Goal: Task Accomplishment & Management: Complete application form

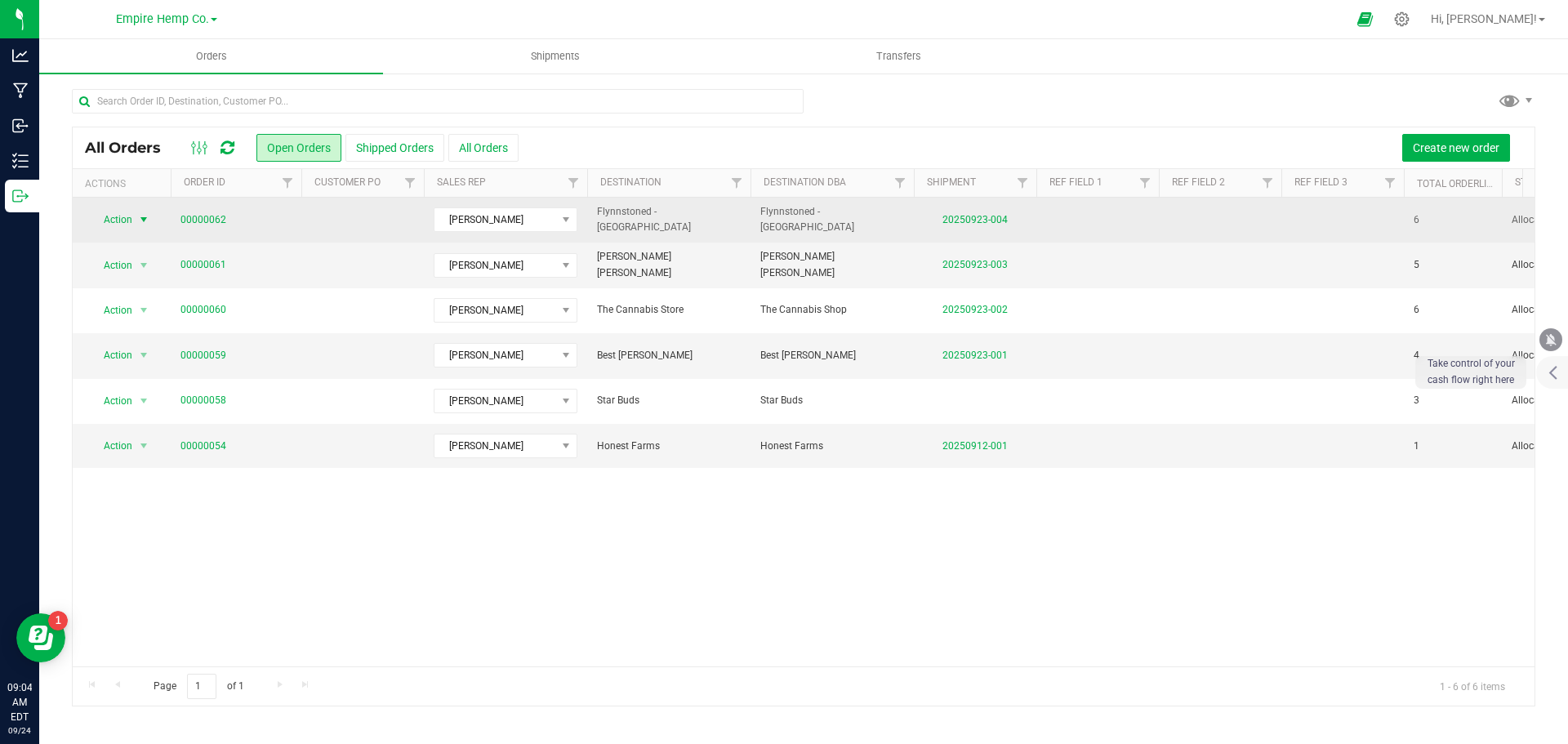
click at [142, 223] on span "select" at bounding box center [144, 220] width 13 height 13
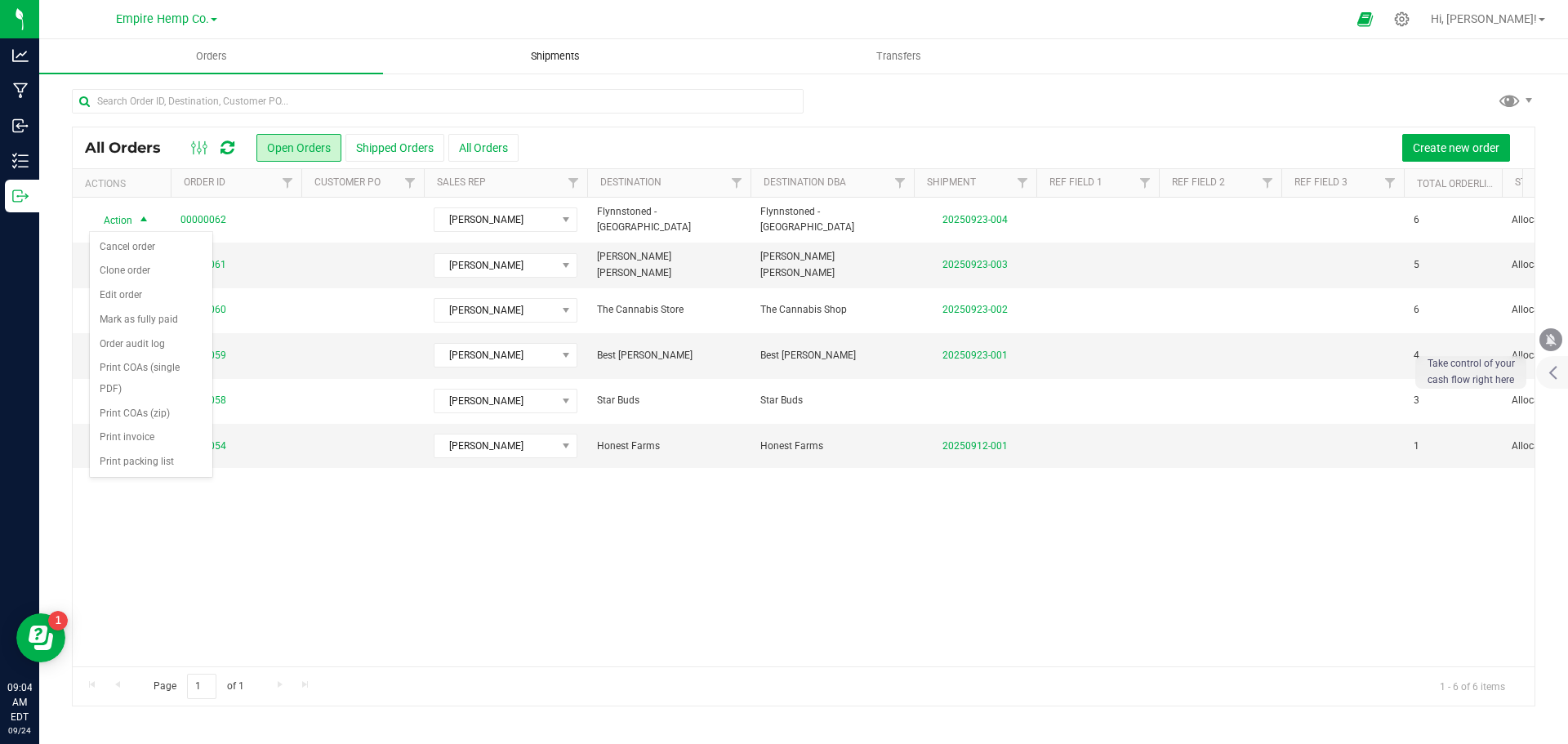
click at [547, 59] on span "Shipments" at bounding box center [555, 56] width 93 height 15
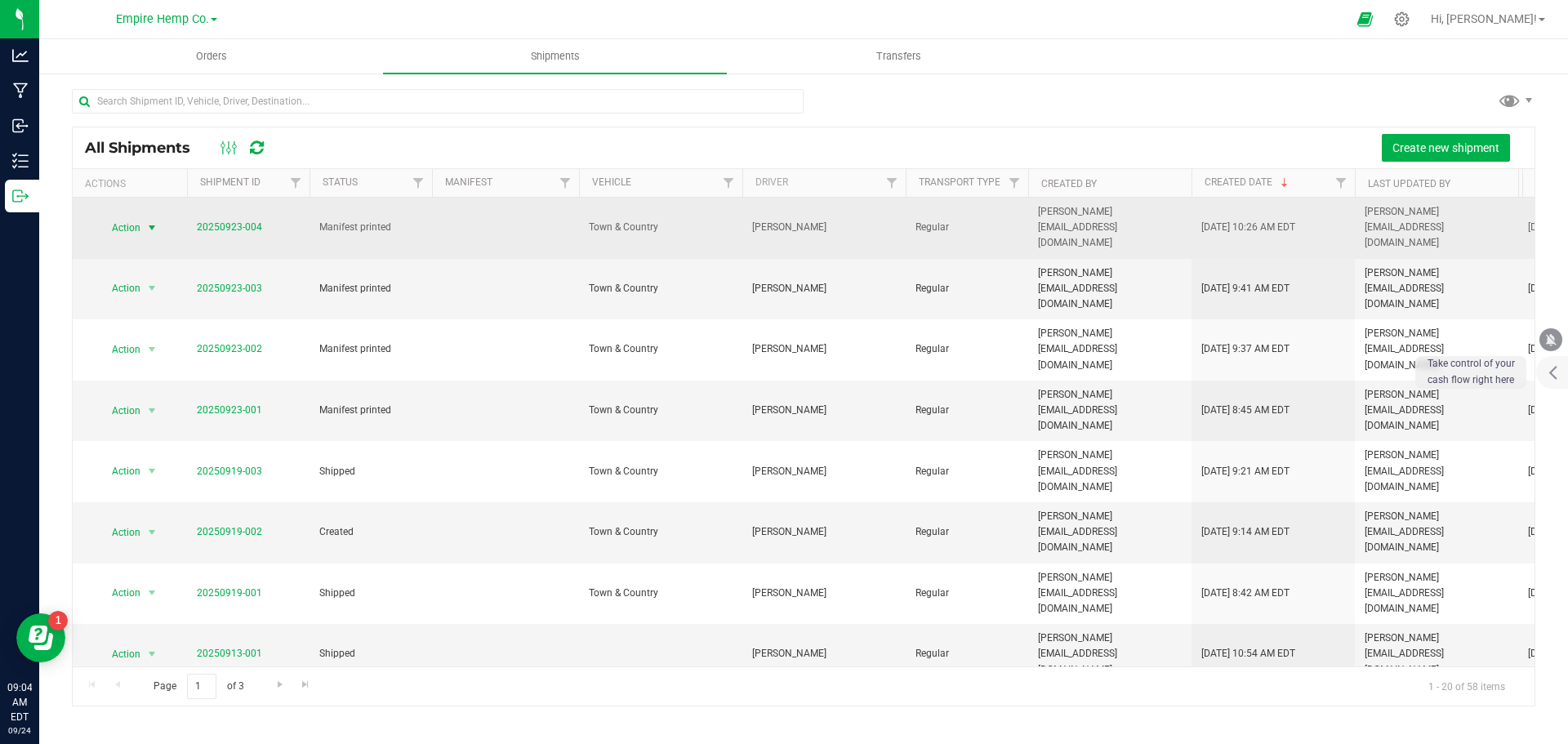
click at [154, 222] on span "select" at bounding box center [152, 228] width 13 height 13
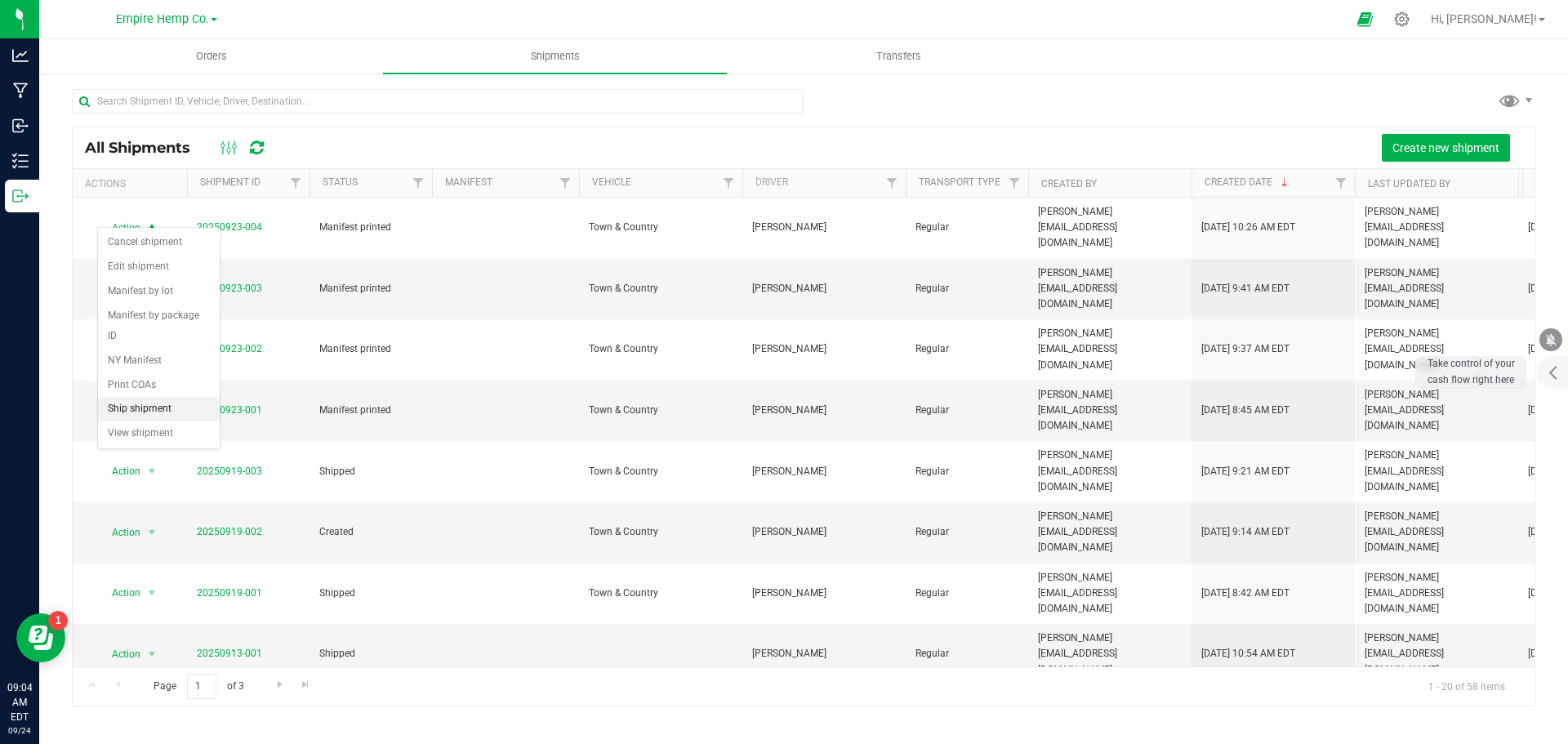
click at [142, 397] on li "Ship shipment" at bounding box center [159, 409] width 122 height 25
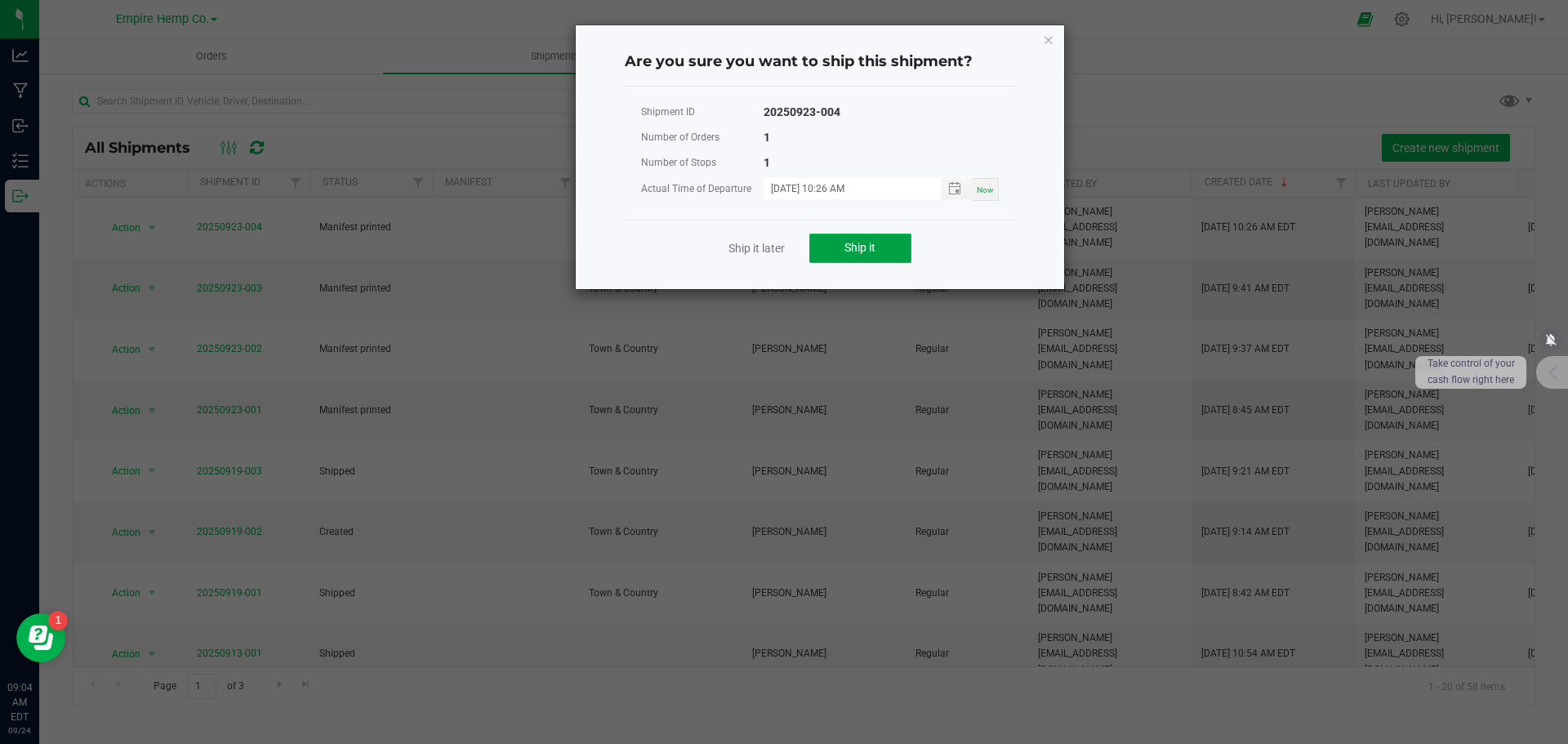
click at [855, 245] on span "Ship it" at bounding box center [860, 247] width 31 height 13
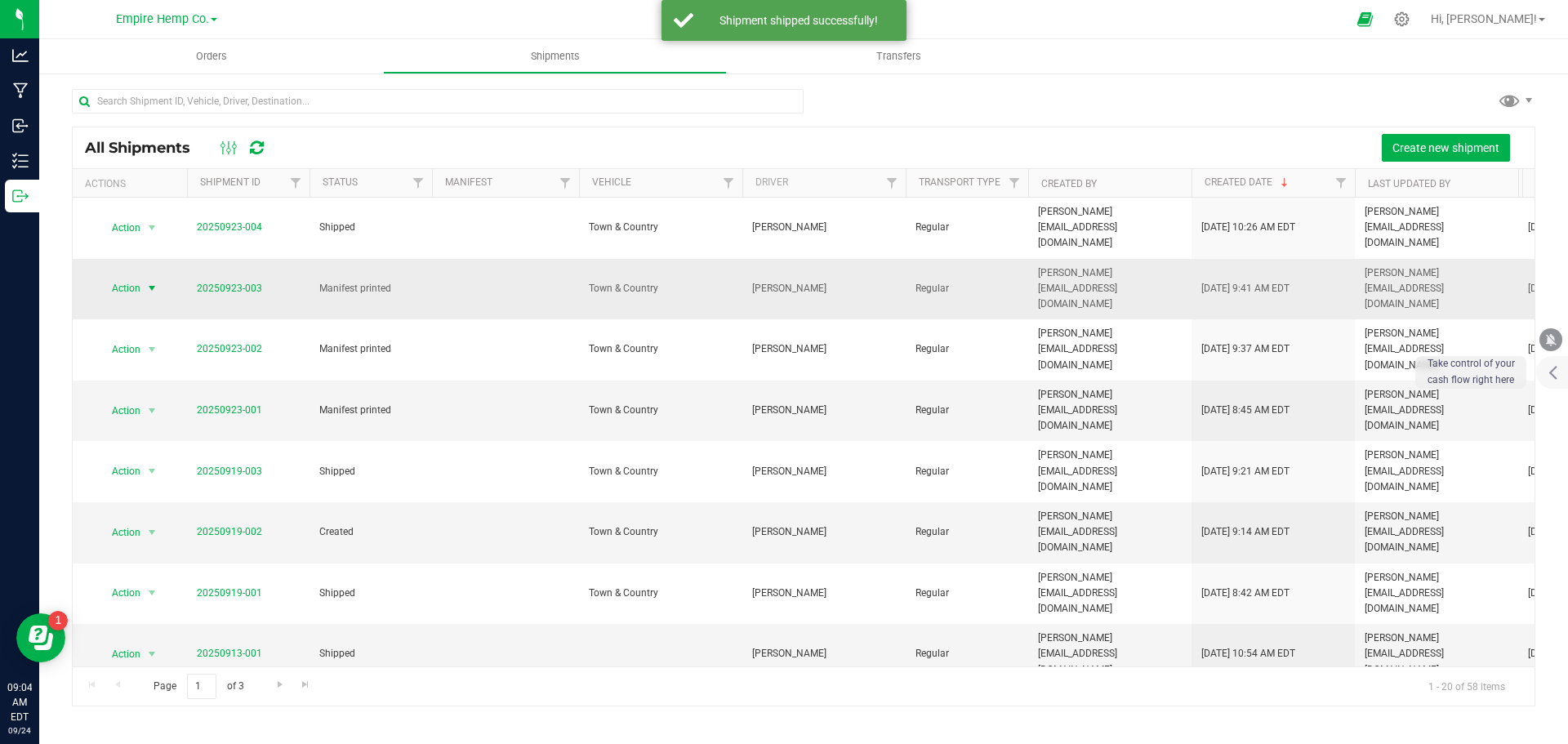
click at [151, 282] on span "select" at bounding box center [152, 288] width 13 height 13
click at [150, 434] on li "Ship shipment" at bounding box center [159, 446] width 122 height 25
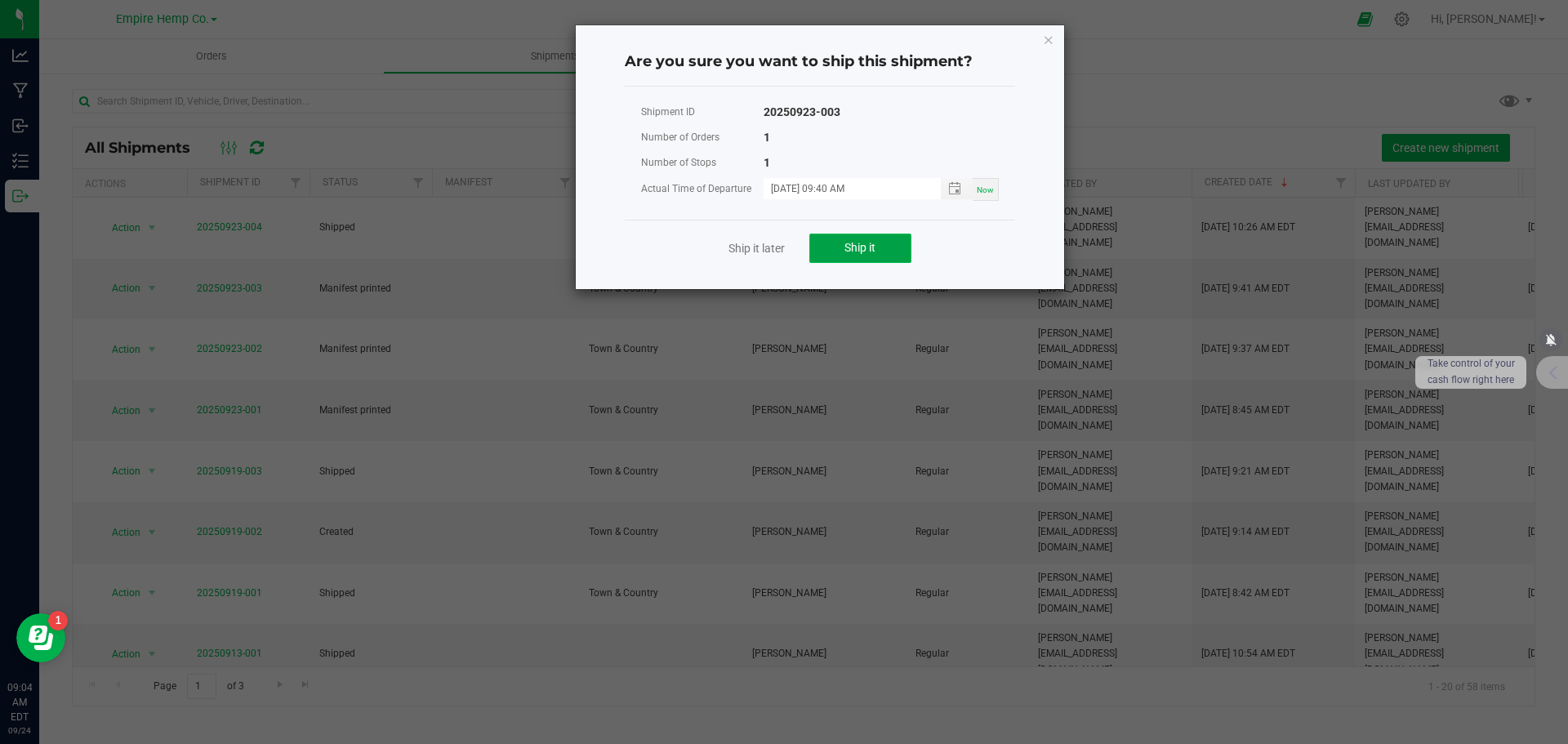
click at [864, 241] on span "Ship it" at bounding box center [860, 247] width 31 height 13
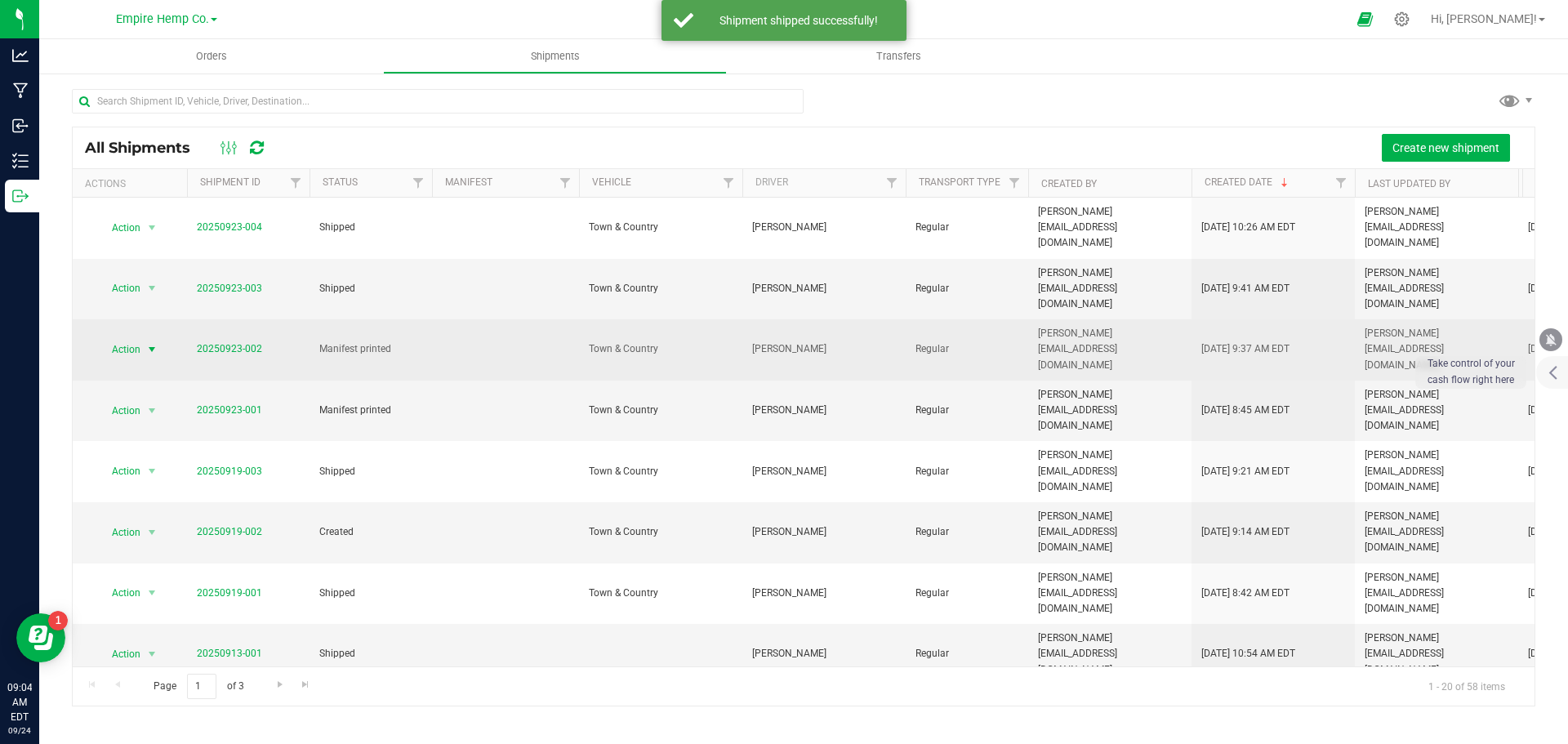
click at [150, 343] on span "select" at bounding box center [152, 350] width 13 height 13
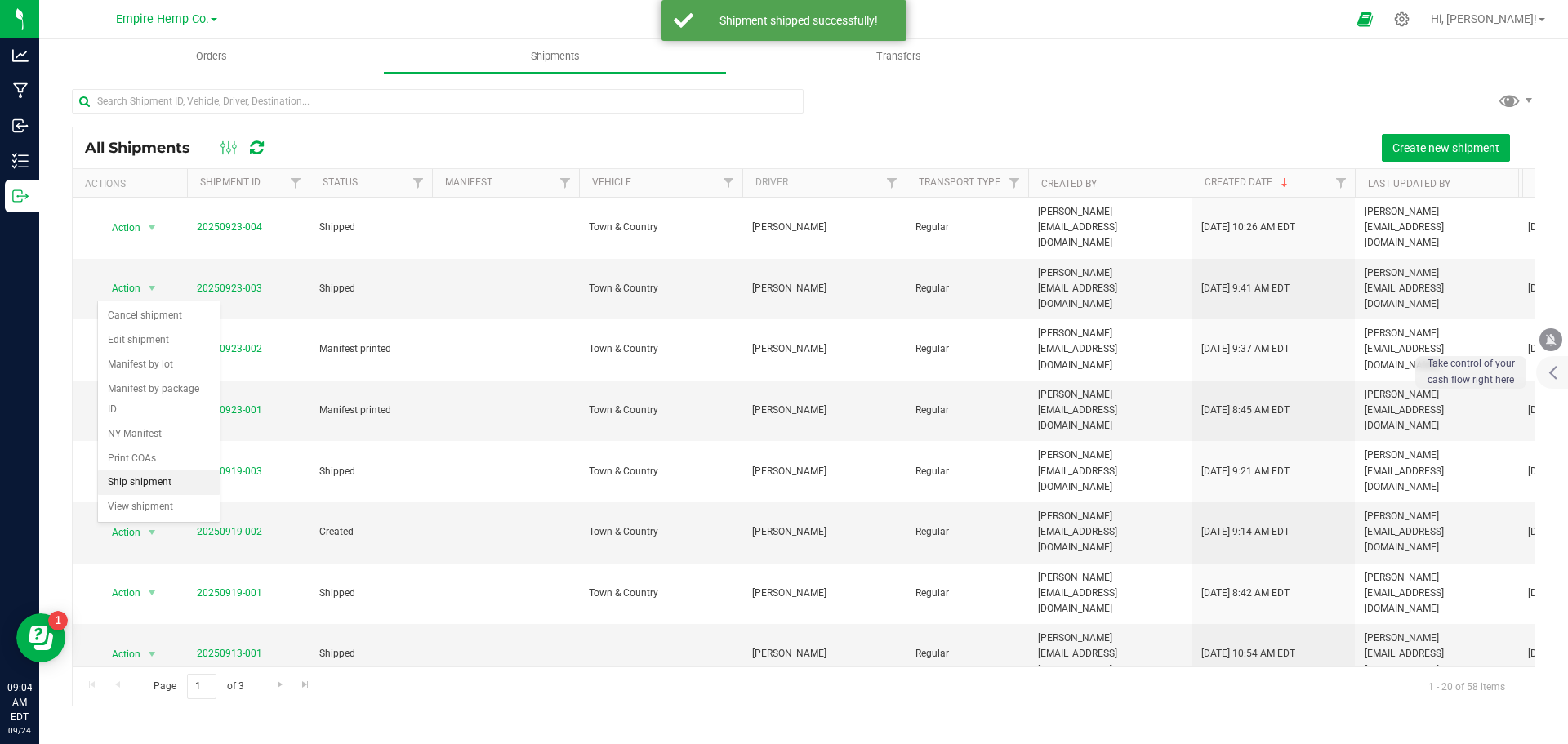
click at [146, 471] on li "Ship shipment" at bounding box center [159, 483] width 122 height 25
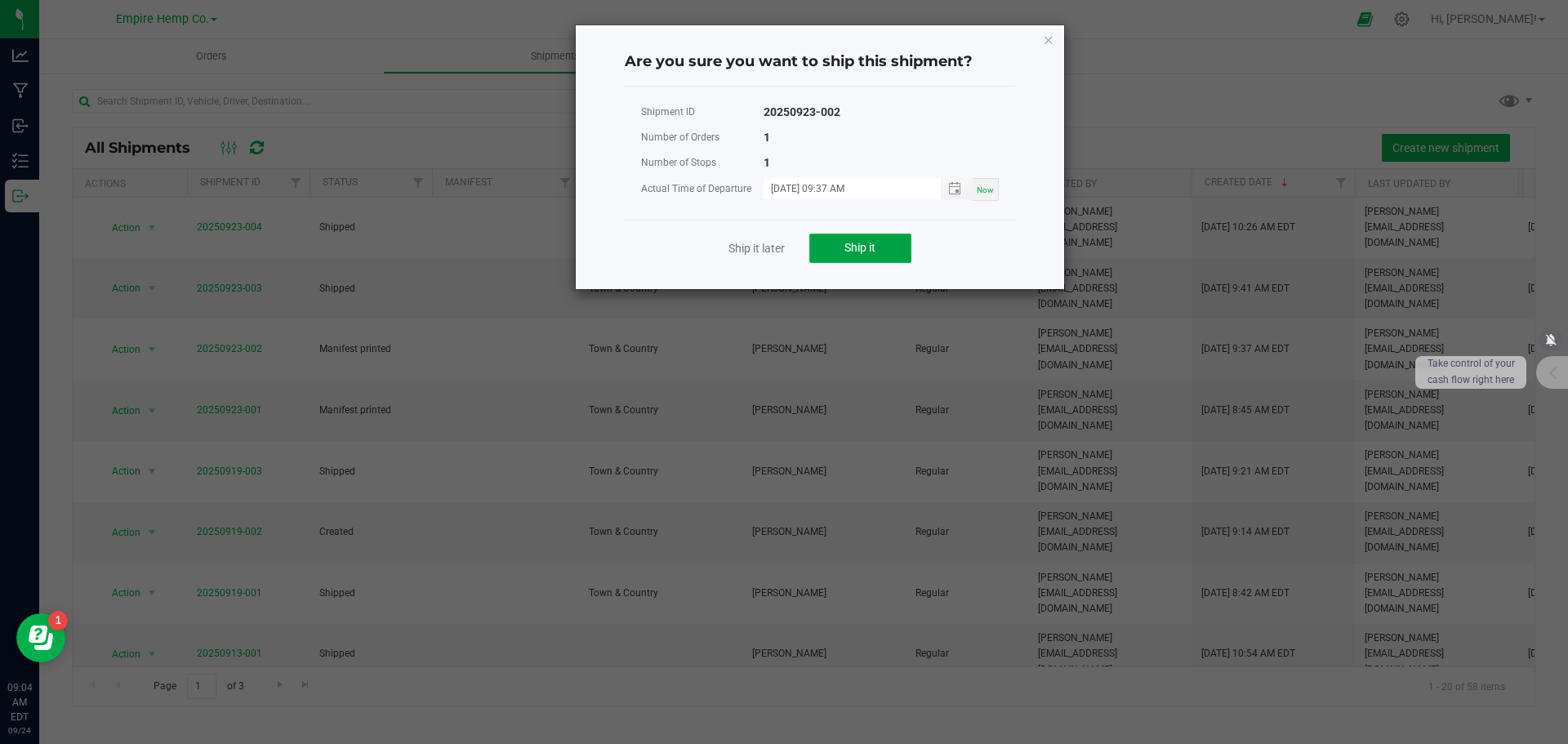
click at [856, 248] on span "Ship it" at bounding box center [860, 247] width 31 height 13
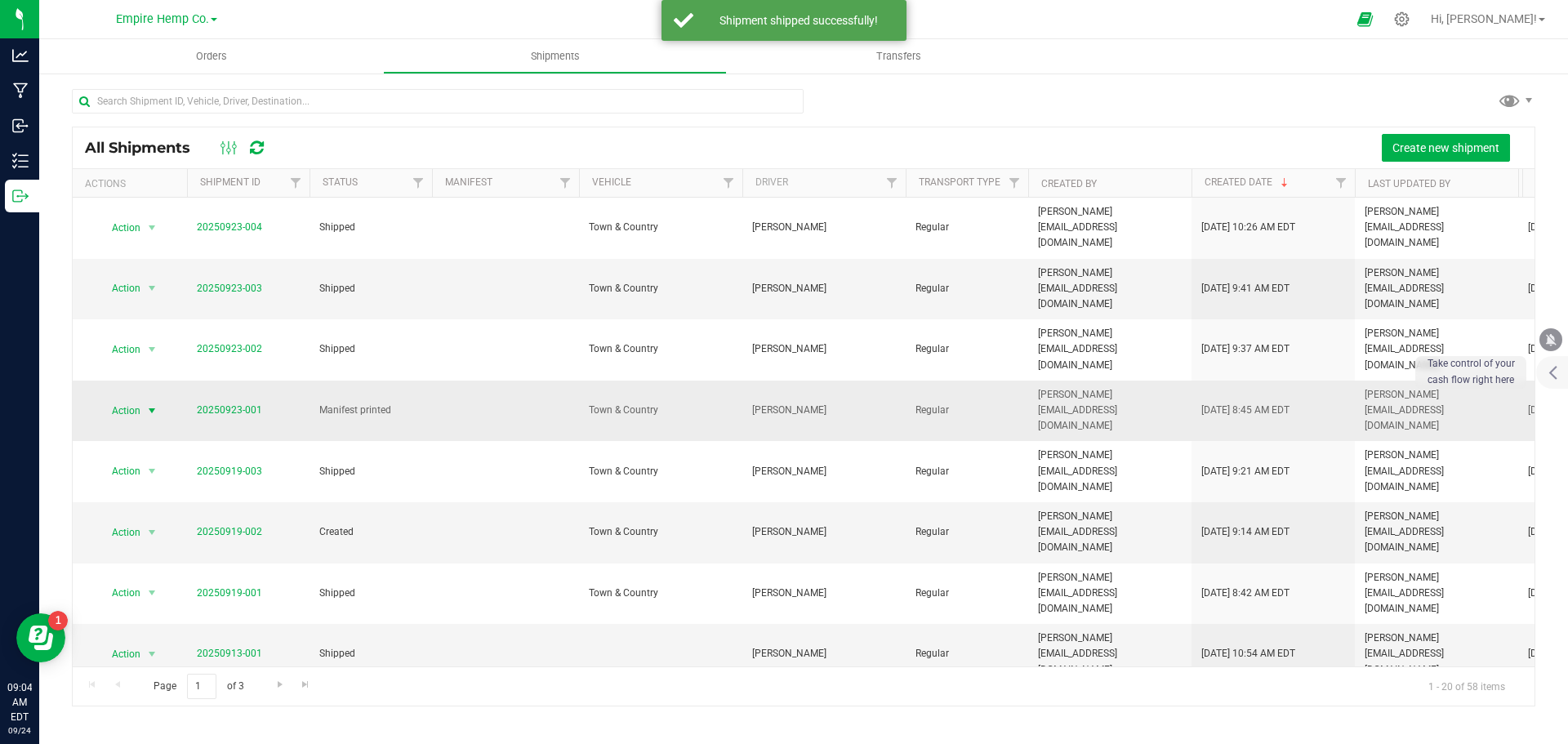
click at [148, 404] on span "select" at bounding box center [152, 411] width 13 height 13
click at [138, 508] on li "Ship shipment" at bounding box center [159, 520] width 122 height 25
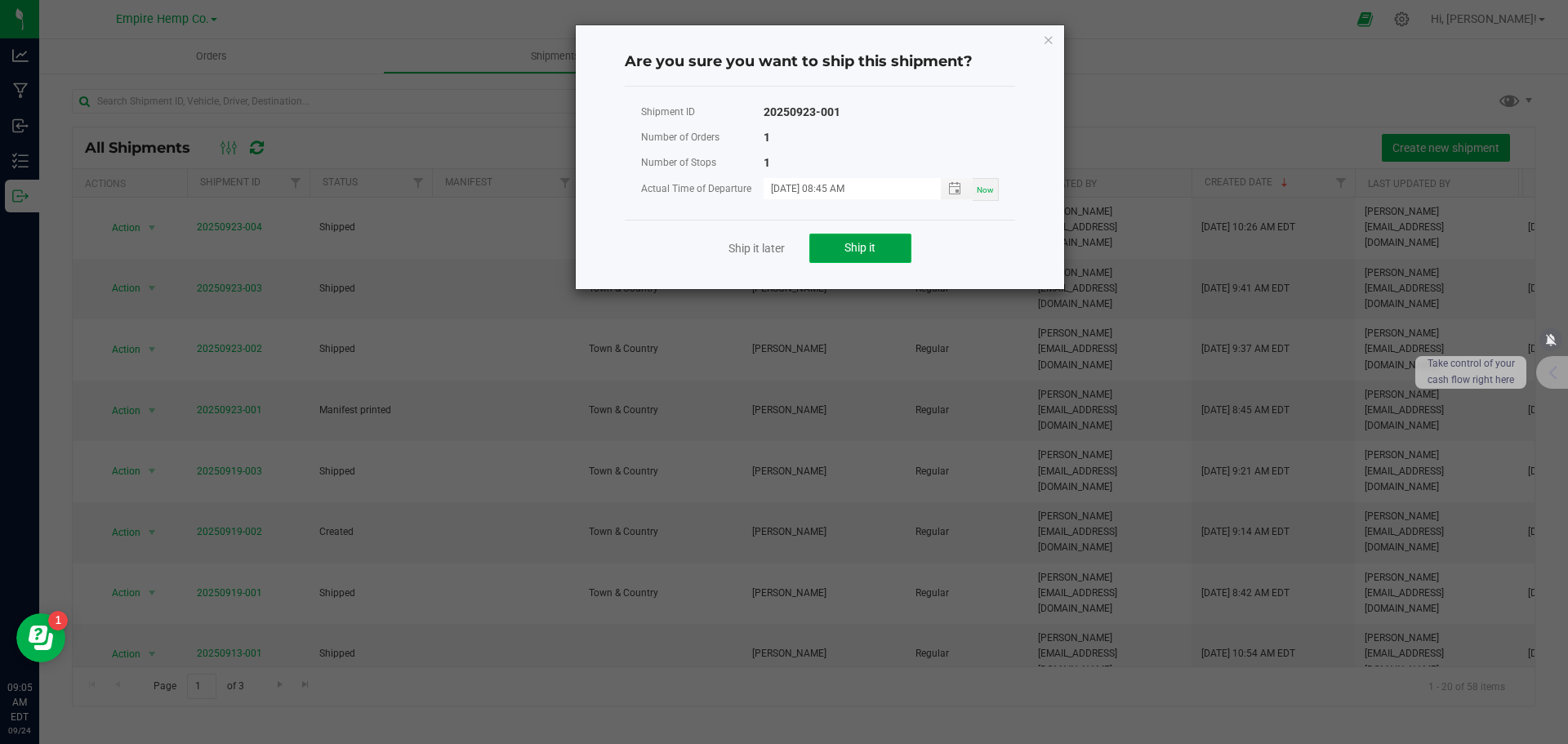
click at [857, 236] on button "Ship it" at bounding box center [860, 248] width 102 height 30
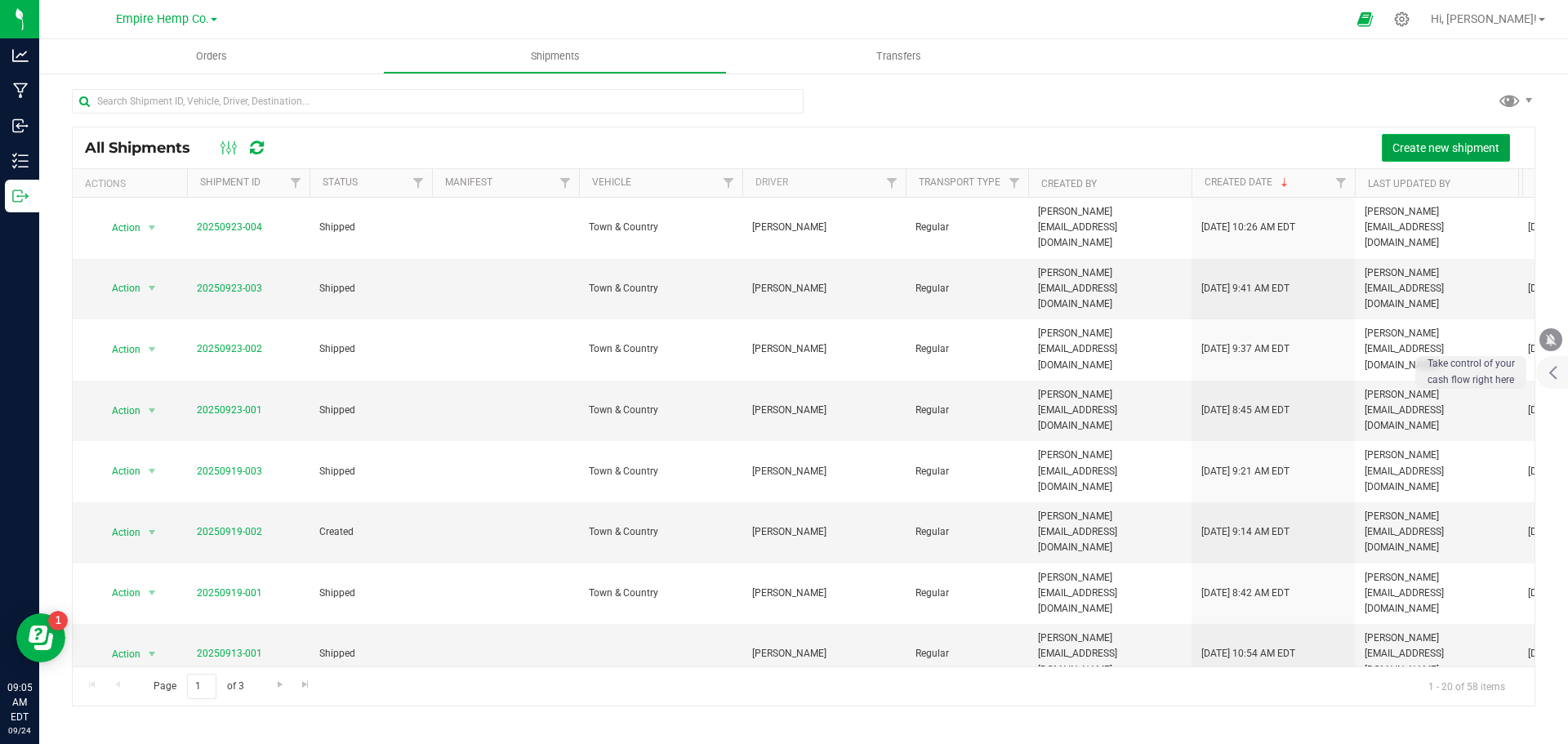
click at [1404, 138] on button "Create new shipment" at bounding box center [1445, 148] width 128 height 28
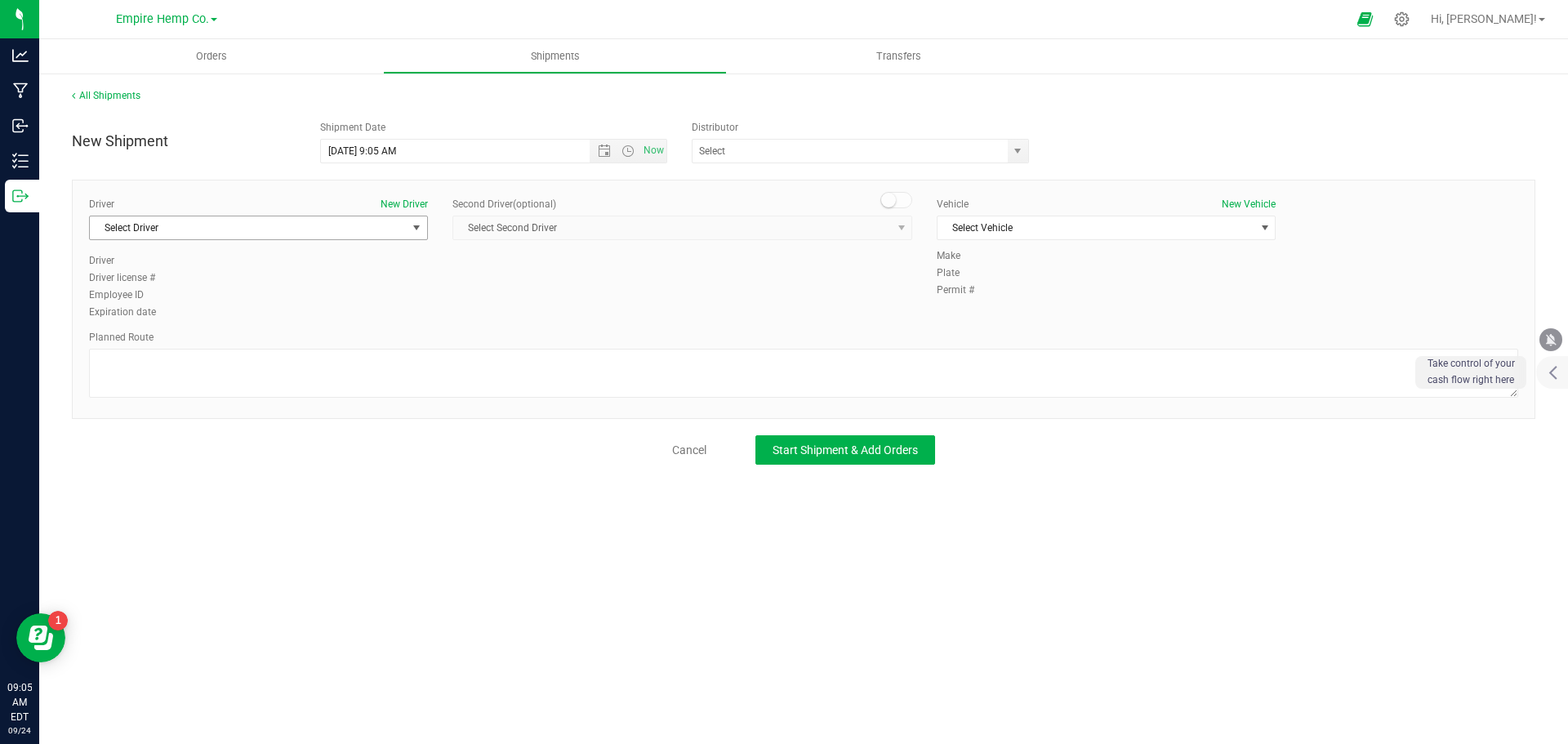
click at [400, 225] on span "Select Driver" at bounding box center [247, 228] width 317 height 23
click at [293, 314] on li "[PERSON_NAME]" at bounding box center [257, 320] width 337 height 25
click at [1135, 230] on span "Select Vehicle" at bounding box center [1095, 228] width 317 height 23
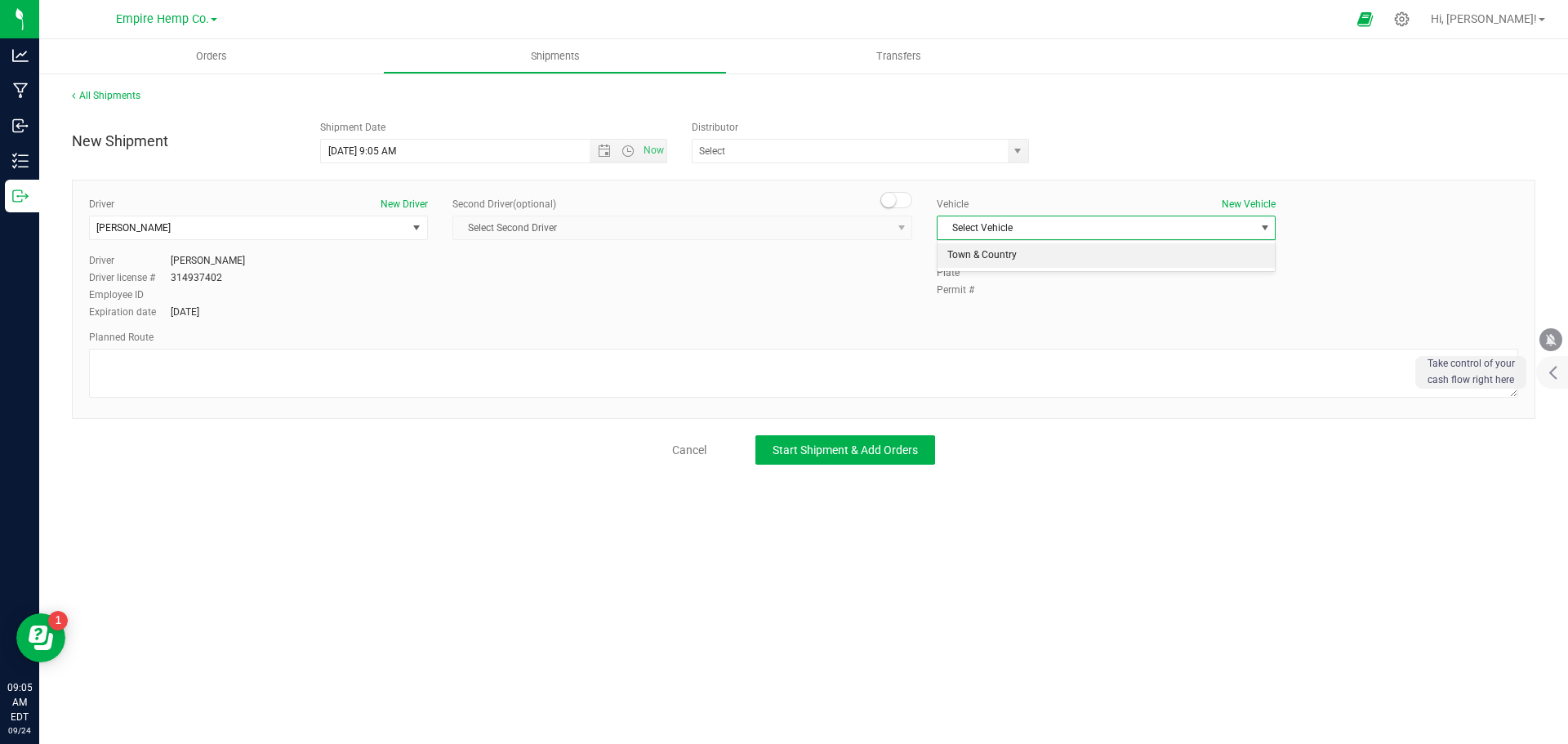
click at [1067, 258] on li "Town & Country" at bounding box center [1106, 256] width 337 height 25
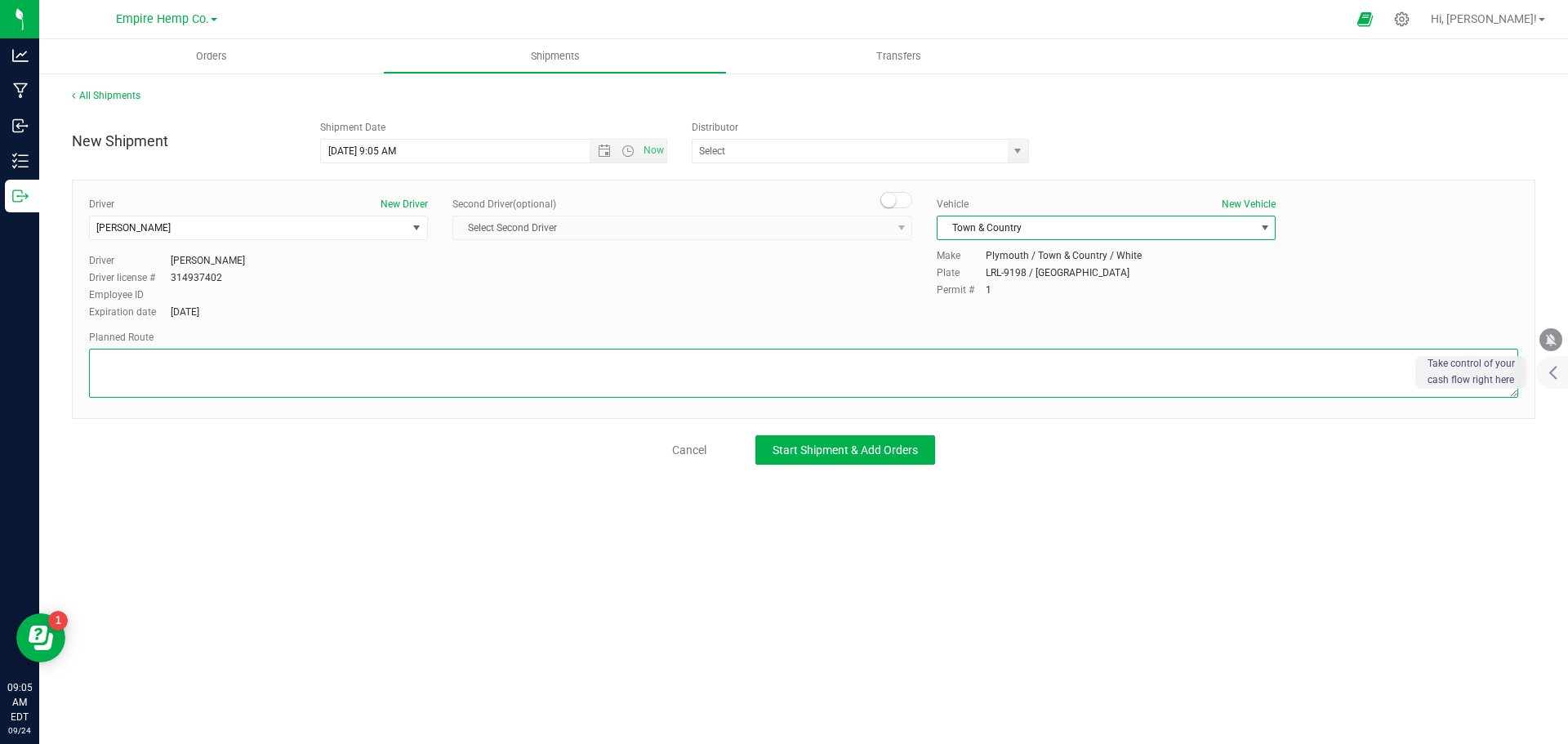
click at [748, 368] on textarea at bounding box center [803, 373] width 1430 height 49
type textarea "I90"
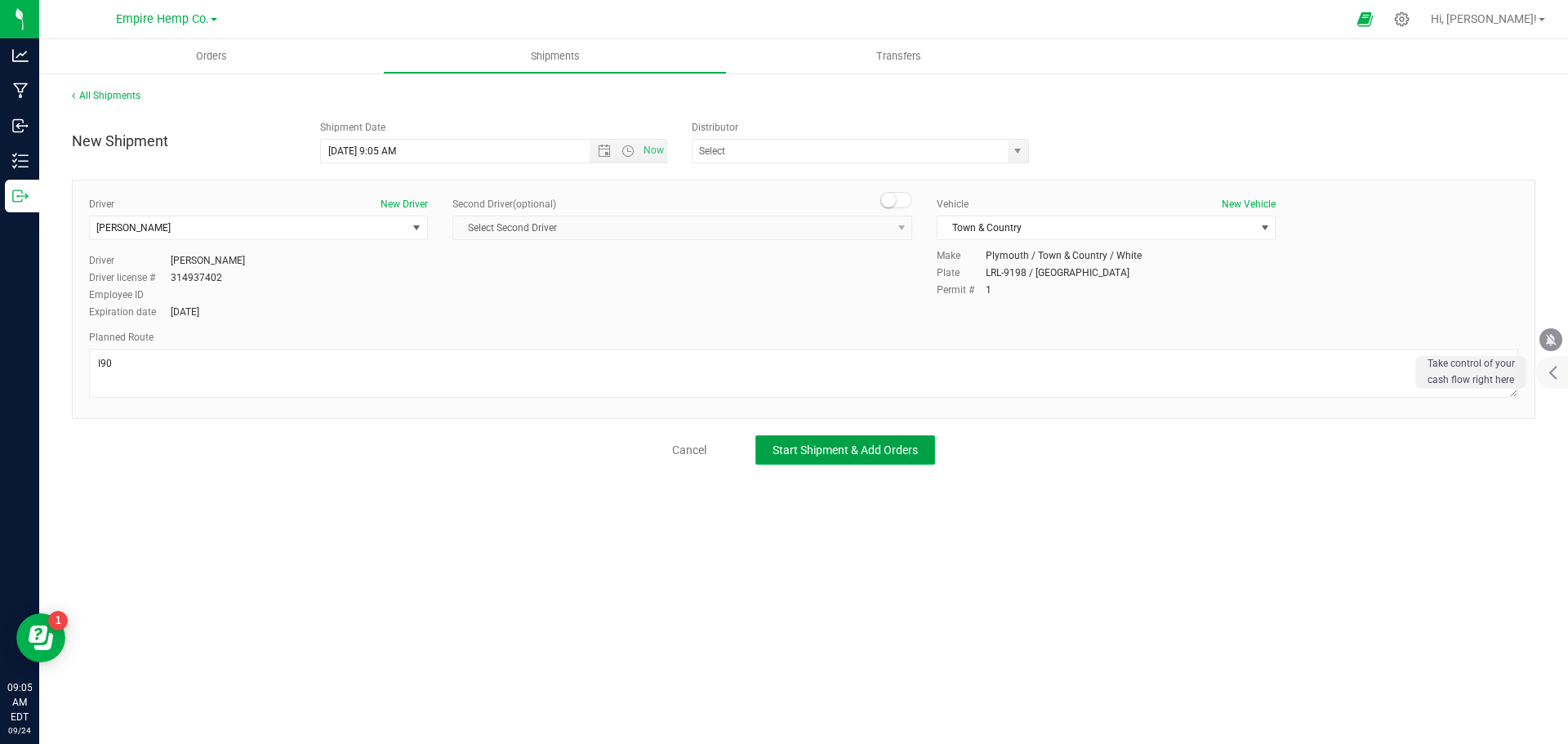
click at [869, 457] on span "Start Shipment & Add Orders" at bounding box center [845, 450] width 146 height 13
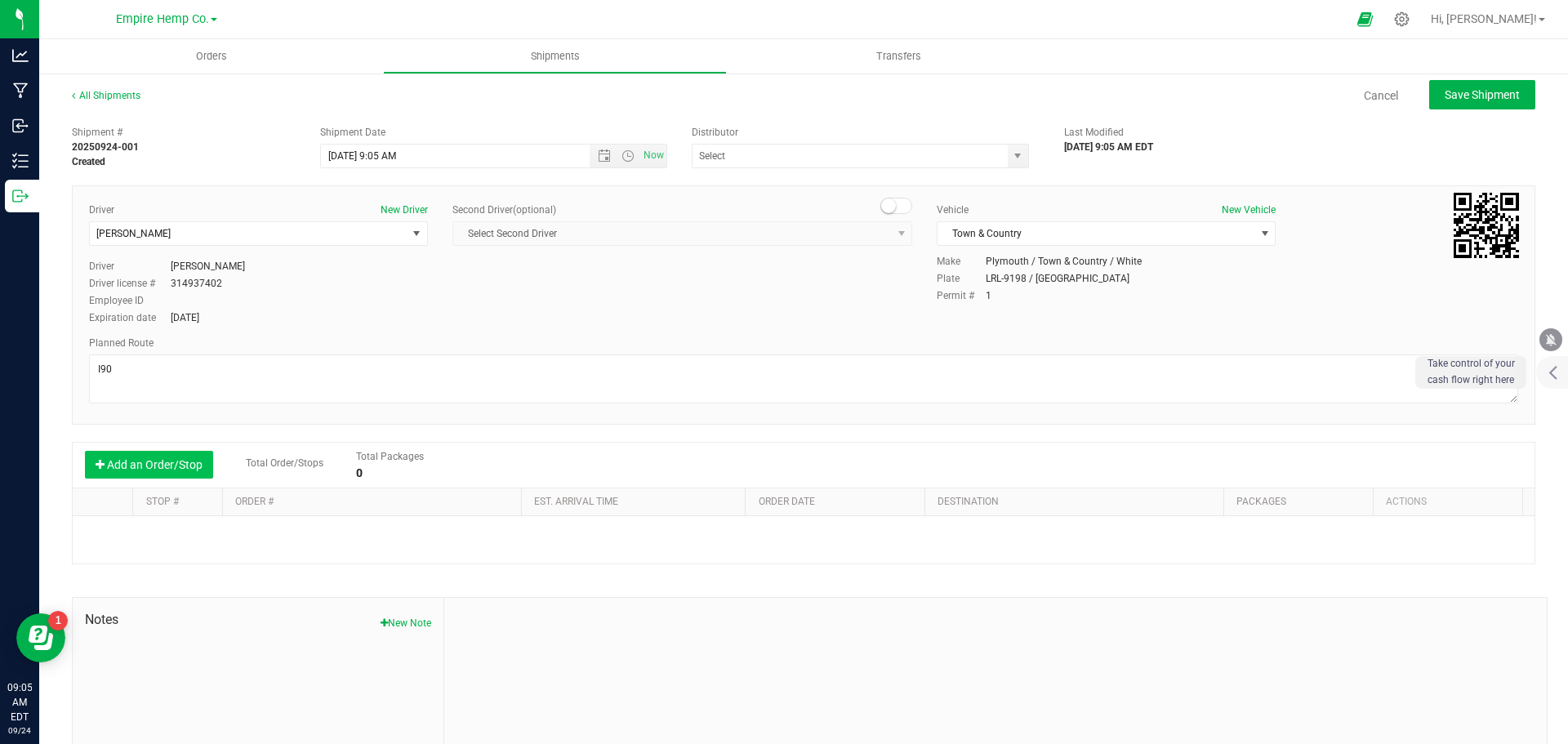
click at [167, 464] on button "Add an Order/Stop" at bounding box center [149, 465] width 128 height 28
click at [198, 50] on span "Orders" at bounding box center [210, 56] width 75 height 15
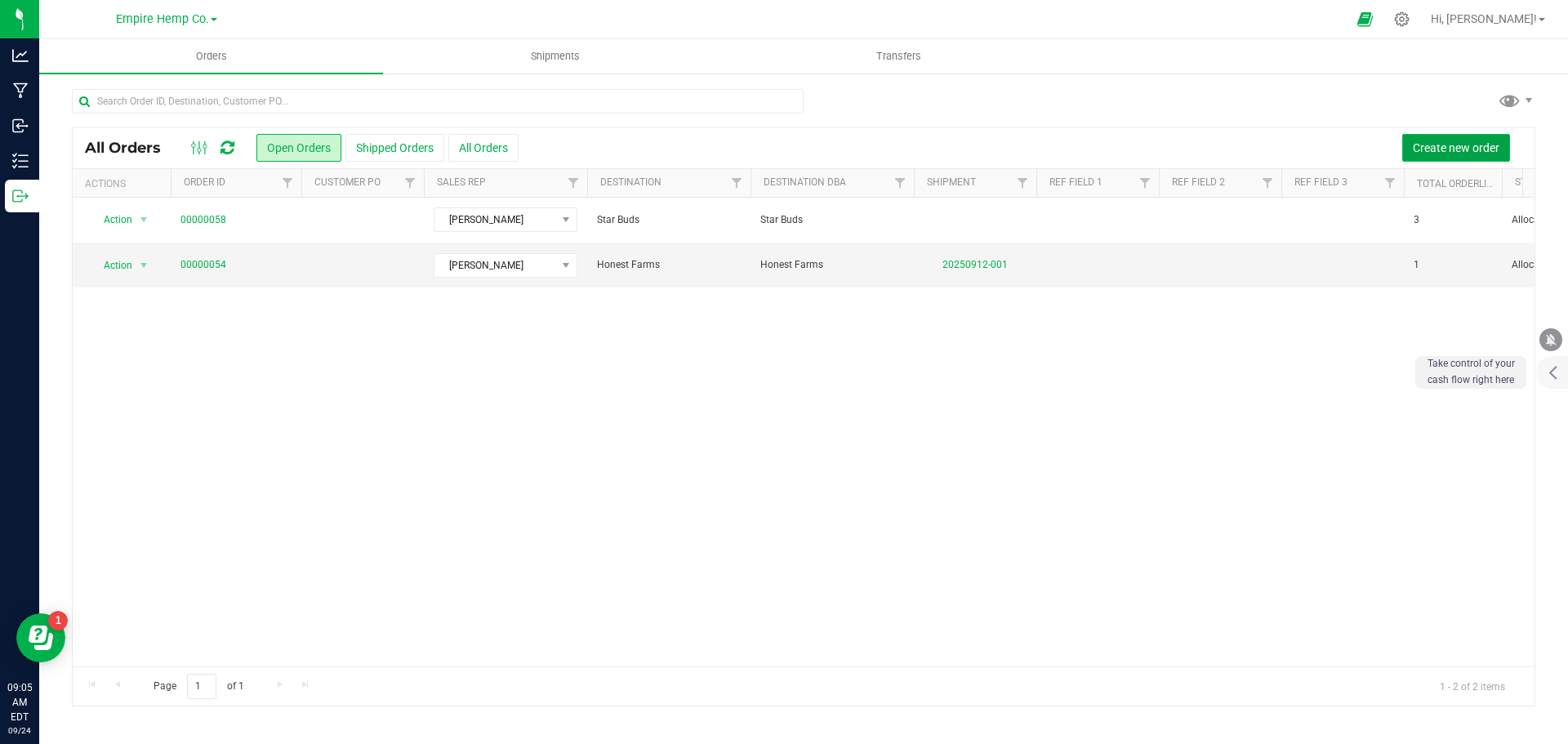
click at [1451, 141] on span "Create new order" at bounding box center [1456, 148] width 87 height 13
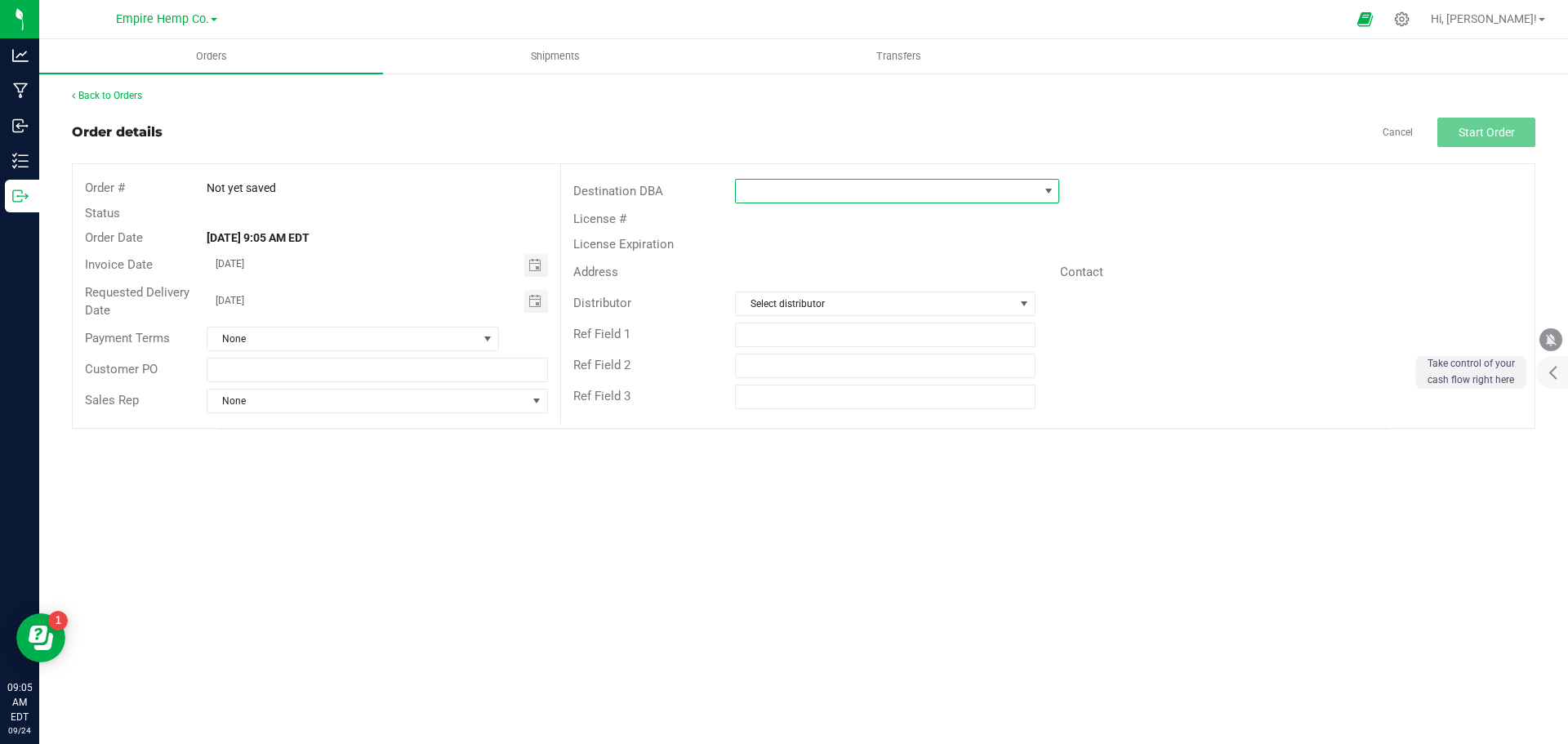
click at [1034, 188] on span at bounding box center [886, 191] width 302 height 23
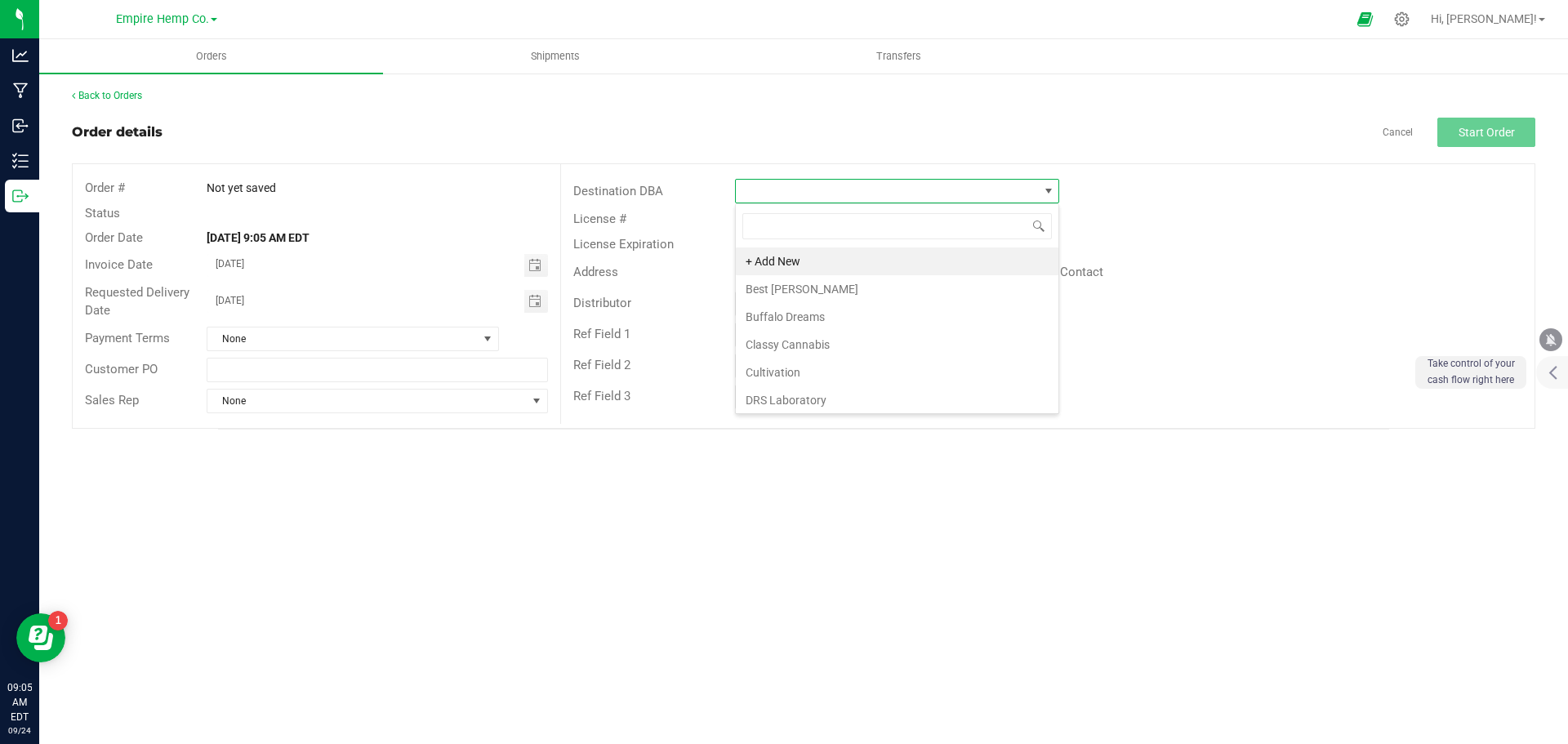
scroll to position [25, 324]
type input "rave"
click at [907, 259] on li "Raven's Joint" at bounding box center [897, 261] width 323 height 28
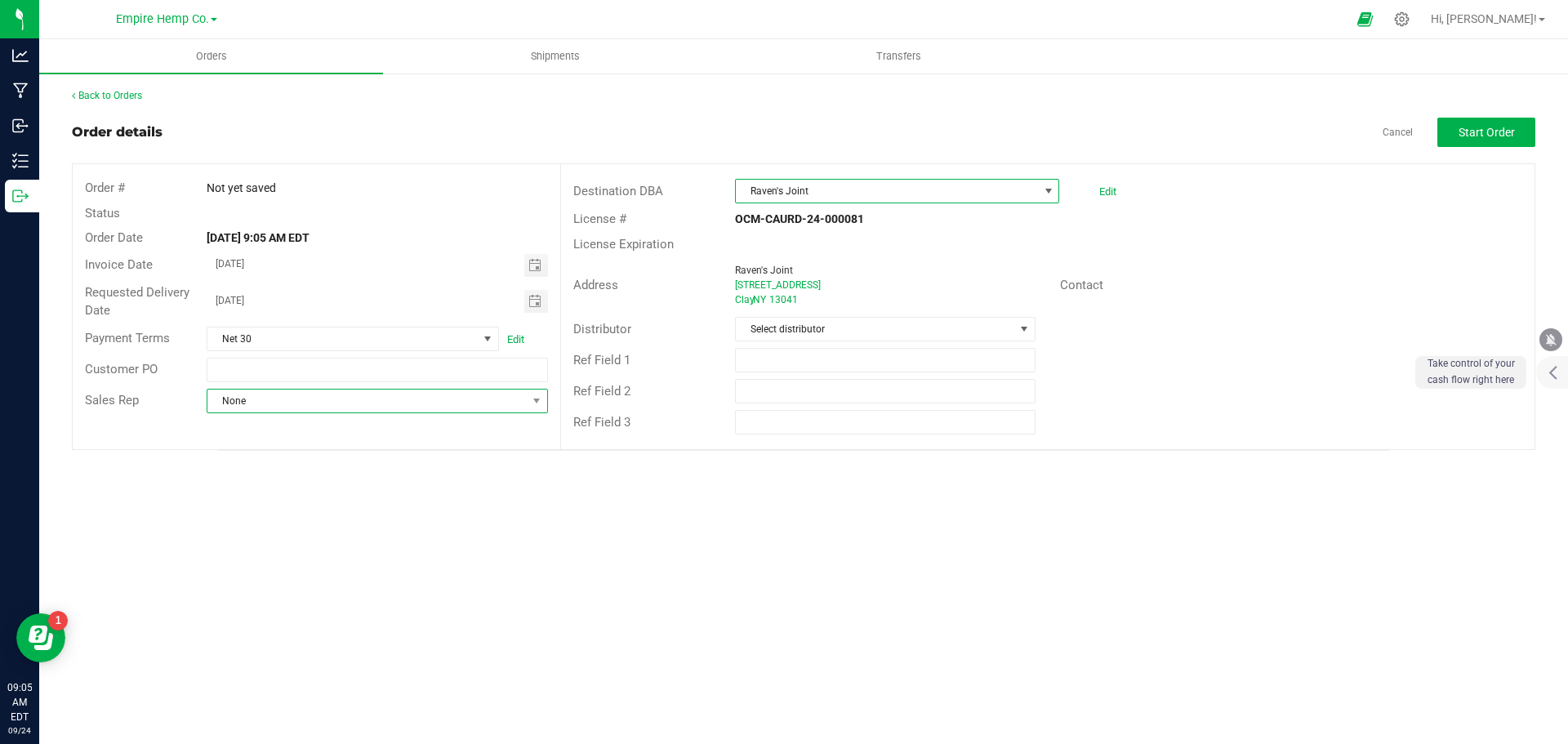
click at [425, 402] on span "None" at bounding box center [366, 401] width 318 height 23
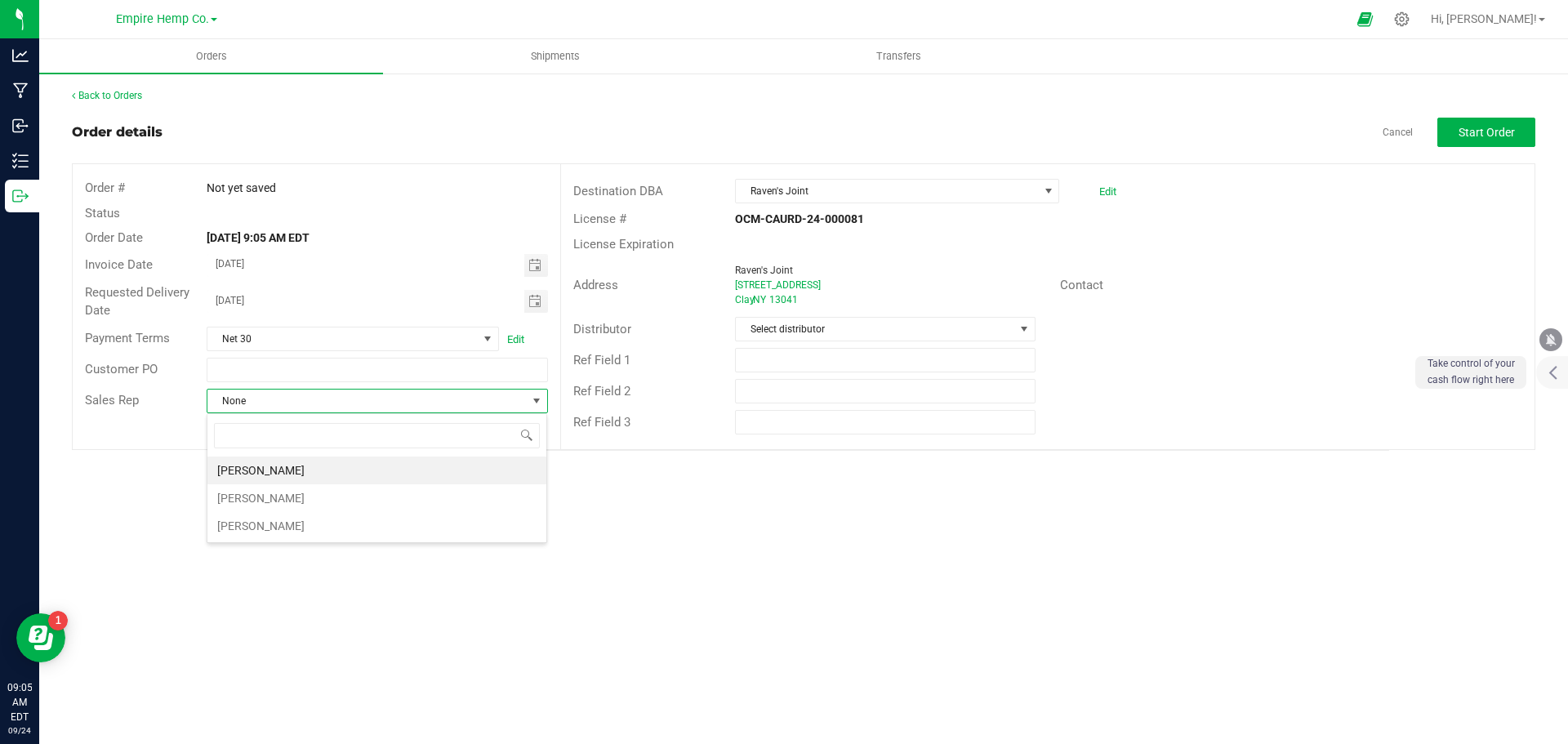
scroll to position [25, 341]
click at [388, 504] on li "[PERSON_NAME]" at bounding box center [377, 498] width 339 height 28
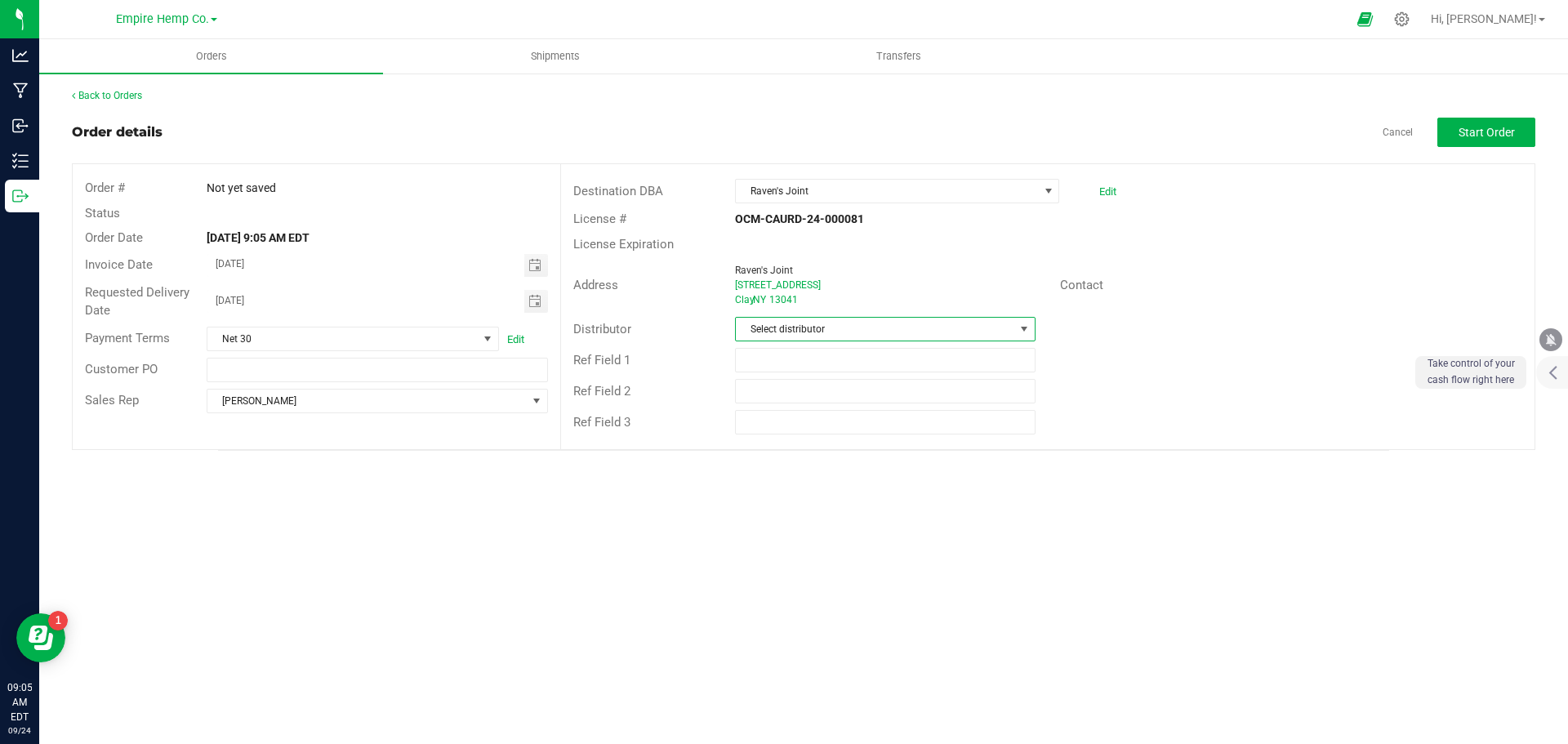
click at [932, 319] on span "Select distributor" at bounding box center [874, 329] width 278 height 23
click at [874, 449] on li "Empire Hemp Co. Distribution" at bounding box center [884, 455] width 298 height 28
click at [1477, 138] on span "Start Order" at bounding box center [1487, 132] width 56 height 13
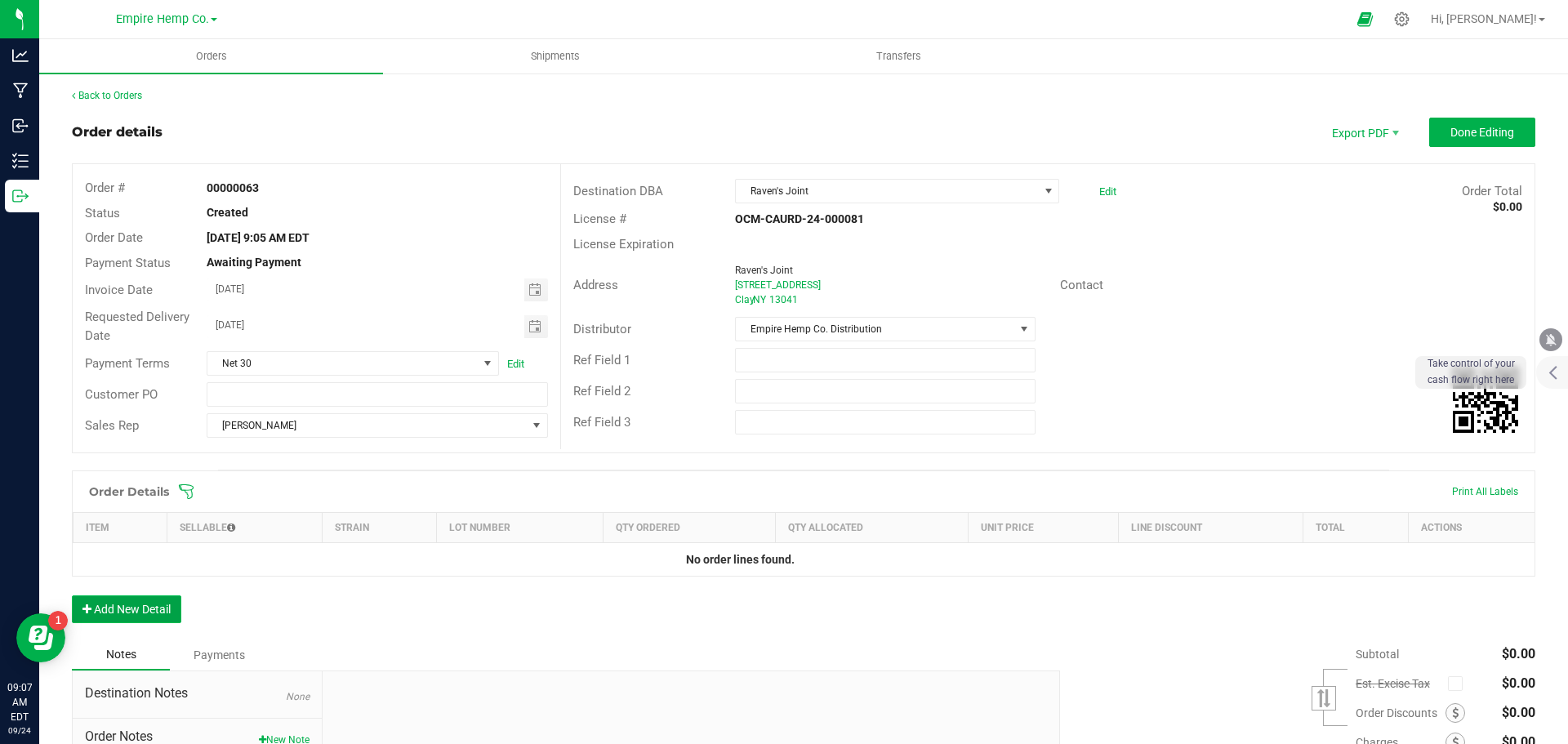
click at [169, 609] on button "Add New Detail" at bounding box center [126, 609] width 110 height 28
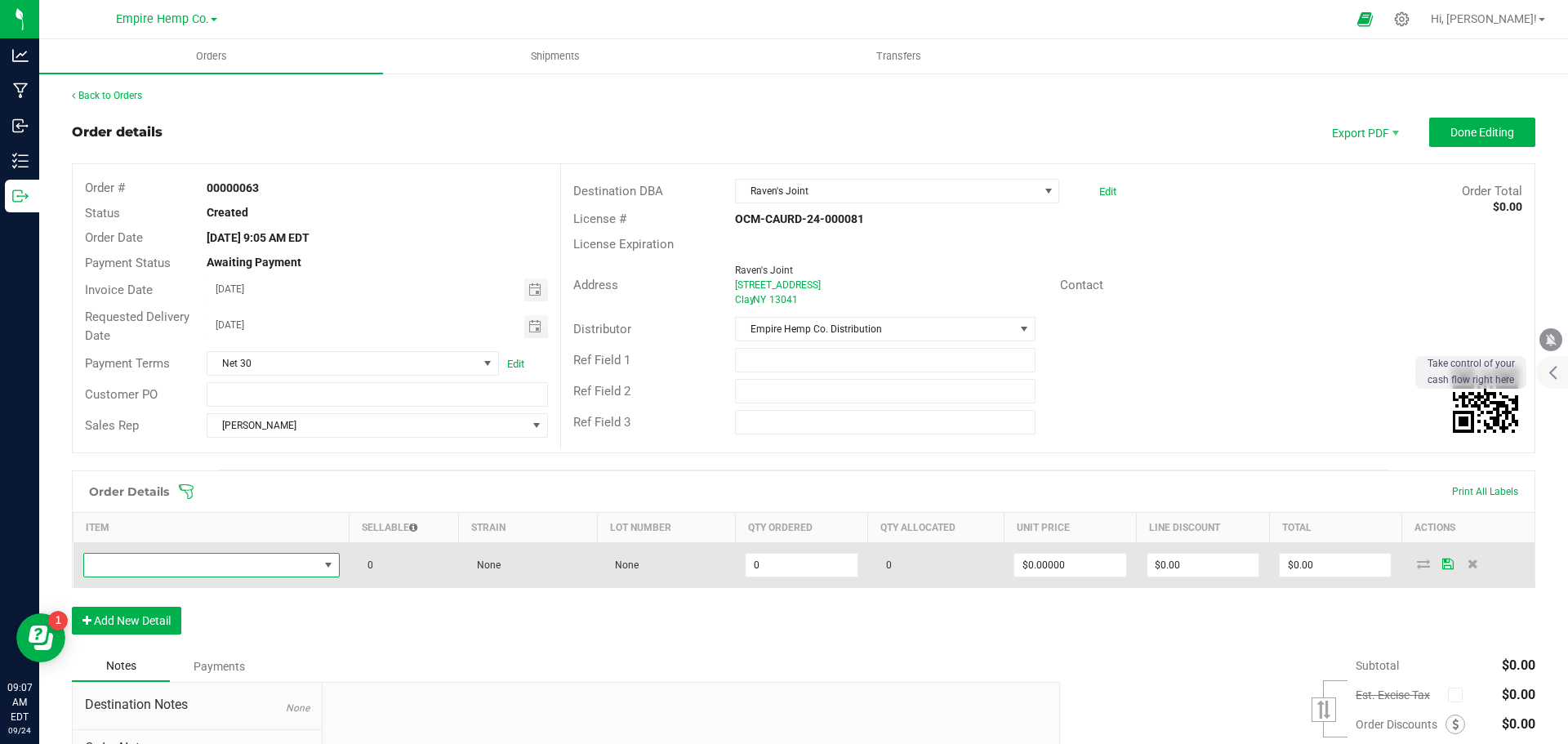
click at [198, 570] on span "NO DATA FOUND" at bounding box center [201, 565] width 234 height 23
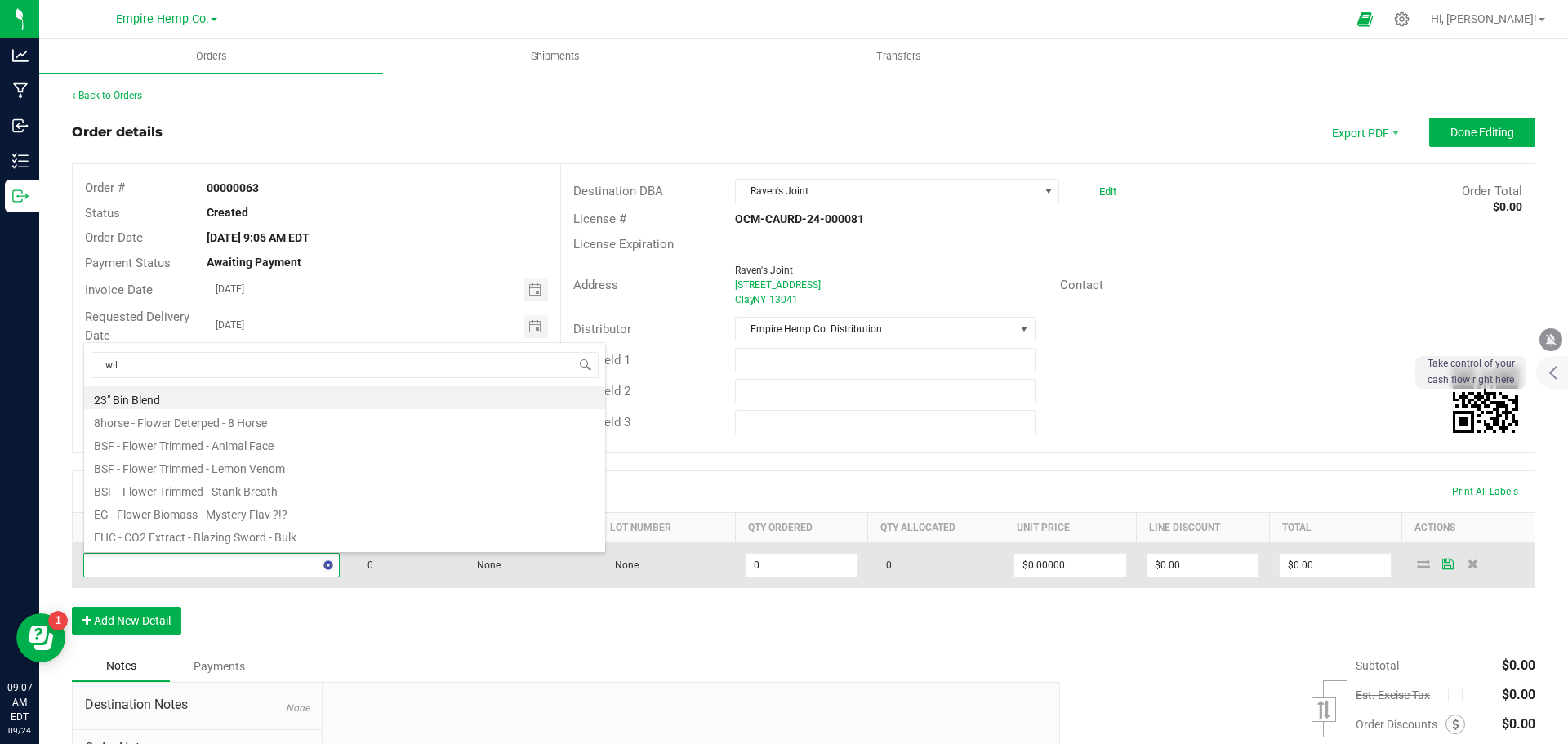
type input "wilm"
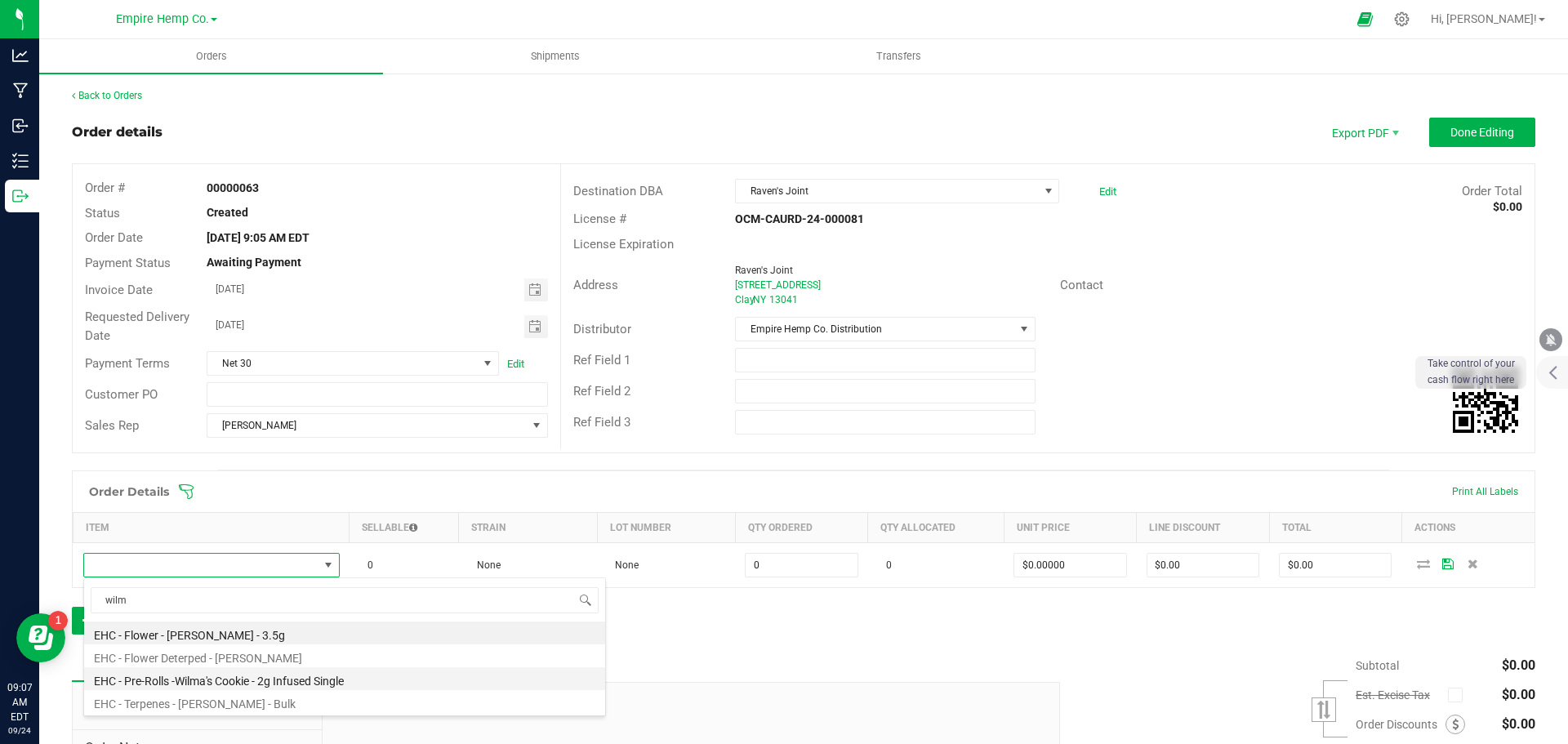
click at [252, 683] on li "EHC - Pre-Rolls -Wilma's Cookie - 2g Infused Single" at bounding box center [344, 678] width 521 height 23
type input "0.0000 g"
type input "$12.00000"
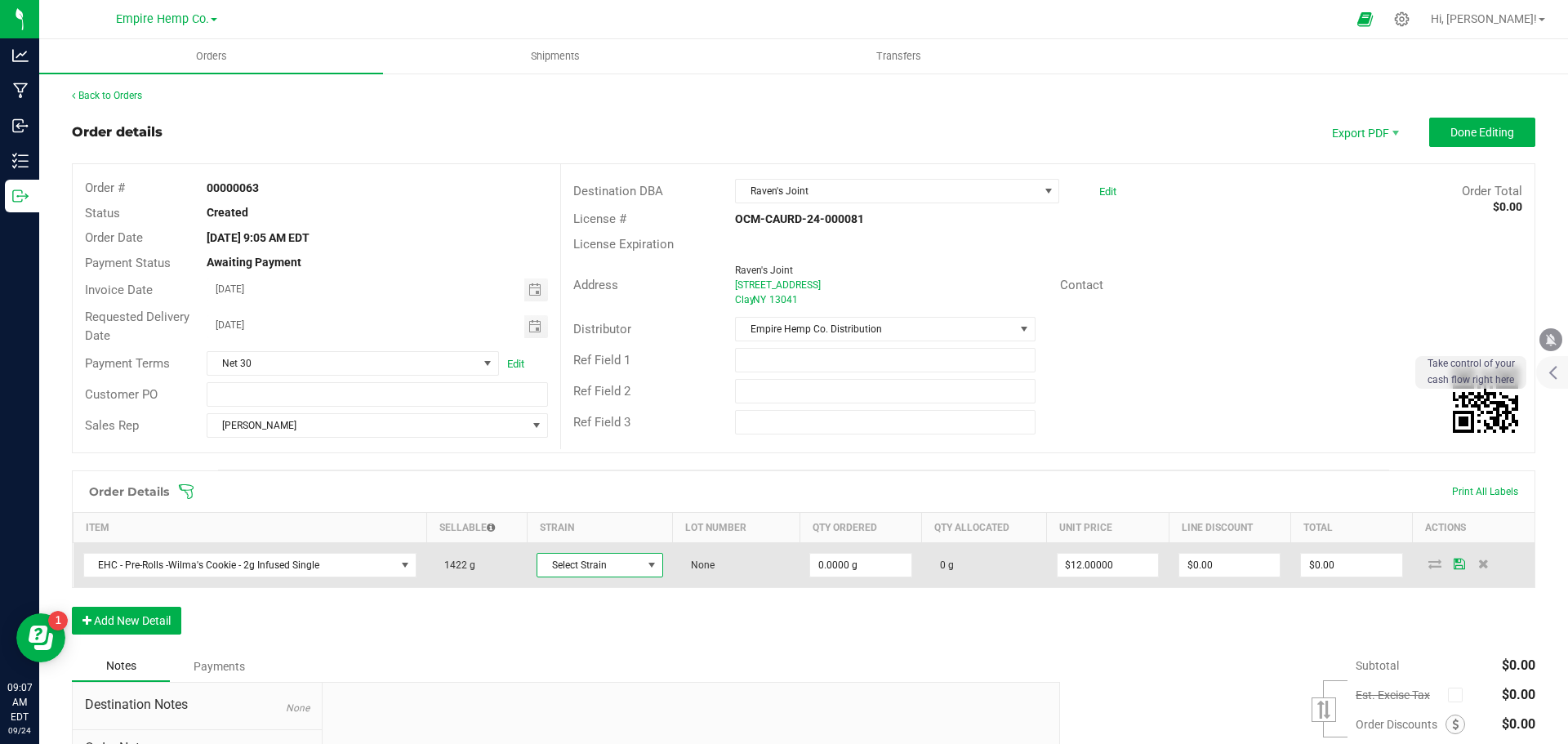
click at [642, 564] on span at bounding box center [652, 565] width 20 height 23
type input "wilm"
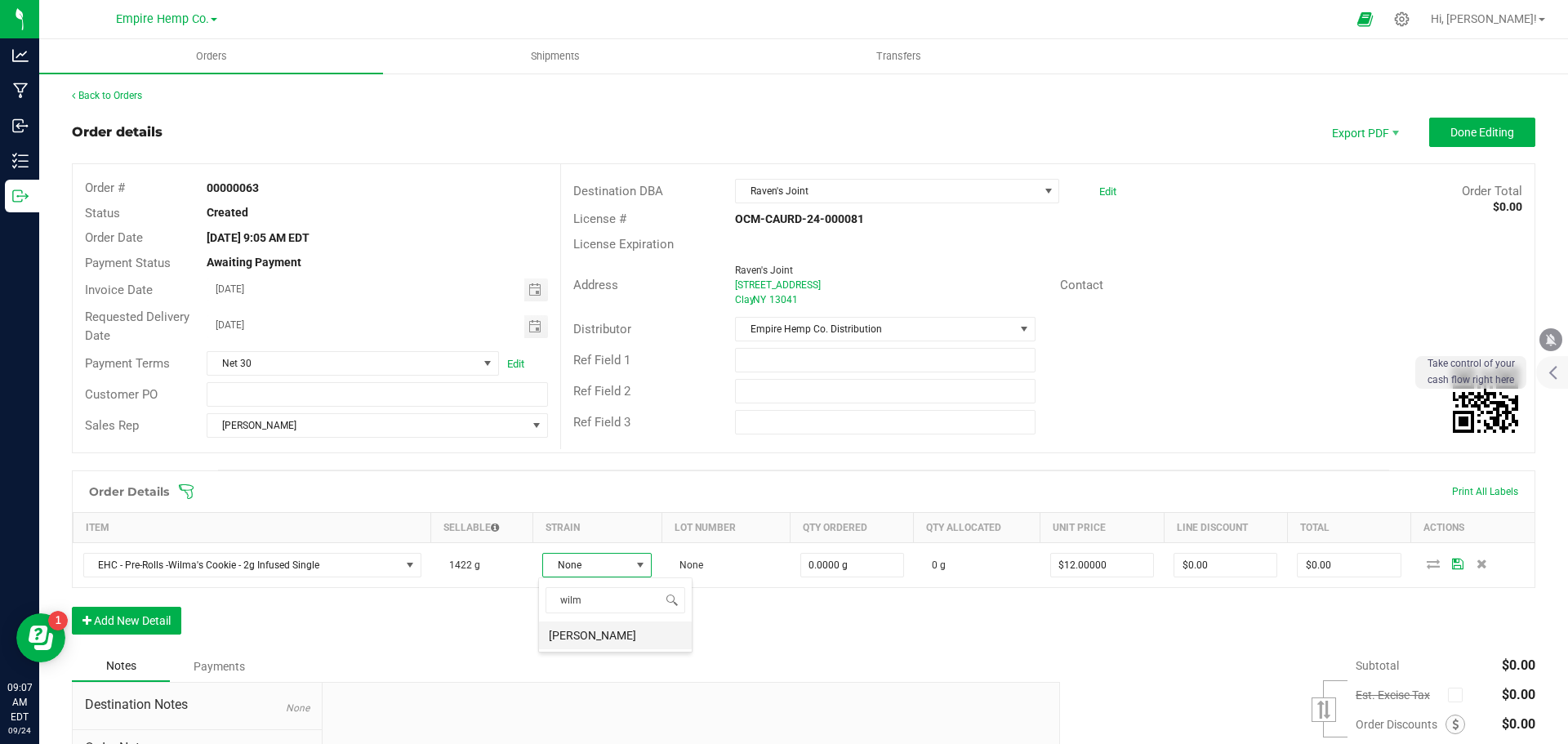
click at [609, 642] on li "[PERSON_NAME]" at bounding box center [615, 635] width 152 height 28
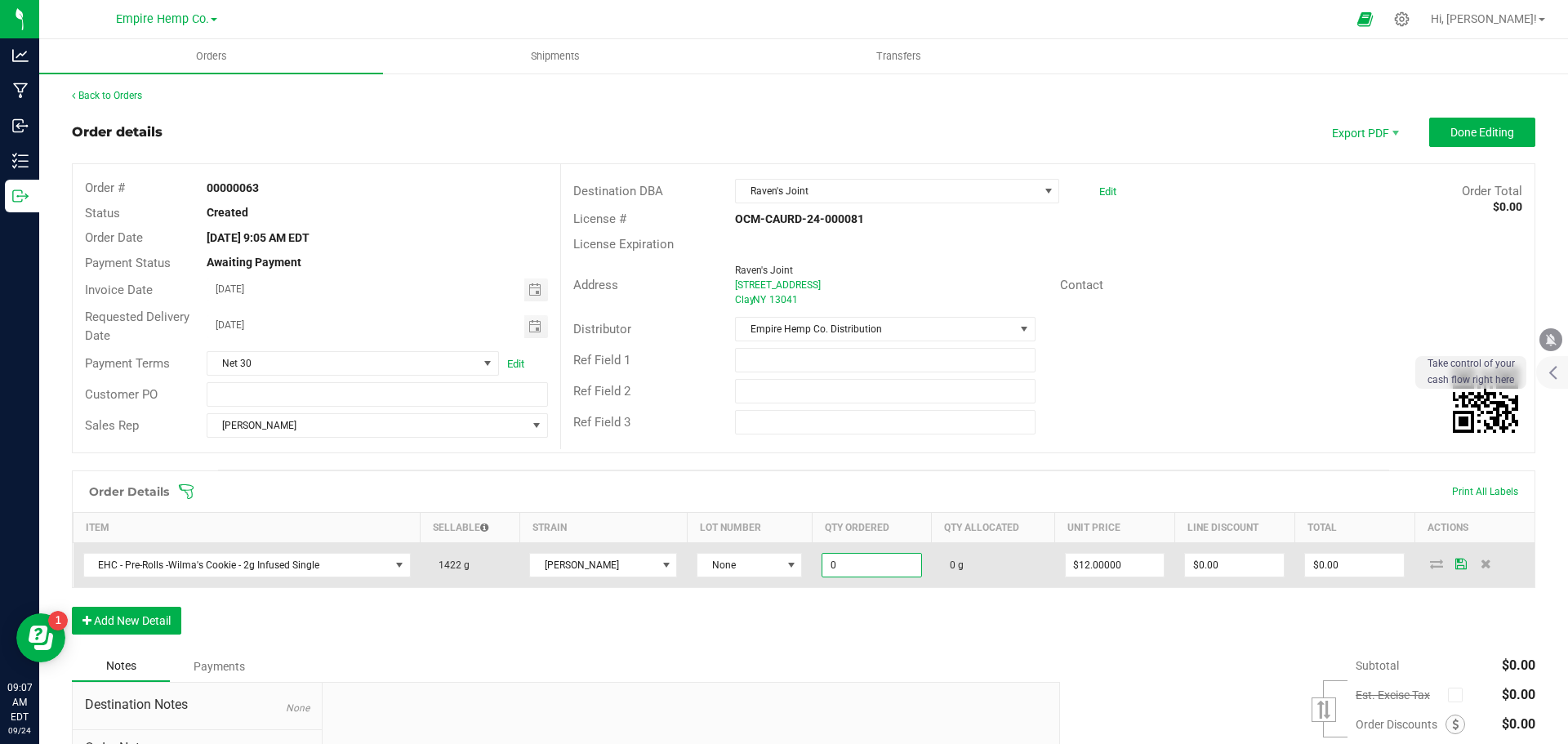
click at [866, 566] on input "0" at bounding box center [871, 565] width 99 height 23
type input "50.0000 g"
type input "12"
type input "$600.00"
click at [1430, 564] on icon at bounding box center [1437, 563] width 13 height 10
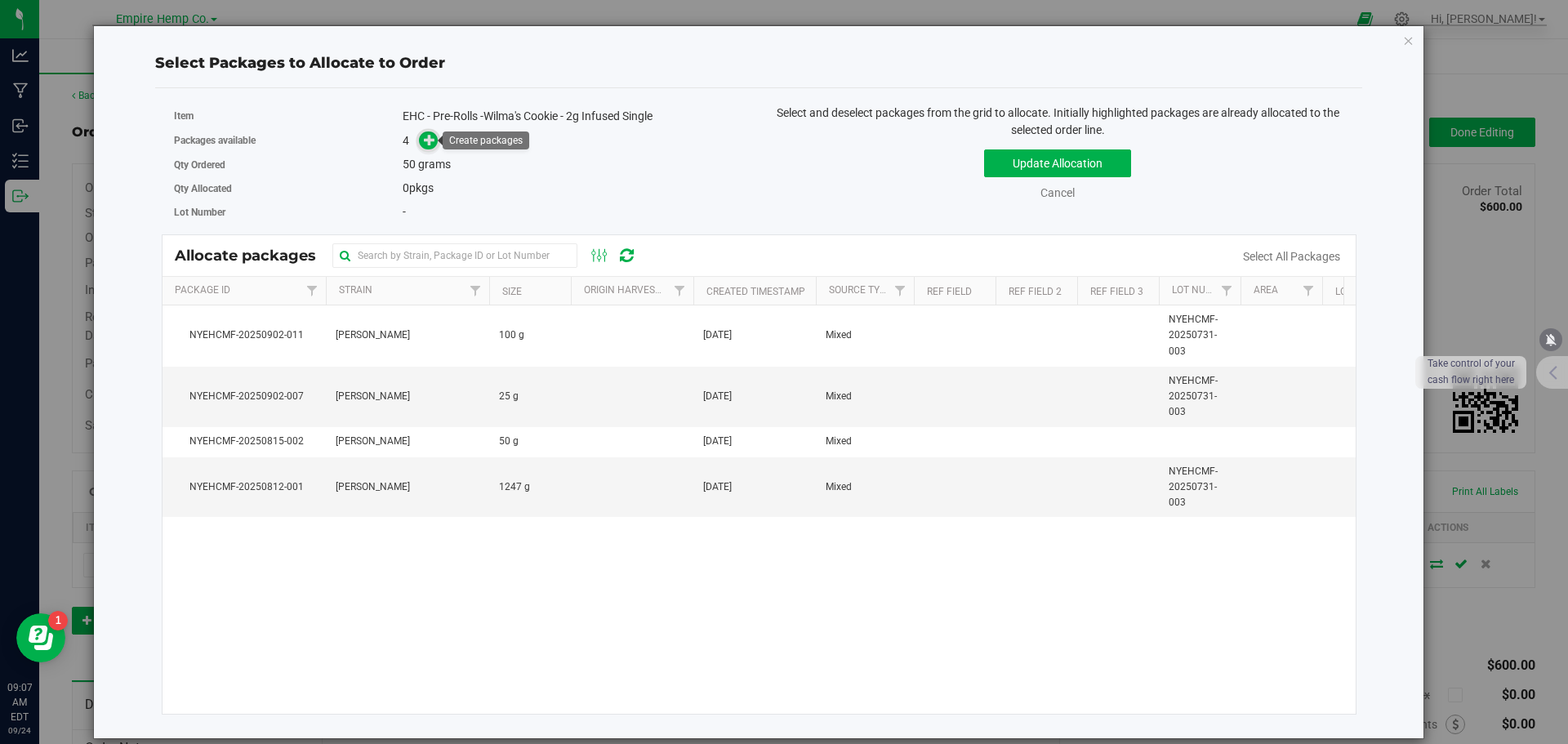
click at [425, 141] on icon at bounding box center [429, 139] width 11 height 11
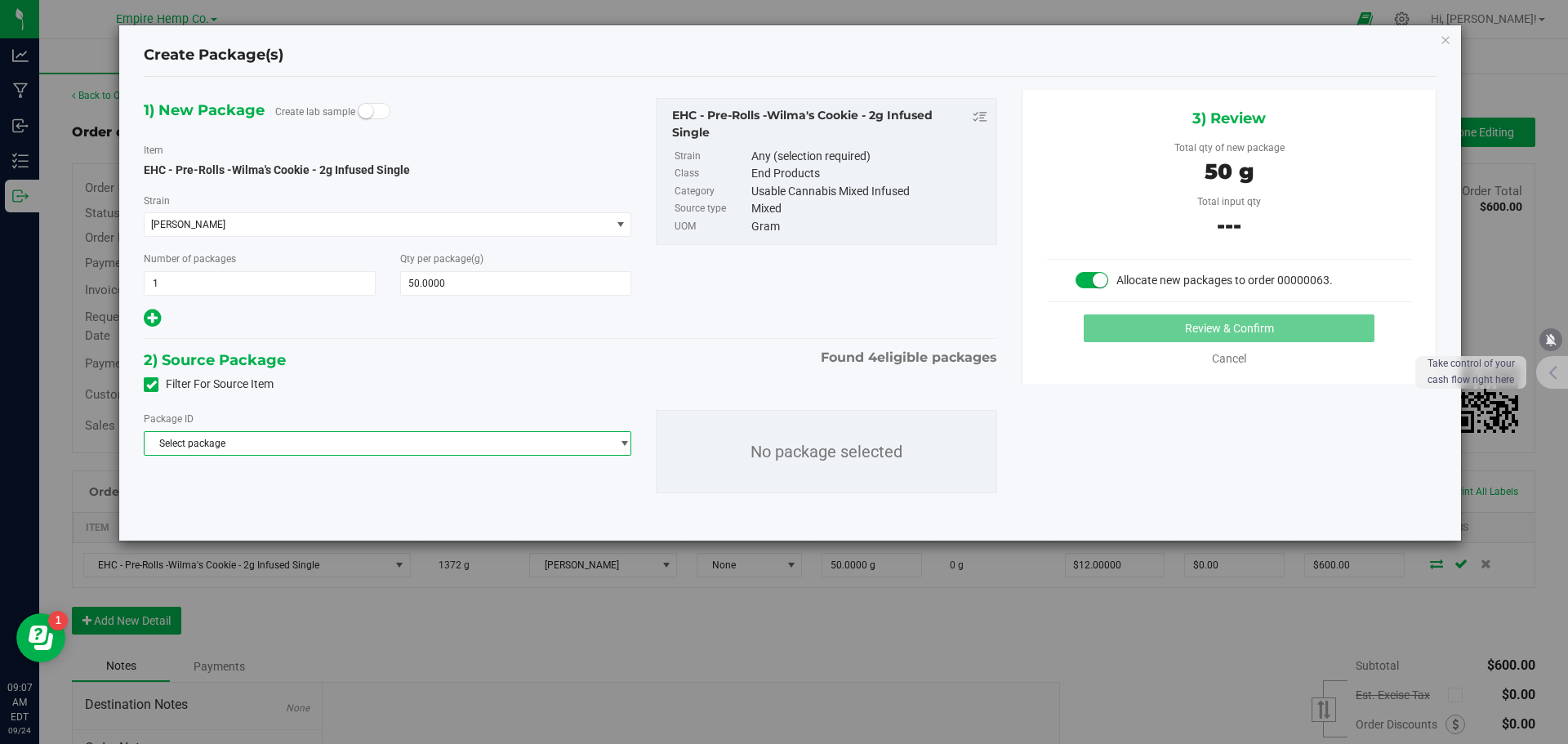
click at [600, 448] on span "Select package" at bounding box center [377, 443] width 465 height 23
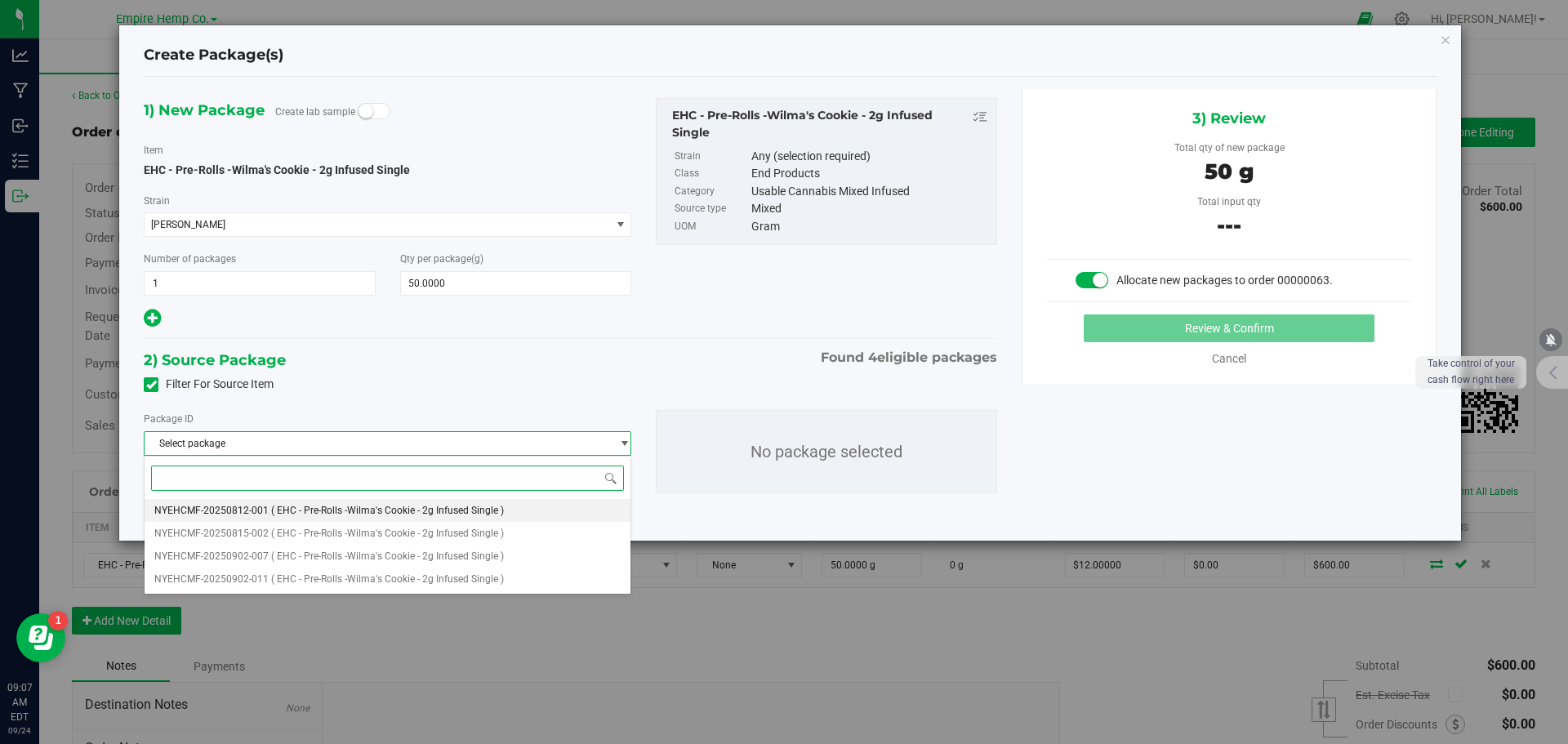
click at [526, 507] on li "NYEHCMF-20250812-001 ( EHC - Pre-Rolls -Wilma's Cookie - 2g Infused Single )" at bounding box center [388, 510] width 486 height 23
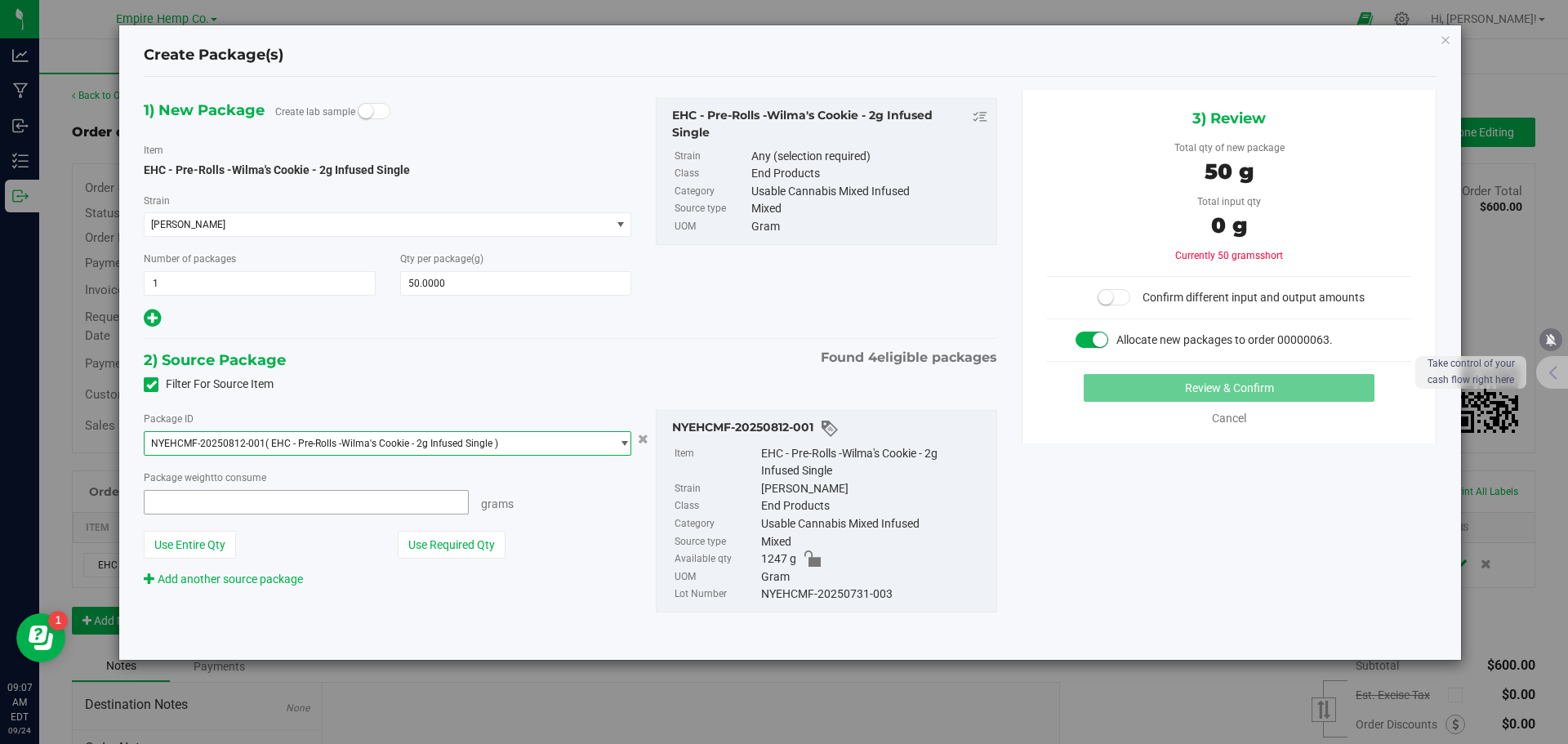
click at [409, 507] on span at bounding box center [306, 502] width 325 height 25
type input "50"
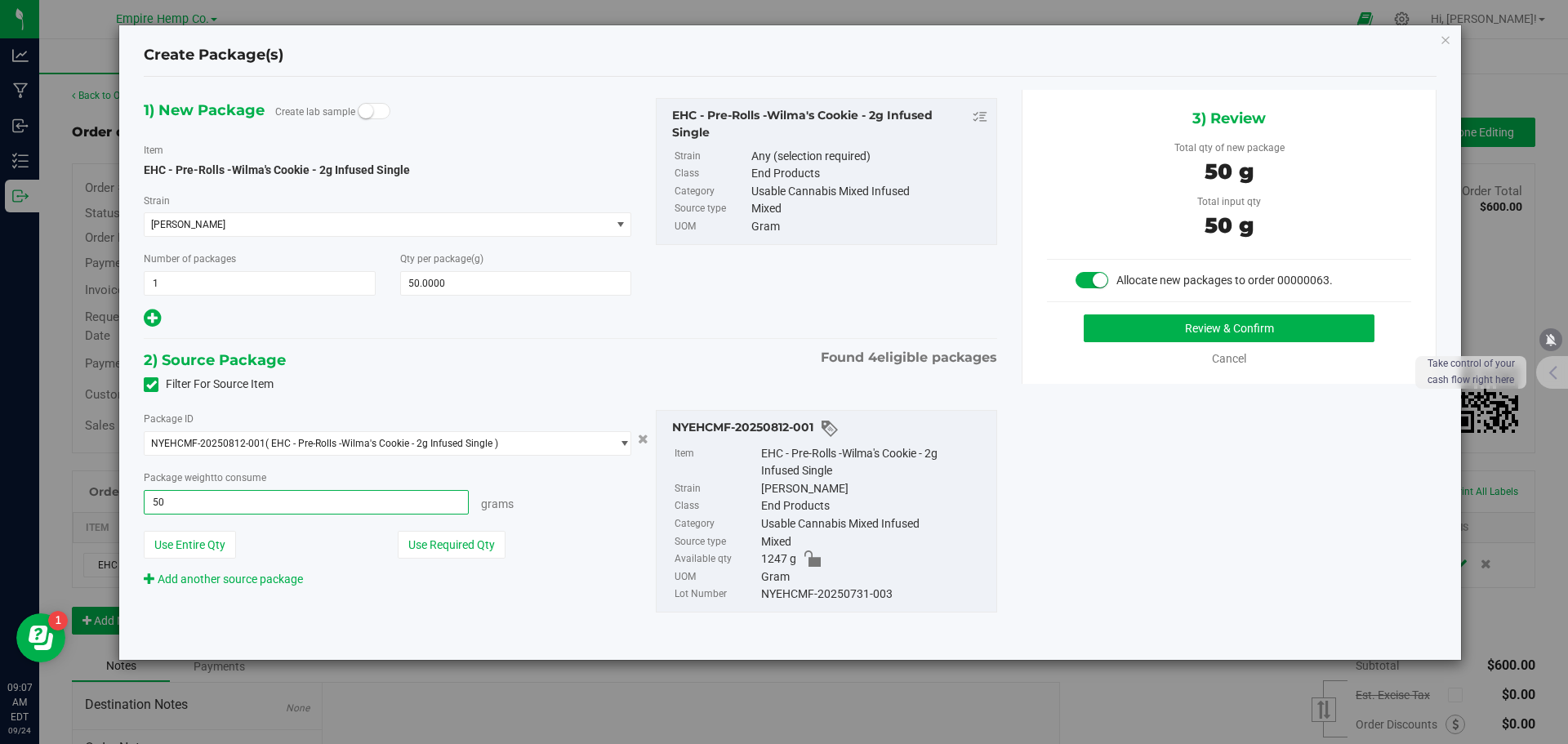
click at [1083, 315] on button "Review & Confirm" at bounding box center [1228, 329] width 291 height 28
type input "50.0000 g"
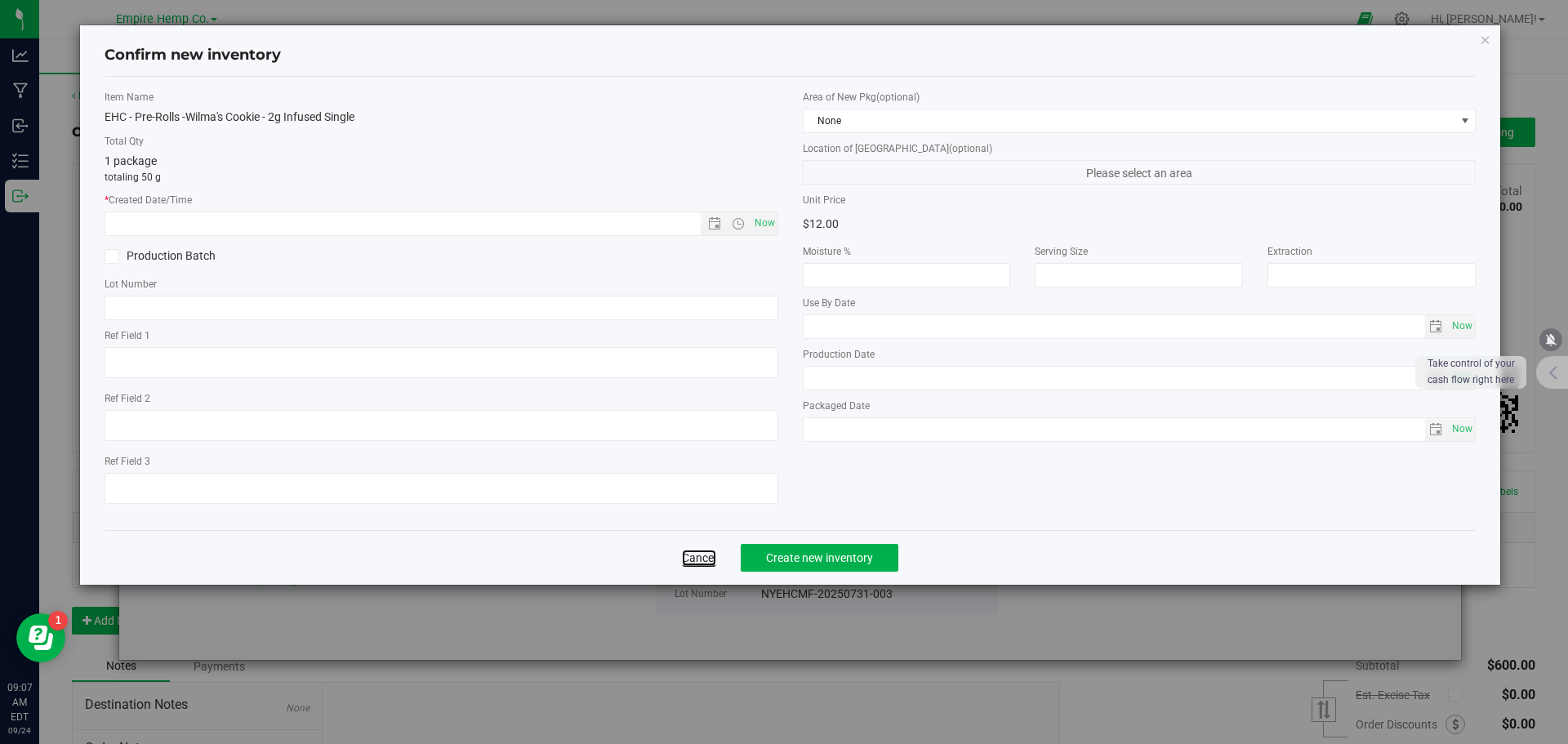
click at [692, 558] on link "Cancel" at bounding box center [699, 558] width 34 height 17
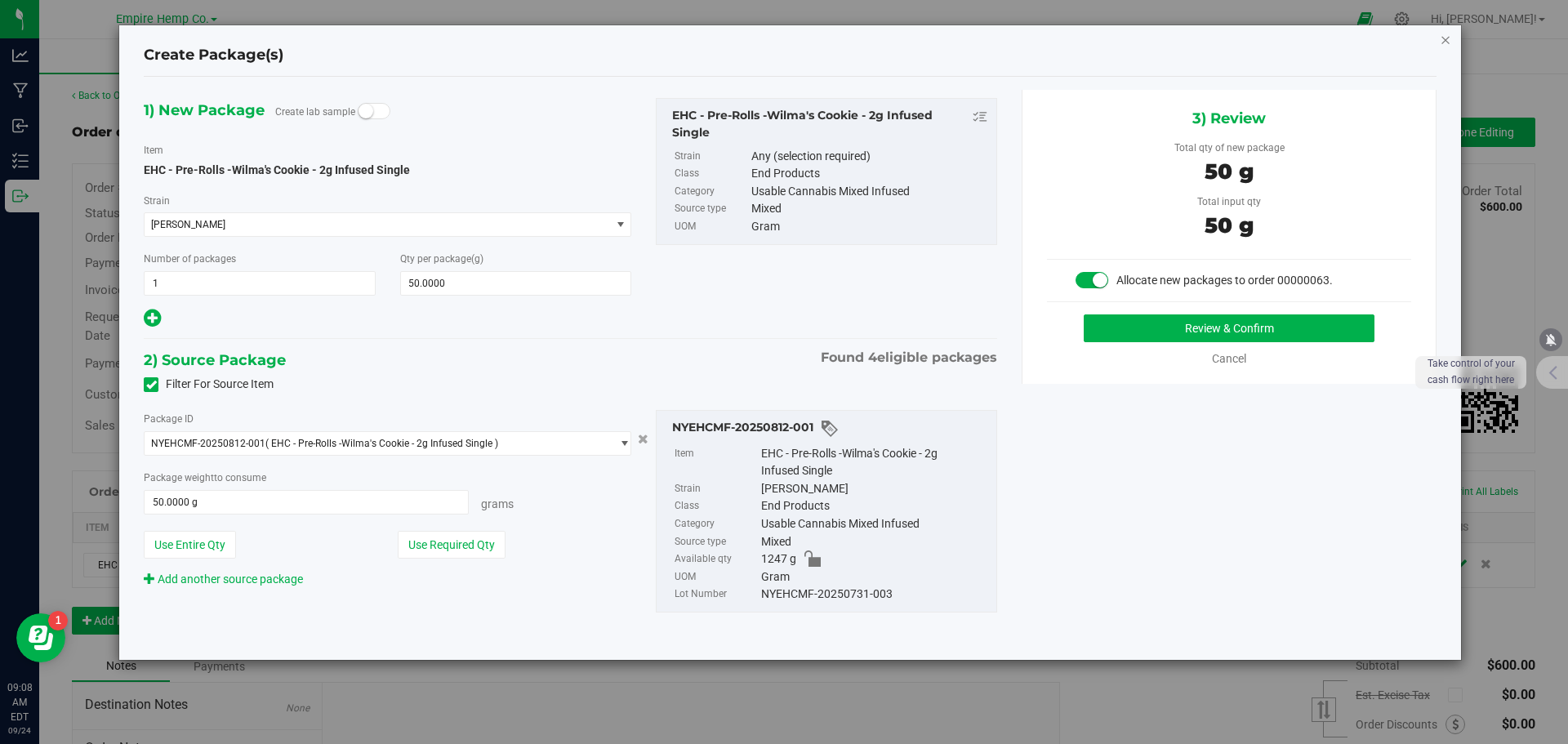
click at [1445, 39] on icon "button" at bounding box center [1445, 39] width 11 height 19
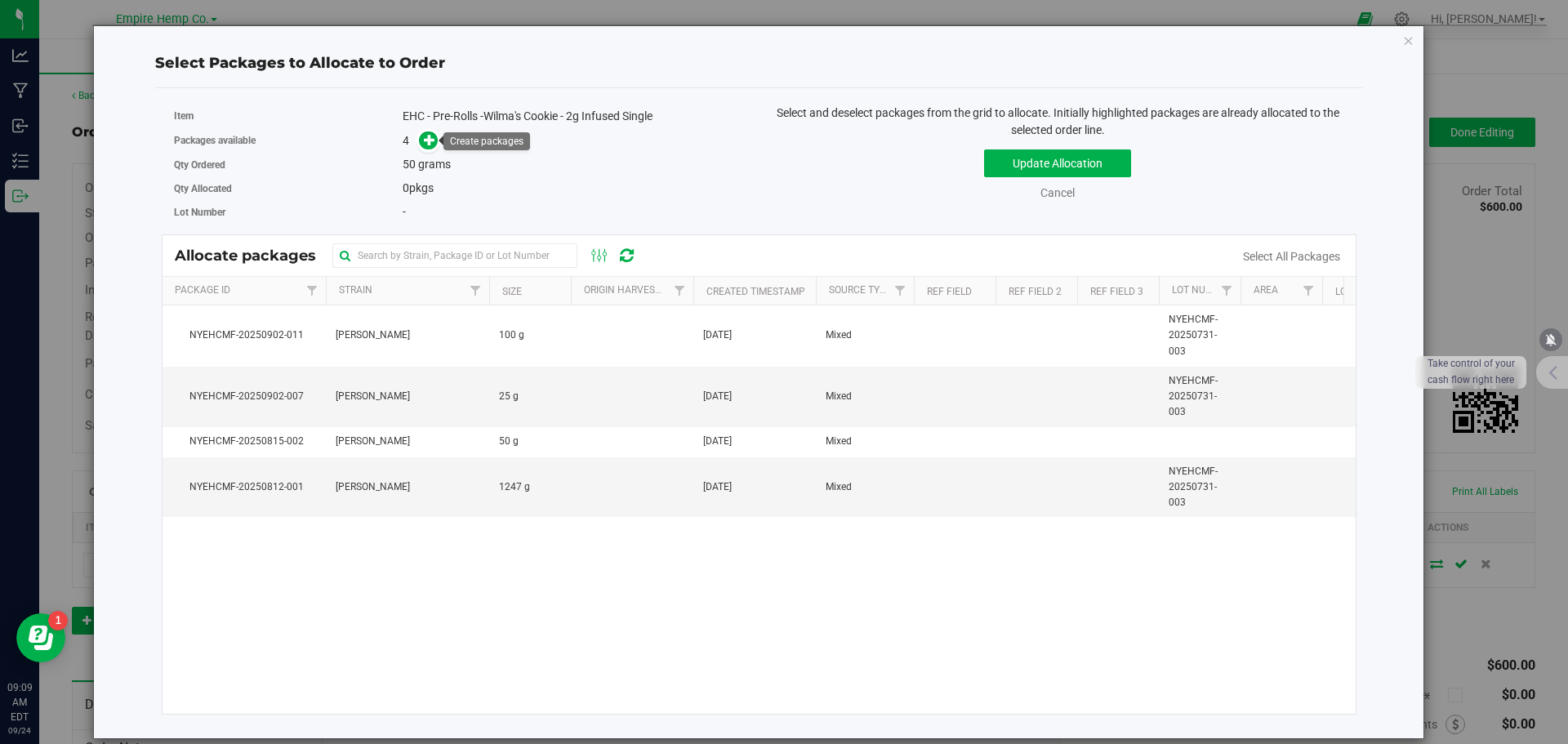
drag, startPoint x: 429, startPoint y: 139, endPoint x: 1103, endPoint y: 146, distance: 674.0
click at [636, 179] on div "Item EHC - Pre-Rolls -Wilma's Cookie - 2g Infused Single Packages available 4 Q…" at bounding box center [461, 164] width 598 height 120
click at [1406, 39] on icon "button" at bounding box center [1408, 40] width 11 height 19
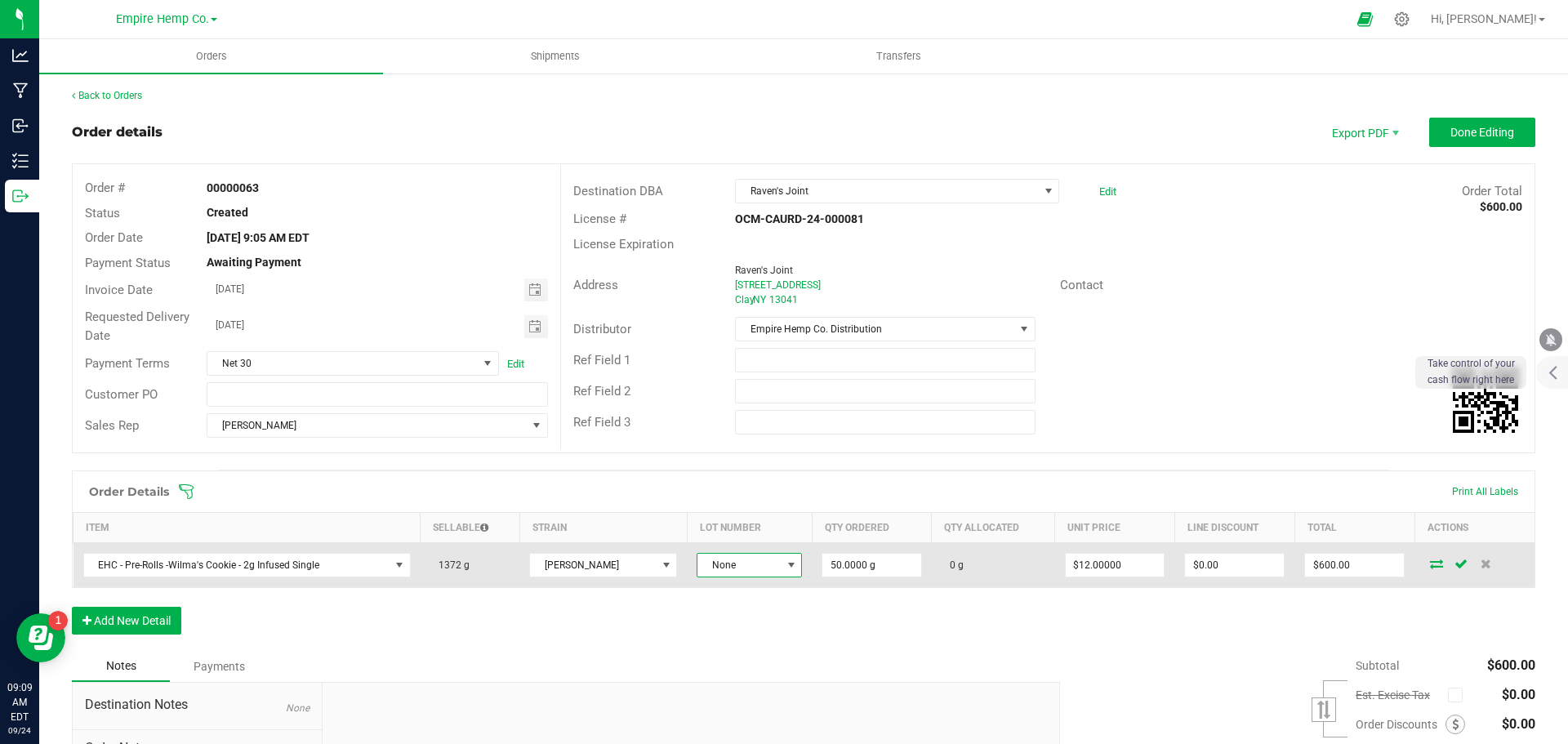
click at [784, 561] on span at bounding box center [791, 565] width 13 height 13
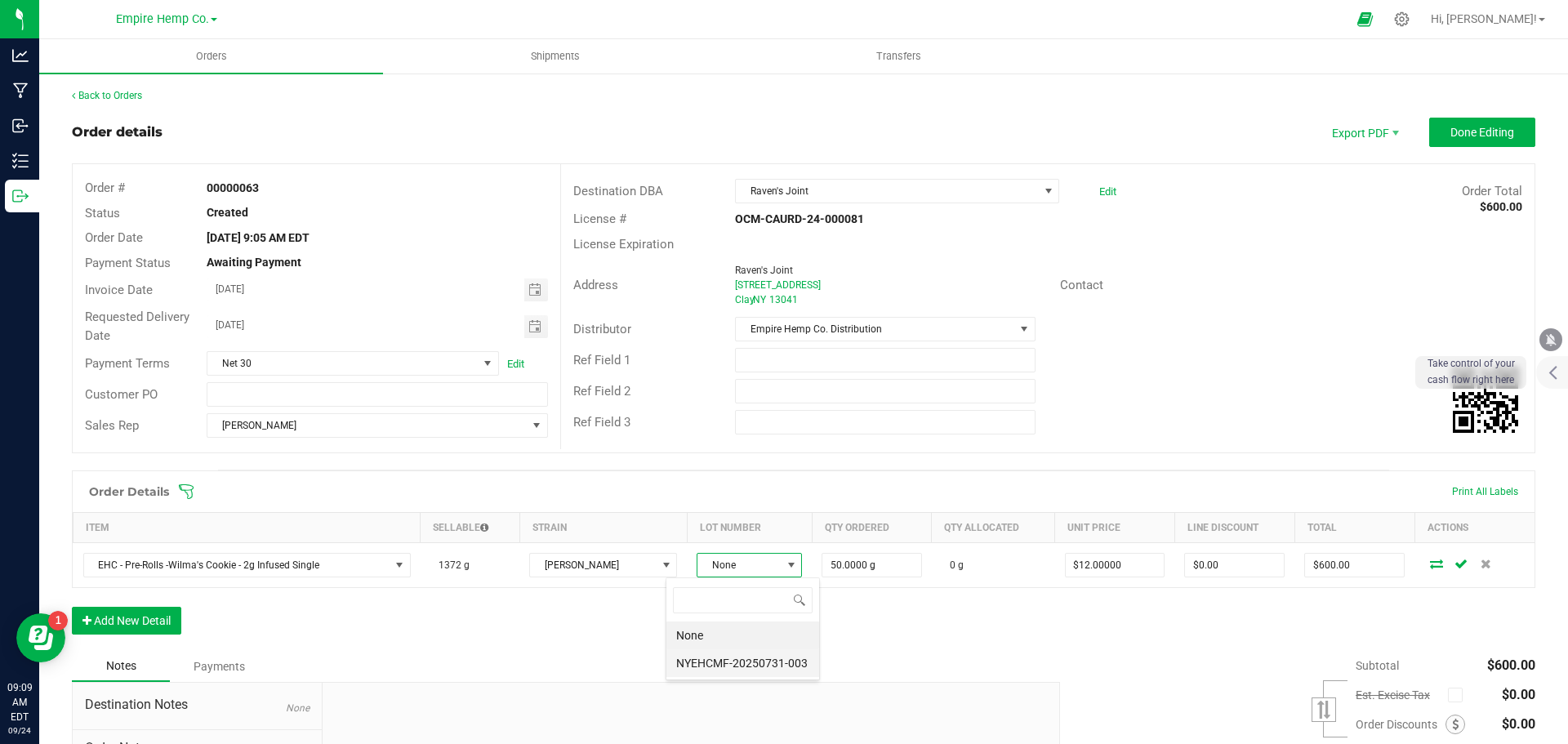
click at [734, 665] on li "NYEHCMF-20250731-003" at bounding box center [742, 664] width 152 height 28
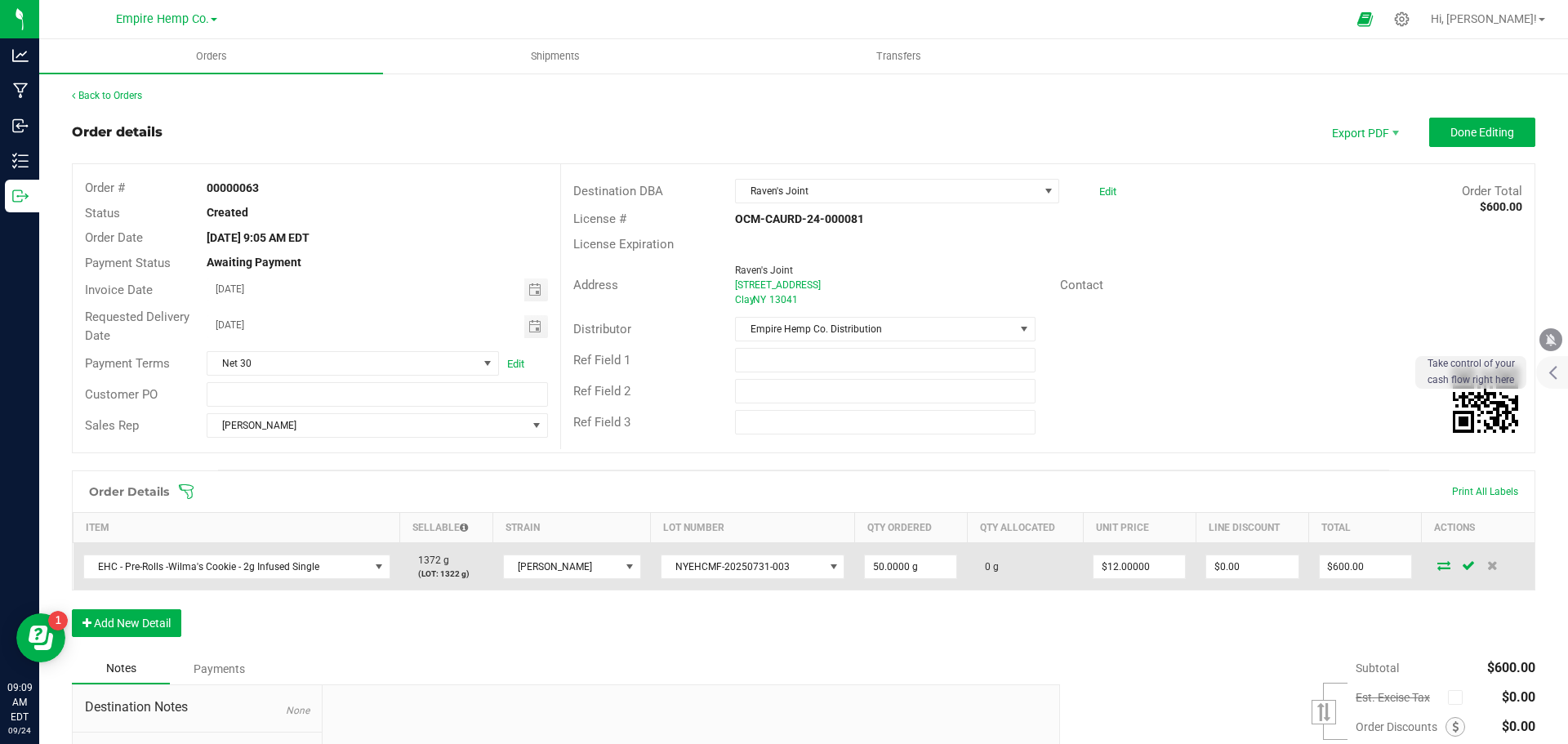
click at [1438, 567] on icon at bounding box center [1444, 565] width 13 height 10
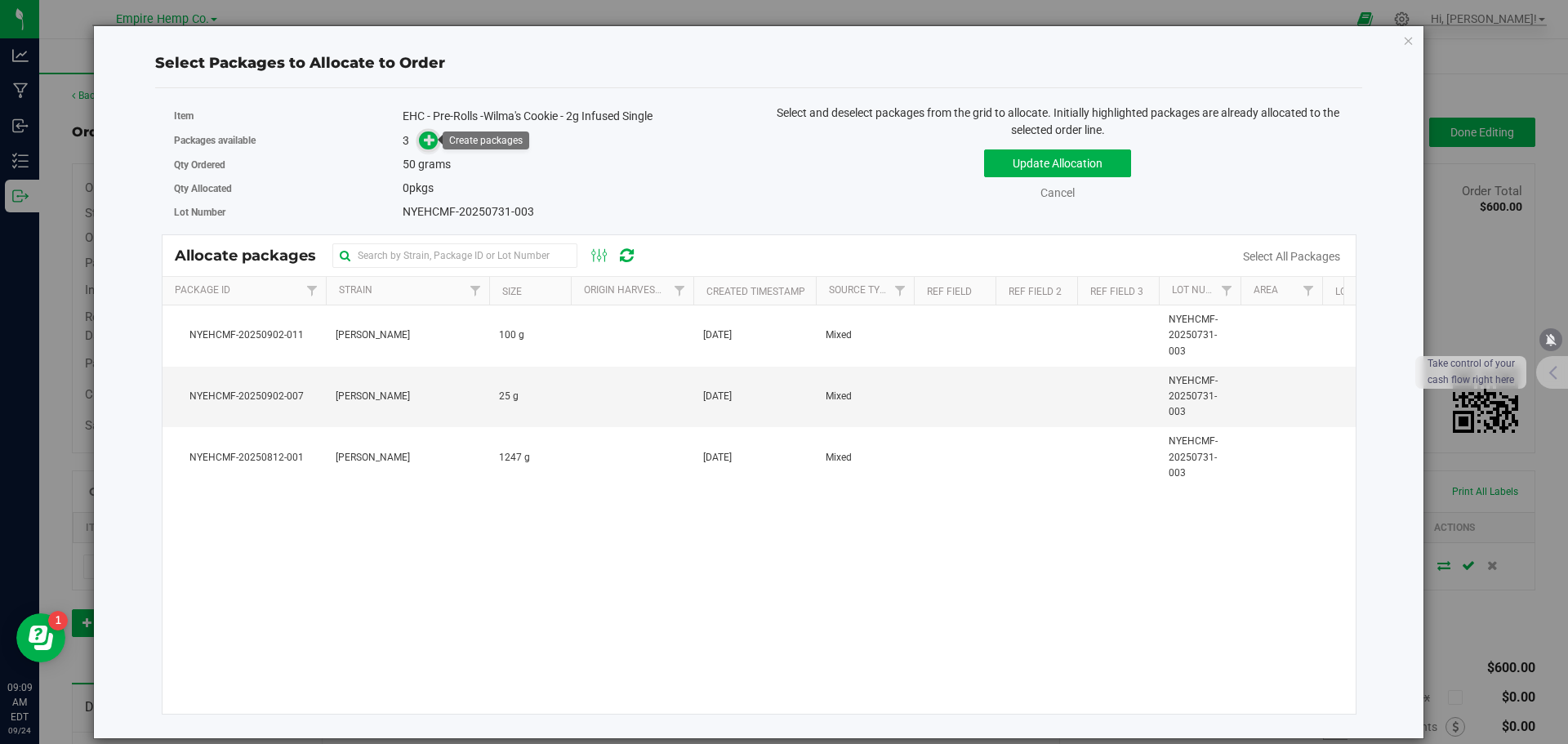
click at [427, 139] on icon at bounding box center [429, 139] width 11 height 11
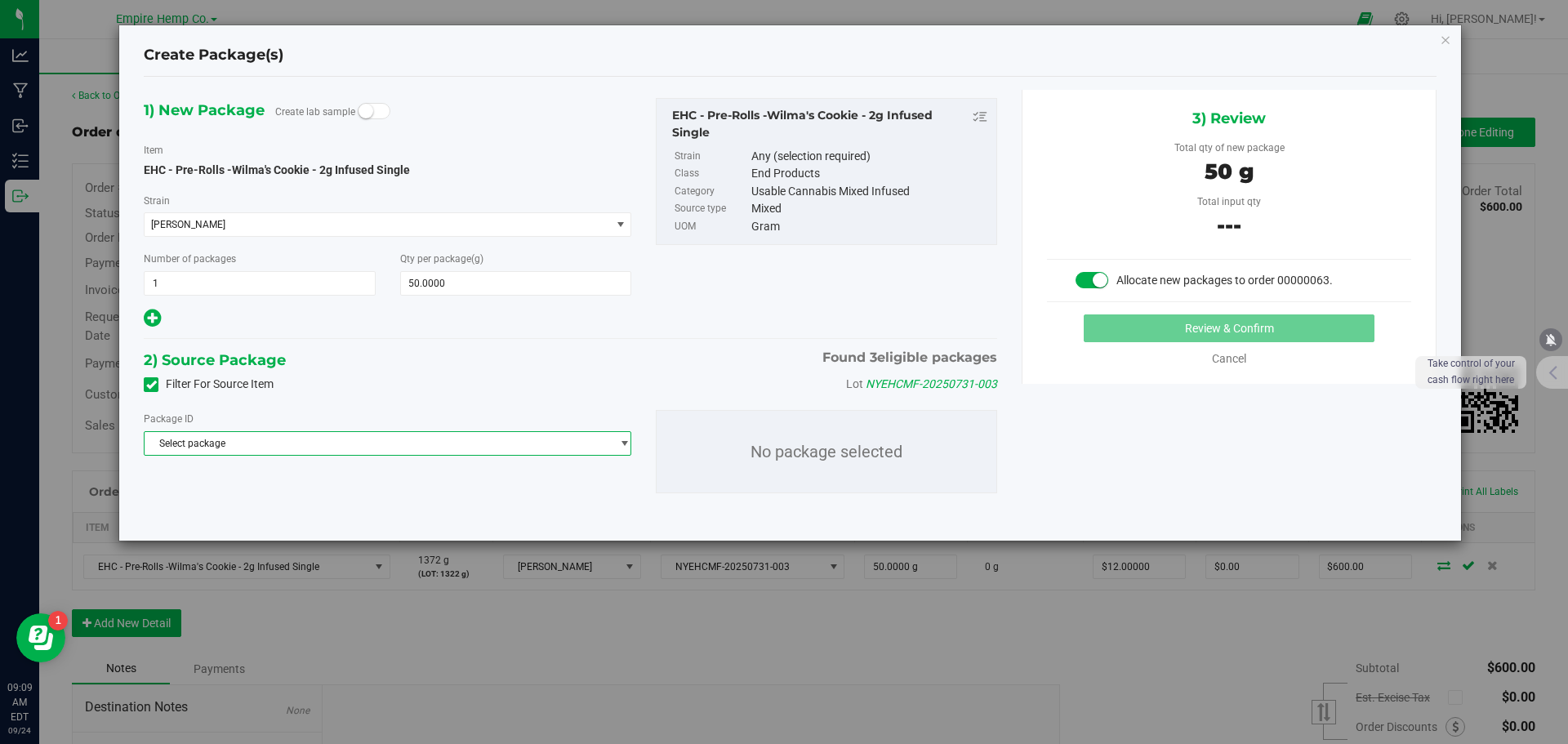
click at [557, 435] on span "Select package" at bounding box center [377, 443] width 465 height 23
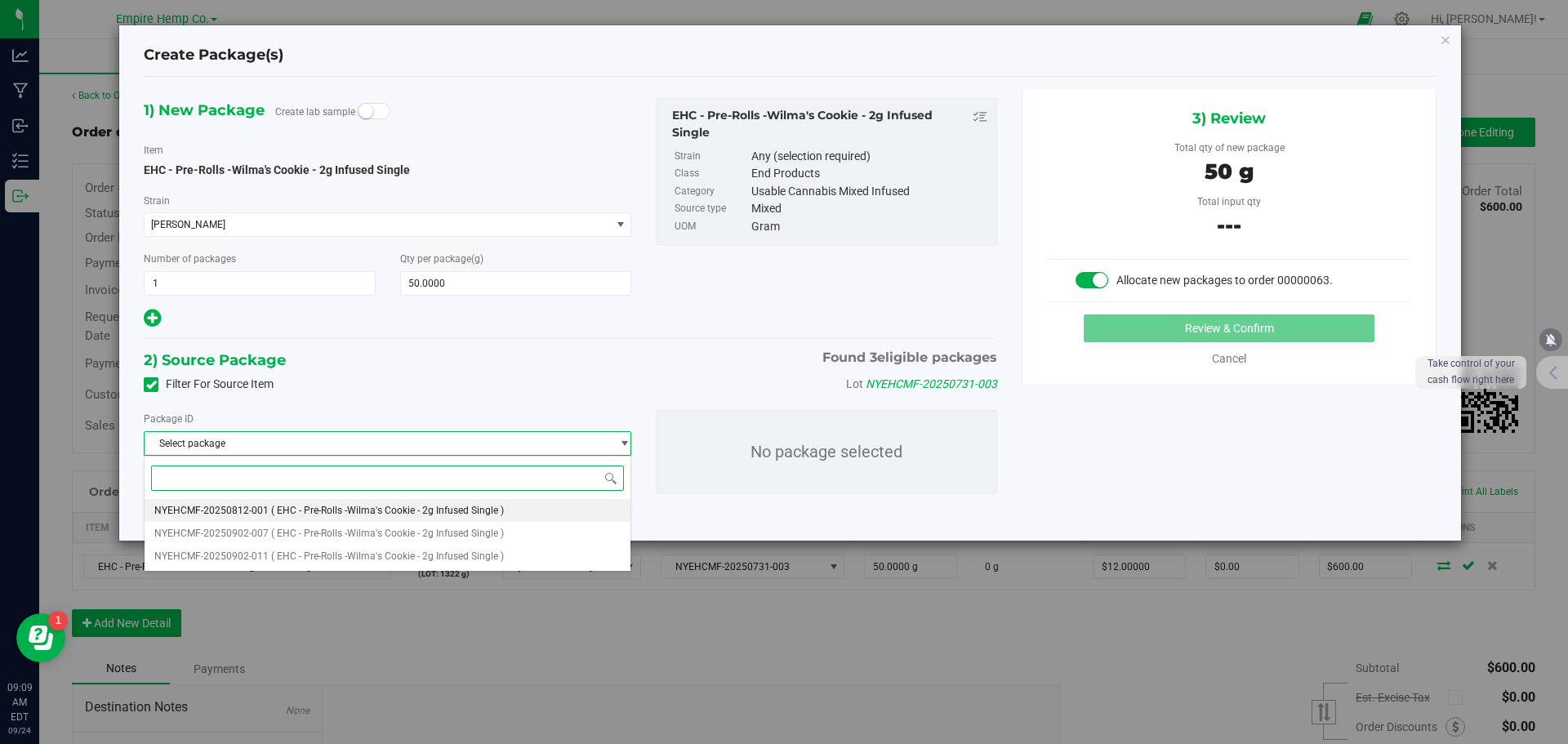
click at [469, 510] on span "( EHC - Pre-Rolls -Wilma's Cookie - 2g Infused Single )" at bounding box center [388, 510] width 233 height 11
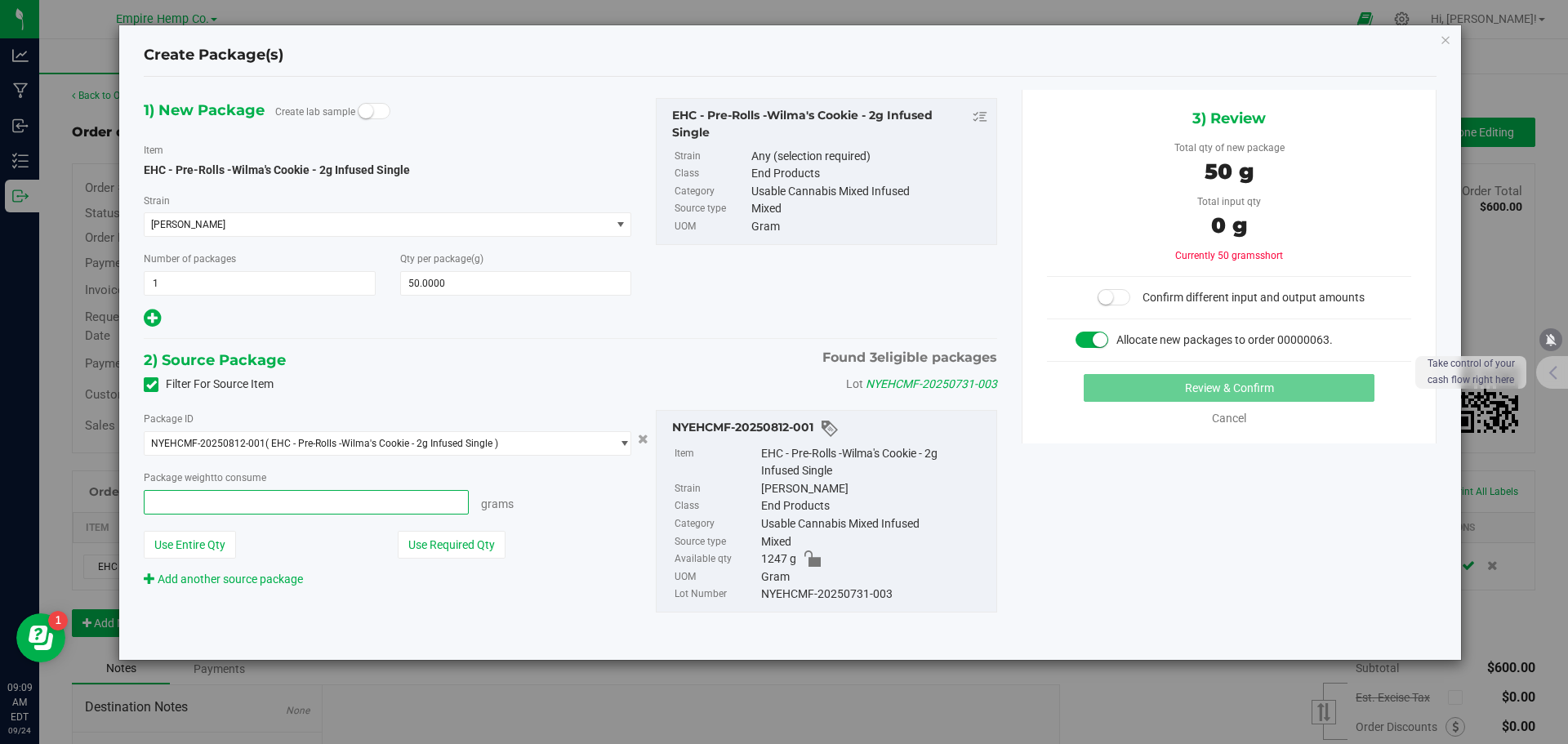
click at [403, 499] on span at bounding box center [306, 502] width 325 height 25
type input "50"
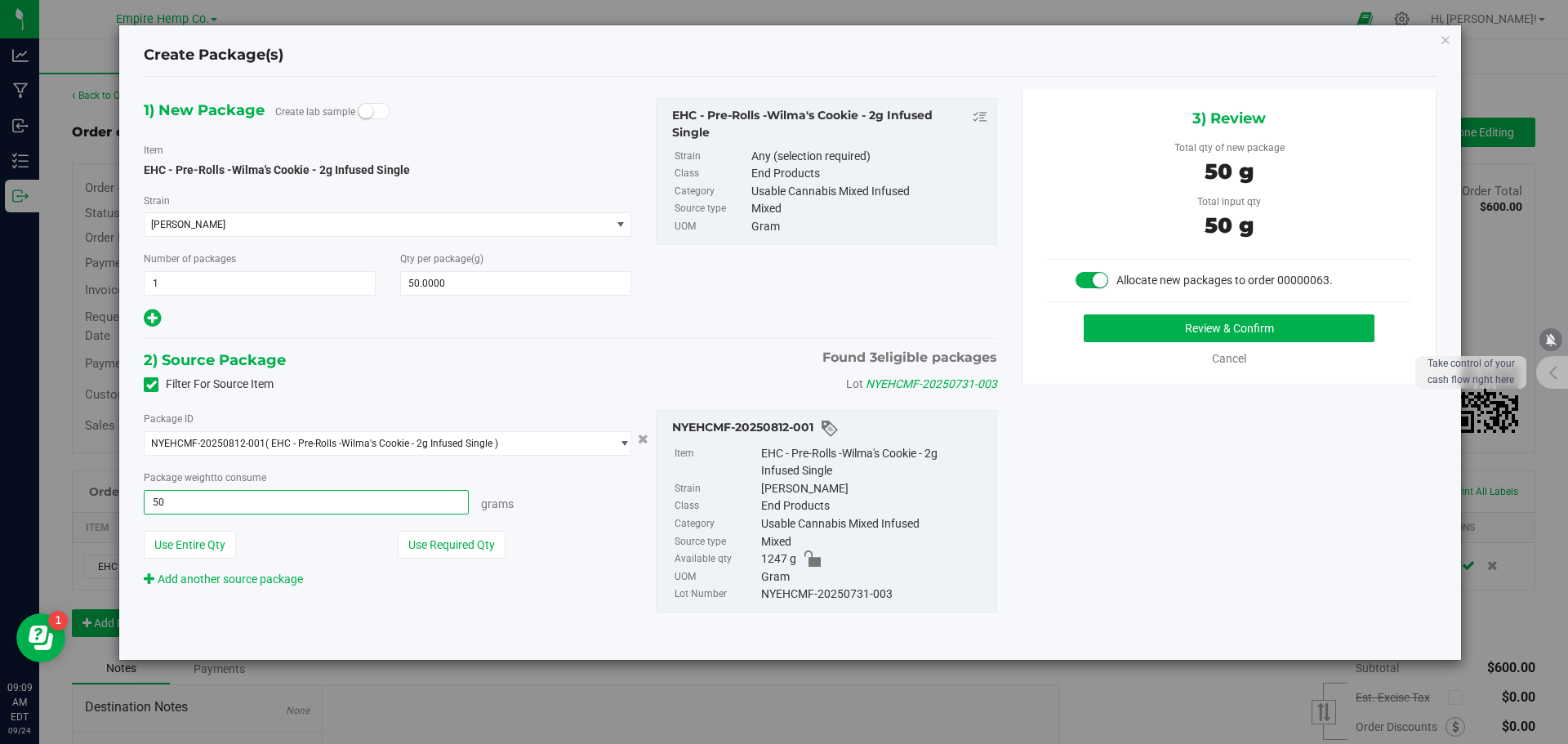
click at [1083, 315] on button "Review & Confirm" at bounding box center [1228, 329] width 291 height 28
type input "50.0000 g"
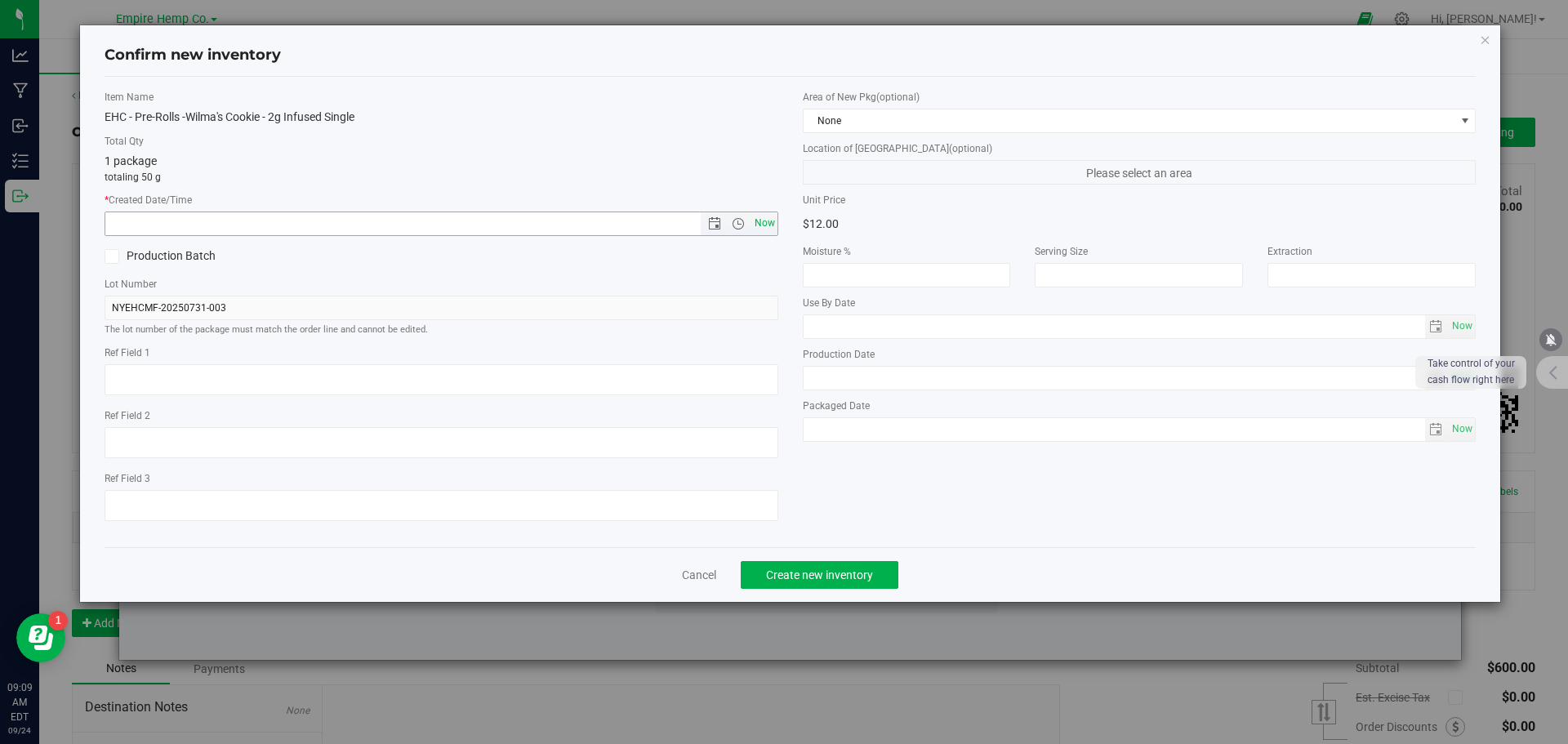
click at [766, 231] on span "Now" at bounding box center [764, 223] width 28 height 24
type input "[DATE] 9:09 AM"
click at [856, 579] on span "Create new inventory" at bounding box center [820, 575] width 107 height 13
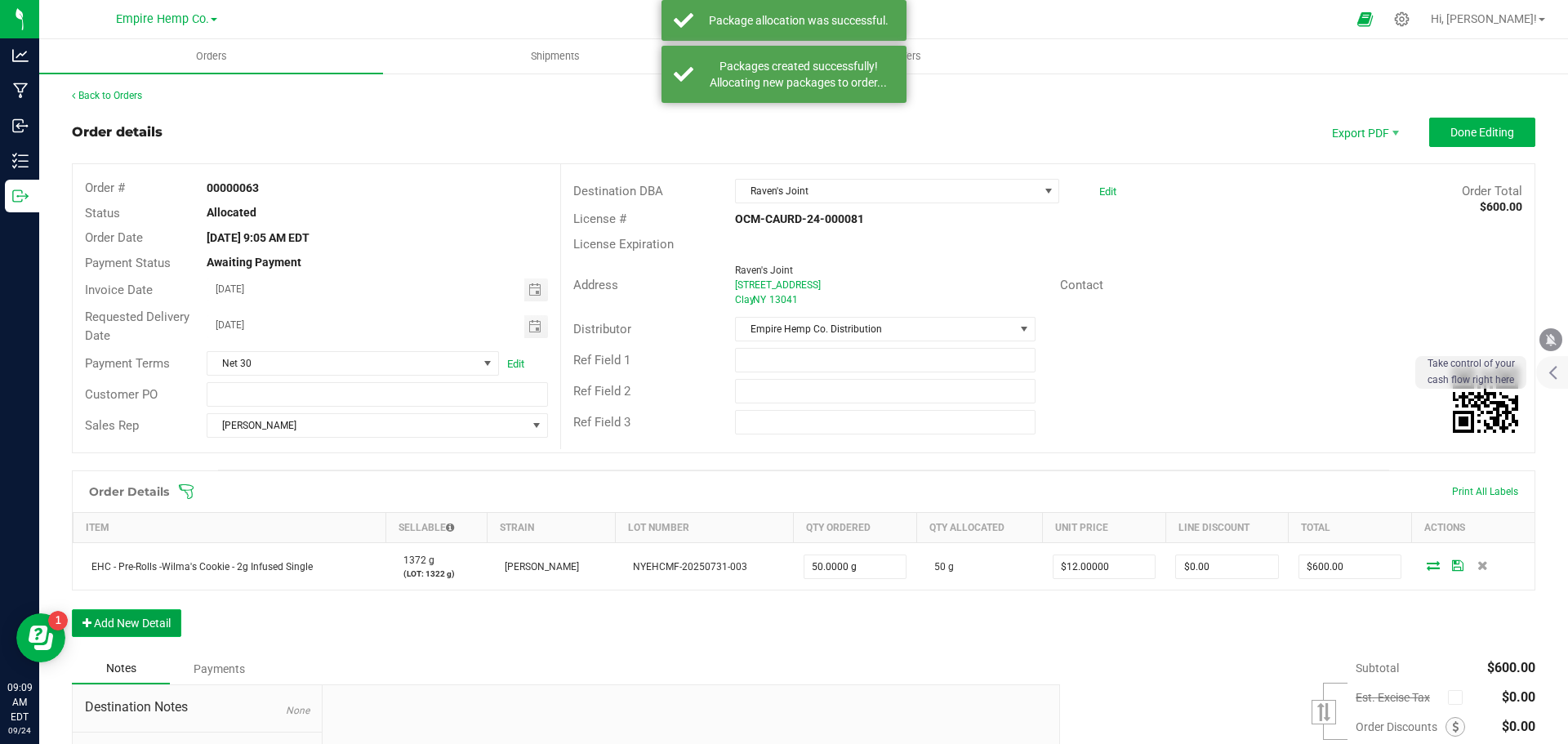
click at [142, 619] on button "Add New Detail" at bounding box center [126, 623] width 110 height 28
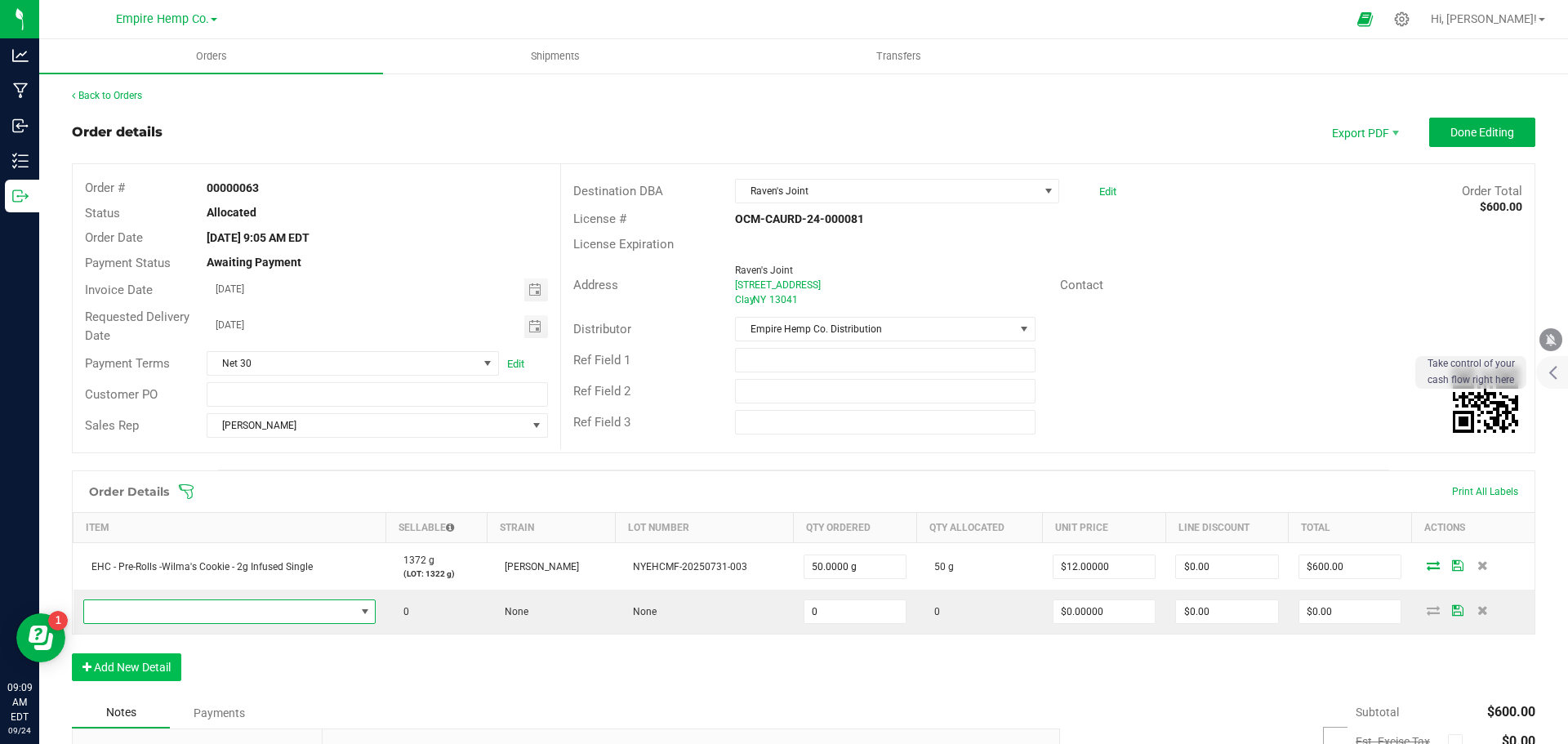
click at [142, 619] on span "NO DATA FOUND" at bounding box center [220, 611] width 271 height 23
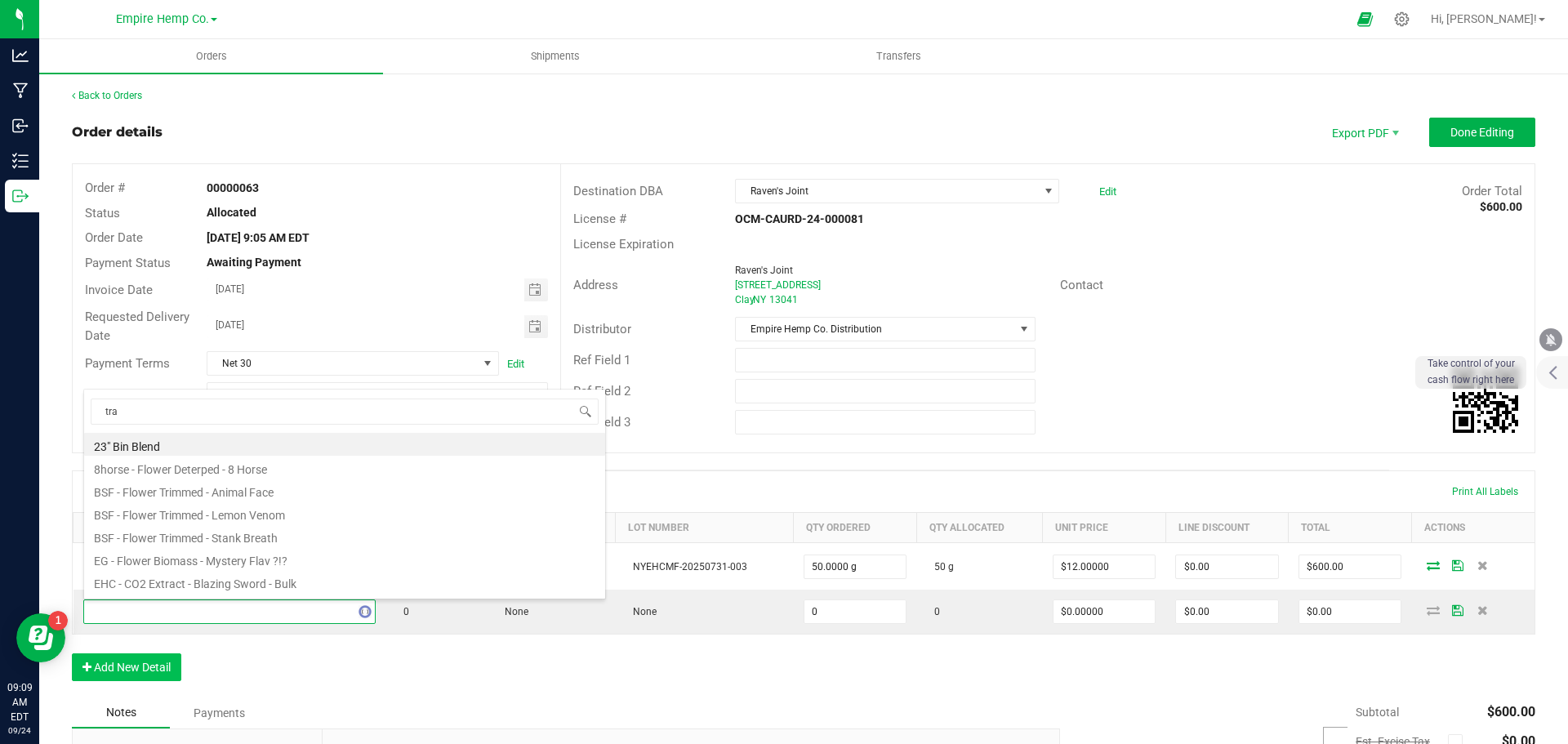
type input "trap"
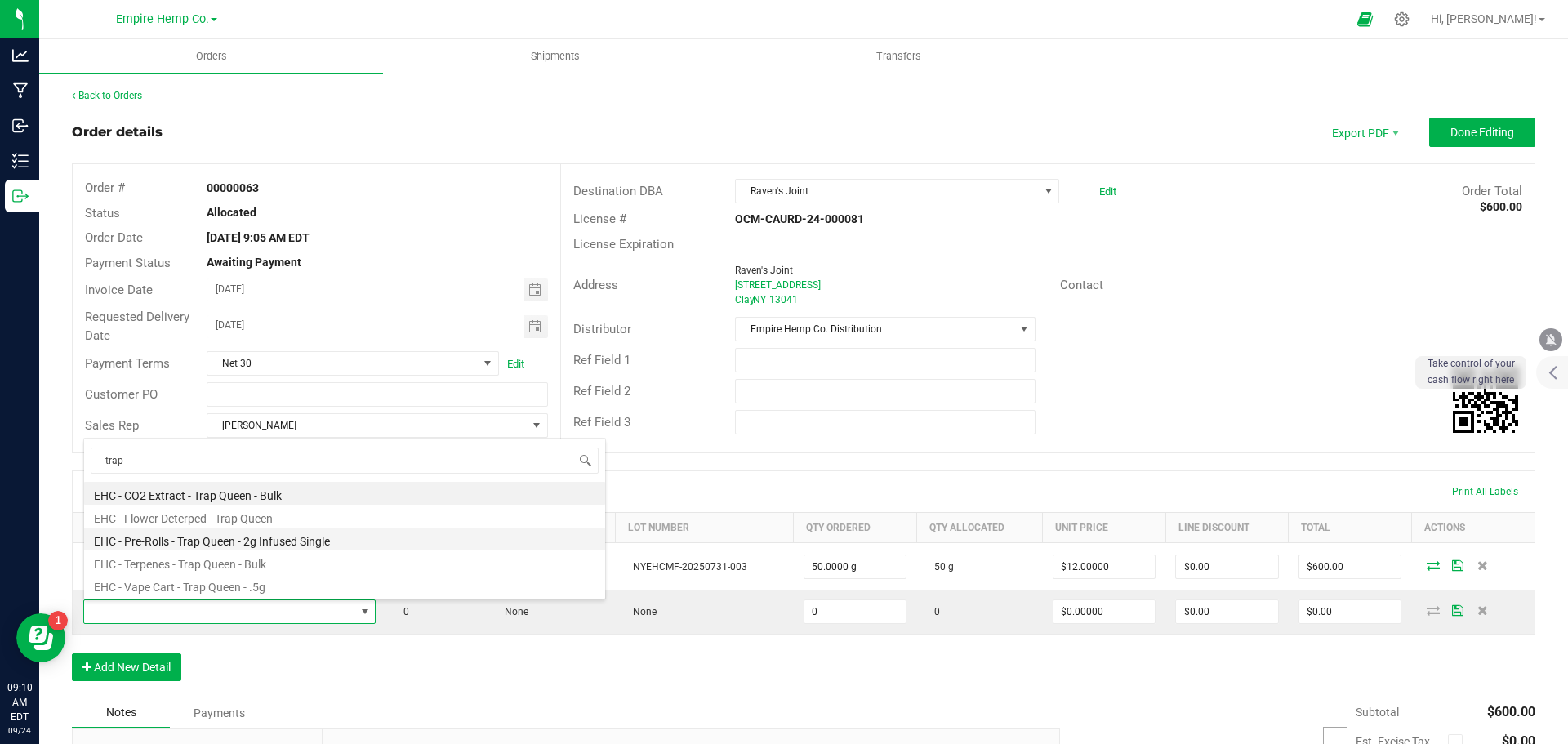
click at [230, 544] on li "EHC - Pre-Rolls - Trap Queen - 2g Infused Single" at bounding box center [344, 539] width 521 height 23
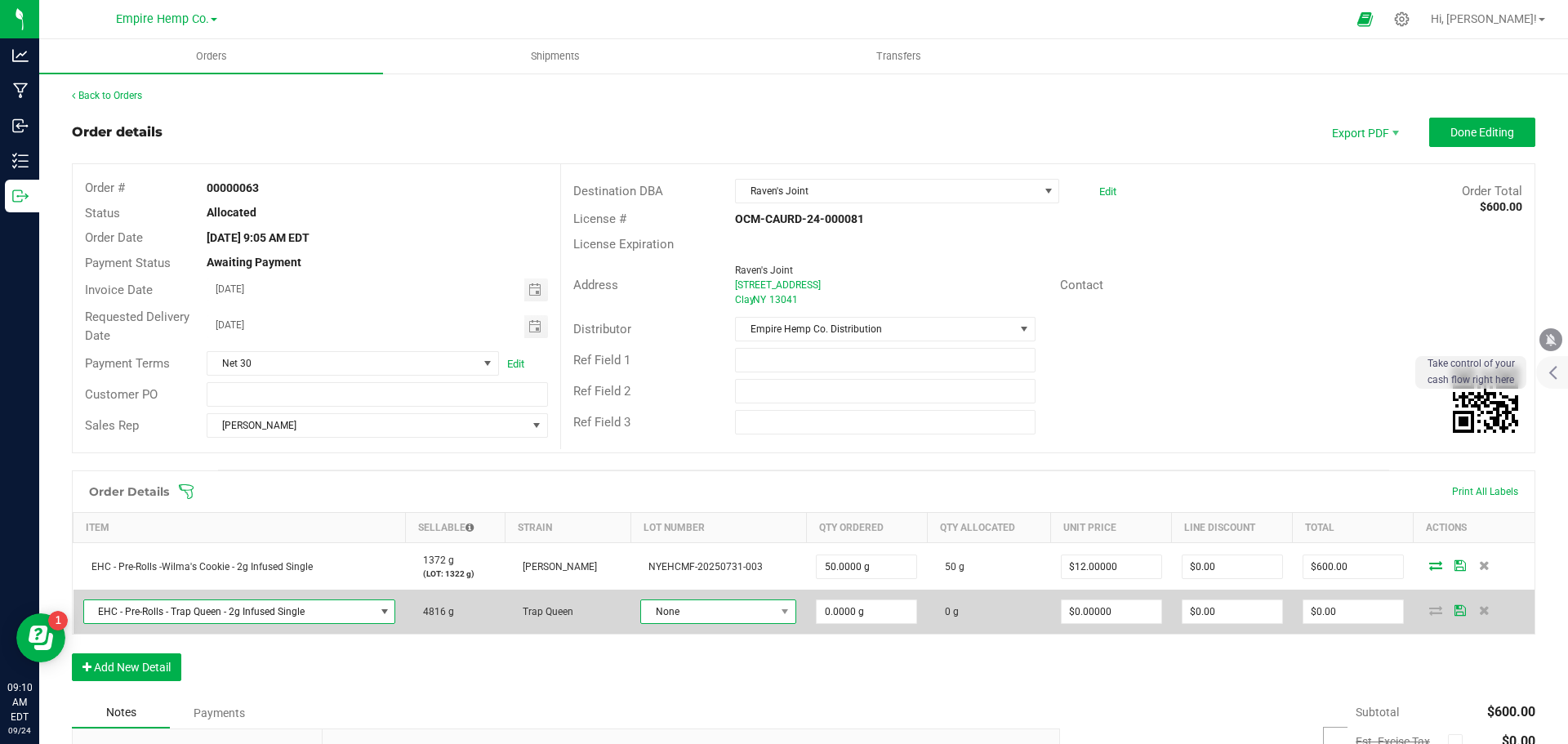
click at [722, 611] on span "None" at bounding box center [708, 611] width 134 height 23
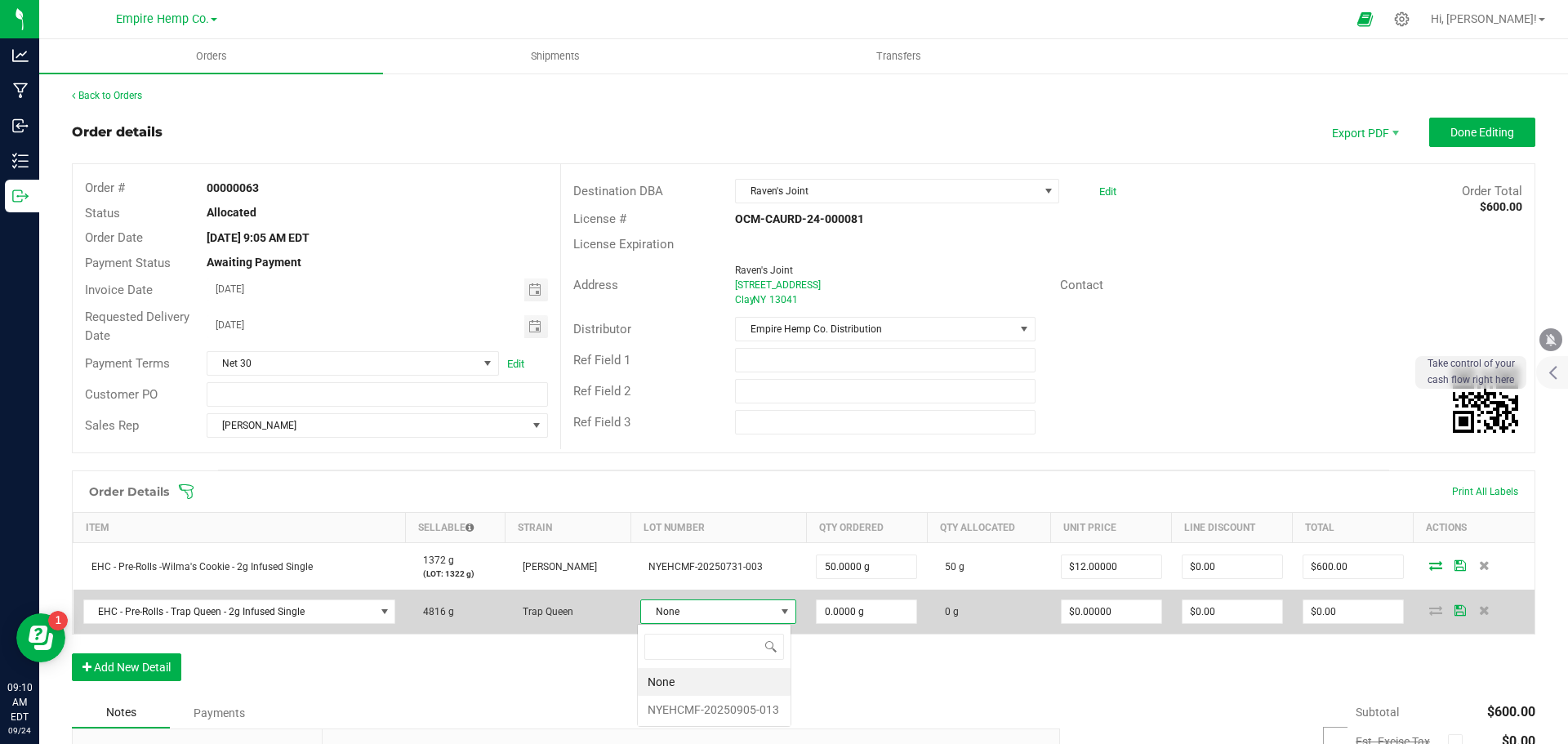
scroll to position [25, 152]
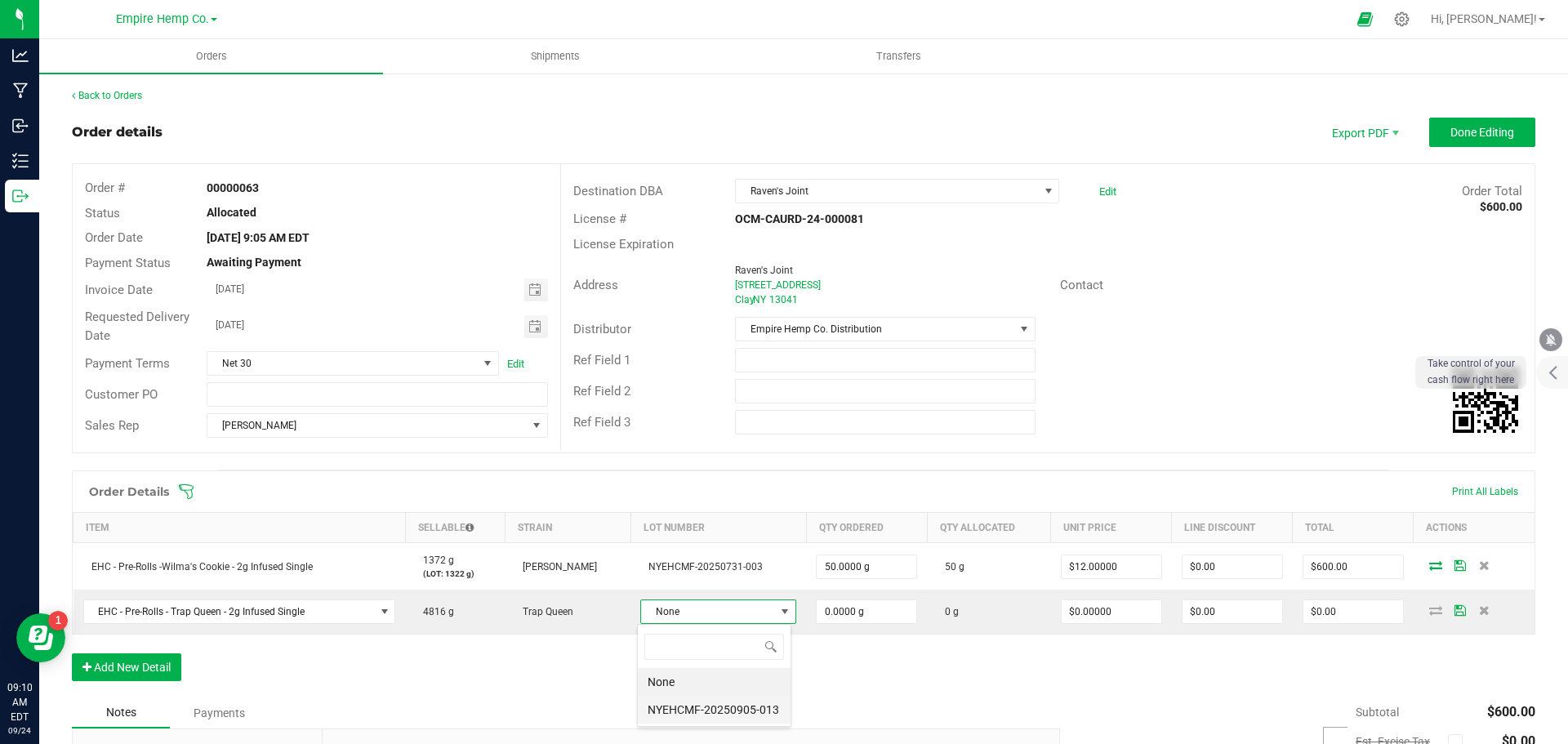
click at [719, 713] on li "NYEHCMF-20250905-013" at bounding box center [713, 710] width 152 height 28
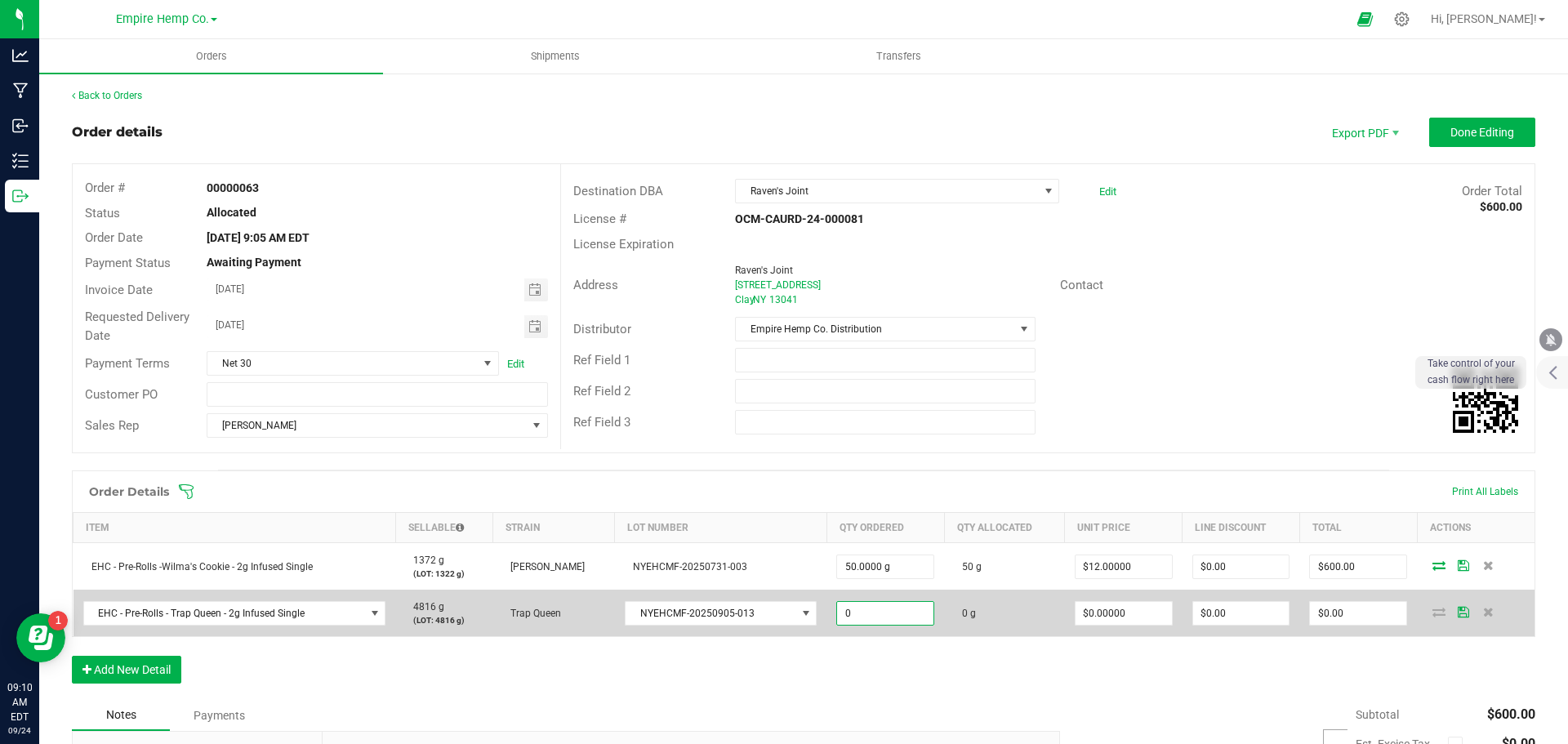
click at [864, 618] on input "0" at bounding box center [885, 613] width 96 height 23
type input "50.0000 g"
type input "0"
click at [1140, 615] on input "0" at bounding box center [1124, 613] width 96 height 23
type input "$12.00000"
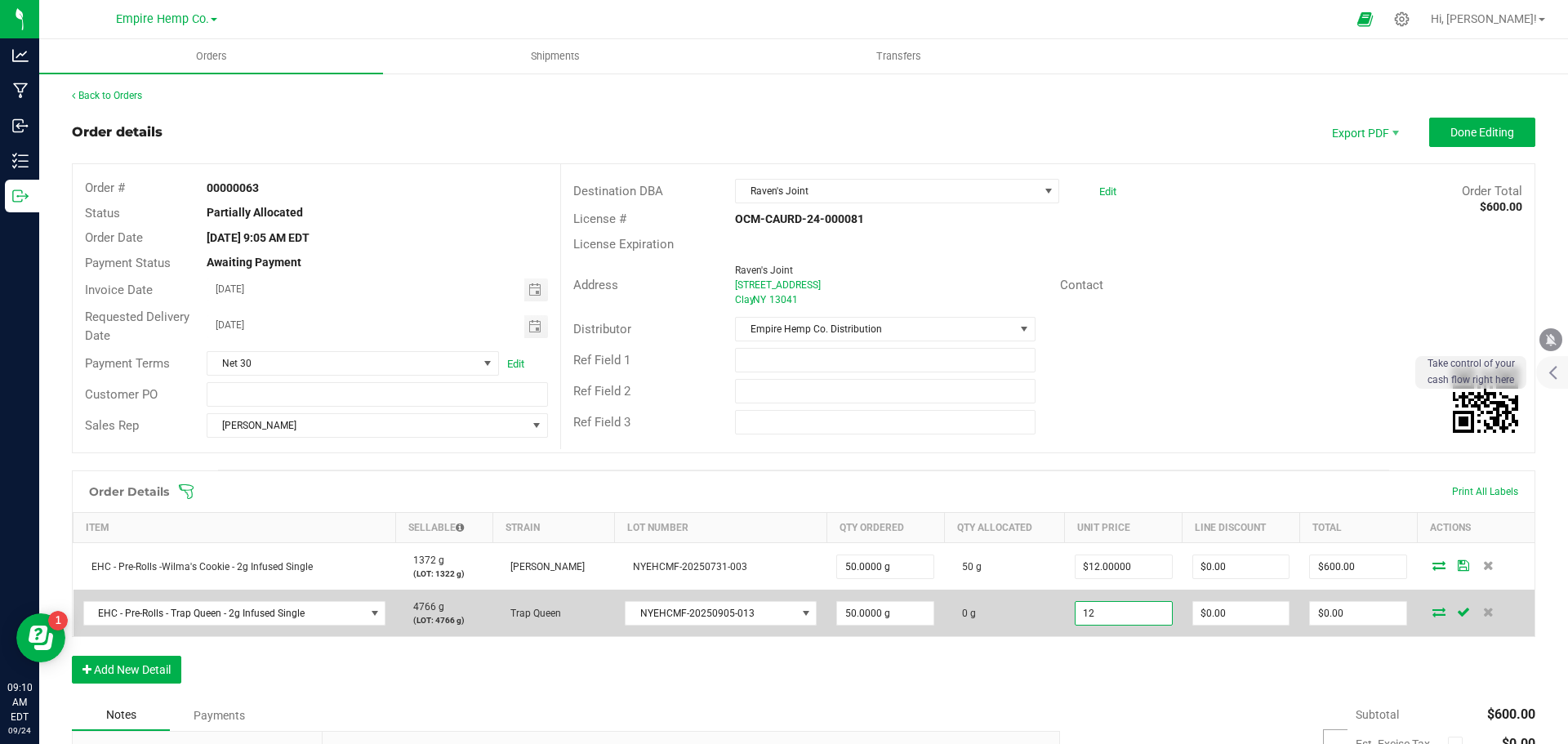
type input "$600.00"
click at [1432, 615] on icon at bounding box center [1439, 612] width 13 height 10
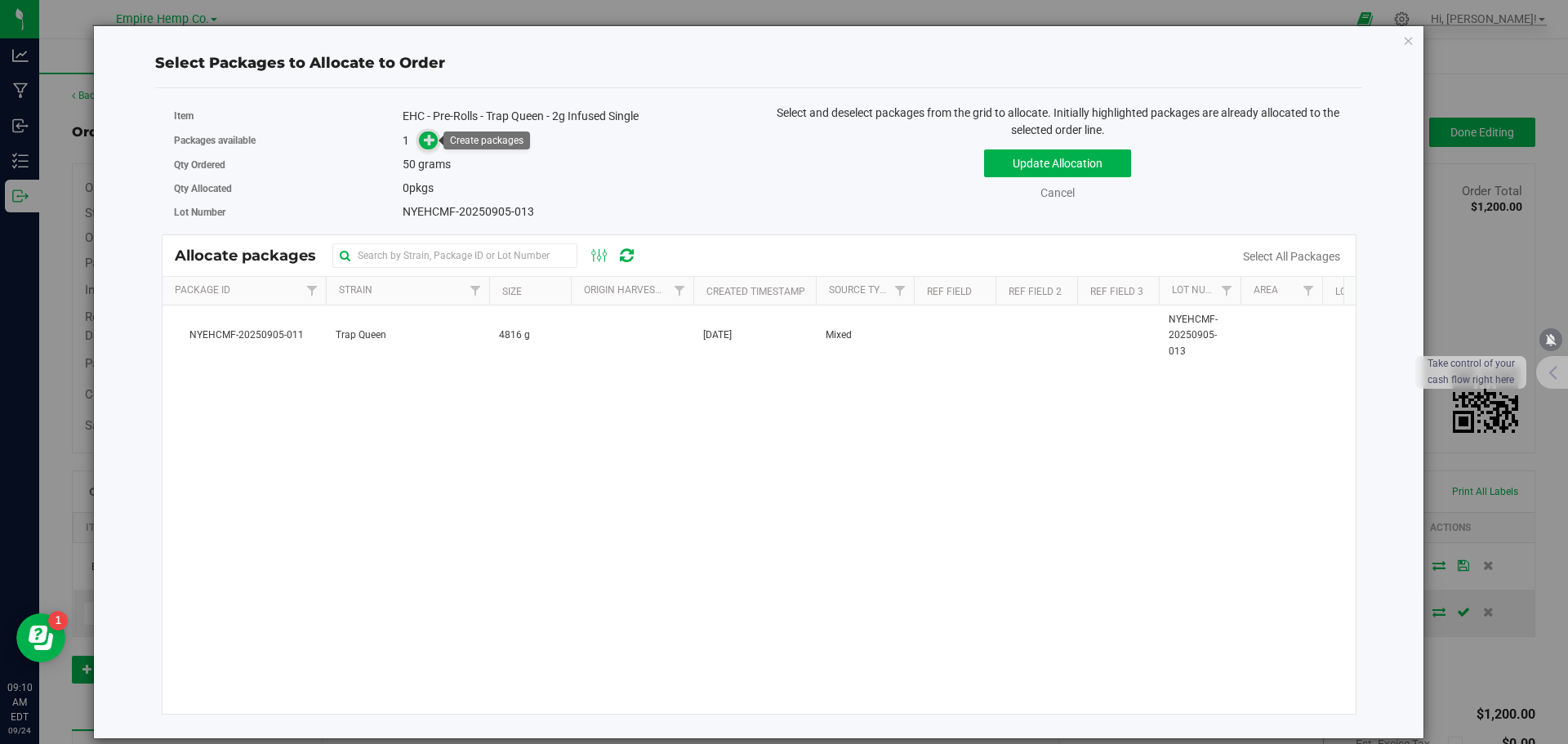
click at [426, 138] on icon at bounding box center [429, 139] width 11 height 11
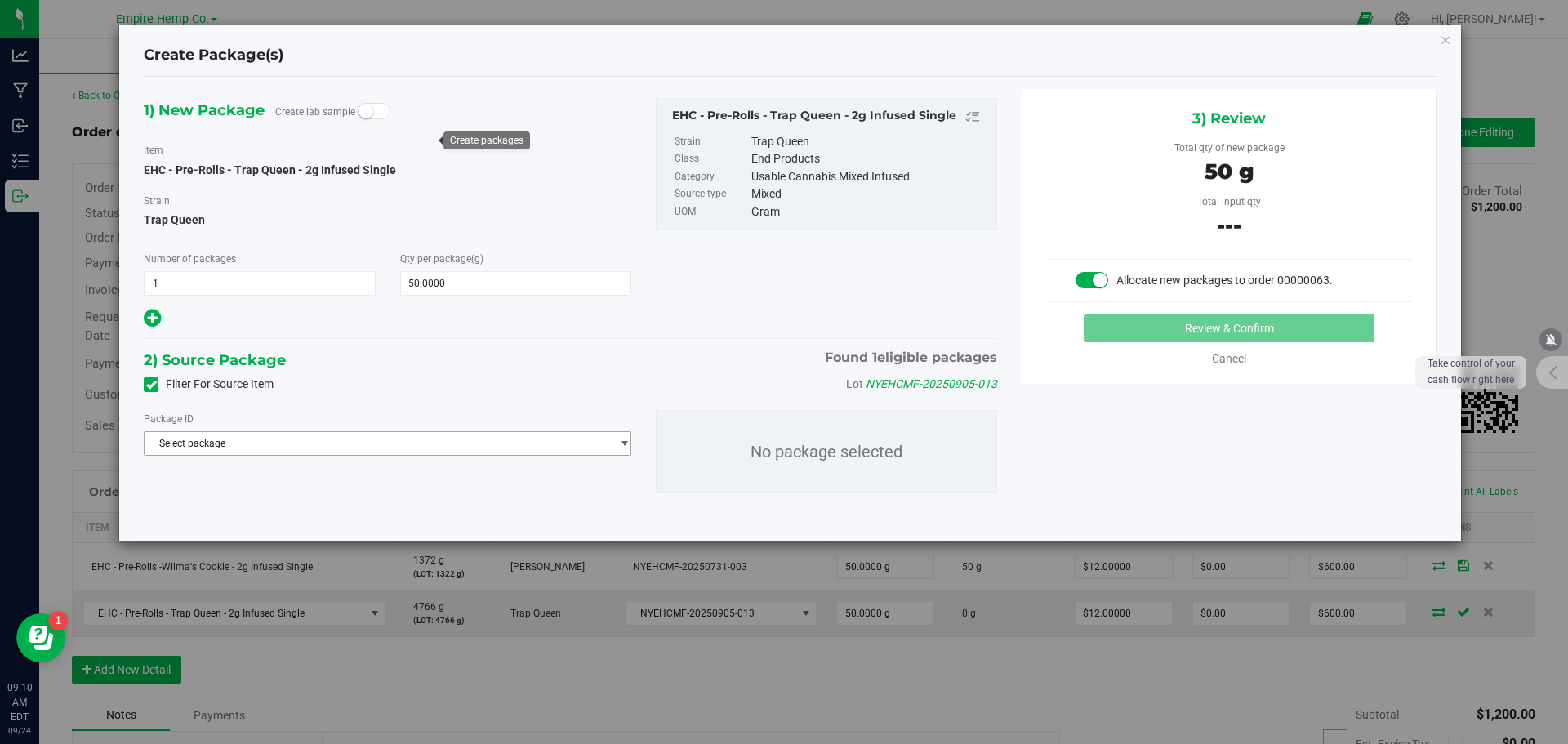
click at [365, 447] on span "Select package" at bounding box center [377, 443] width 465 height 23
click at [365, 511] on span "( EHC - Pre-Rolls - Trap Queen - 2g Infused Single )" at bounding box center [380, 510] width 218 height 11
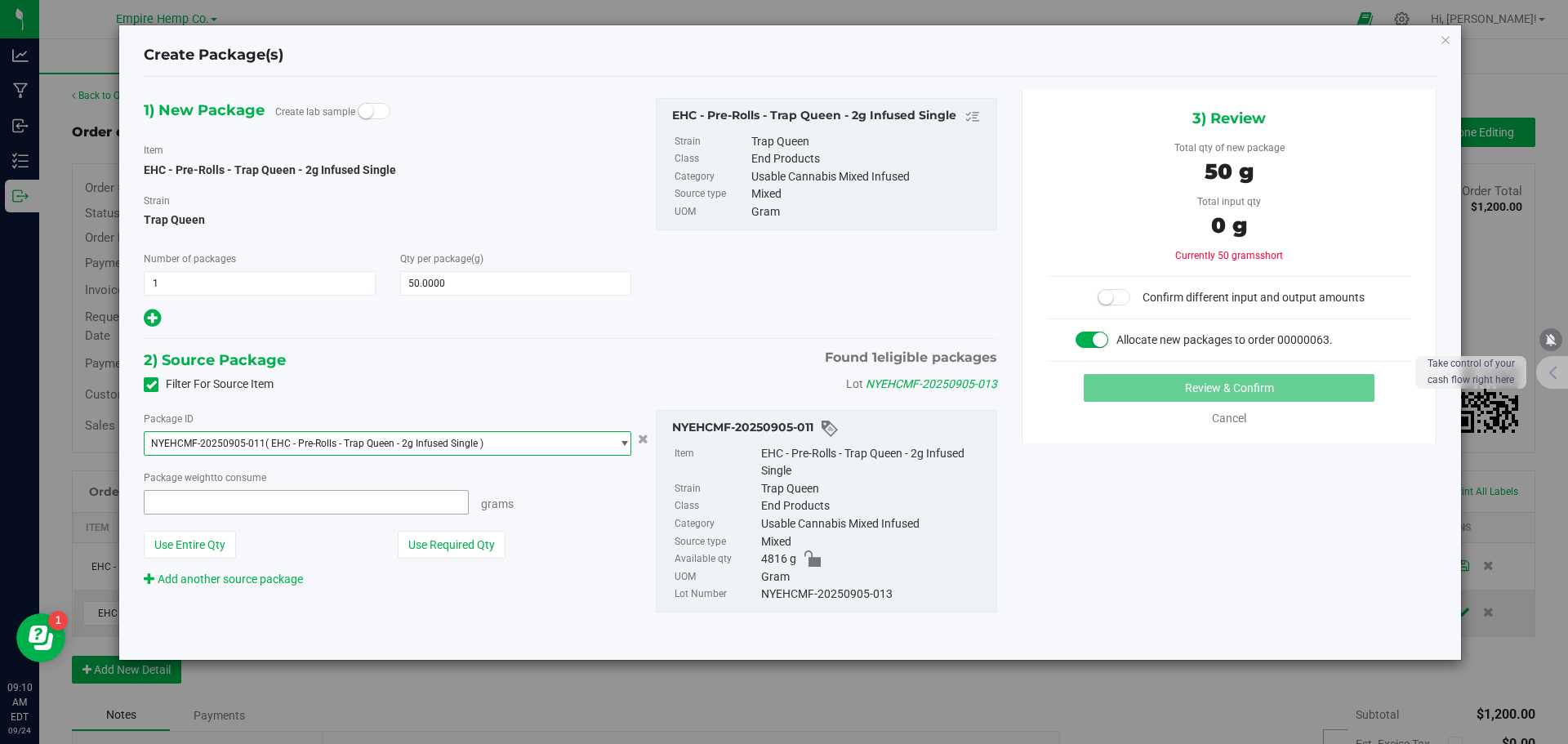
click at [373, 505] on span at bounding box center [306, 502] width 325 height 25
type input "50"
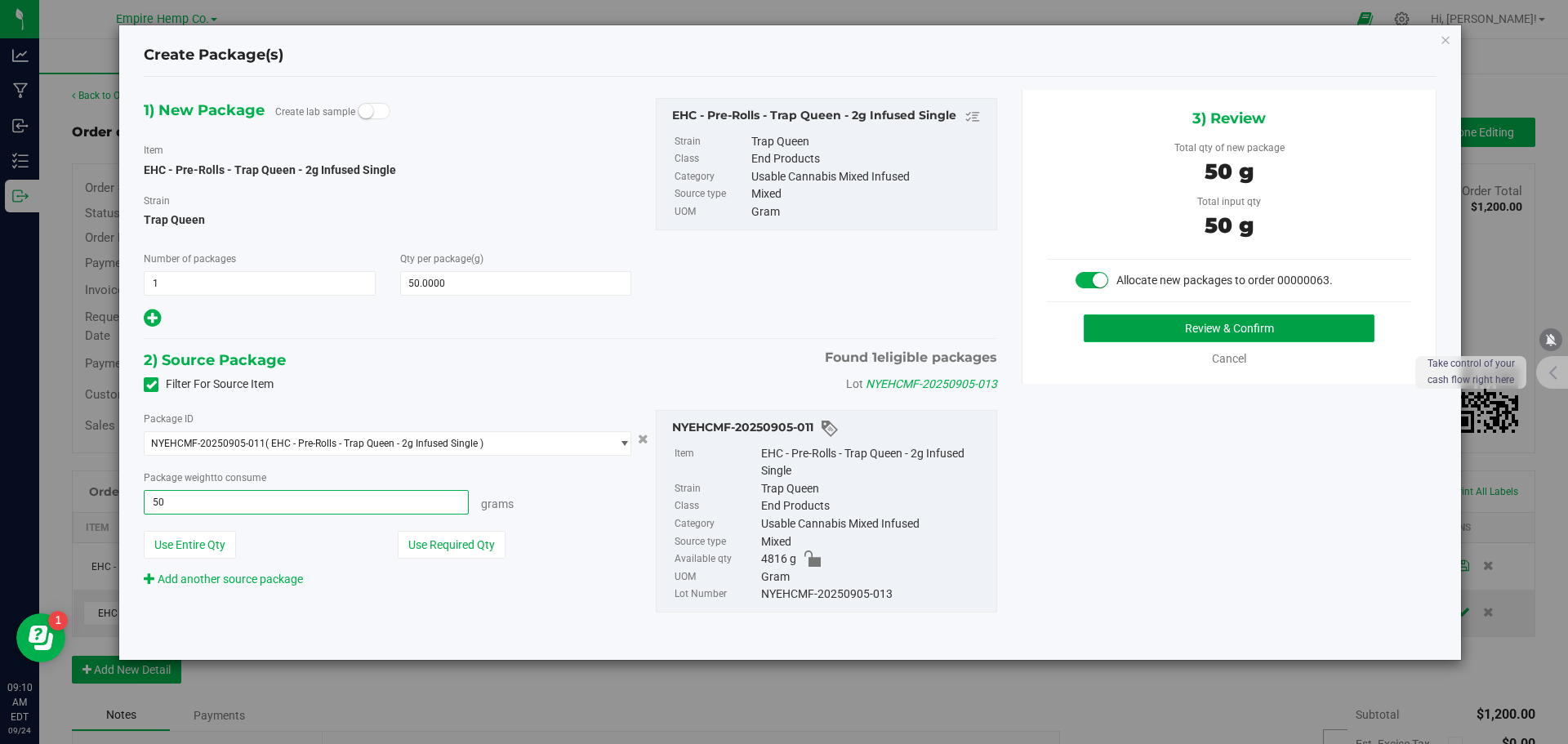
type input "50.0000 g"
click at [1090, 328] on button "Review & Confirm" at bounding box center [1228, 329] width 291 height 28
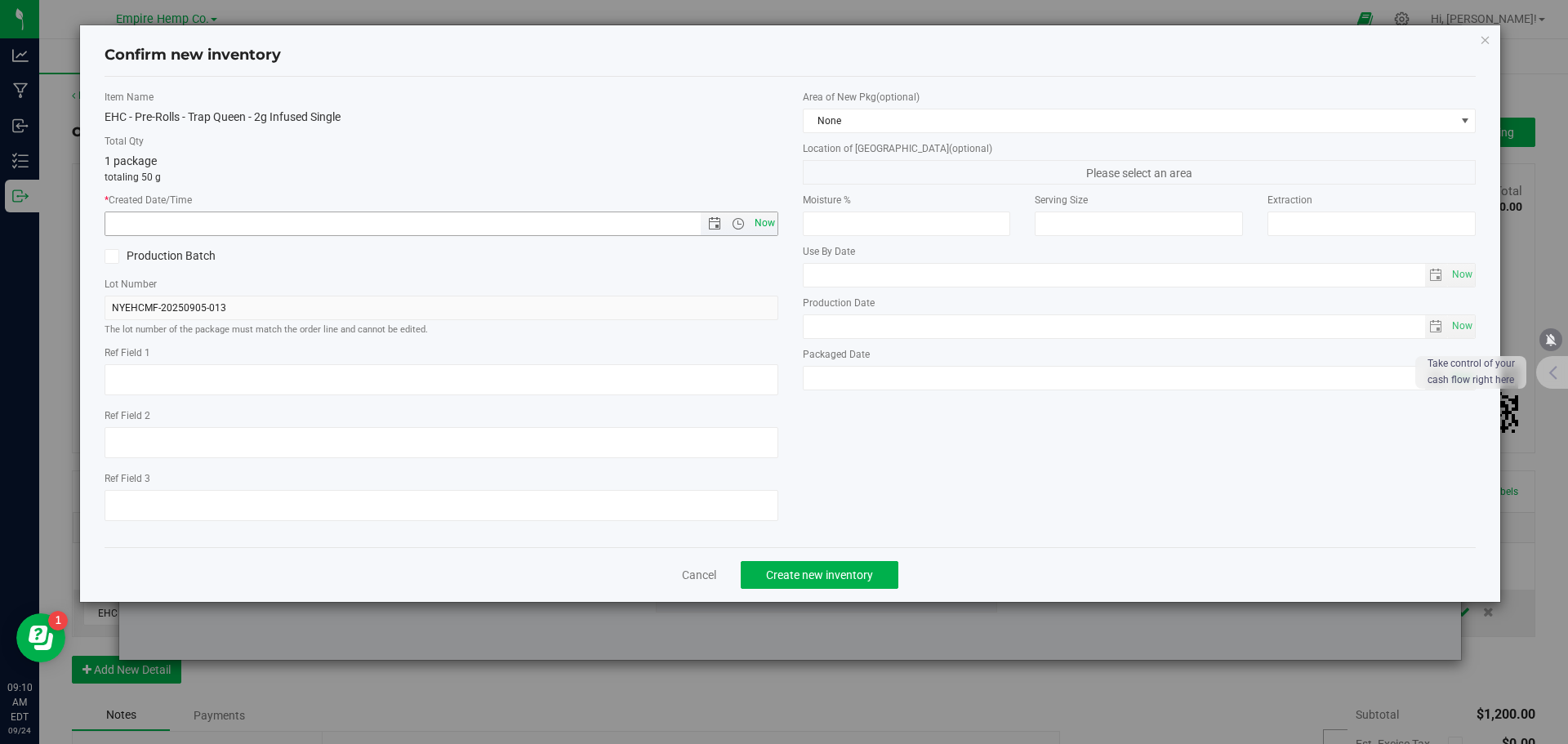
click at [771, 231] on span "Now" at bounding box center [764, 223] width 28 height 24
type input "[DATE] 9:10 AM"
click at [864, 569] on span "Create new inventory" at bounding box center [820, 575] width 107 height 13
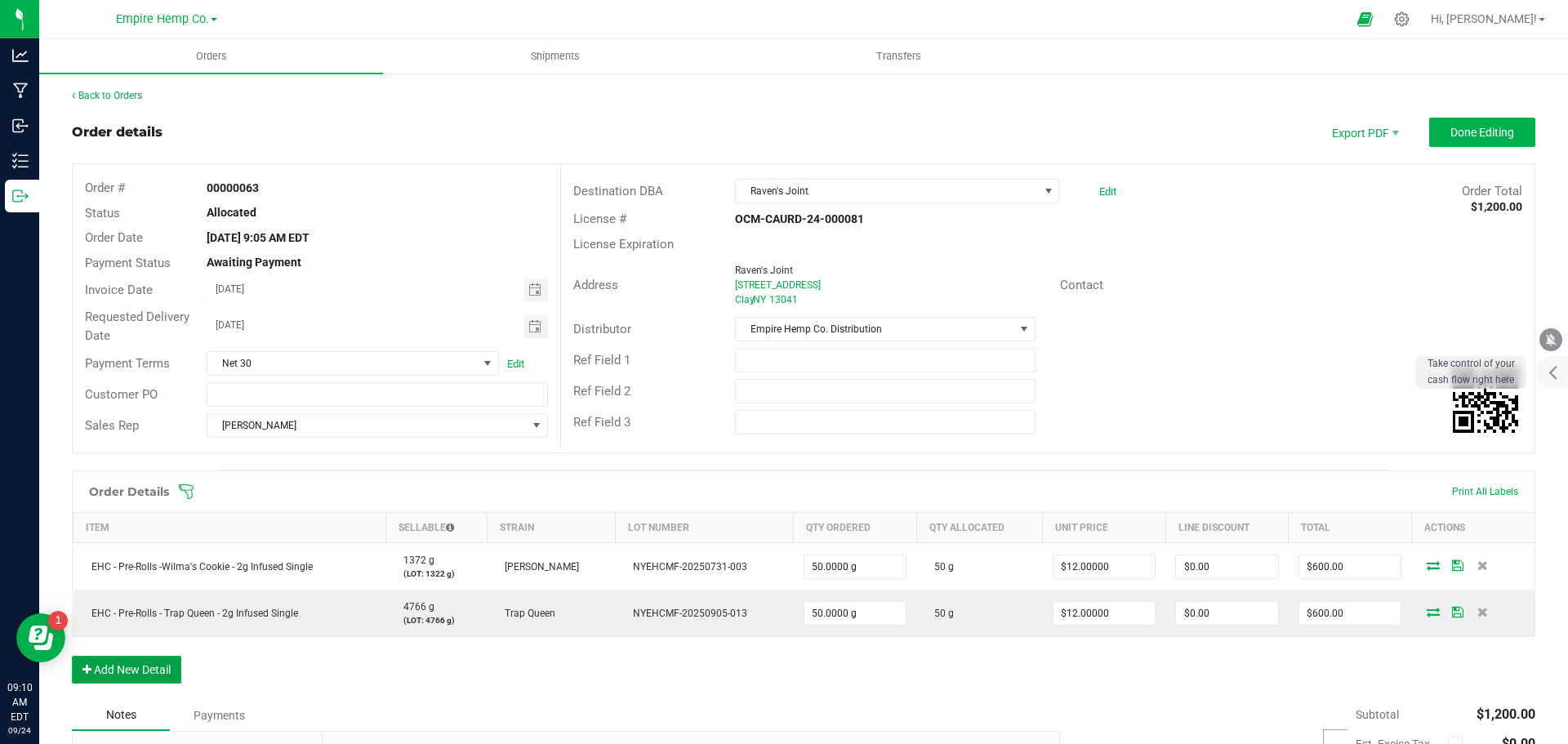
click at [162, 678] on button "Add New Detail" at bounding box center [126, 670] width 110 height 28
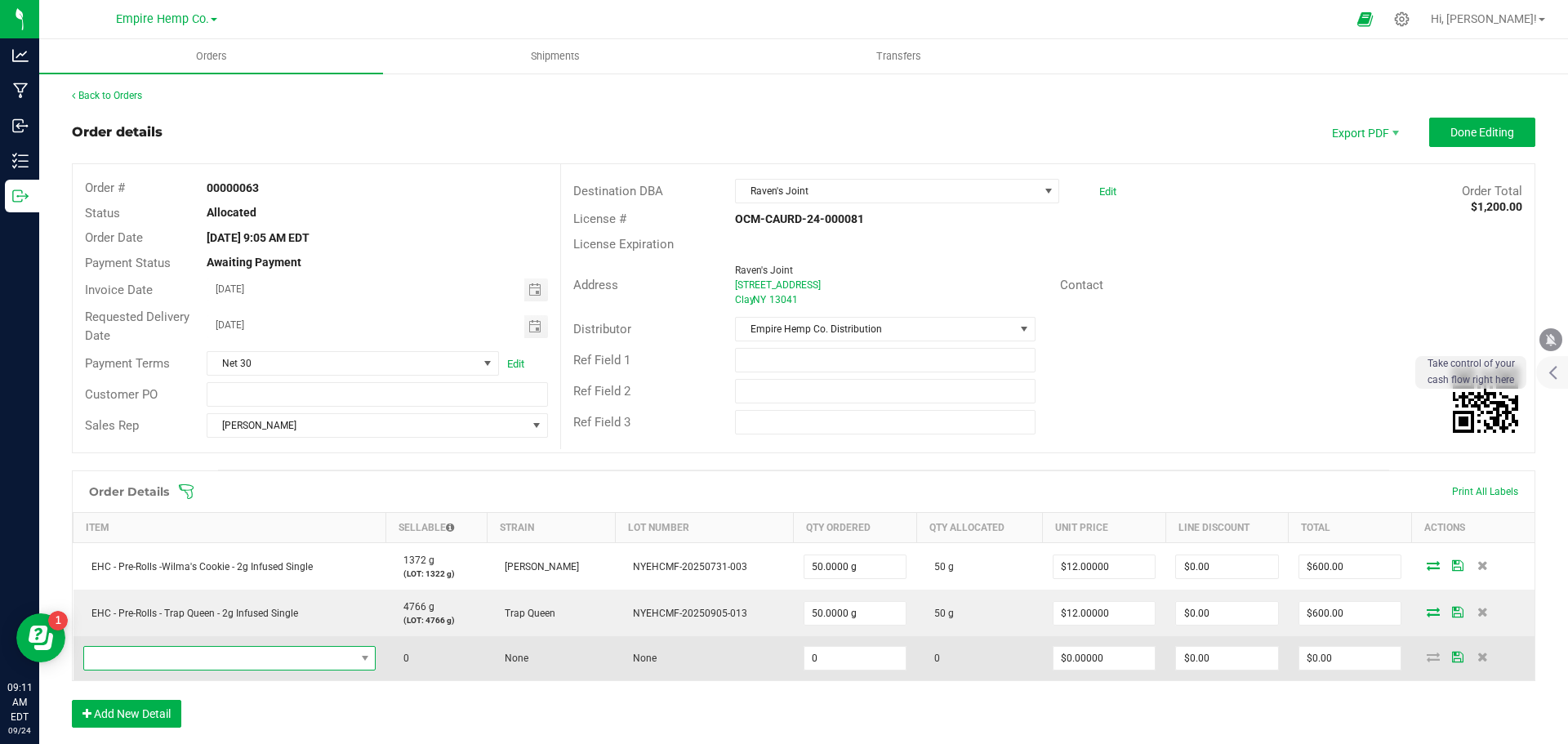
click at [246, 657] on span "NO DATA FOUND" at bounding box center [220, 658] width 271 height 23
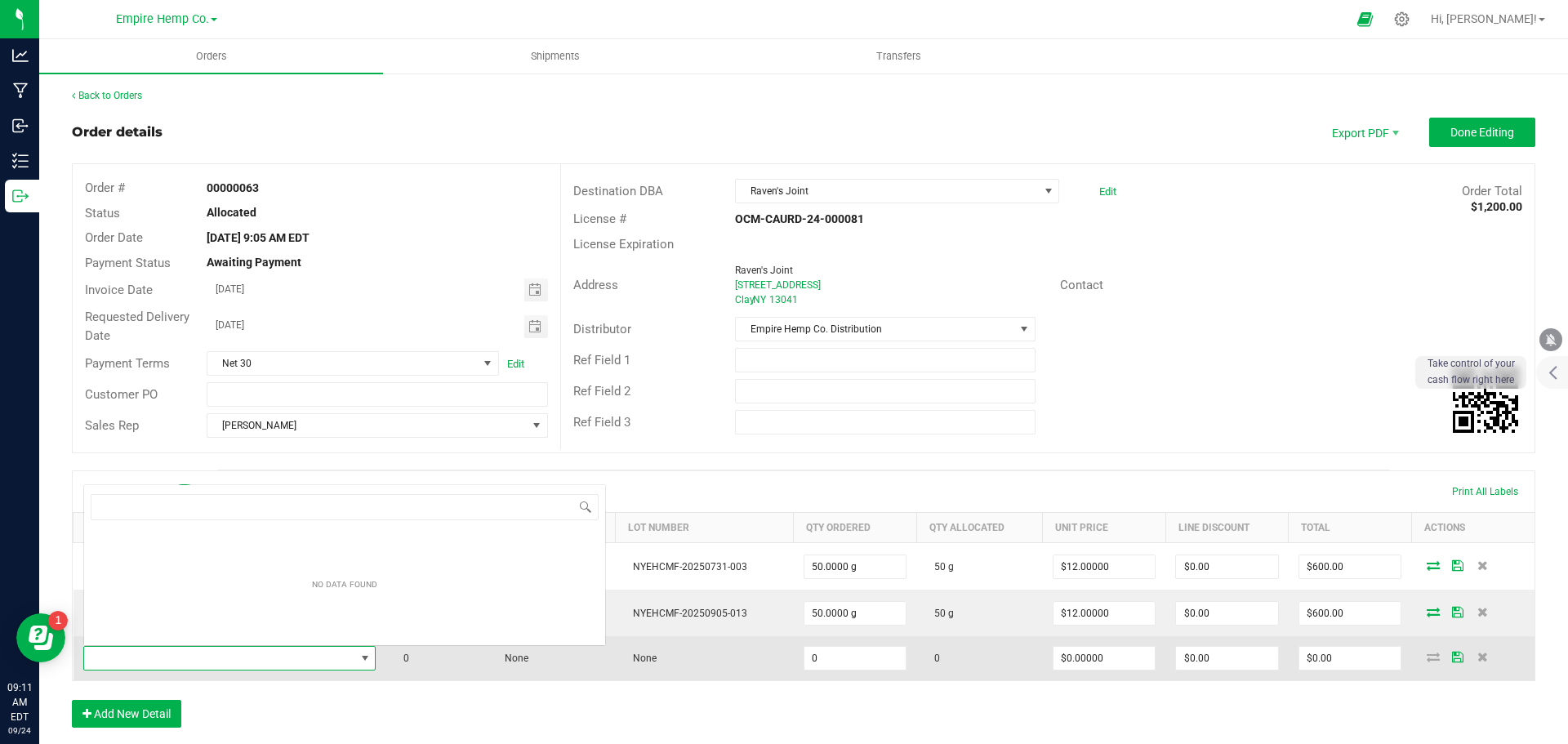
scroll to position [25, 287]
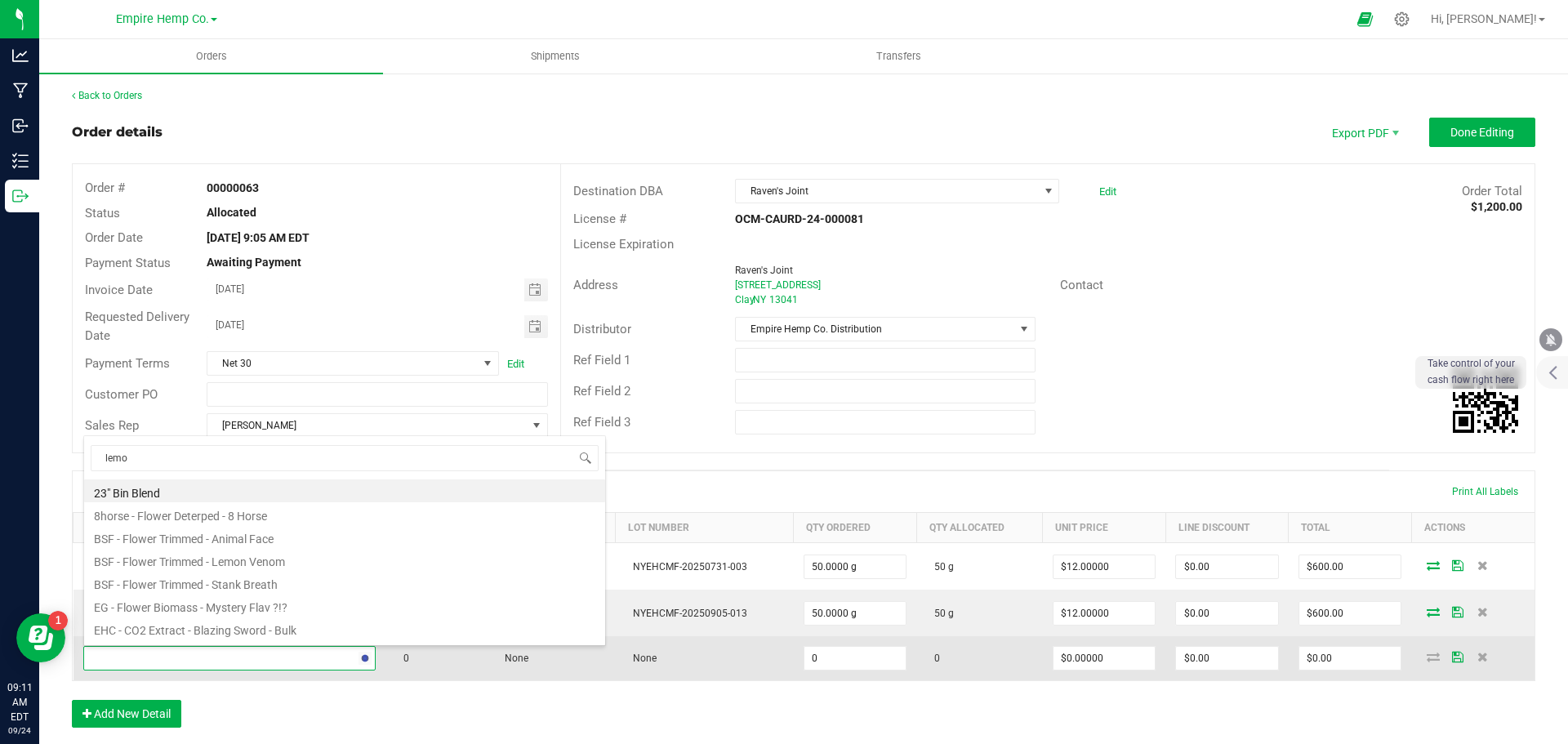
type input "lemon"
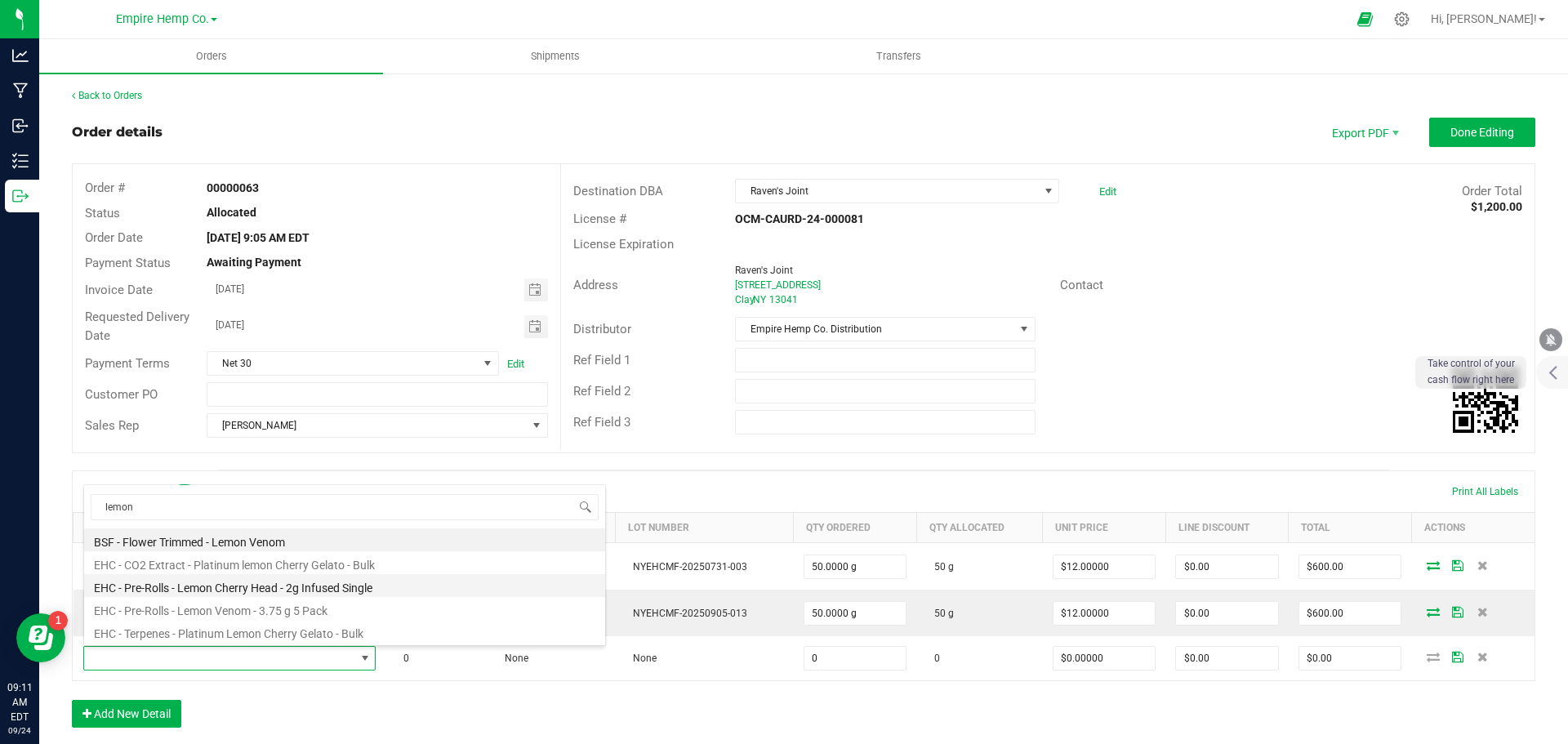
click at [306, 588] on li "EHC - Pre-Rolls - Lemon Cherry Head - 2g Infused Single" at bounding box center [344, 585] width 521 height 23
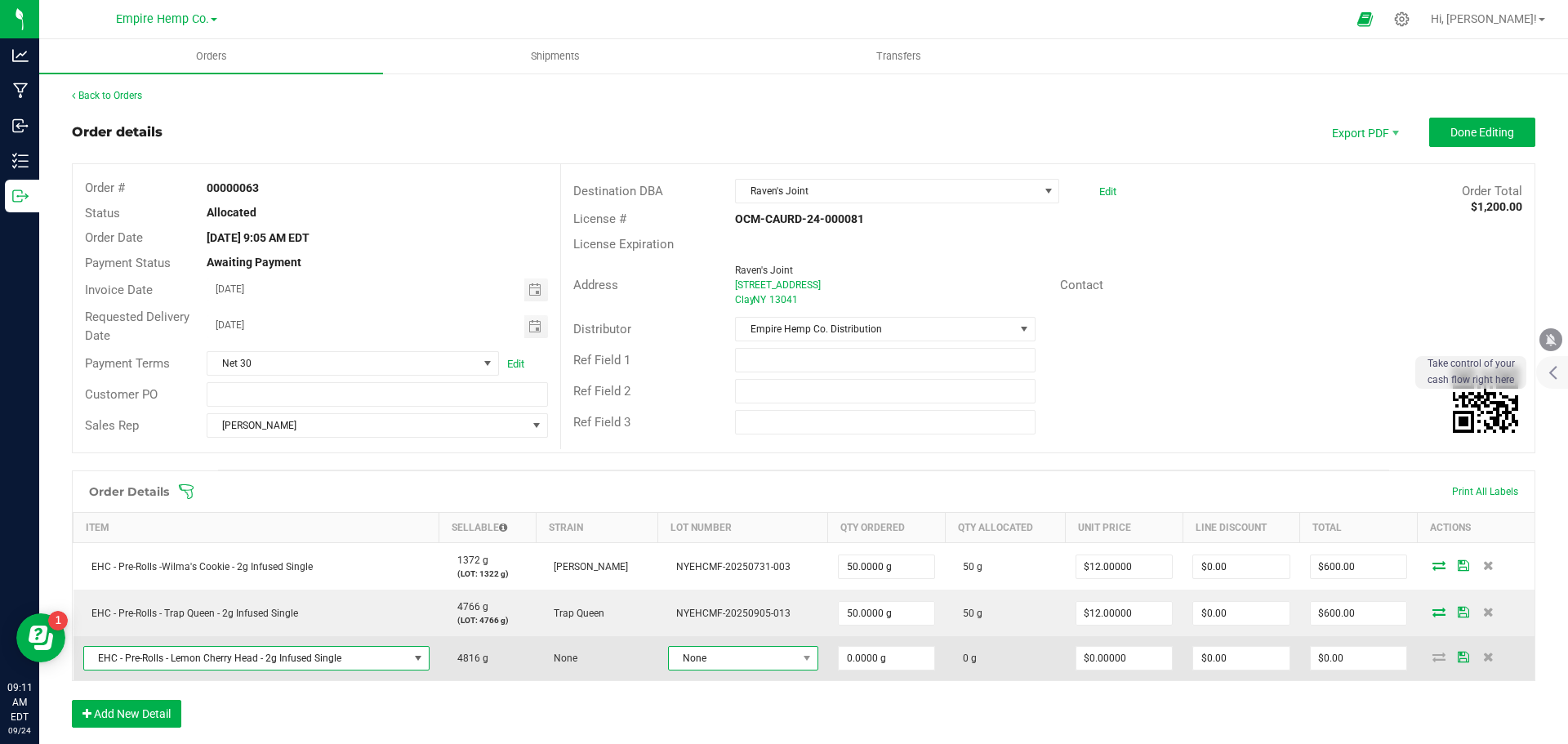
click at [705, 657] on span "None" at bounding box center [733, 658] width 128 height 23
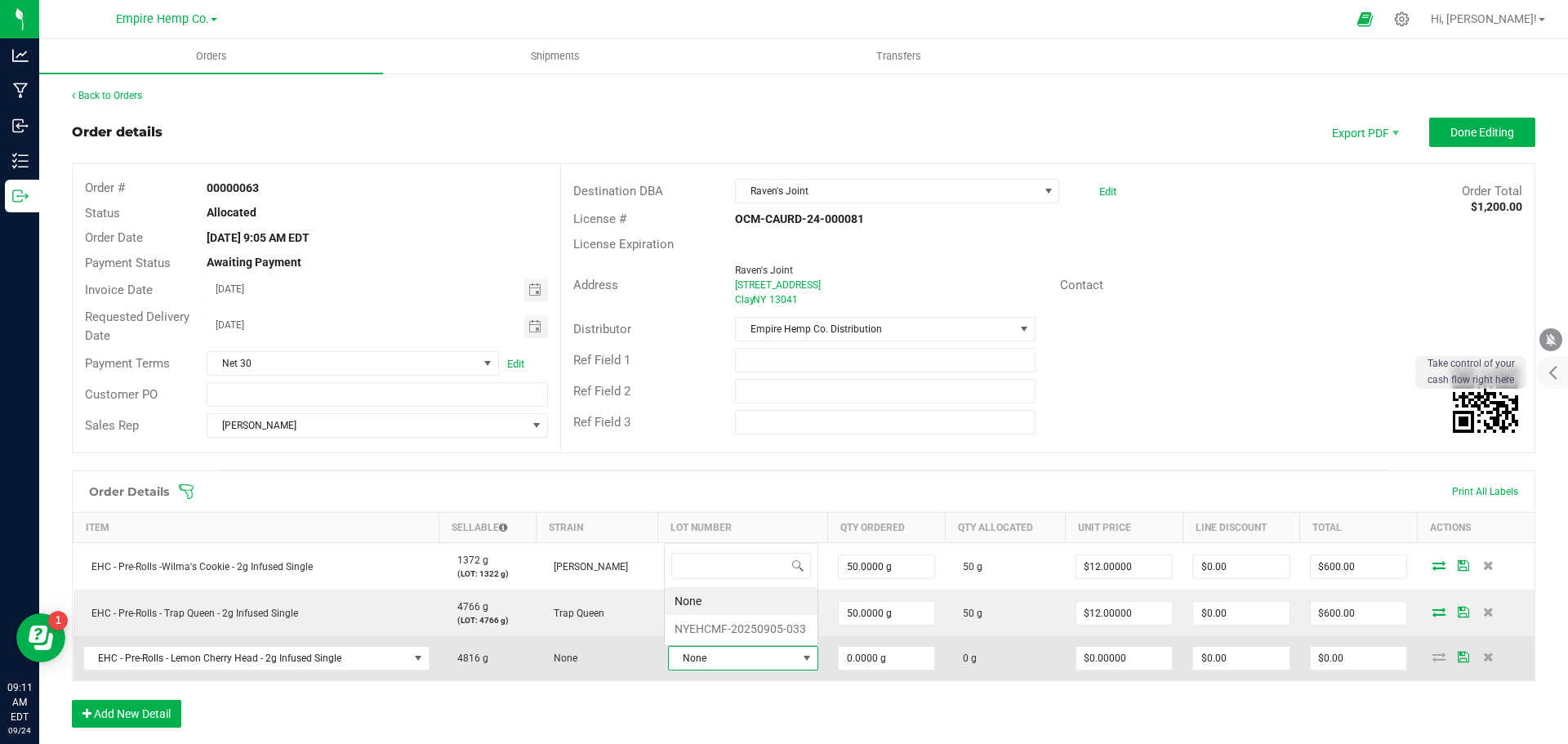
scroll to position [25, 146]
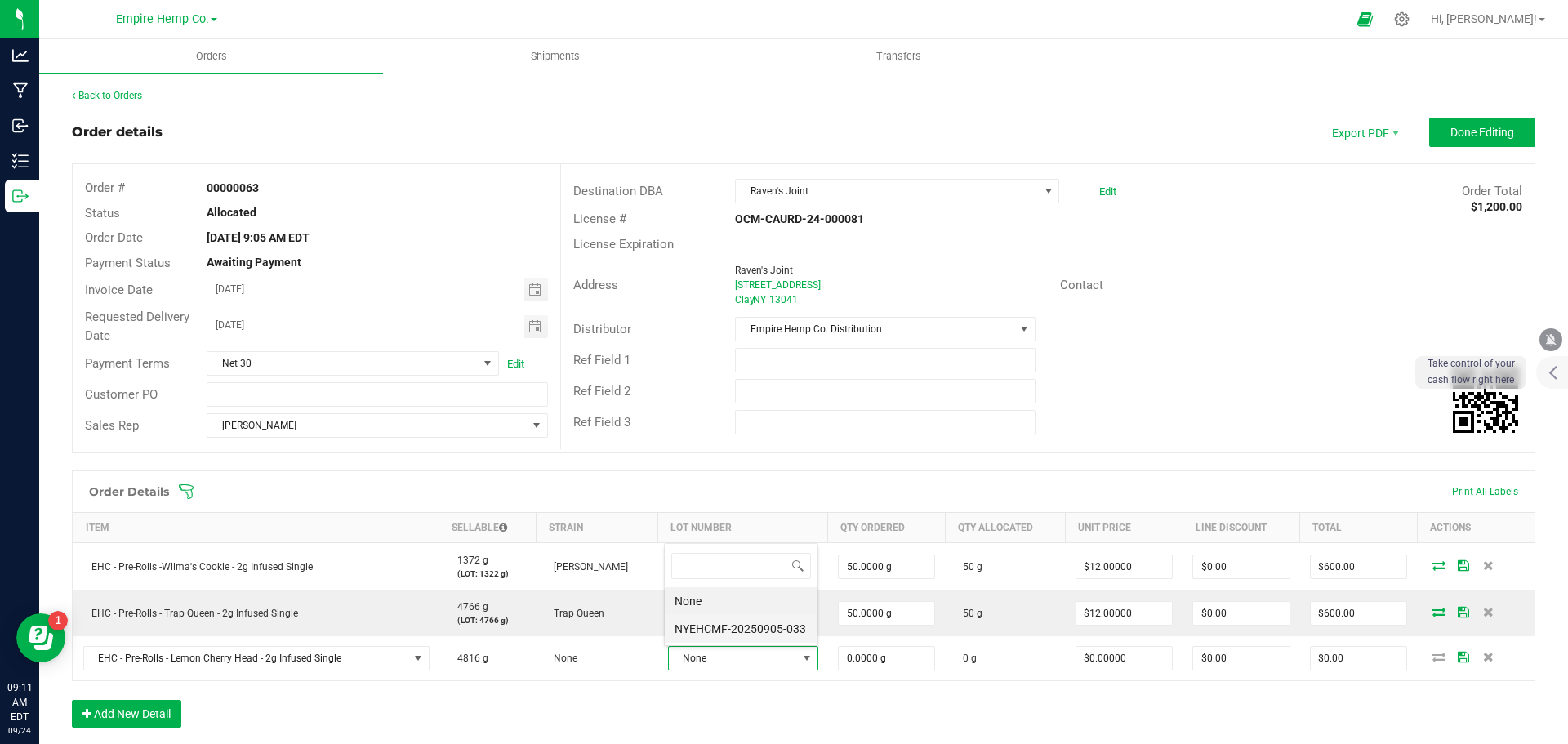
click at [719, 630] on li "NYEHCMF-20250905-033" at bounding box center [740, 629] width 152 height 28
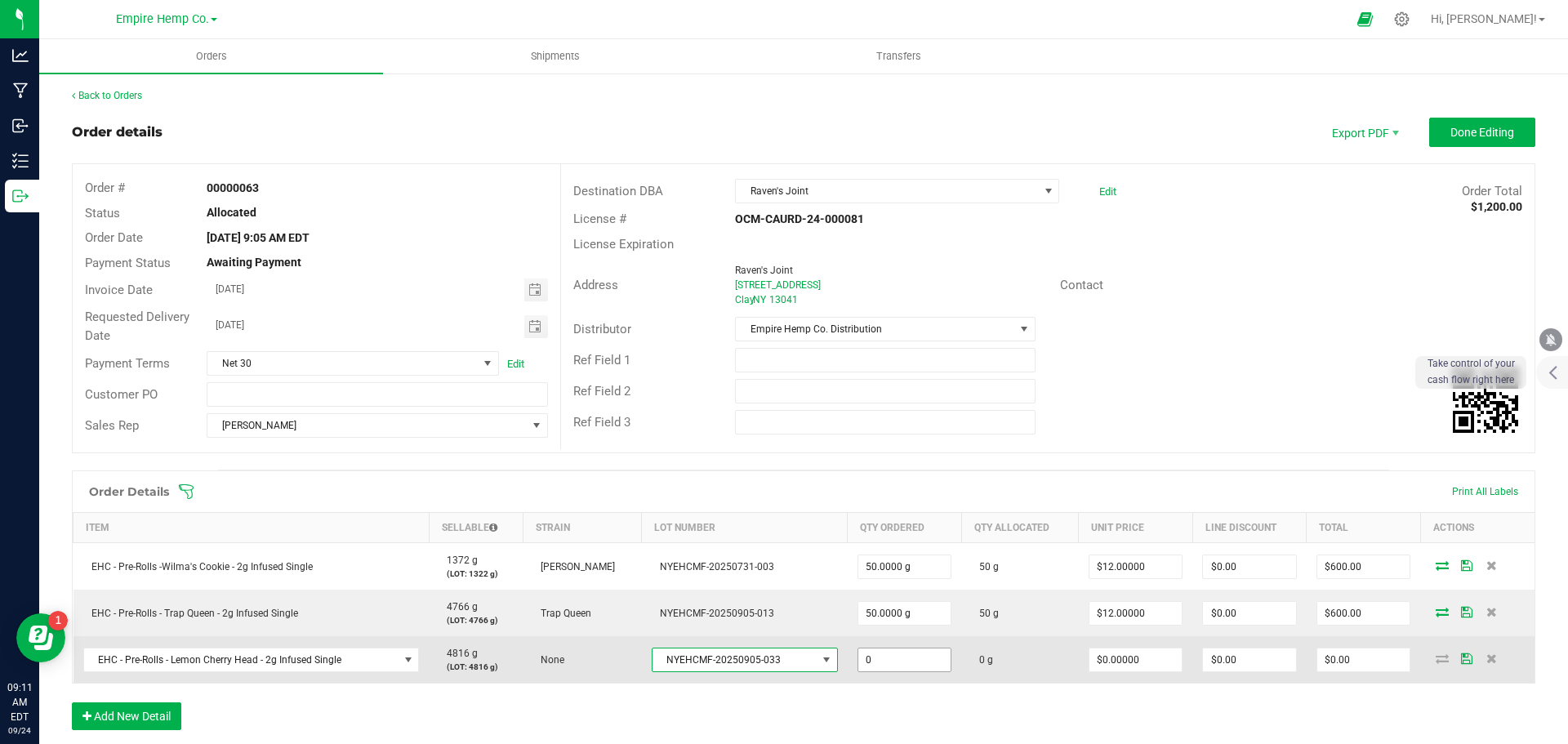
click at [868, 654] on input "0" at bounding box center [904, 660] width 93 height 23
type input "50.0000 g"
type input "0"
click at [1122, 654] on input "0" at bounding box center [1136, 660] width 93 height 23
type input "$12.00000"
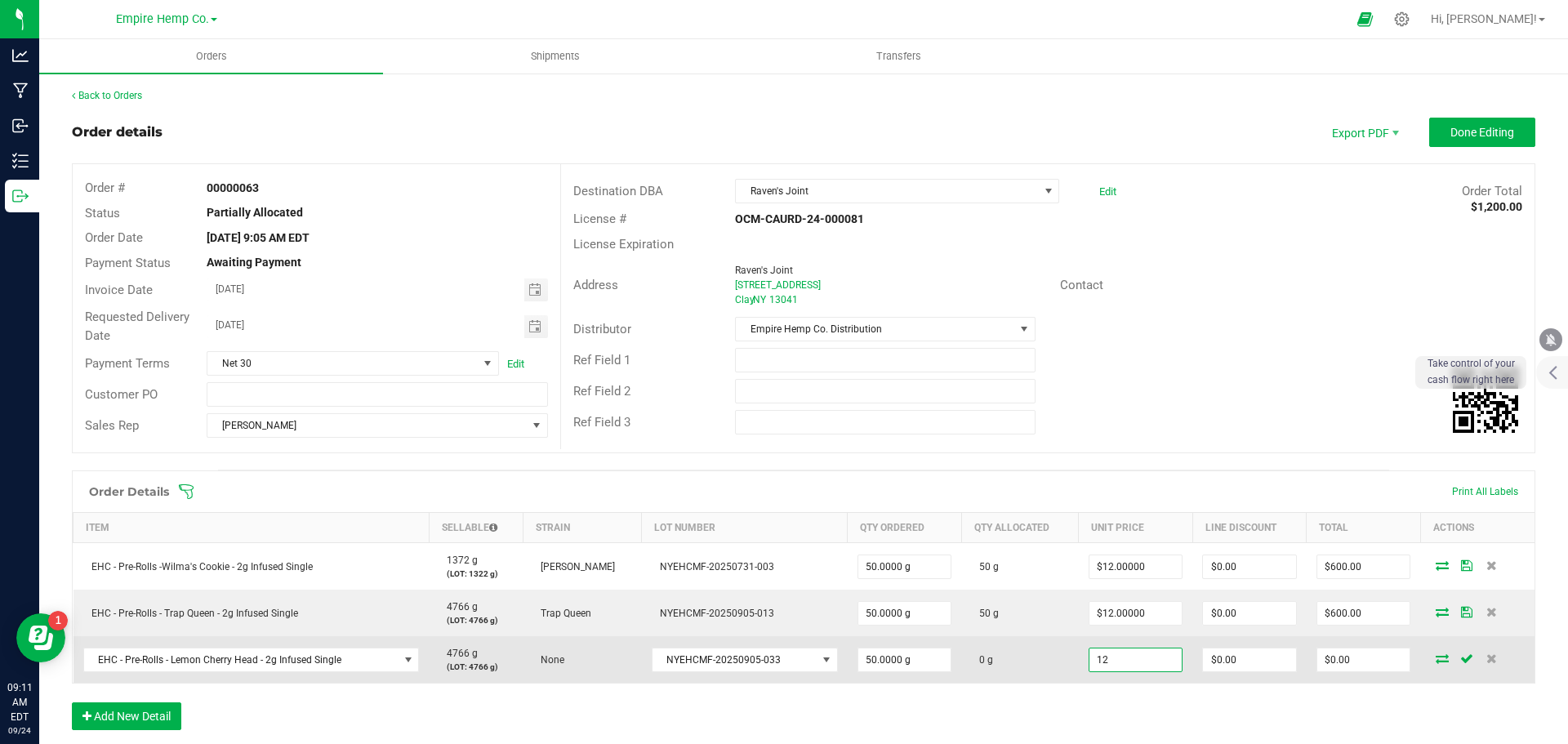
type input "0"
type input "$600.00"
click at [1436, 660] on icon at bounding box center [1442, 658] width 13 height 10
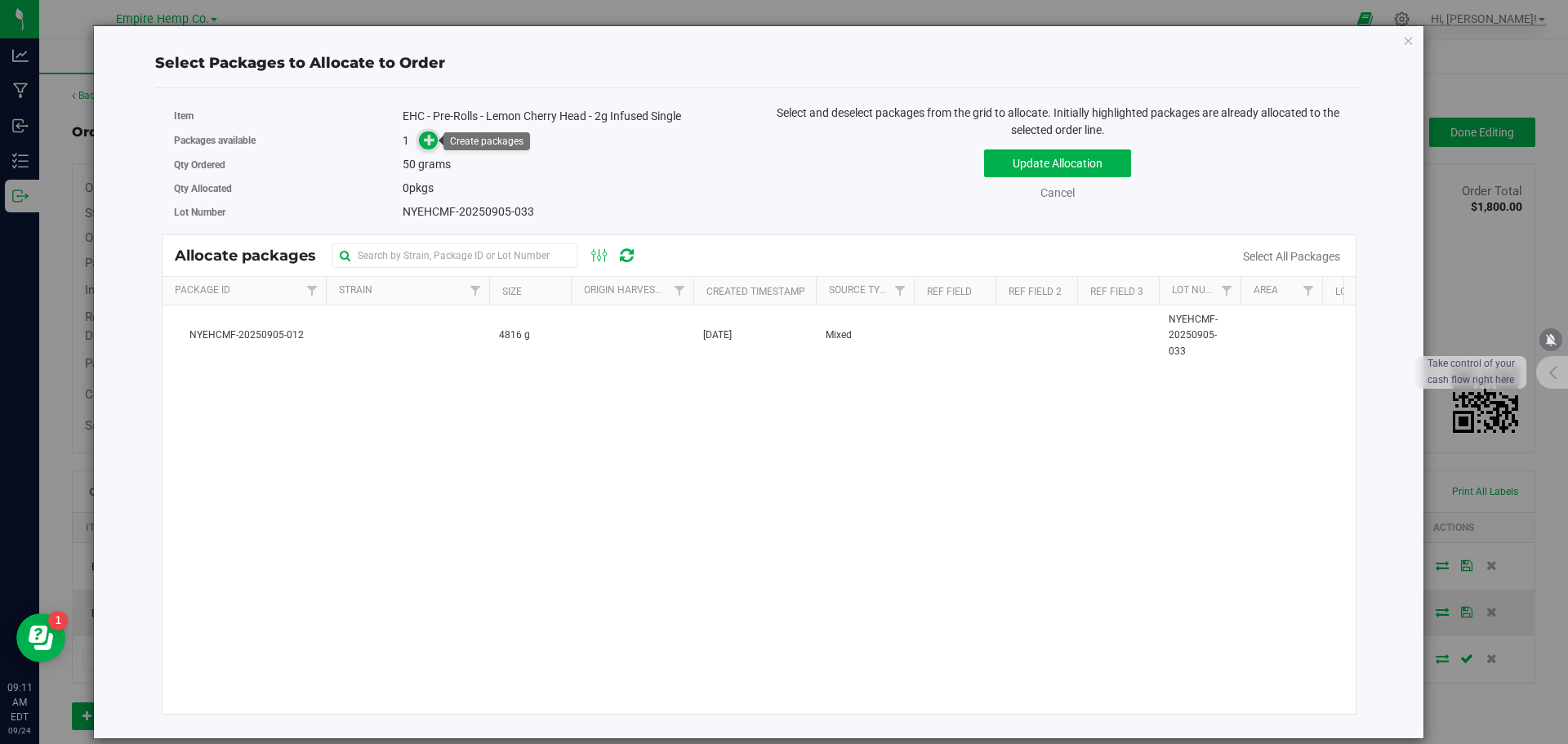
click at [430, 148] on span at bounding box center [428, 140] width 18 height 18
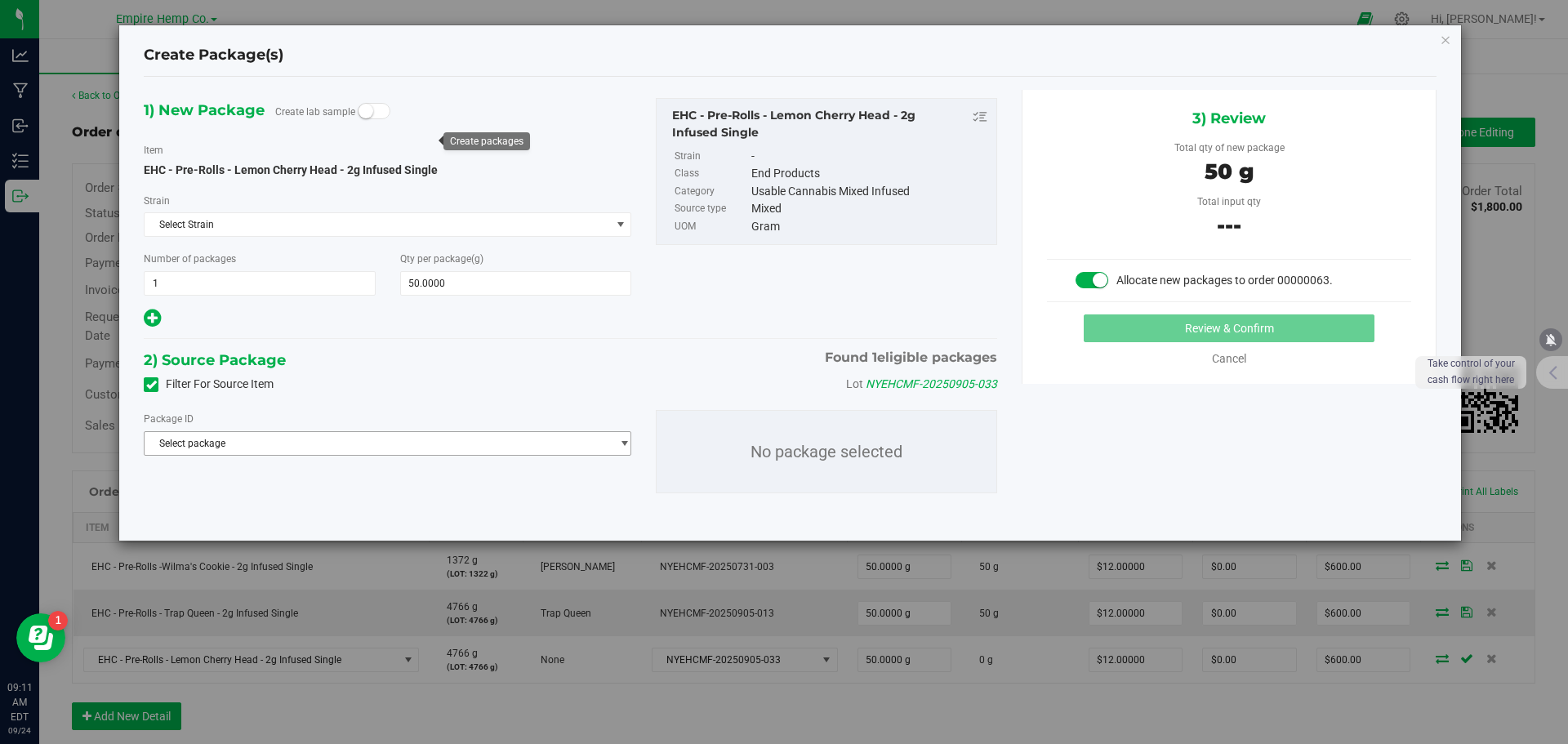
click at [502, 443] on span "Select package" at bounding box center [377, 443] width 465 height 23
click at [491, 506] on span "( EHC - Pre-Rolls - Lemon Cherry Head - 2g Infused Single )" at bounding box center [399, 510] width 255 height 11
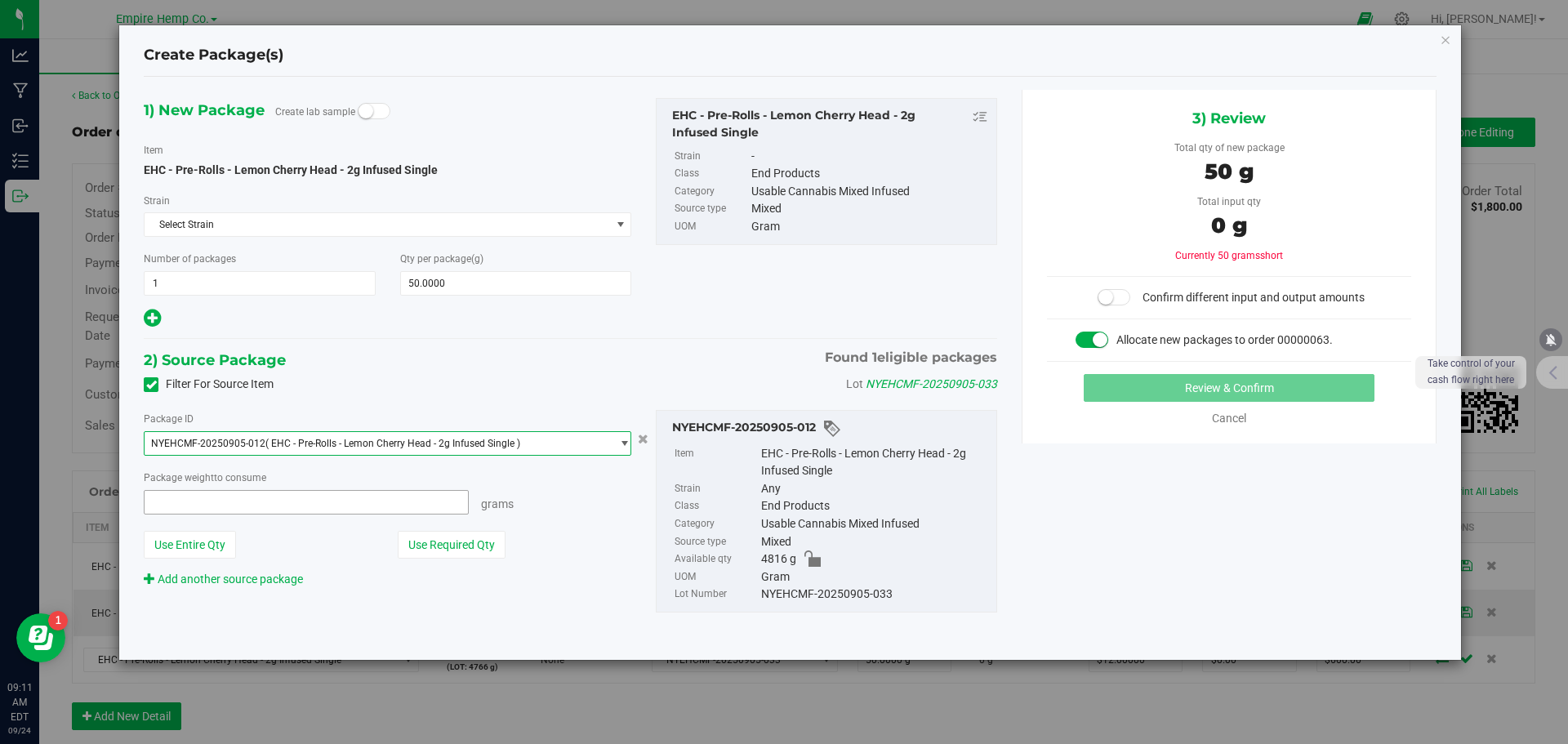
click at [440, 499] on span at bounding box center [306, 502] width 325 height 25
type input "50"
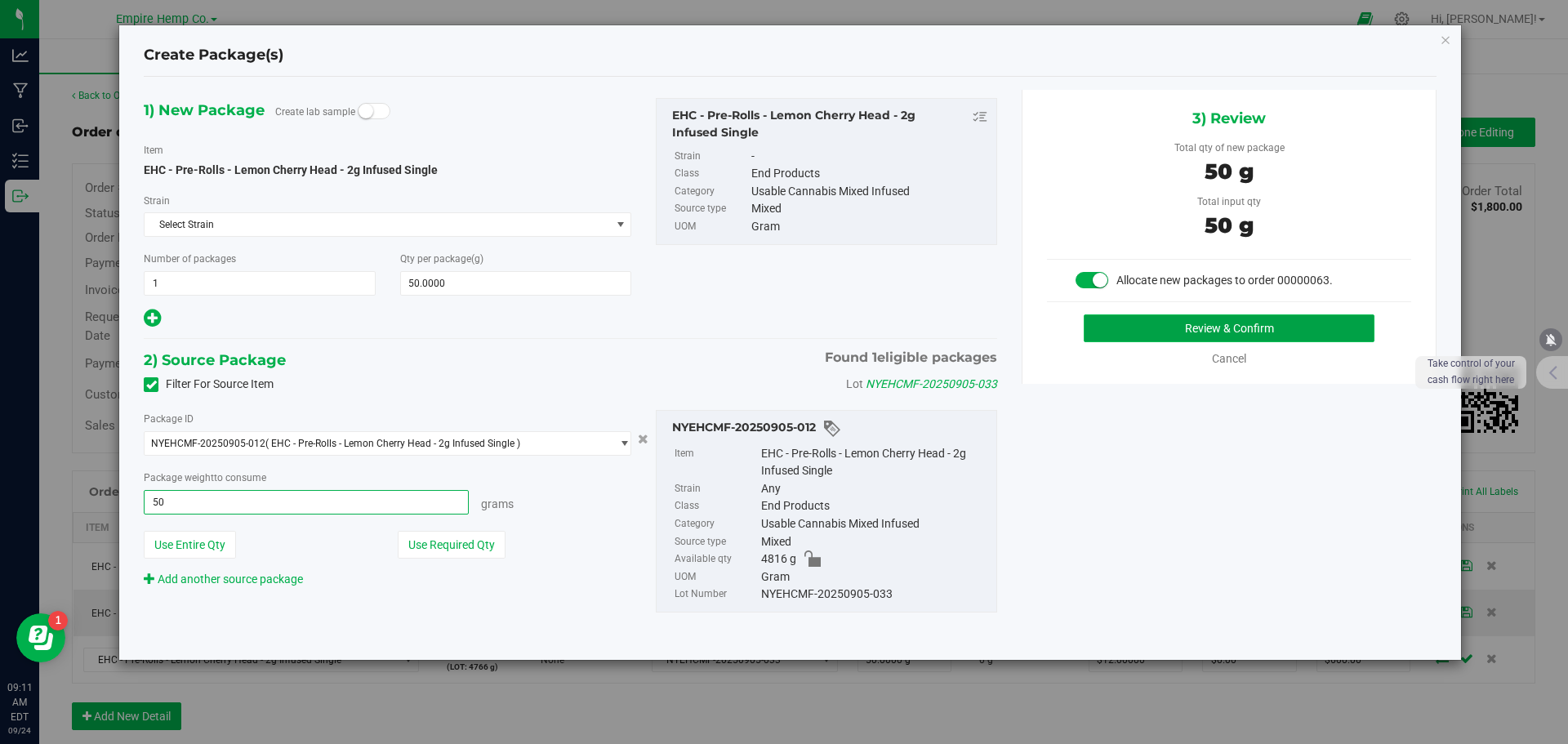
type input "50.0000 g"
click at [1160, 323] on button "Review & Confirm" at bounding box center [1228, 329] width 291 height 28
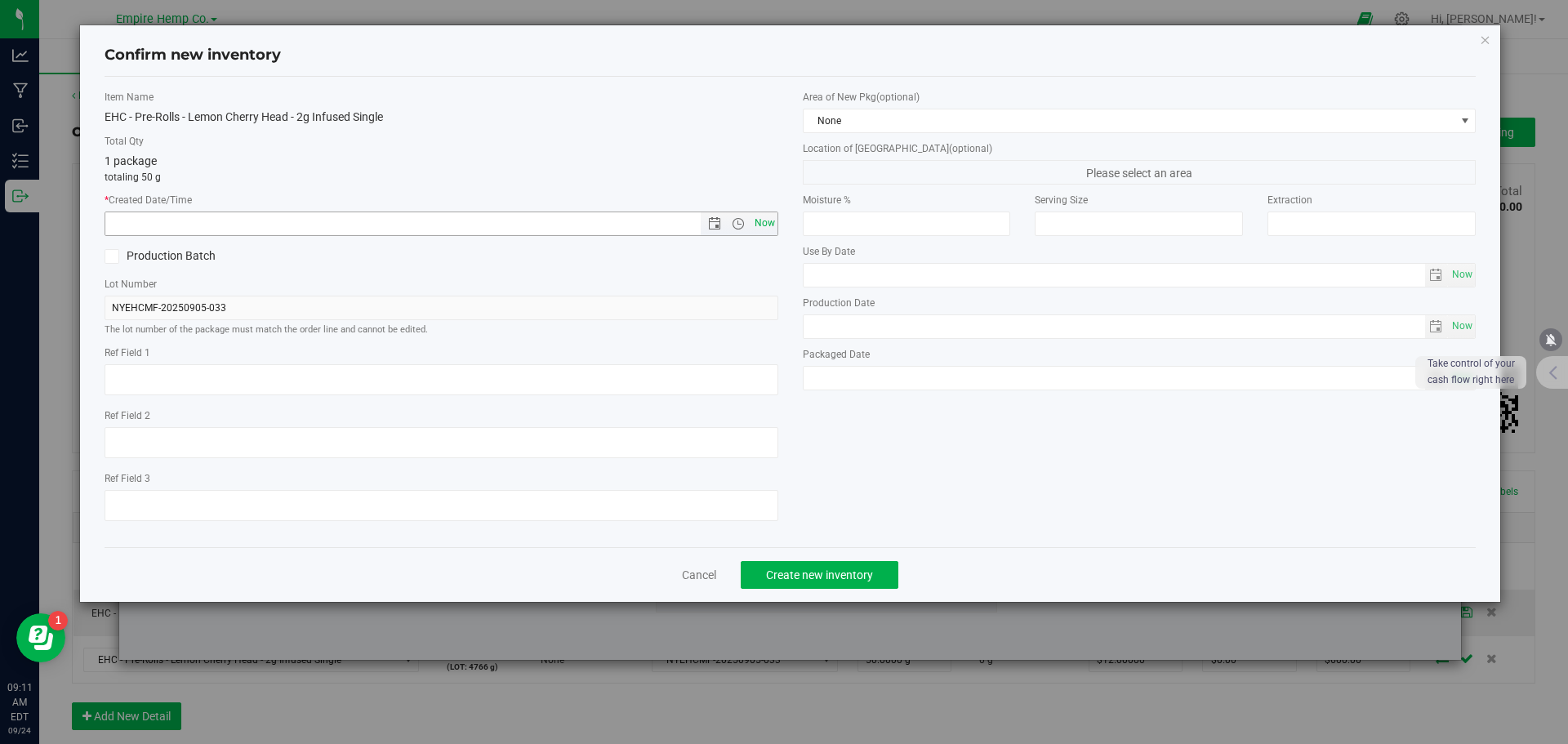
click at [758, 217] on span "Now" at bounding box center [764, 223] width 28 height 24
type input "[DATE] 9:11 AM"
click at [859, 573] on span "Create new inventory" at bounding box center [820, 575] width 107 height 13
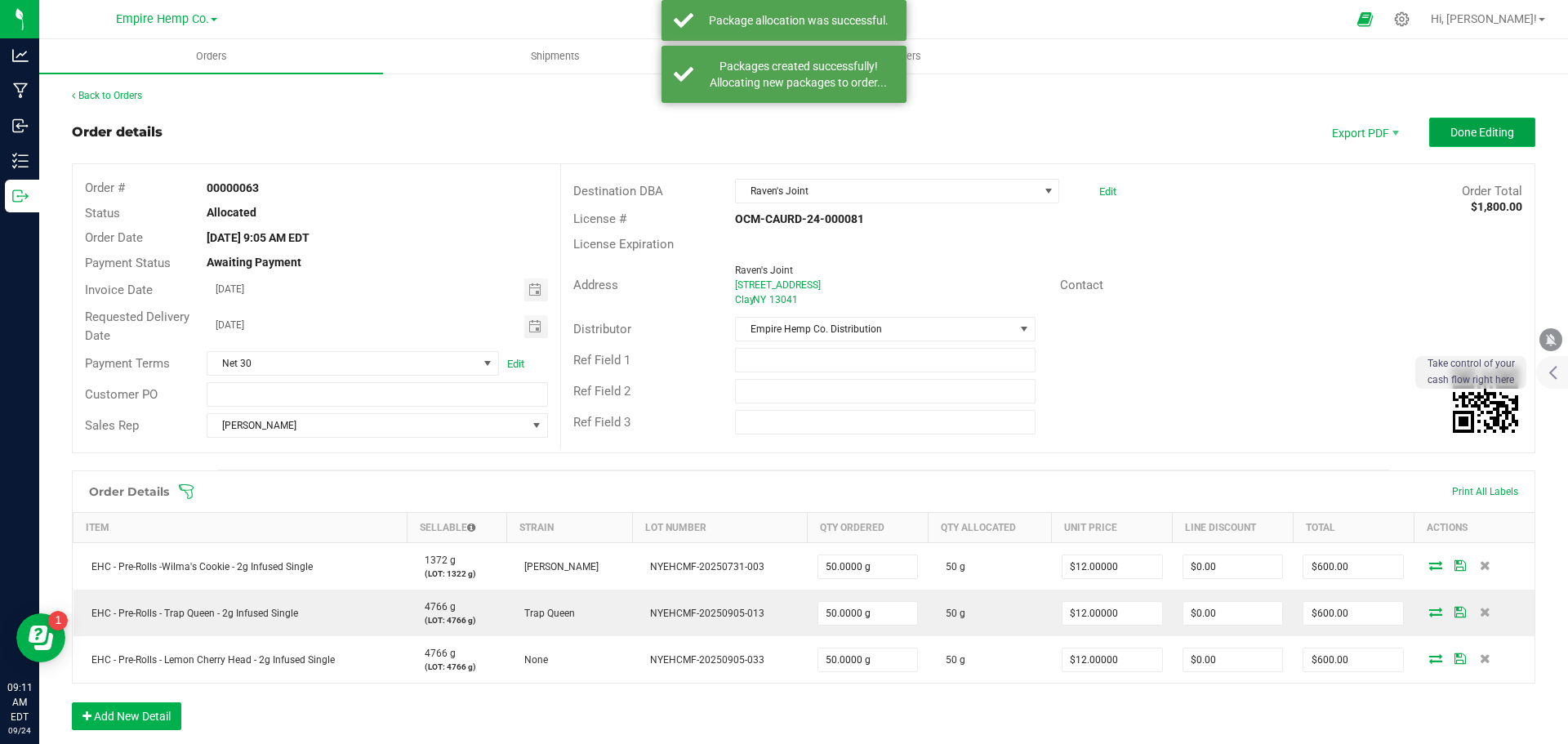
click at [1478, 126] on span "Done Editing" at bounding box center [1482, 132] width 64 height 13
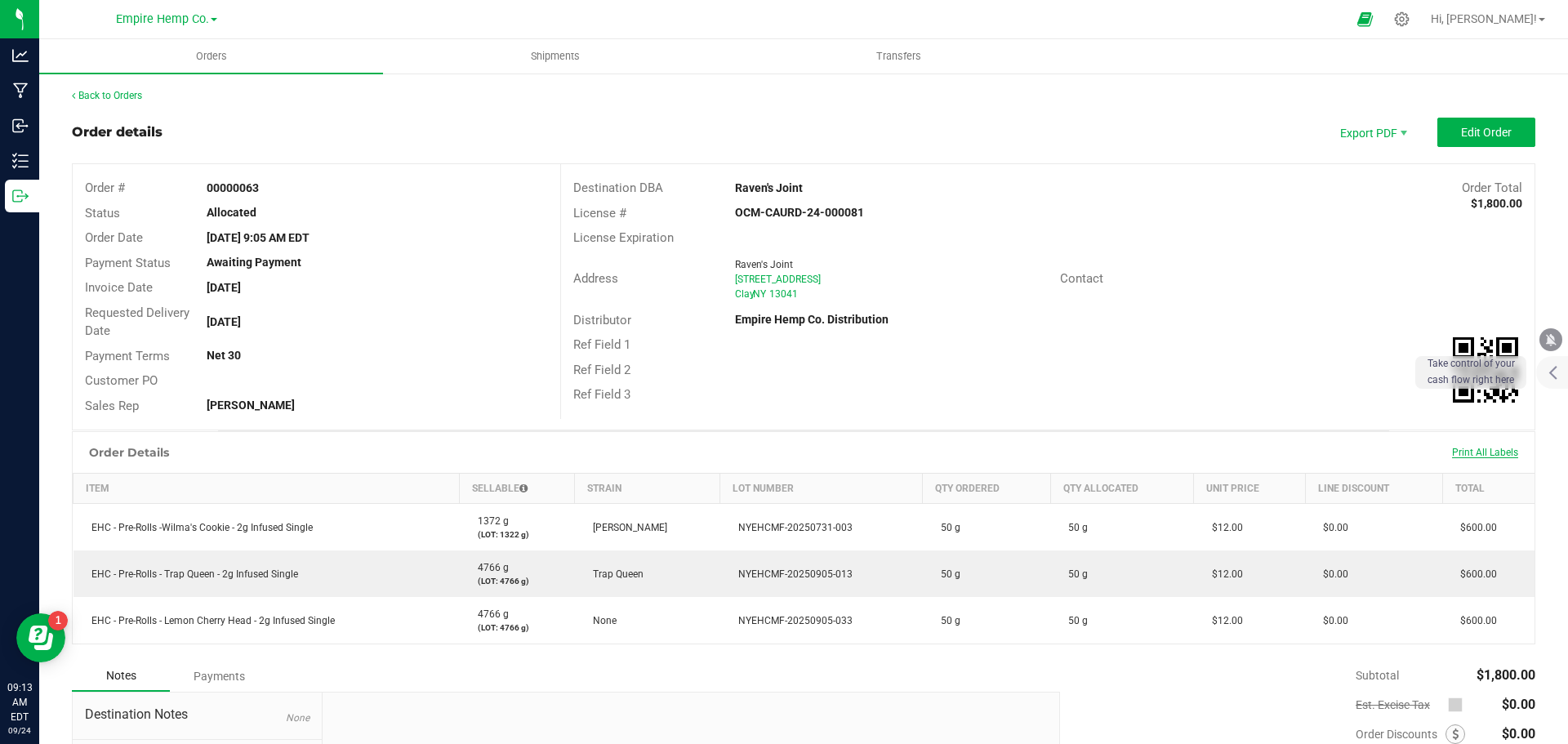
click at [1467, 449] on span "Print All Labels" at bounding box center [1485, 452] width 66 height 11
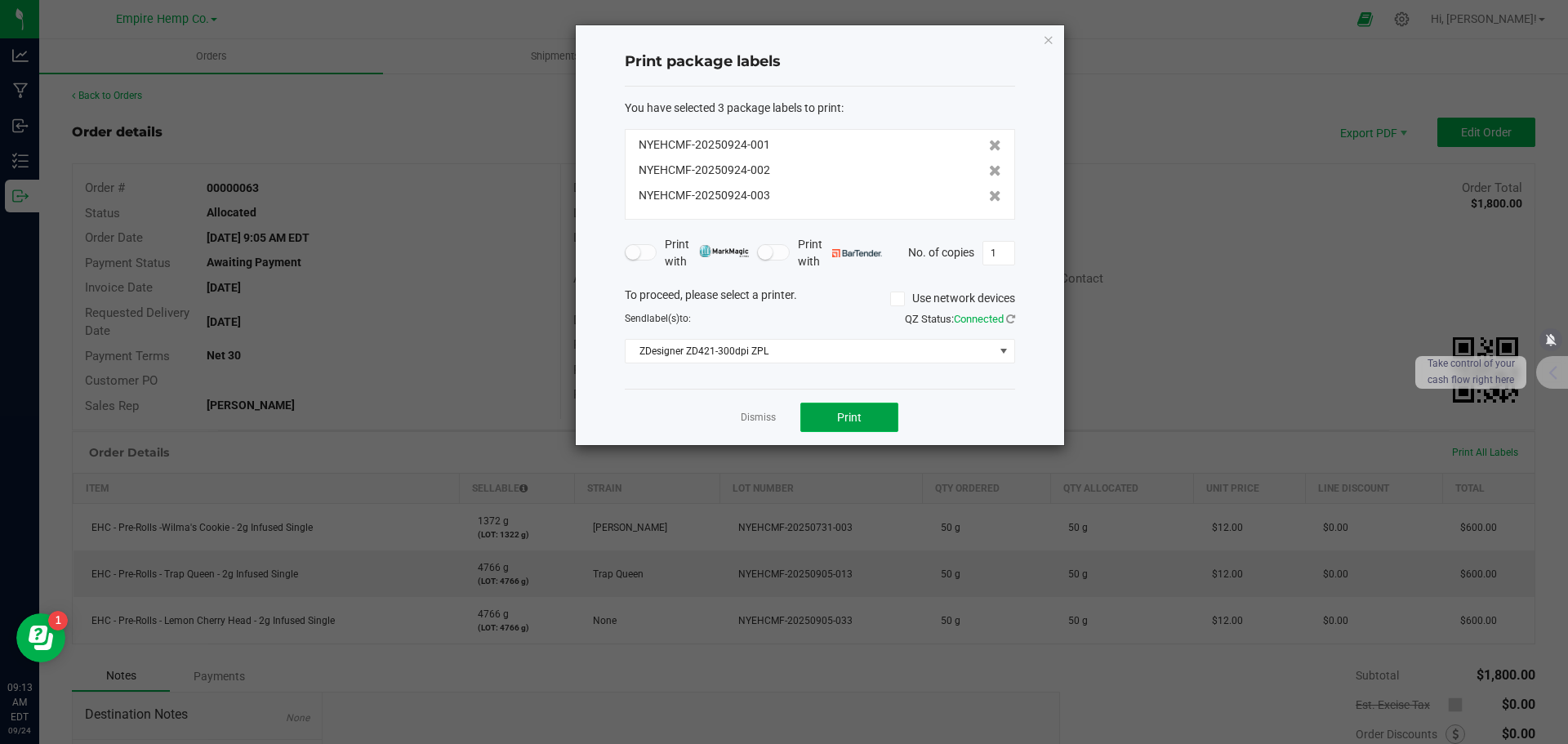
click at [855, 416] on span "Print" at bounding box center [849, 417] width 25 height 13
click at [765, 414] on link "Dismiss" at bounding box center [759, 417] width 35 height 14
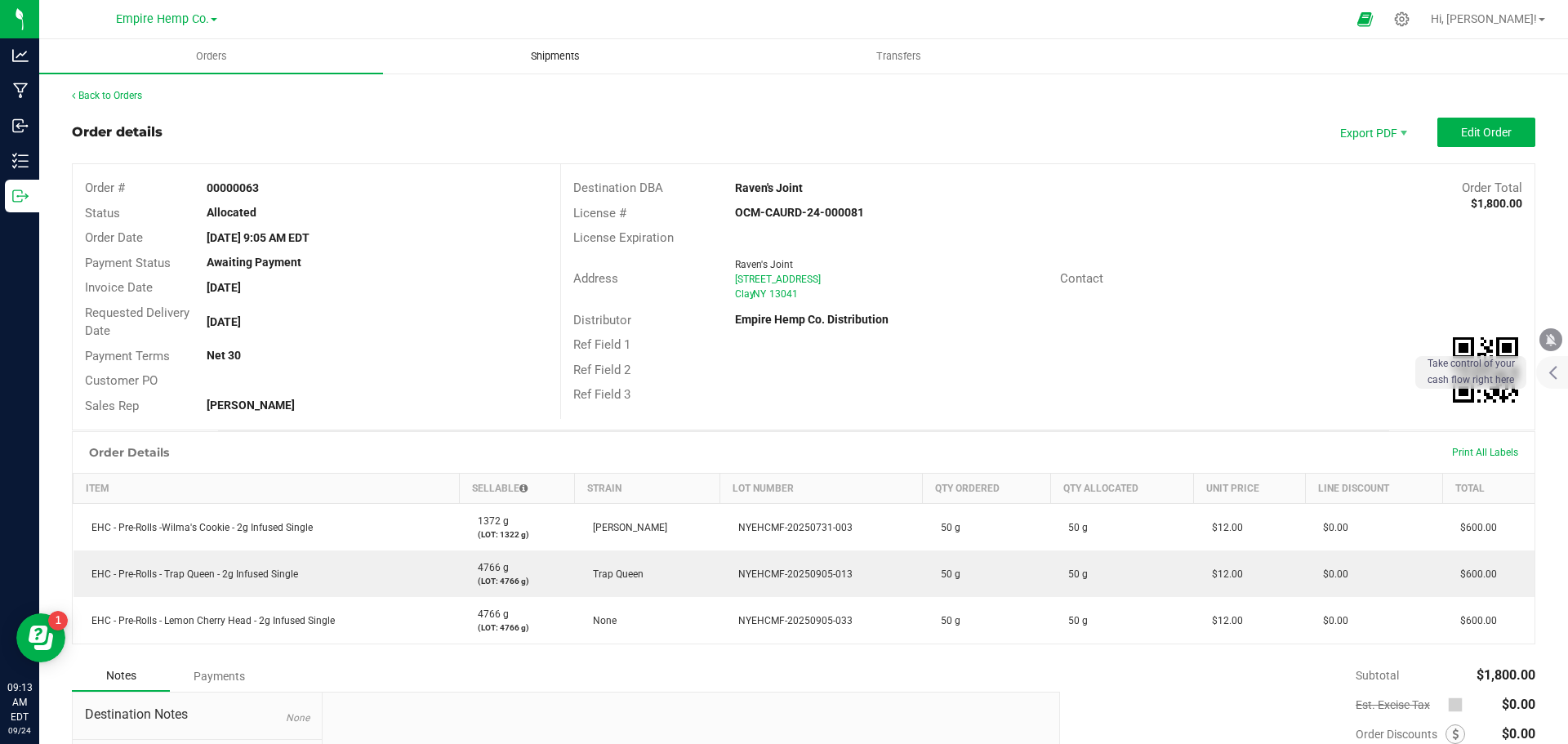
click at [550, 60] on span "Shipments" at bounding box center [555, 56] width 93 height 15
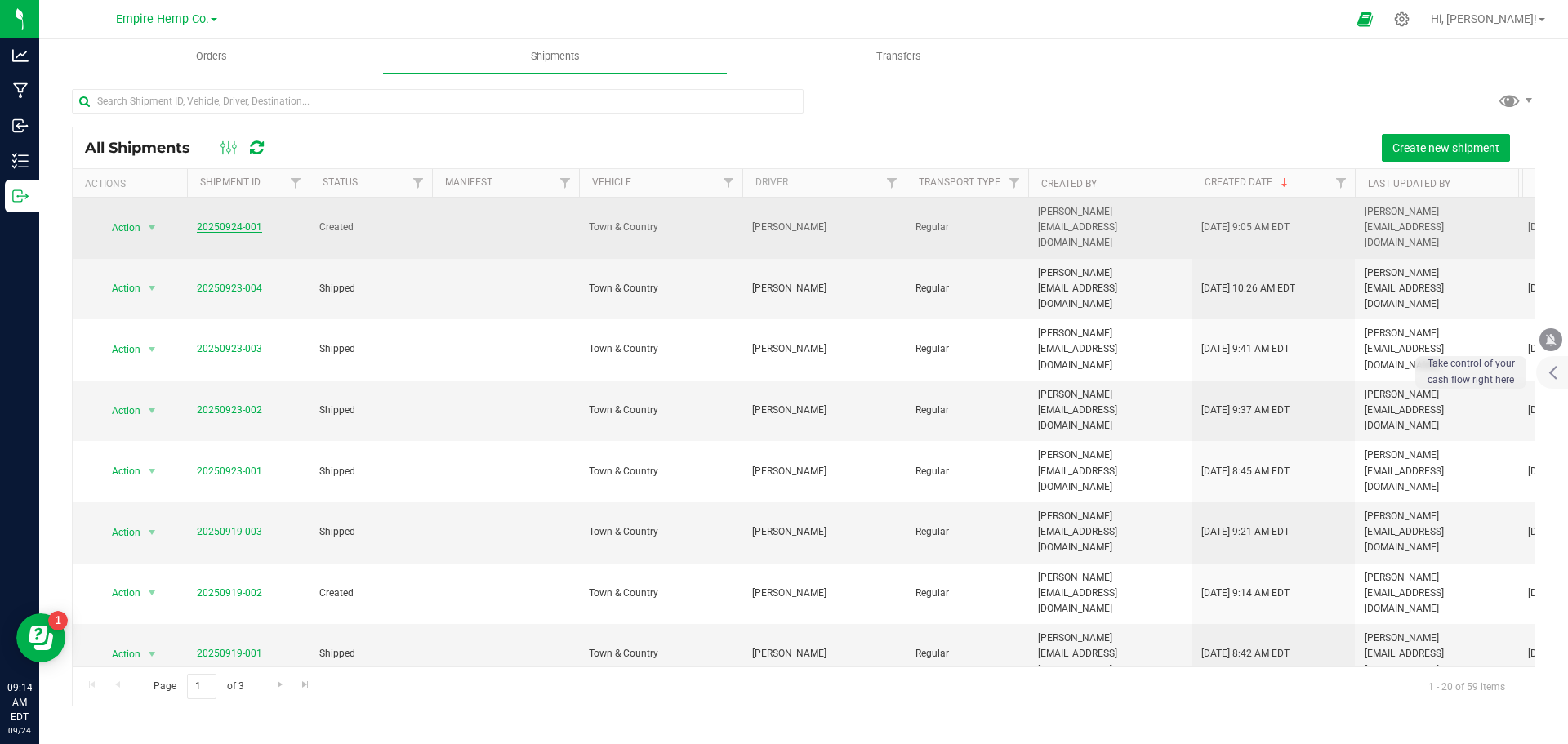
click at [238, 222] on link "20250924-001" at bounding box center [229, 227] width 66 height 11
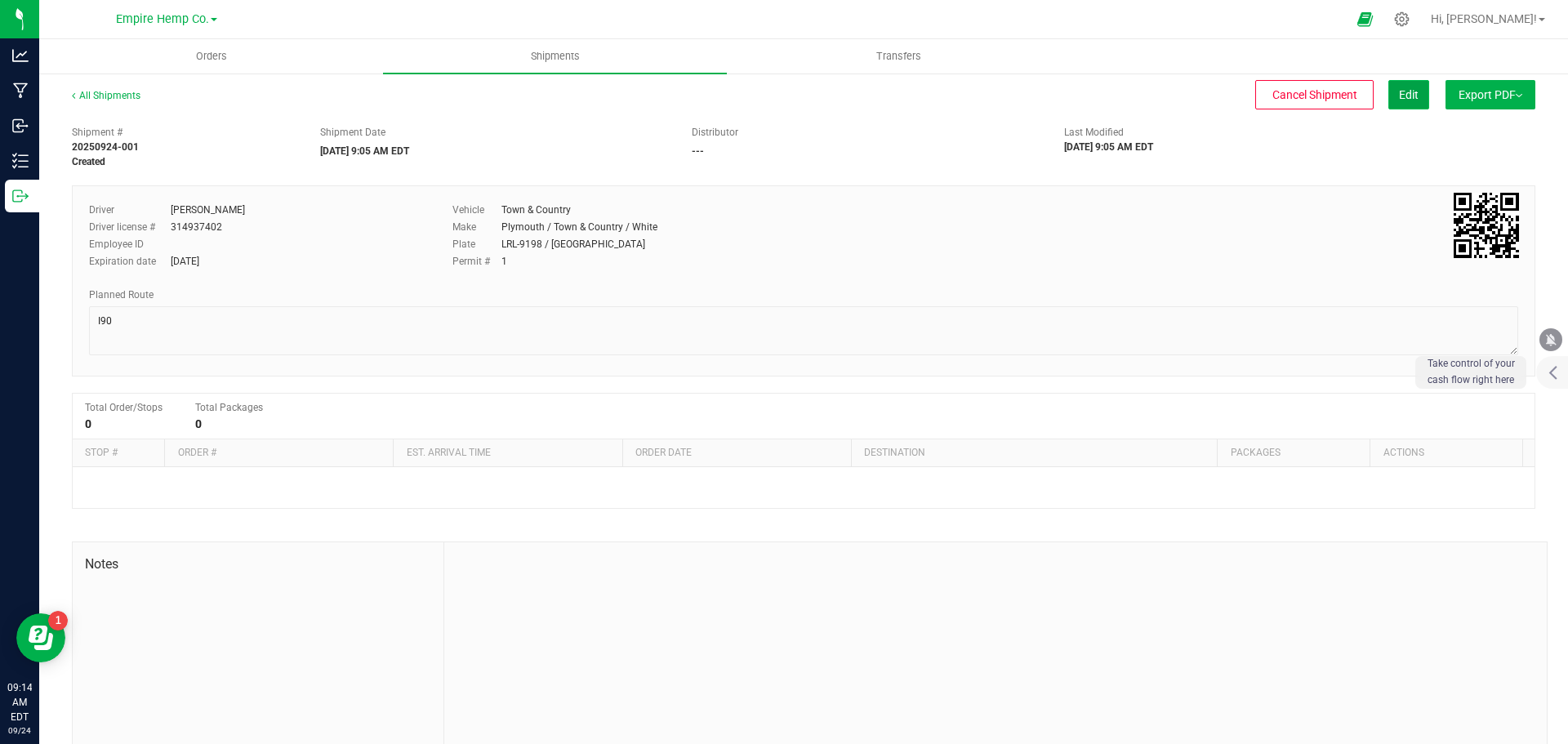
click at [1388, 102] on button "Edit" at bounding box center [1408, 95] width 41 height 30
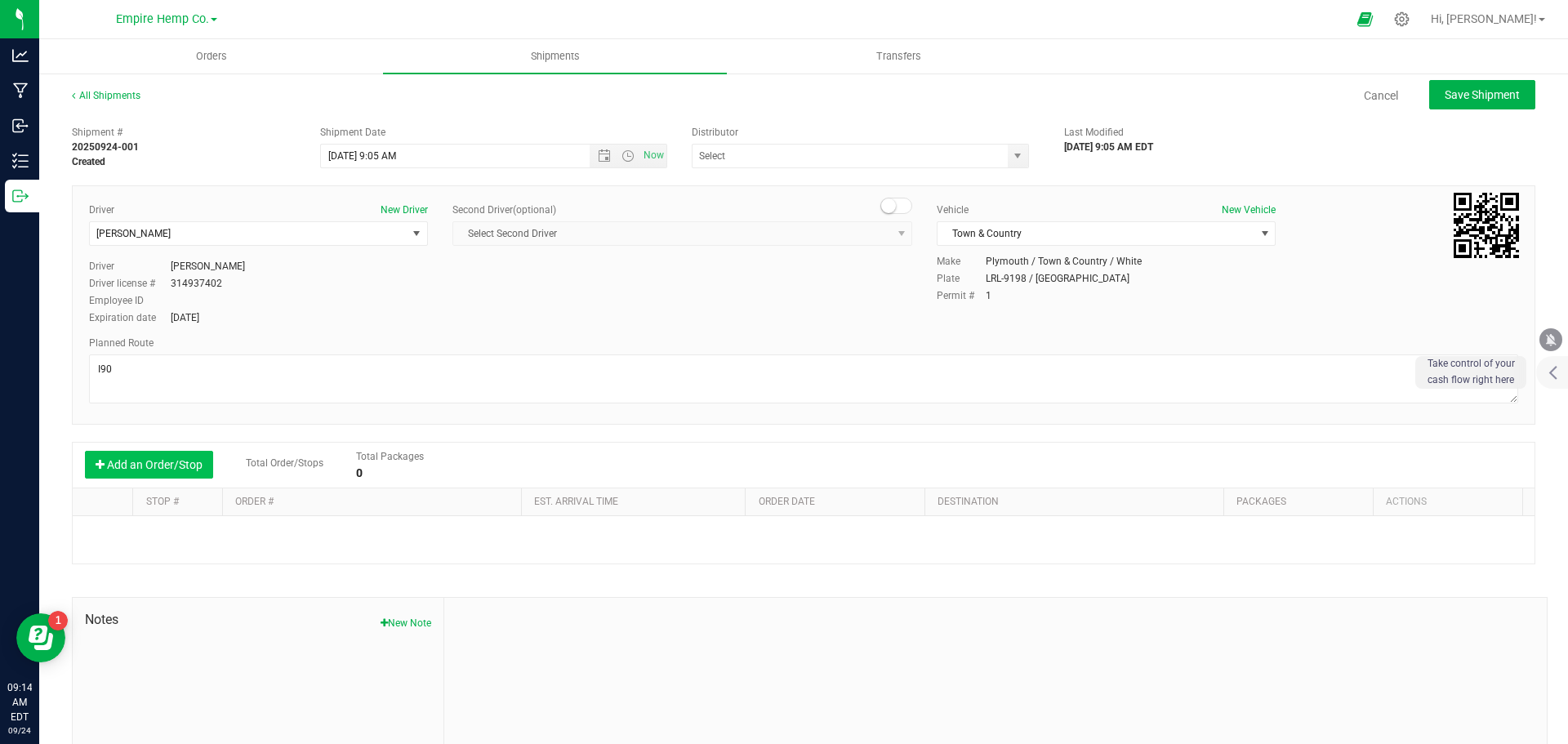
click at [175, 473] on button "Add an Order/Stop" at bounding box center [149, 465] width 128 height 28
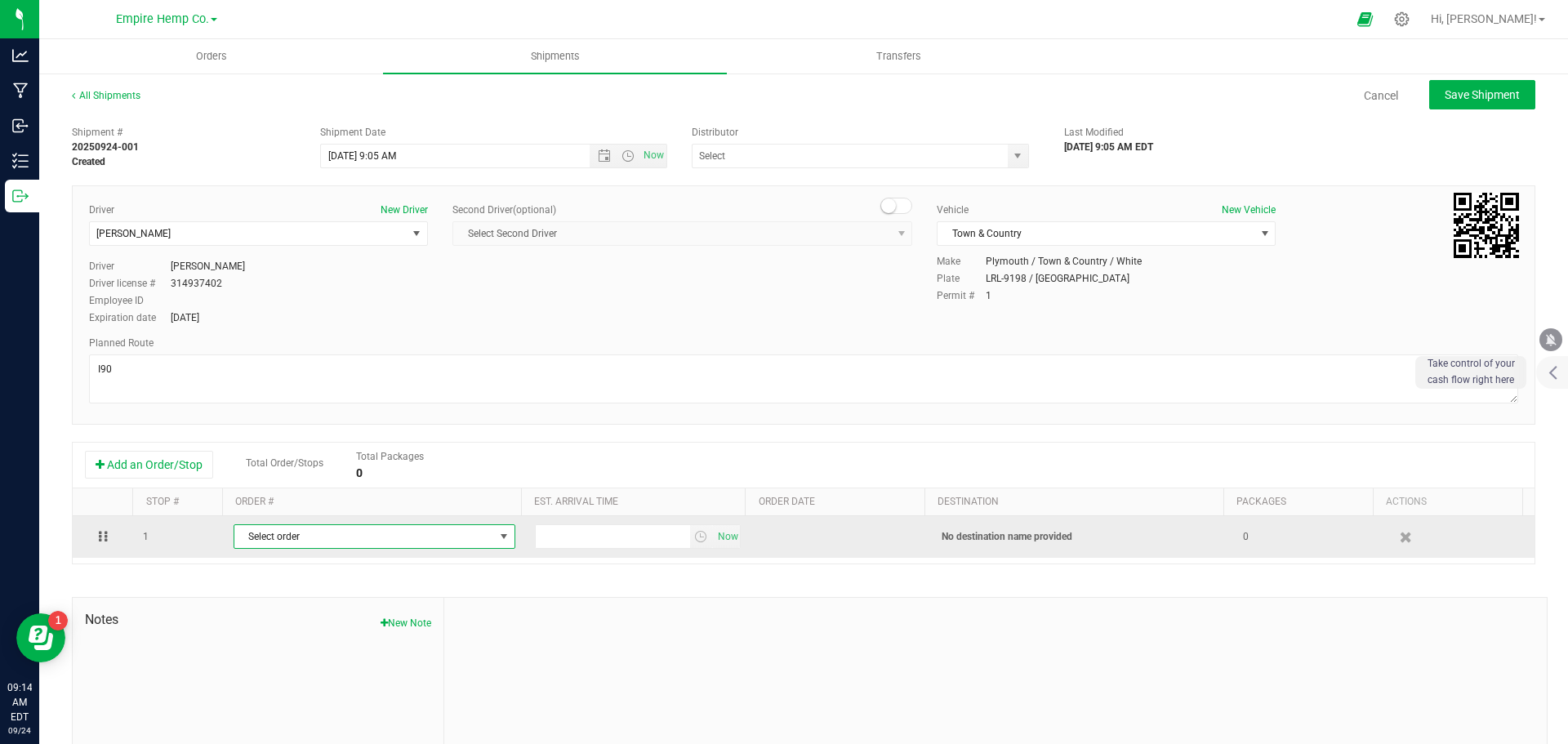
click at [306, 544] on span "Select order" at bounding box center [364, 536] width 259 height 23
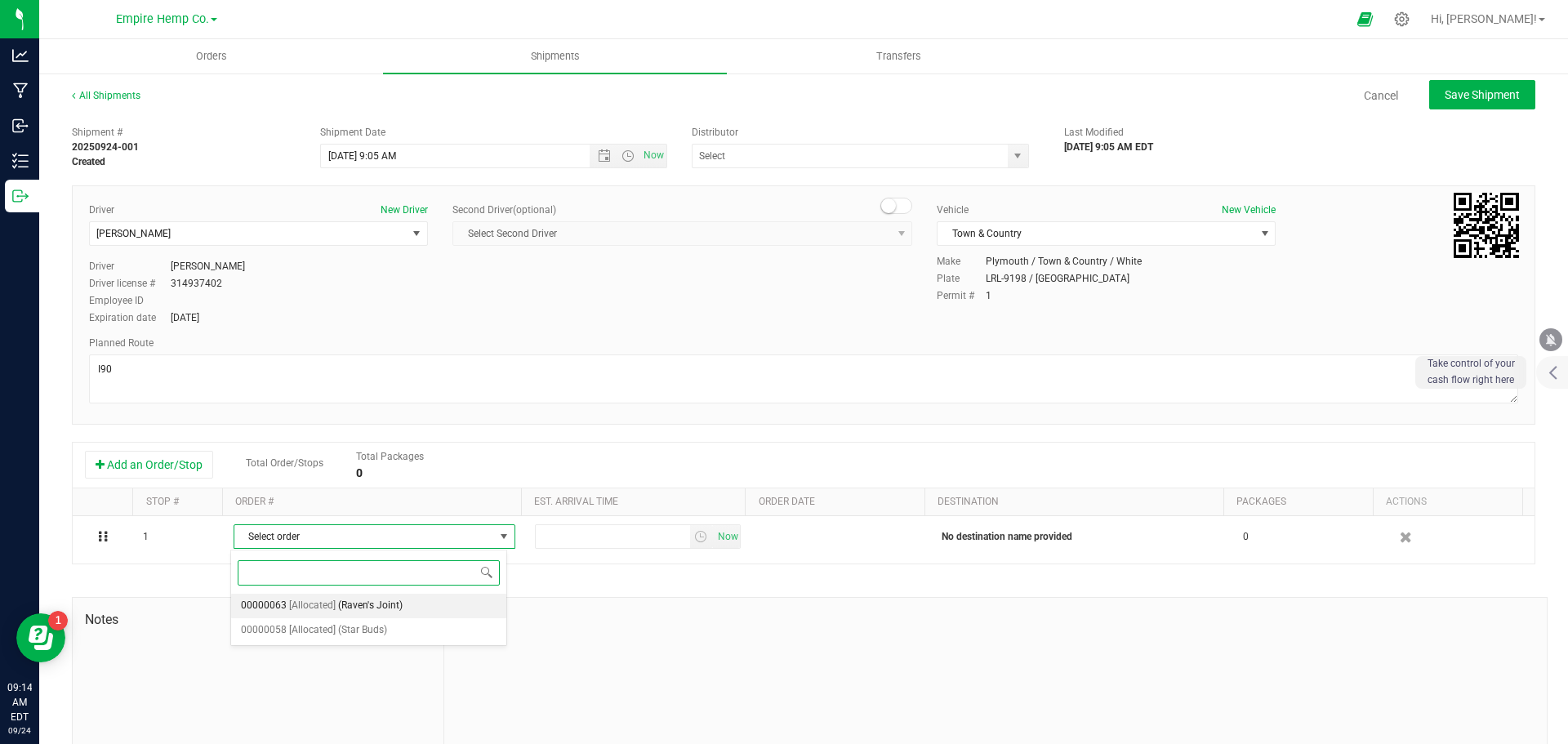
click at [326, 610] on span "[Allocated]" at bounding box center [312, 606] width 46 height 21
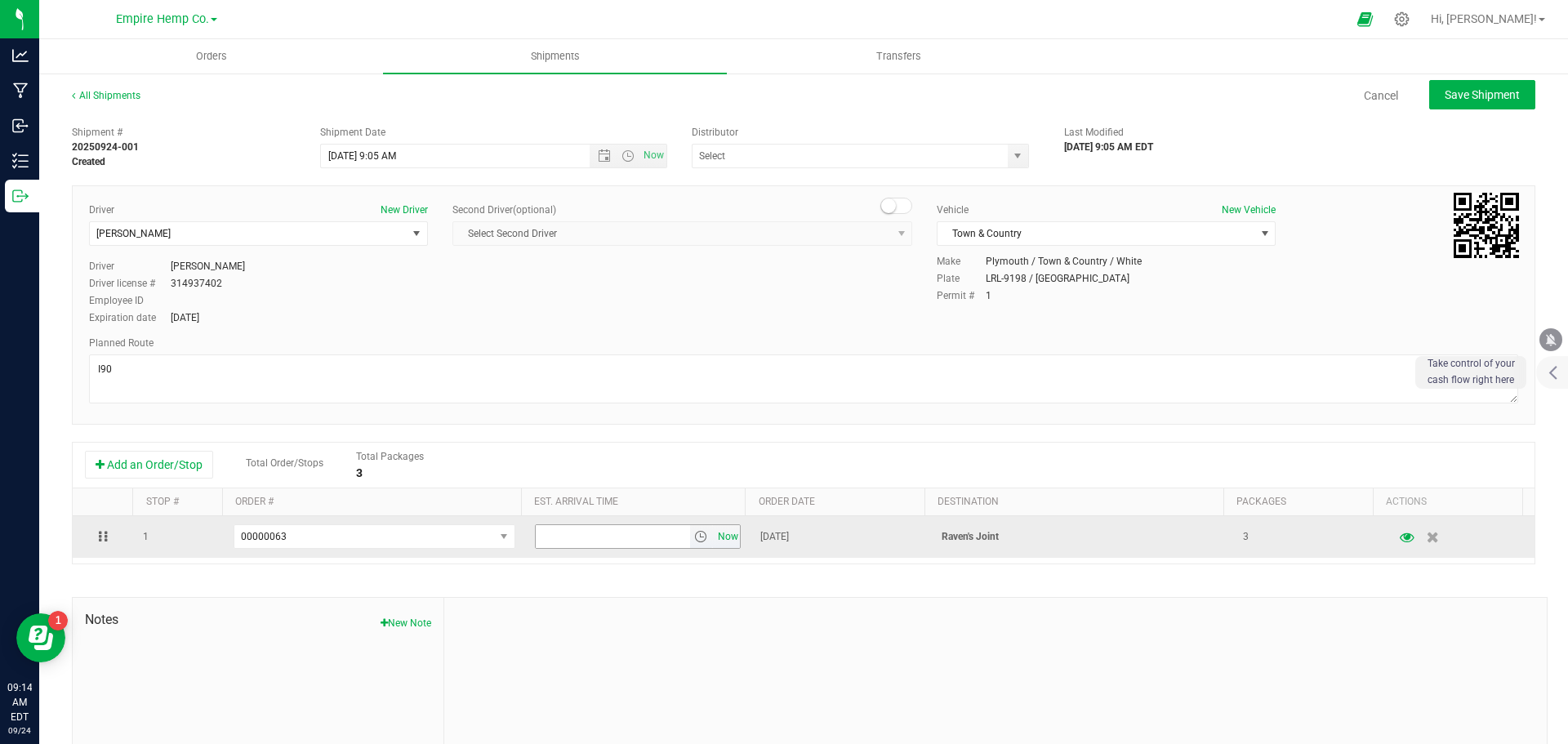
click at [721, 537] on span "Now" at bounding box center [727, 537] width 28 height 24
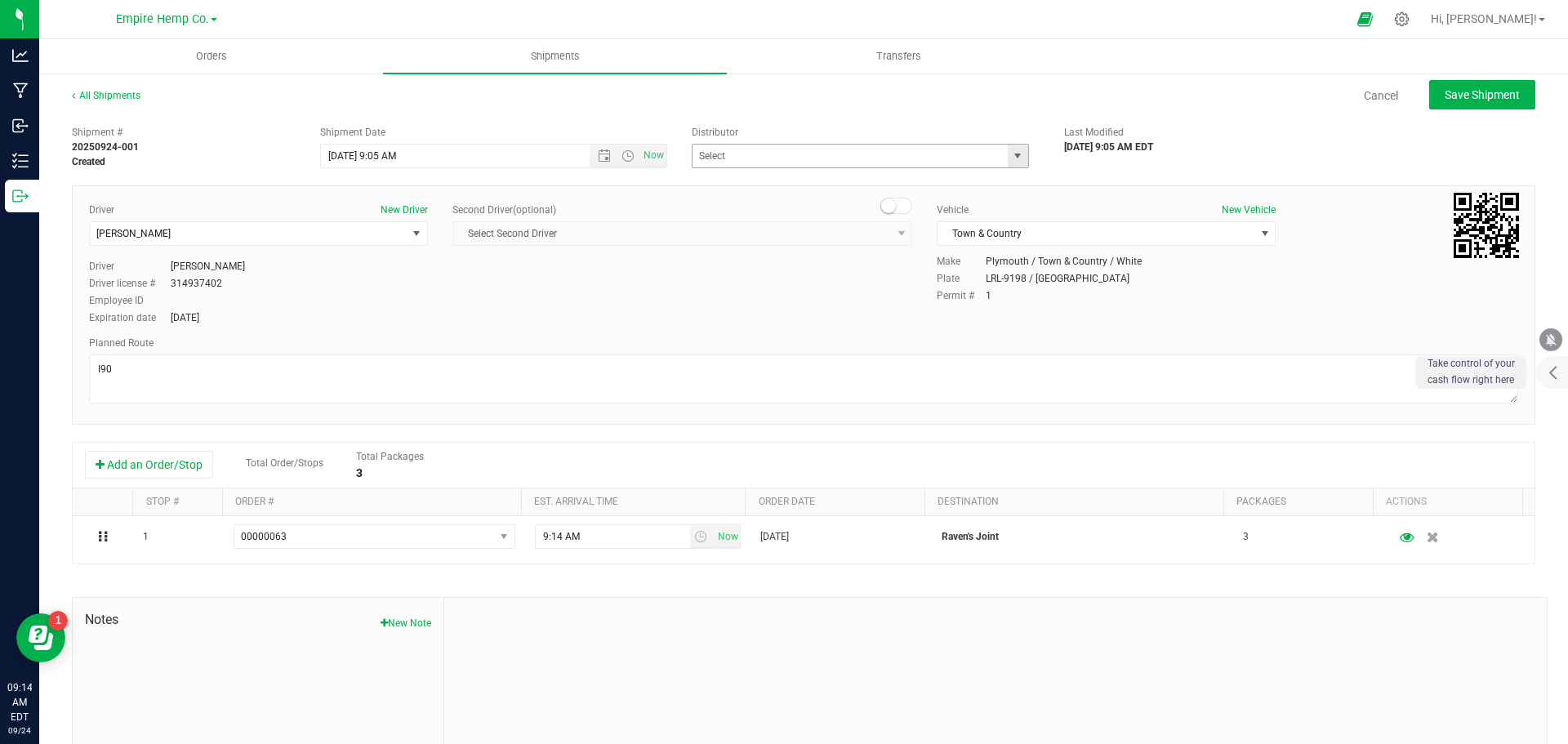
click at [1011, 155] on span "select" at bounding box center [1018, 156] width 13 height 13
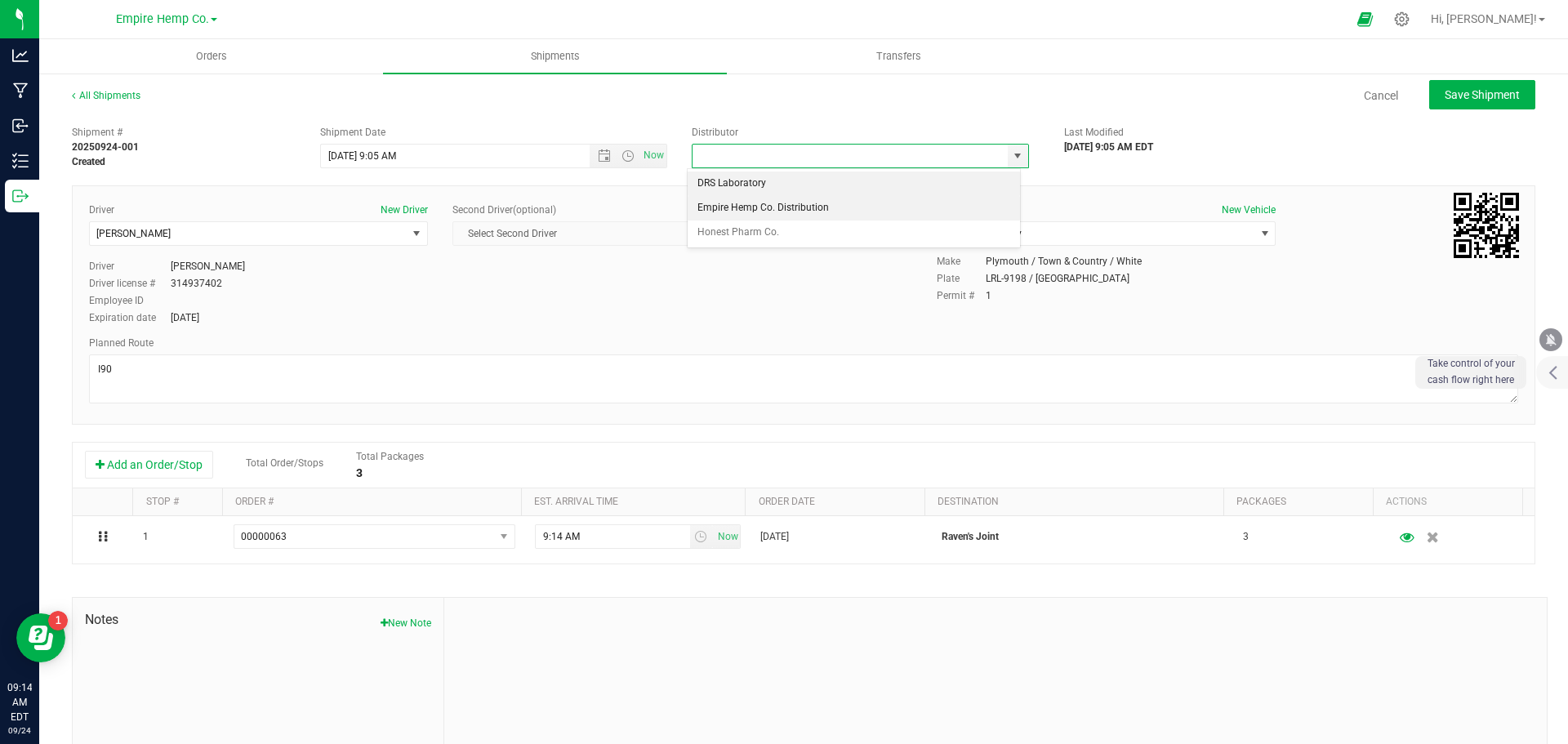
click at [908, 202] on li "Empire Hemp Co. Distribution" at bounding box center [854, 208] width 332 height 25
type input "Empire Hemp Co. Distribution"
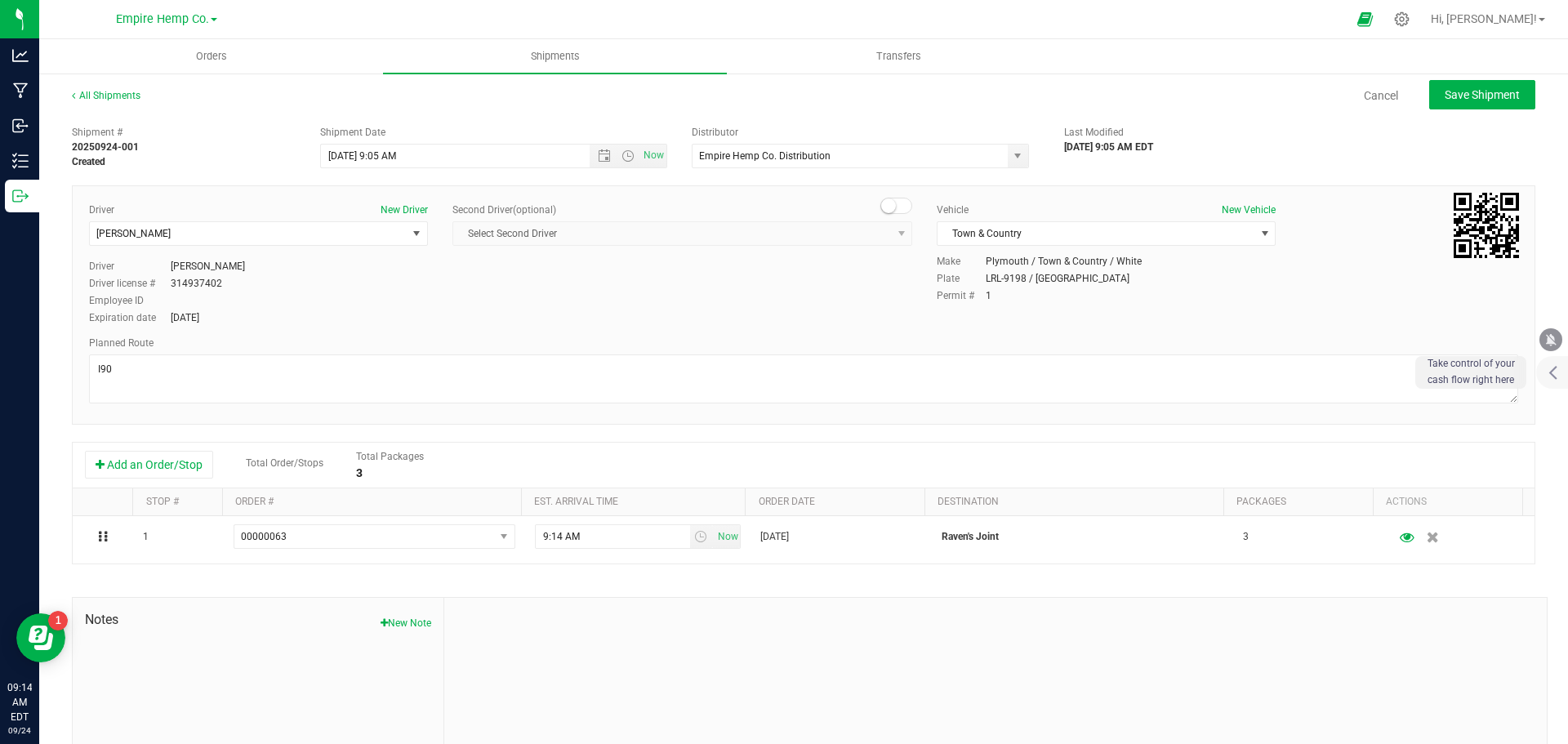
click at [1085, 173] on div "Shipment # 20250924-001 Created Shipment Date [DATE] 9:05 AM Now Distributor Em…" at bounding box center [804, 467] width 1464 height 700
click at [1494, 98] on span "Save Shipment" at bounding box center [1482, 95] width 75 height 13
type input "[DATE] 1:05 PM"
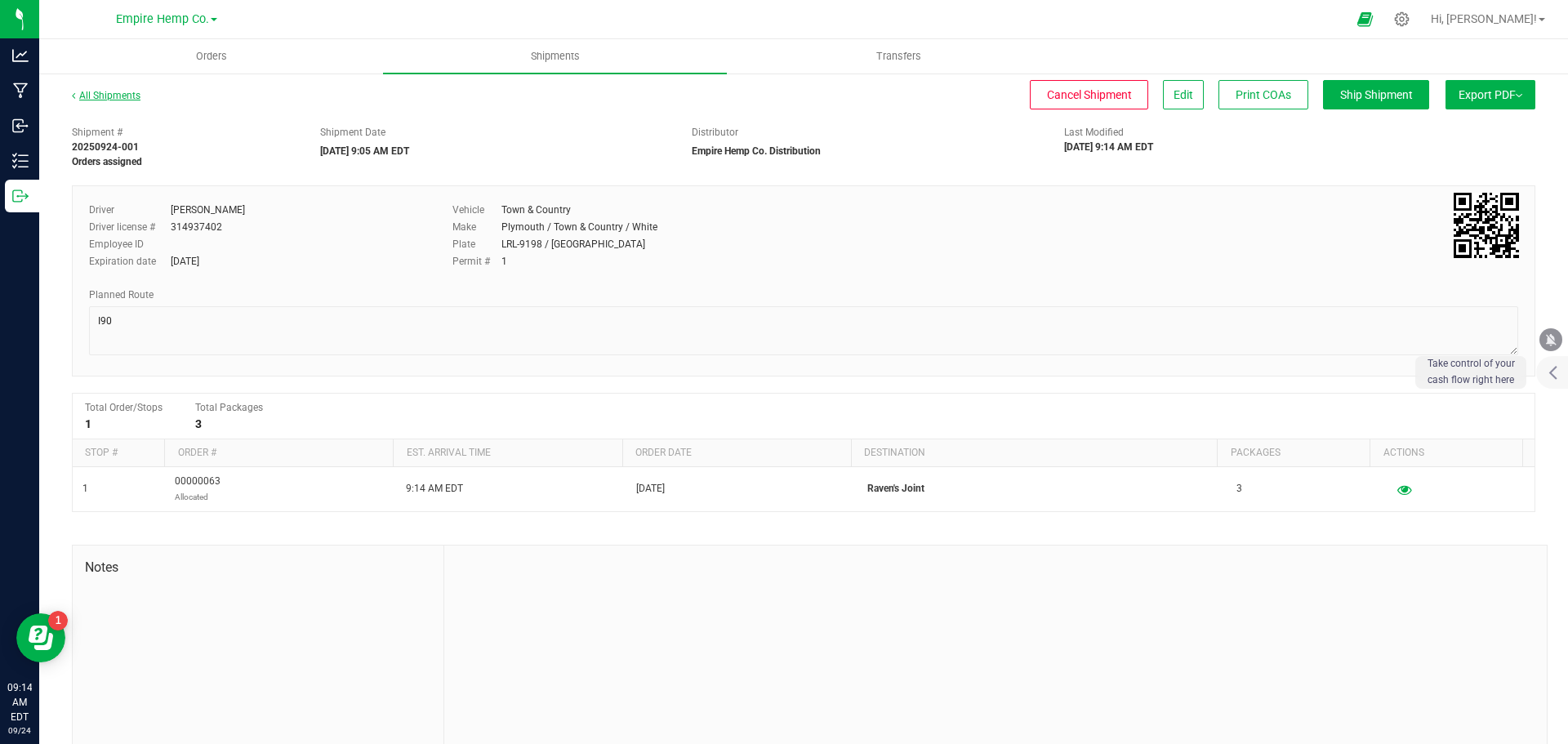
click at [120, 91] on link "All Shipments" at bounding box center [106, 95] width 68 height 11
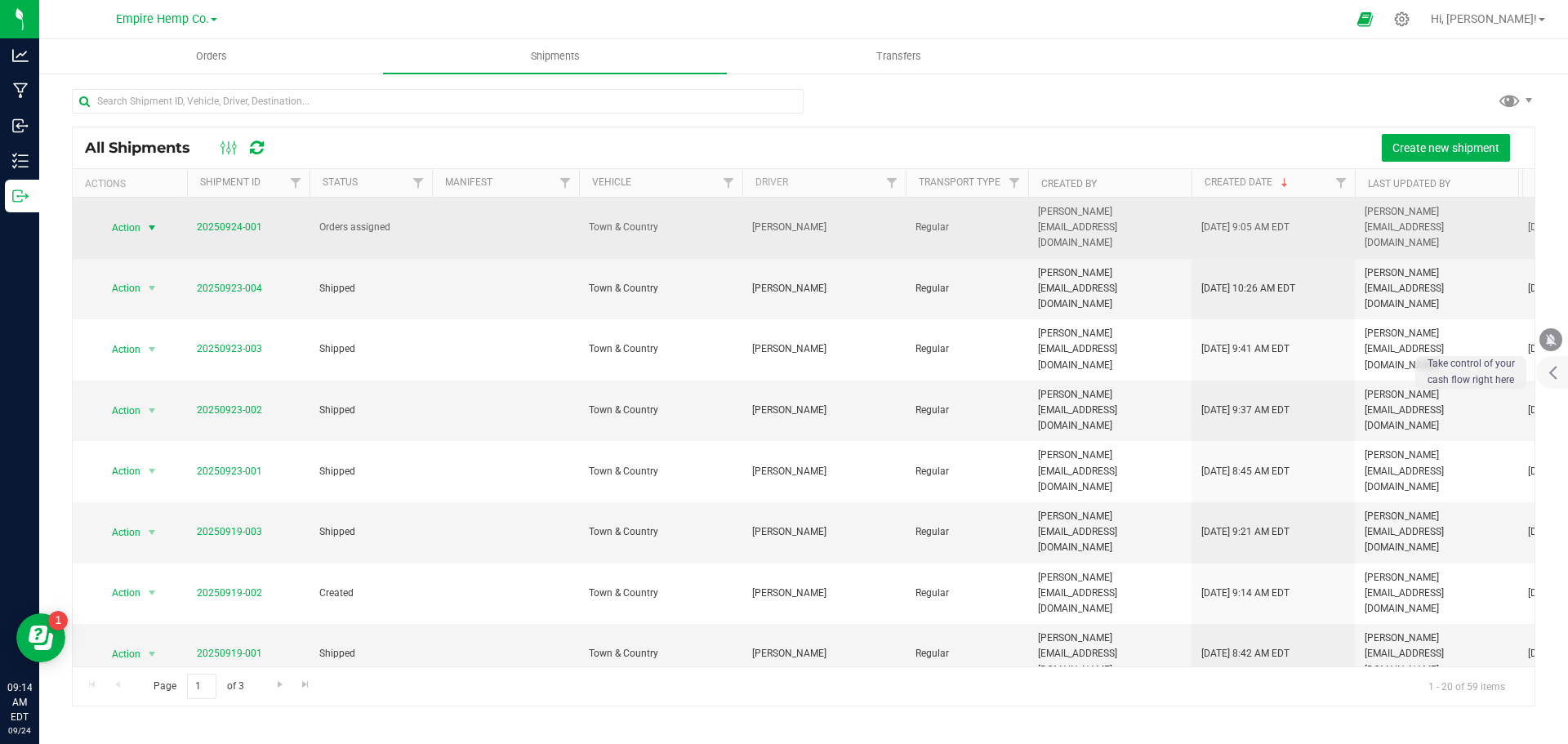
click at [152, 222] on span "select" at bounding box center [152, 228] width 13 height 13
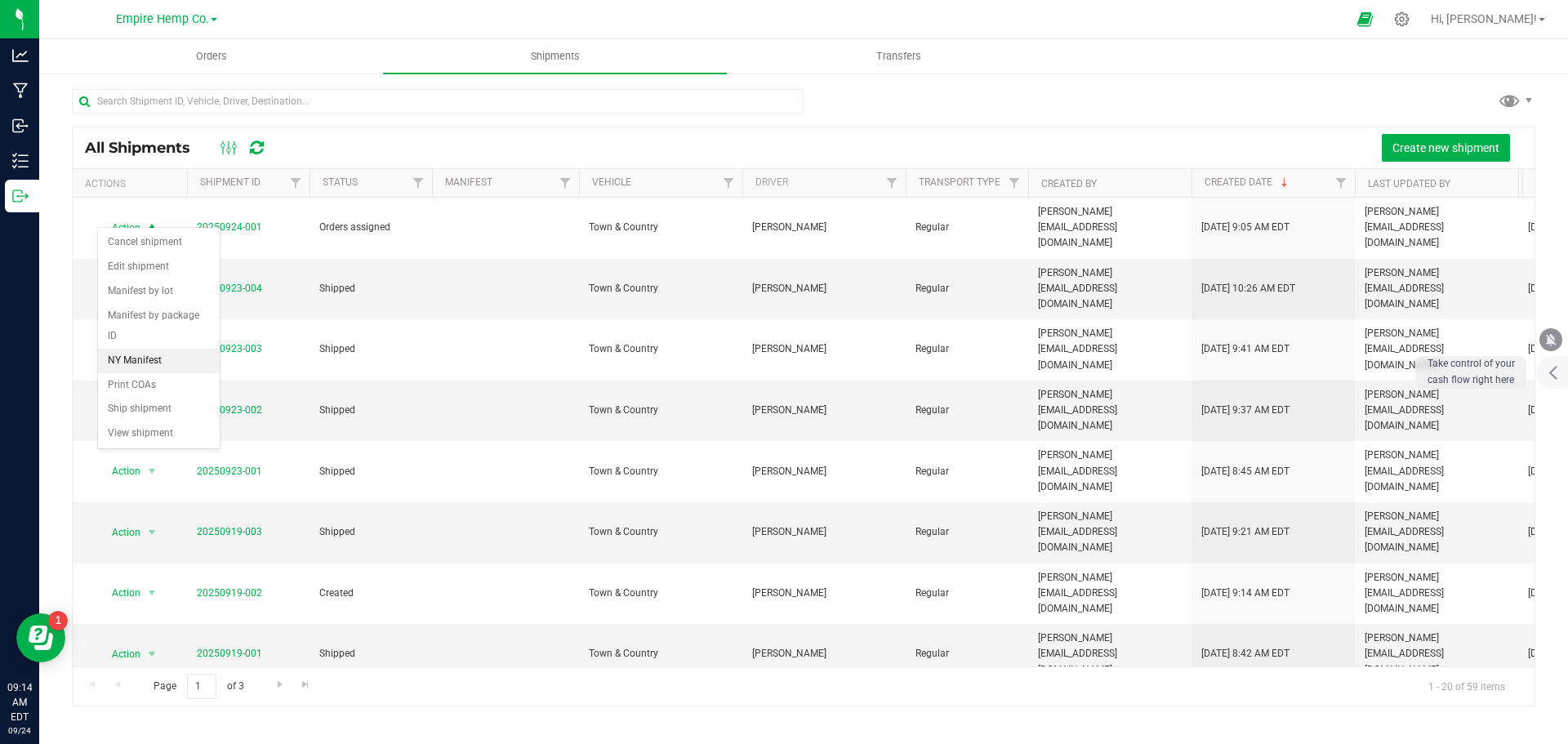
click at [153, 349] on li "NY Manifest" at bounding box center [159, 361] width 122 height 25
click at [212, 52] on span "Orders" at bounding box center [210, 56] width 75 height 15
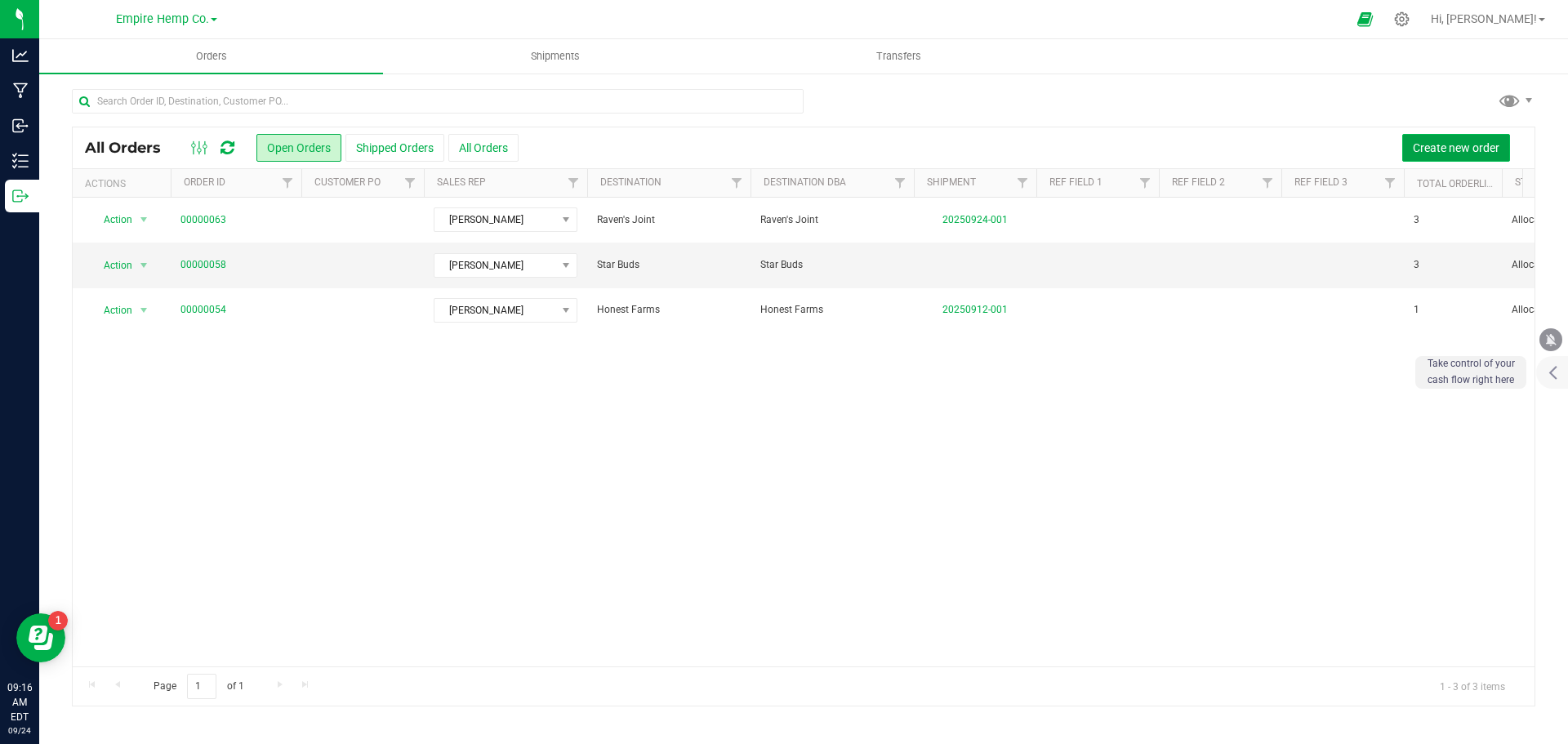
click at [1456, 150] on span "Create new order" at bounding box center [1456, 148] width 87 height 13
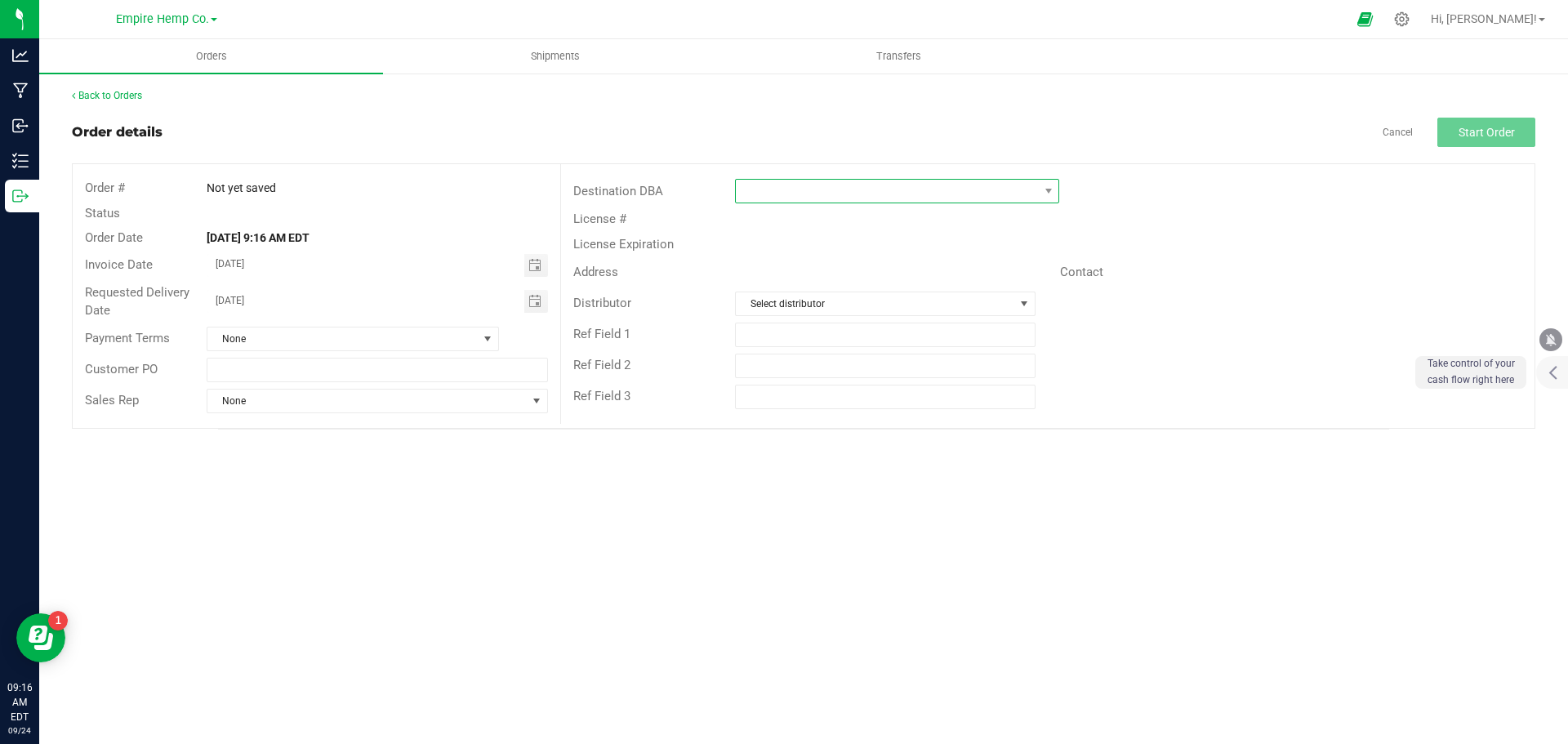
click at [1057, 191] on span at bounding box center [1048, 191] width 20 height 23
type input "just"
click at [969, 196] on span "NO DATA FOUND" at bounding box center [886, 191] width 302 height 23
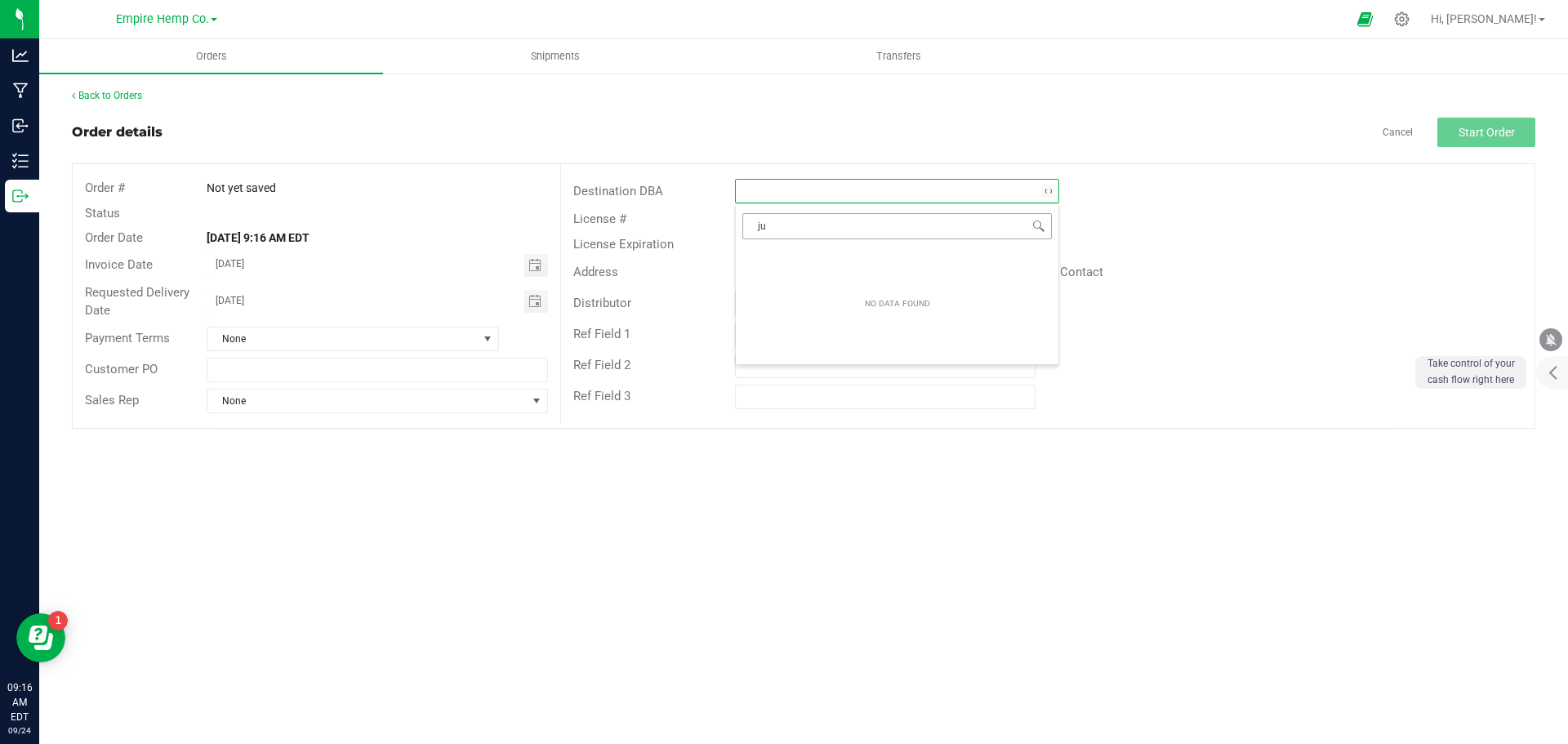
type input "j"
type input "just"
click at [977, 197] on span at bounding box center [886, 191] width 302 height 23
click at [983, 123] on div "Order details Cancel Start Order" at bounding box center [804, 132] width 1464 height 30
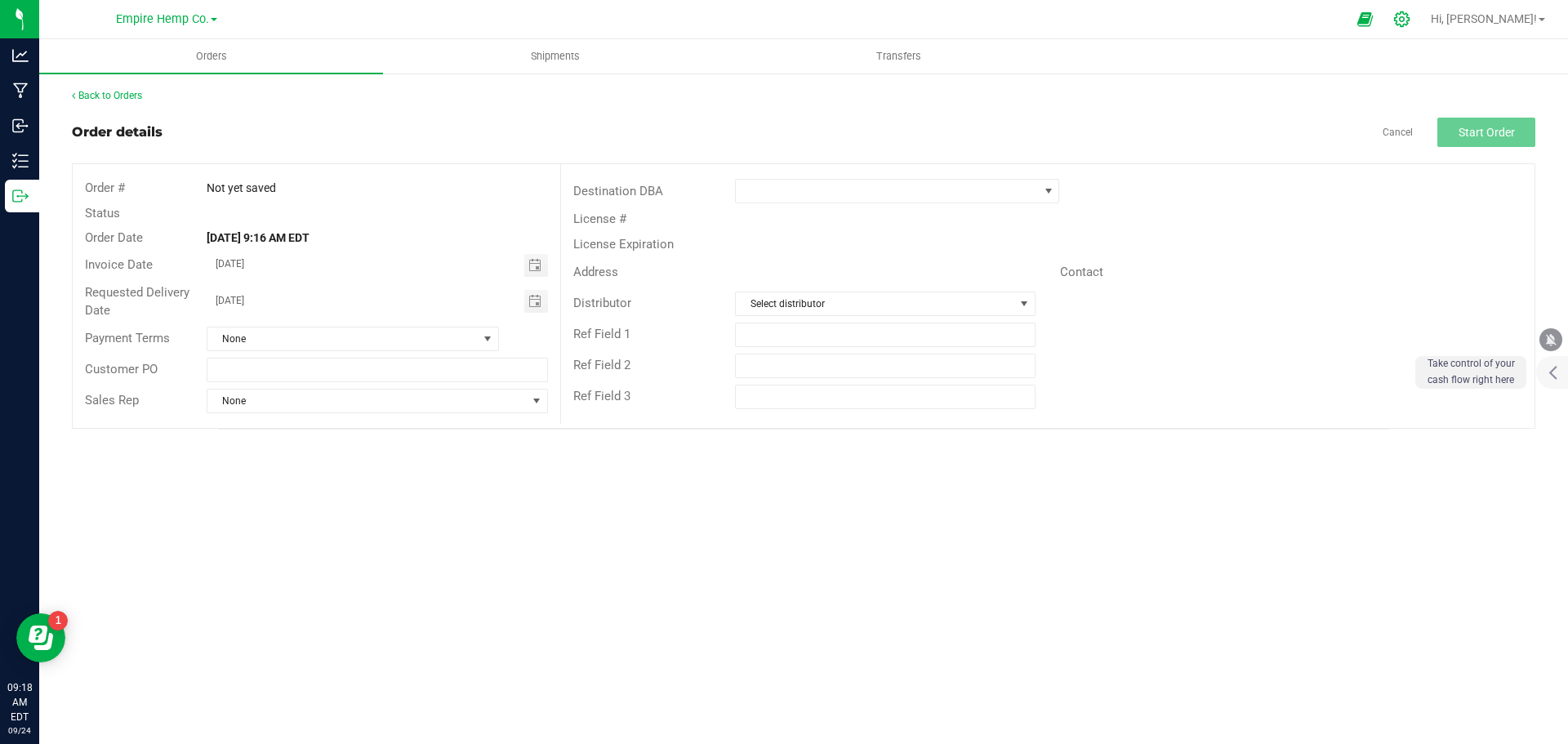
click at [1410, 17] on icon at bounding box center [1402, 19] width 18 height 18
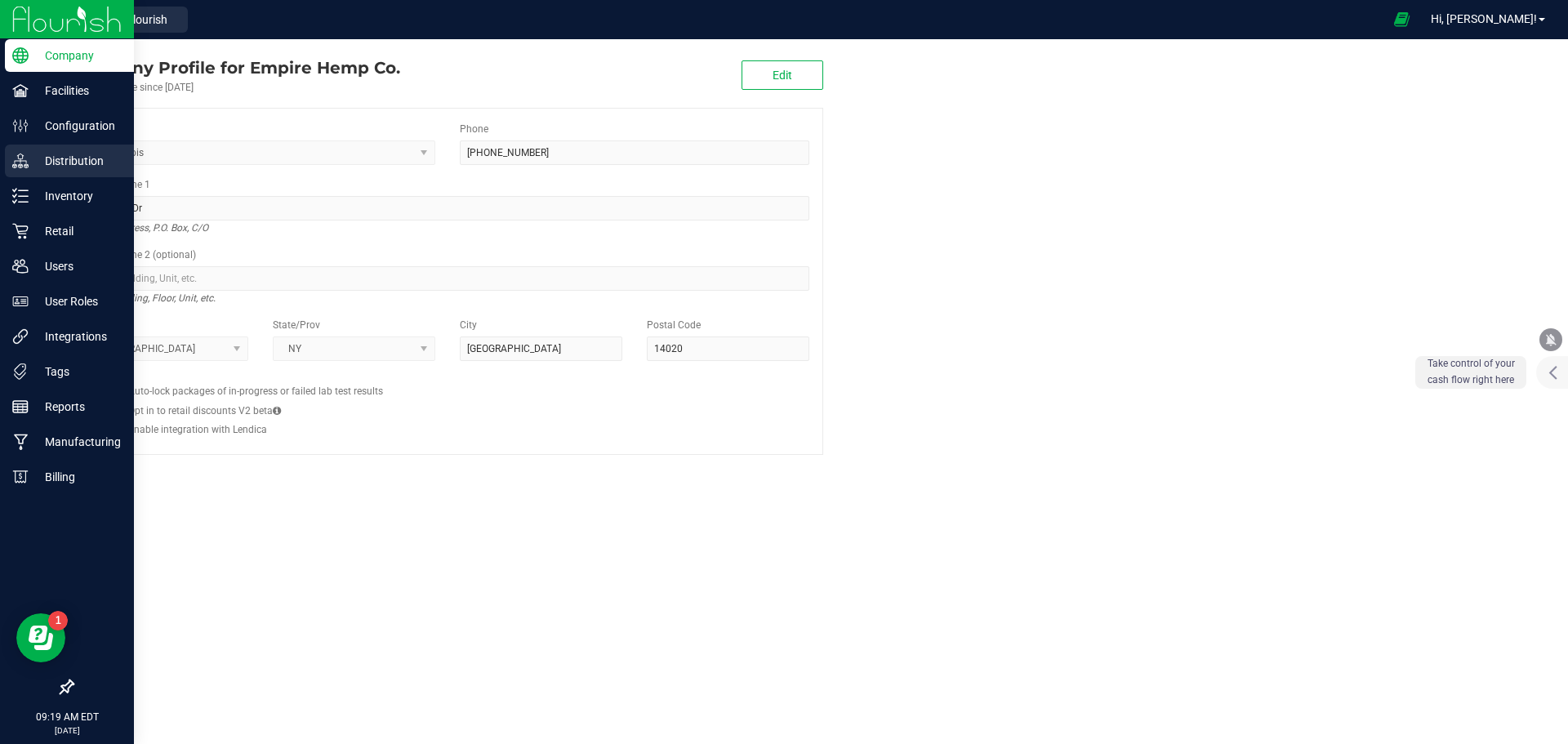
click at [50, 163] on p "Distribution" at bounding box center [78, 161] width 98 height 19
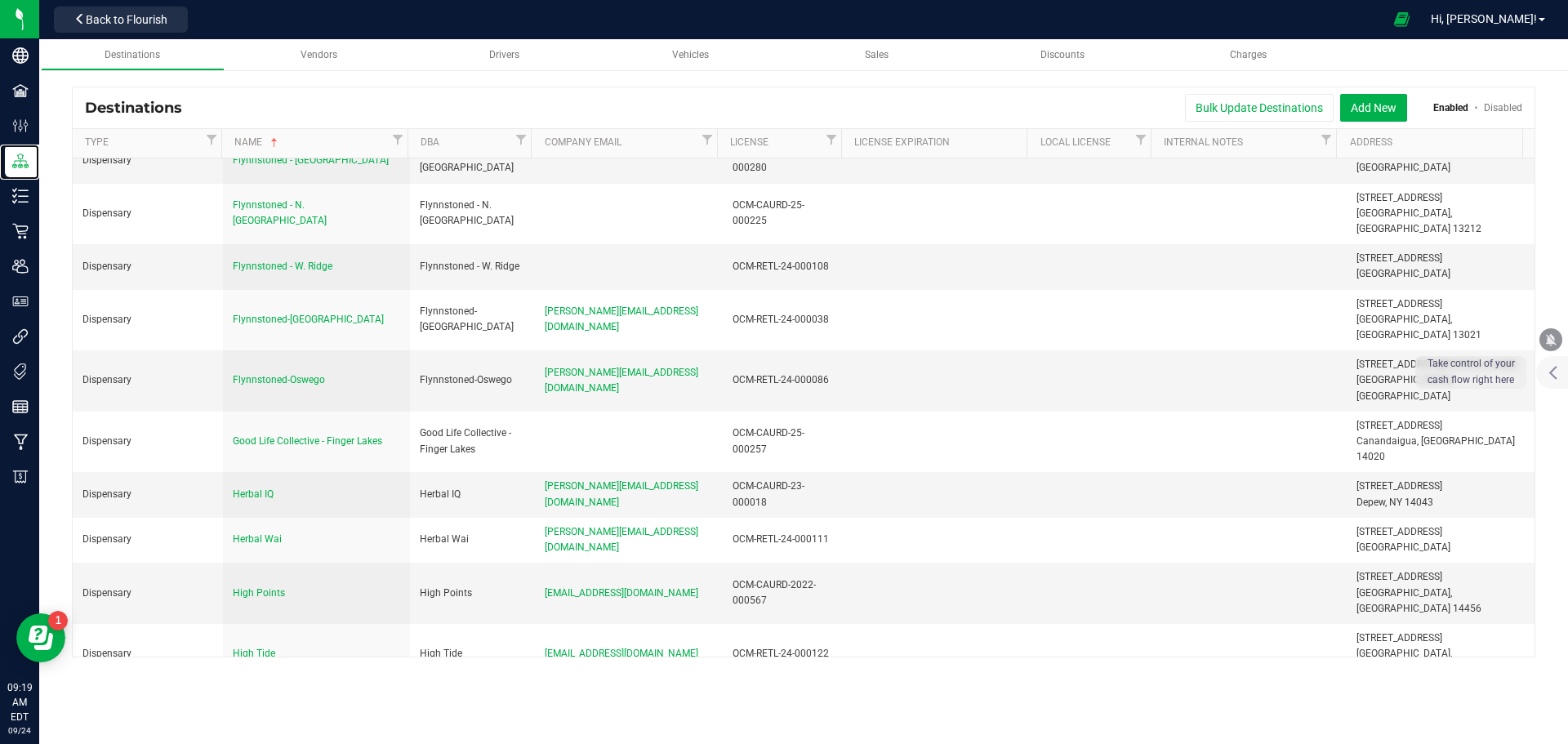
scroll to position [666, 0]
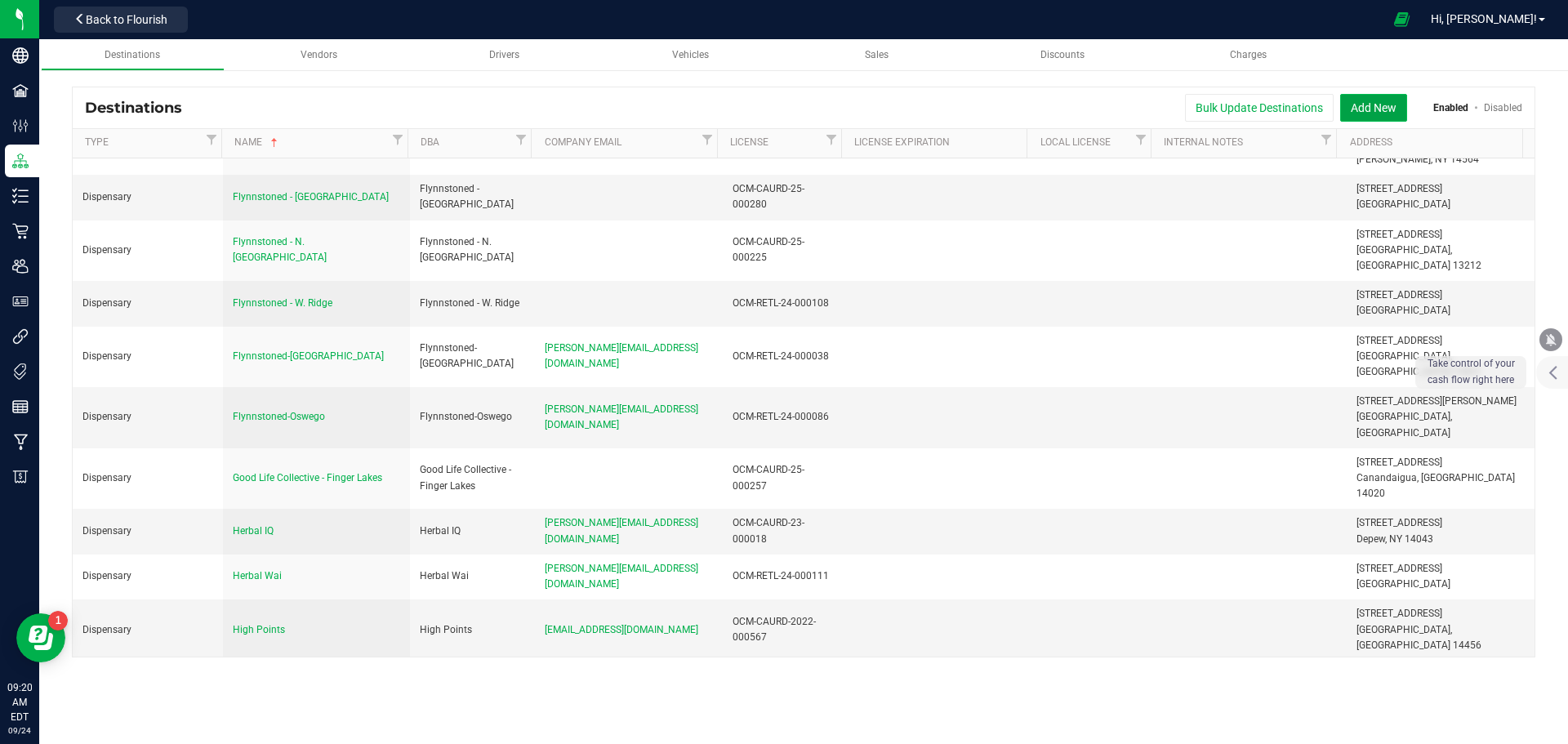
click at [1372, 104] on button "Add New" at bounding box center [1373, 108] width 67 height 28
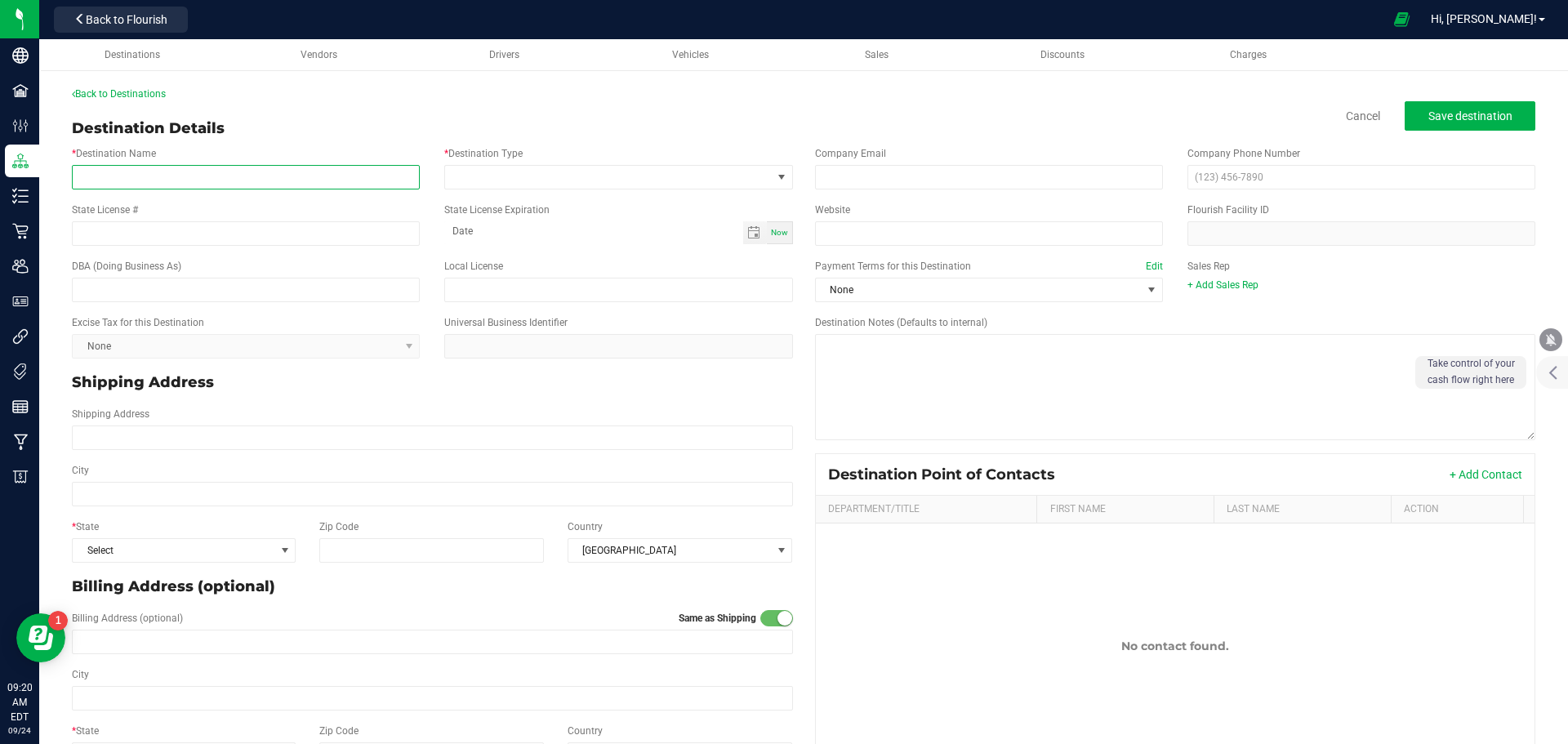
click at [196, 179] on input "* Destination Name" at bounding box center [245, 177] width 348 height 25
type input "Just Breathe - [GEOGRAPHIC_DATA]"
click at [262, 236] on input "State License #" at bounding box center [245, 234] width 348 height 25
paste input "OCM-CAURD-24-0000110"
type input "OCM-CAURD-24-0000110"
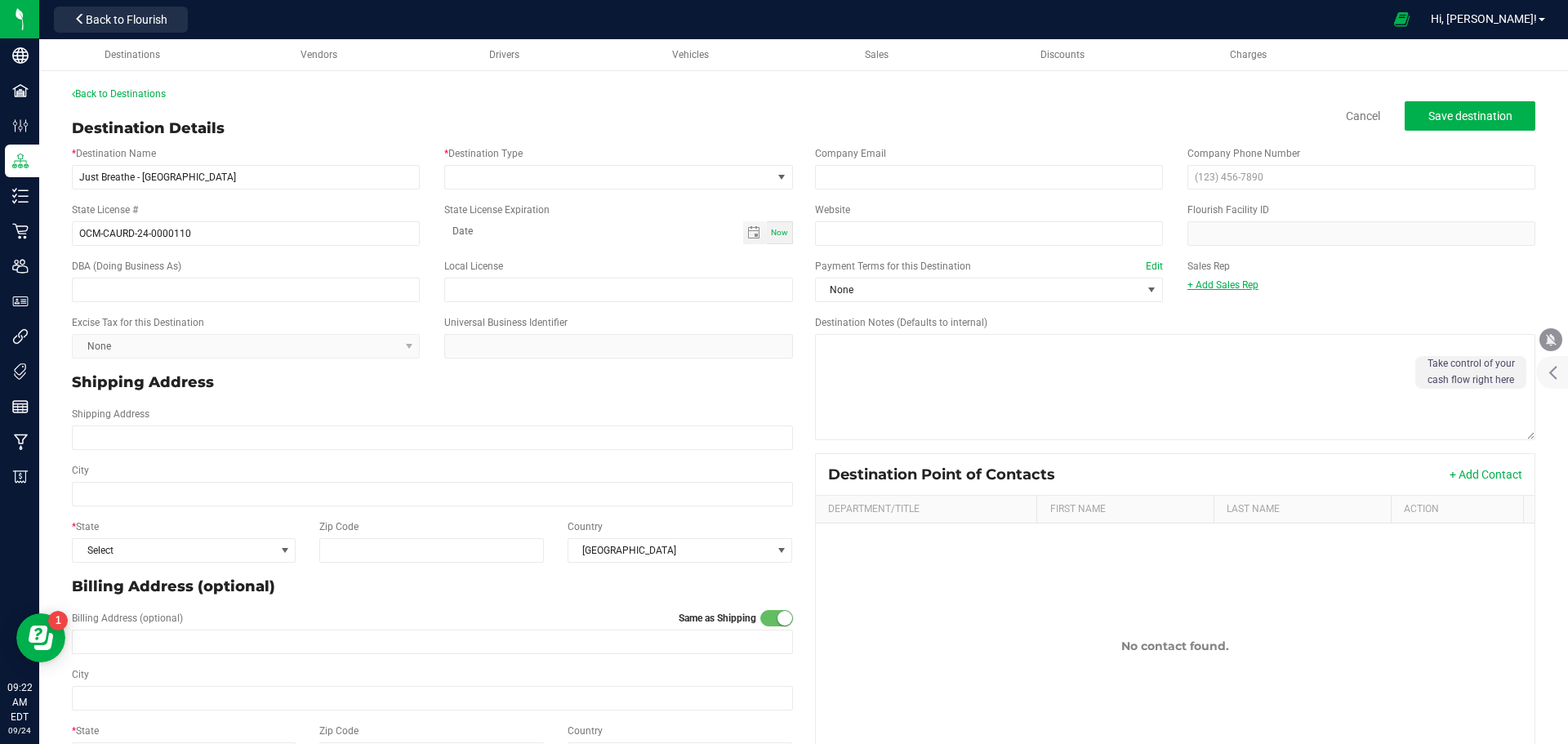
click at [1210, 284] on link "+ Add Sales Rep" at bounding box center [1223, 285] width 71 height 11
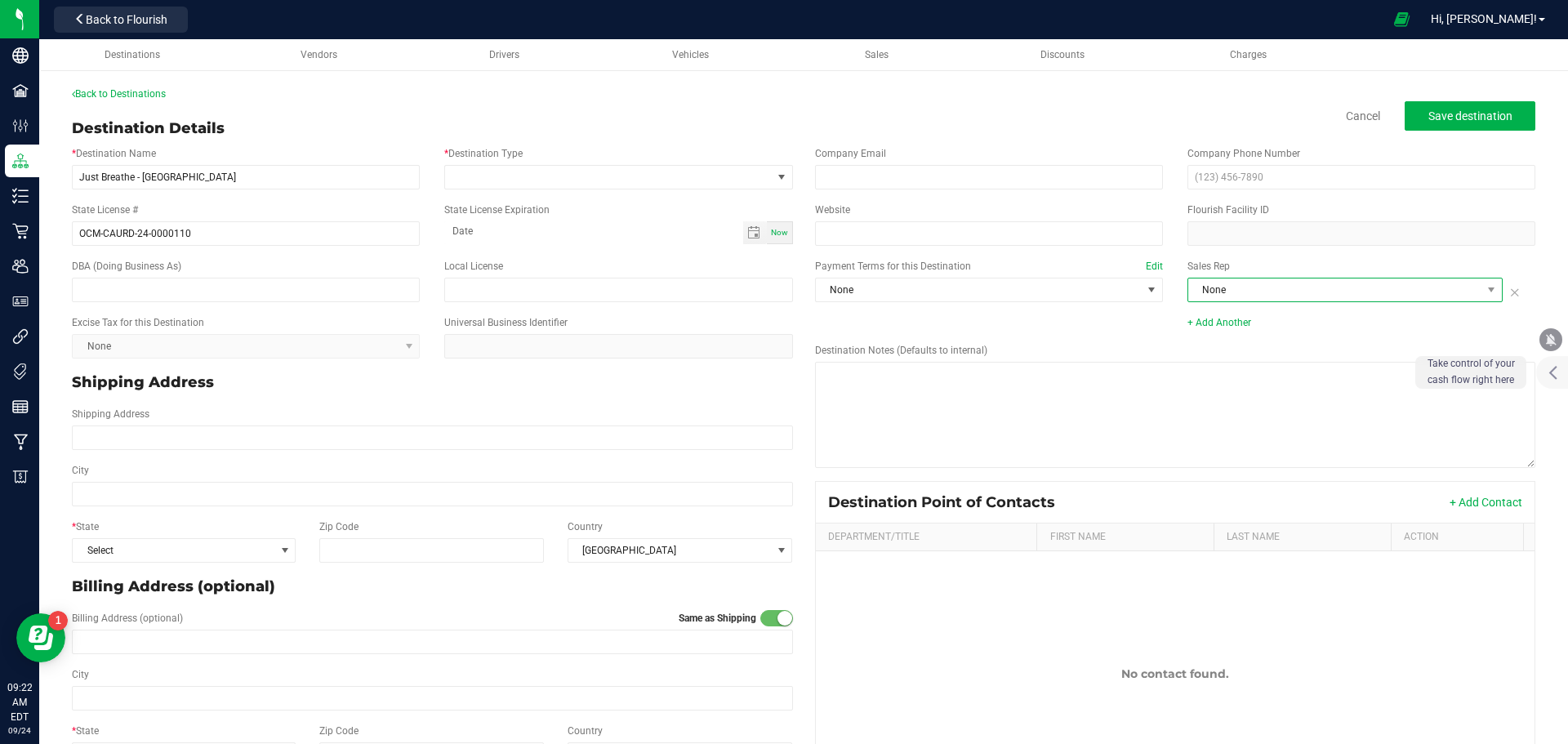
click at [1214, 294] on span "None" at bounding box center [1335, 290] width 293 height 23
click at [1217, 380] on li "[PERSON_NAME]" at bounding box center [1335, 387] width 311 height 28
click at [1145, 295] on span at bounding box center [1152, 290] width 13 height 13
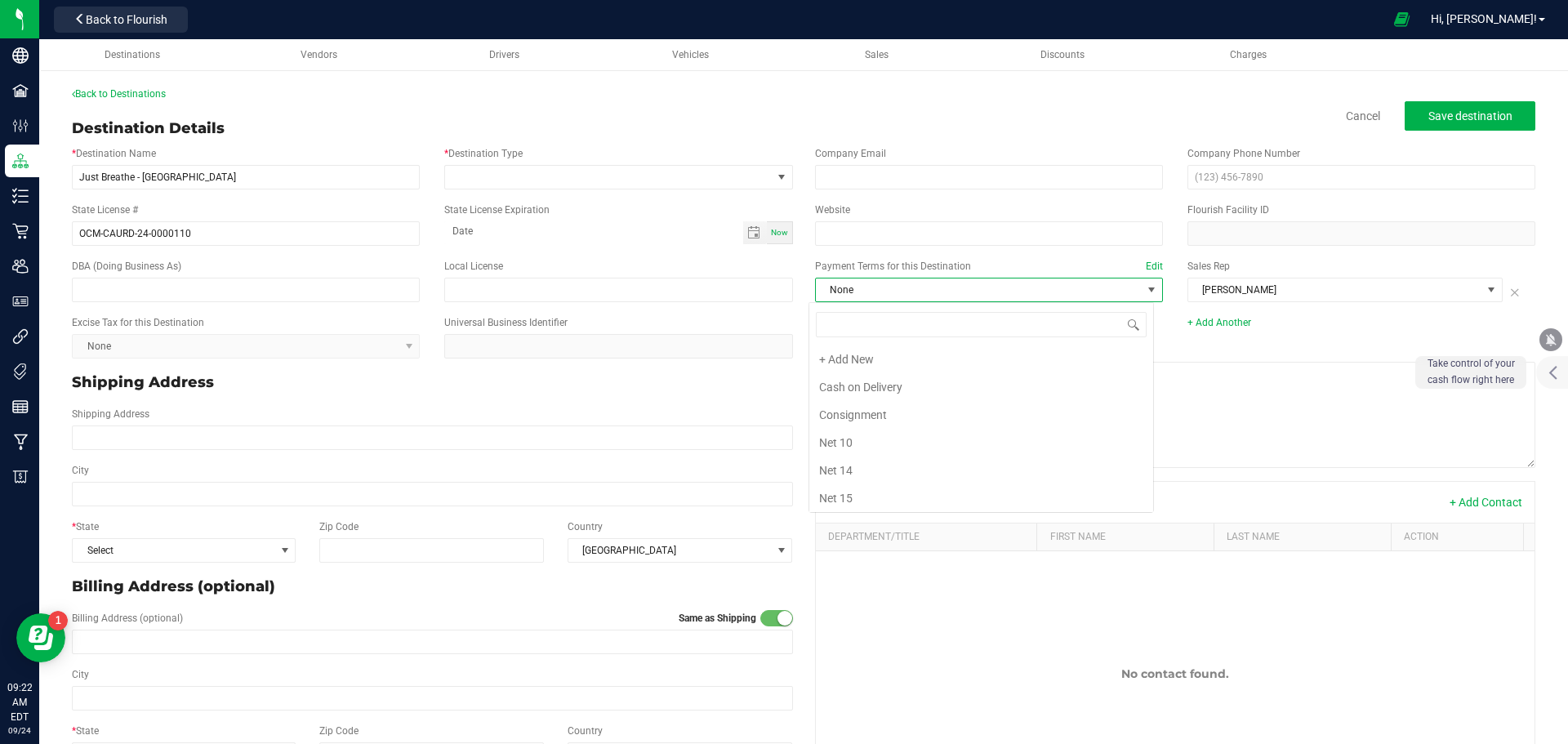
scroll to position [198, 0]
click at [1025, 387] on li "Net 30" at bounding box center [981, 384] width 344 height 28
click at [620, 438] on input "Shipping Address" at bounding box center [432, 438] width 721 height 25
paste input "[STREET_ADDRESS]"
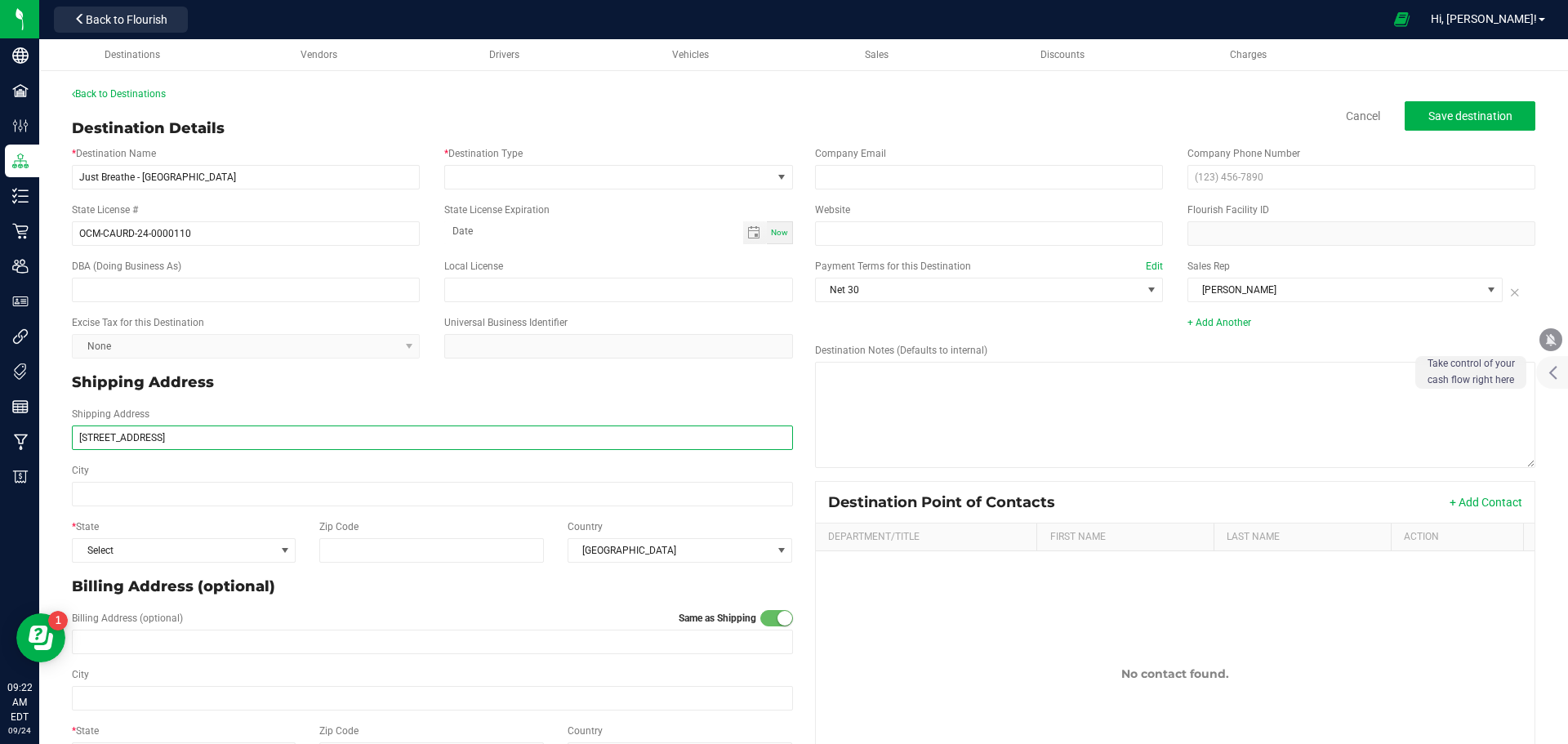
type input "[STREET_ADDRESS]"
click at [184, 497] on input "City" at bounding box center [432, 494] width 721 height 25
paste input "Tyre"
click at [84, 495] on input "Tyre" at bounding box center [432, 494] width 721 height 25
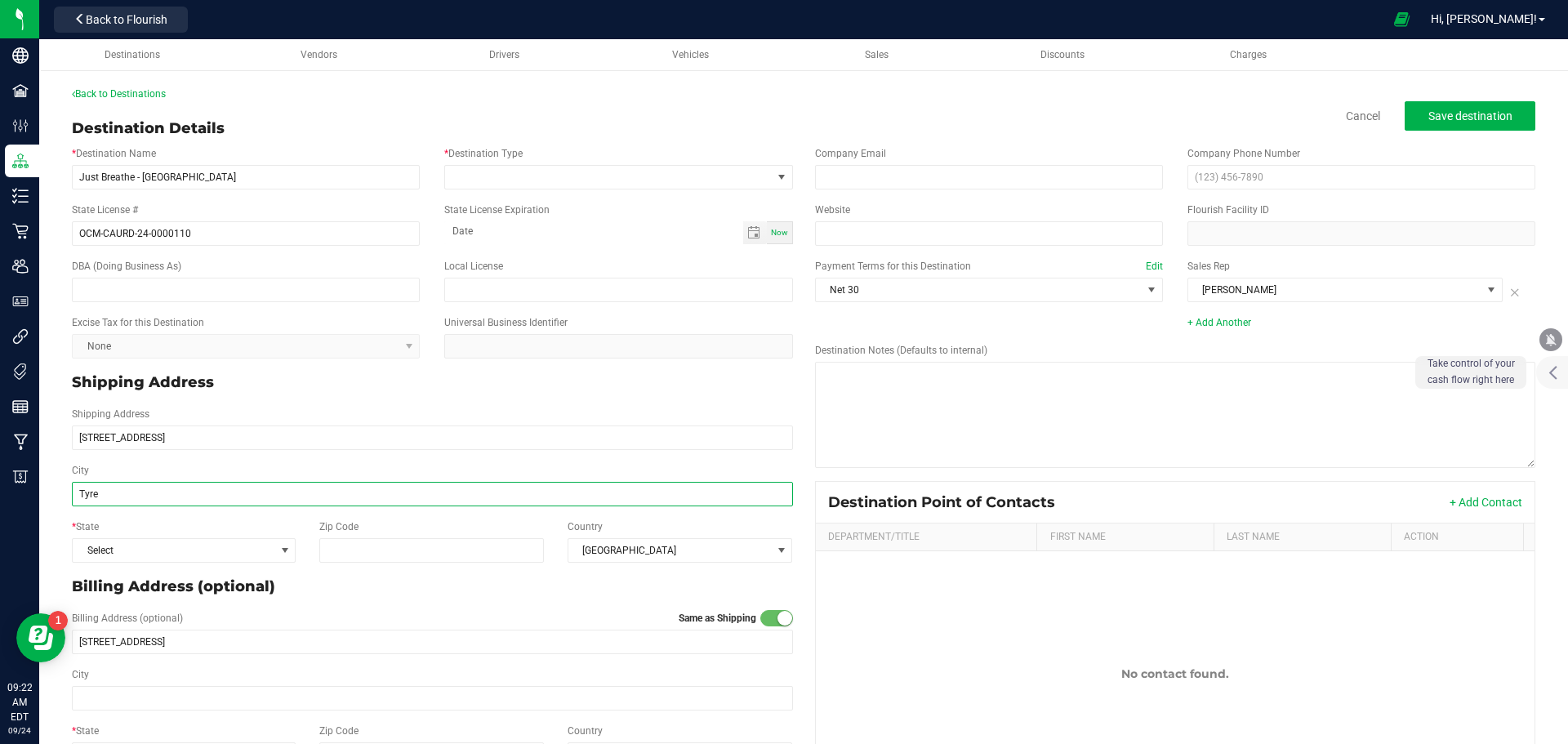
type input "Tyre"
type input "13148"
click at [506, 596] on p "Billing Address (optional)" at bounding box center [432, 587] width 721 height 22
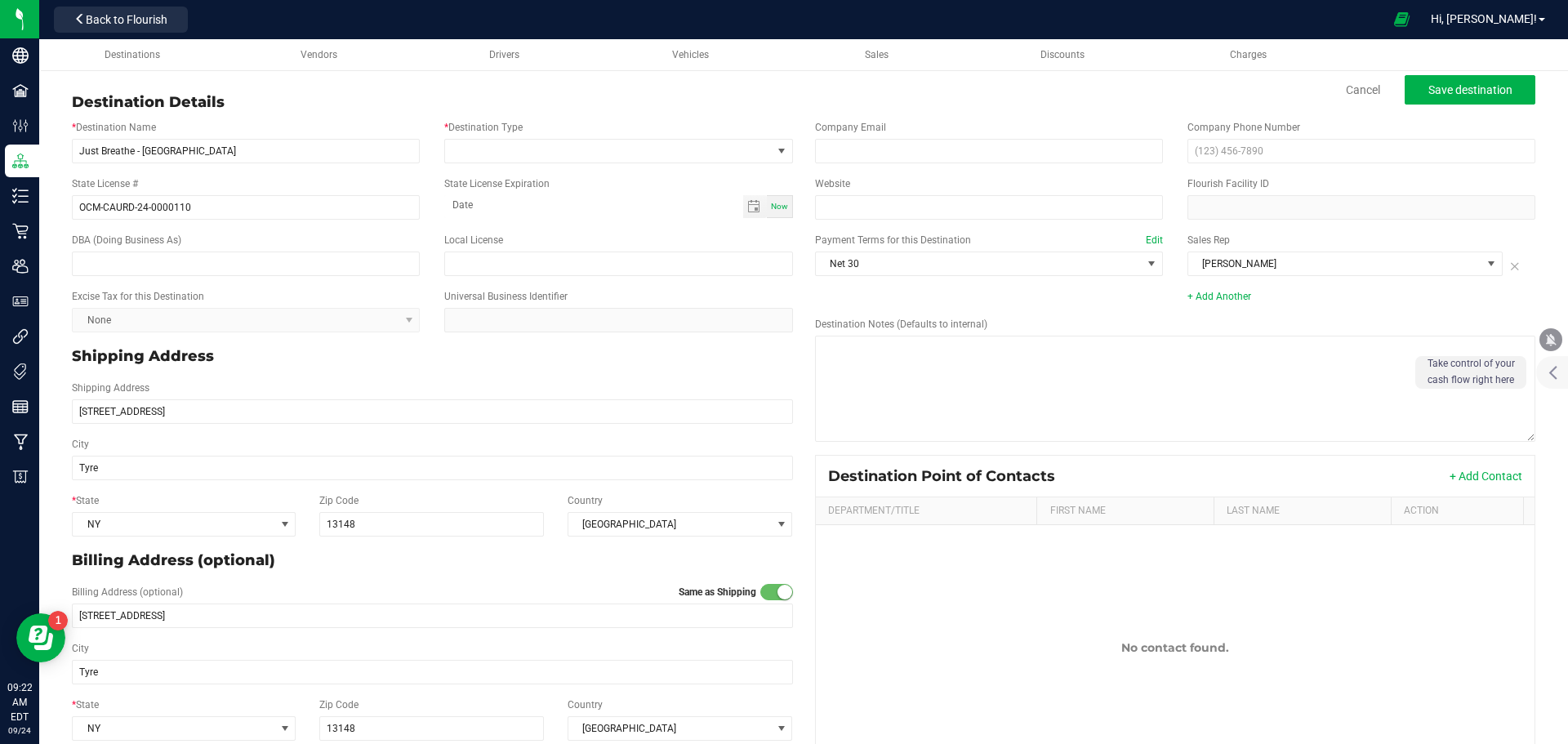
scroll to position [0, 0]
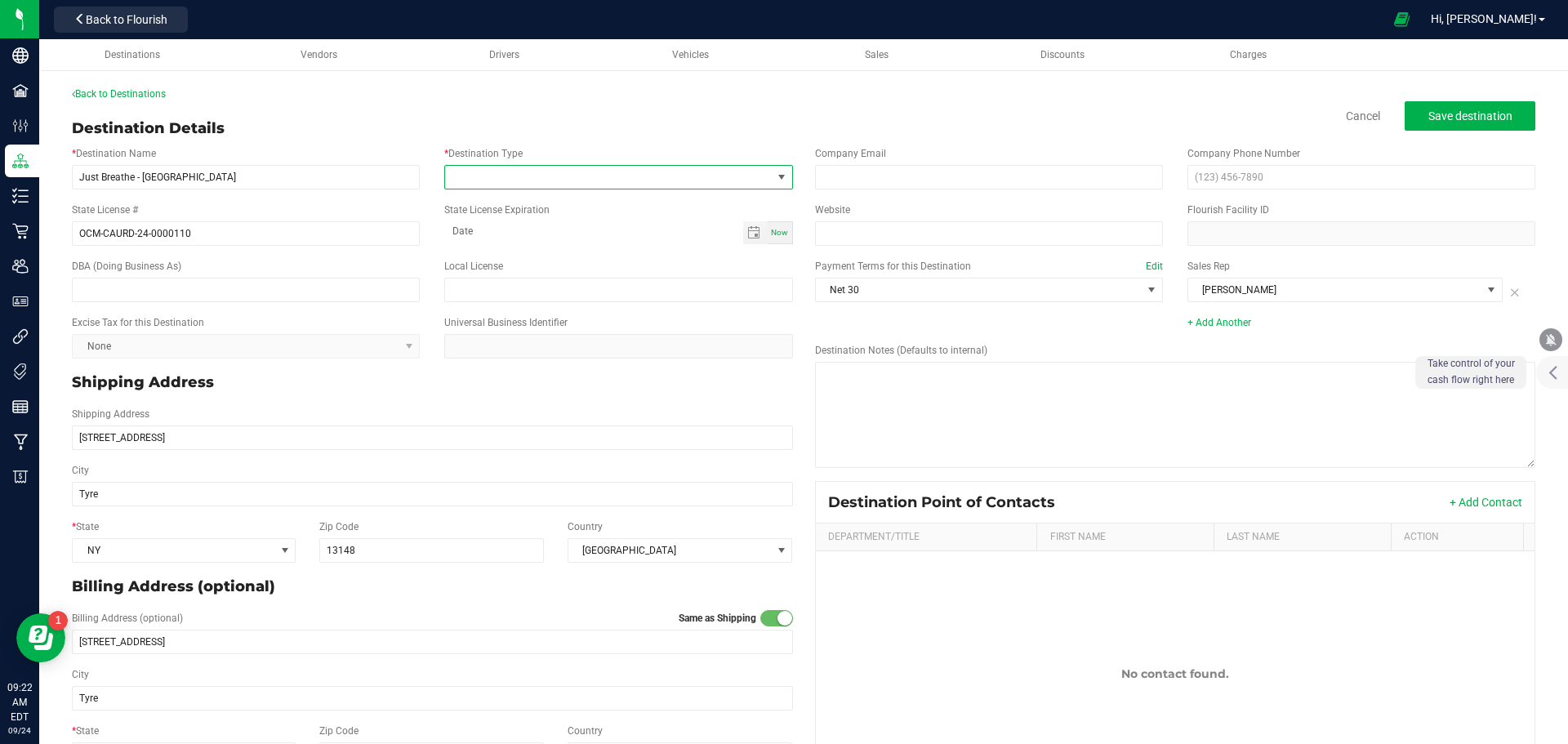
click at [775, 175] on span at bounding box center [782, 177] width 13 height 13
click at [627, 243] on li "Dispensary" at bounding box center [615, 246] width 344 height 28
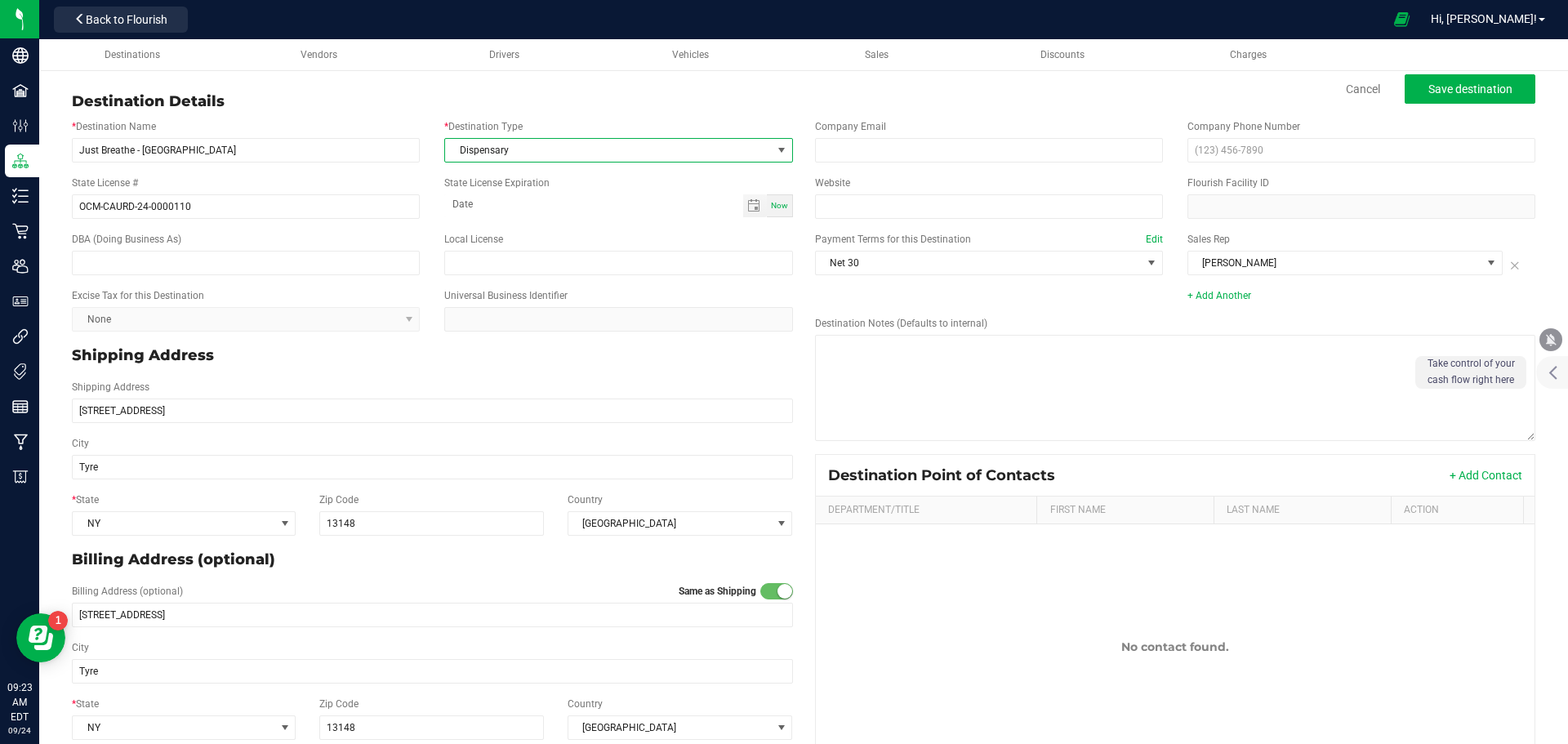
scroll to position [0, 0]
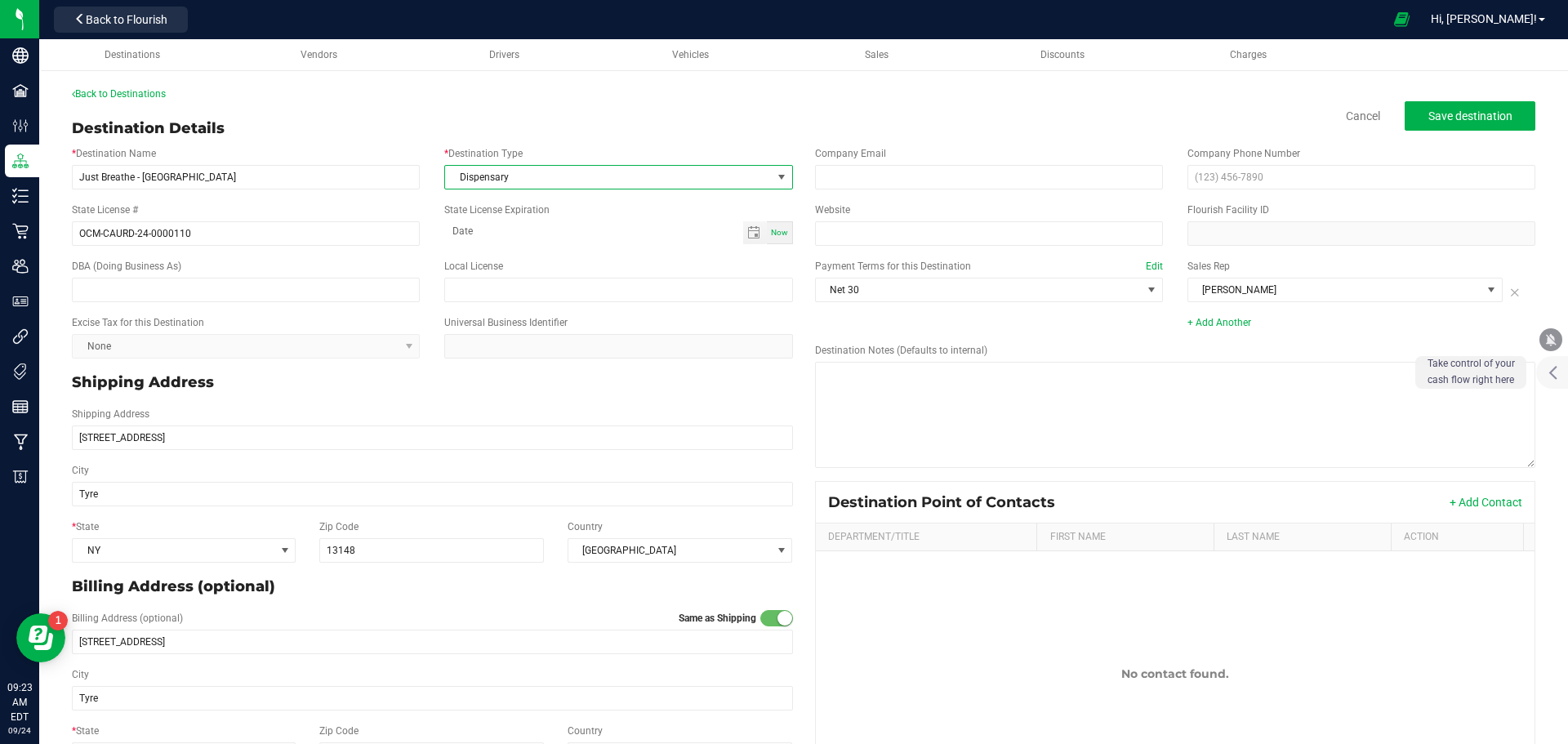
click at [401, 336] on kendo-dropdownlist "None" at bounding box center [245, 346] width 348 height 25
click at [400, 347] on kendo-dropdownlist "None" at bounding box center [245, 346] width 348 height 25
click at [1448, 117] on span "Save destination" at bounding box center [1470, 116] width 84 height 13
click at [1429, 119] on span "Save destination" at bounding box center [1470, 116] width 84 height 13
click at [121, 25] on span "Back to Flourish" at bounding box center [126, 19] width 81 height 13
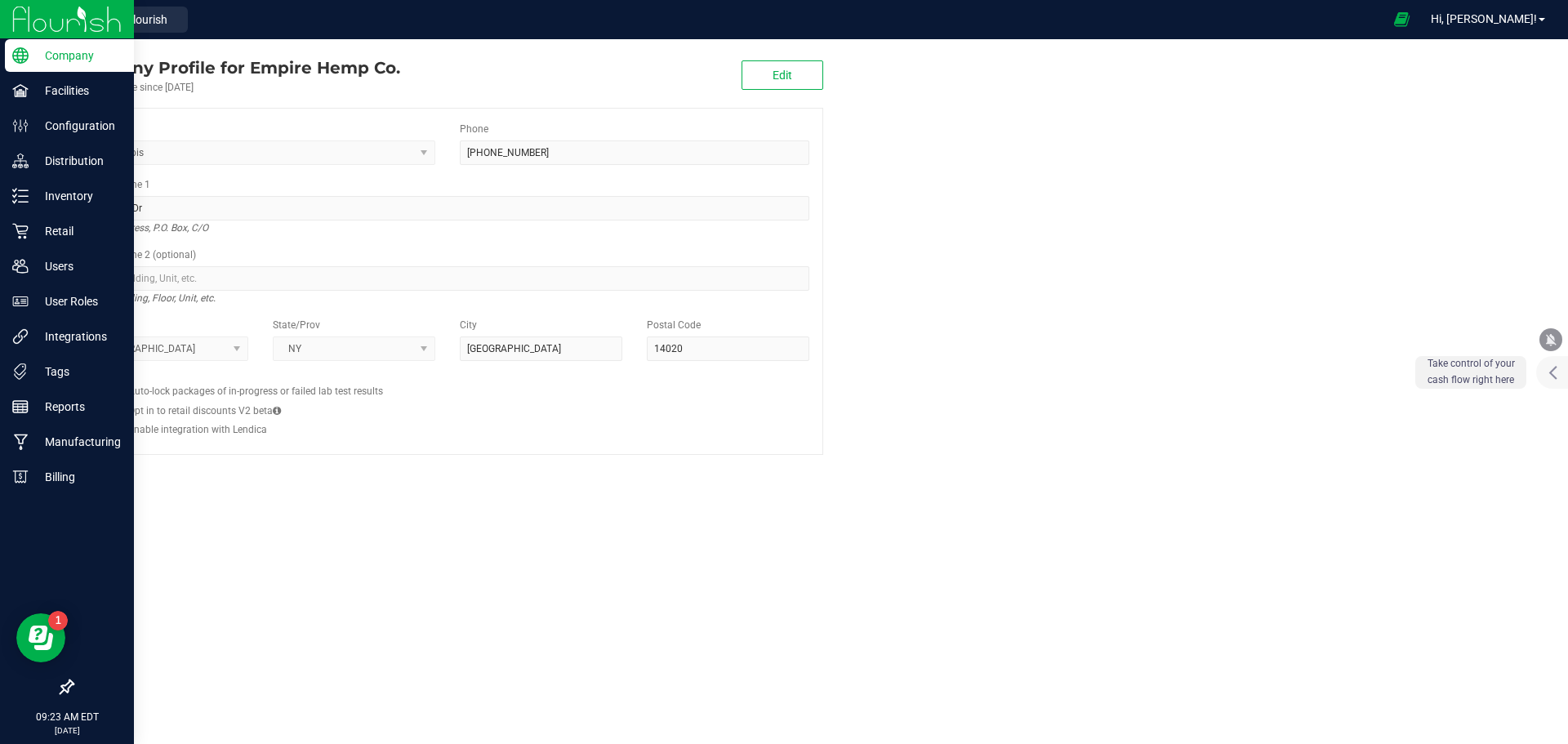
click at [16, 21] on img at bounding box center [66, 19] width 110 height 39
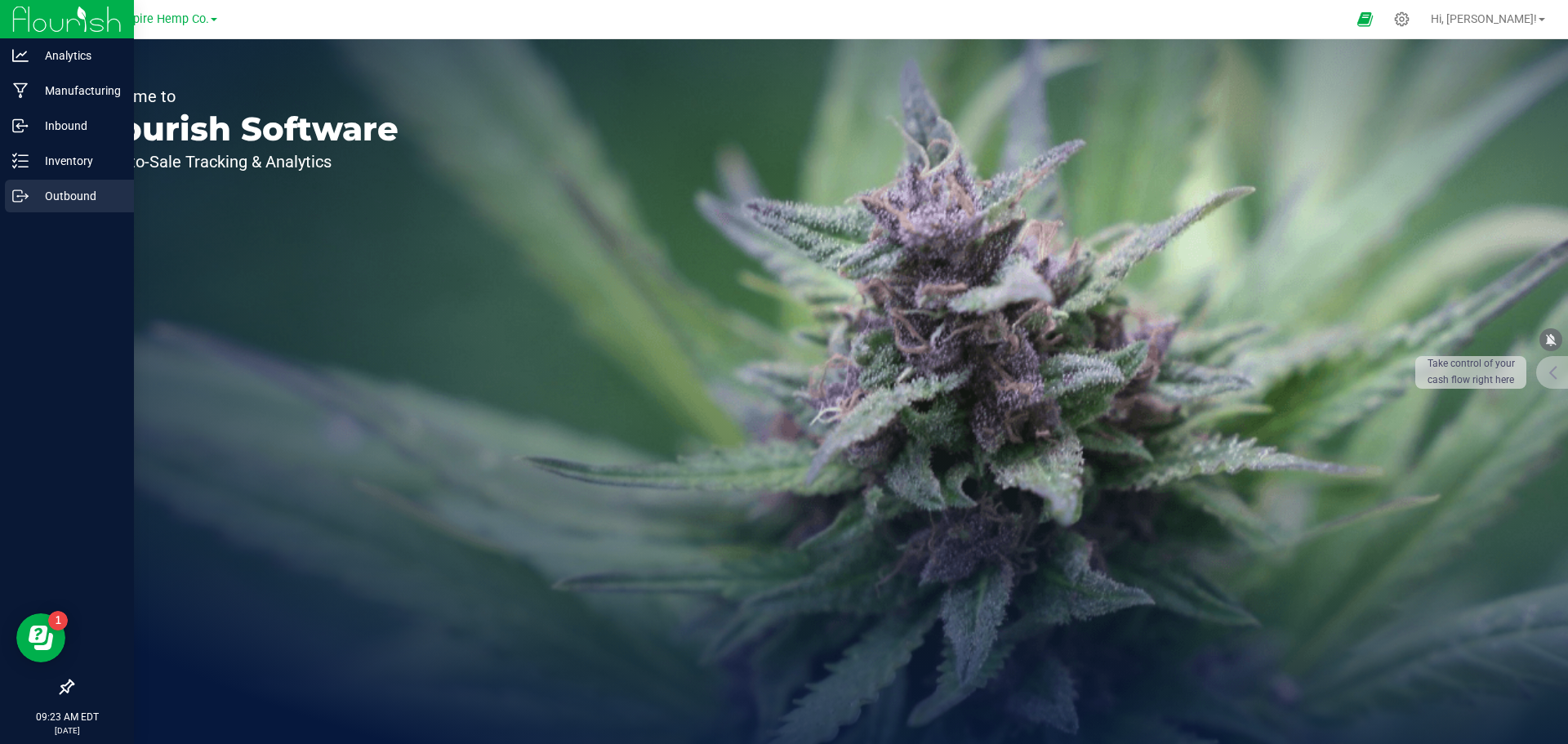
click at [46, 196] on p "Outbound" at bounding box center [78, 196] width 98 height 19
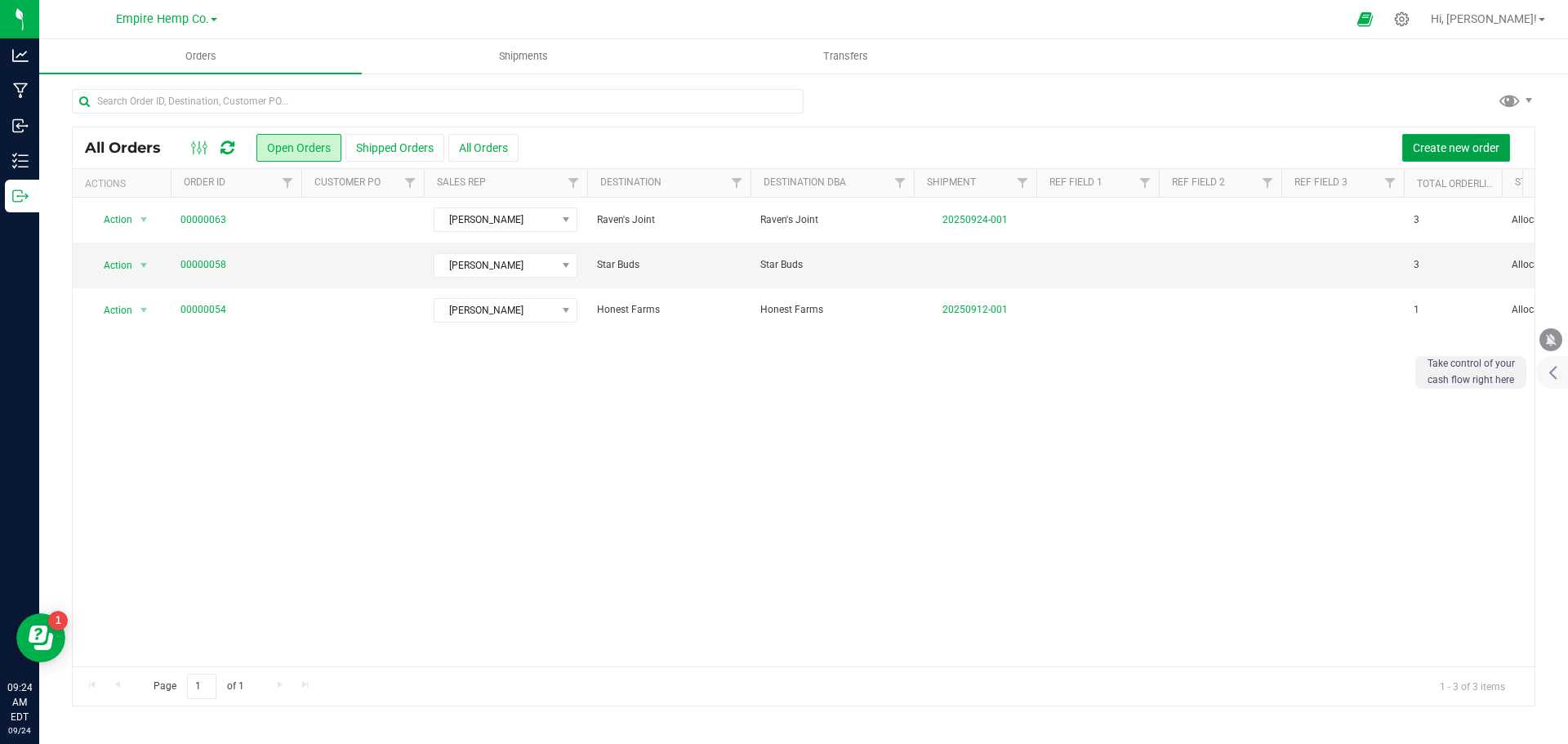
click at [1467, 155] on button "Create new order" at bounding box center [1455, 148] width 108 height 28
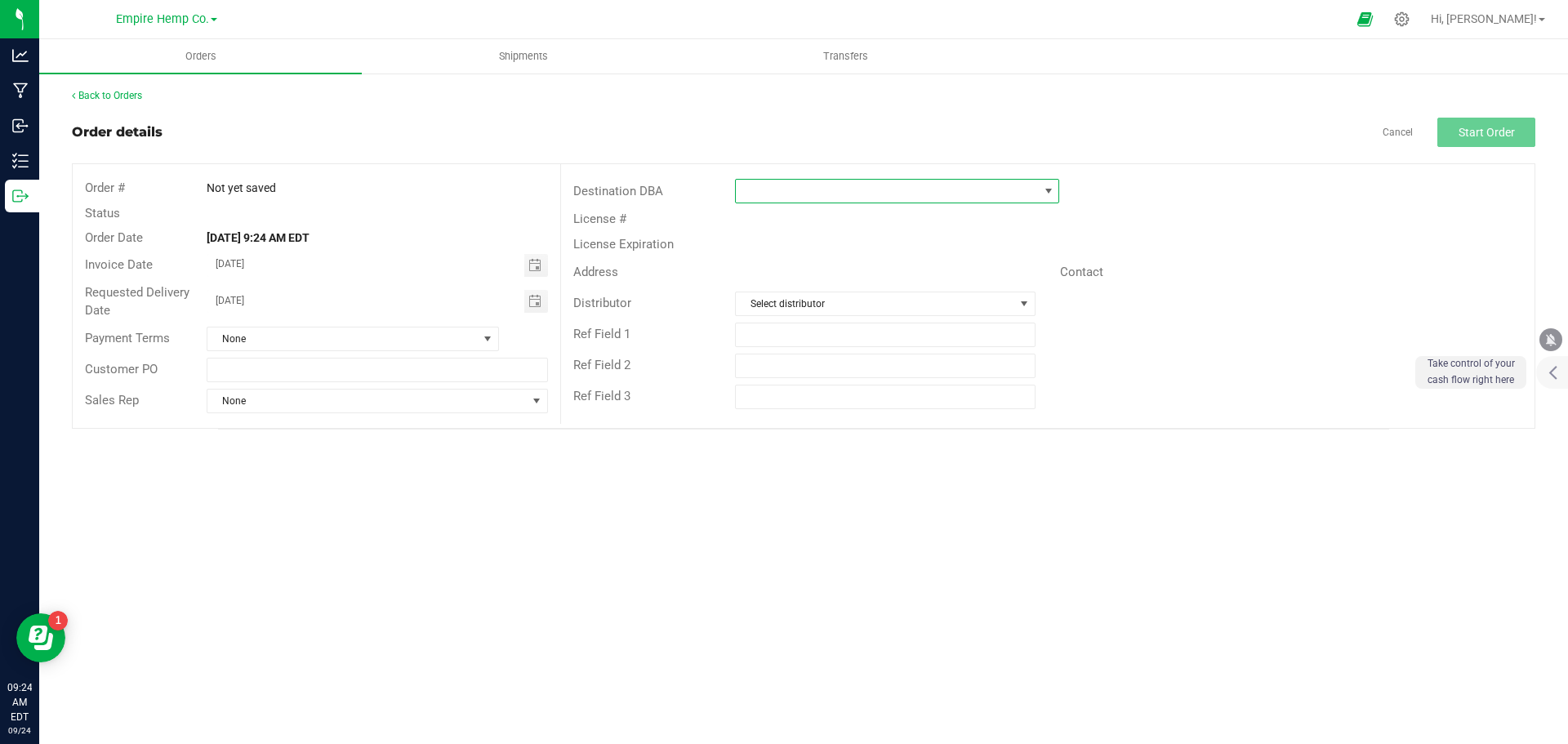
click at [915, 192] on span at bounding box center [886, 191] width 302 height 23
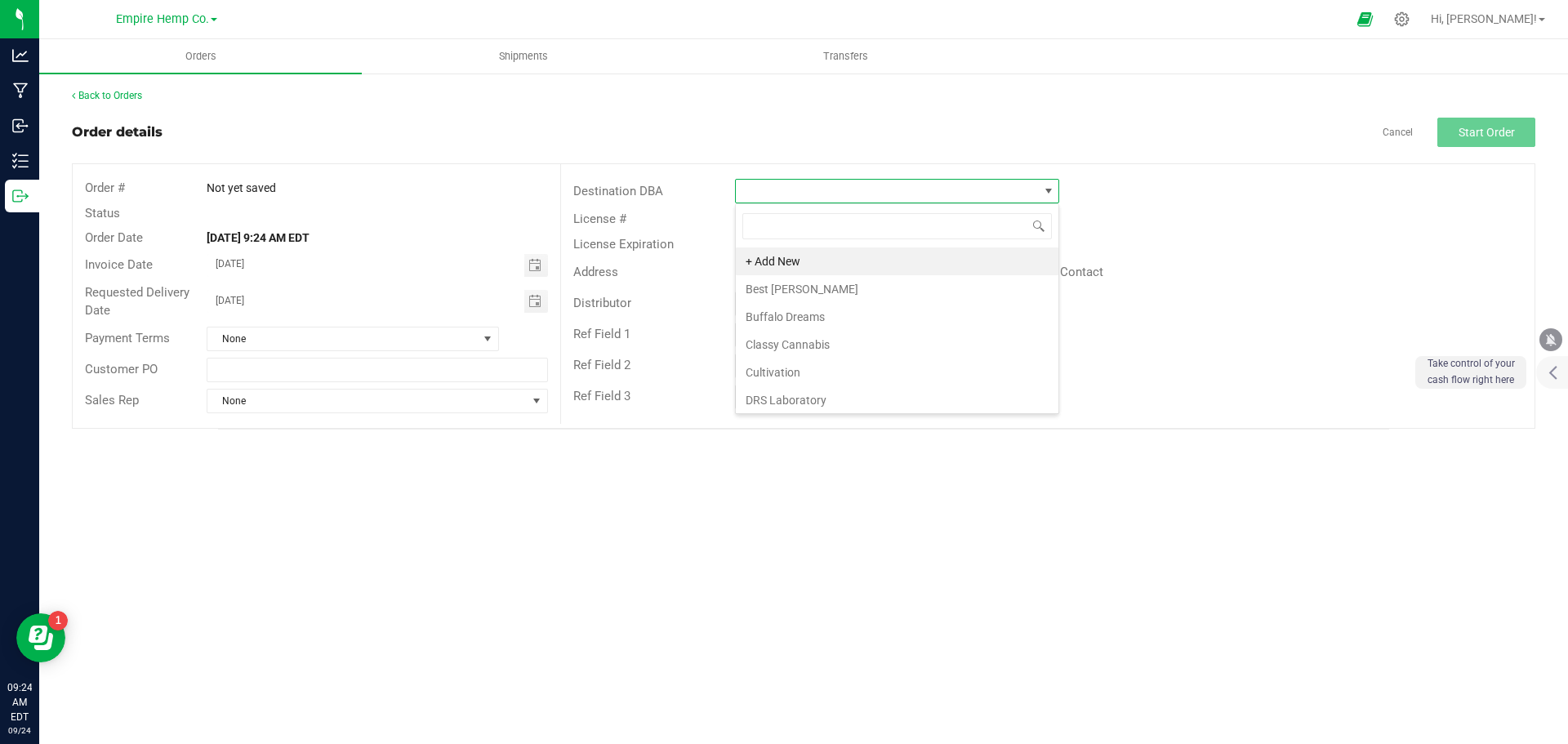
scroll to position [25, 324]
type input "G"
type input "JUS"
click at [902, 258] on li "Just Breathe - [GEOGRAPHIC_DATA]" at bounding box center [897, 261] width 323 height 28
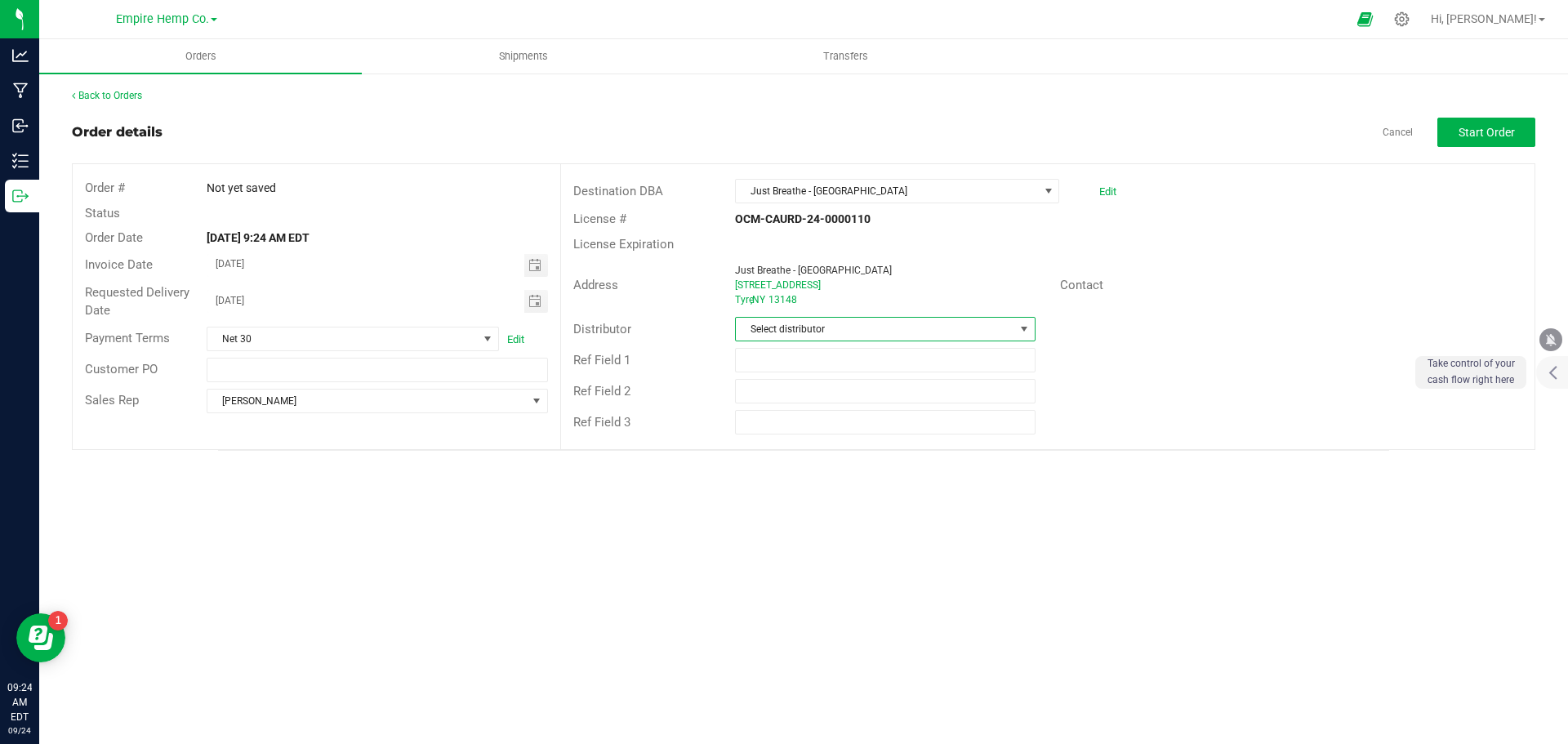
click at [1007, 330] on span "Select distributor" at bounding box center [874, 329] width 278 height 23
click at [913, 447] on li "Empire Hemp Co. Distribution" at bounding box center [884, 455] width 298 height 28
click at [1501, 130] on span "Start Order" at bounding box center [1487, 132] width 56 height 13
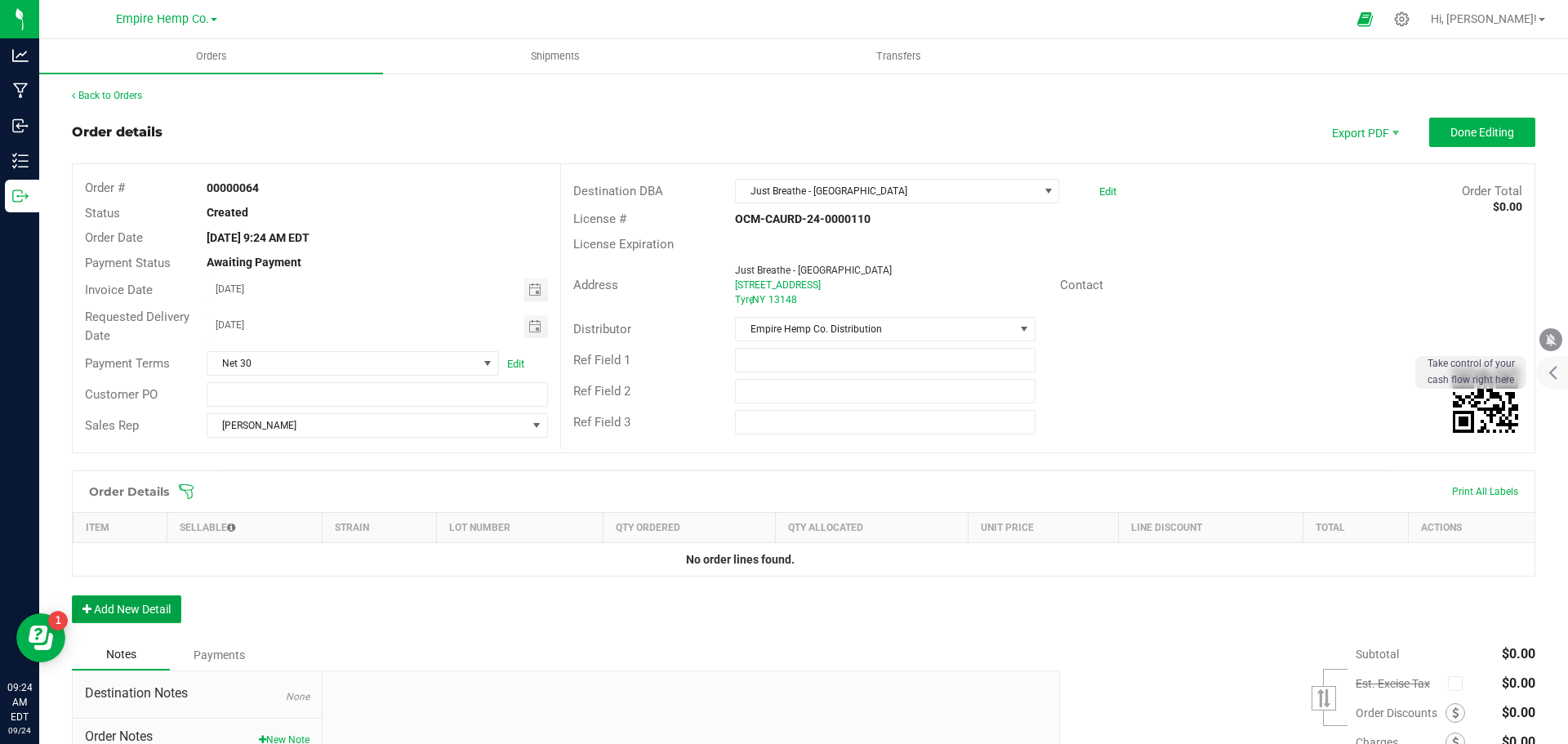
click at [114, 606] on button "Add New Detail" at bounding box center [126, 609] width 110 height 28
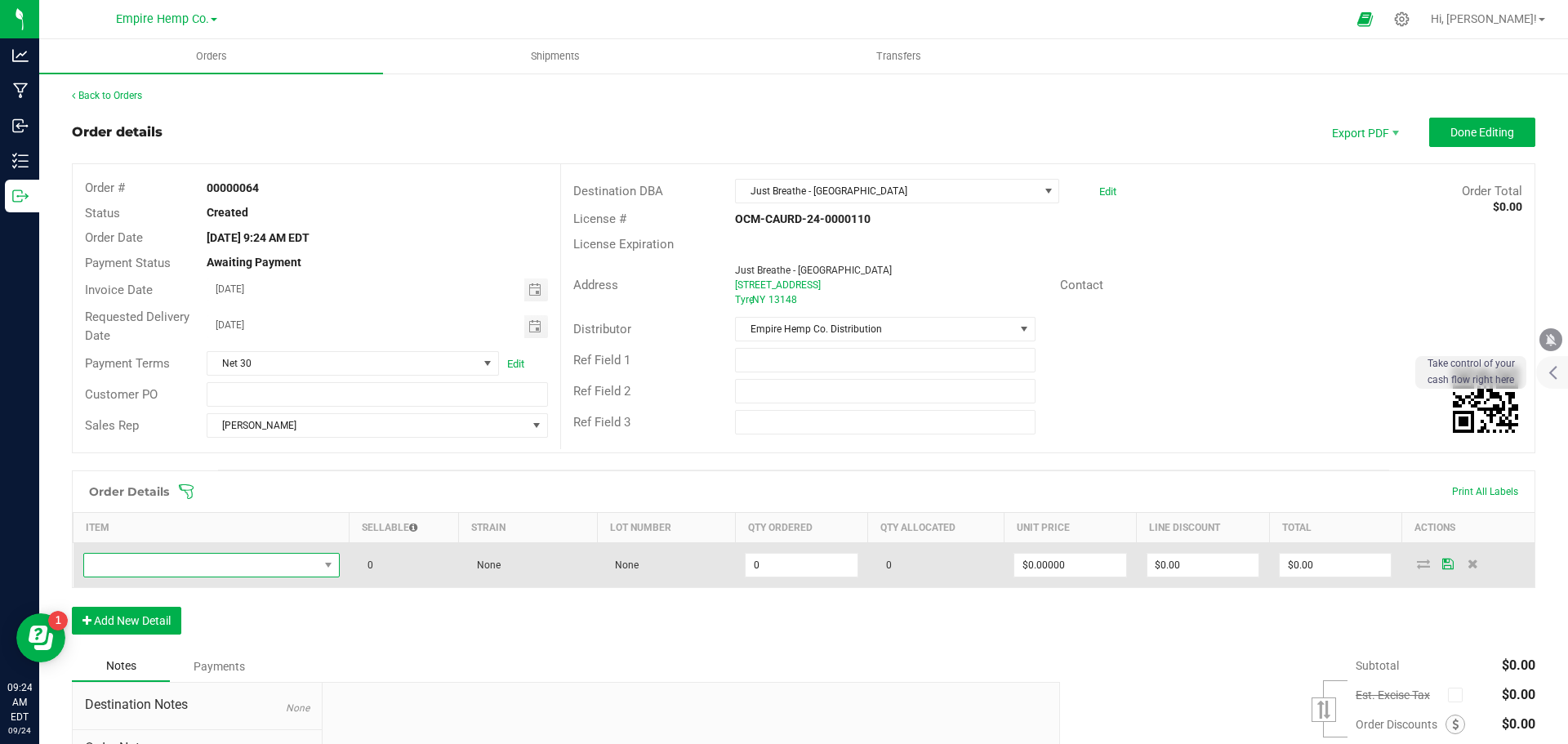
click at [170, 571] on span "NO DATA FOUND" at bounding box center [201, 565] width 234 height 23
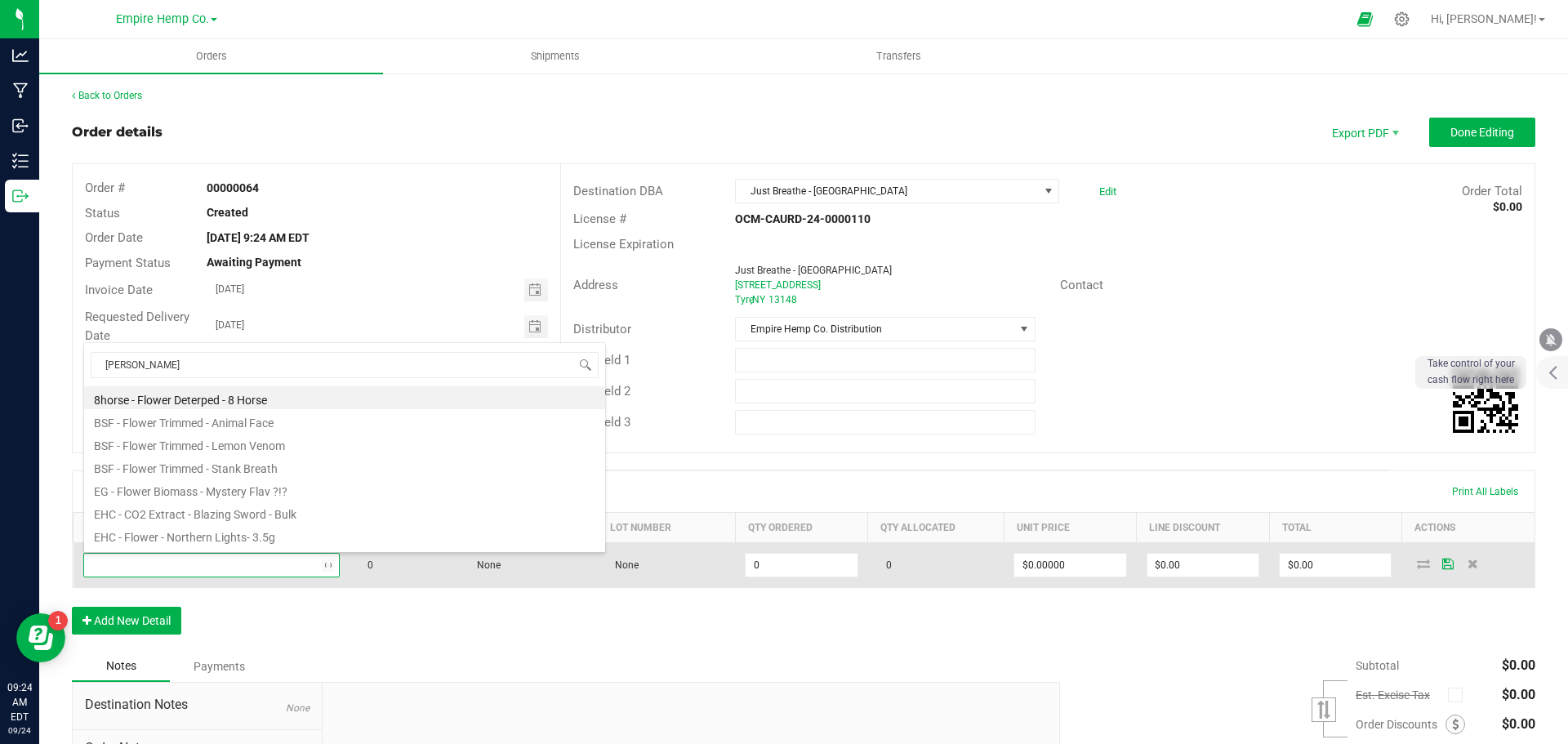
type input "WILM"
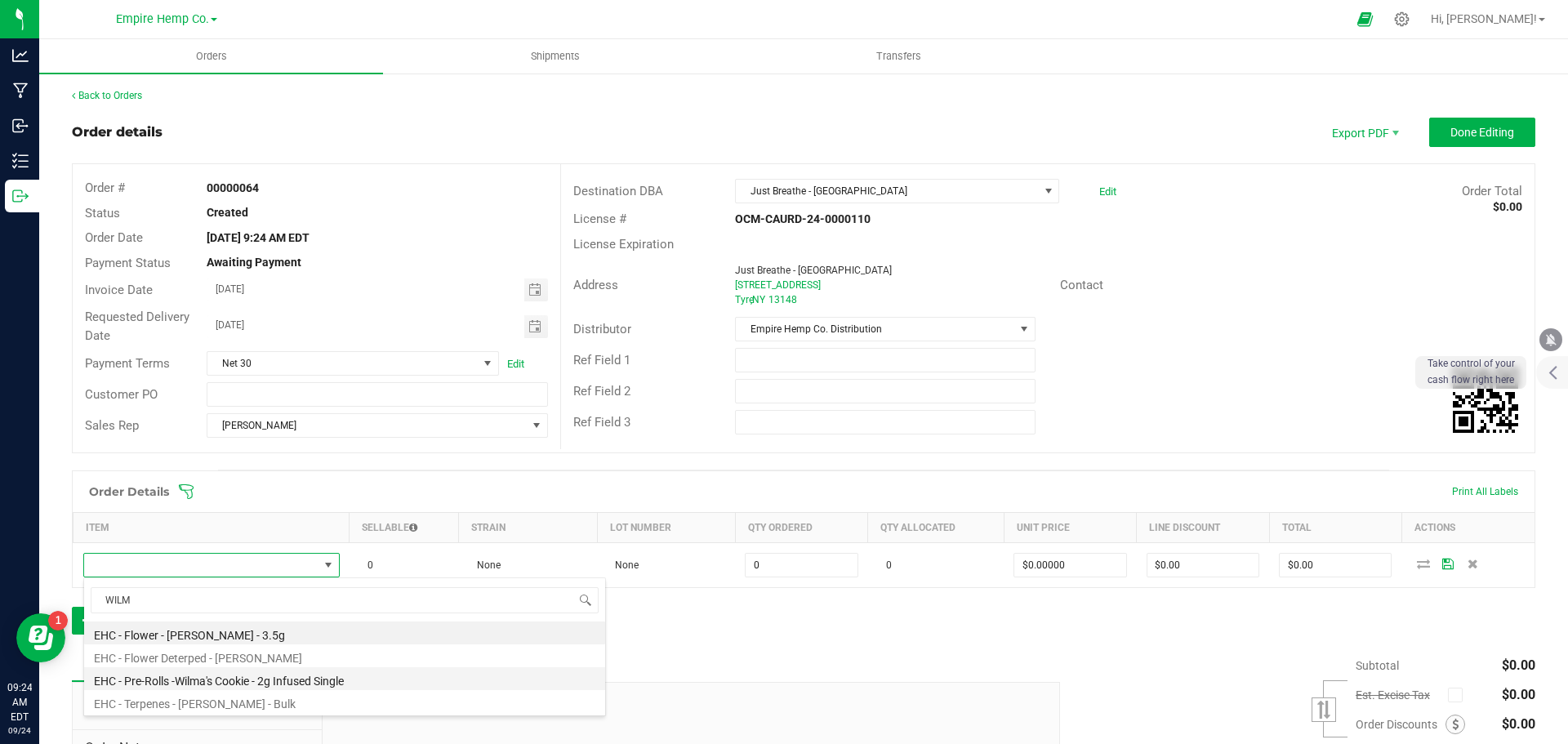
click at [268, 678] on li "EHC - Pre-Rolls -Wilma's Cookie - 2g Infused Single" at bounding box center [344, 678] width 521 height 23
type input "0.0000 g"
type input "$12.00000"
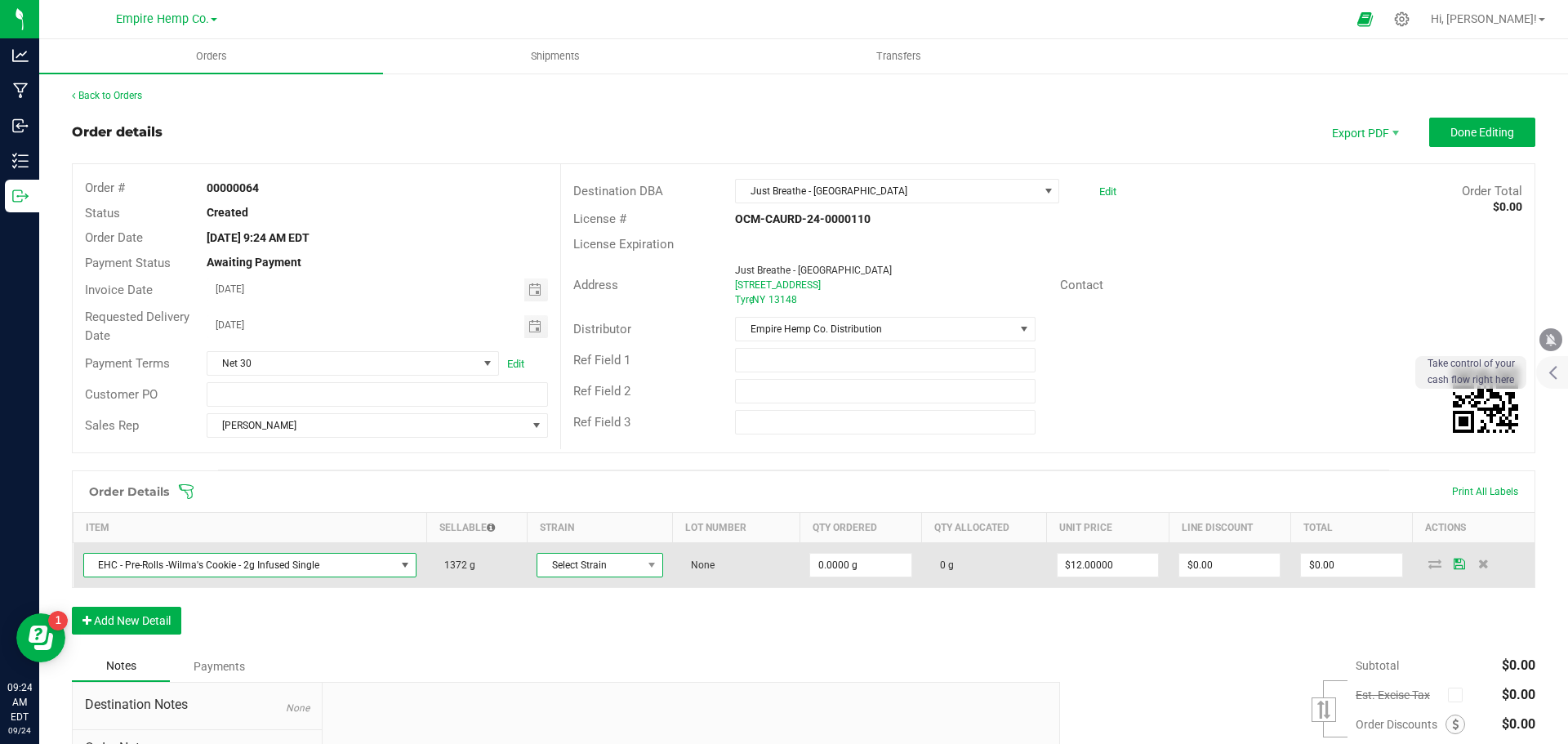
click at [621, 572] on span "Select Strain" at bounding box center [589, 565] width 104 height 23
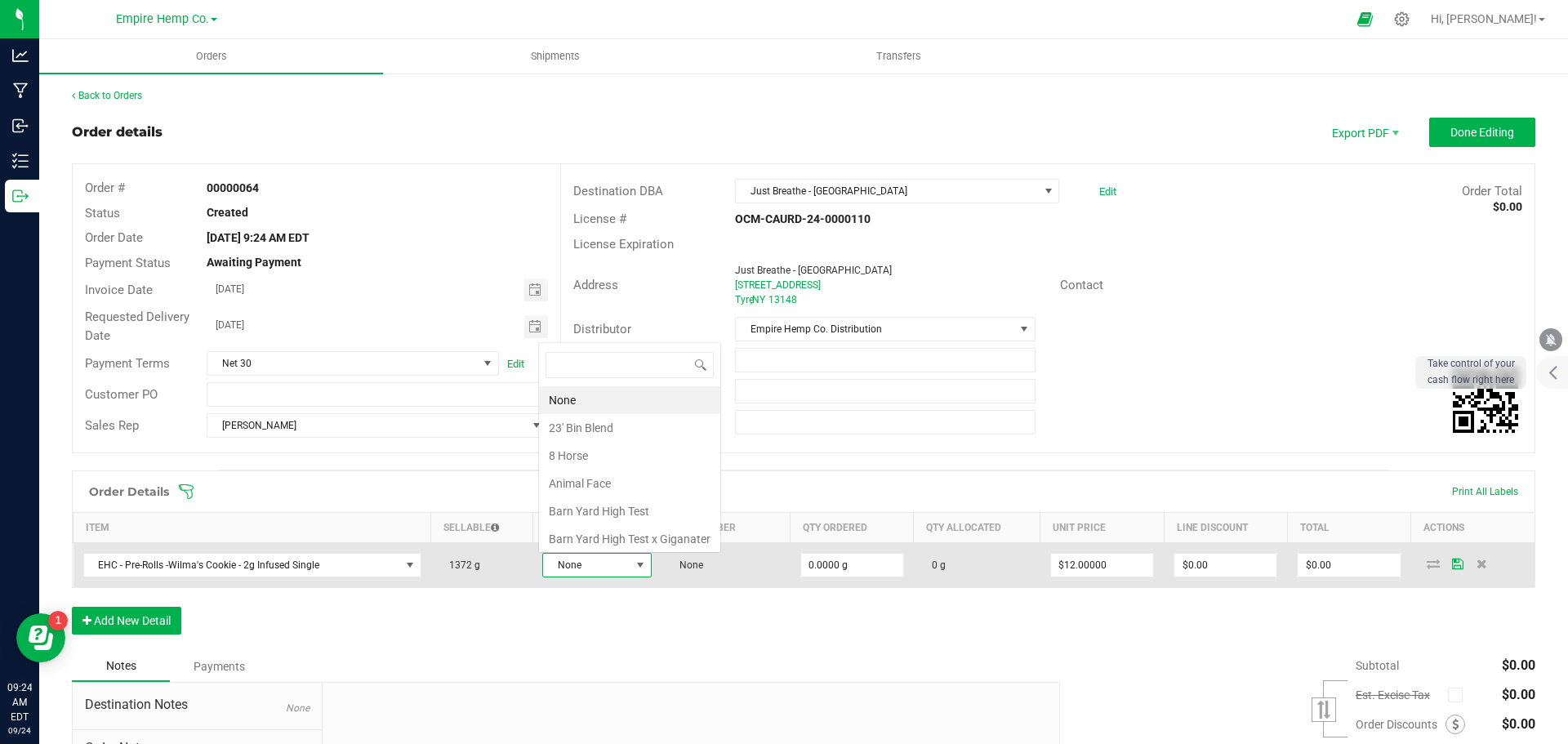
scroll to position [25, 107]
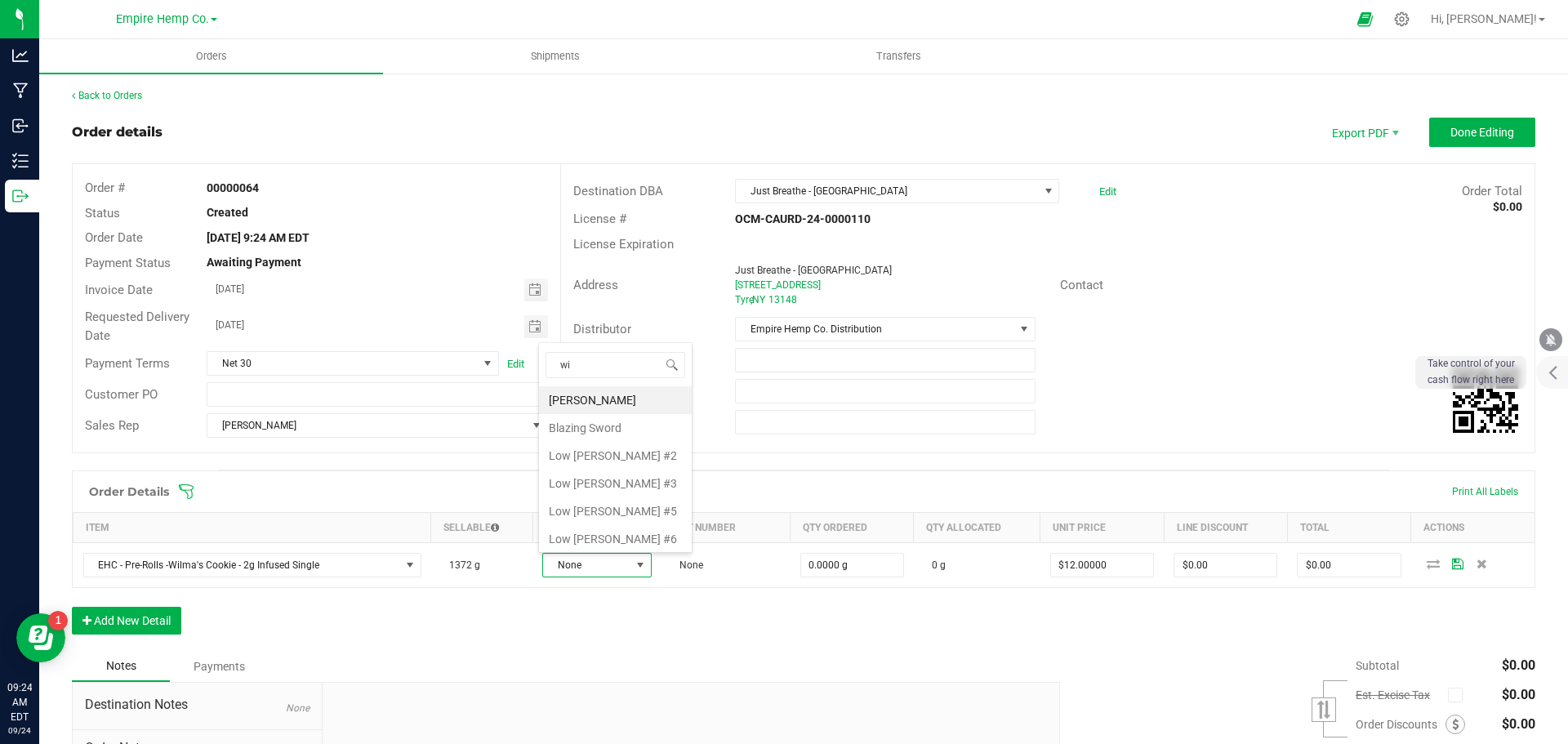
type input "wil"
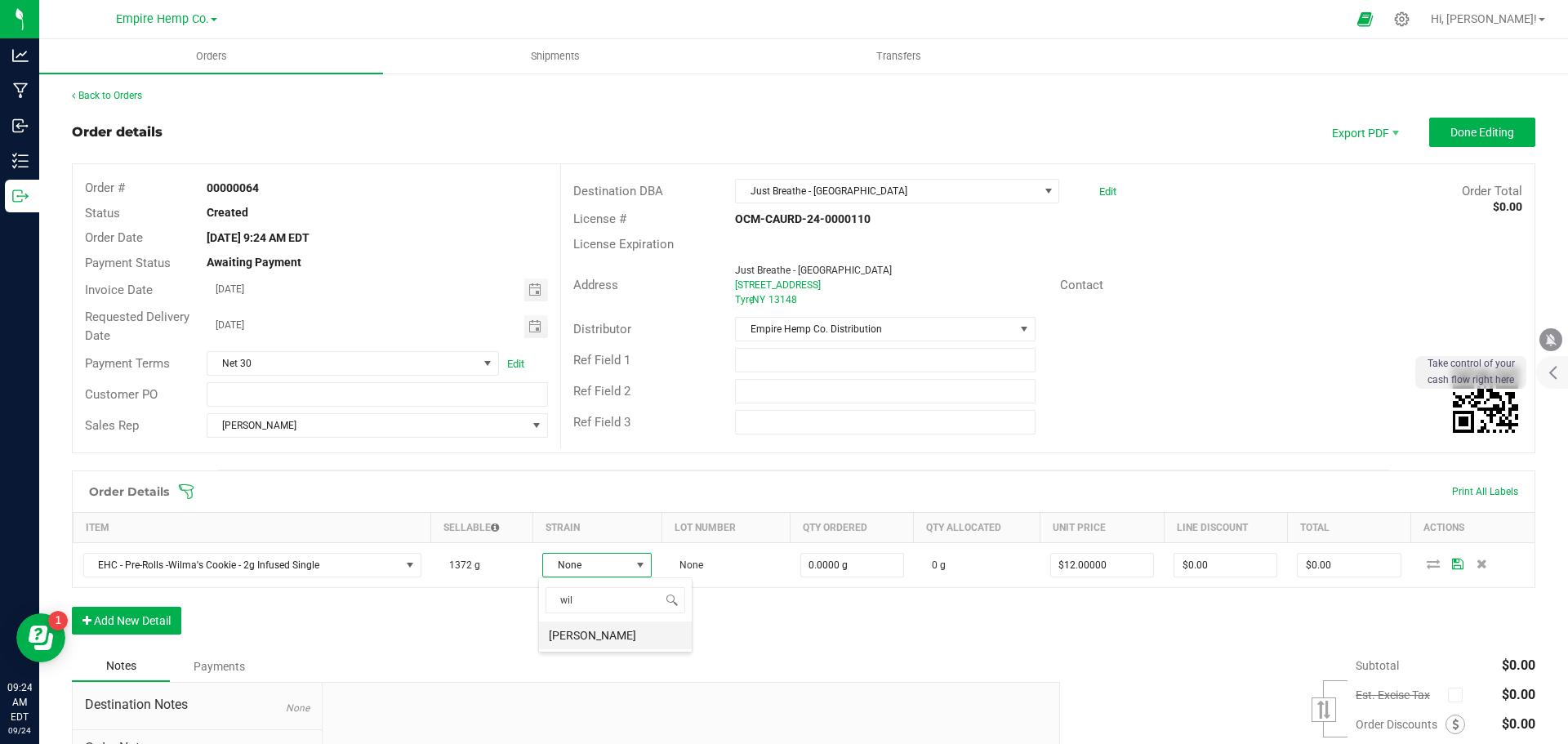
click at [603, 636] on li "[PERSON_NAME]" at bounding box center [615, 635] width 152 height 28
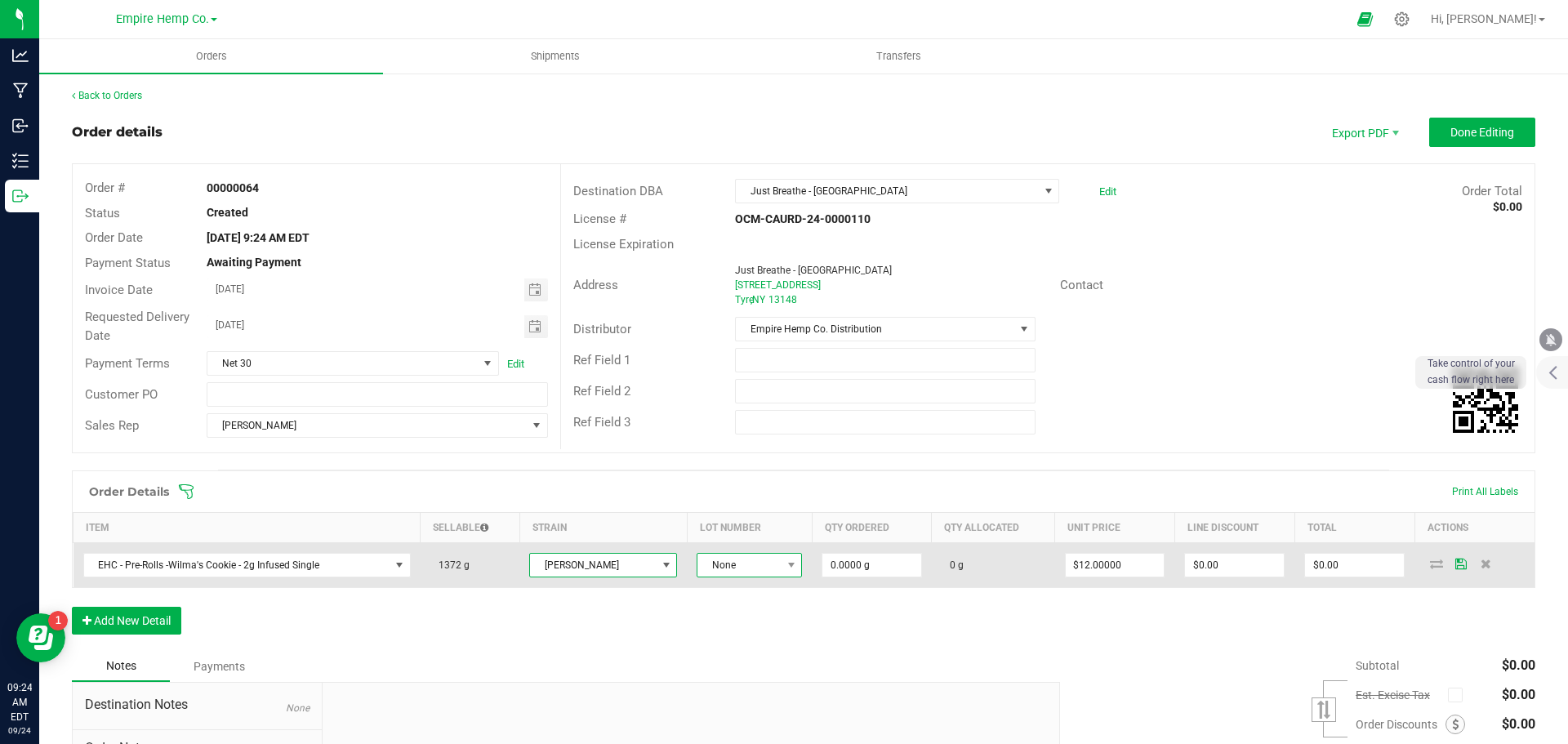
click at [781, 573] on span at bounding box center [791, 565] width 20 height 23
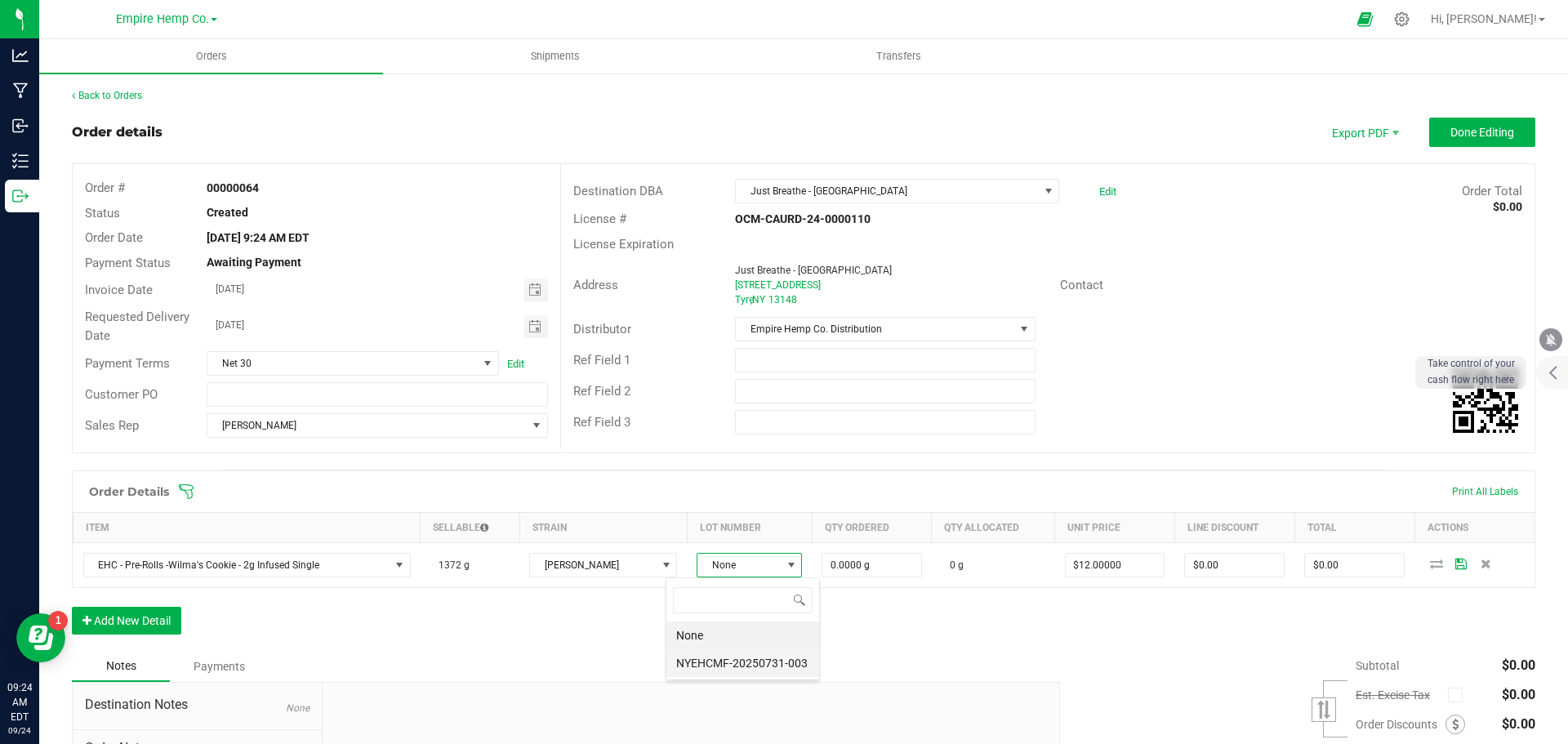
click at [742, 664] on li "NYEHCMF-20250731-003" at bounding box center [742, 664] width 152 height 28
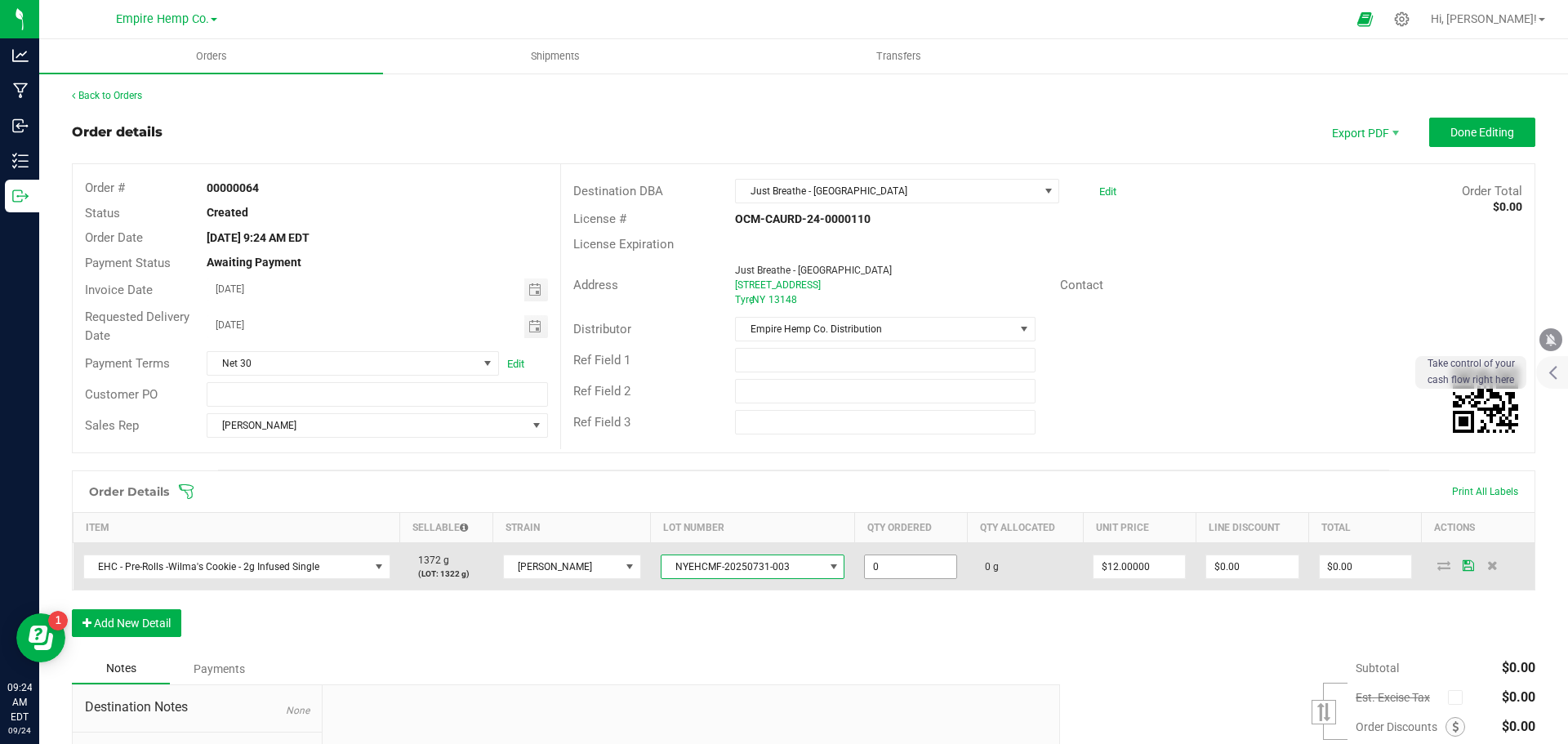
click at [886, 565] on input "0" at bounding box center [910, 567] width 91 height 23
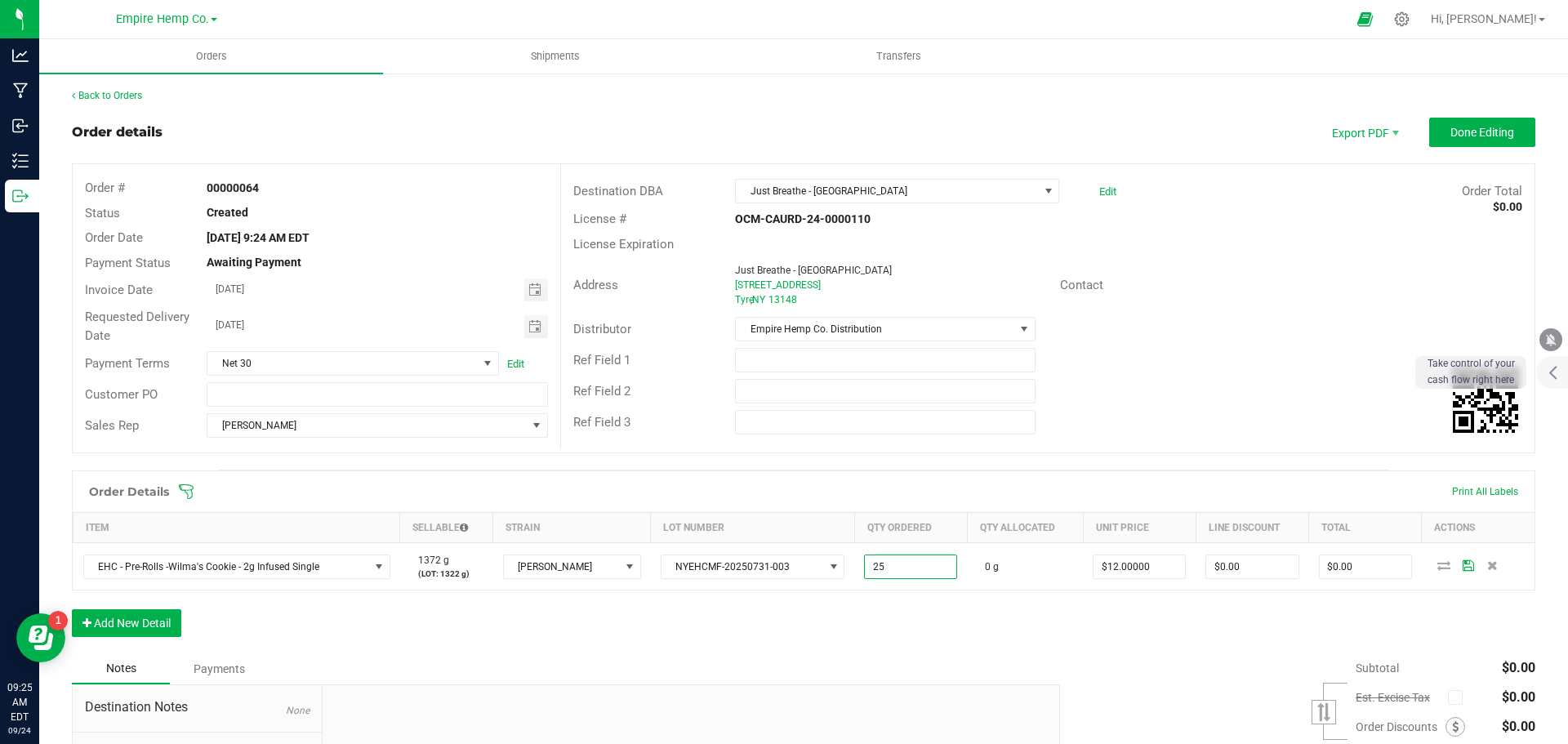
type input "25.0000 g"
type input "$300.00"
click at [949, 612] on div "Order Details Print All Labels Item Sellable Strain Lot Number Qty Ordered Qty …" at bounding box center [804, 562] width 1464 height 183
click at [1468, 131] on span "Done Editing" at bounding box center [1482, 132] width 64 height 13
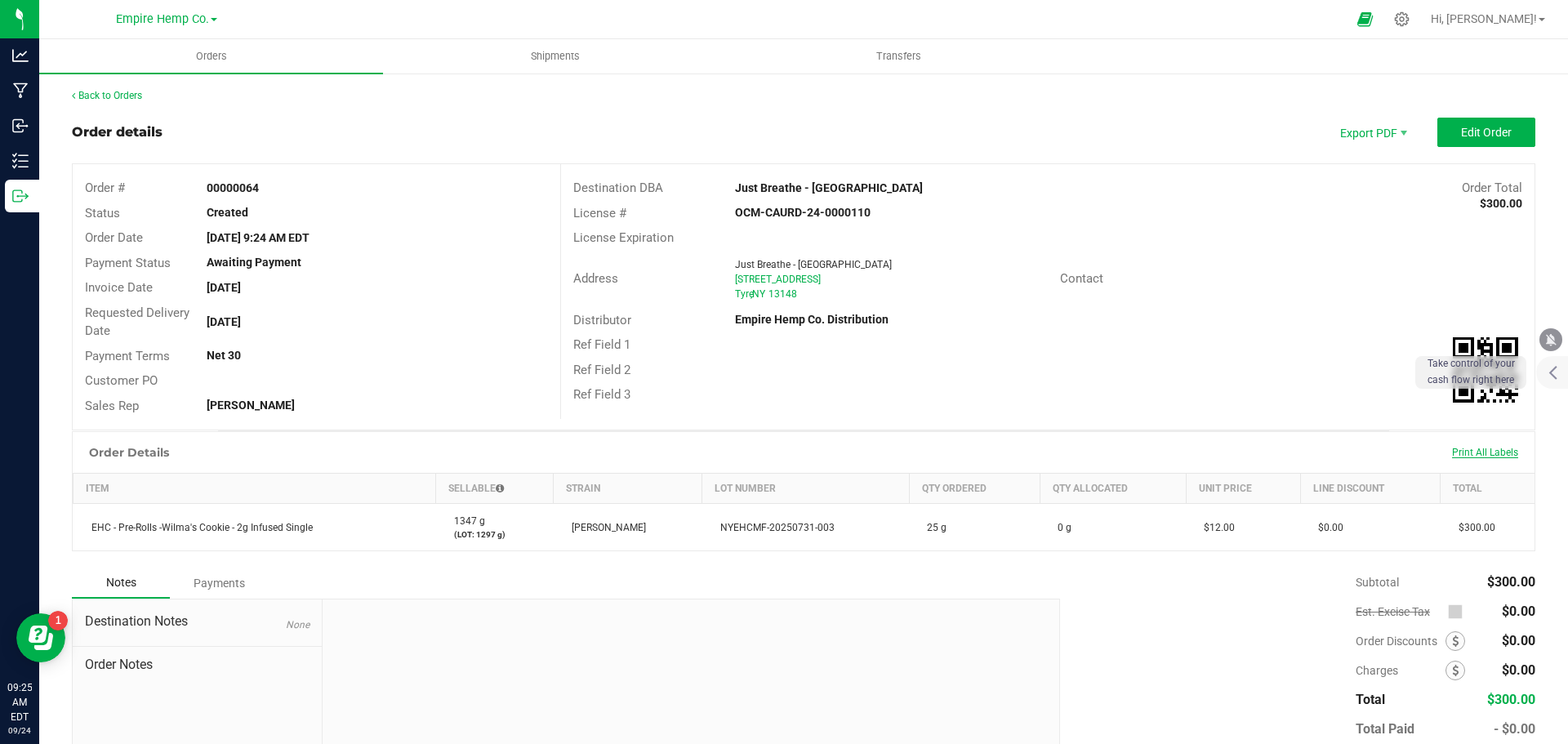
click at [1459, 450] on span "Print All Labels" at bounding box center [1485, 452] width 66 height 11
click at [1274, 389] on div "Ref Field 3" at bounding box center [1047, 394] width 974 height 25
click at [1487, 126] on span "Edit Order" at bounding box center [1486, 132] width 51 height 13
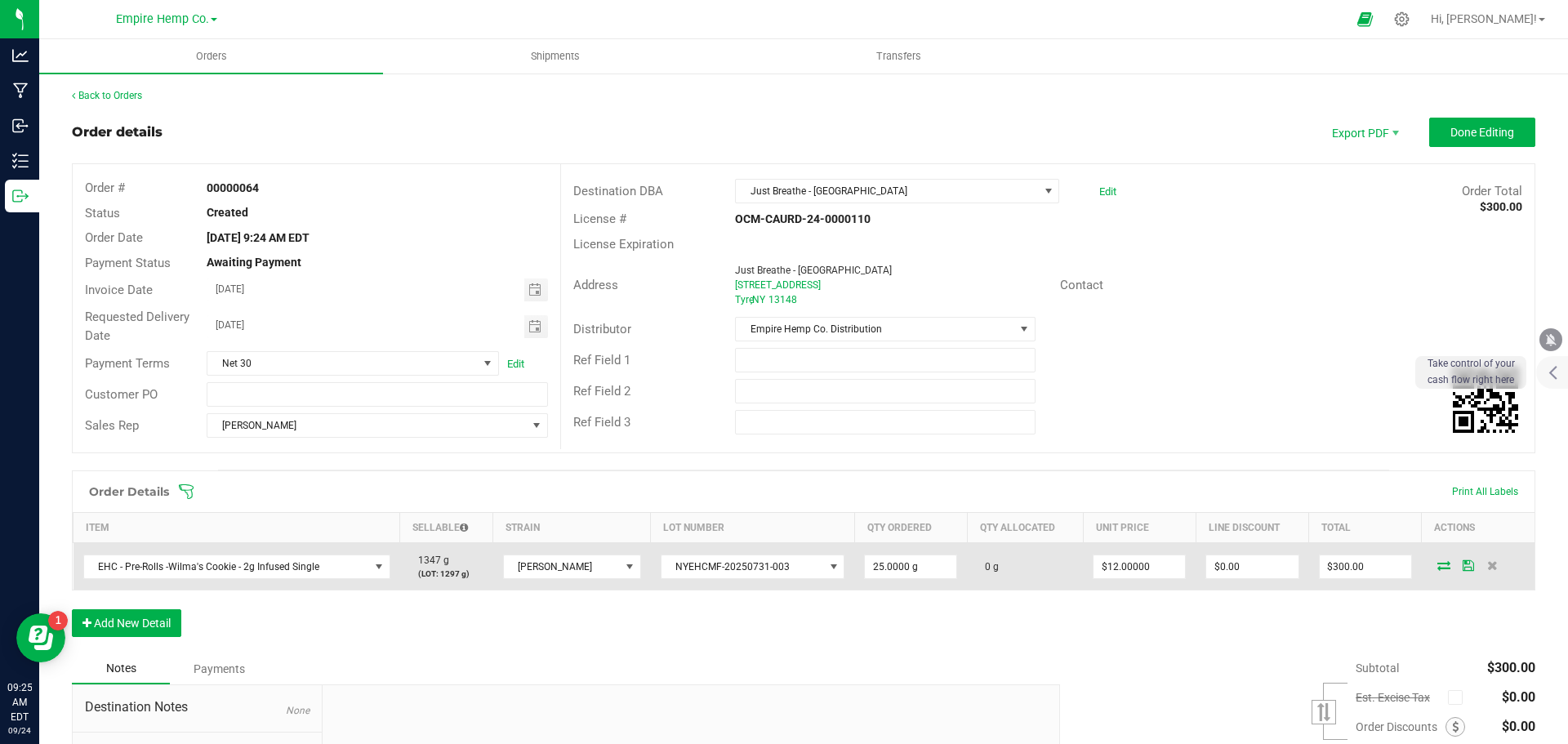
click at [1438, 568] on icon at bounding box center [1444, 565] width 13 height 10
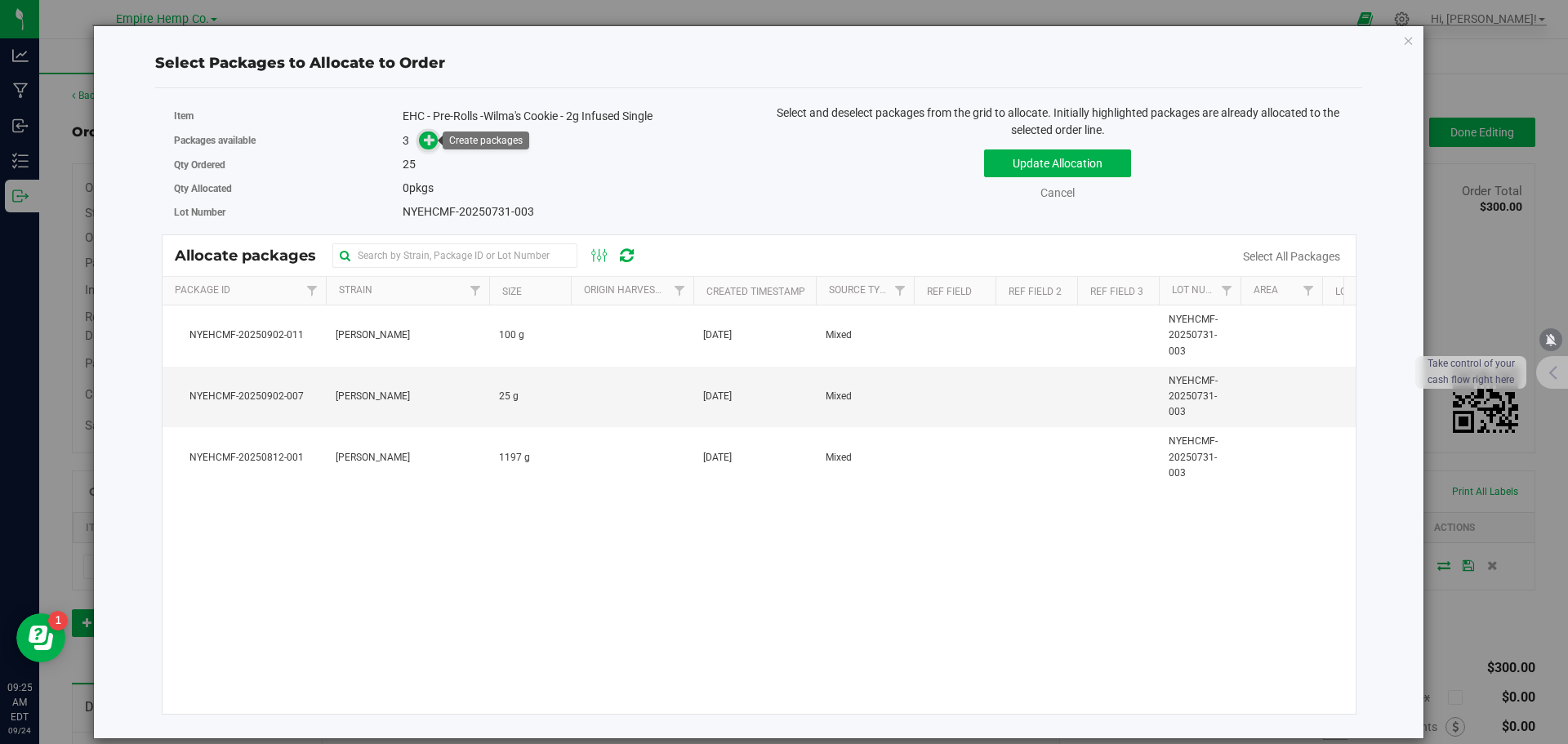
click at [423, 143] on span at bounding box center [428, 140] width 18 height 18
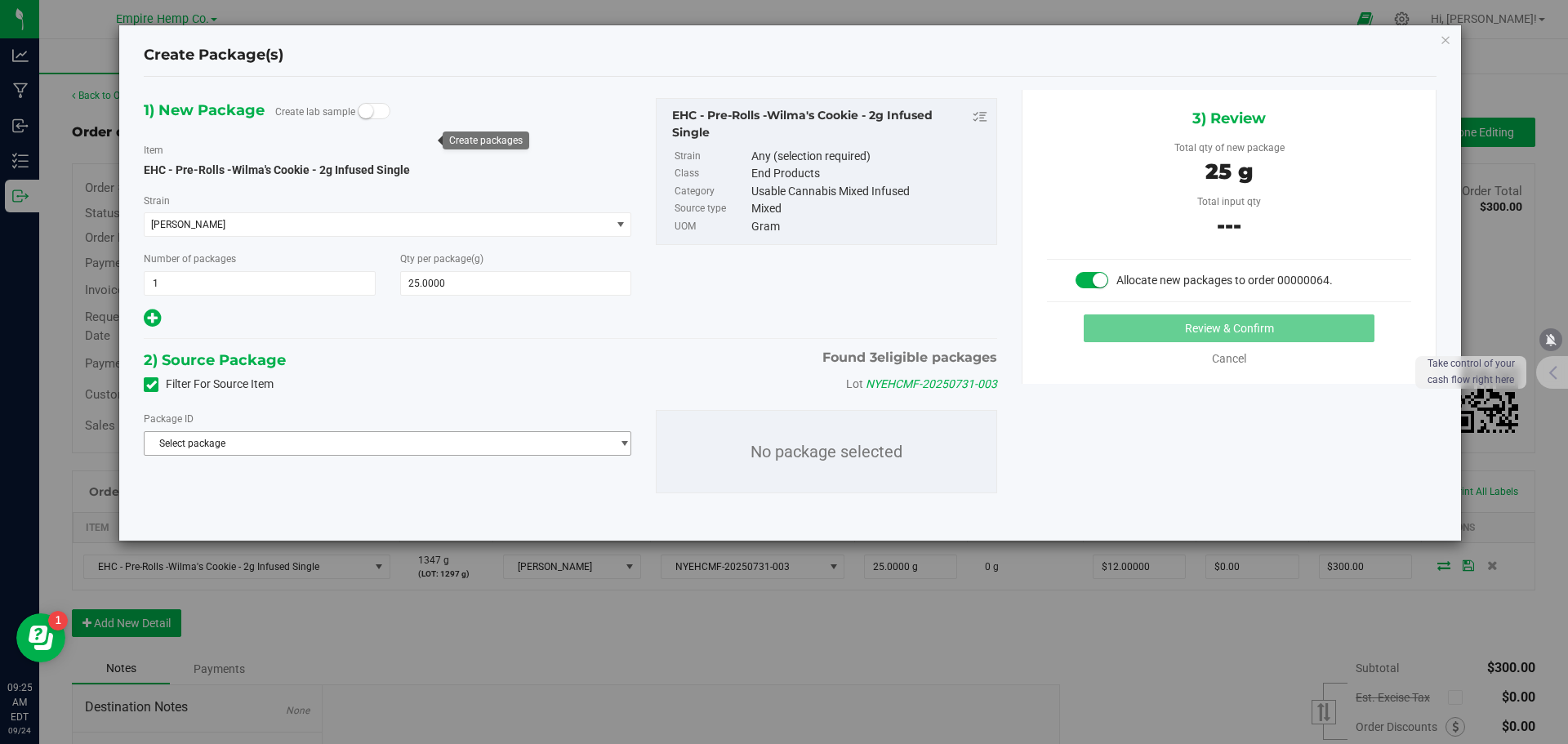
click at [370, 435] on span "Select package" at bounding box center [377, 443] width 465 height 23
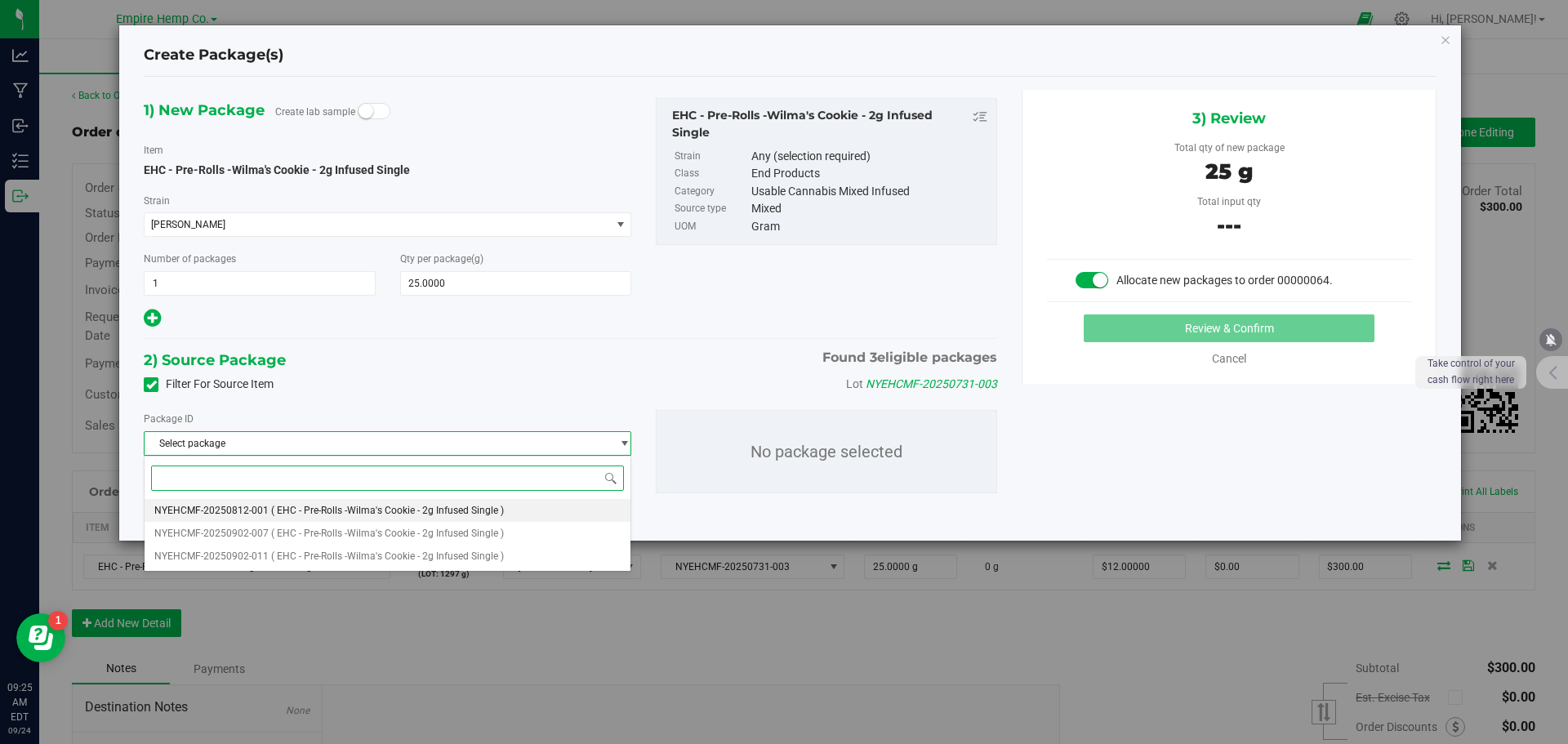
click at [368, 501] on li "NYEHCMF-20250812-001 ( EHC - Pre-Rolls -Wilma's Cookie - 2g Infused Single )" at bounding box center [388, 510] width 486 height 23
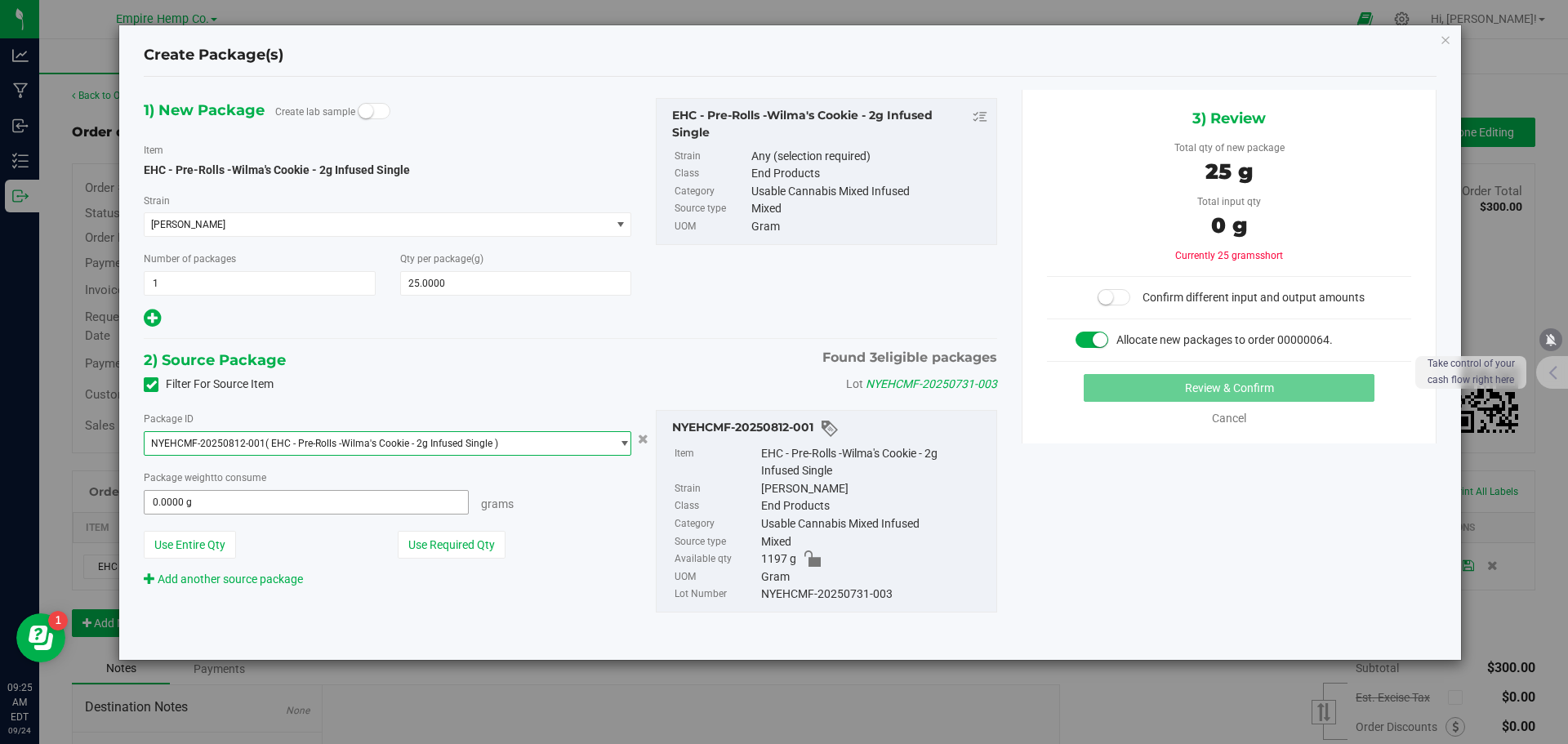
click at [368, 501] on span "0.0000 g 0" at bounding box center [306, 502] width 325 height 25
type input "25"
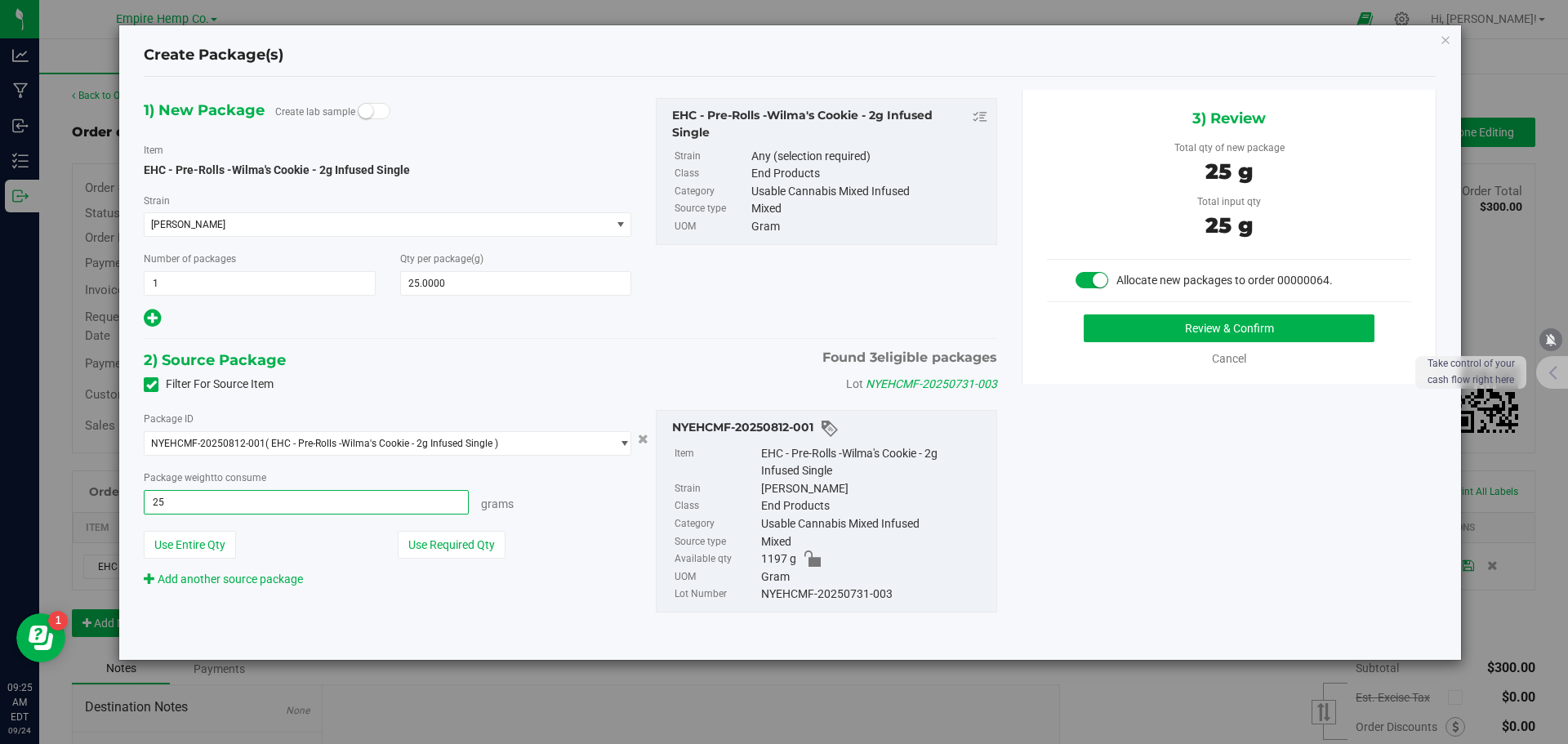
click at [1083, 315] on button "Review & Confirm" at bounding box center [1228, 329] width 291 height 28
type input "25.0000 g"
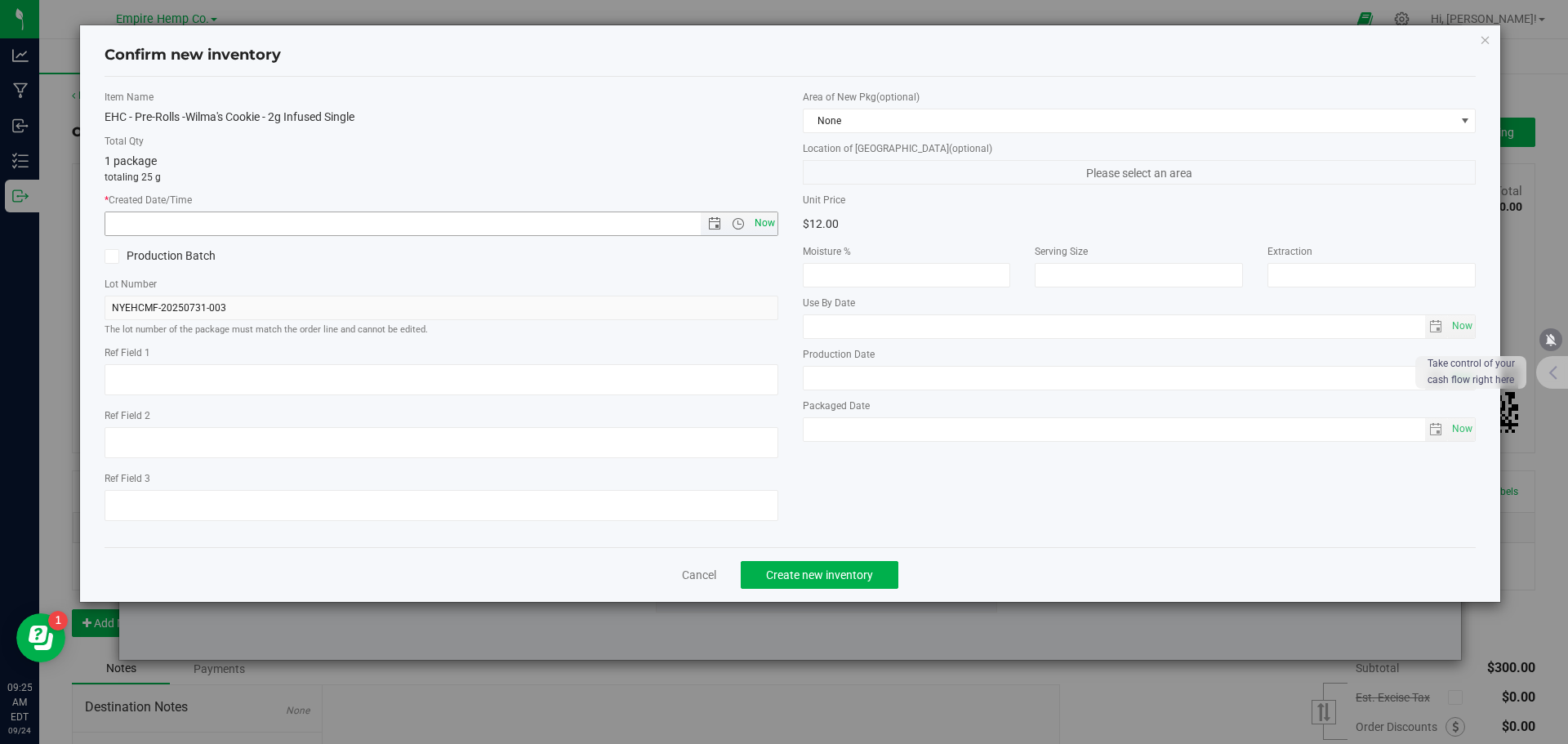
click at [767, 229] on span "Now" at bounding box center [764, 223] width 28 height 24
type input "[DATE] 9:25 AM"
click at [853, 570] on span "Create new inventory" at bounding box center [820, 575] width 107 height 13
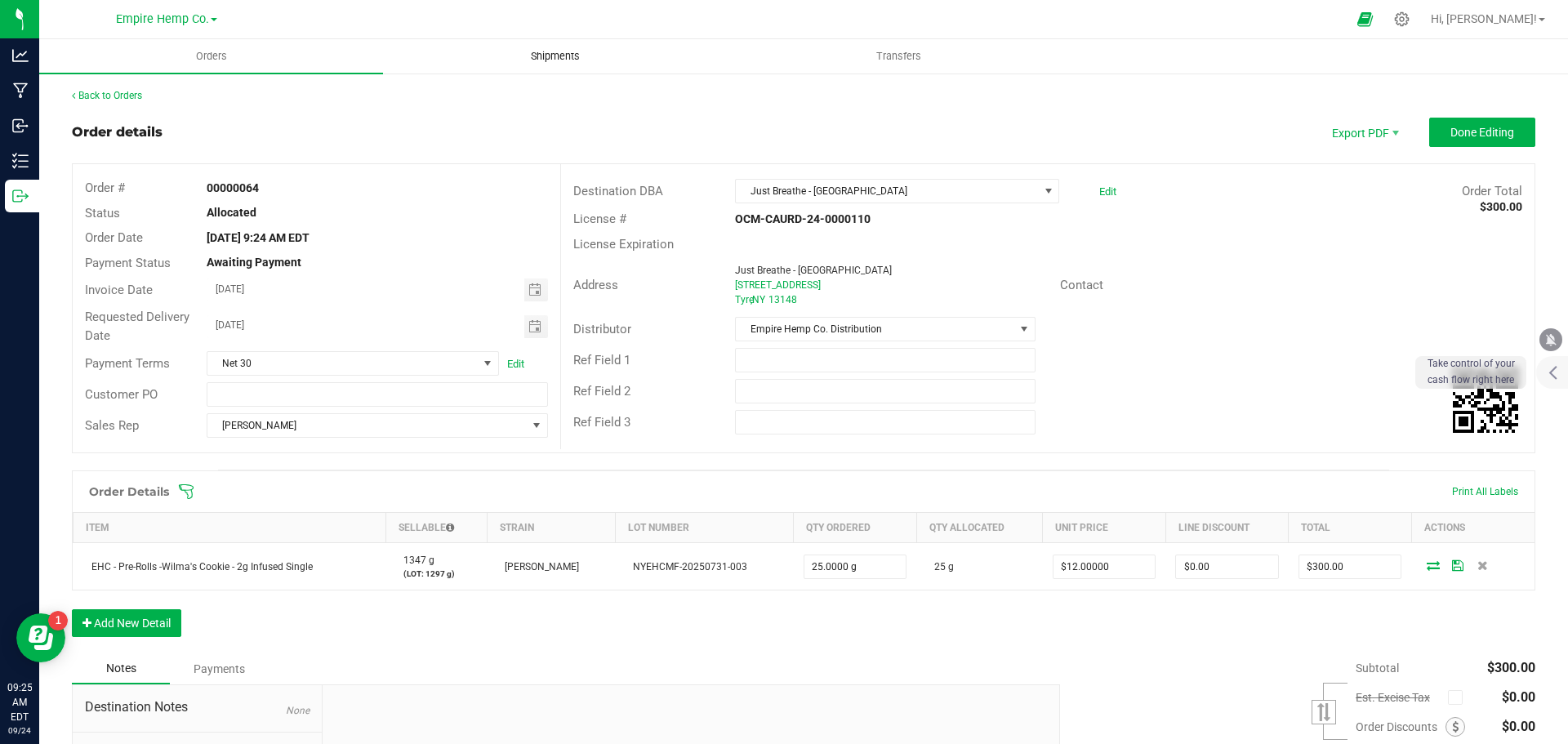
click at [566, 55] on span "Shipments" at bounding box center [555, 56] width 93 height 15
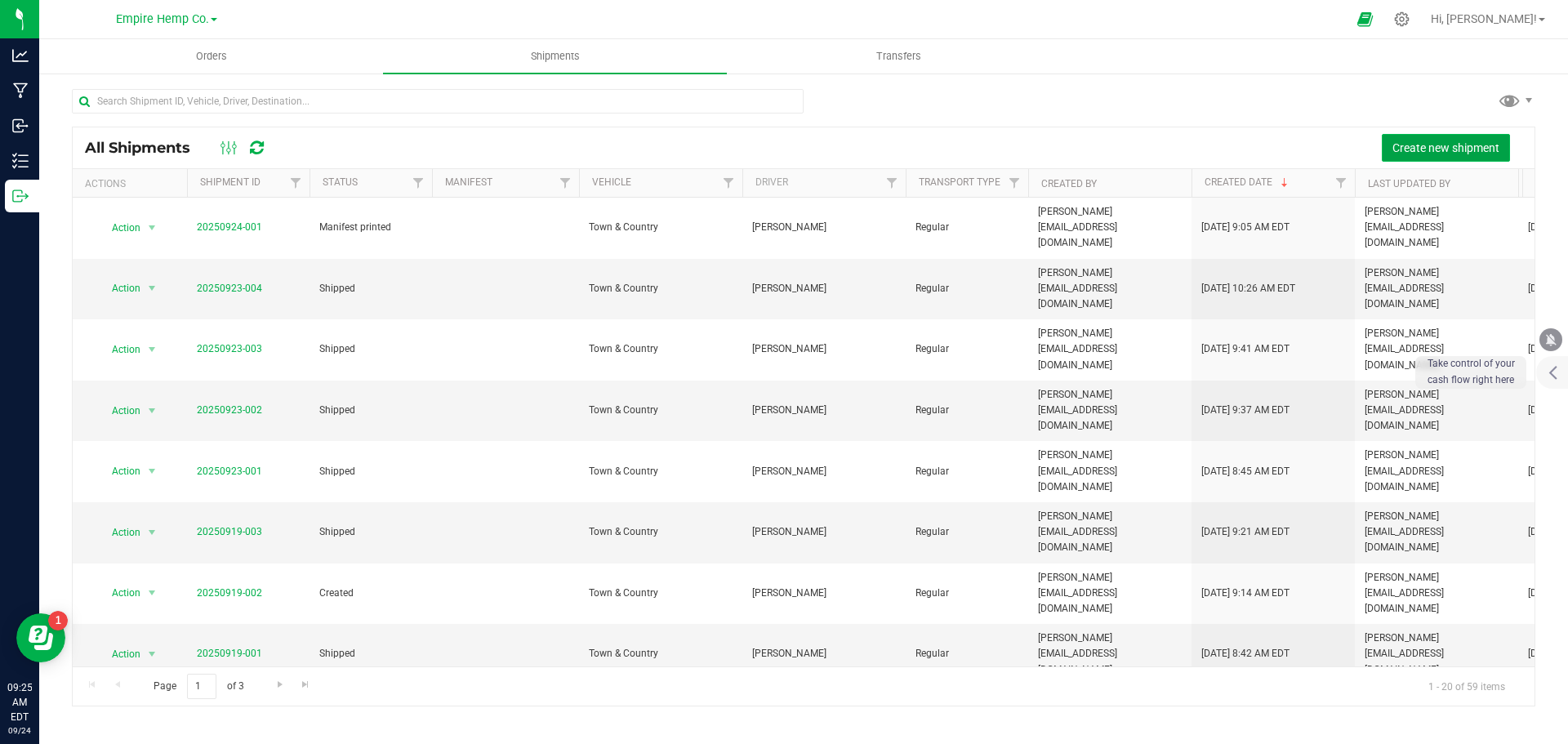
click at [1488, 156] on button "Create new shipment" at bounding box center [1445, 148] width 128 height 28
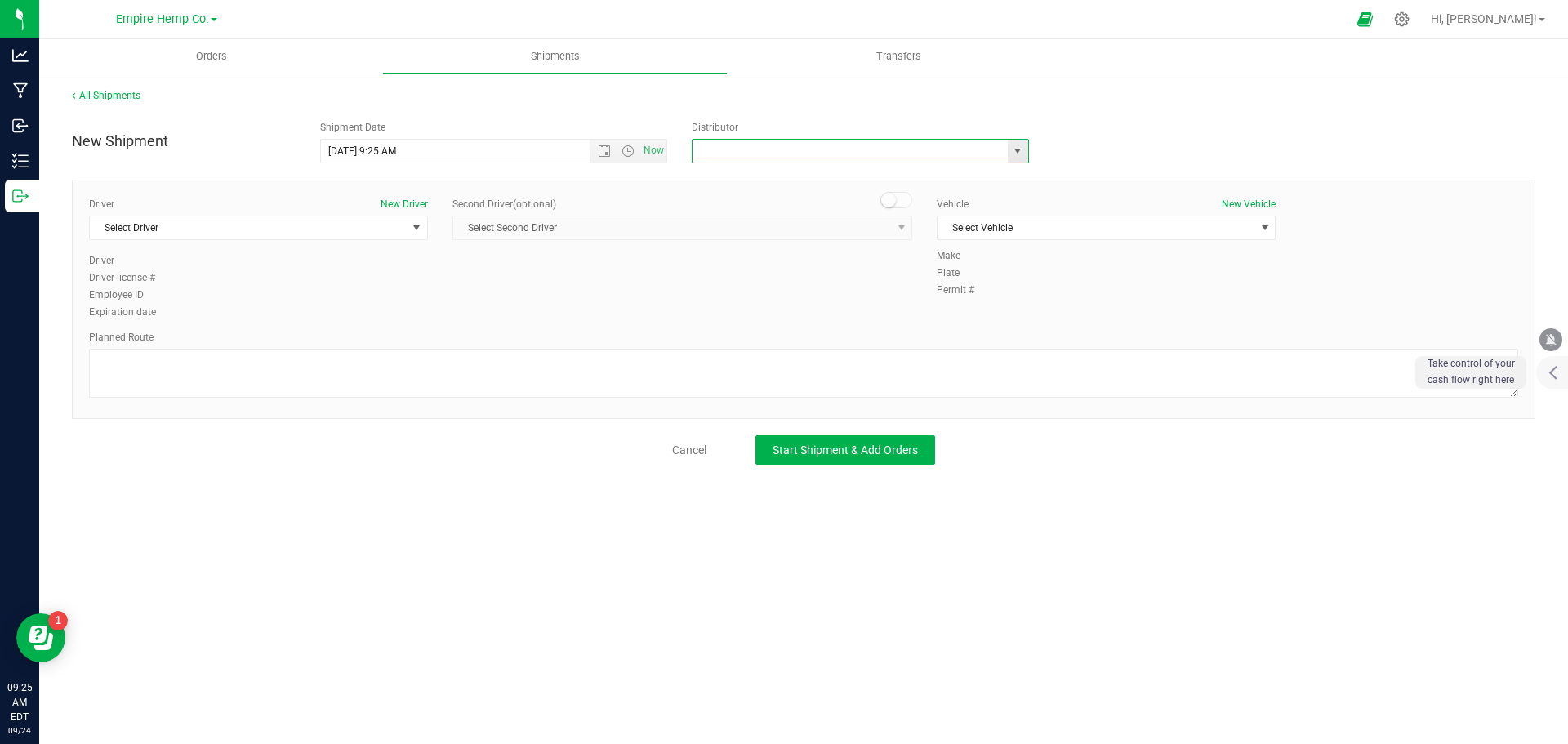
click at [803, 154] on input "text" at bounding box center [844, 150] width 305 height 23
click at [1009, 152] on span "select" at bounding box center [1018, 150] width 20 height 23
click at [905, 212] on li "Empire Hemp Co. Distribution" at bounding box center [860, 203] width 336 height 25
type input "Empire Hemp Co. Distribution"
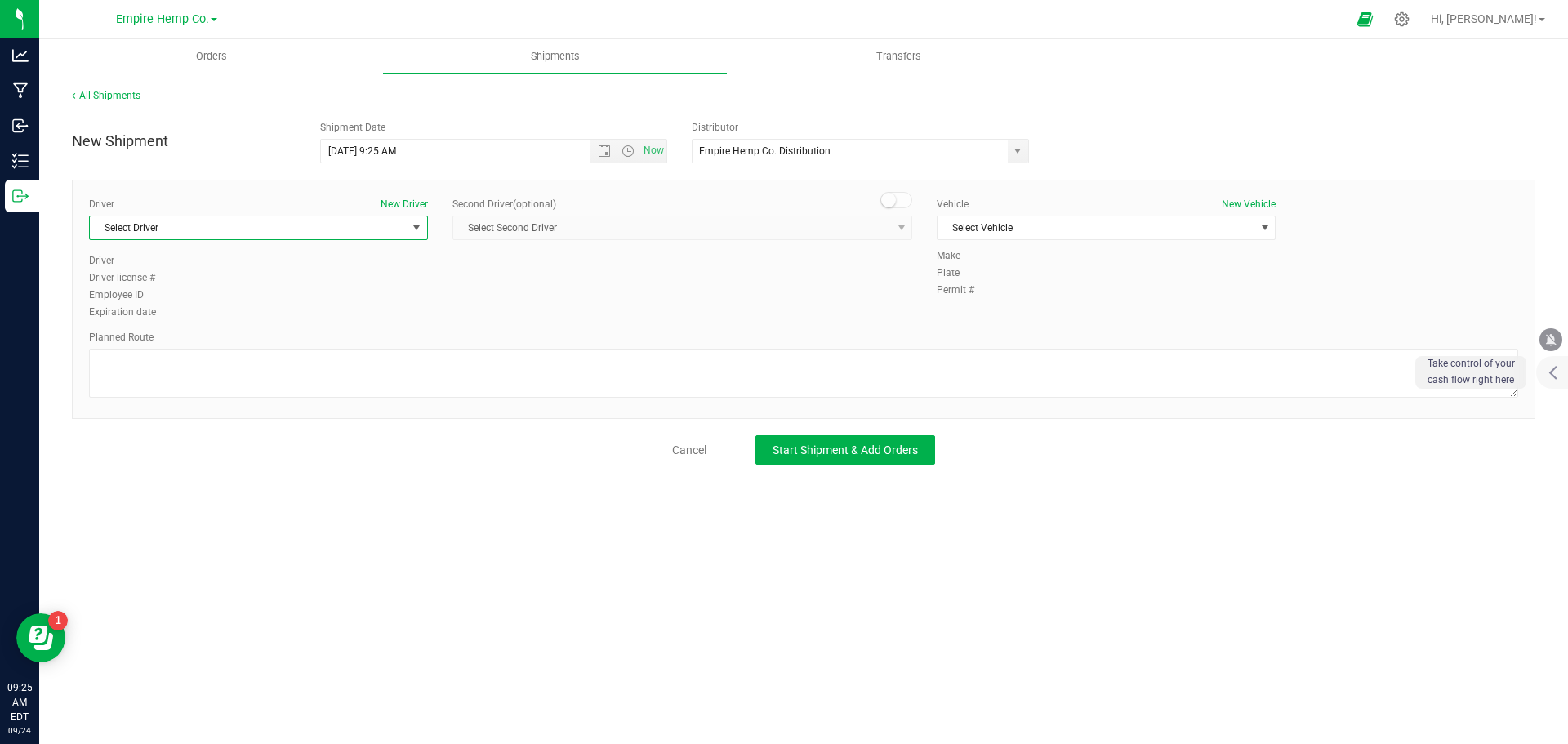
click at [413, 234] on span "select" at bounding box center [416, 228] width 13 height 13
click at [270, 312] on li "[PERSON_NAME]" at bounding box center [257, 320] width 337 height 25
click at [1143, 225] on span "Select Vehicle" at bounding box center [1095, 228] width 317 height 23
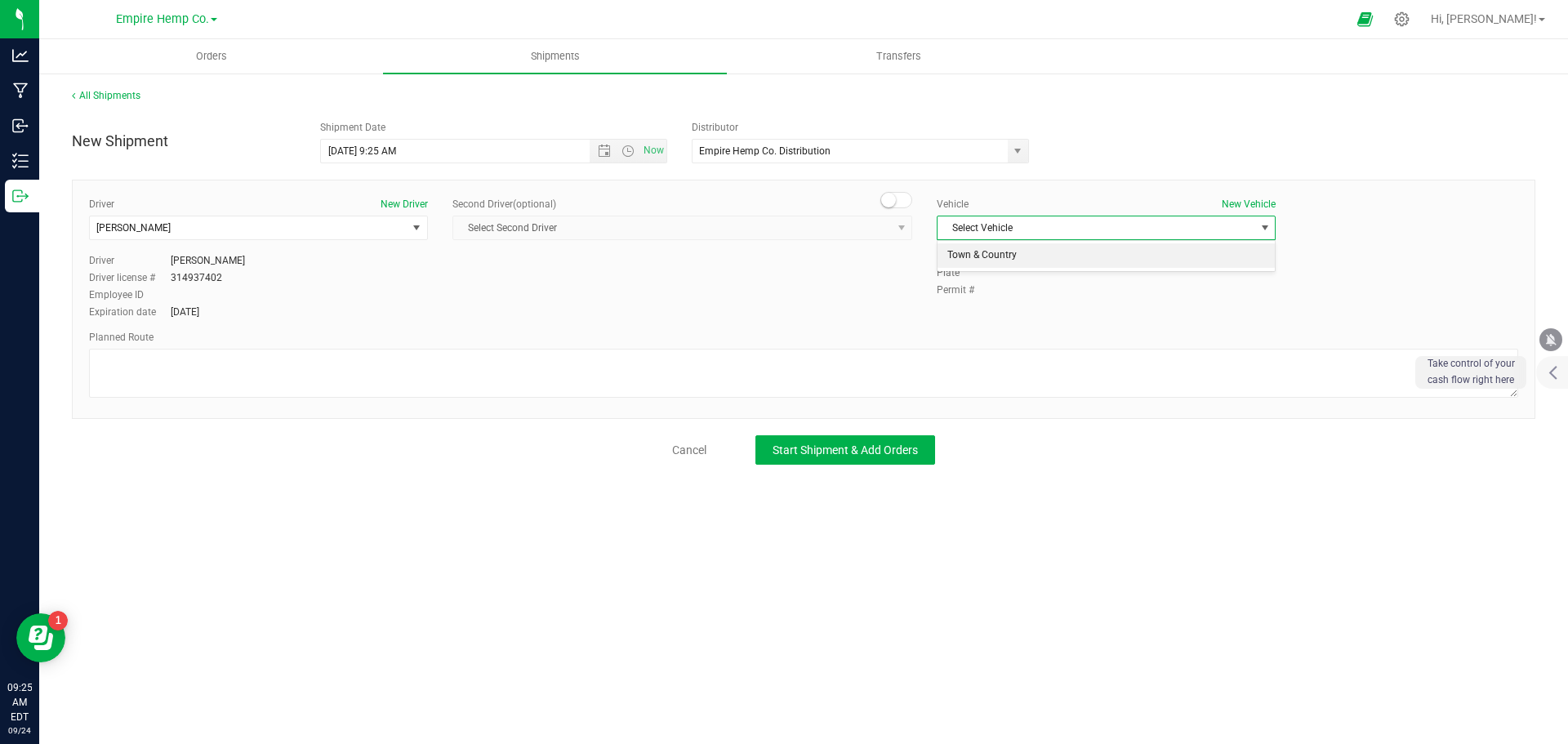
click at [1110, 265] on li "Town & Country" at bounding box center [1106, 256] width 337 height 25
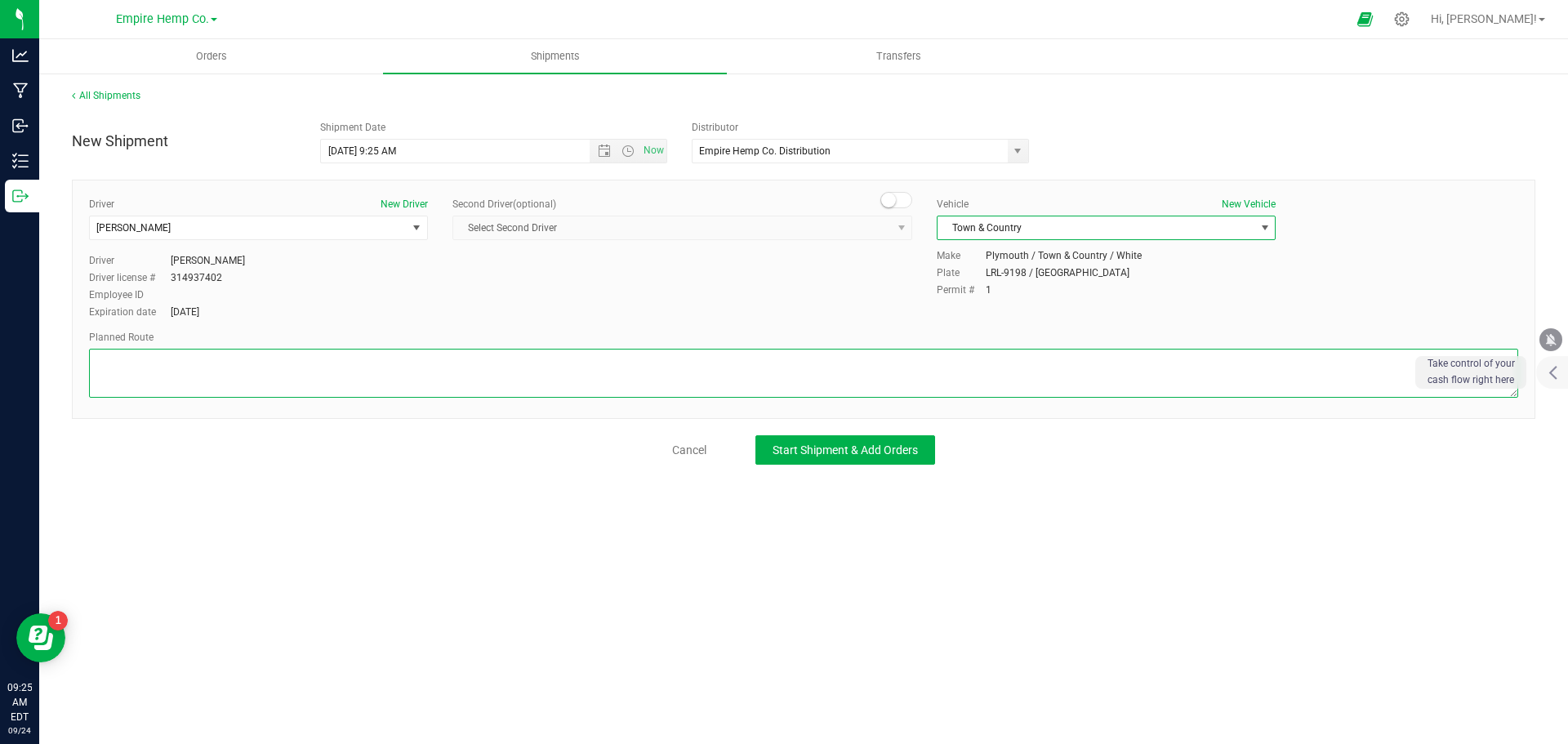
click at [712, 381] on textarea at bounding box center [803, 373] width 1430 height 49
type textarea "i90"
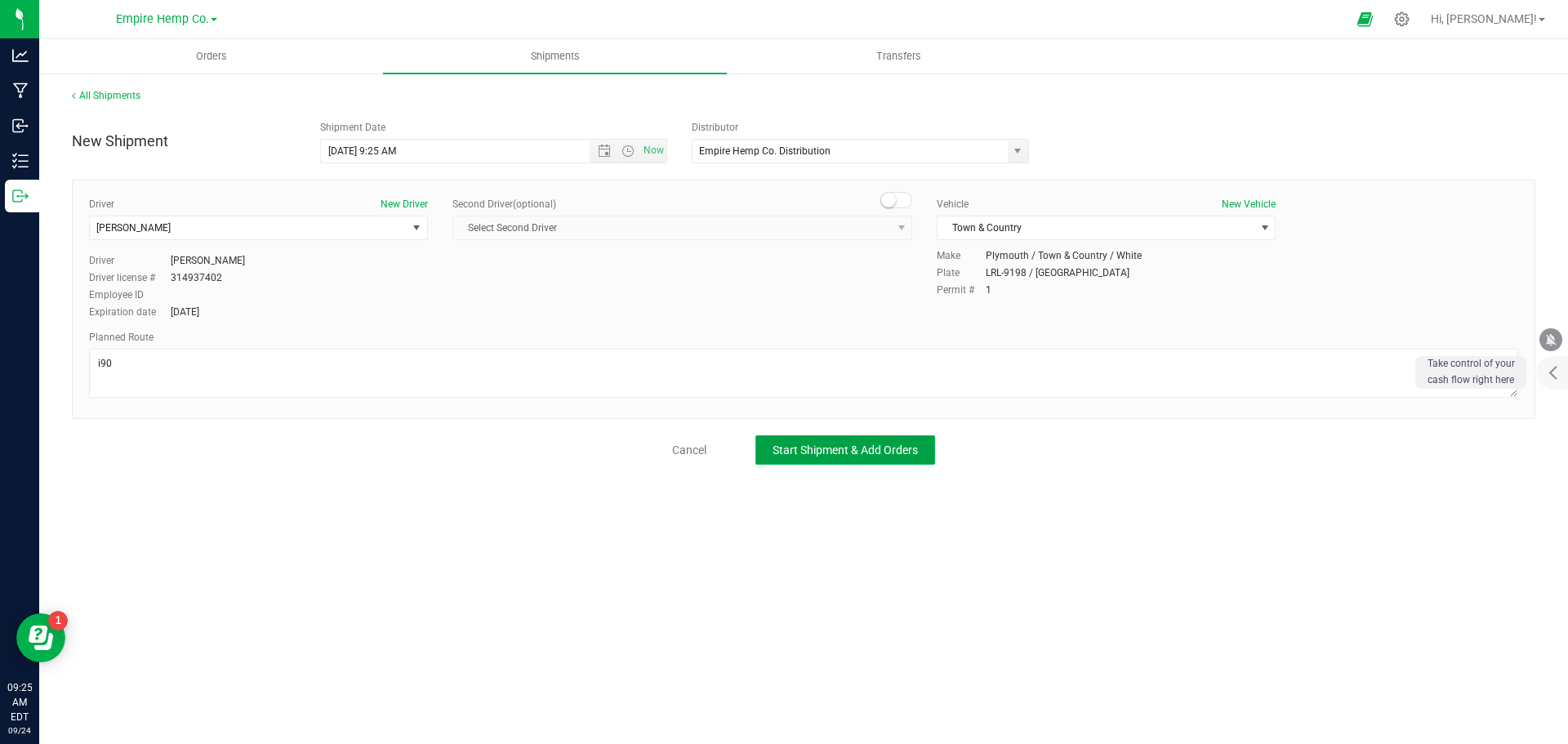
click at [837, 451] on span "Start Shipment & Add Orders" at bounding box center [845, 450] width 146 height 13
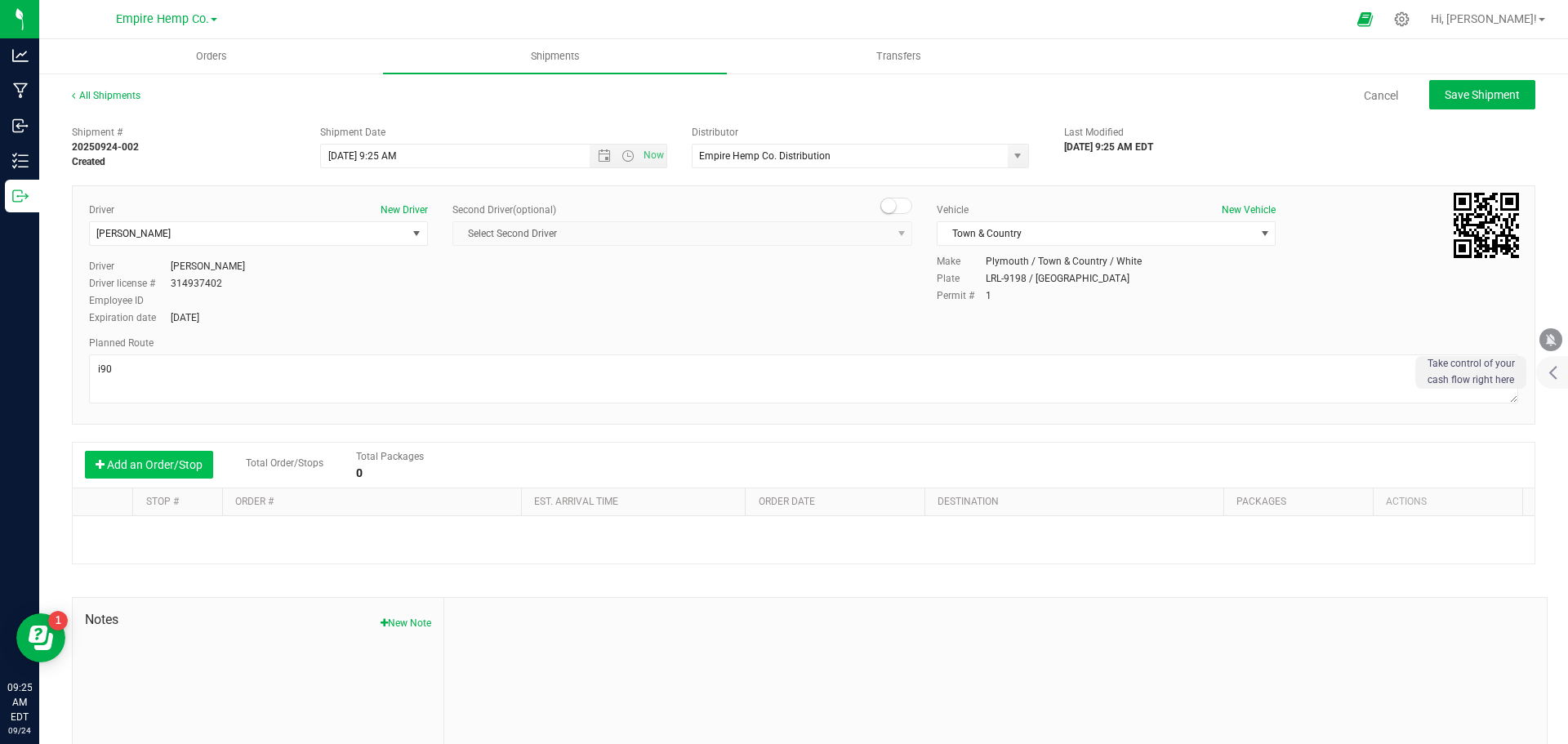
click at [160, 464] on button "Add an Order/Stop" at bounding box center [149, 465] width 128 height 28
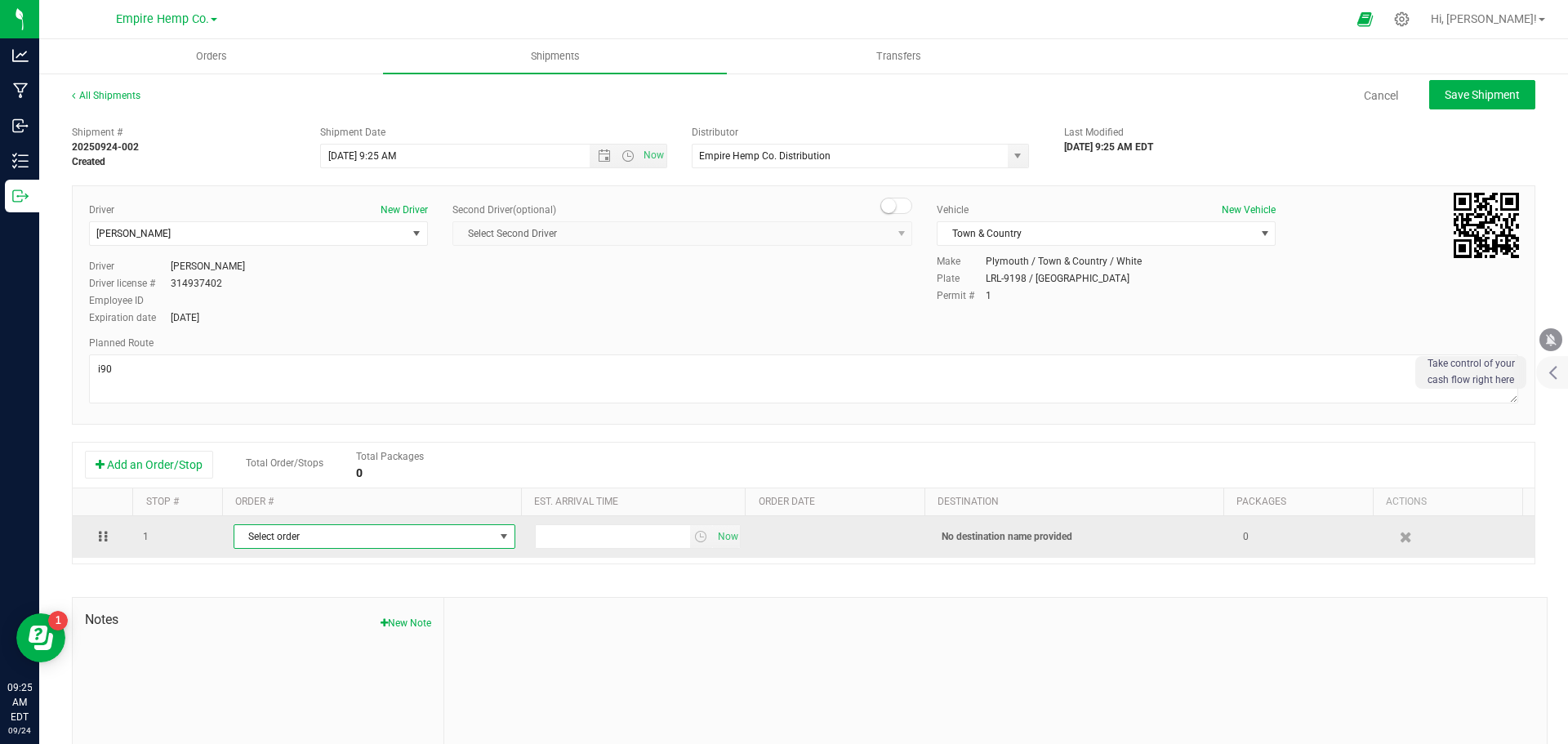
click at [408, 533] on span "Select order" at bounding box center [364, 536] width 259 height 23
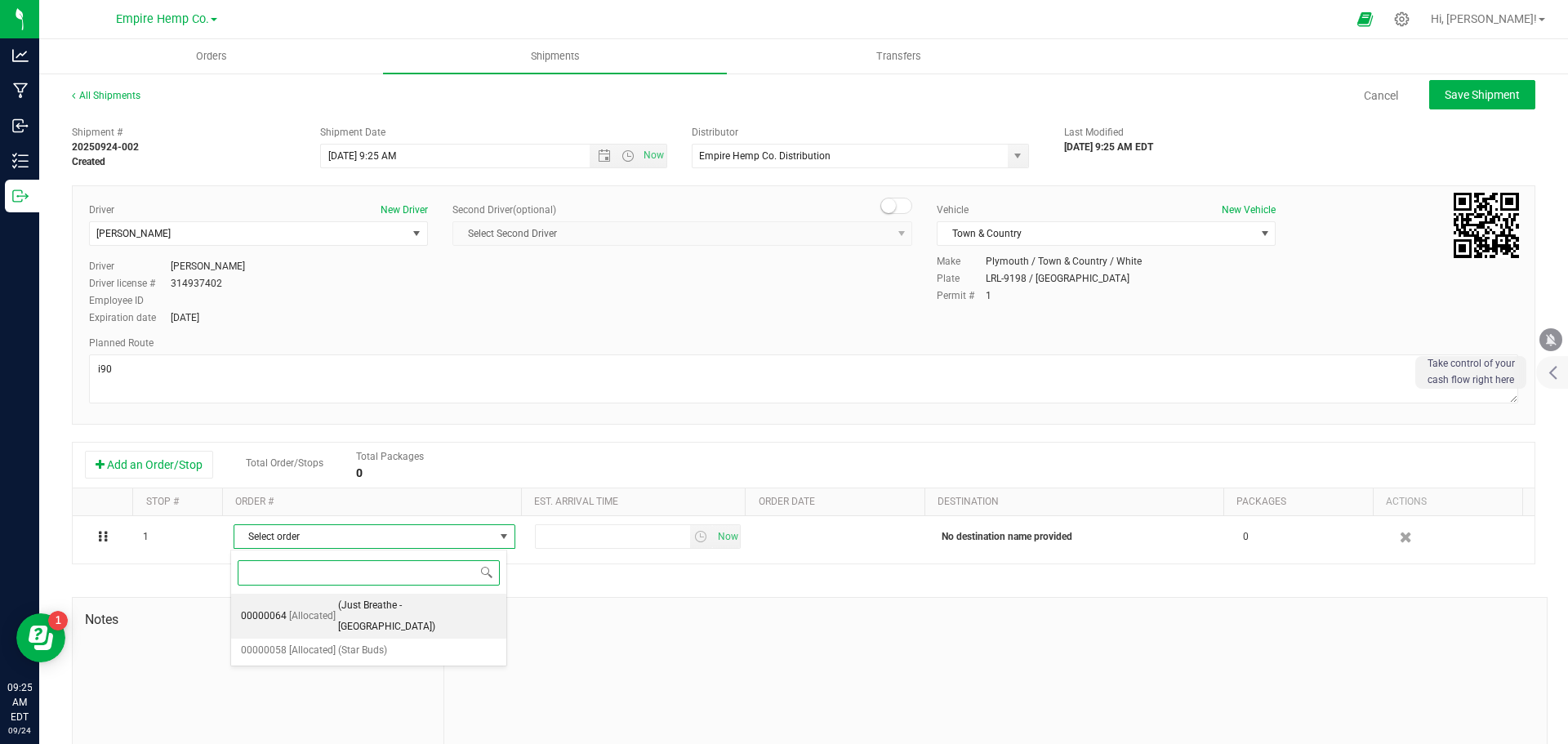
click at [409, 605] on span "(Just Breathe - [GEOGRAPHIC_DATA])" at bounding box center [417, 616] width 159 height 42
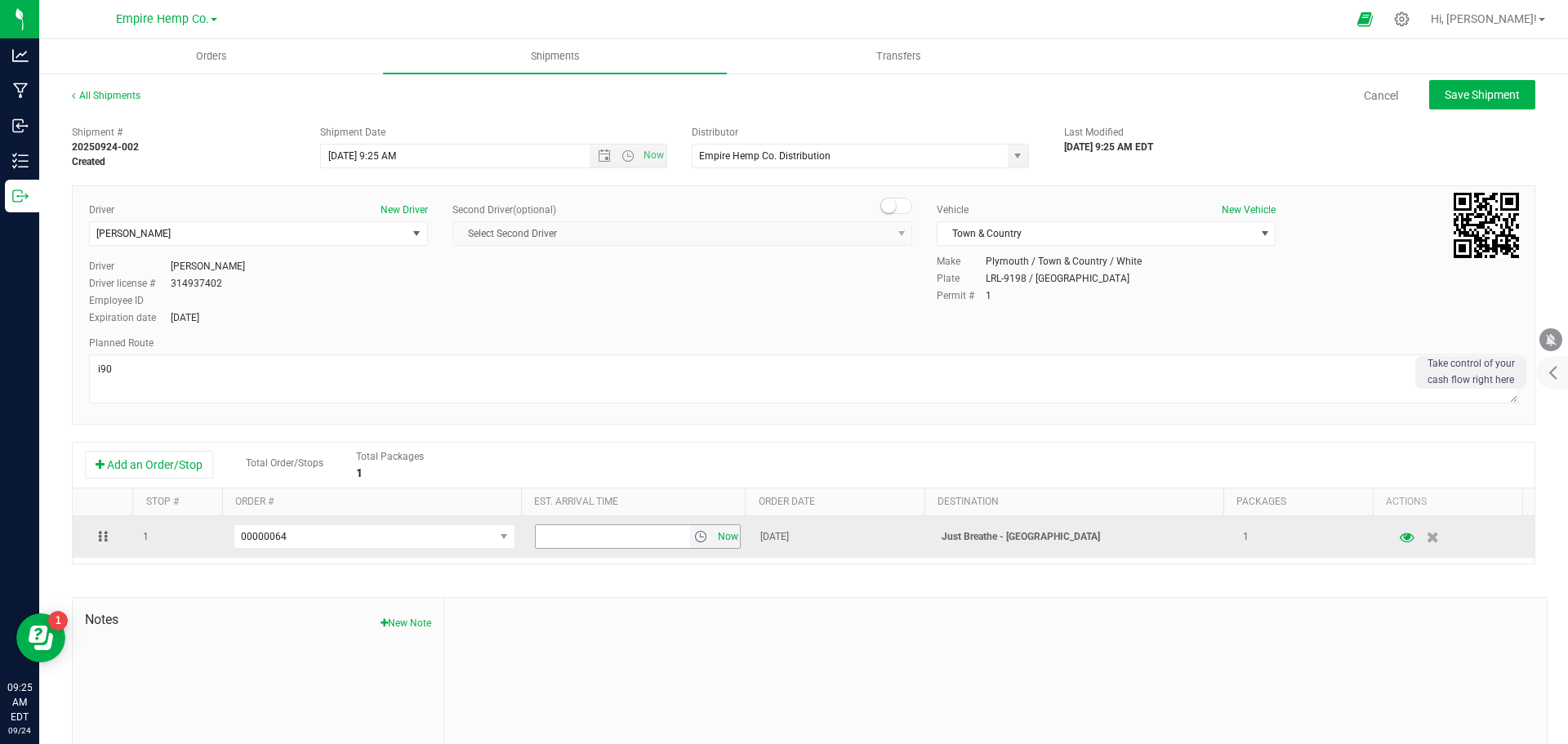
click at [713, 534] on span "Now" at bounding box center [727, 537] width 28 height 24
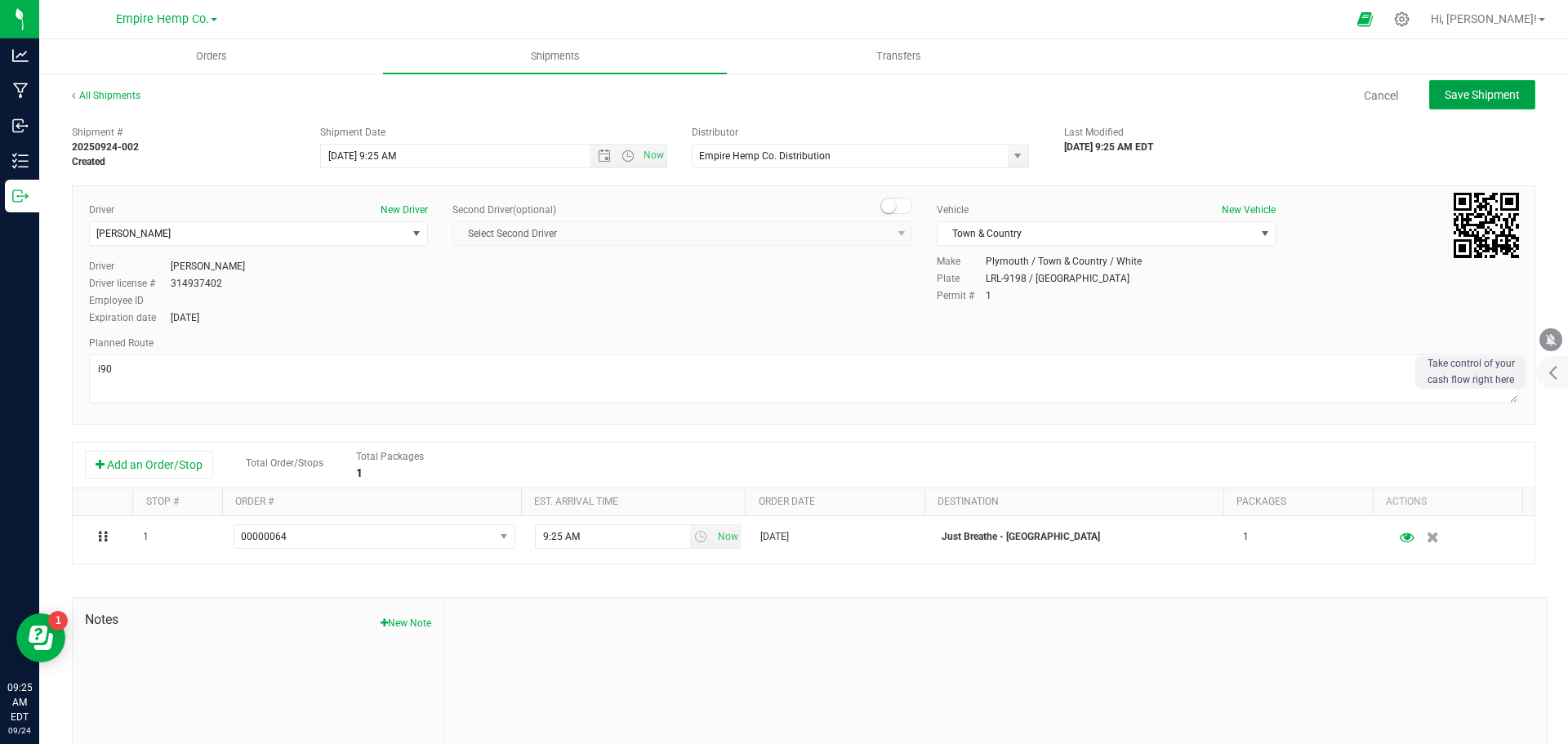
click at [1488, 92] on span "Save Shipment" at bounding box center [1482, 95] width 75 height 13
type input "[DATE] 1:25 PM"
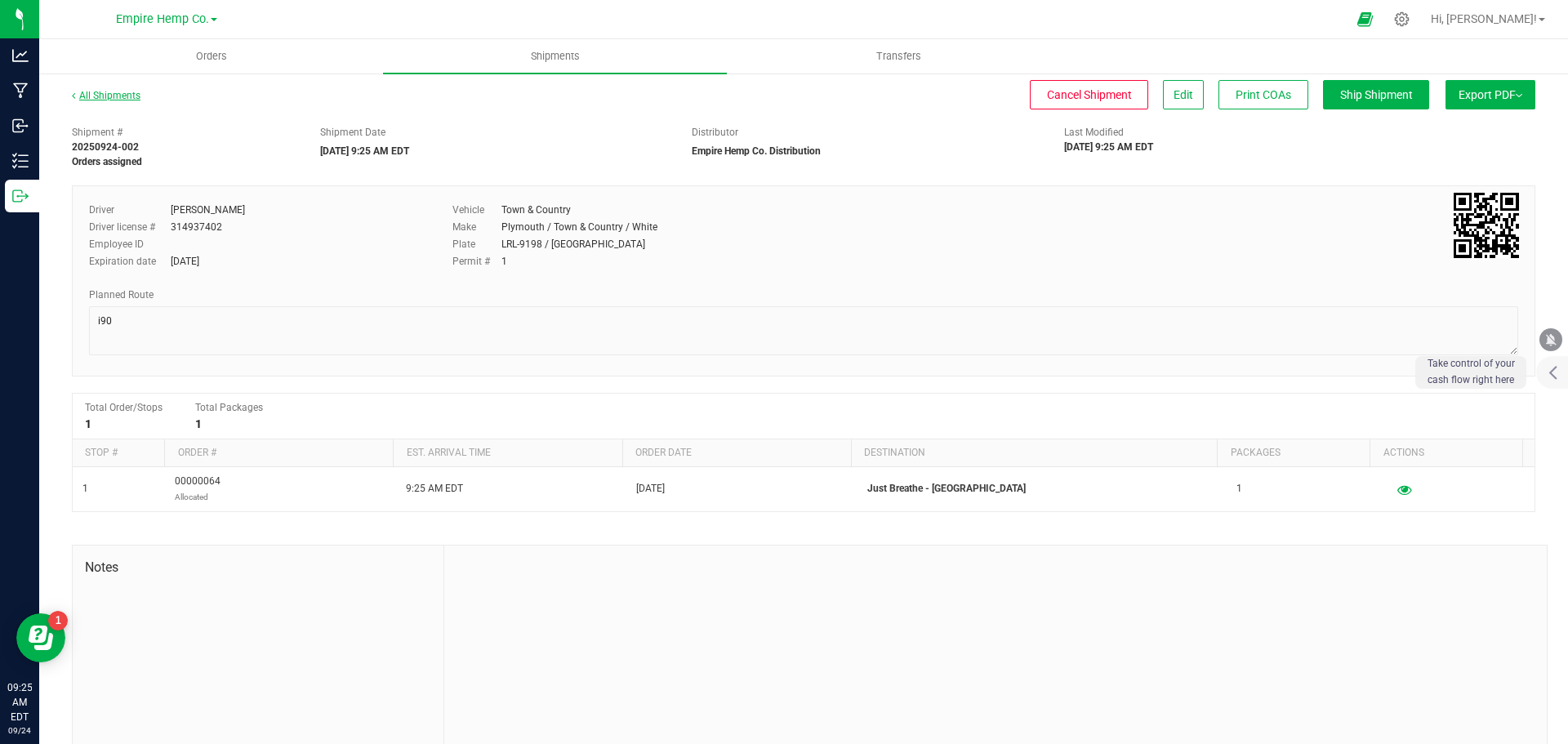
click at [110, 91] on link "All Shipments" at bounding box center [106, 95] width 68 height 11
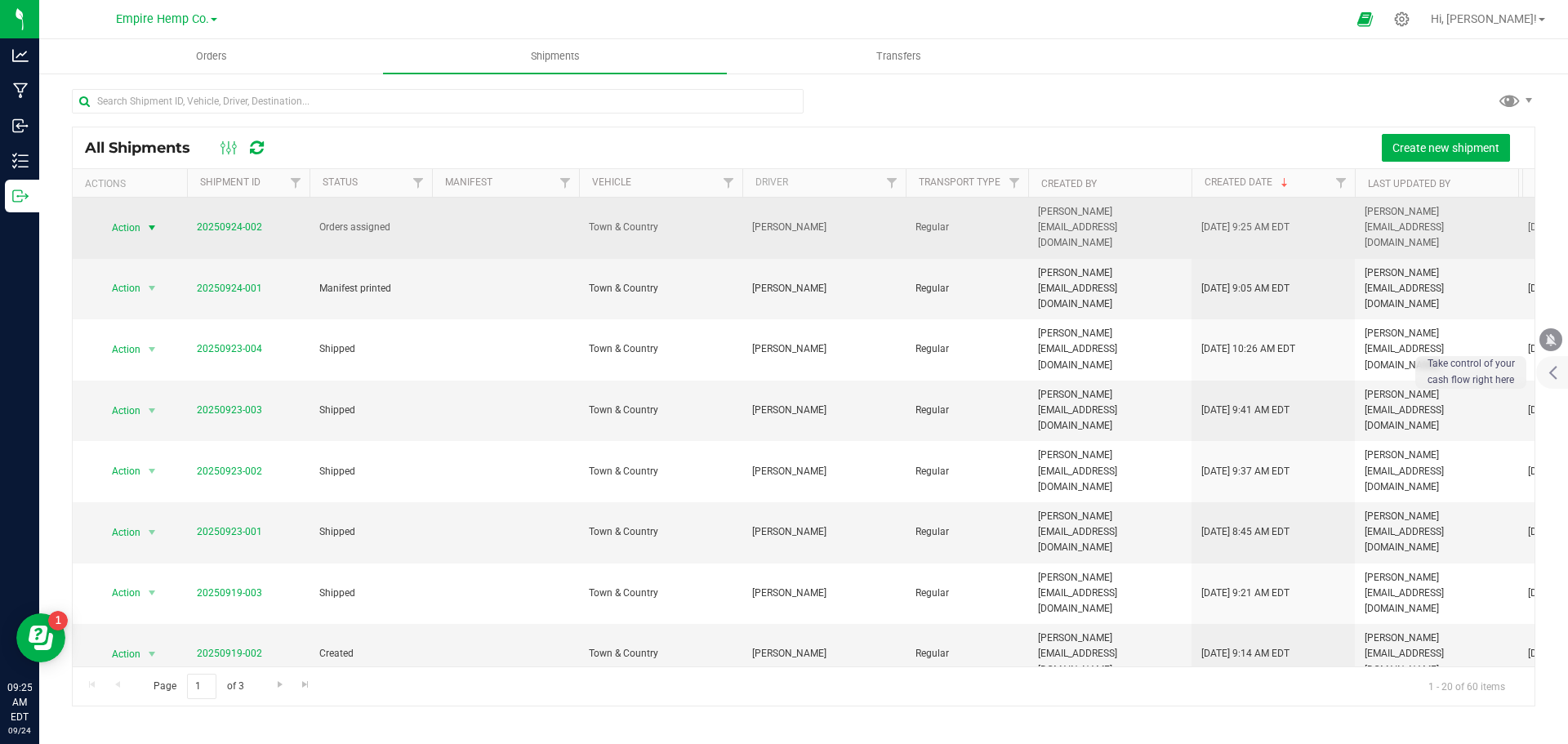
click at [153, 222] on span "select" at bounding box center [152, 228] width 13 height 13
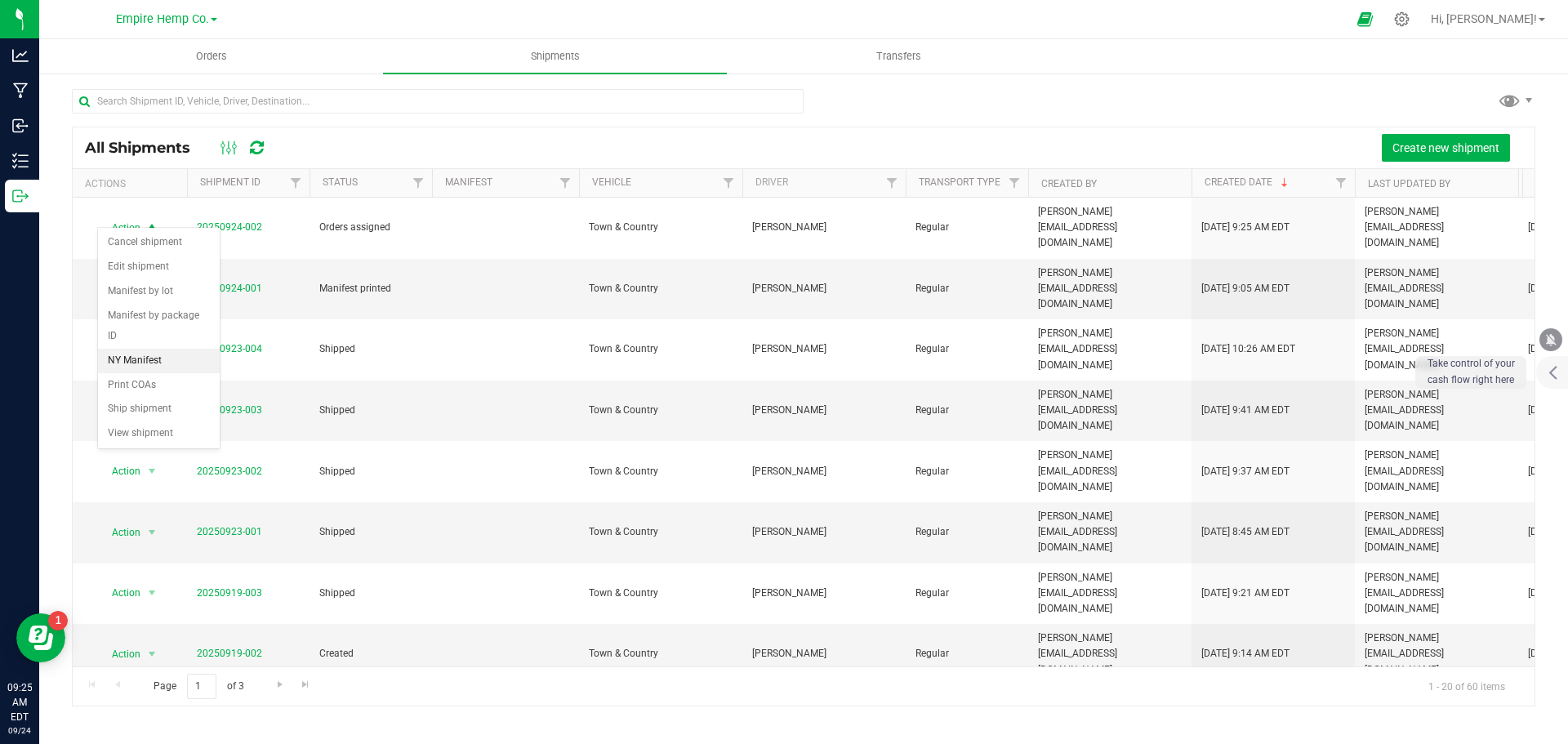
click at [175, 349] on li "NY Manifest" at bounding box center [159, 361] width 122 height 25
click at [274, 60] on uib-tab-heading "Orders" at bounding box center [210, 55] width 344 height 34
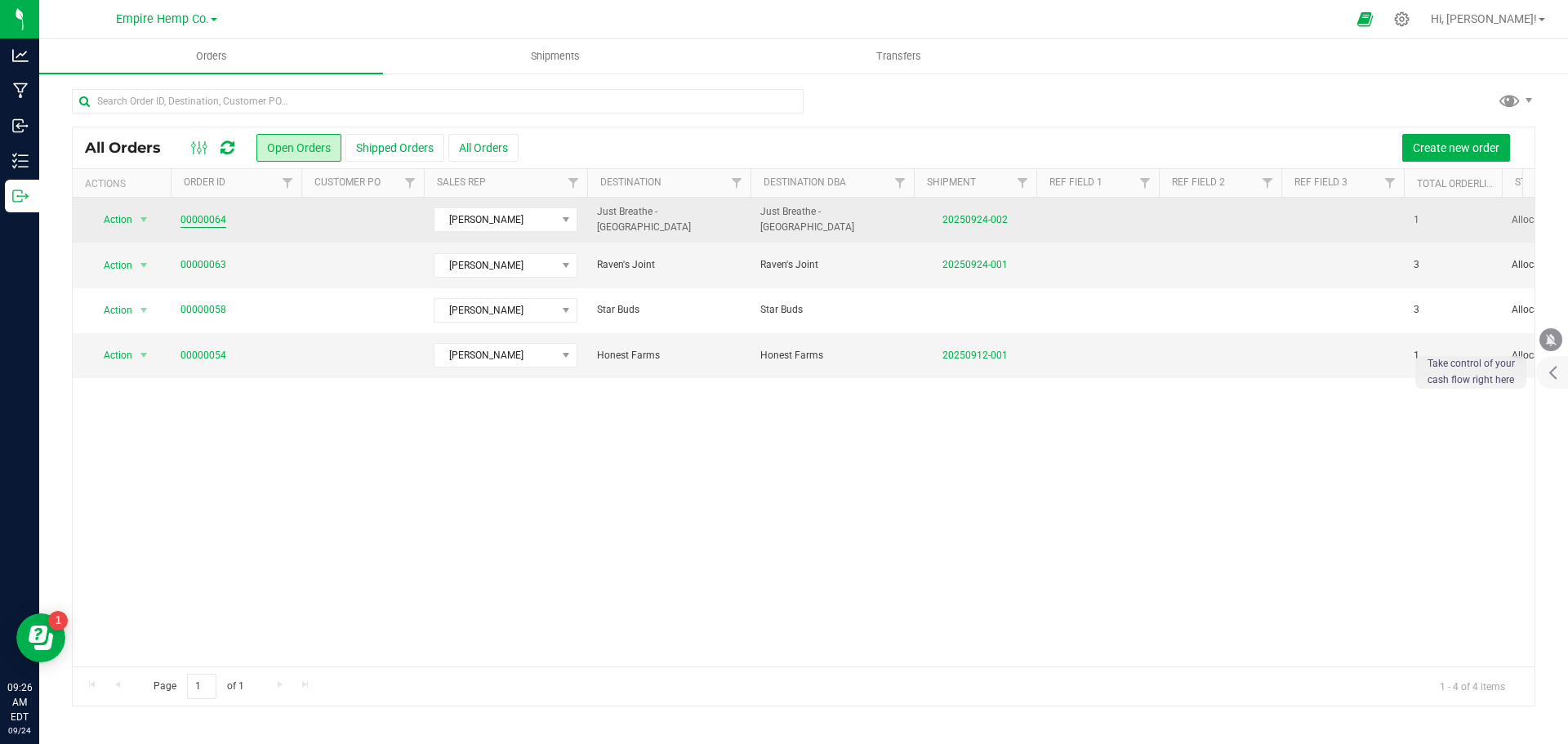
click at [206, 217] on link "00000064" at bounding box center [204, 220] width 46 height 16
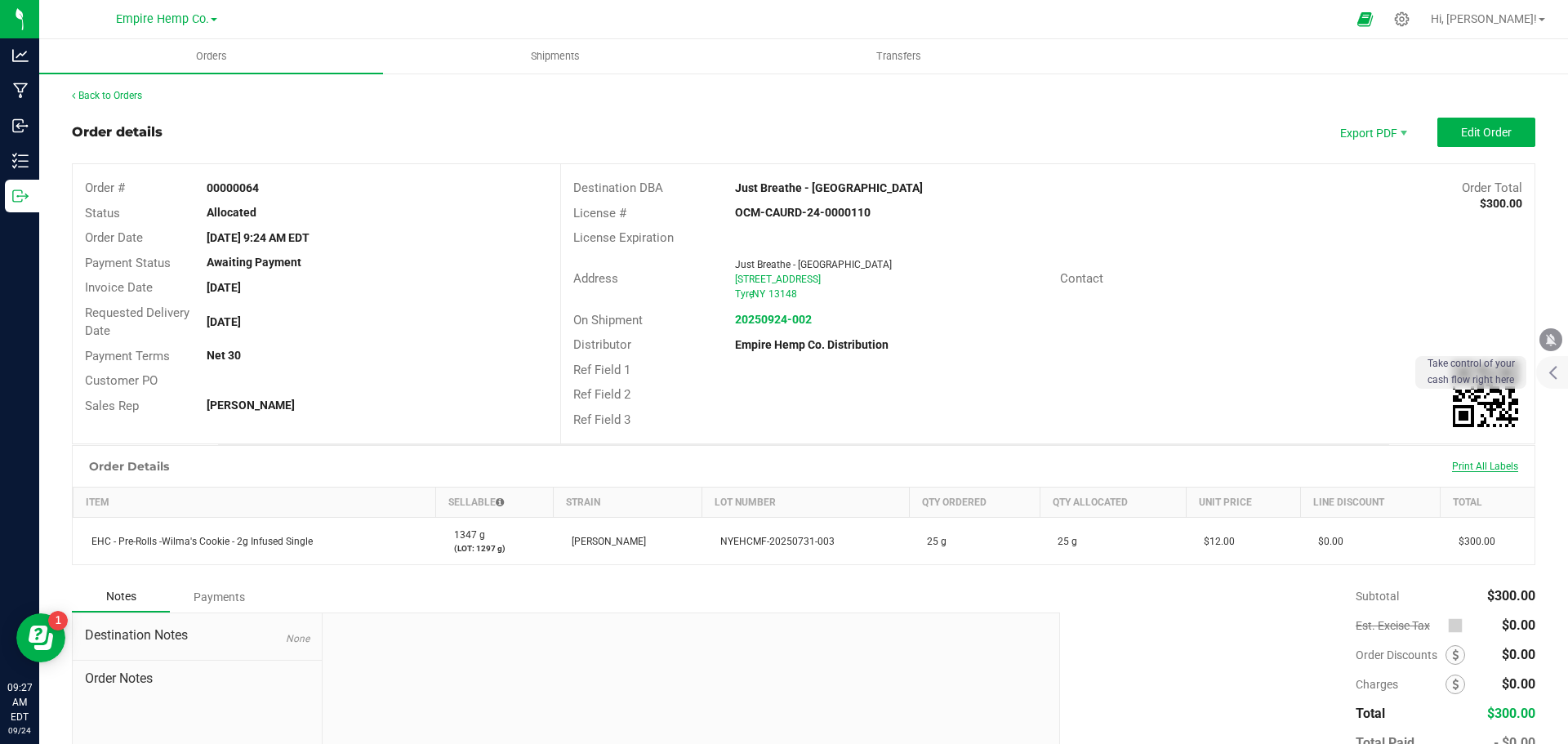
click at [1502, 467] on span "Print All Labels" at bounding box center [1485, 466] width 66 height 11
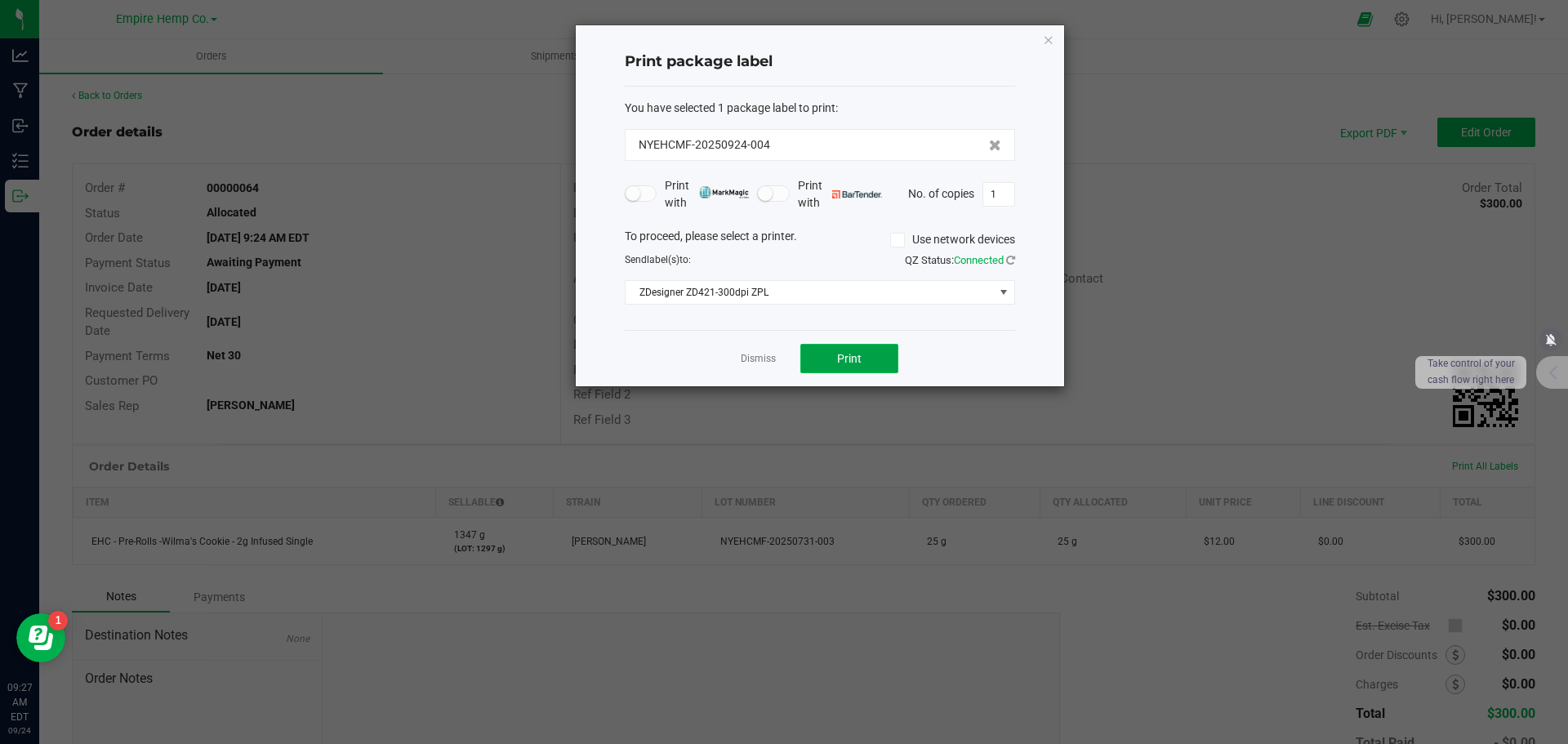
click at [866, 357] on button "Print" at bounding box center [849, 359] width 98 height 30
click at [745, 358] on link "Dismiss" at bounding box center [759, 358] width 35 height 14
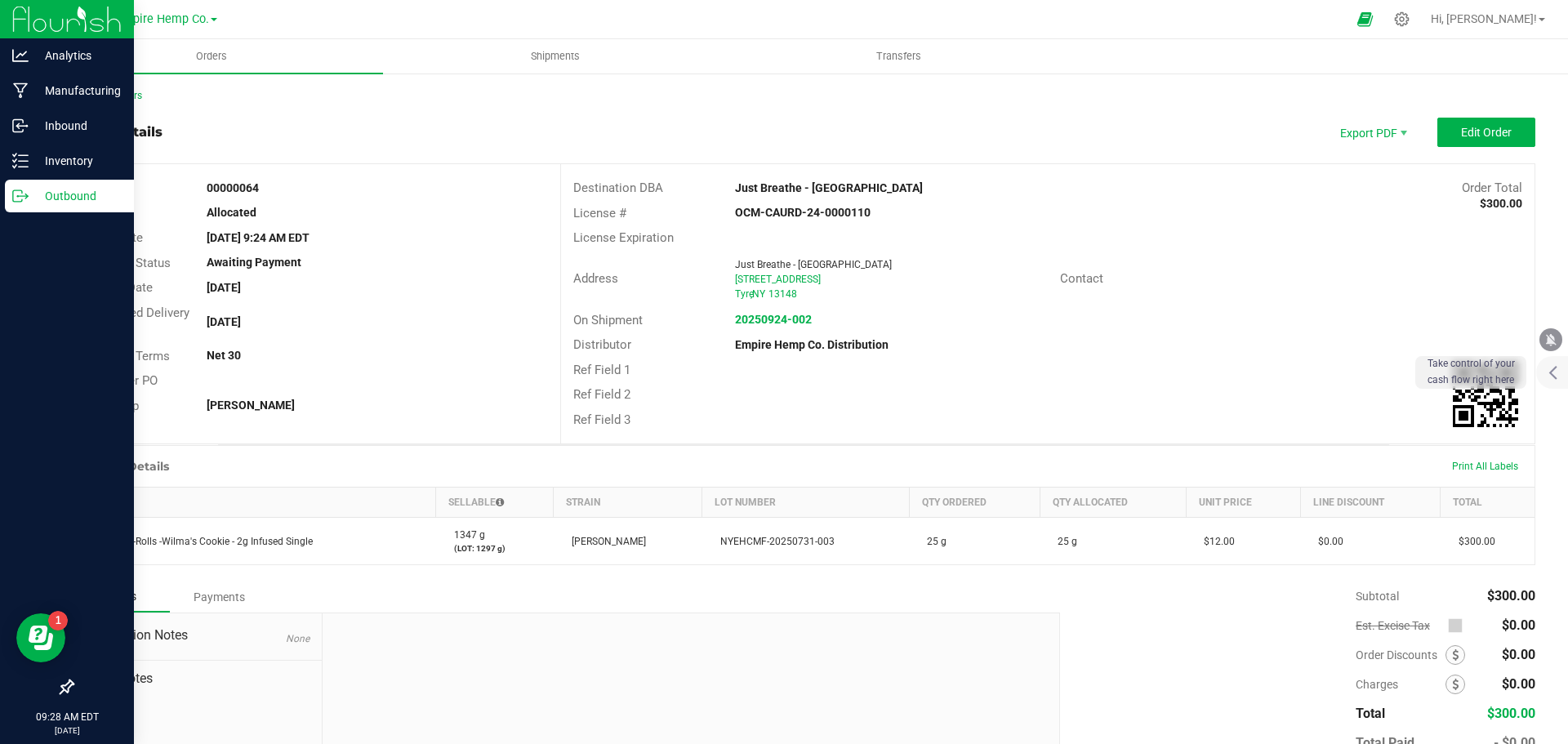
click at [67, 193] on p "Outbound" at bounding box center [78, 196] width 98 height 19
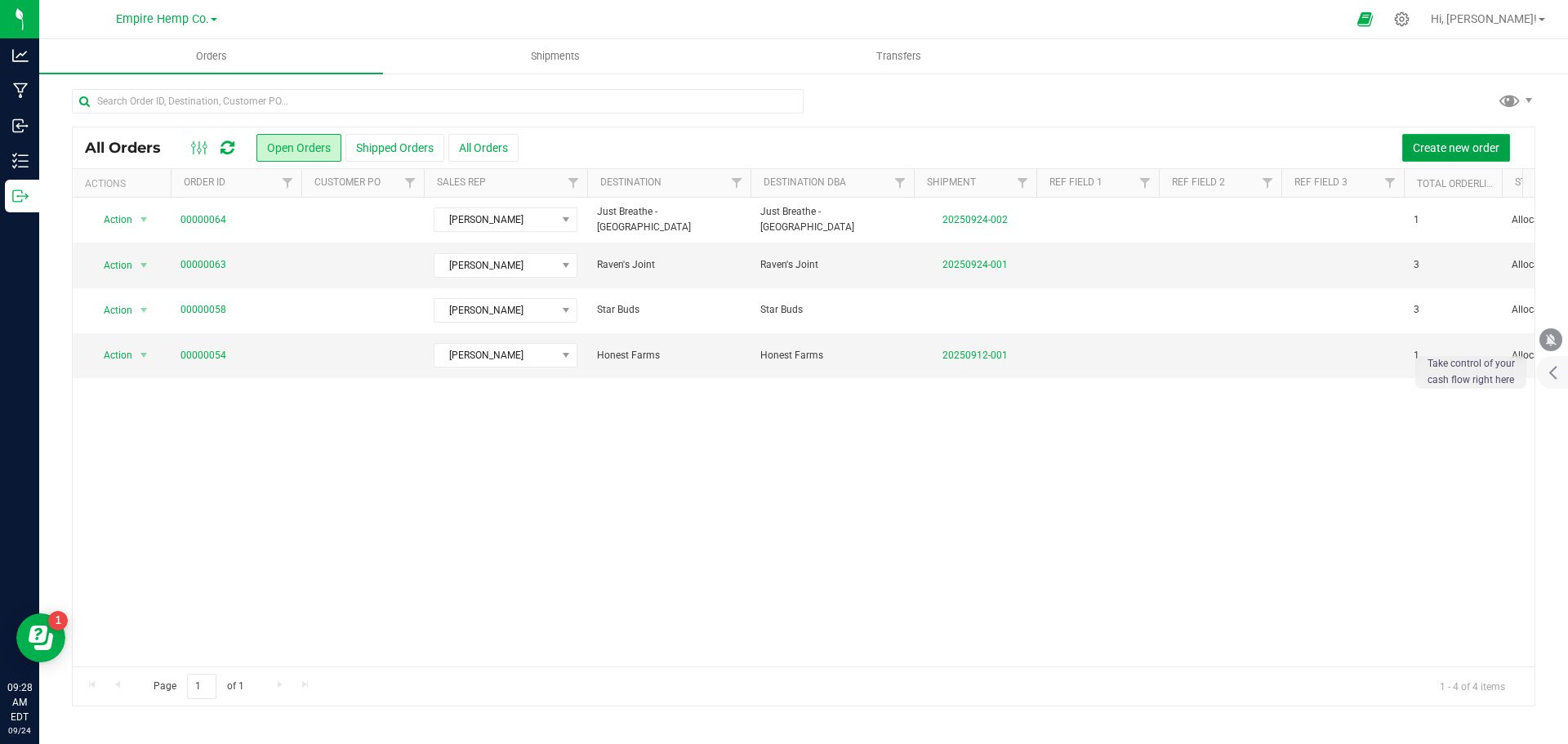
click at [1429, 141] on span "Create new order" at bounding box center [1456, 148] width 87 height 13
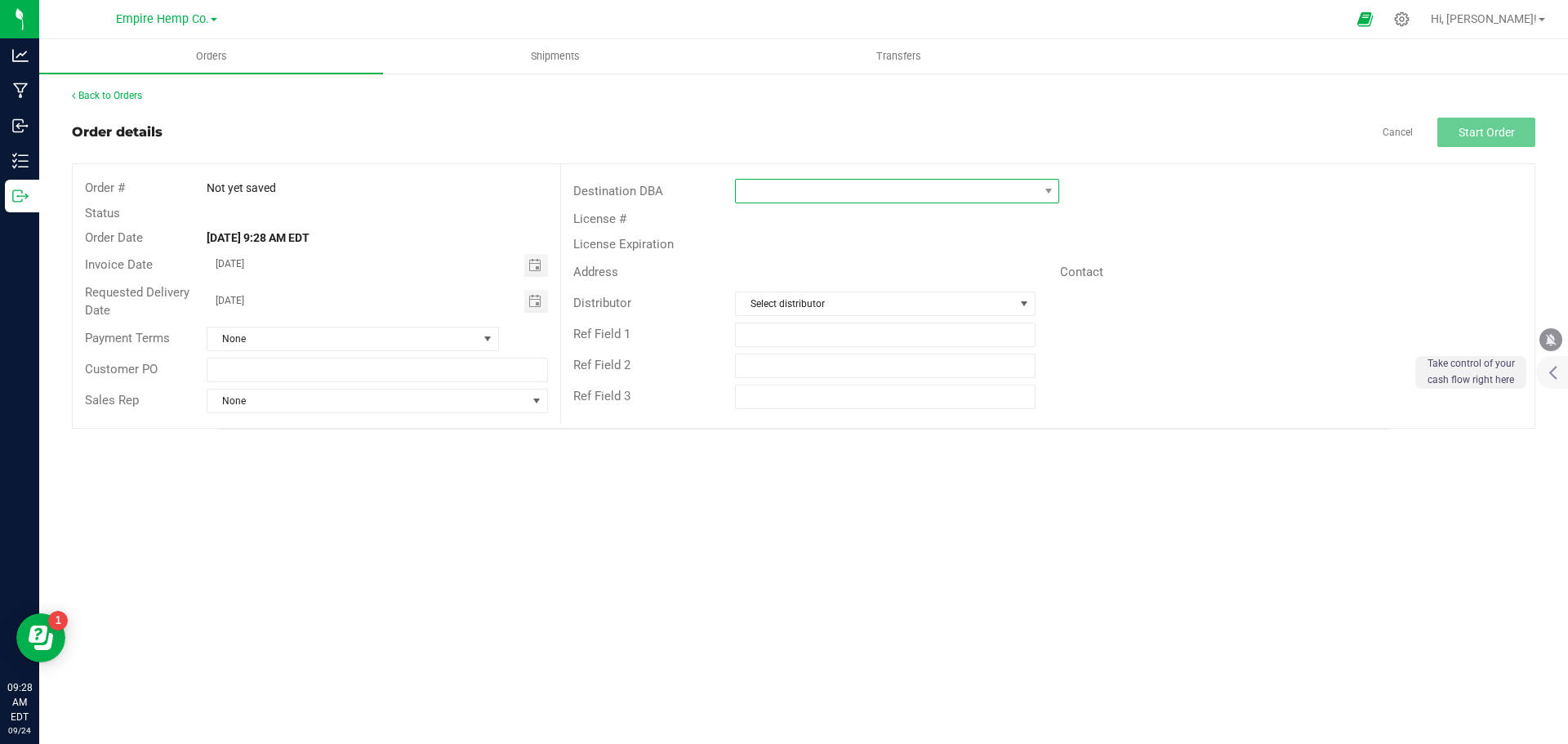
click at [874, 197] on span at bounding box center [886, 191] width 302 height 23
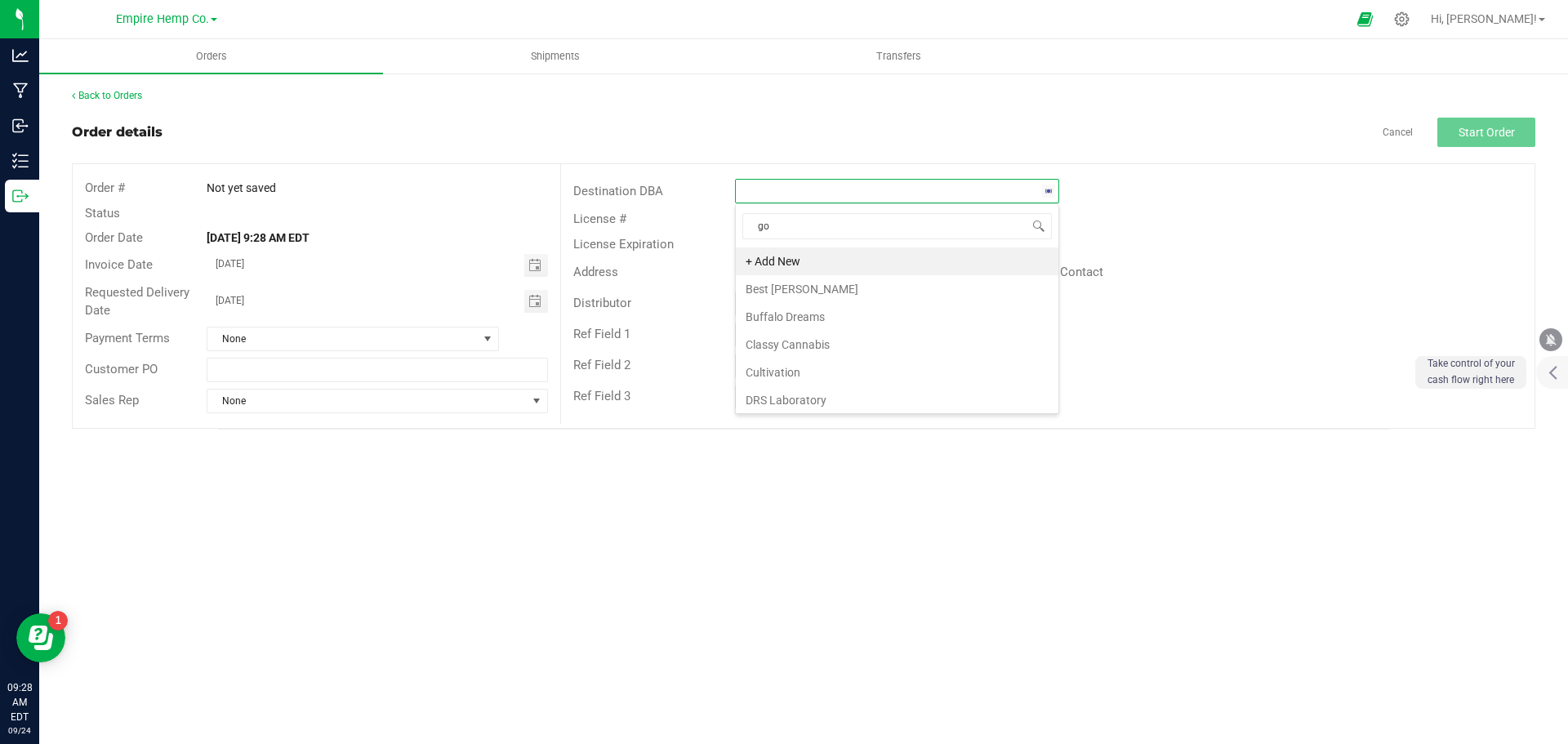
type input "goo"
click at [899, 259] on li "Good Life Collective - Finger Lakes" at bounding box center [897, 261] width 323 height 28
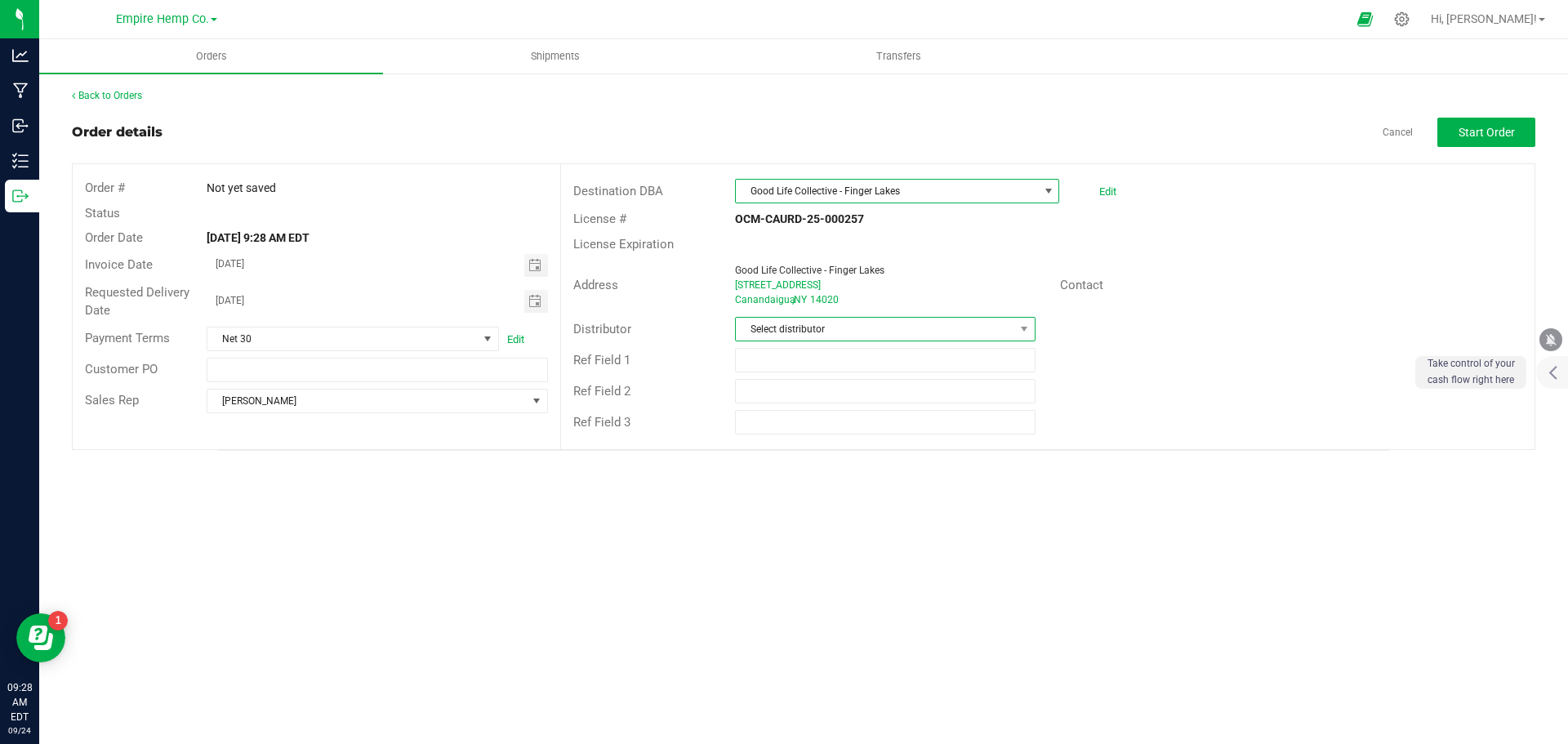
click at [825, 327] on span "Select distributor" at bounding box center [874, 329] width 278 height 23
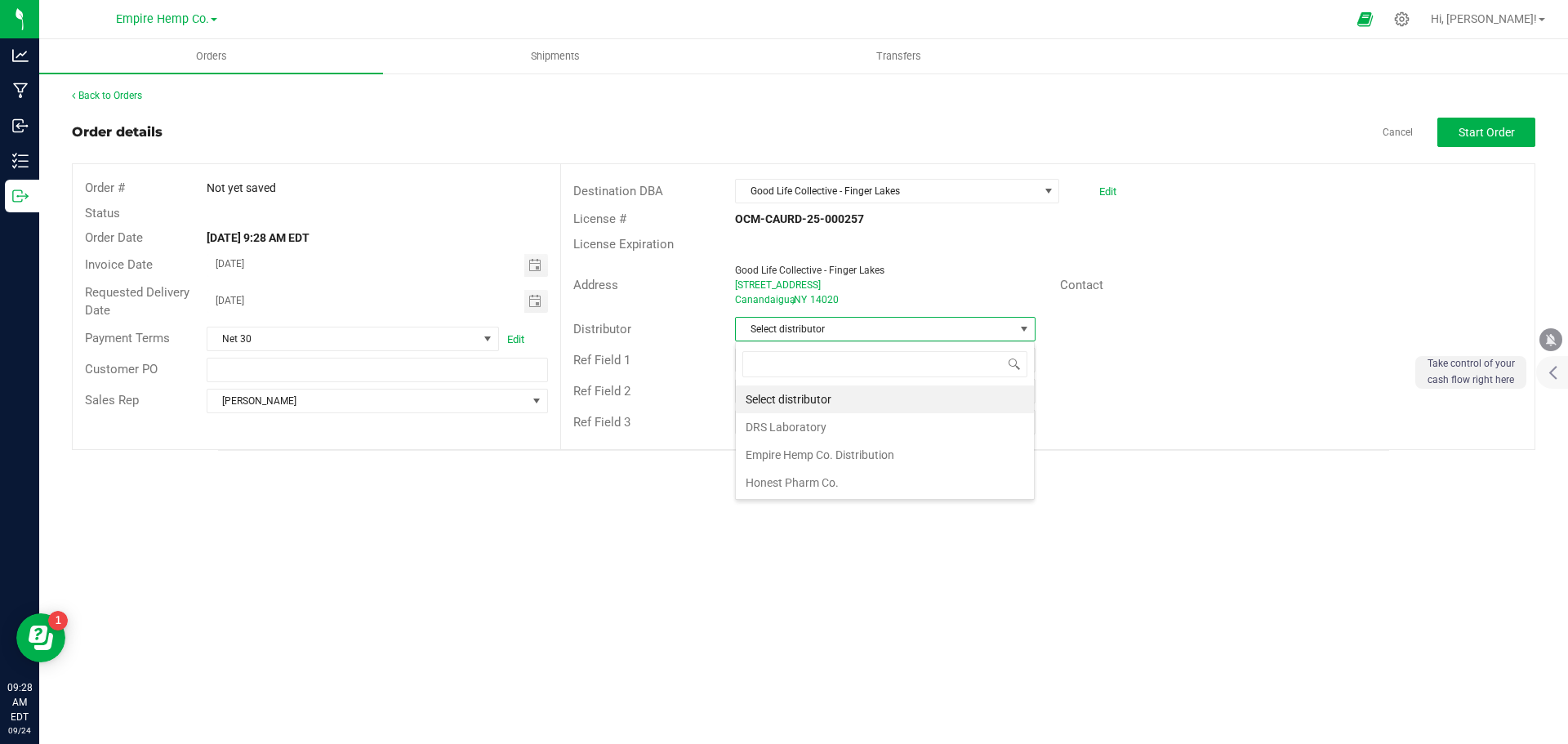
scroll to position [25, 301]
click at [798, 450] on li "Empire Hemp Co. Distribution" at bounding box center [884, 455] width 298 height 28
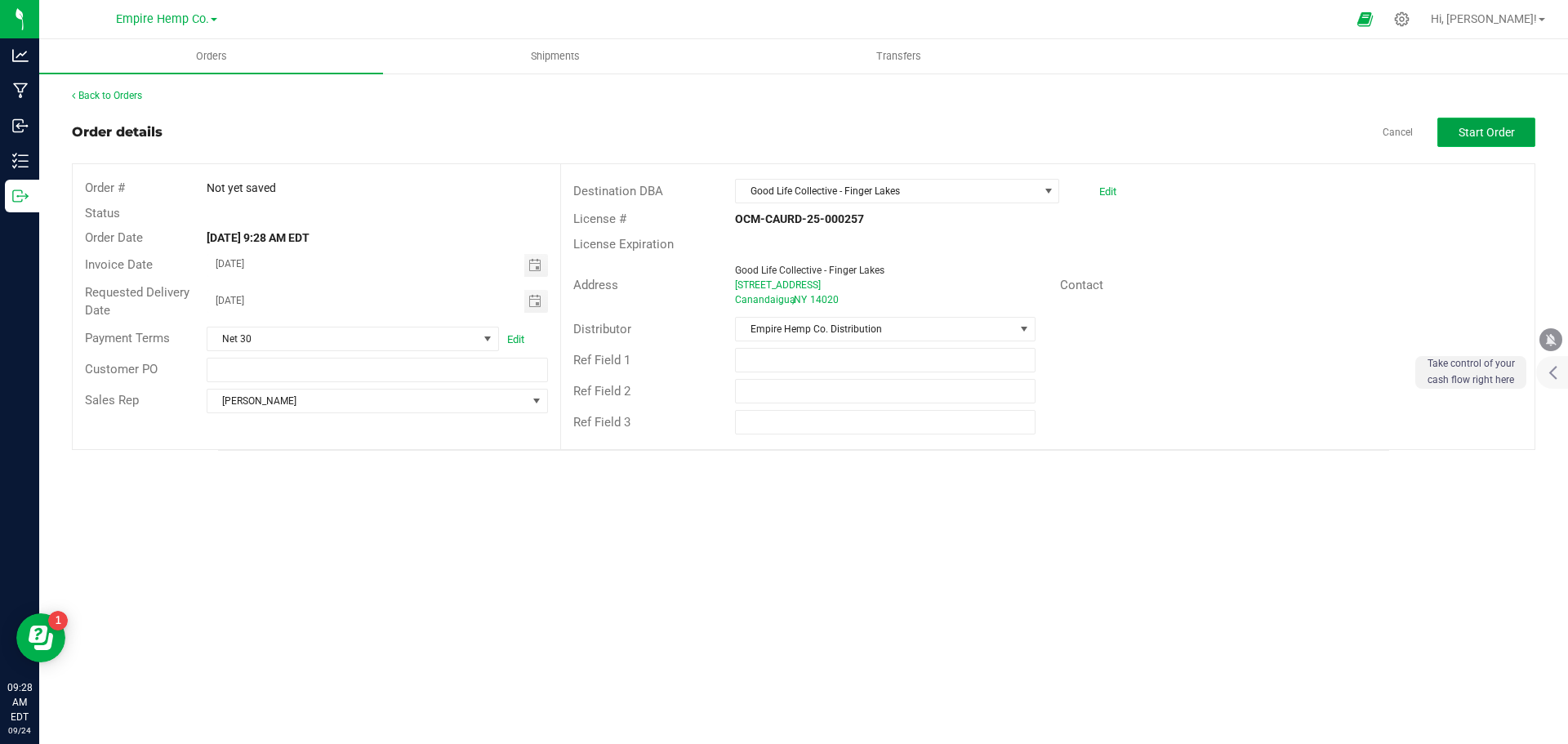
click at [1507, 133] on span "Start Order" at bounding box center [1487, 132] width 56 height 13
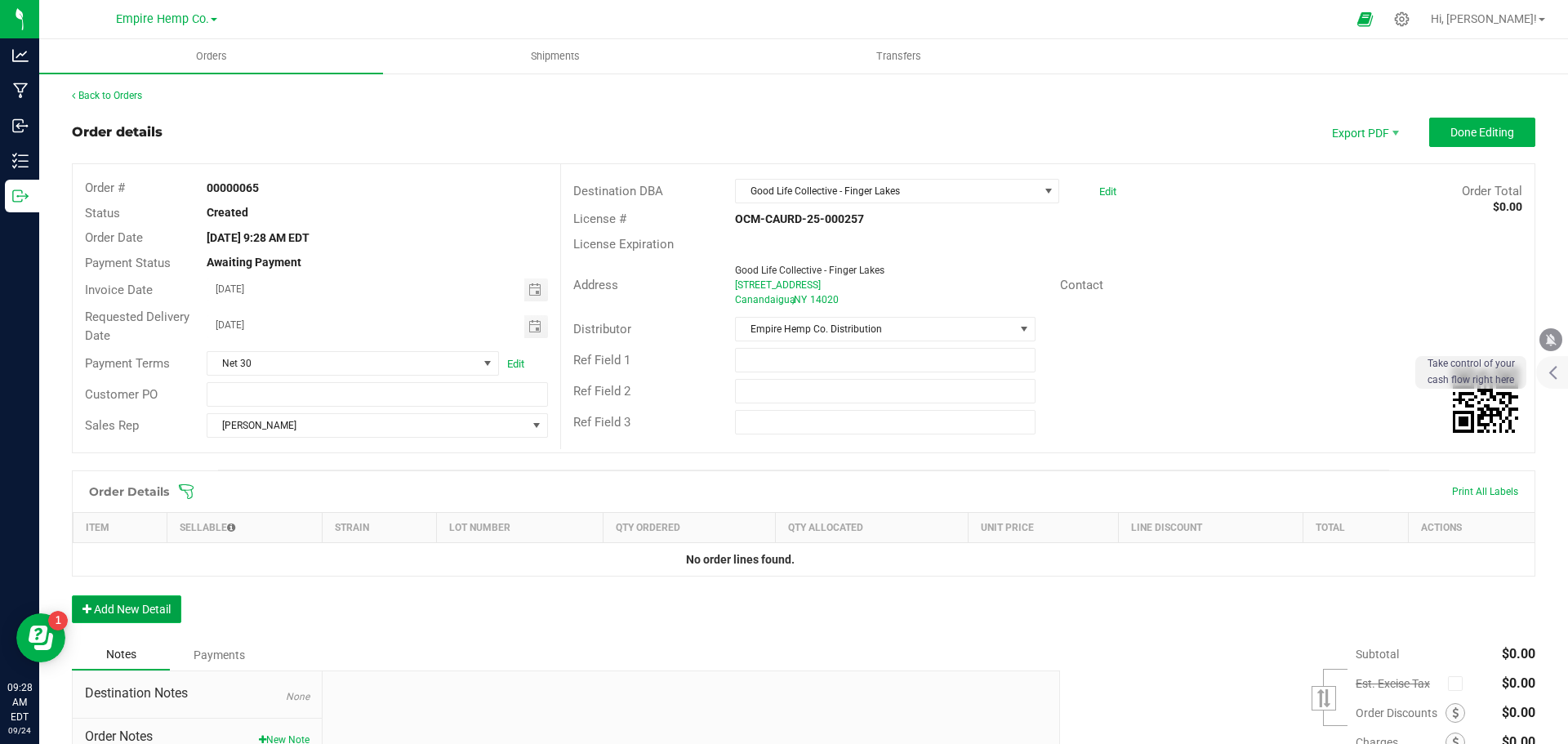
click at [152, 612] on button "Add New Detail" at bounding box center [126, 609] width 110 height 28
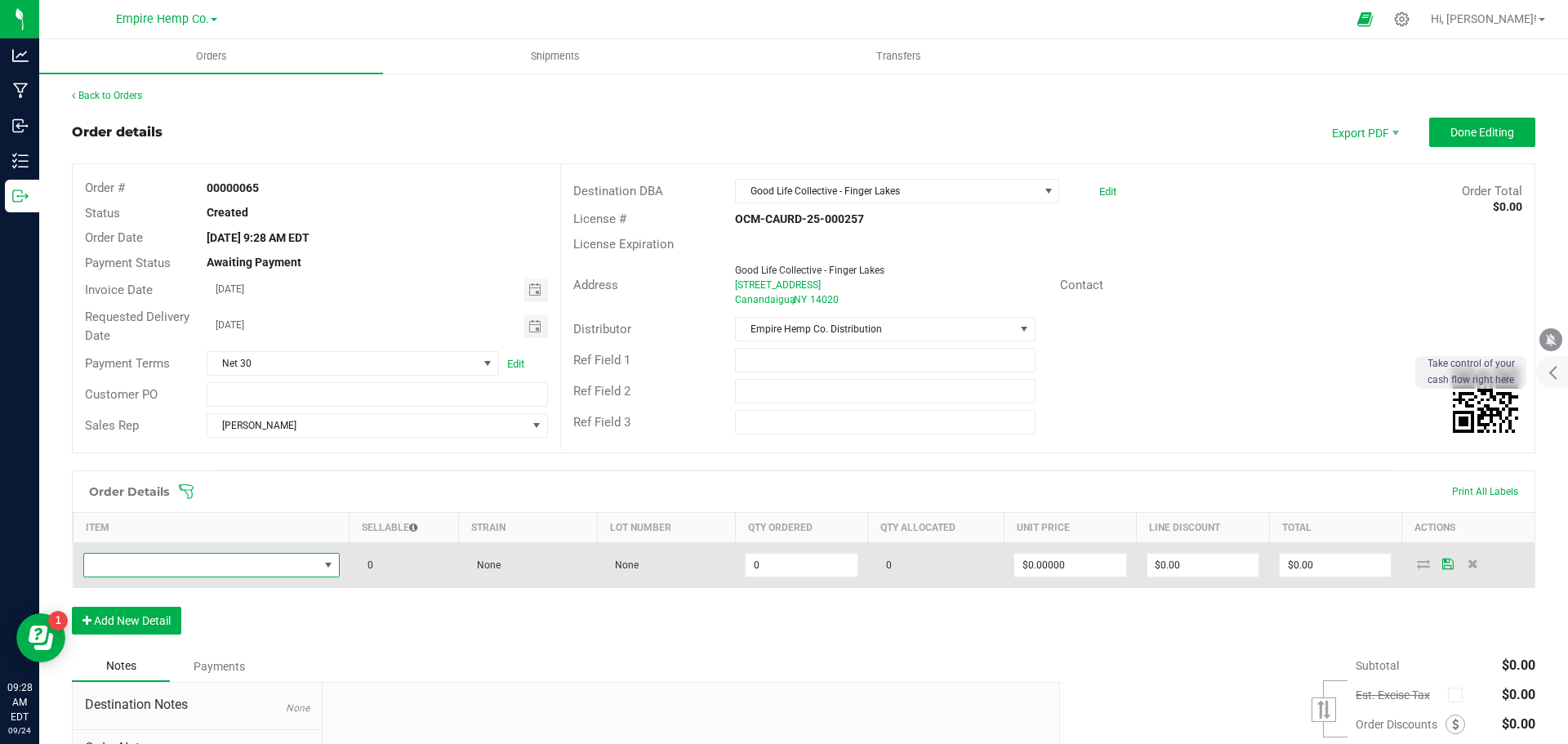
click at [267, 565] on span "NO DATA FOUND" at bounding box center [201, 565] width 234 height 23
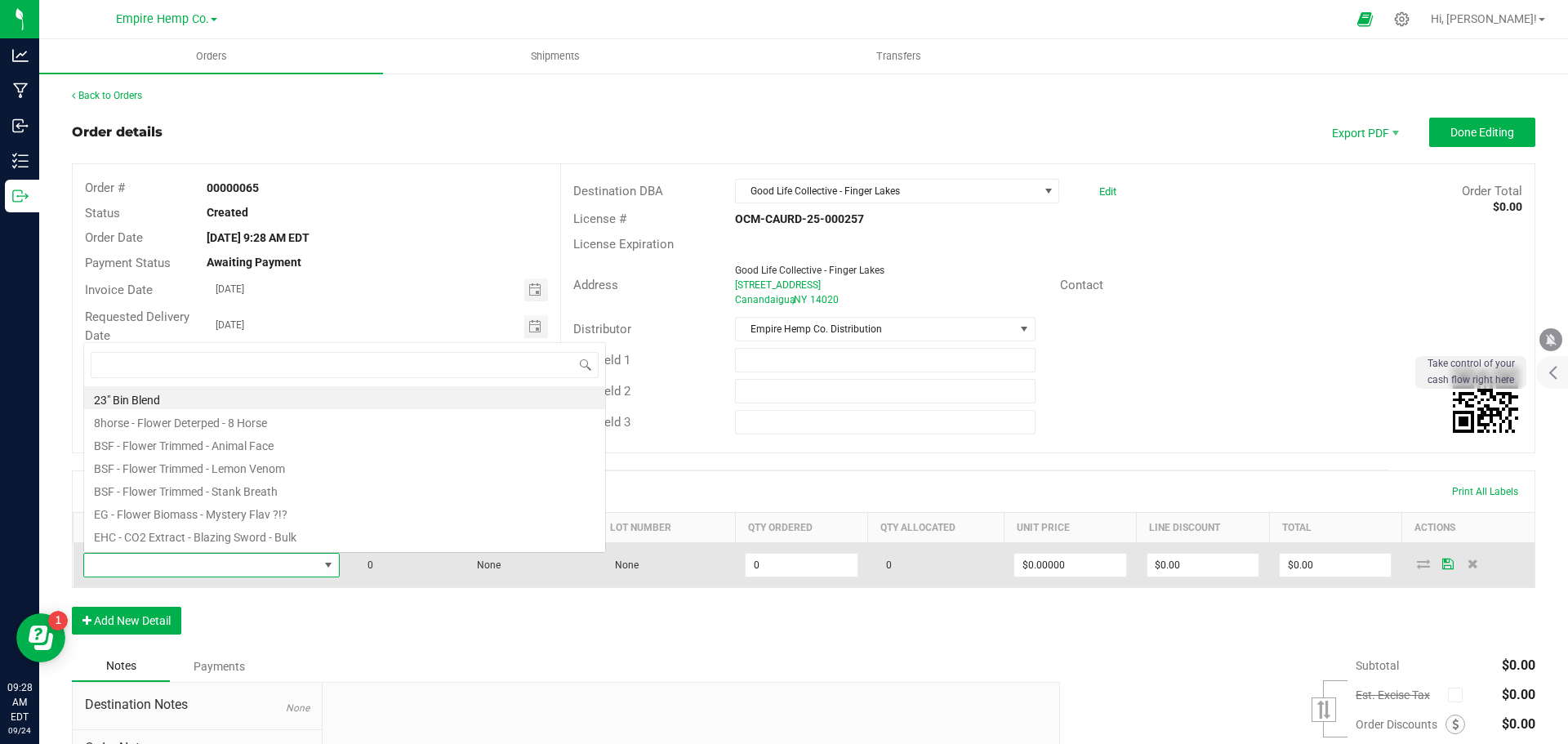
scroll to position [25, 252]
type input "trap"
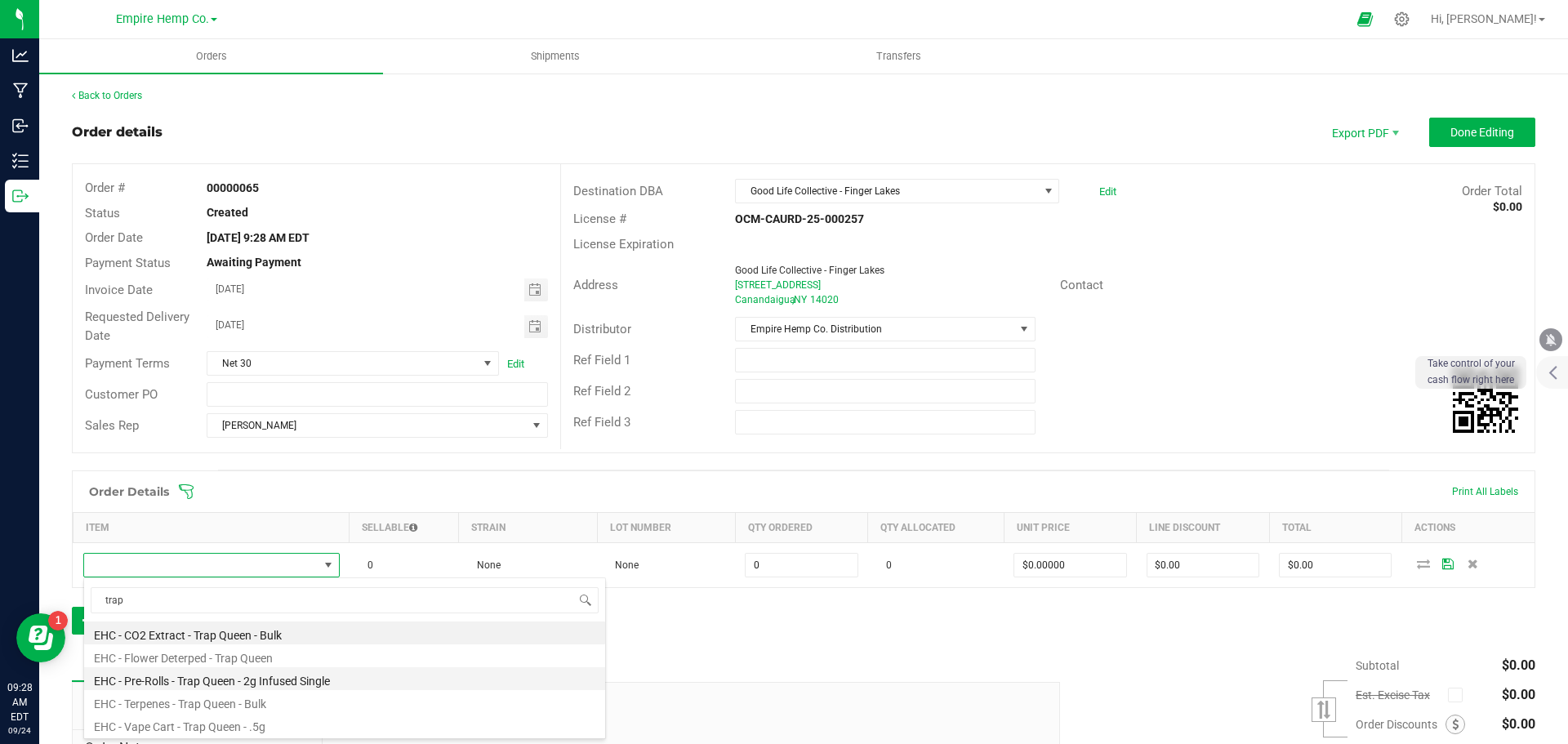
click at [291, 682] on li "EHC - Pre-Rolls - Trap Queen - 2g Infused Single" at bounding box center [344, 678] width 521 height 23
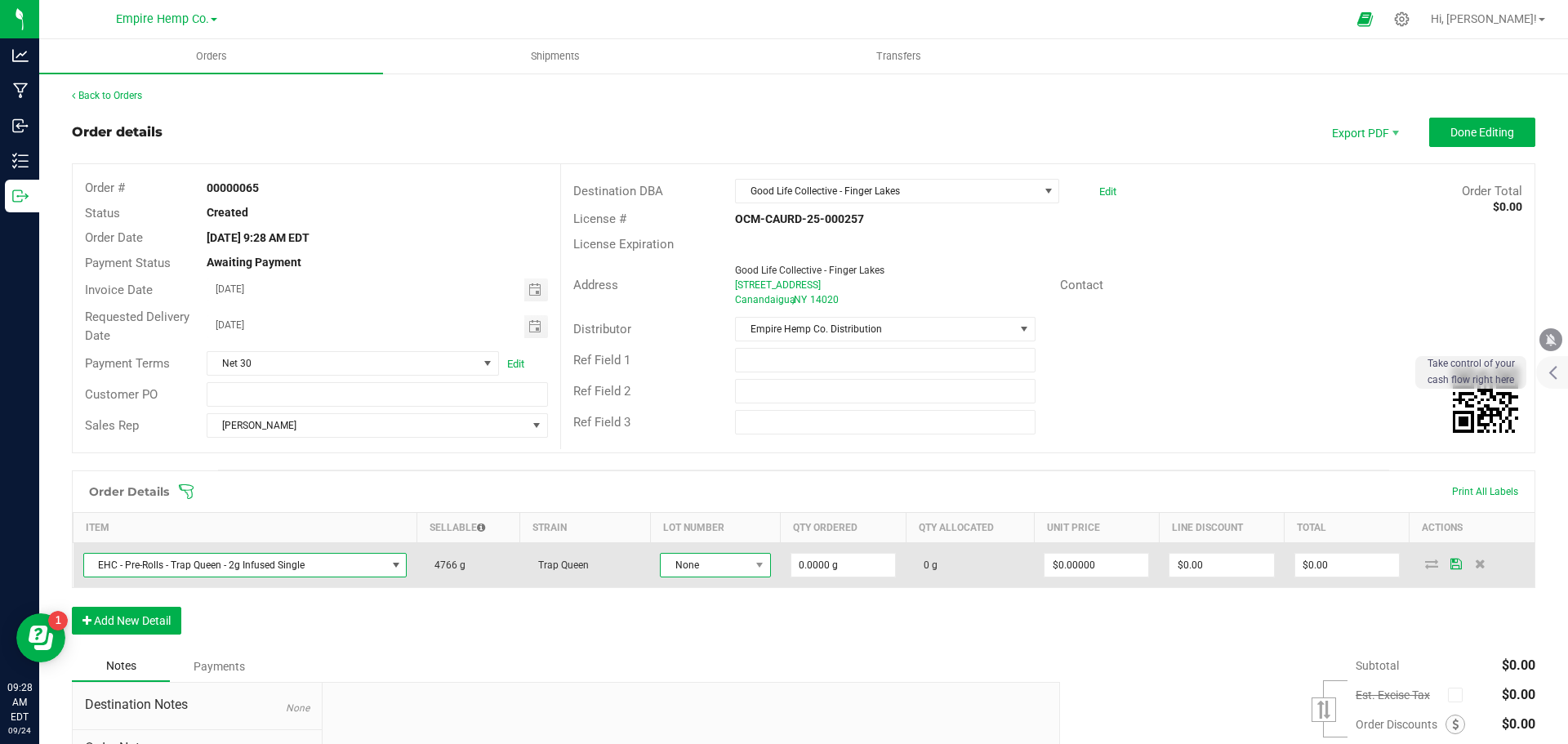
click at [699, 566] on span "None" at bounding box center [705, 565] width 89 height 23
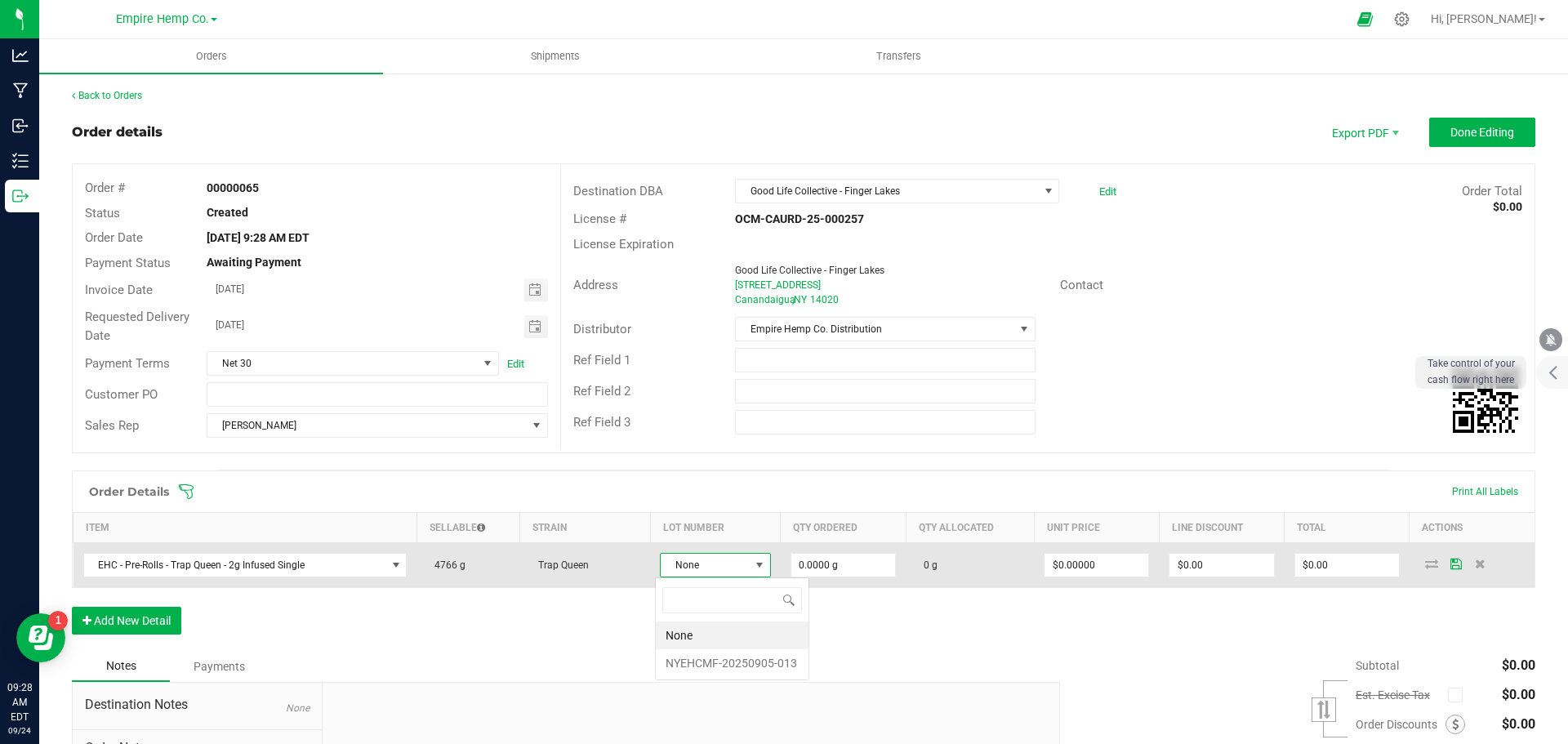
scroll to position [25, 110]
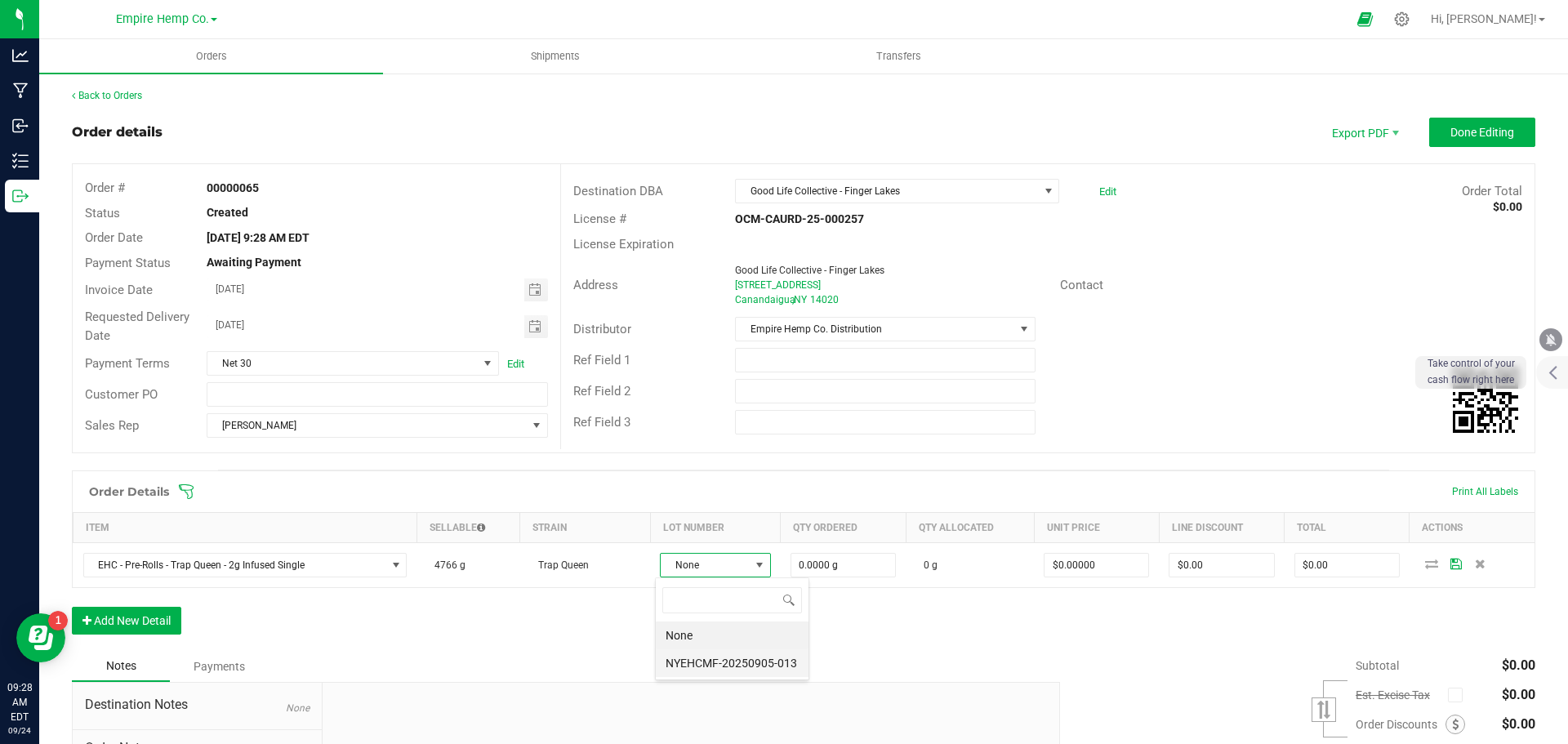
click at [695, 660] on li "NYEHCMF-20250905-013" at bounding box center [732, 664] width 152 height 28
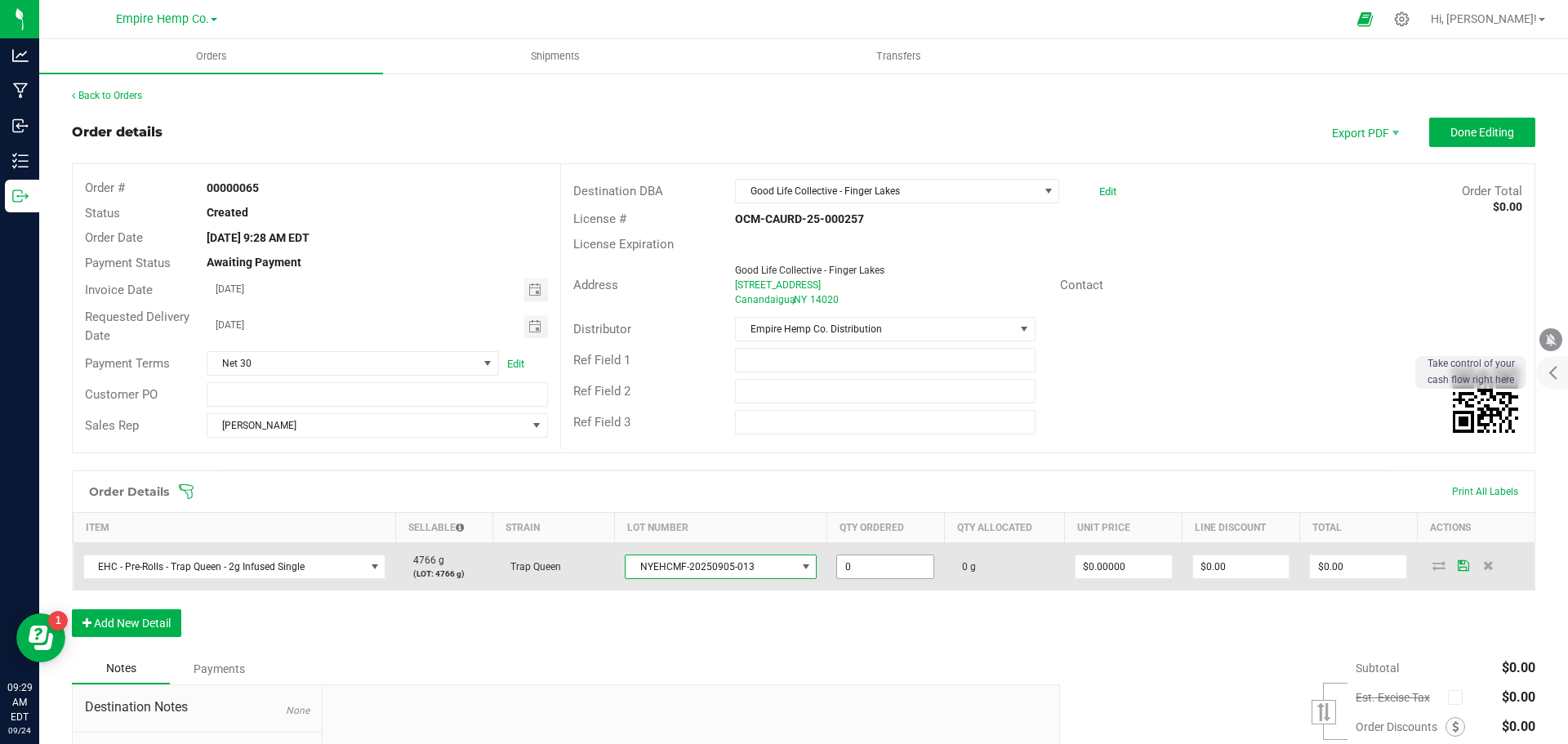
click at [847, 563] on input "0" at bounding box center [885, 567] width 96 height 23
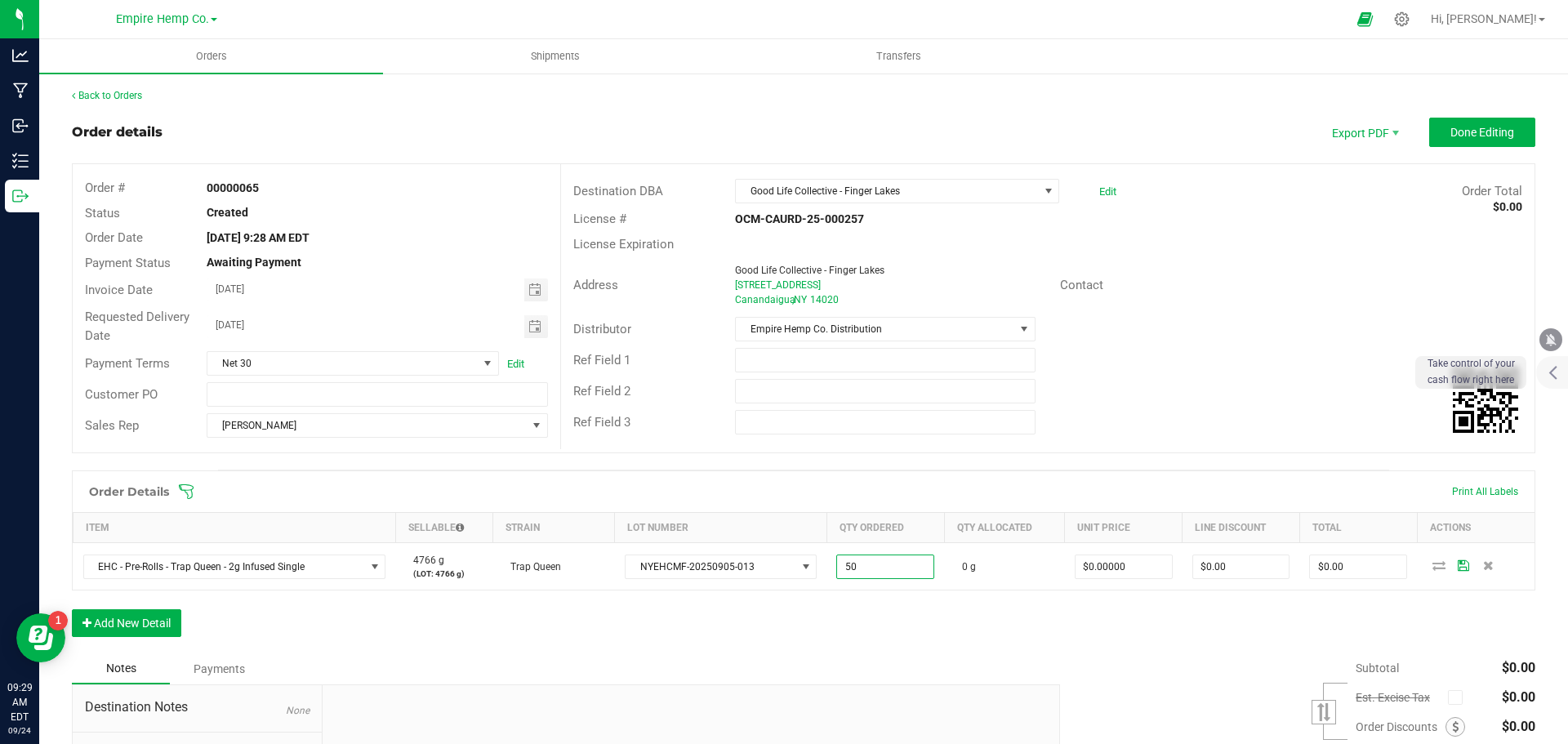
type input "50.0000 g"
click at [928, 603] on div "Order Details Print All Labels Item Sellable Strain Lot Number Qty Ordered Qty …" at bounding box center [804, 562] width 1464 height 183
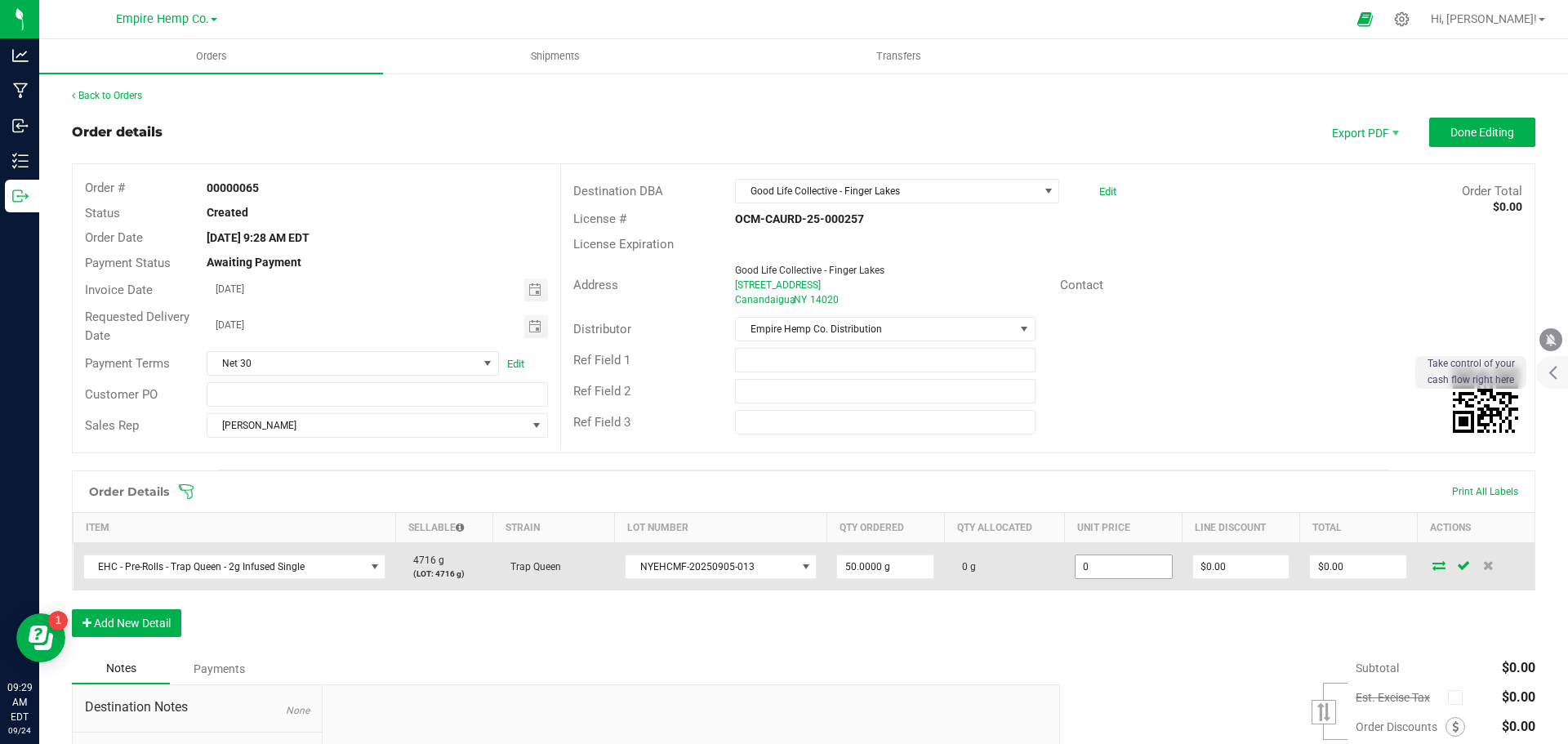
click at [1095, 567] on input "0" at bounding box center [1124, 567] width 96 height 23
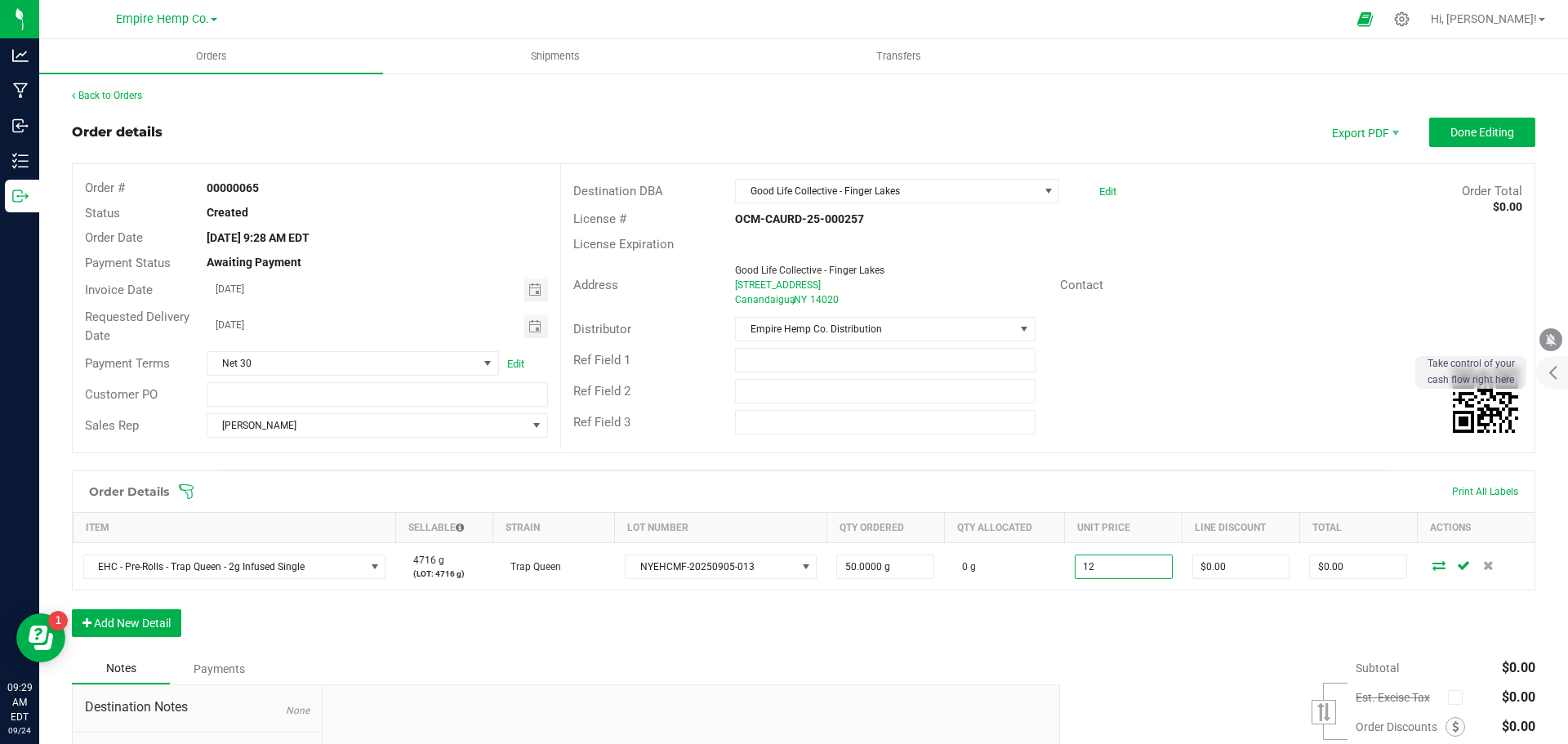
type input "$12.00000"
type input "$600.00"
click at [1175, 641] on div "Order Details Print All Labels Item Sellable Strain Lot Number Qty Ordered Qty …" at bounding box center [804, 562] width 1464 height 183
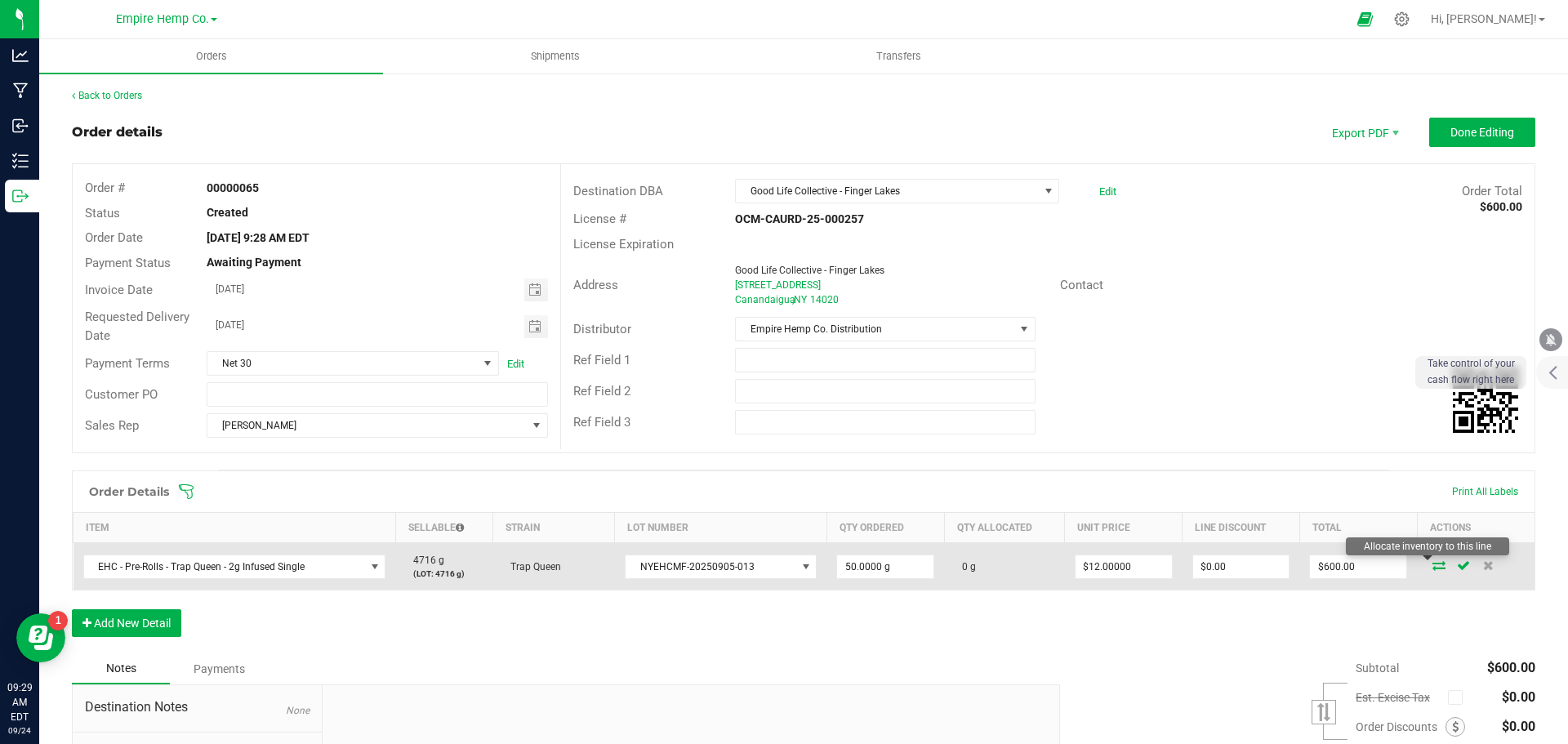
click at [1432, 570] on icon at bounding box center [1439, 565] width 13 height 10
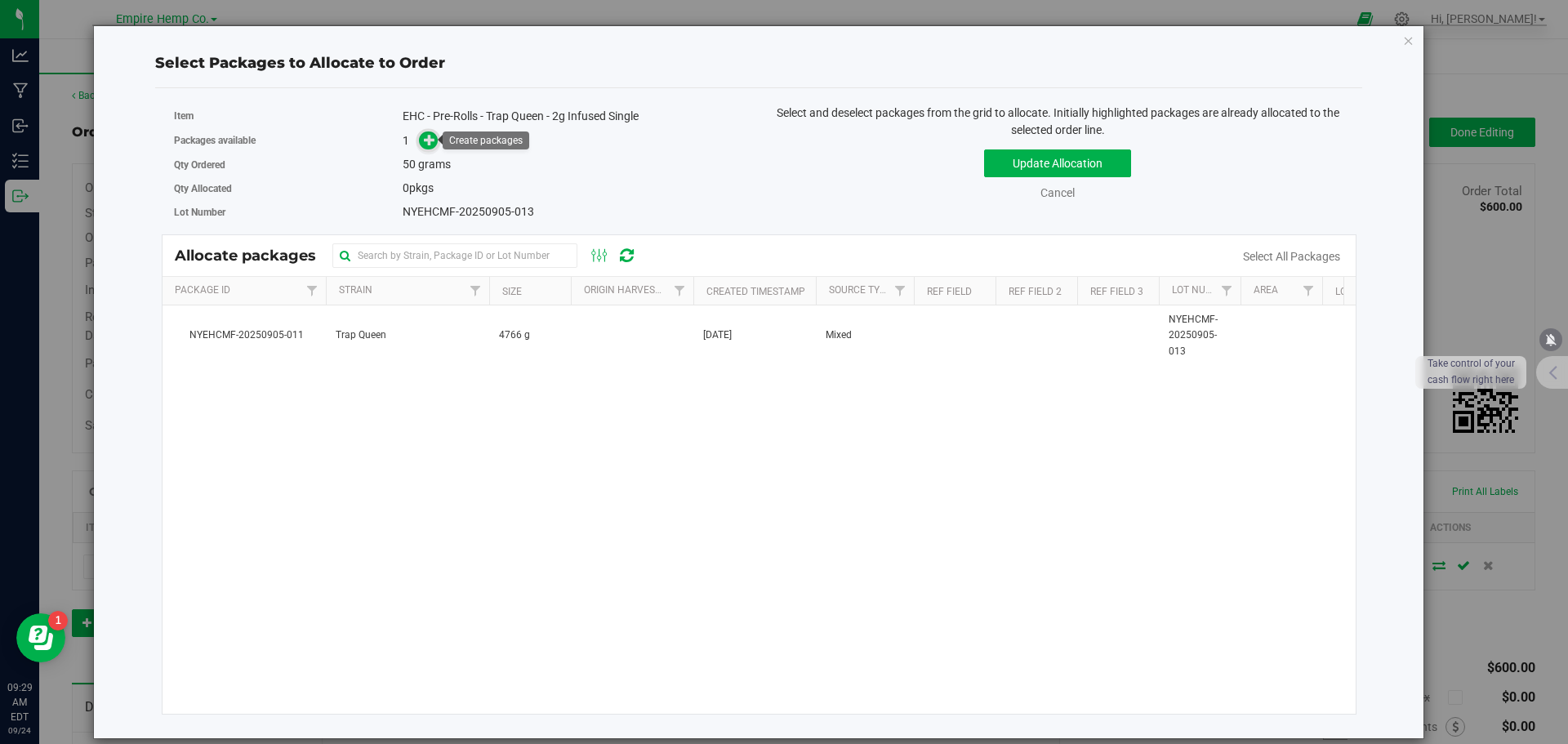
click at [428, 139] on icon at bounding box center [429, 139] width 11 height 11
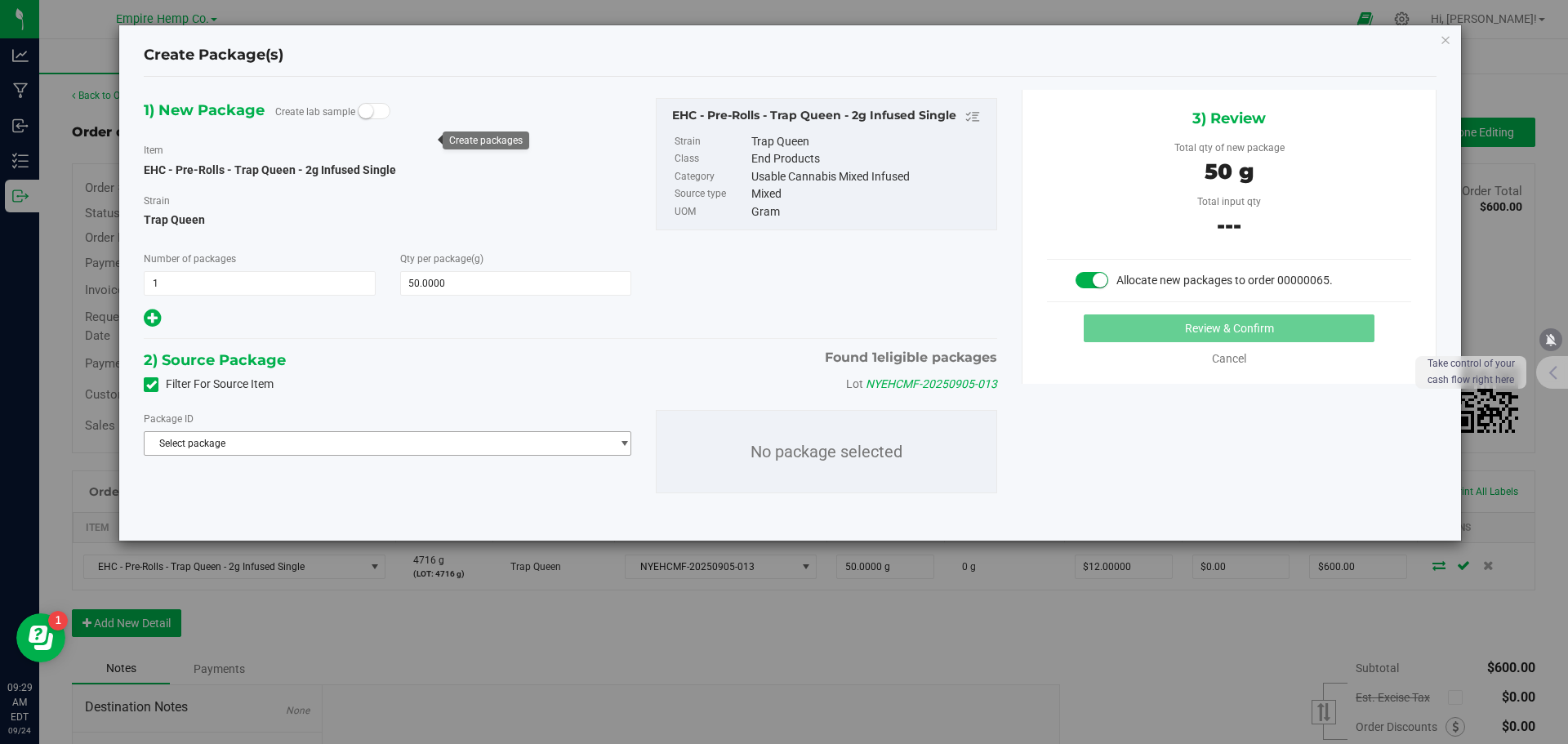
click at [337, 447] on span "Select package" at bounding box center [377, 443] width 465 height 23
click at [352, 510] on span "( EHC - Pre-Rolls - Trap Queen - 2g Infused Single )" at bounding box center [380, 510] width 218 height 11
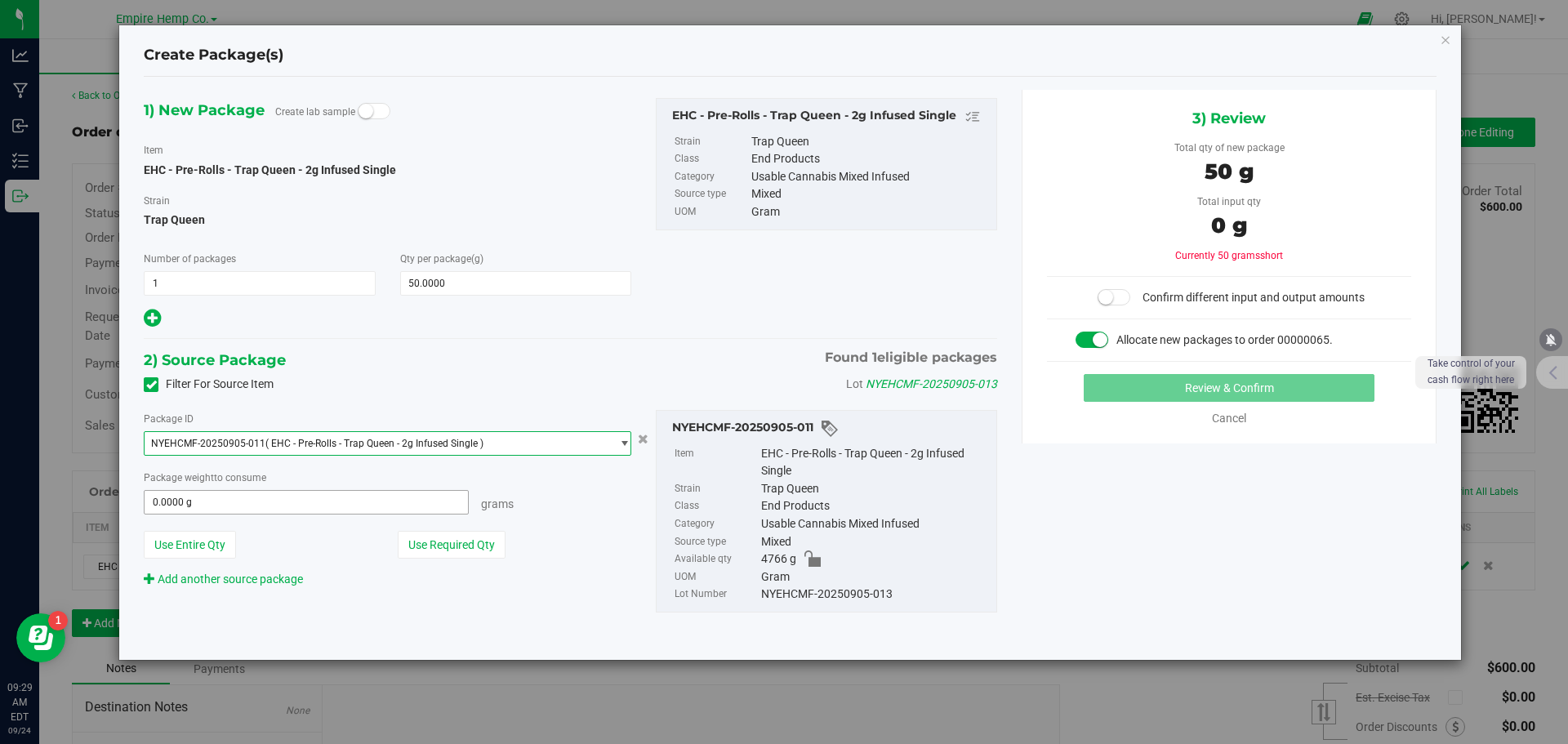
click at [359, 506] on span "0.0000 g 0" at bounding box center [306, 502] width 325 height 25
type input "50"
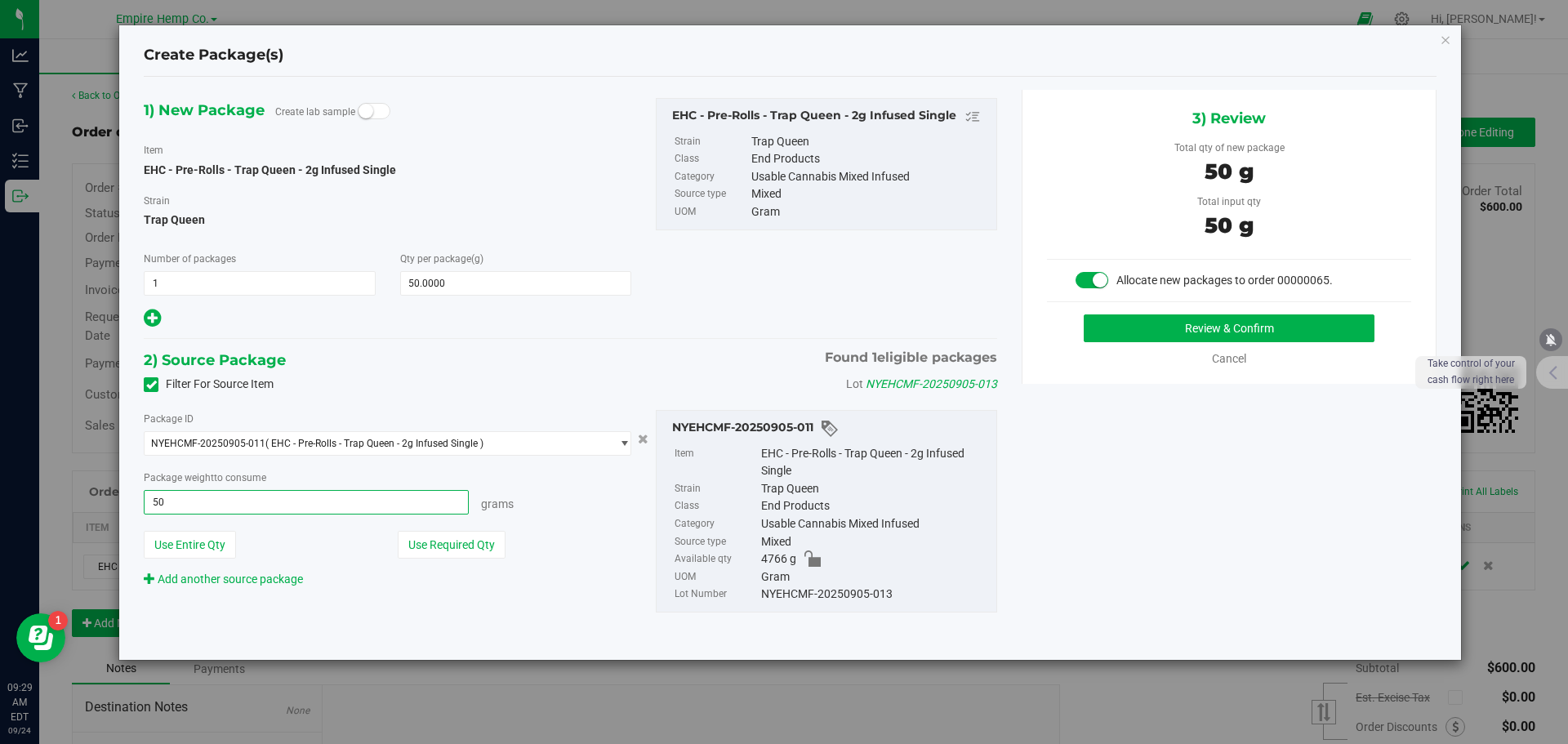
click at [1083, 315] on button "Review & Confirm" at bounding box center [1228, 329] width 291 height 28
type input "50.0000 g"
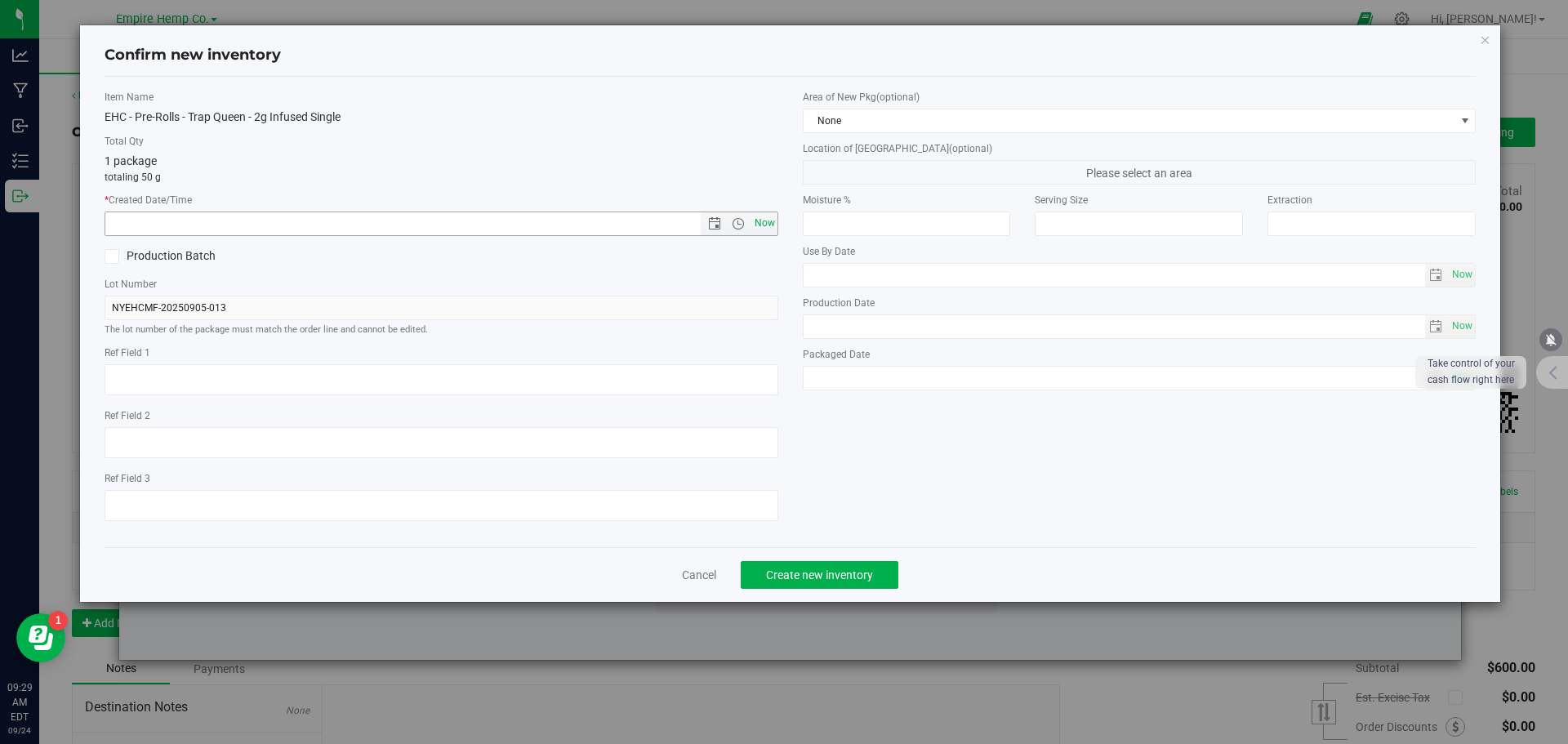
click at [770, 226] on span "Now" at bounding box center [764, 223] width 28 height 24
type input "[DATE] 9:29 AM"
click at [870, 582] on button "Create new inventory" at bounding box center [820, 575] width 158 height 28
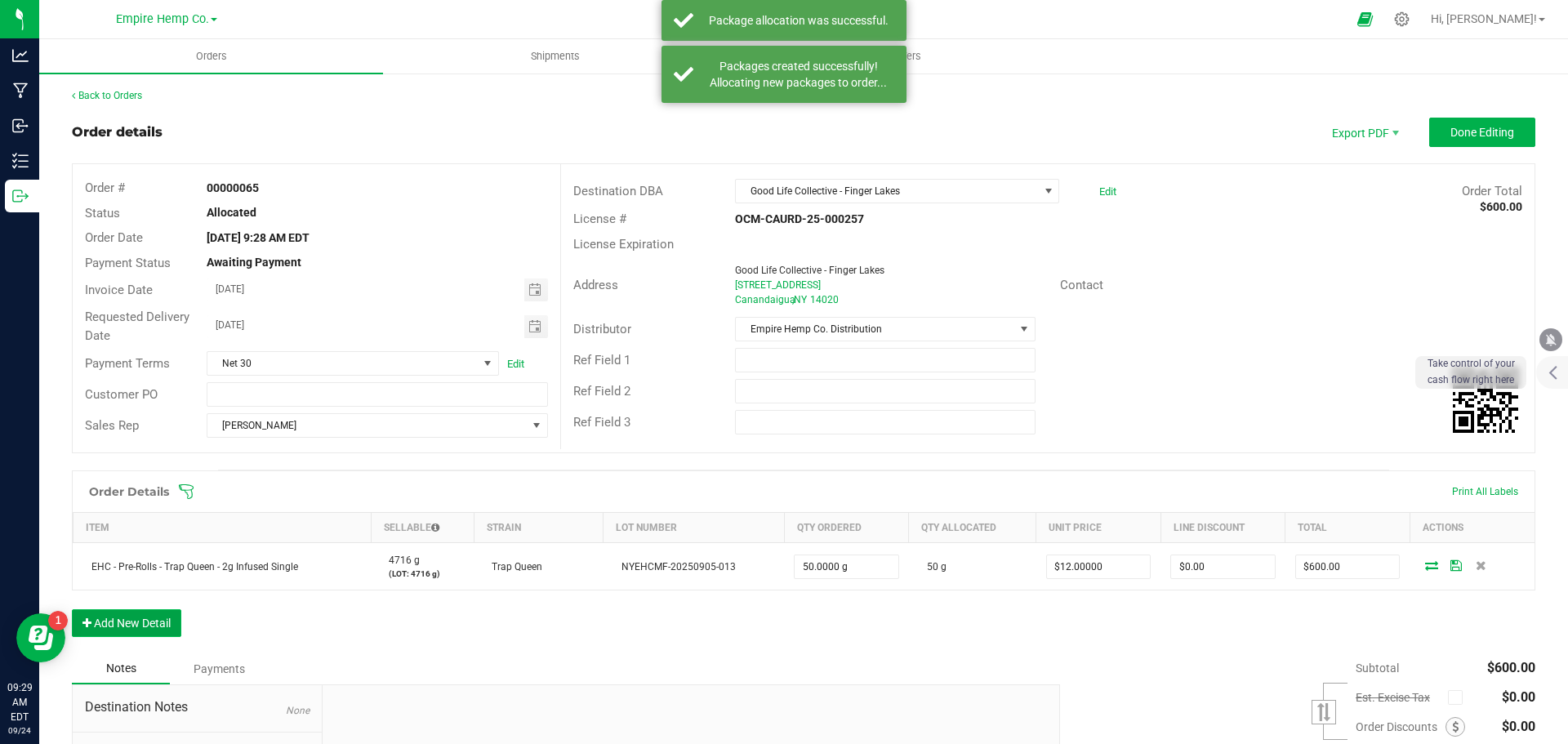
click at [136, 620] on button "Add New Detail" at bounding box center [126, 623] width 110 height 28
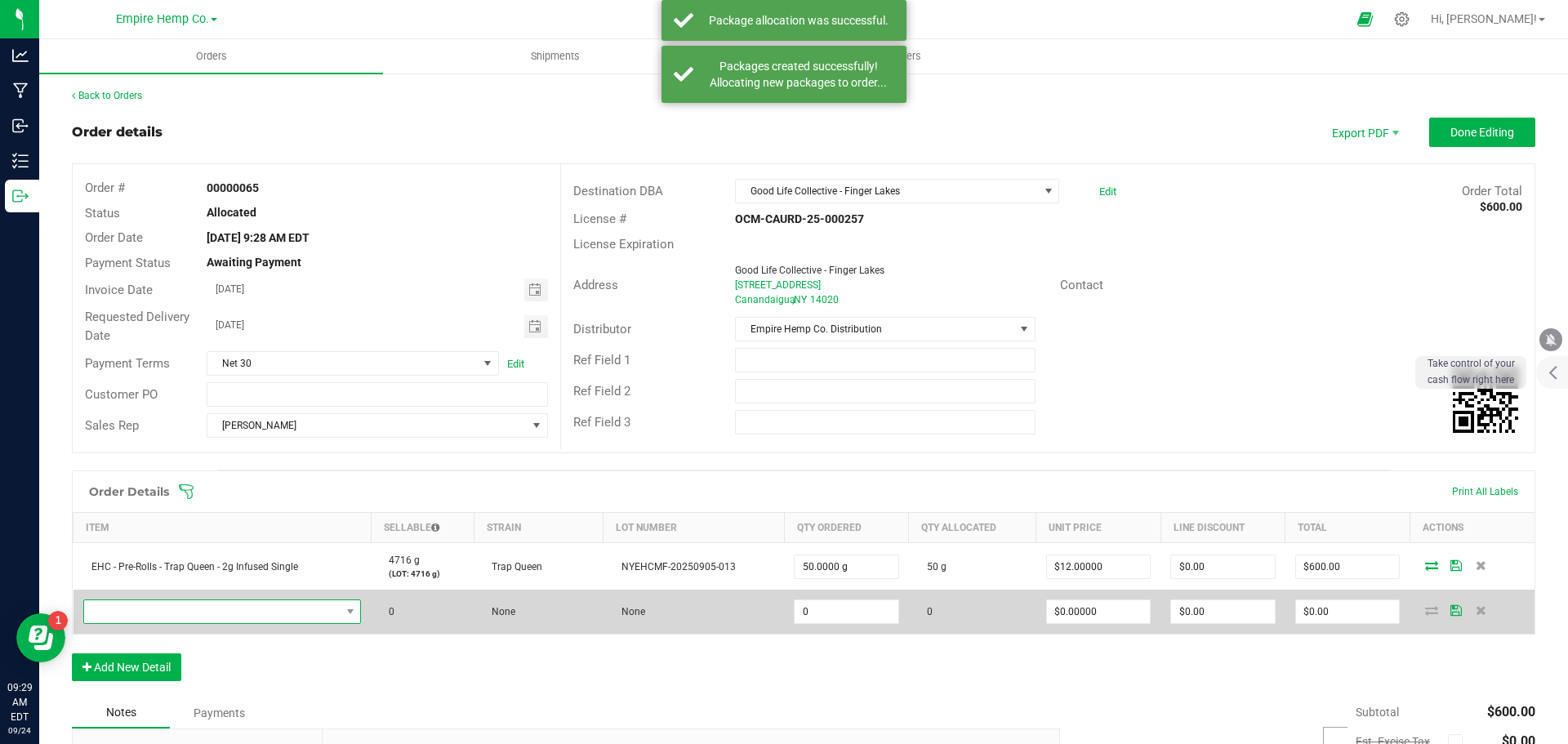
click at [147, 611] on span "NO DATA FOUND" at bounding box center [212, 611] width 257 height 23
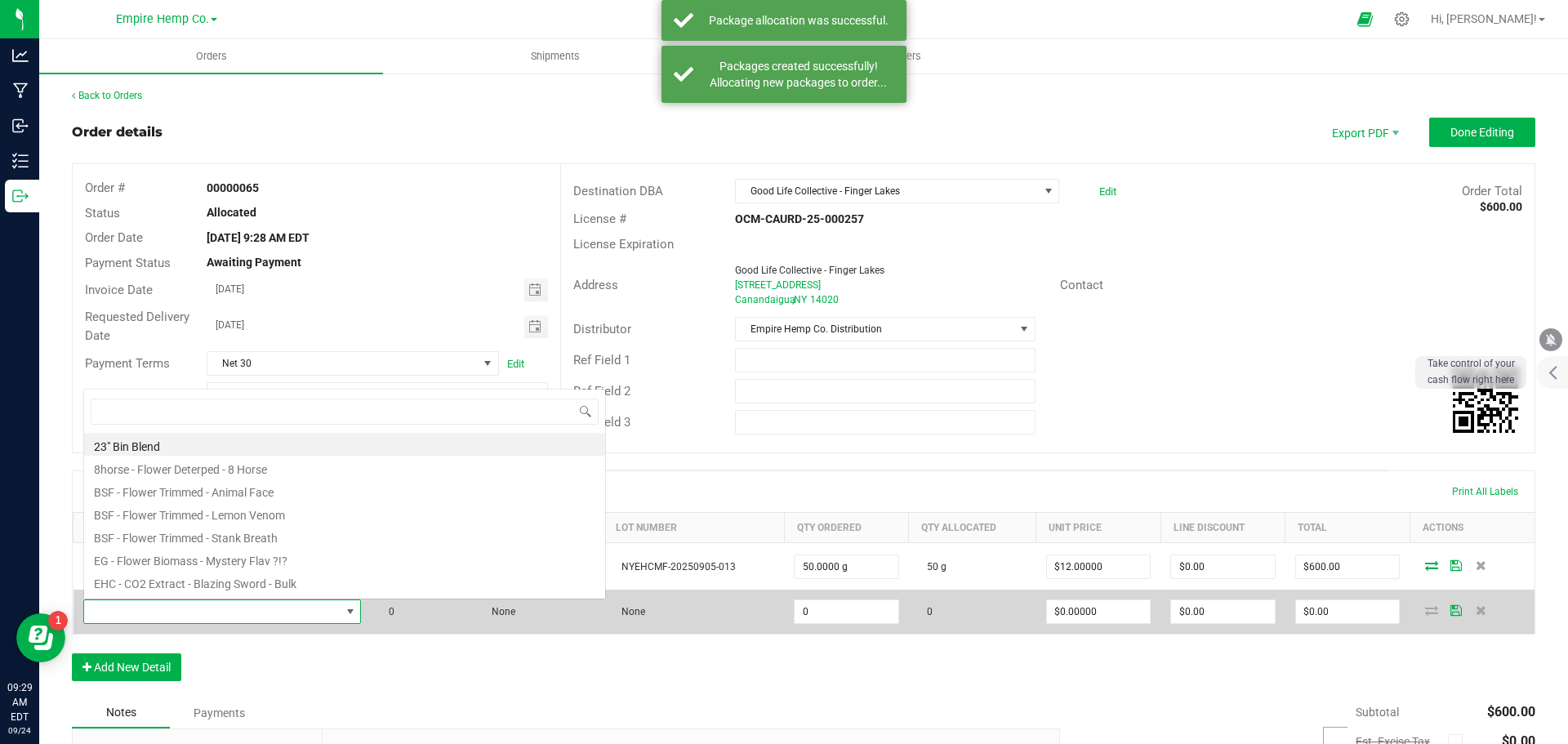
scroll to position [25, 273]
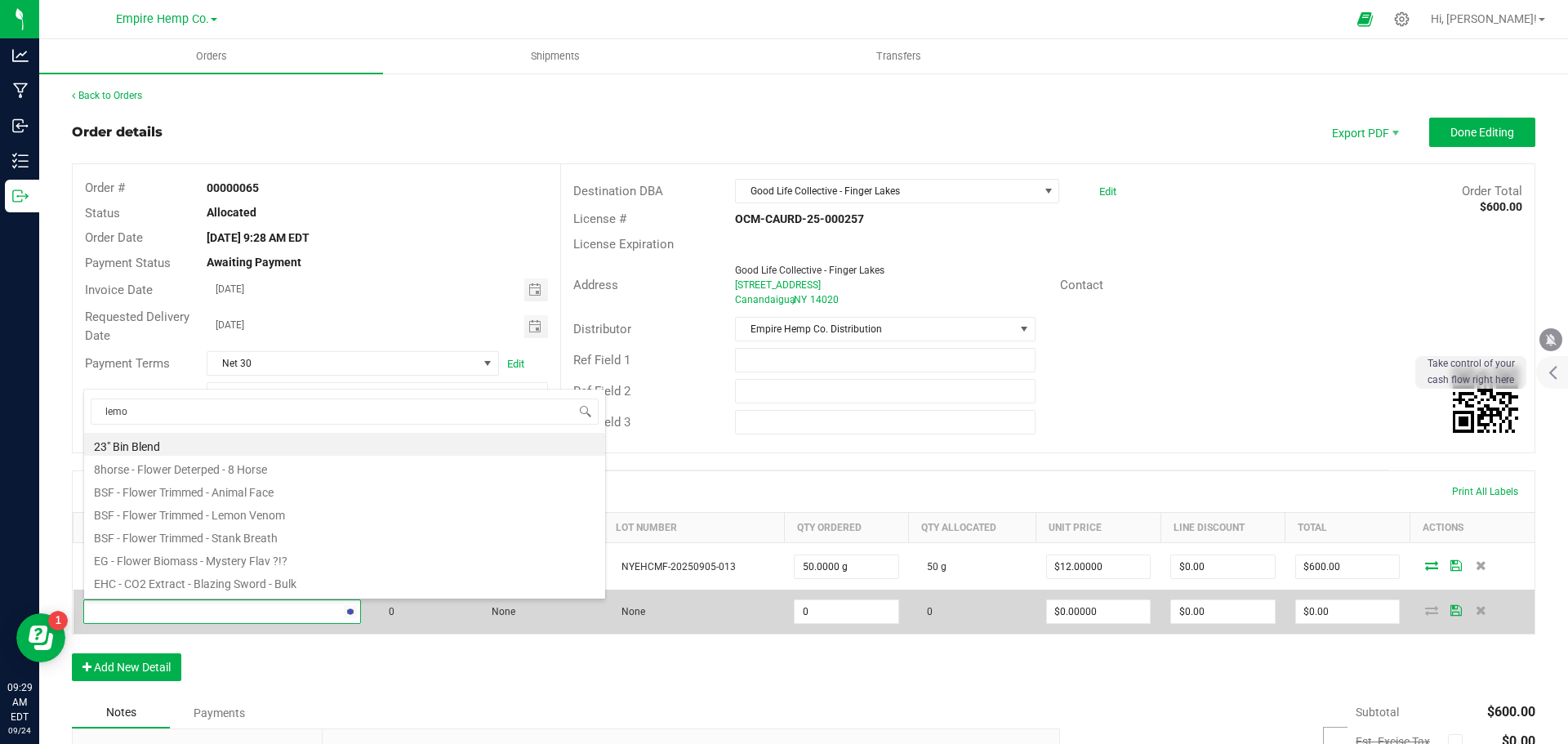
type input "lemon"
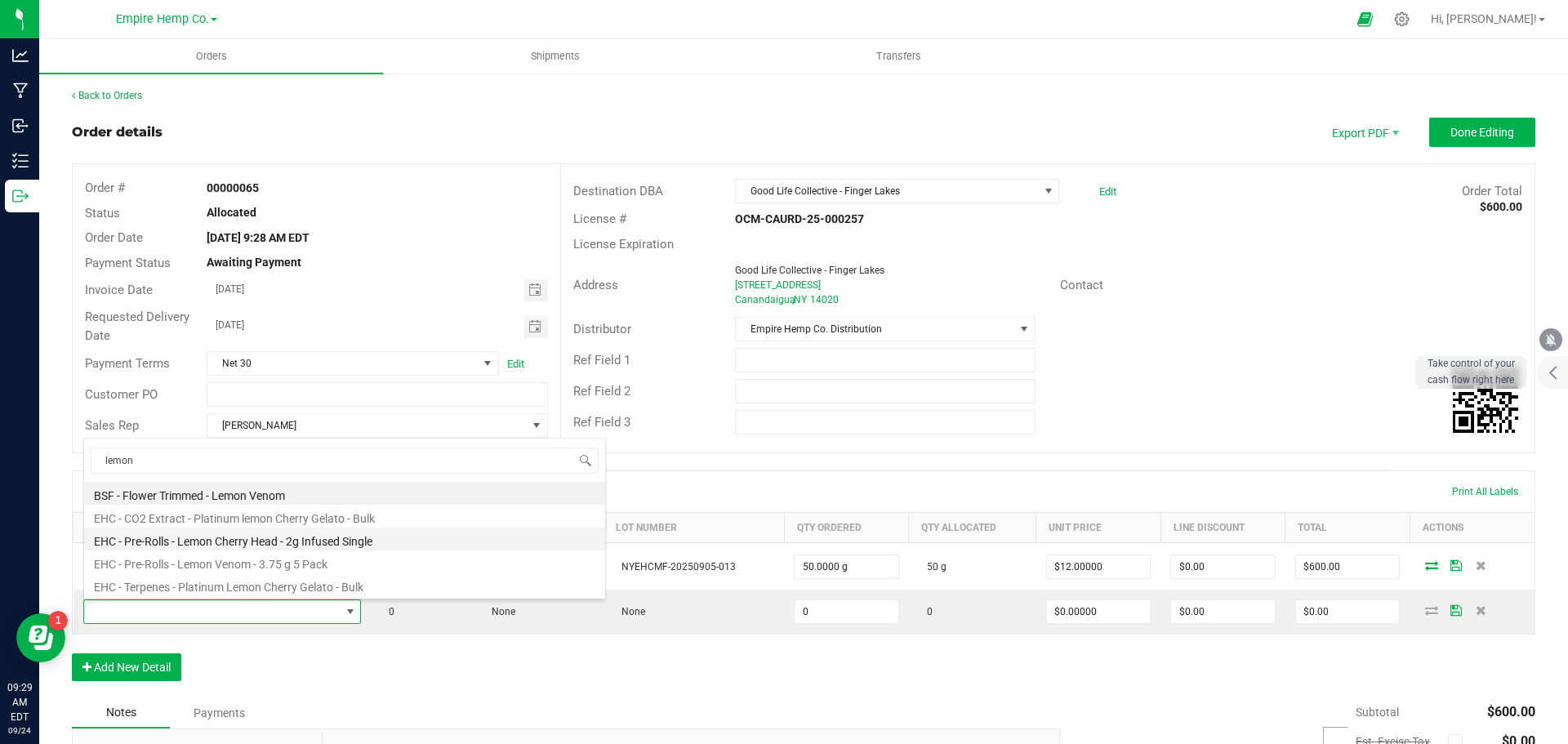
click at [219, 536] on li "EHC - Pre-Rolls - Lemon Cherry Head - 2g Infused Single" at bounding box center [344, 539] width 521 height 23
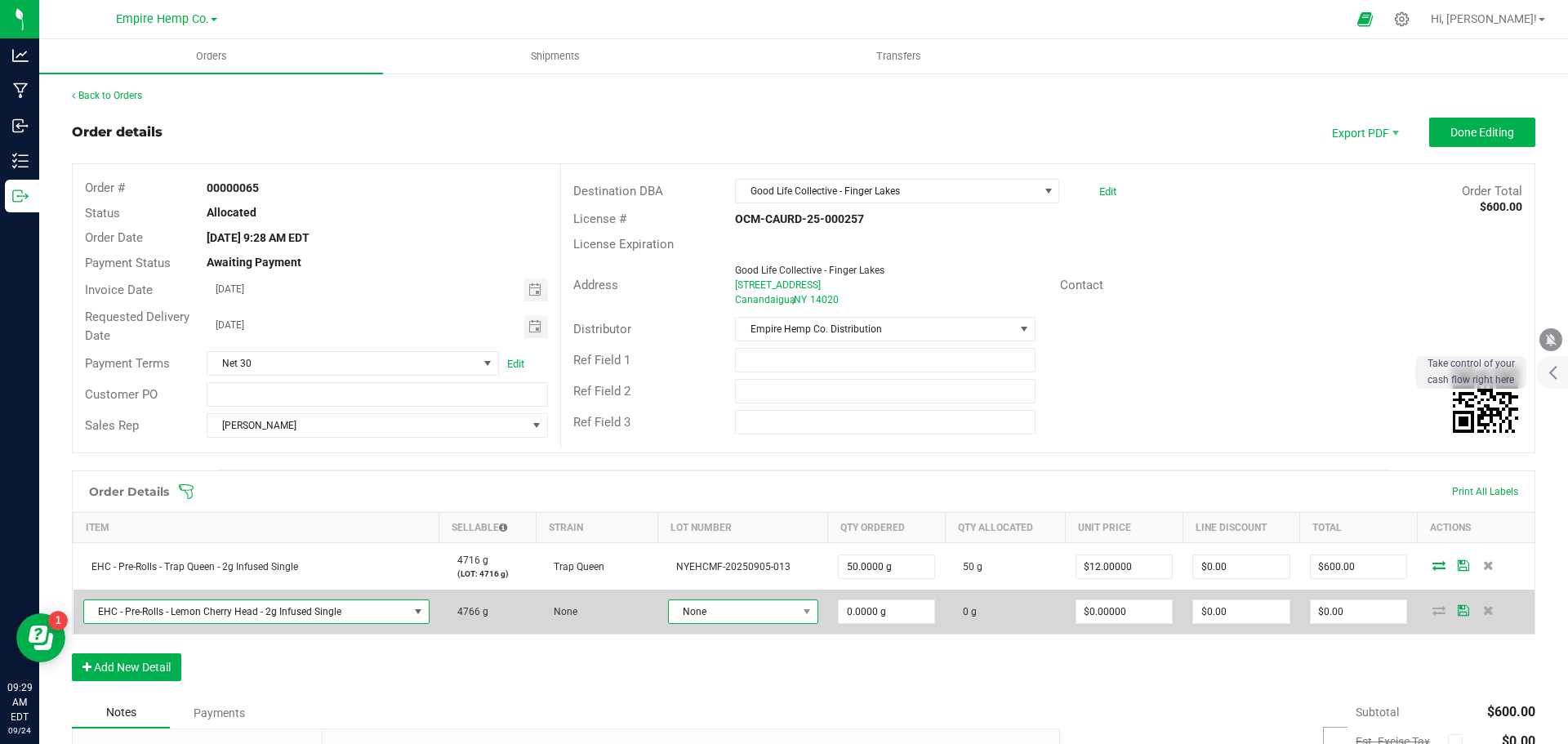
click at [723, 612] on span "None" at bounding box center [733, 611] width 128 height 23
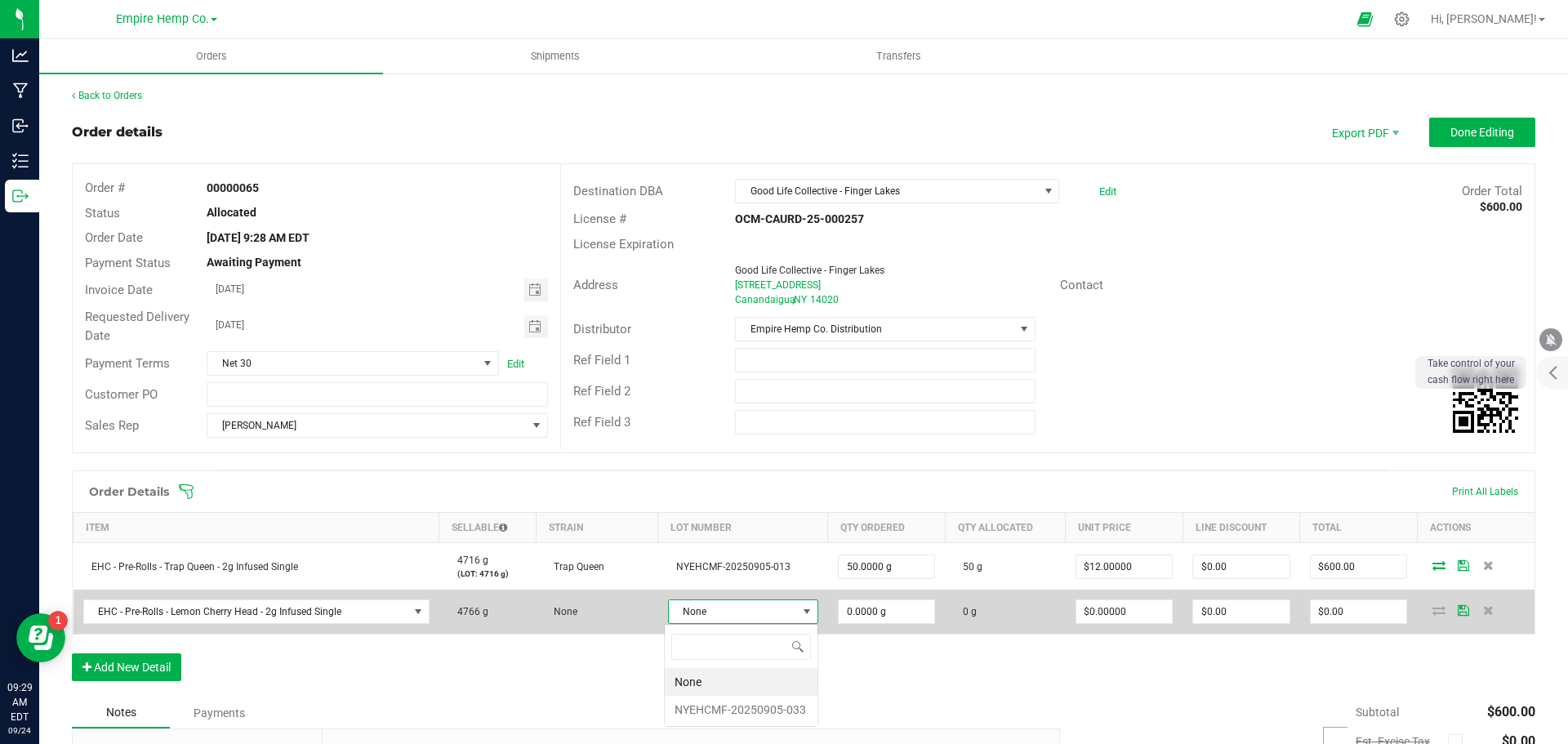
scroll to position [25, 146]
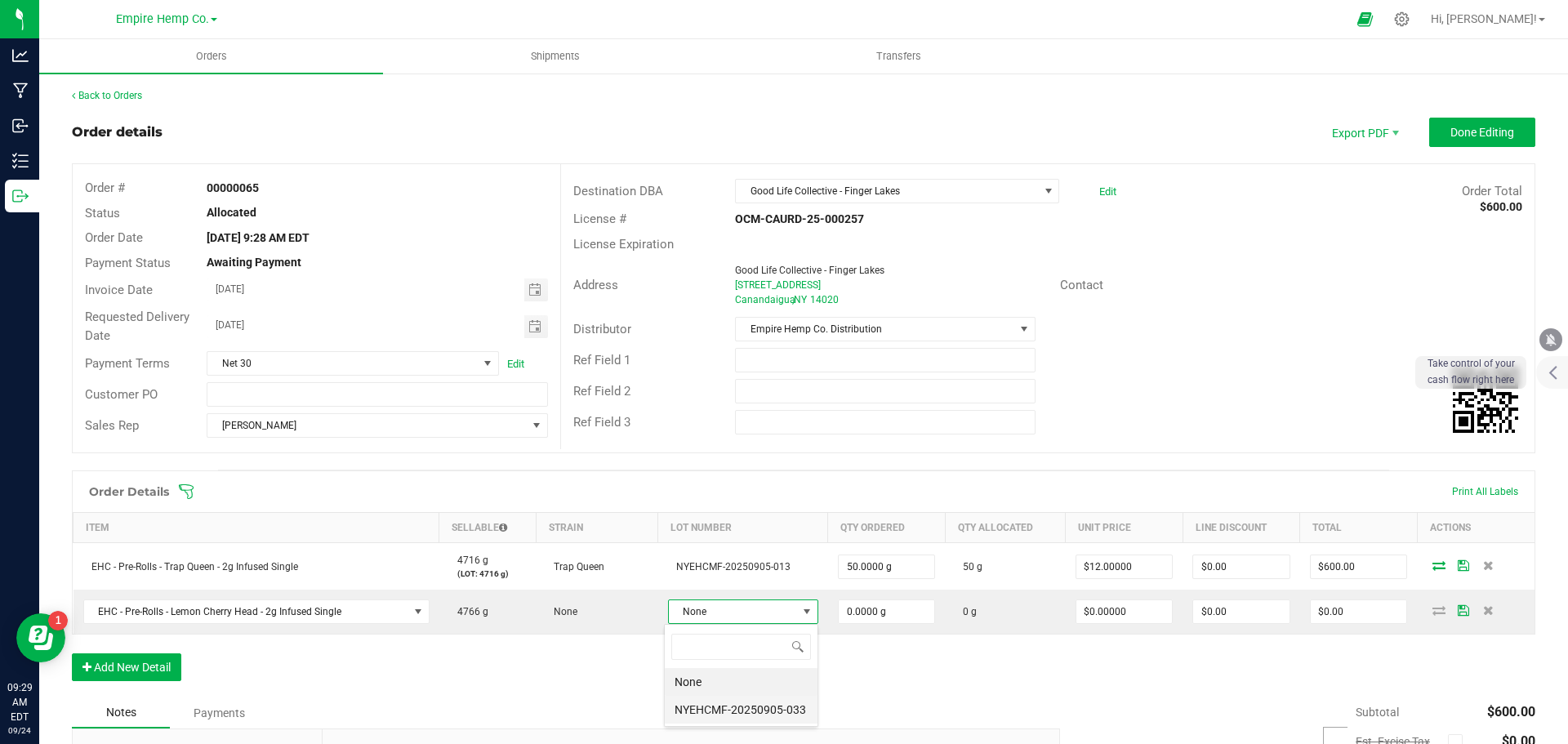
click at [731, 709] on li "NYEHCMF-20250905-033" at bounding box center [740, 710] width 152 height 28
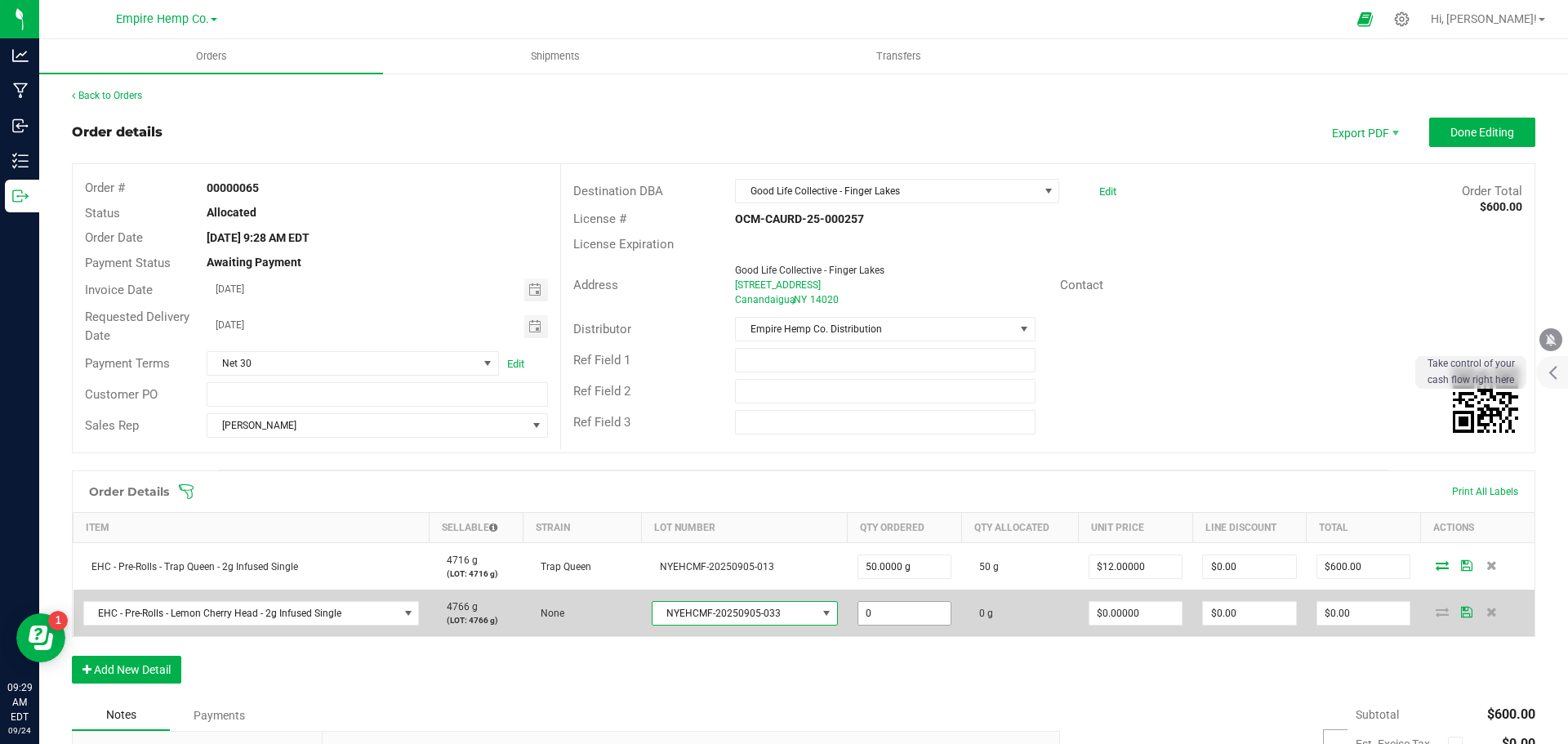
click at [919, 611] on input "0" at bounding box center [904, 613] width 93 height 23
type input "50.0000 g"
type input "0"
click at [1122, 604] on input "0" at bounding box center [1136, 613] width 93 height 23
type input "$12.00000"
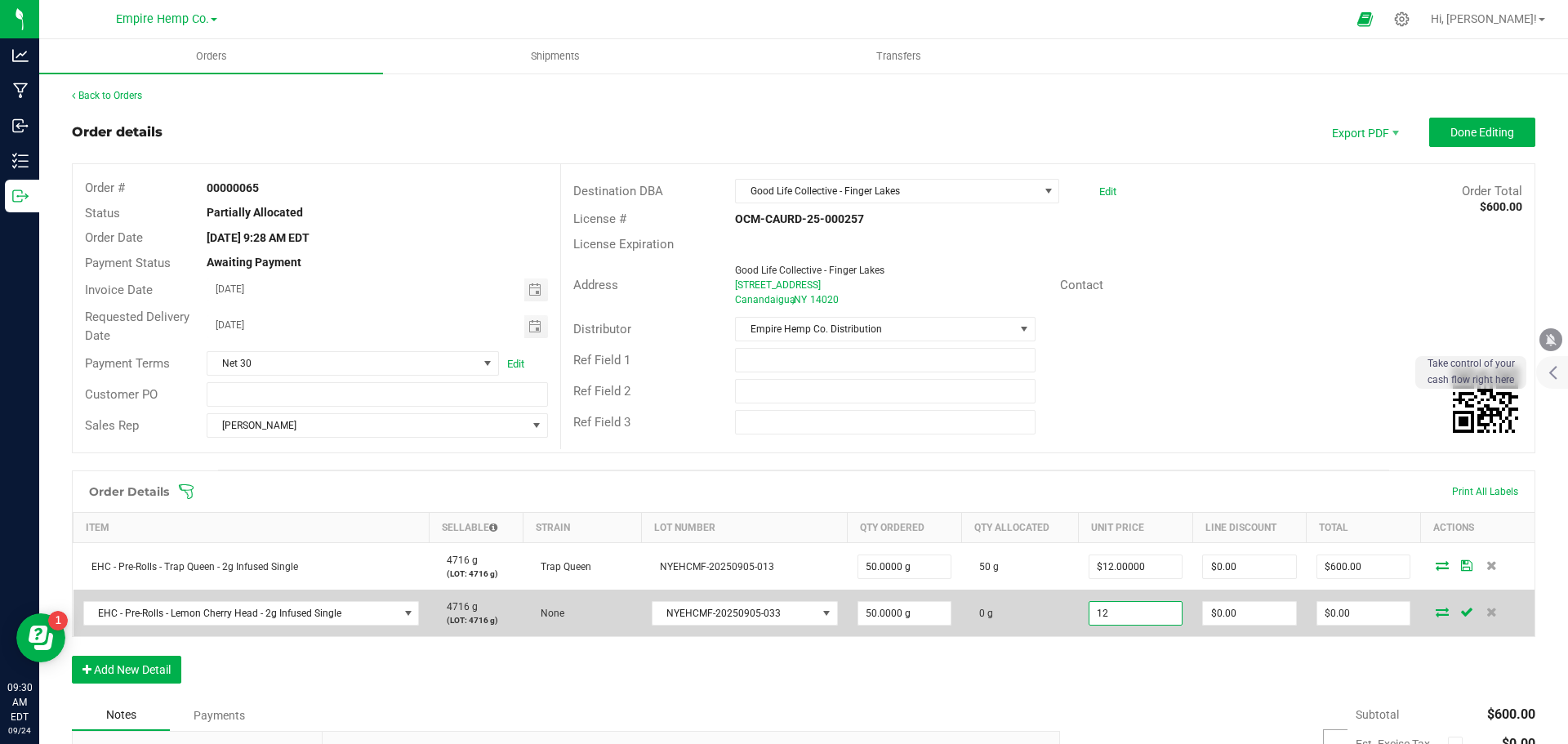
type input "$600.00"
click at [1432, 621] on td at bounding box center [1478, 613] width 114 height 46
click at [1436, 614] on icon at bounding box center [1442, 612] width 13 height 10
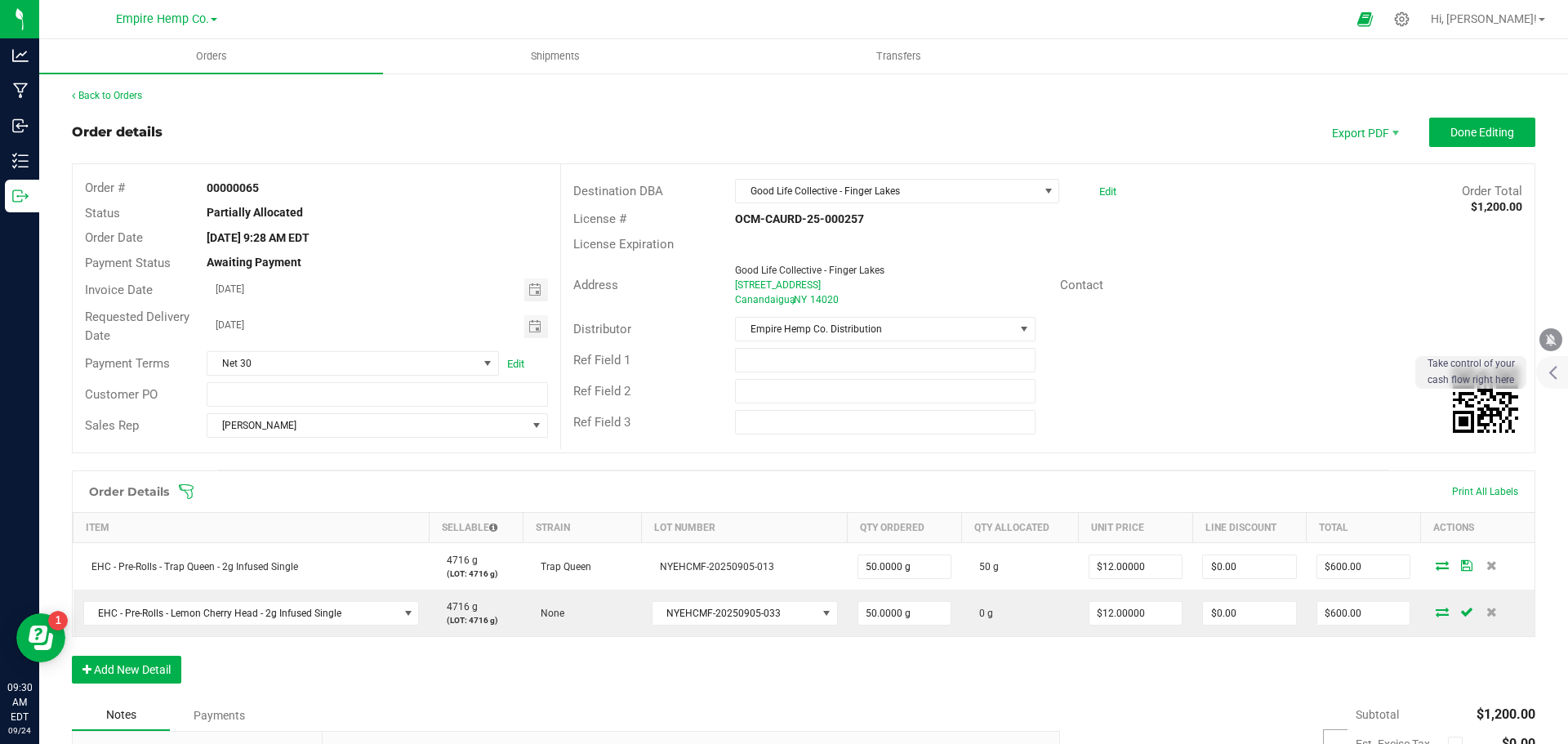
click at [1436, 614] on icon at bounding box center [1442, 612] width 13 height 10
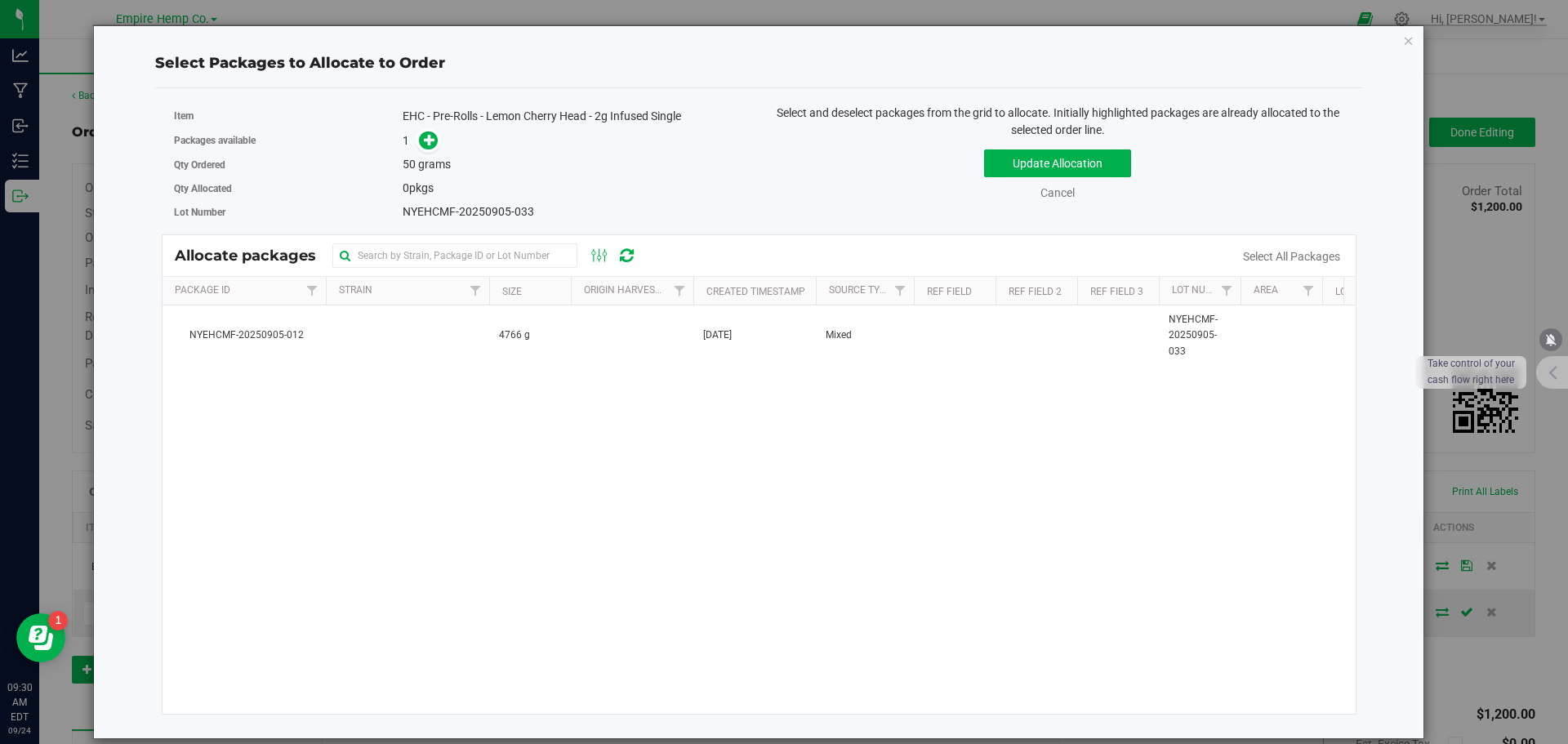
click at [429, 128] on div "Packages available 1" at bounding box center [460, 140] width 573 height 25
click at [423, 143] on span at bounding box center [428, 140] width 18 height 18
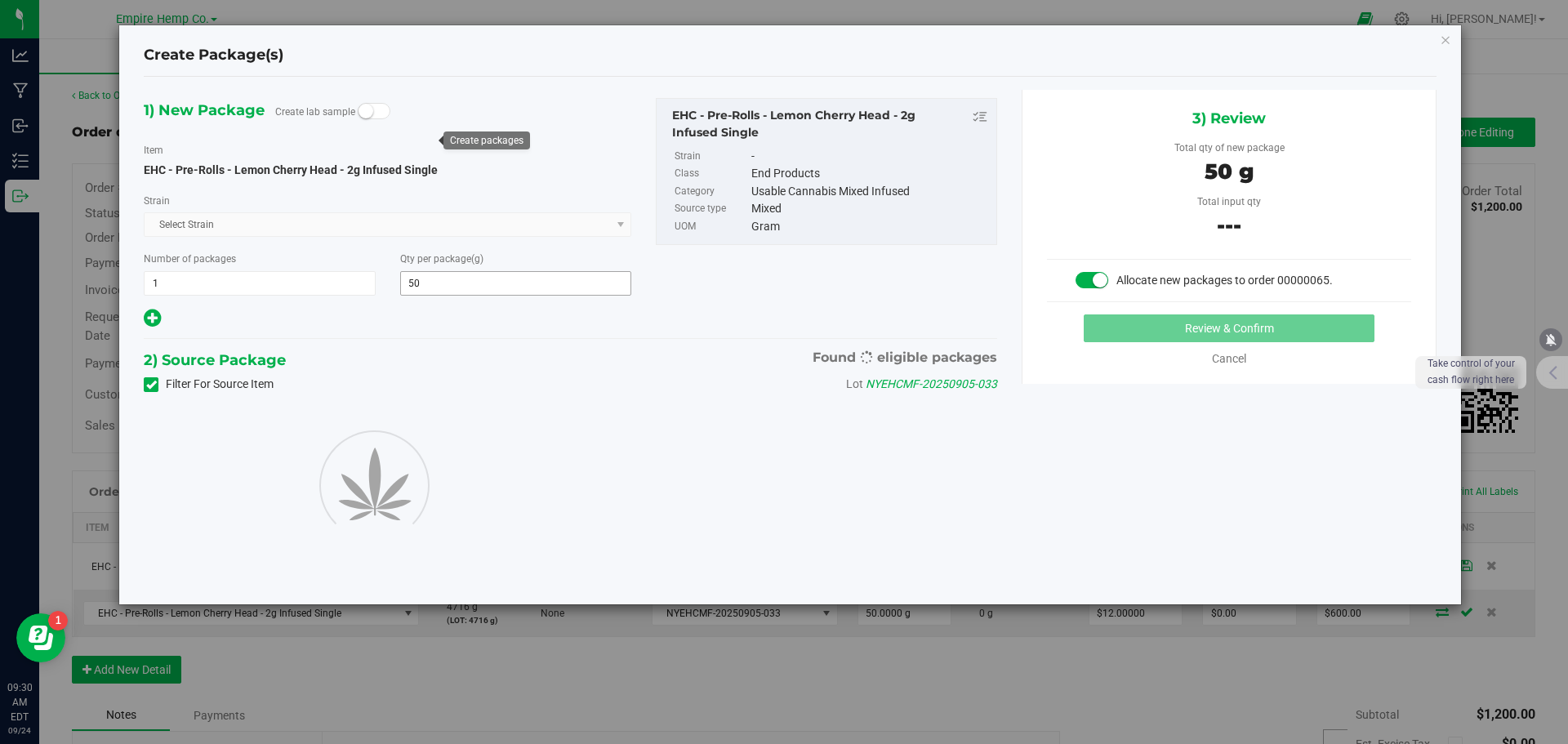
type input "50.0000"
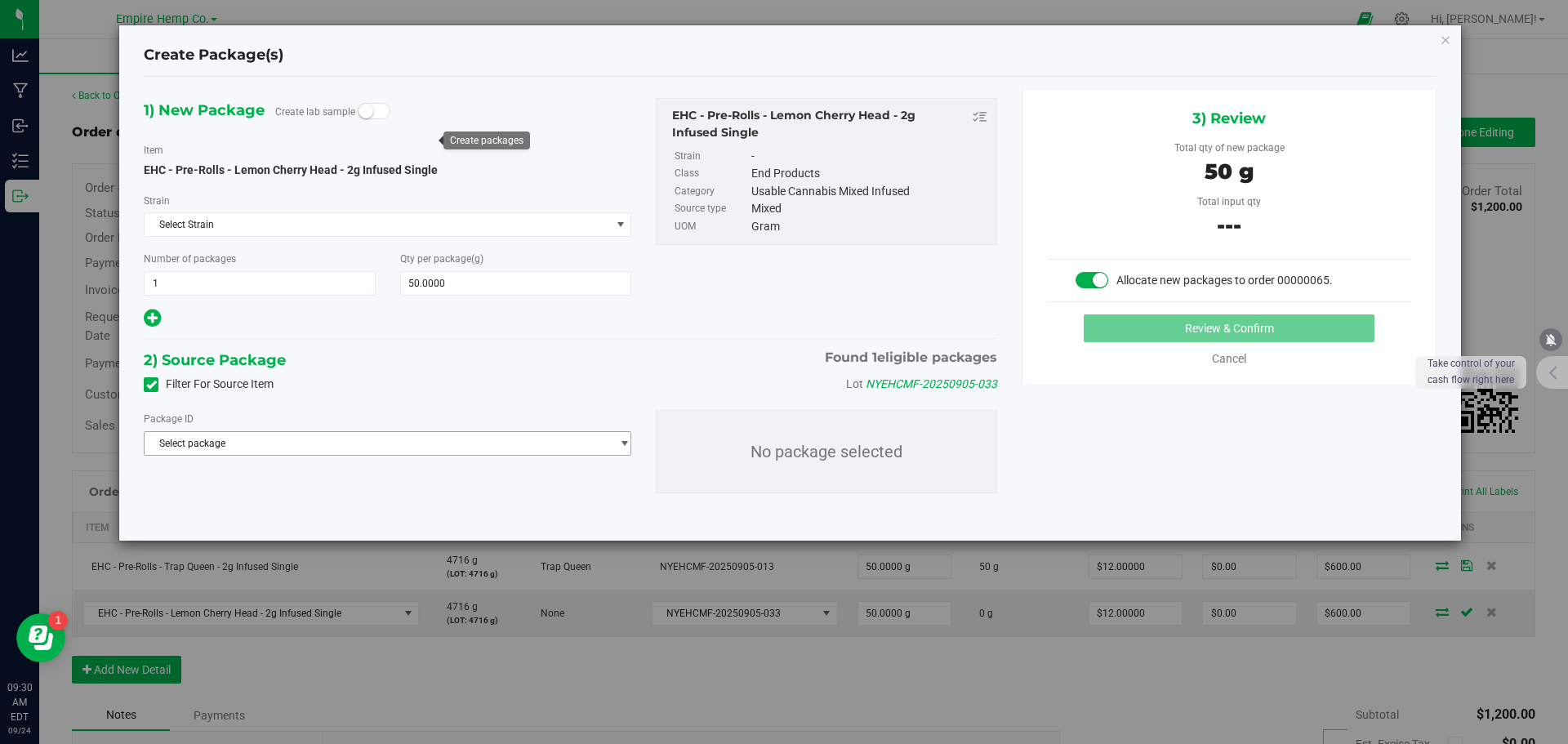
click at [327, 446] on span "Select package" at bounding box center [377, 443] width 465 height 23
click at [315, 512] on span "( EHC - Pre-Rolls - Lemon Cherry Head - 2g Infused Single )" at bounding box center [399, 510] width 255 height 11
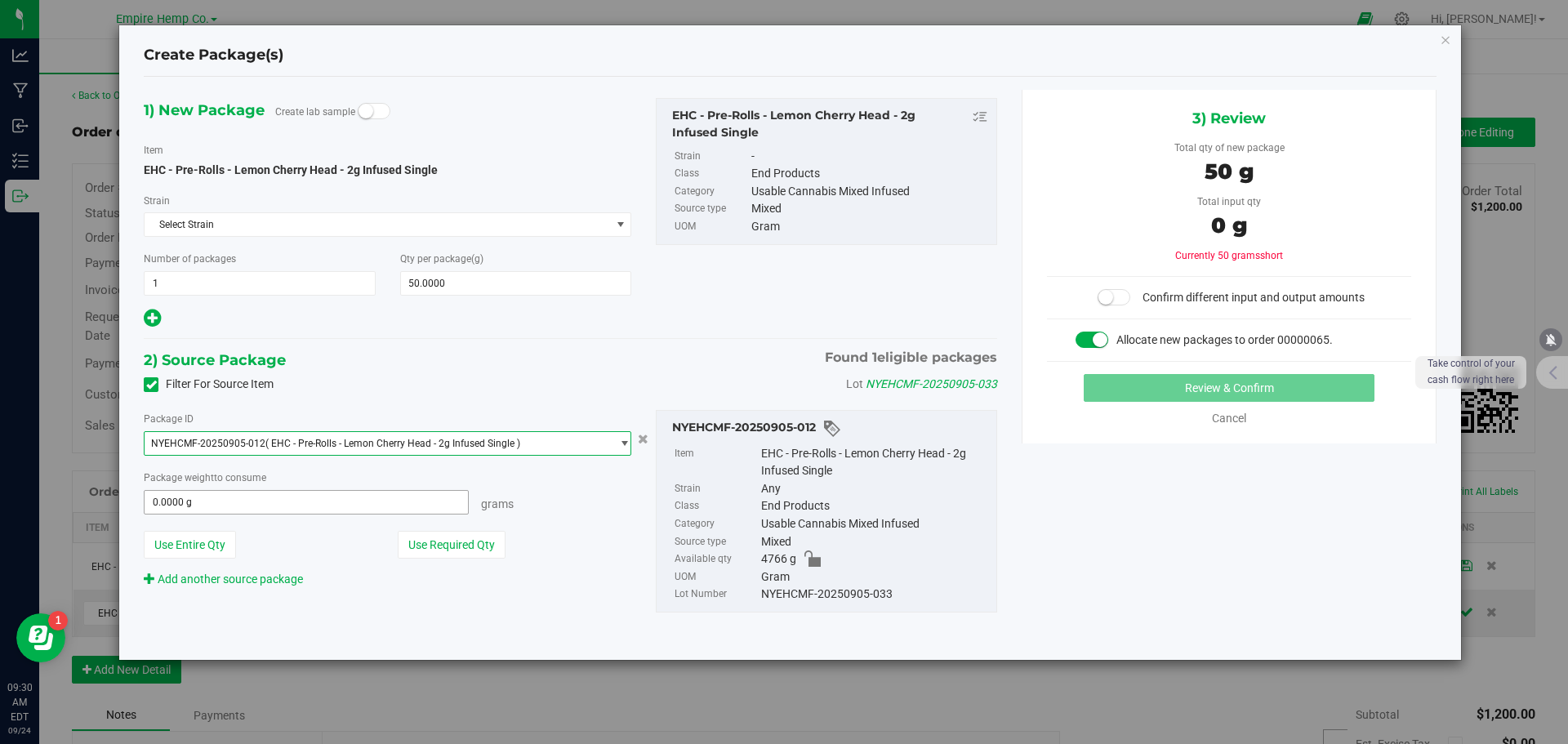
click at [317, 500] on span "0.0000 g 0" at bounding box center [306, 502] width 325 height 25
type input "50"
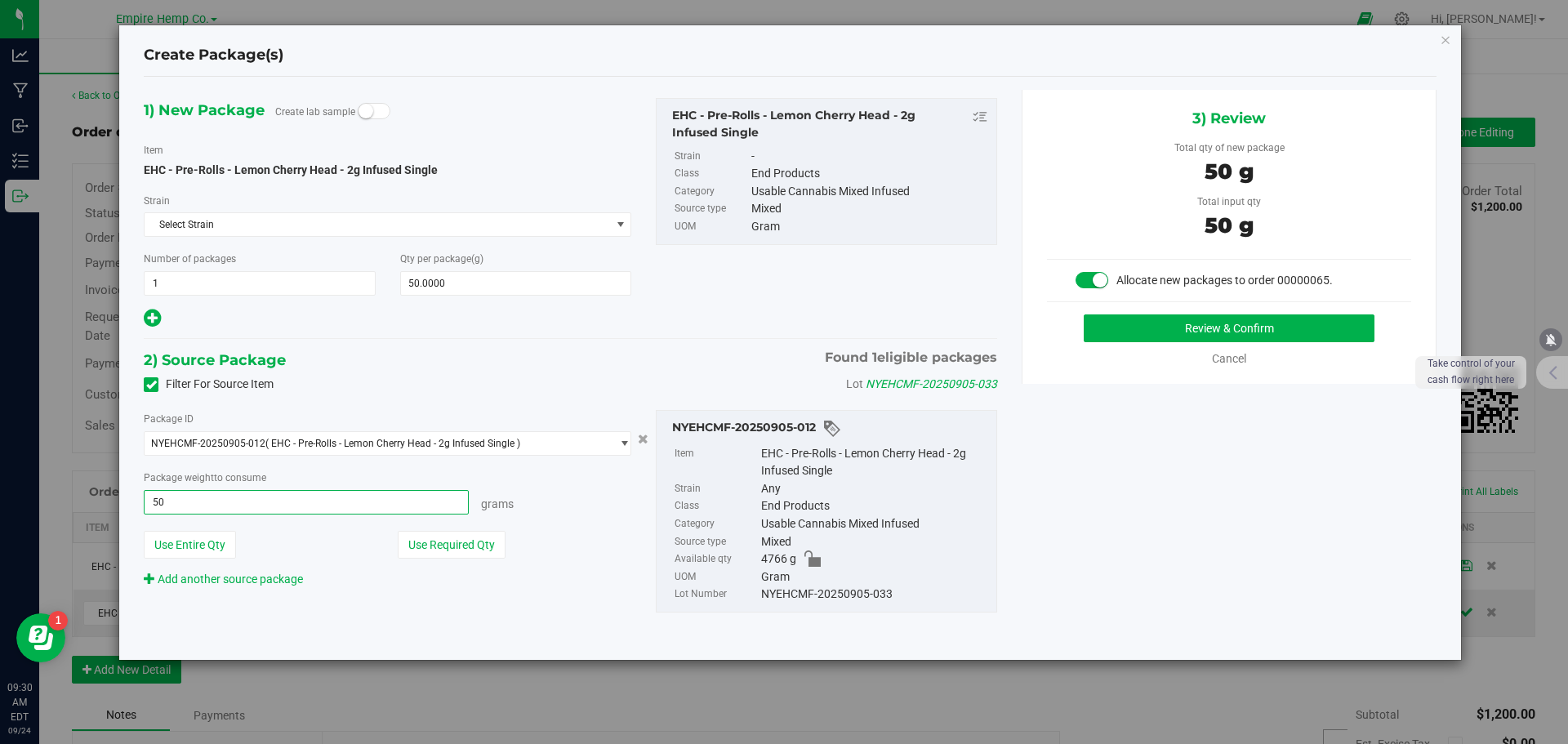
click at [1083, 315] on button "Review & Confirm" at bounding box center [1228, 329] width 291 height 28
type input "50.0000 g"
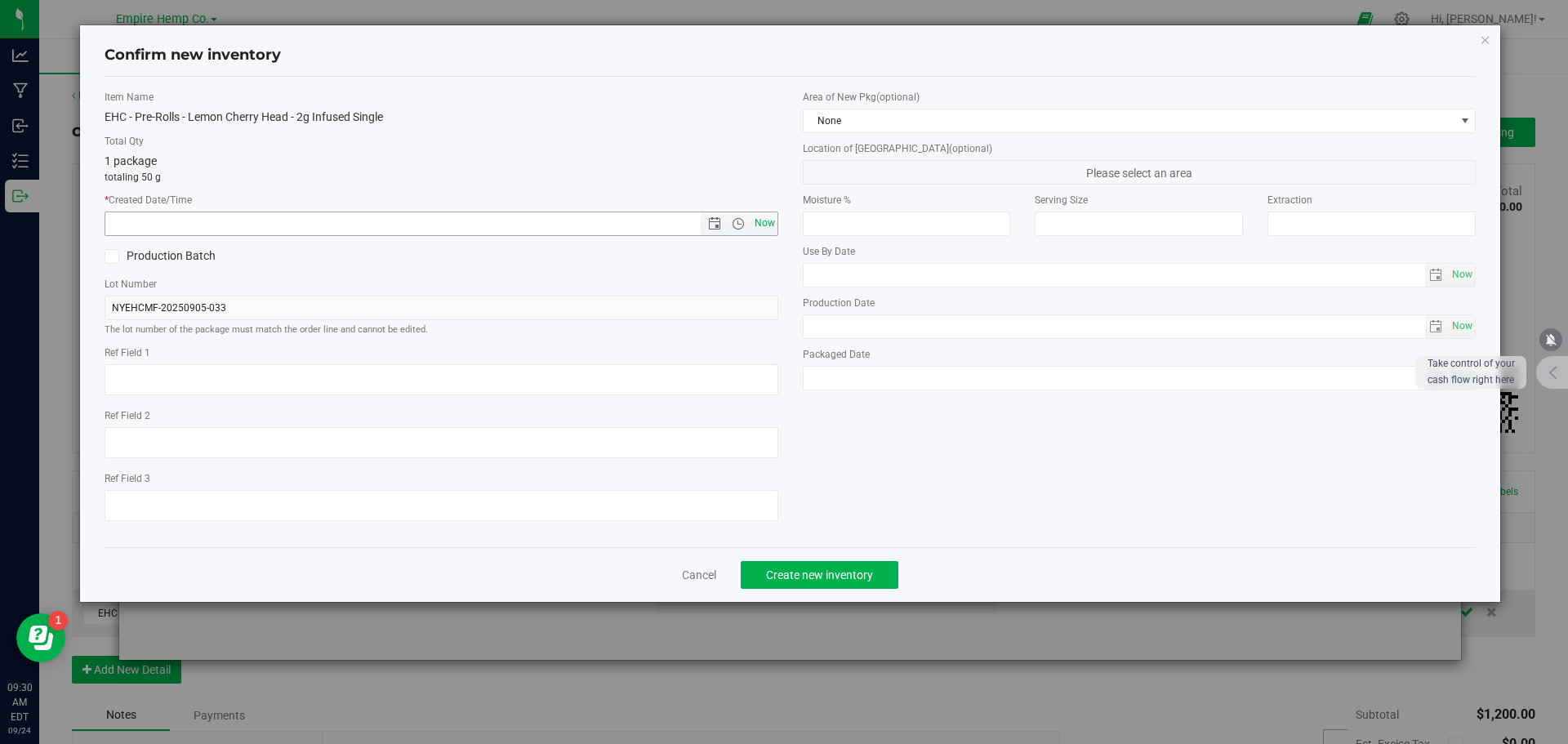
click at [762, 222] on span "Now" at bounding box center [764, 223] width 28 height 24
type input "[DATE] 9:30 AM"
click at [867, 576] on span "Create new inventory" at bounding box center [820, 575] width 107 height 13
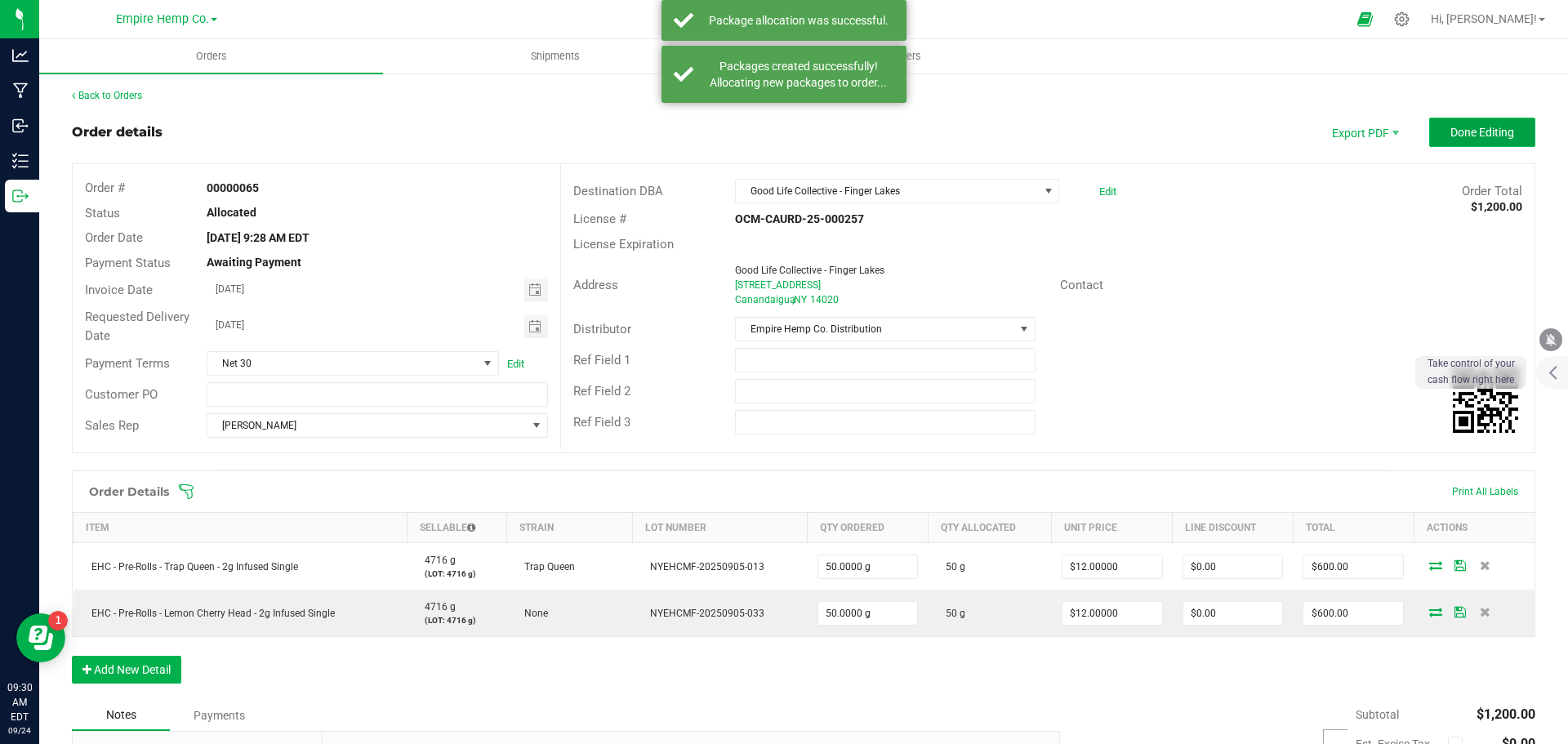
click at [1478, 120] on button "Done Editing" at bounding box center [1482, 132] width 106 height 30
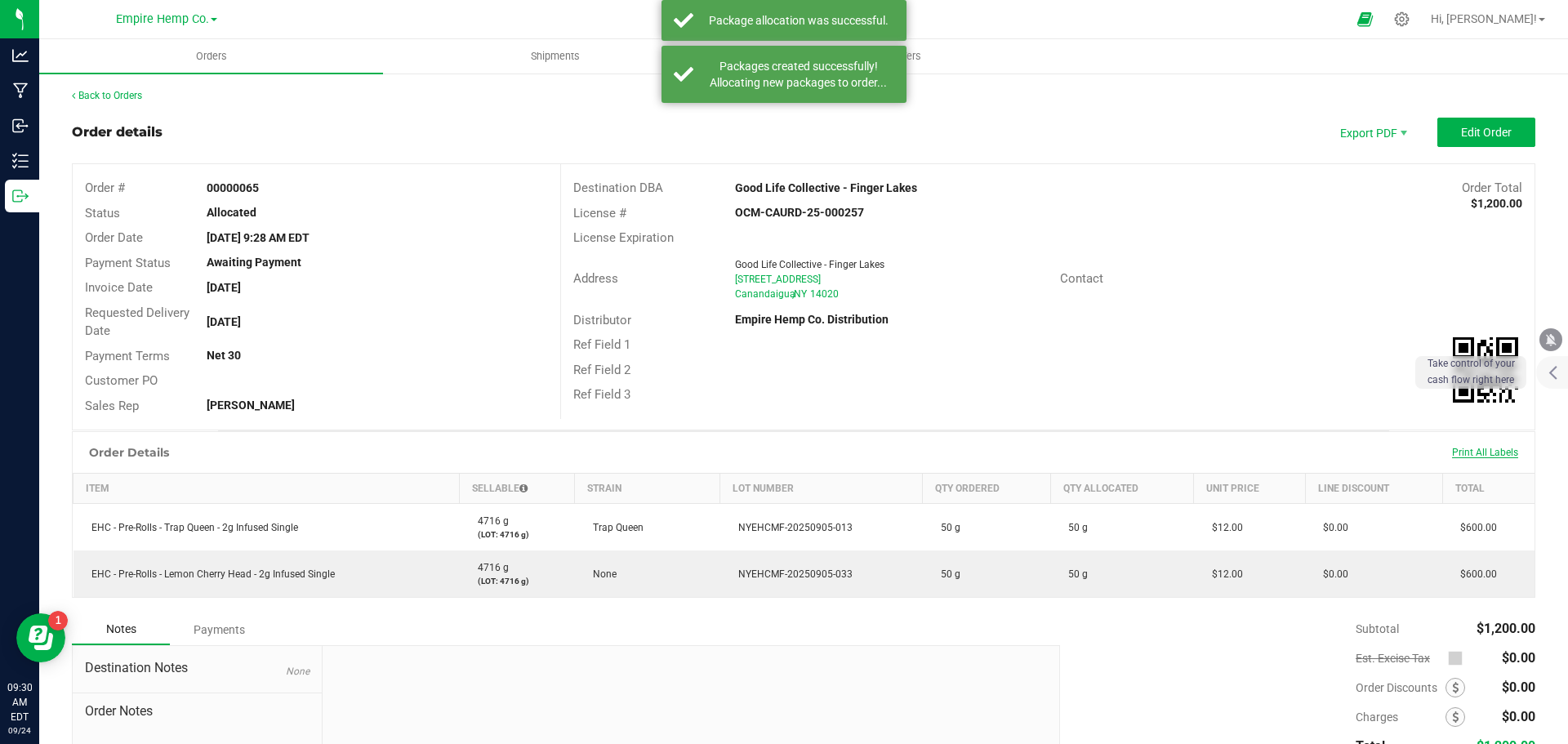
click at [1482, 453] on span "Print All Labels" at bounding box center [1485, 452] width 66 height 11
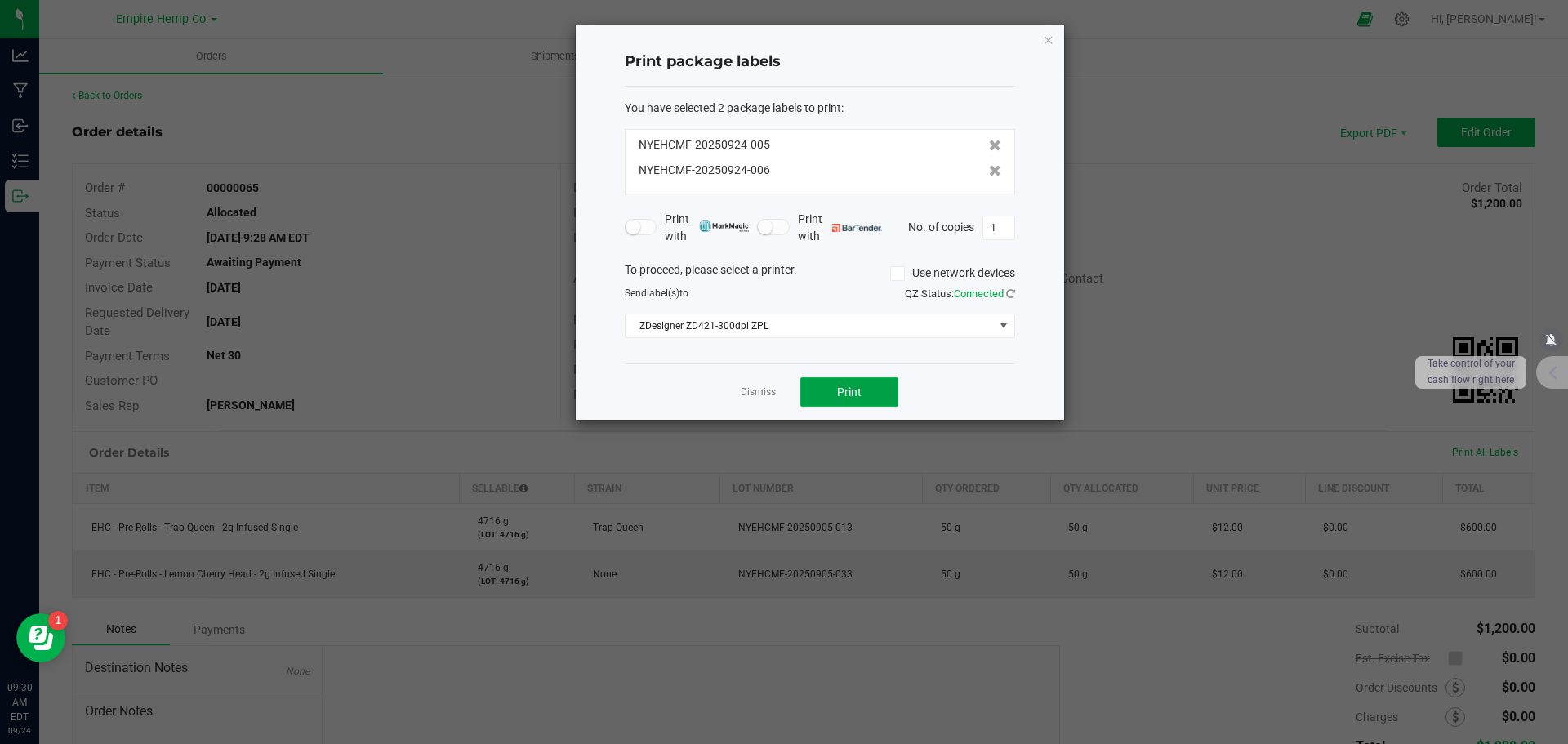
click at [868, 391] on button "Print" at bounding box center [849, 392] width 98 height 30
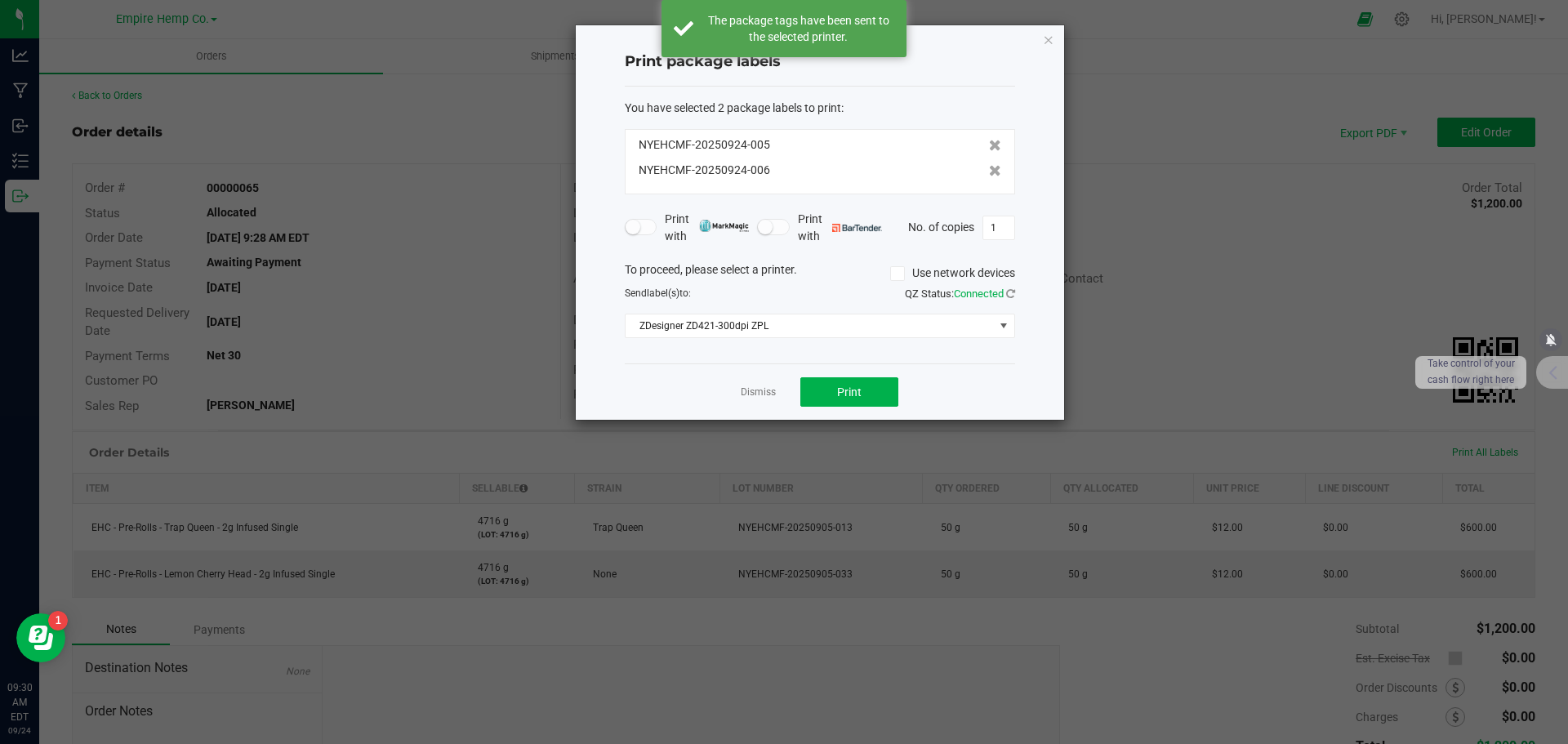
click at [1226, 365] on ngb-modal-window "Print package labels You have selected 2 package labels to print : NYEHCMF-2025…" at bounding box center [790, 372] width 1580 height 744
click at [758, 390] on link "Dismiss" at bounding box center [759, 392] width 35 height 14
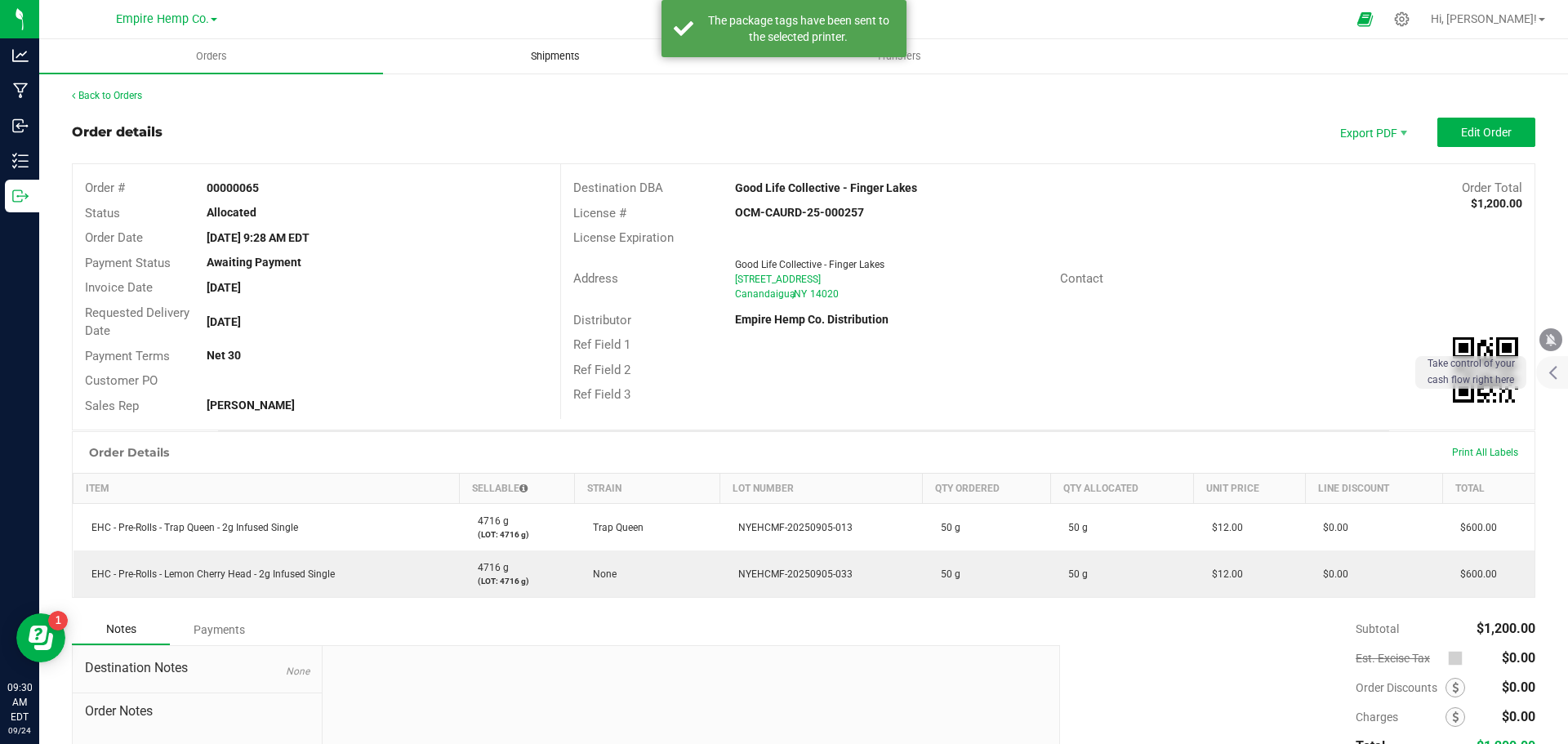
click at [548, 58] on span "Shipments" at bounding box center [555, 56] width 93 height 15
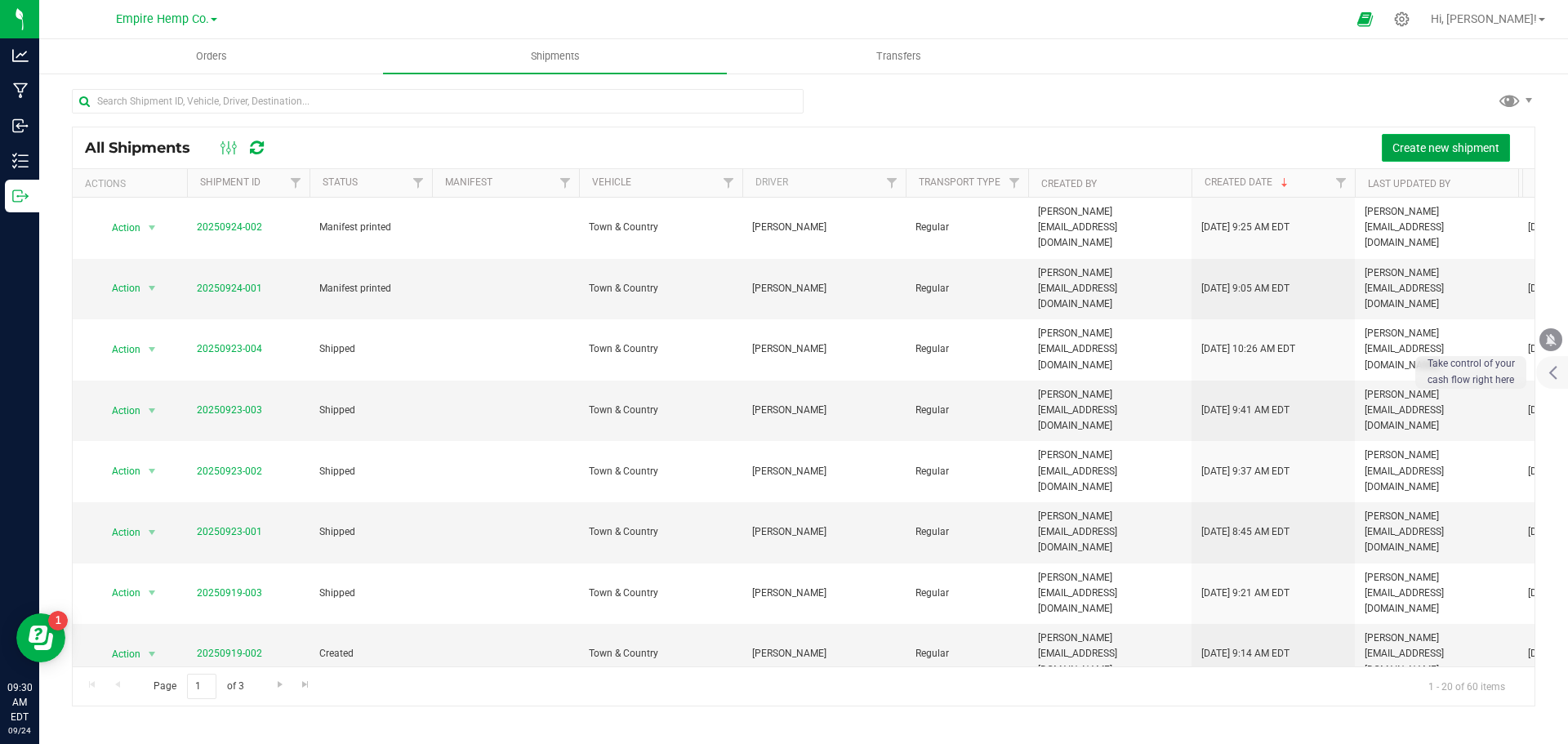
click at [1420, 152] on span "Create new shipment" at bounding box center [1446, 148] width 107 height 13
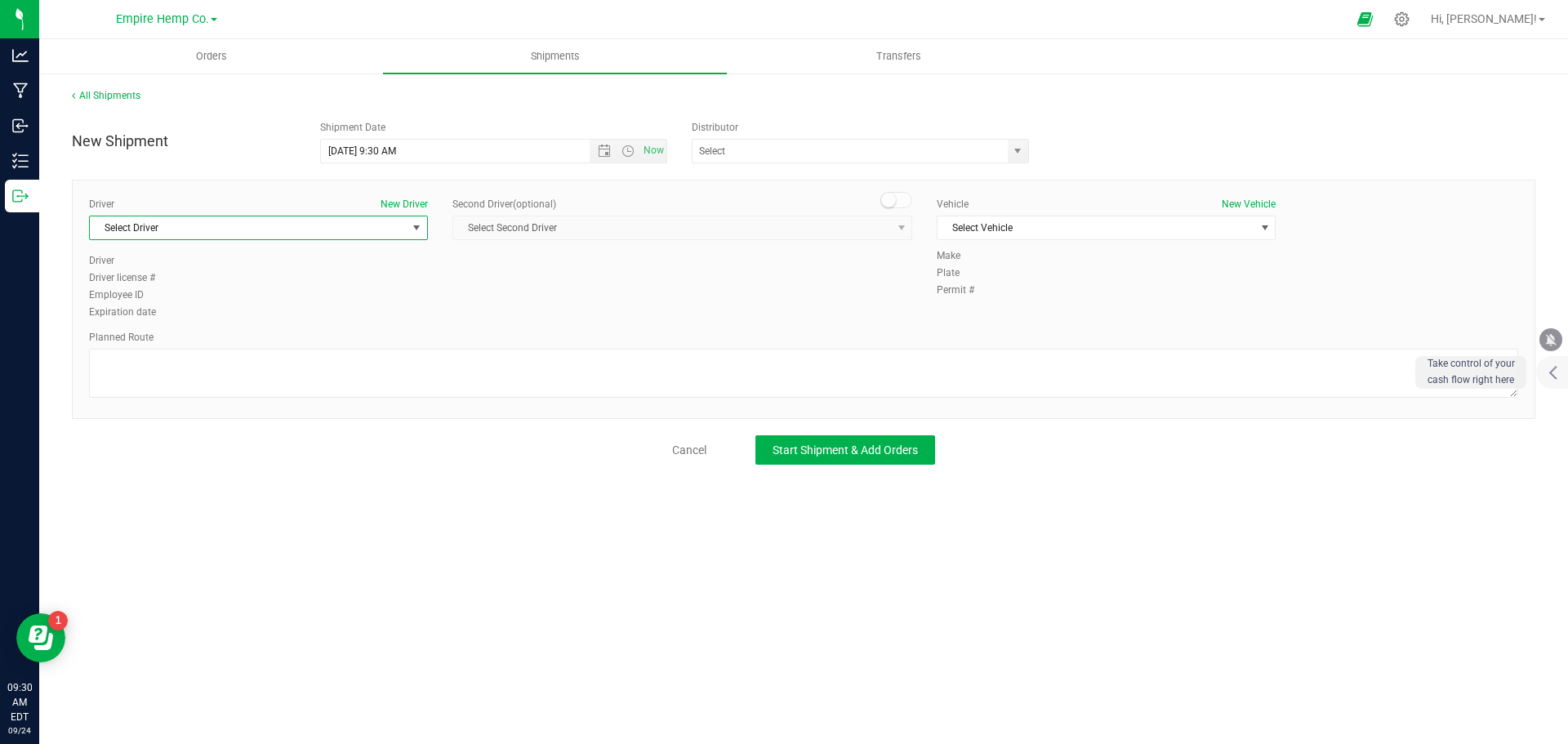
click at [405, 223] on span "Select Driver" at bounding box center [247, 228] width 317 height 23
click at [351, 325] on li "[PERSON_NAME]" at bounding box center [257, 320] width 337 height 25
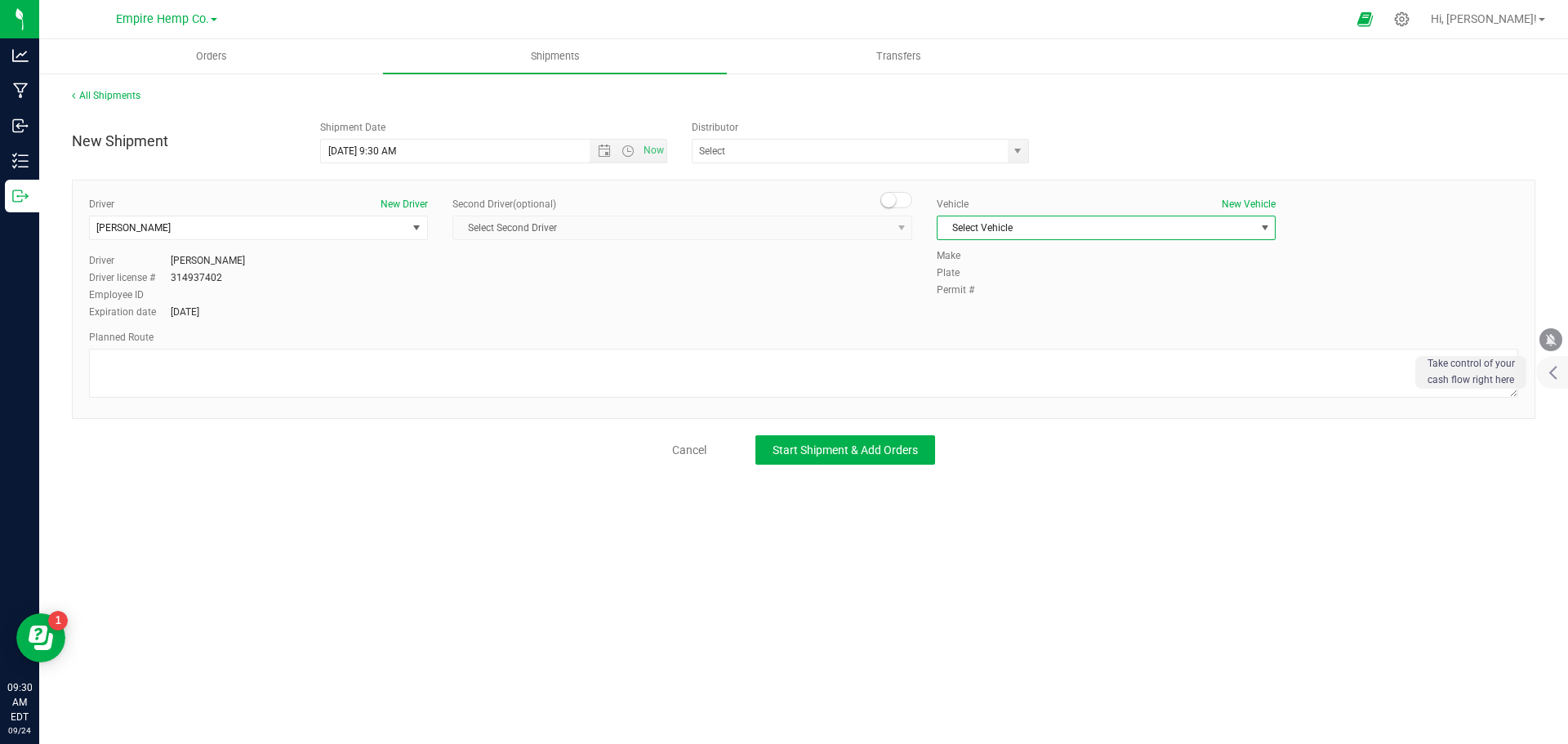
click at [1076, 223] on span "Select Vehicle" at bounding box center [1095, 228] width 317 height 23
click at [1062, 257] on li "Town & Country" at bounding box center [1106, 256] width 337 height 25
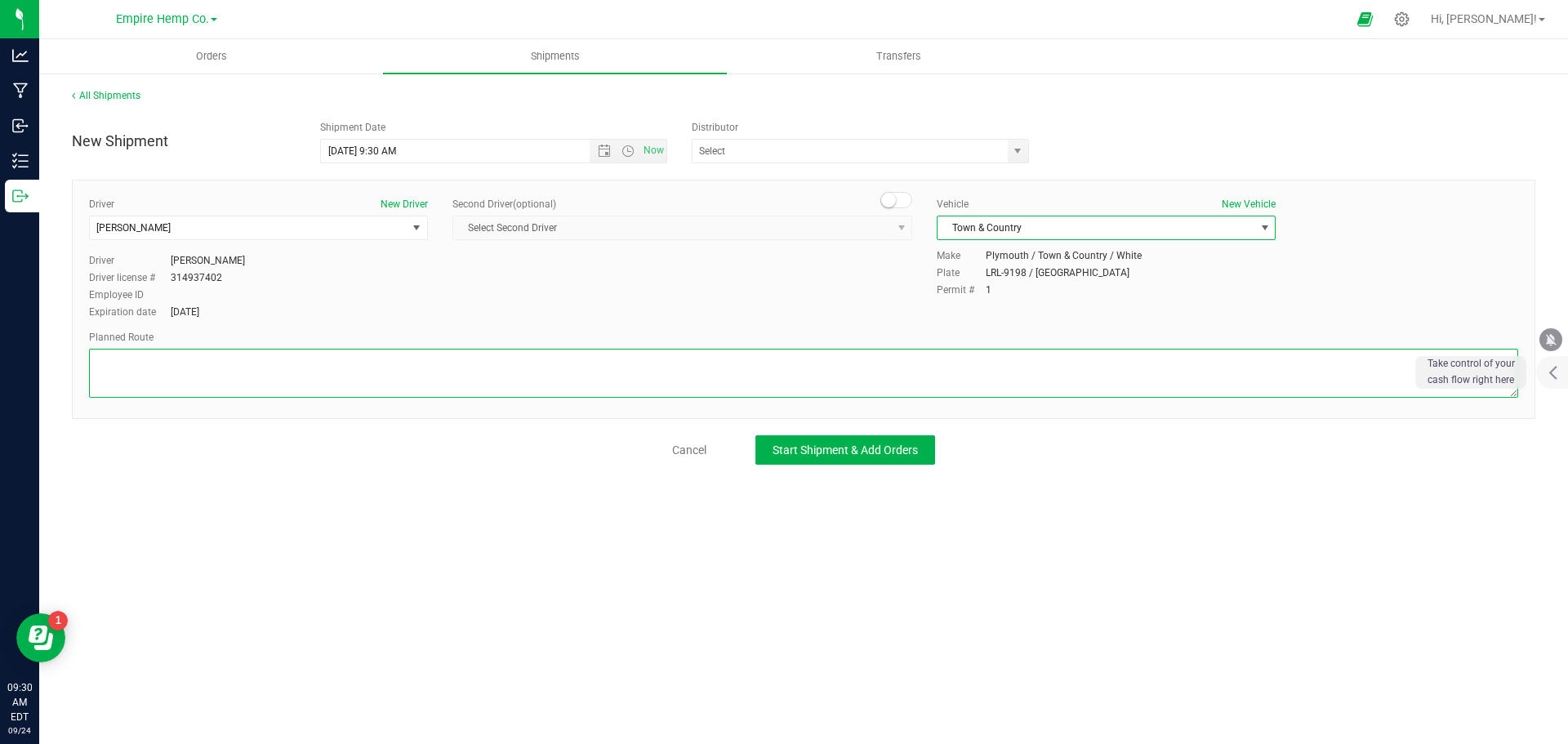
click at [827, 359] on textarea at bounding box center [803, 373] width 1430 height 49
type textarea "i90"
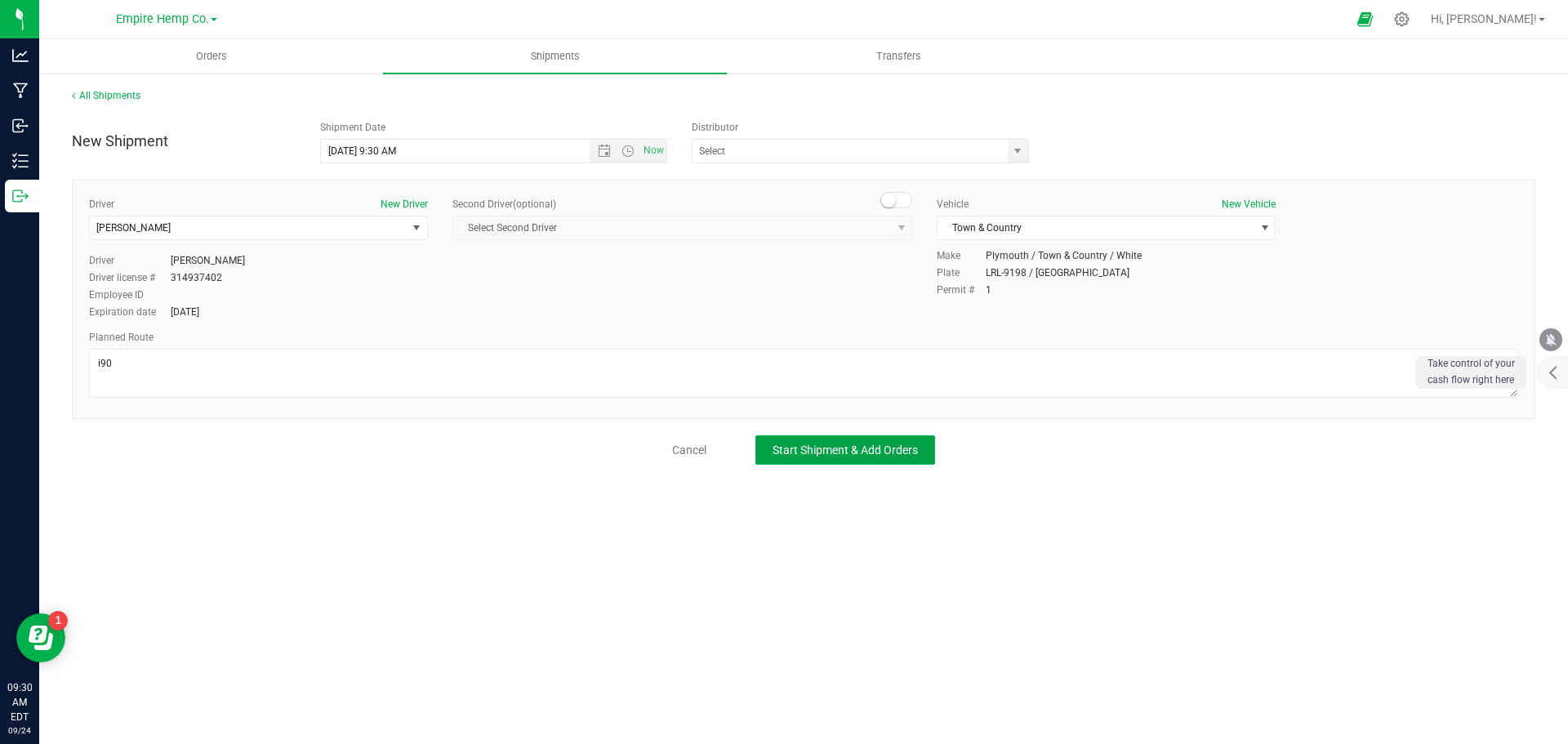
click at [850, 448] on span "Start Shipment & Add Orders" at bounding box center [845, 450] width 146 height 13
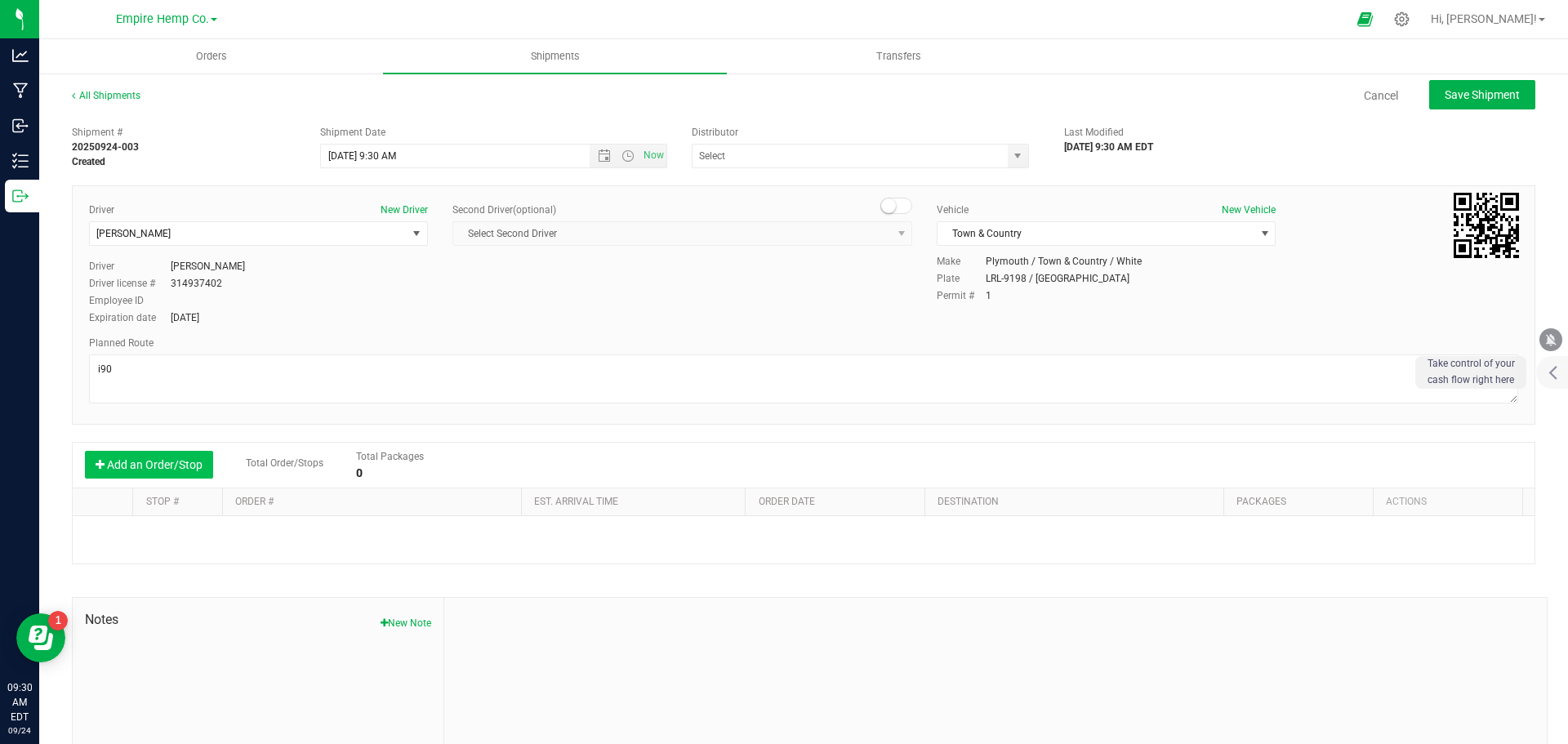
click at [191, 465] on button "Add an Order/Stop" at bounding box center [149, 465] width 128 height 28
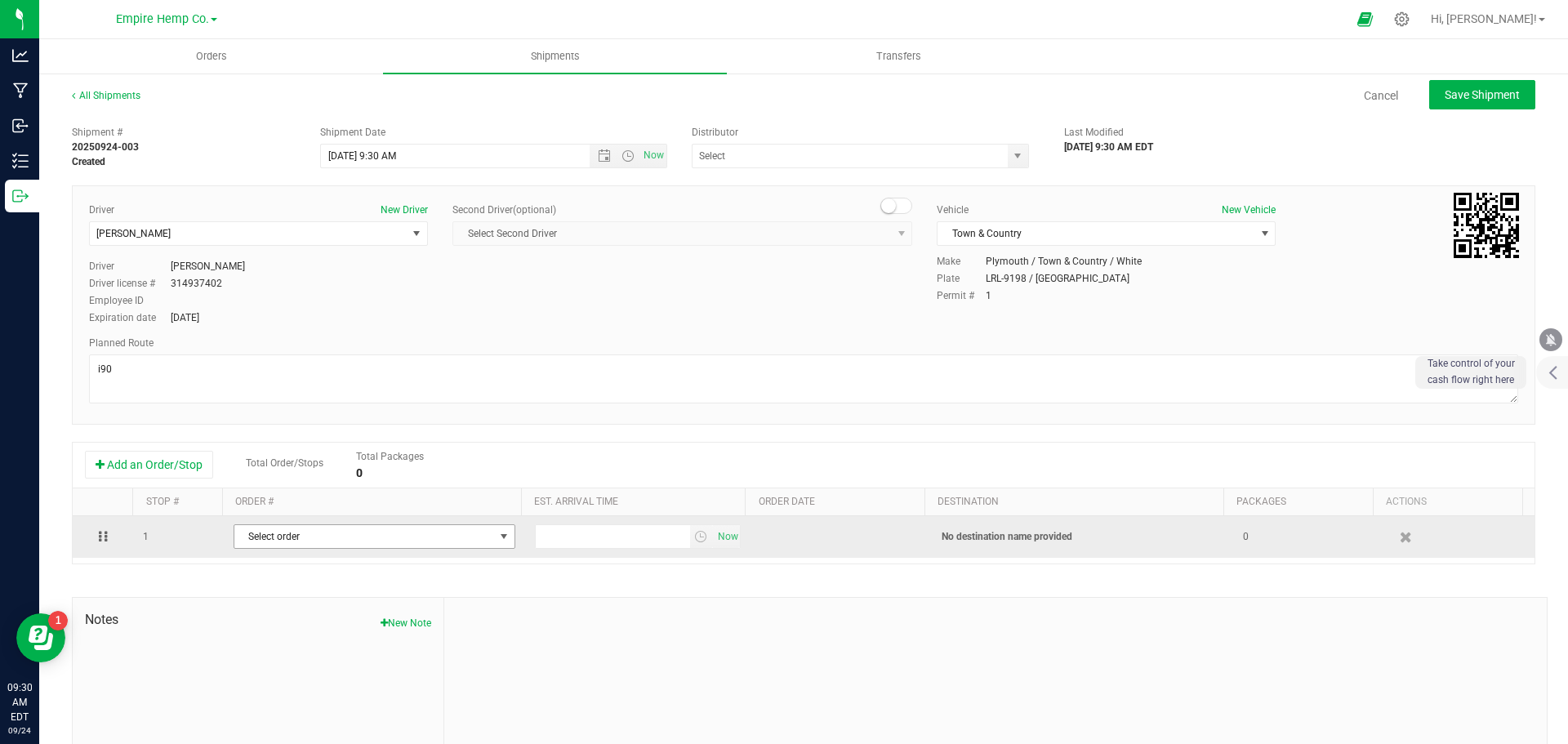
click at [286, 541] on span "Select order" at bounding box center [364, 536] width 259 height 23
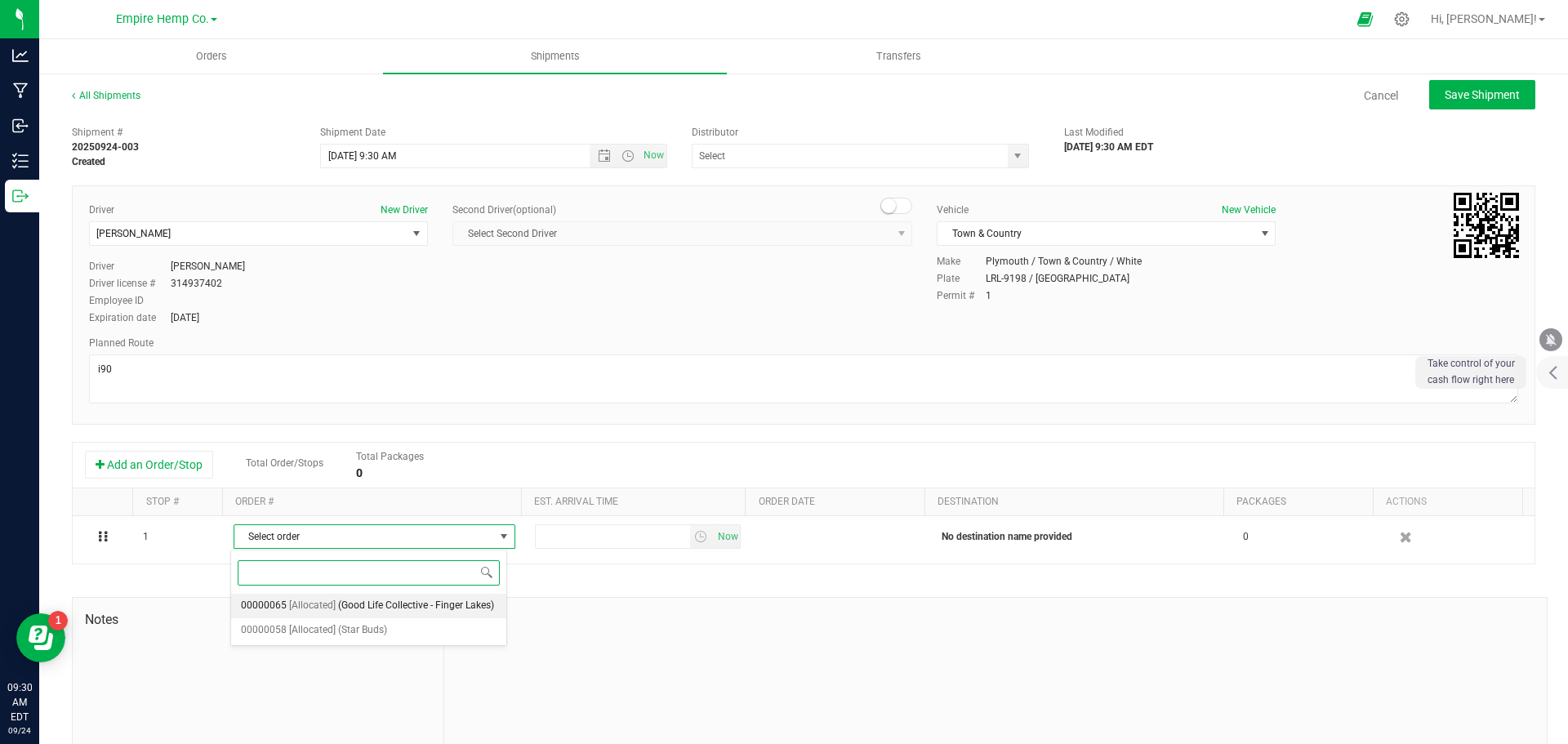
click at [362, 600] on span "(Good Life Collective - Finger Lakes)" at bounding box center [415, 606] width 156 height 21
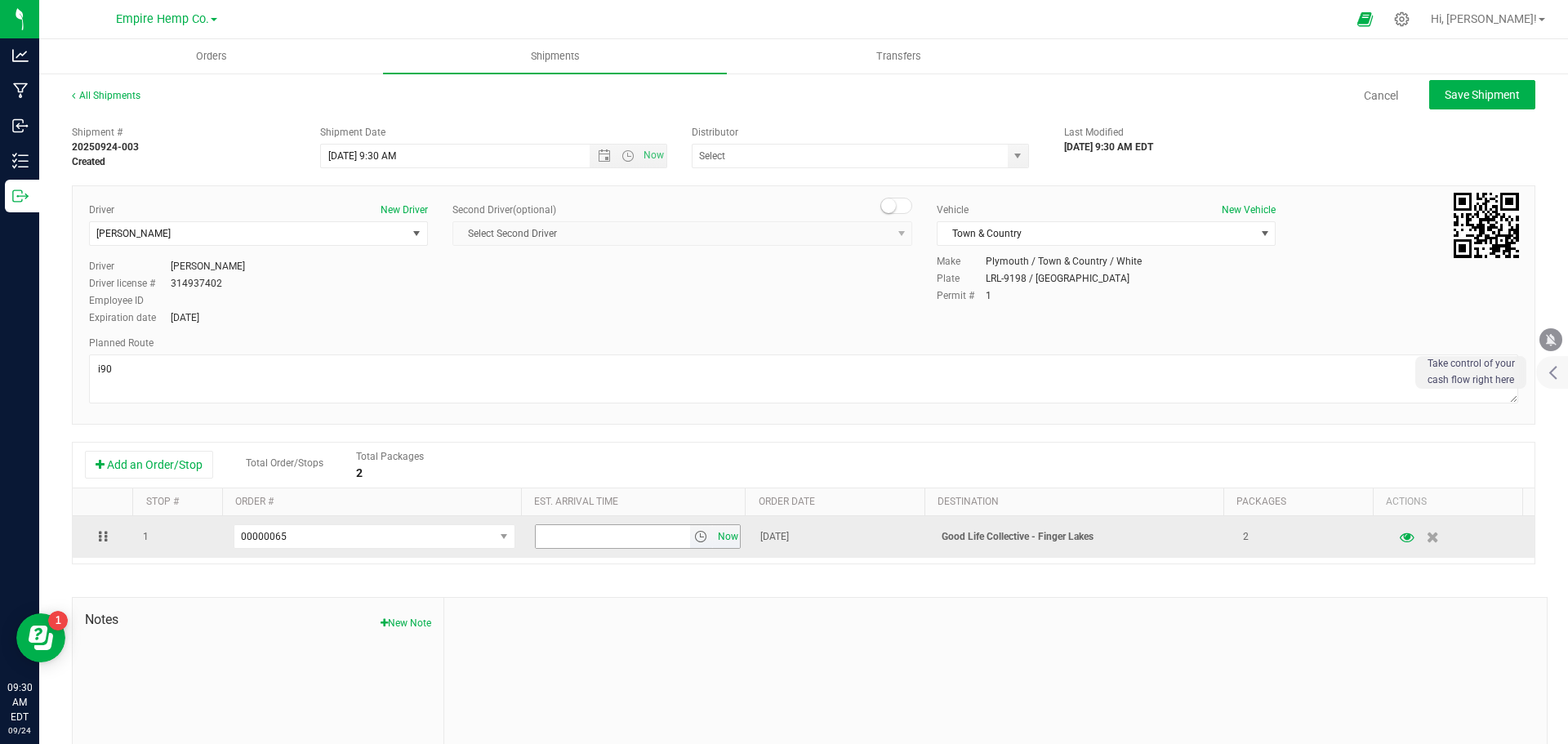
click at [714, 534] on span "Now" at bounding box center [727, 537] width 28 height 24
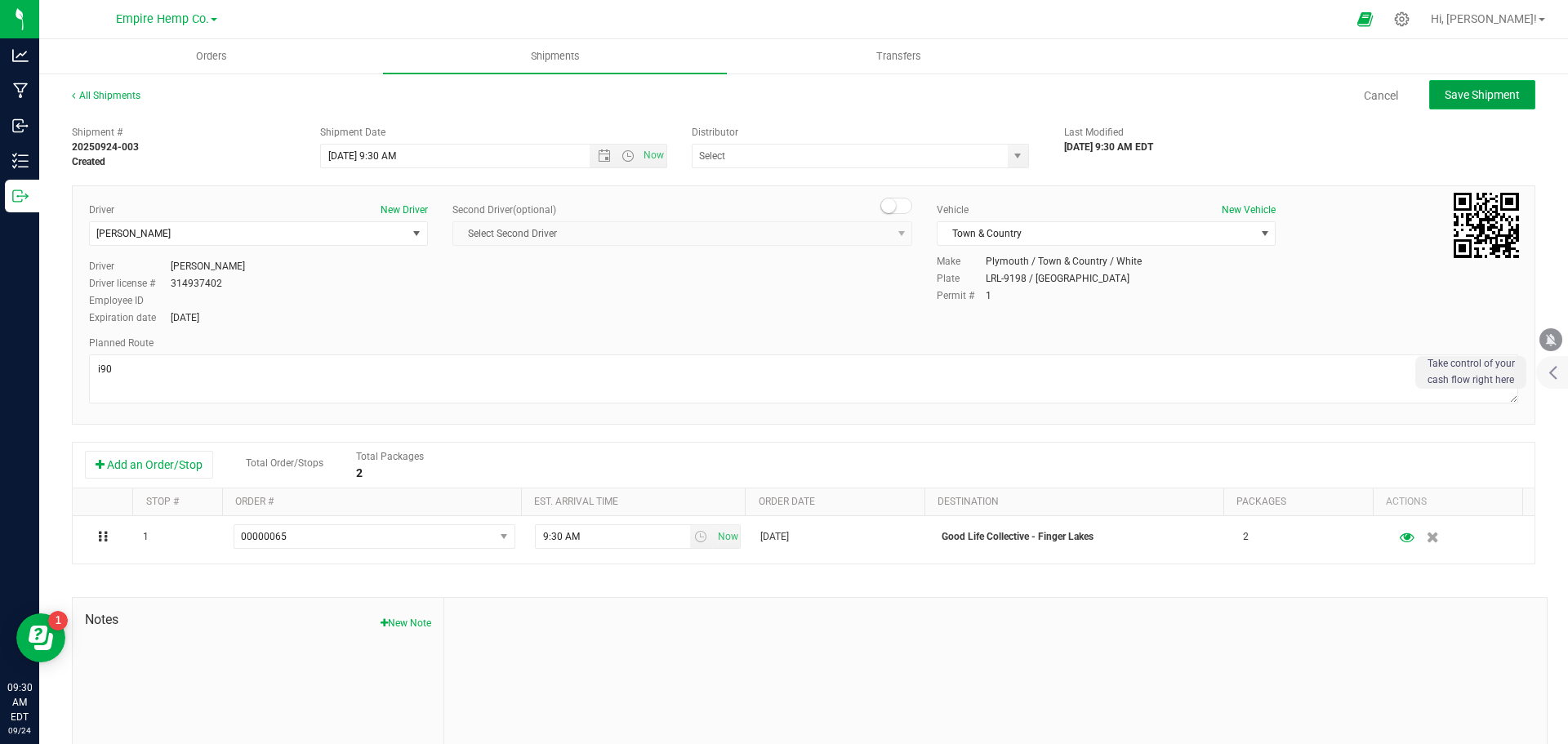
click at [1493, 90] on span "Save Shipment" at bounding box center [1482, 95] width 75 height 13
type input "[DATE] 1:30 PM"
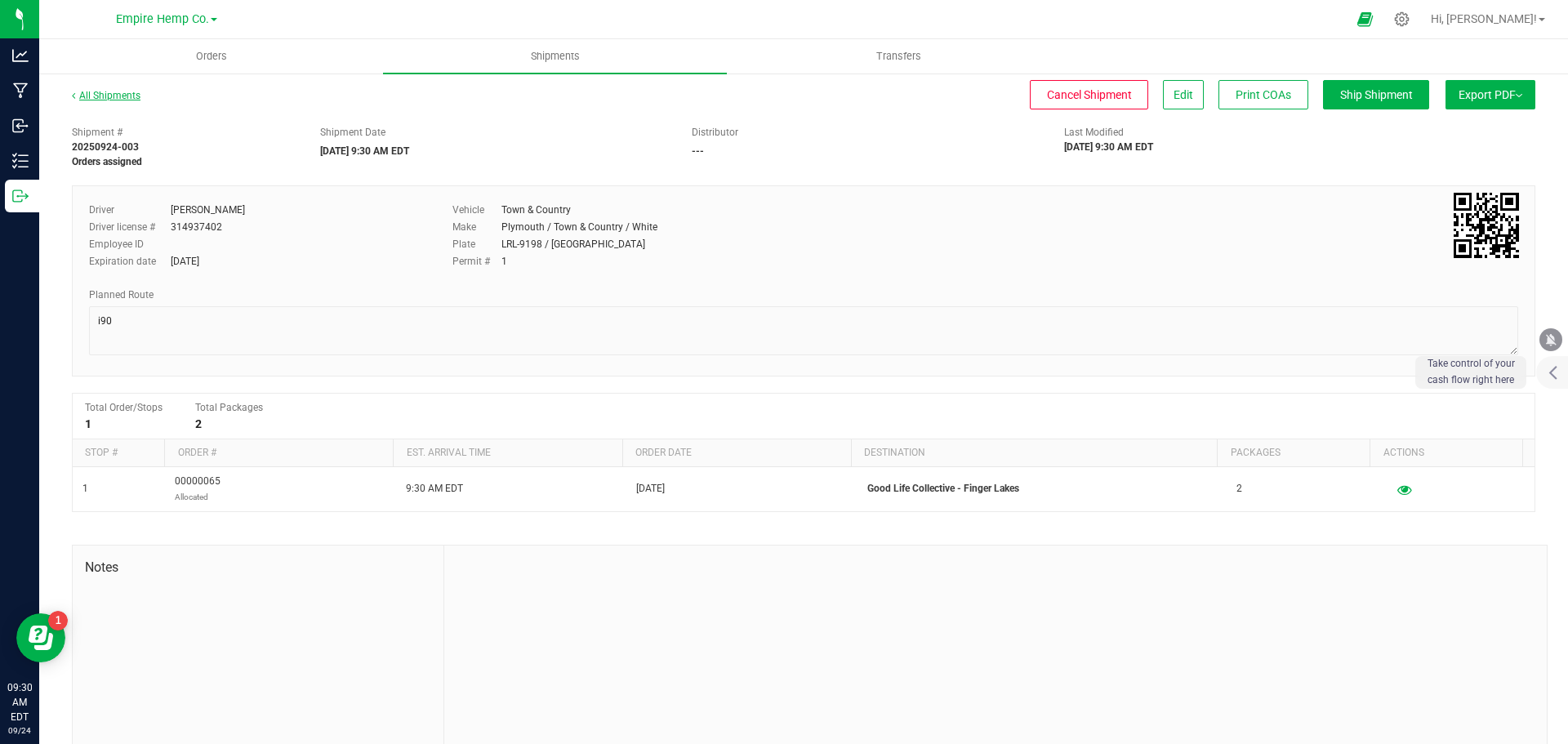
click at [101, 91] on link "All Shipments" at bounding box center [106, 95] width 68 height 11
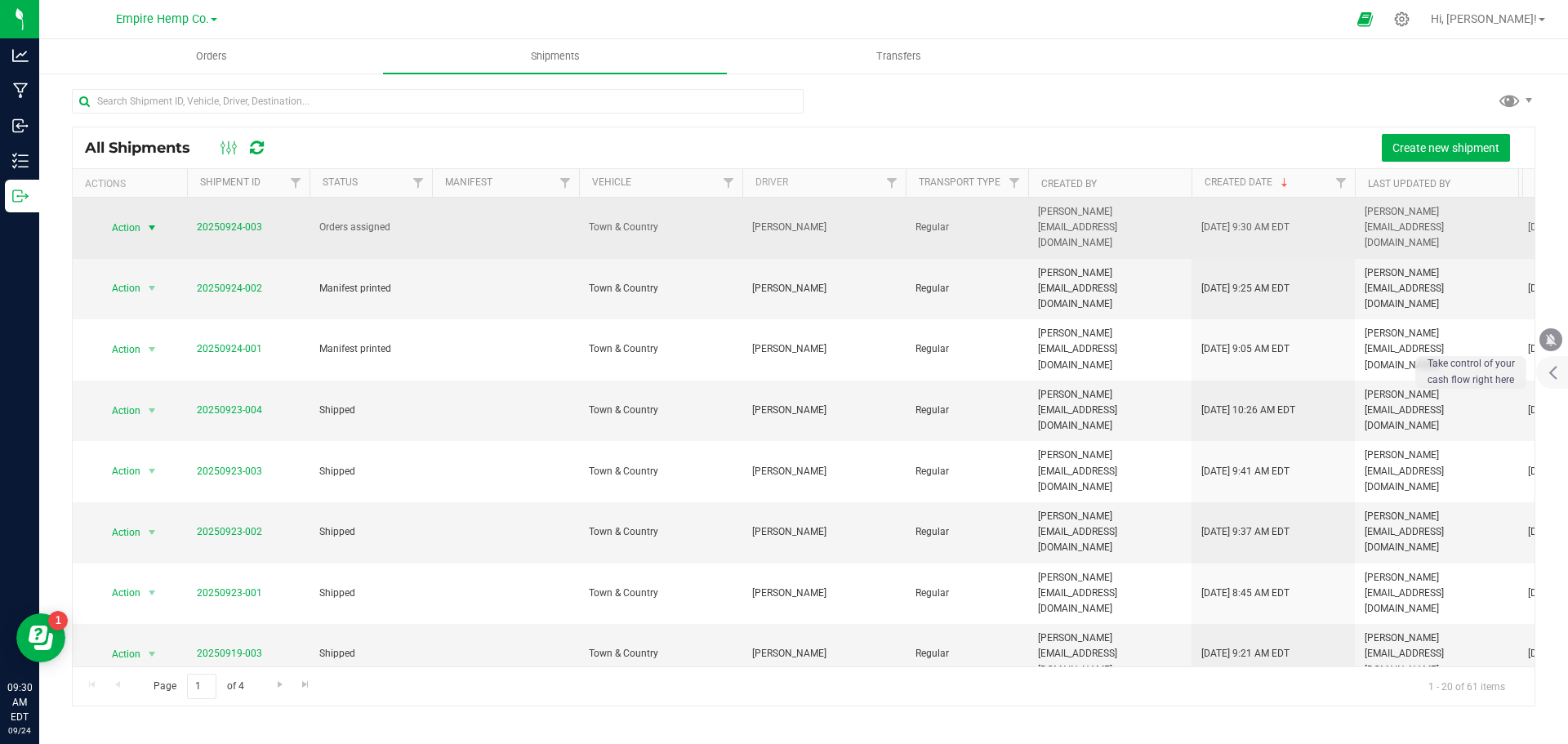
click at [153, 222] on span "select" at bounding box center [152, 228] width 13 height 13
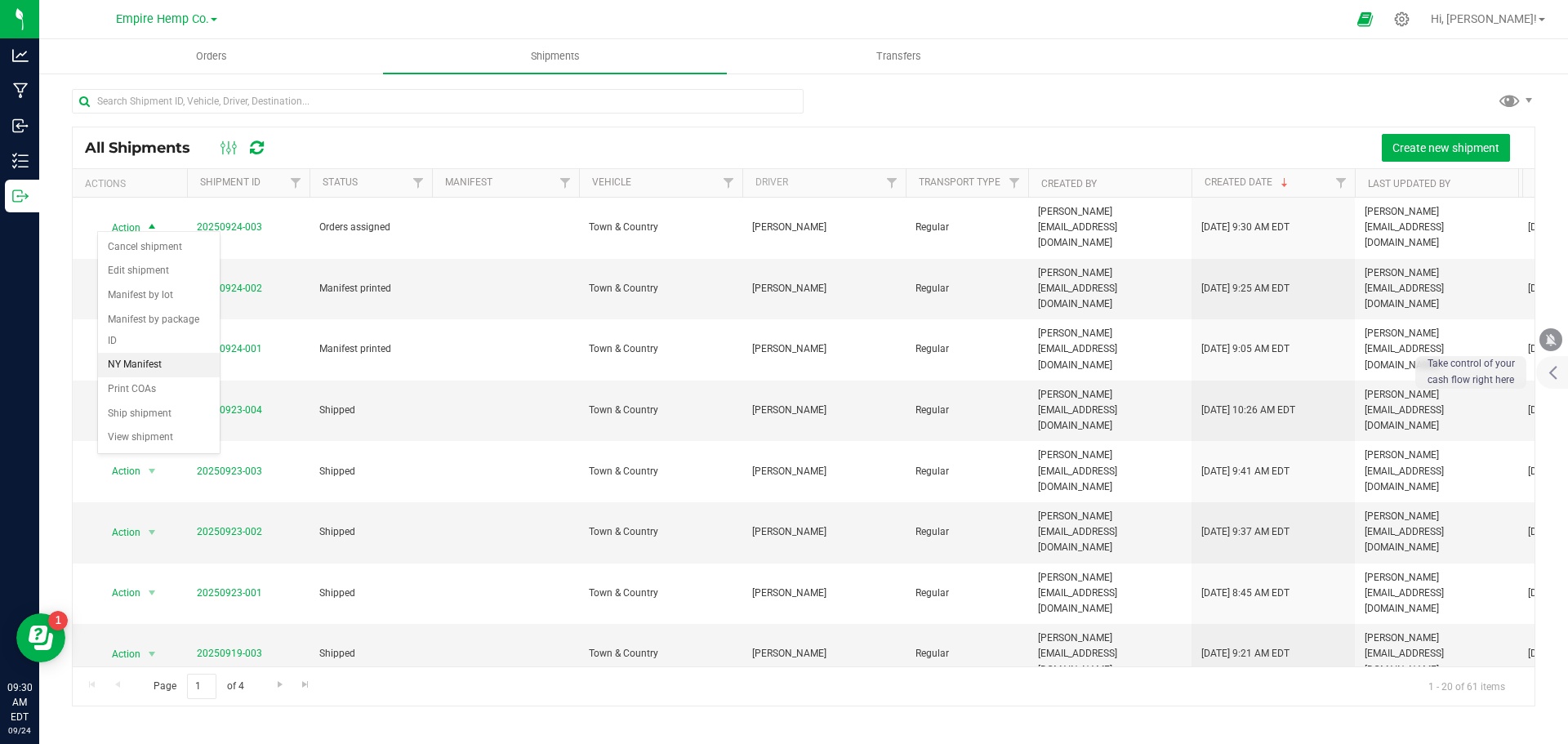
click at [144, 353] on li "NY Manifest" at bounding box center [159, 365] width 122 height 25
click at [195, 67] on uib-tab-heading "Orders" at bounding box center [210, 55] width 344 height 34
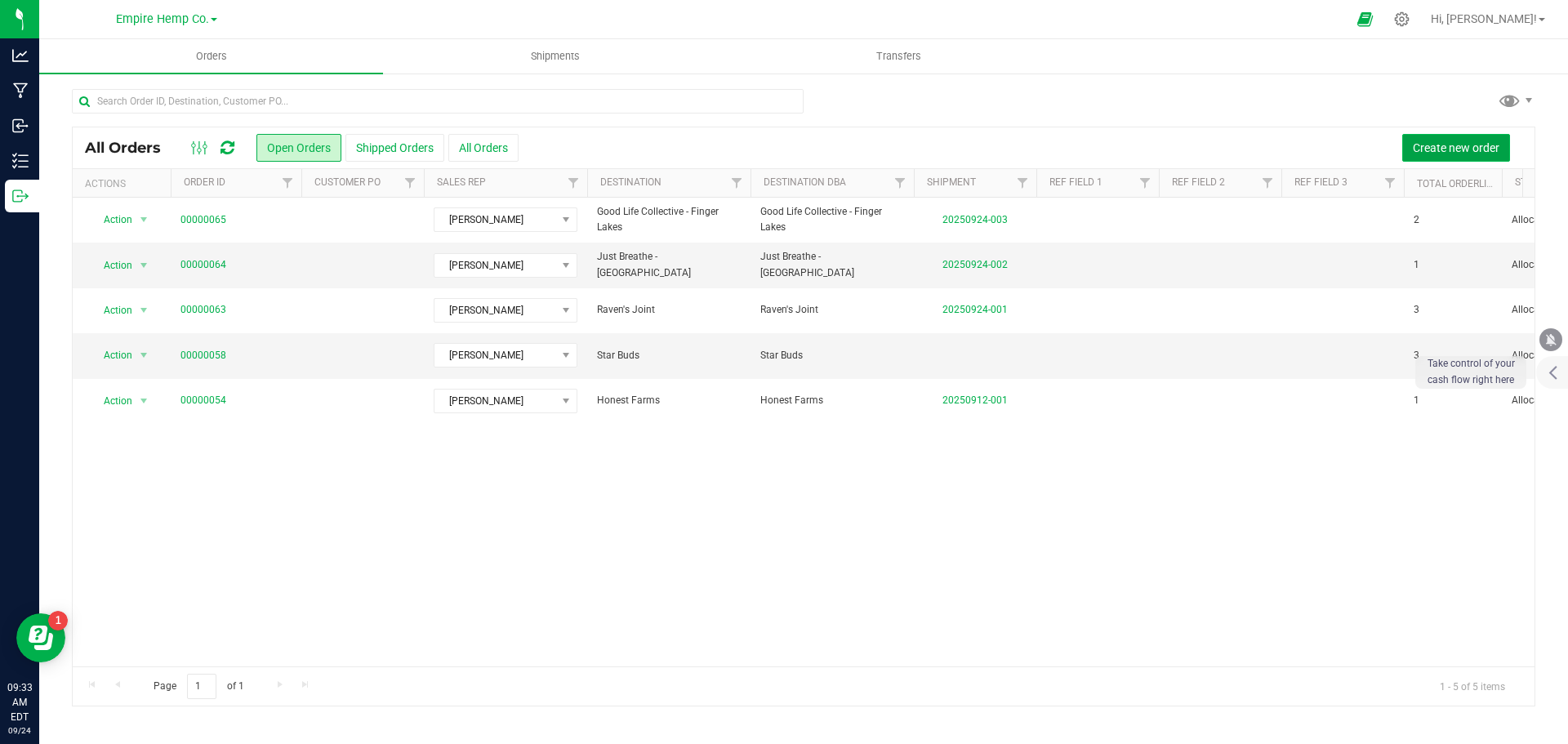
click at [1436, 148] on span "Create new order" at bounding box center [1456, 148] width 87 height 13
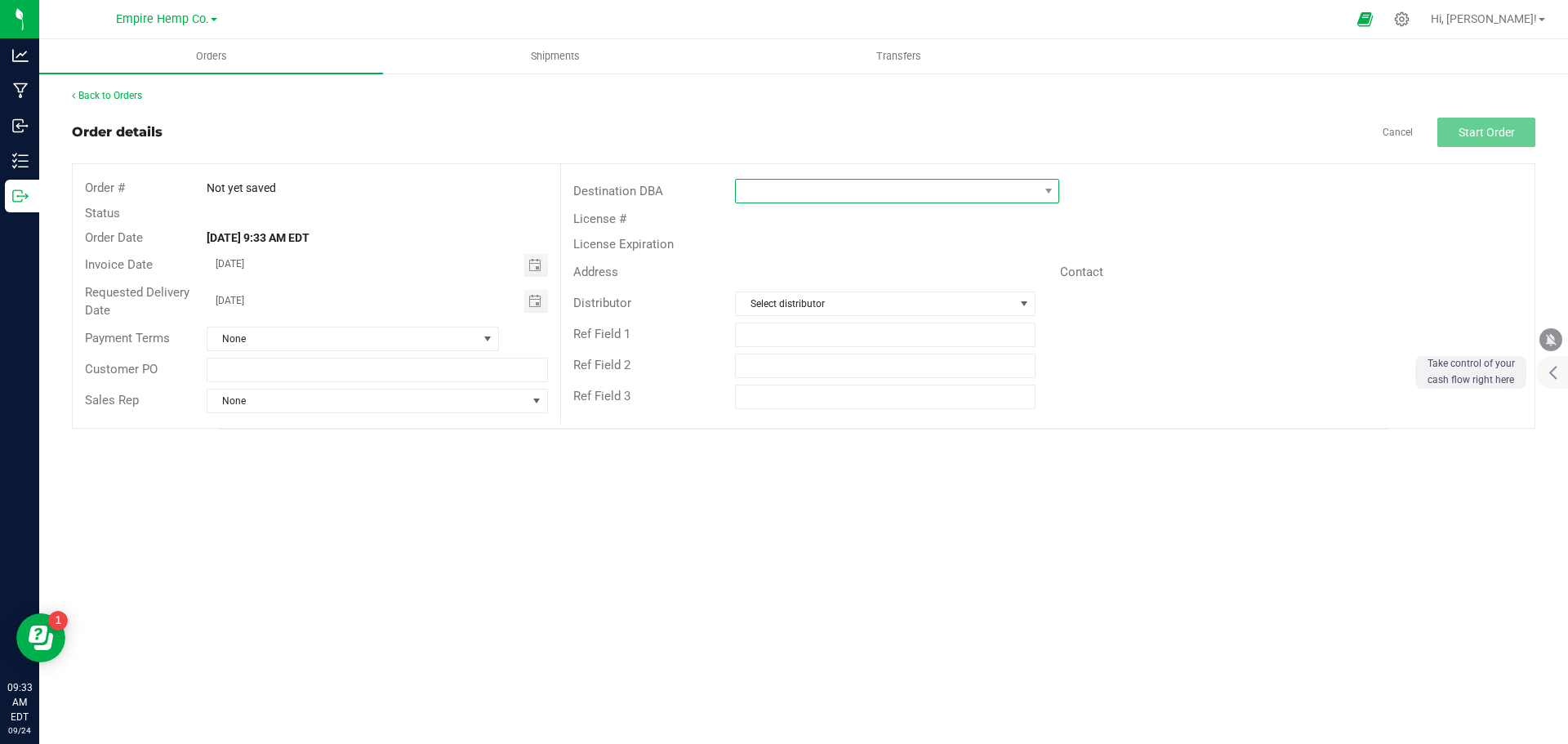
click at [943, 196] on span at bounding box center [886, 191] width 302 height 23
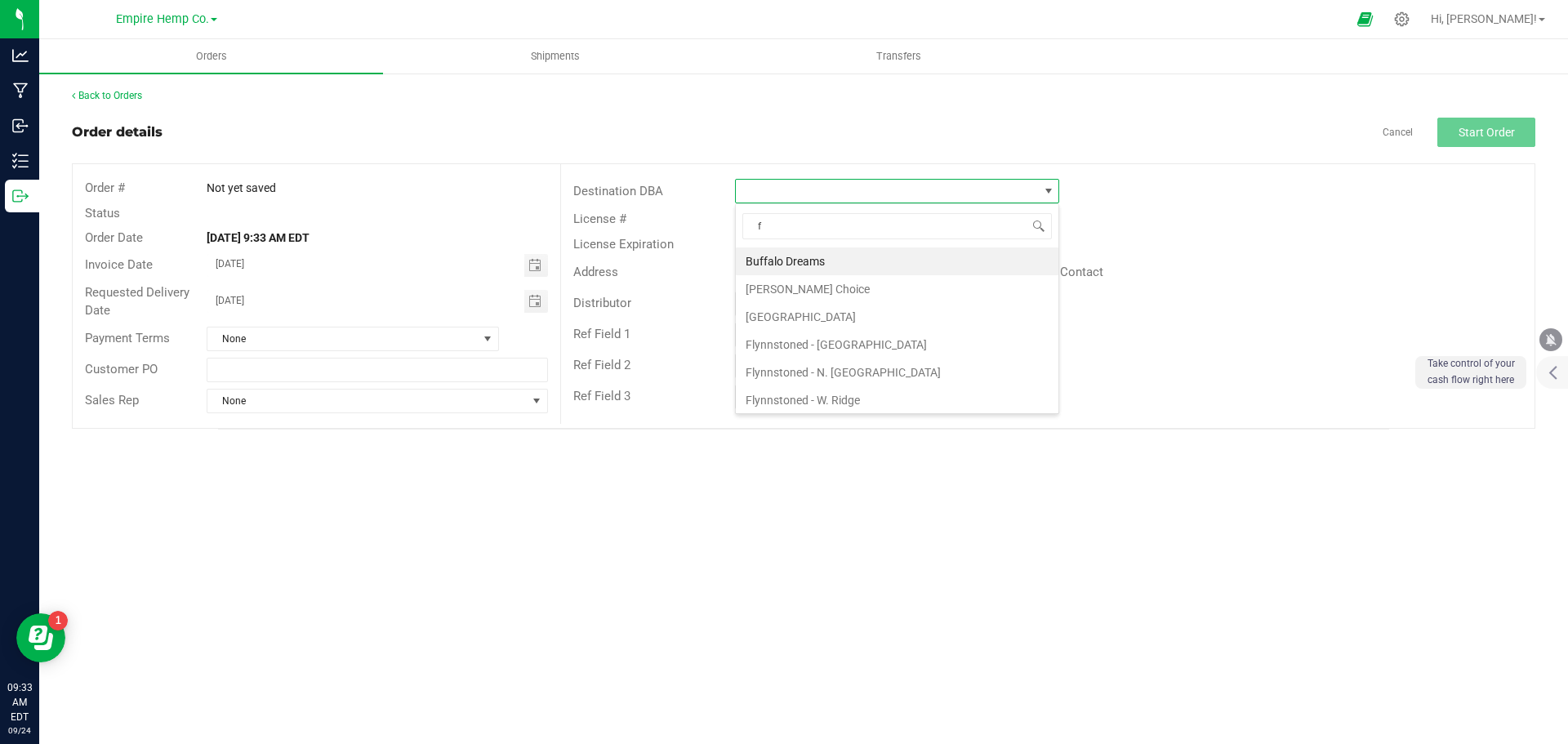
type input "fl"
click at [847, 372] on li "Flynnstoned-[GEOGRAPHIC_DATA]" at bounding box center [897, 373] width 323 height 28
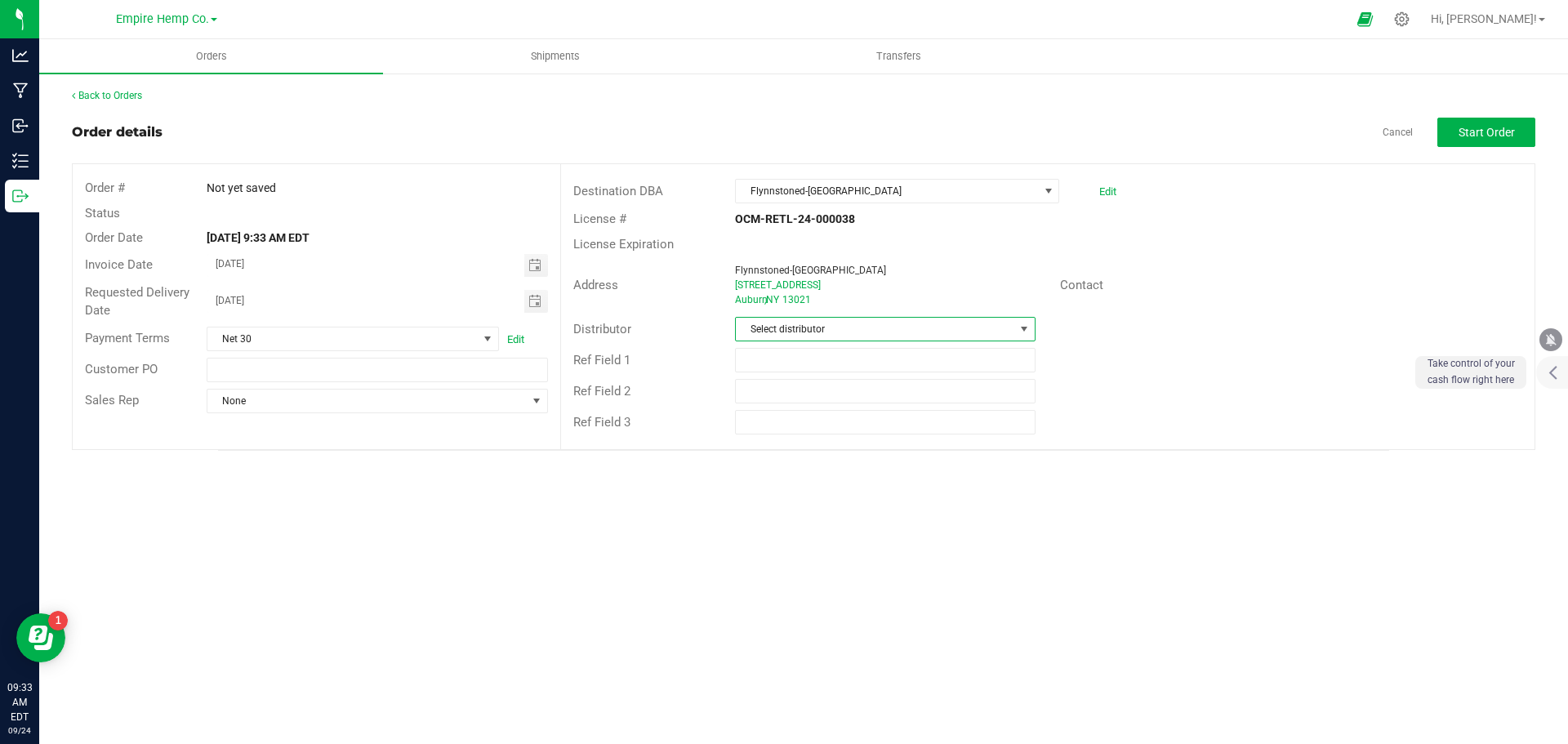
click at [869, 334] on span "Select distributor" at bounding box center [874, 329] width 278 height 23
click at [862, 458] on li "Empire Hemp Co. Distribution" at bounding box center [884, 455] width 298 height 28
click at [466, 405] on span "None" at bounding box center [366, 401] width 318 height 23
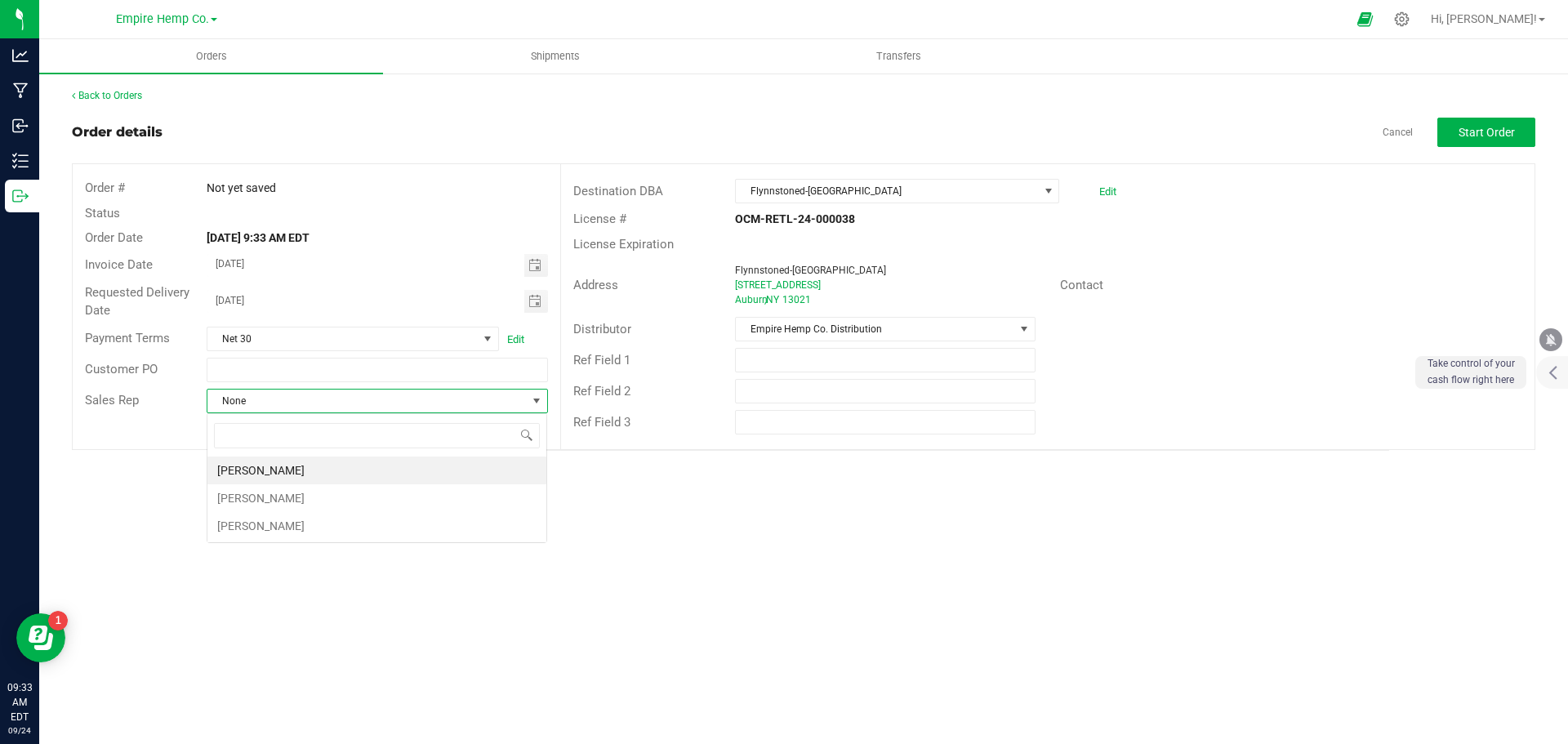
scroll to position [25, 341]
click at [424, 496] on li "[PERSON_NAME]" at bounding box center [377, 498] width 339 height 28
click at [1502, 131] on span "Start Order" at bounding box center [1487, 132] width 56 height 13
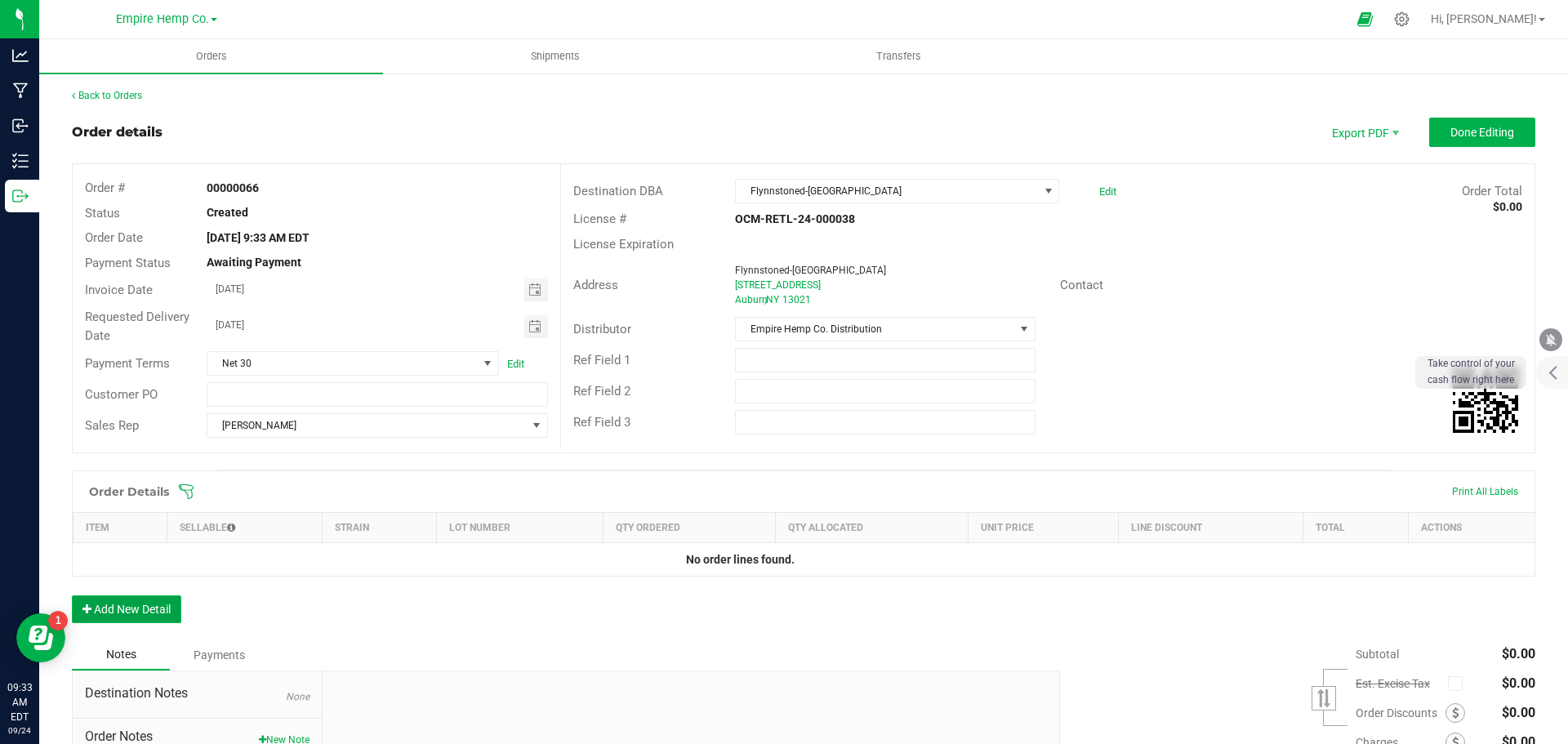
click at [155, 608] on button "Add New Detail" at bounding box center [126, 609] width 110 height 28
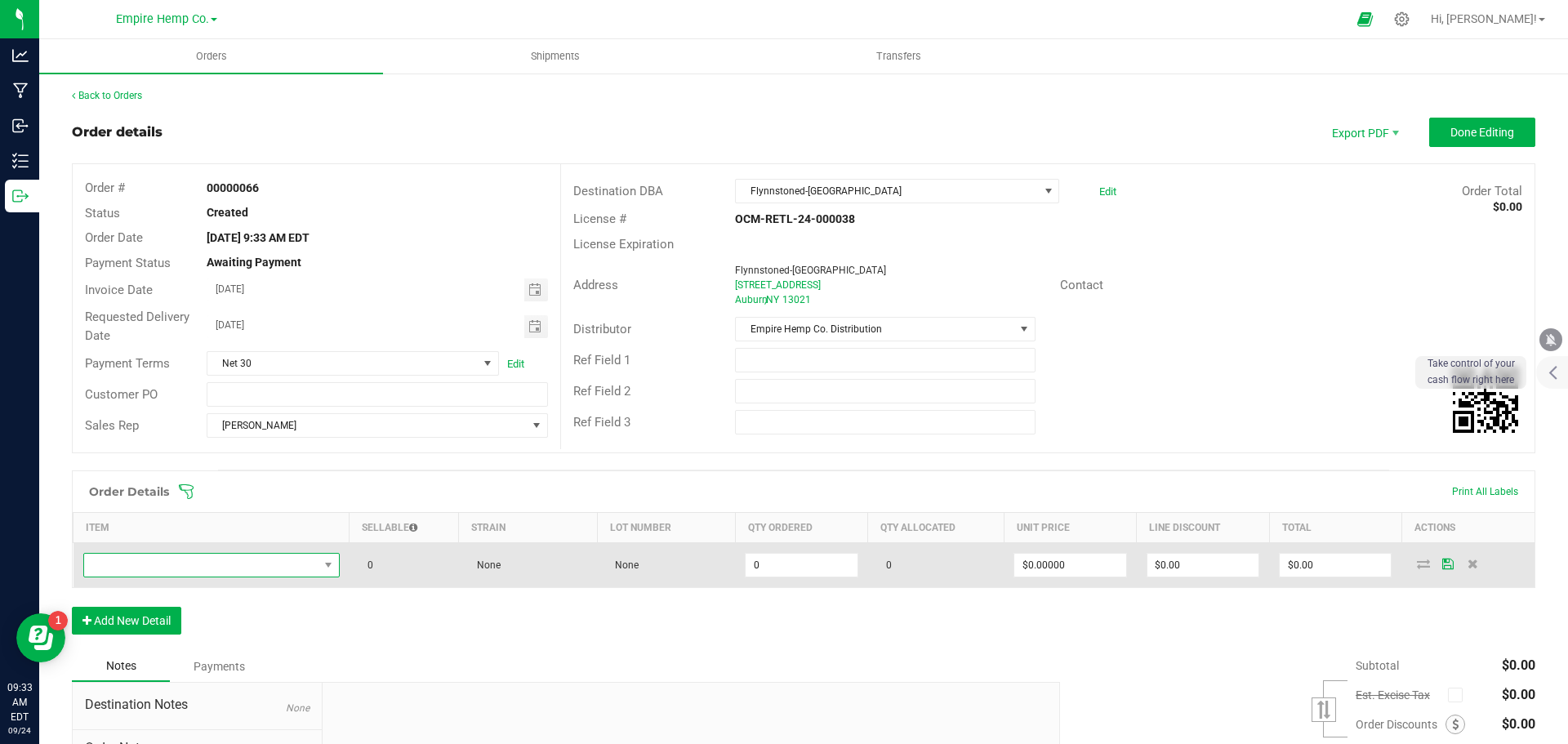
click at [275, 568] on span "NO DATA FOUND" at bounding box center [201, 565] width 234 height 23
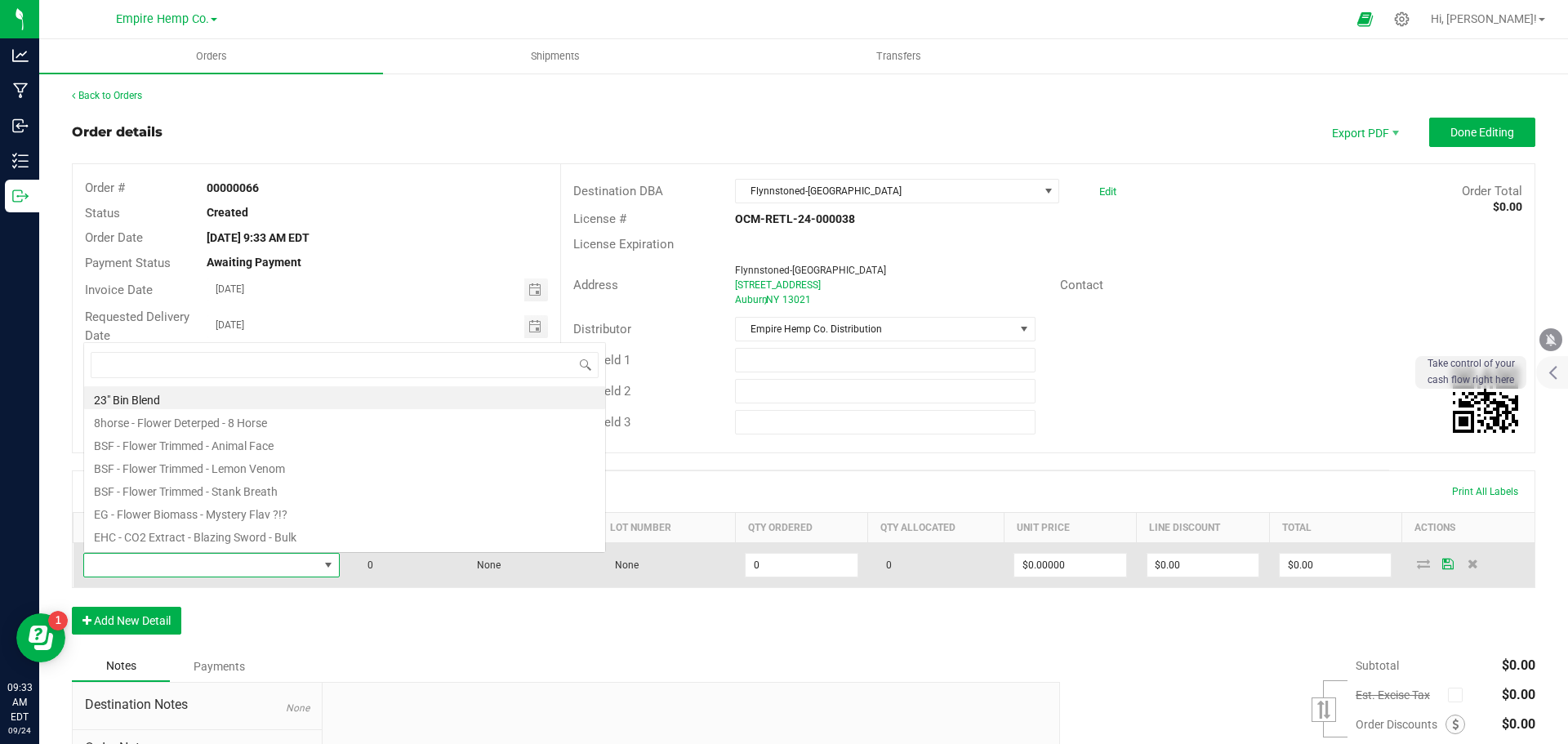
scroll to position [25, 252]
type input "[PERSON_NAME]"
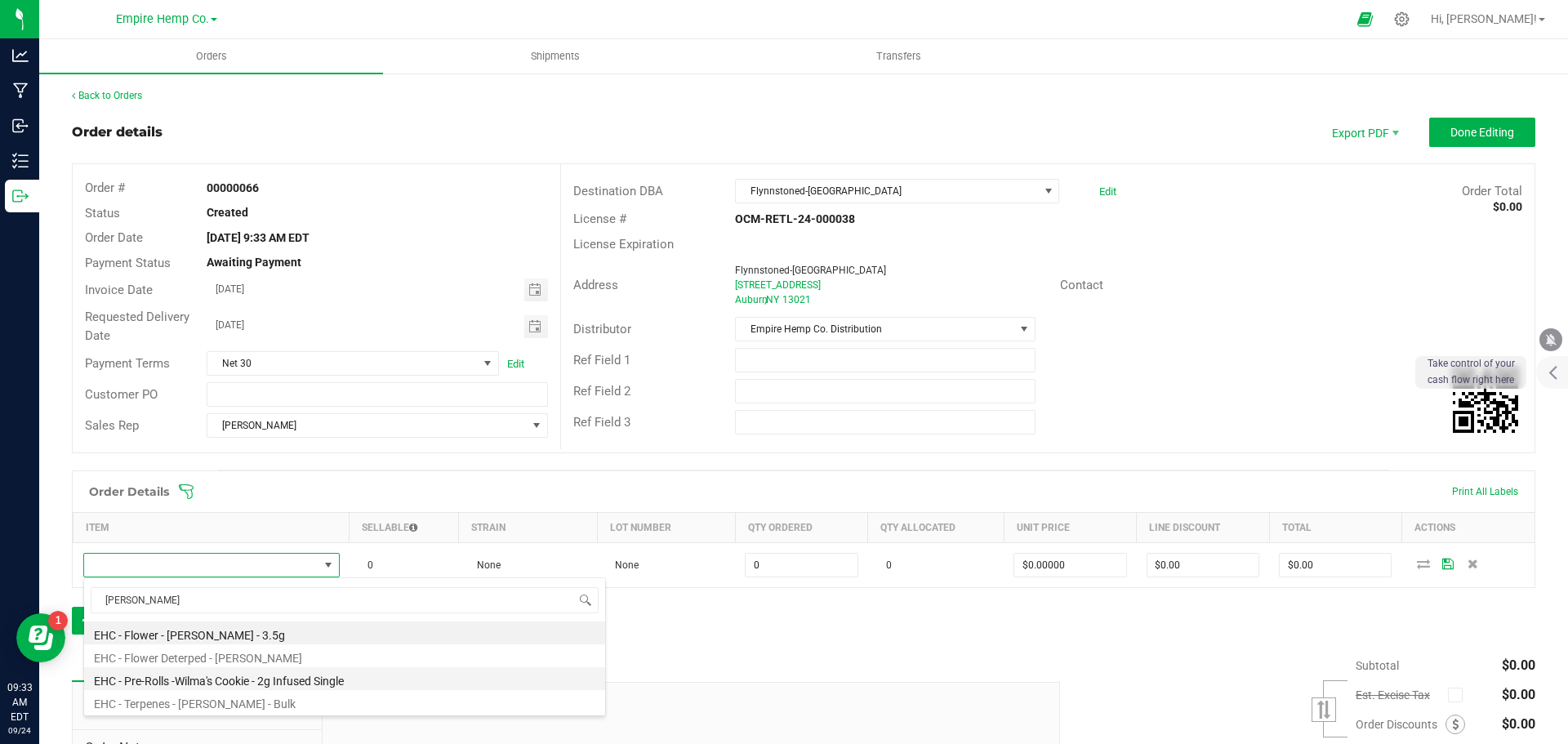
click at [270, 674] on li "EHC - Pre-Rolls -Wilma's Cookie - 2g Infused Single" at bounding box center [344, 678] width 521 height 23
type input "0.0000 g"
type input "$12.00000"
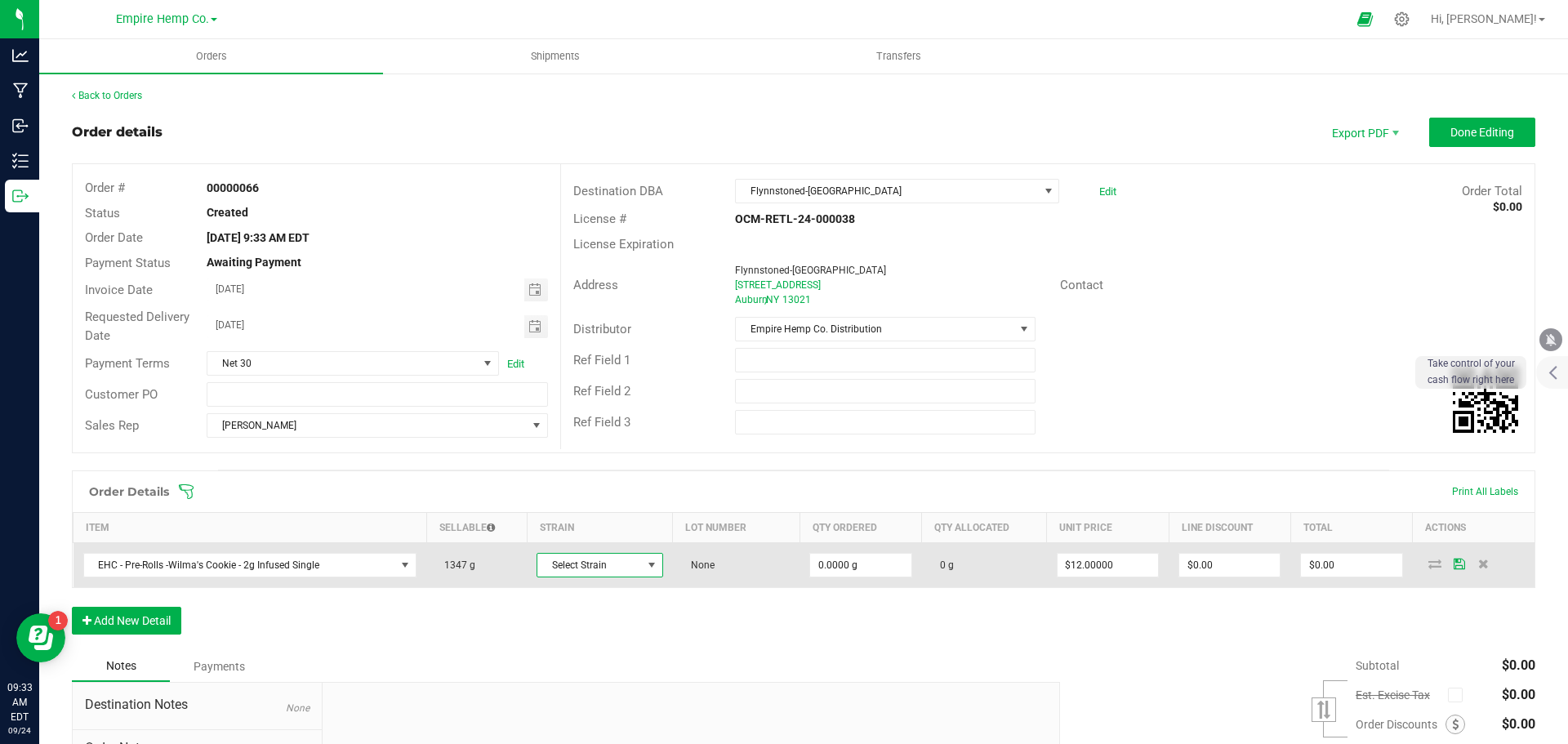
click at [628, 575] on span "Select Strain" at bounding box center [589, 565] width 104 height 23
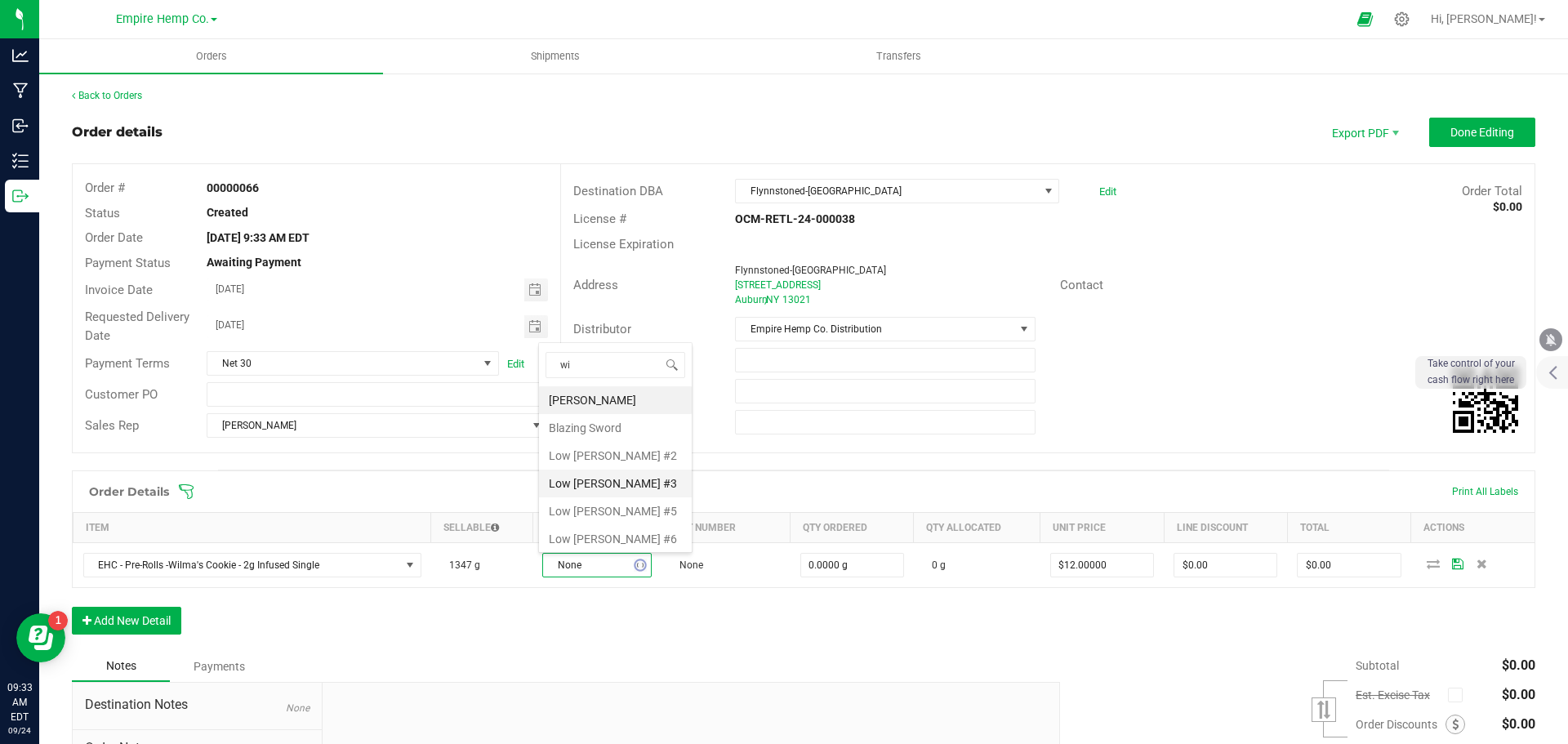
type input "wil"
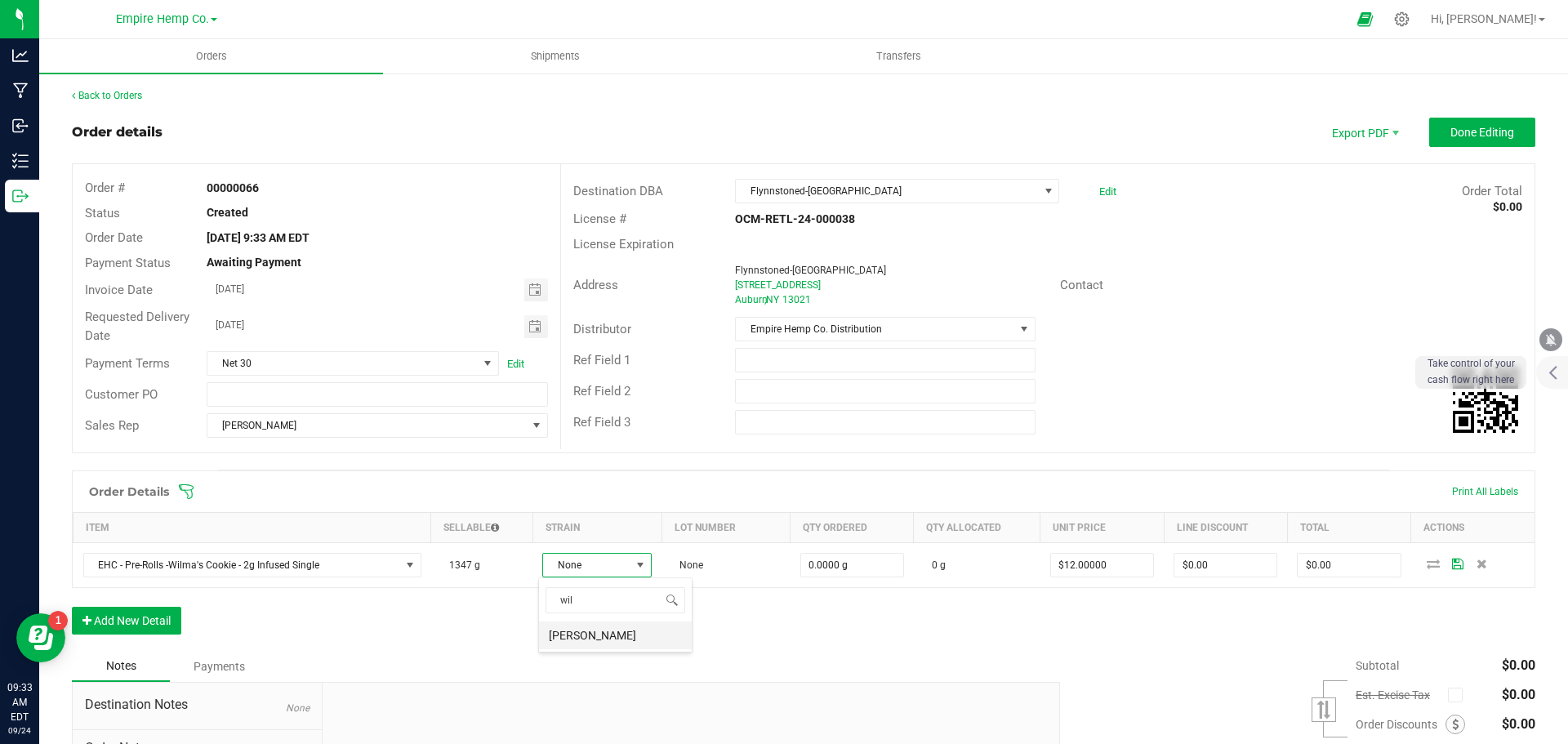
click at [615, 634] on li "[PERSON_NAME]" at bounding box center [615, 635] width 152 height 28
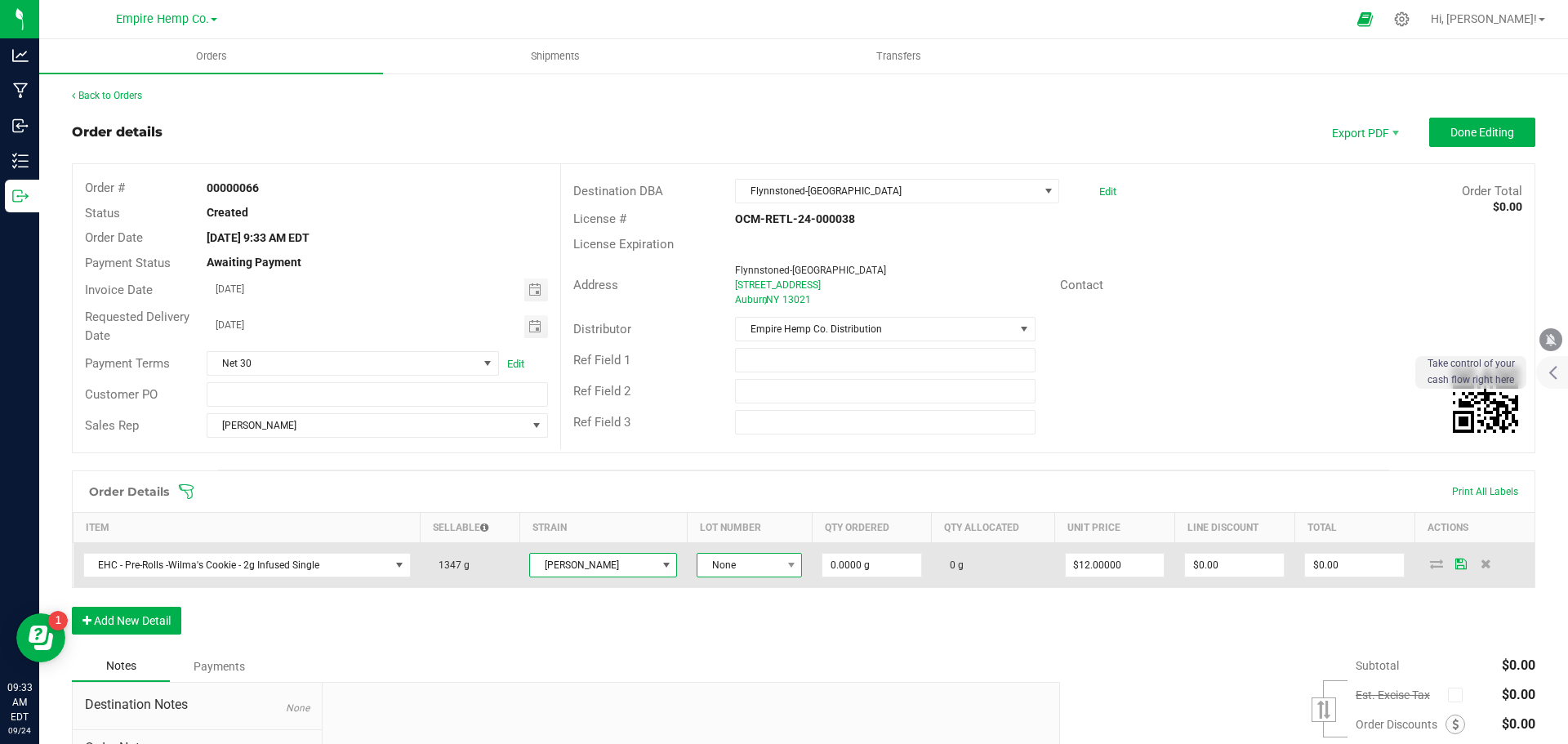
click at [737, 566] on span "None" at bounding box center [739, 565] width 83 height 23
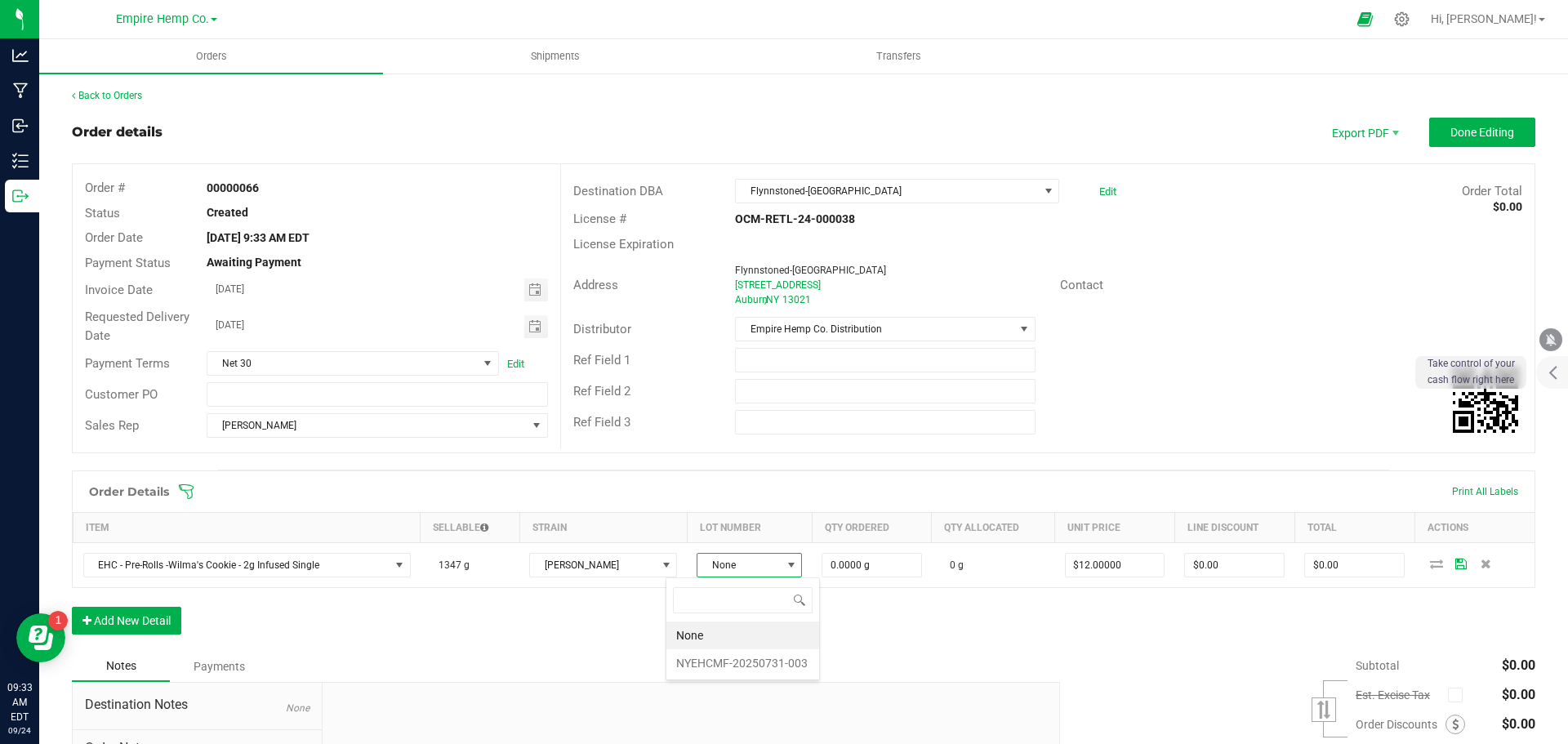
scroll to position [25, 109]
click at [732, 659] on li "NYEHCMF-20250731-003" at bounding box center [742, 664] width 152 height 28
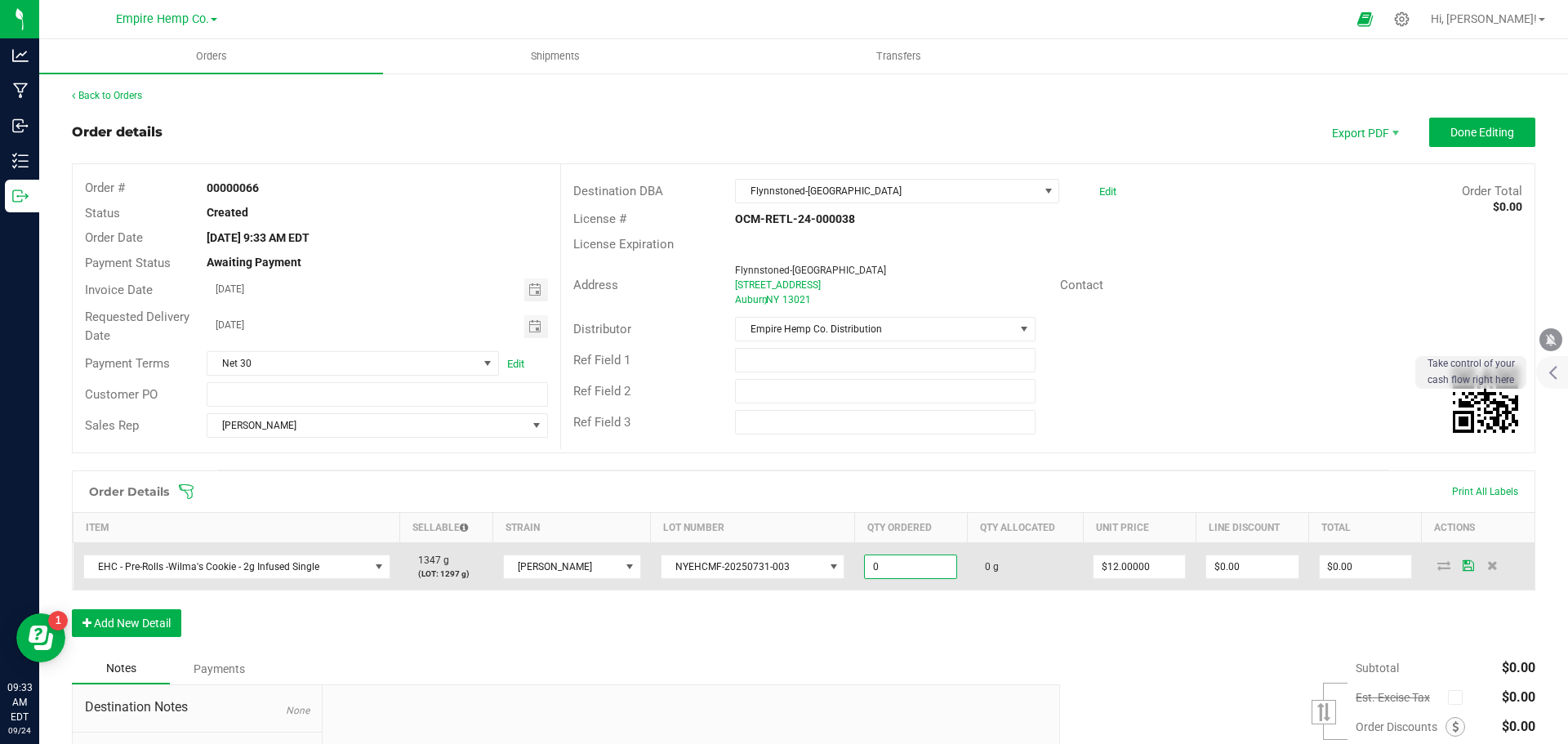
click at [865, 565] on input "0" at bounding box center [910, 567] width 91 height 23
type input "25.0000 g"
type input "12"
type input "$300.00"
click at [1438, 564] on icon at bounding box center [1444, 565] width 13 height 10
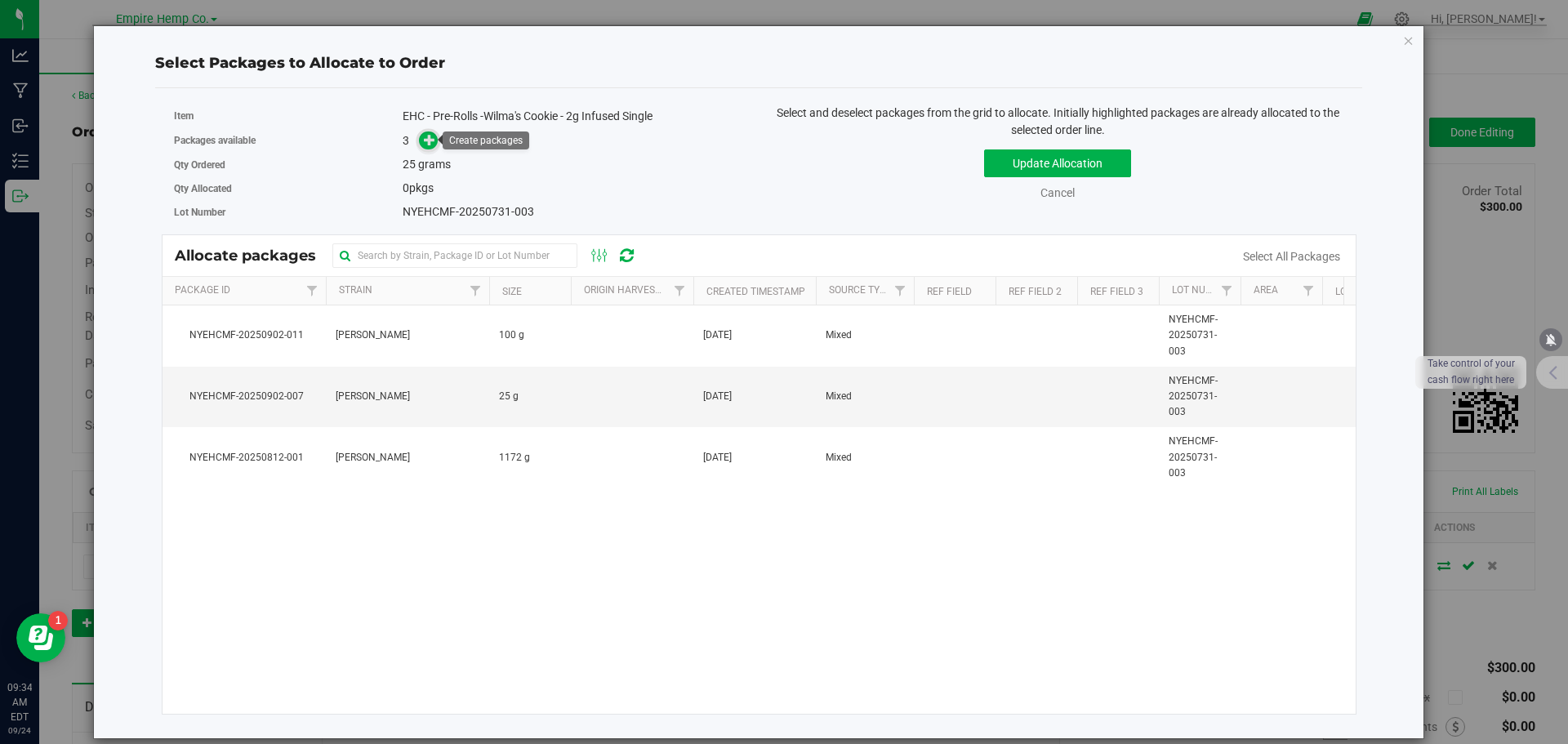
click at [429, 134] on icon at bounding box center [429, 139] width 11 height 11
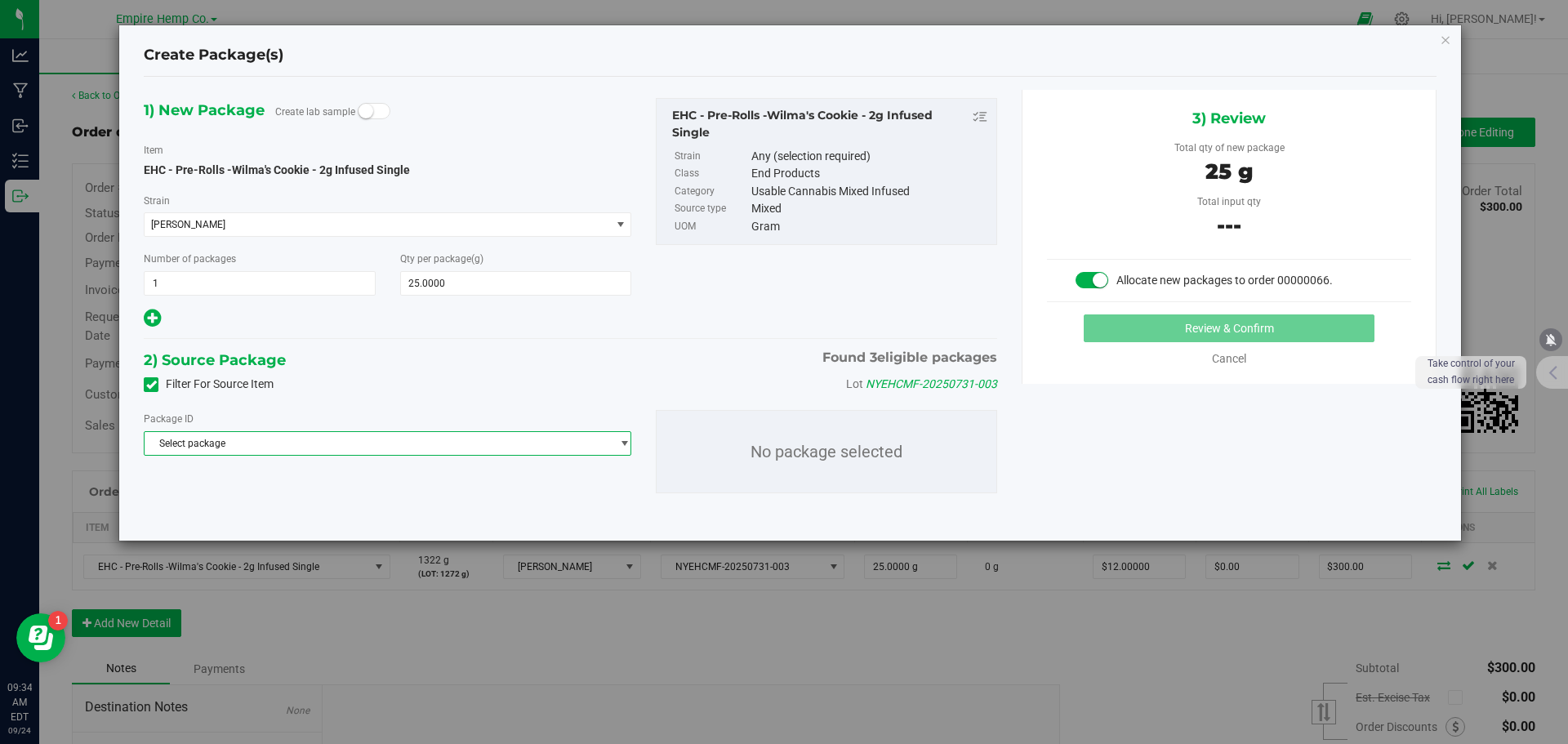
click at [392, 440] on span "Select package" at bounding box center [377, 443] width 465 height 23
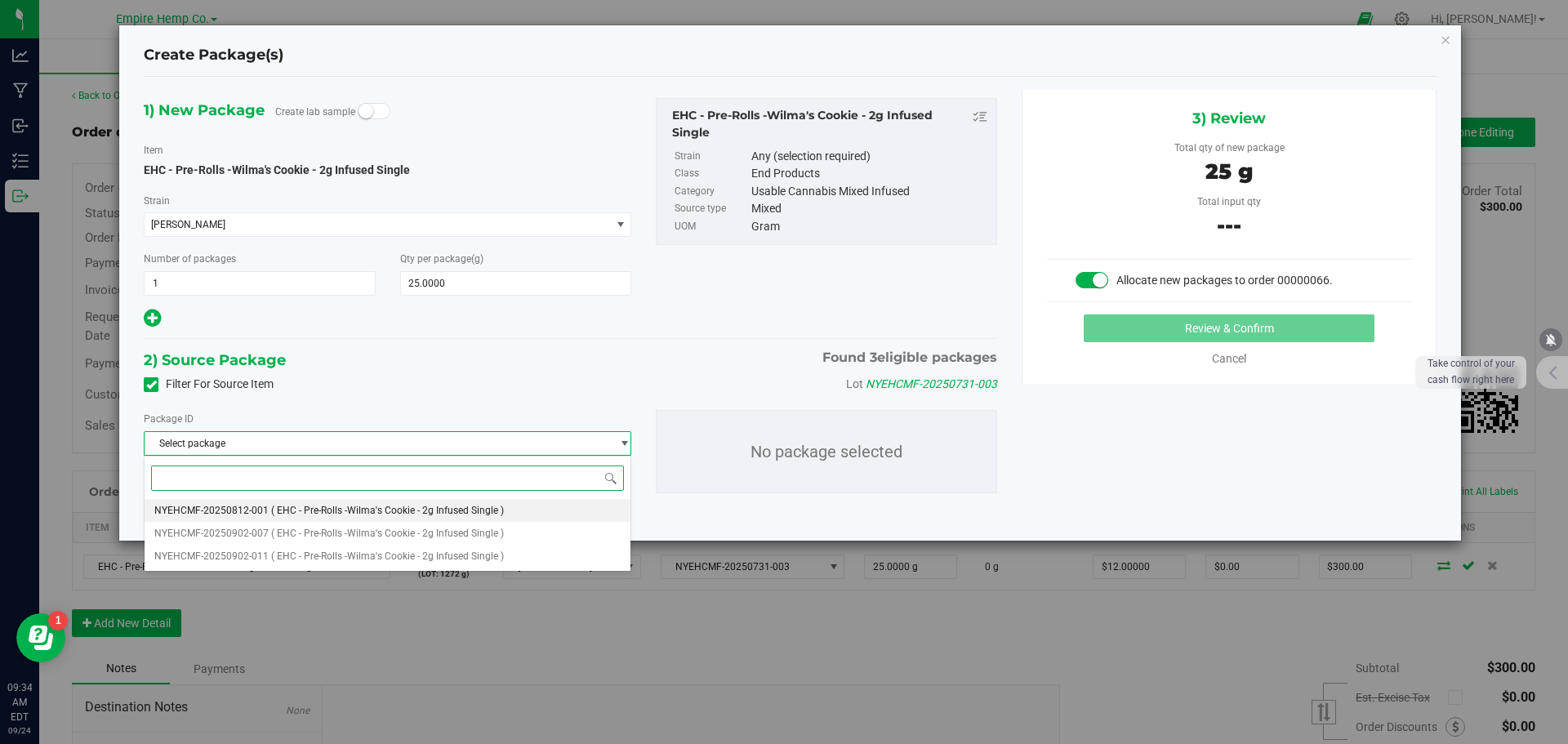
click at [377, 507] on span "( EHC - Pre-Rolls -Wilma's Cookie - 2g Infused Single )" at bounding box center [388, 510] width 233 height 11
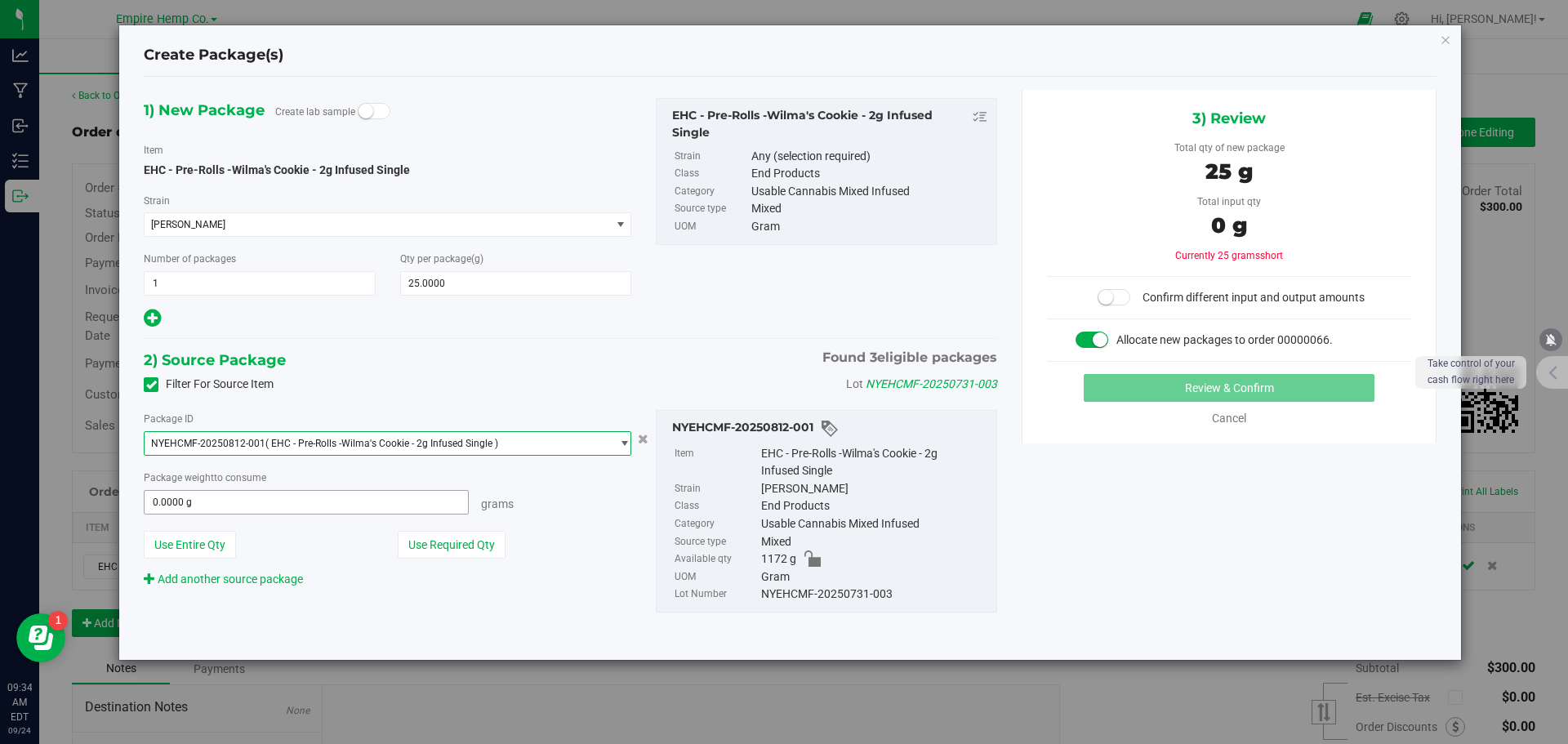
click at [371, 500] on span "0.0000 g 0" at bounding box center [306, 502] width 325 height 25
type input "25"
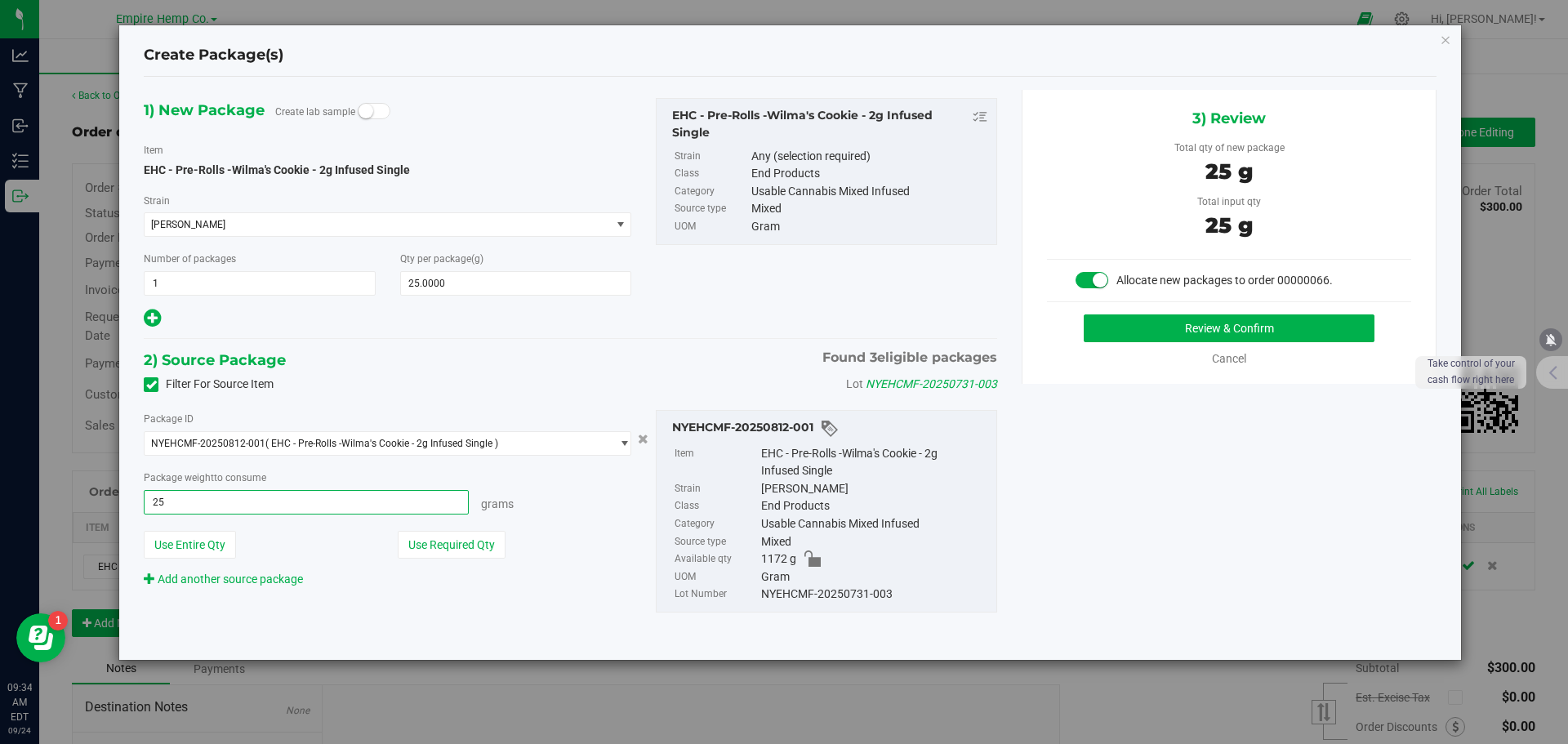
click at [1083, 315] on button "Review & Confirm" at bounding box center [1228, 329] width 291 height 28
type input "25.0000 g"
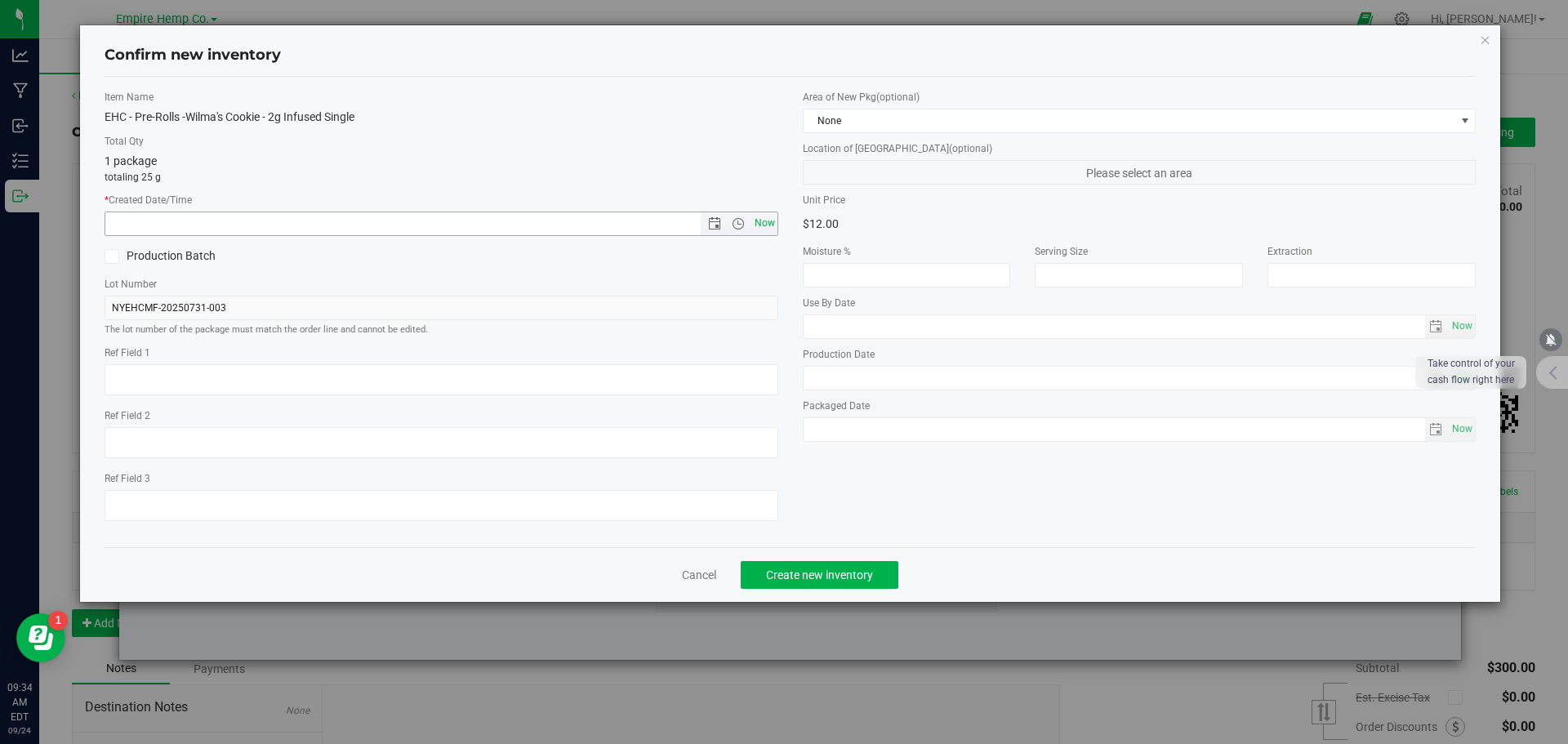
click at [769, 222] on span "Now" at bounding box center [764, 223] width 28 height 24
type input "[DATE] 9:34 AM"
click at [872, 578] on span "Create new inventory" at bounding box center [820, 575] width 107 height 13
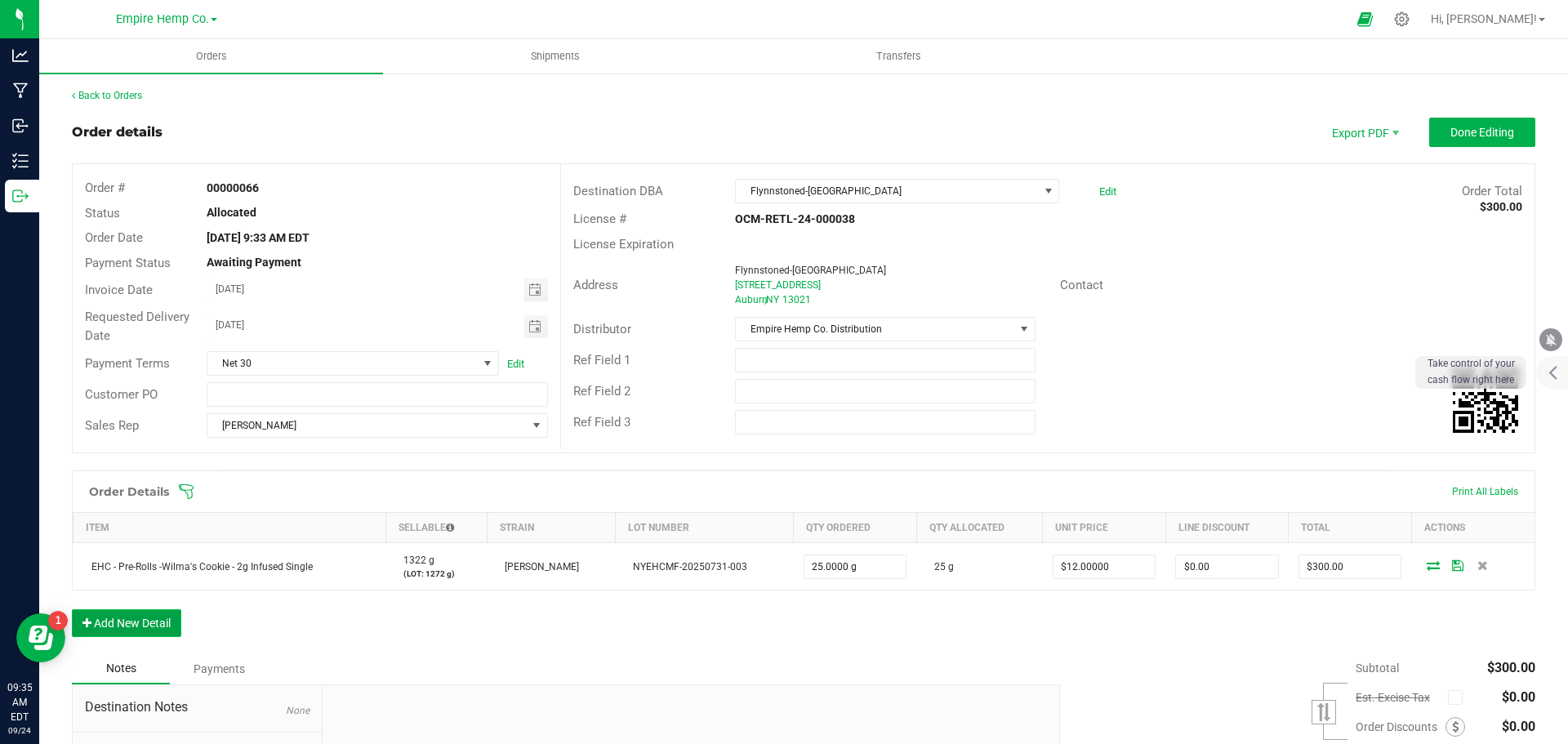
click at [153, 614] on button "Add New Detail" at bounding box center [126, 623] width 110 height 28
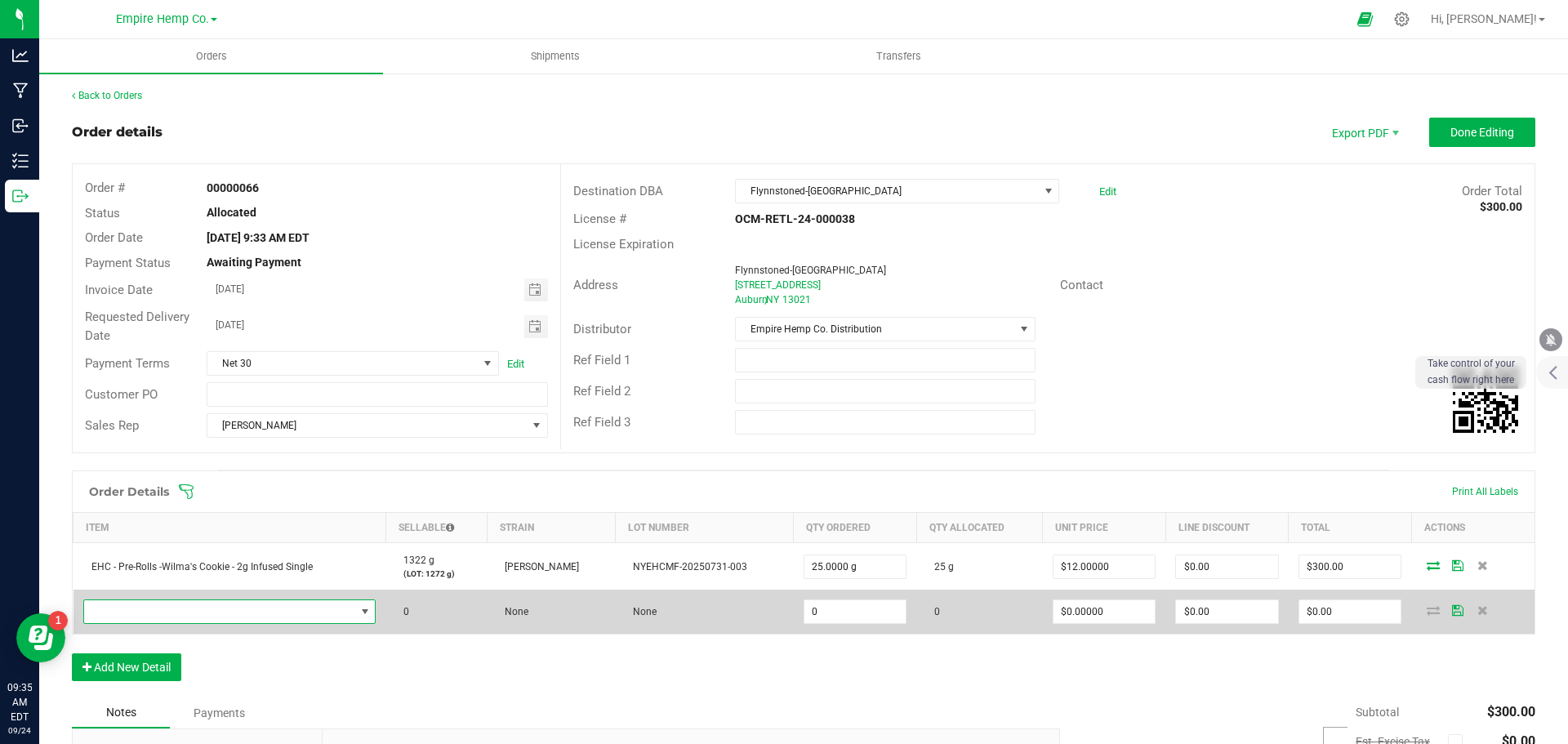
click at [269, 617] on span "NO DATA FOUND" at bounding box center [220, 611] width 271 height 23
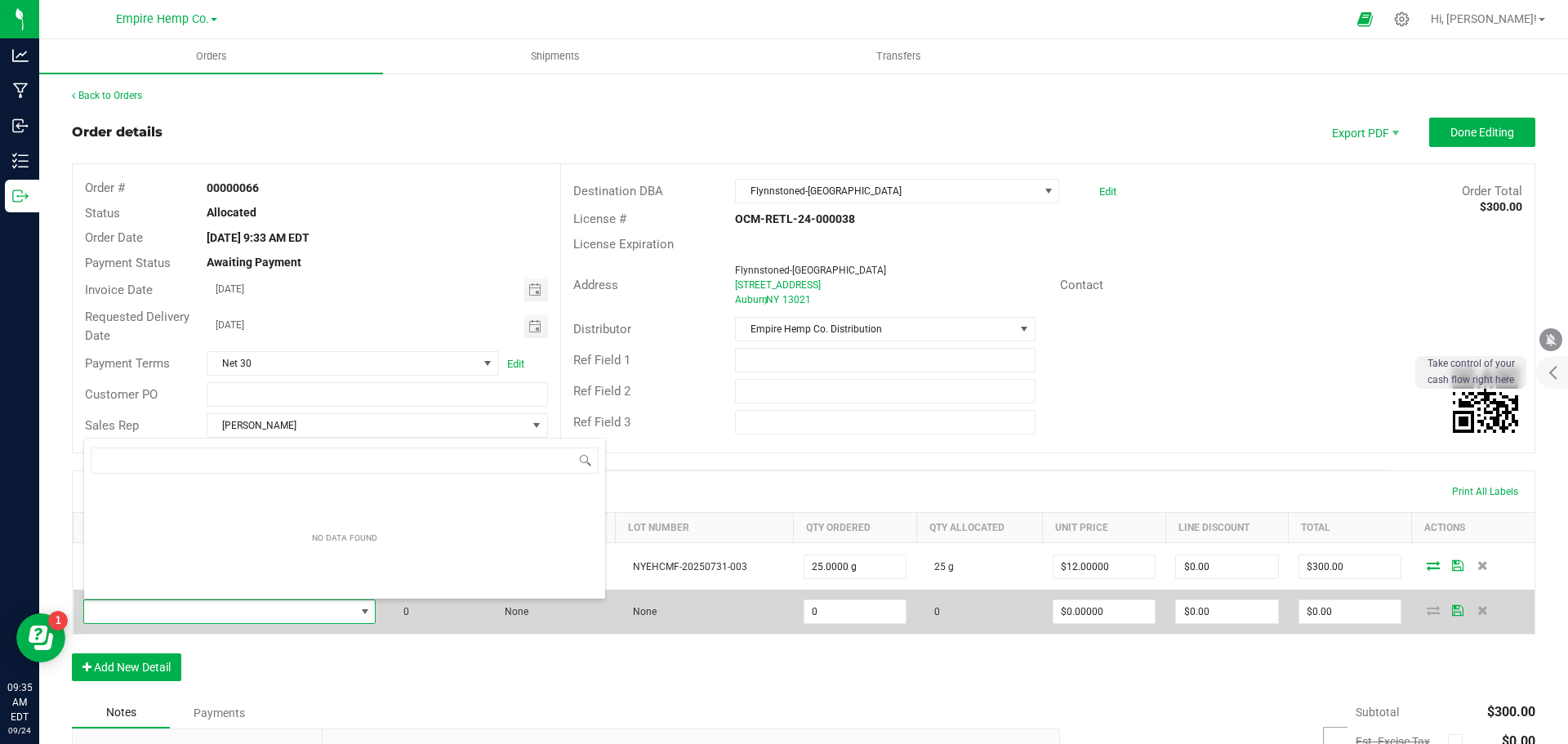
scroll to position [25, 287]
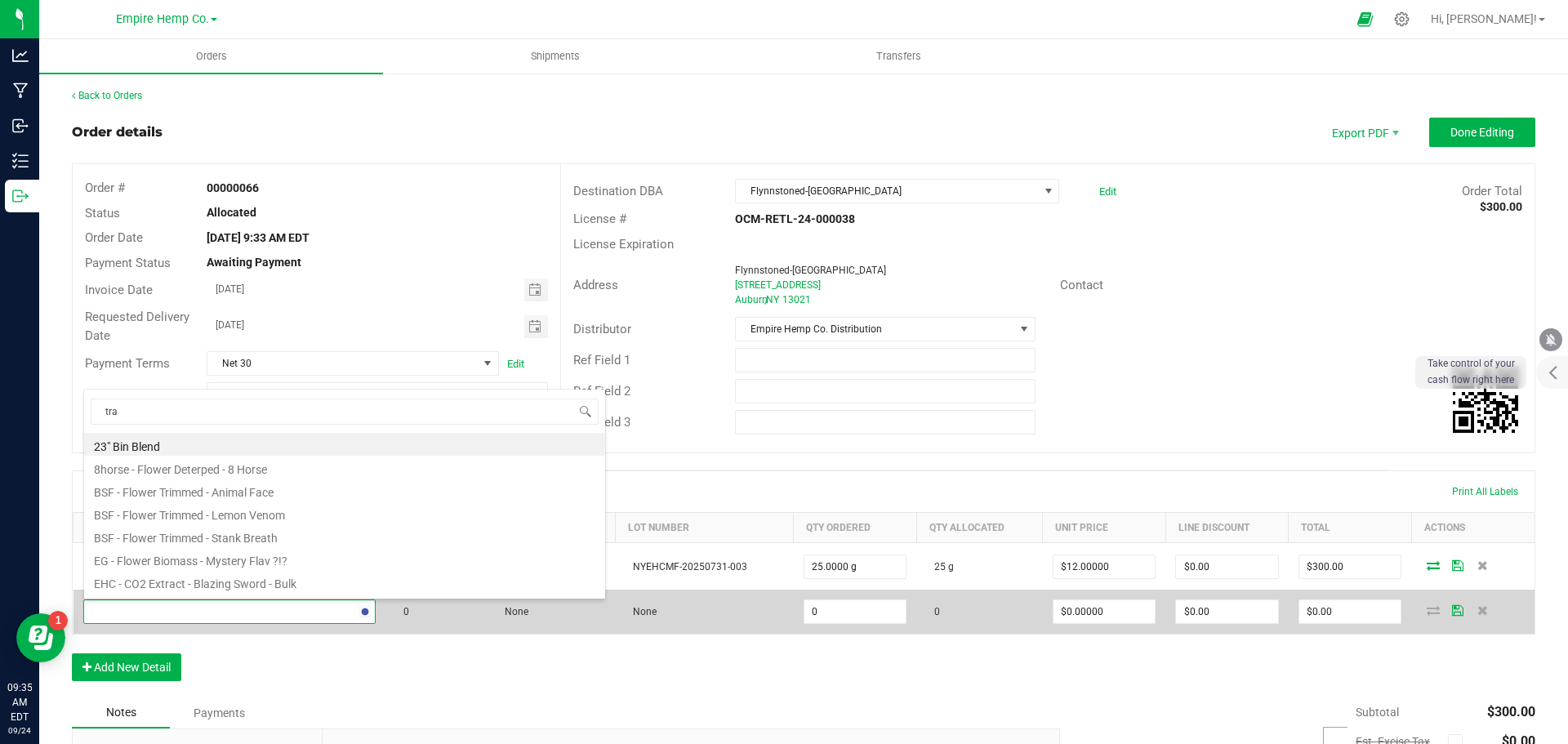
type input "trap"
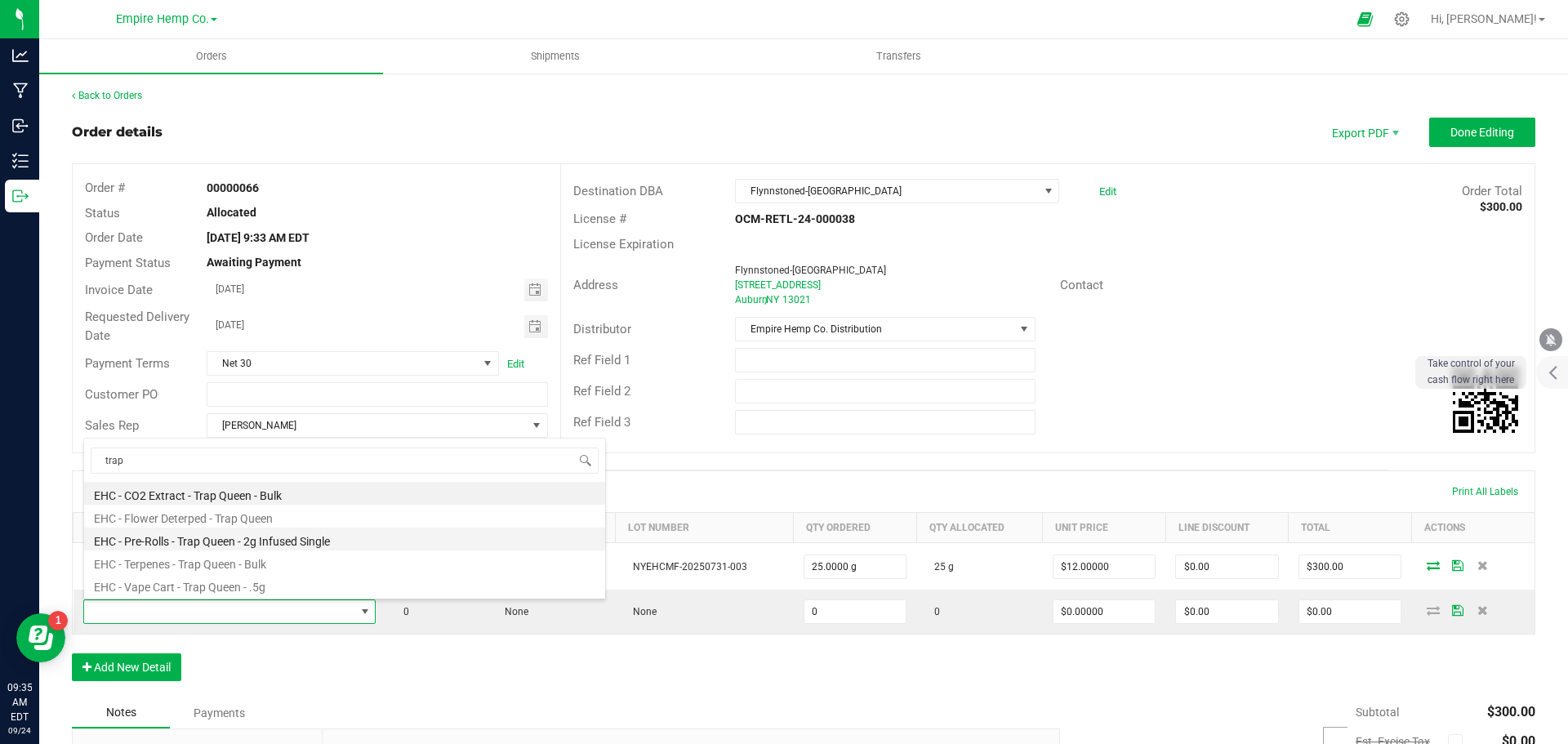
click at [327, 540] on li "EHC - Pre-Rolls - Trap Queen - 2g Infused Single" at bounding box center [344, 539] width 521 height 23
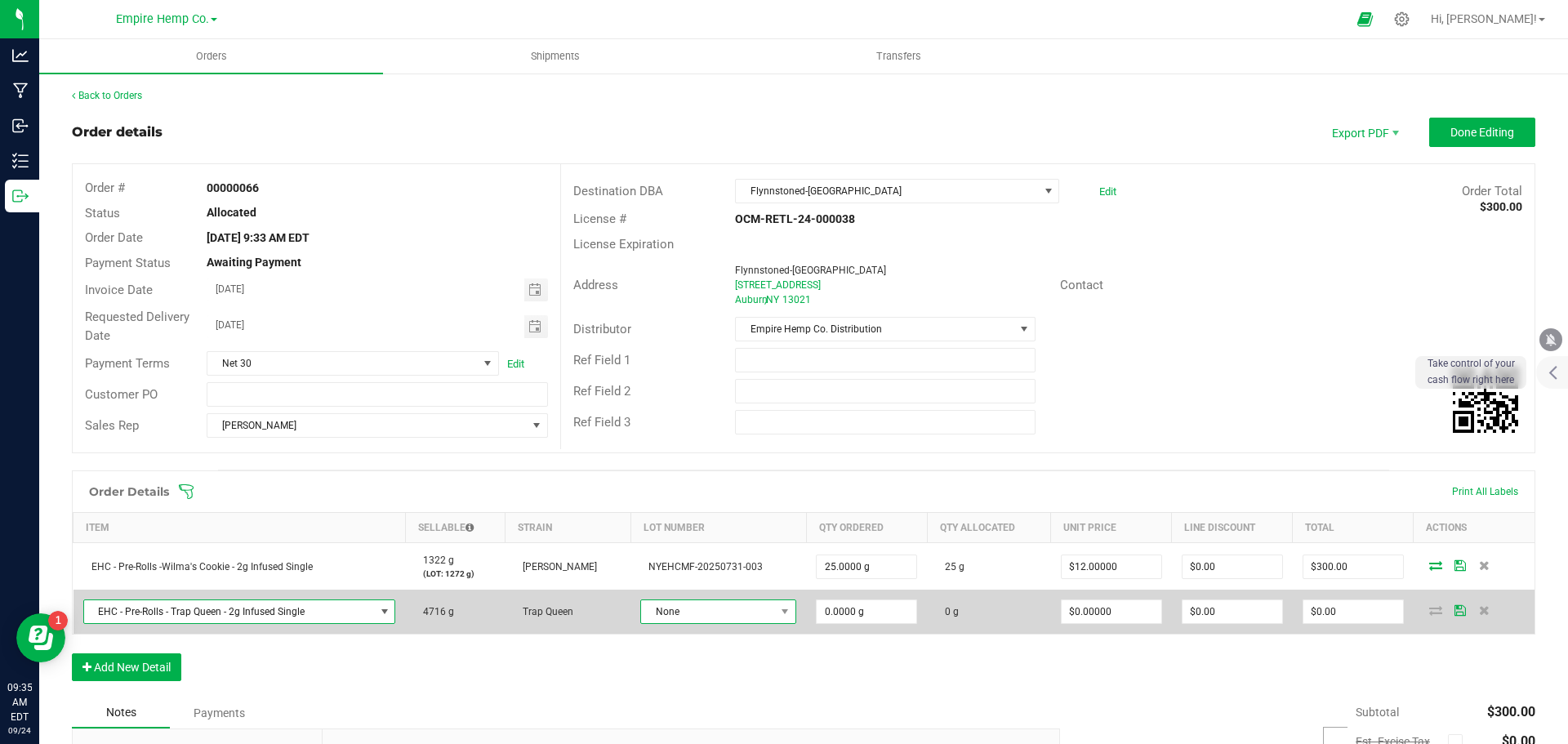
click at [674, 613] on span "None" at bounding box center [708, 611] width 134 height 23
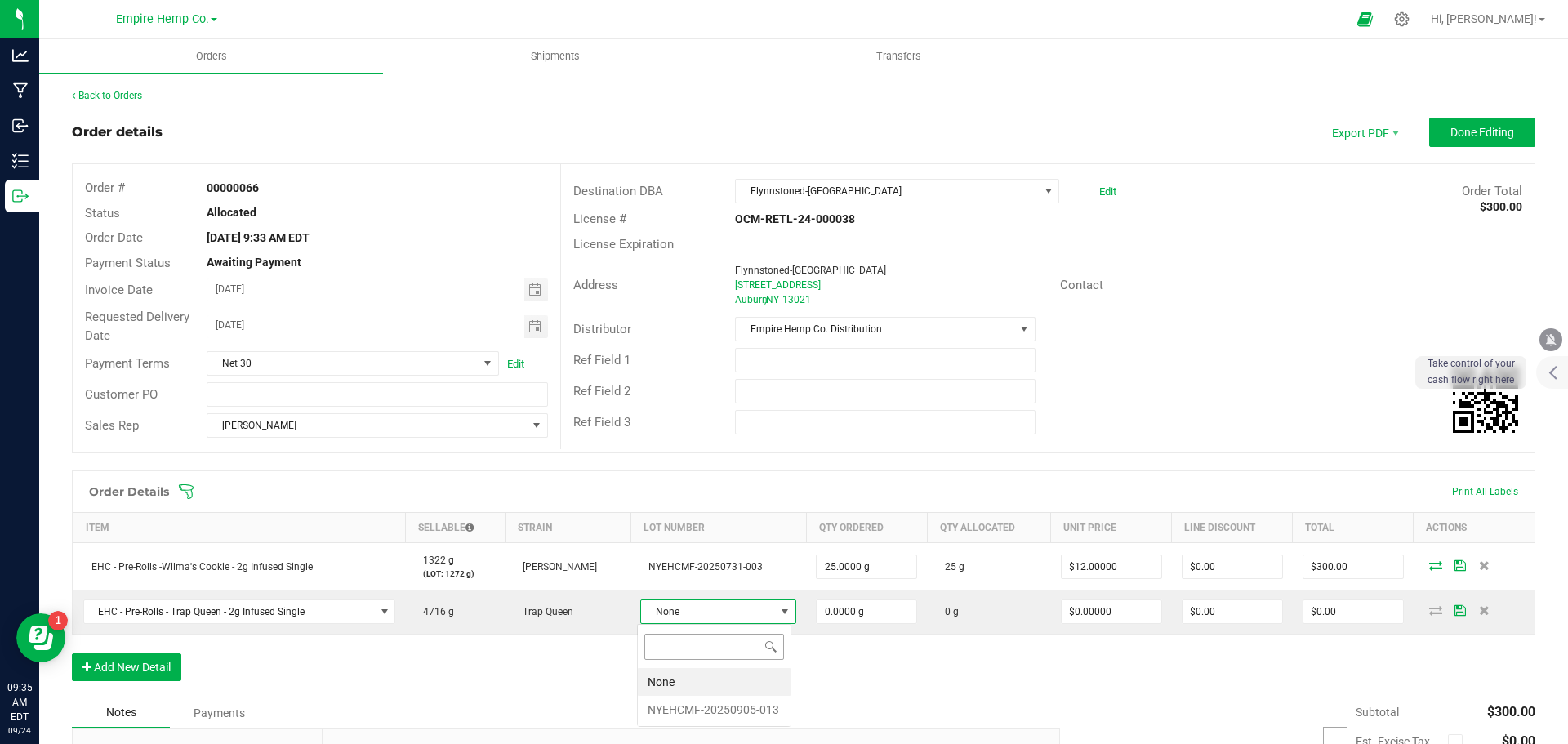
scroll to position [25, 152]
click at [694, 704] on li "NYEHCMF-20250905-013" at bounding box center [713, 710] width 152 height 28
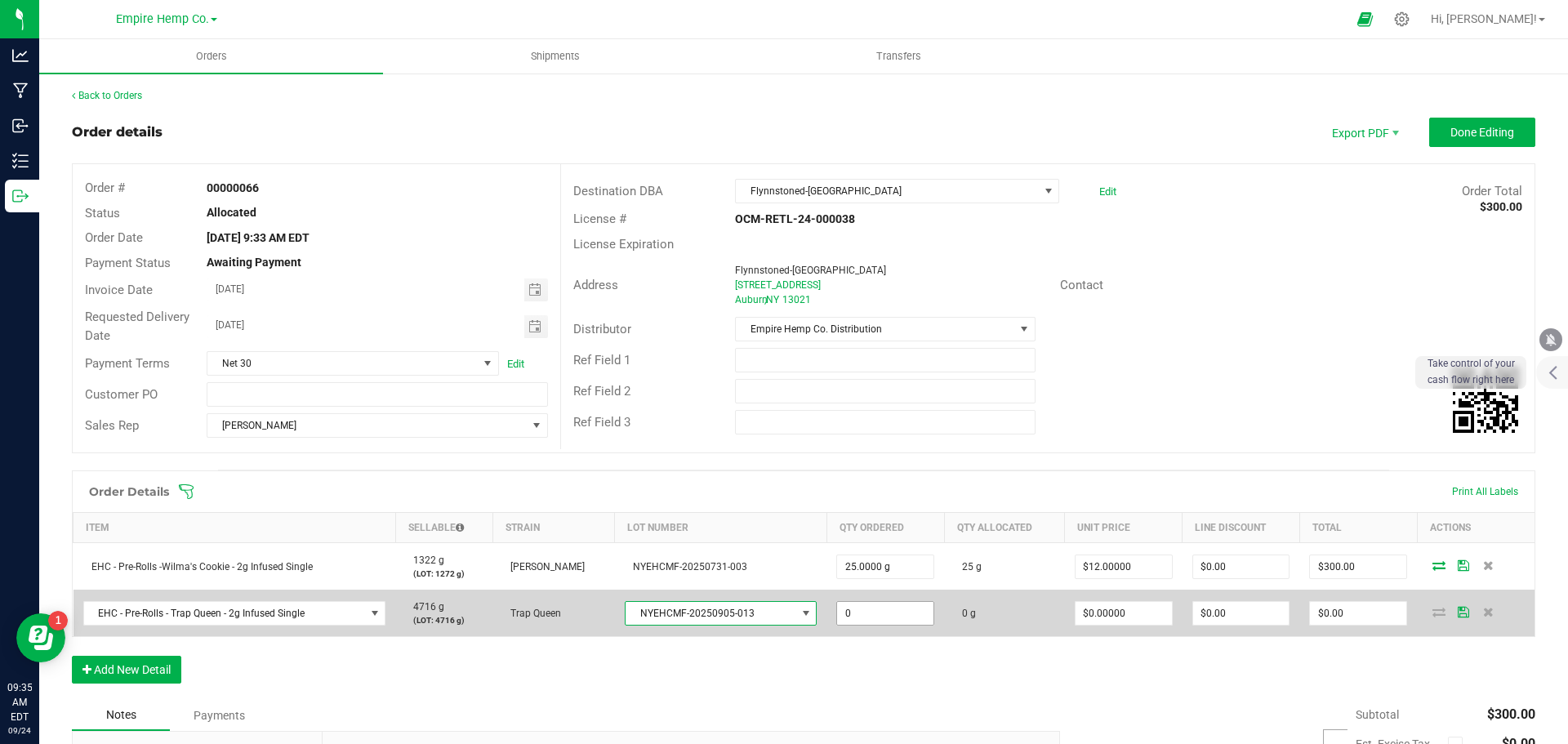
click at [860, 614] on input "0" at bounding box center [885, 613] width 96 height 23
type input "25.0000 g"
type input "0"
click at [1089, 606] on input "0" at bounding box center [1124, 613] width 96 height 23
type input "$12.00000"
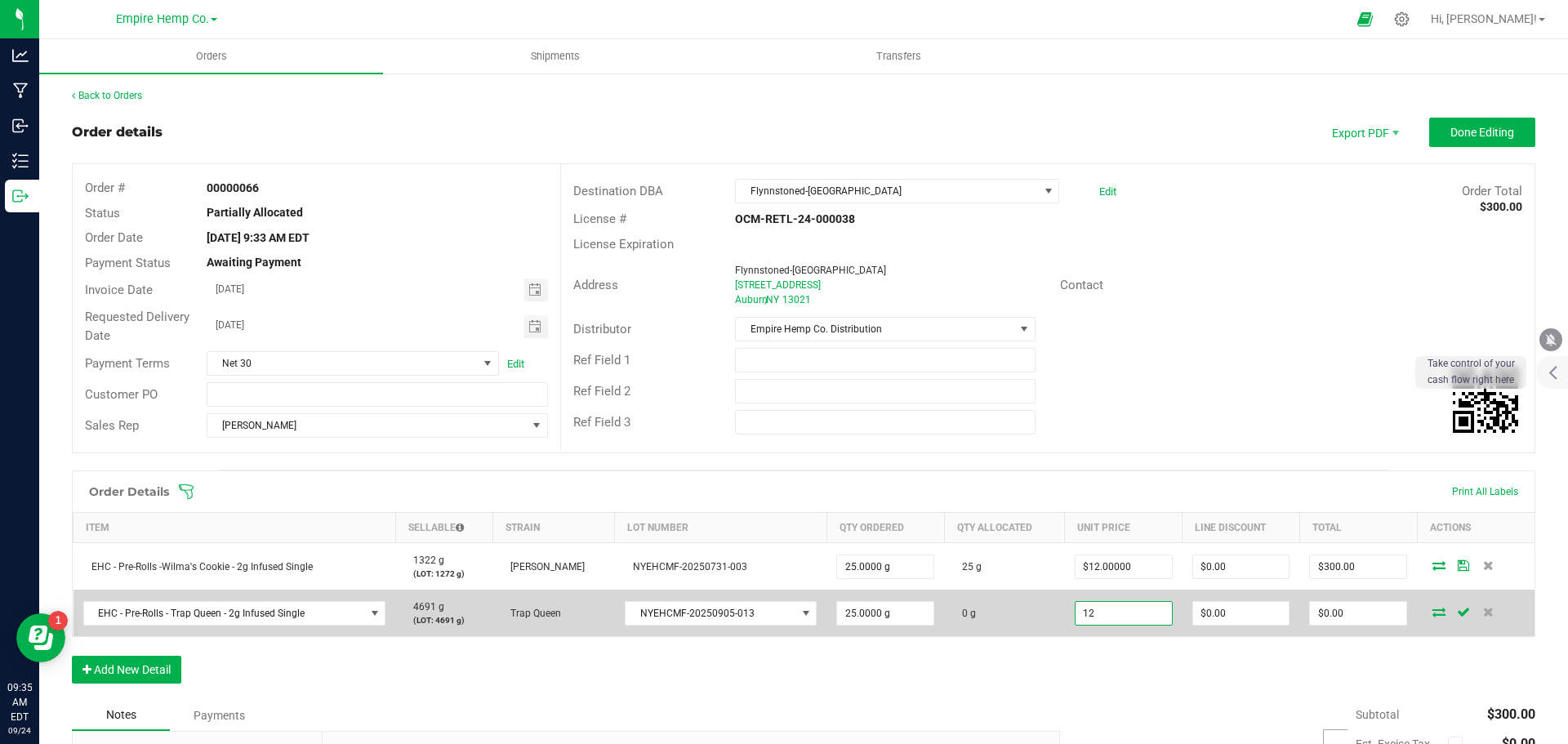
type input "0"
type input "$300.00"
click at [1432, 614] on icon at bounding box center [1439, 612] width 13 height 10
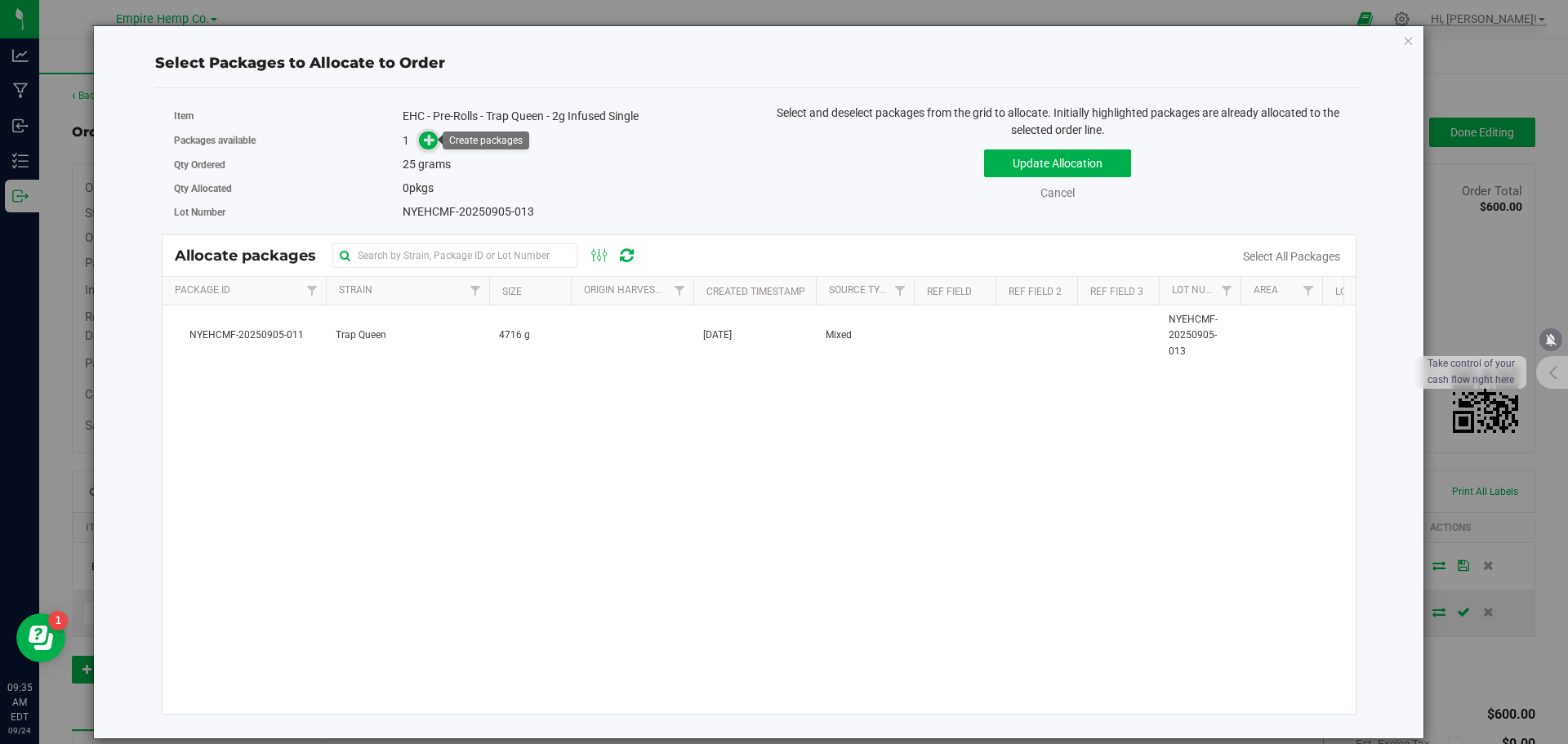
click at [436, 138] on icon at bounding box center [429, 139] width 11 height 11
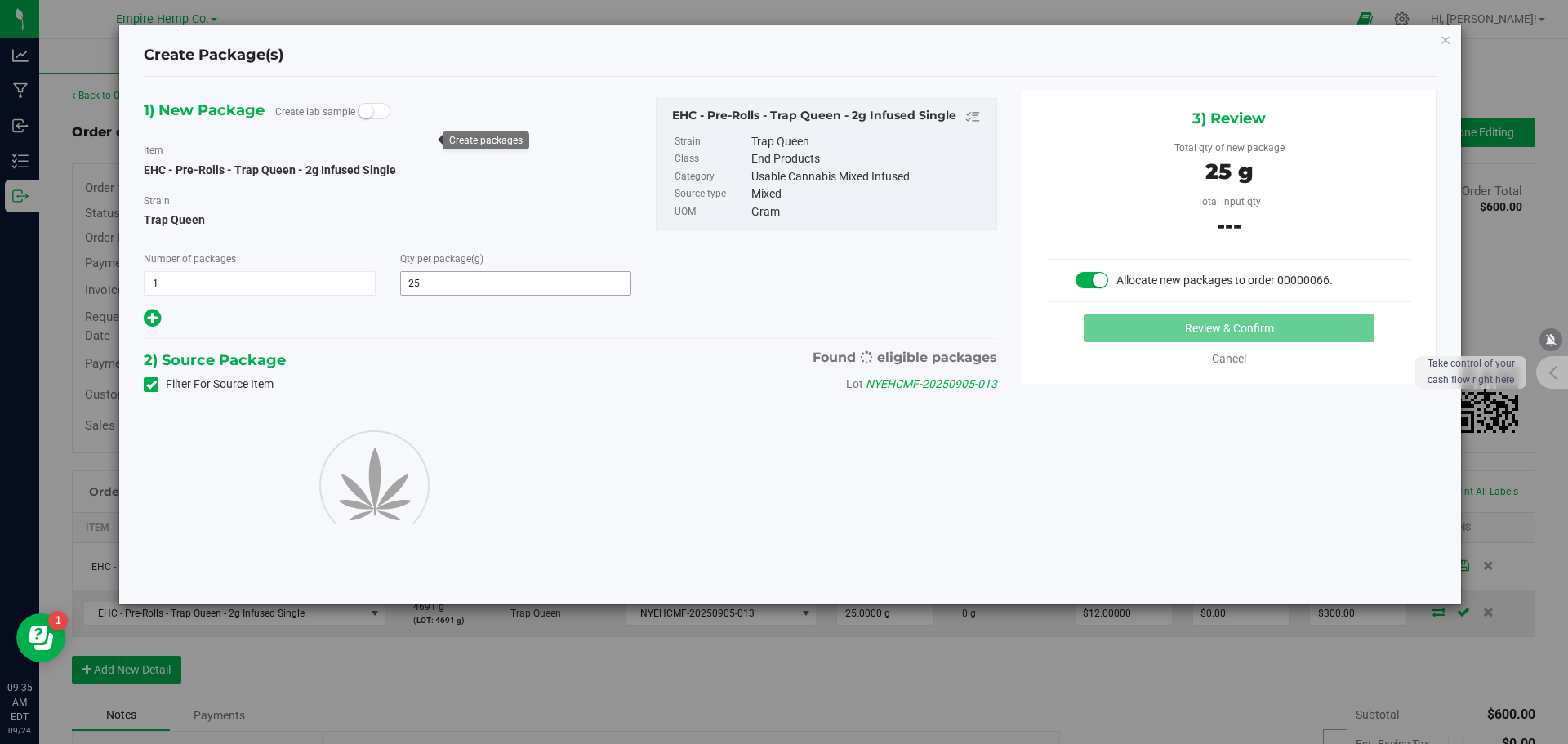
type input "25.0000"
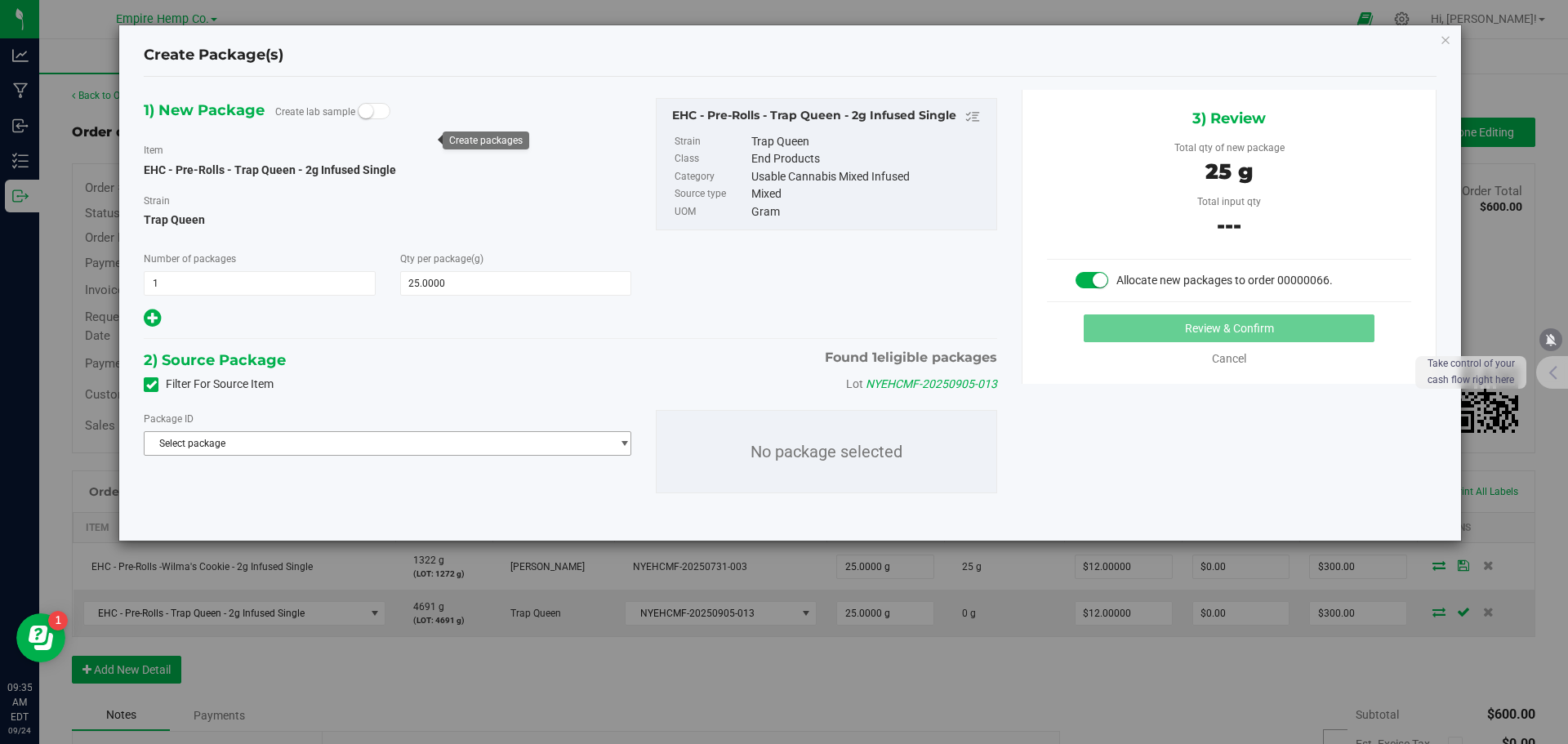
click at [249, 439] on span "Select package" at bounding box center [377, 443] width 465 height 23
click at [257, 510] on span "NYEHCMF-20250905-011" at bounding box center [211, 510] width 114 height 11
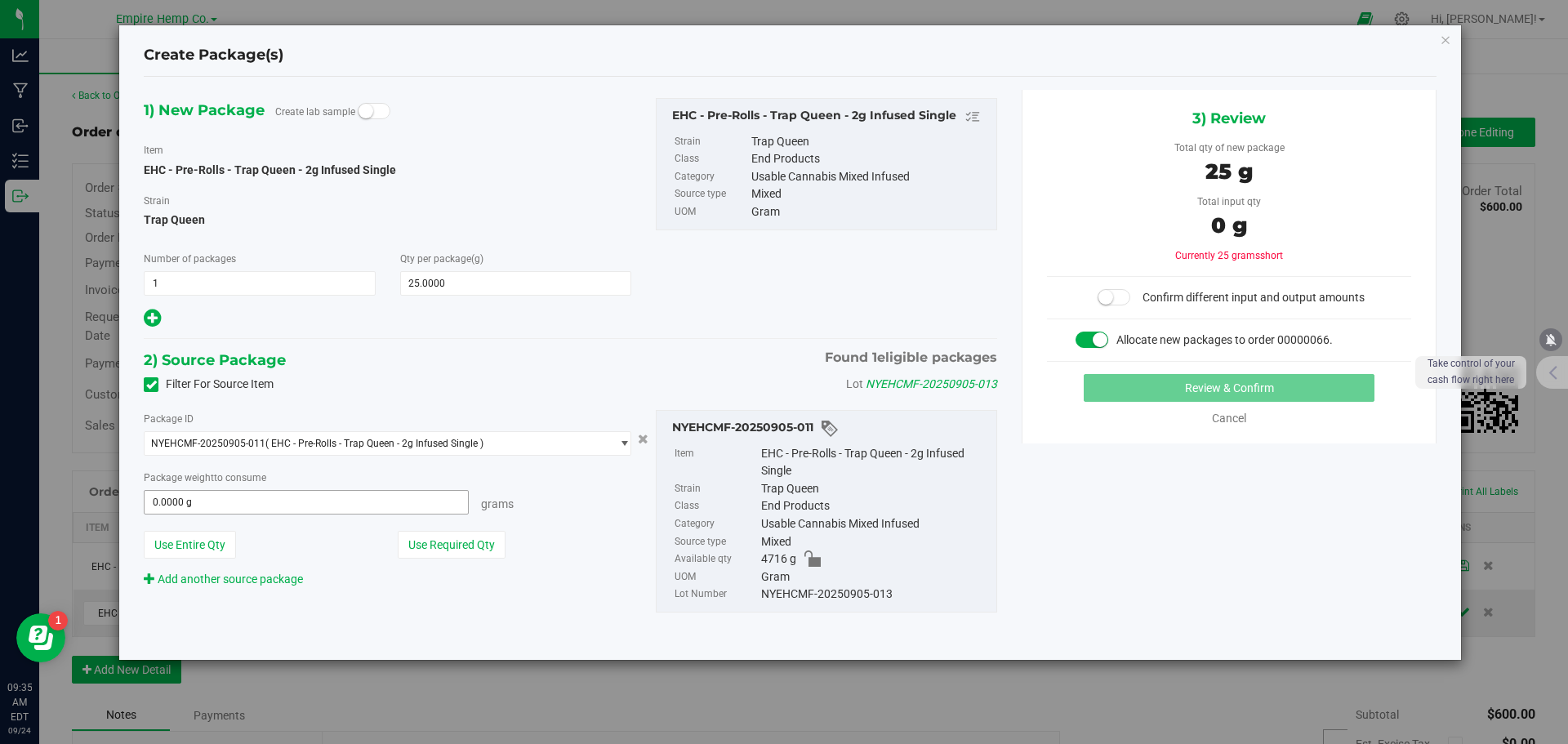
click at [334, 498] on span "0.0000 g 0" at bounding box center [306, 502] width 325 height 25
type input "25"
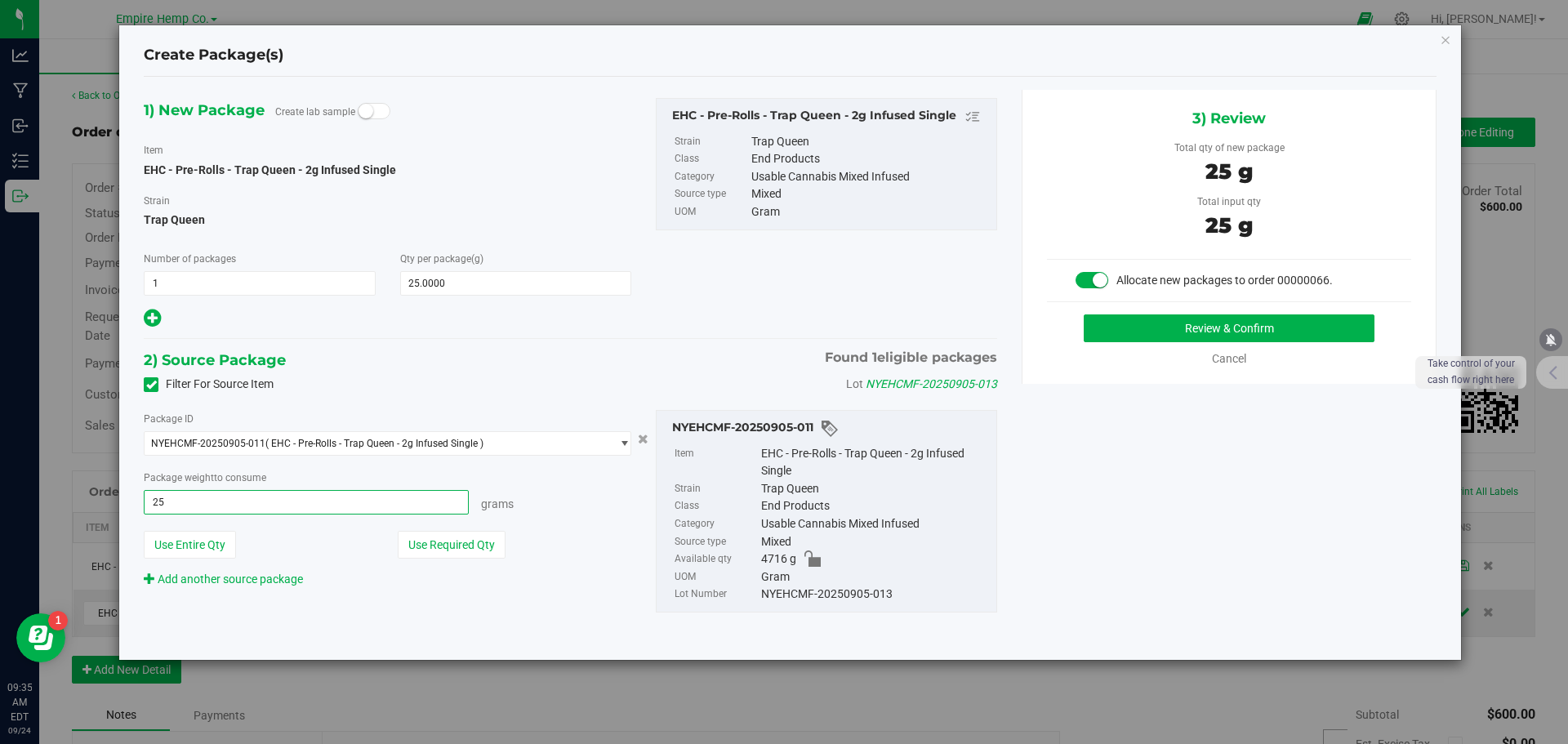
click at [1083, 315] on button "Review & Confirm" at bounding box center [1228, 329] width 291 height 28
type input "25.0000 g"
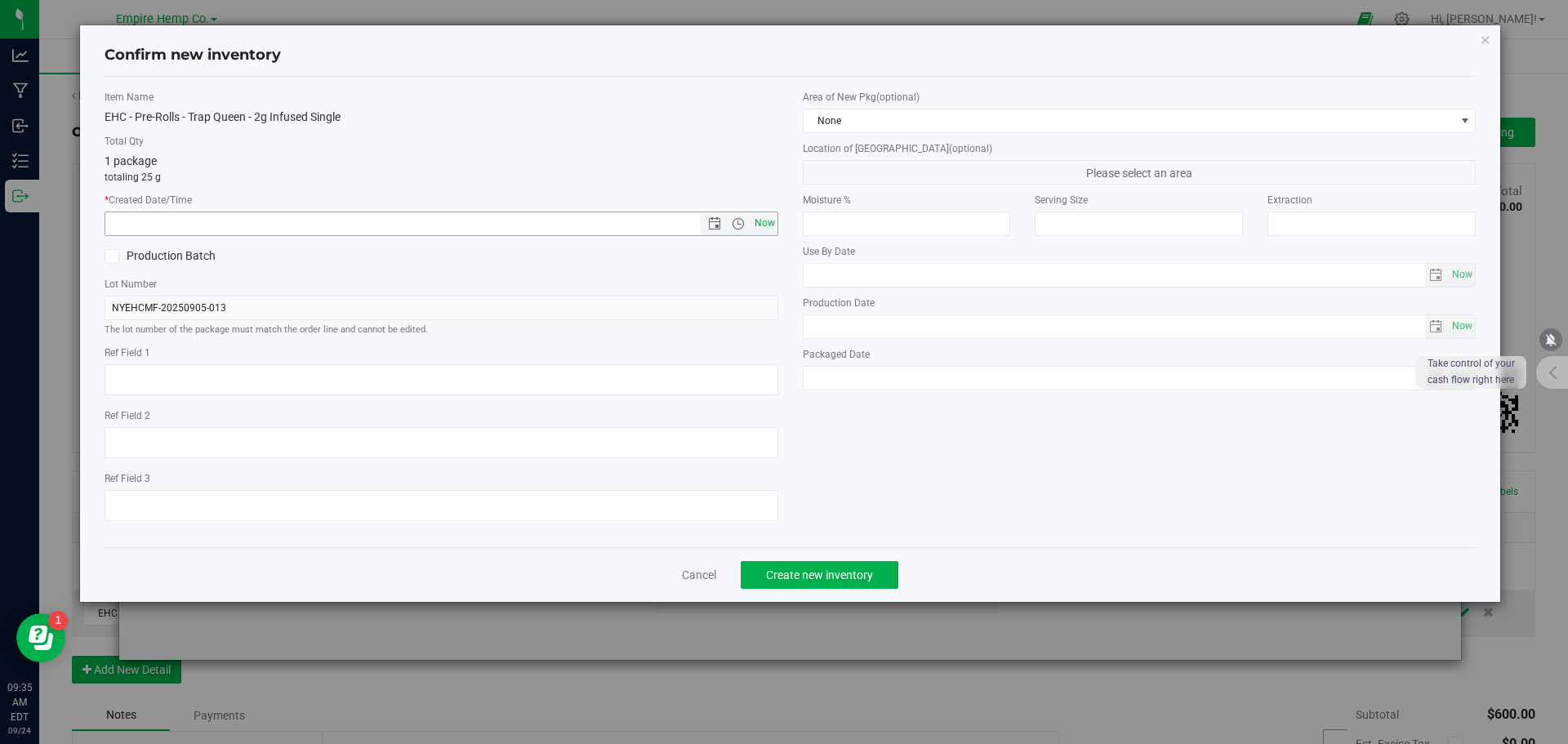
click at [753, 220] on span "Now" at bounding box center [764, 223] width 28 height 24
type input "[DATE] 9:35 AM"
click at [801, 576] on span "Create new inventory" at bounding box center [820, 575] width 107 height 13
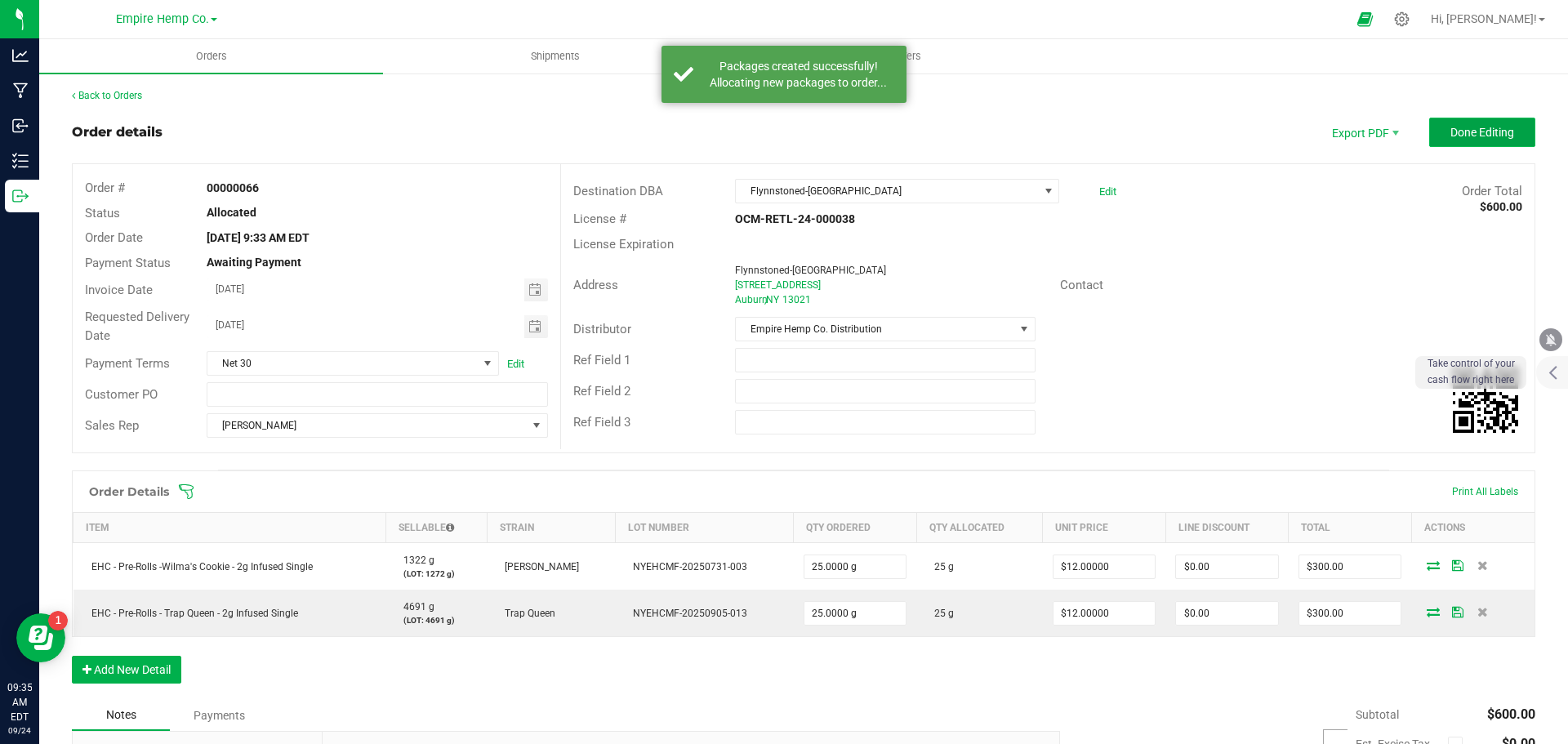
click at [1456, 137] on span "Done Editing" at bounding box center [1482, 132] width 64 height 13
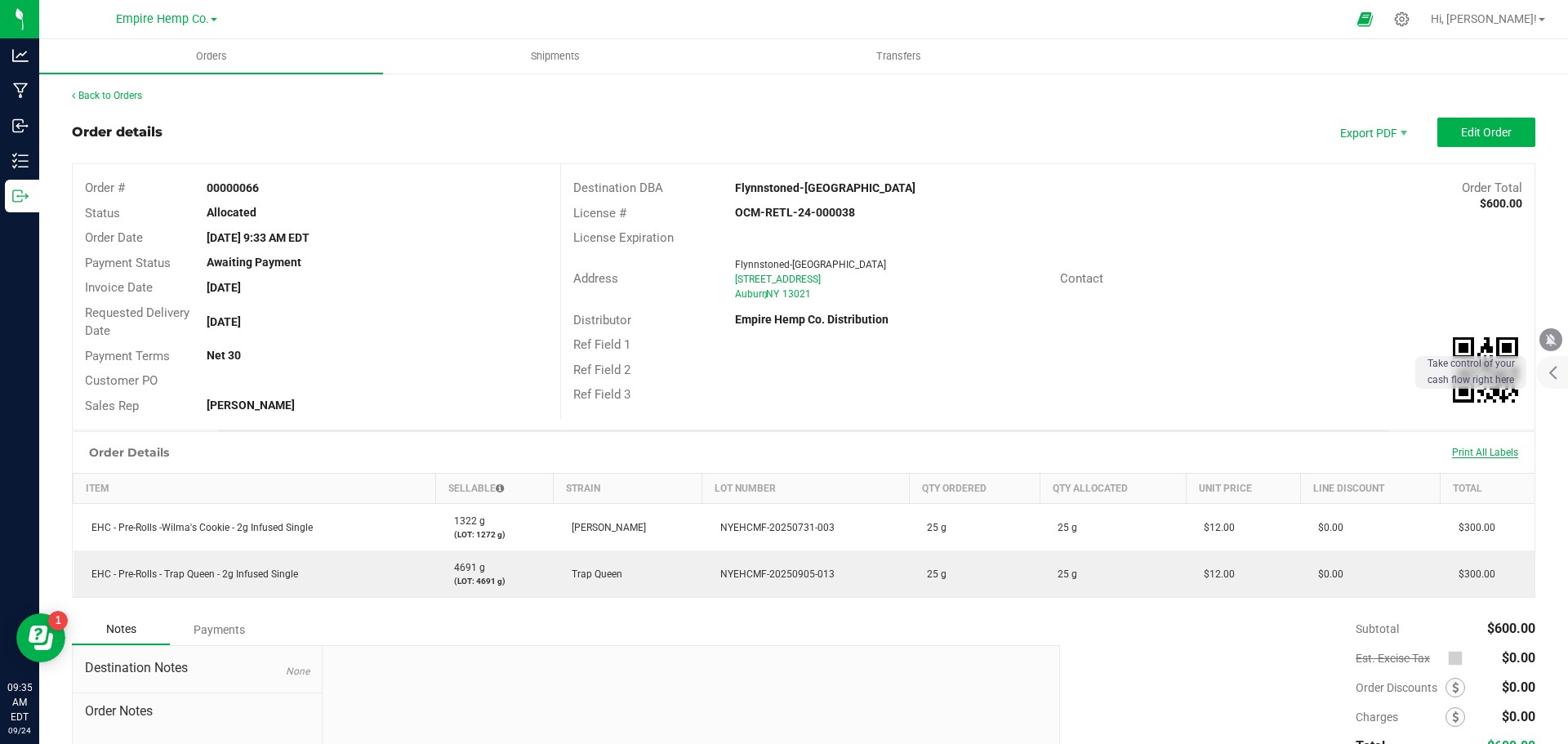
click at [1499, 450] on span "Print All Labels" at bounding box center [1485, 452] width 66 height 11
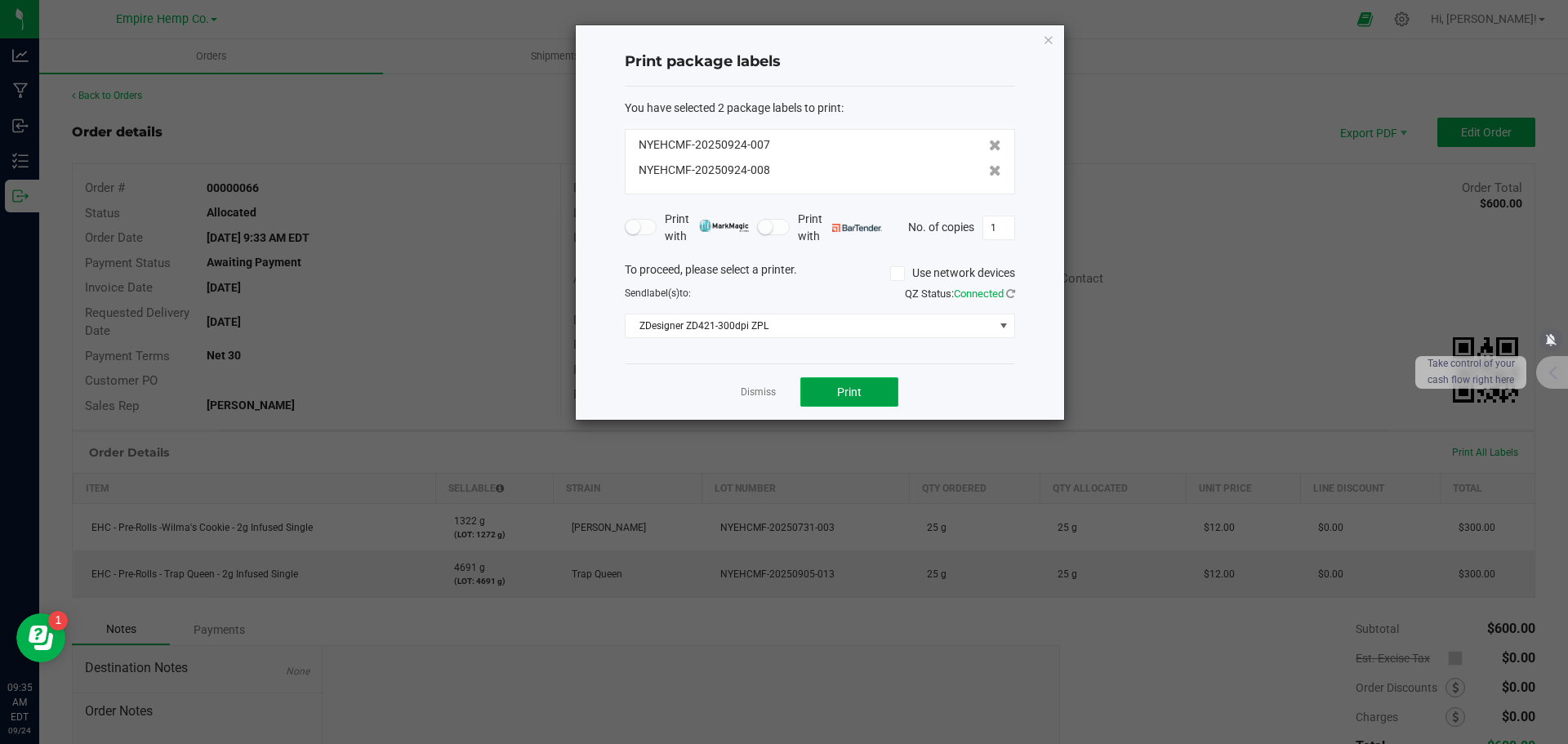
click at [832, 394] on button "Print" at bounding box center [849, 392] width 98 height 30
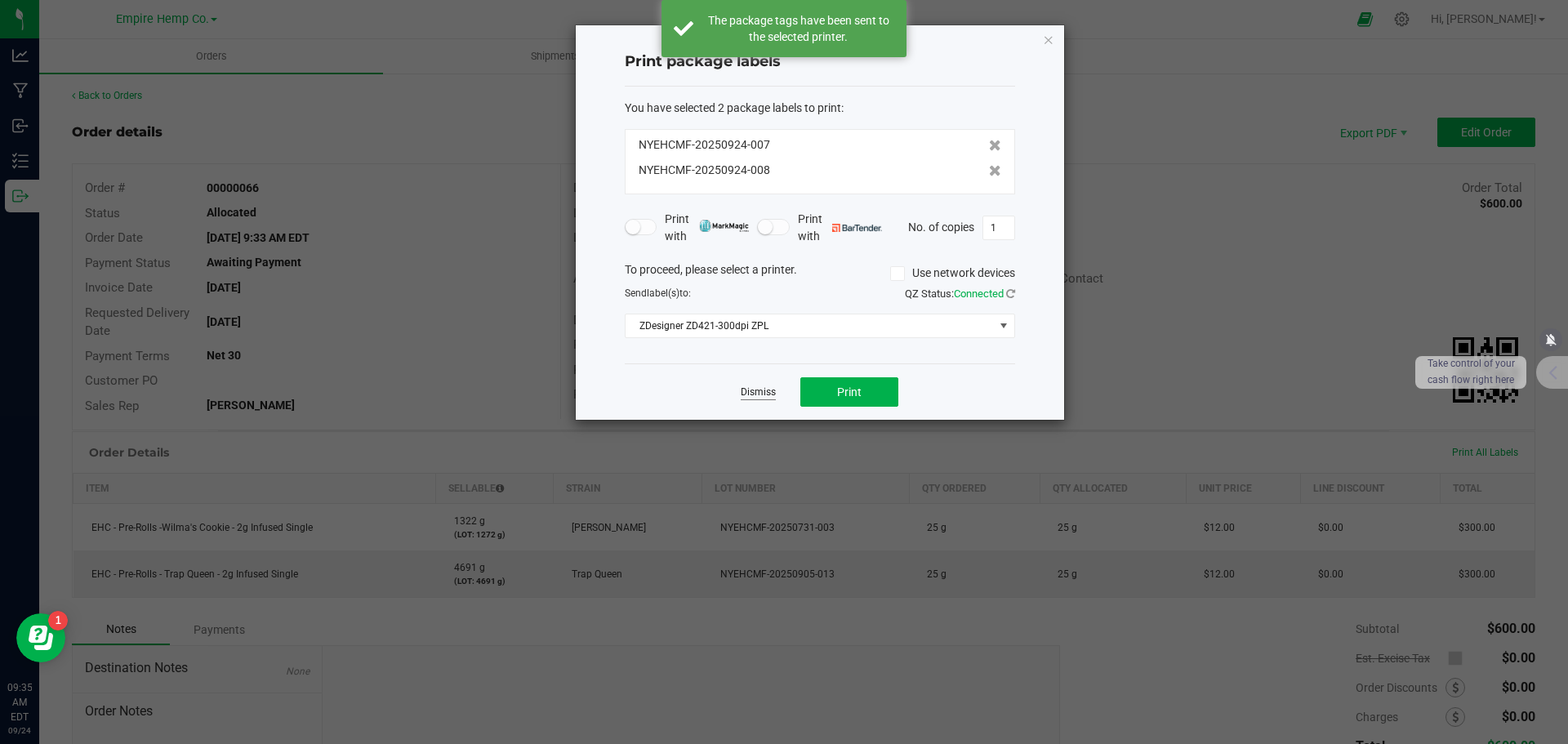
click at [745, 390] on link "Dismiss" at bounding box center [759, 392] width 35 height 14
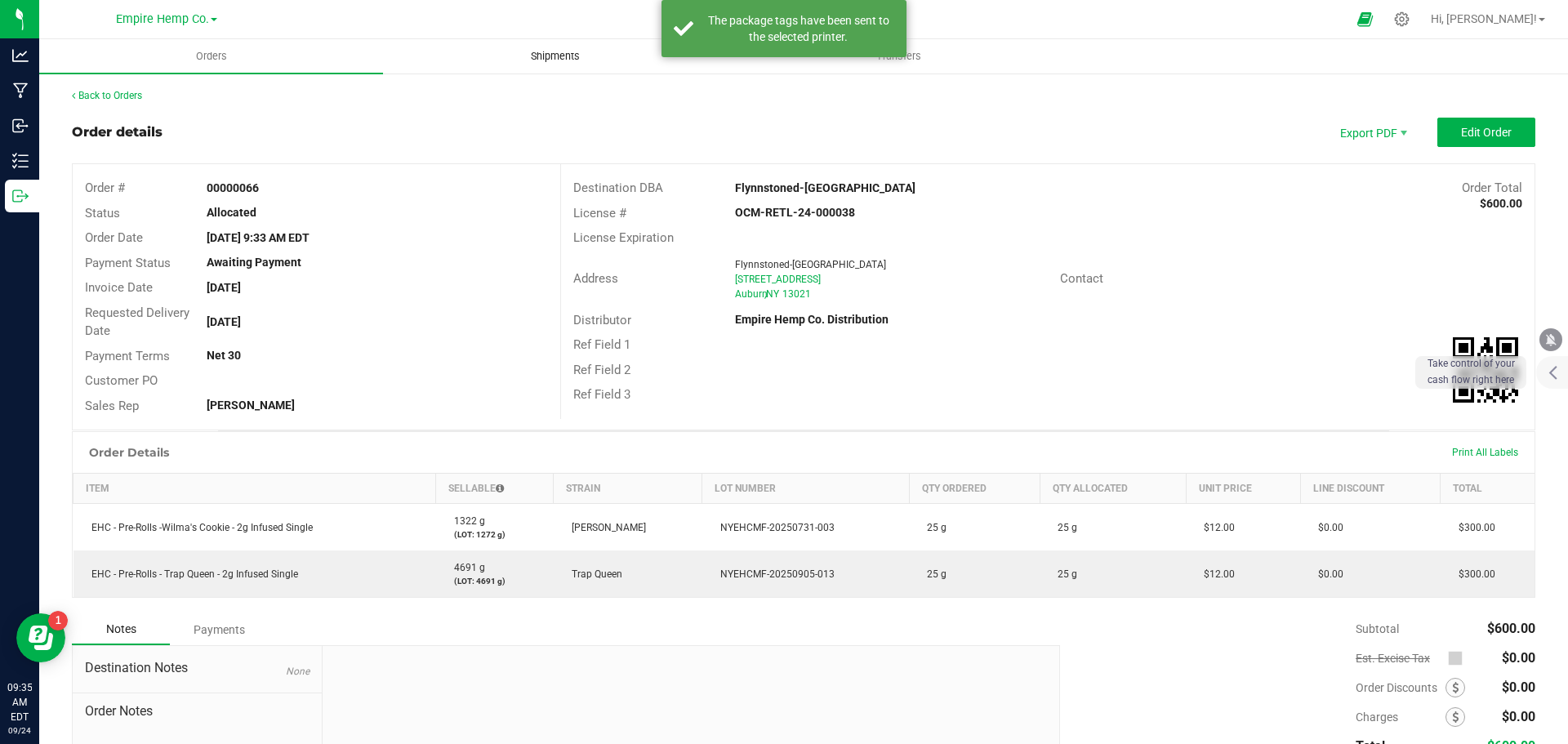
click at [564, 55] on span "Shipments" at bounding box center [555, 56] width 93 height 15
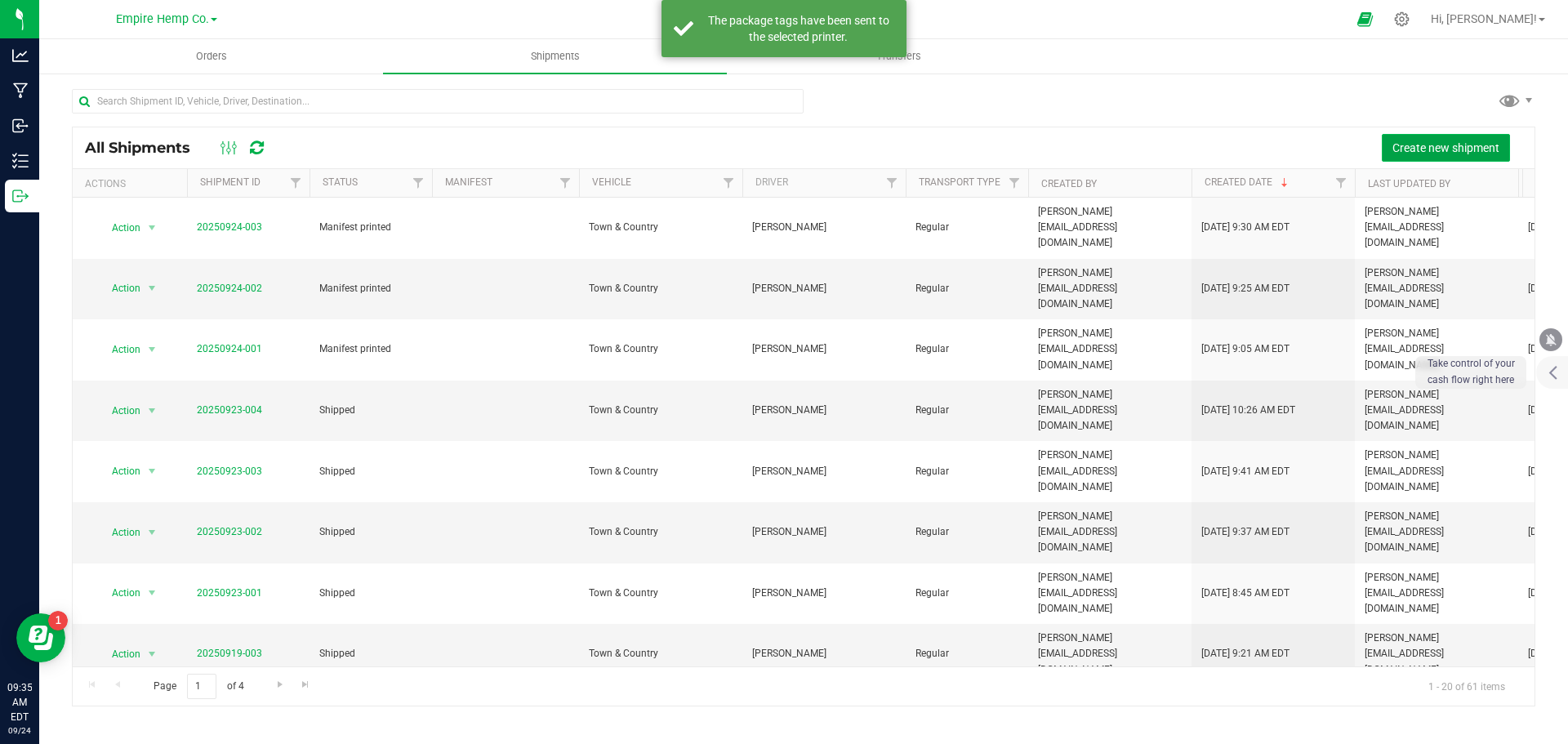
click at [1393, 148] on span "Create new shipment" at bounding box center [1446, 148] width 107 height 13
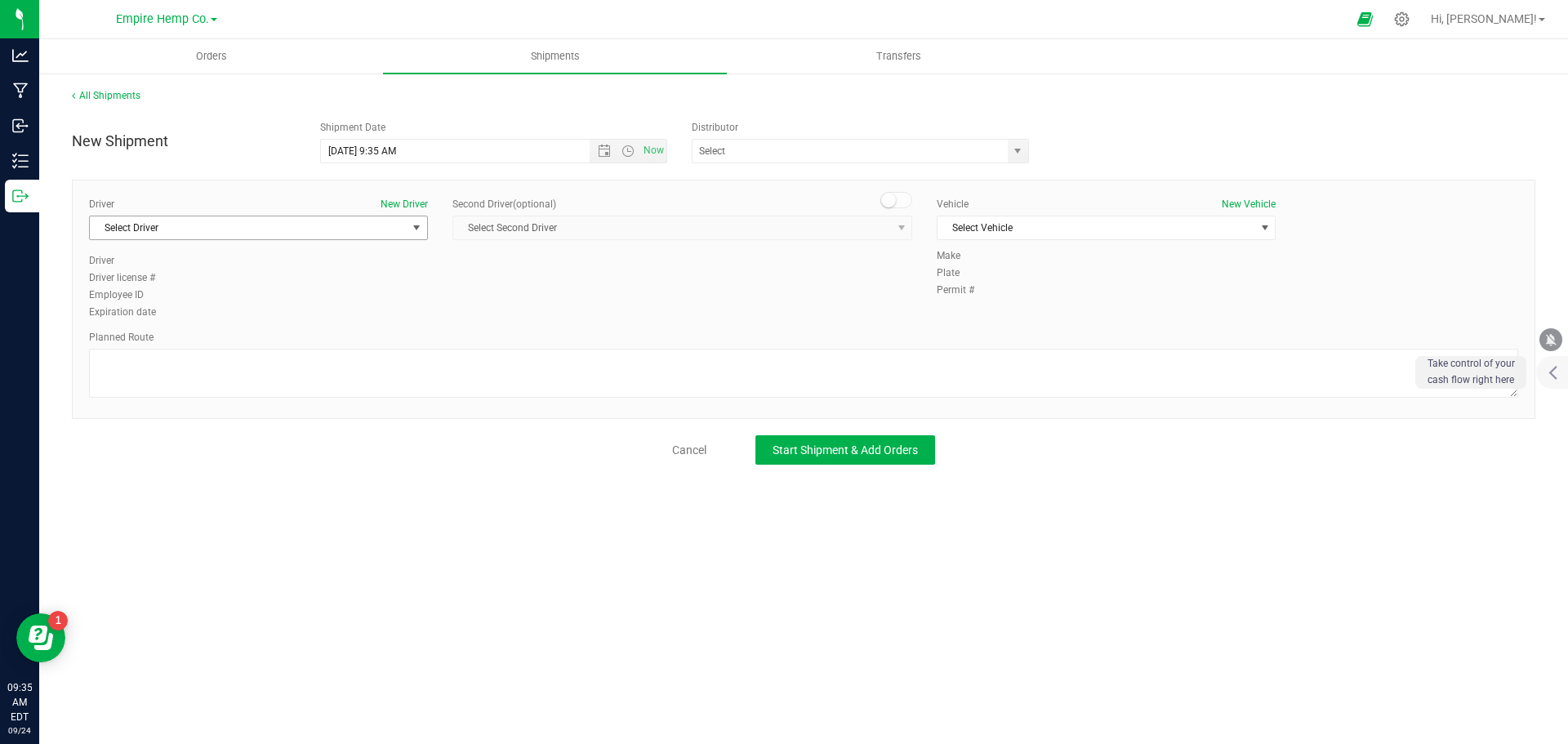
click at [405, 227] on span "Select Driver" at bounding box center [247, 228] width 317 height 23
click at [333, 313] on li "[PERSON_NAME]" at bounding box center [257, 320] width 337 height 25
click at [1023, 230] on span "Select Vehicle" at bounding box center [1095, 228] width 317 height 23
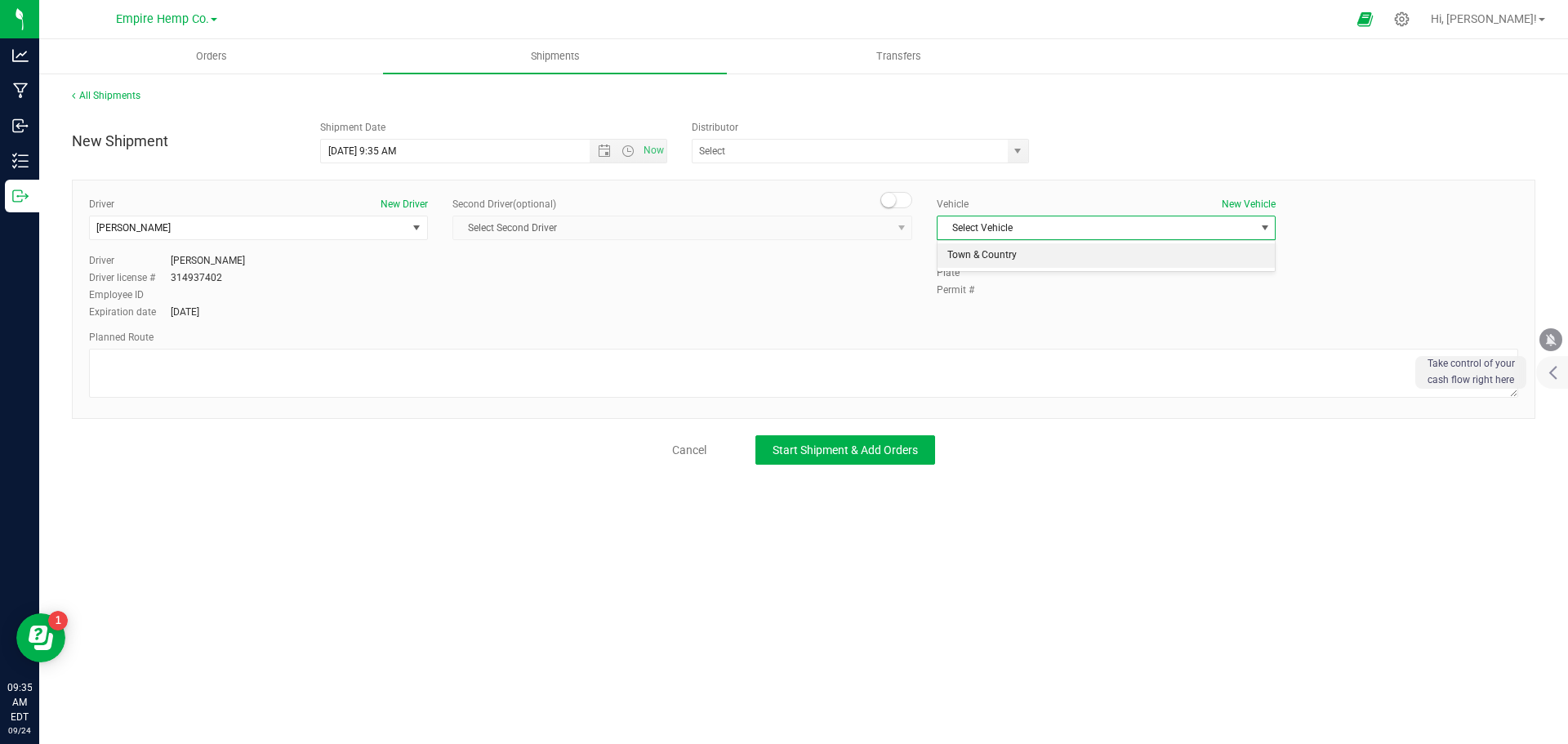
click at [1021, 252] on li "Town & Country" at bounding box center [1106, 256] width 337 height 25
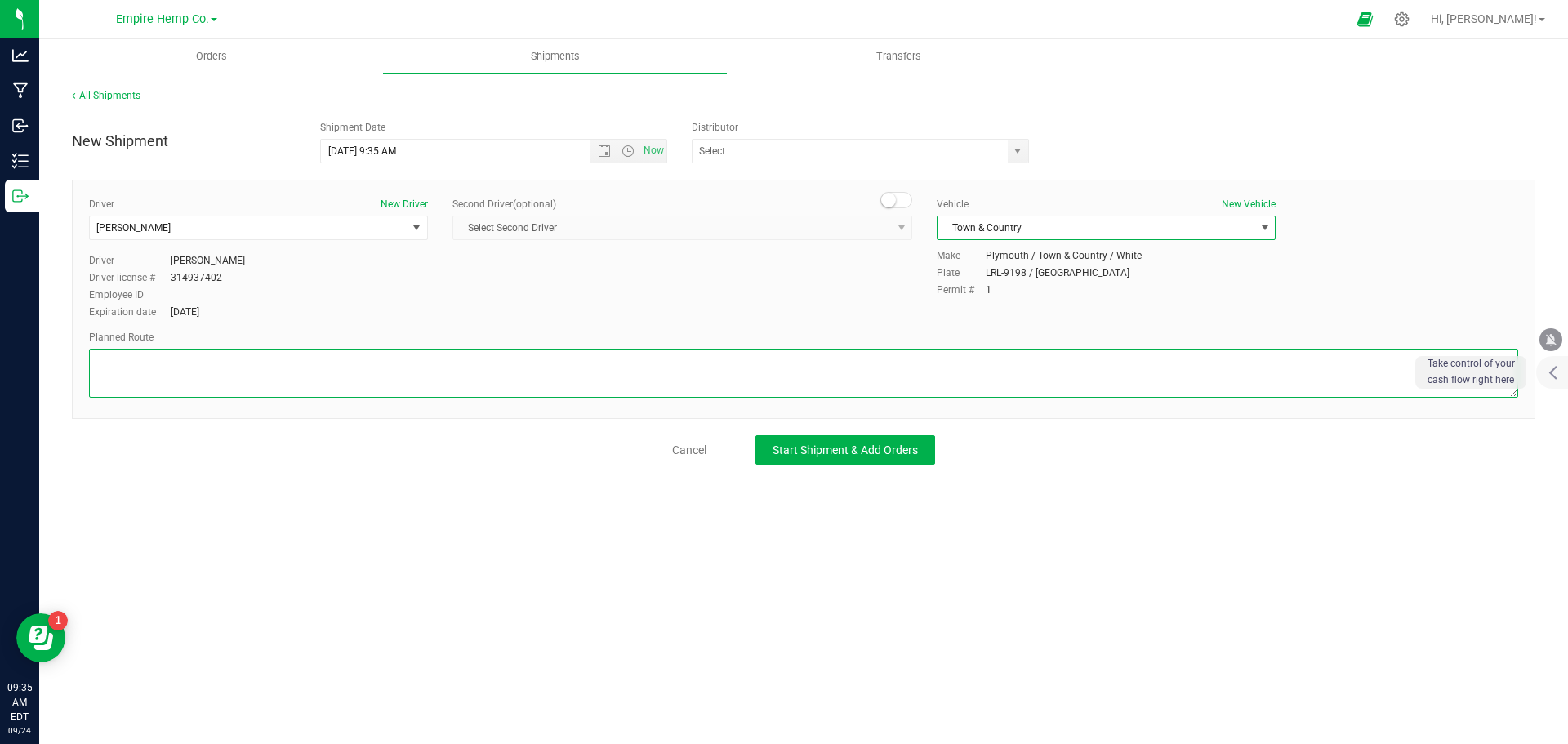
click at [346, 373] on textarea at bounding box center [803, 373] width 1430 height 49
type textarea "i90"
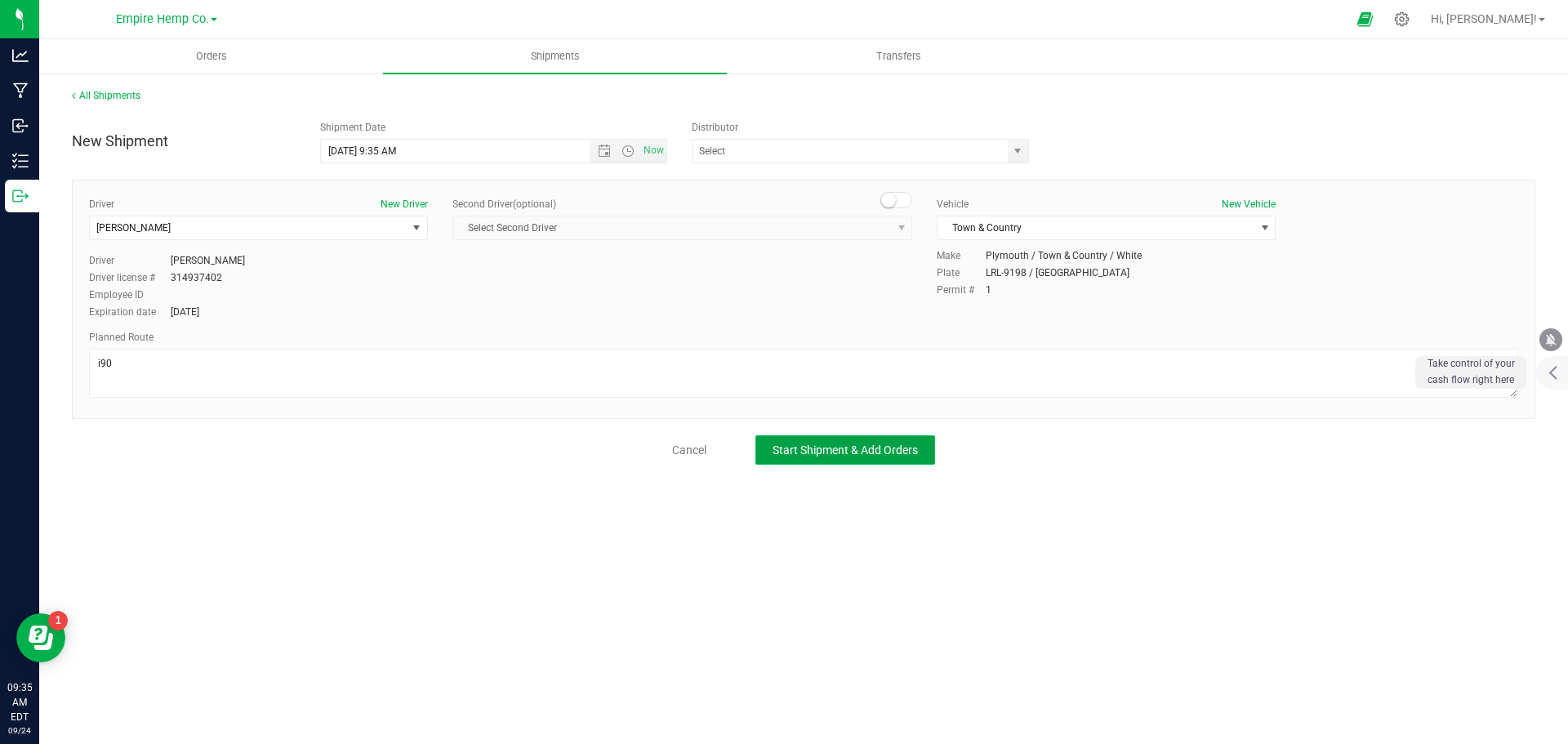
click at [831, 452] on span "Start Shipment & Add Orders" at bounding box center [845, 450] width 146 height 13
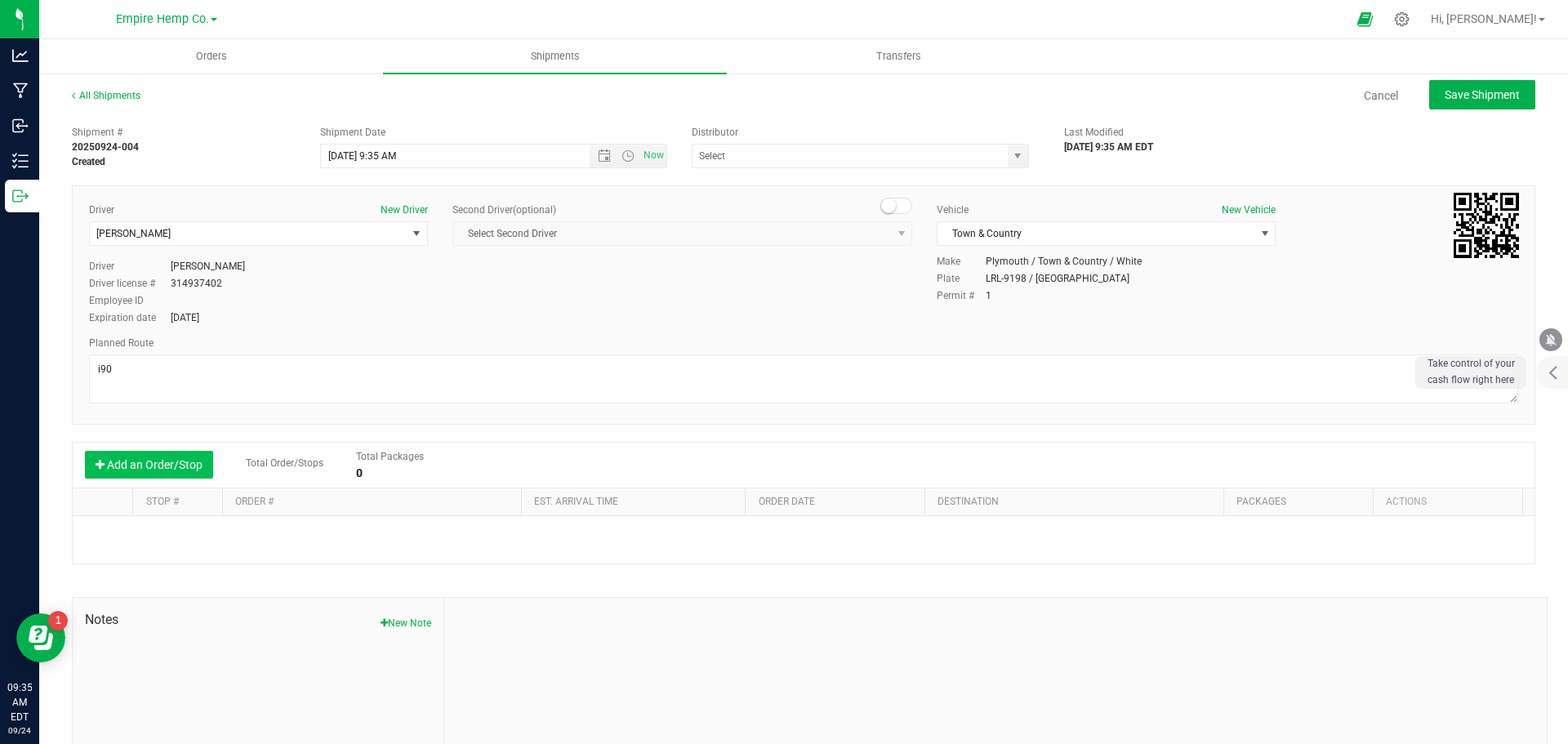
click at [174, 465] on button "Add an Order/Stop" at bounding box center [149, 465] width 128 height 28
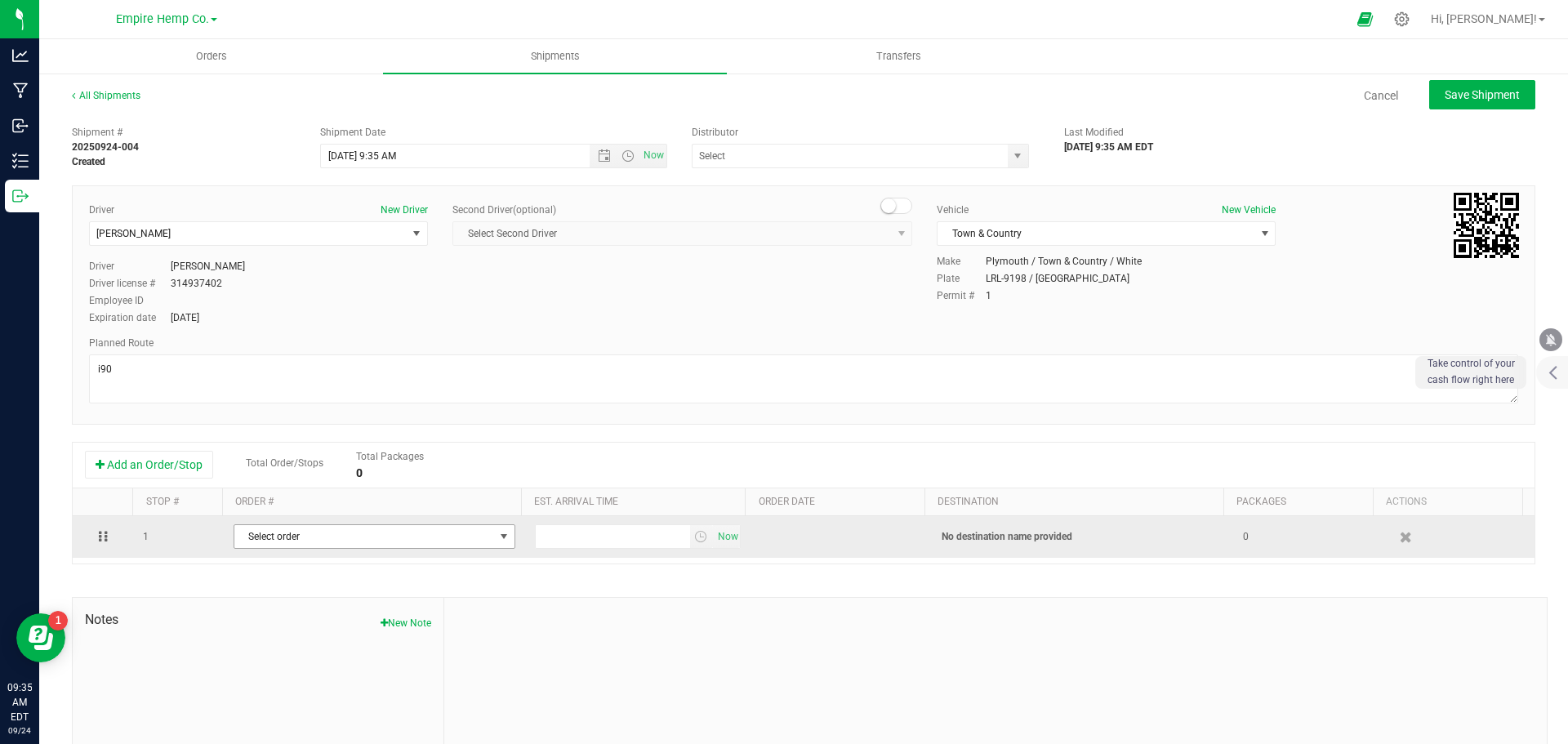
click at [302, 538] on span "Select order" at bounding box center [364, 536] width 259 height 23
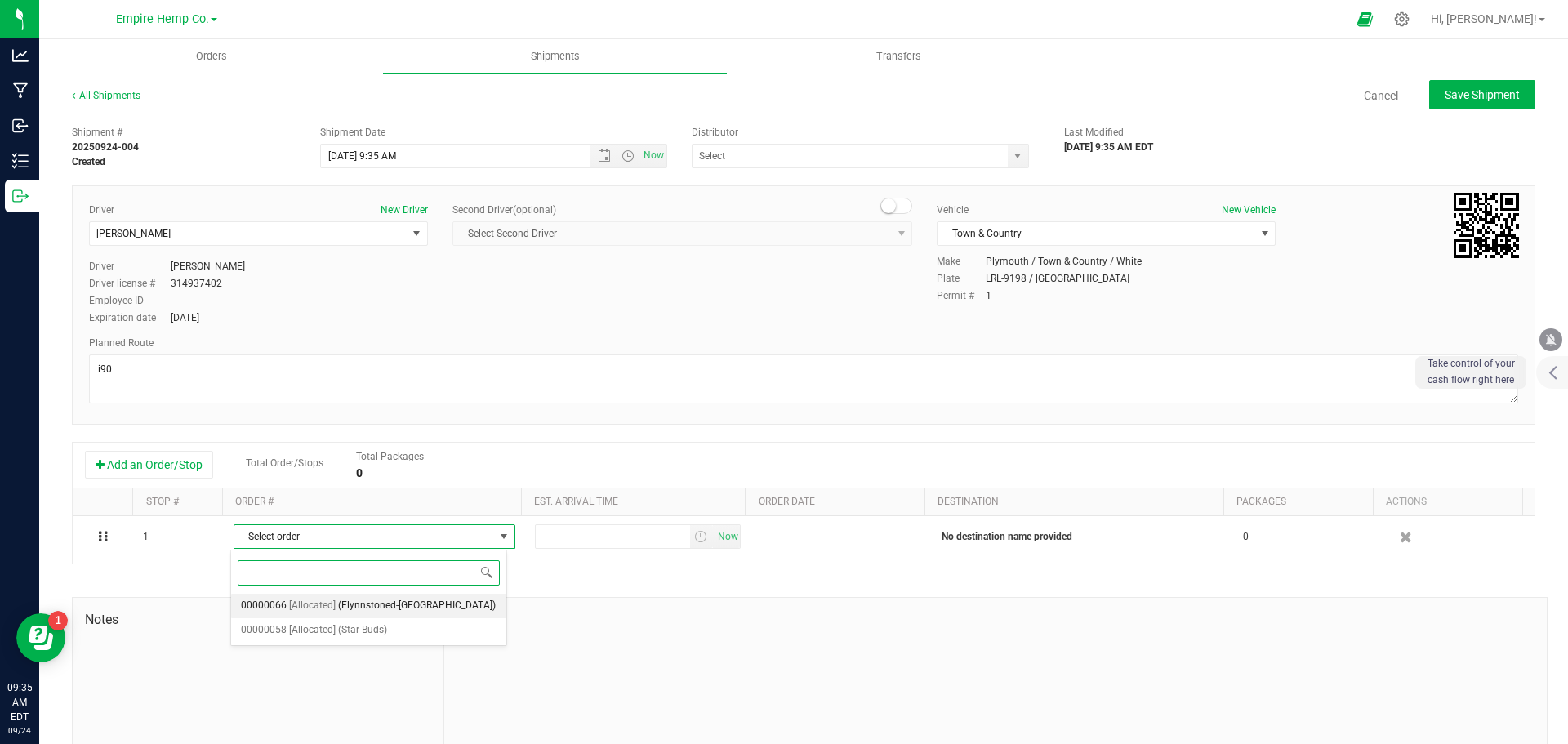
click at [352, 607] on span "(Flynnstoned-[GEOGRAPHIC_DATA])" at bounding box center [416, 606] width 158 height 21
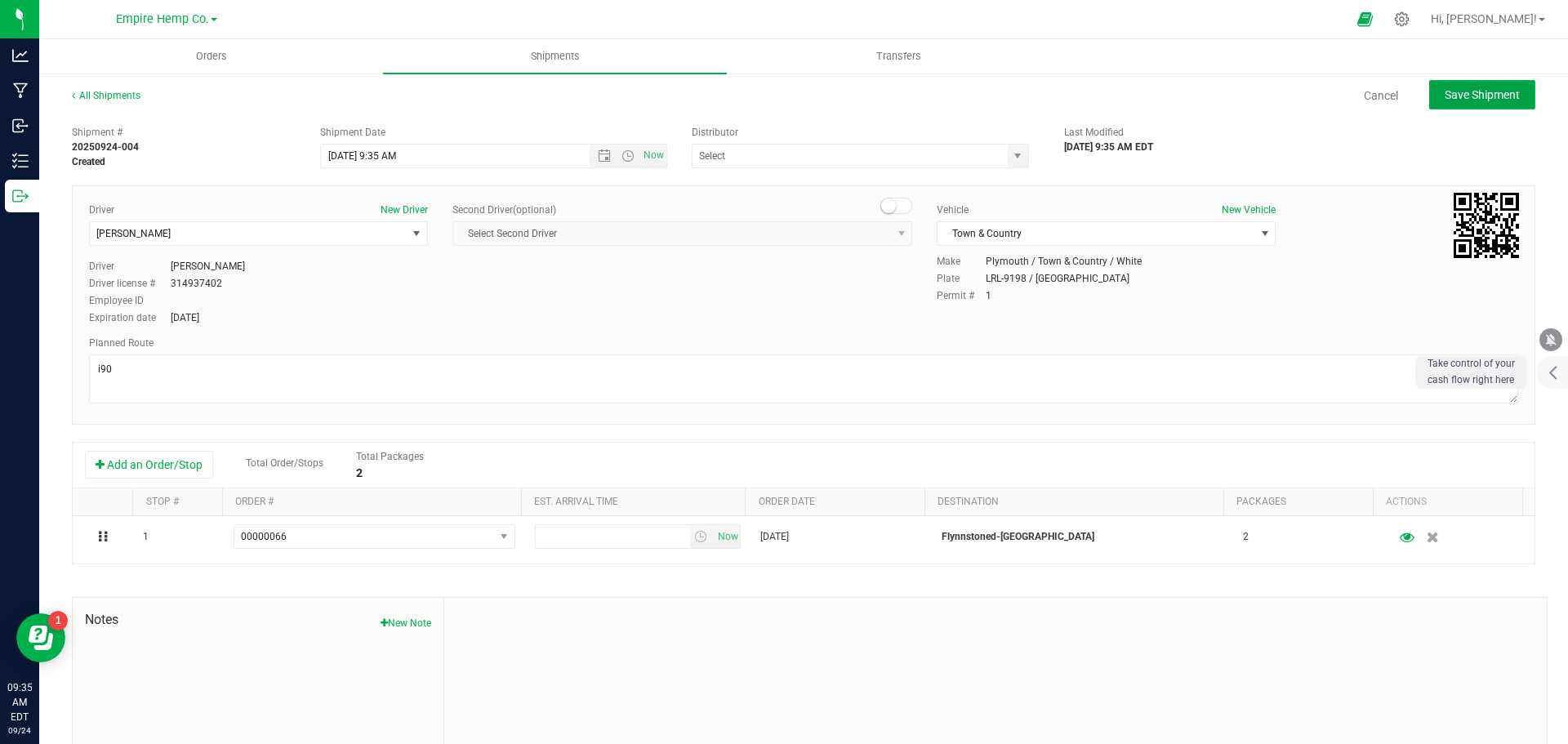
click at [1478, 105] on button "Save Shipment" at bounding box center [1482, 95] width 106 height 30
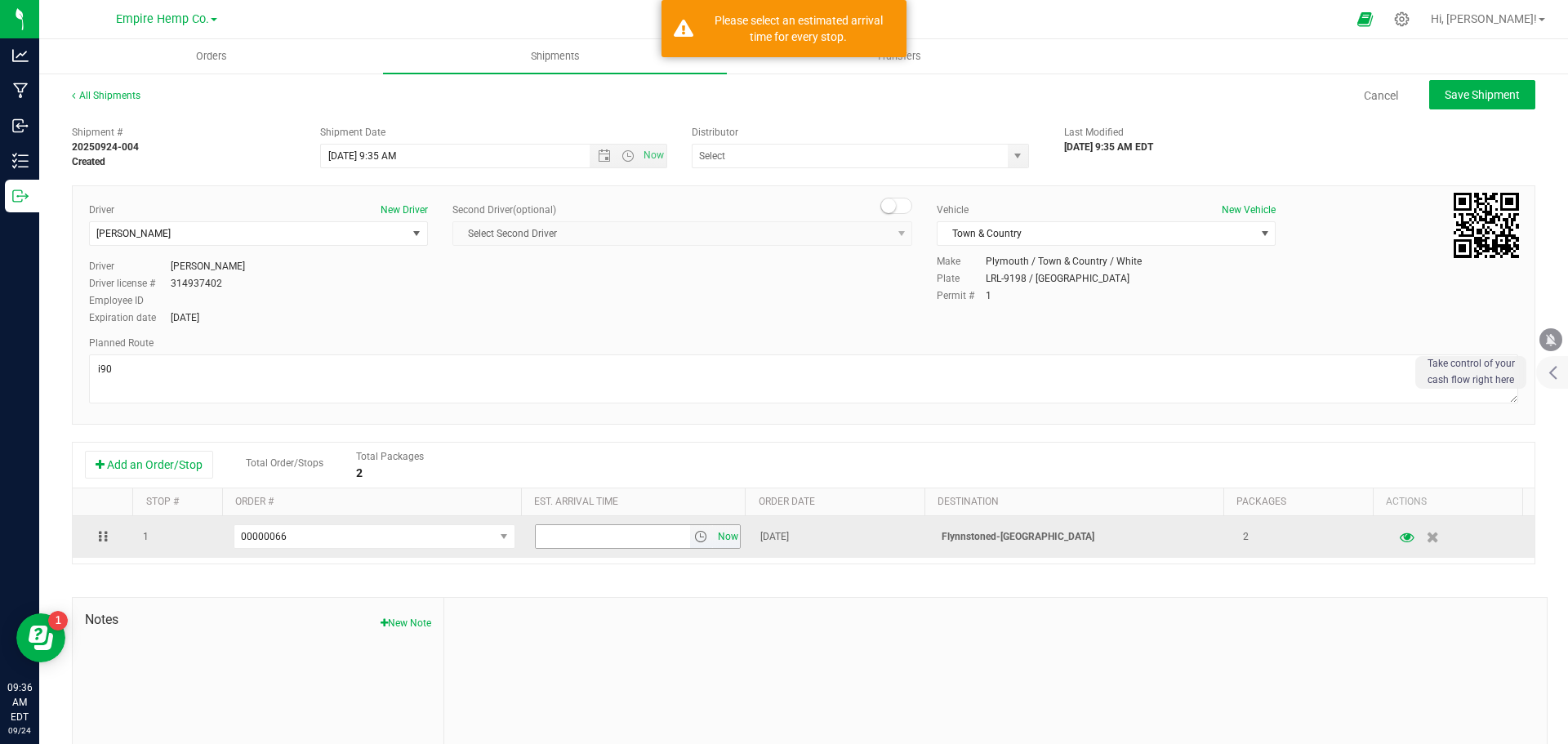
click at [718, 536] on span "Now" at bounding box center [727, 537] width 28 height 24
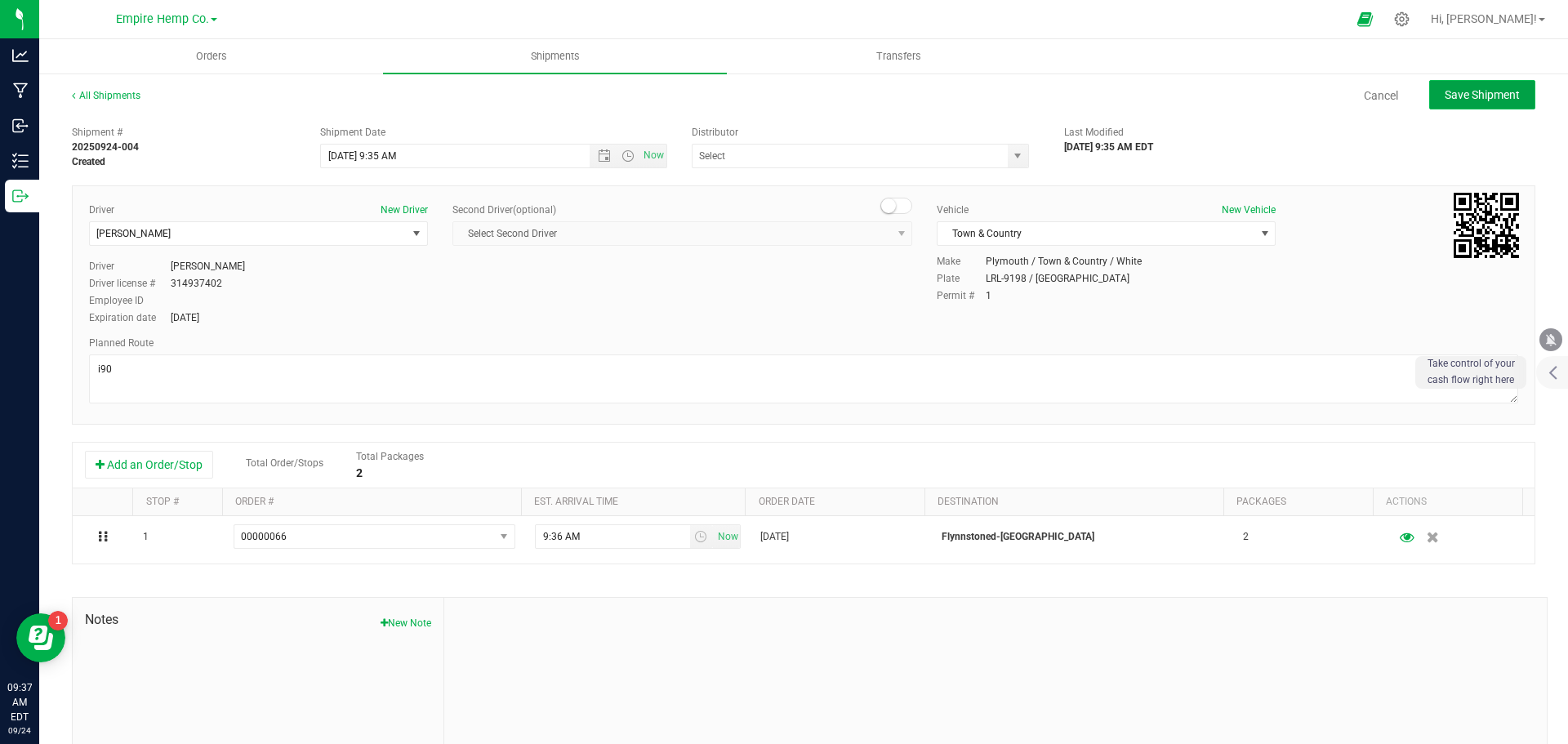
click at [1488, 105] on button "Save Shipment" at bounding box center [1482, 95] width 106 height 30
type input "[DATE] 1:35 PM"
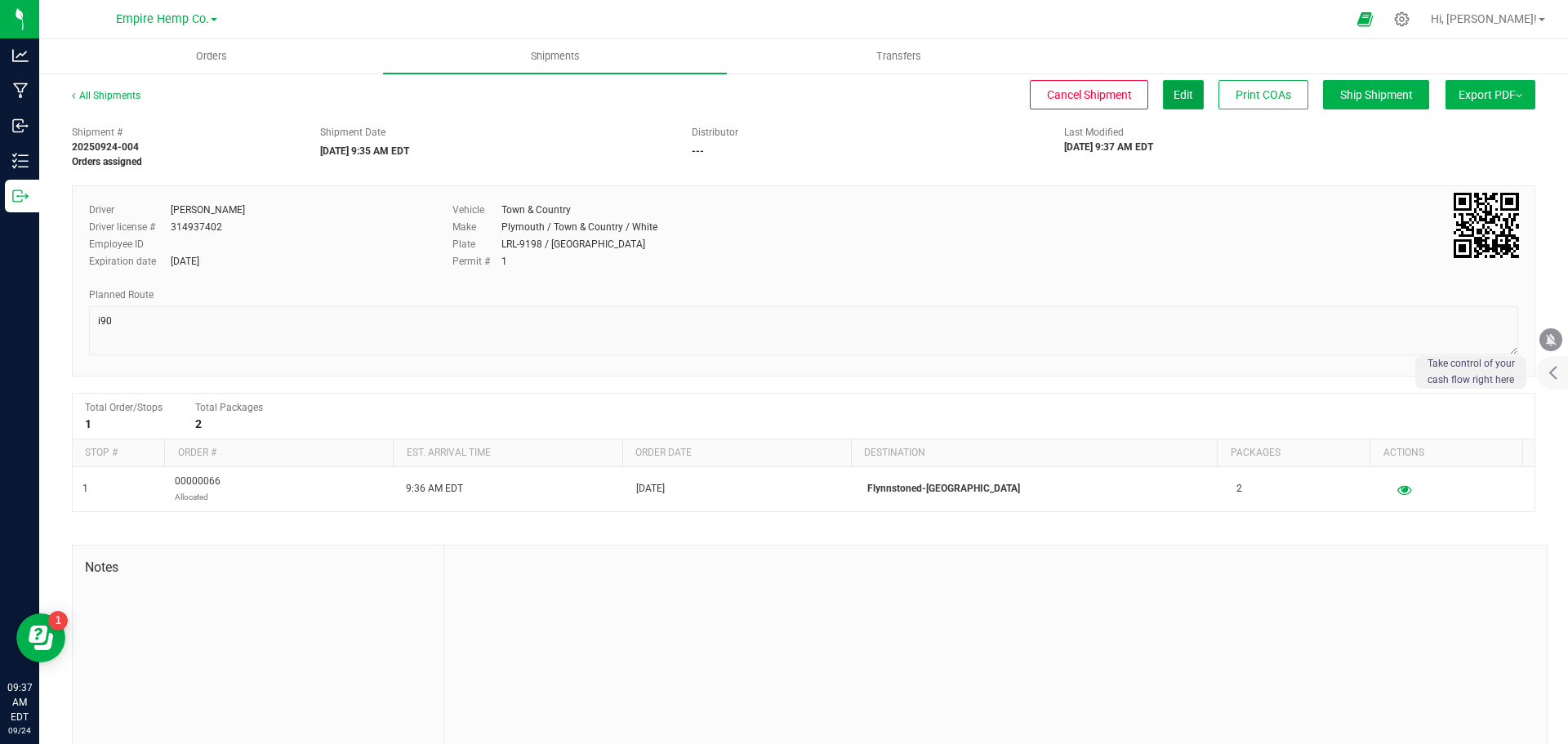
click at [1178, 100] on span "Edit" at bounding box center [1183, 95] width 19 height 13
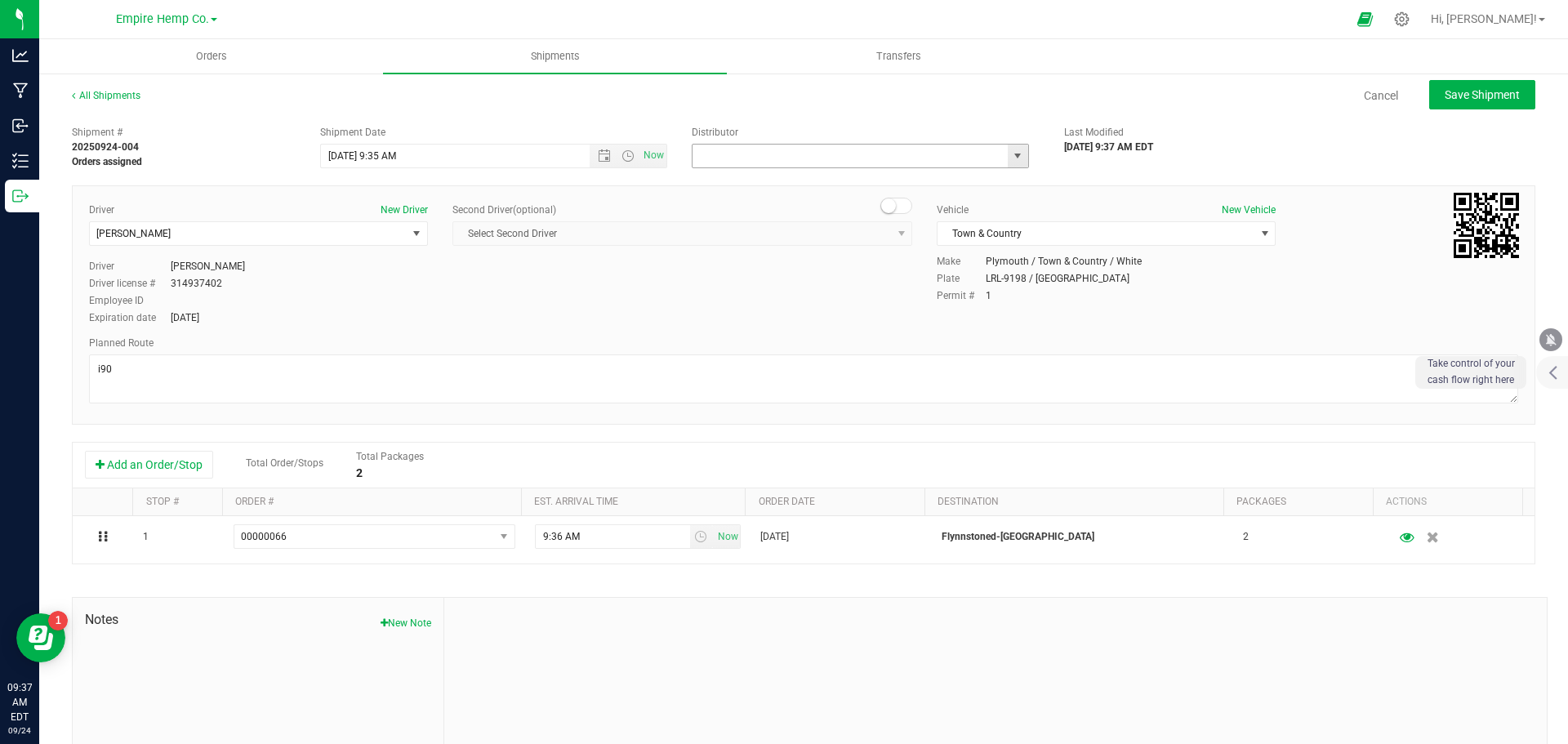
click at [940, 154] on input "text" at bounding box center [844, 156] width 305 height 23
click at [1018, 157] on span "select" at bounding box center [1018, 156] width 20 height 23
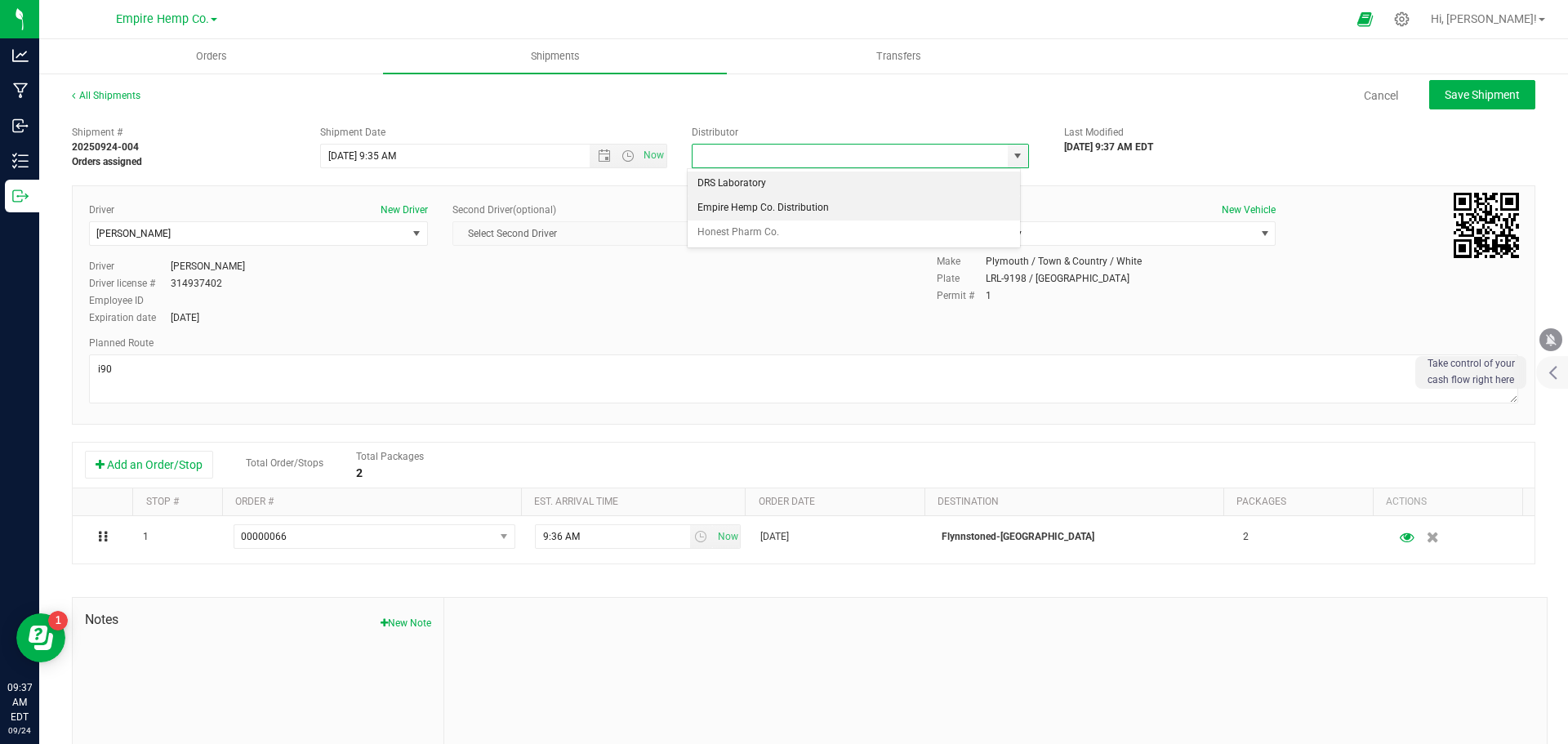
click at [934, 205] on li "Empire Hemp Co. Distribution" at bounding box center [854, 208] width 332 height 25
type input "Empire Hemp Co. Distribution"
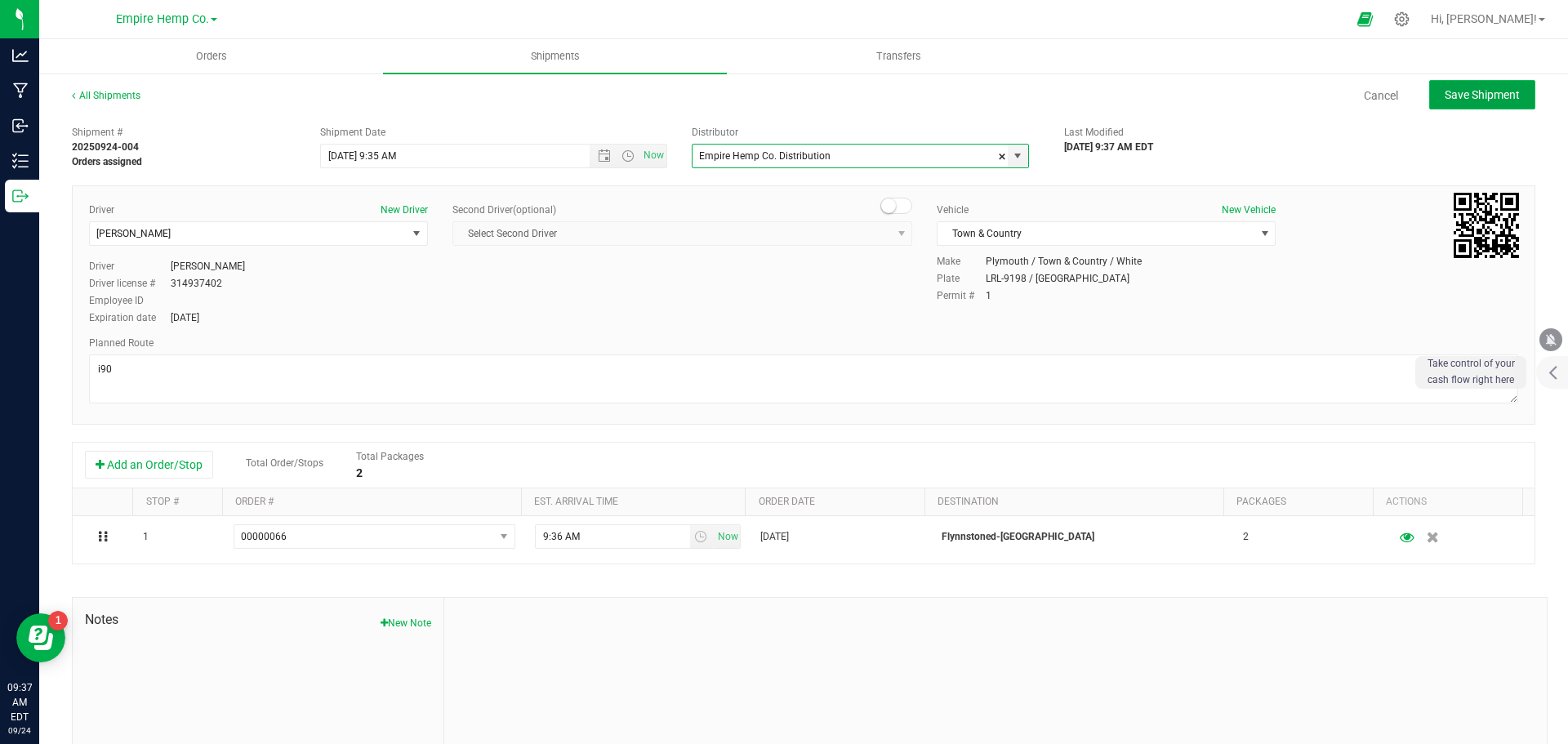
click at [1481, 89] on span "Save Shipment" at bounding box center [1482, 95] width 75 height 13
type input "[DATE] 1:35 PM"
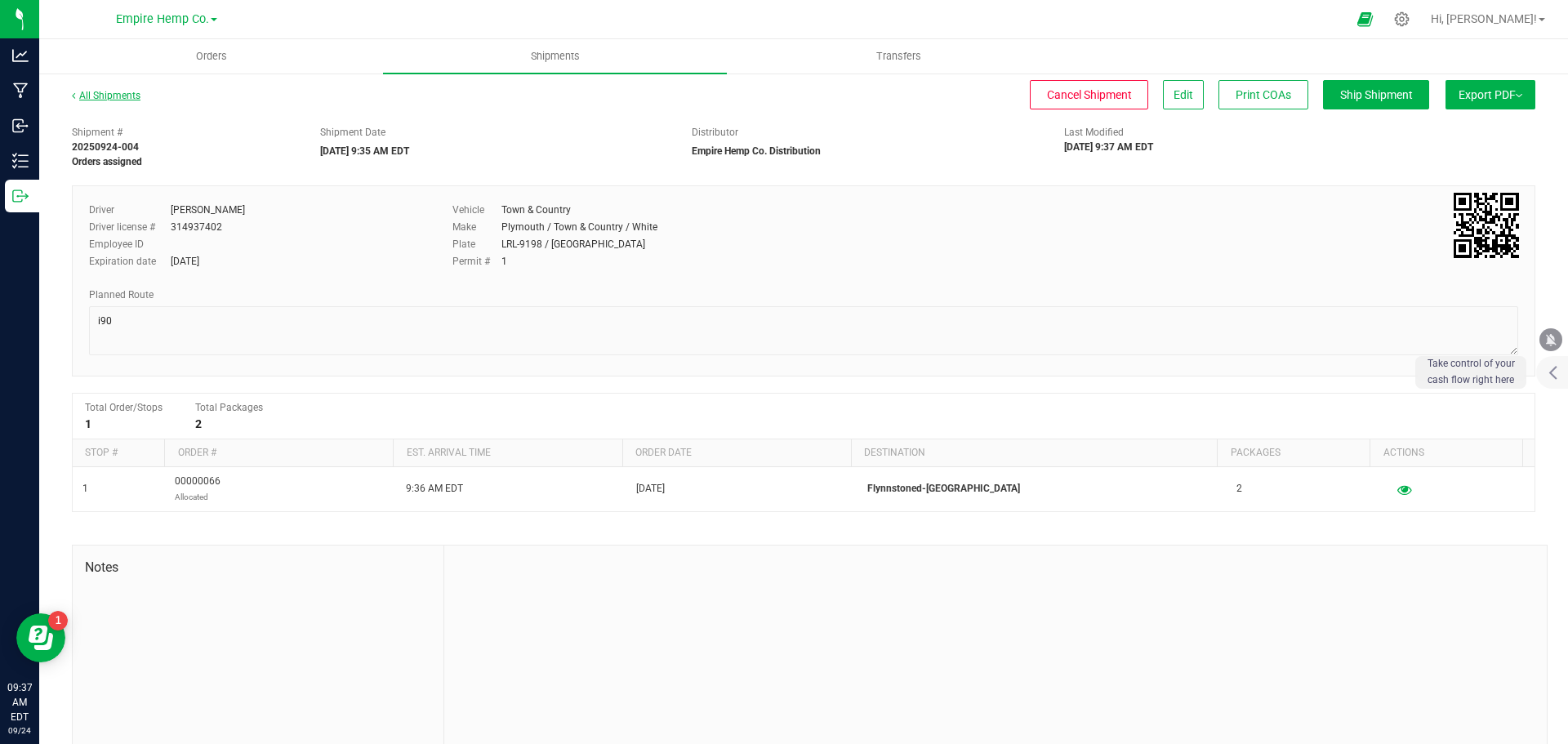
click at [104, 91] on link "All Shipments" at bounding box center [106, 95] width 68 height 11
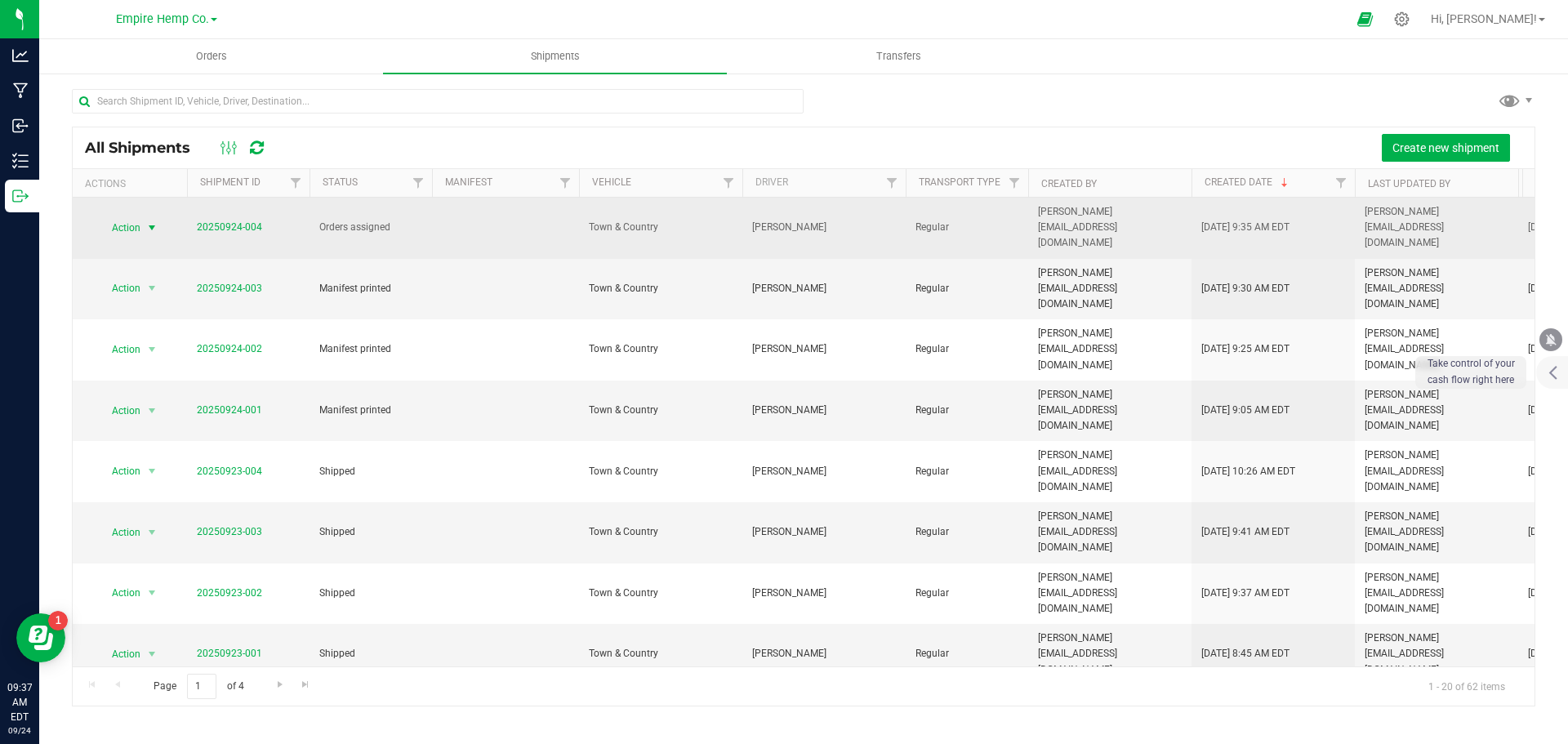
click at [149, 222] on span "select" at bounding box center [152, 228] width 13 height 13
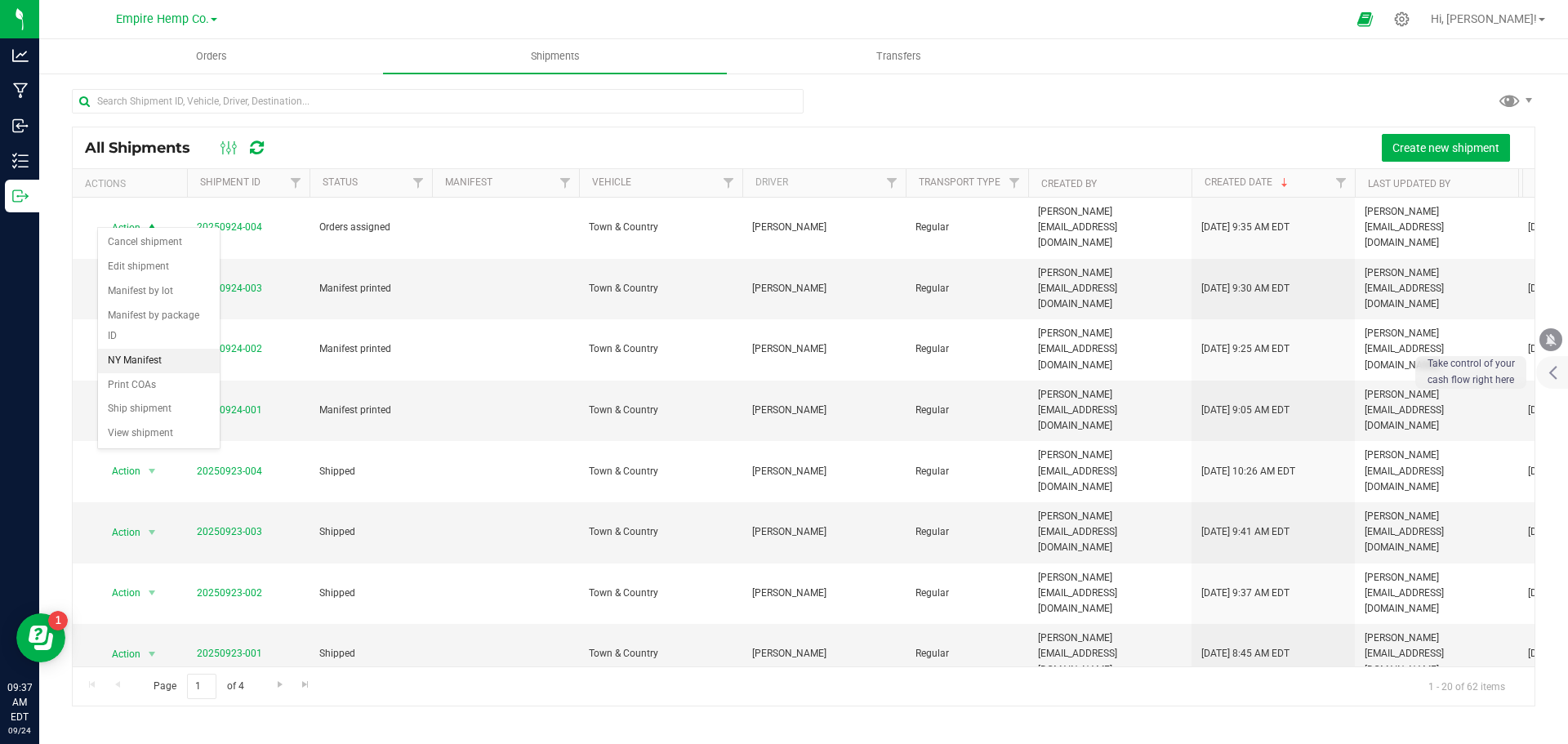
click at [174, 349] on li "NY Manifest" at bounding box center [159, 361] width 122 height 25
click at [230, 52] on span "Orders" at bounding box center [210, 56] width 75 height 15
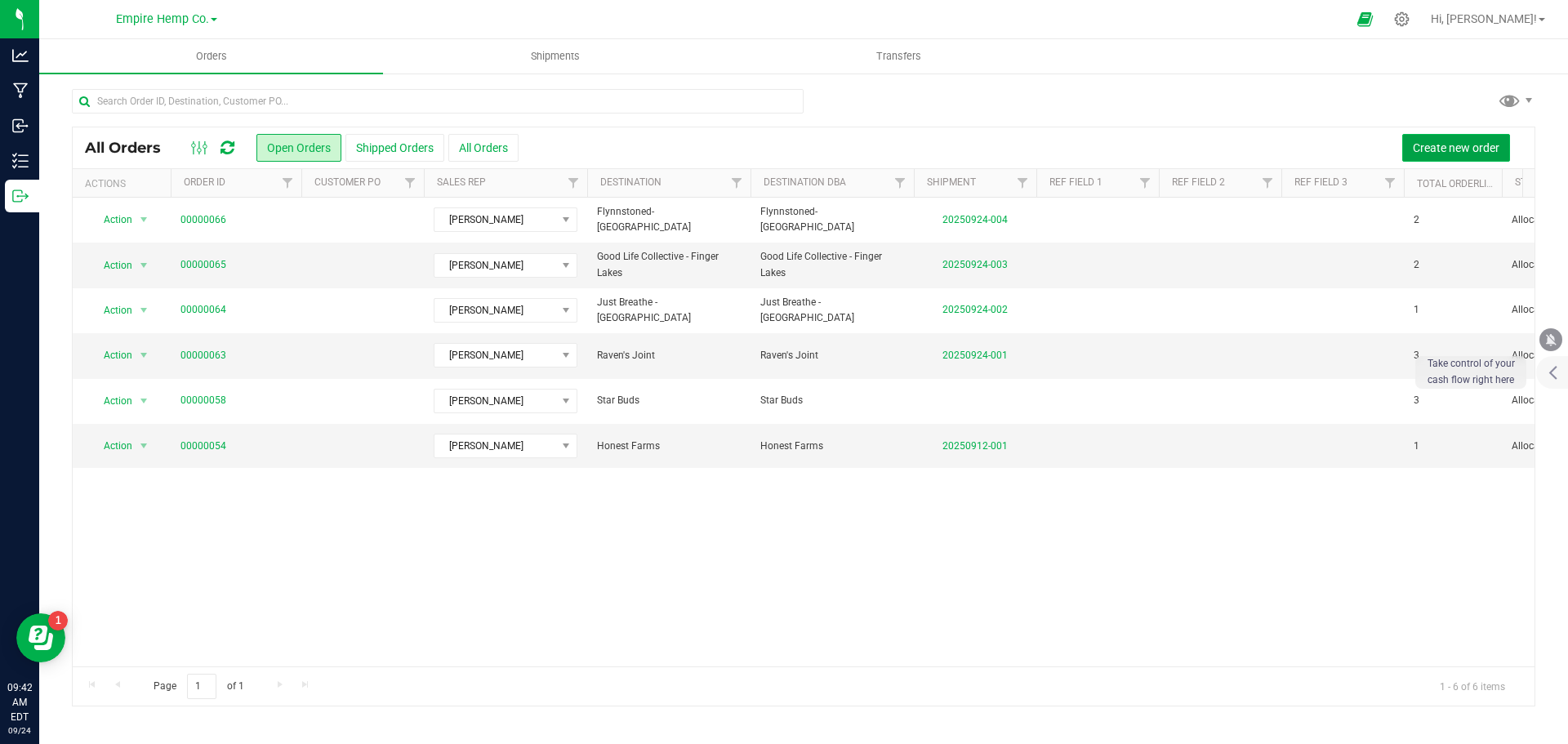
click at [1453, 144] on span "Create new order" at bounding box center [1456, 148] width 87 height 13
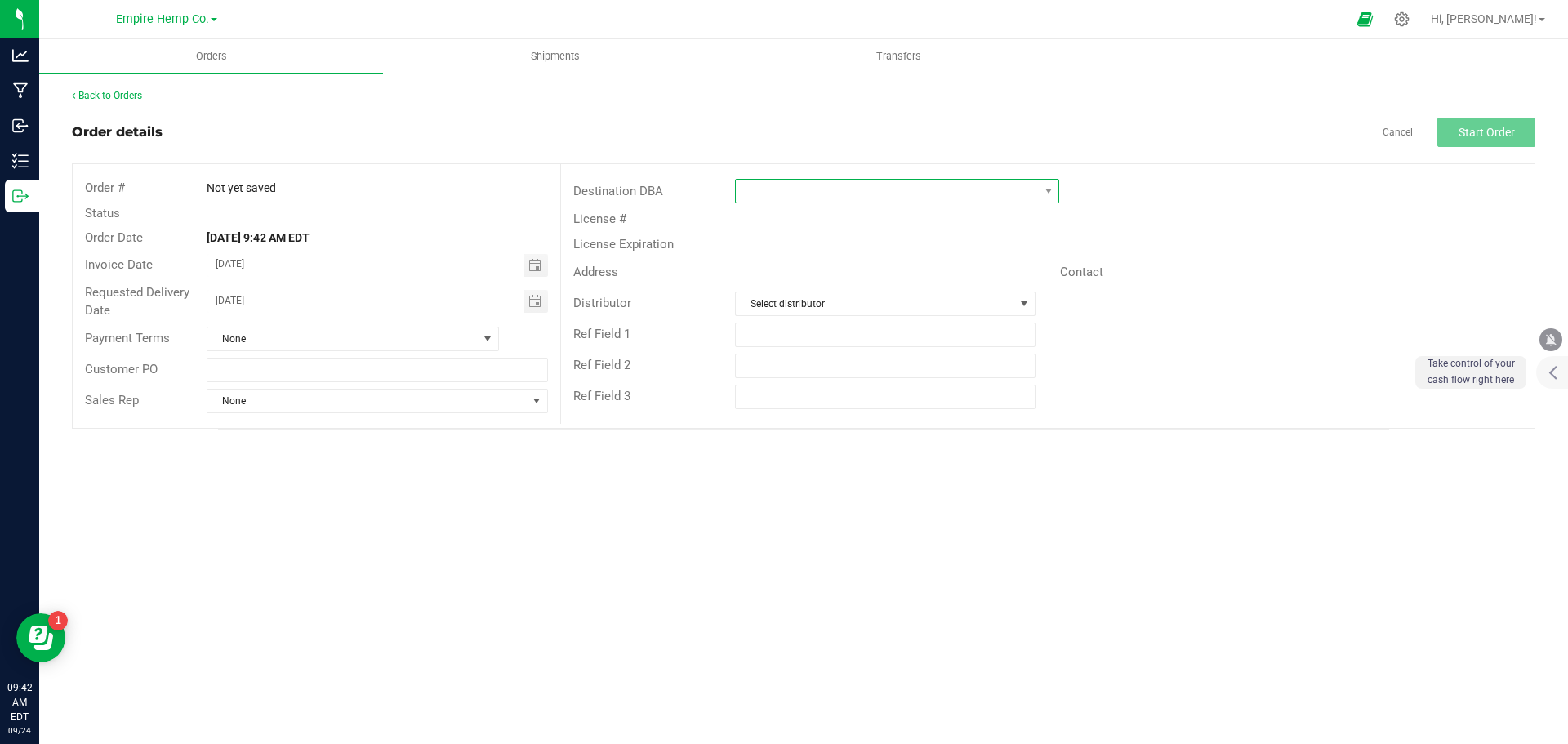
click at [810, 191] on span at bounding box center [886, 191] width 302 height 23
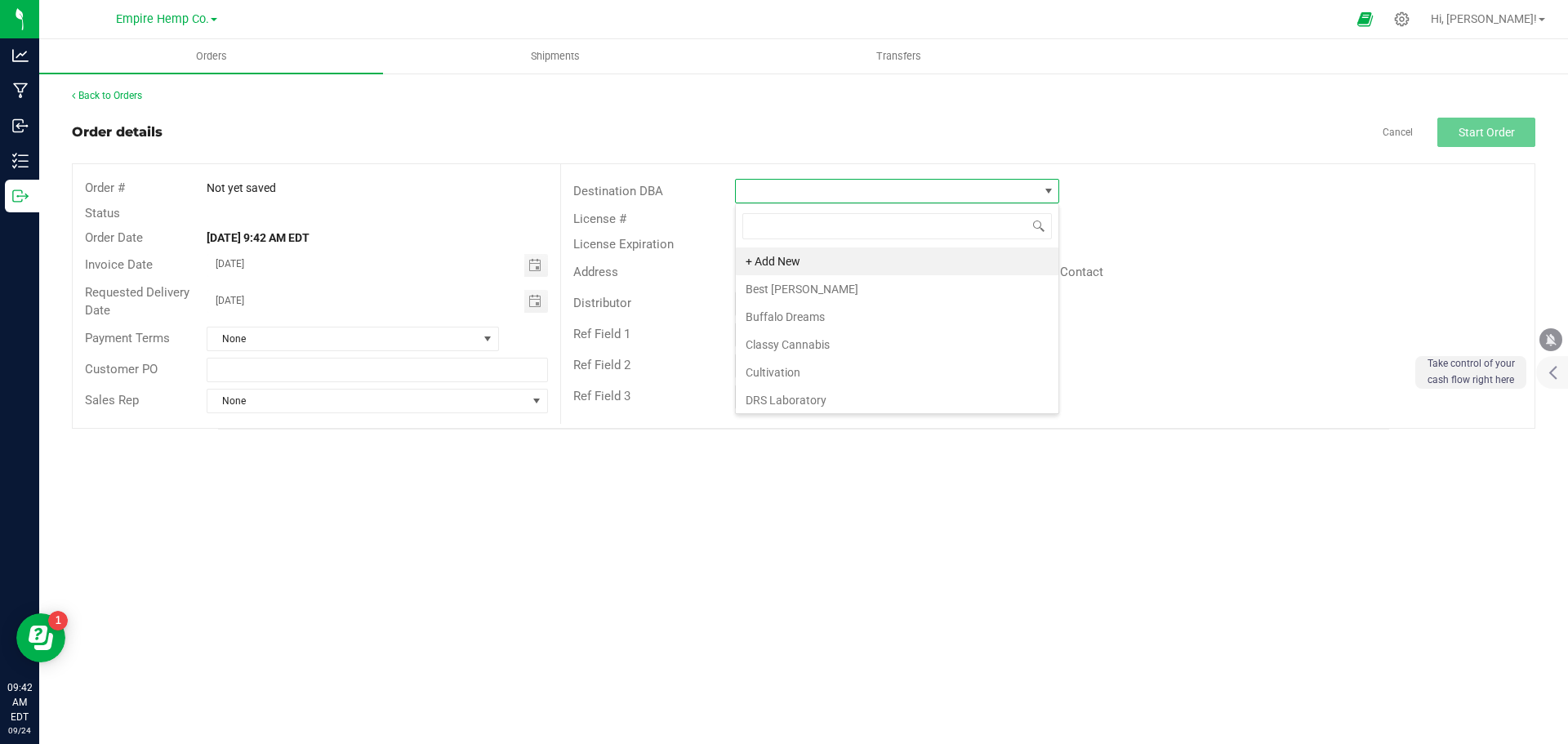
scroll to position [25, 324]
type input "canna"
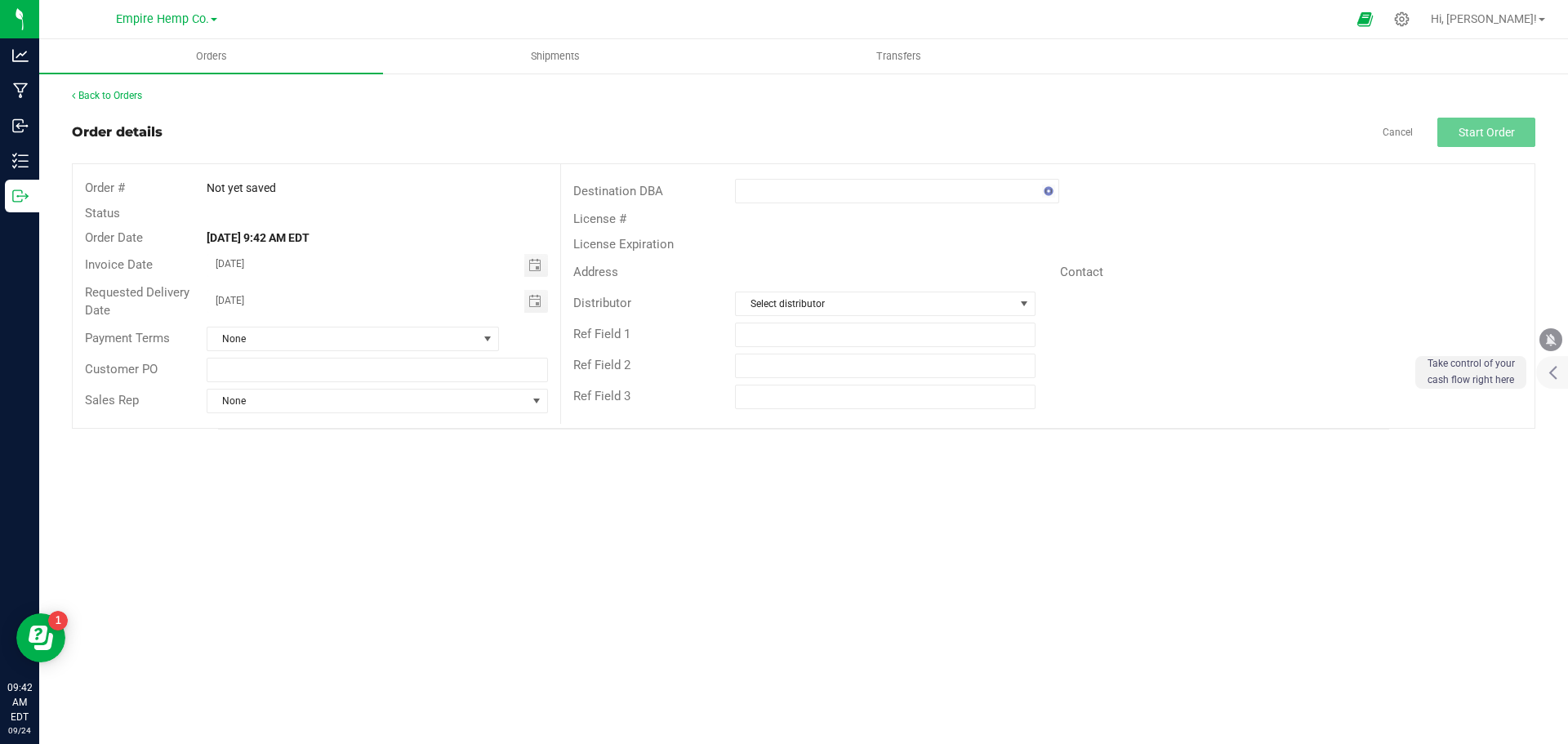
click at [1300, 259] on div "Address Contact" at bounding box center [1047, 272] width 974 height 32
click at [1409, 21] on icon at bounding box center [1402, 18] width 16 height 16
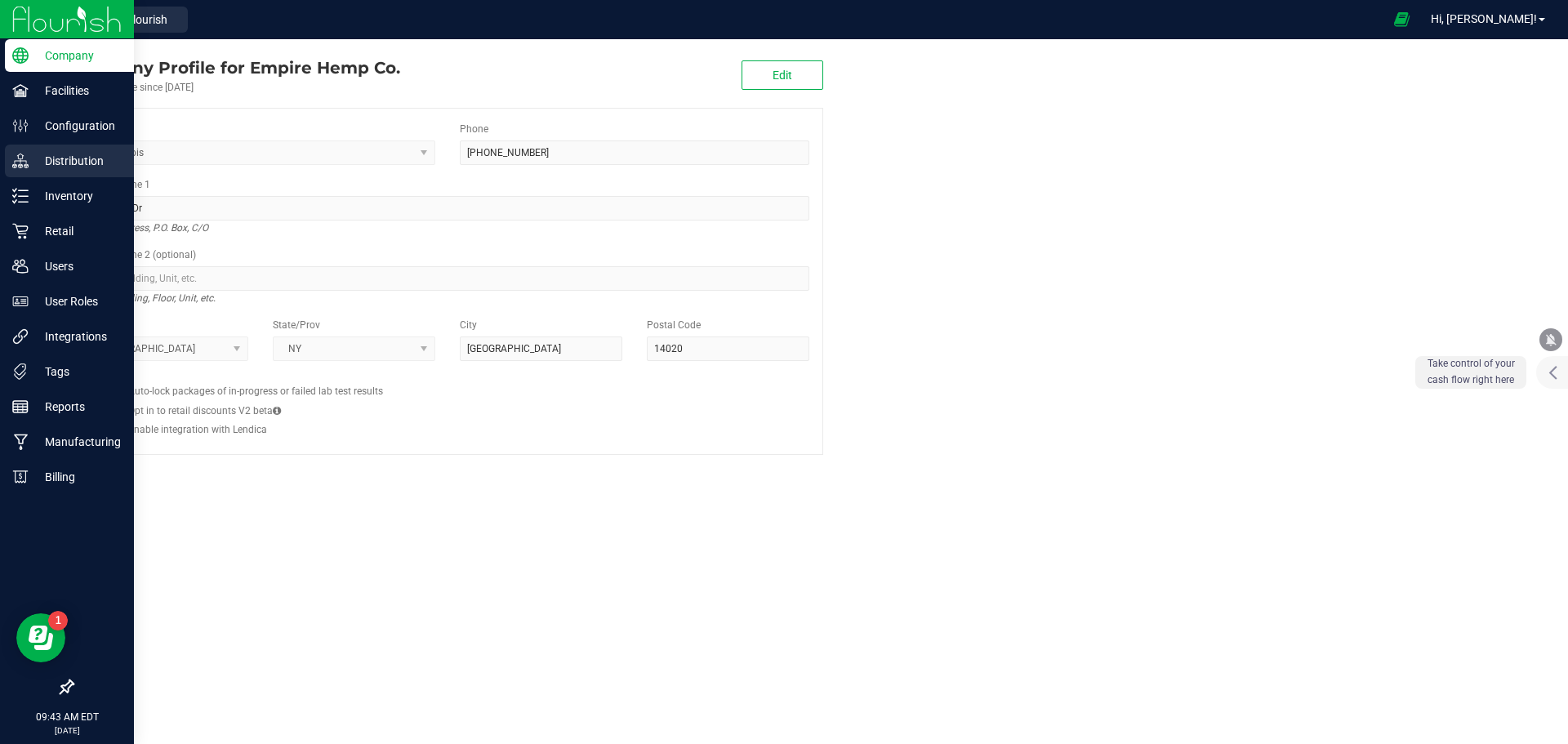
click at [85, 159] on p "Distribution" at bounding box center [78, 161] width 98 height 19
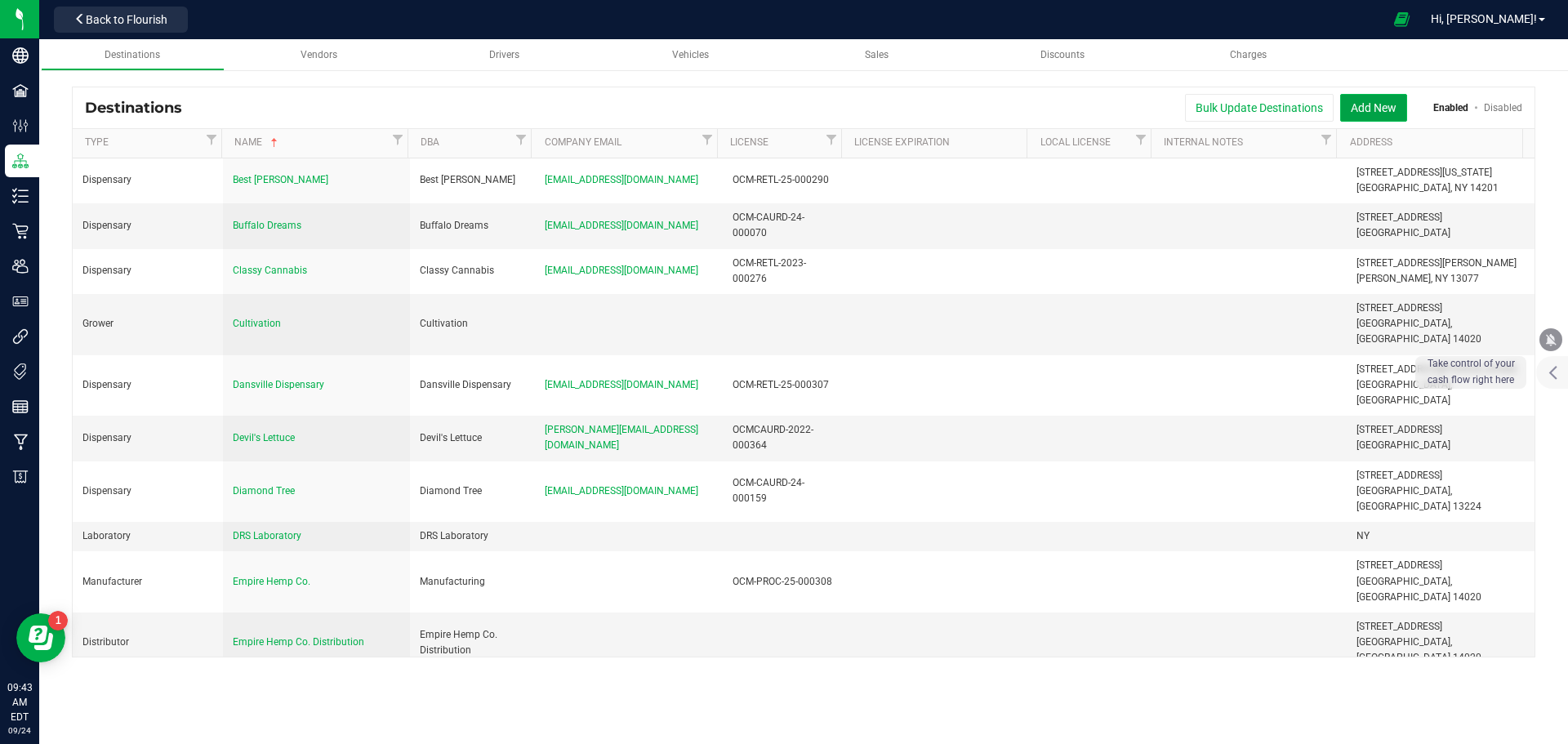
click at [1375, 99] on button "Add New" at bounding box center [1373, 108] width 67 height 28
click at [1375, 108] on button "Add New" at bounding box center [1373, 108] width 67 height 28
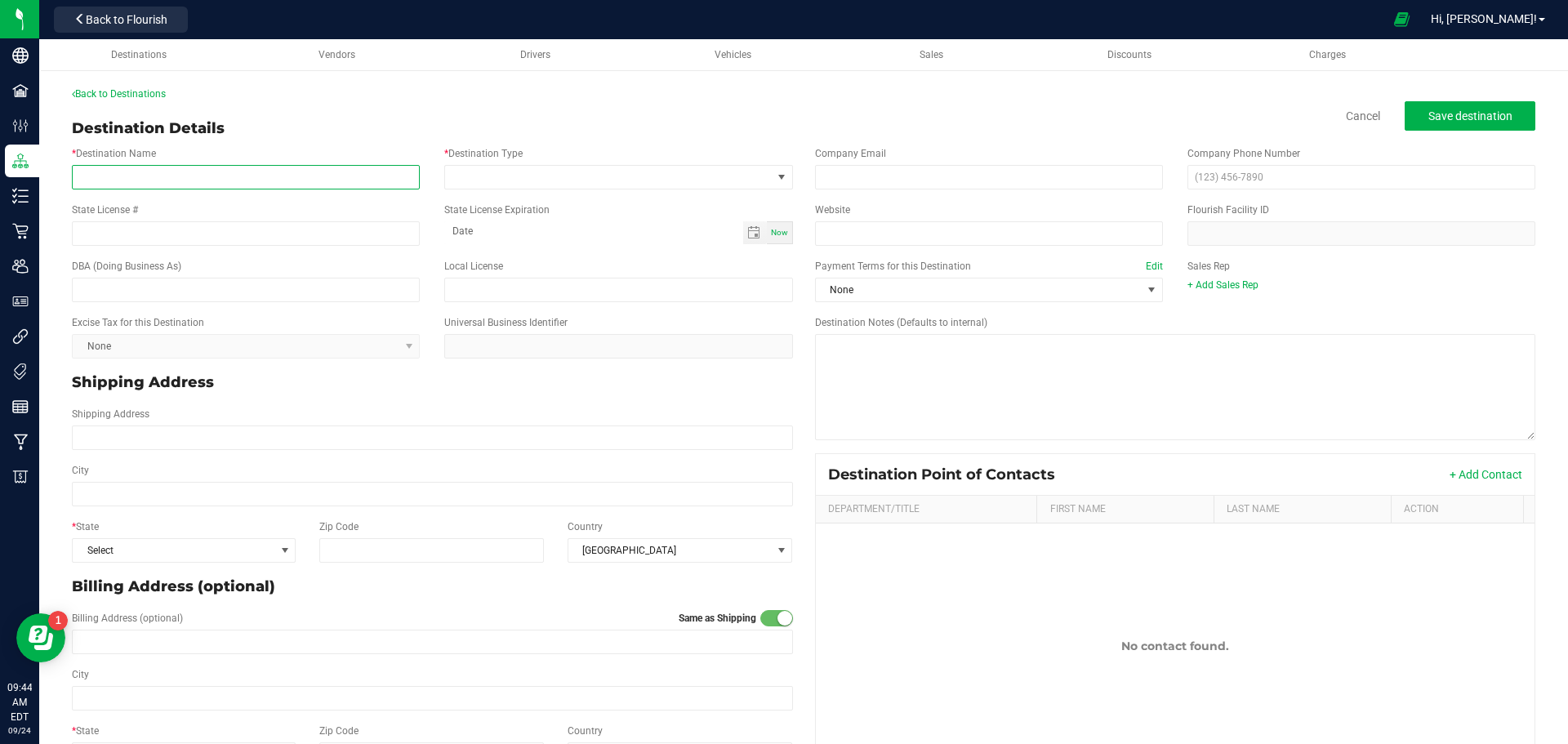
click at [281, 175] on input "* Destination Name" at bounding box center [245, 177] width 348 height 25
paste input "Cannabis Corner"
type input "Cannabis Corner"
click at [775, 181] on span at bounding box center [782, 177] width 13 height 13
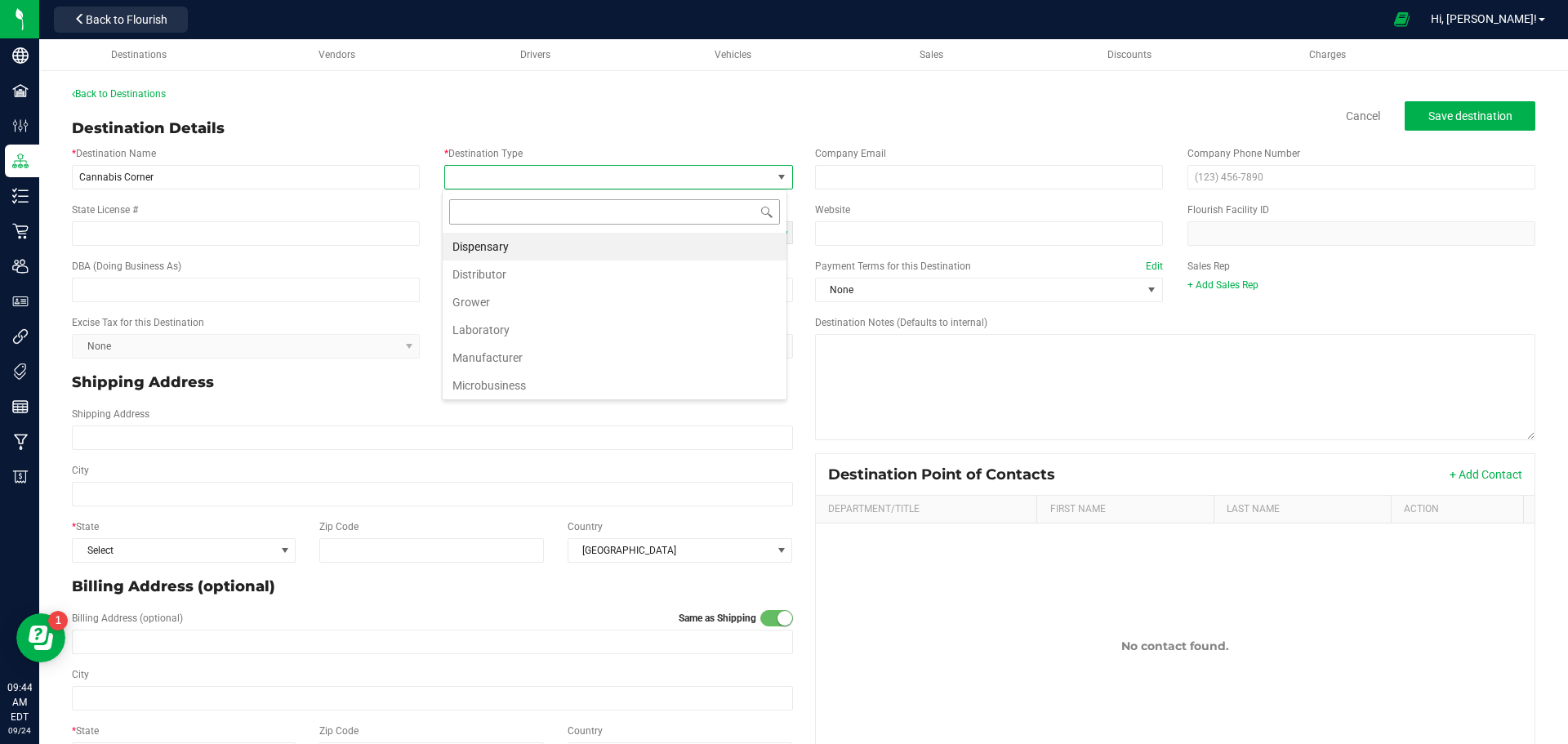
scroll to position [25, 344]
click at [670, 240] on li "Dispensary" at bounding box center [615, 246] width 344 height 28
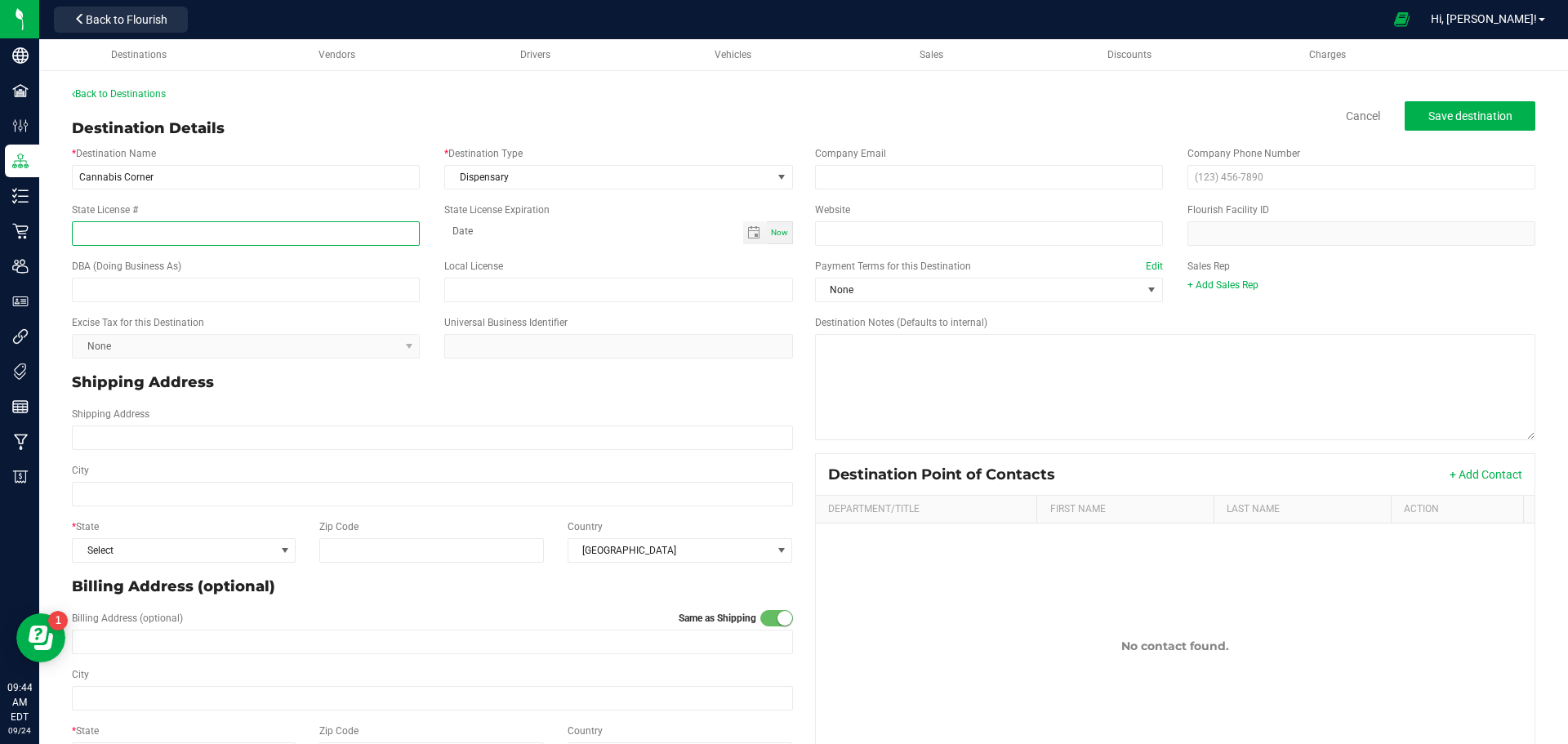
click at [379, 231] on input "State License #" at bounding box center [245, 234] width 348 height 25
paste input "OCM-CAURD-25-000253"
type input "OCM-CAURD-25-000253"
click at [1147, 292] on span at bounding box center [1152, 290] width 13 height 13
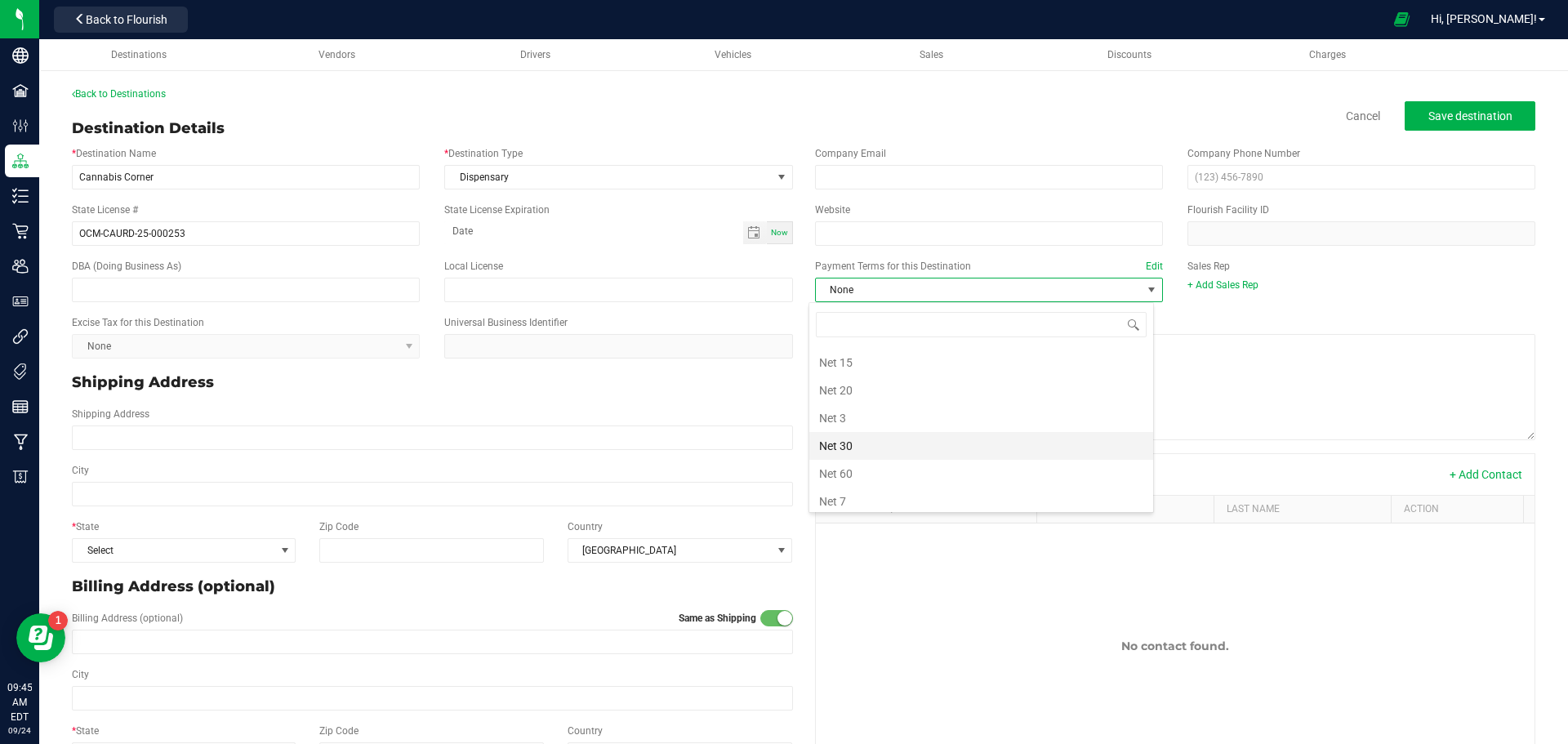
click at [939, 442] on li "Net 30" at bounding box center [981, 446] width 344 height 28
click at [1225, 289] on link "+ Add Sales Rep" at bounding box center [1223, 285] width 71 height 11
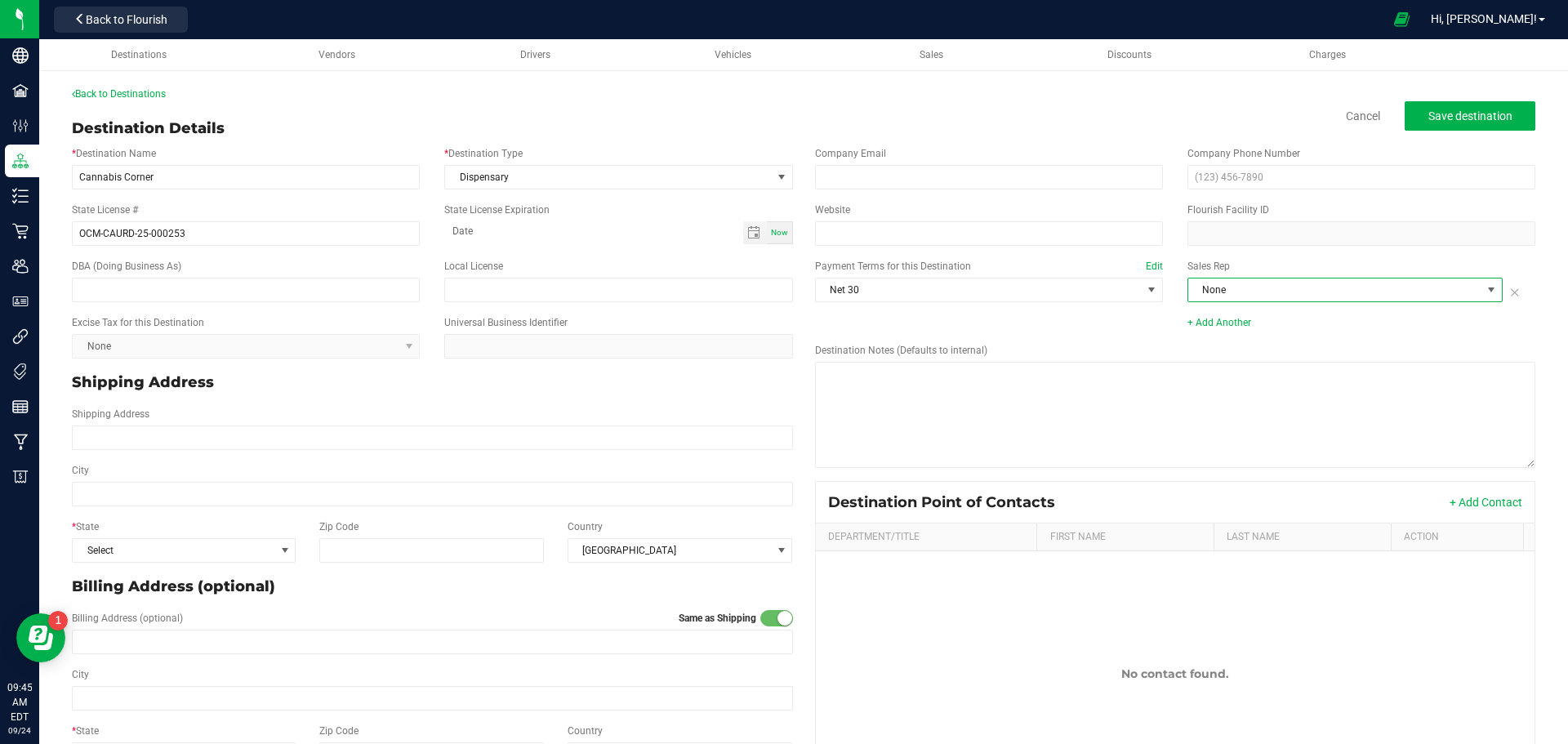
click at [1229, 294] on span "None" at bounding box center [1335, 290] width 293 height 23
click at [1227, 384] on li "[PERSON_NAME]" at bounding box center [1335, 387] width 311 height 28
click at [1146, 339] on div "Destination Notes (Defaults to internal)" at bounding box center [1176, 406] width 746 height 138
click at [647, 438] on input "Shipping Address" at bounding box center [432, 438] width 721 height 25
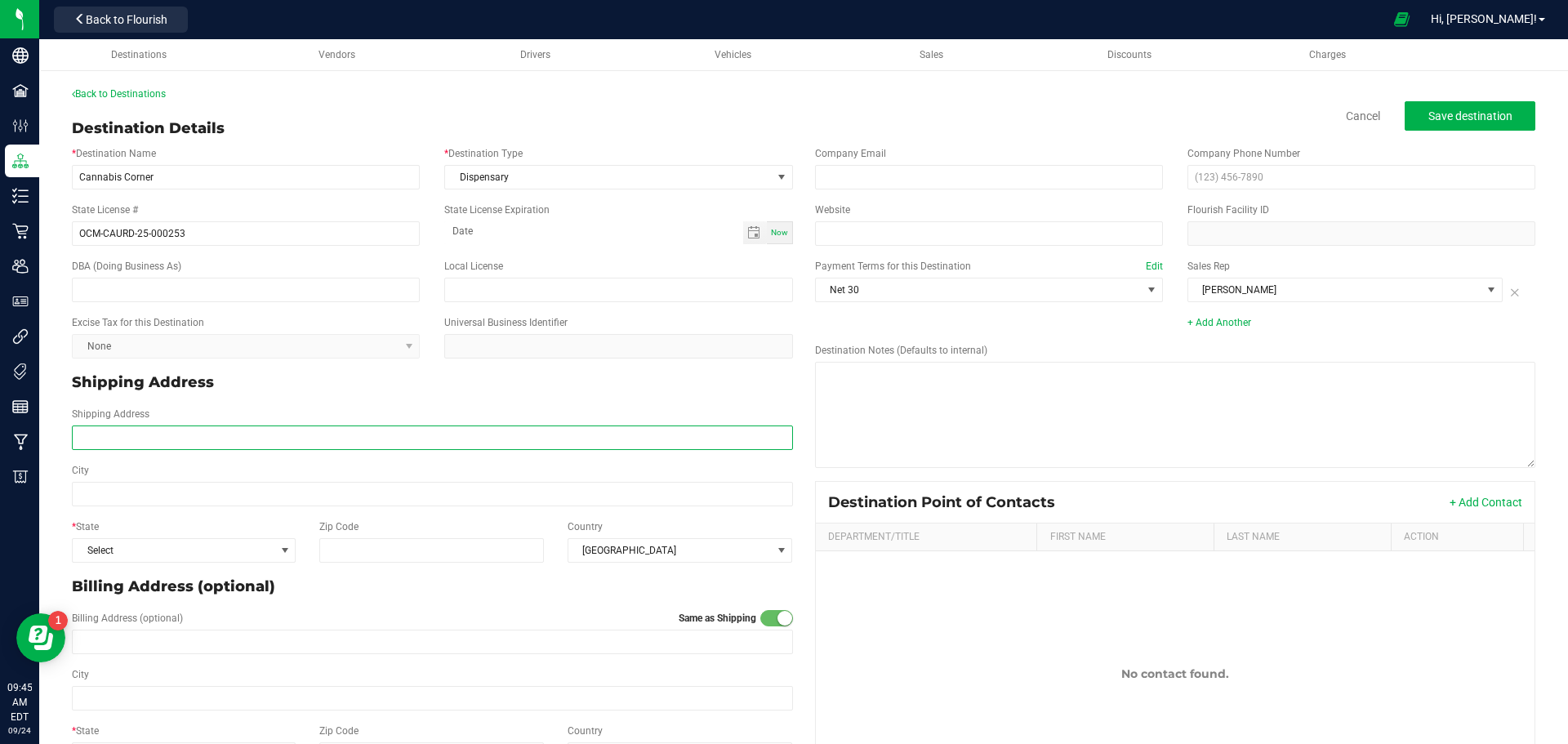
paste input "2227 Clifford Ave"
type input "2227 Clifford Ave"
paste input "Rochester"
type input "Rochester"
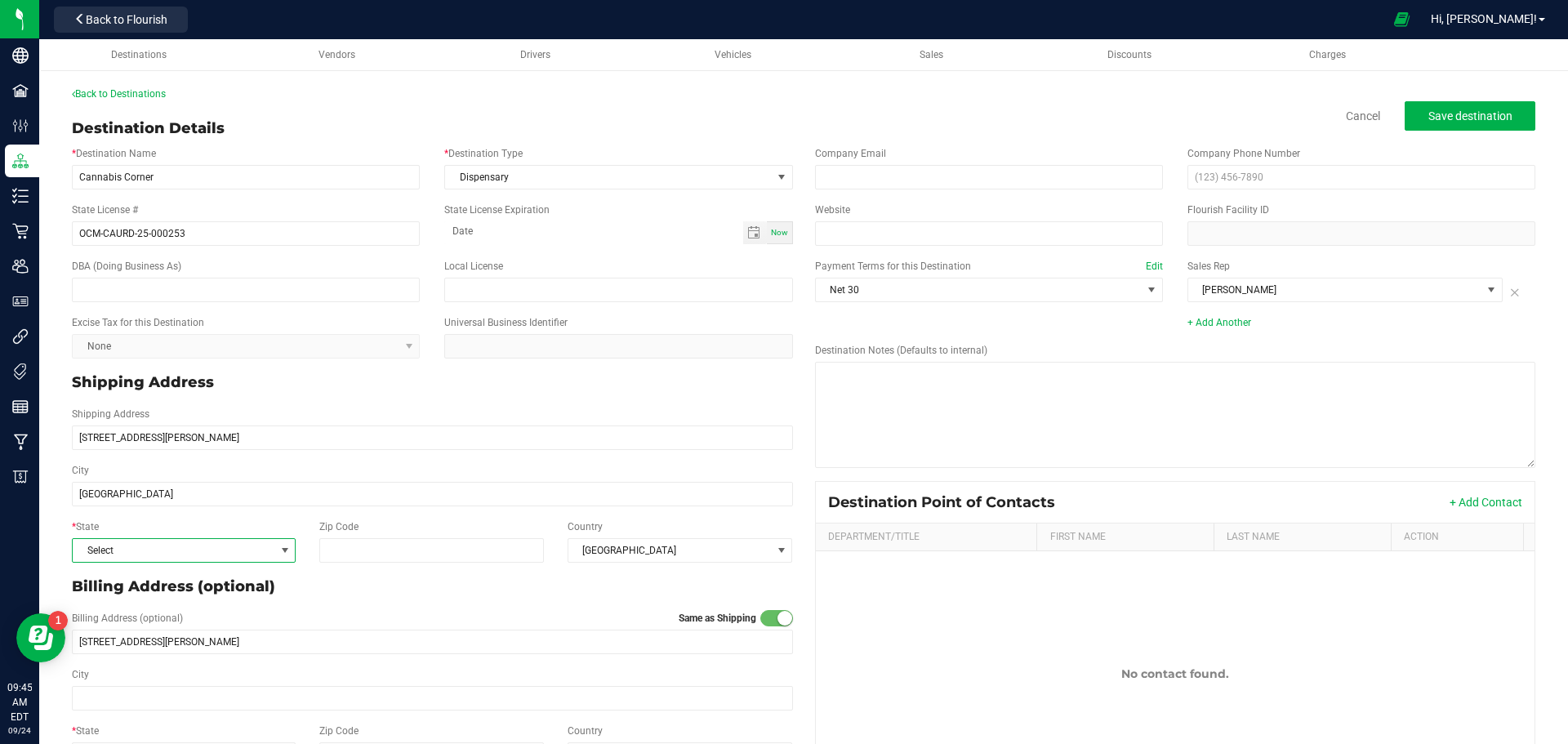
type input "Rochester"
type input "14609"
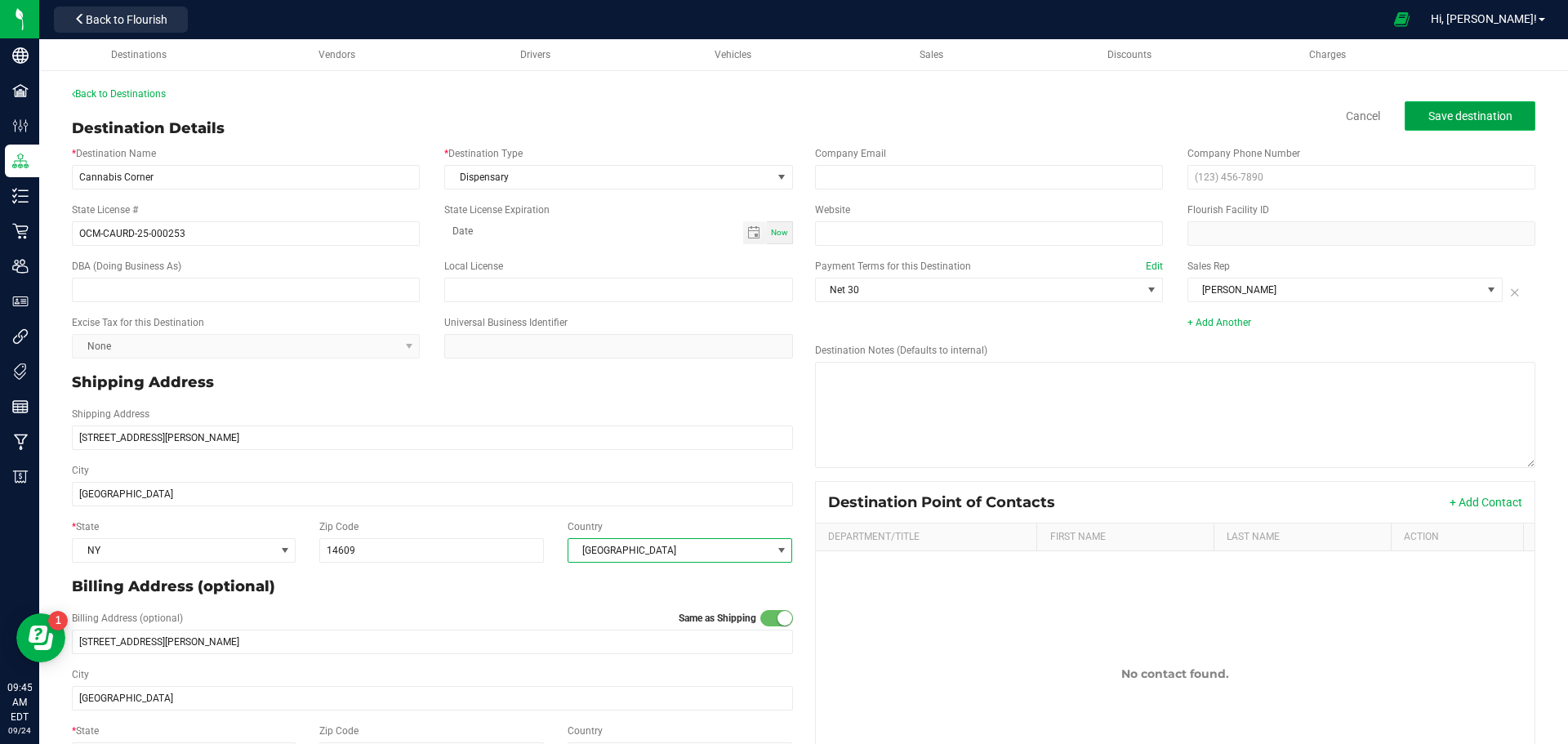
click at [1451, 108] on button "Save destination" at bounding box center [1470, 116] width 131 height 30
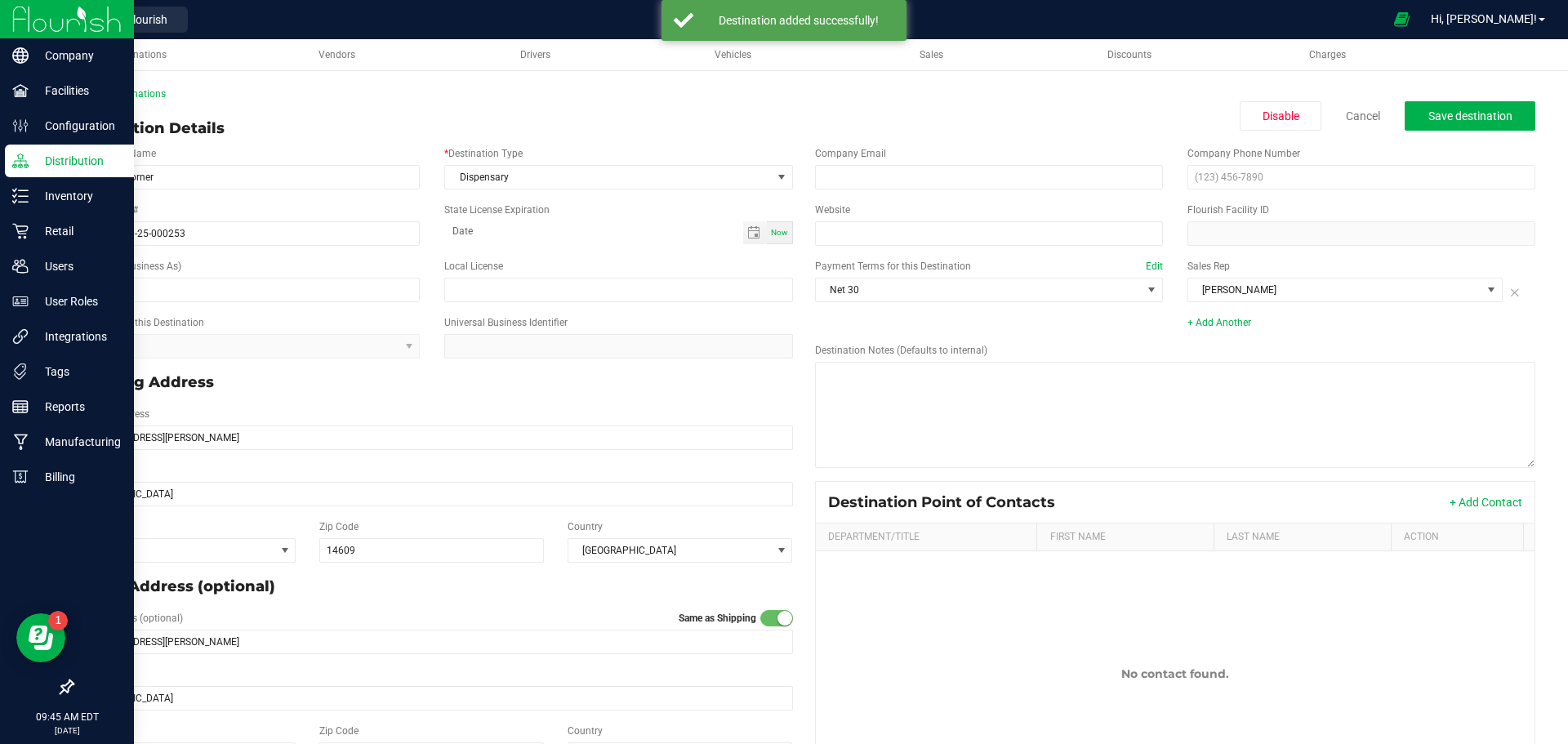
click at [24, 14] on img at bounding box center [66, 19] width 110 height 39
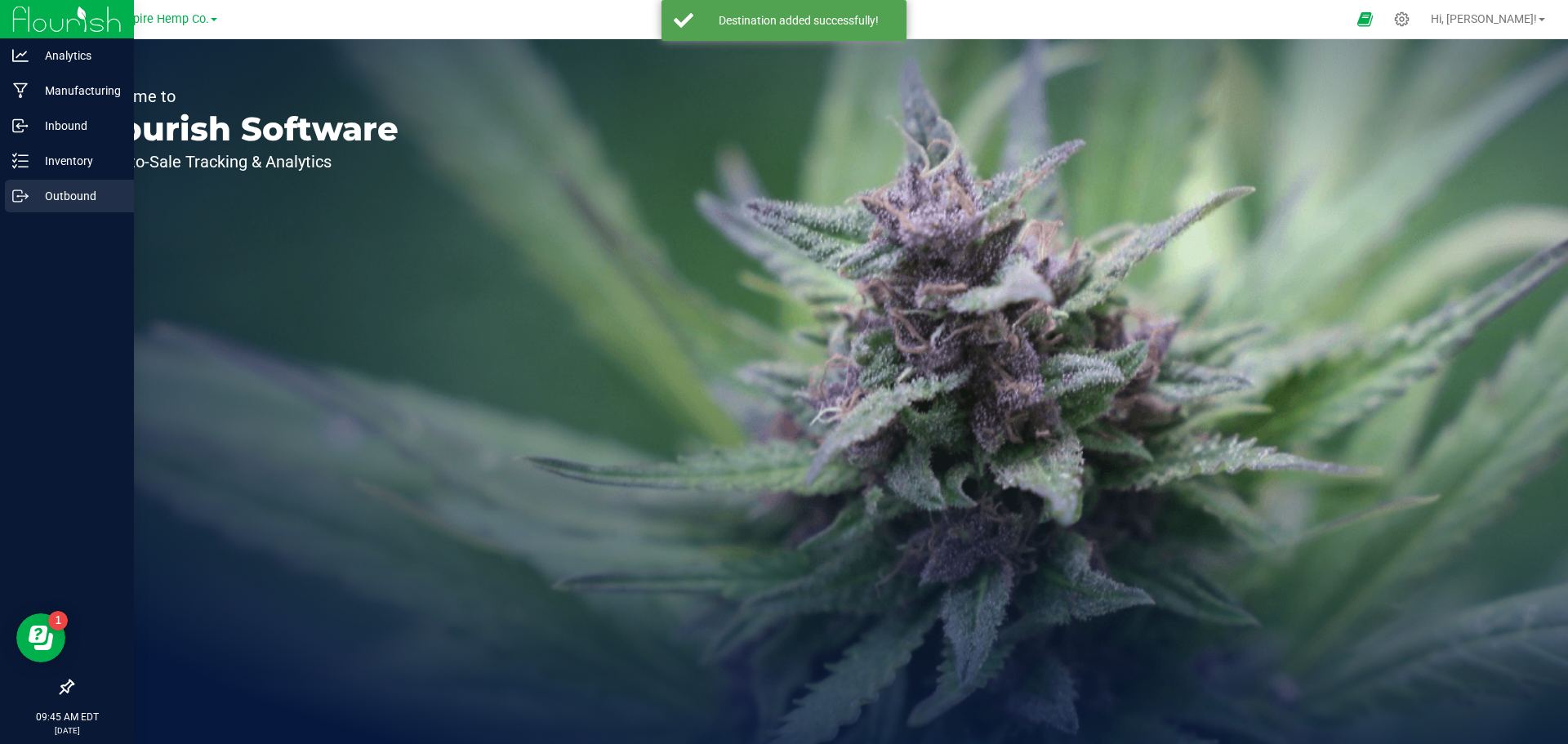
click at [23, 191] on icon at bounding box center [20, 197] width 17 height 17
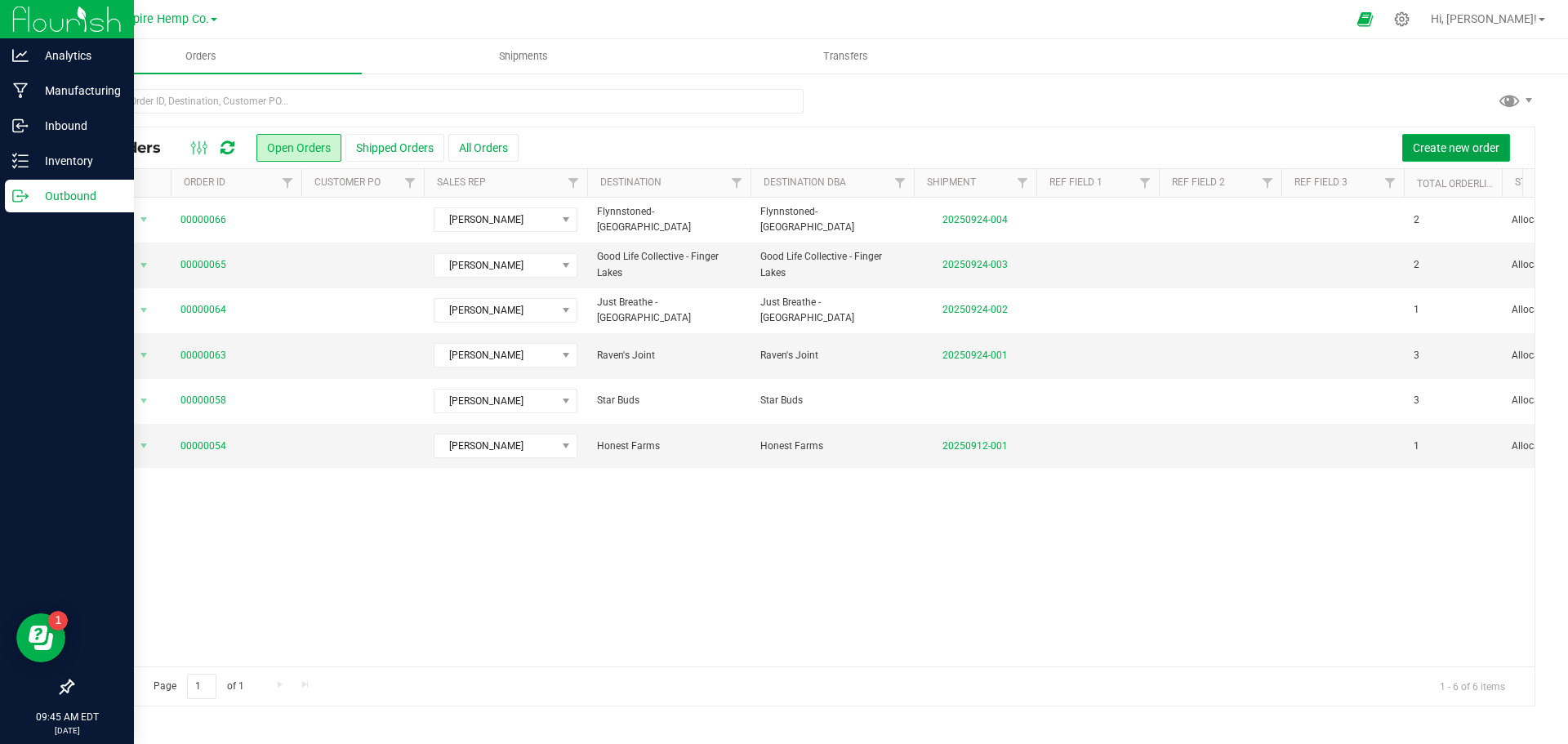
click at [1455, 145] on span "Create new order" at bounding box center [1456, 148] width 87 height 13
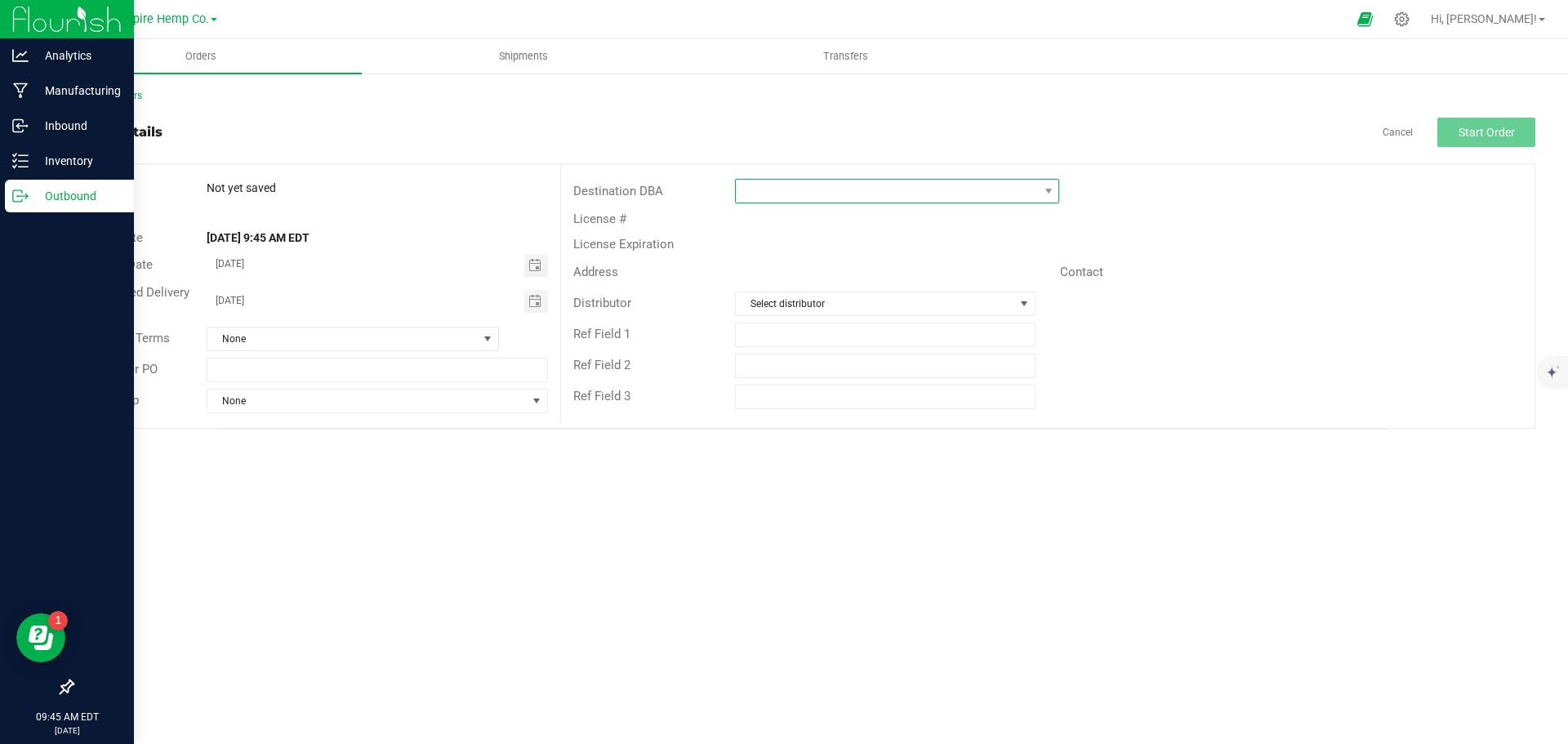
click at [928, 193] on span at bounding box center [886, 191] width 302 height 23
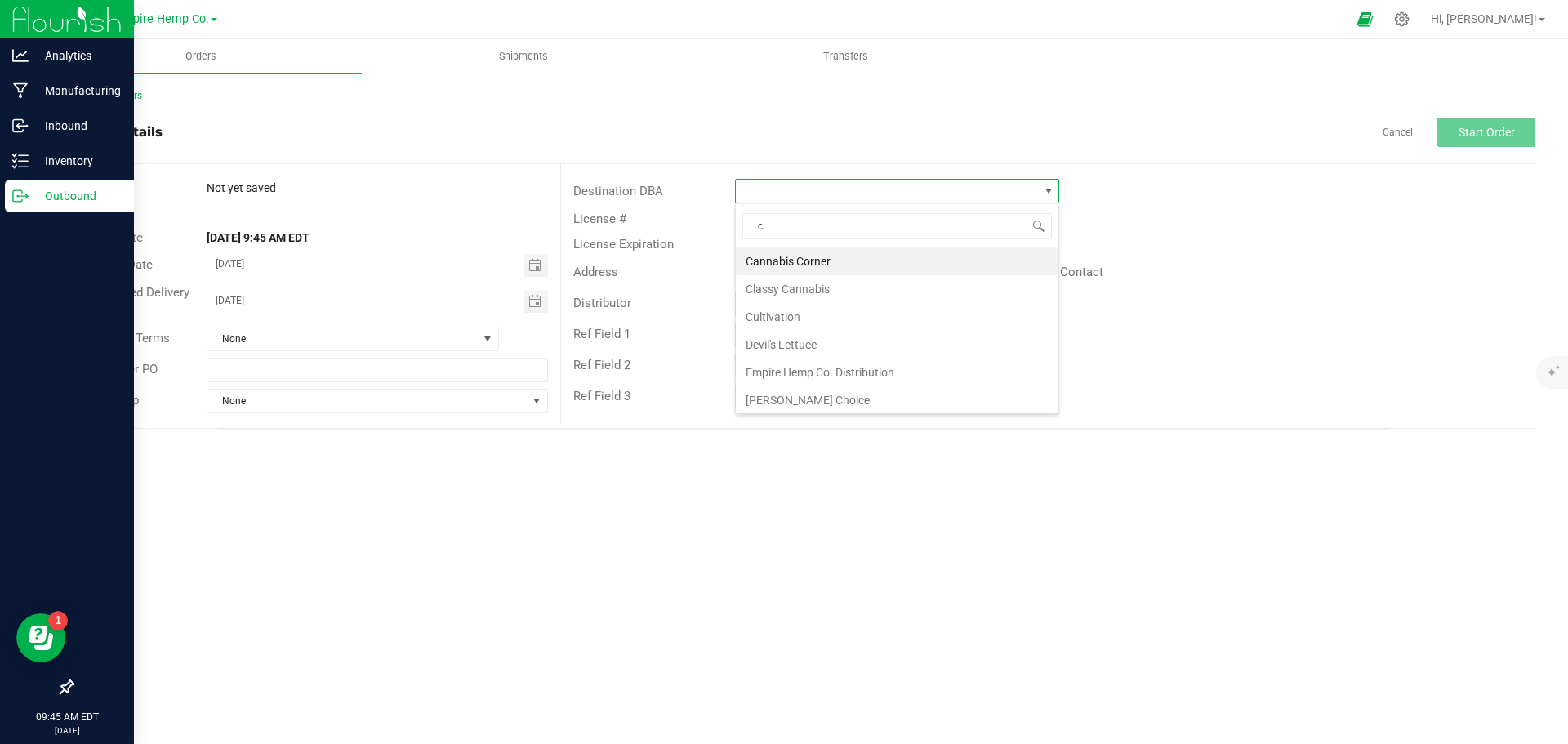
type input "ca"
click at [842, 253] on li "Cannabis Corner" at bounding box center [897, 261] width 323 height 28
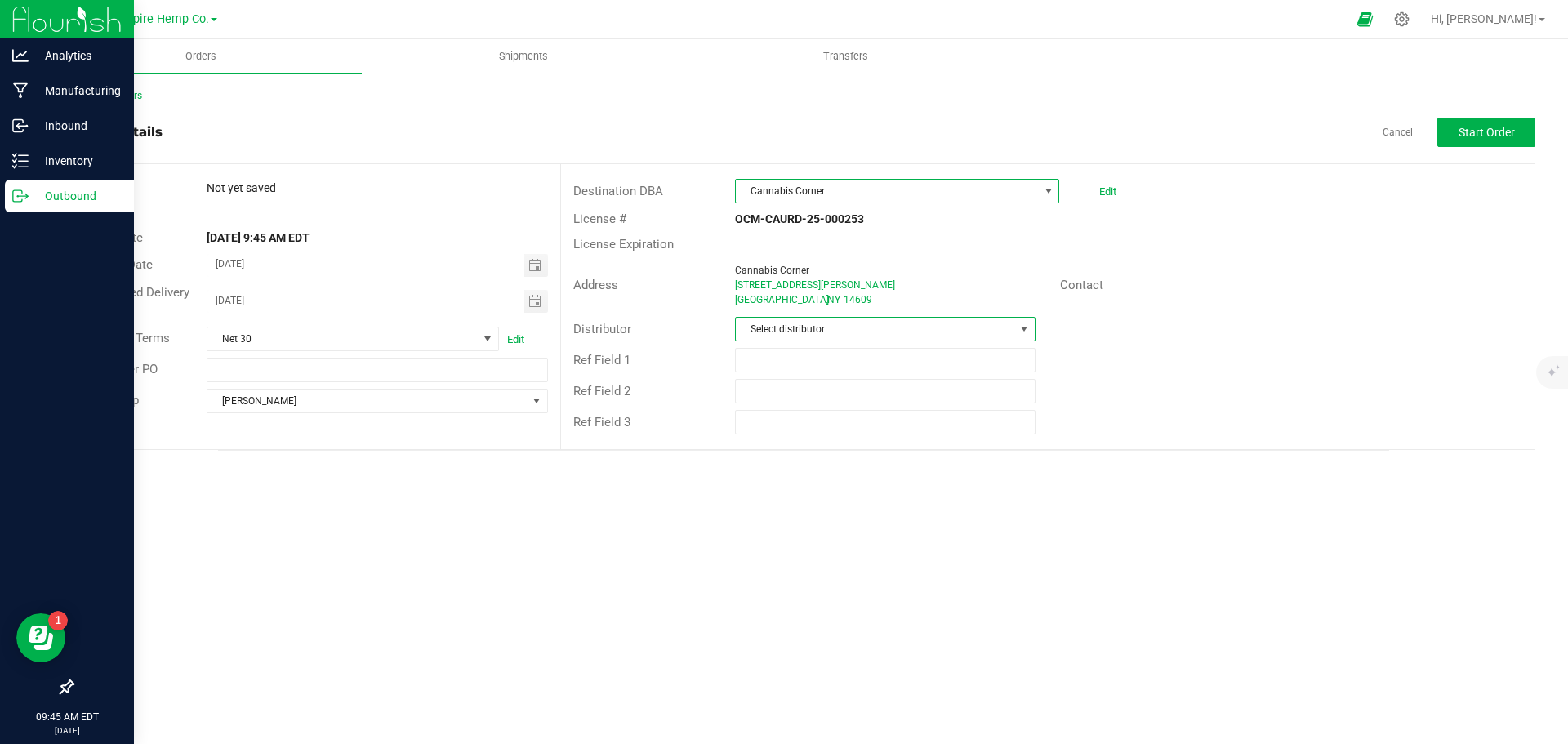
click at [881, 317] on span "Select distributor" at bounding box center [884, 329] width 300 height 25
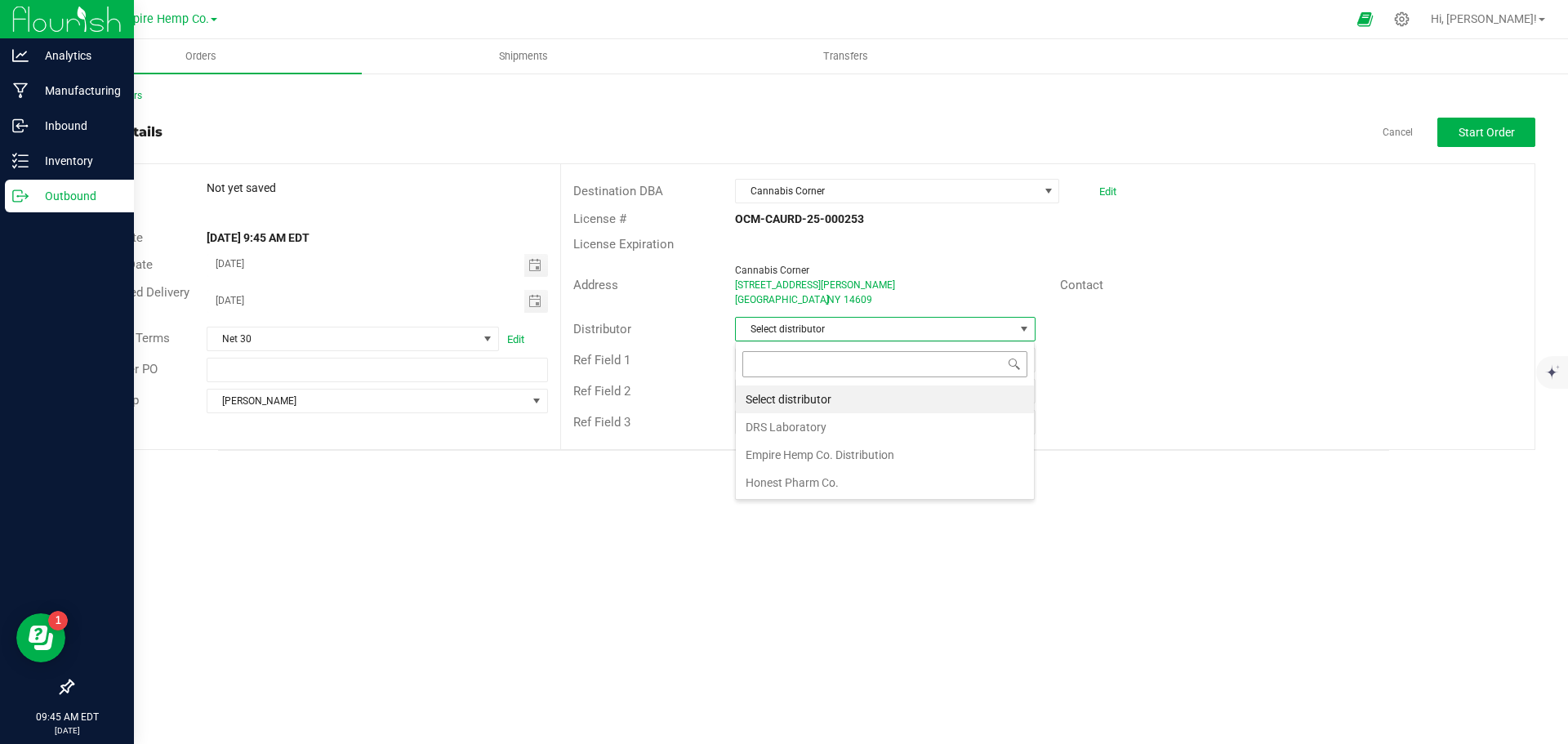
scroll to position [25, 301]
click at [853, 451] on li "Empire Hemp Co. Distribution" at bounding box center [884, 455] width 298 height 28
click at [1496, 130] on span "Start Order" at bounding box center [1487, 132] width 56 height 13
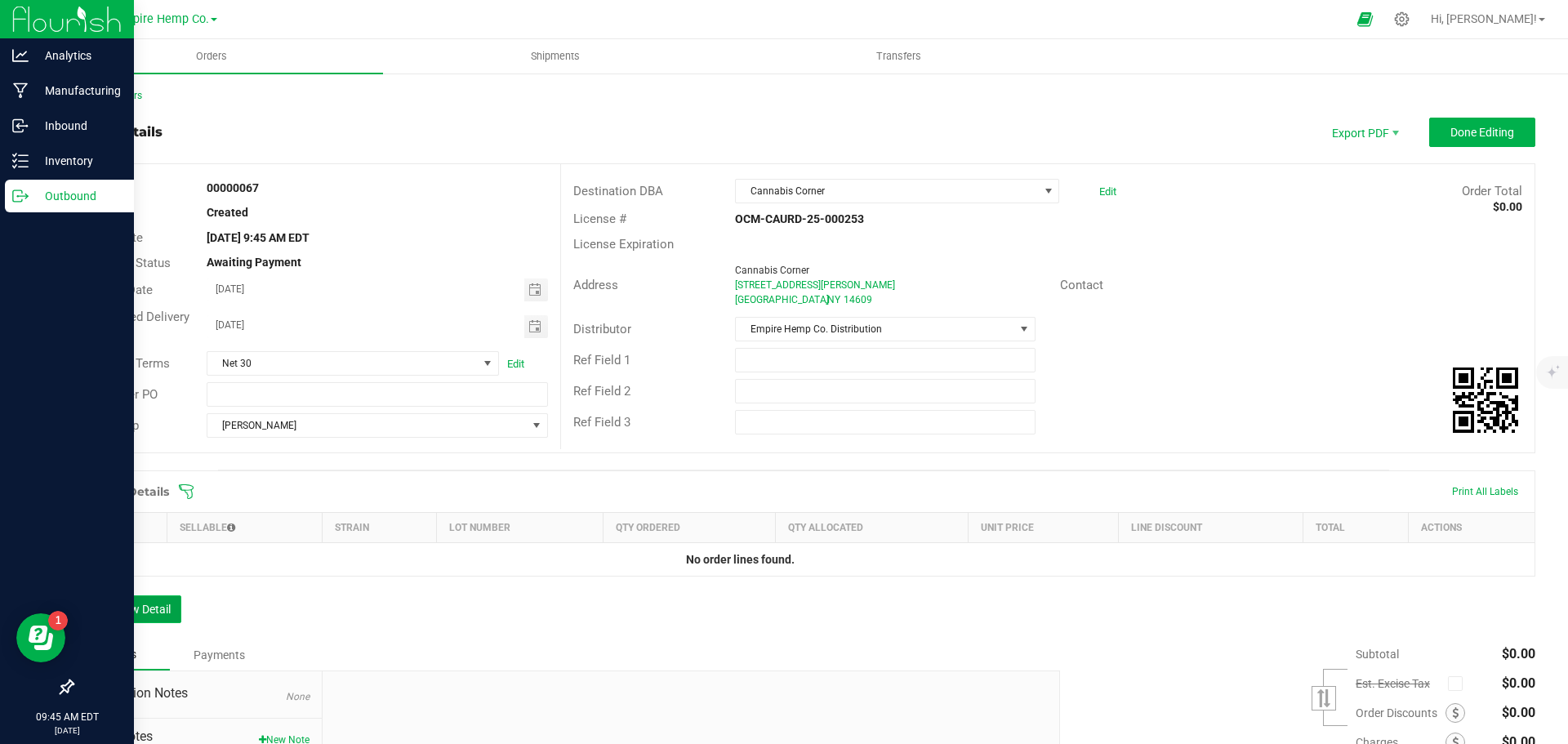
click at [146, 606] on button "Add New Detail" at bounding box center [126, 609] width 110 height 28
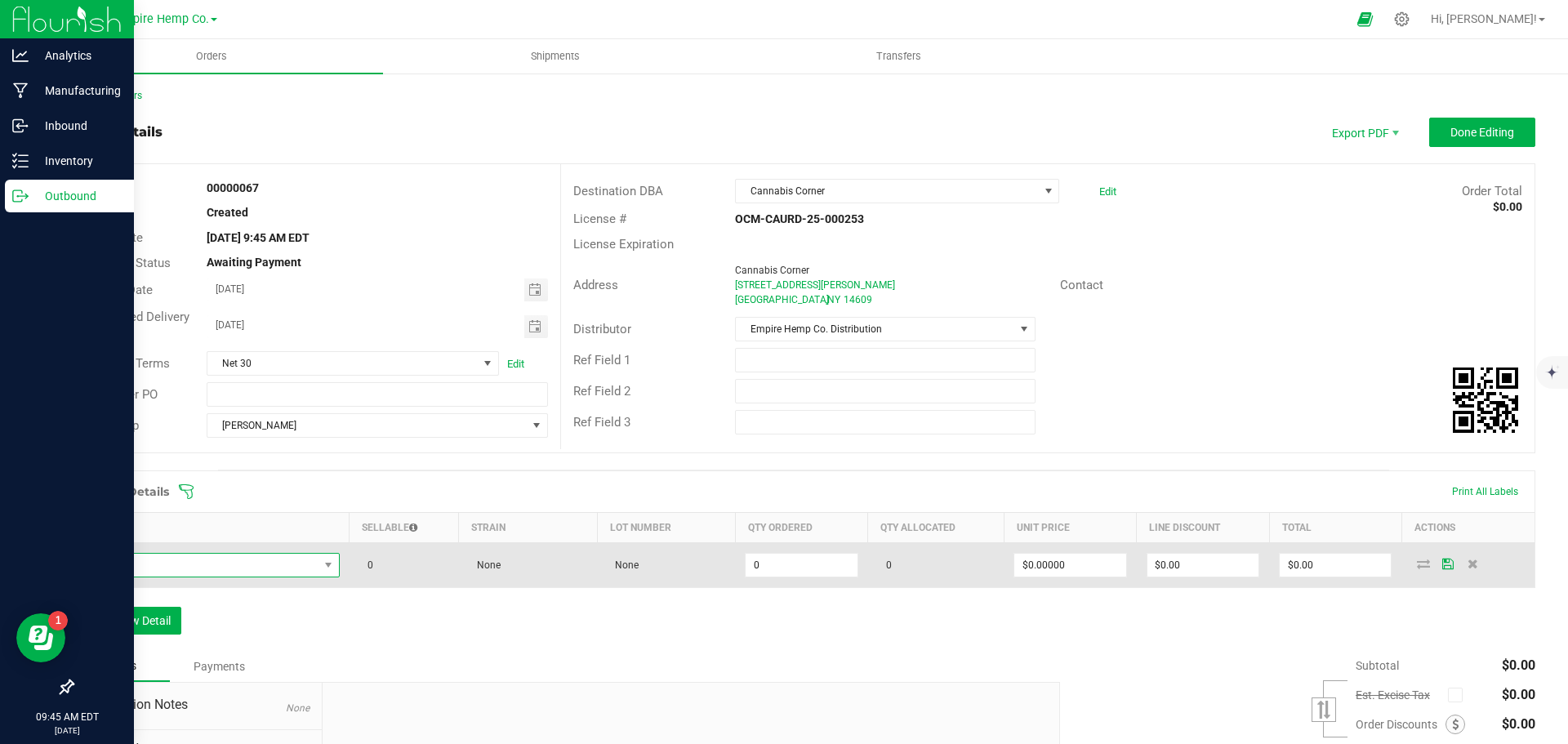
click at [237, 562] on span "NO DATA FOUND" at bounding box center [201, 565] width 234 height 23
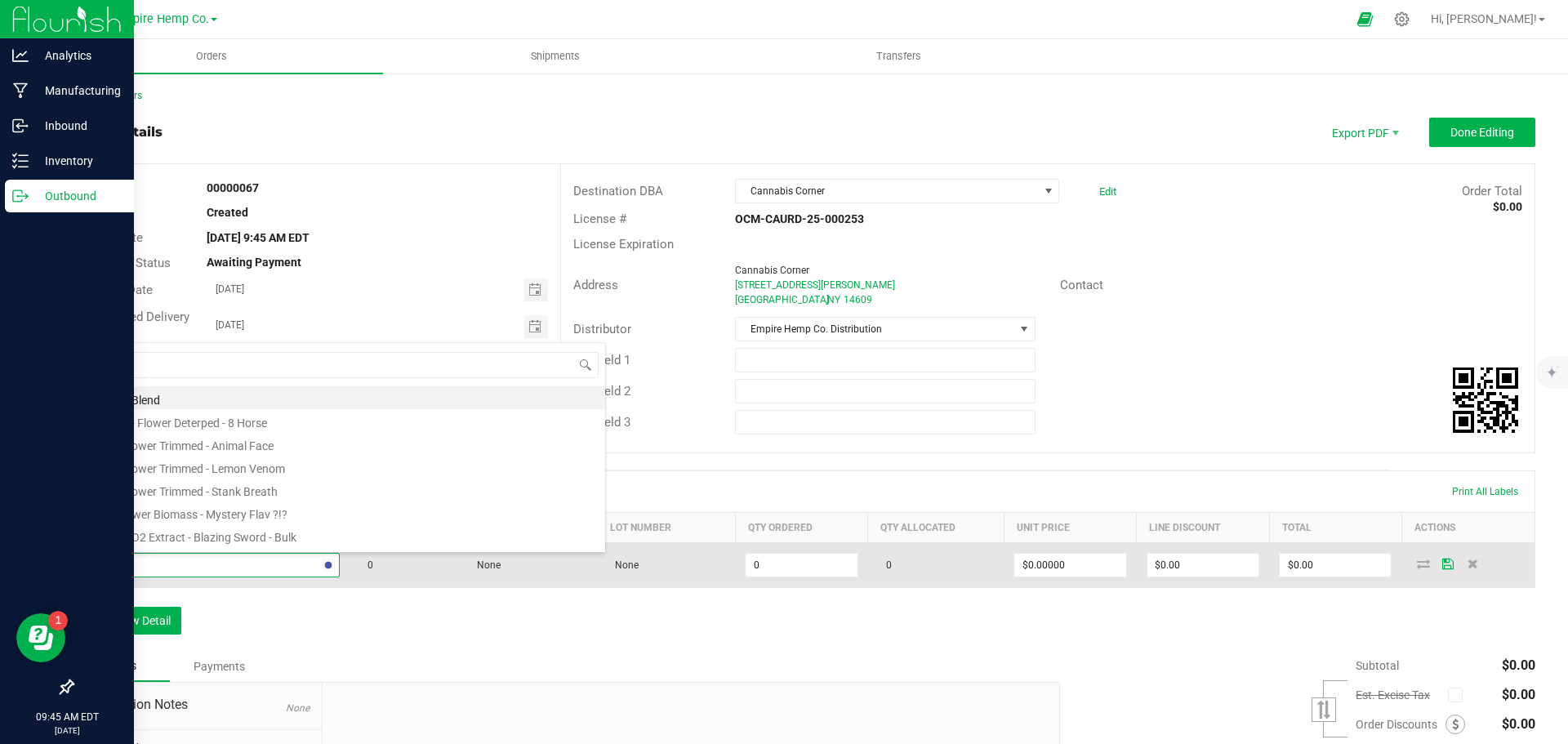
type input "[PERSON_NAME]"
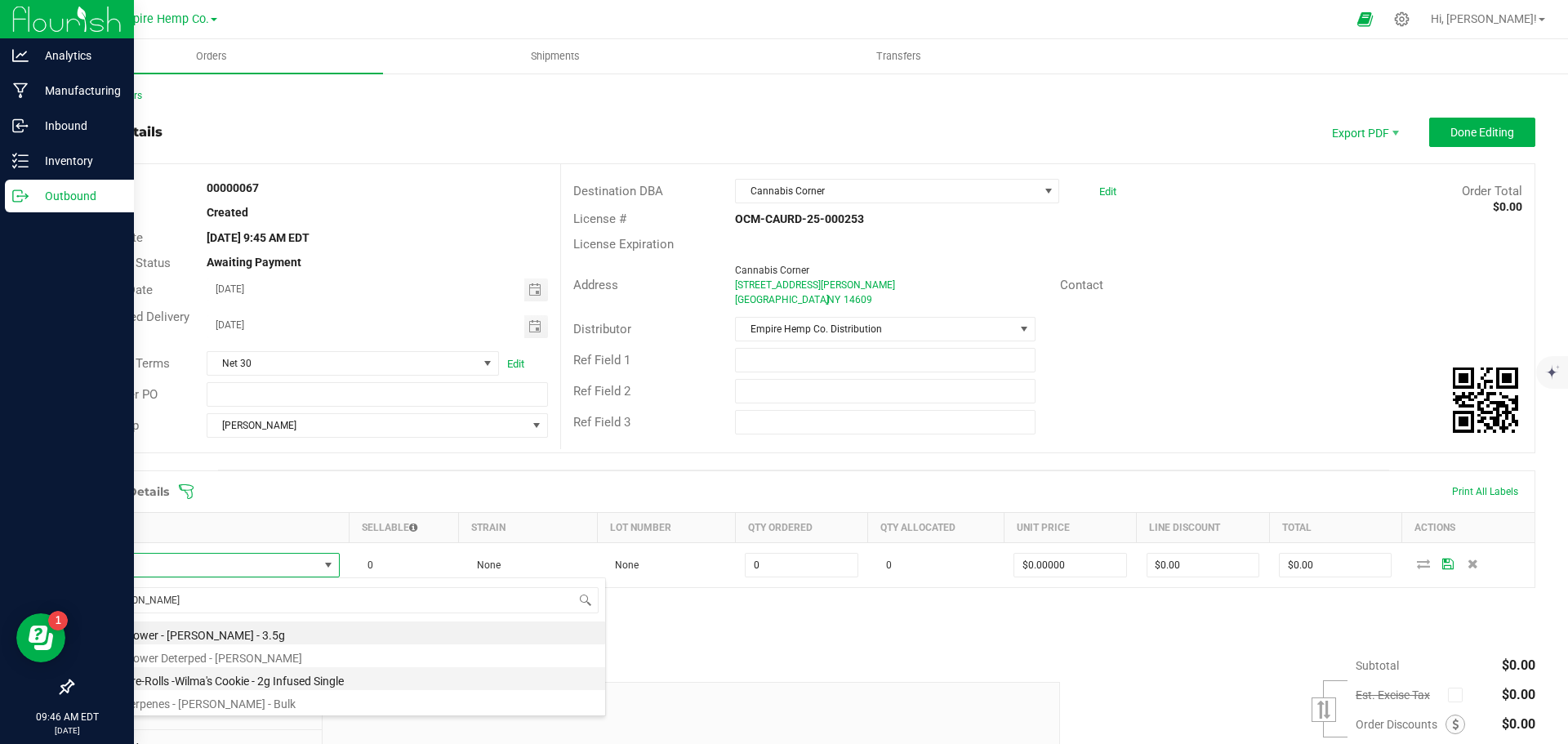
click at [286, 681] on li "EHC - Pre-Rolls -Wilma's Cookie - 2g Infused Single" at bounding box center [344, 678] width 521 height 23
type input "0.0000 g"
type input "$12.00000"
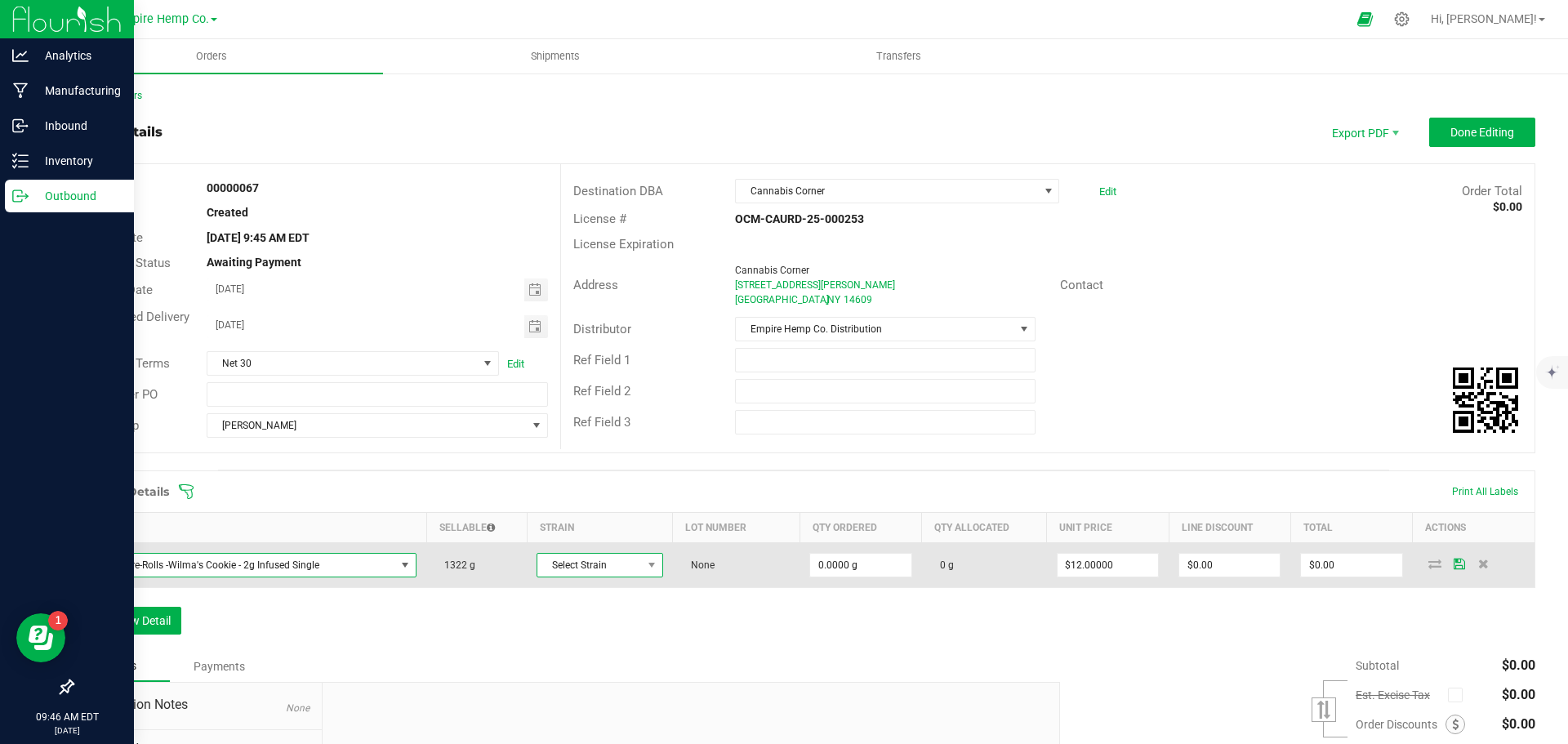
click at [628, 569] on span "Select Strain" at bounding box center [589, 565] width 104 height 23
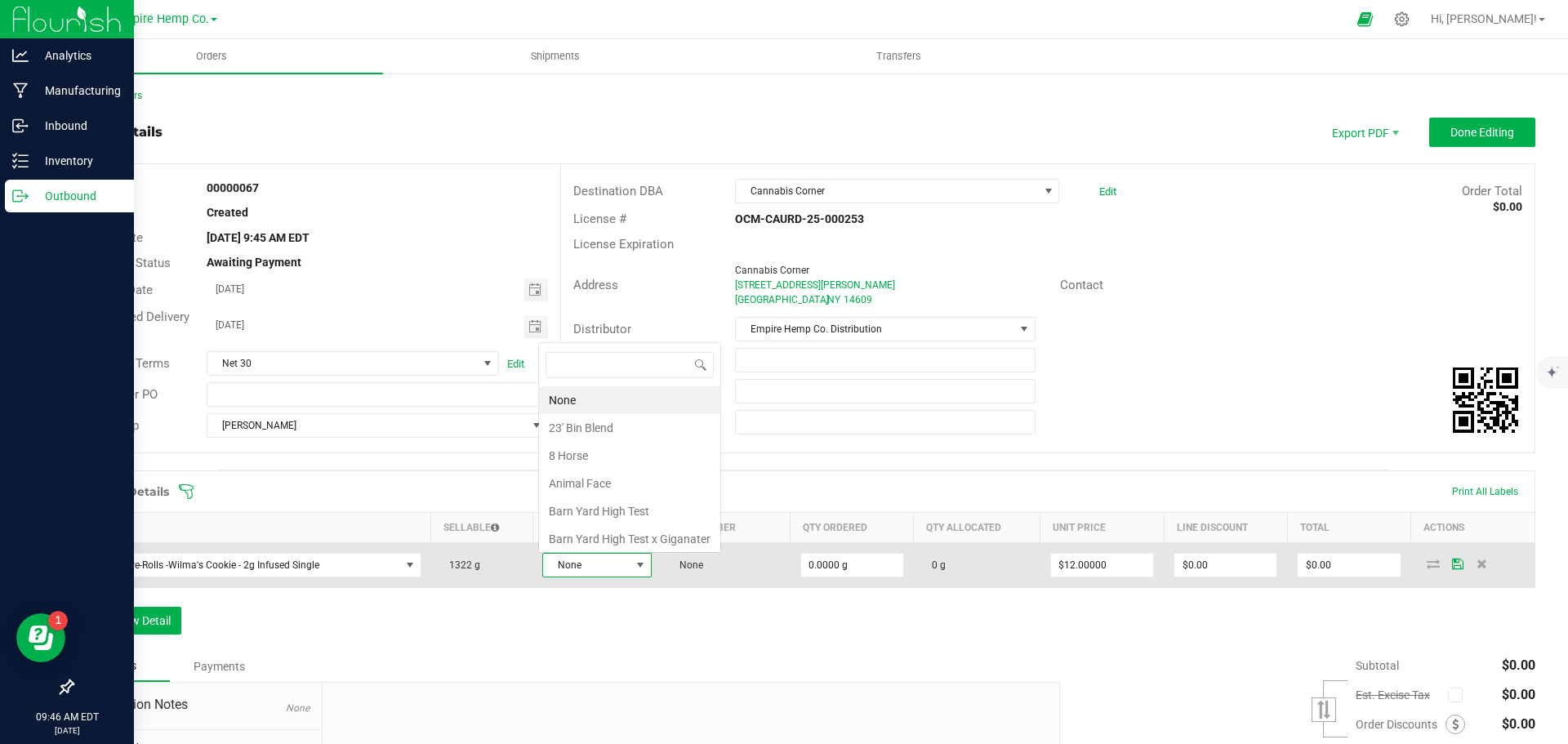
scroll to position [25, 107]
type input "wi"
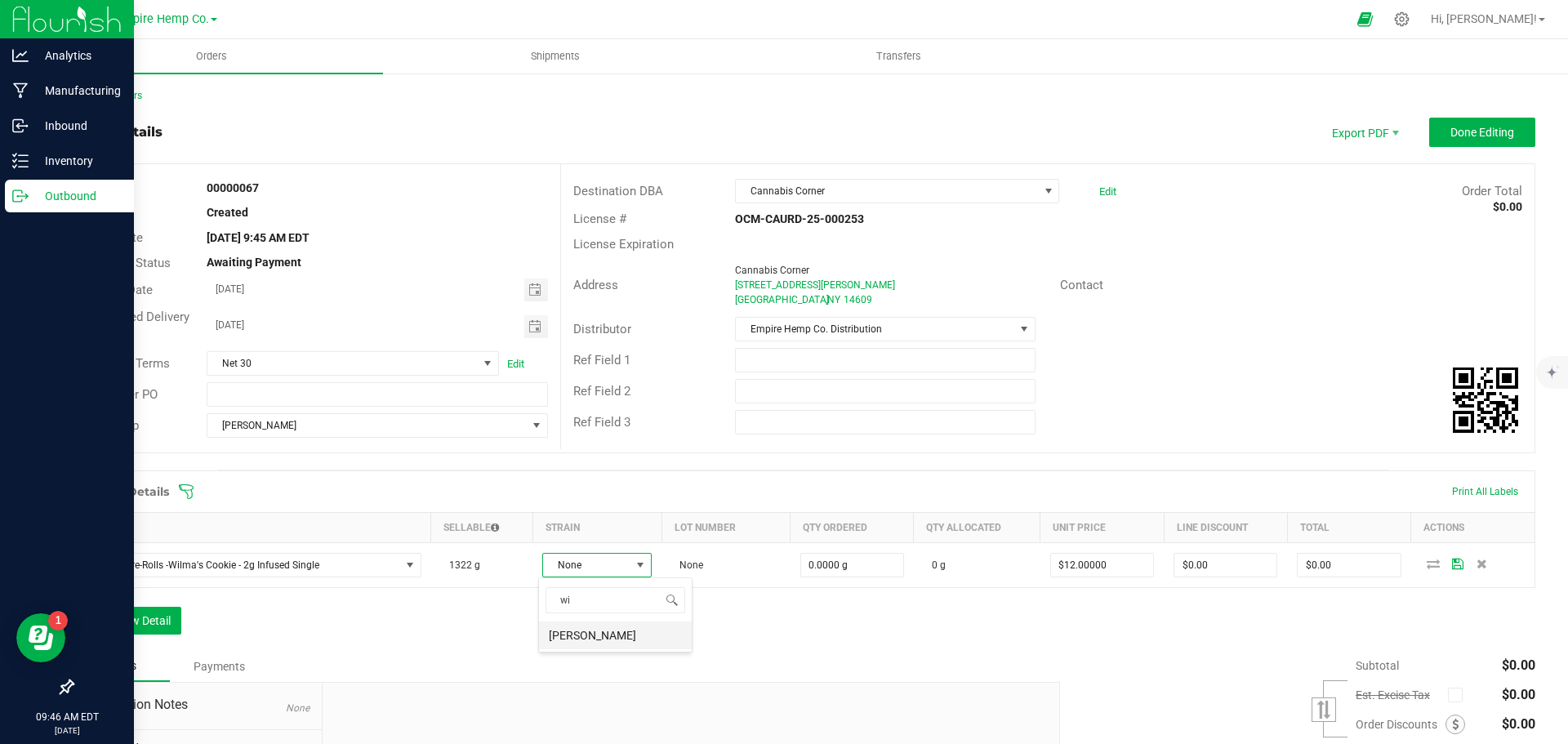
click at [610, 637] on li "[PERSON_NAME]" at bounding box center [615, 635] width 152 height 28
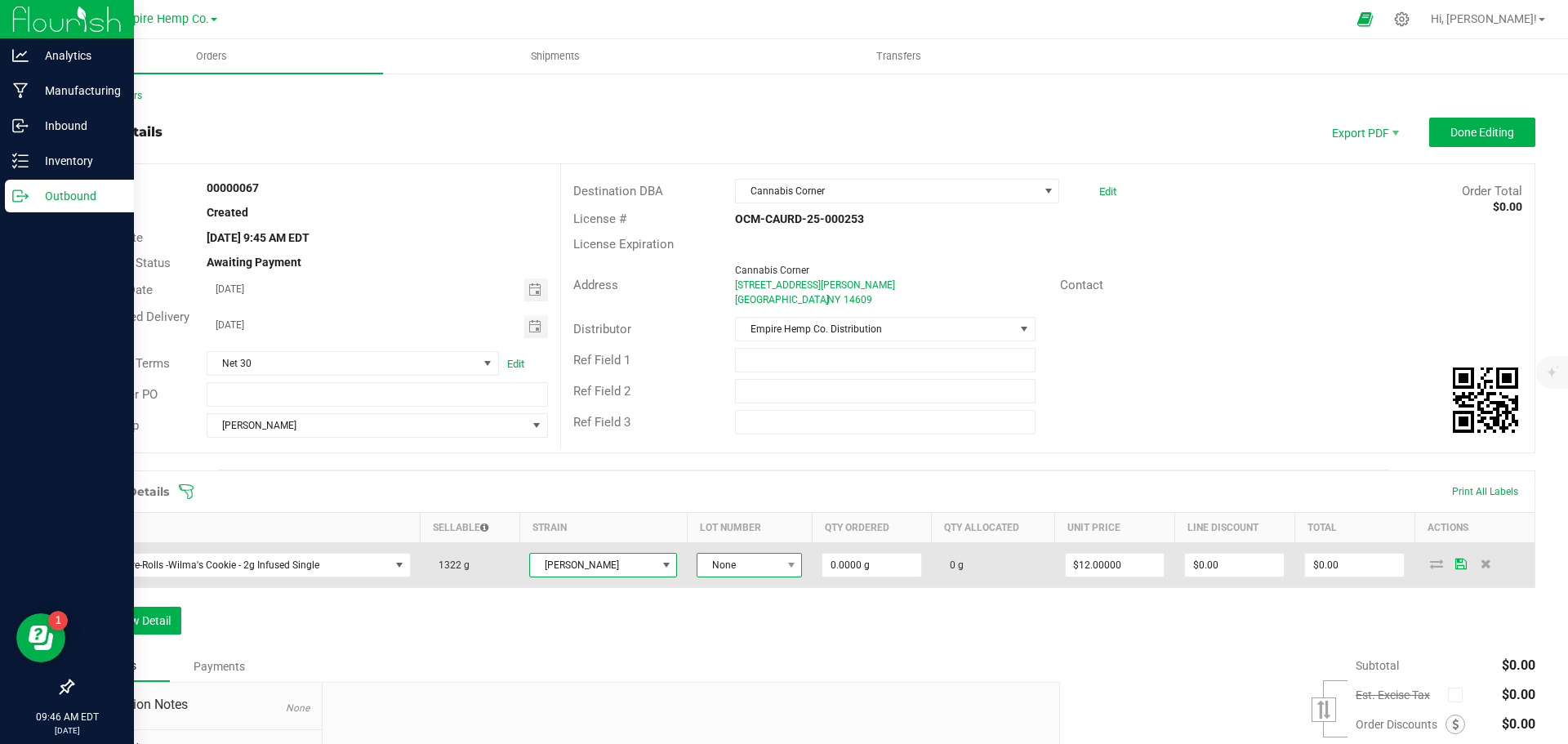
click at [749, 572] on span "None" at bounding box center [739, 565] width 83 height 23
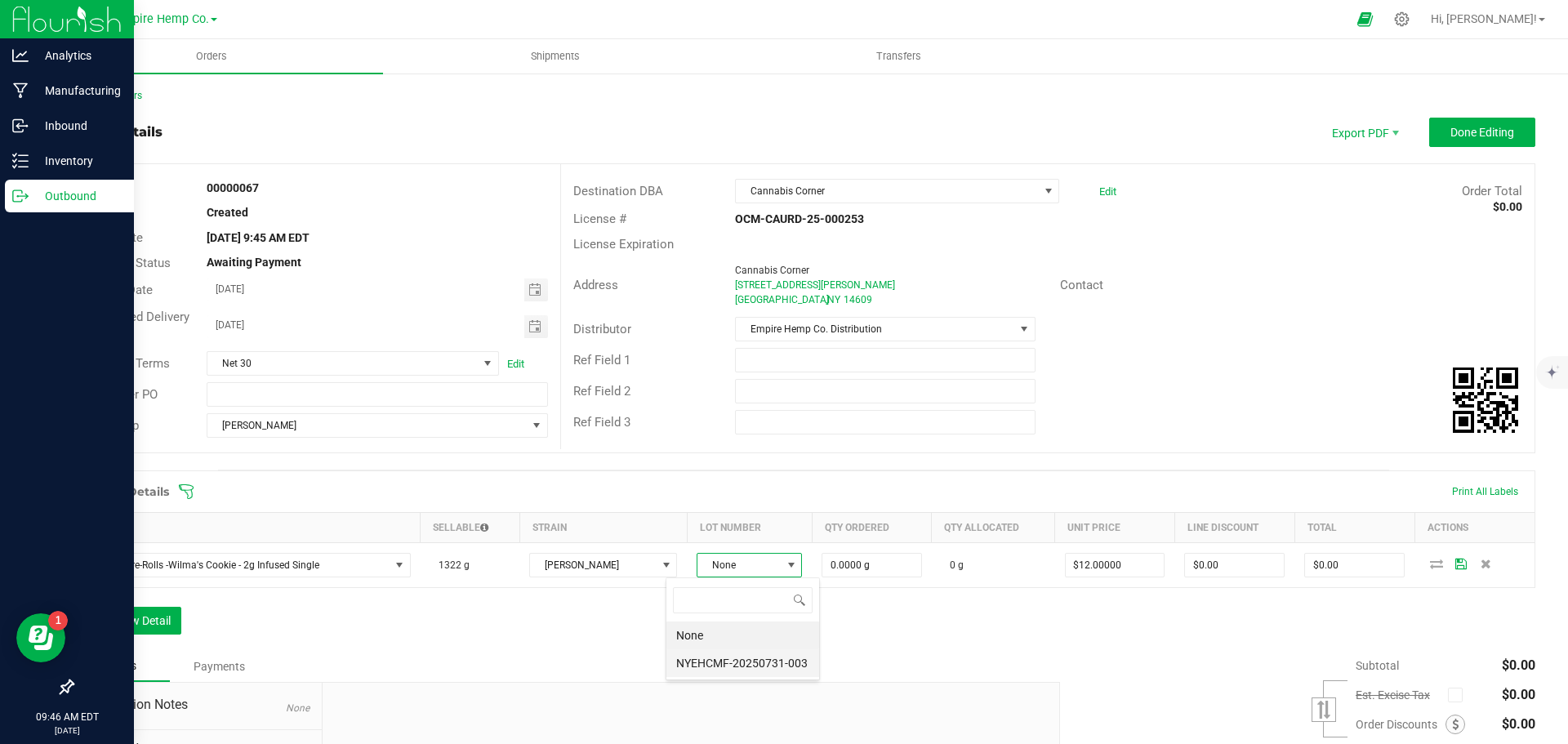
click at [766, 666] on li "NYEHCMF-20250731-003" at bounding box center [742, 664] width 152 height 28
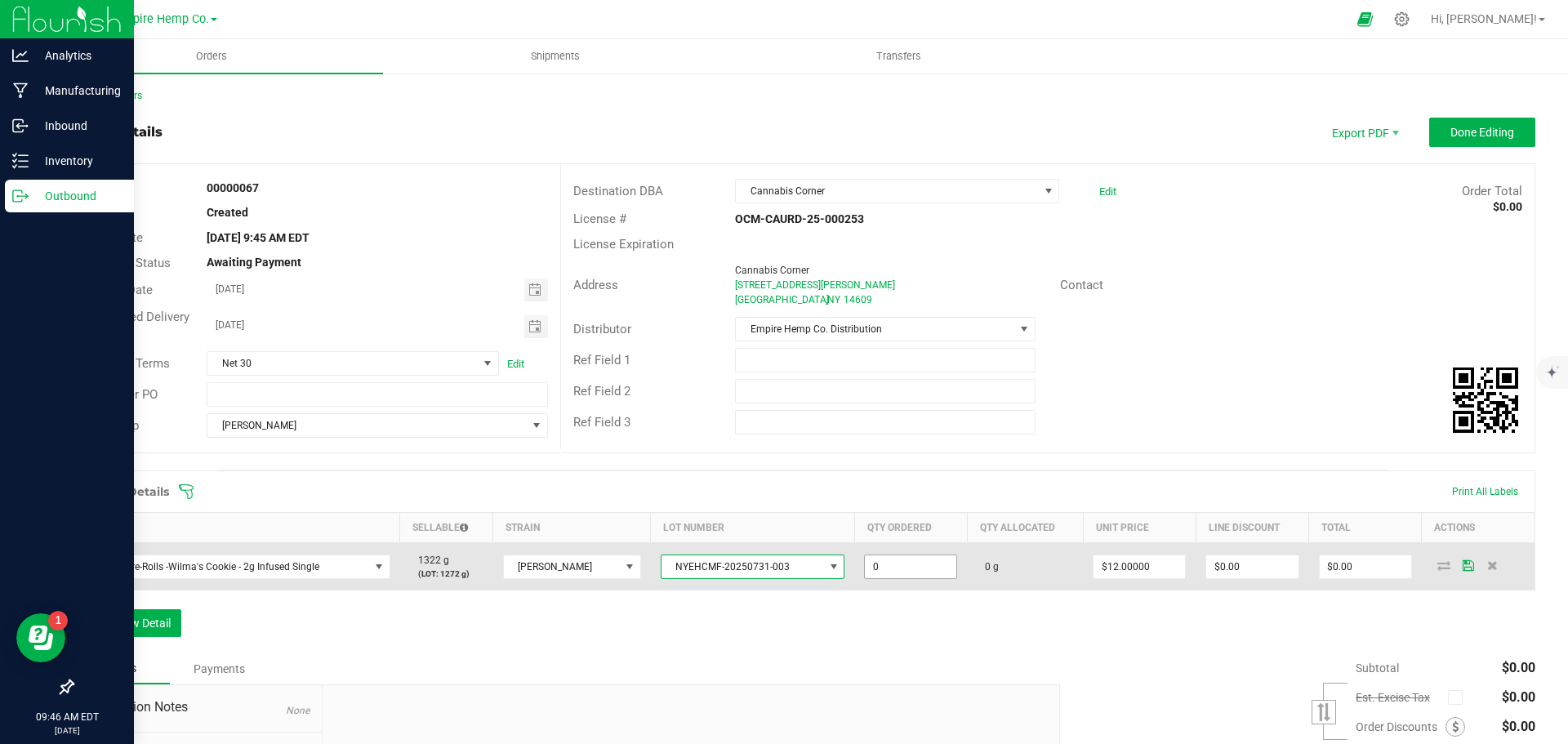
click at [880, 576] on input "0" at bounding box center [910, 567] width 91 height 23
type input "25.0000 g"
type input "12"
type input "$300.00"
click at [1438, 566] on icon at bounding box center [1444, 565] width 13 height 10
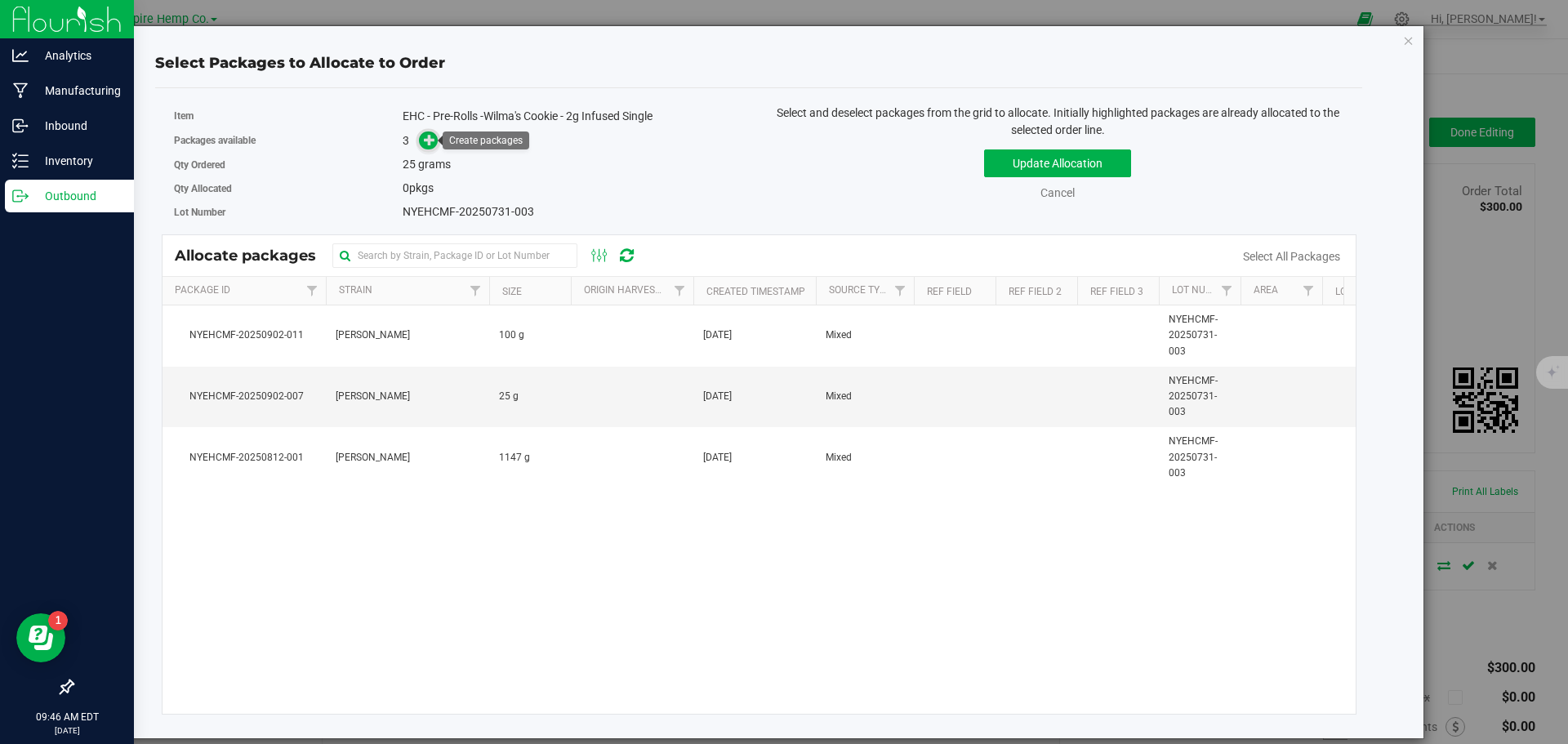
click at [421, 139] on span at bounding box center [428, 140] width 18 height 18
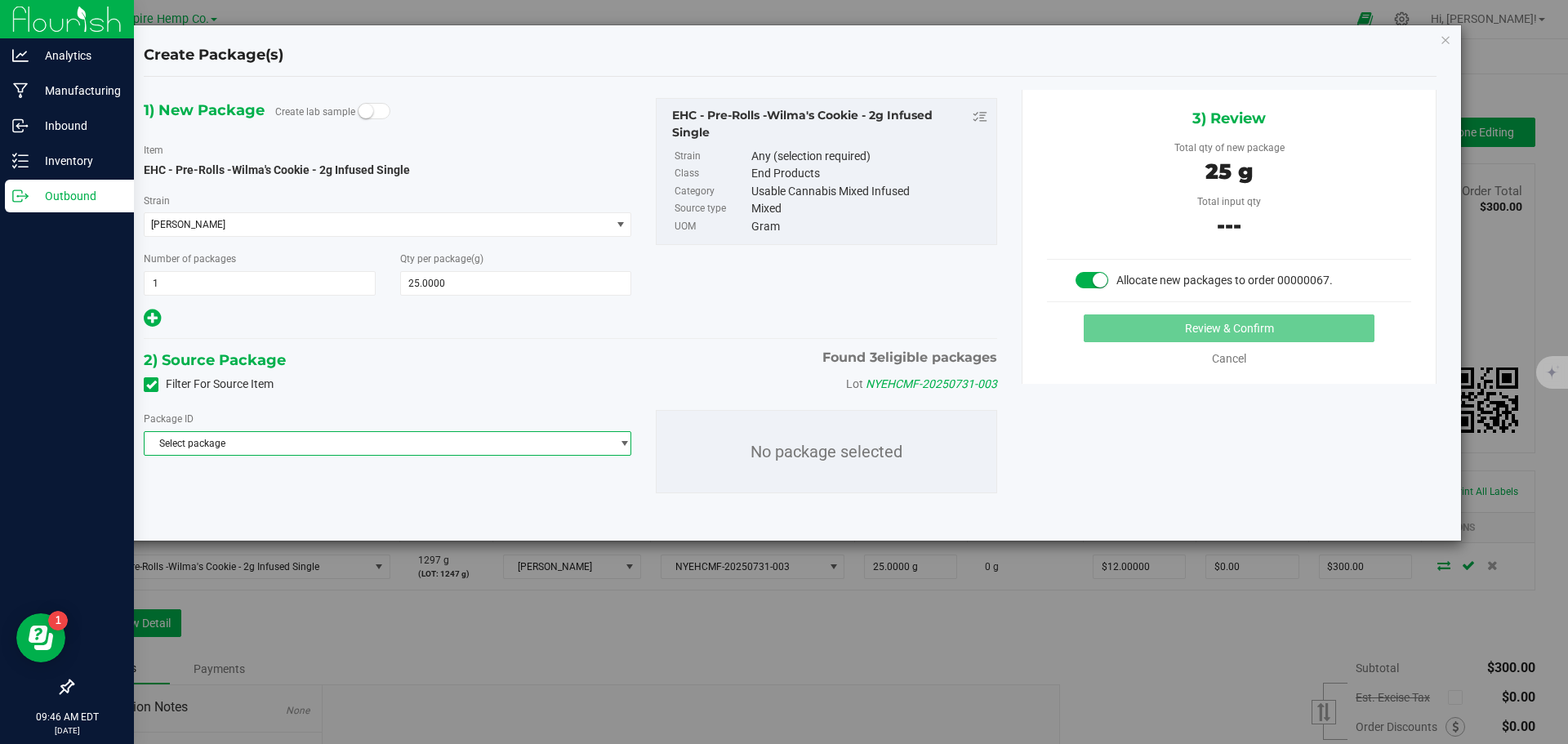
click at [336, 450] on span "Select package" at bounding box center [377, 443] width 465 height 23
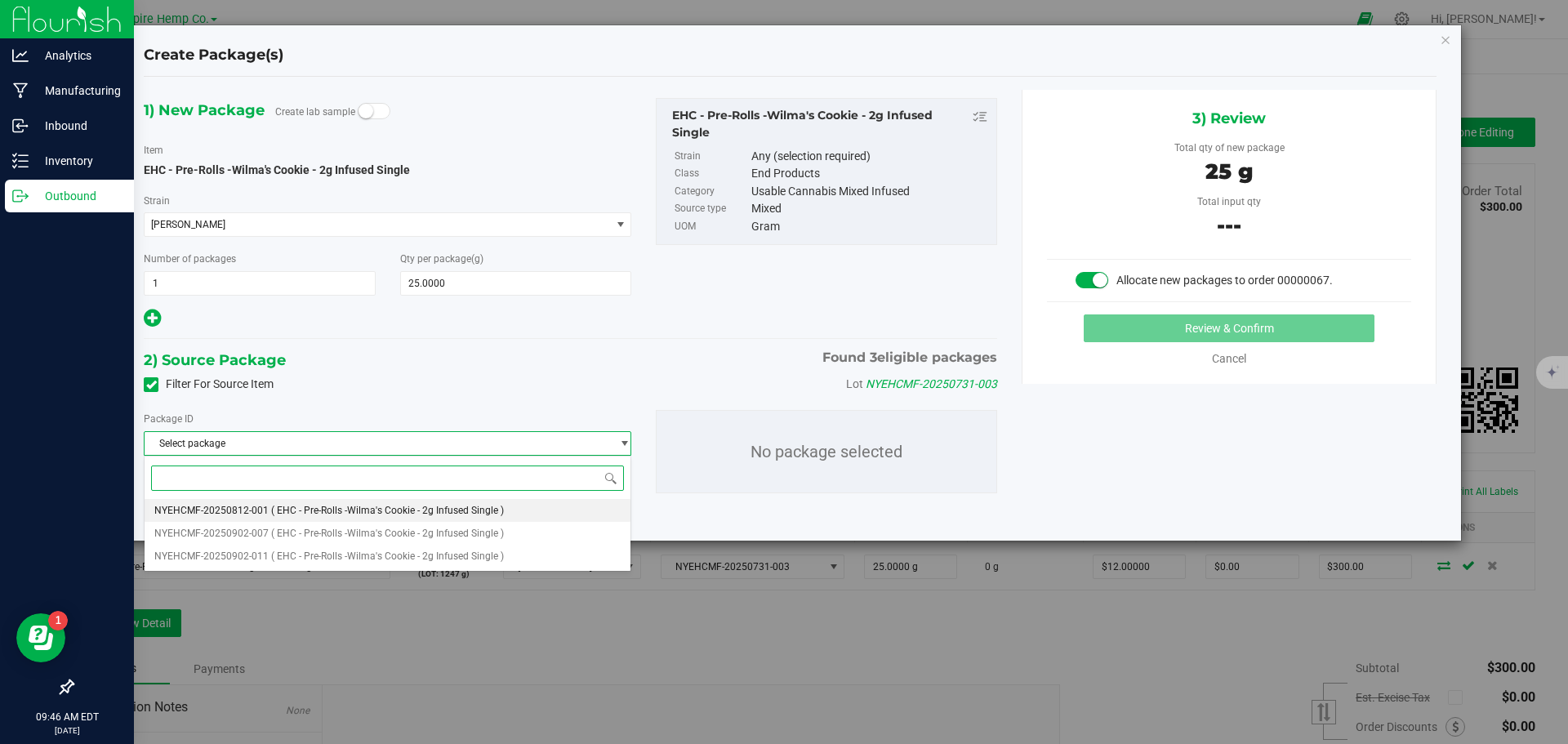
click at [349, 504] on li "NYEHCMF-20250812-001 ( EHC - Pre-Rolls -Wilma's Cookie - 2g Infused Single )" at bounding box center [388, 510] width 486 height 23
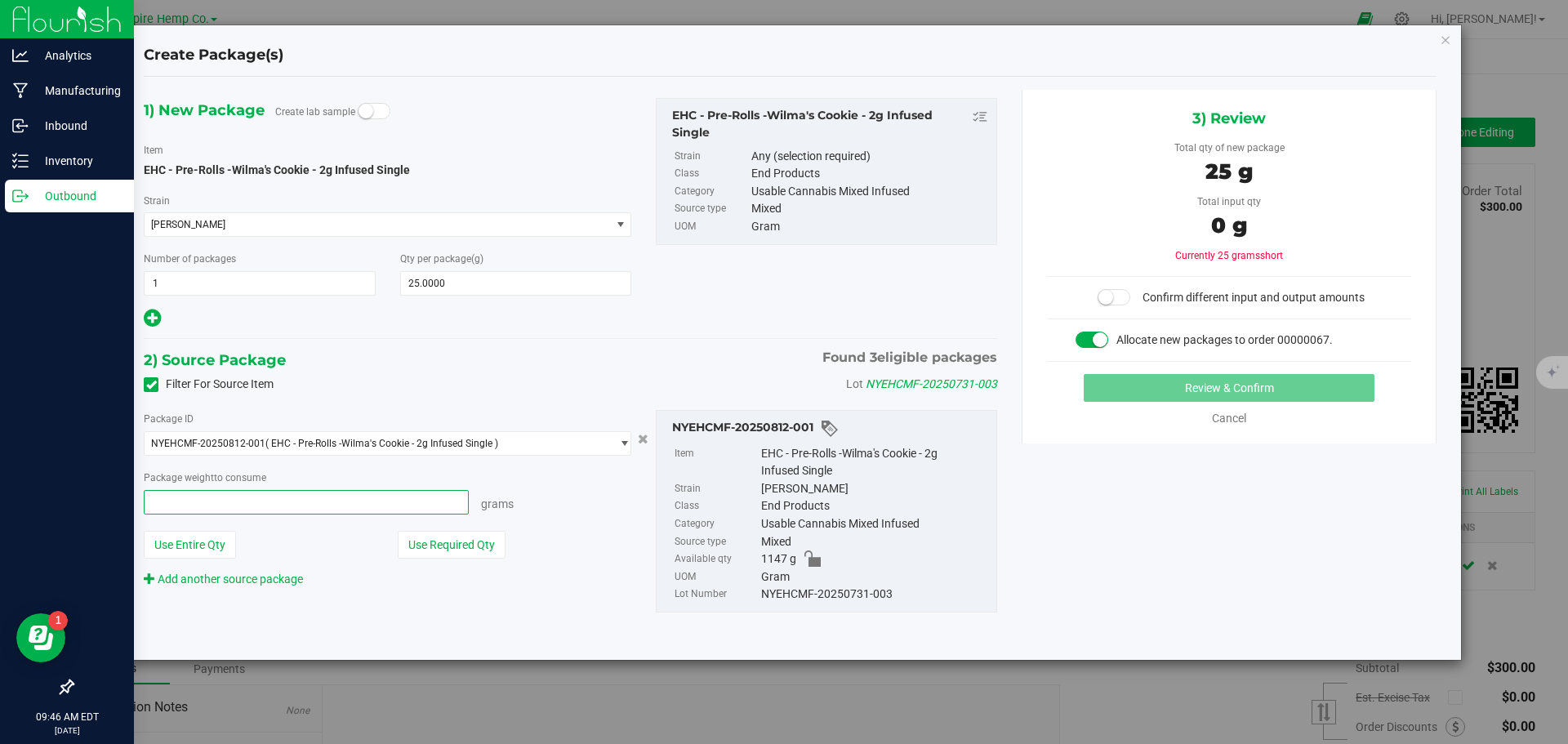
click at [349, 504] on span at bounding box center [306, 502] width 325 height 25
type input "25"
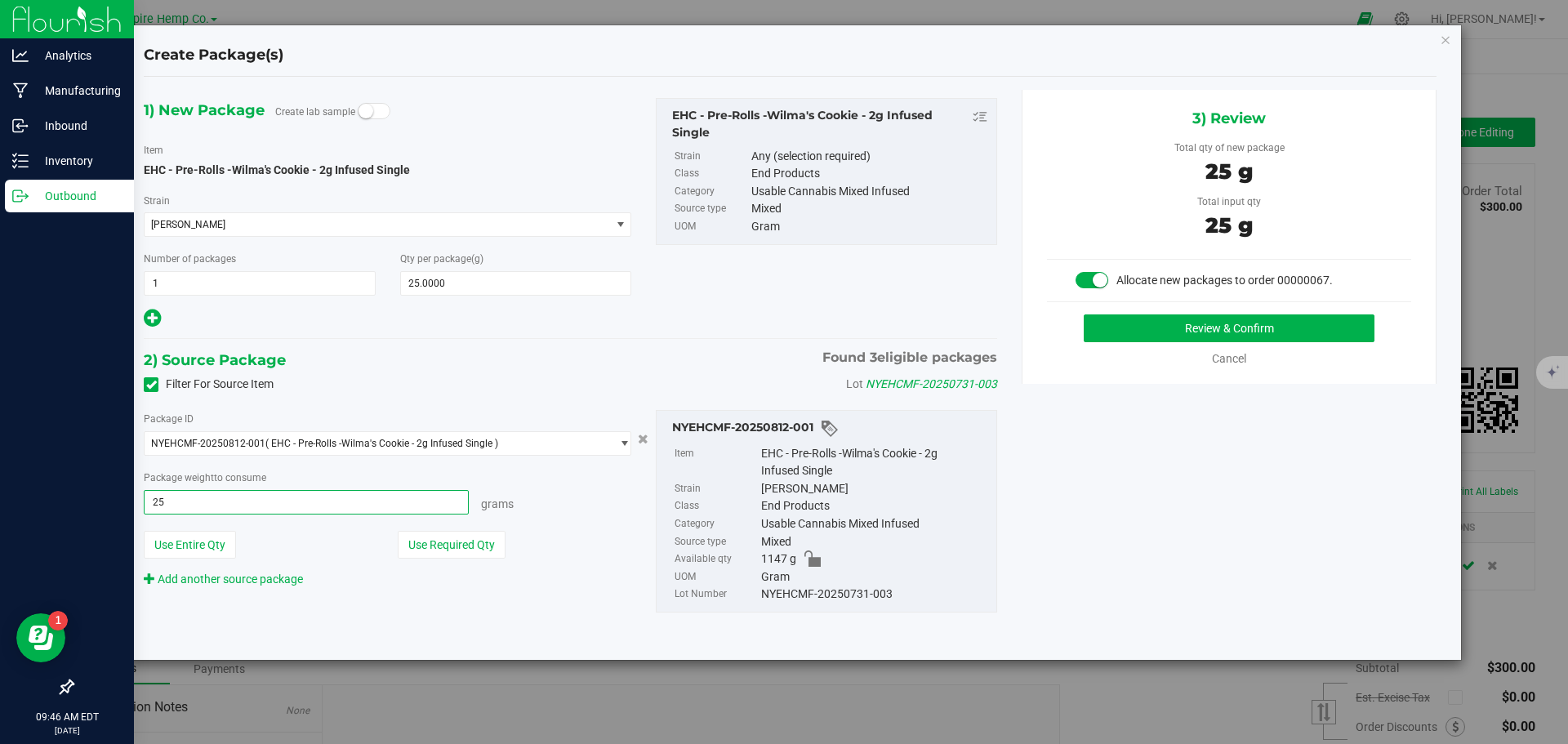
click at [1083, 315] on button "Review & Confirm" at bounding box center [1228, 329] width 291 height 28
type input "25.0000 g"
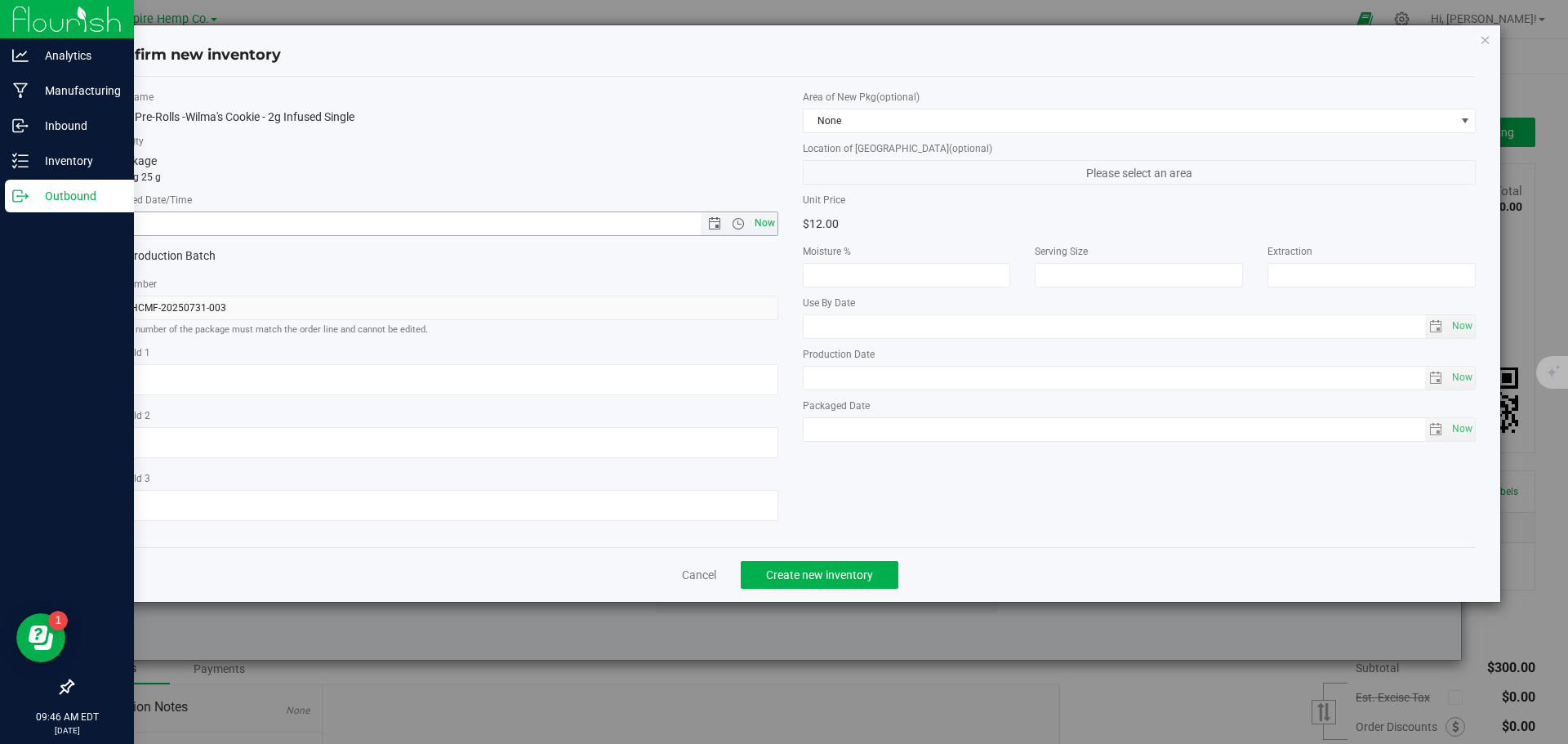
click at [763, 230] on span "Now" at bounding box center [764, 223] width 28 height 24
type input "9/24/2025 9:46 AM"
click at [861, 580] on span "Create new inventory" at bounding box center [820, 575] width 107 height 13
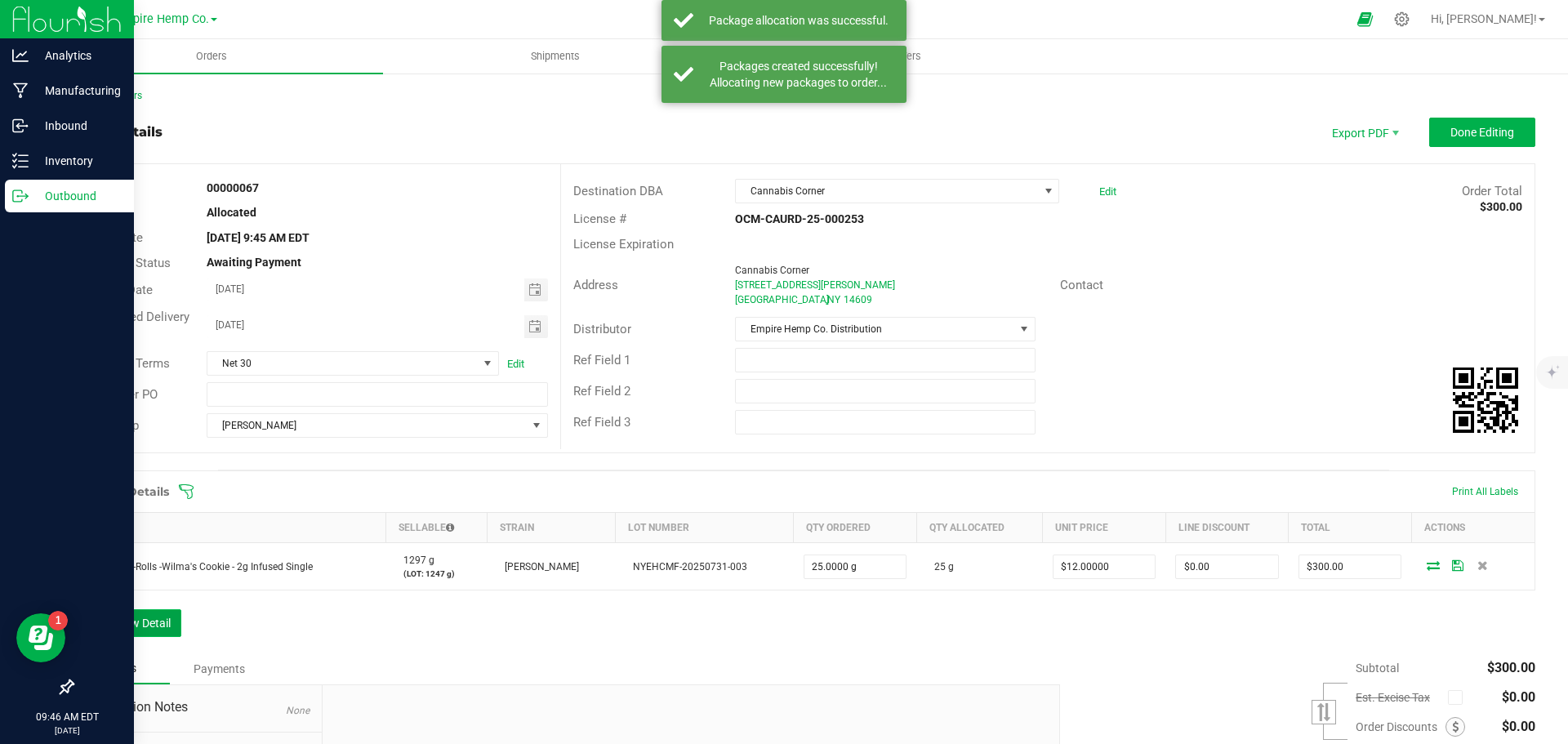
click at [146, 622] on button "Add New Detail" at bounding box center [126, 623] width 110 height 28
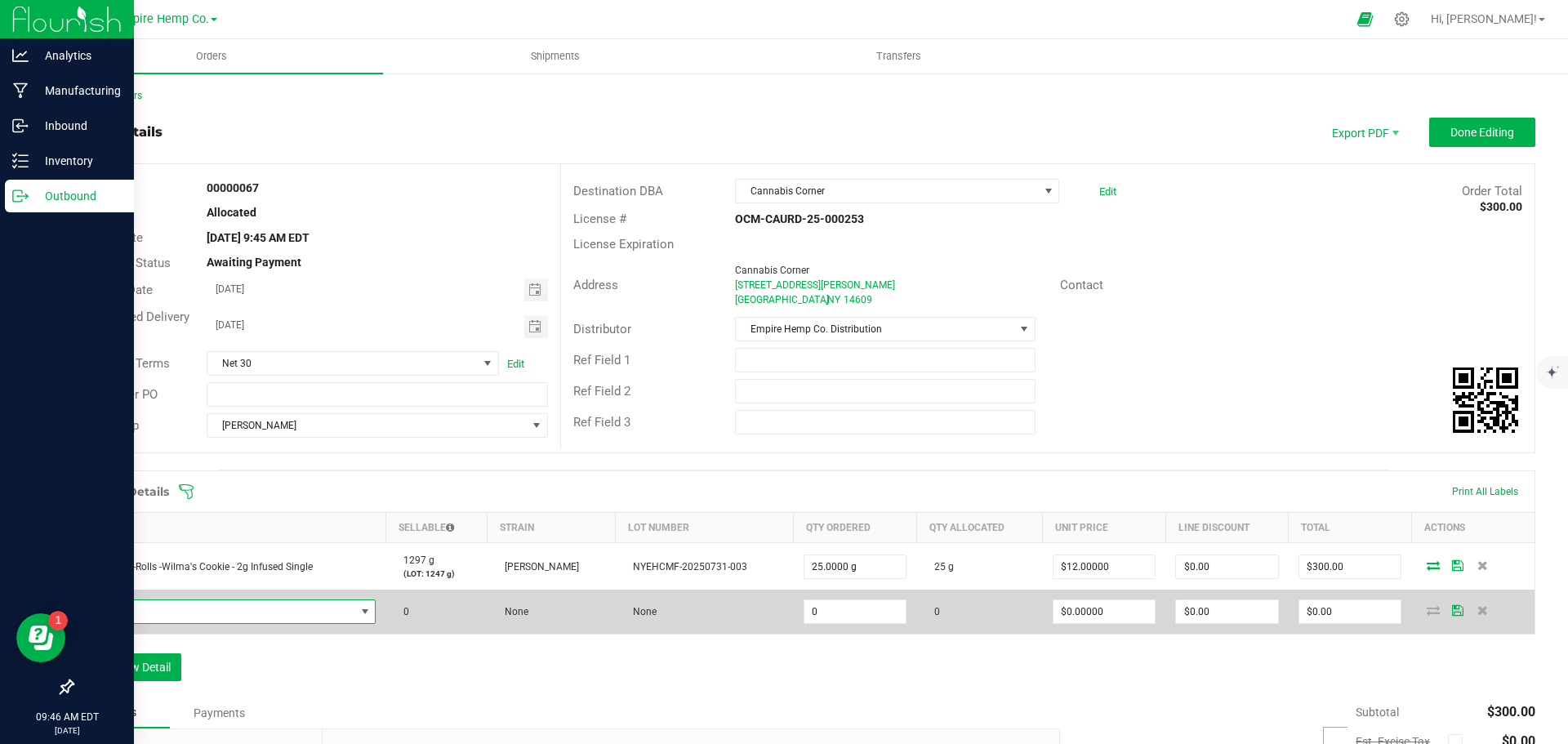
click at [154, 613] on span "NO DATA FOUND" at bounding box center [220, 611] width 271 height 23
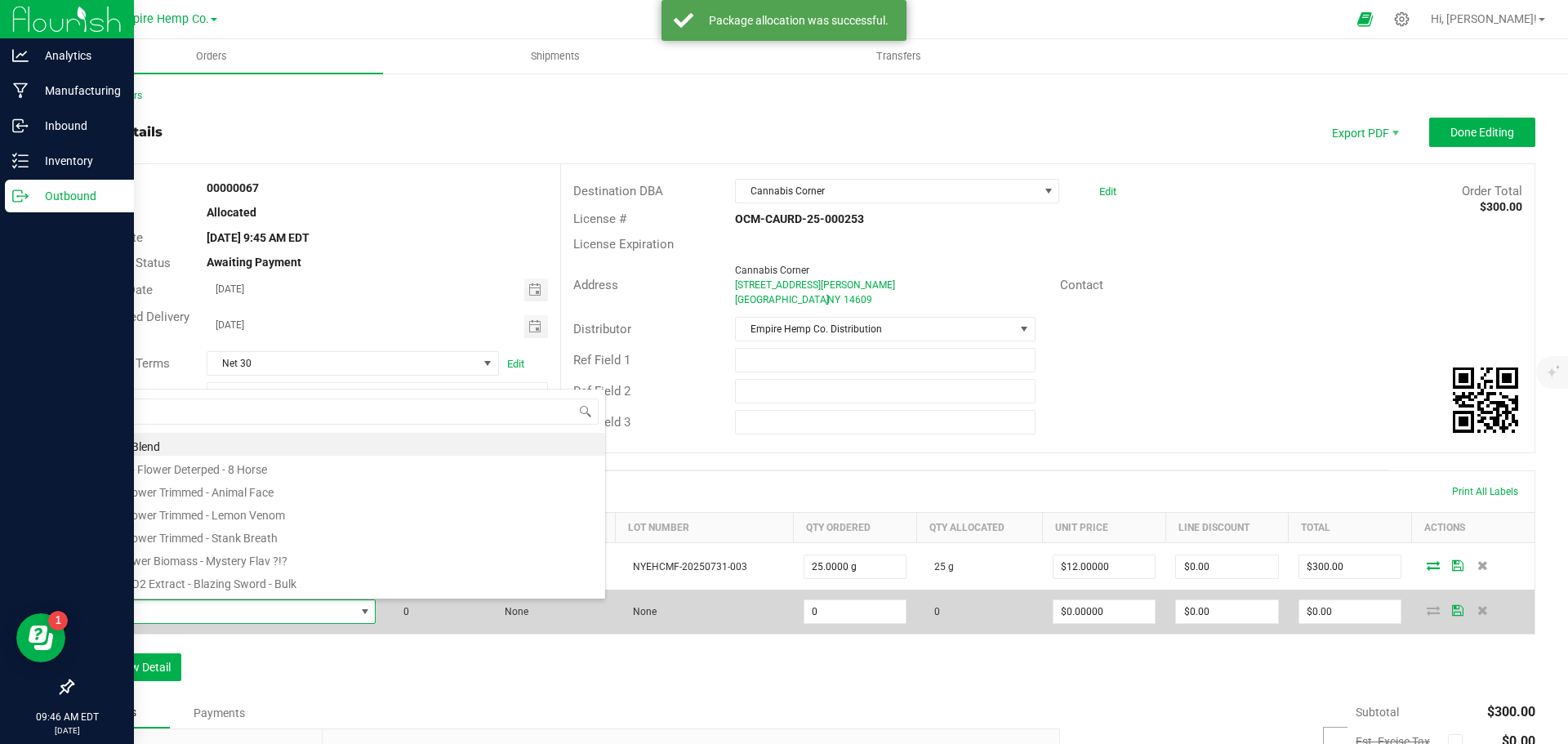
scroll to position [25, 287]
type input "lemon"
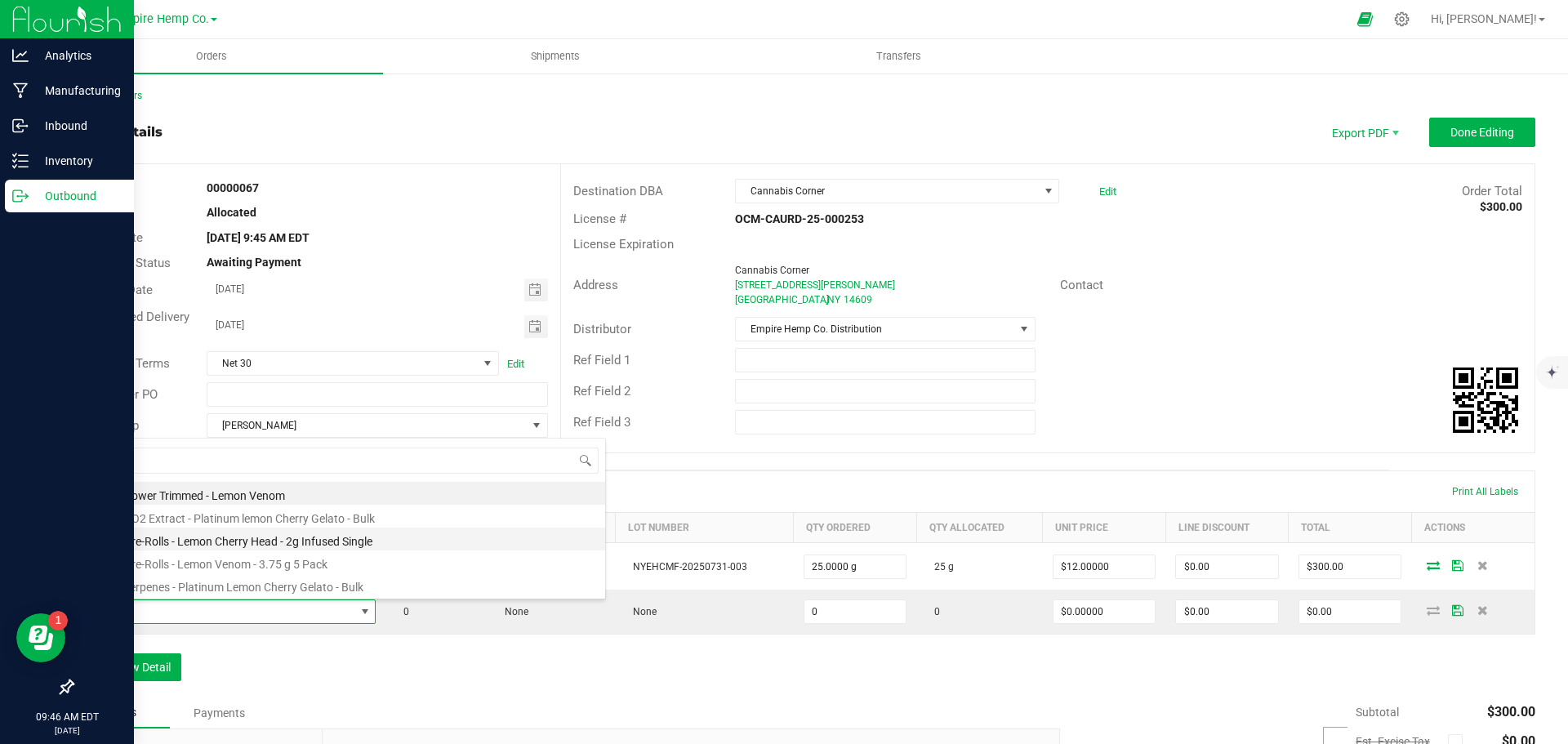
click at [233, 544] on li "EHC - Pre-Rolls - Lemon Cherry Head - 2g Infused Single" at bounding box center [344, 539] width 521 height 23
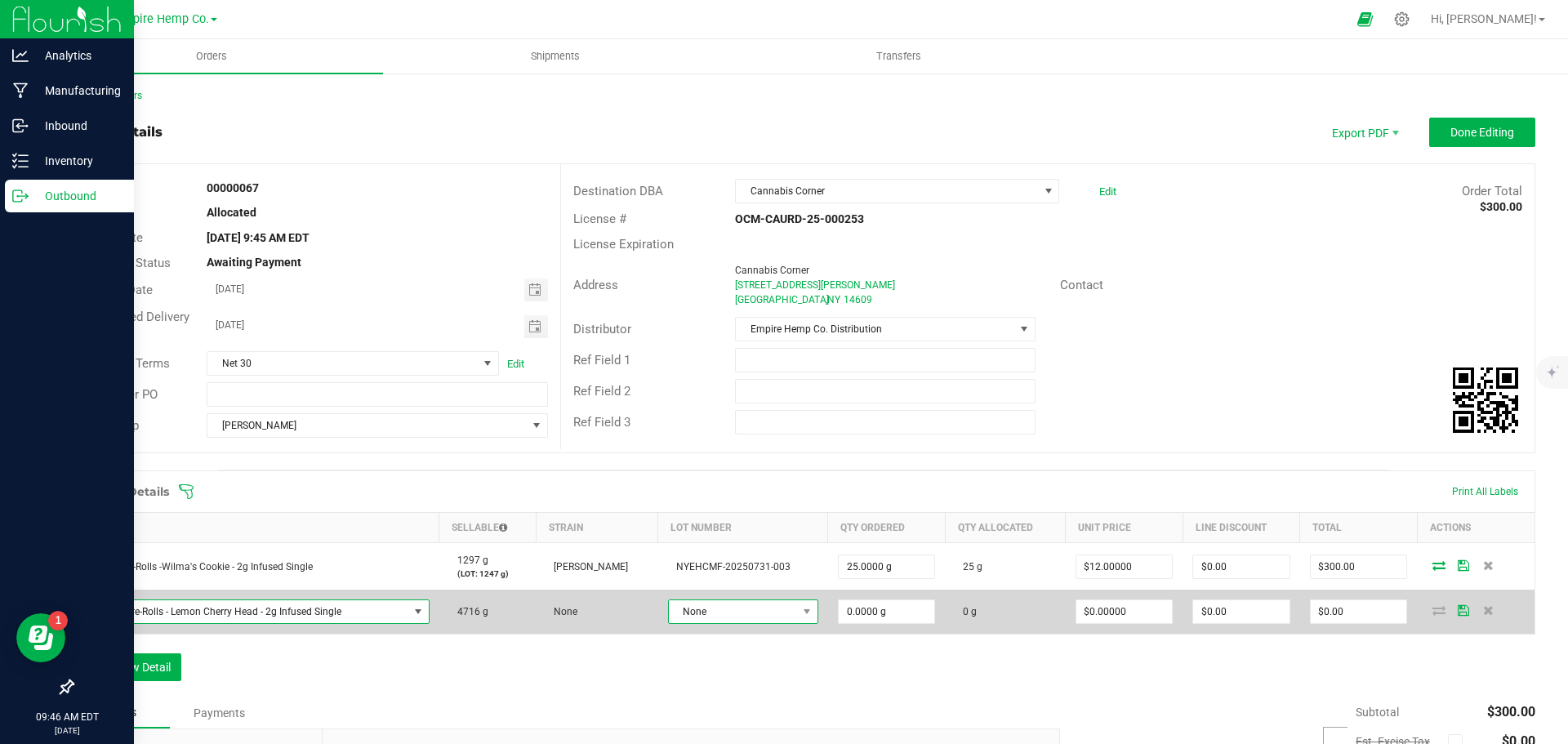
click at [722, 615] on span "None" at bounding box center [733, 611] width 128 height 23
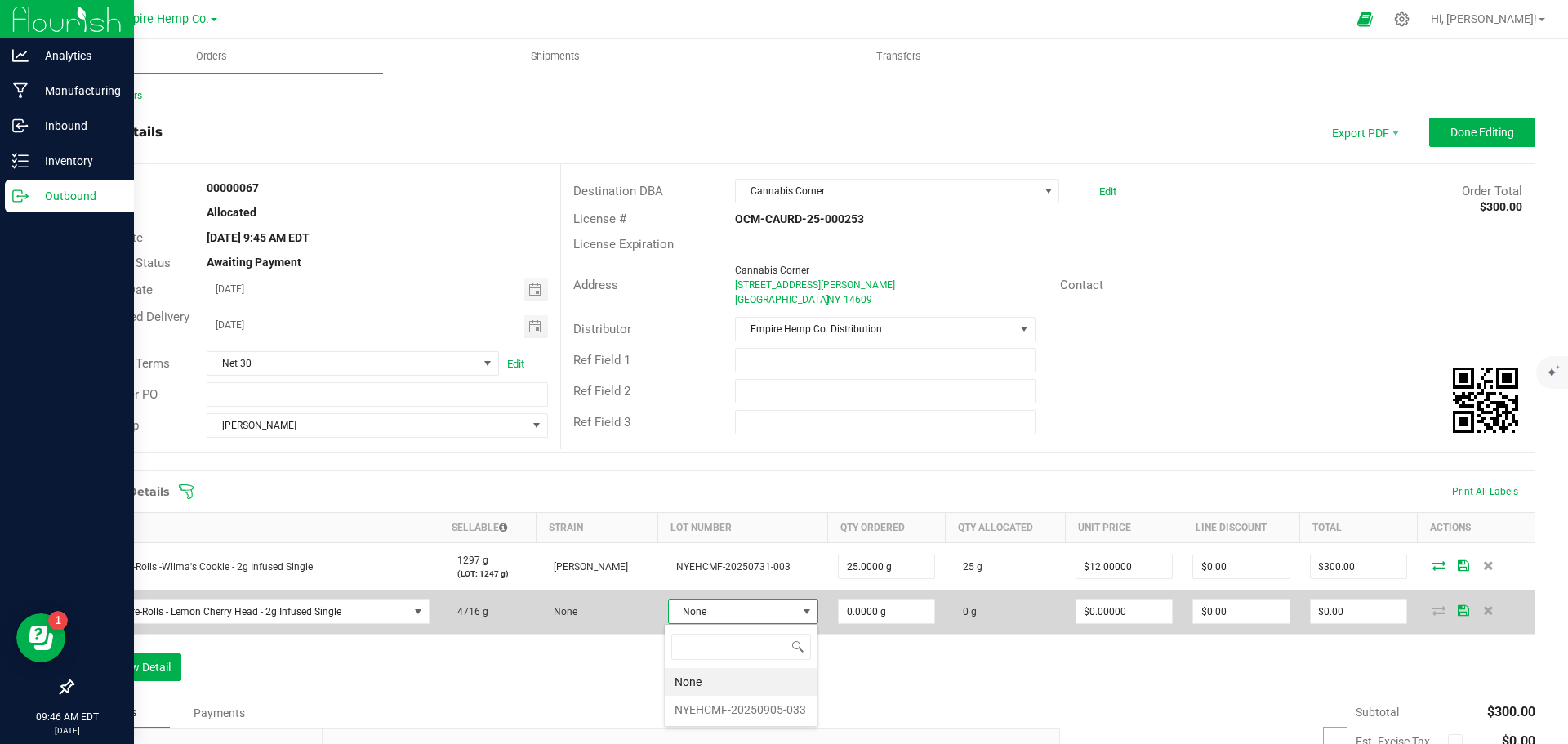
scroll to position [25, 146]
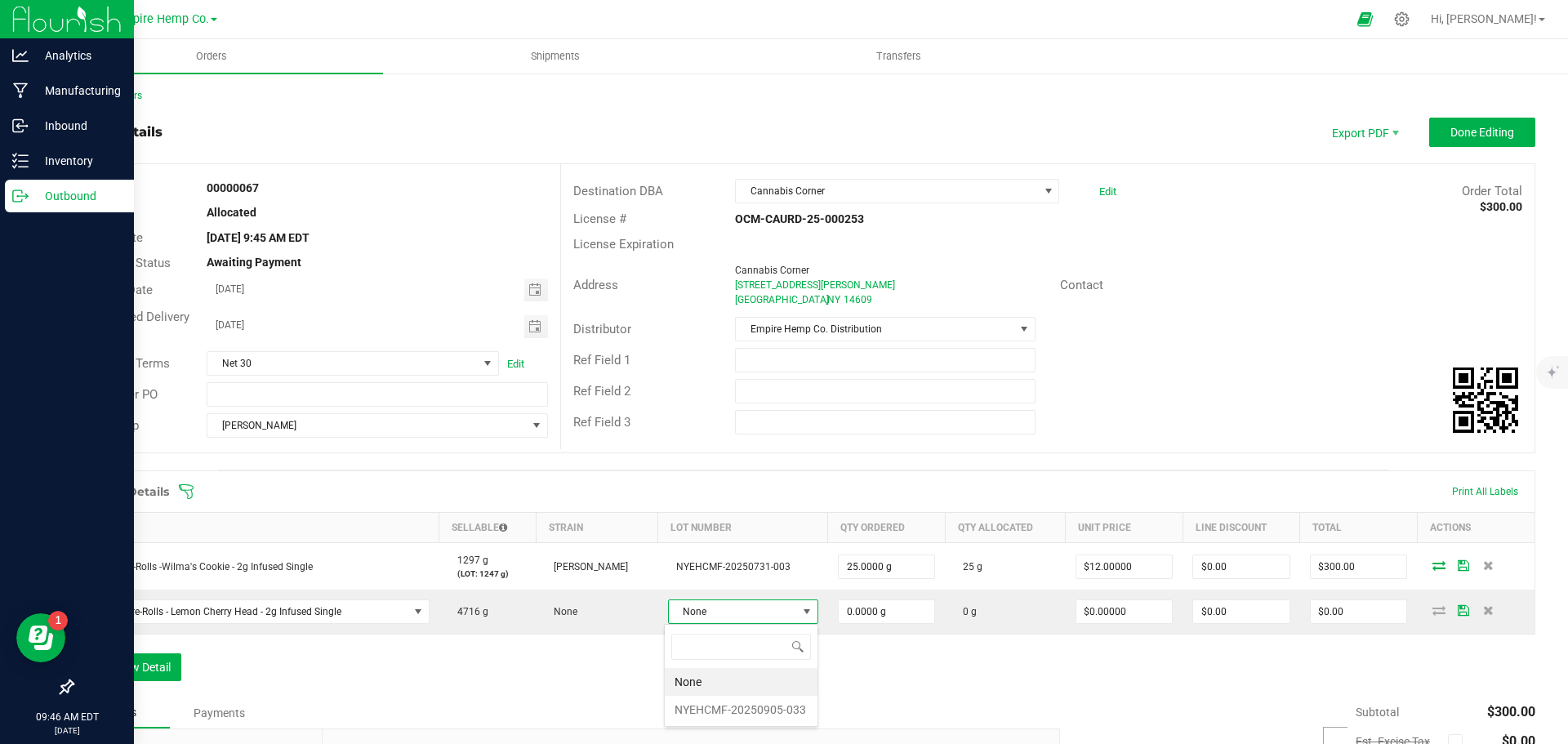
click at [744, 704] on li "NYEHCMF-20250905-033" at bounding box center [740, 710] width 152 height 28
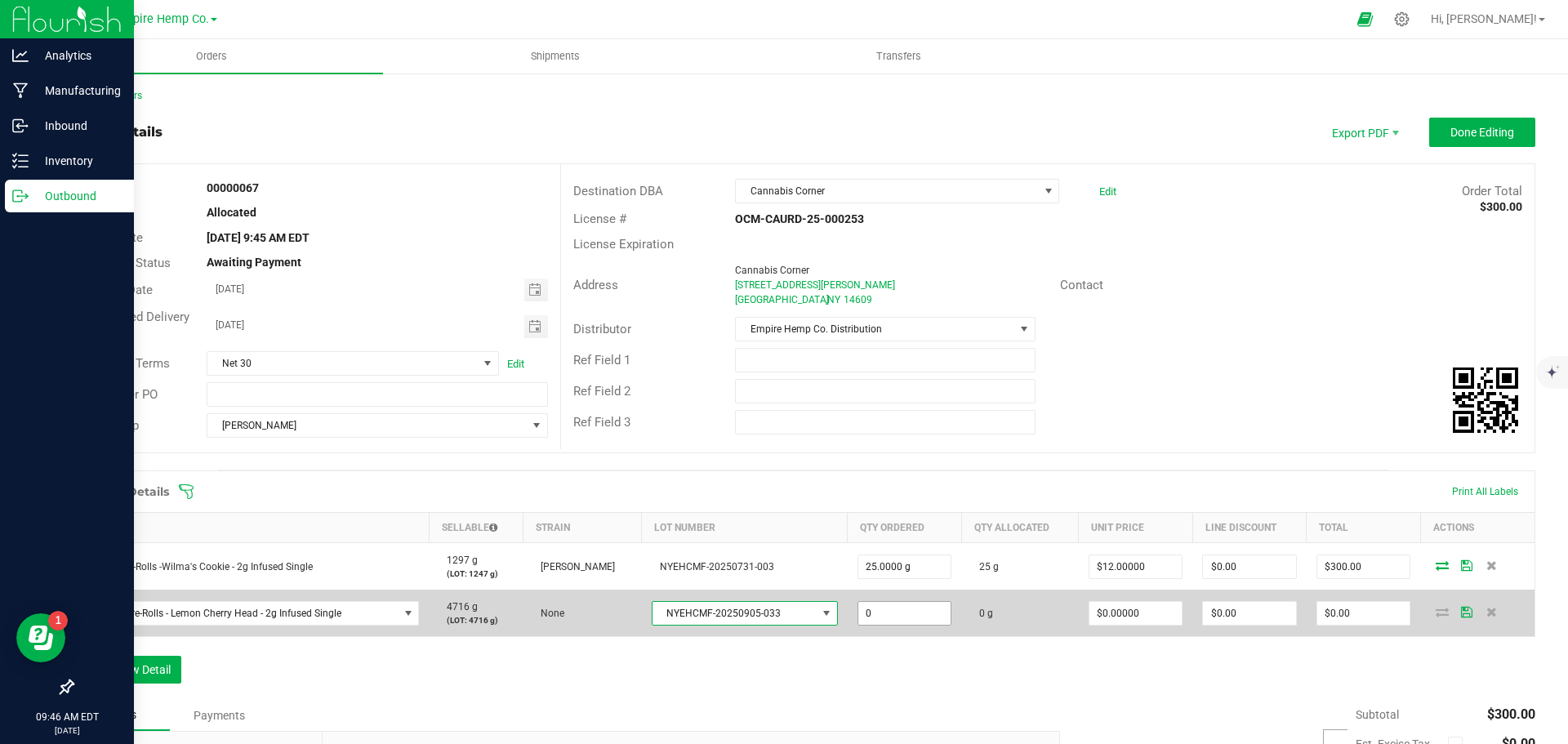
click at [924, 611] on input "0" at bounding box center [904, 613] width 93 height 23
type input "25.0000 g"
type input "0"
click at [1137, 609] on input "0" at bounding box center [1136, 613] width 93 height 23
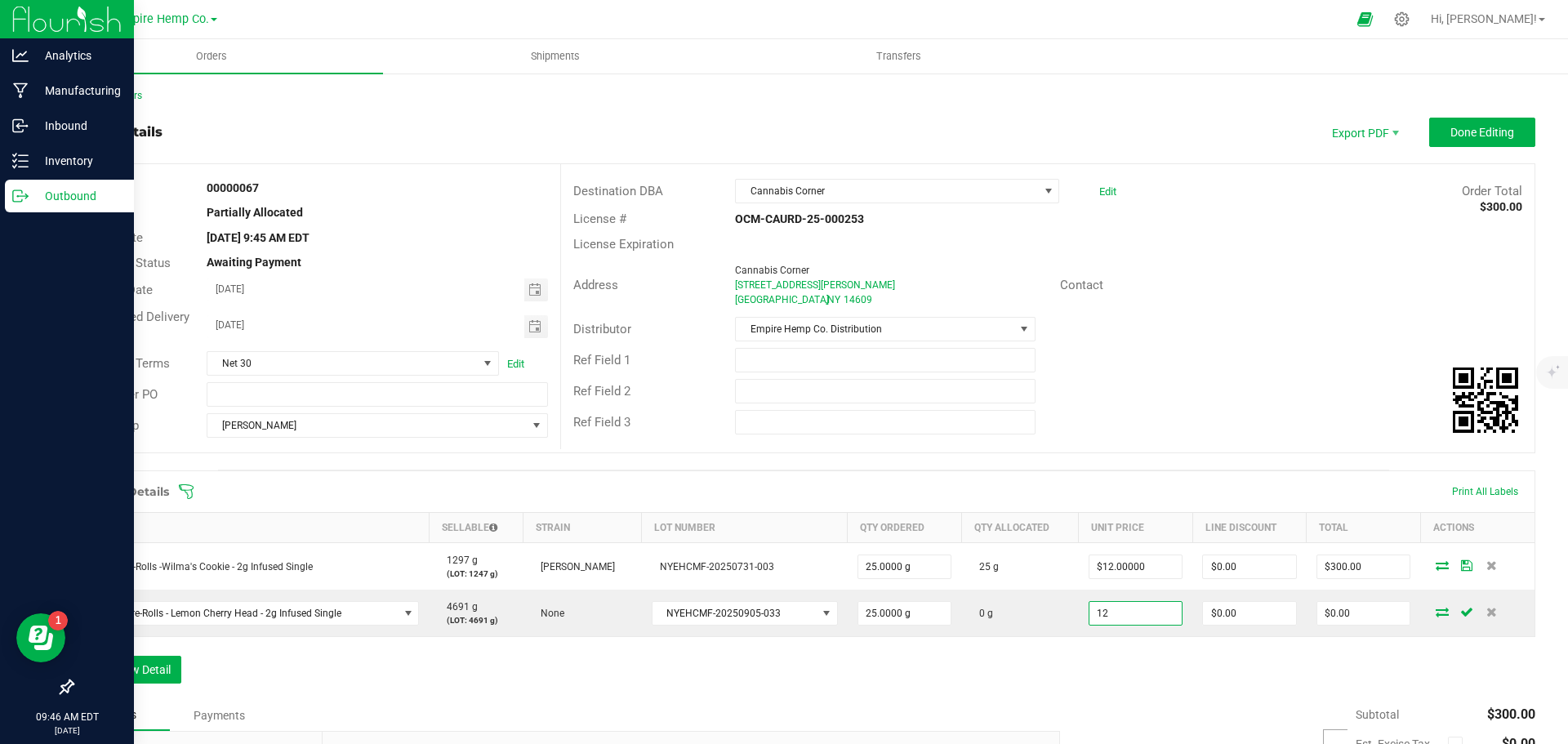
type input "$12.00000"
type input "$300.00"
click at [1168, 666] on div "Order Details Print All Labels Item Sellable Strain Lot Number Qty Ordered Qty …" at bounding box center [804, 585] width 1464 height 230
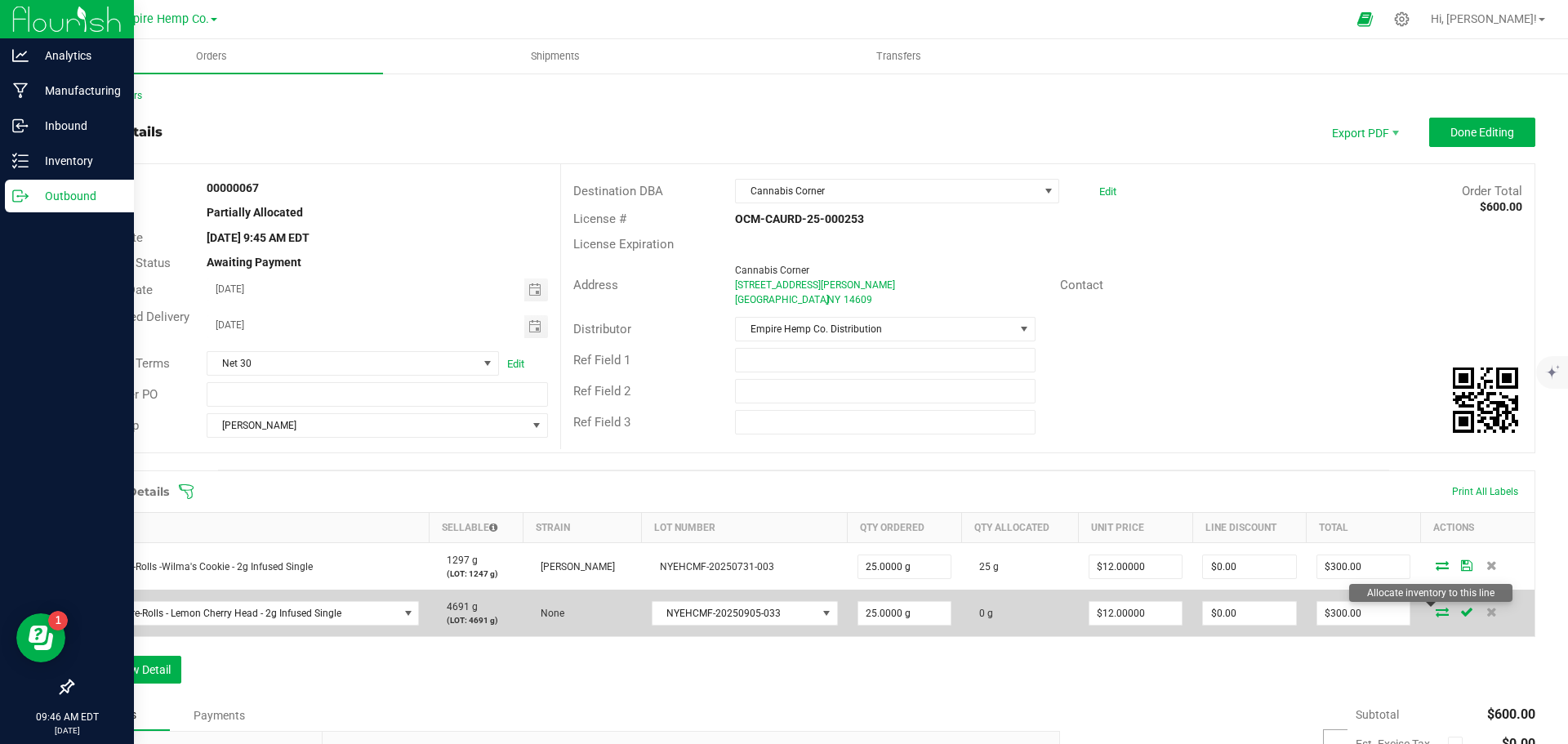
click at [1436, 614] on icon at bounding box center [1442, 612] width 13 height 10
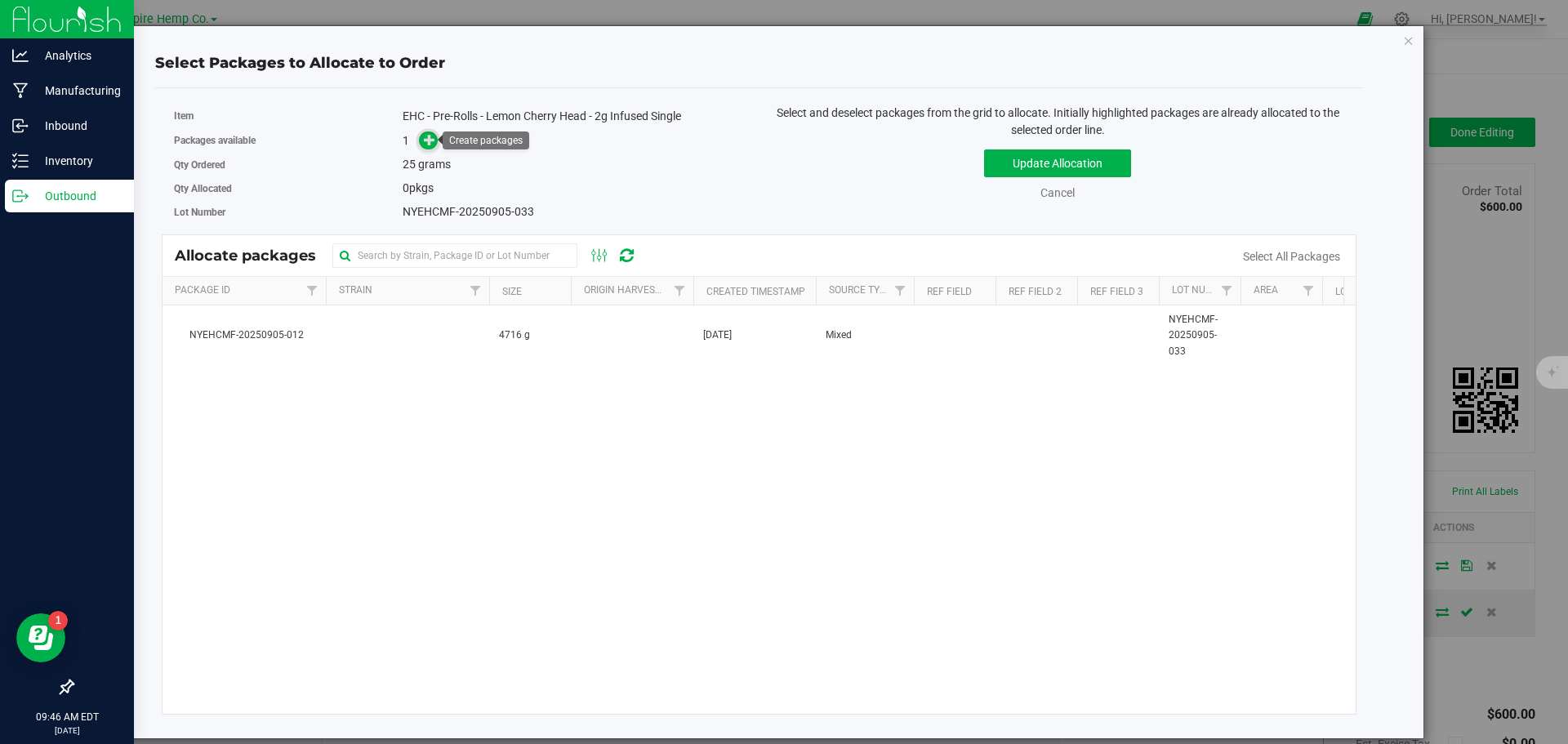
click at [429, 138] on icon at bounding box center [429, 139] width 11 height 11
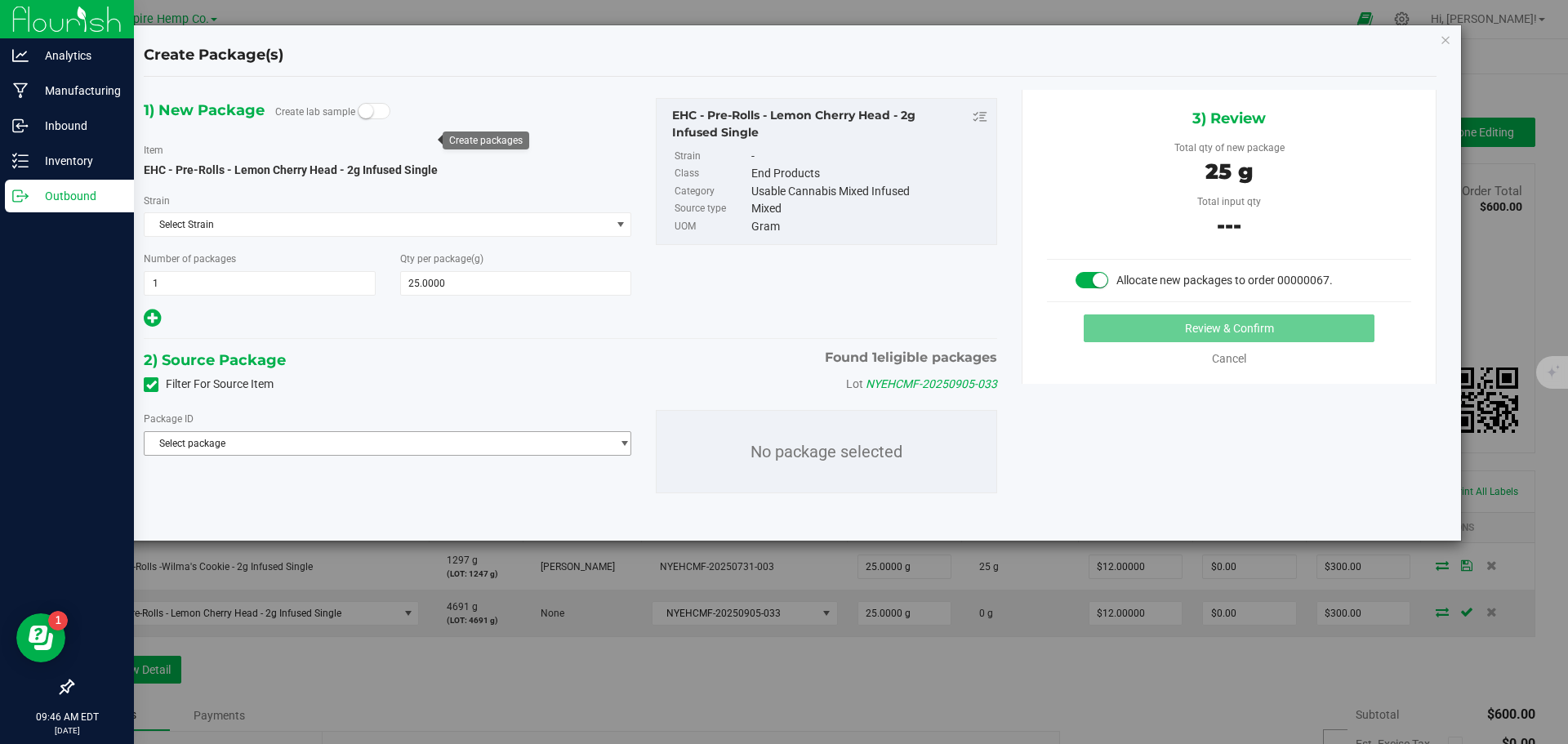
click at [313, 439] on span "Select package" at bounding box center [377, 443] width 465 height 23
click at [327, 510] on span "( EHC - Pre-Rolls - Lemon Cherry Head - 2g Infused Single )" at bounding box center [399, 510] width 255 height 11
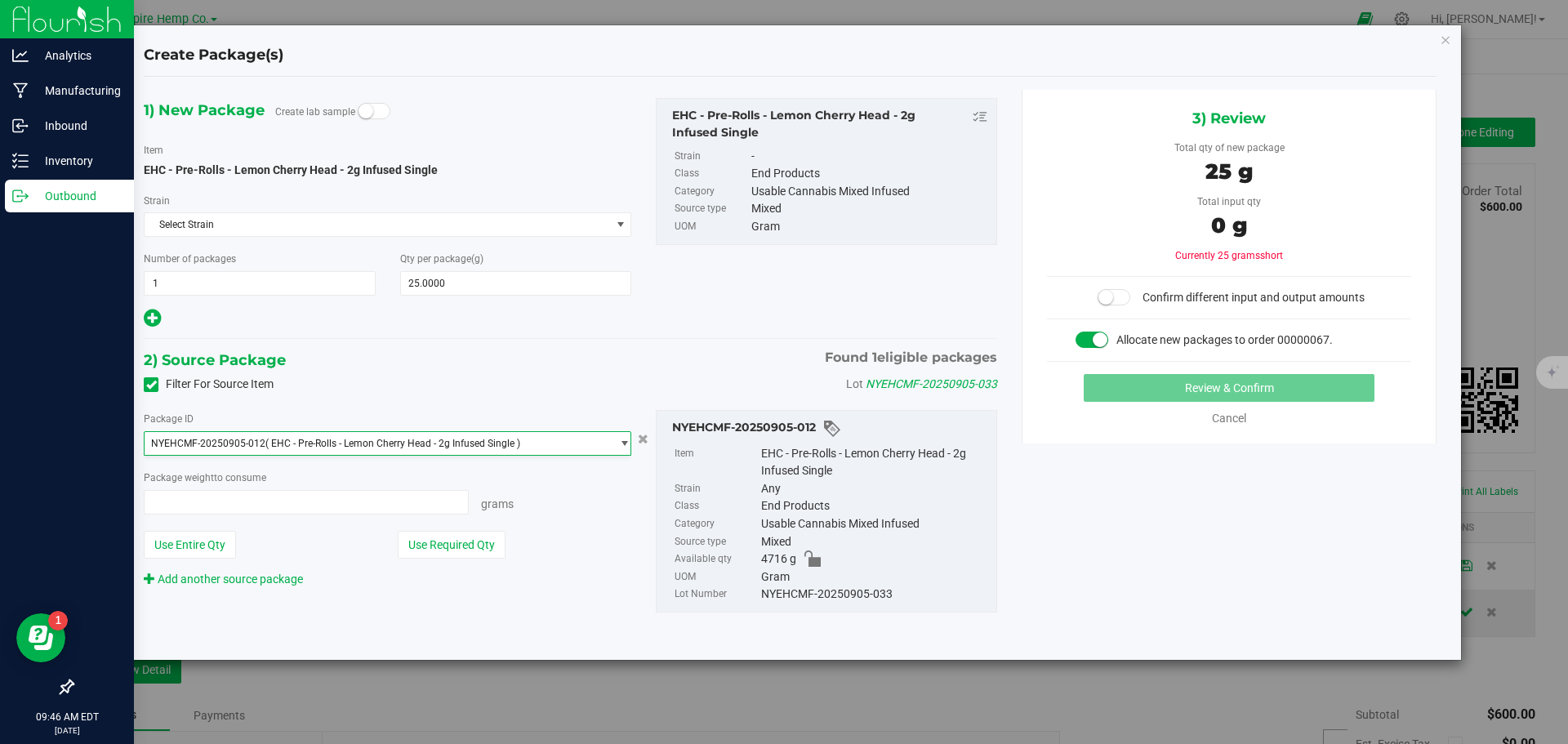
type input "0.0000 g"
click at [366, 499] on span at bounding box center [306, 502] width 325 height 25
type input "25"
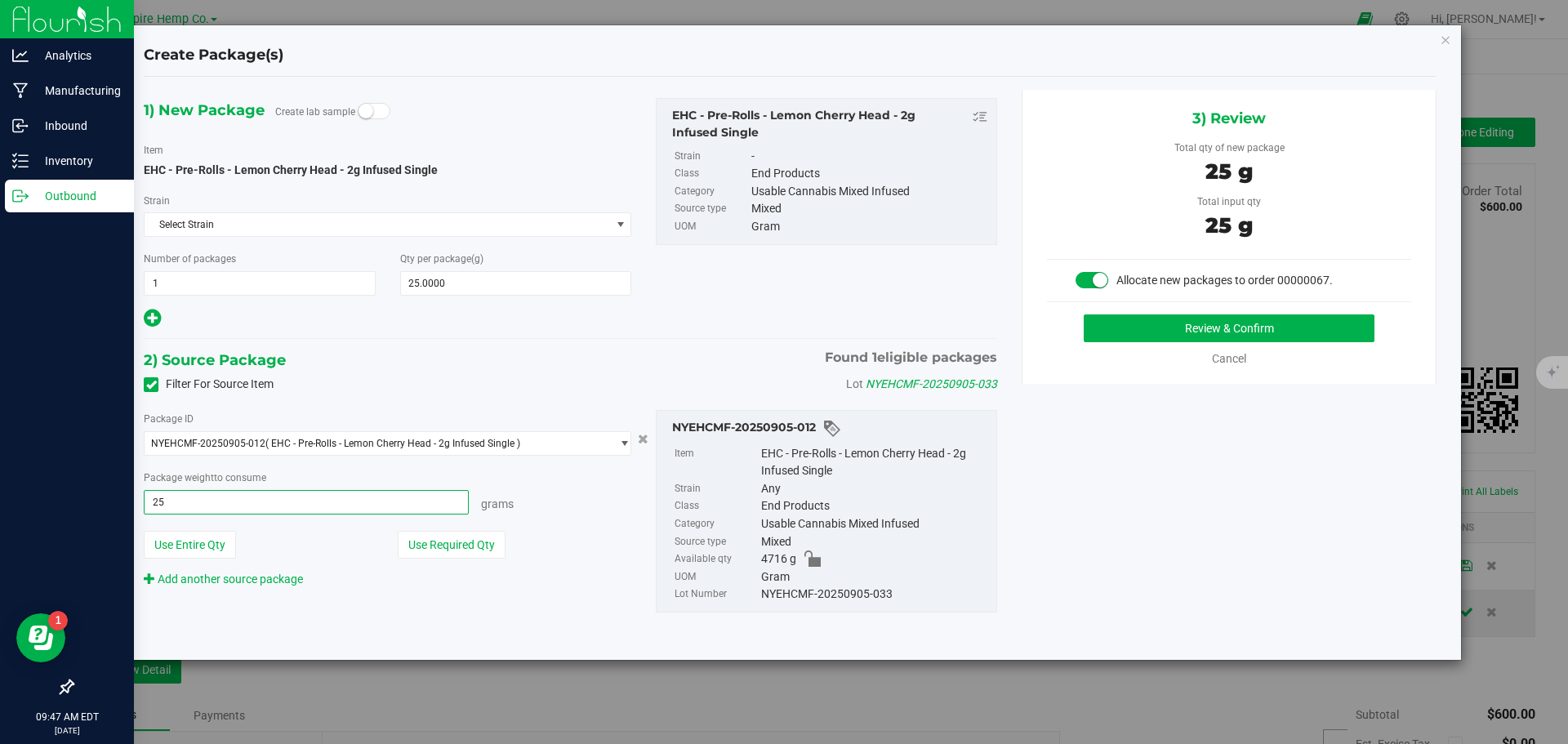
click at [1083, 315] on button "Review & Confirm" at bounding box center [1228, 329] width 291 height 28
type input "25.0000 g"
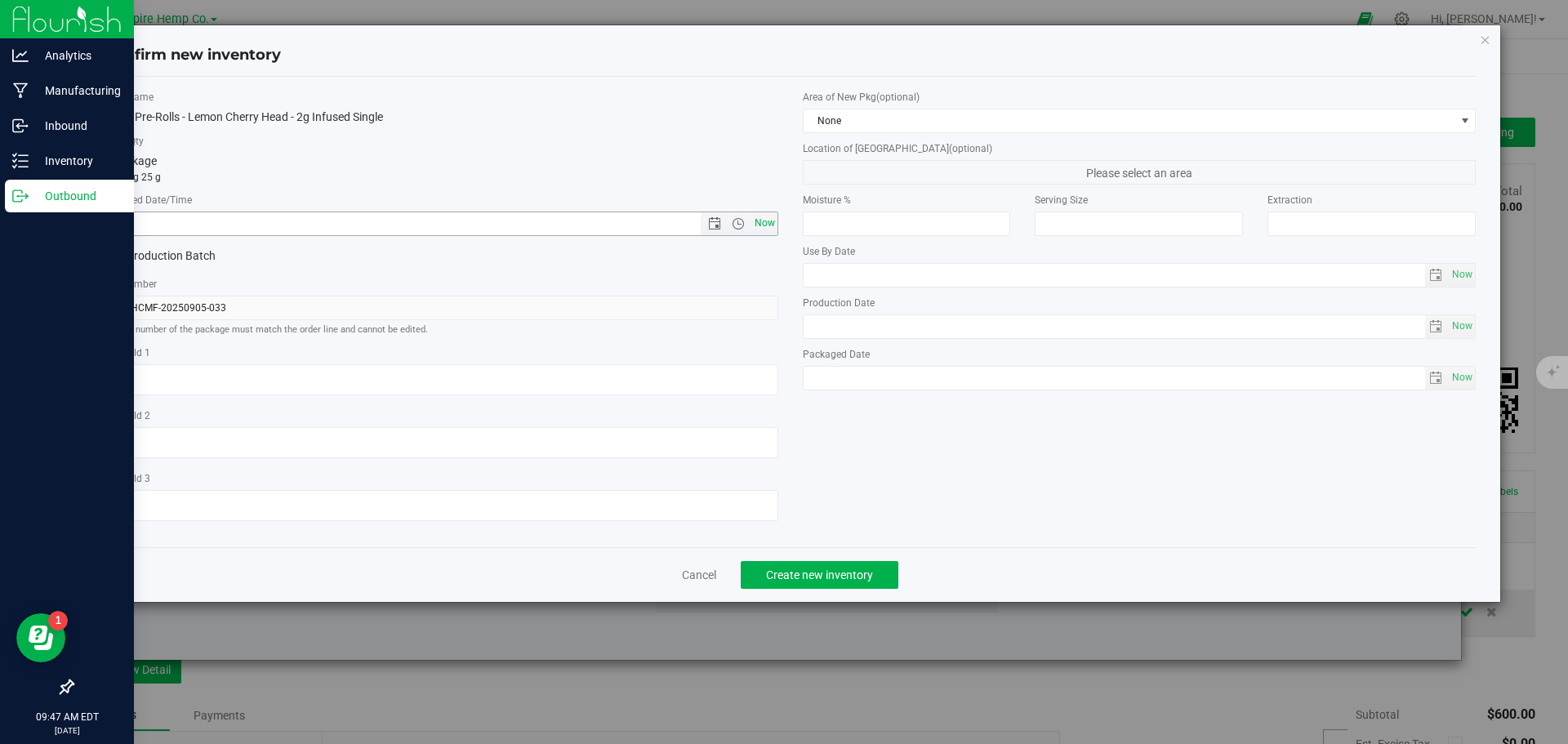
click at [768, 225] on span "Now" at bounding box center [764, 223] width 28 height 24
type input "9/24/2025 9:47 AM"
click at [860, 570] on span "Create new inventory" at bounding box center [820, 575] width 107 height 13
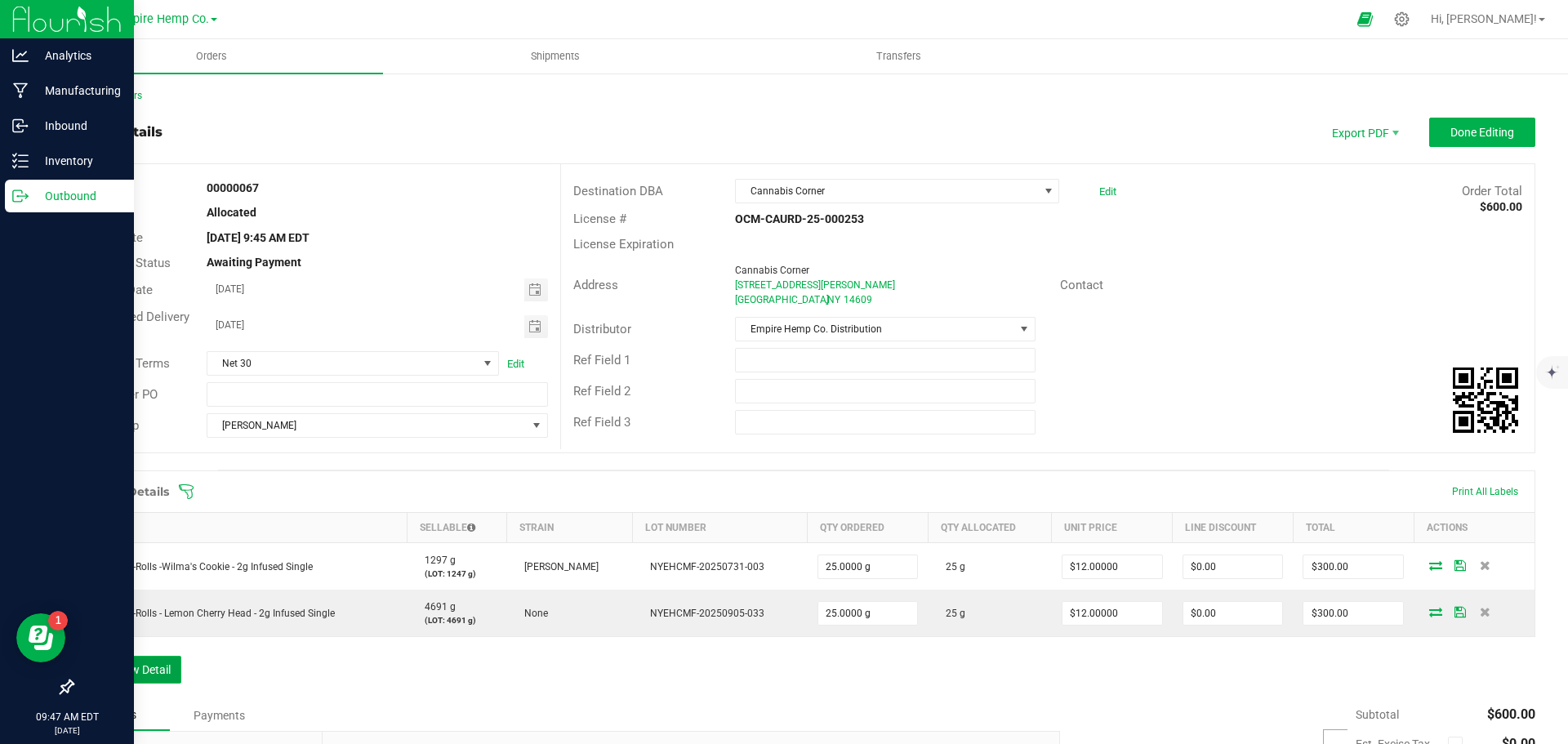
click at [160, 666] on button "Add New Detail" at bounding box center [126, 670] width 110 height 28
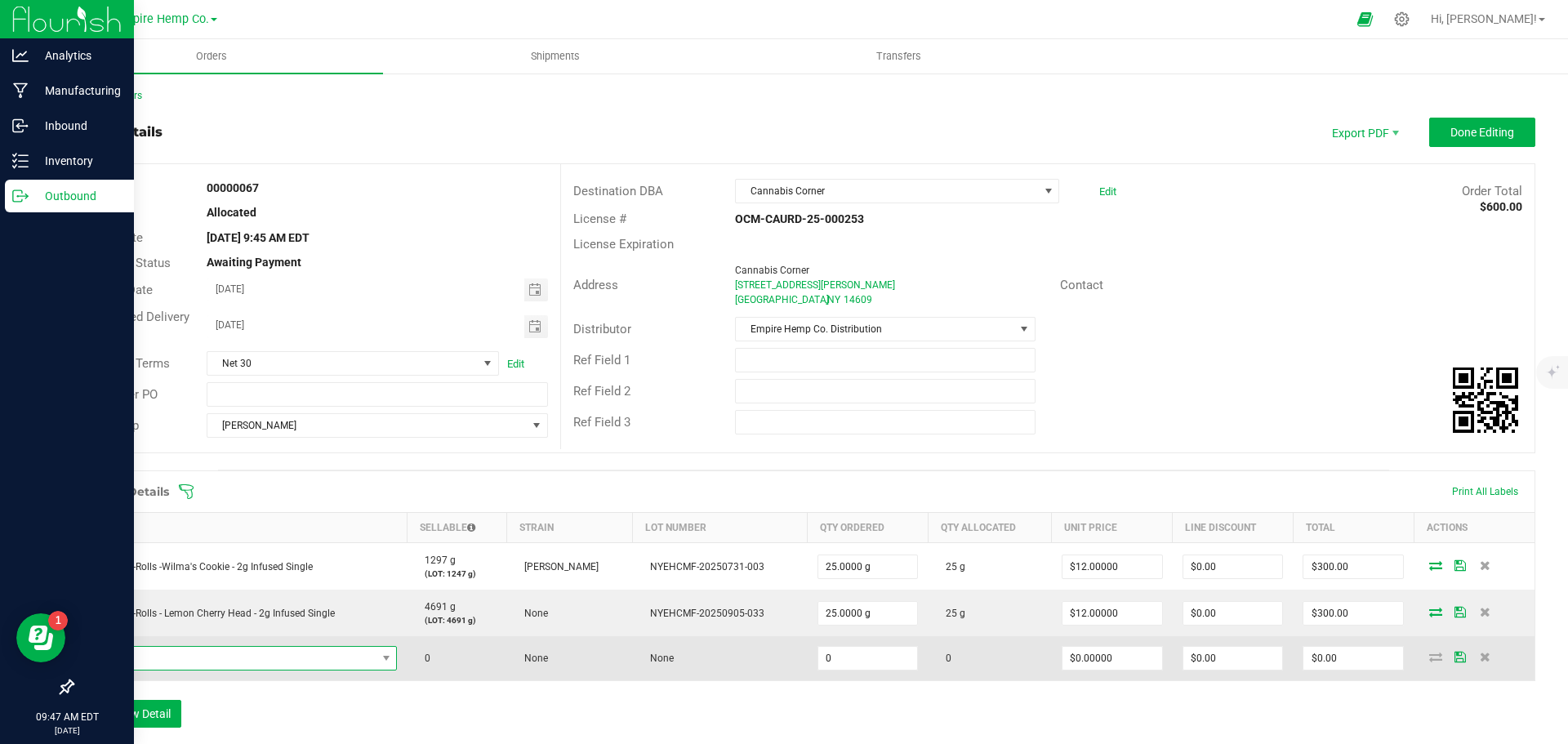
click at [176, 667] on span "NO DATA FOUND" at bounding box center [230, 658] width 293 height 23
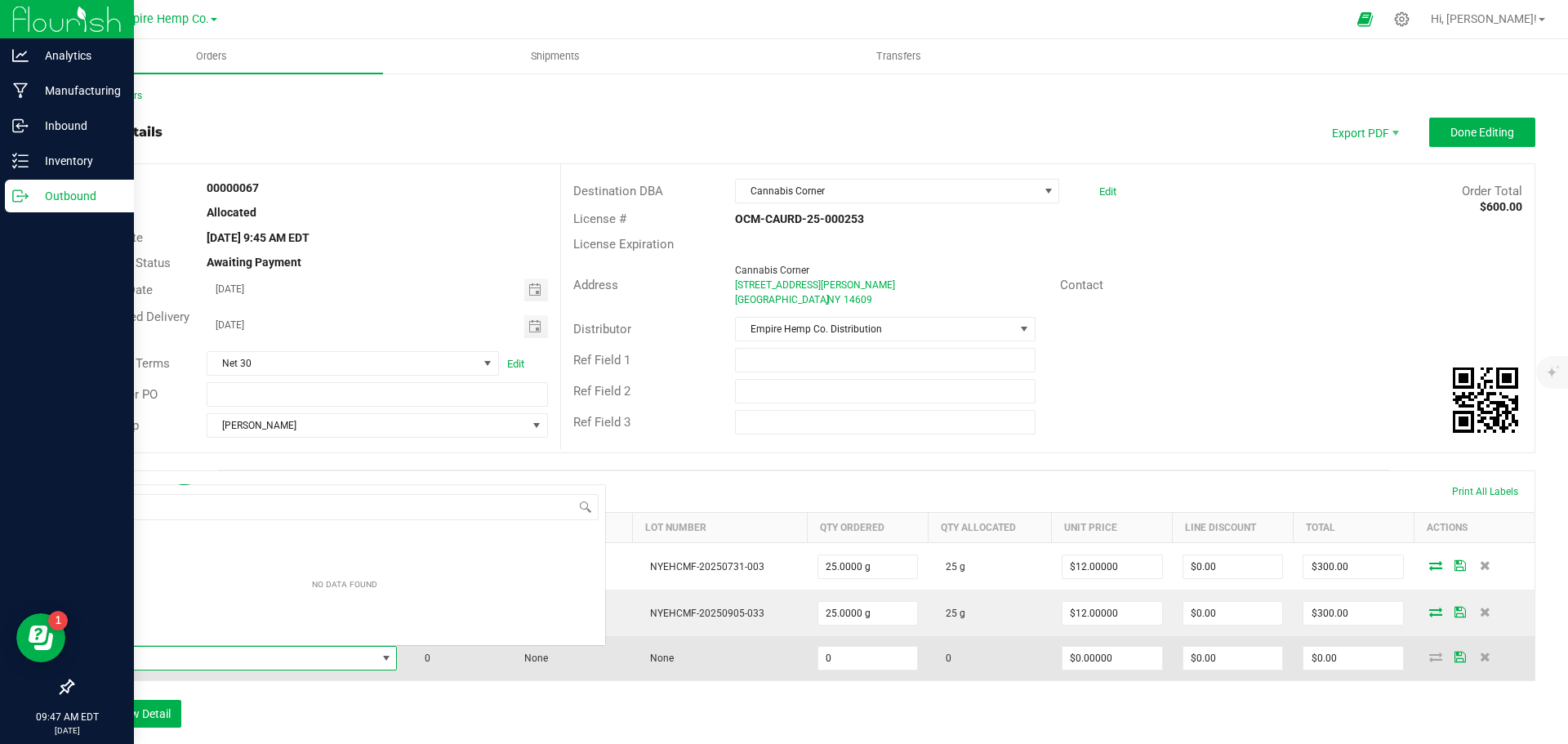
scroll to position [25, 308]
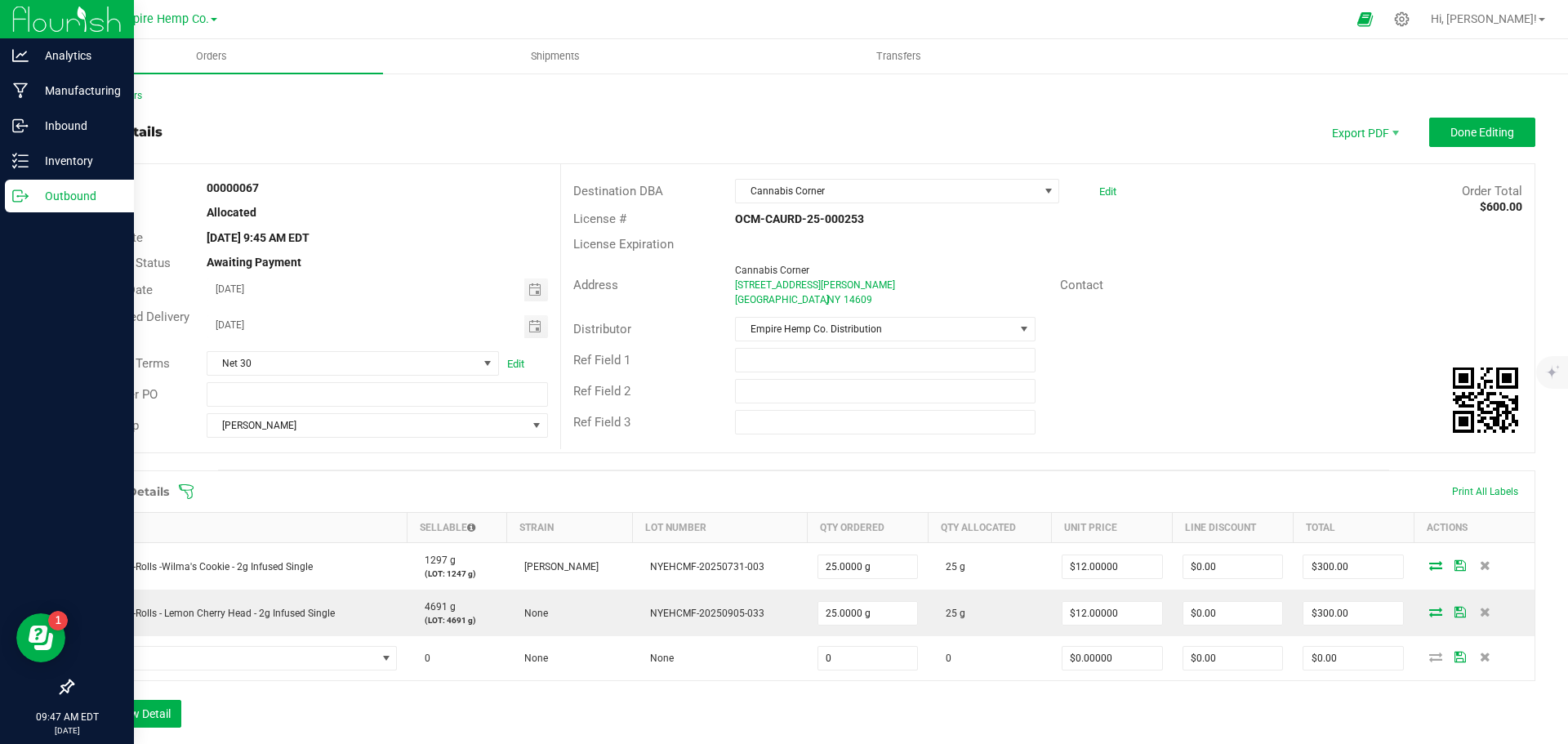
click at [724, 489] on span at bounding box center [910, 492] width 1464 height 17
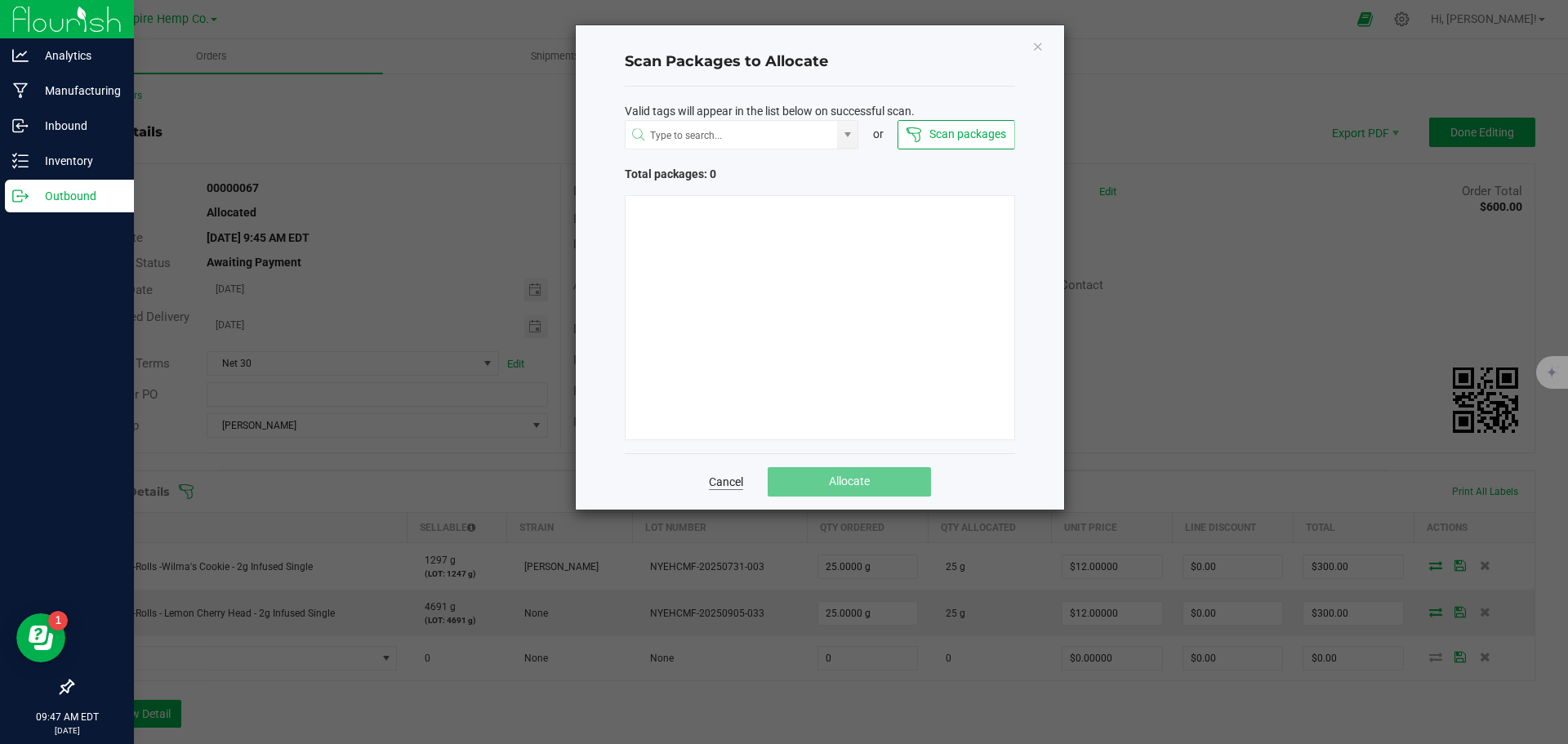
click at [726, 482] on link "Cancel" at bounding box center [725, 482] width 34 height 17
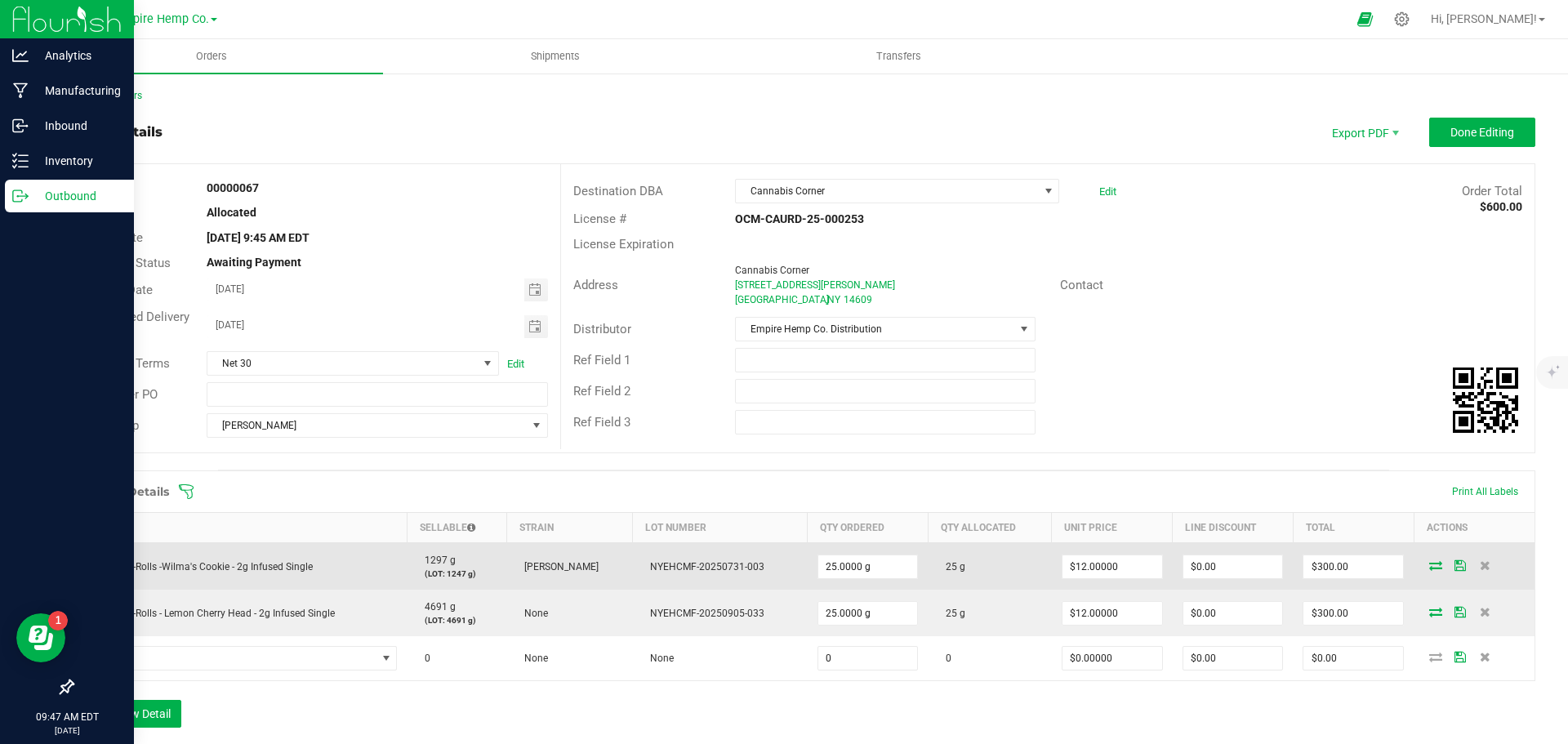
click at [253, 572] on td "EHC - Pre-Rolls -Wilma's Cookie - 2g Infused Single" at bounding box center [241, 567] width 334 height 47
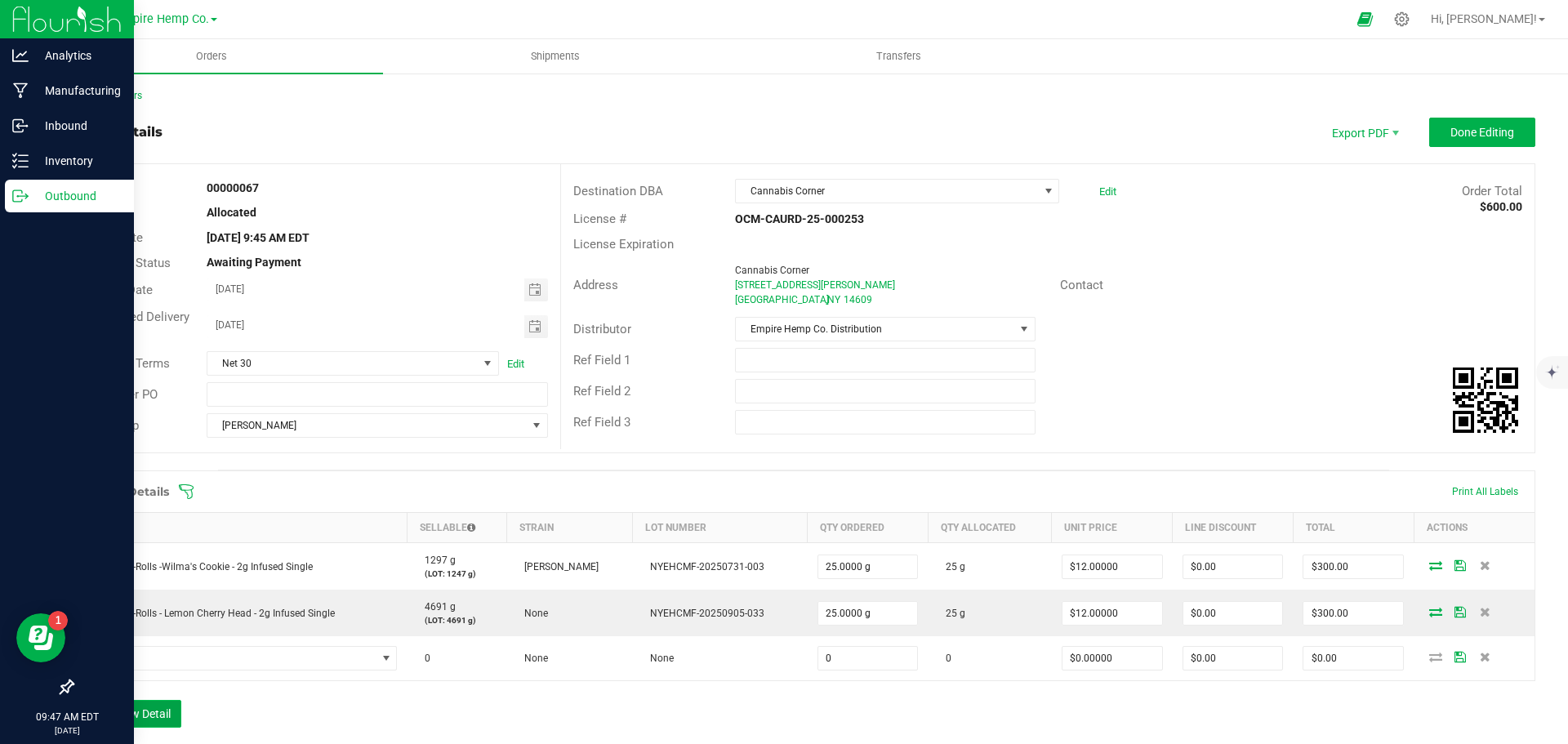
click at [140, 714] on button "Add New Detail" at bounding box center [126, 714] width 110 height 28
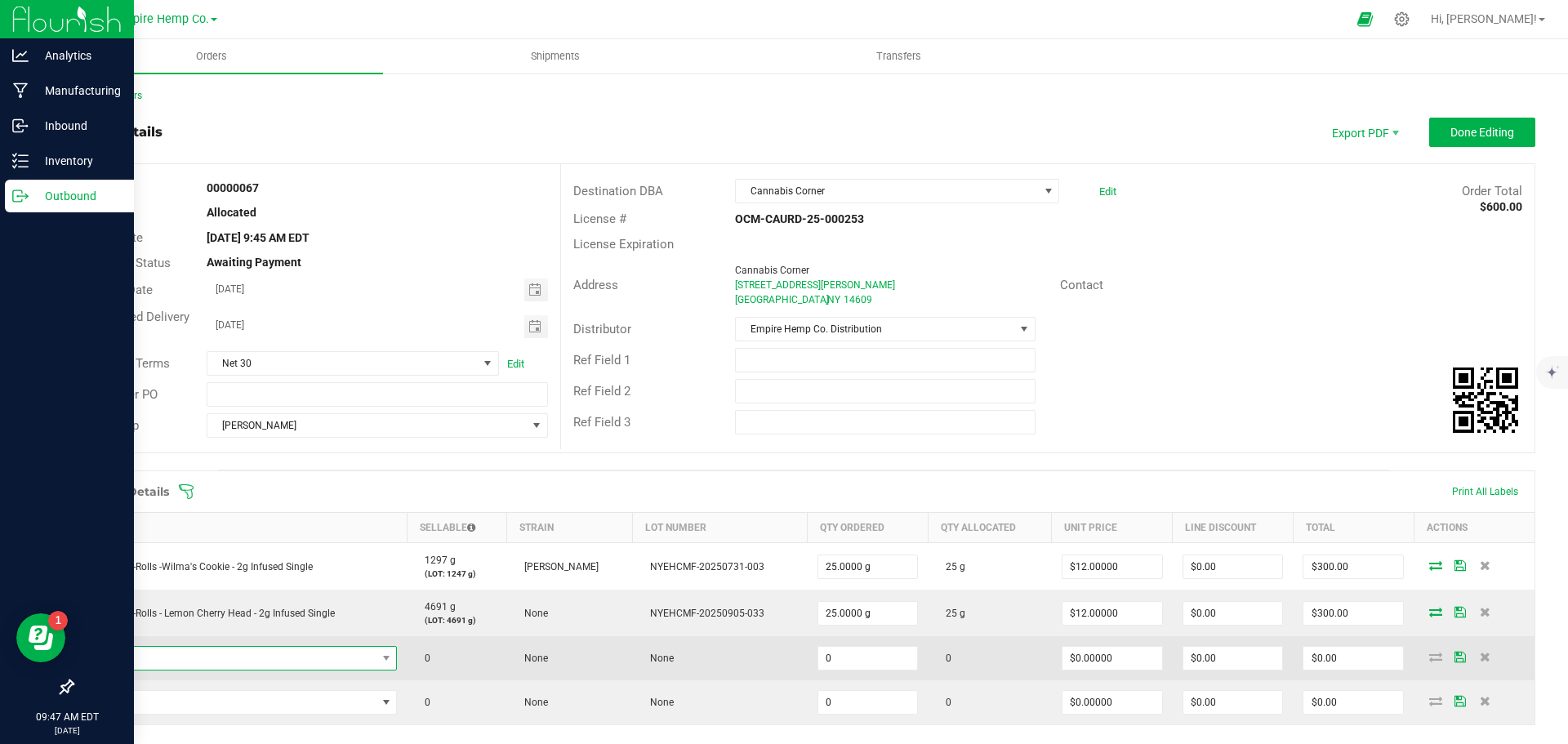
click at [193, 666] on span "NO DATA FOUND" at bounding box center [230, 658] width 293 height 23
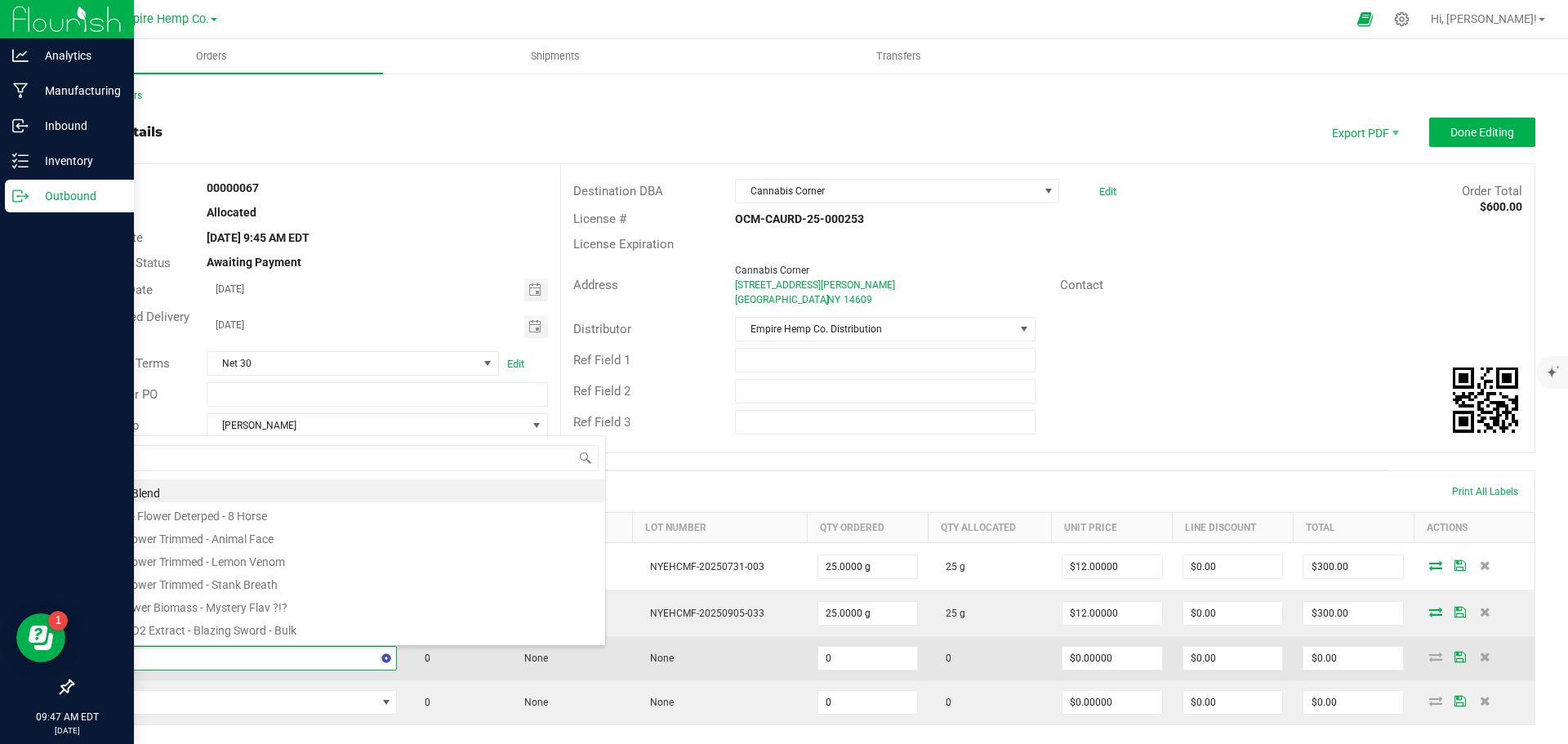
type input "wil"
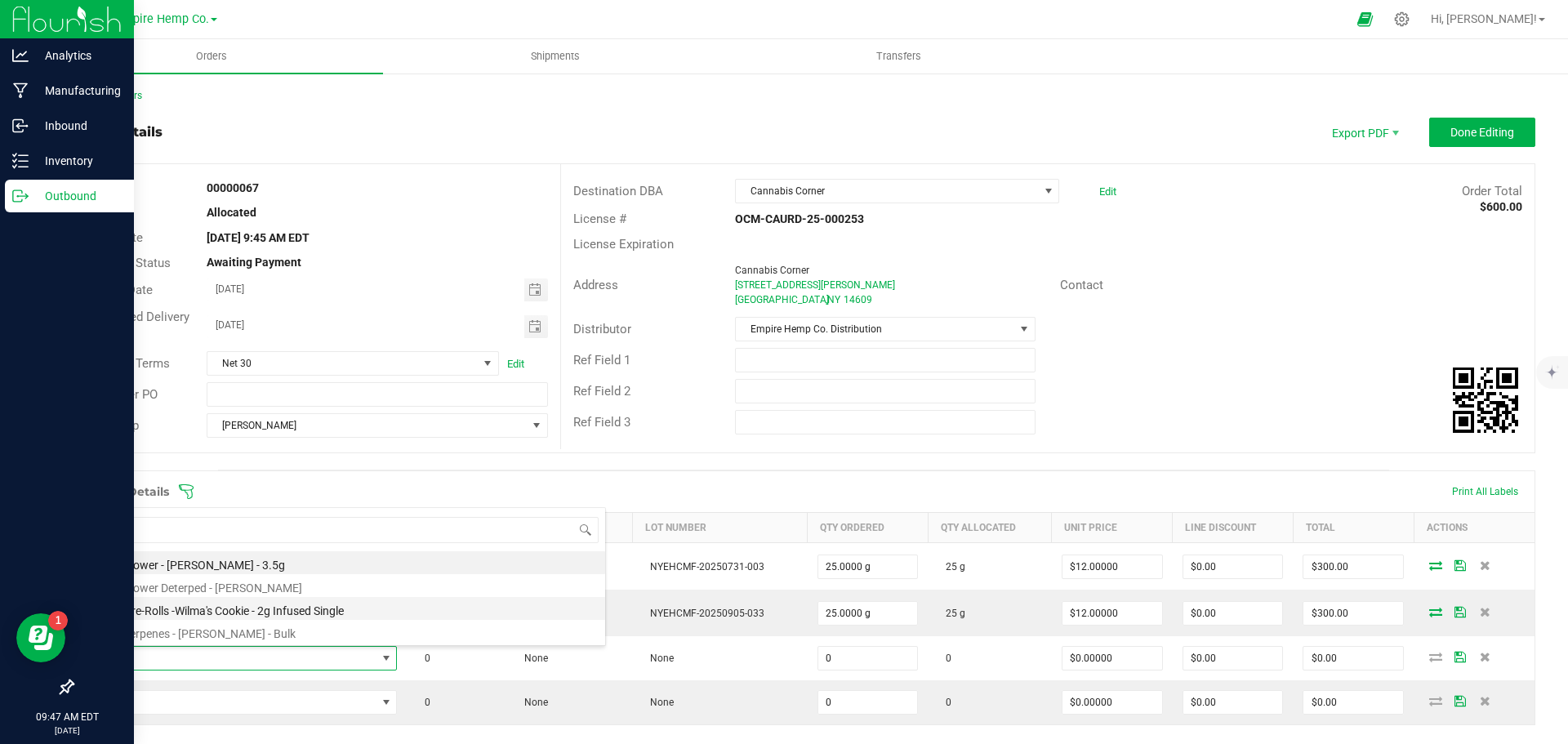
click at [293, 607] on li "EHC - Pre-Rolls -Wilma's Cookie - 2g Infused Single" at bounding box center [344, 608] width 521 height 23
type input "0.0000 g"
type input "$12.00000"
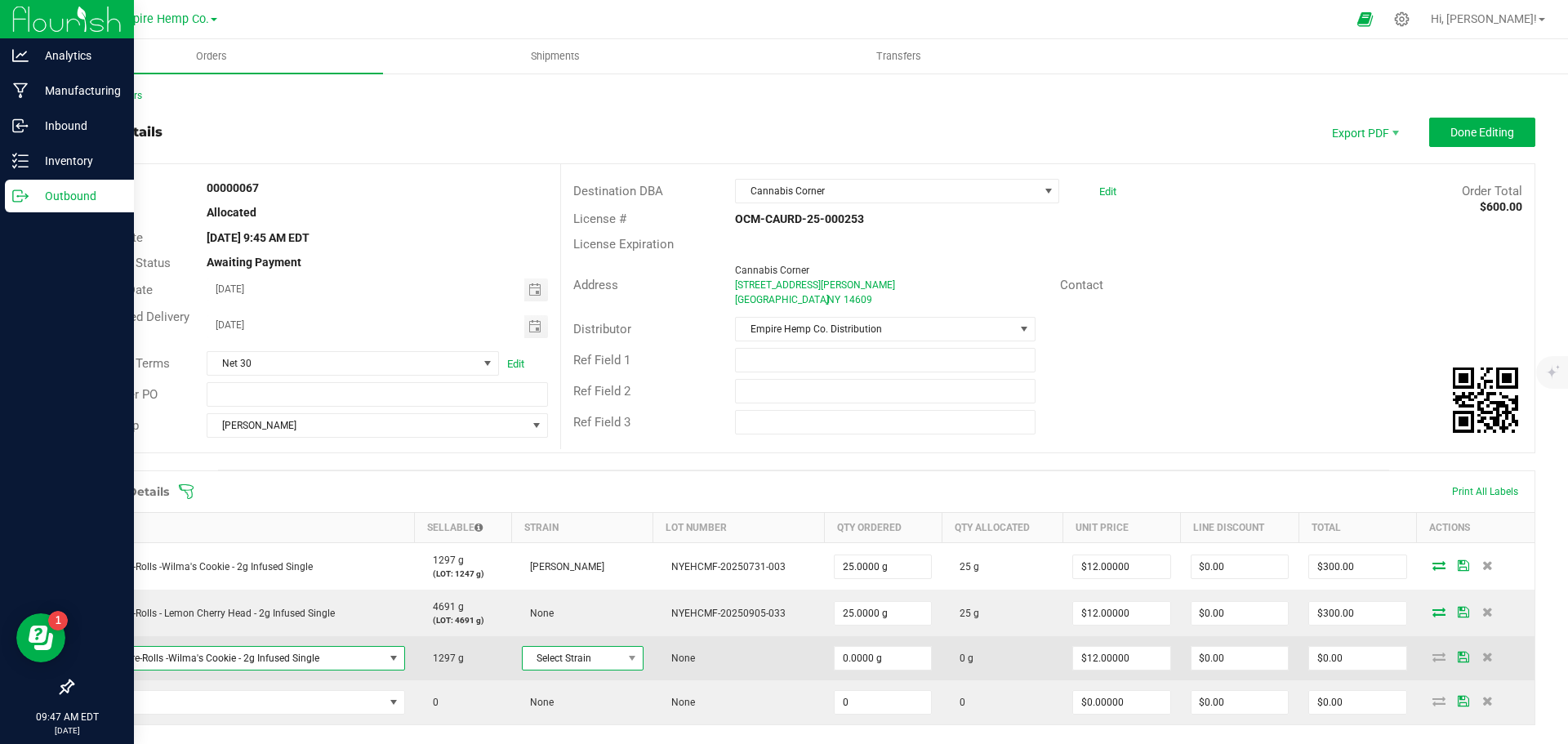
click at [629, 665] on span at bounding box center [632, 658] width 20 height 23
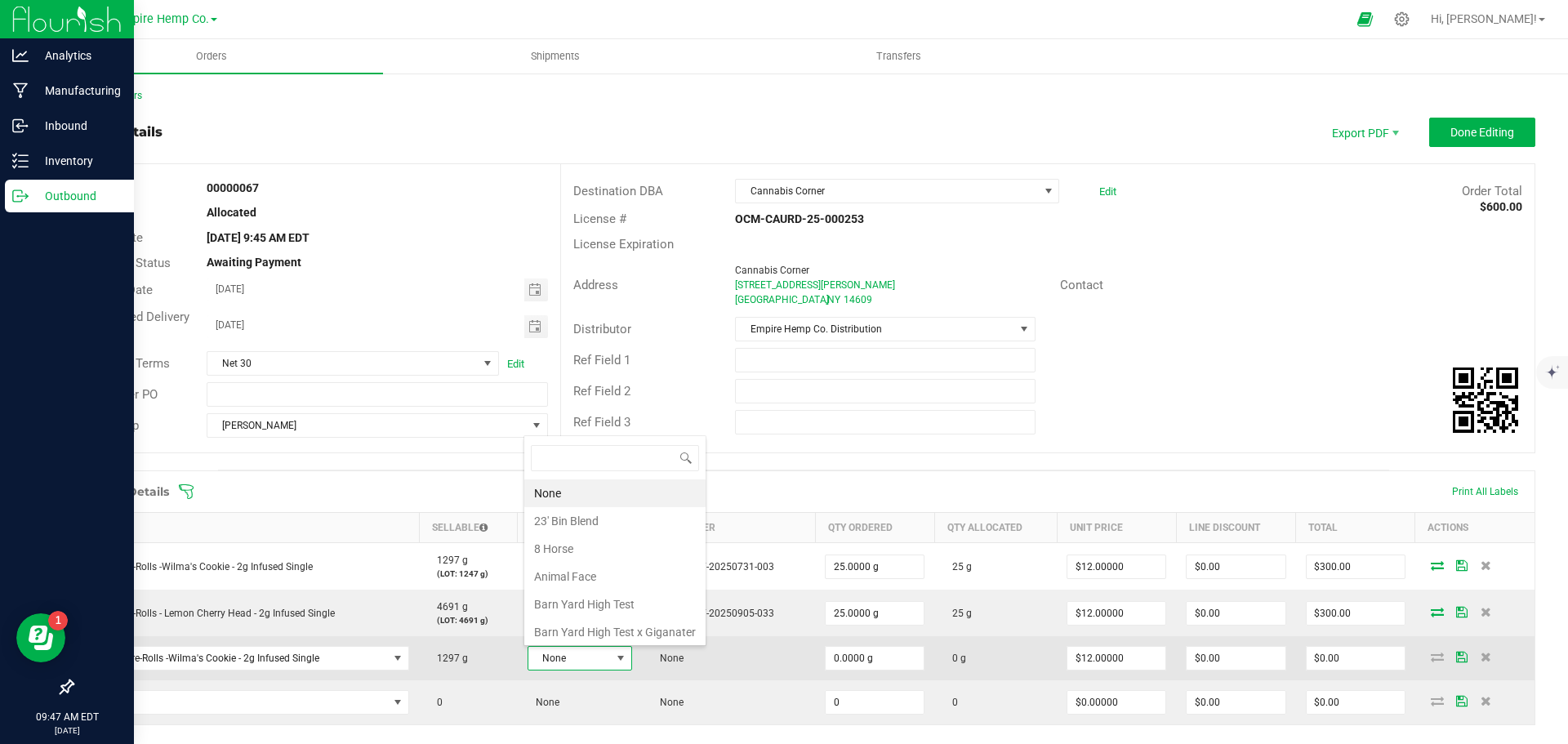
scroll to position [25, 103]
type input "wil"
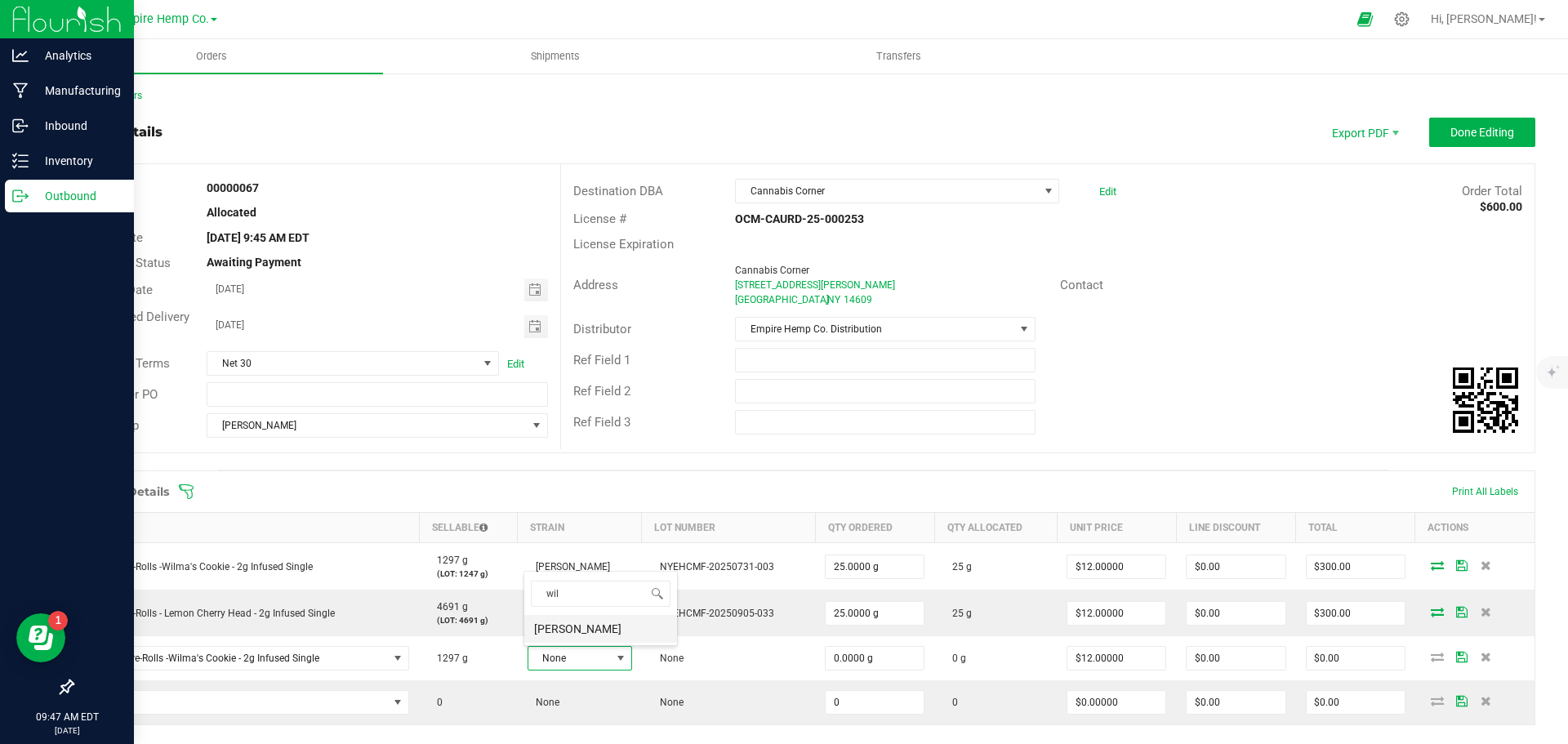
click at [622, 629] on li "[PERSON_NAME]" at bounding box center [600, 629] width 152 height 28
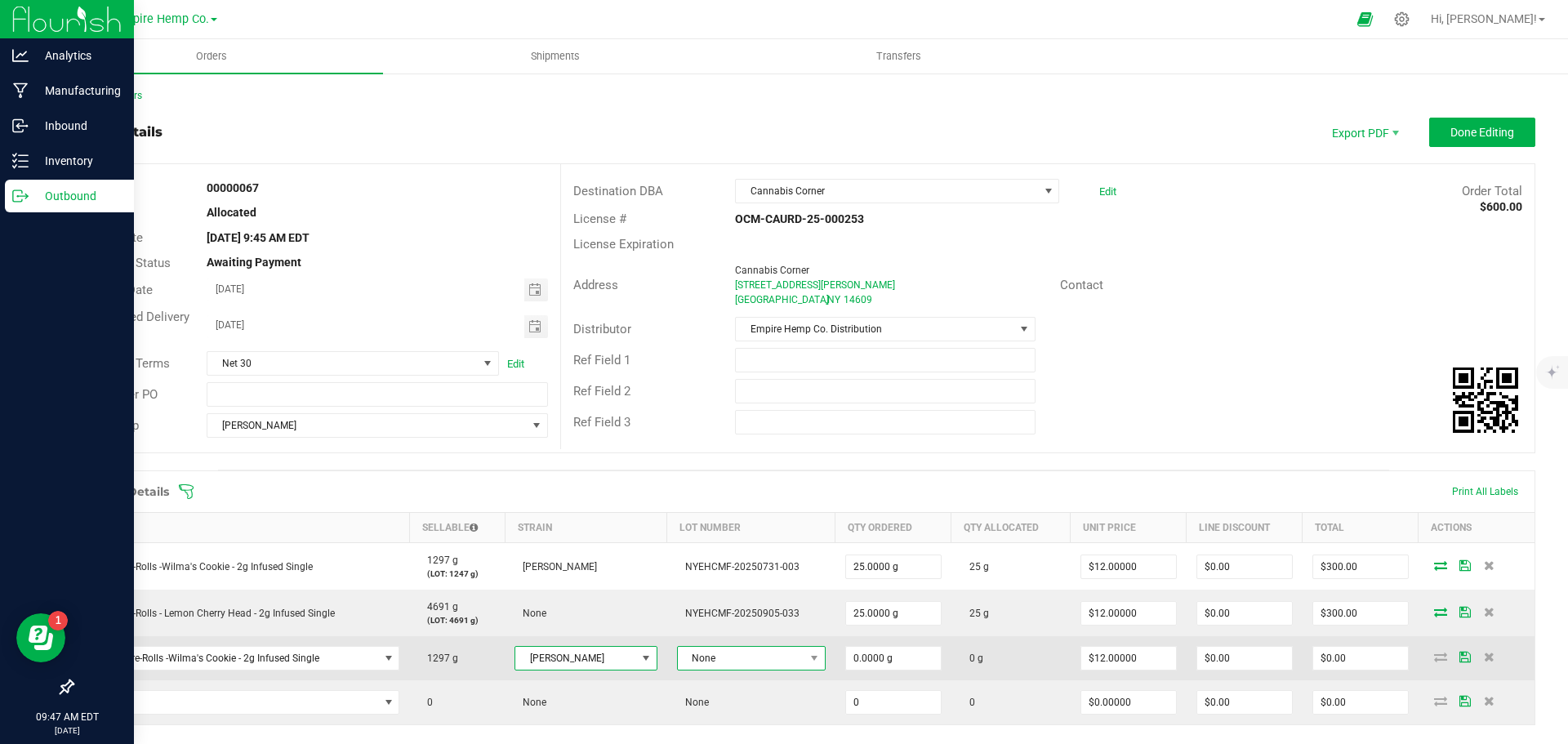
click at [702, 658] on span "None" at bounding box center [741, 658] width 126 height 23
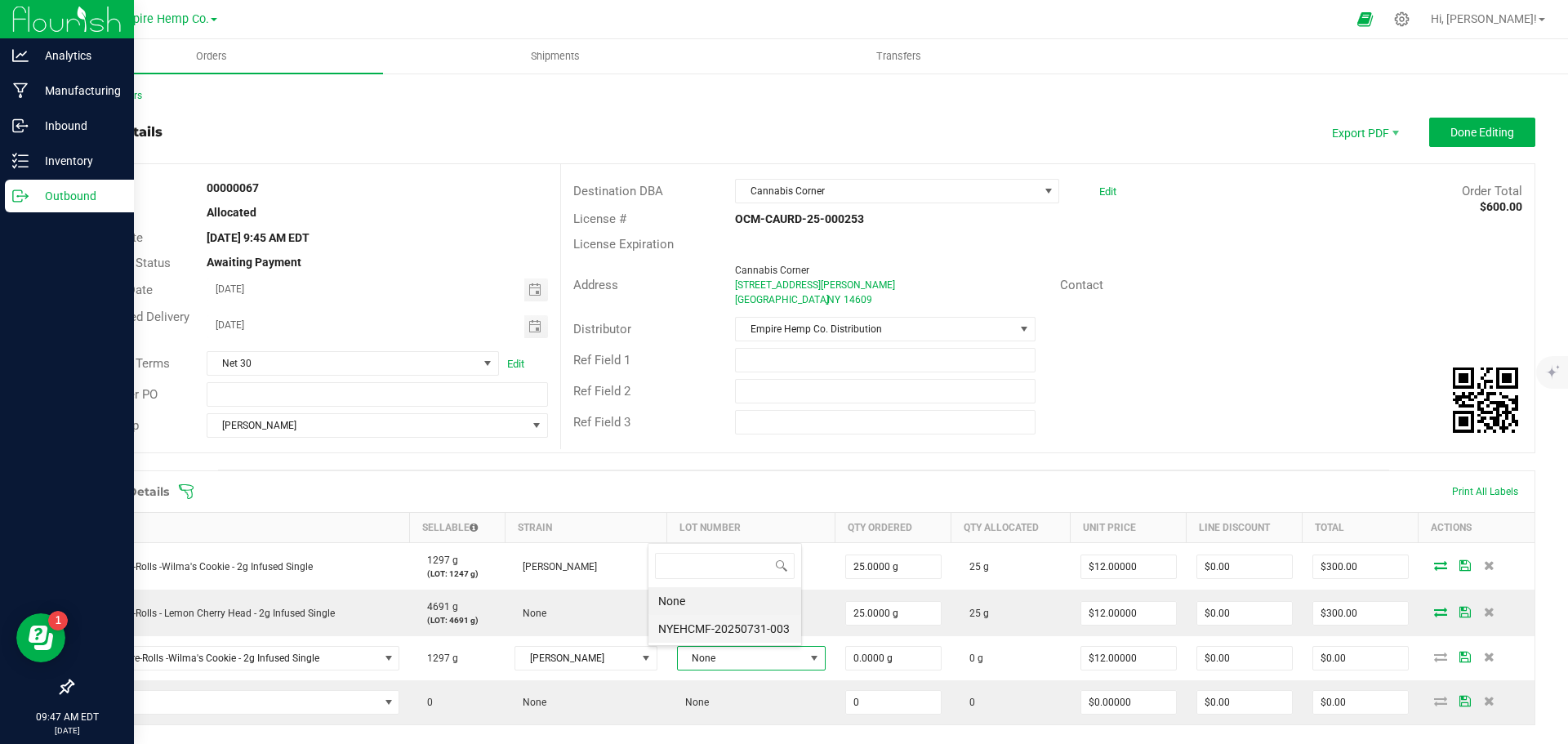
click at [719, 630] on li "NYEHCMF-20250731-003" at bounding box center [724, 629] width 152 height 28
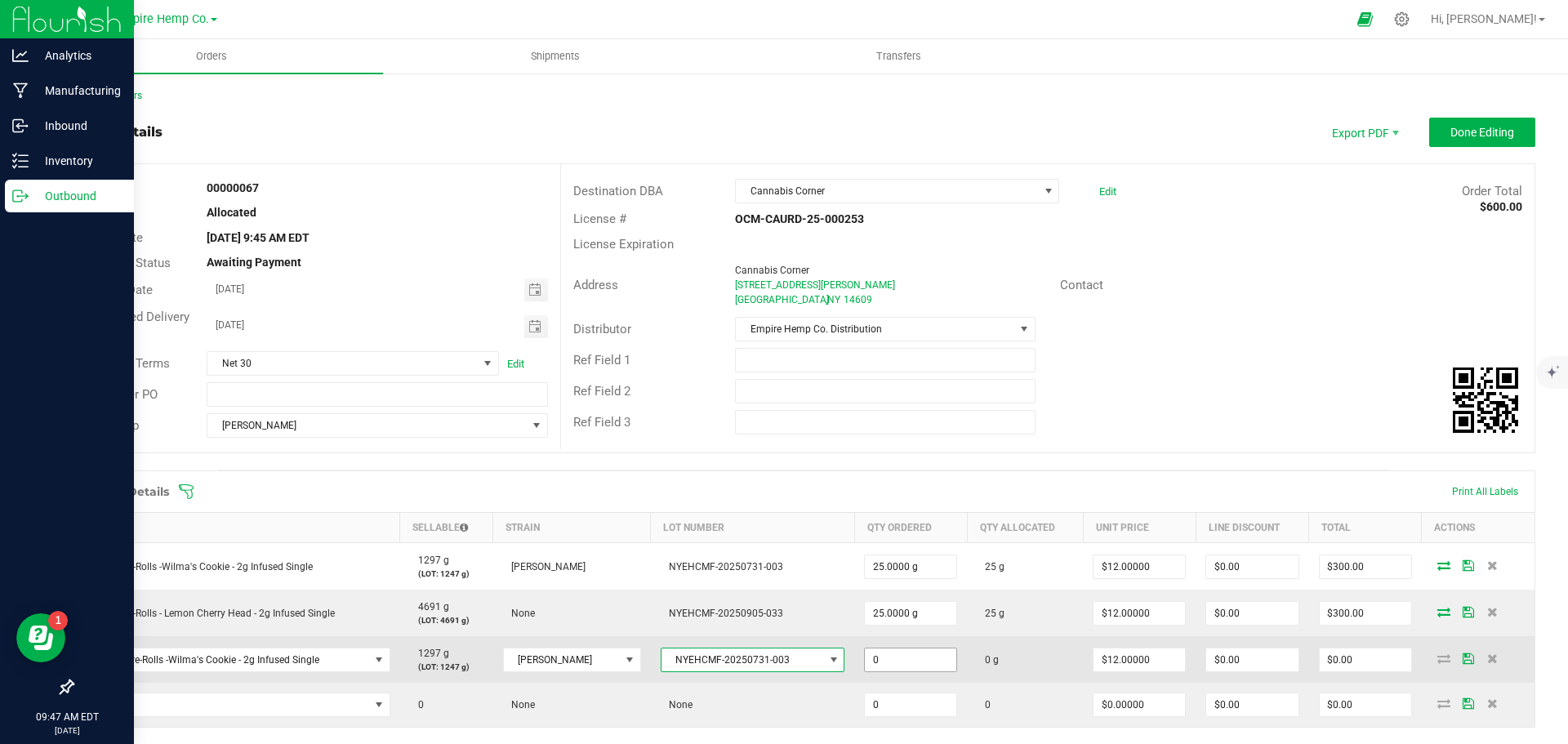
click at [880, 655] on input "0" at bounding box center [910, 660] width 91 height 23
type input "2.0000 g"
type input "12"
type input "$24.00"
click at [1132, 654] on input "12" at bounding box center [1139, 660] width 91 height 23
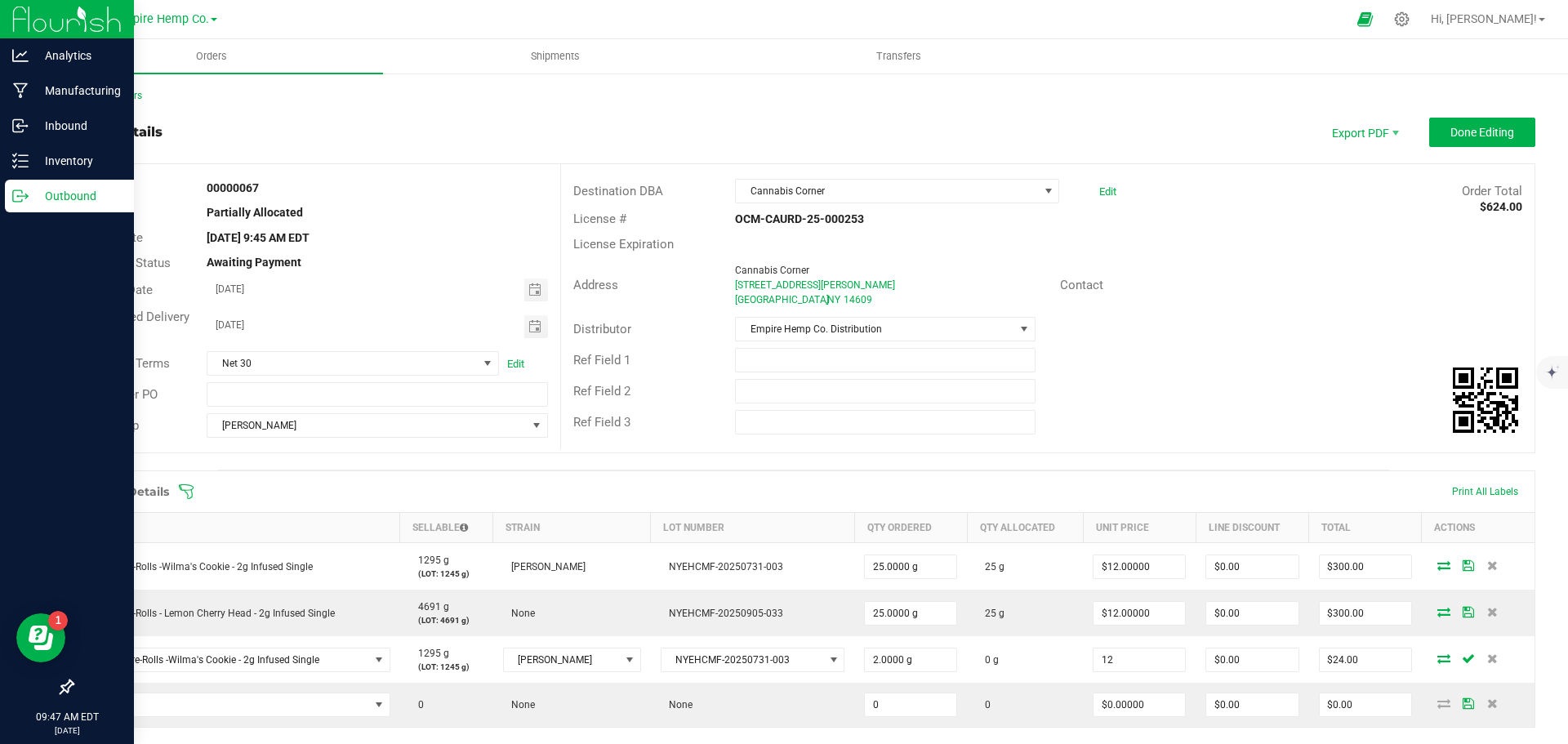
click at [1132, 654] on input "12" at bounding box center [1139, 660] width 91 height 23
type input "$0.00000"
type input "0"
type input "$0.00"
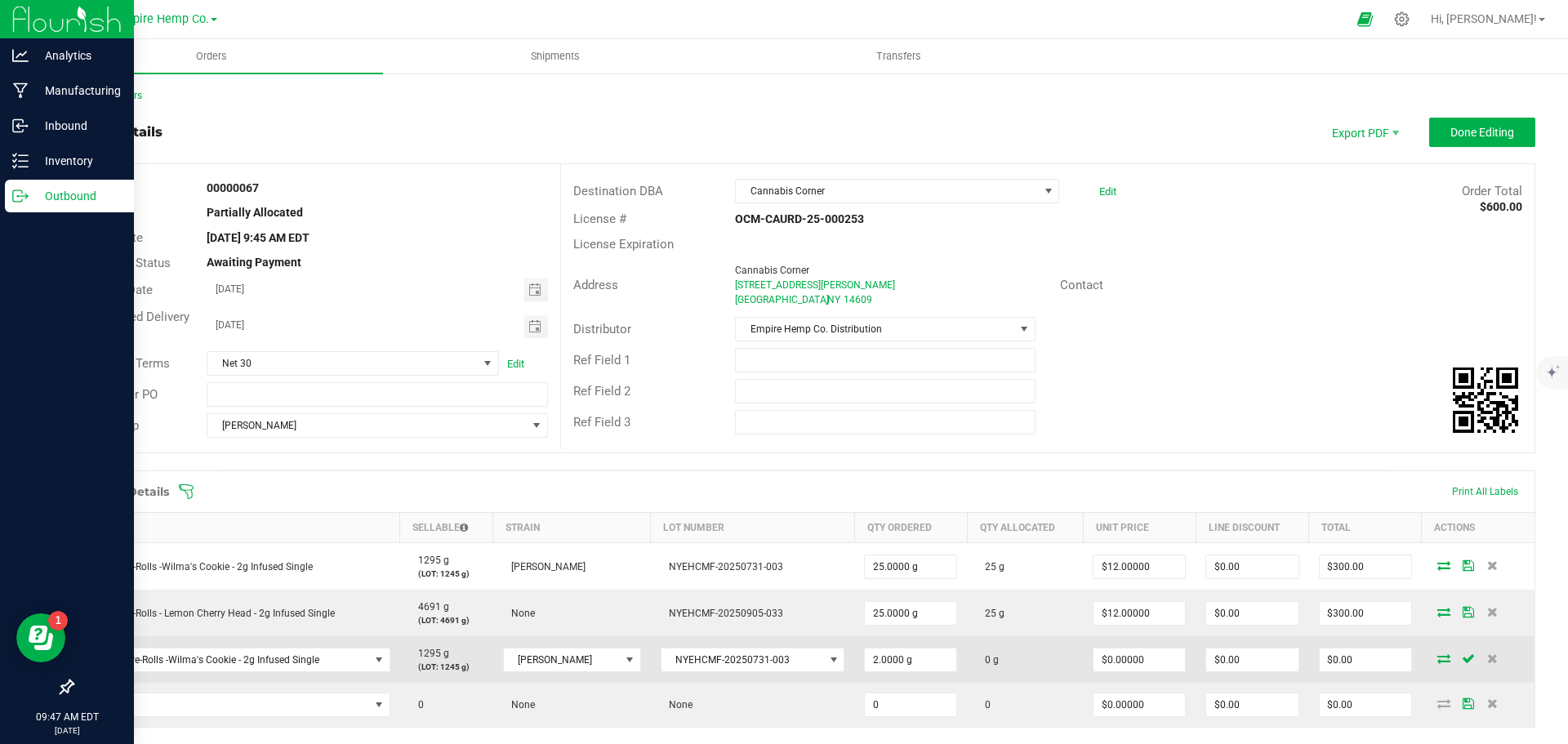
click at [1438, 660] on icon at bounding box center [1444, 658] width 13 height 10
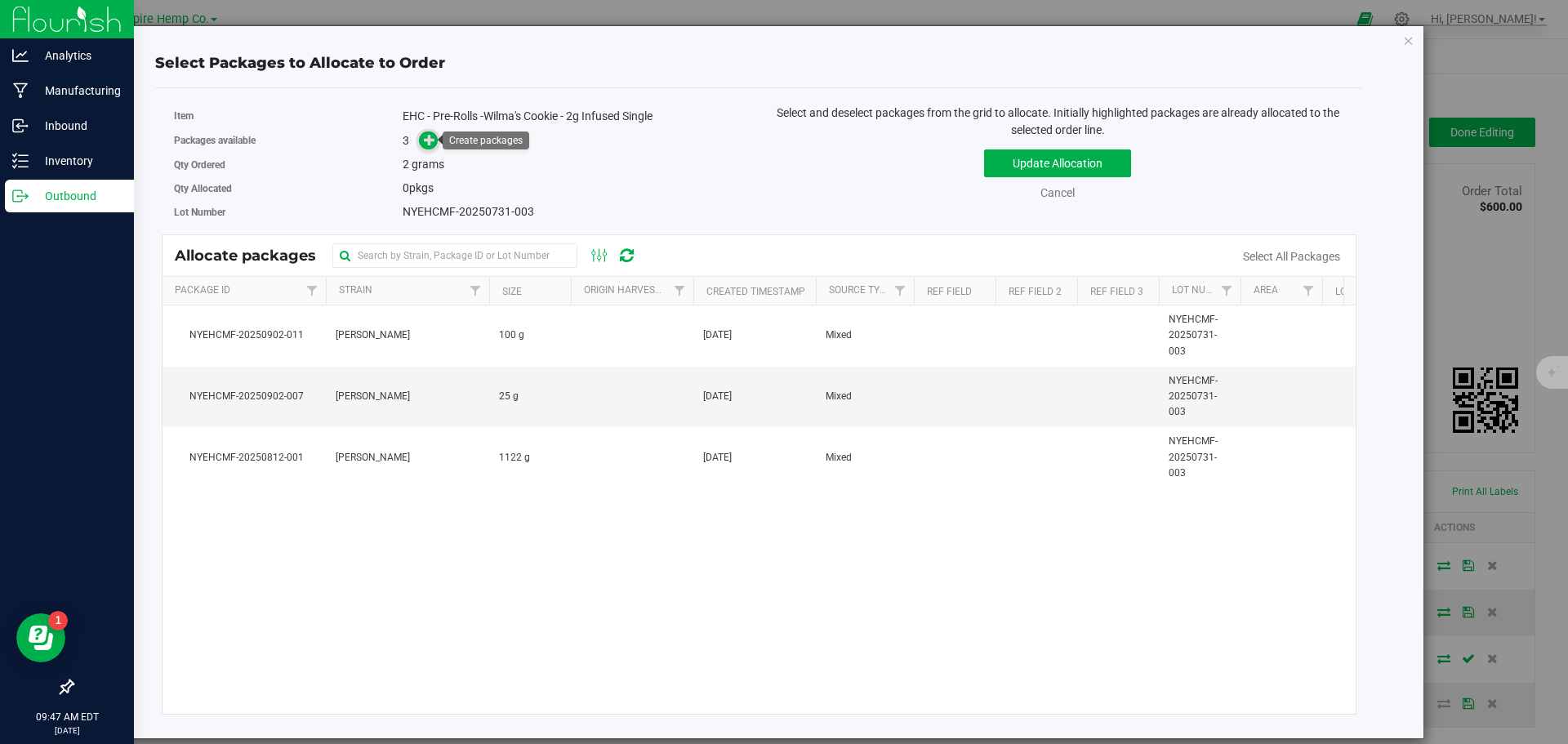
click at [426, 136] on icon at bounding box center [429, 139] width 11 height 11
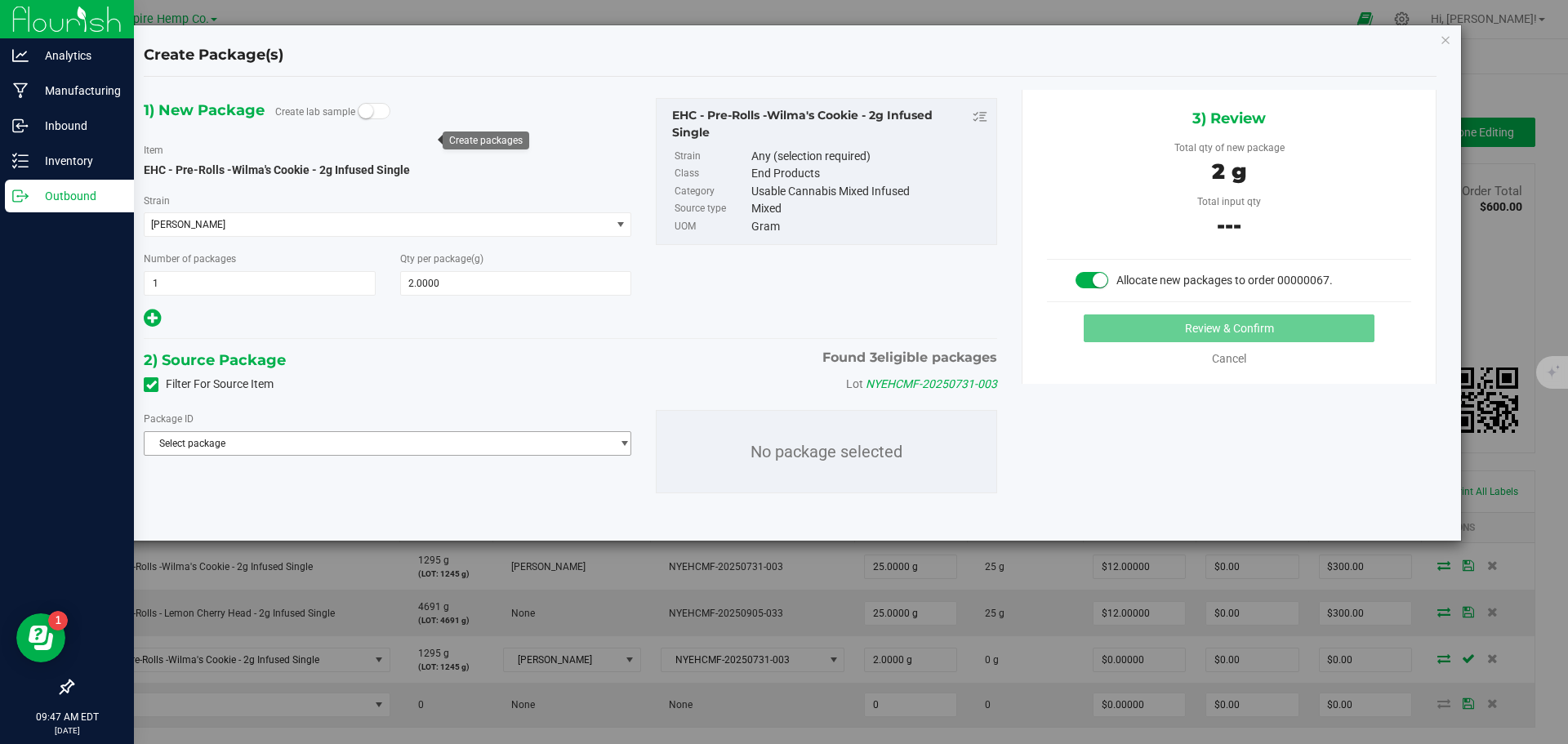
click at [309, 438] on span "Select package" at bounding box center [377, 443] width 465 height 23
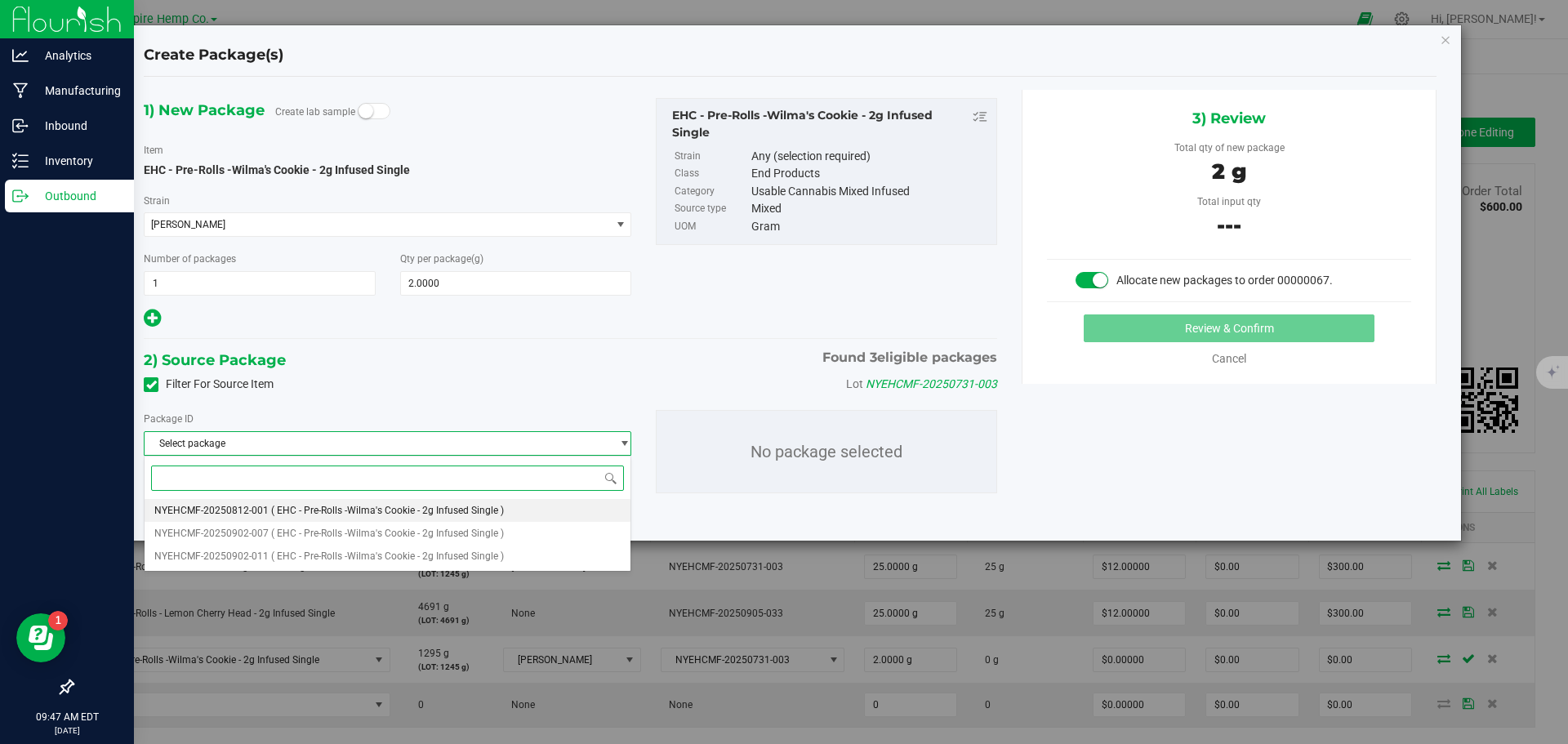
click at [315, 505] on span "( EHC - Pre-Rolls -Wilma's Cookie - 2g Infused Single )" at bounding box center [388, 510] width 233 height 11
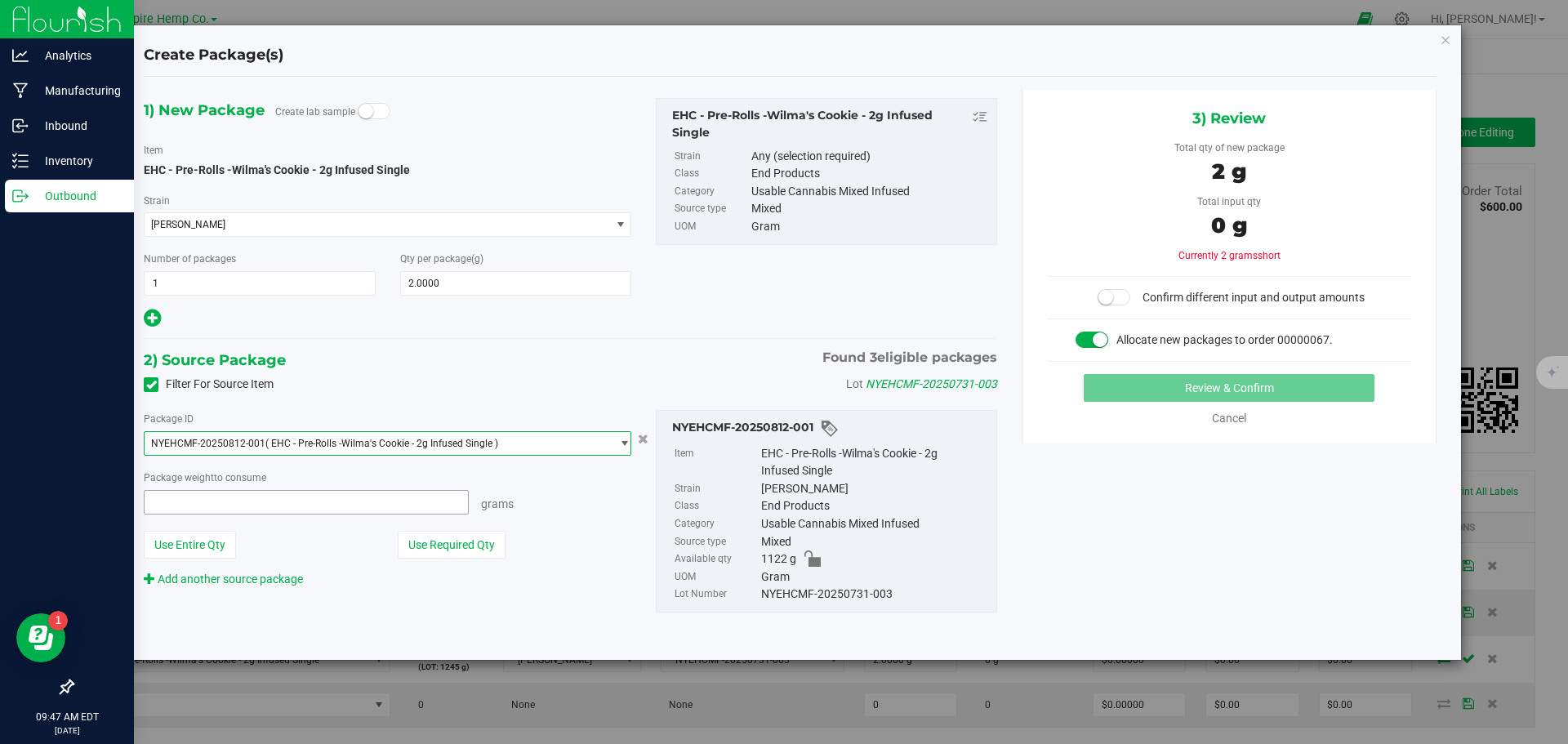
click at [406, 510] on span at bounding box center [306, 502] width 325 height 25
type input "2"
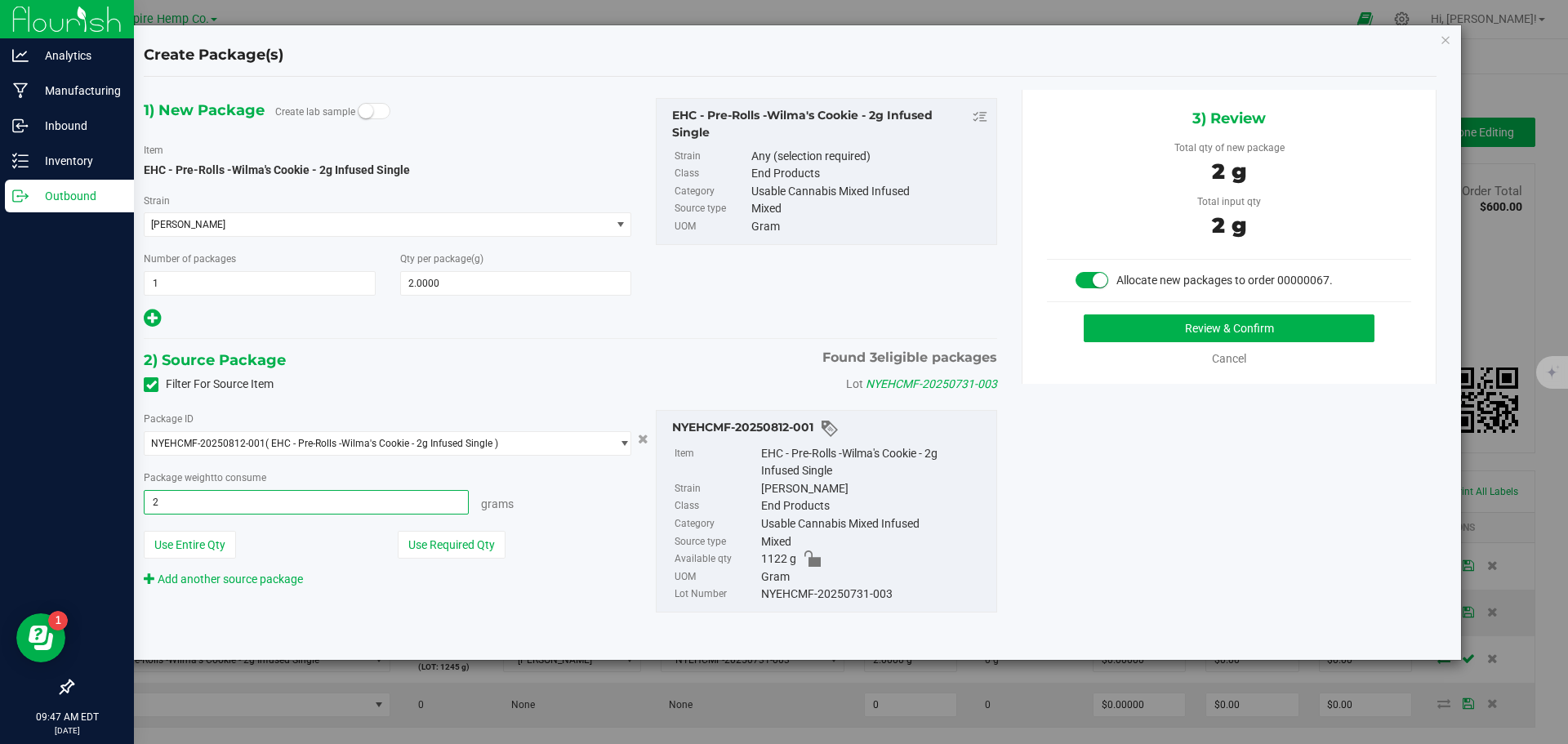
click at [1083, 315] on button "Review & Confirm" at bounding box center [1228, 329] width 291 height 28
type input "2.0000 g"
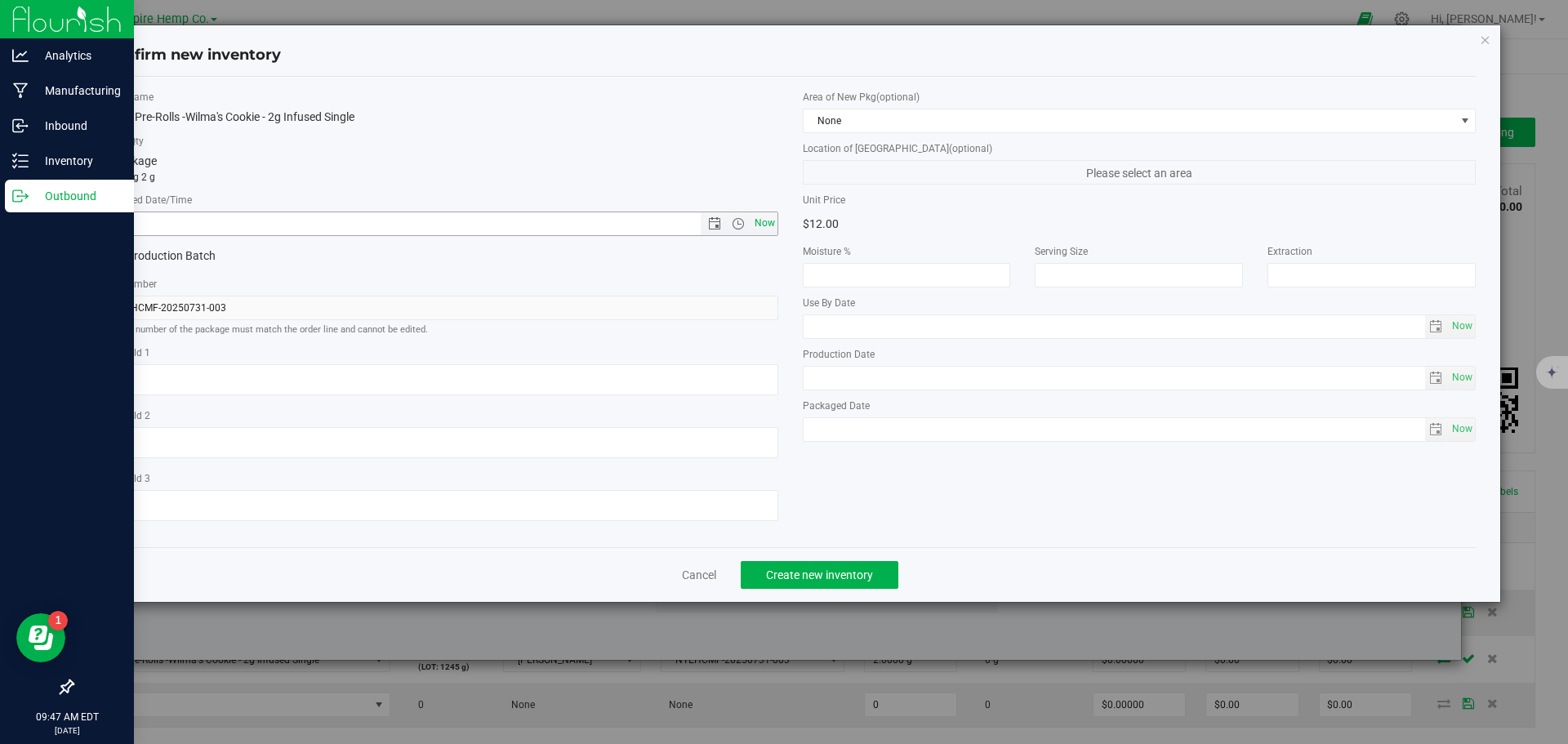
click at [756, 221] on span "Now" at bounding box center [764, 223] width 28 height 24
type input "9/24/2025 9:47 AM"
click at [813, 574] on span "Create new inventory" at bounding box center [820, 575] width 107 height 13
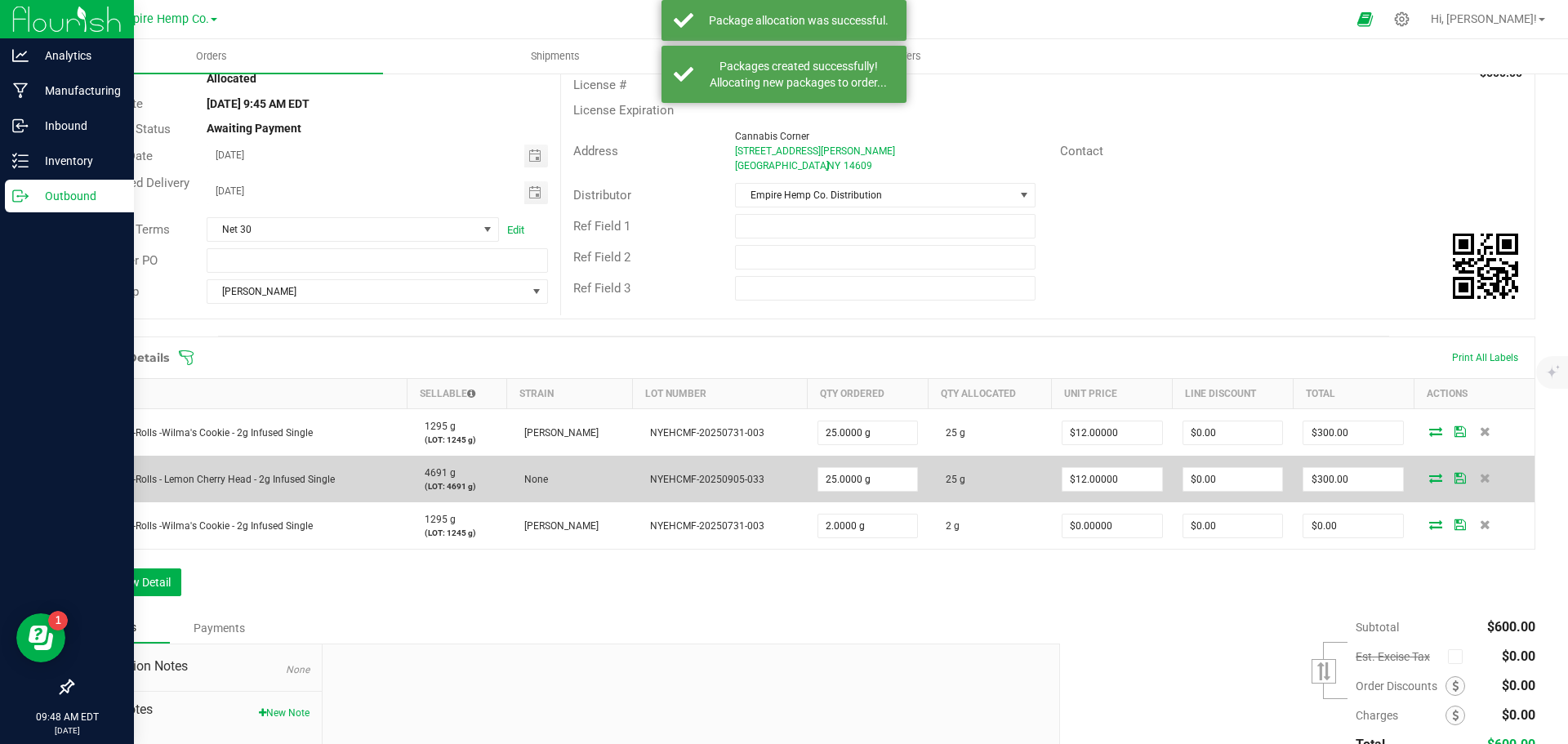
scroll to position [163, 0]
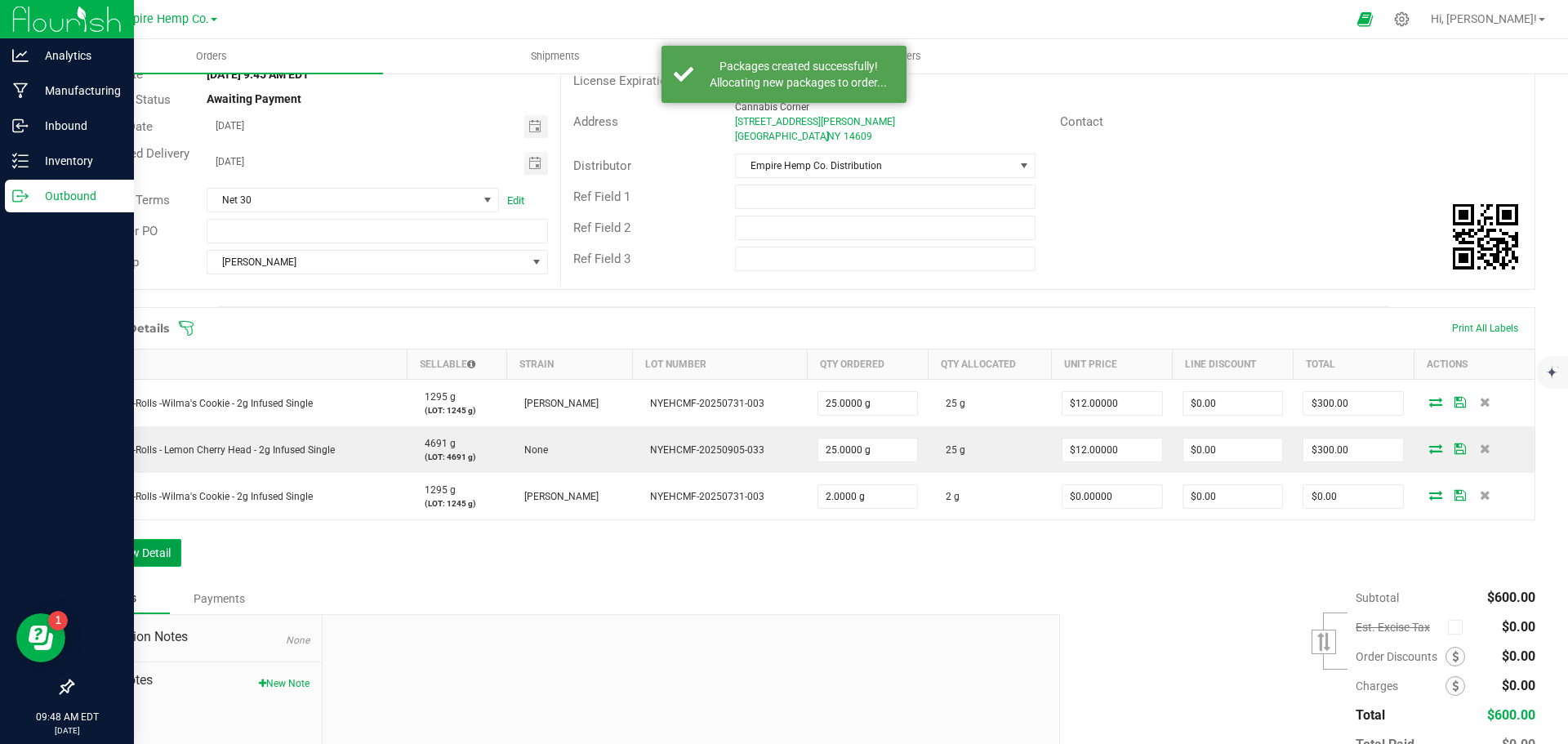
click at [158, 556] on button "Add New Detail" at bounding box center [126, 553] width 110 height 28
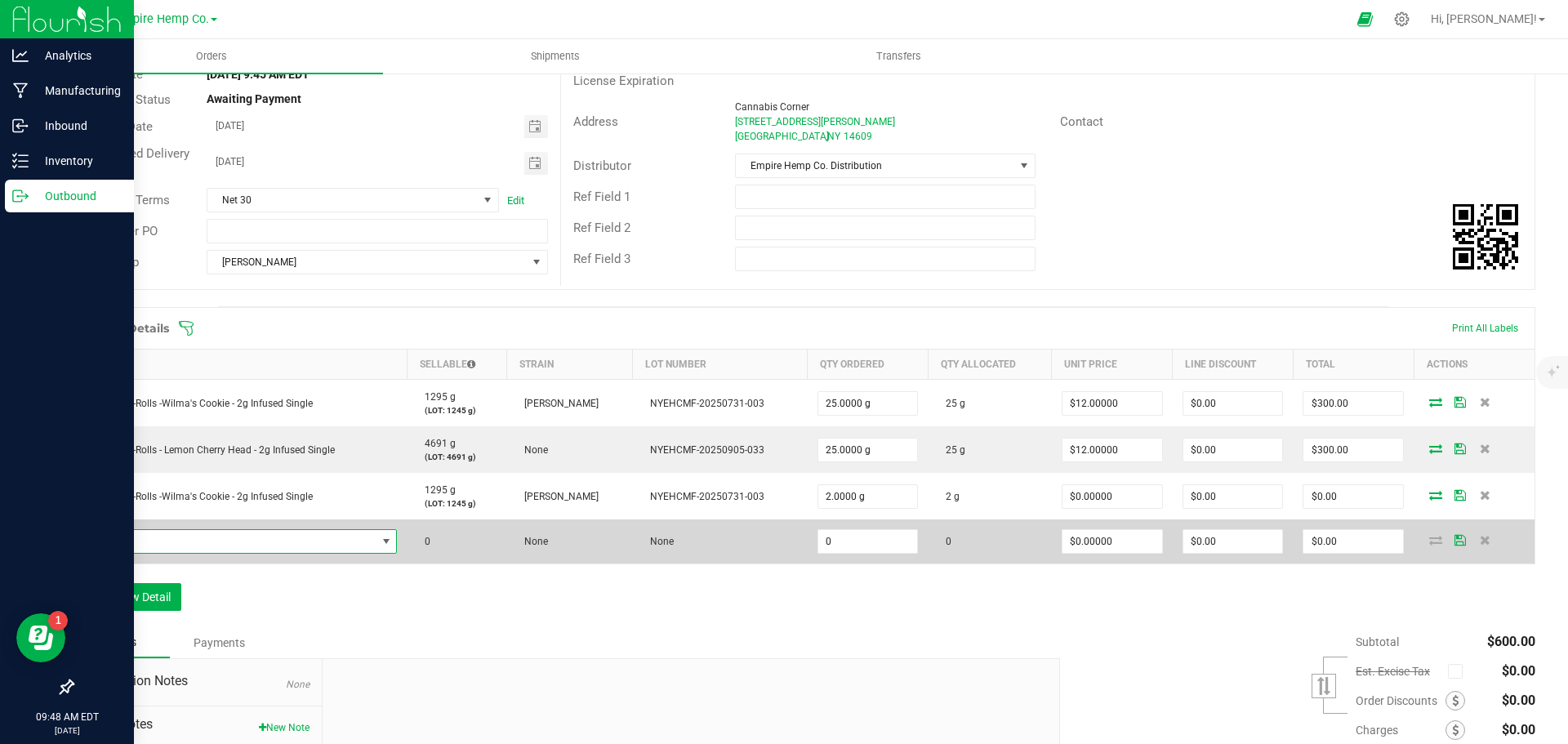
click at [196, 538] on span "NO DATA FOUND" at bounding box center [230, 541] width 293 height 23
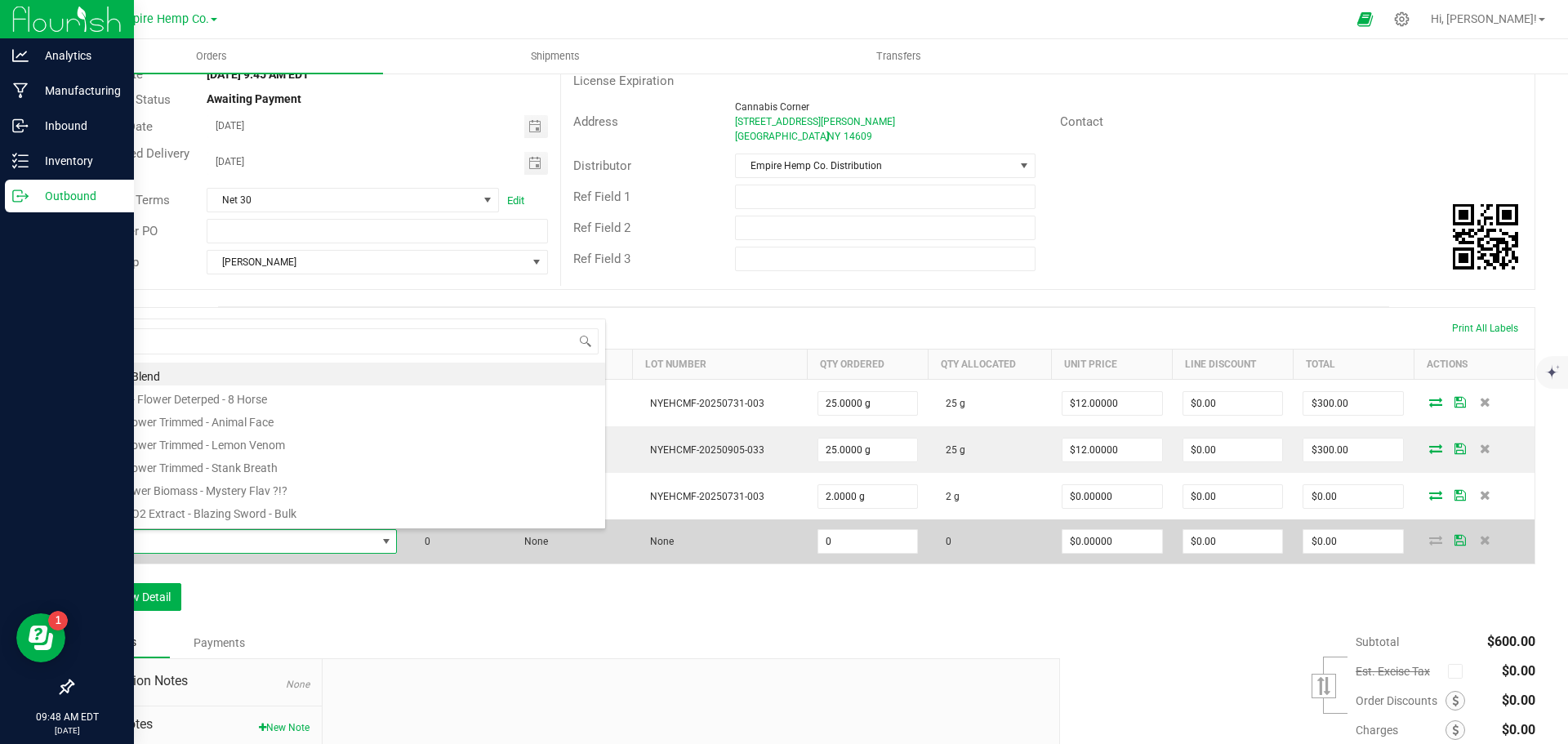
scroll to position [25, 308]
type input "lemon"
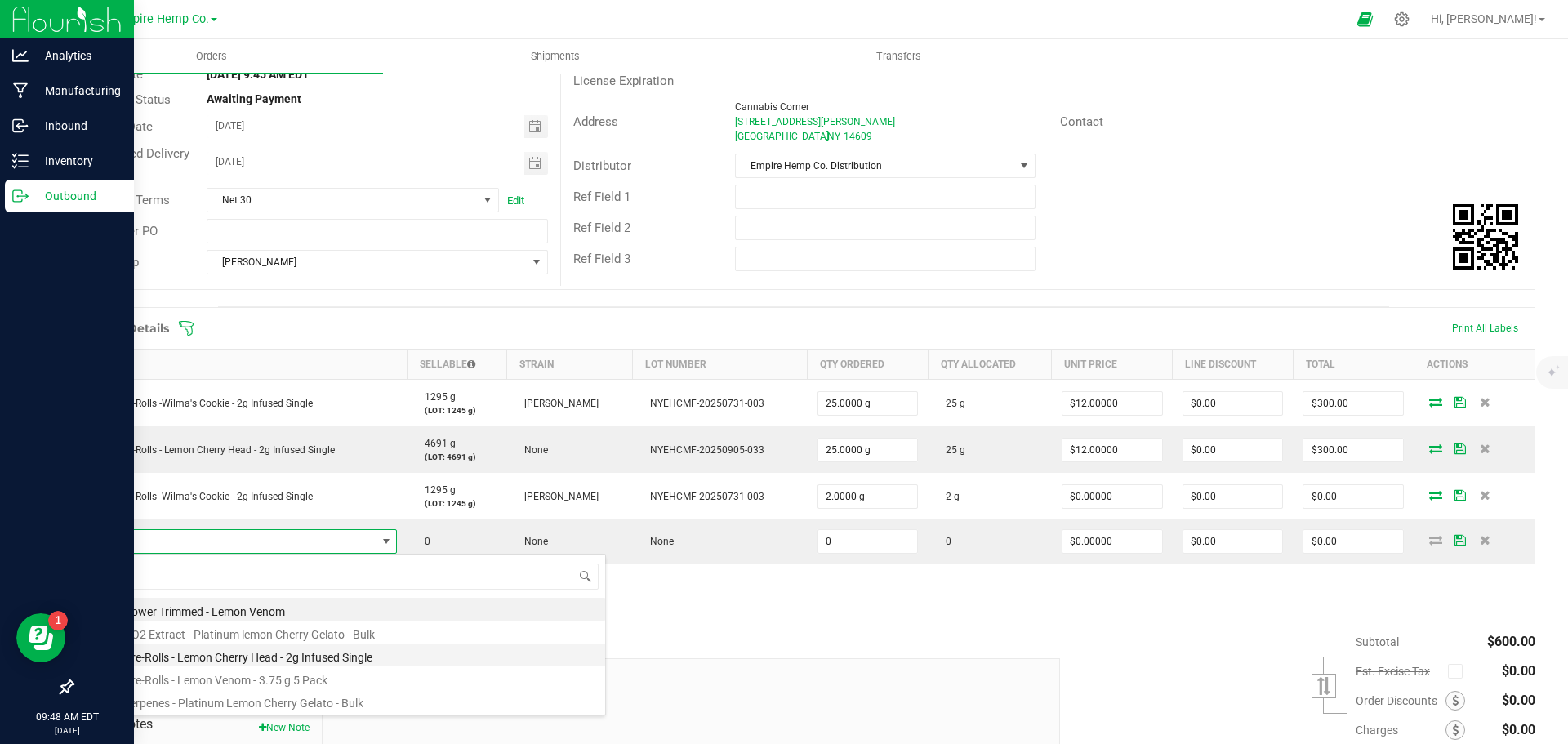
click at [276, 656] on li "EHC - Pre-Rolls - Lemon Cherry Head - 2g Infused Single" at bounding box center [344, 654] width 521 height 23
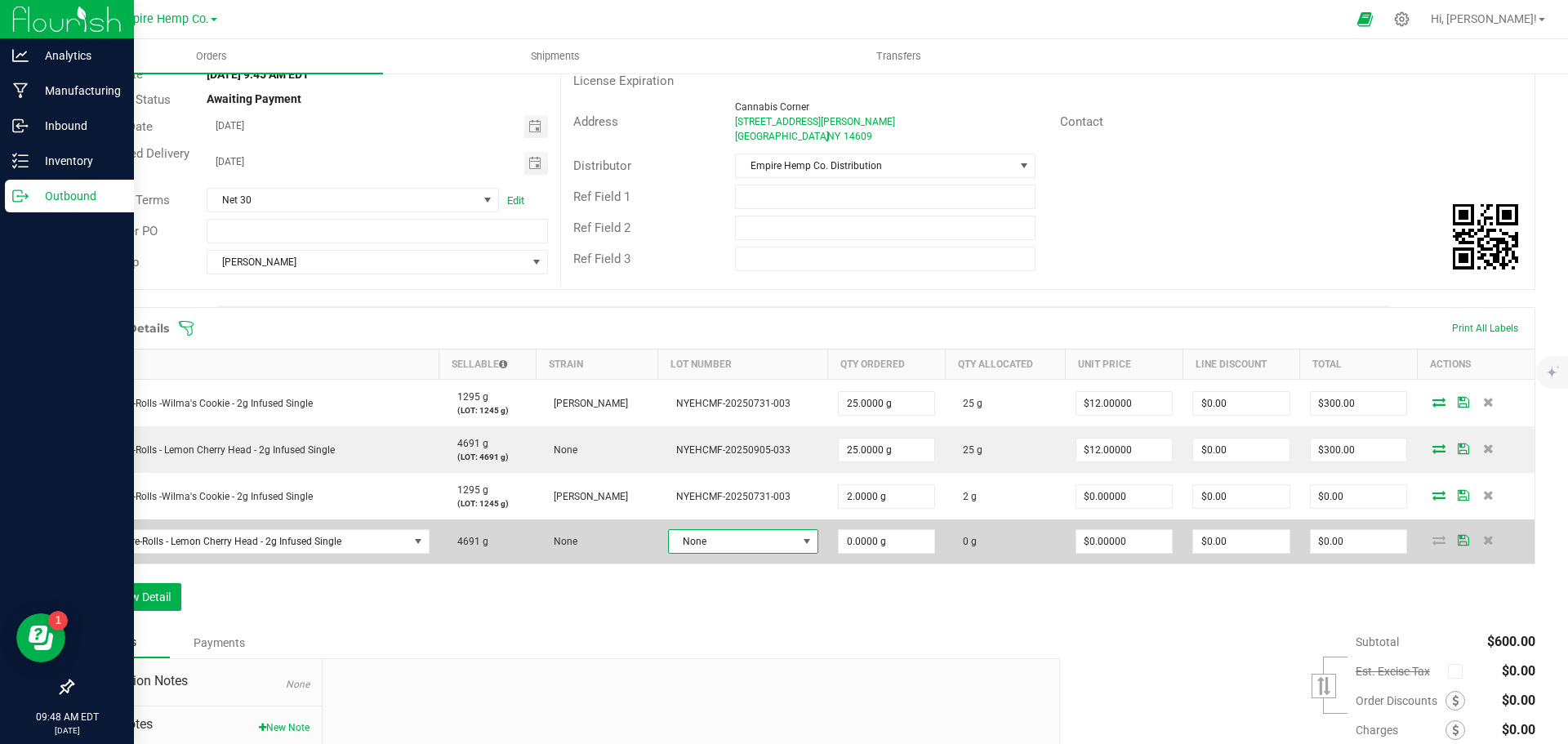
click at [719, 546] on span "None" at bounding box center [733, 541] width 128 height 23
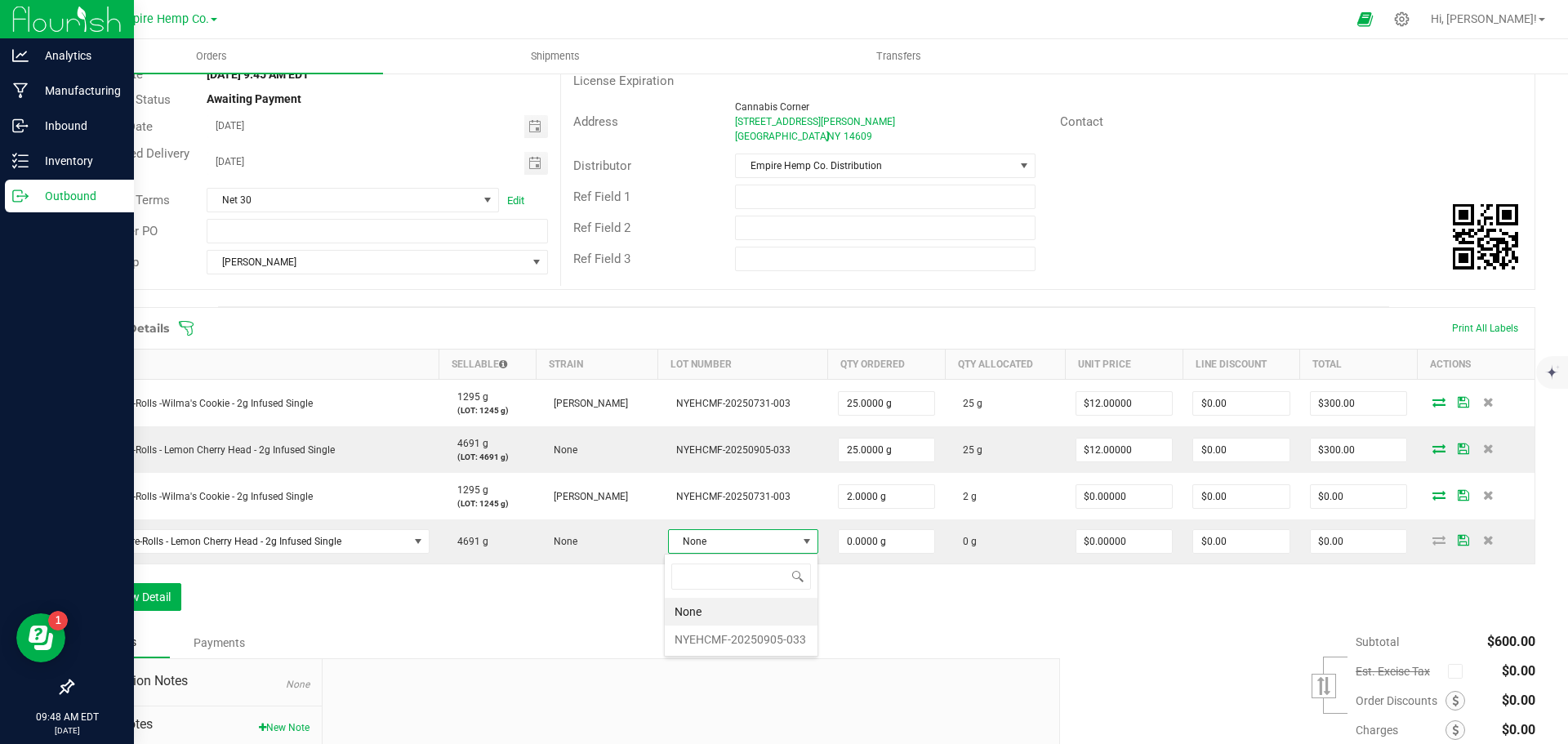
scroll to position [25, 146]
click at [732, 639] on li "NYEHCMF-20250905-033" at bounding box center [740, 640] width 152 height 28
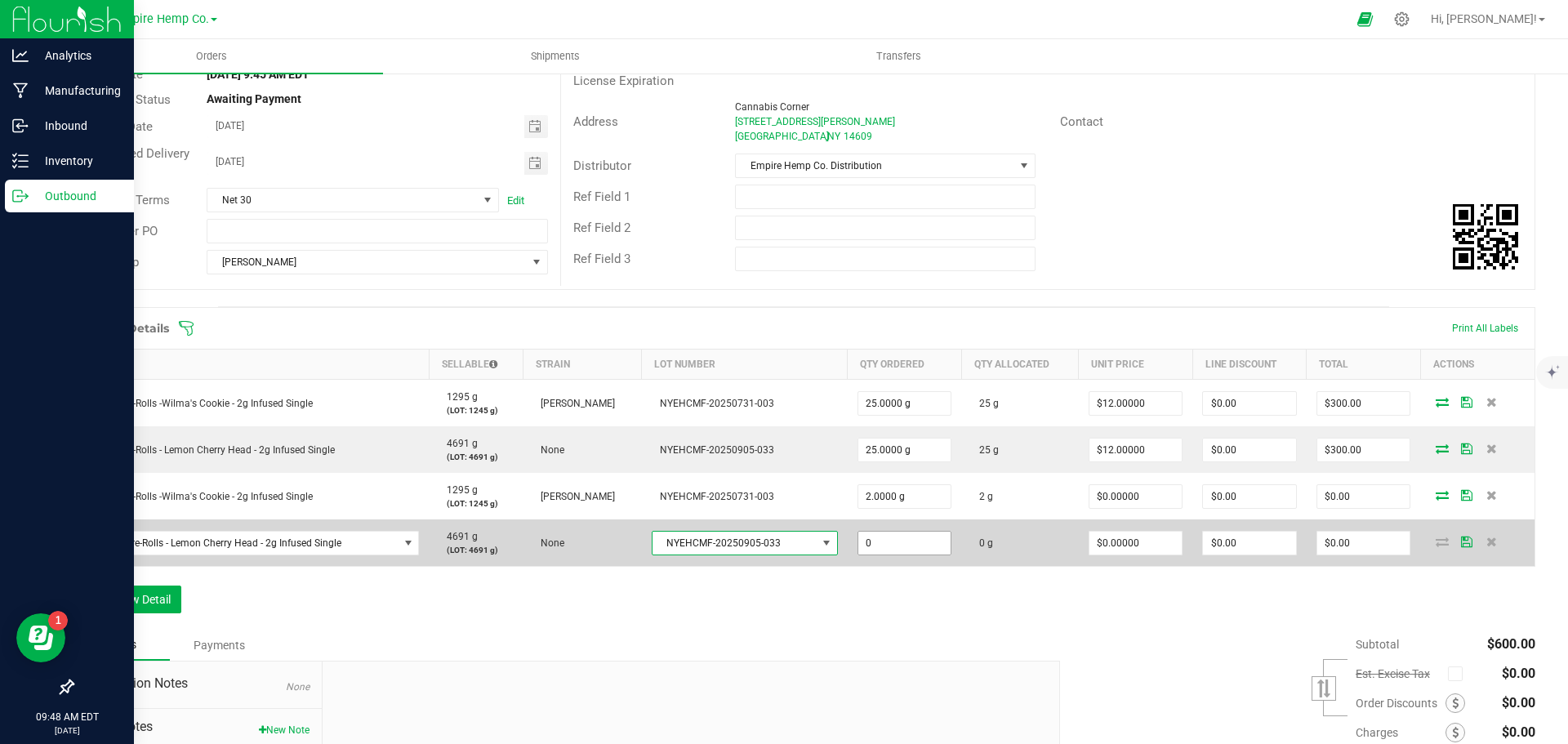
click at [921, 546] on input "0" at bounding box center [904, 543] width 93 height 23
type input "2.0000 g"
type input "0"
click at [1124, 549] on input "0" at bounding box center [1136, 543] width 93 height 23
click at [1436, 546] on icon at bounding box center [1442, 541] width 13 height 10
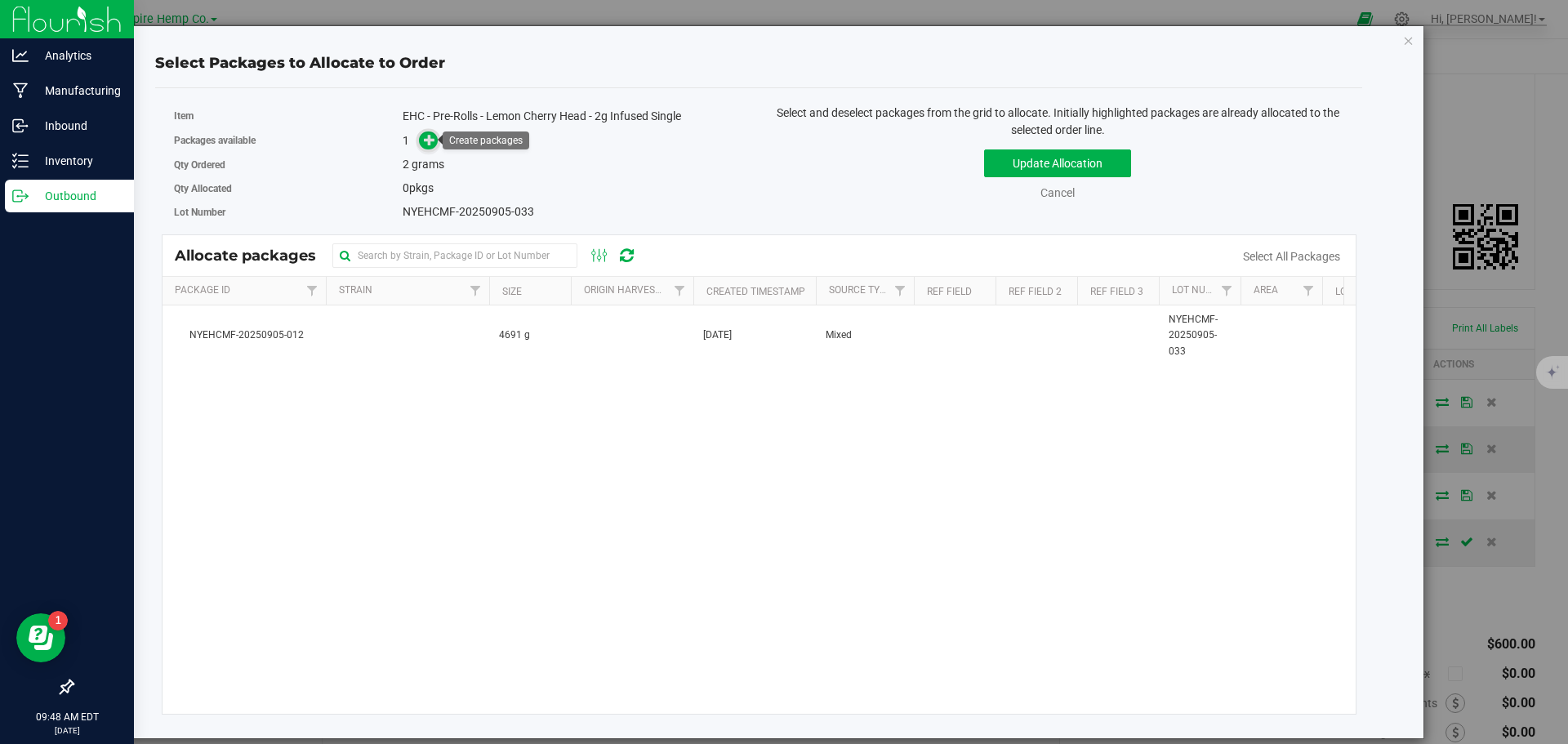
click at [426, 138] on icon at bounding box center [429, 139] width 11 height 11
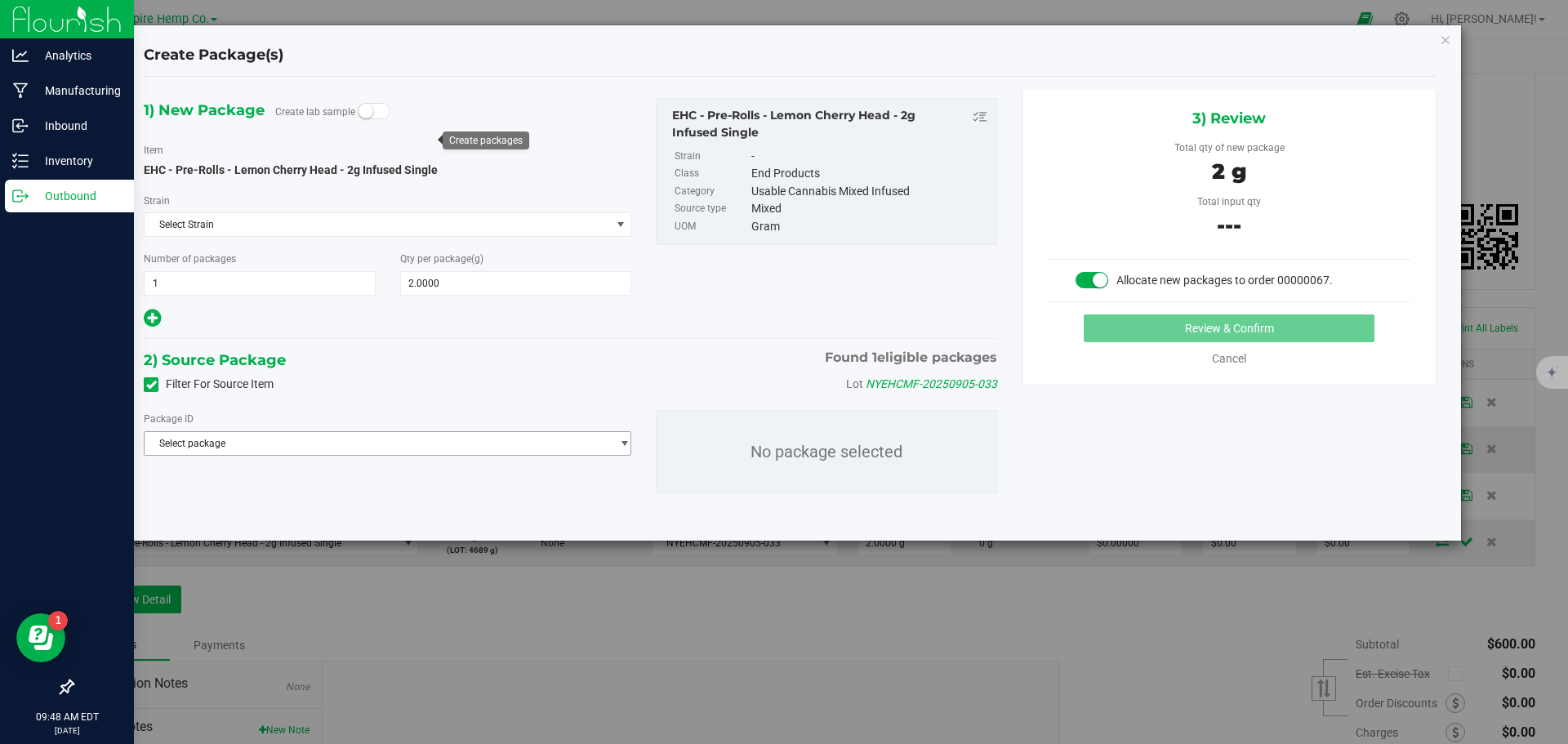
click at [313, 445] on span "Select package" at bounding box center [377, 443] width 465 height 23
click at [313, 512] on span "( EHC - Pre-Rolls - Lemon Cherry Head - 2g Infused Single )" at bounding box center [399, 510] width 255 height 11
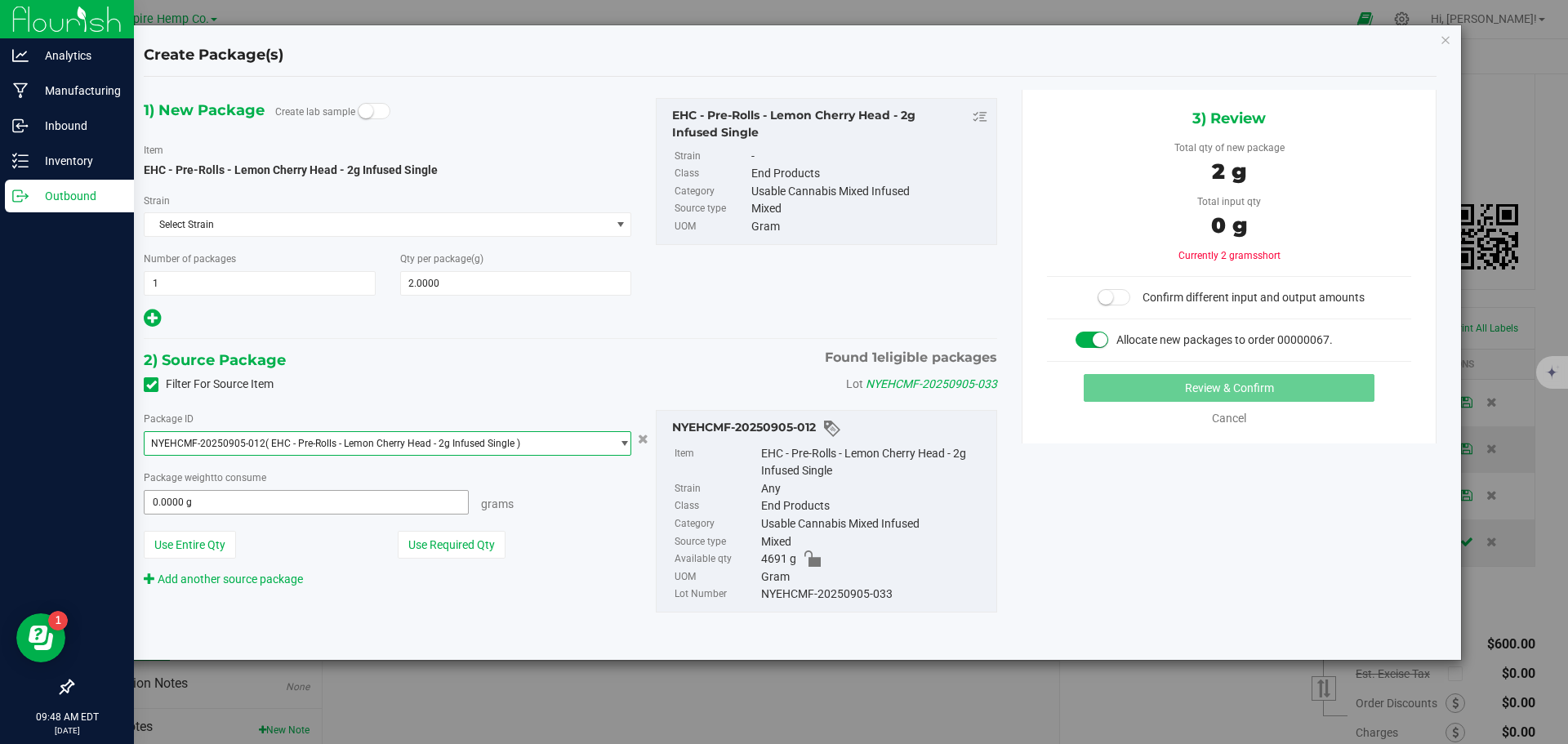
click at [302, 493] on span "0.0000 g 0" at bounding box center [306, 502] width 325 height 25
type input "2"
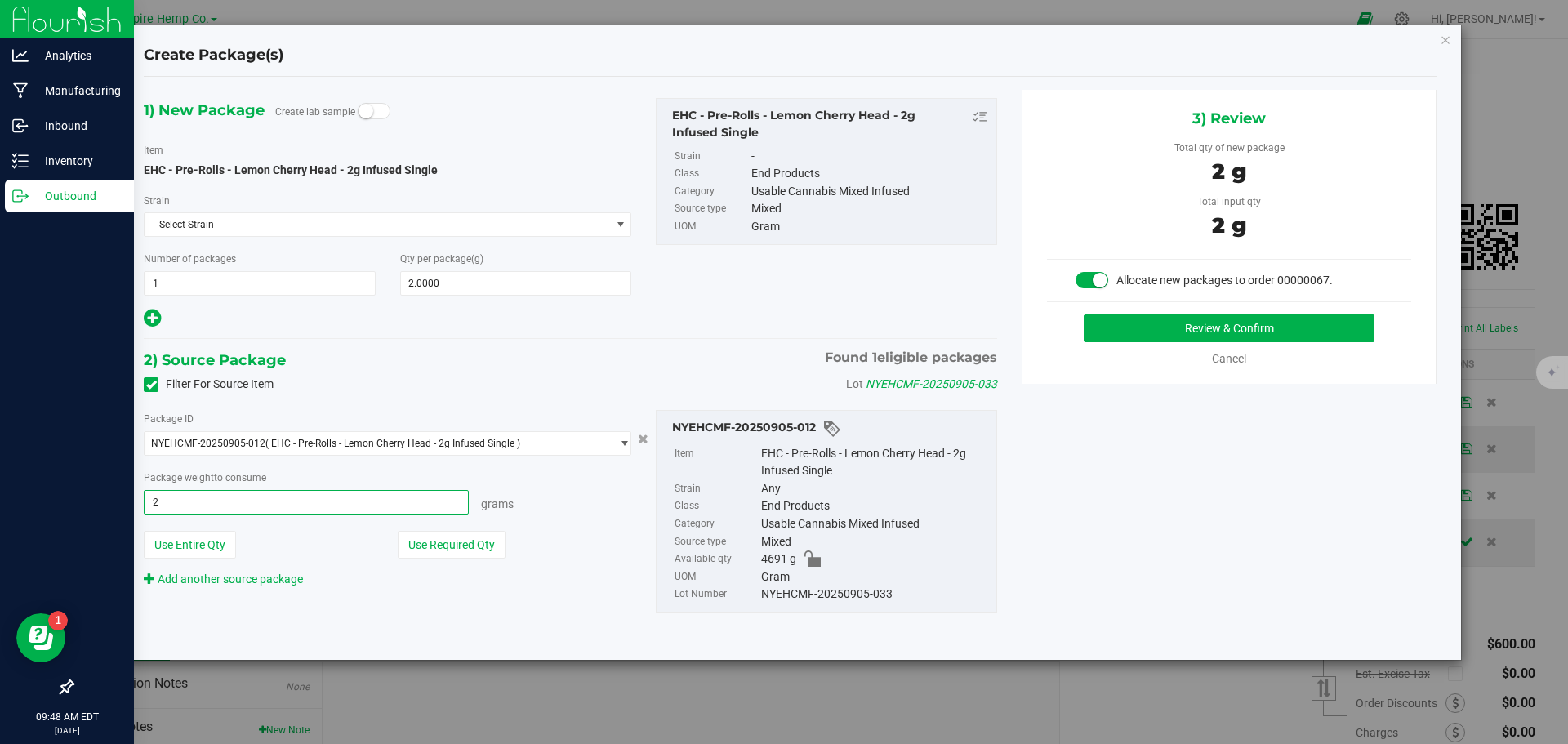
click at [1083, 315] on button "Review & Confirm" at bounding box center [1228, 329] width 291 height 28
type input "2.0000 g"
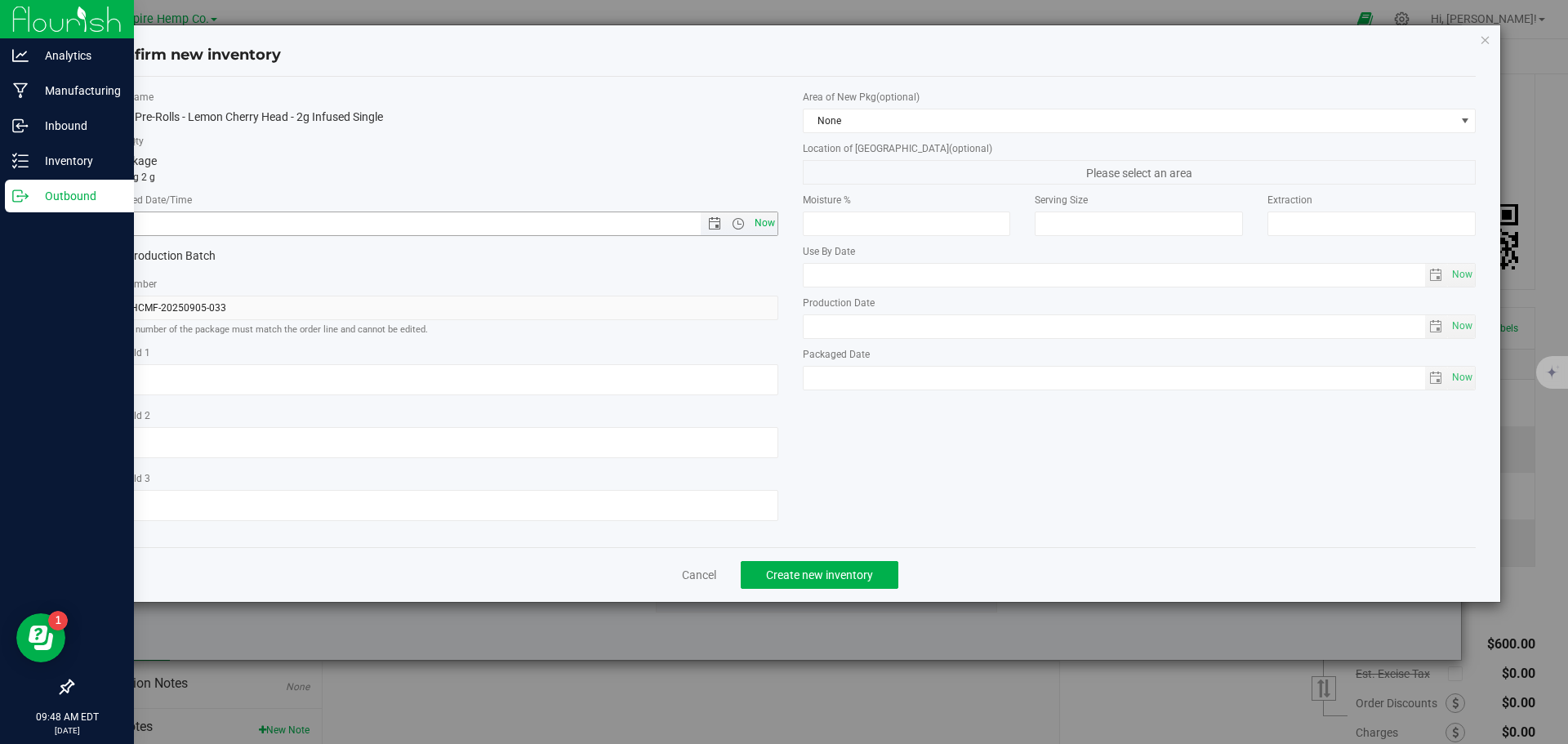
click at [772, 223] on span "Now" at bounding box center [764, 223] width 28 height 24
type input "9/24/2025 9:48 AM"
click at [893, 573] on button "Create new inventory" at bounding box center [820, 575] width 158 height 28
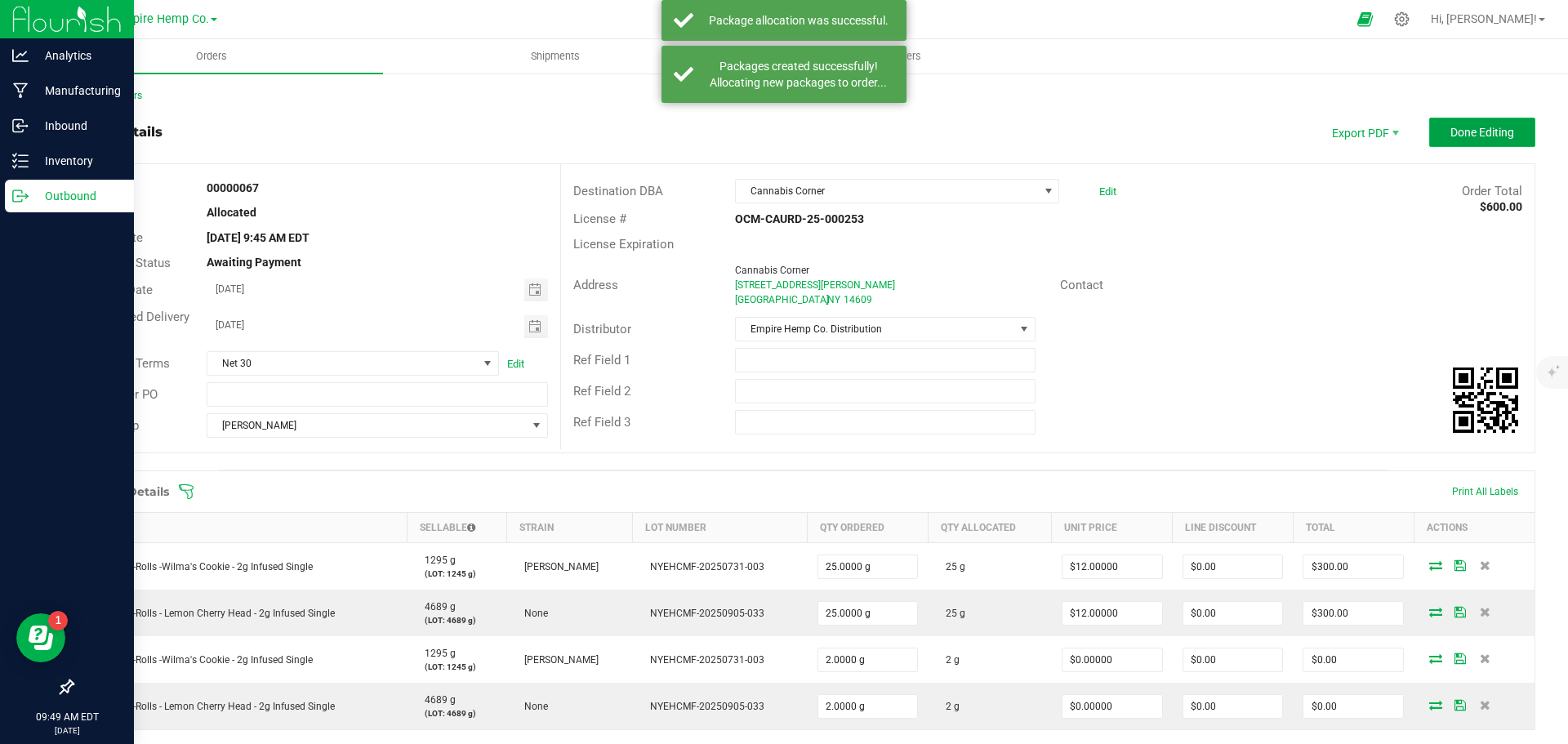
click at [1435, 131] on button "Done Editing" at bounding box center [1482, 132] width 106 height 30
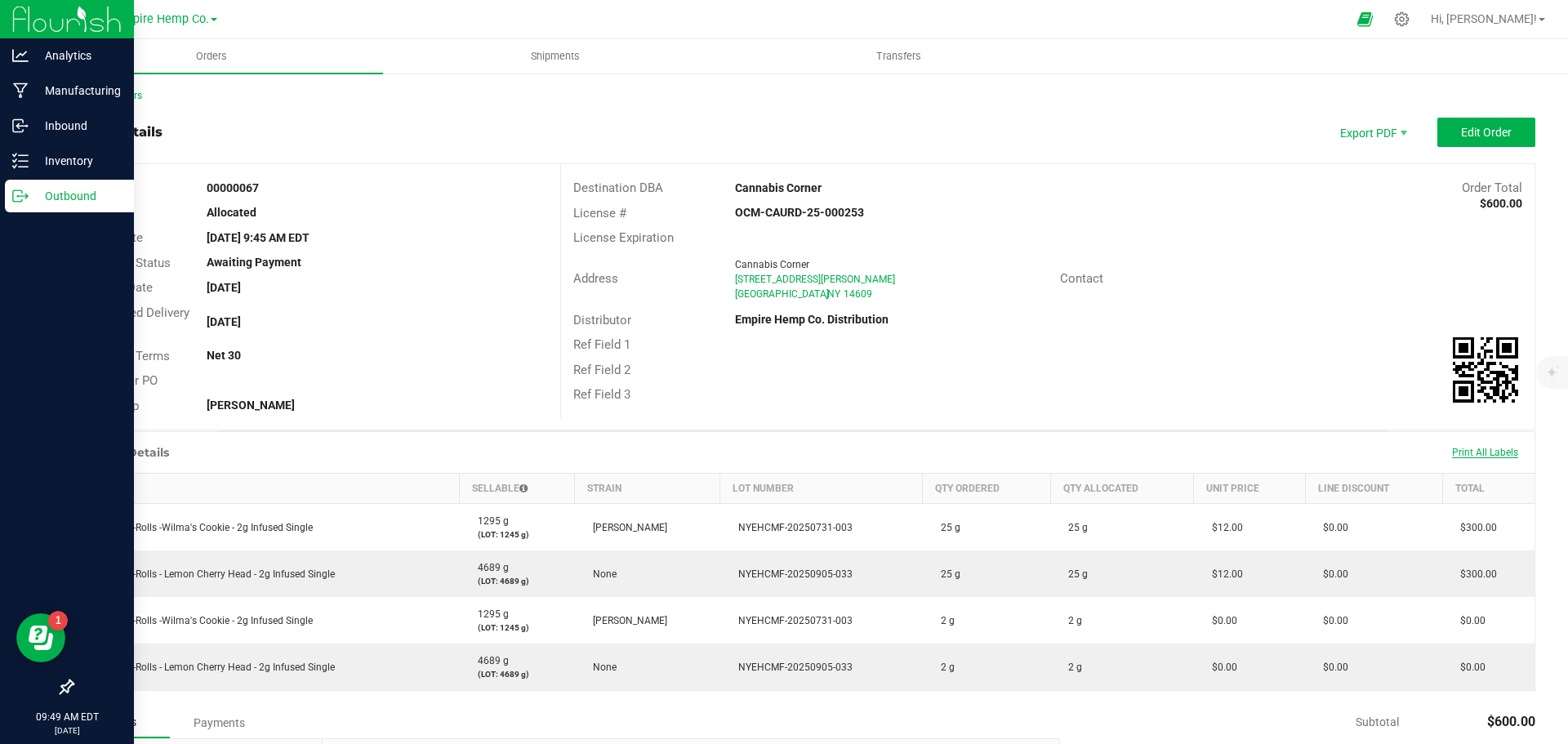
click at [1498, 458] on span "Print All Labels" at bounding box center [1485, 452] width 66 height 11
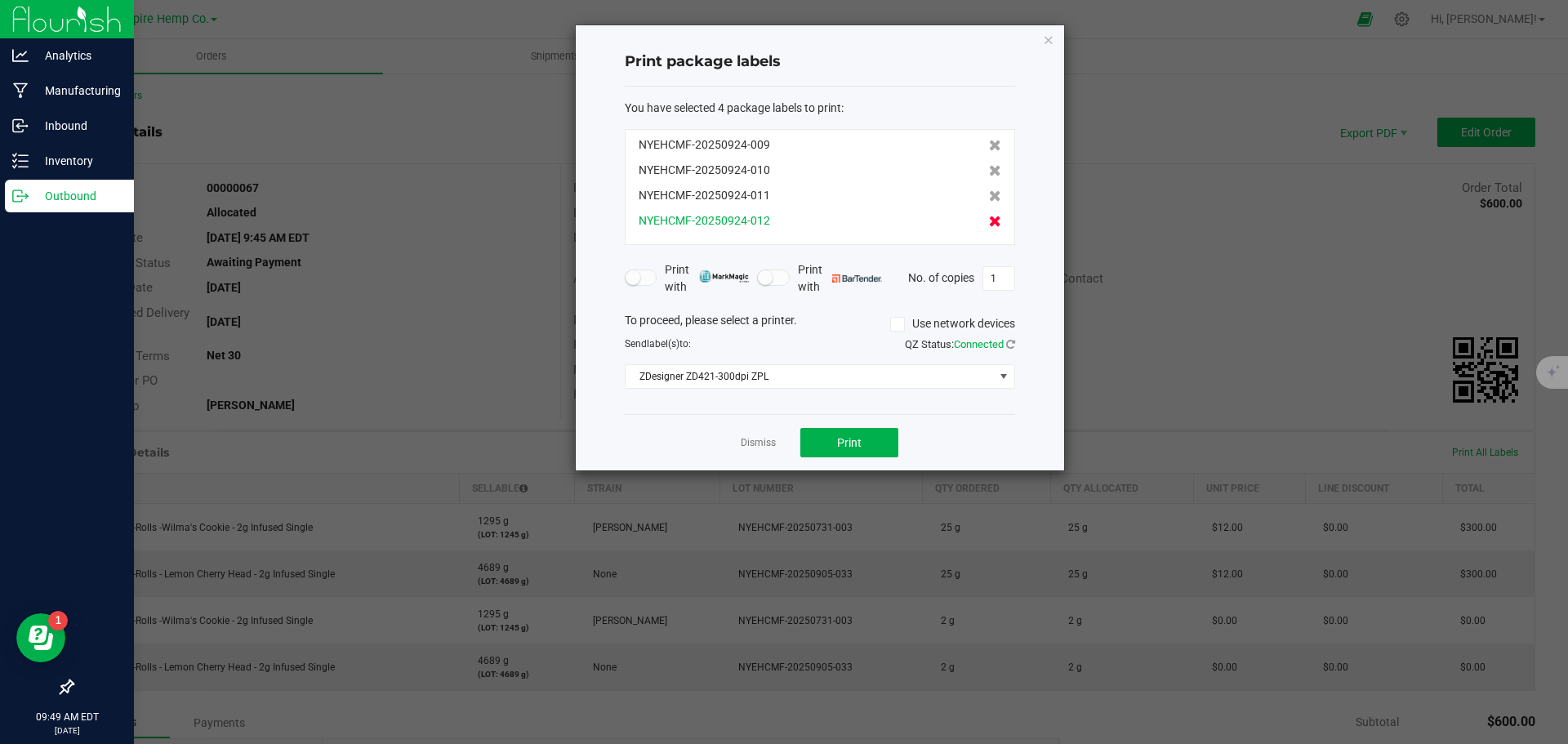
click at [989, 219] on icon at bounding box center [995, 222] width 12 height 11
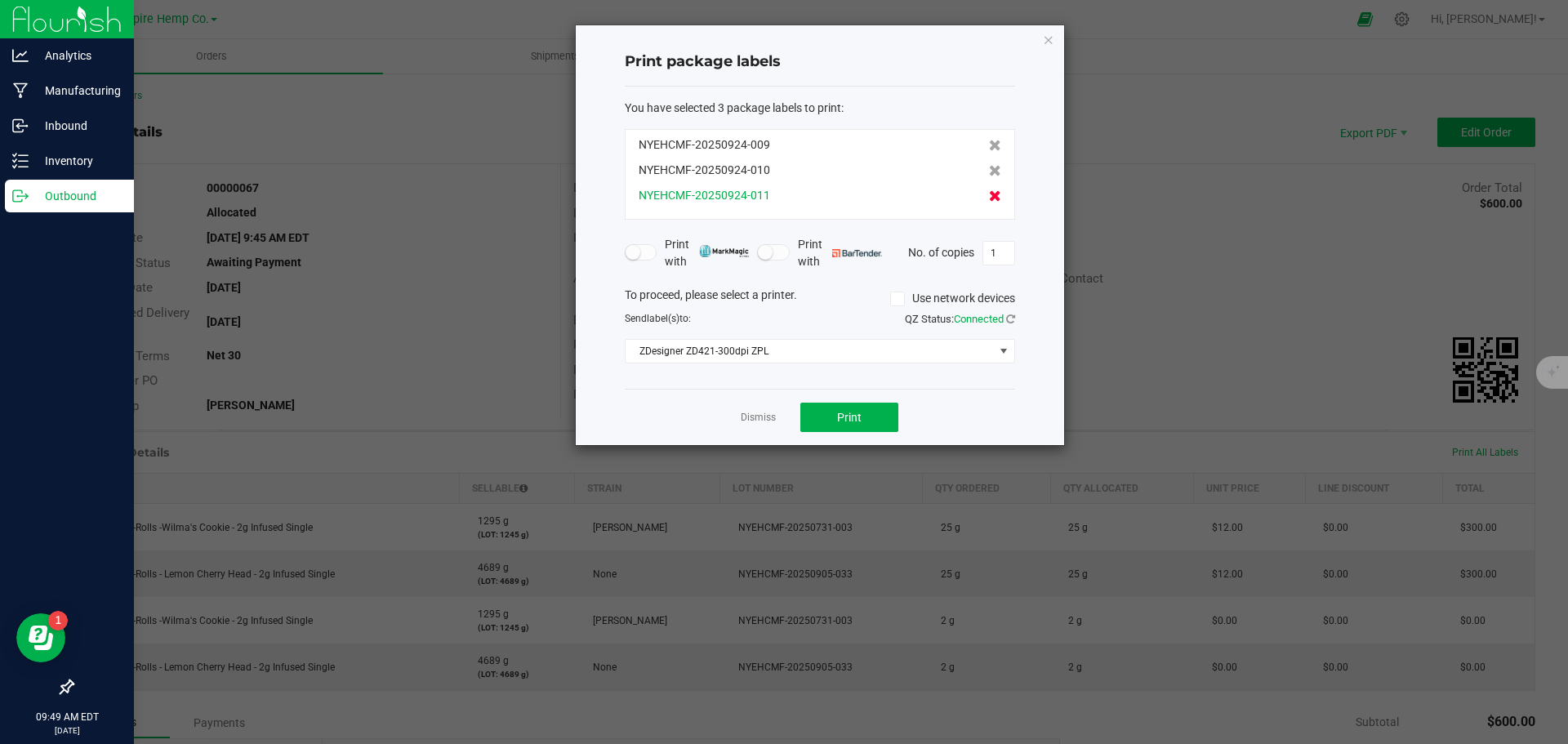
click at [989, 197] on icon at bounding box center [995, 196] width 12 height 11
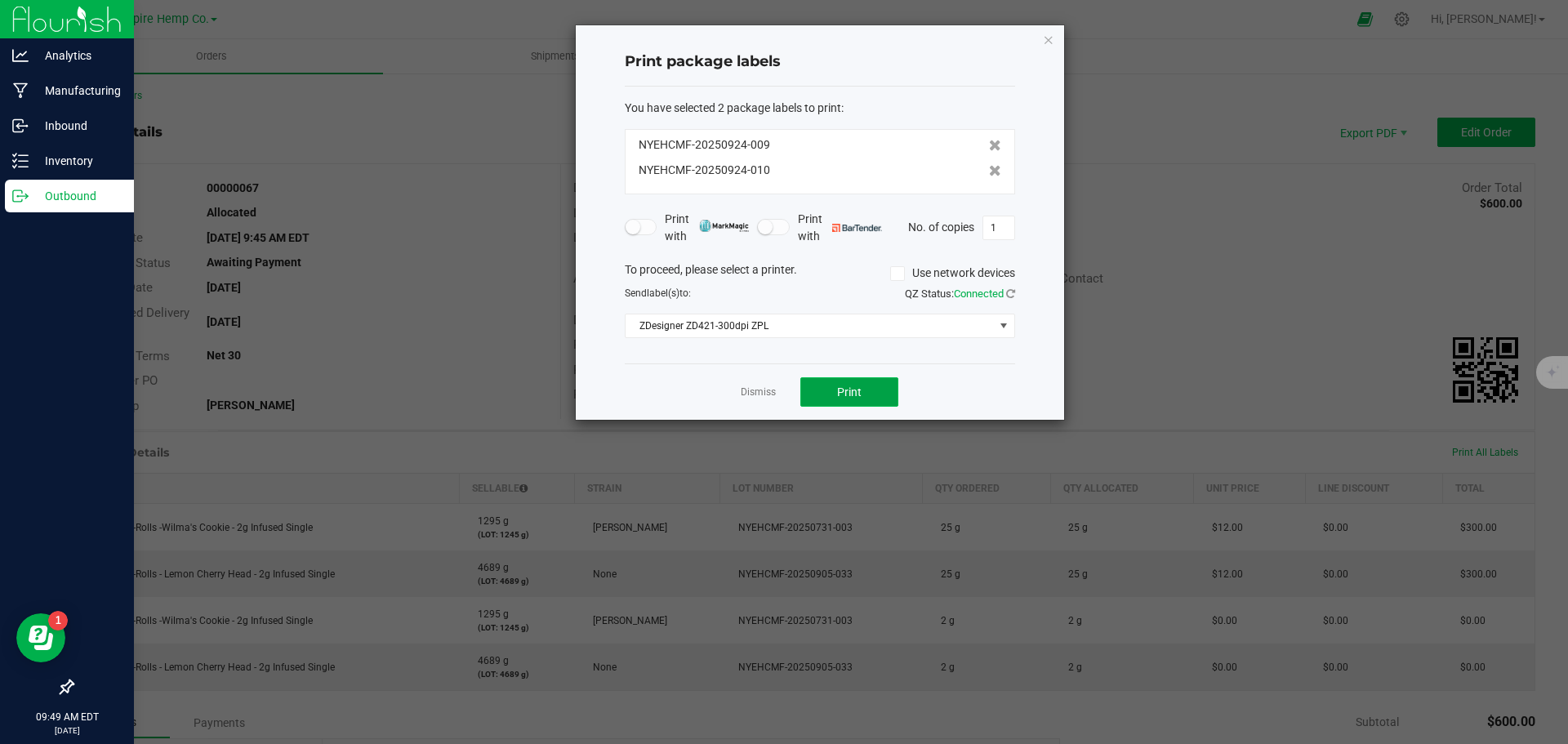
click at [865, 398] on button "Print" at bounding box center [849, 392] width 98 height 30
click at [1046, 41] on icon "button" at bounding box center [1048, 39] width 11 height 19
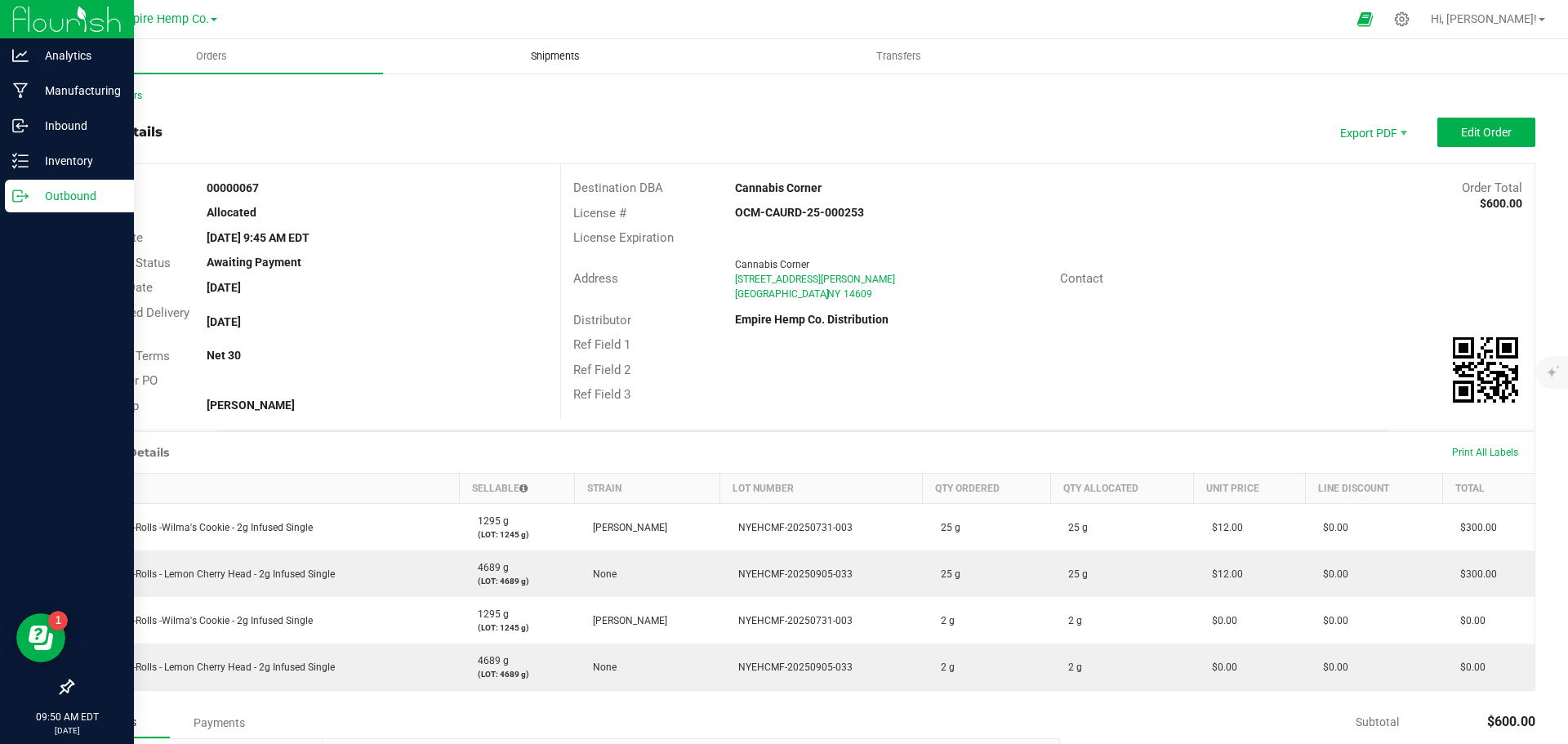
click at [557, 46] on uib-tab-heading "Shipments" at bounding box center [555, 55] width 342 height 32
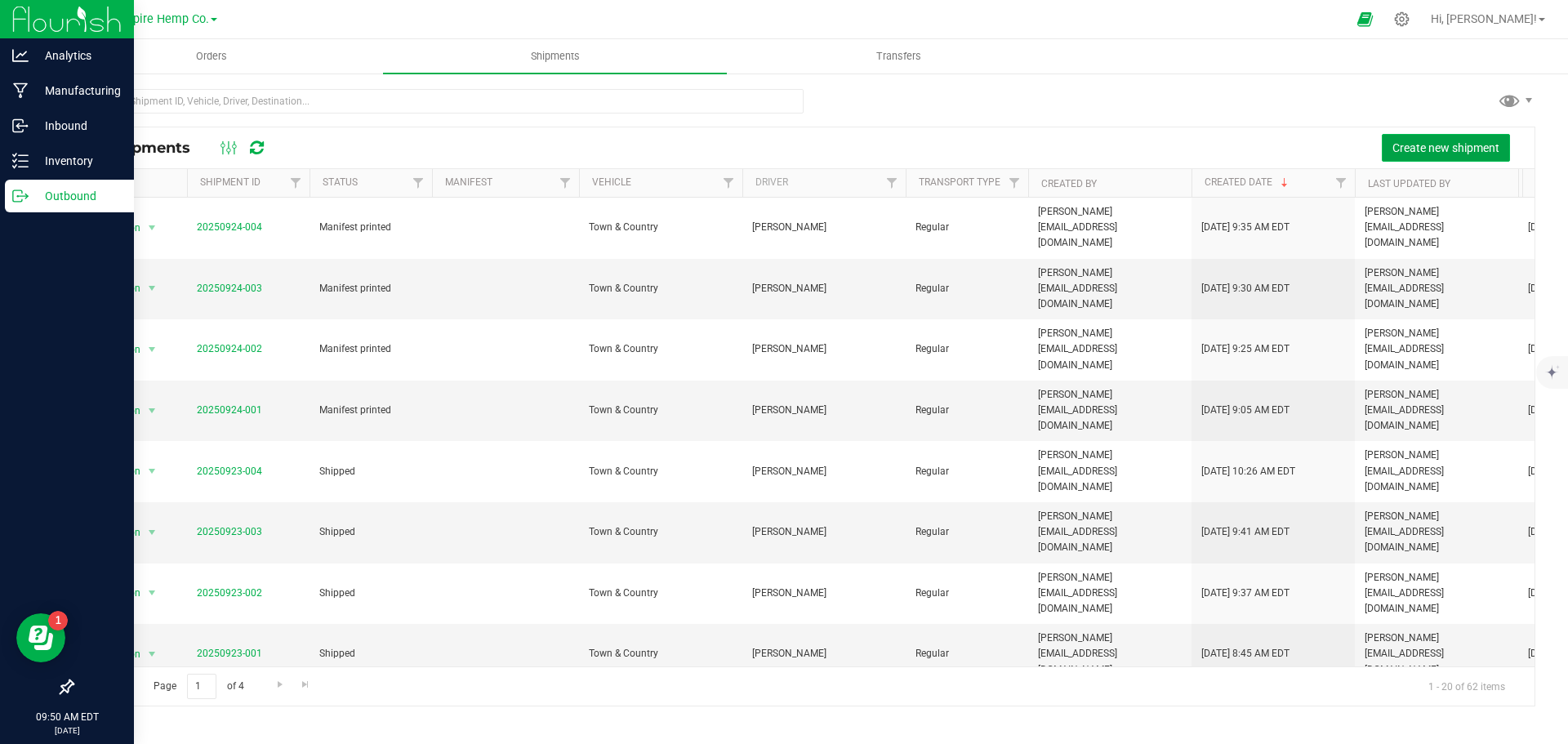
click at [1454, 148] on span "Create new shipment" at bounding box center [1446, 148] width 107 height 13
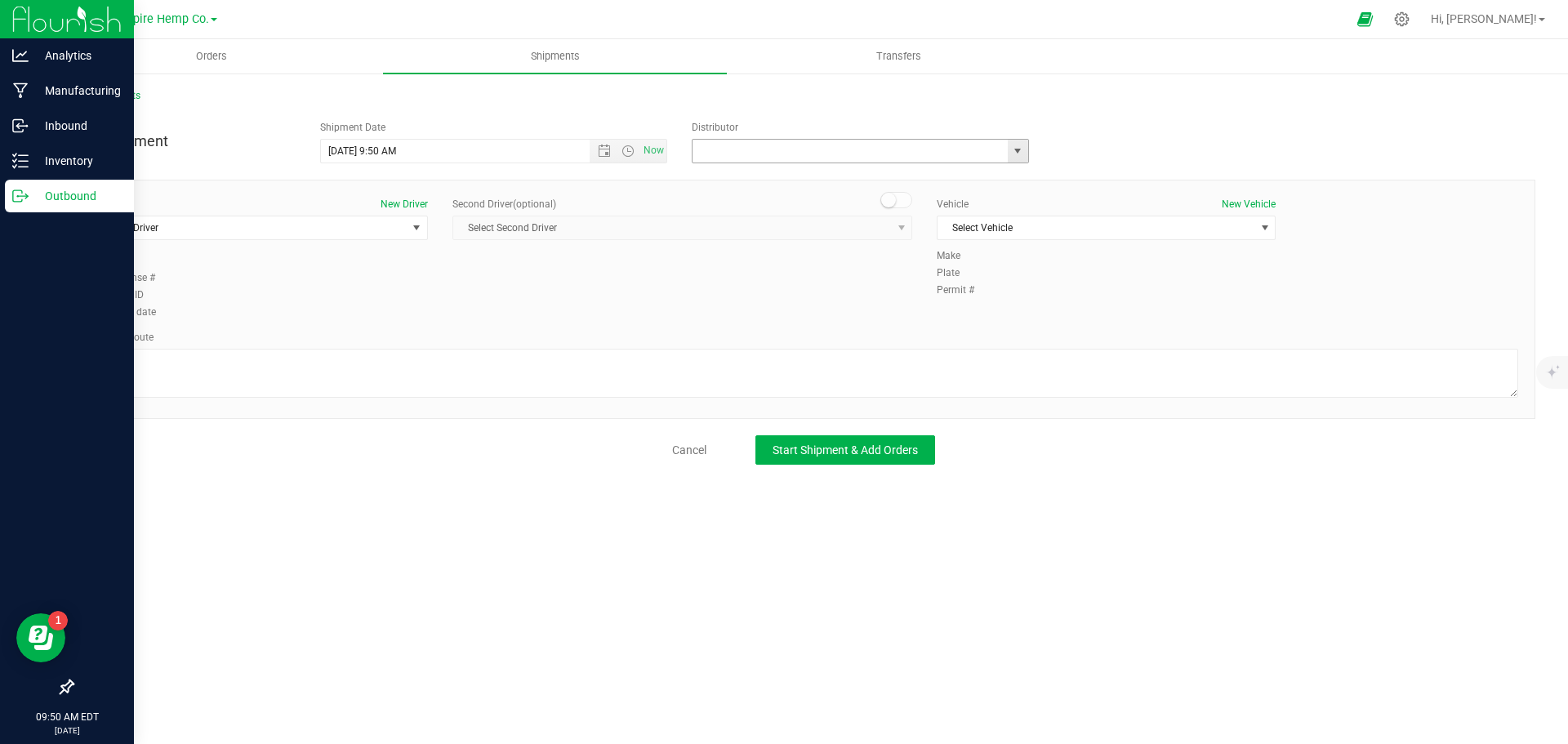
click at [784, 156] on input "text" at bounding box center [844, 150] width 305 height 23
click at [1026, 151] on span "select" at bounding box center [1018, 150] width 20 height 23
click at [870, 199] on li "Empire Hemp Co. Distribution" at bounding box center [860, 203] width 336 height 25
type input "Empire Hemp Co. Distribution"
click at [423, 233] on span "select" at bounding box center [416, 228] width 13 height 13
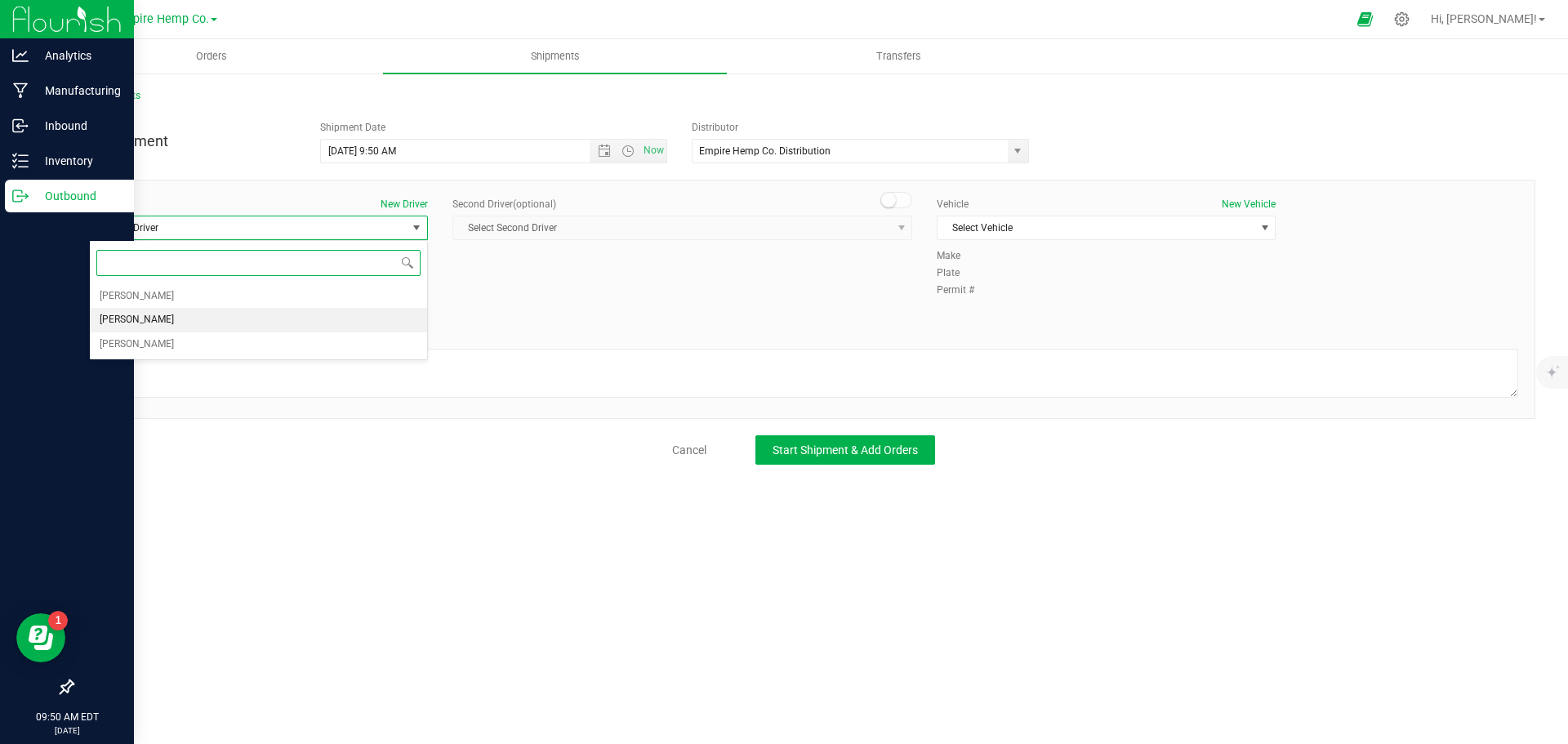
click at [302, 313] on li "[PERSON_NAME]" at bounding box center [257, 320] width 337 height 25
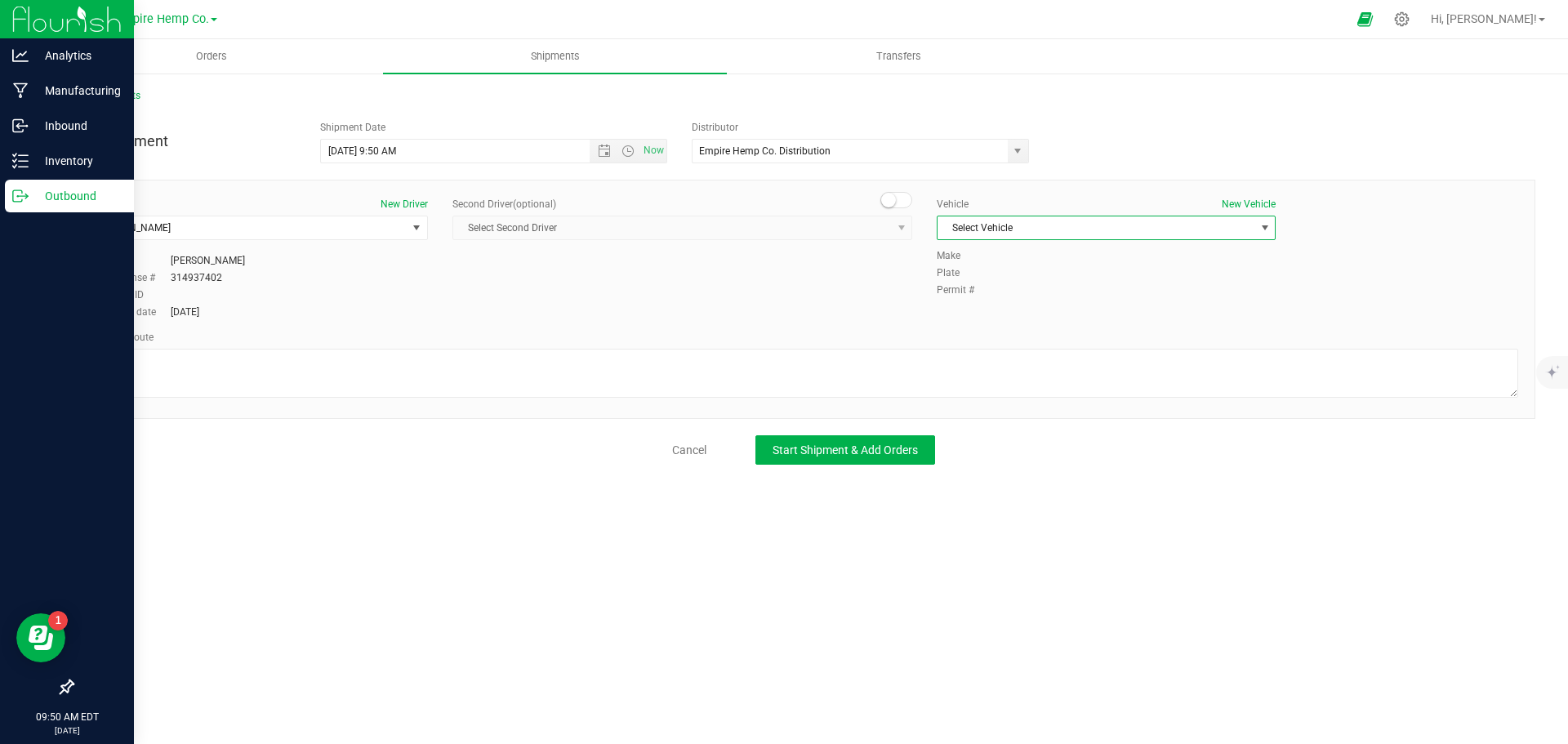
click at [1059, 226] on span "Select Vehicle" at bounding box center [1095, 228] width 317 height 23
click at [1051, 254] on li "Town & Country" at bounding box center [1106, 256] width 337 height 25
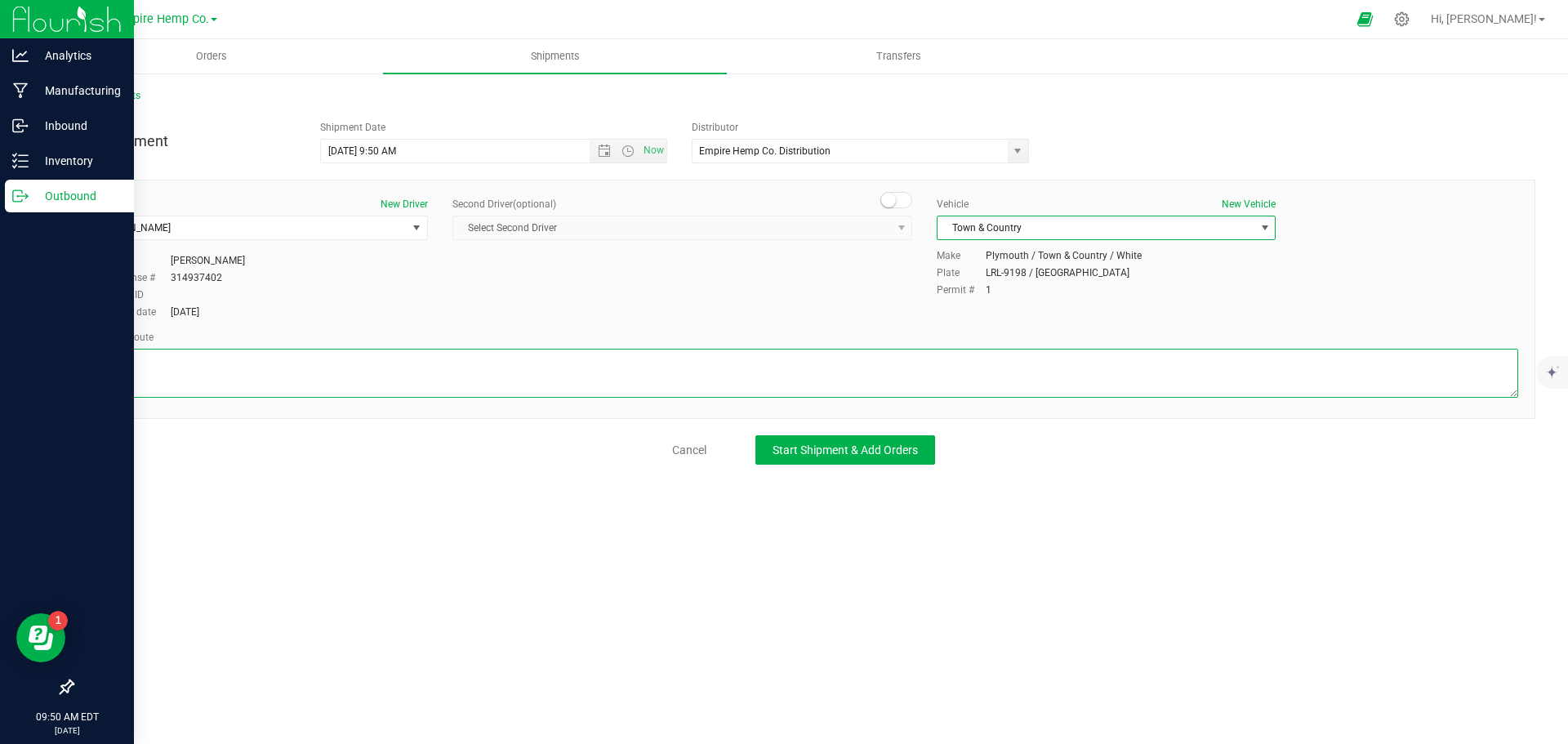
click at [705, 375] on textarea at bounding box center [803, 373] width 1430 height 49
type textarea "i90"
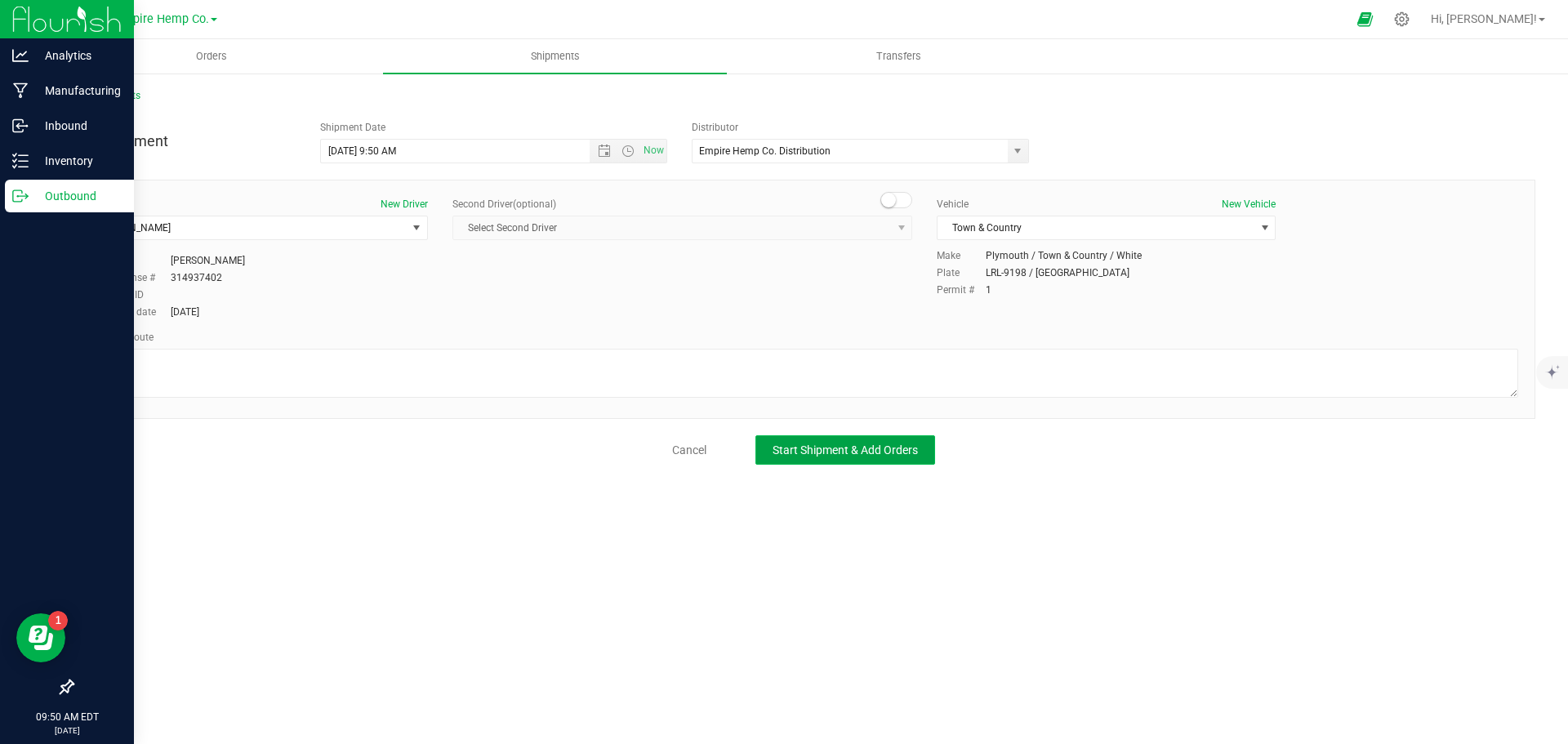
click at [840, 444] on span "Start Shipment & Add Orders" at bounding box center [845, 450] width 146 height 13
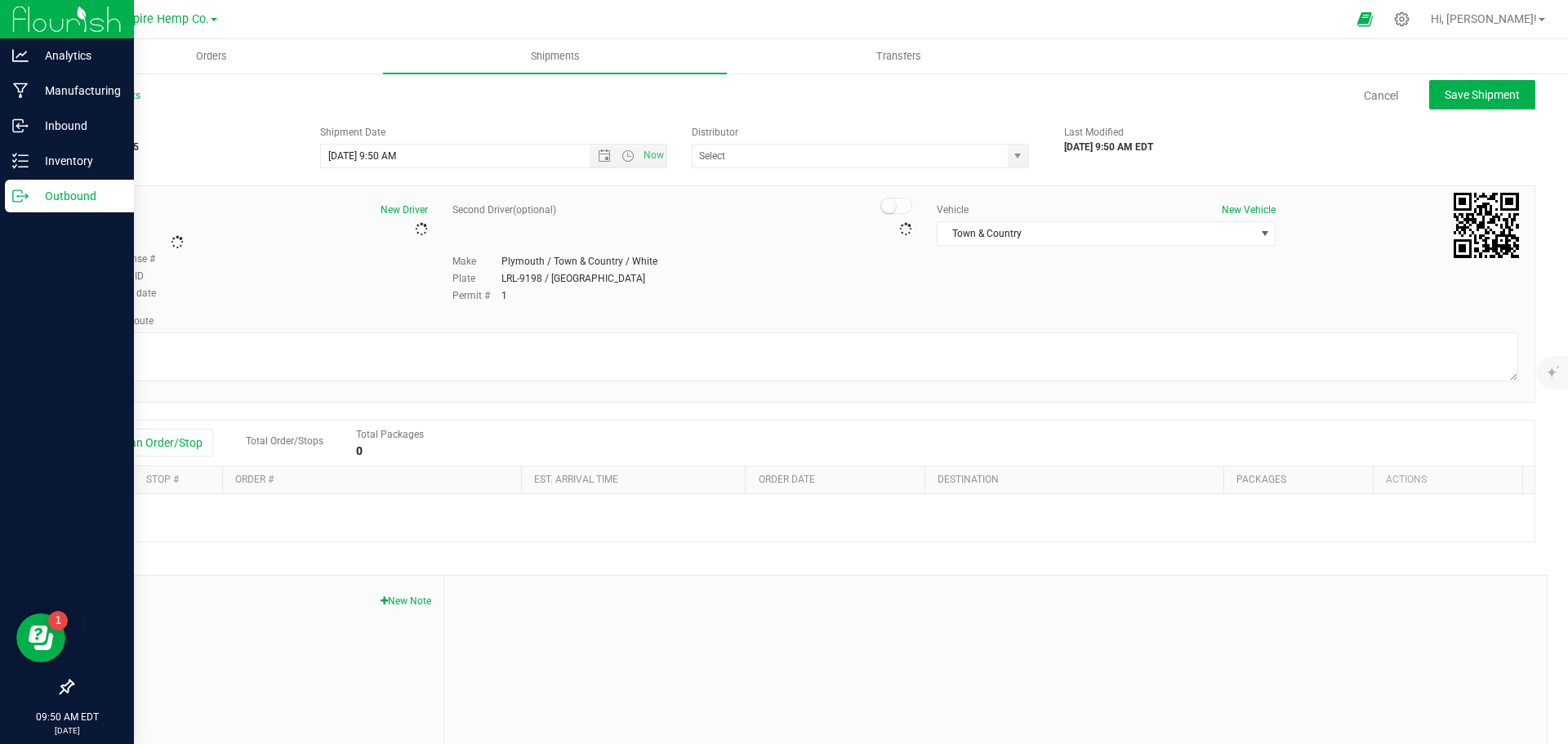
type input "Empire Hemp Co. Distribution"
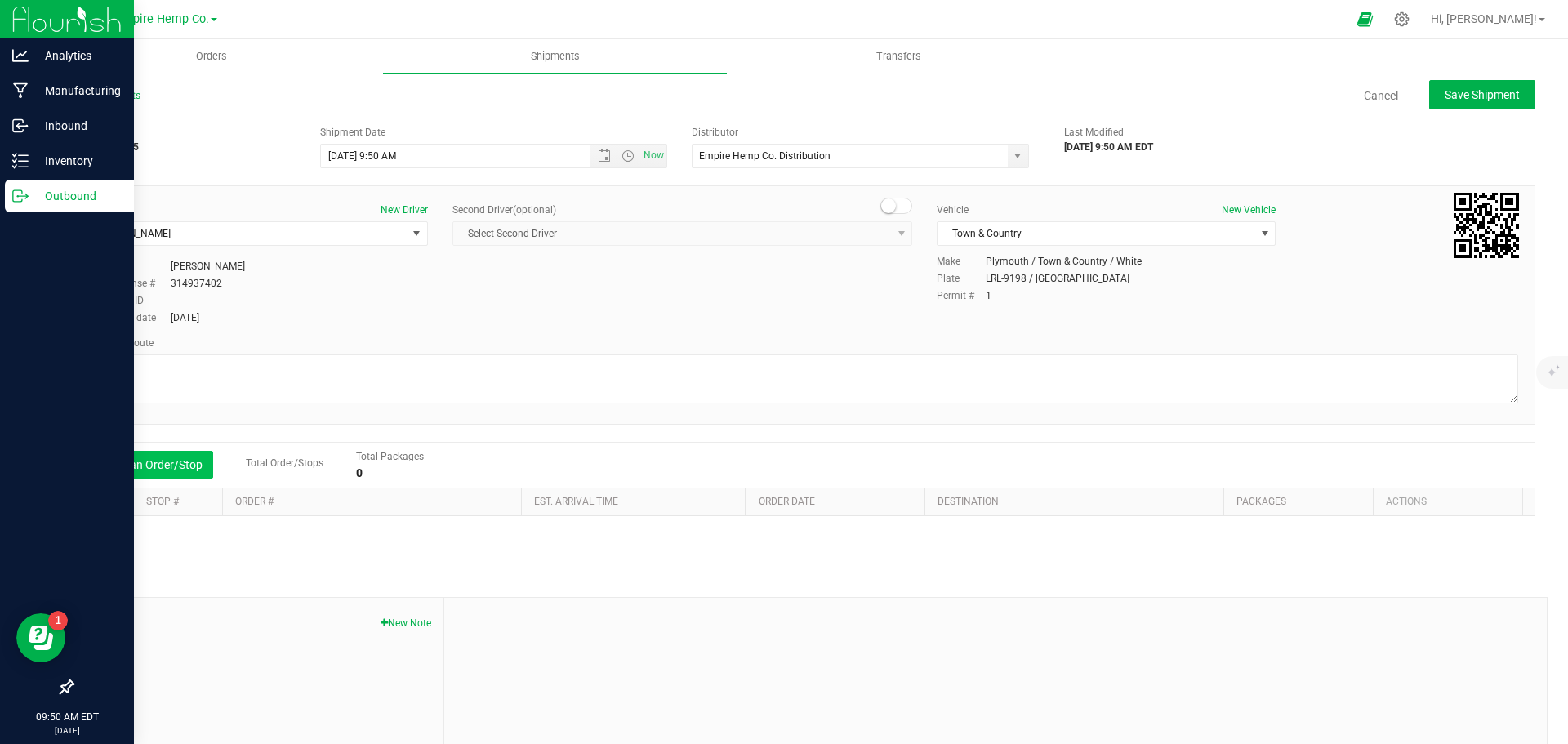
click at [151, 474] on button "Add an Order/Stop" at bounding box center [149, 465] width 128 height 28
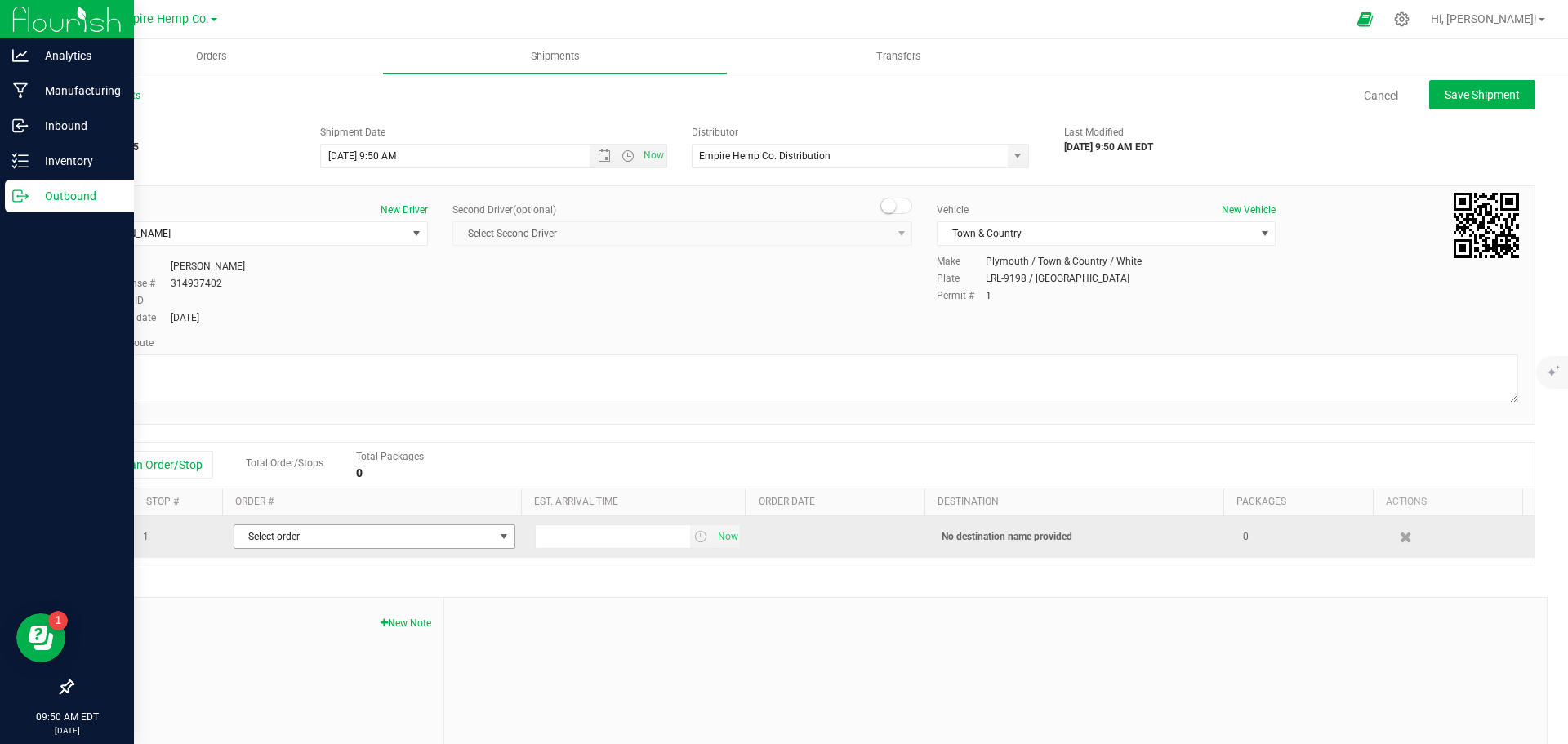
click at [288, 543] on span "Select order" at bounding box center [364, 536] width 259 height 23
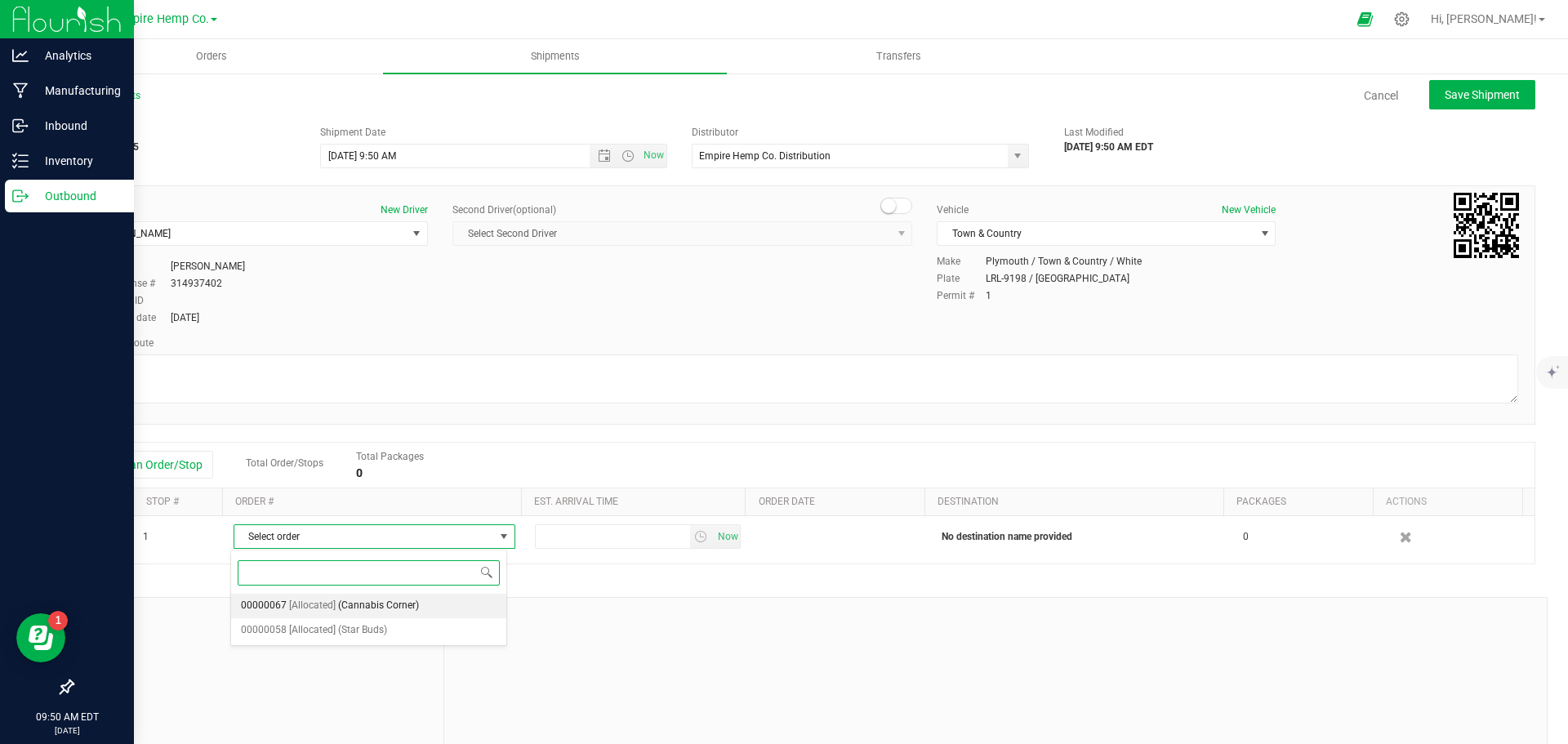
click at [338, 612] on span "(Cannabis Corner)" at bounding box center [378, 606] width 81 height 21
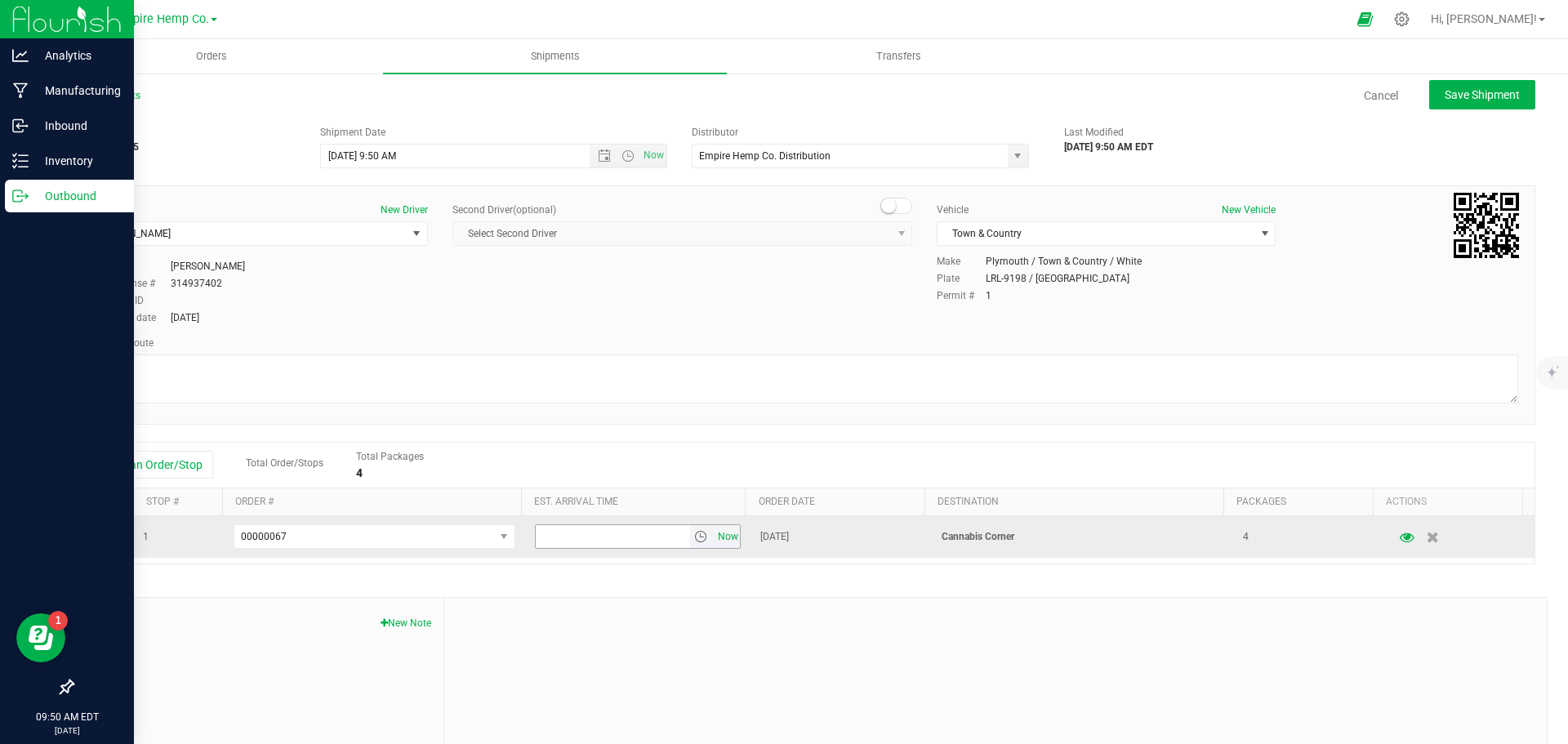
click at [721, 538] on span "Now" at bounding box center [727, 537] width 28 height 24
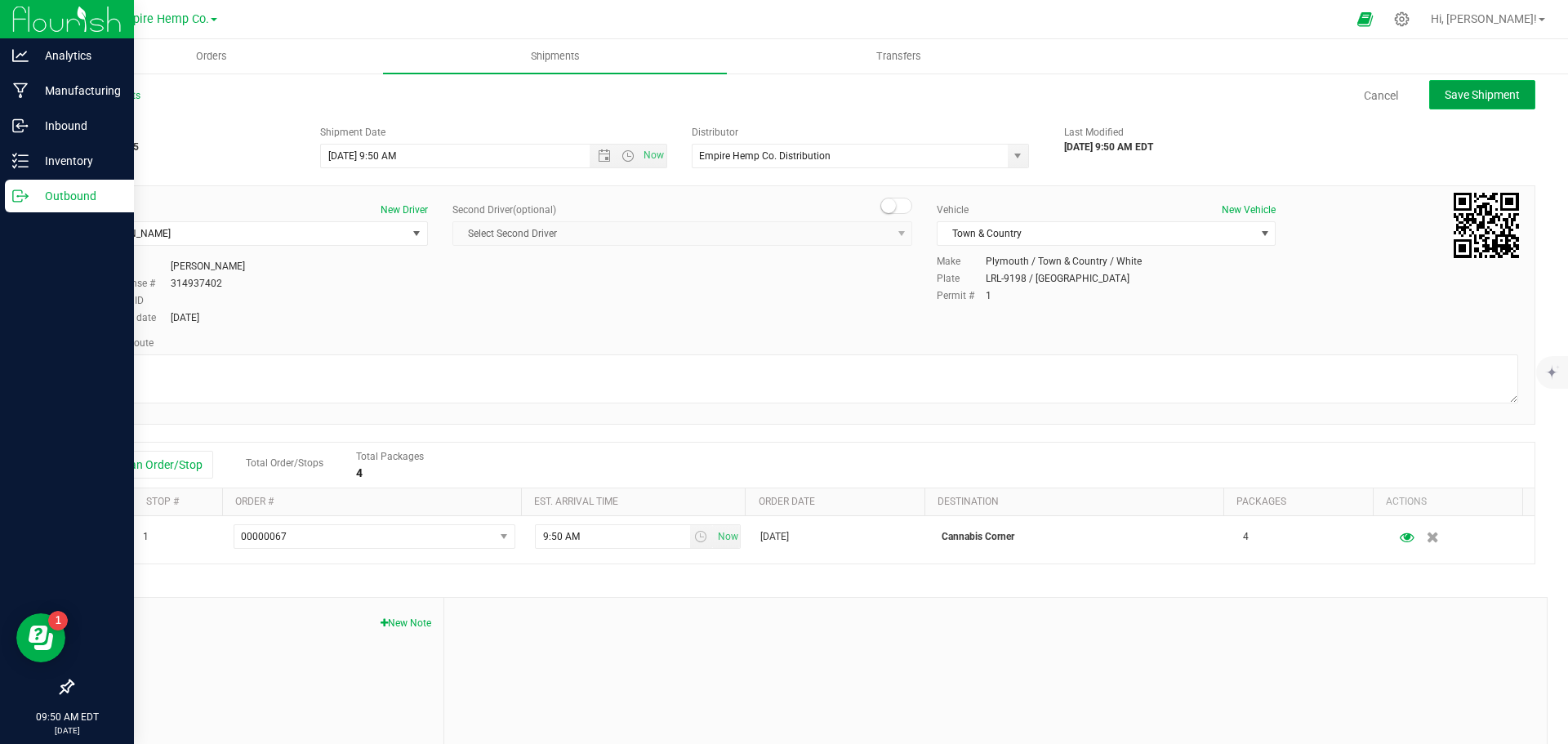
click at [1504, 92] on span "Save Shipment" at bounding box center [1482, 95] width 75 height 13
type input "9/24/2025 1:50 PM"
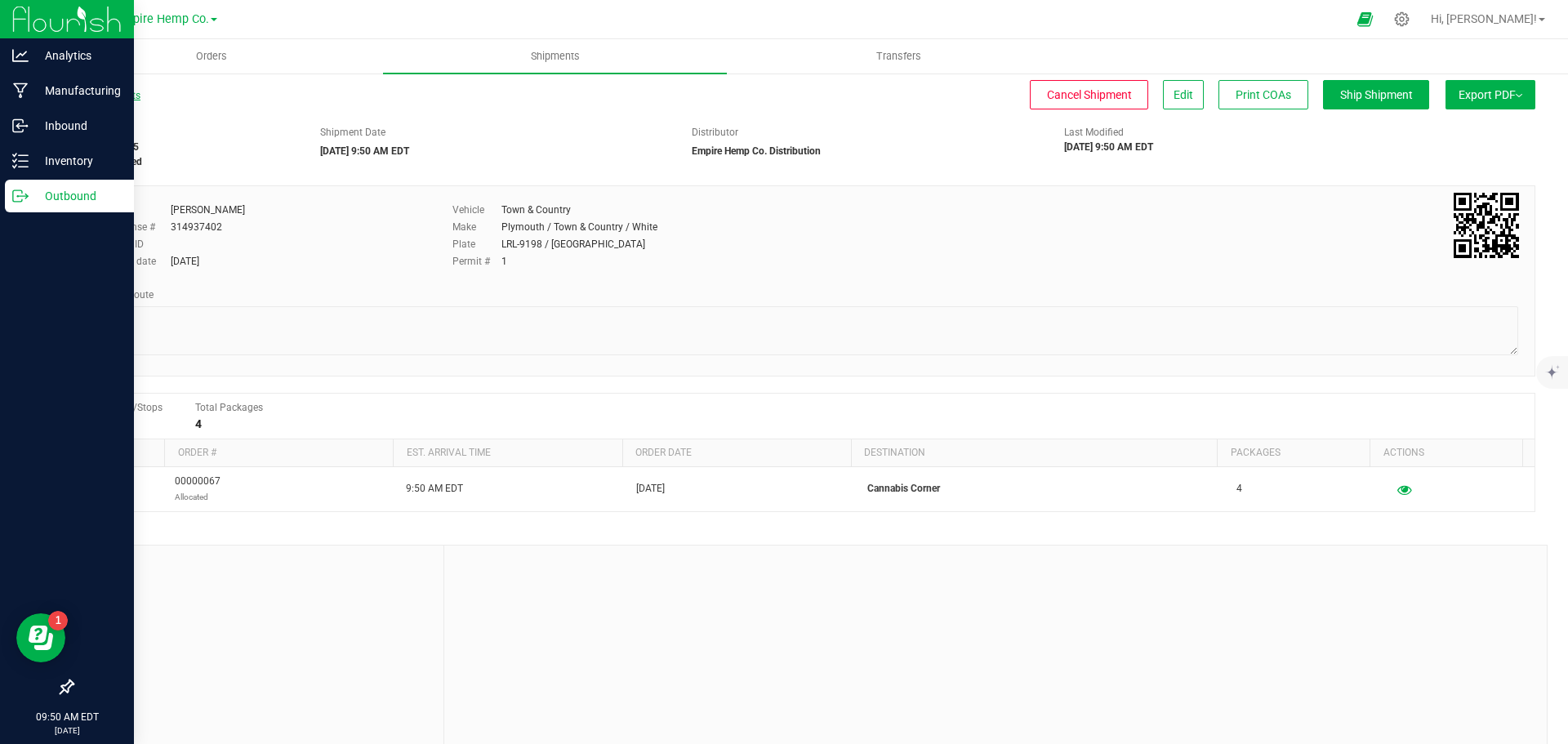
click at [130, 95] on link "All Shipments" at bounding box center [106, 95] width 68 height 11
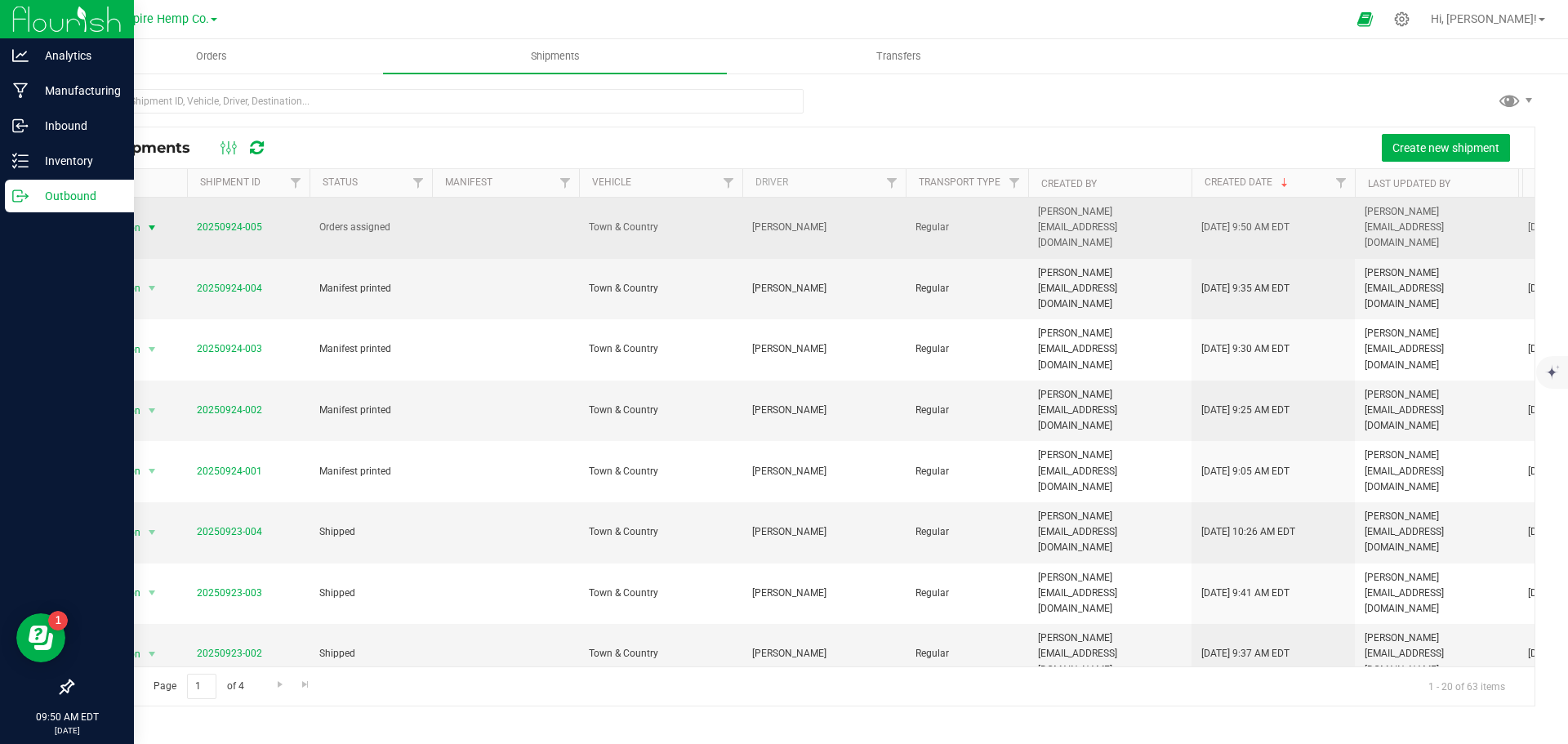
click at [152, 222] on span "select" at bounding box center [152, 228] width 13 height 13
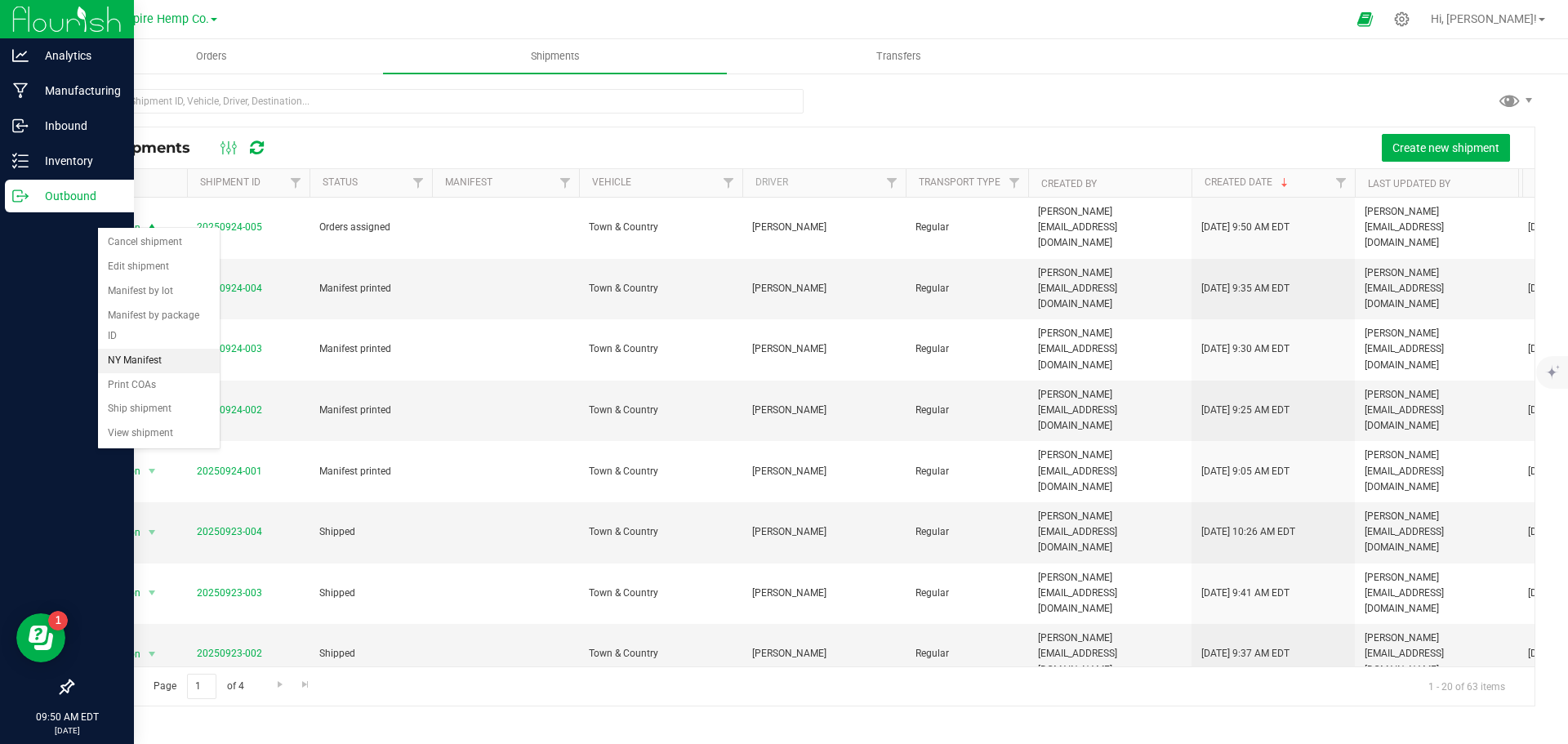
click at [142, 349] on li "NY Manifest" at bounding box center [159, 361] width 122 height 25
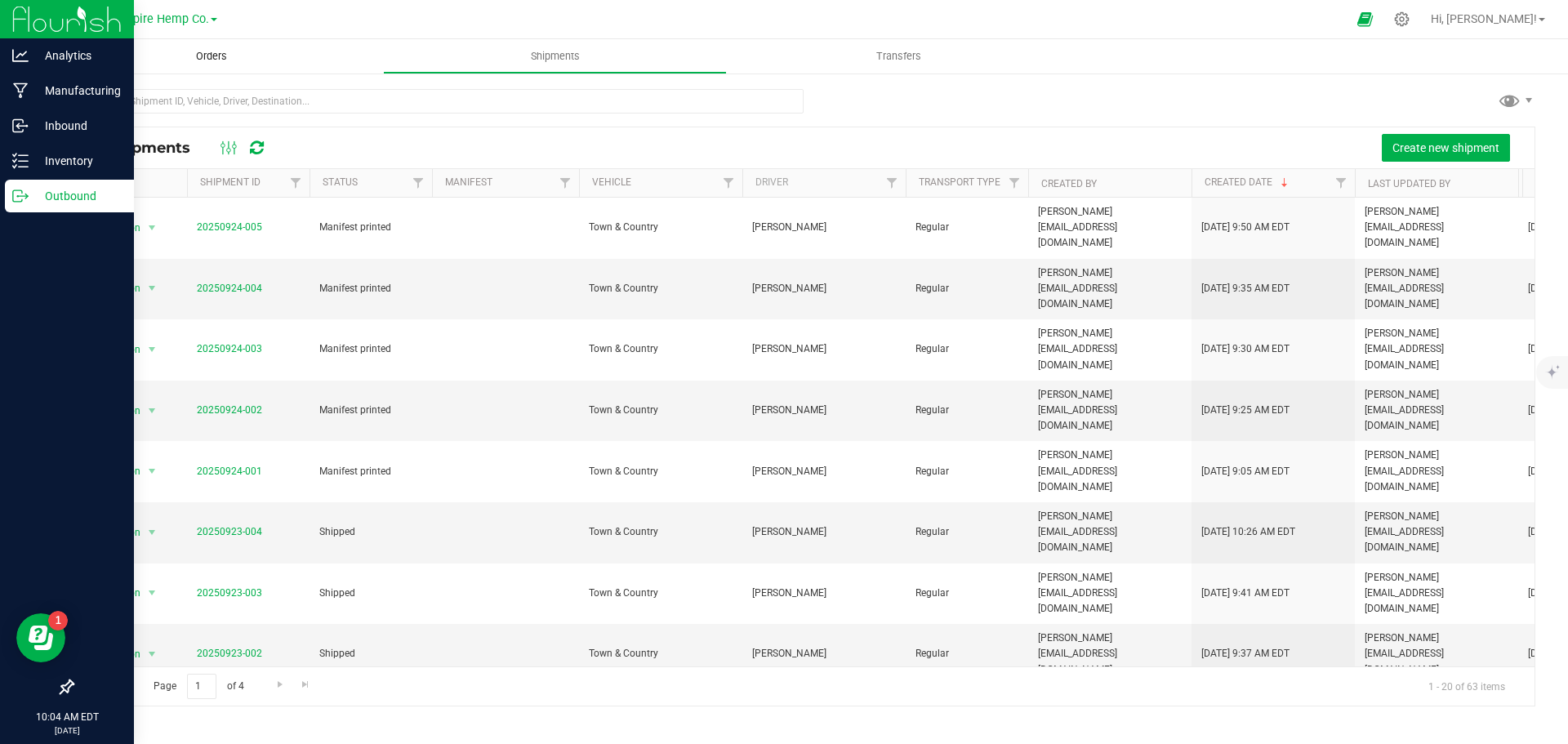
click at [247, 56] on span "Orders" at bounding box center [210, 56] width 75 height 15
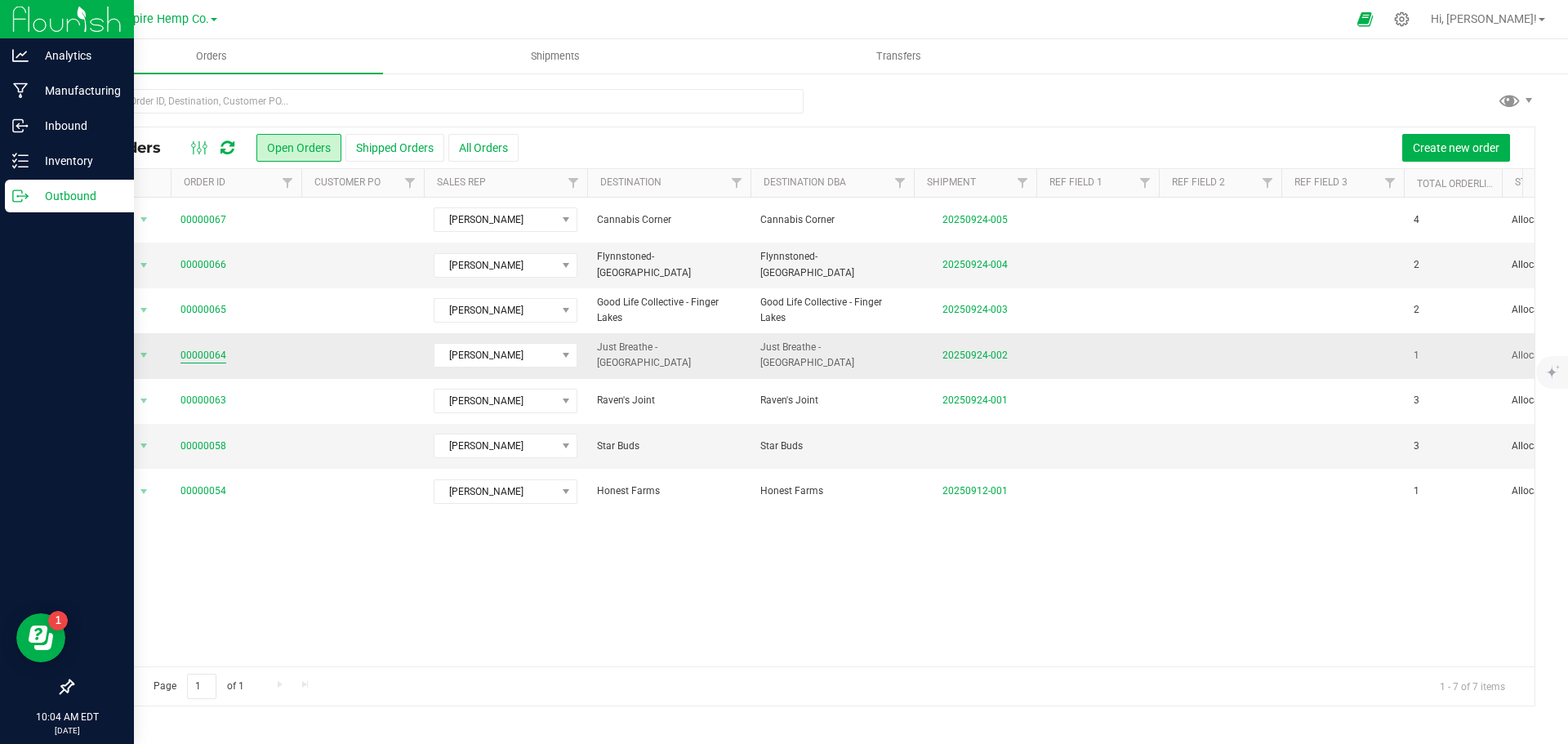
click at [196, 356] on link "00000064" at bounding box center [204, 355] width 46 height 16
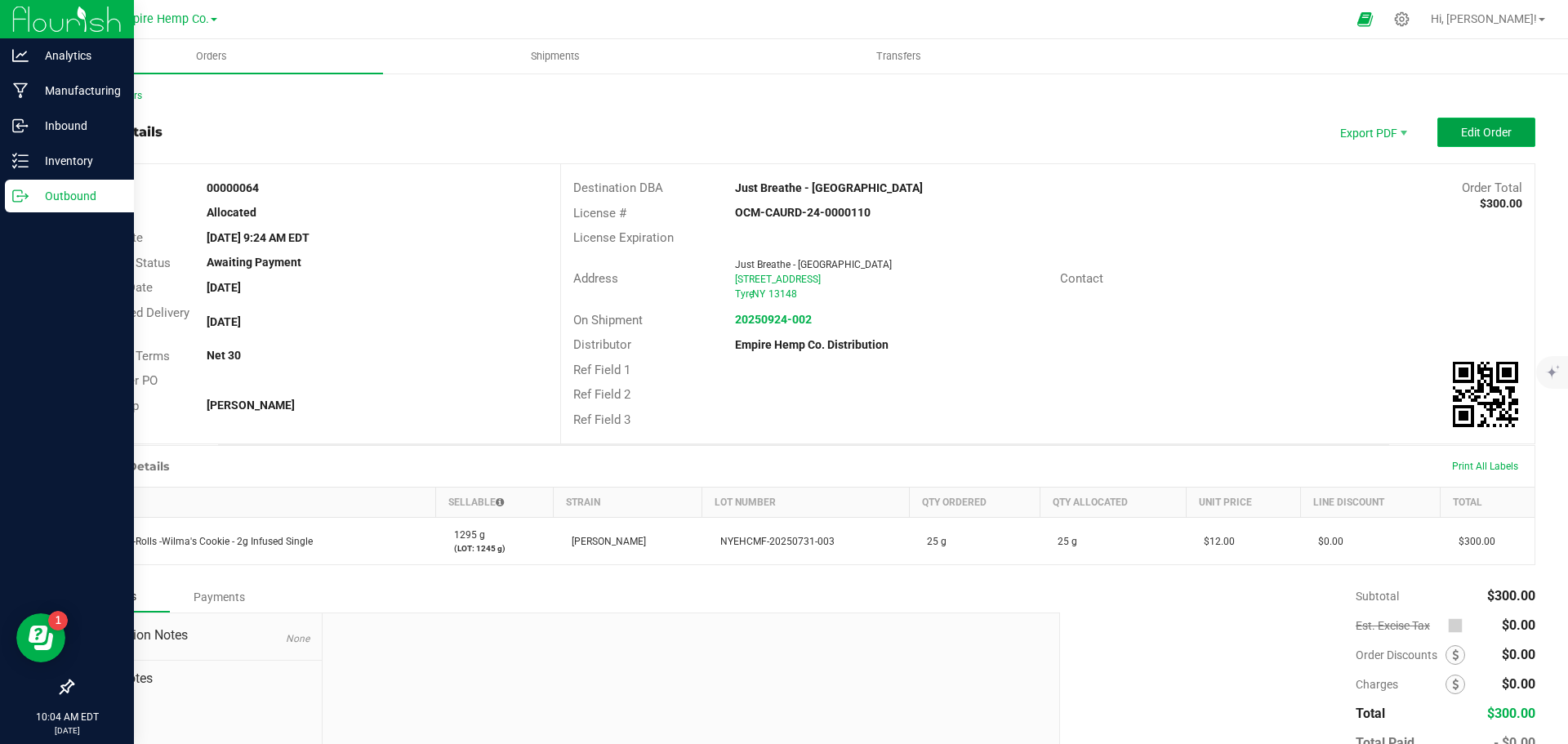
click at [1496, 123] on button "Edit Order" at bounding box center [1487, 132] width 98 height 30
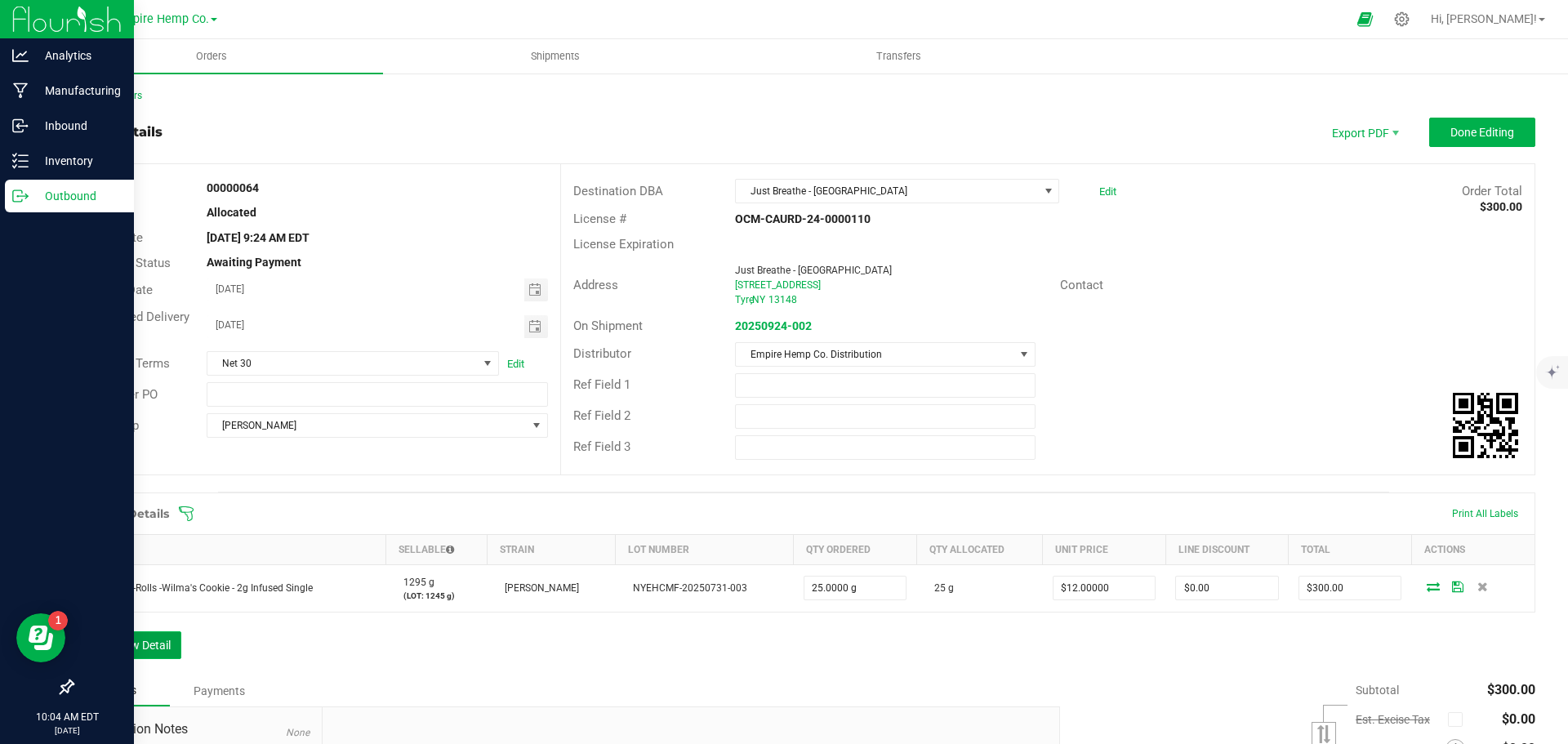
click at [174, 646] on button "Add New Detail" at bounding box center [126, 645] width 110 height 28
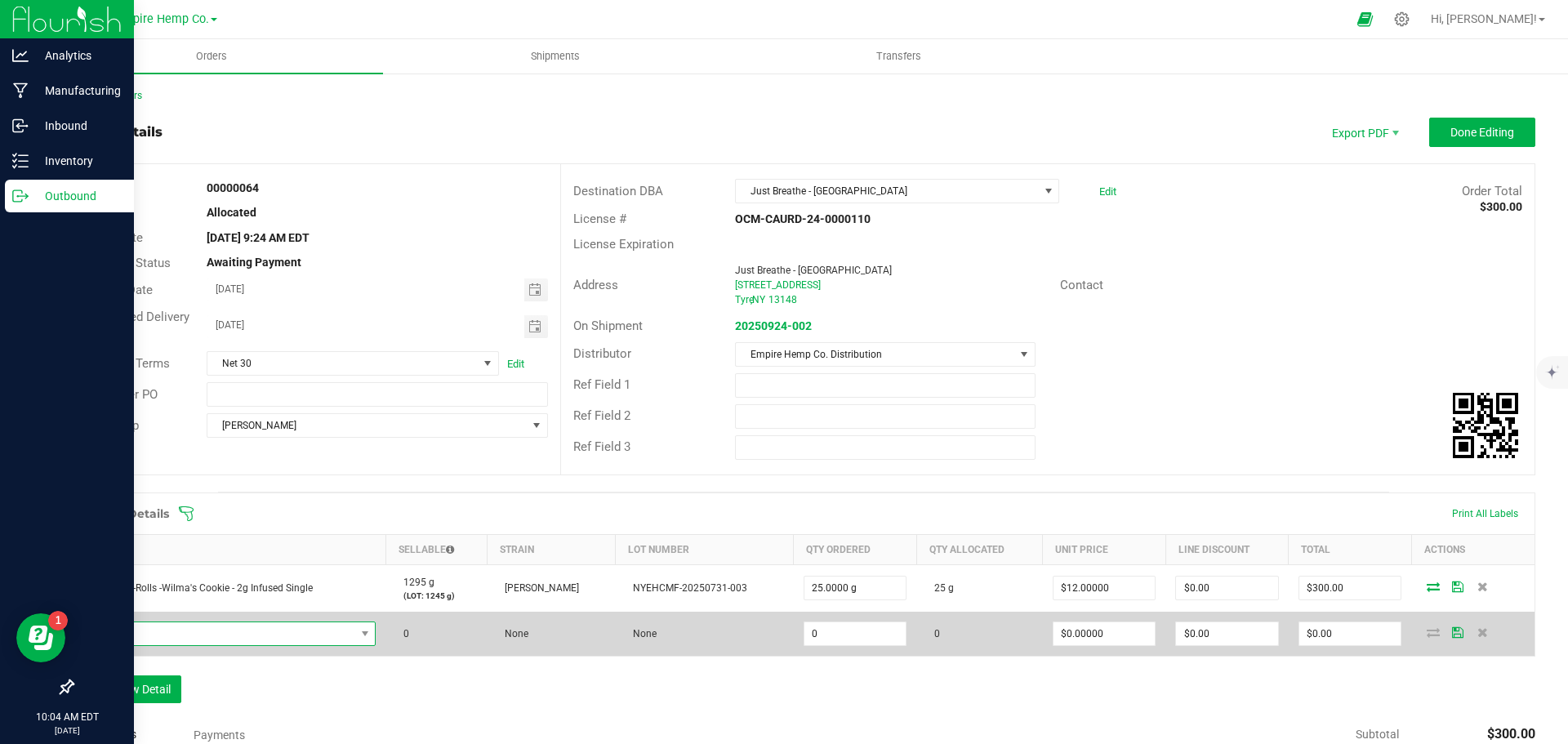
click at [220, 622] on span "NO DATA FOUND" at bounding box center [220, 633] width 271 height 23
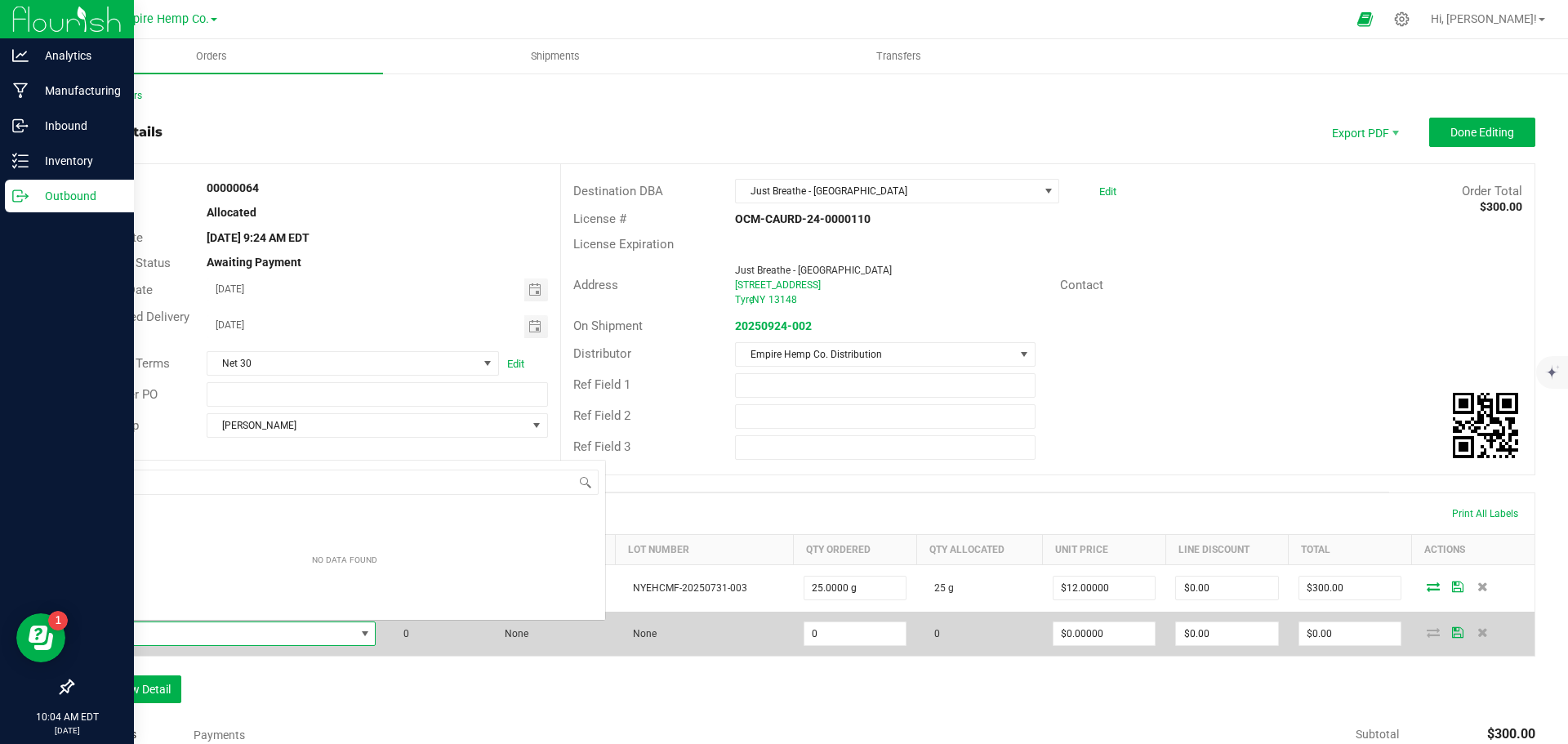
scroll to position [25, 287]
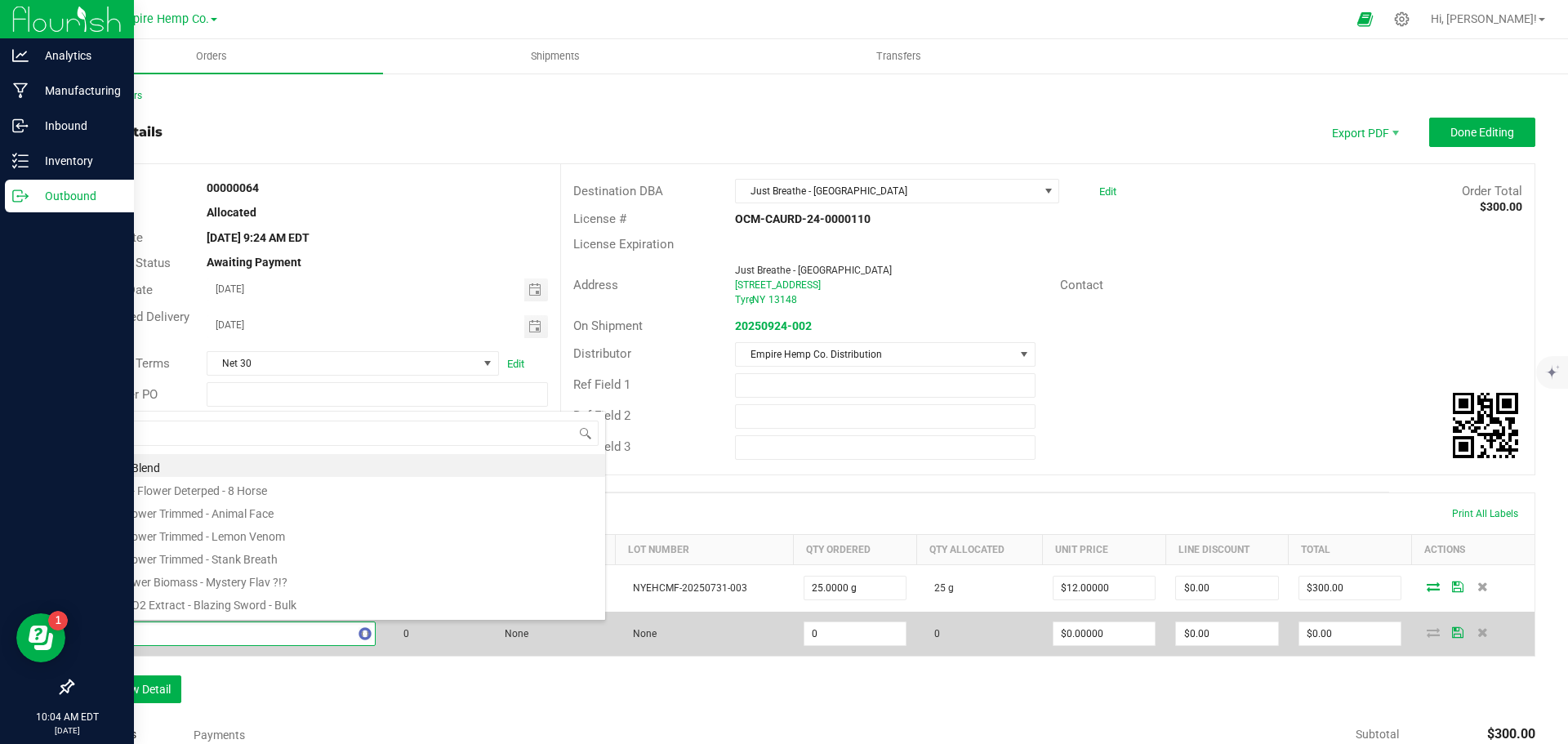
type input "trap"
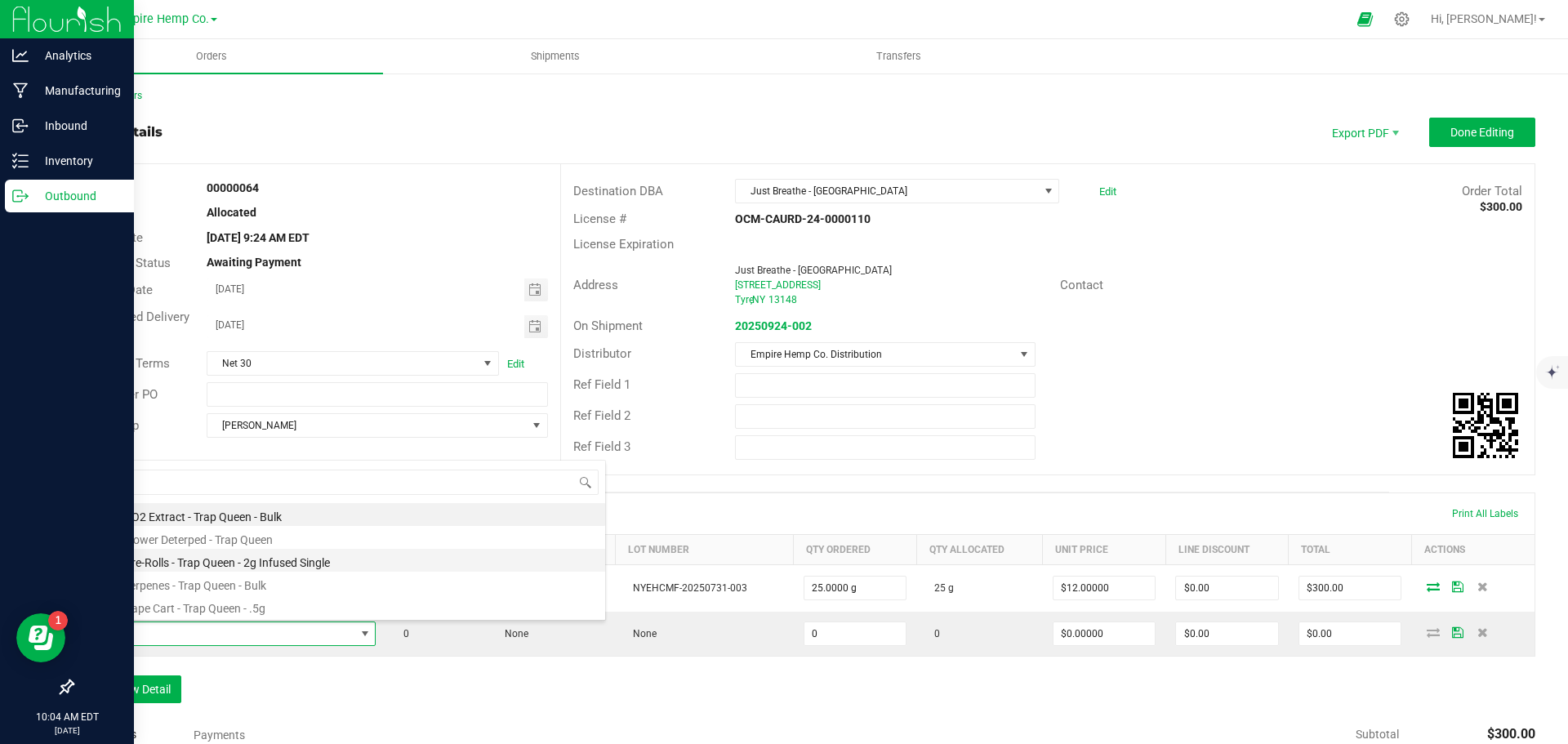
click at [231, 568] on li "EHC - Pre-Rolls - Trap Queen - 2g Infused Single" at bounding box center [344, 560] width 521 height 23
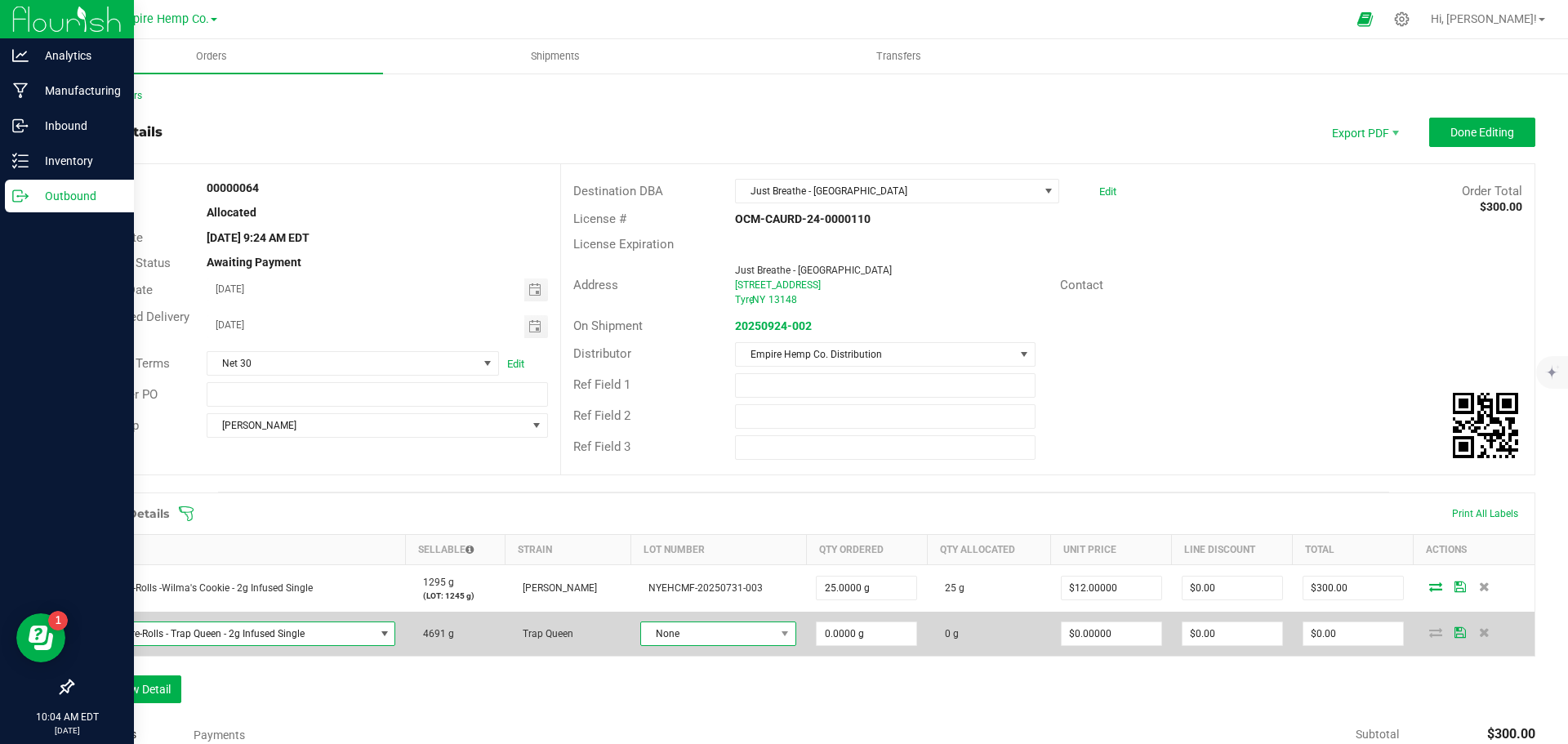
click at [760, 632] on span "None" at bounding box center [708, 633] width 134 height 23
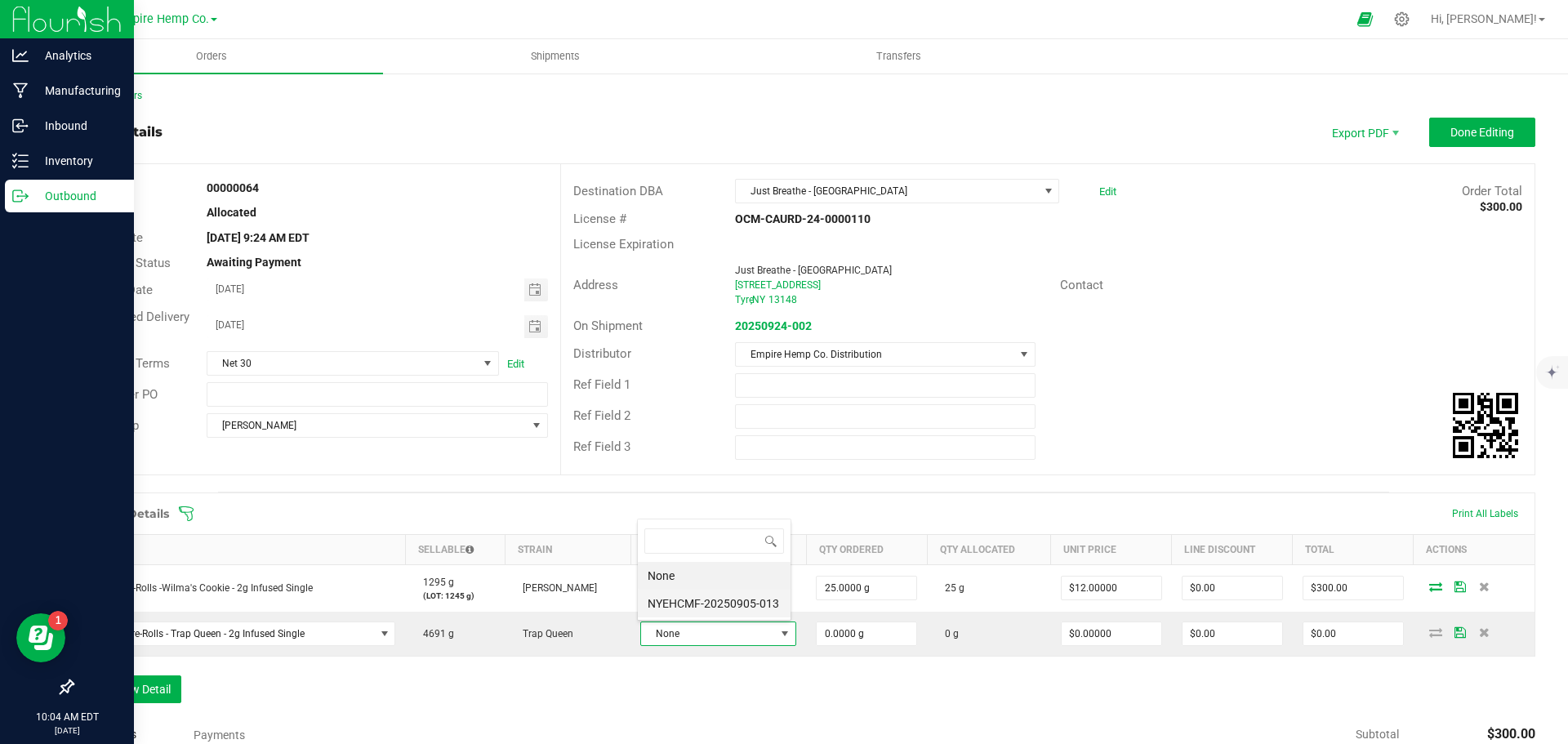
click at [771, 599] on li "NYEHCMF-20250905-013" at bounding box center [713, 604] width 152 height 28
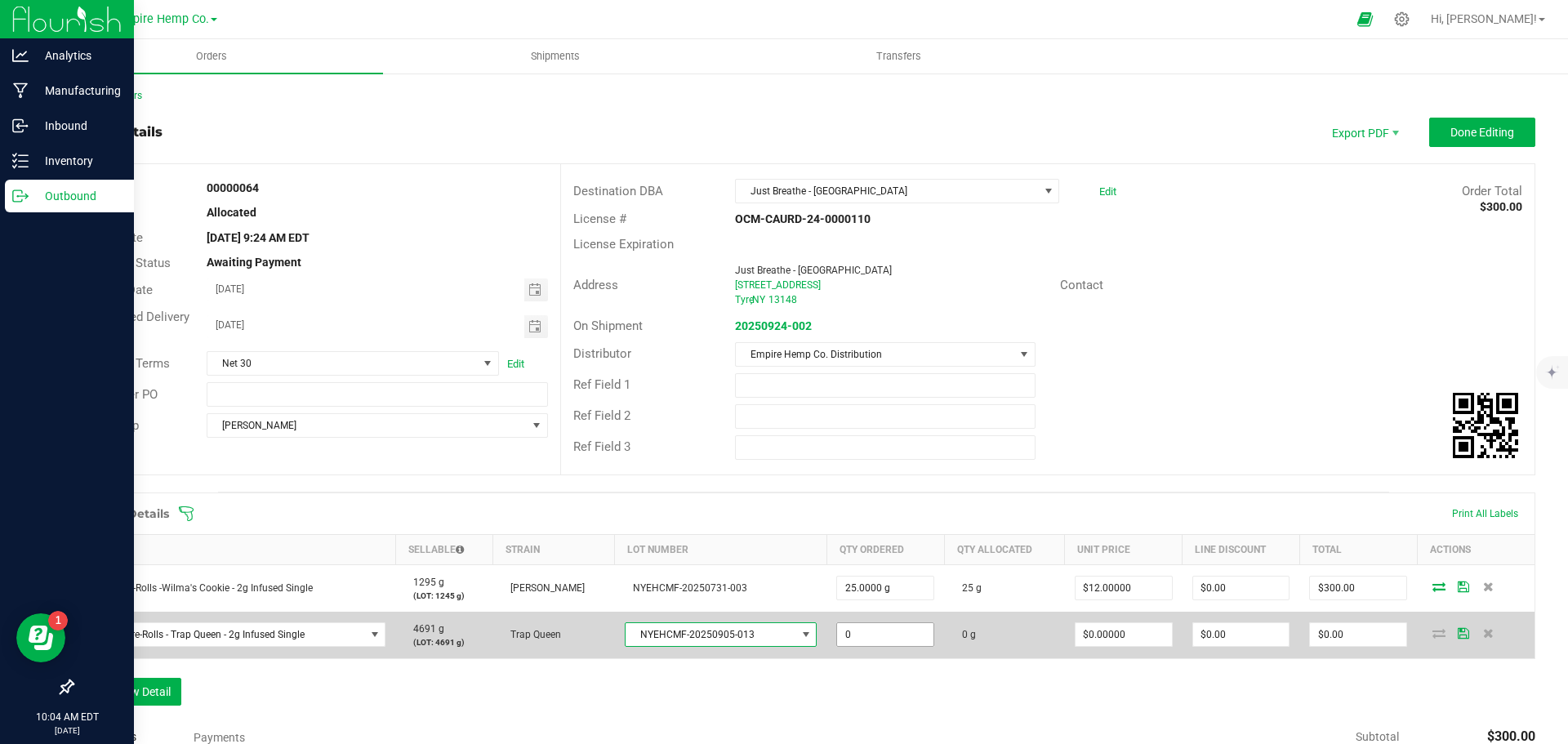
click at [871, 636] on input "0" at bounding box center [885, 634] width 96 height 23
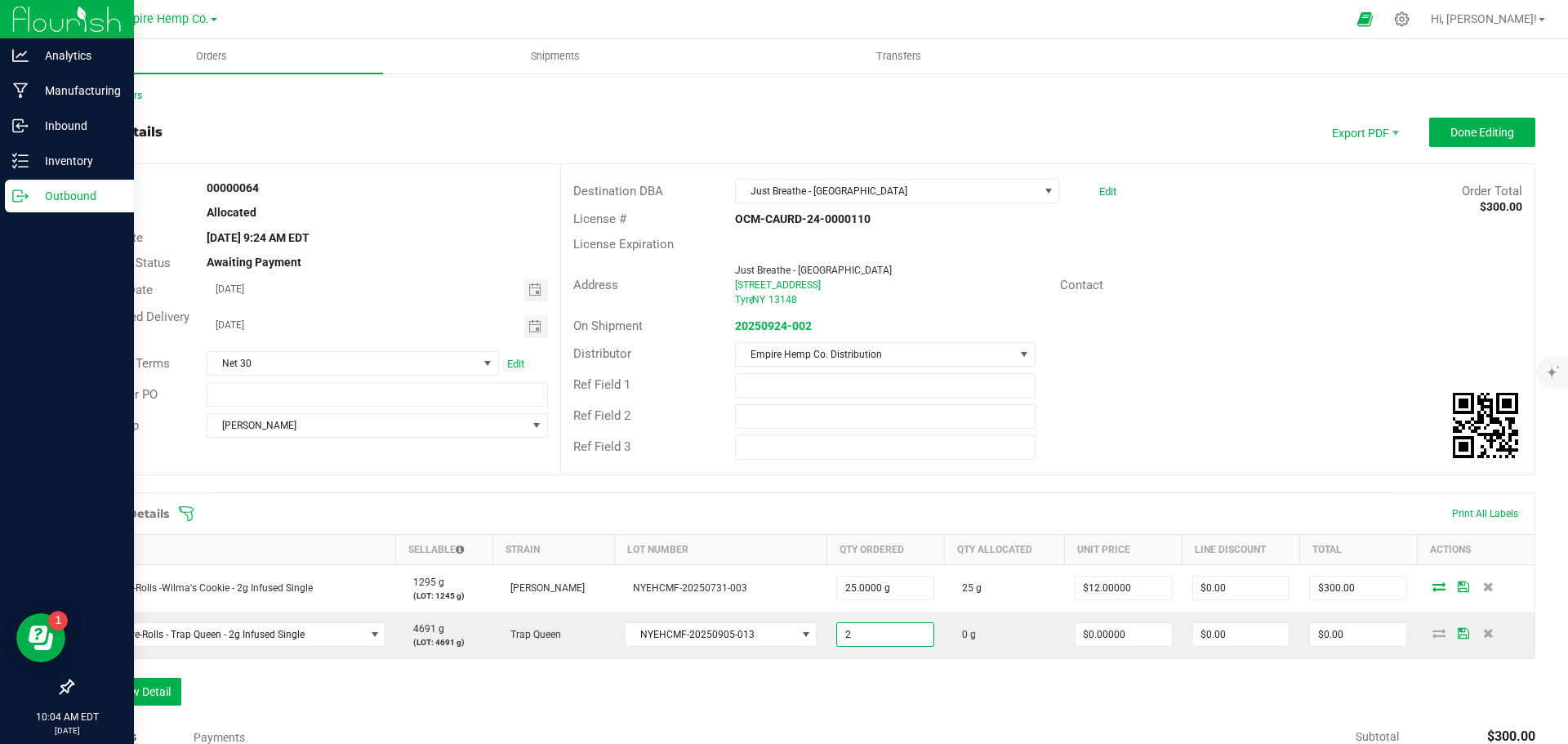
type input "2.0000 g"
click at [1406, 670] on div "Order Details Print All Labels Item Sellable Strain Lot Number Qty Ordered Qty …" at bounding box center [804, 607] width 1464 height 230
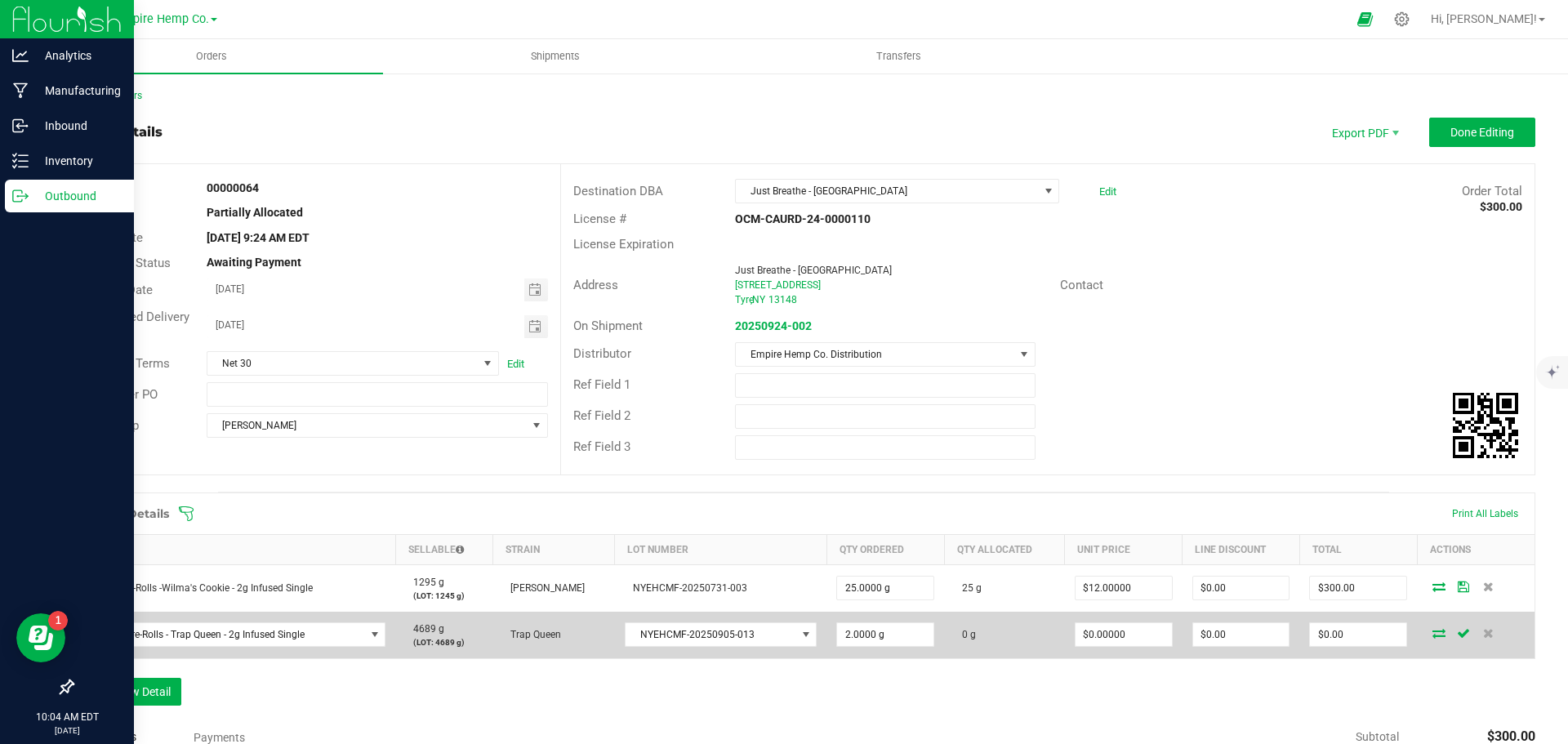
click at [1432, 634] on icon at bounding box center [1439, 633] width 13 height 10
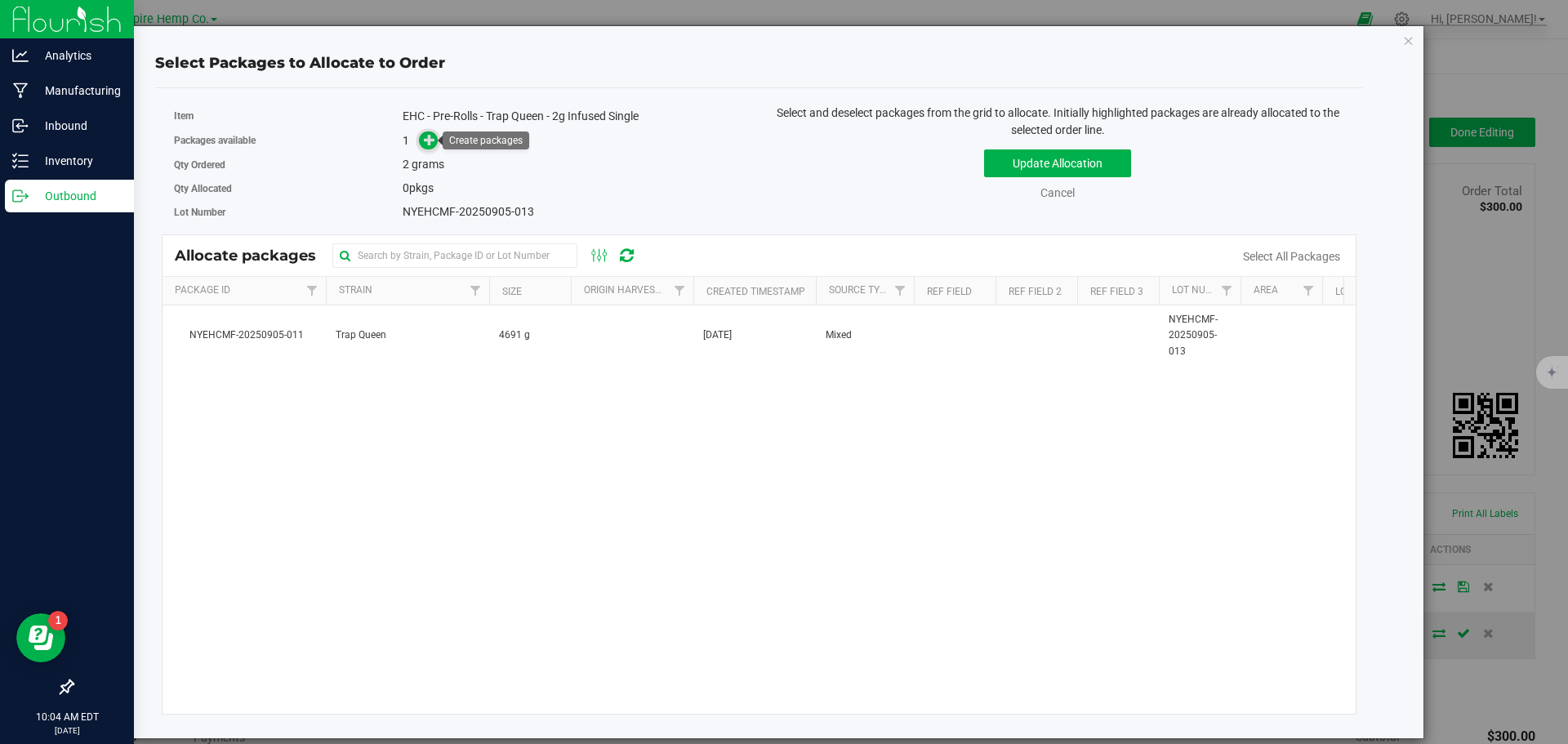
click at [436, 140] on icon at bounding box center [429, 139] width 11 height 11
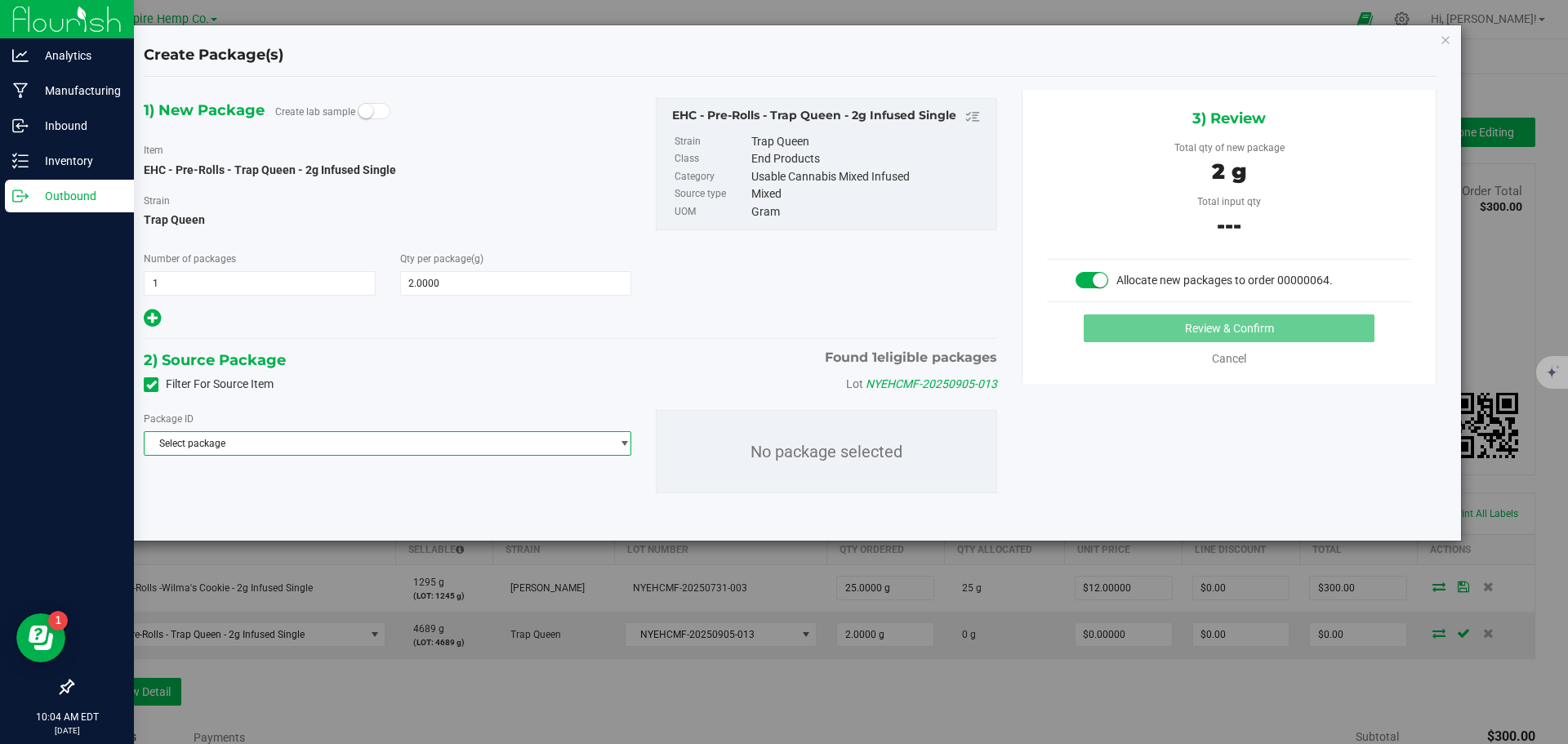
click at [320, 445] on span "Select package" at bounding box center [377, 443] width 465 height 23
click at [317, 506] on span "( EHC - Pre-Rolls - Trap Queen - 2g Infused Single )" at bounding box center [380, 510] width 218 height 11
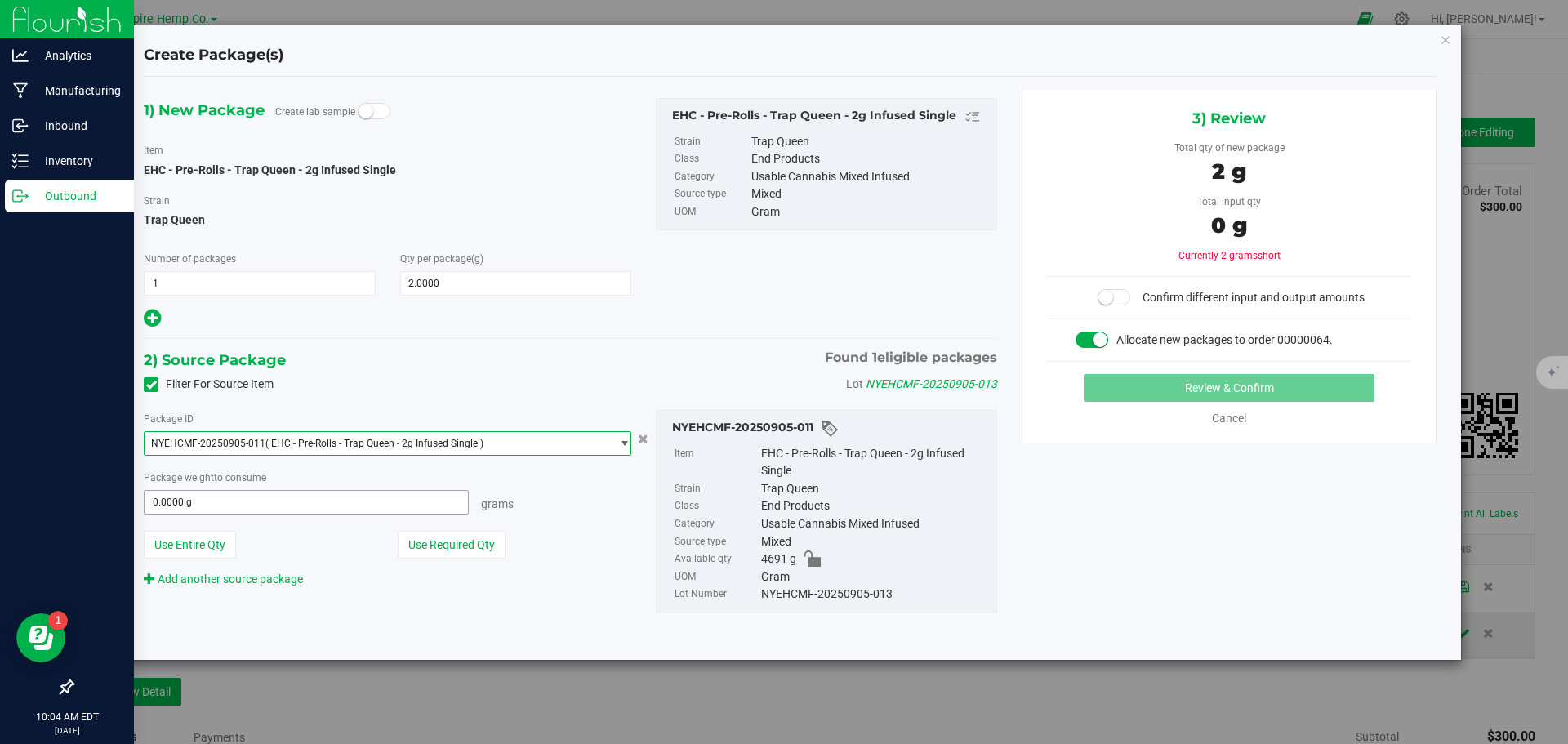
click at [320, 504] on span "0.0000 g 0" at bounding box center [306, 502] width 325 height 25
type input "2"
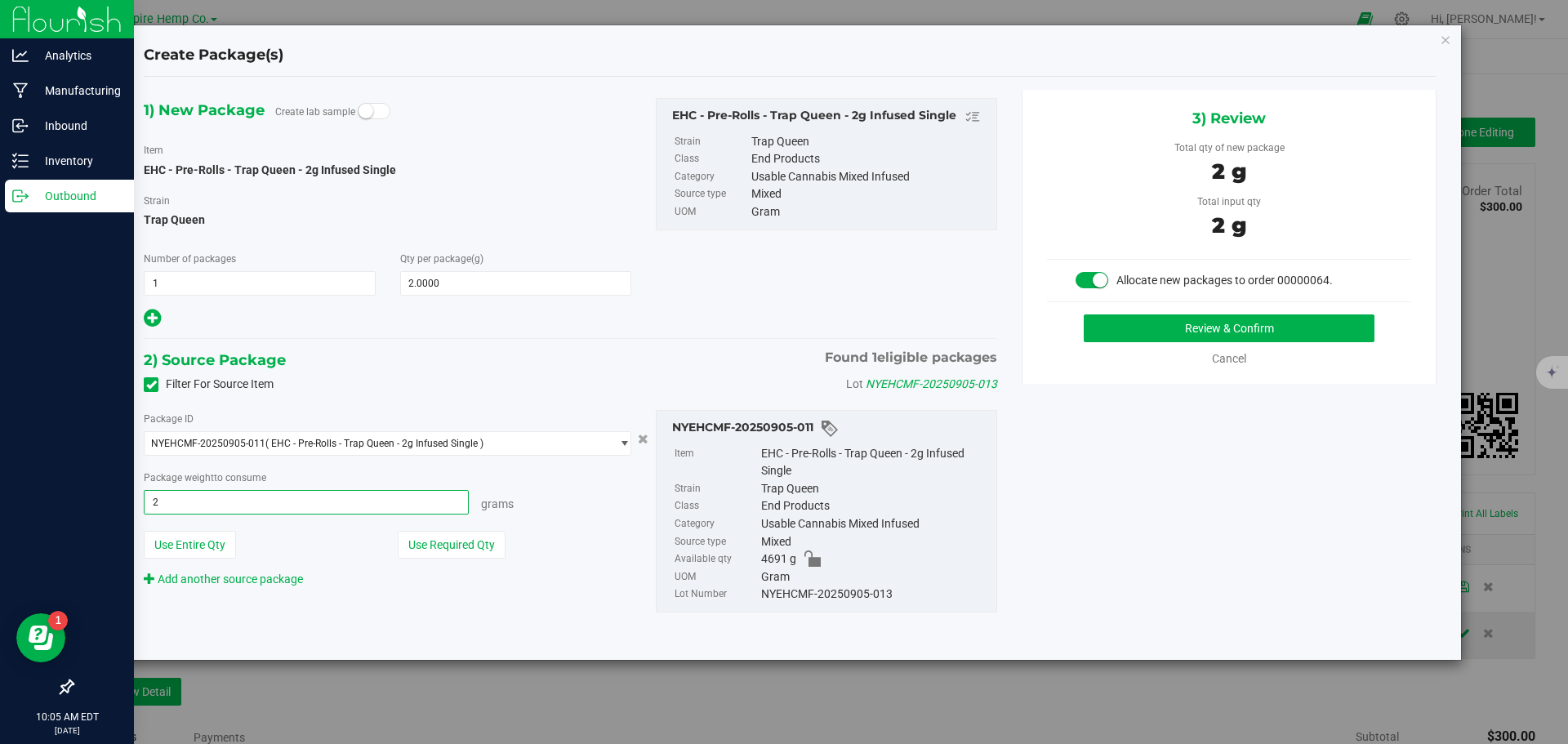
click at [1083, 315] on button "Review & Confirm" at bounding box center [1228, 329] width 291 height 28
type input "2.0000 g"
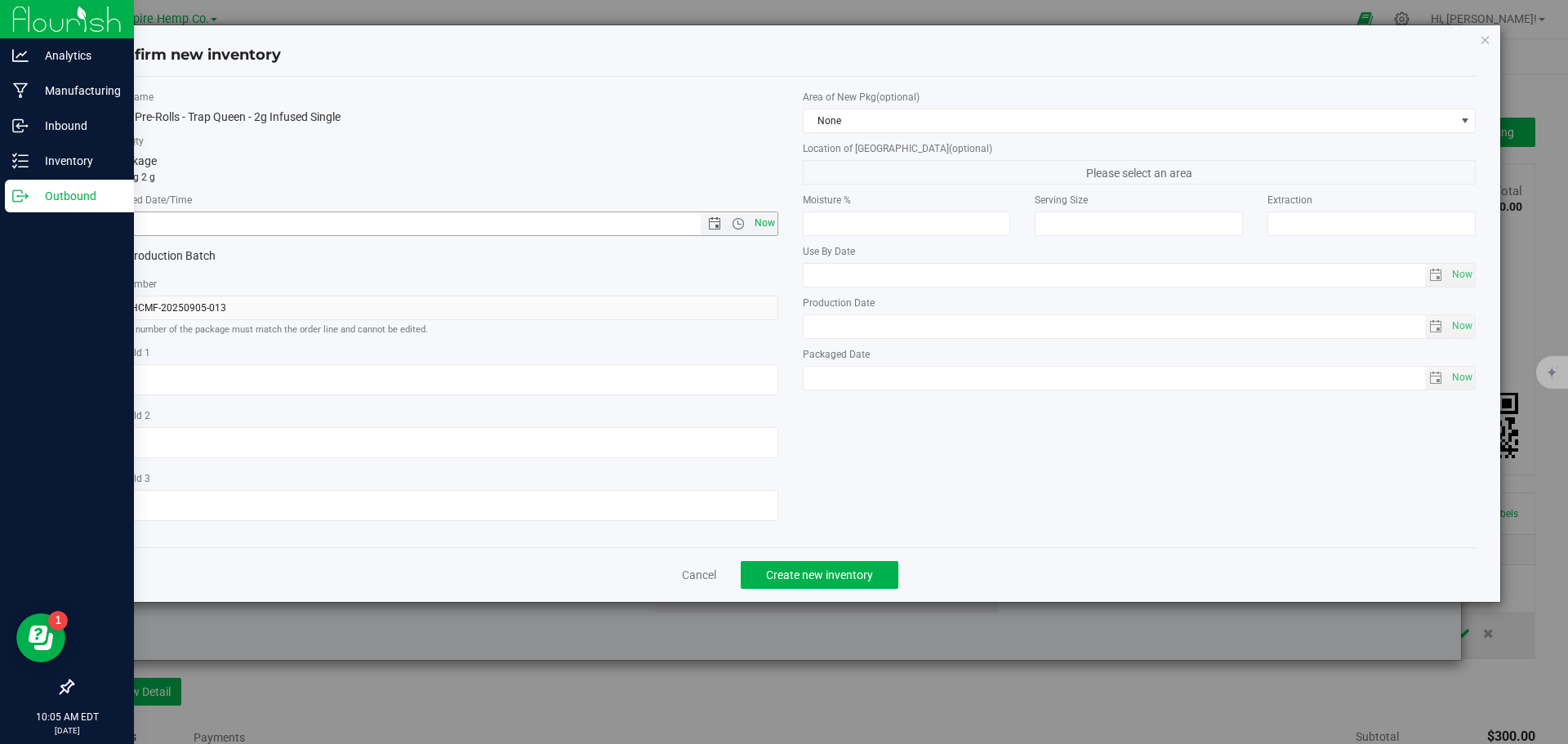
click at [768, 222] on span "Now" at bounding box center [764, 223] width 28 height 24
type input "9/24/2025 10:05 AM"
click at [831, 576] on span "Create new inventory" at bounding box center [820, 575] width 107 height 13
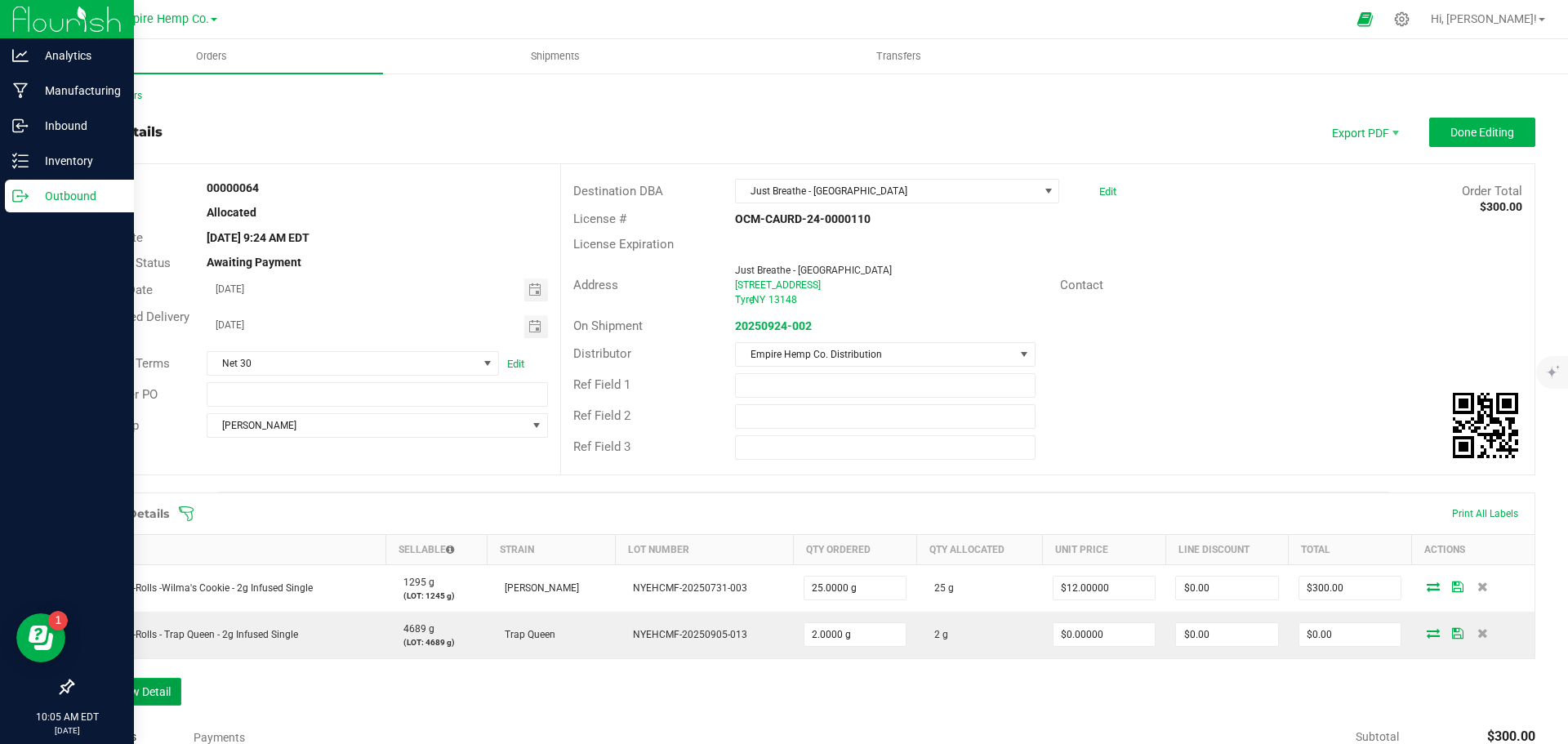
click at [149, 685] on button "Add New Detail" at bounding box center [126, 692] width 110 height 28
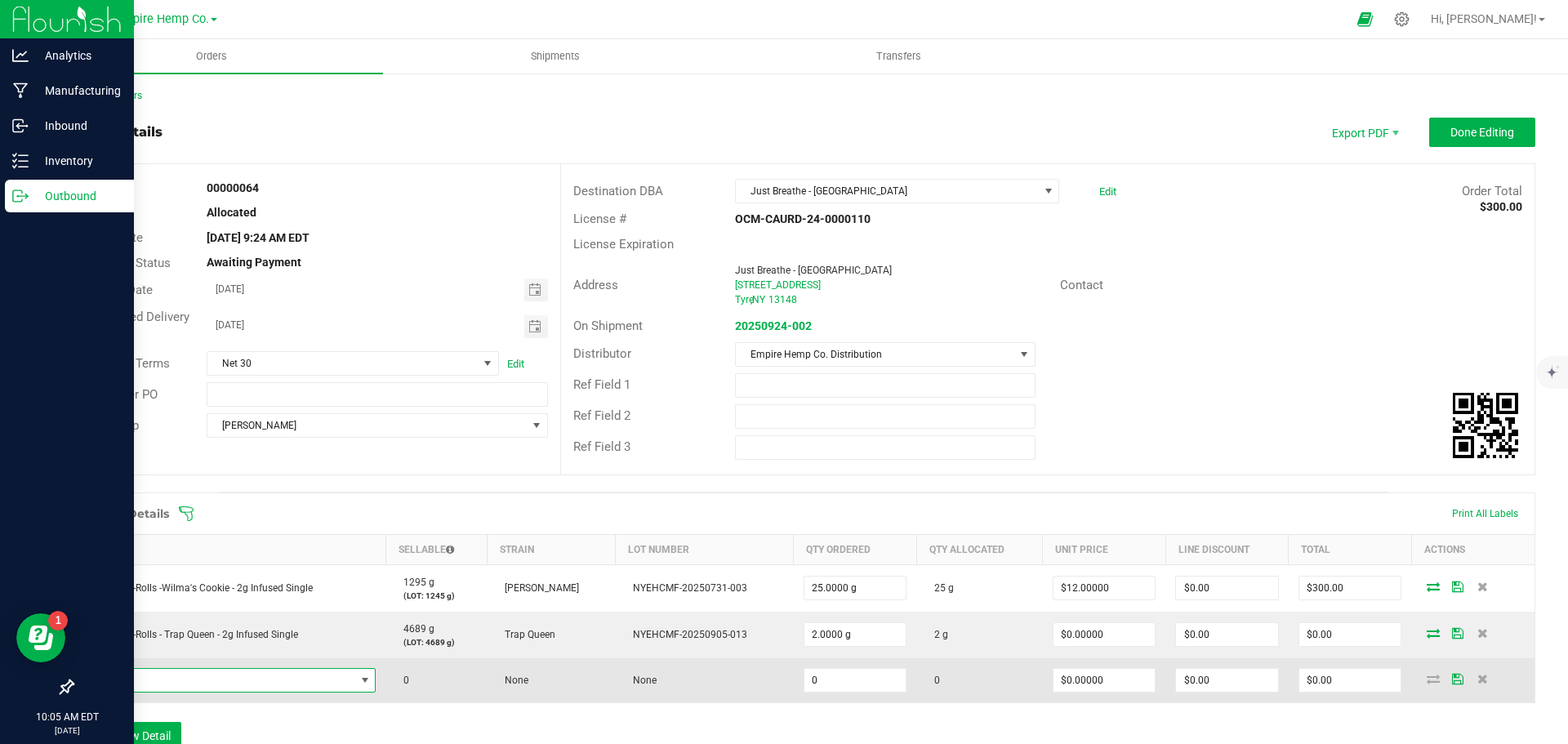
click at [160, 684] on span "NO DATA FOUND" at bounding box center [220, 680] width 271 height 23
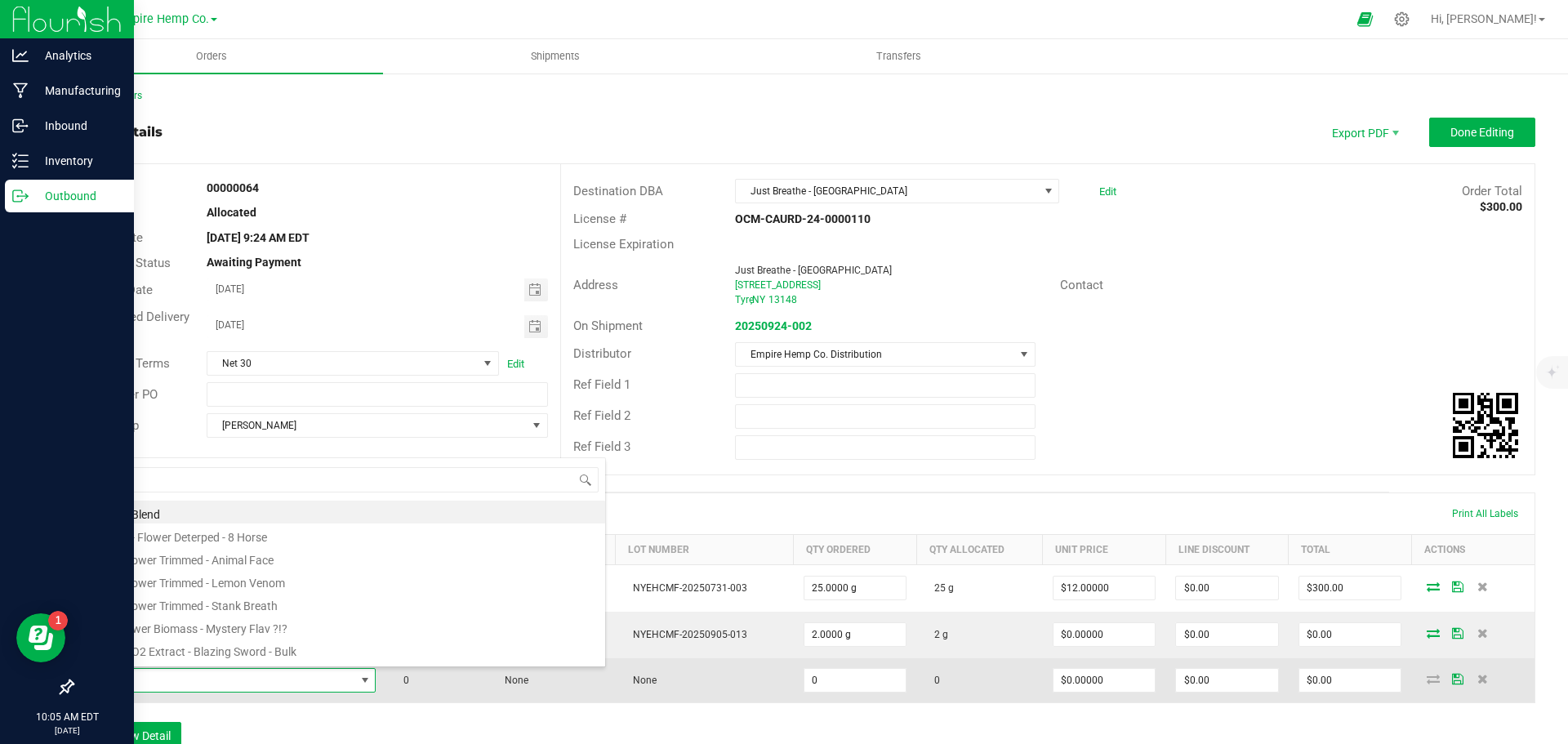
scroll to position [25, 287]
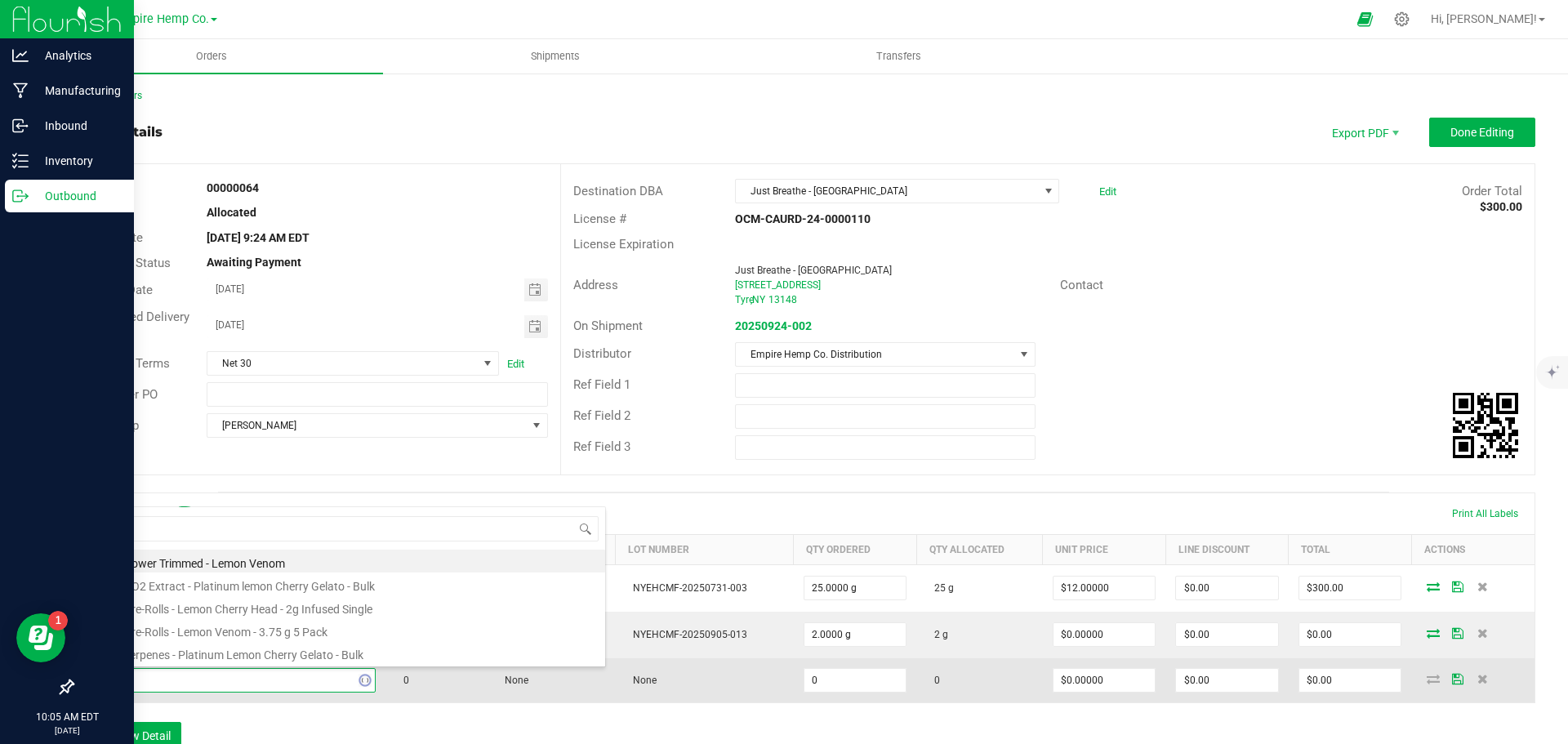
type input "lemon c"
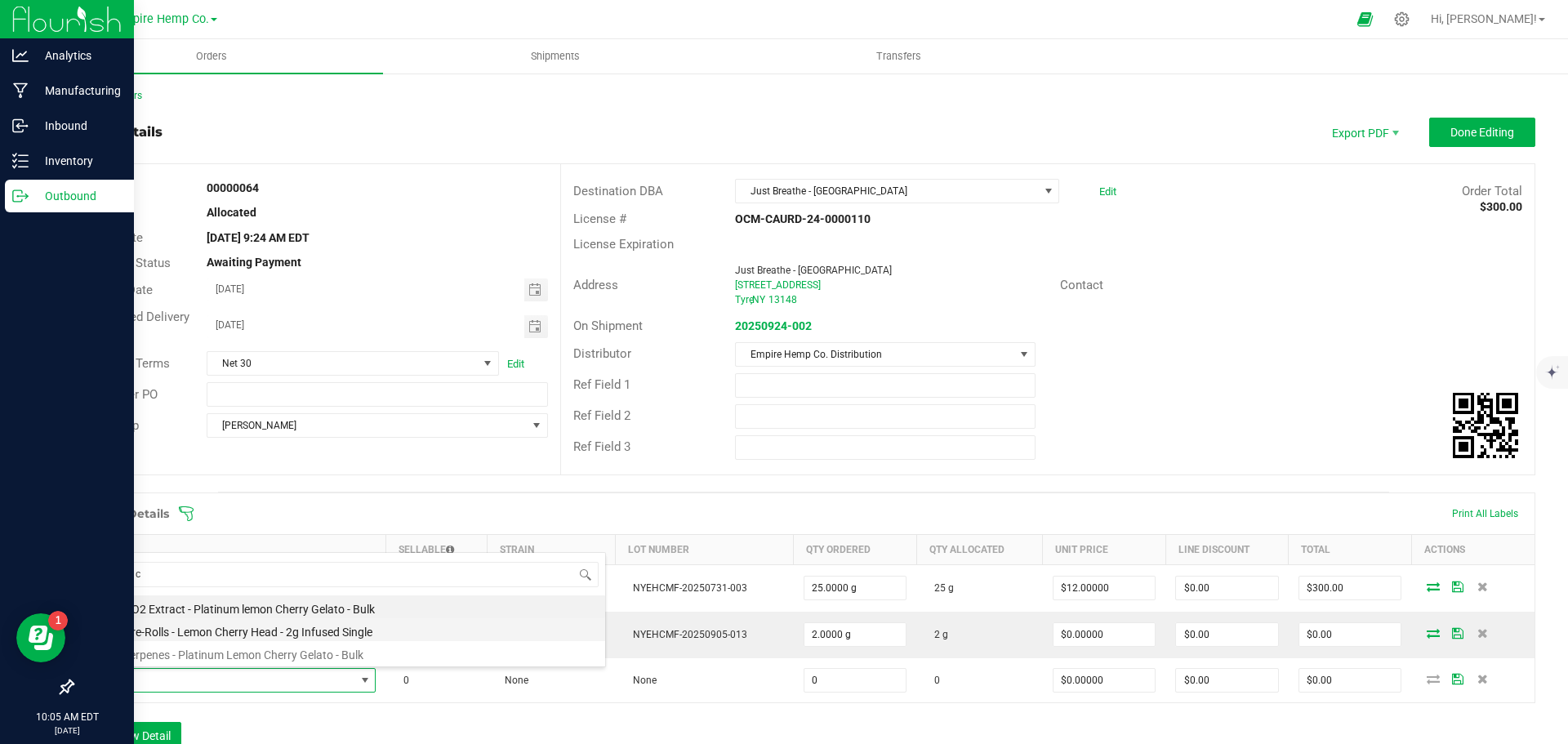
click at [199, 630] on li "EHC - Pre-Rolls - Lemon Cherry Head - 2g Infused Single" at bounding box center [344, 630] width 521 height 23
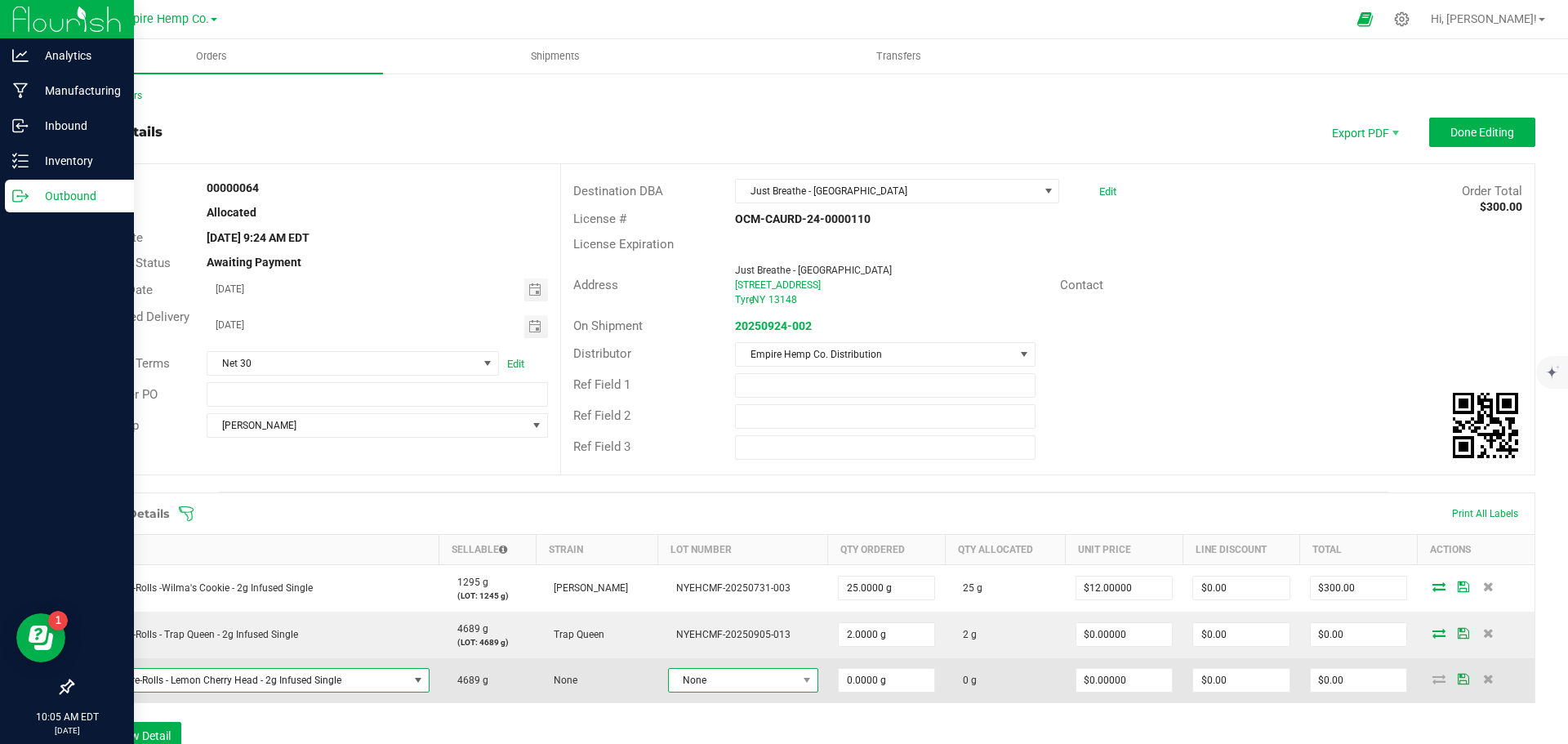
click at [777, 682] on span "None" at bounding box center [733, 680] width 128 height 23
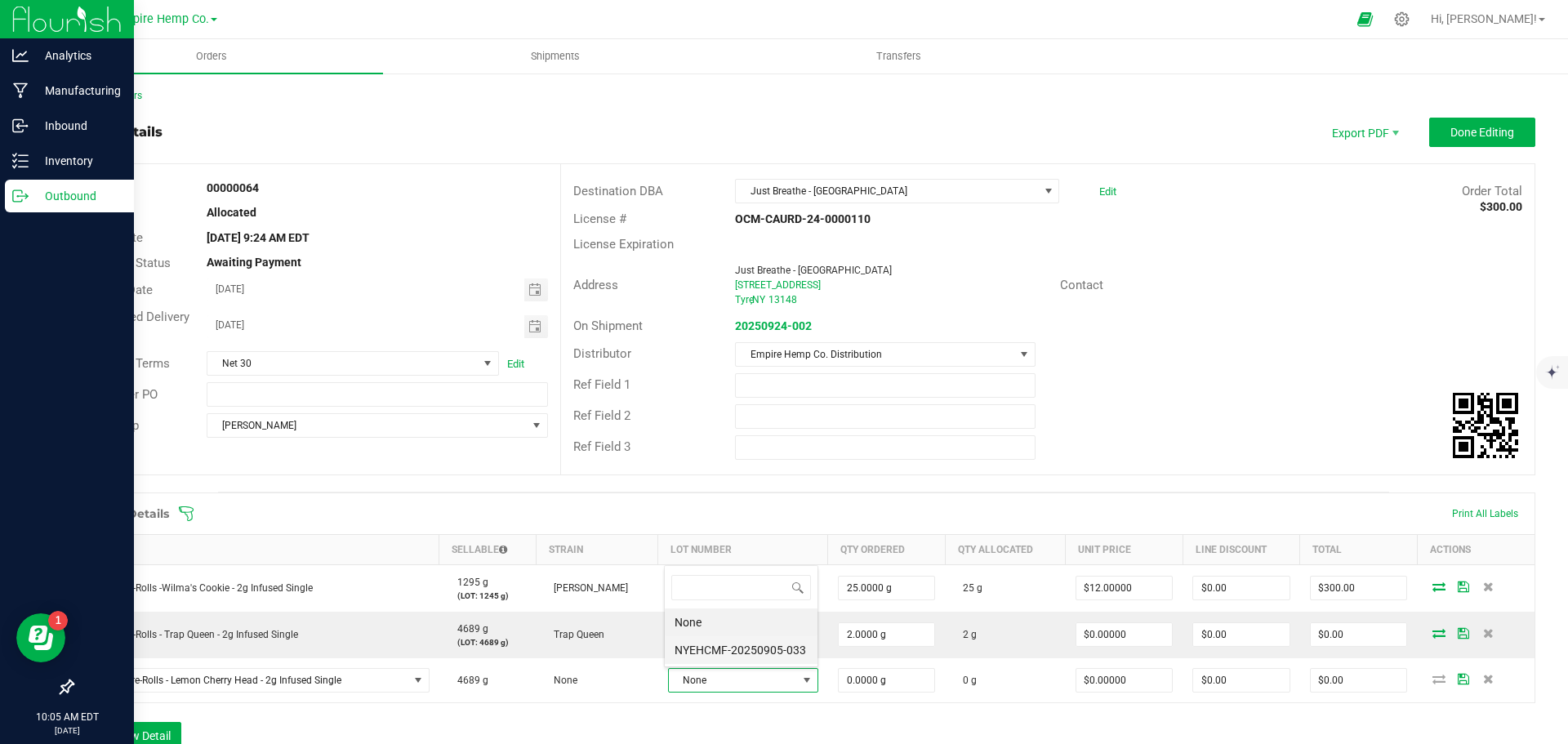
click at [787, 650] on li "NYEHCMF-20250905-033" at bounding box center [740, 650] width 152 height 28
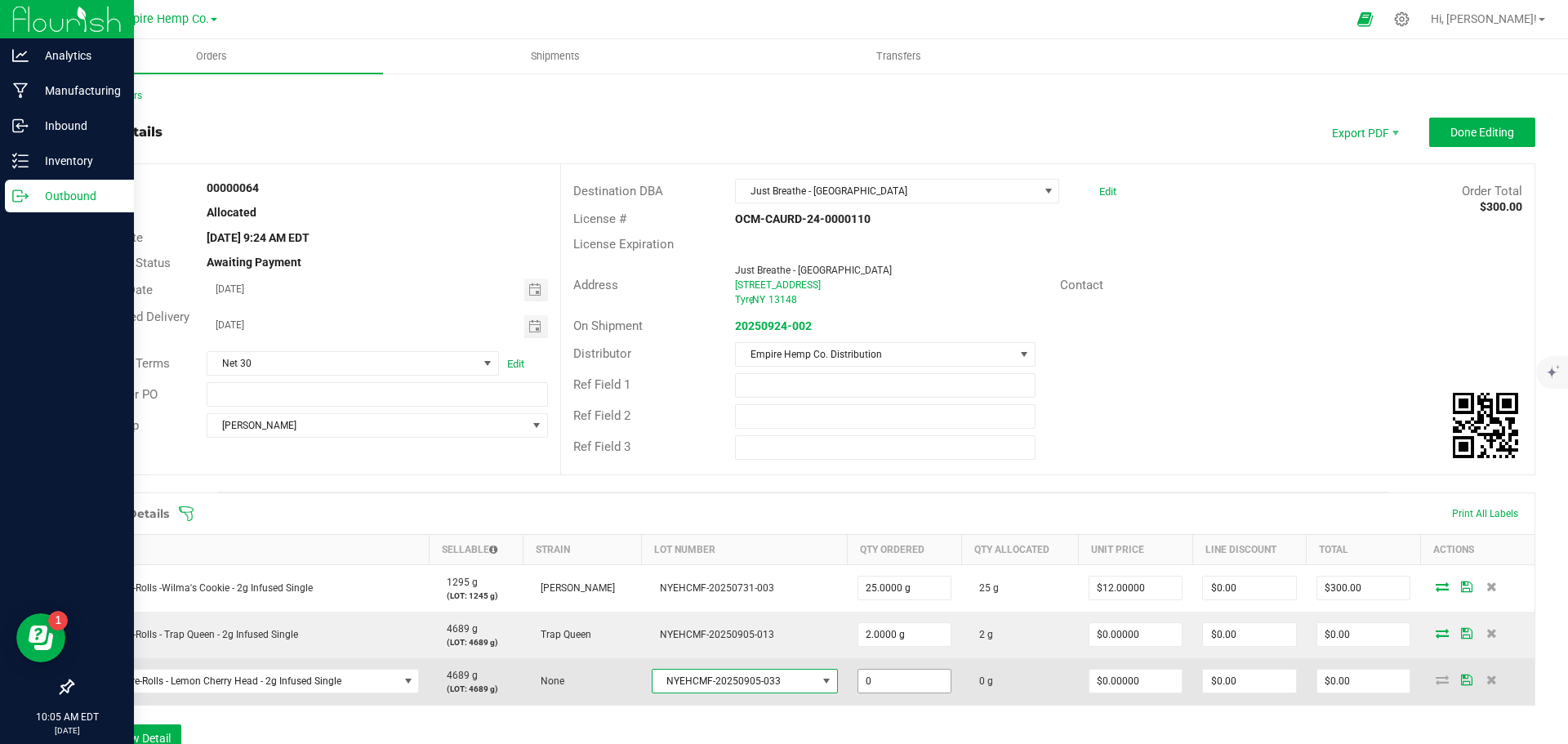
click at [872, 678] on input "0" at bounding box center [904, 681] width 93 height 23
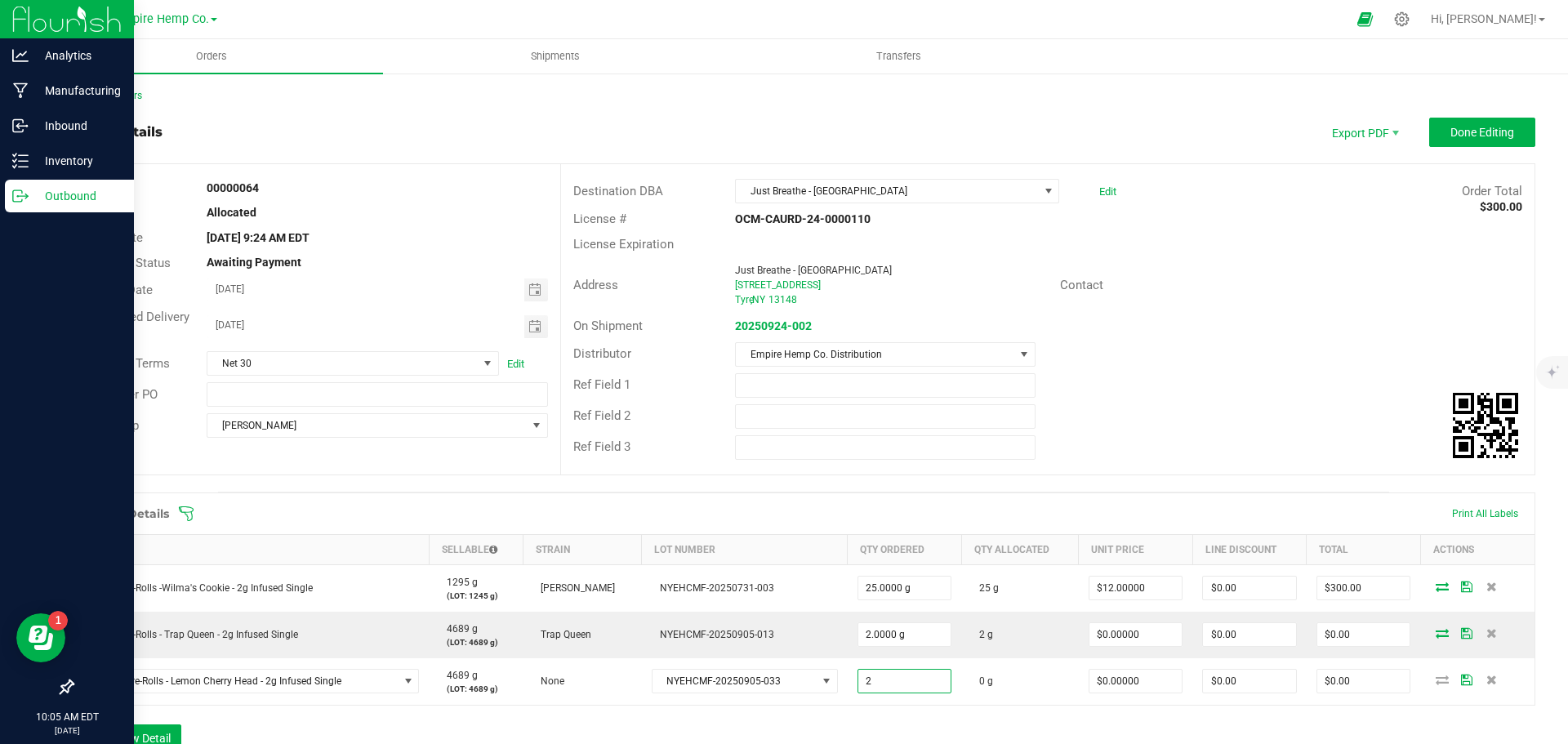
type input "2.0000 g"
type input "0"
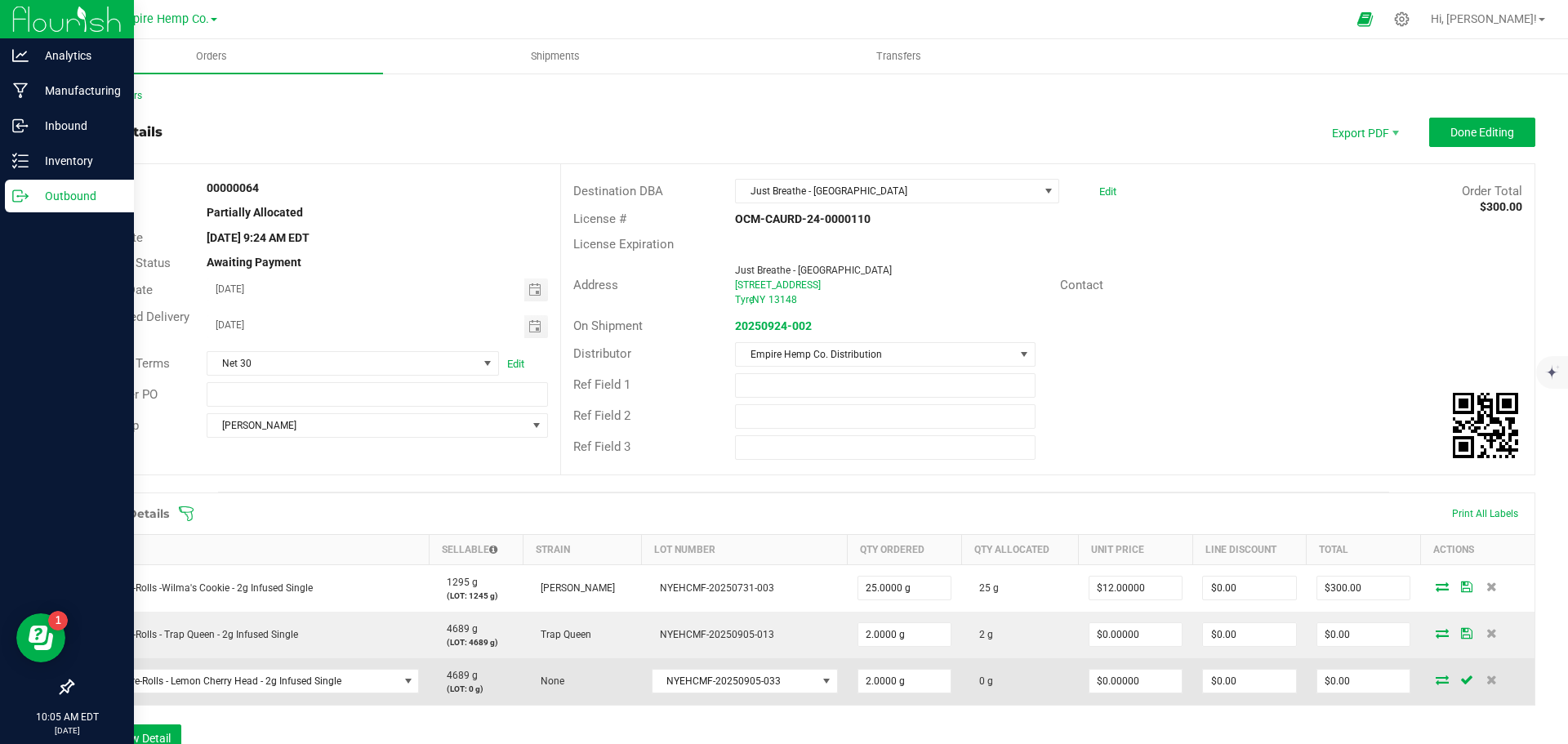
click at [1436, 679] on icon at bounding box center [1442, 679] width 13 height 10
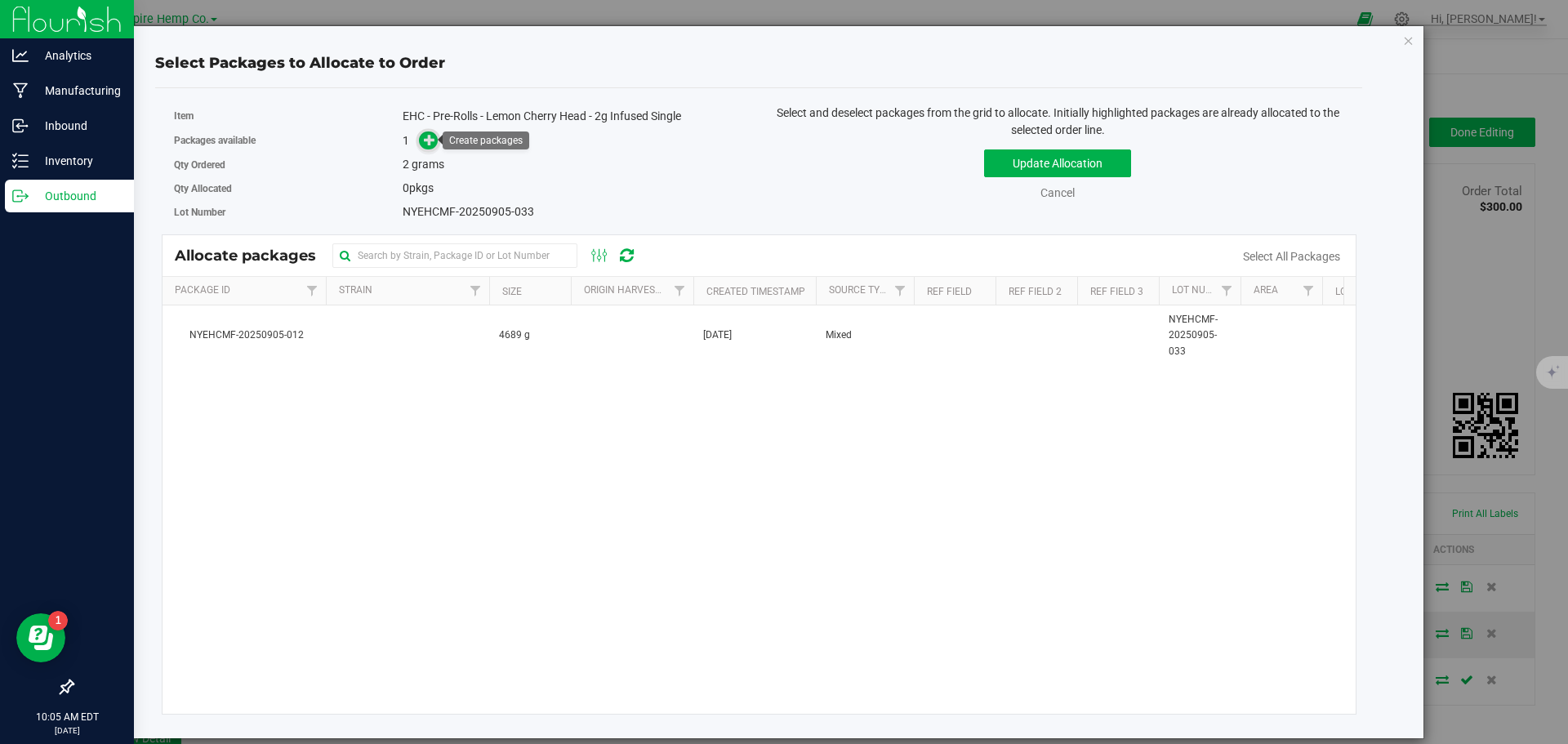
click at [426, 138] on icon at bounding box center [429, 139] width 11 height 11
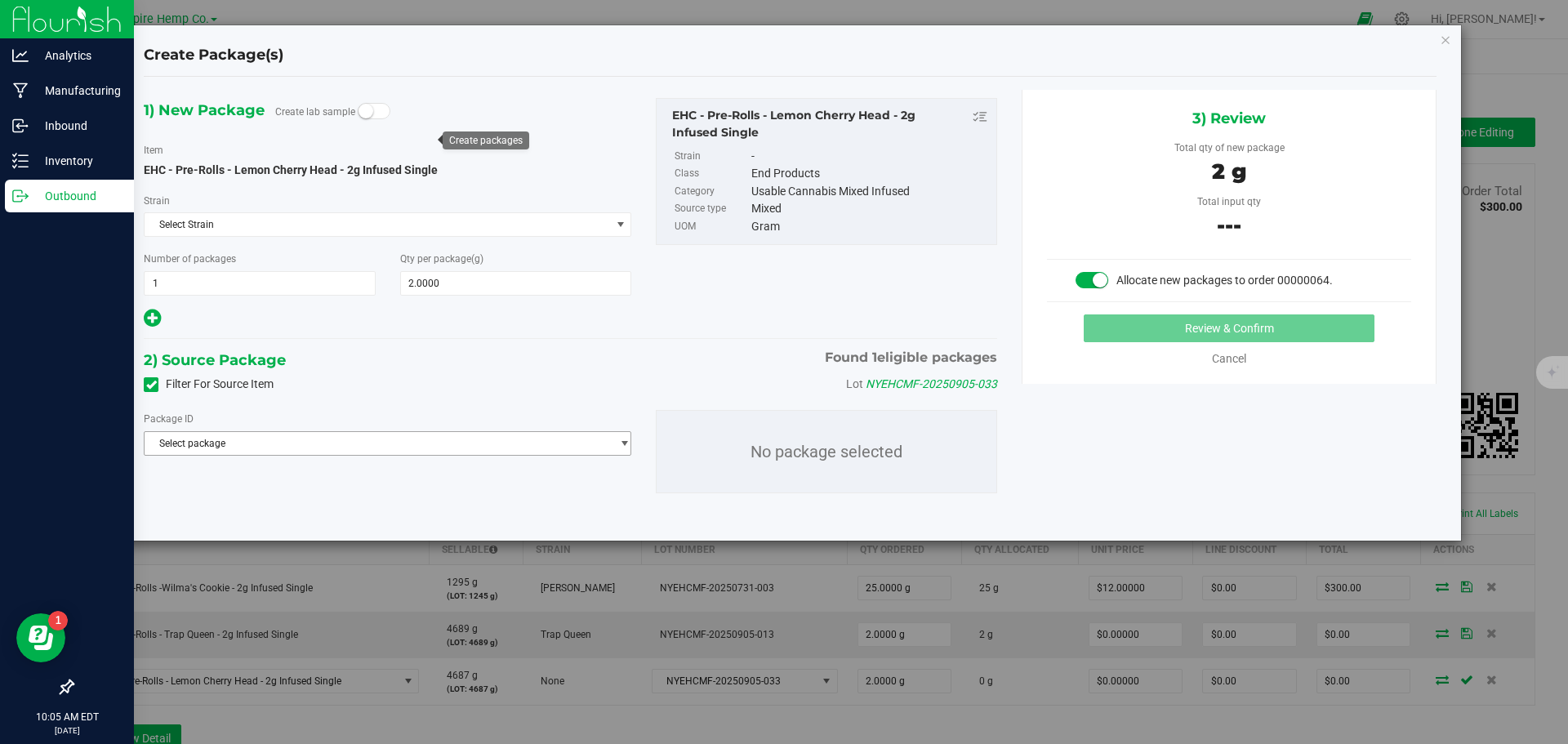
click at [413, 437] on span "Select package" at bounding box center [377, 443] width 465 height 23
click at [396, 505] on span "( EHC - Pre-Rolls - Lemon Cherry Head - 2g Infused Single )" at bounding box center [399, 510] width 255 height 11
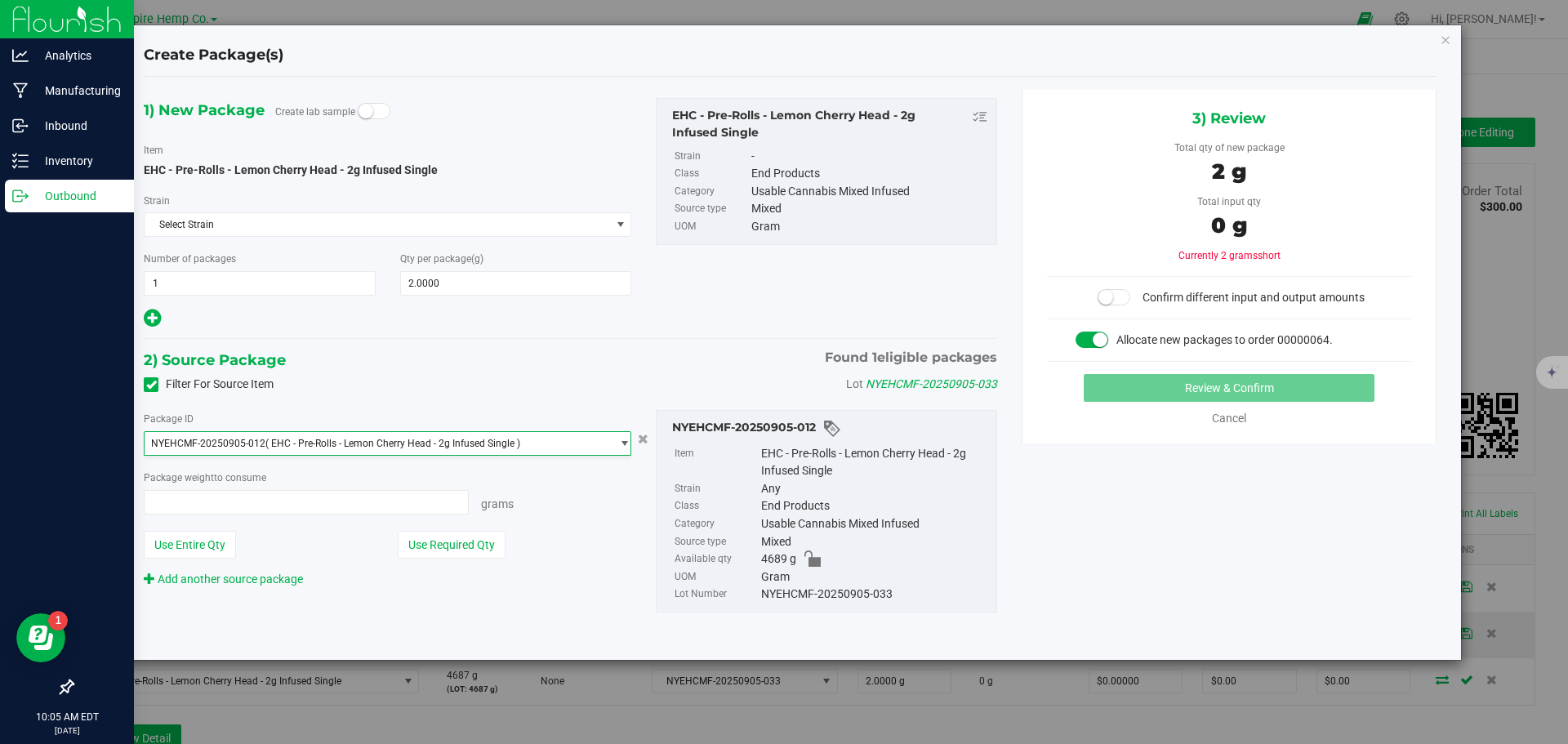
type input "0.0000 g"
click at [421, 505] on span at bounding box center [306, 502] width 325 height 25
type input "2"
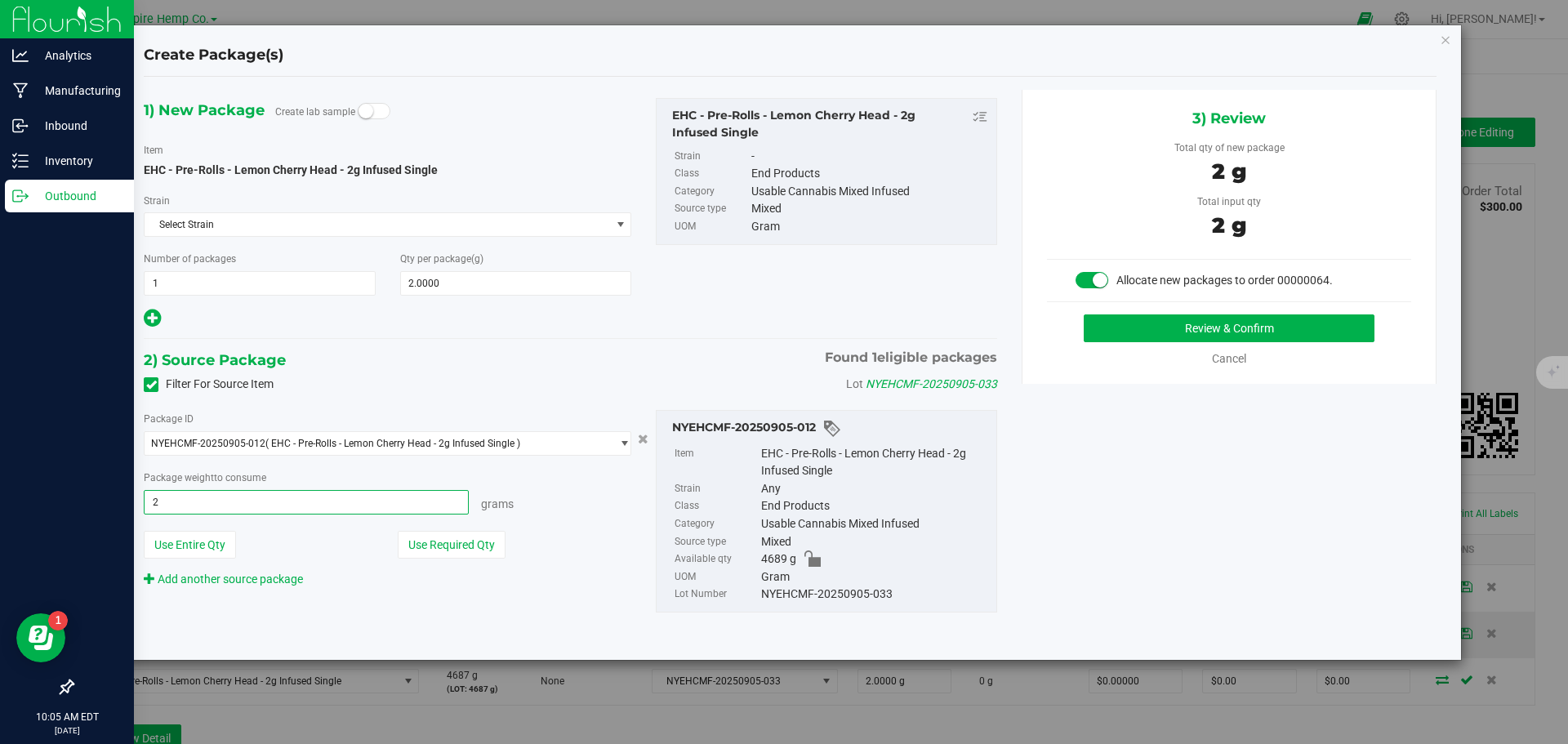
type input "2.0000 g"
click at [1326, 330] on button "Review & Confirm" at bounding box center [1228, 329] width 291 height 28
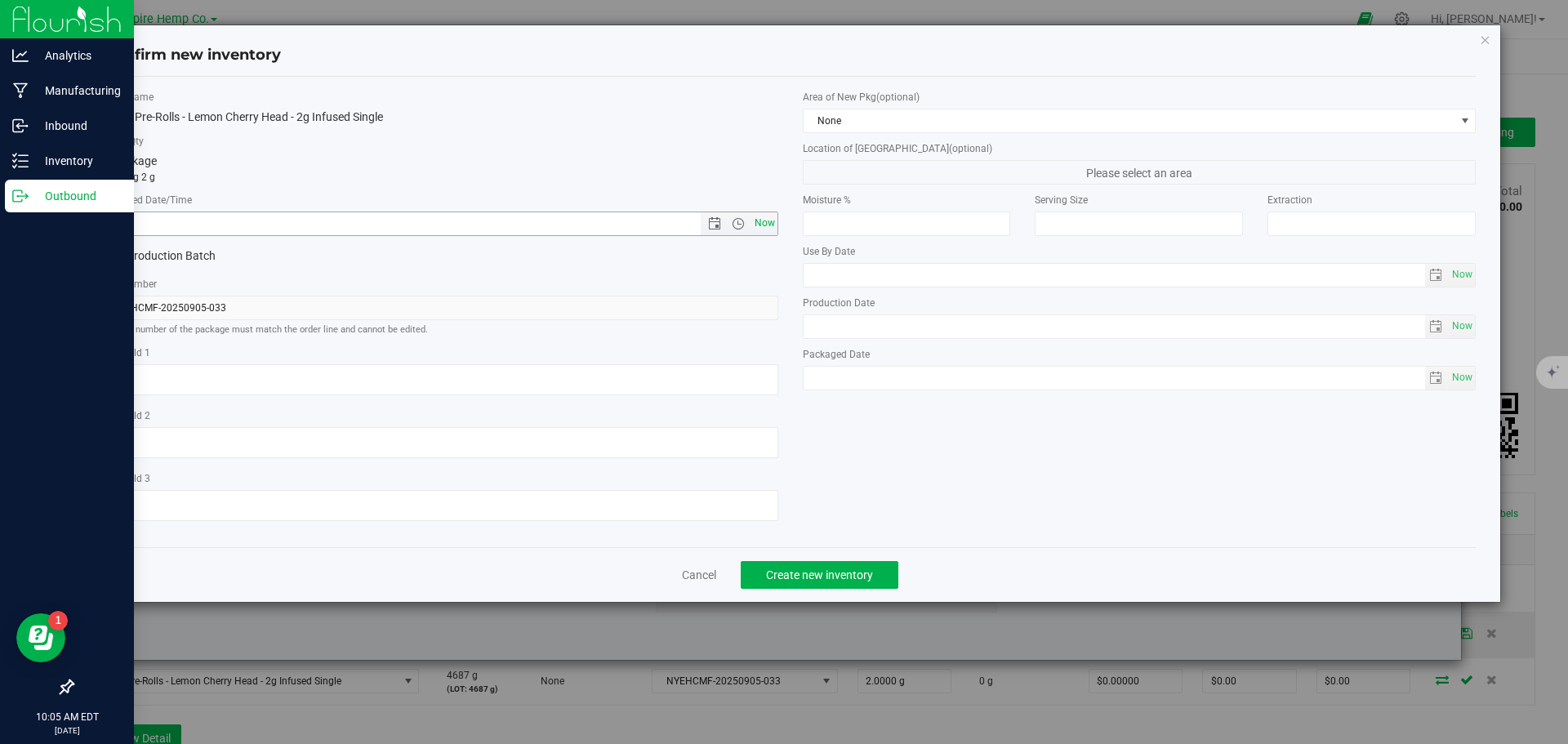
click at [761, 231] on span "Now" at bounding box center [764, 223] width 28 height 24
type input "9/24/2025 10:05 AM"
click at [813, 582] on button "Create new inventory" at bounding box center [820, 575] width 158 height 28
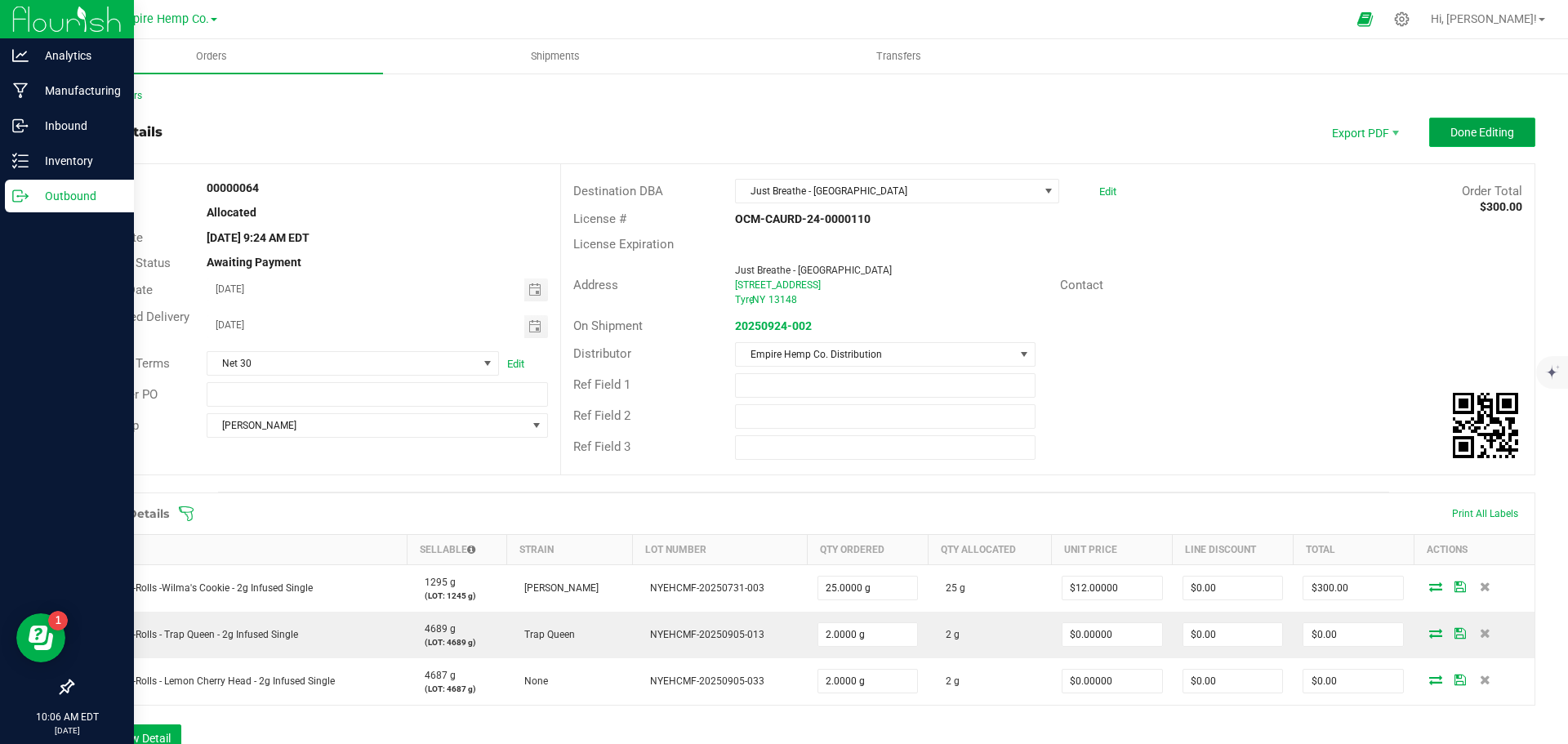
click at [1495, 127] on span "Done Editing" at bounding box center [1482, 132] width 64 height 13
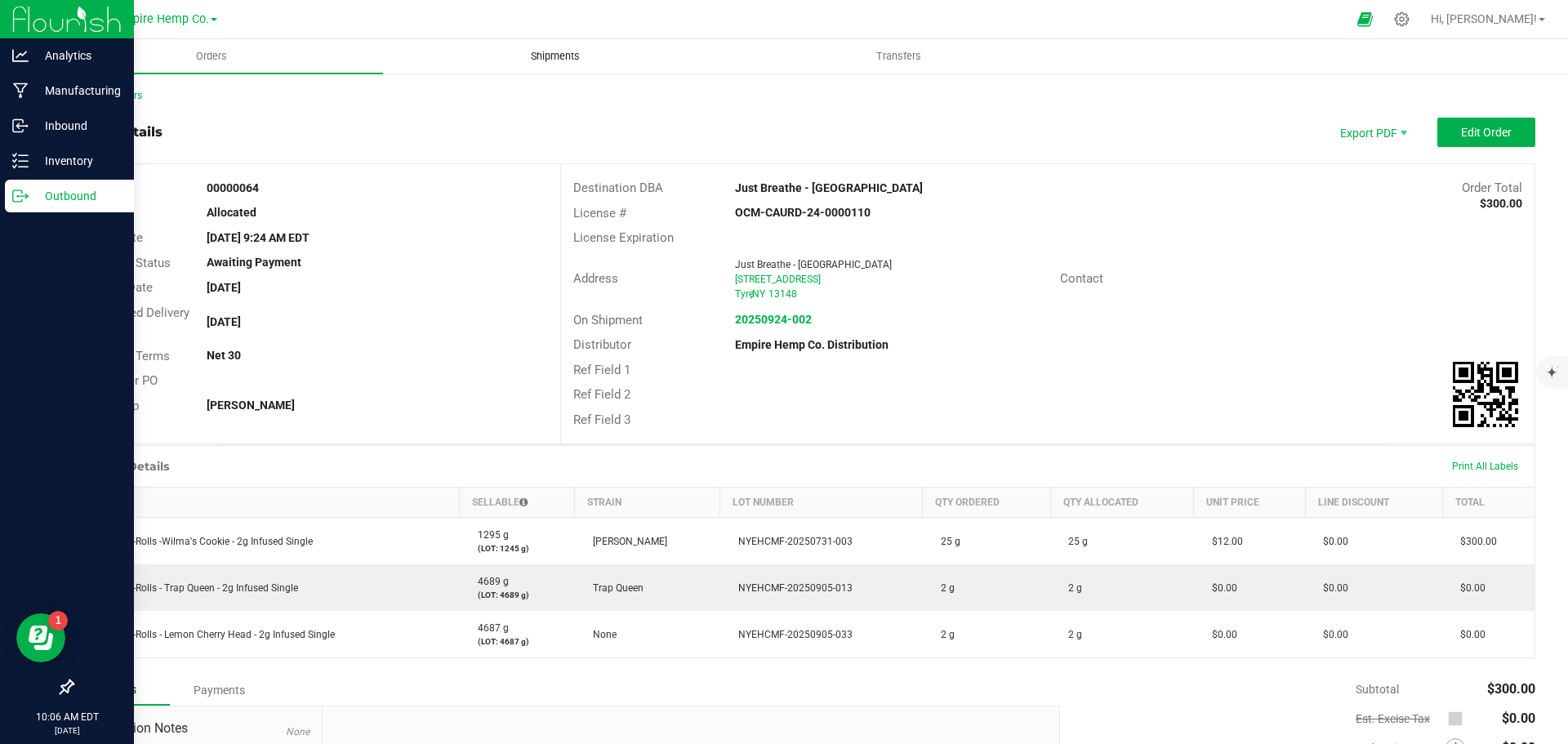
click at [553, 56] on span "Shipments" at bounding box center [555, 56] width 93 height 15
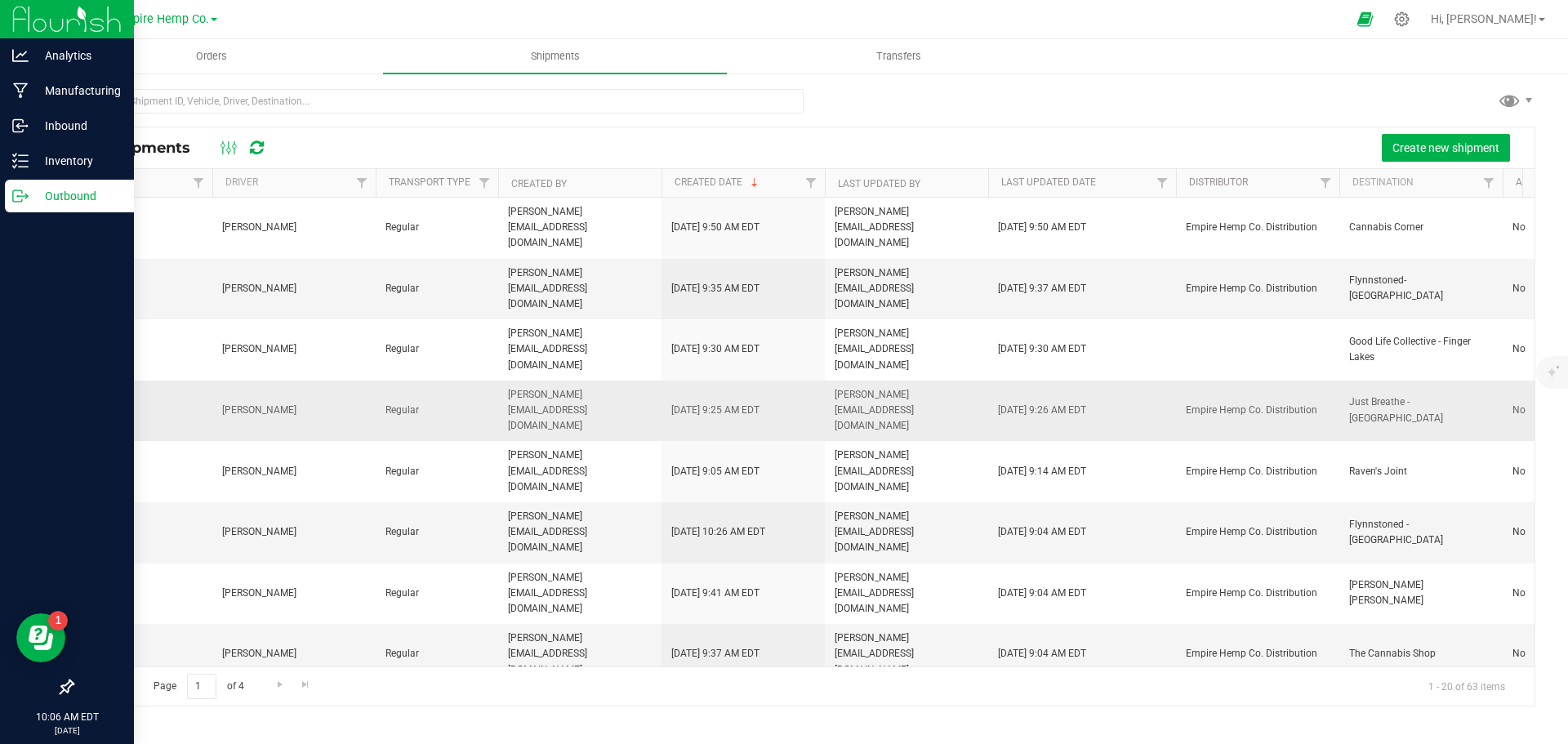
click at [105, 380] on td "Town & Country" at bounding box center [130, 411] width 163 height 61
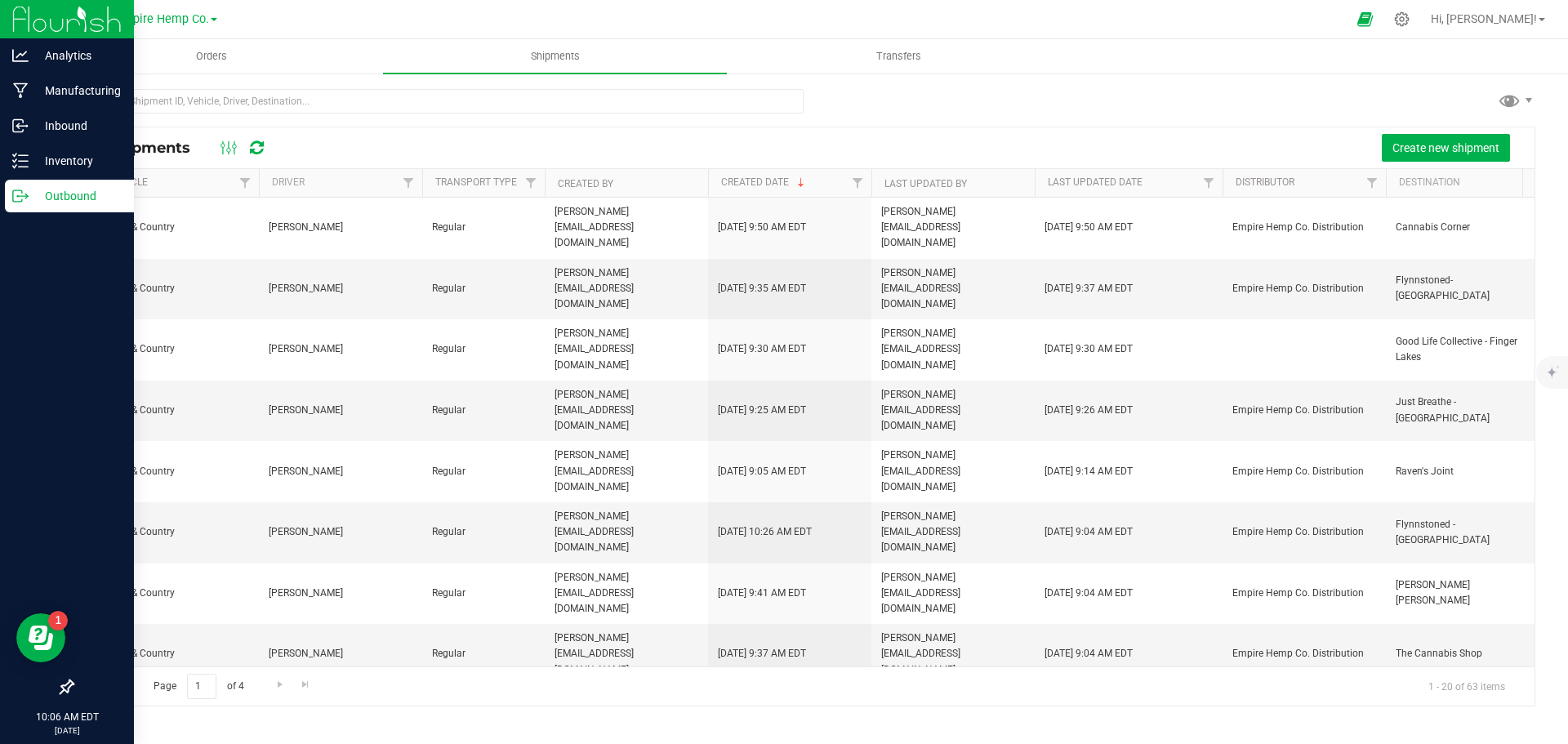
scroll to position [0, 411]
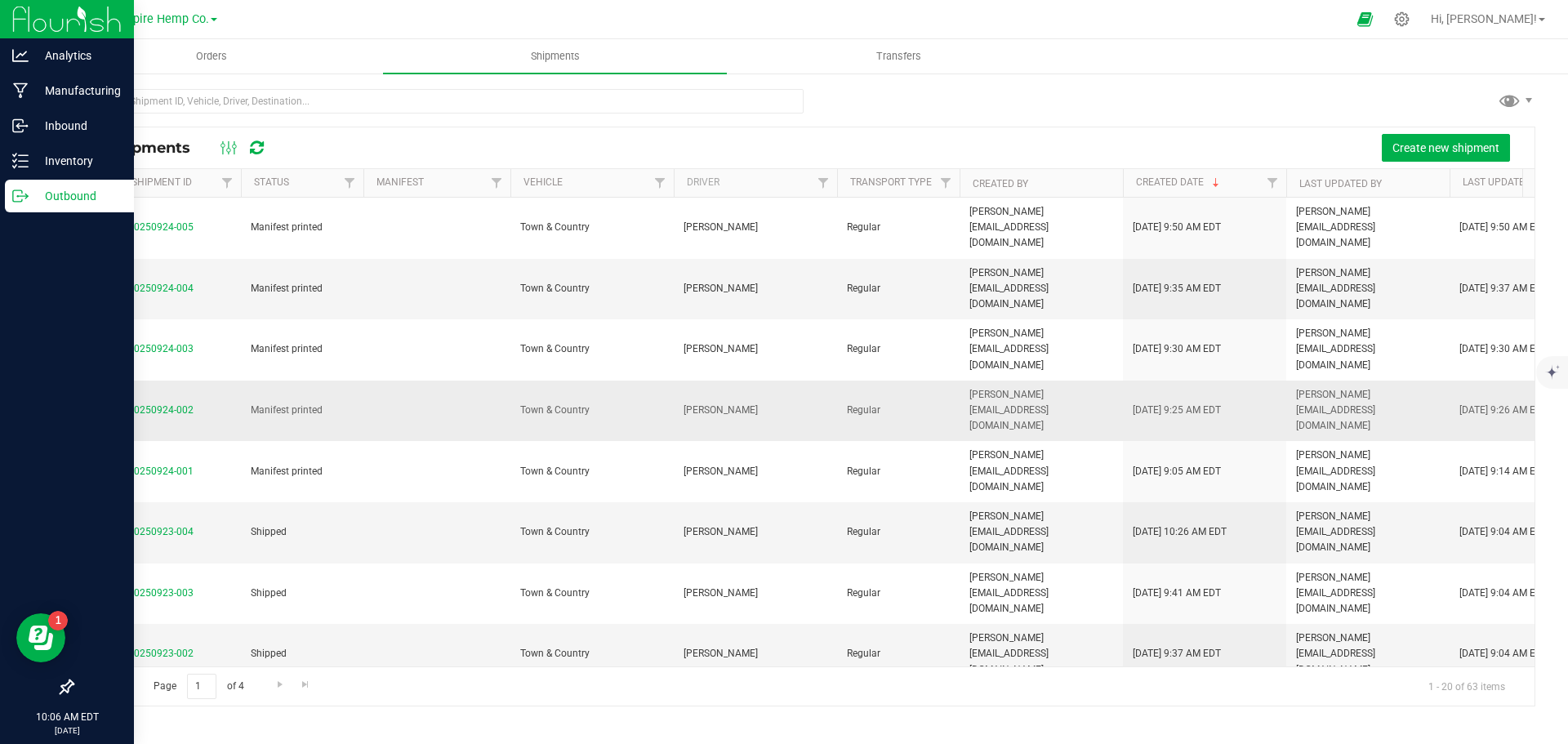
click at [89, 404] on span "select" at bounding box center [83, 411] width 13 height 13
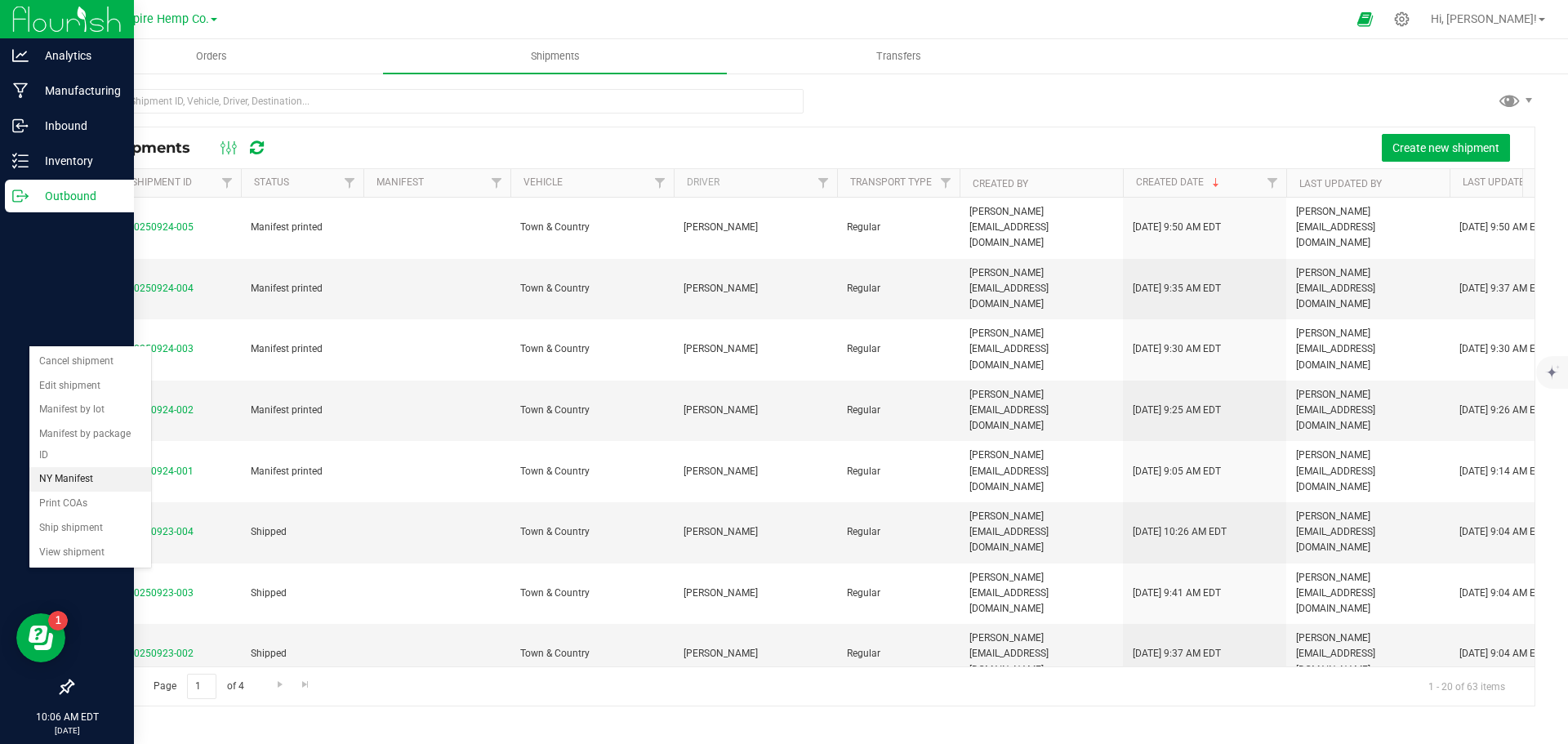
click at [95, 467] on li "NY Manifest" at bounding box center [90, 479] width 122 height 25
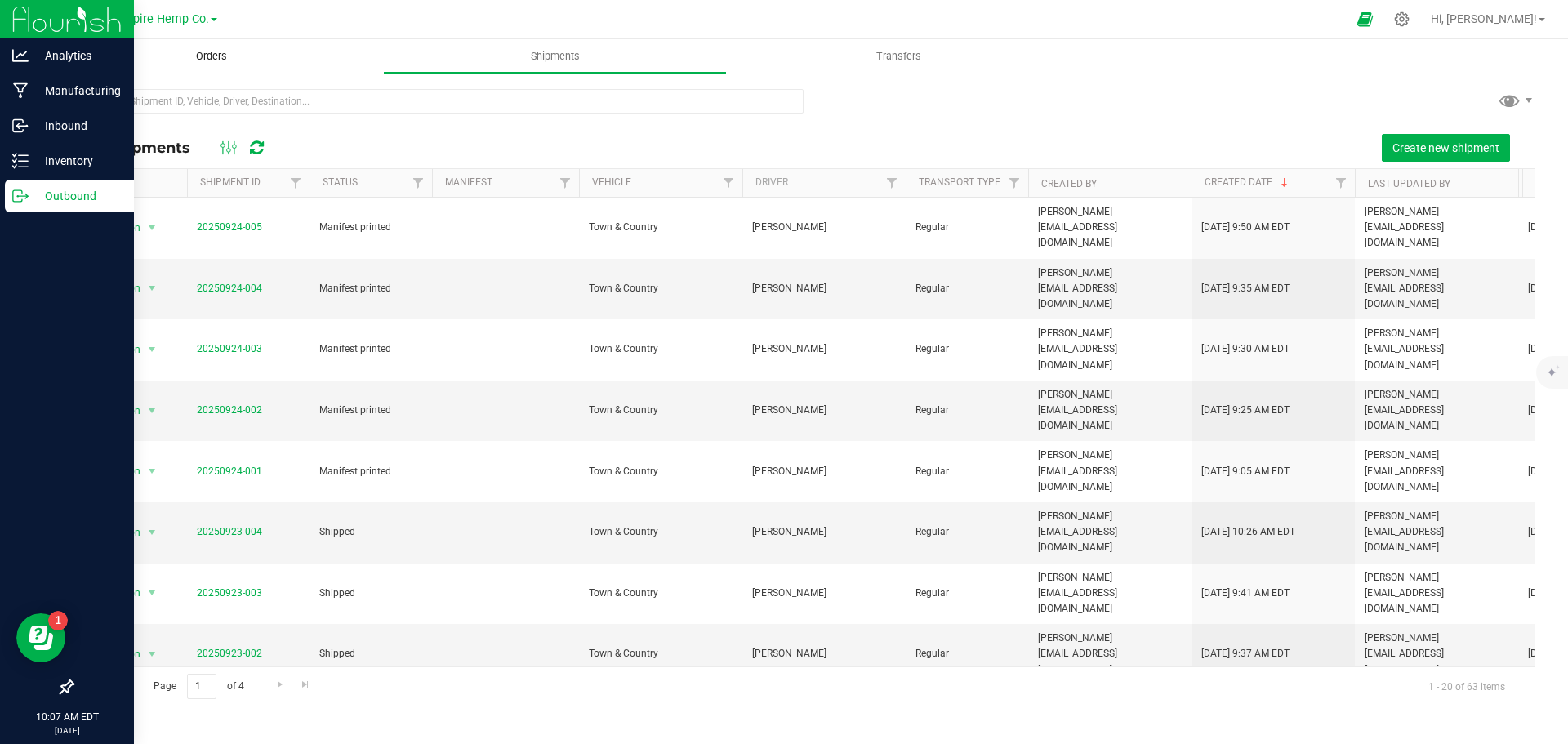
click at [217, 57] on span "Orders" at bounding box center [210, 56] width 75 height 15
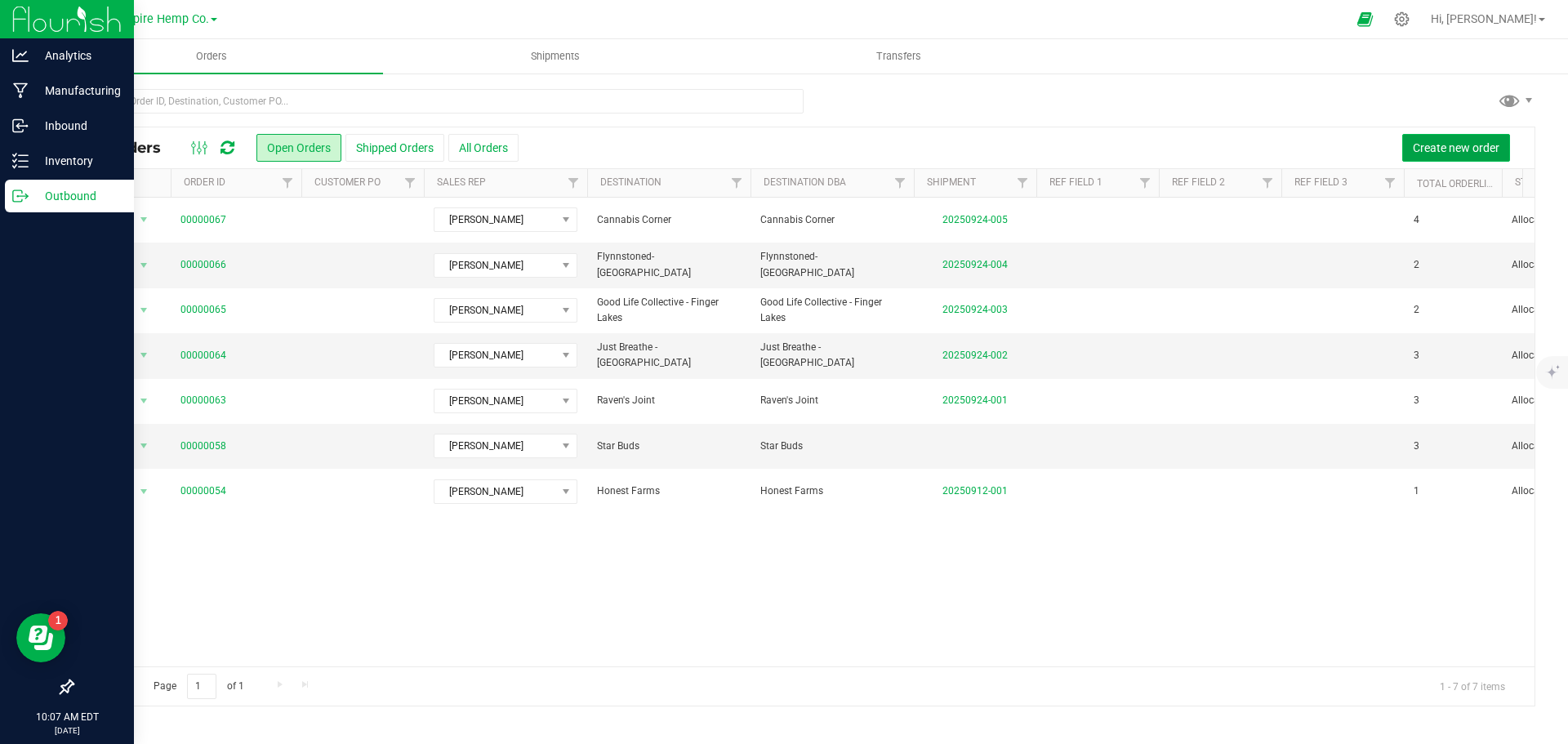
click at [1432, 149] on span "Create new order" at bounding box center [1456, 148] width 87 height 13
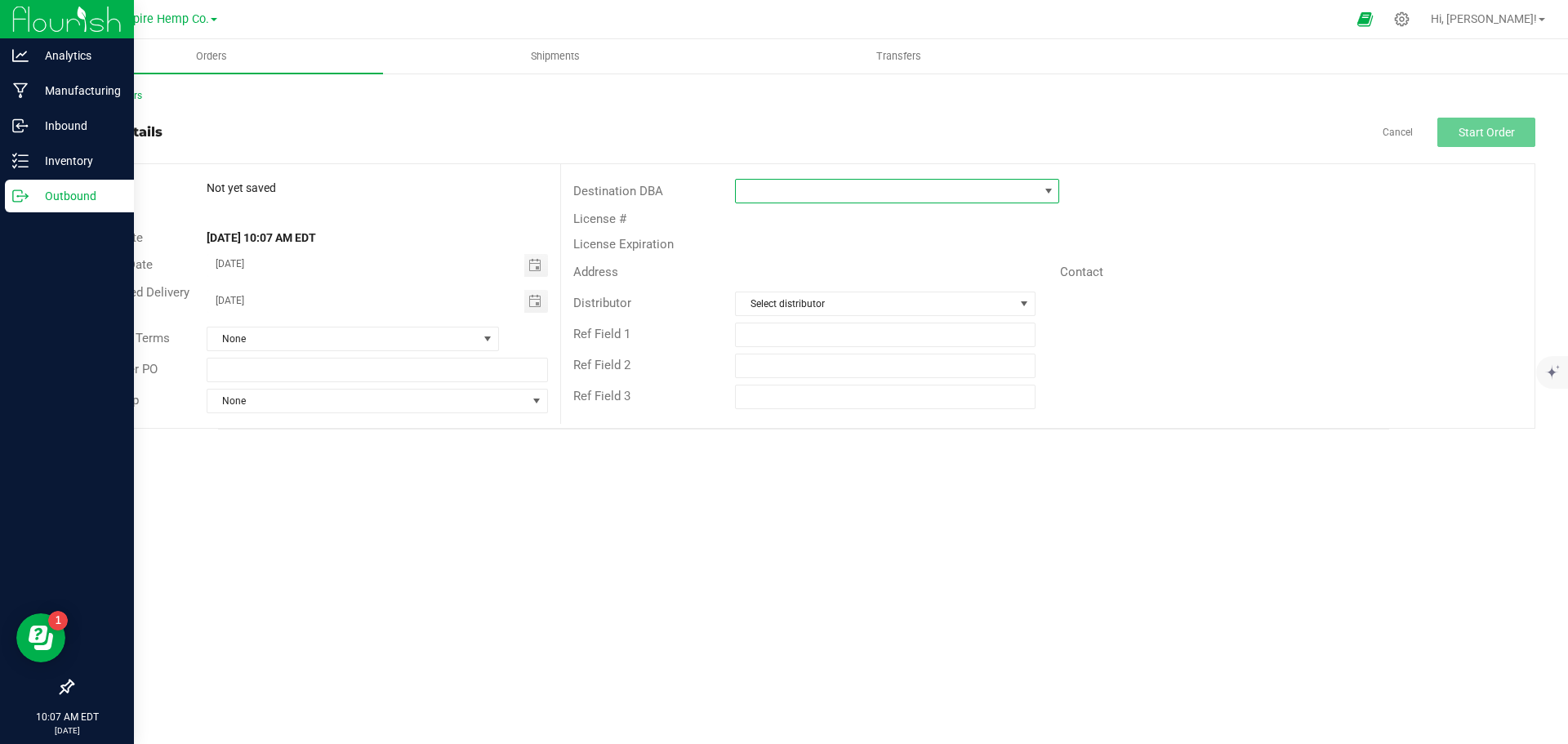
click at [935, 196] on span at bounding box center [886, 191] width 302 height 23
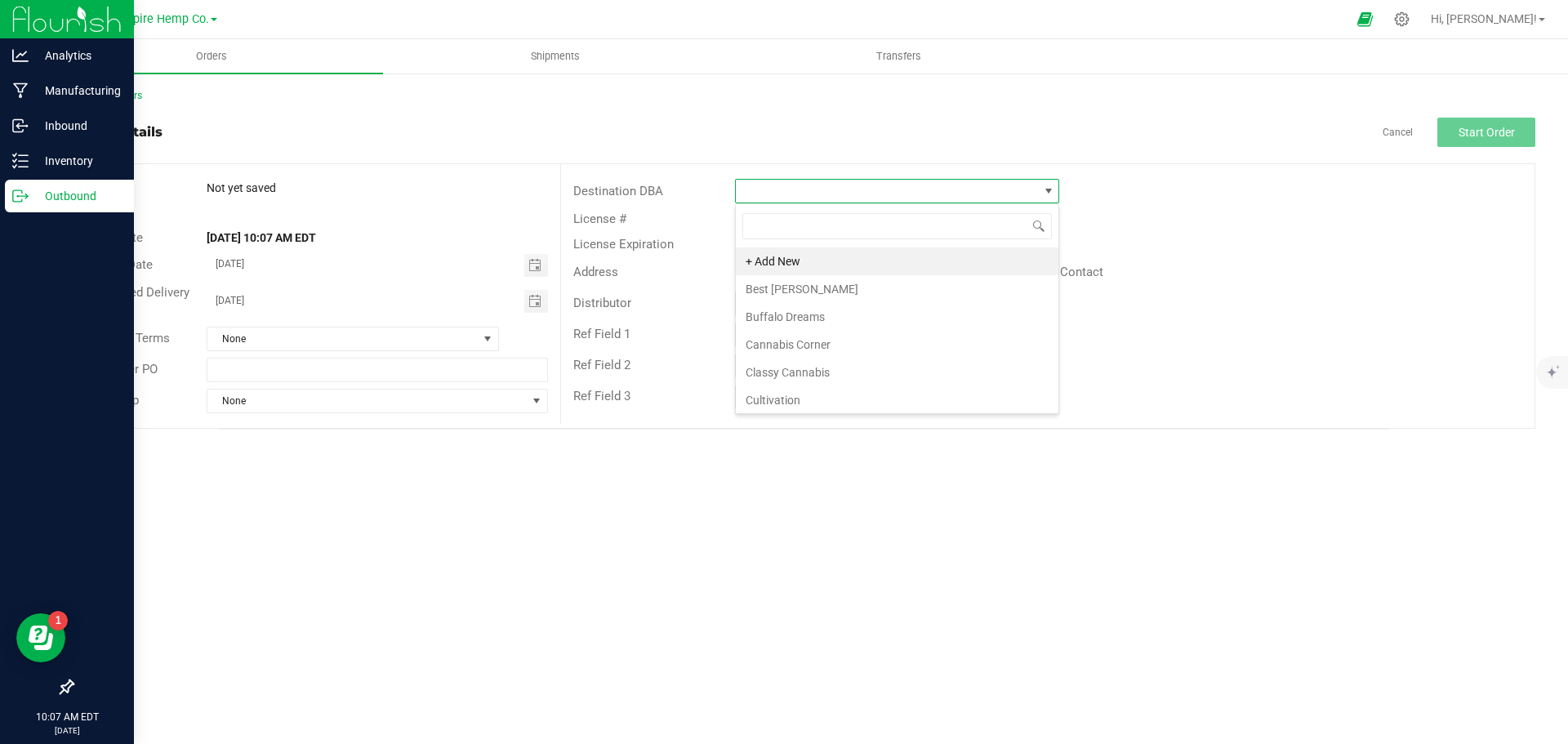
scroll to position [25, 324]
type input "tj"
click at [896, 266] on li "TJ's Cannabis Co." at bounding box center [897, 261] width 323 height 28
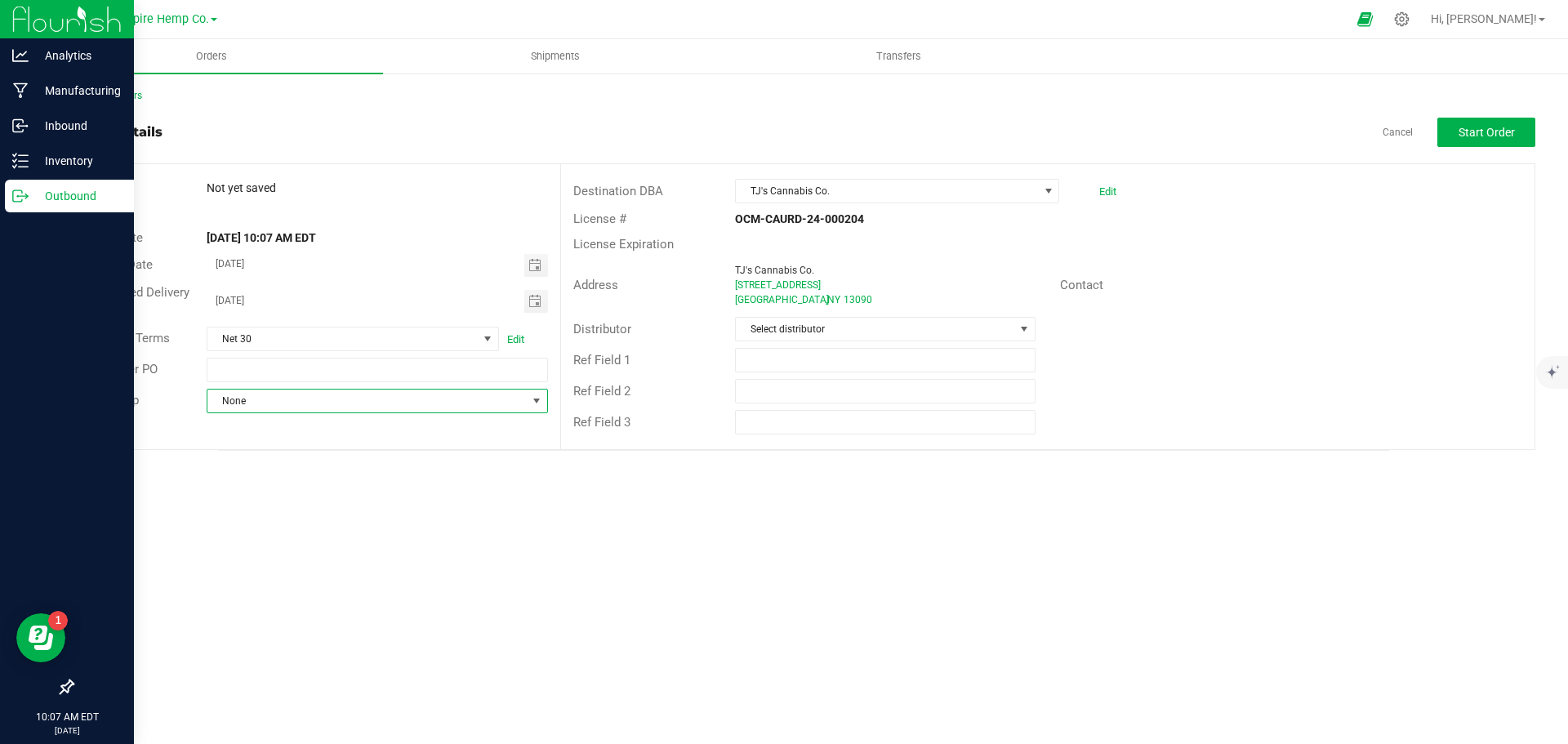
click at [456, 408] on span "None" at bounding box center [366, 401] width 318 height 23
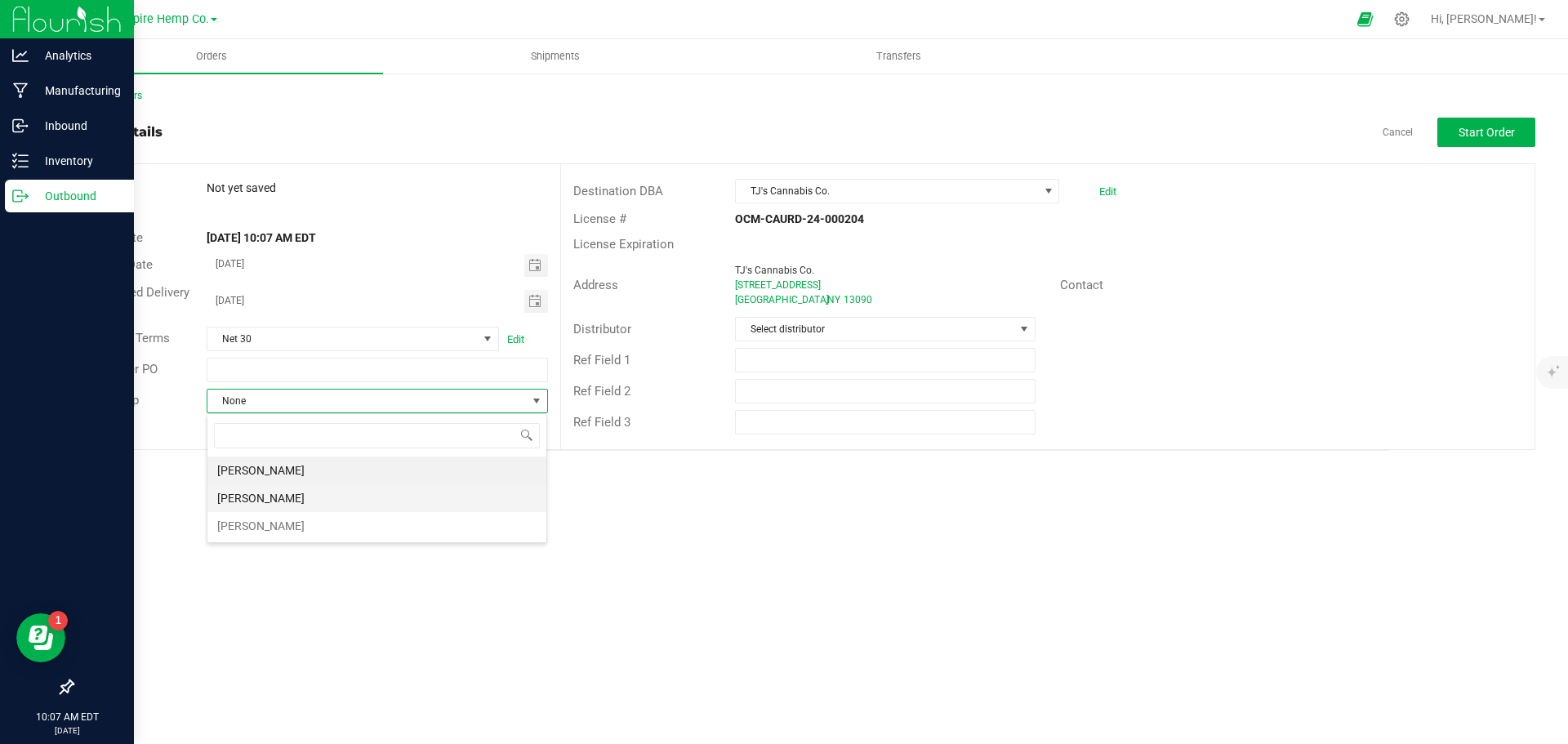
click at [377, 495] on li "[PERSON_NAME]" at bounding box center [377, 498] width 339 height 28
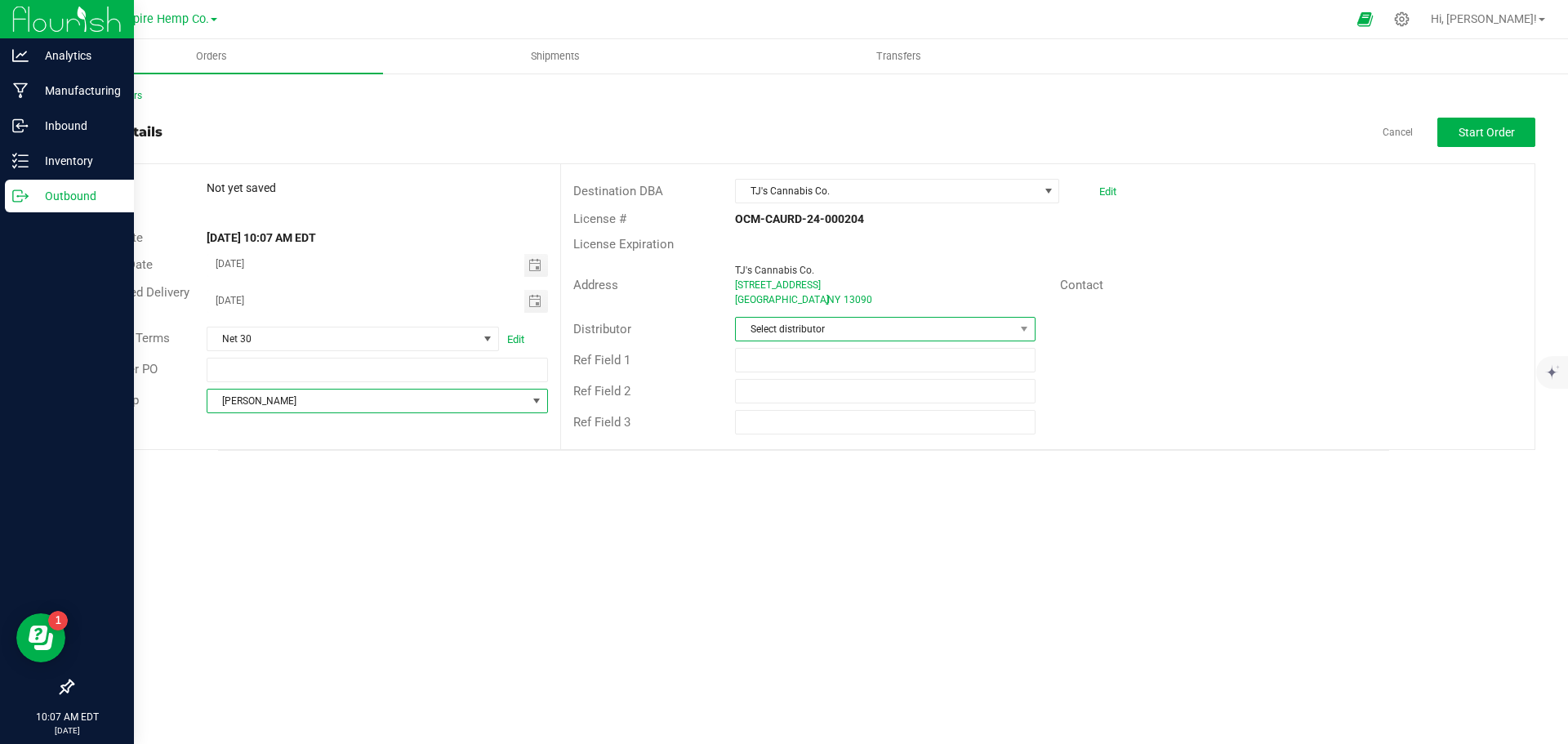
click at [927, 335] on span "Select distributor" at bounding box center [874, 329] width 278 height 23
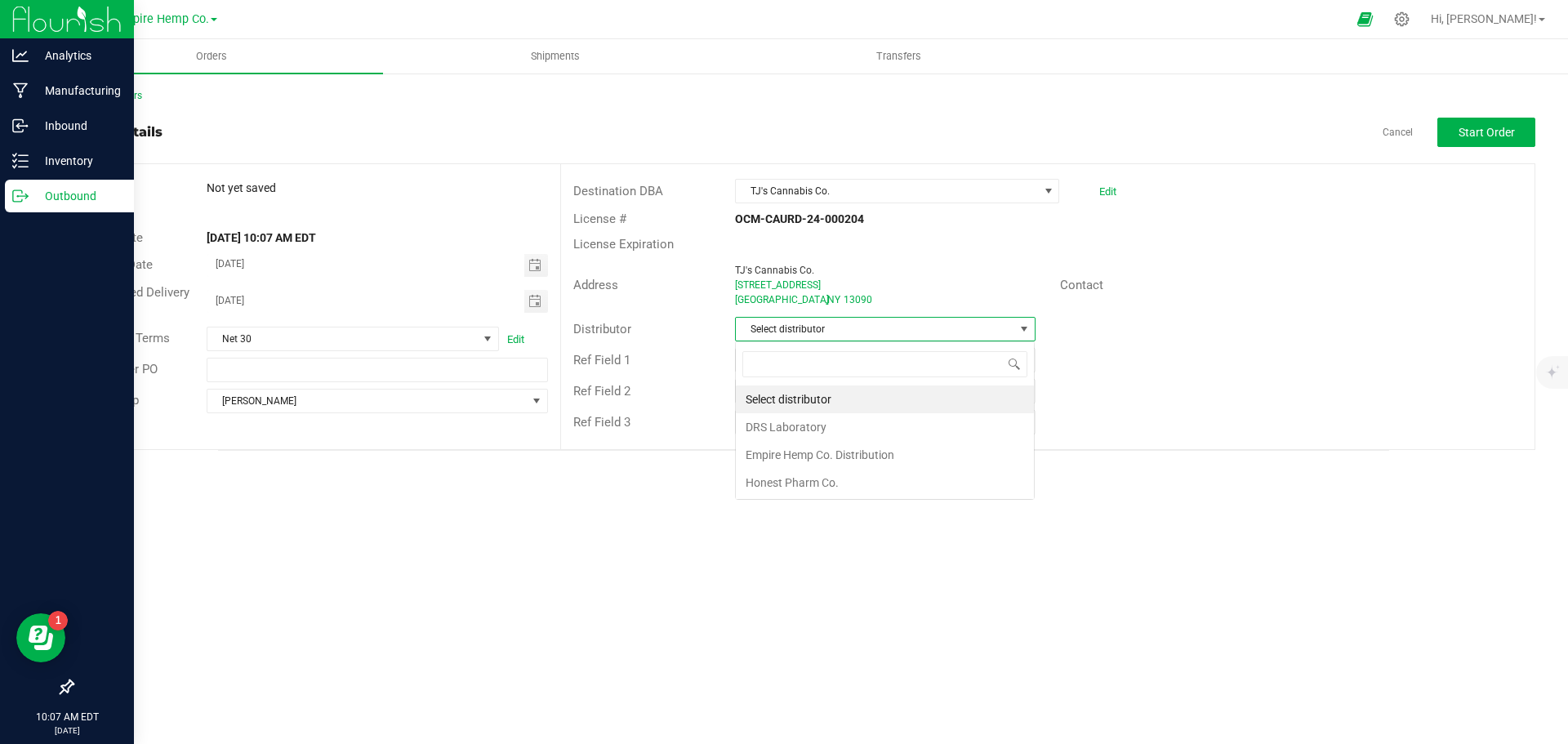
scroll to position [25, 301]
click at [846, 451] on li "Empire Hemp Co. Distribution" at bounding box center [884, 455] width 298 height 28
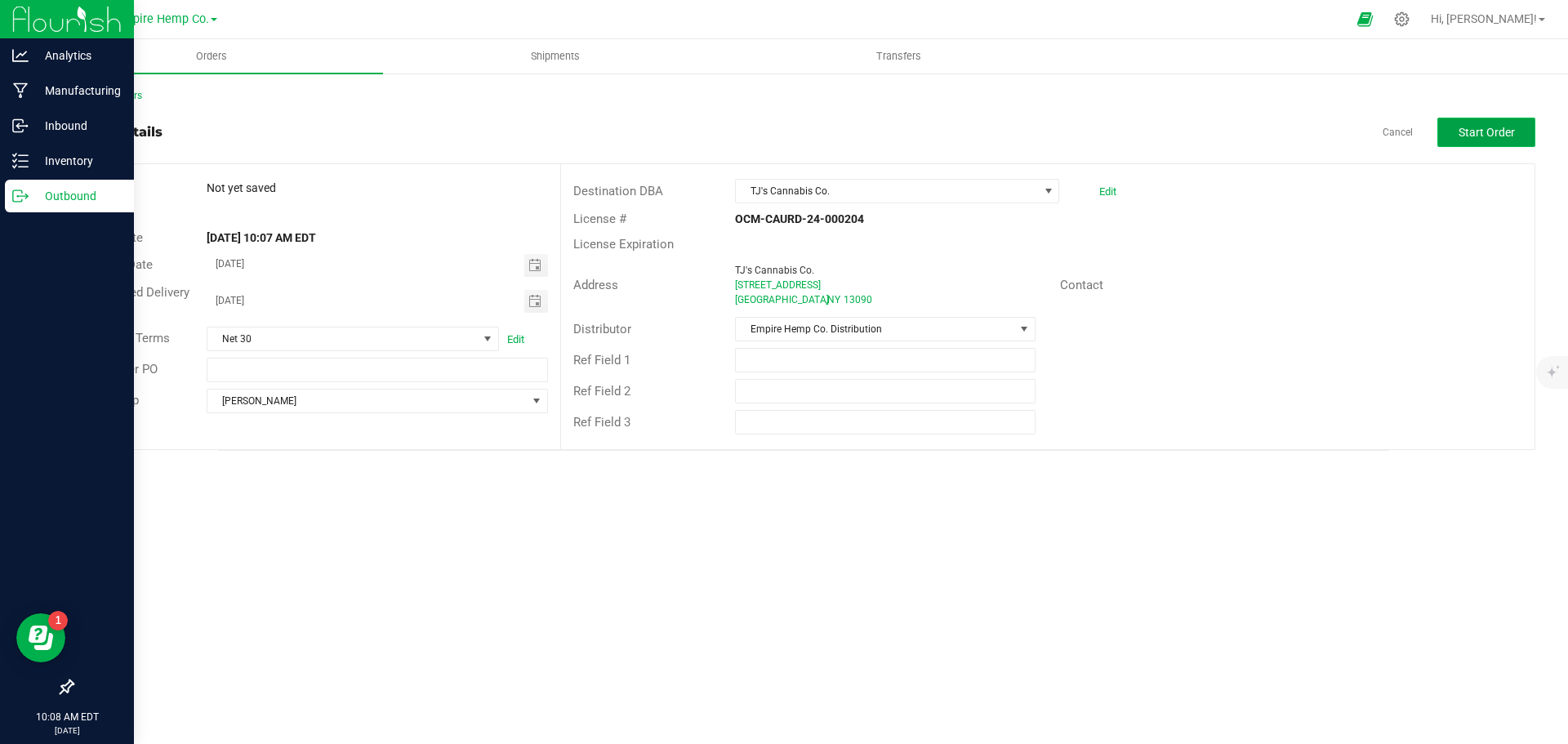
click at [1483, 128] on span "Start Order" at bounding box center [1487, 132] width 56 height 13
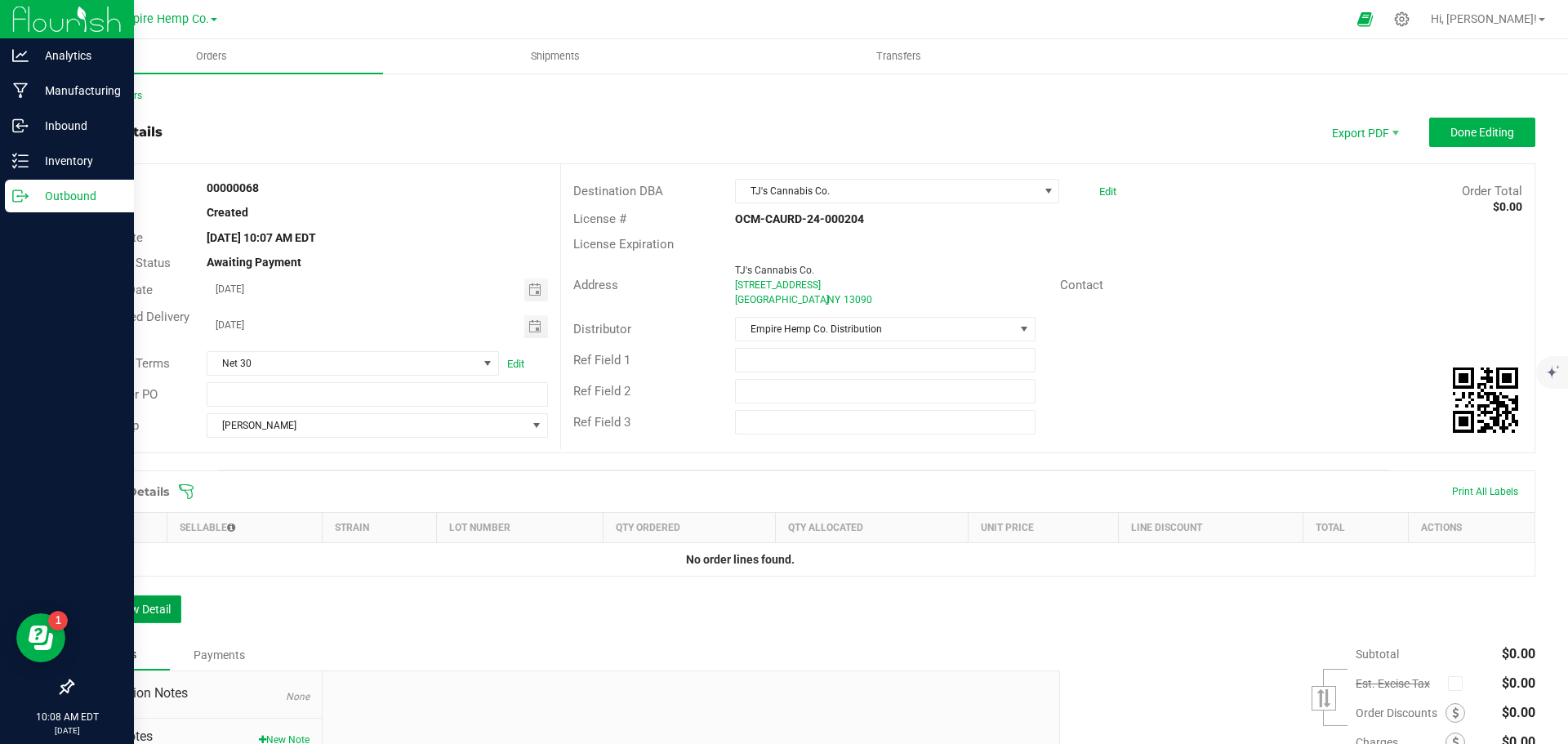
click at [138, 612] on button "Add New Detail" at bounding box center [126, 609] width 110 height 28
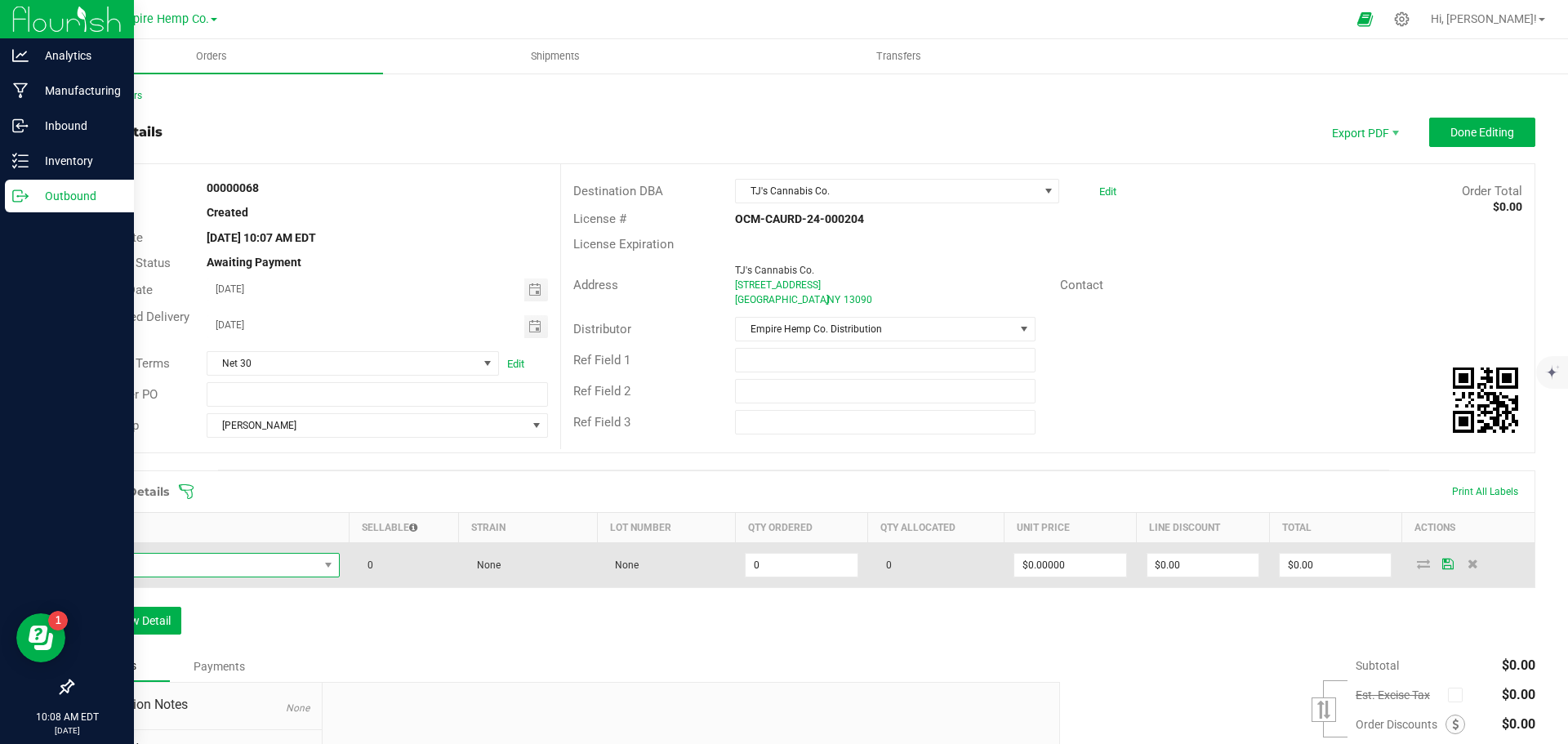
click at [267, 562] on span "NO DATA FOUND" at bounding box center [201, 565] width 234 height 23
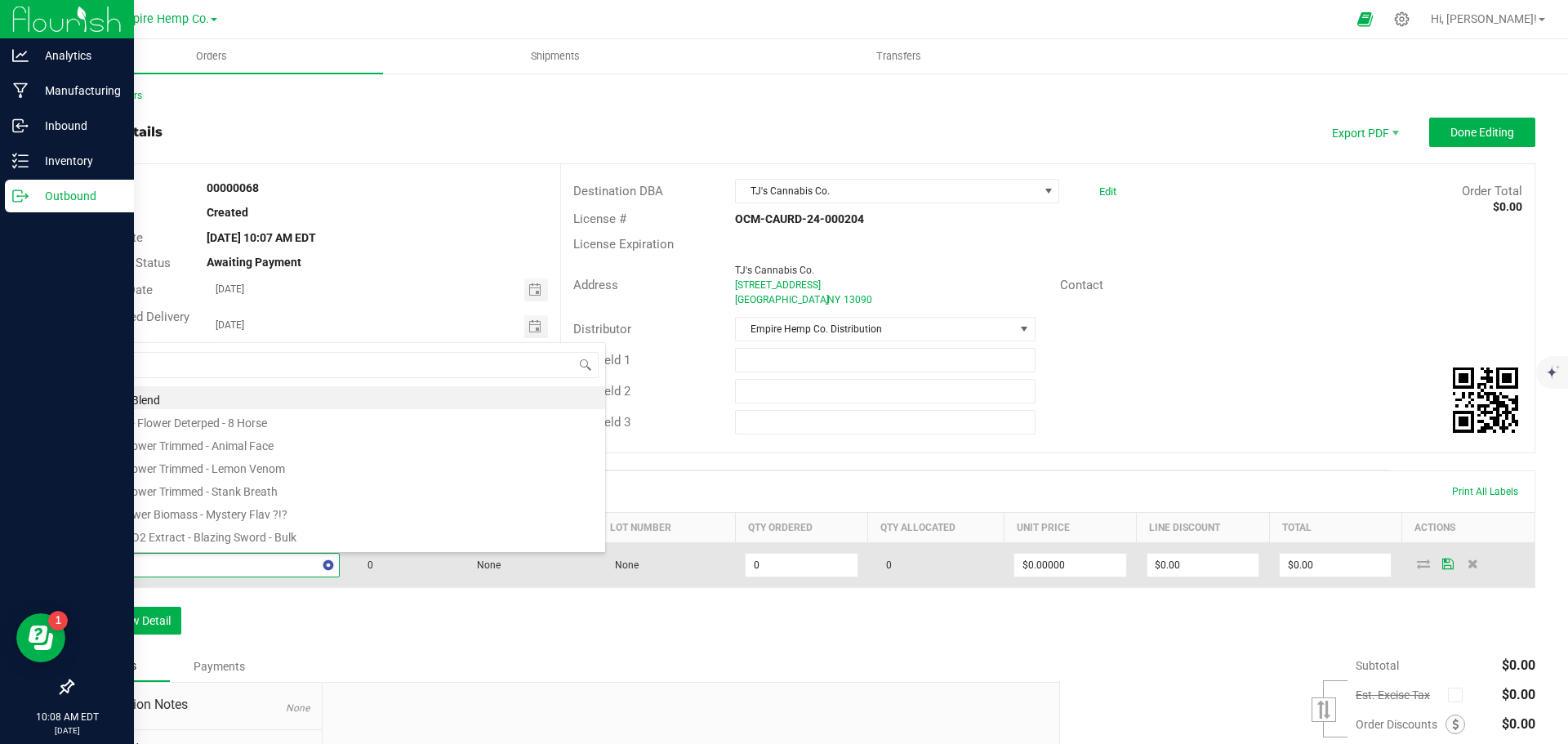
type input "[PERSON_NAME]"
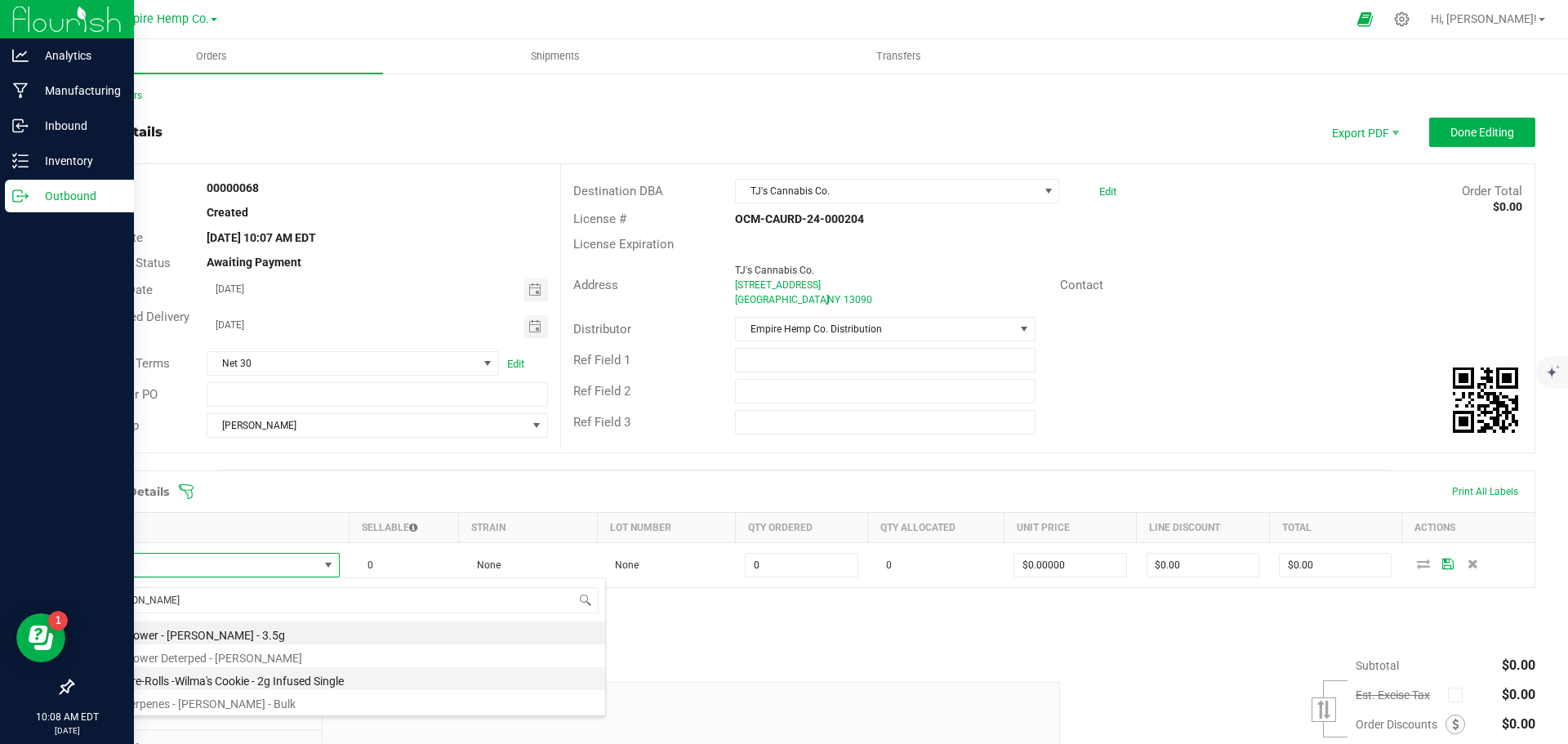
click at [273, 688] on li "EHC - Pre-Rolls -Wilma's Cookie - 2g Infused Single" at bounding box center [344, 678] width 521 height 23
type input "0.0000 g"
type input "$12.00000"
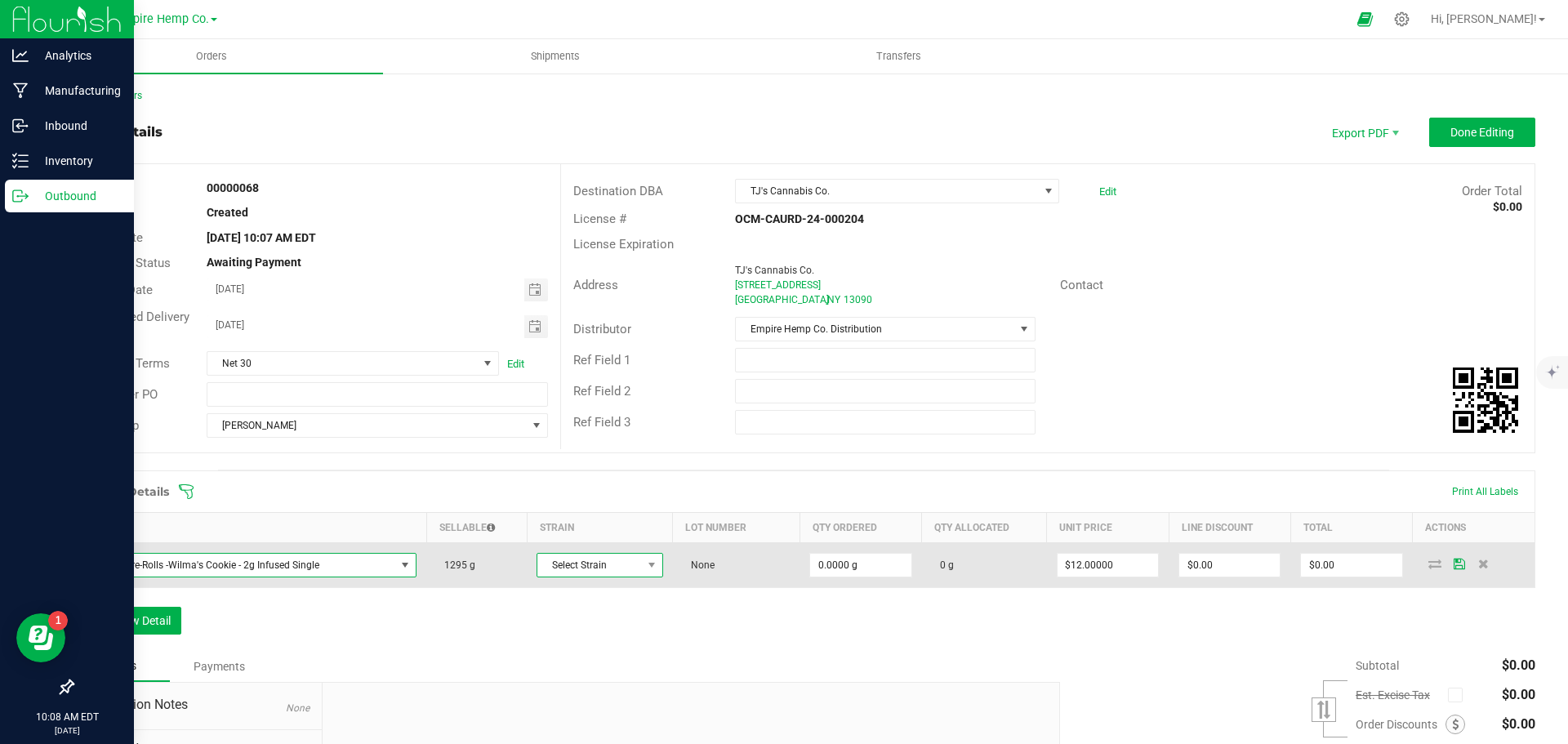
click at [620, 570] on span "Select Strain" at bounding box center [589, 565] width 104 height 23
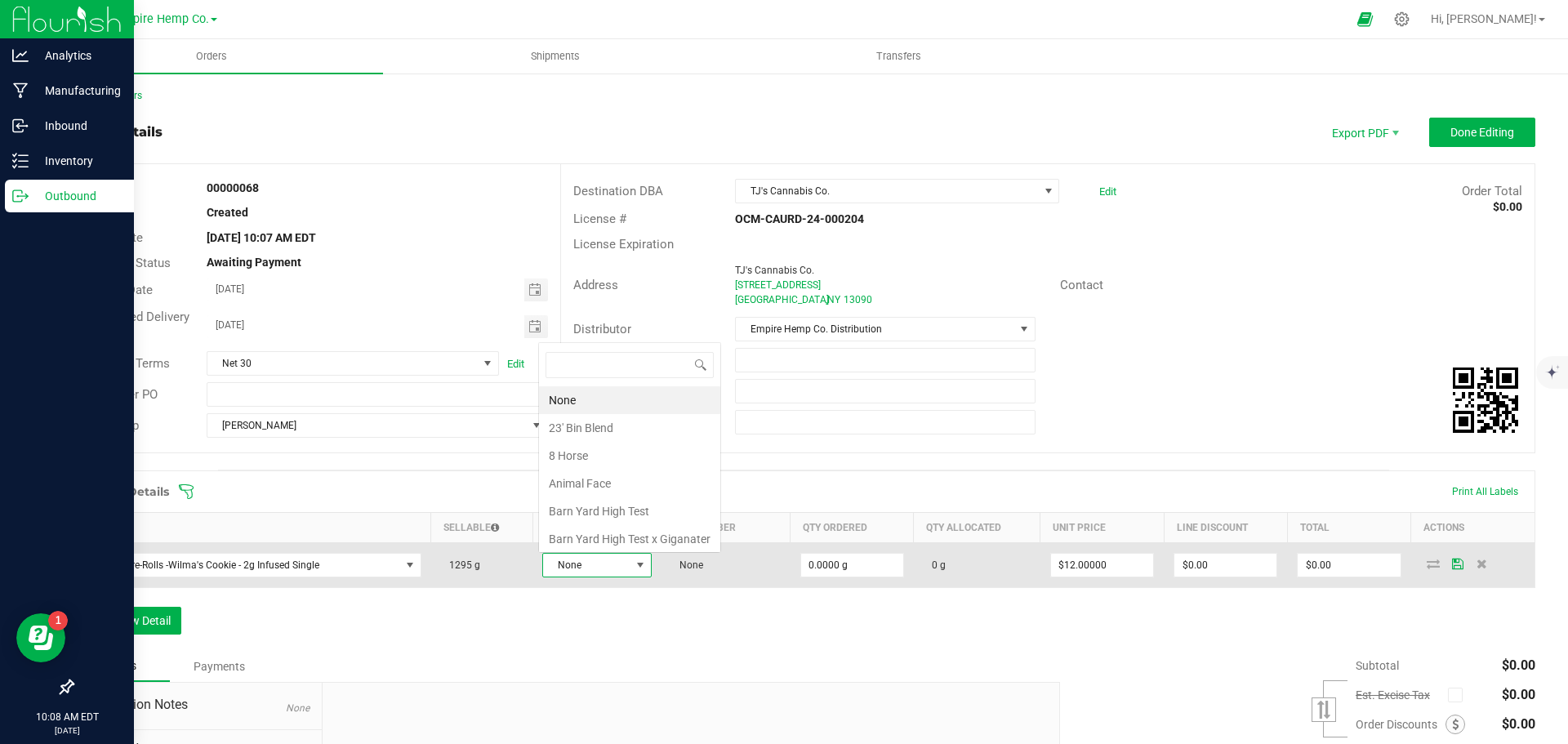
scroll to position [25, 107]
type input "wilm"
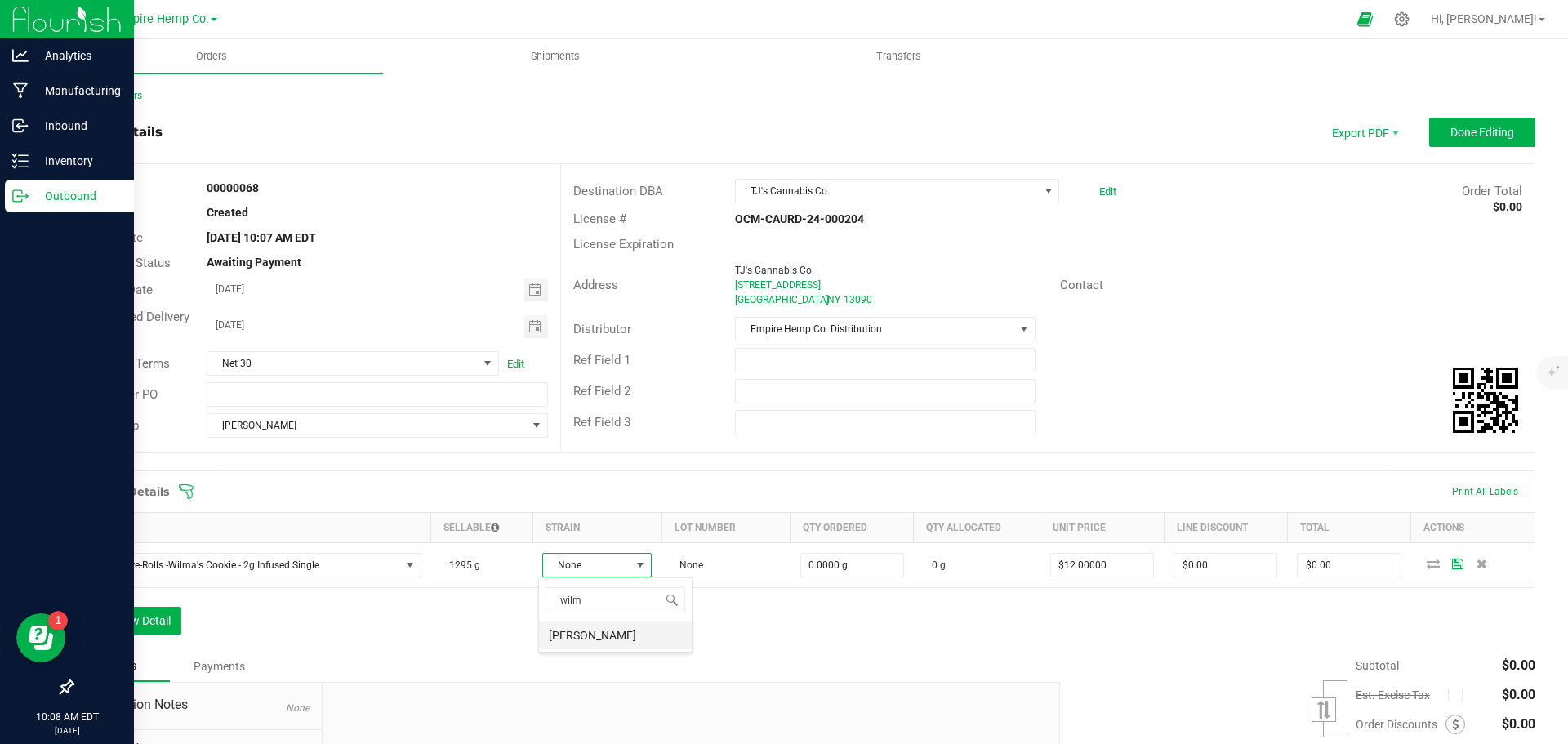
click at [592, 636] on li "[PERSON_NAME]" at bounding box center [615, 635] width 152 height 28
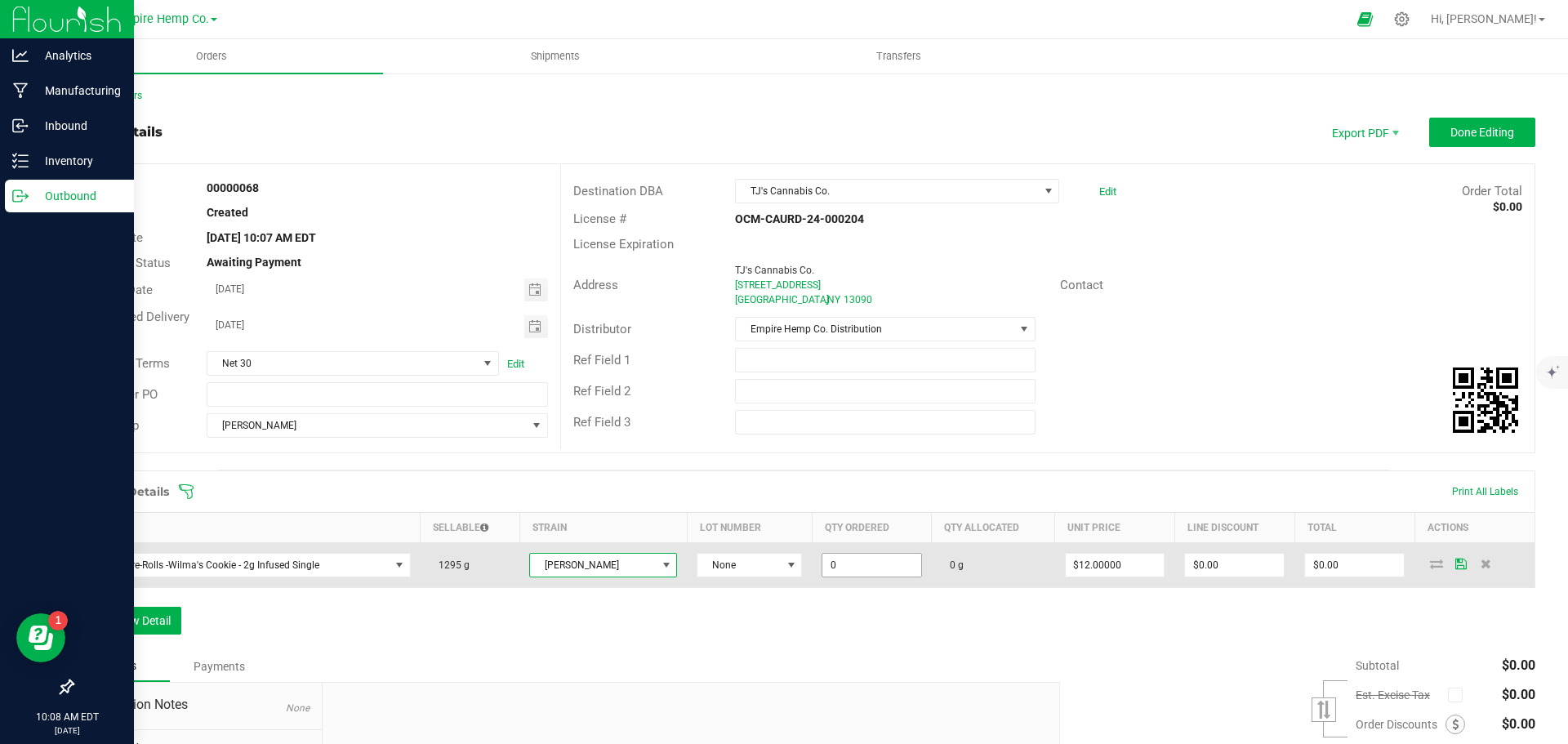
click at [831, 560] on input "0" at bounding box center [871, 565] width 99 height 23
type input "100.0000 g"
type input "12"
type input "$1,200.00"
click at [1430, 563] on icon at bounding box center [1437, 563] width 13 height 10
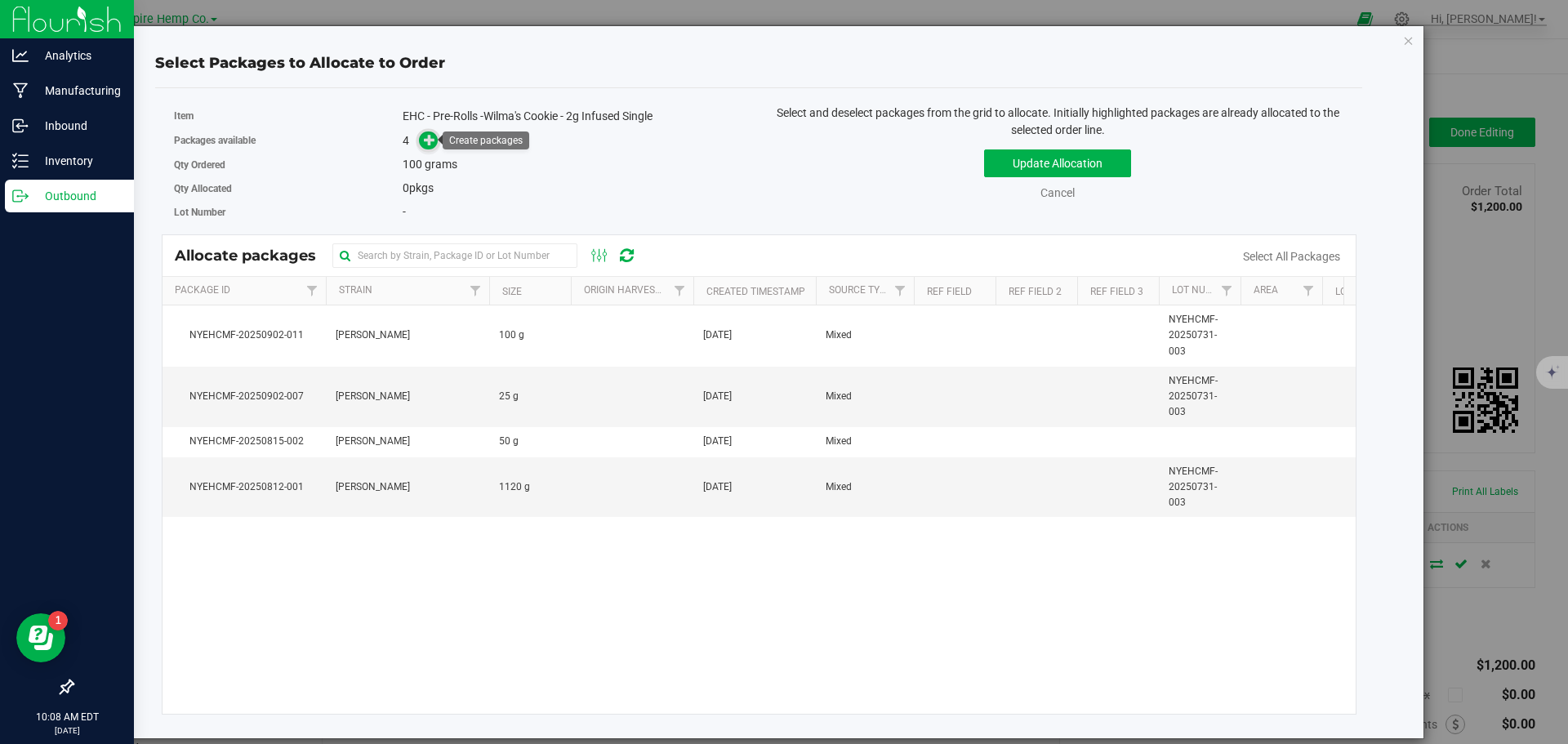
click at [437, 142] on span at bounding box center [428, 140] width 18 height 18
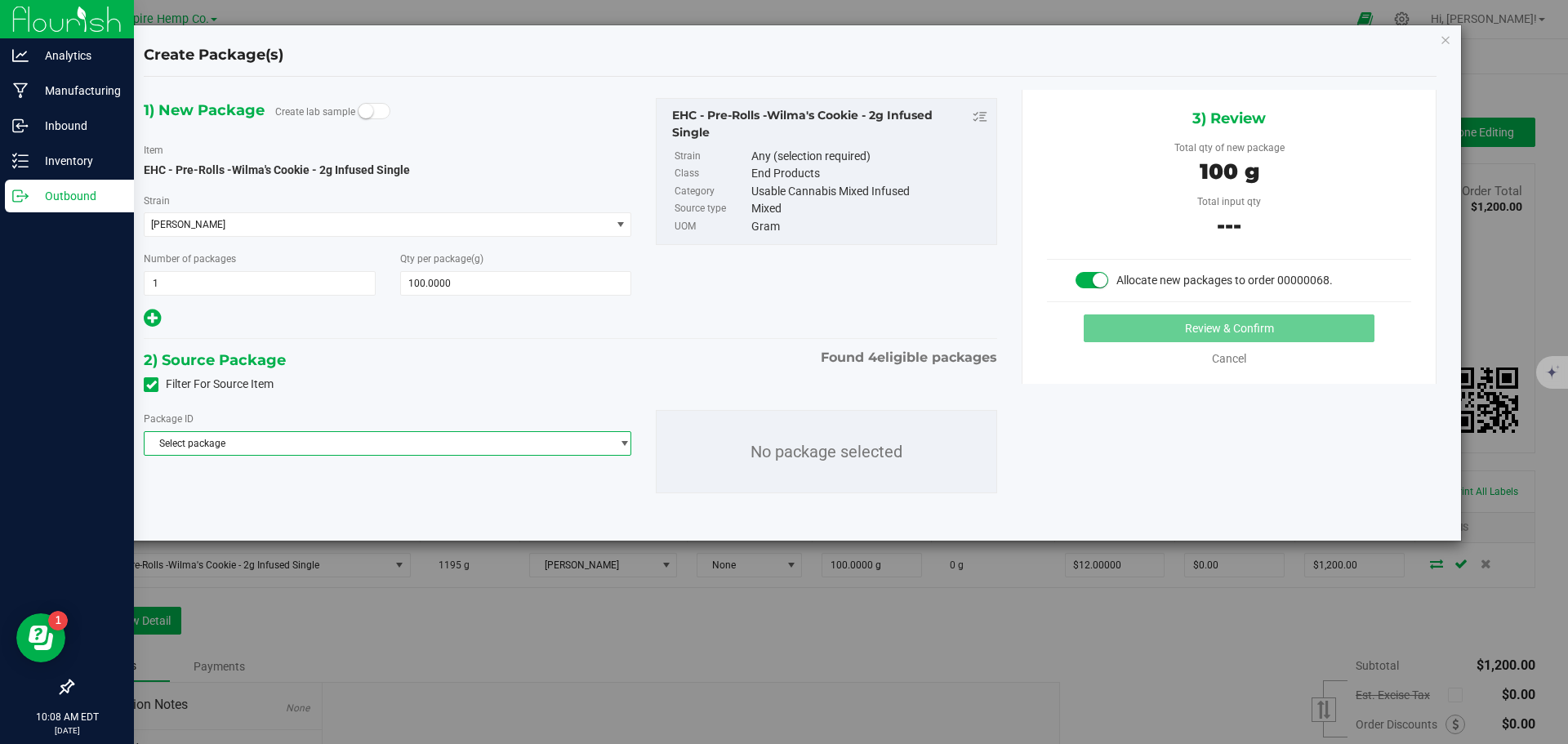
click at [458, 449] on span "Select package" at bounding box center [377, 443] width 465 height 23
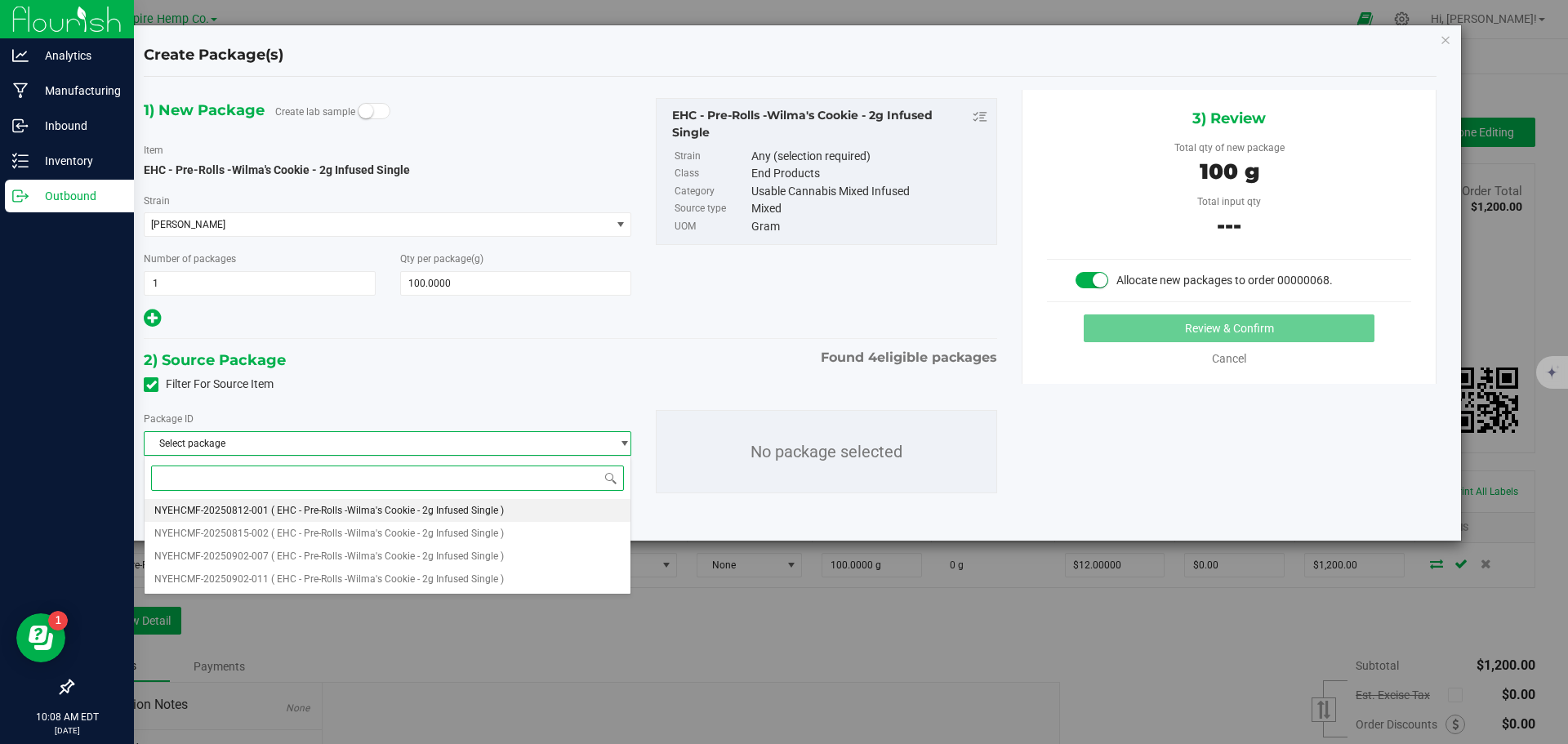
click at [450, 507] on span "( EHC - Pre-Rolls -Wilma's Cookie - 2g Infused Single )" at bounding box center [388, 510] width 233 height 11
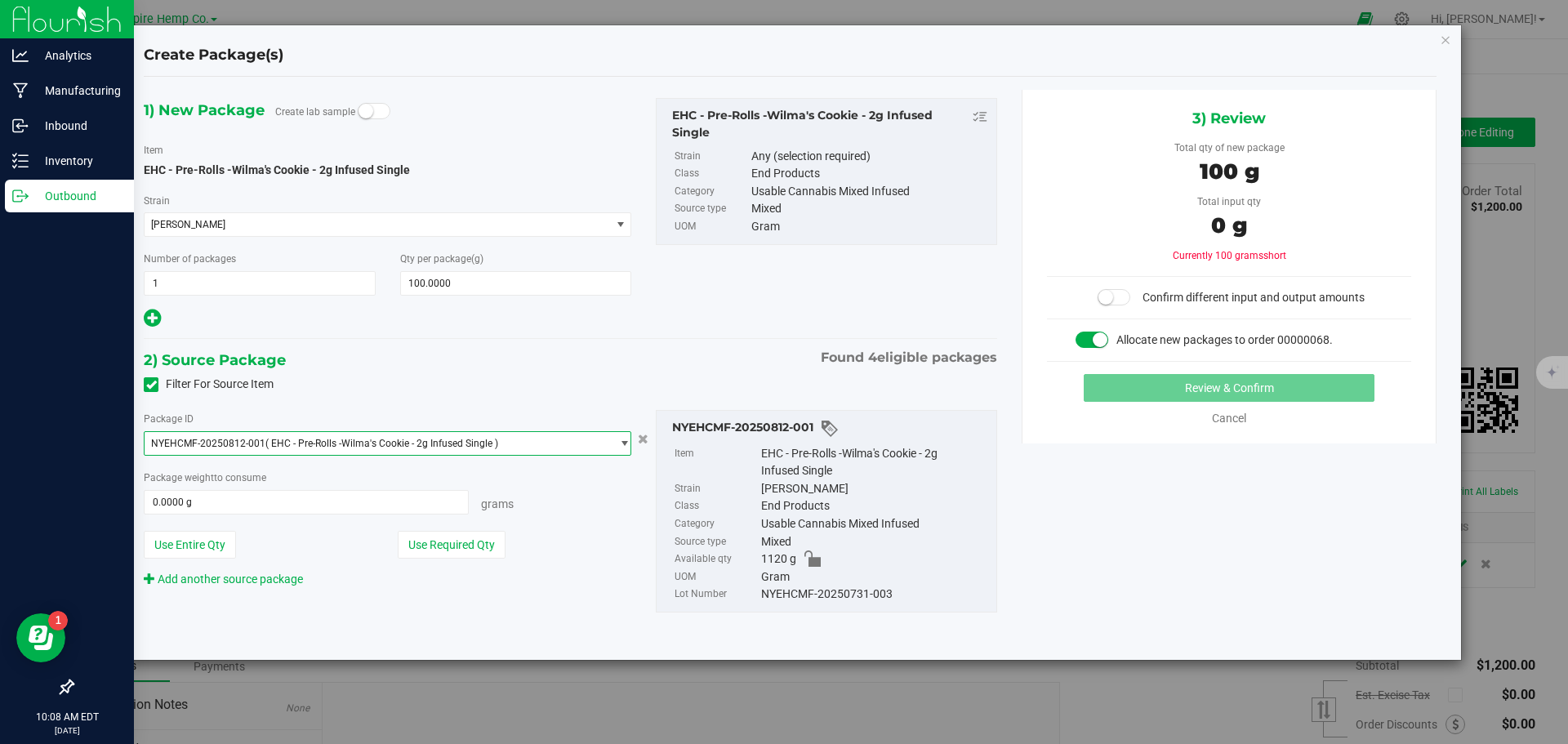
click at [506, 444] on span "NYEHCMF-20250812-001 ( EHC - Pre-Rolls -Wilma's Cookie - 2g Infused Single )" at bounding box center [377, 443] width 465 height 23
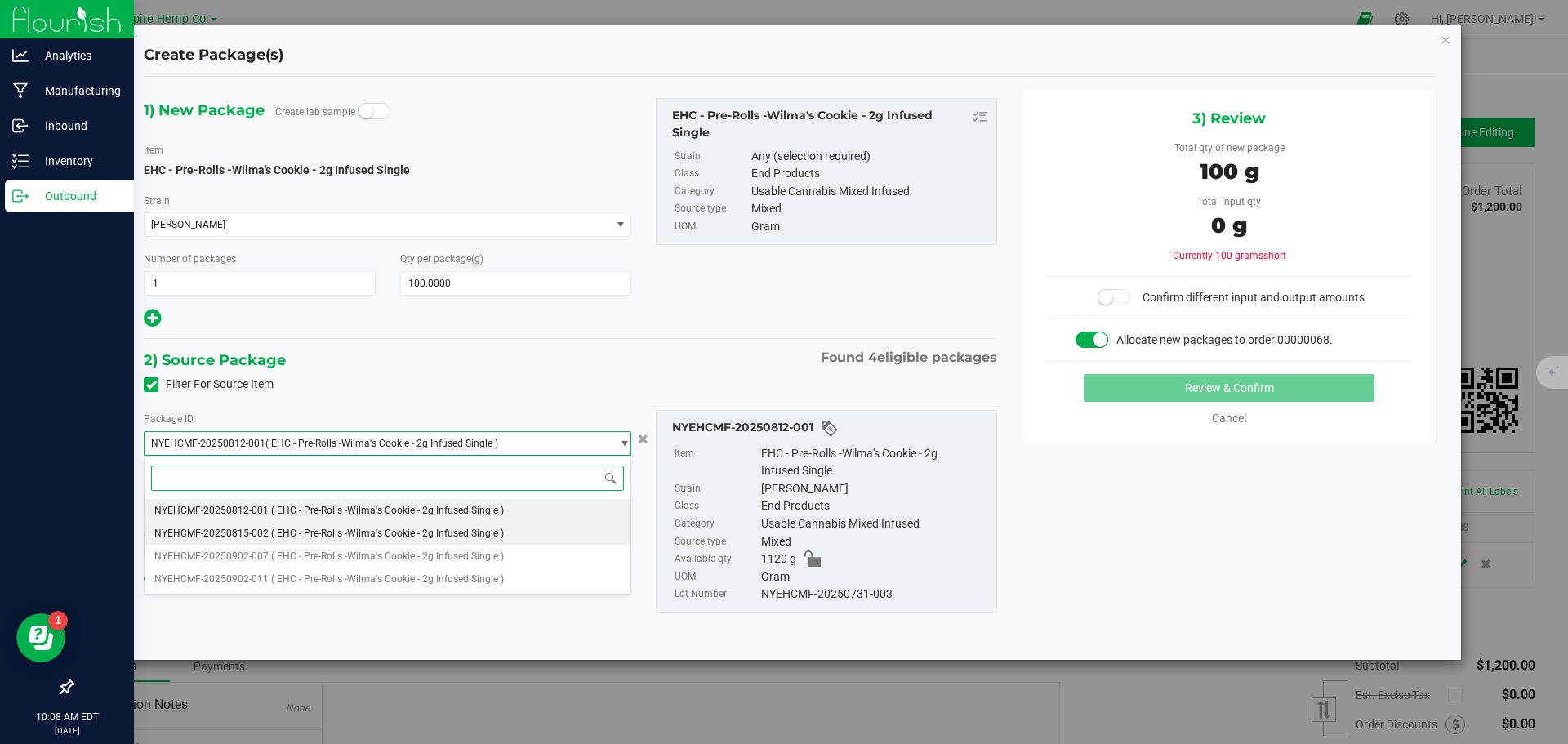
click at [487, 529] on span "( EHC - Pre-Rolls -Wilma's Cookie - 2g Infused Single )" at bounding box center [388, 534] width 233 height 11
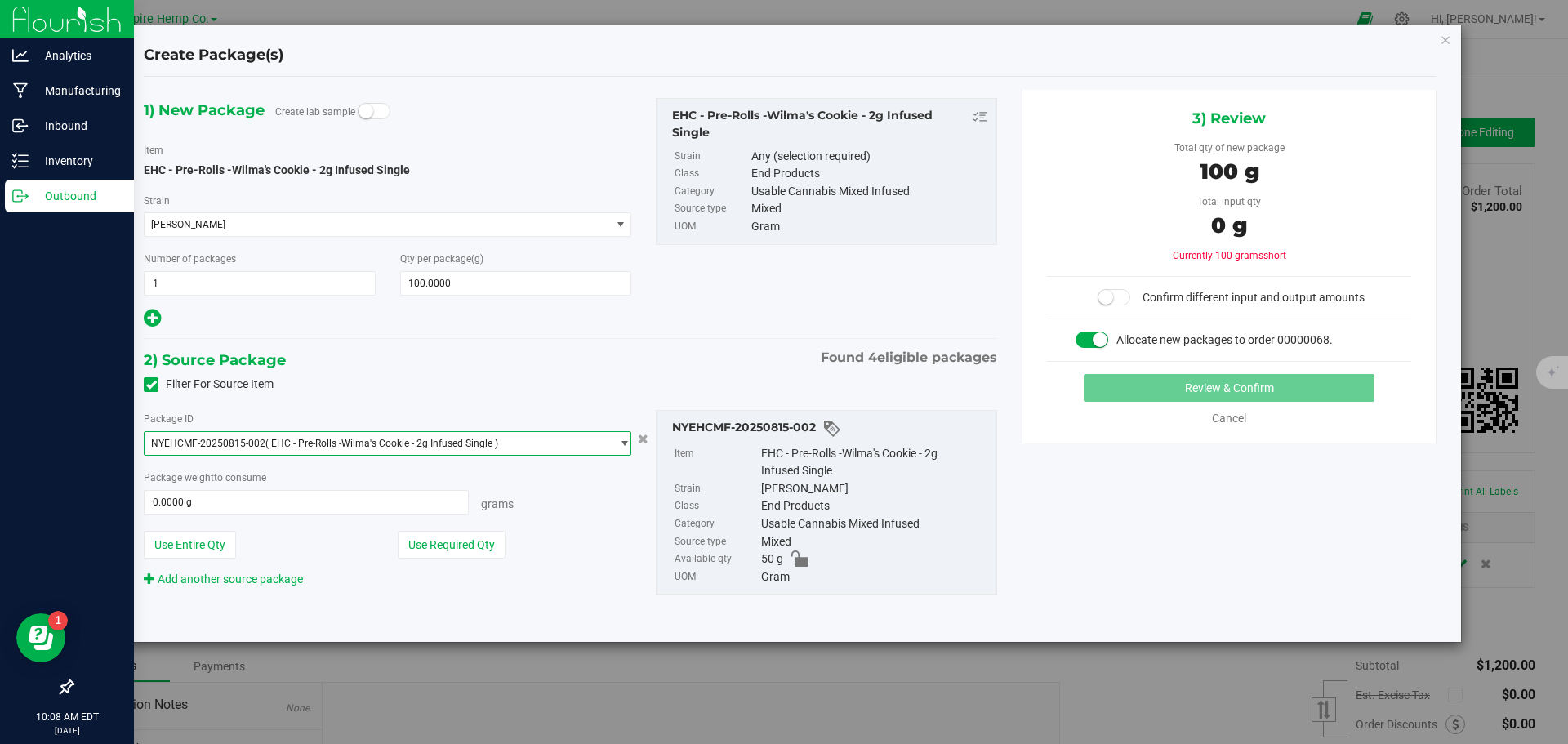
click at [509, 444] on span "NYEHCMF-20250815-002 ( EHC - Pre-Rolls -Wilma's Cookie - 2g Infused Single )" at bounding box center [377, 443] width 465 height 23
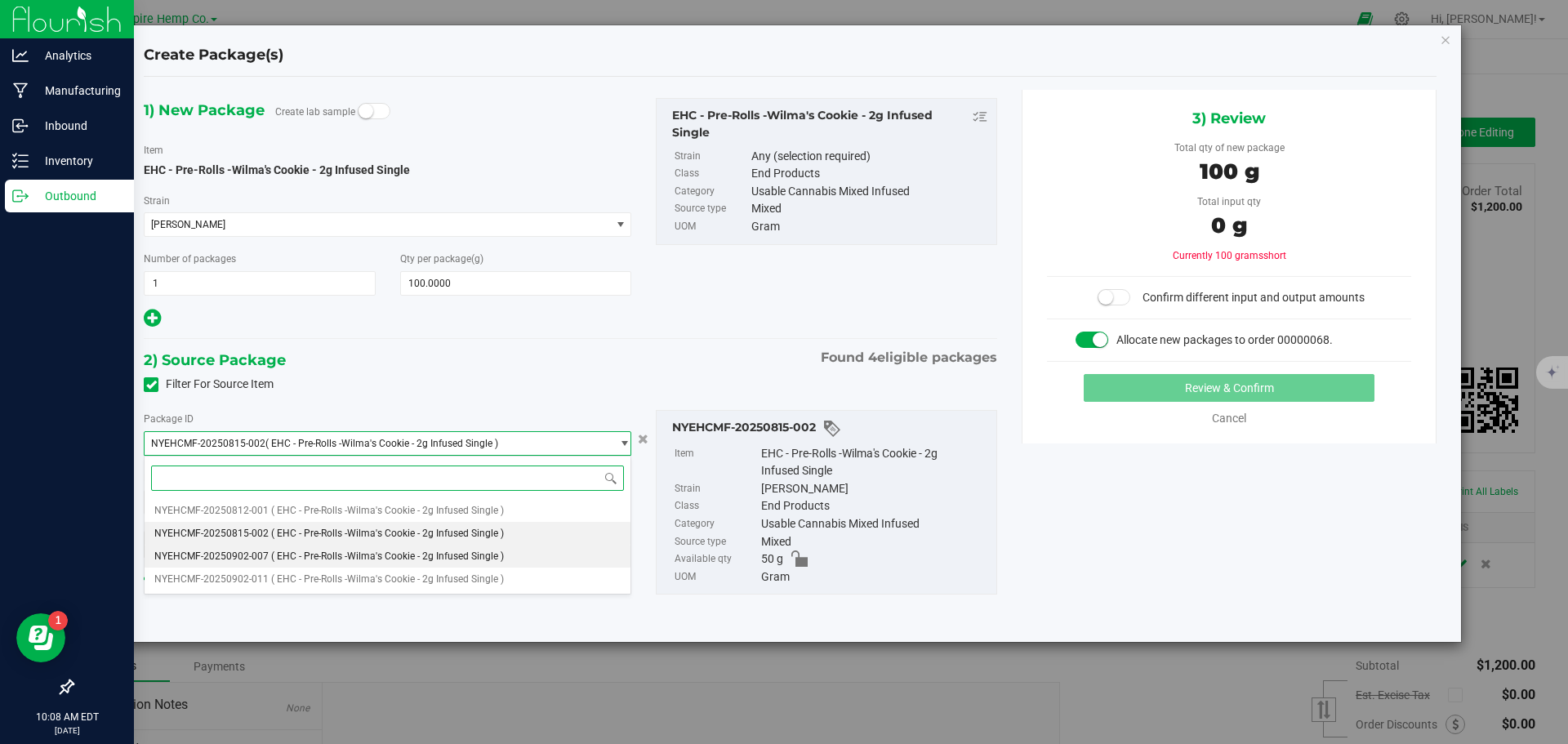
click at [478, 548] on li "NYEHCMF-20250902-007 ( EHC - Pre-Rolls -Wilma's Cookie - 2g Infused Single )" at bounding box center [388, 556] width 486 height 23
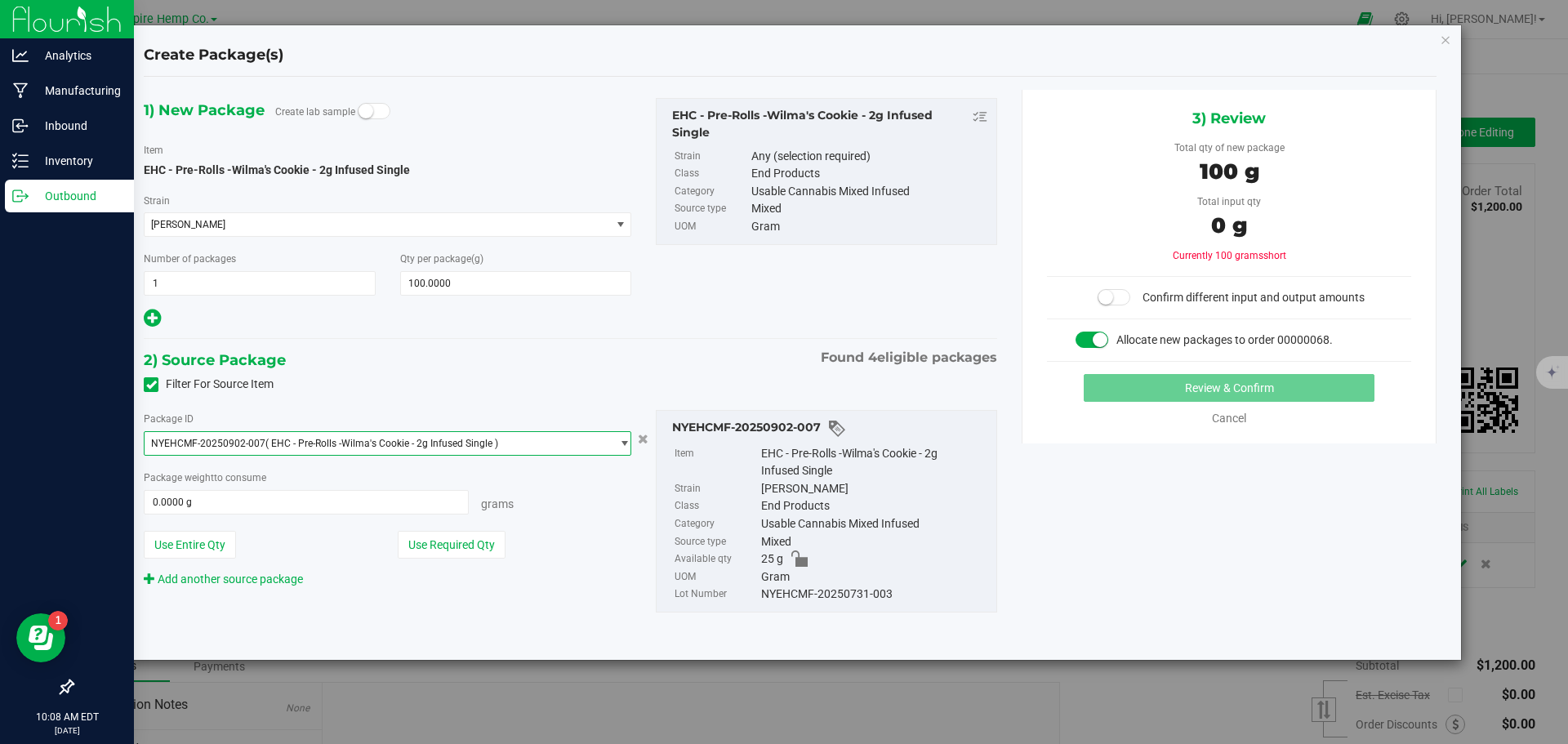
click at [523, 444] on span "NYEHCMF-20250902-007 ( EHC - Pre-Rolls -Wilma's Cookie - 2g Infused Single )" at bounding box center [377, 443] width 465 height 23
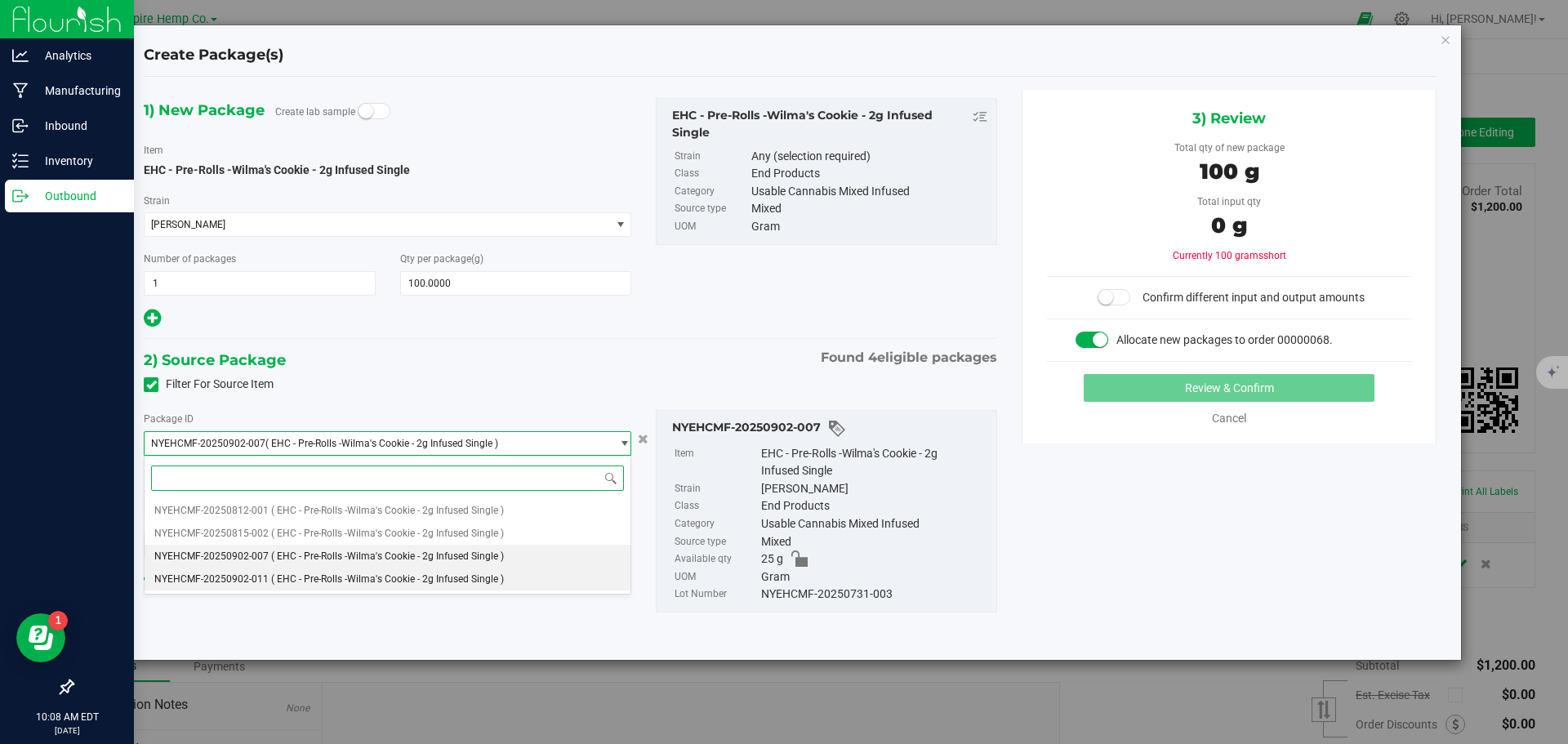
click at [500, 582] on span "( EHC - Pre-Rolls -Wilma's Cookie - 2g Infused Single )" at bounding box center [388, 579] width 233 height 11
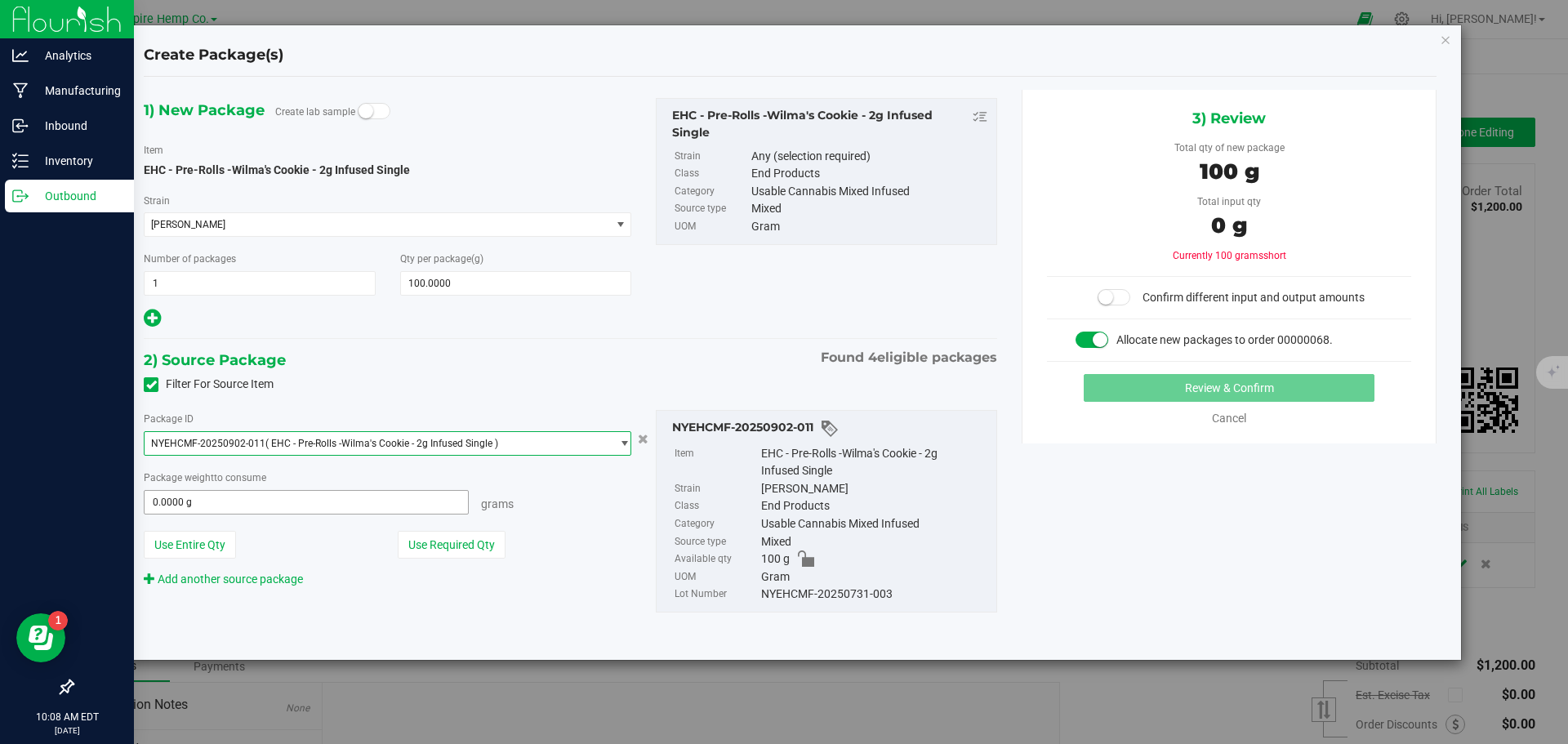
click at [363, 500] on span "0.0000 g 0" at bounding box center [306, 502] width 325 height 25
type input "100"
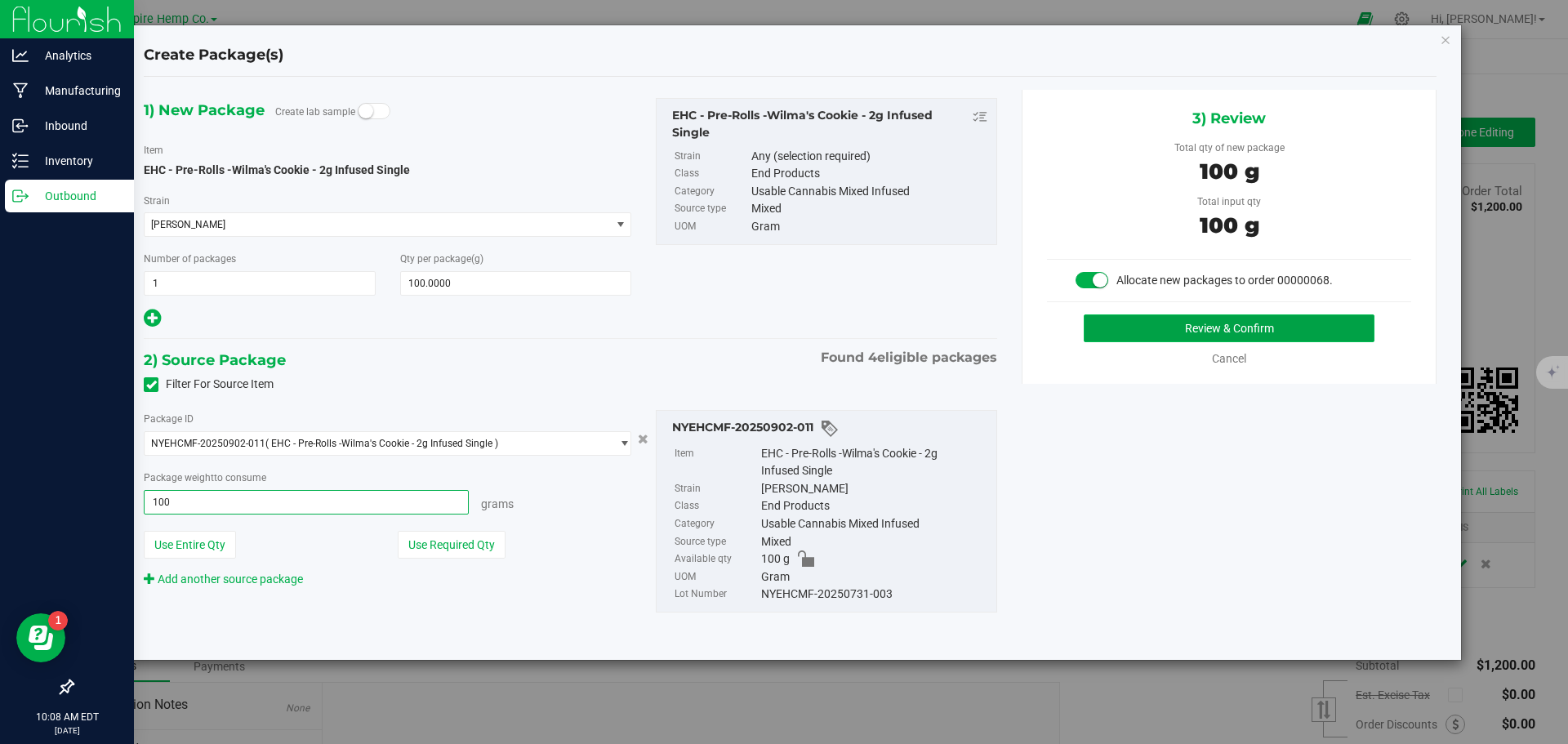
type input "100.0000 g"
click at [1148, 325] on button "Review & Confirm" at bounding box center [1228, 329] width 291 height 28
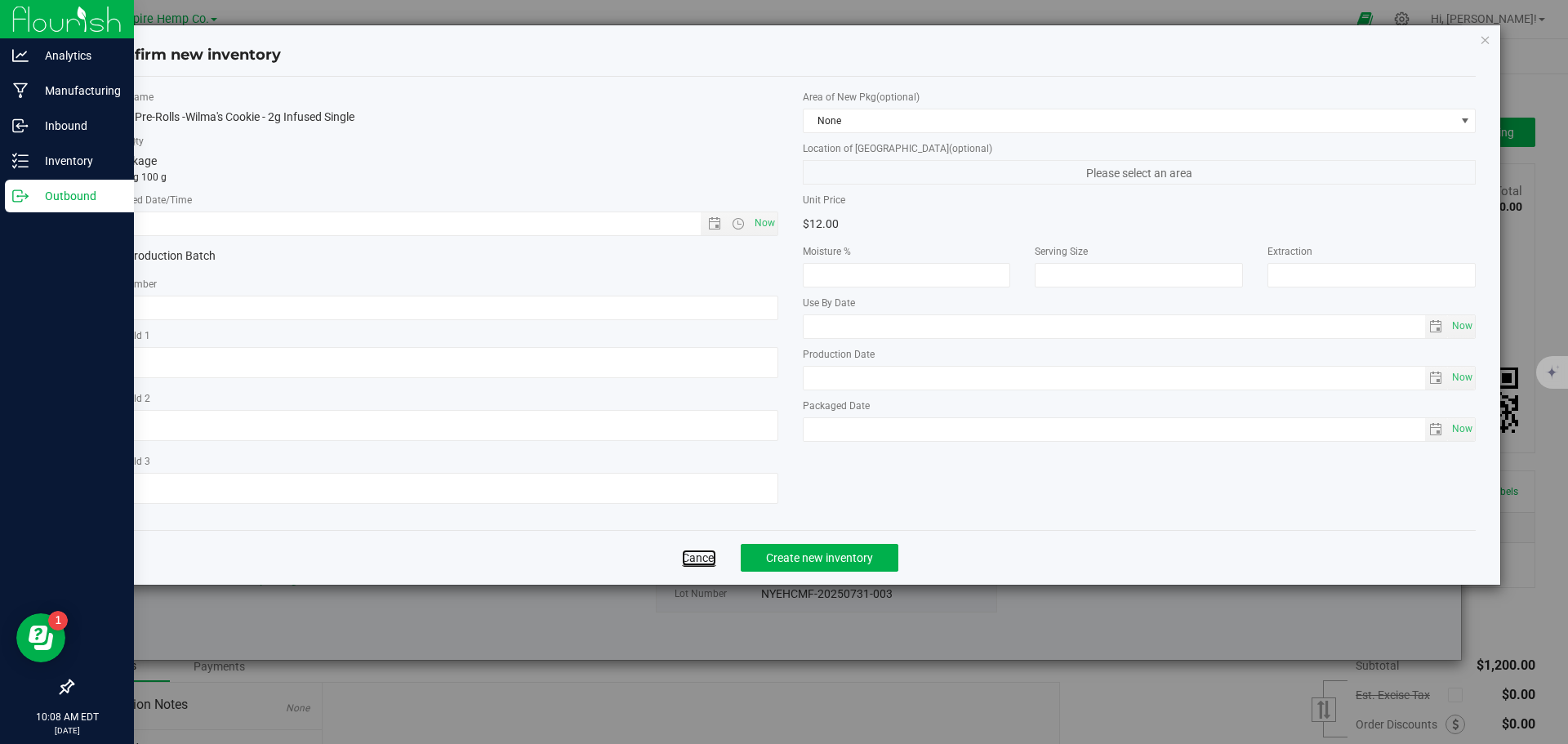
click at [689, 559] on link "Cancel" at bounding box center [699, 558] width 34 height 17
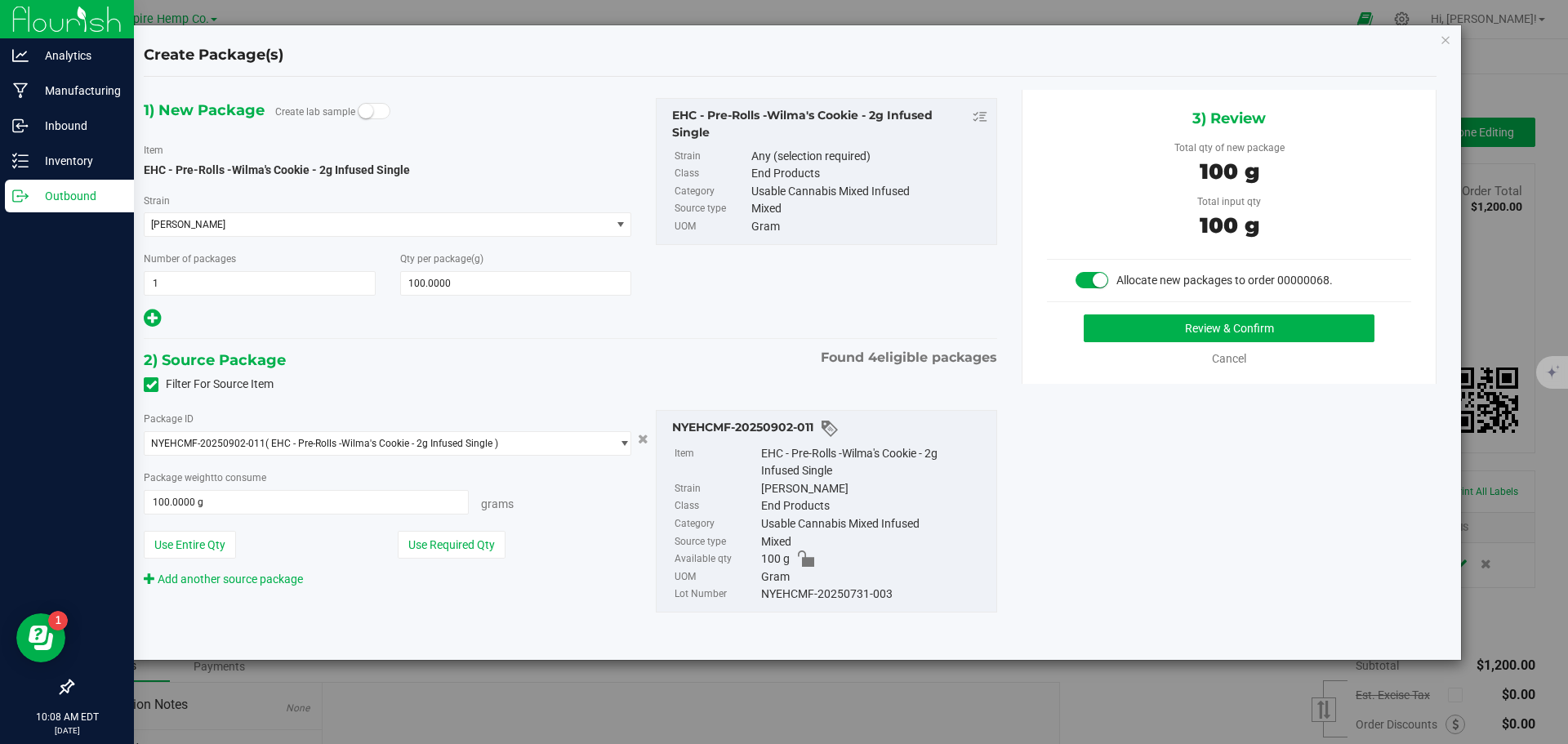
drag, startPoint x: 892, startPoint y: 593, endPoint x: 756, endPoint y: 593, distance: 136.0
click at [756, 593] on li "Lot Number NYEHCMF-20250731-003" at bounding box center [832, 594] width 314 height 18
copy li "NYEHCMF-20250731-003"
copy span "NYEHCMF-20250902-011"
drag, startPoint x: 262, startPoint y: 441, endPoint x: 145, endPoint y: 443, distance: 117.0
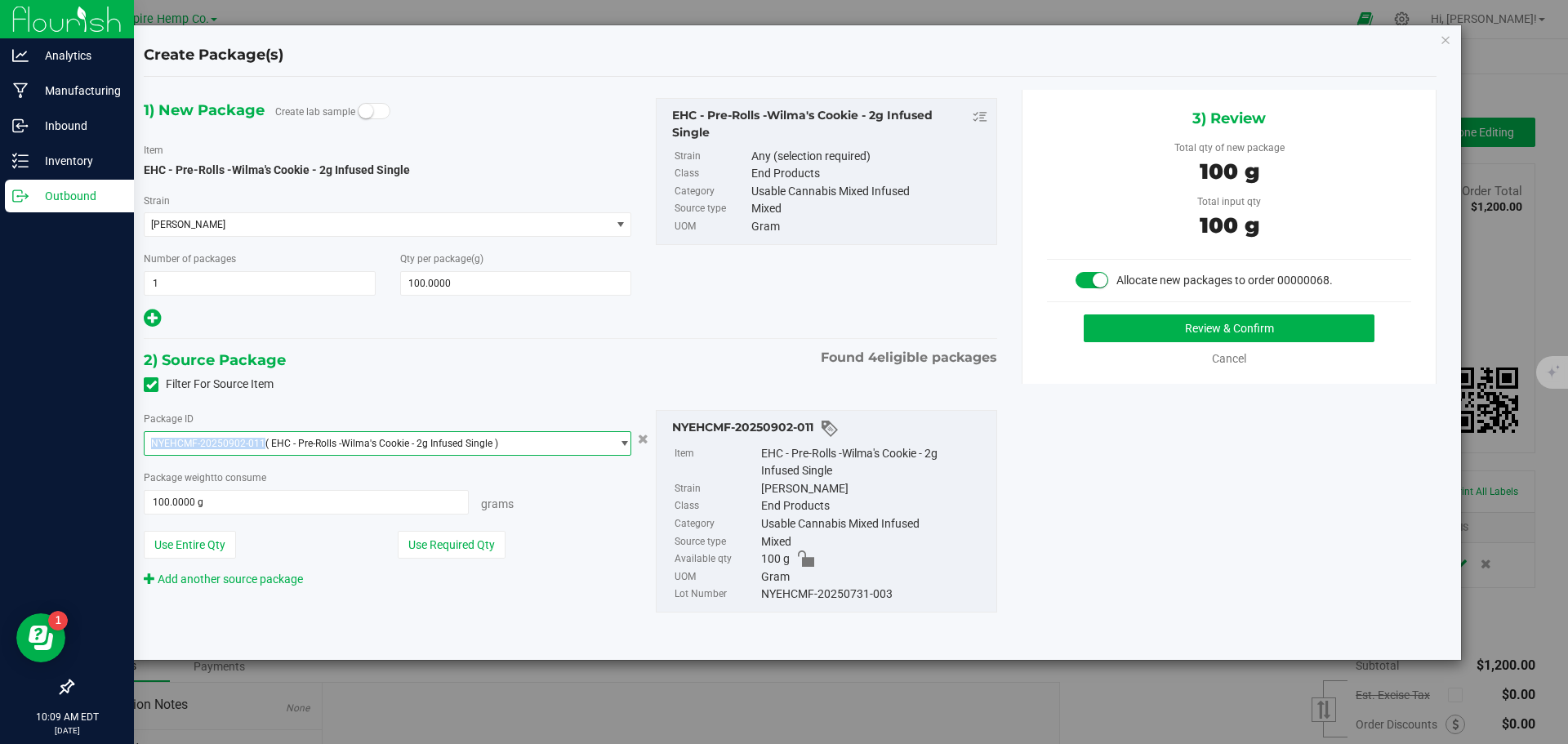
click at [145, 443] on span "NYEHCMF-20250902-011 ( EHC - Pre-Rolls -Wilma's Cookie - 2g Infused Single )" at bounding box center [377, 443] width 465 height 23
click at [1221, 323] on button "Review & Confirm" at bounding box center [1228, 329] width 291 height 28
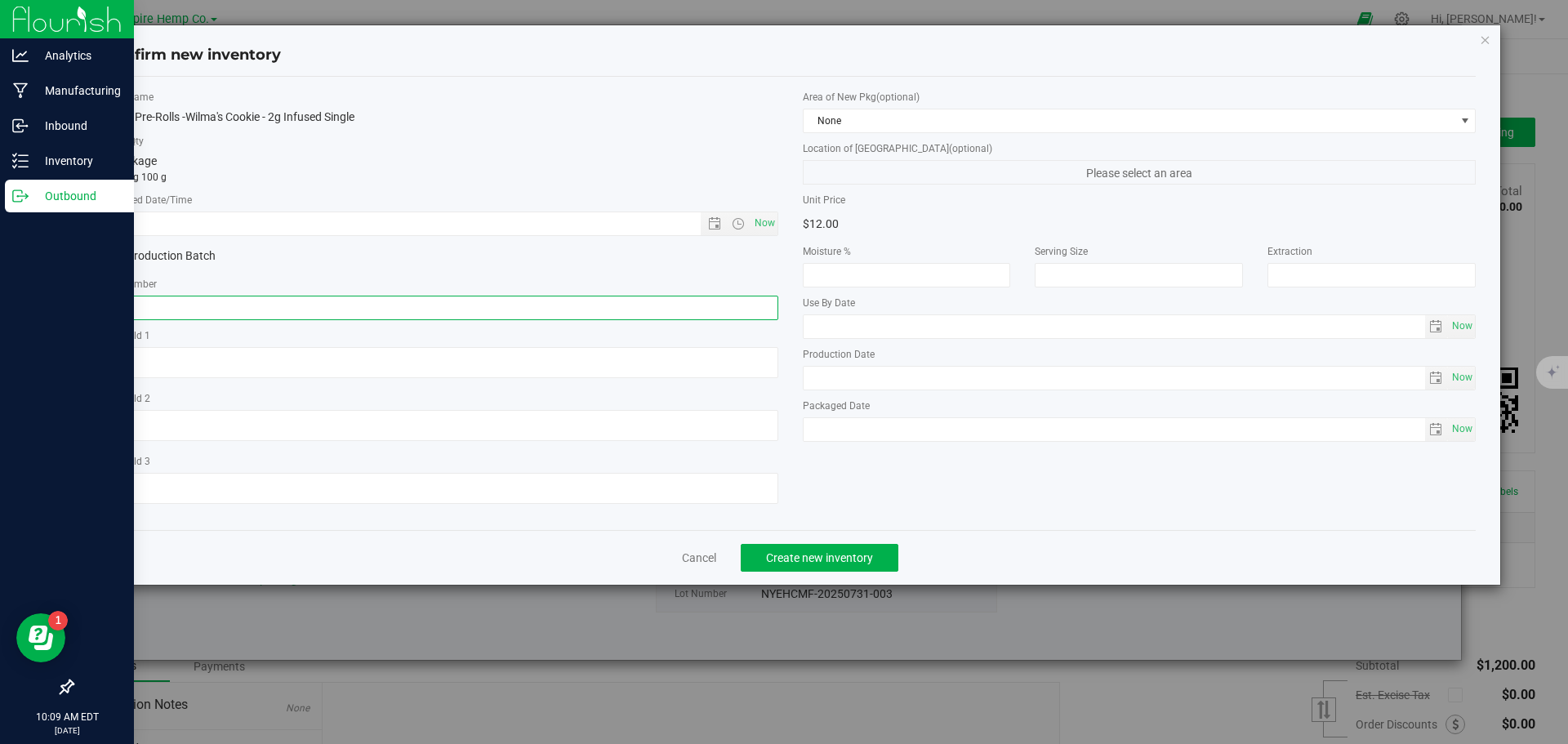
click at [465, 309] on input "text" at bounding box center [441, 307] width 674 height 25
paste input "NYEHCMF-20250902-011"
type input "NYEHCMF-20250902-011"
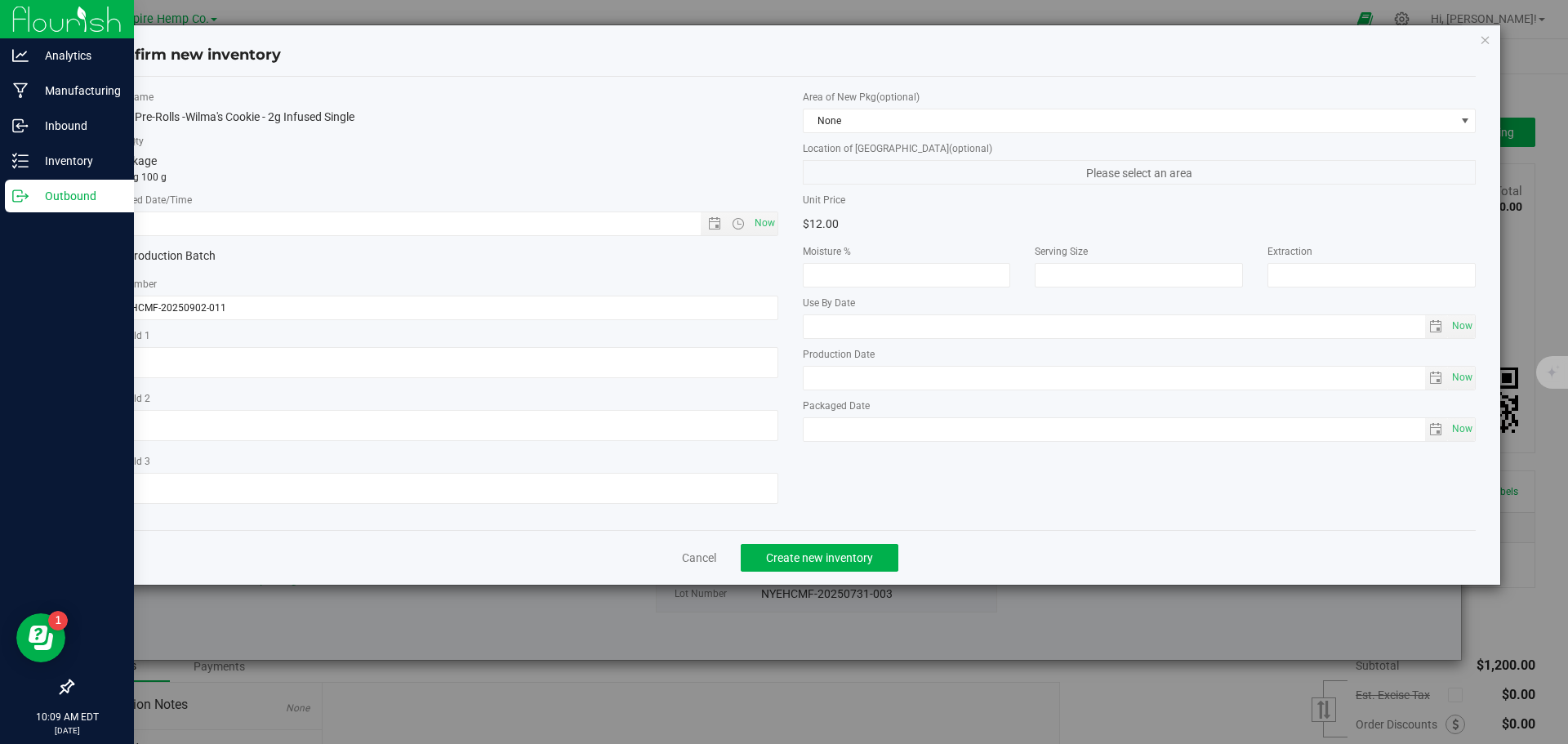
click at [459, 330] on label "Ref Field 1" at bounding box center [441, 336] width 674 height 15
click at [856, 558] on span "Create new inventory" at bounding box center [820, 558] width 107 height 13
click at [764, 219] on span "Now" at bounding box center [764, 223] width 28 height 24
type input "9/24/2025 10:09 AM"
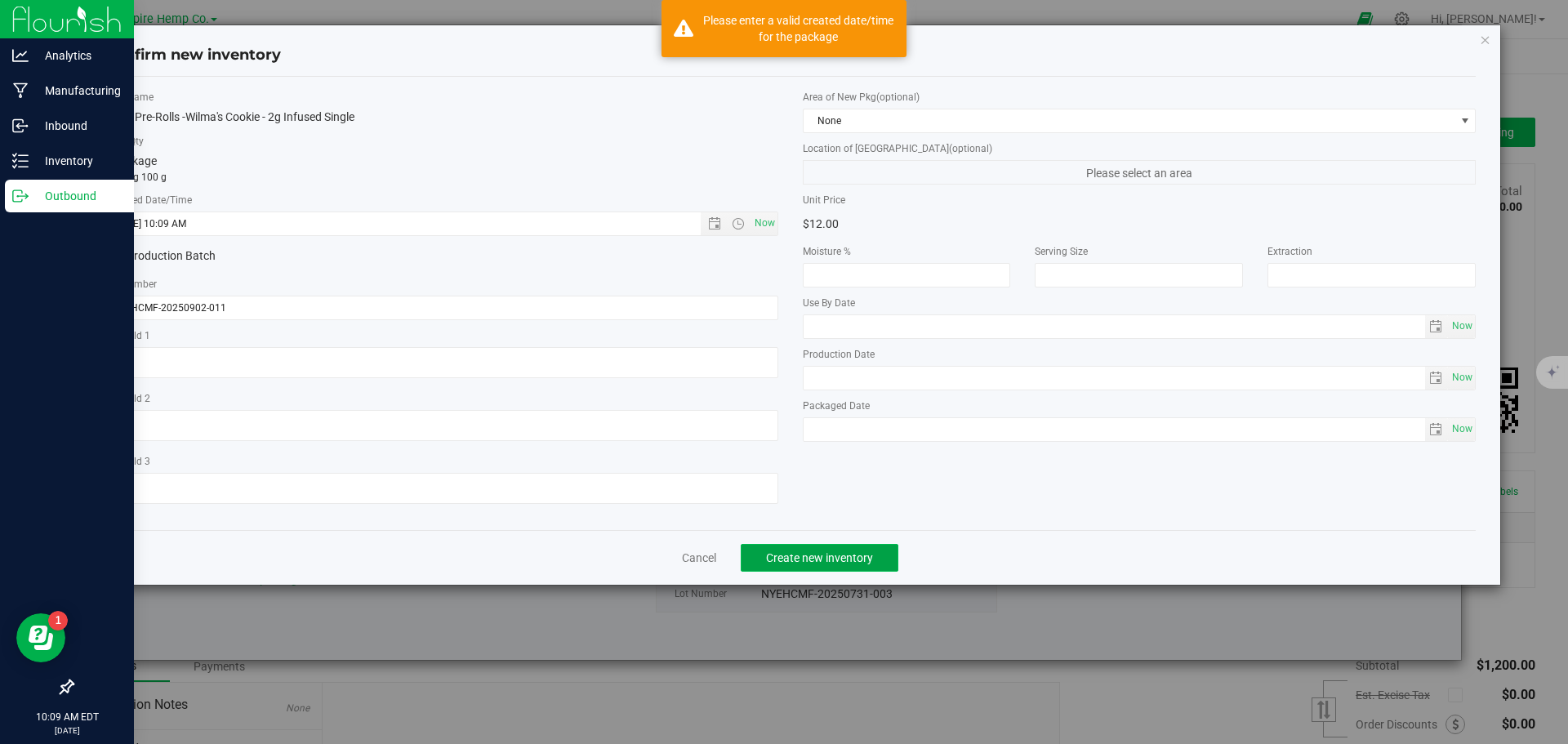
click at [810, 567] on button "Create new inventory" at bounding box center [820, 558] width 158 height 28
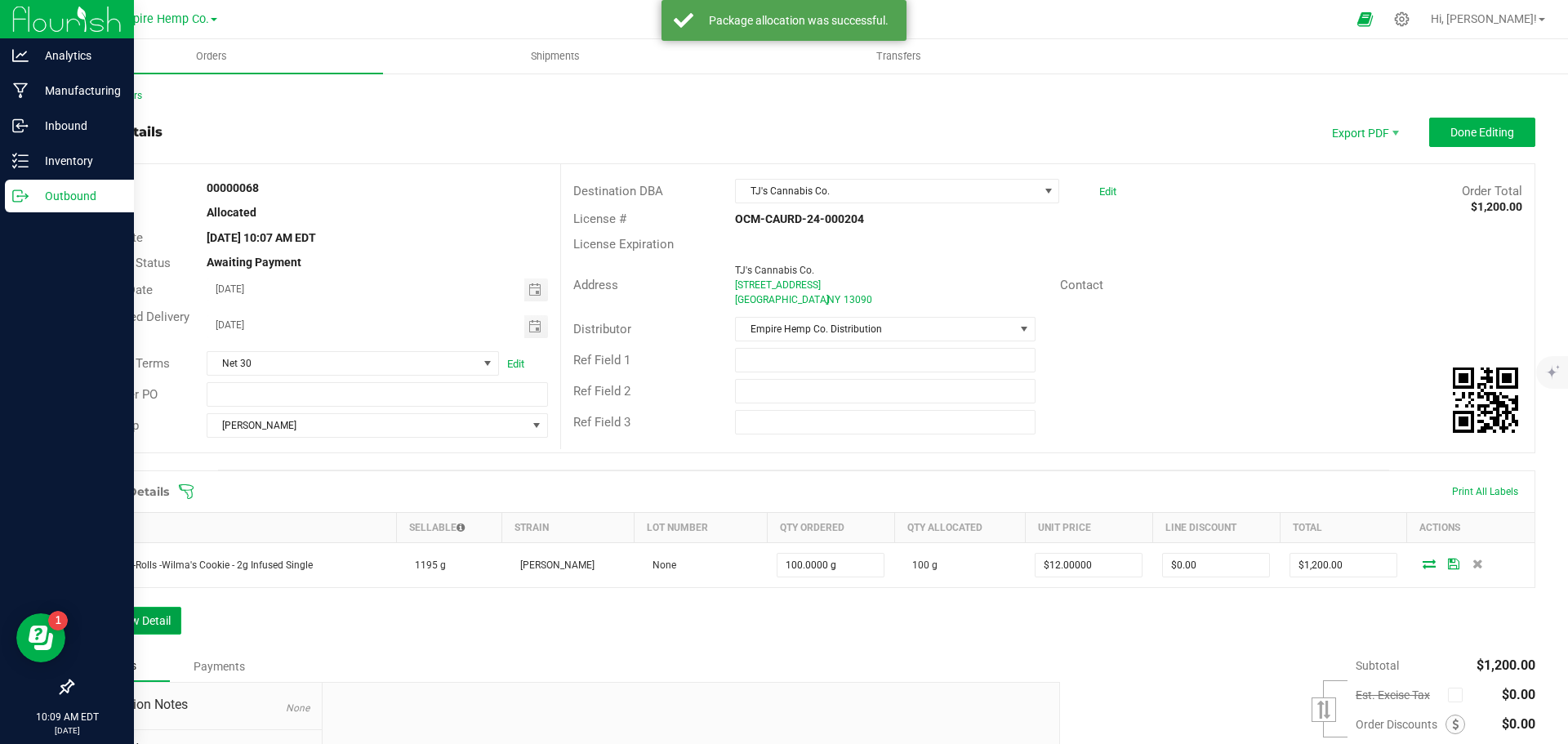
click at [177, 615] on button "Add New Detail" at bounding box center [126, 621] width 110 height 28
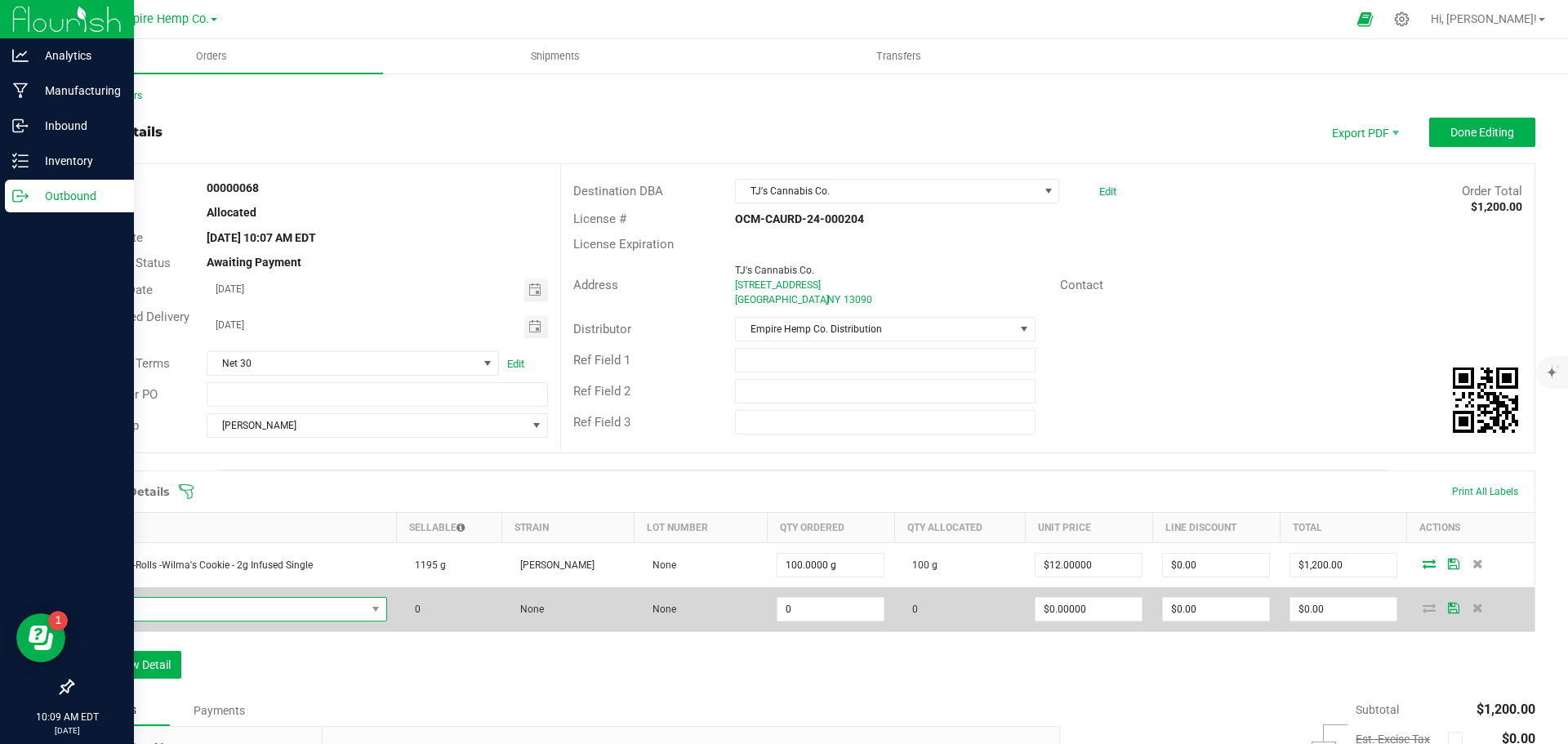
click at [202, 609] on span "NO DATA FOUND" at bounding box center [224, 609] width 281 height 23
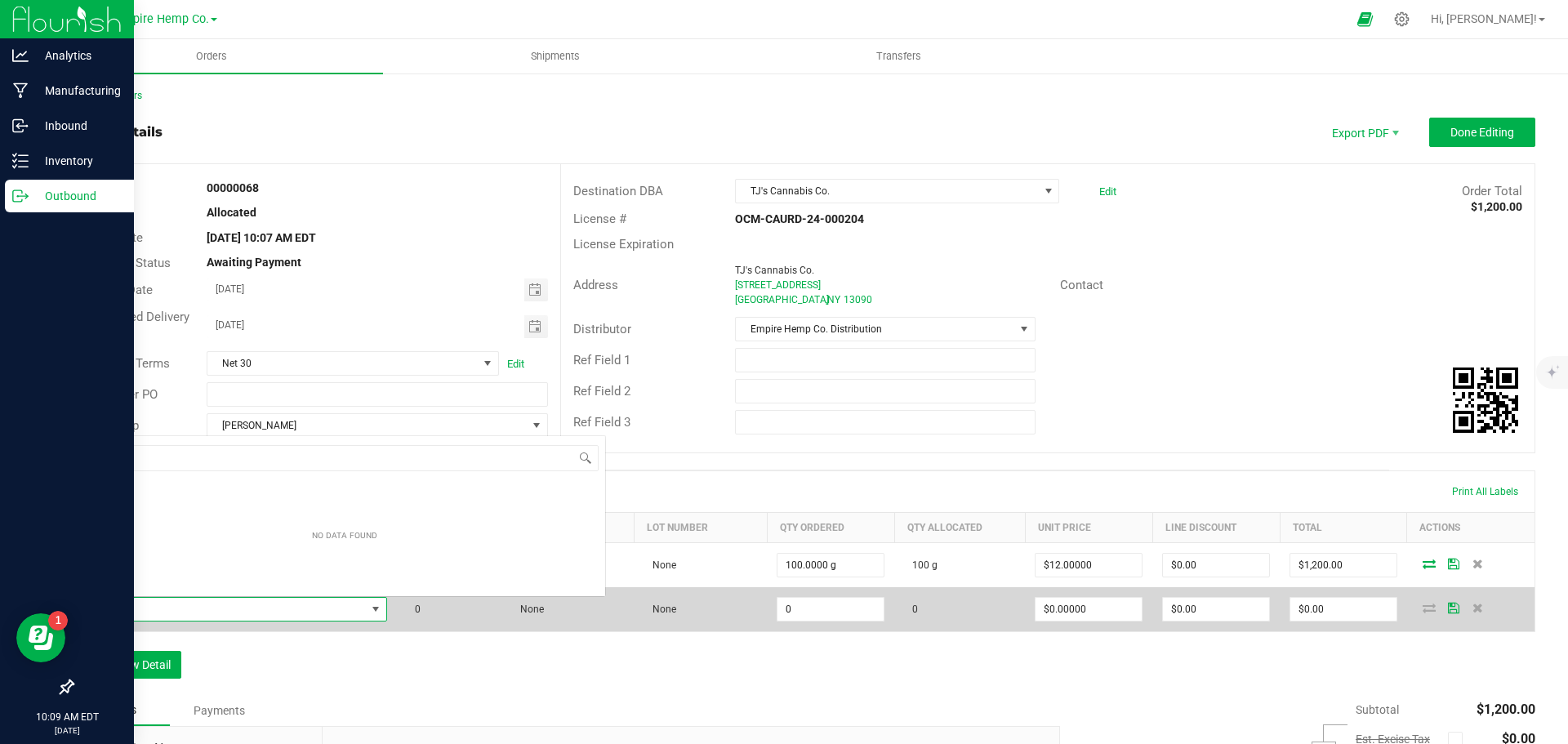
scroll to position [25, 295]
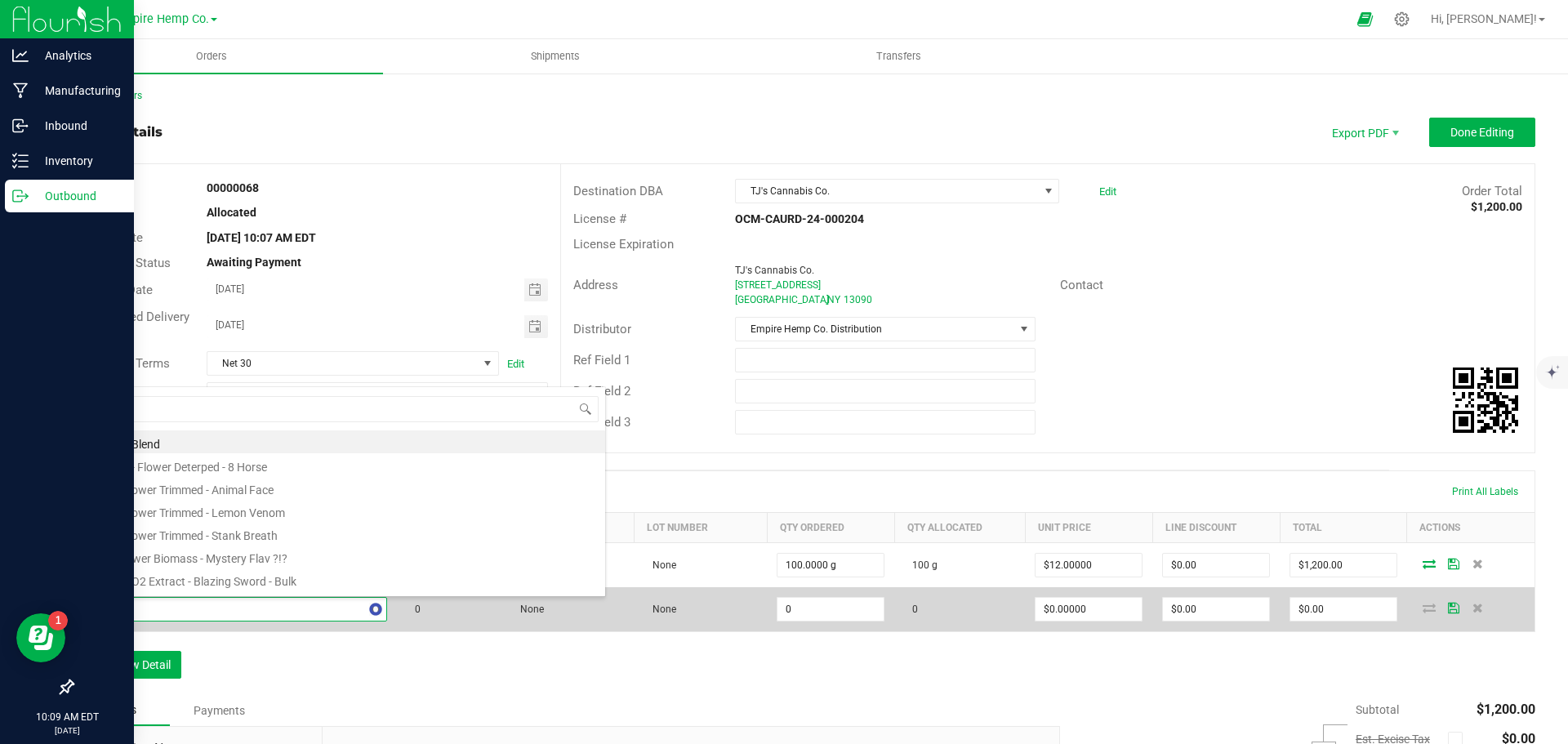
type input "tra"
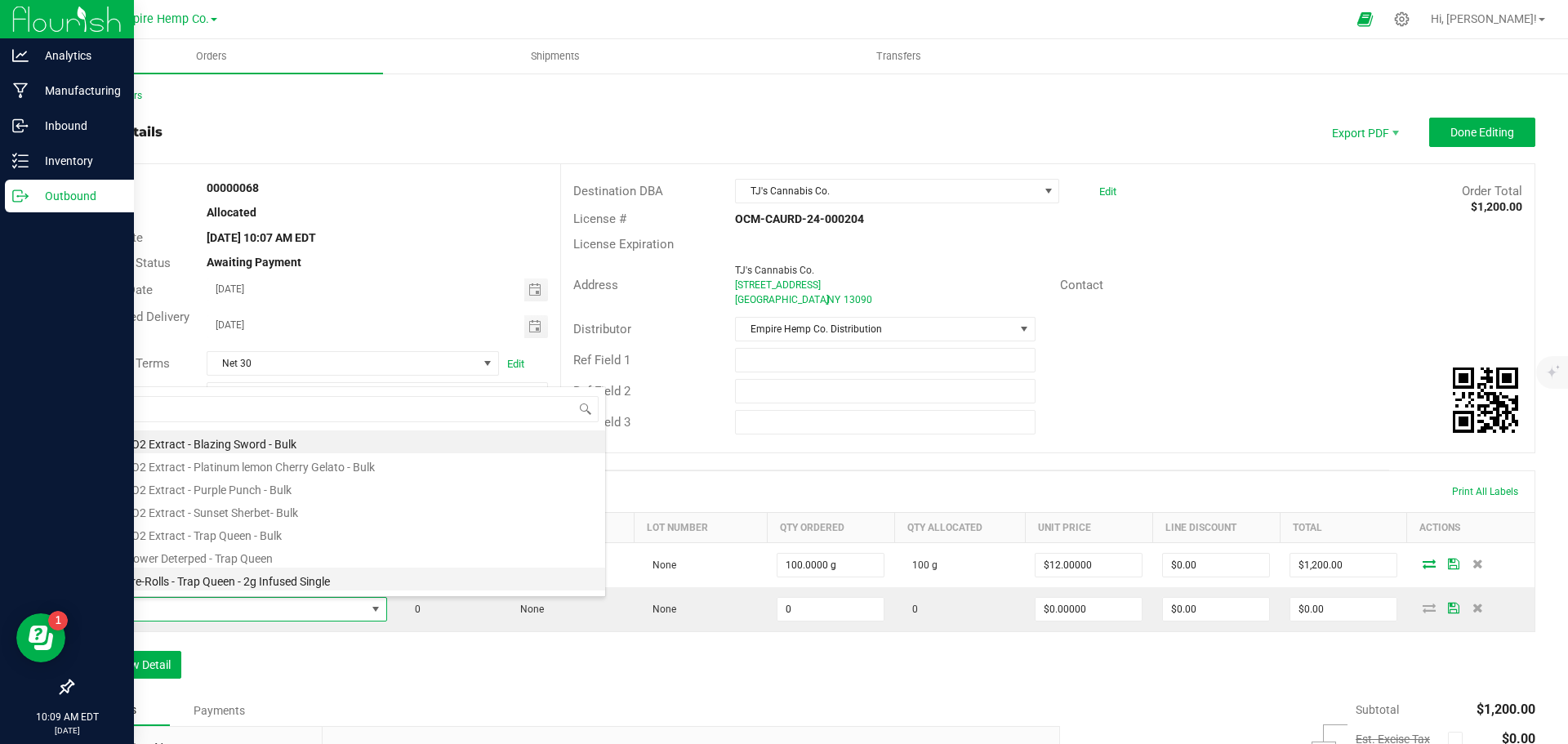
click at [219, 582] on li "EHC - Pre-Rolls - Trap Queen - 2g Infused Single" at bounding box center [344, 579] width 521 height 23
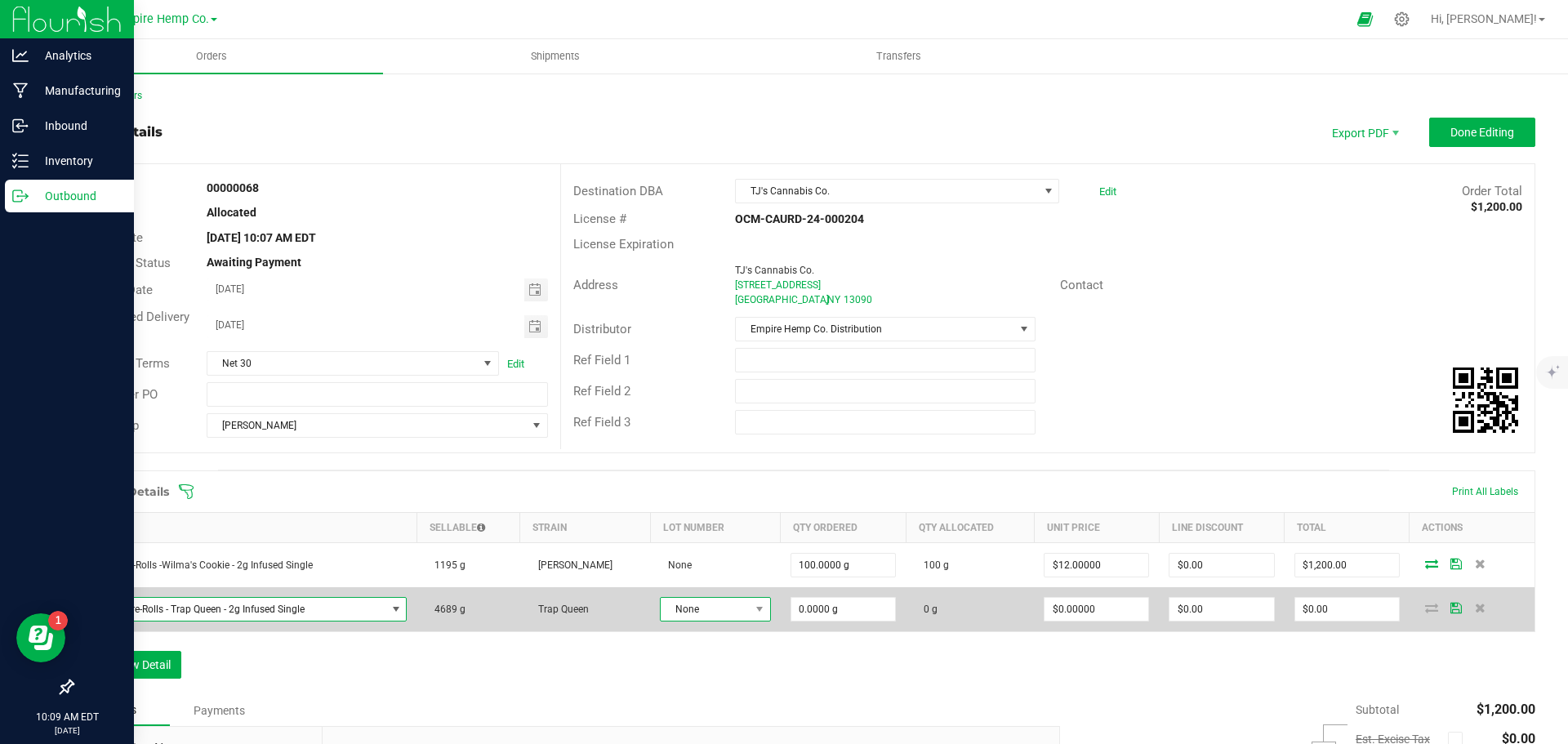
click at [701, 603] on span "None" at bounding box center [705, 609] width 89 height 23
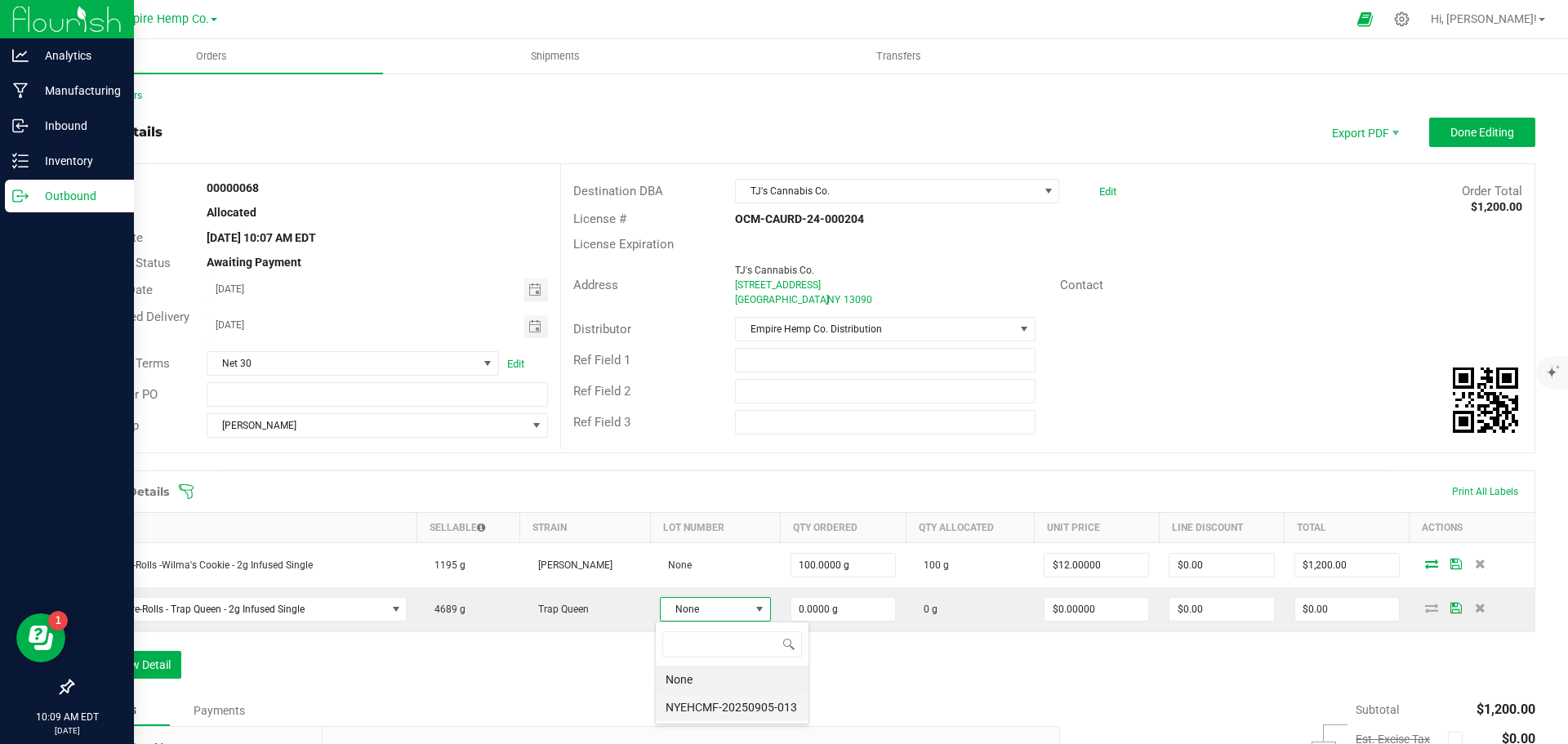
click at [712, 704] on li "NYEHCMF-20250905-013" at bounding box center [732, 707] width 152 height 28
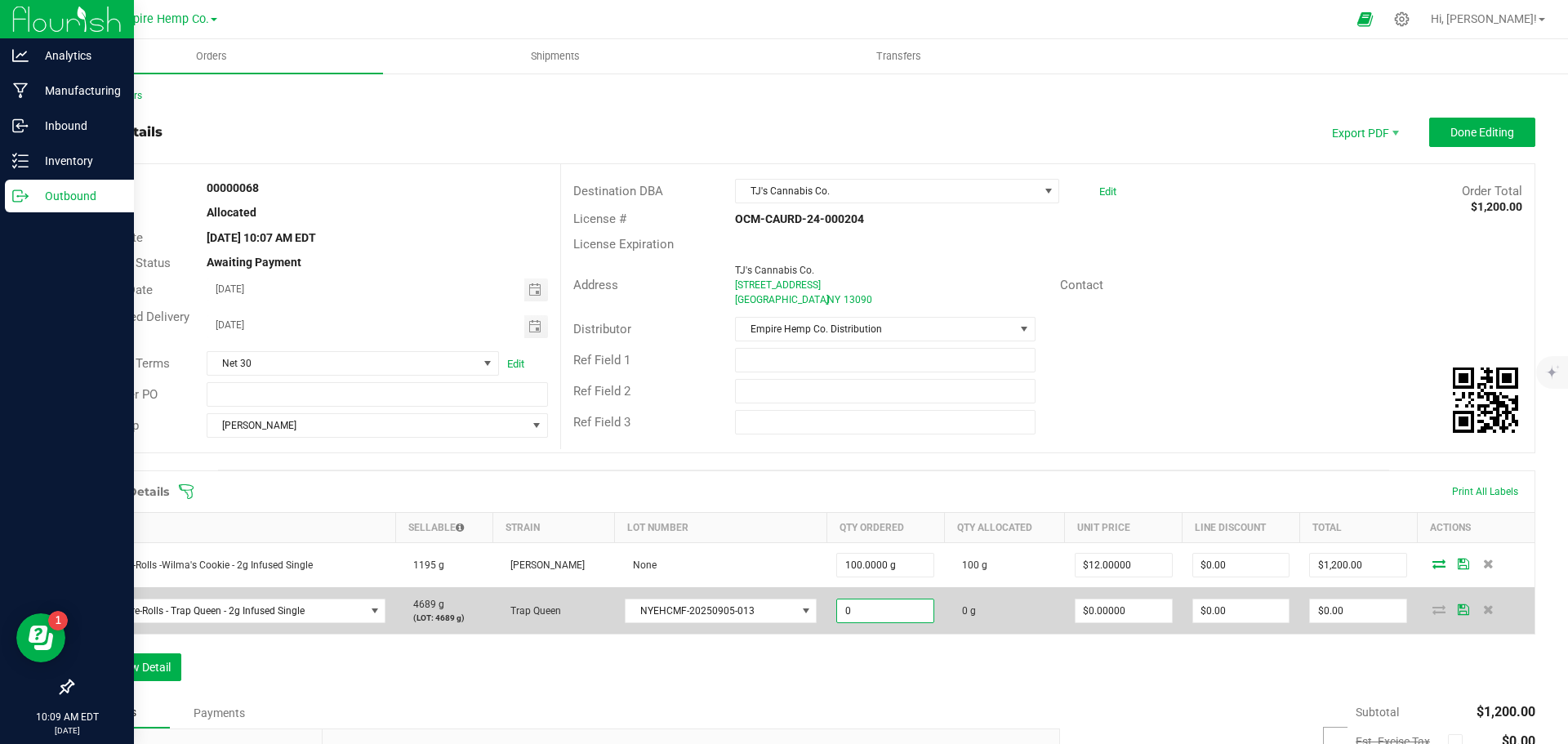
click at [906, 614] on input "0" at bounding box center [885, 611] width 96 height 23
type input "100.0000 g"
type input "0"
click at [1146, 613] on input "0" at bounding box center [1124, 611] width 96 height 23
type input "$12.00000"
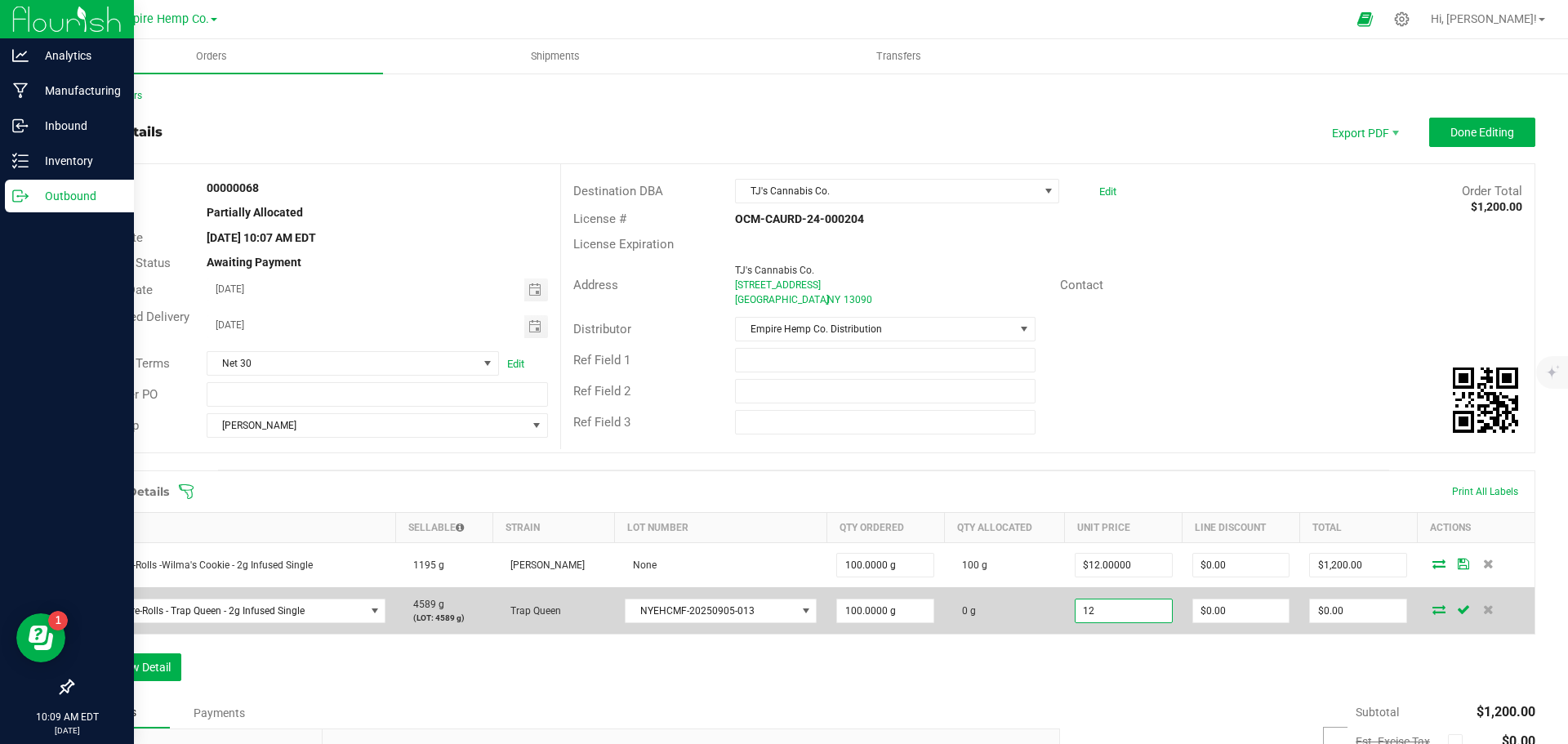
type input "0"
type input "$1,200.00"
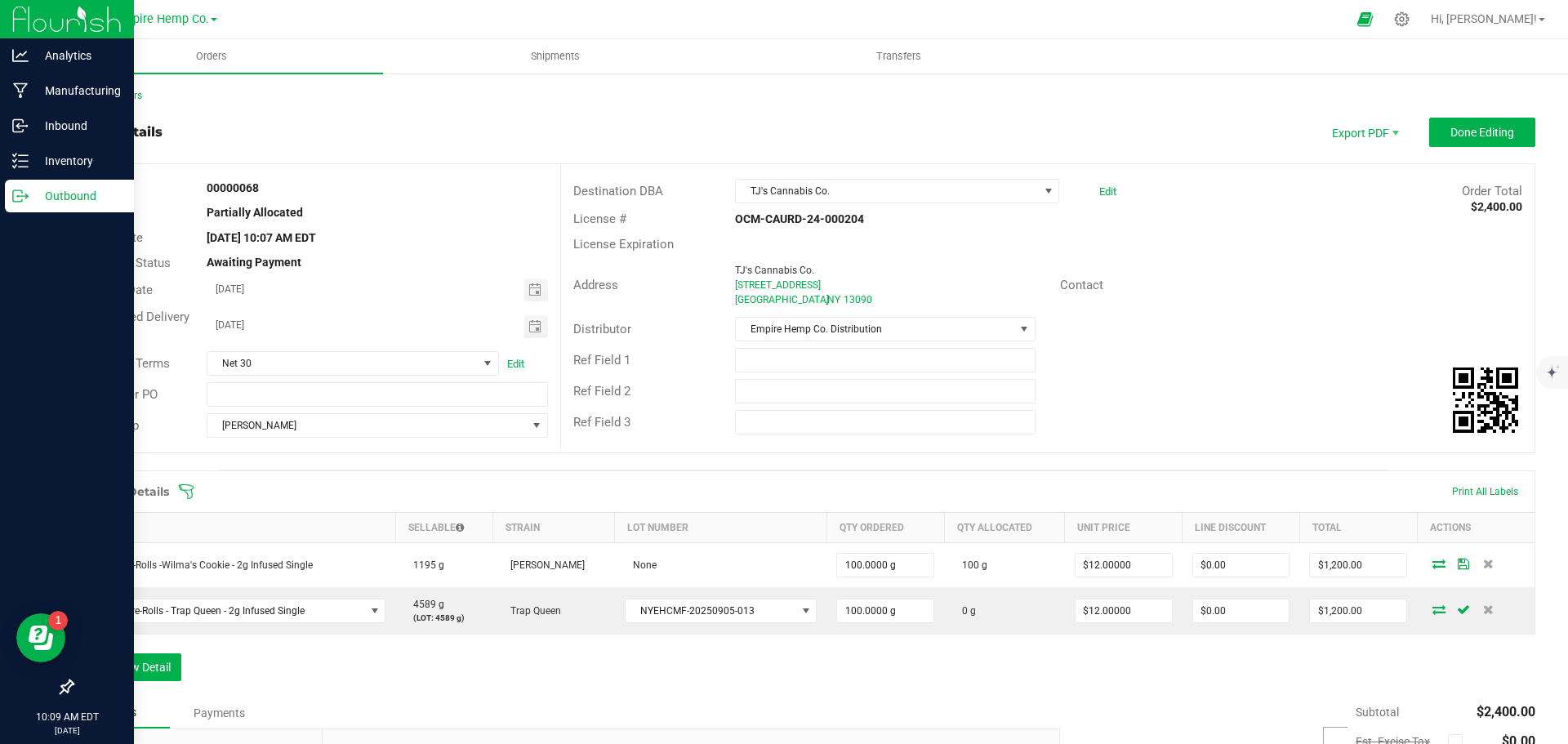
click at [1426, 642] on div "Order Details Print All Labels Item Sellable Strain Lot Number Qty Ordered Qty …" at bounding box center [804, 584] width 1464 height 227
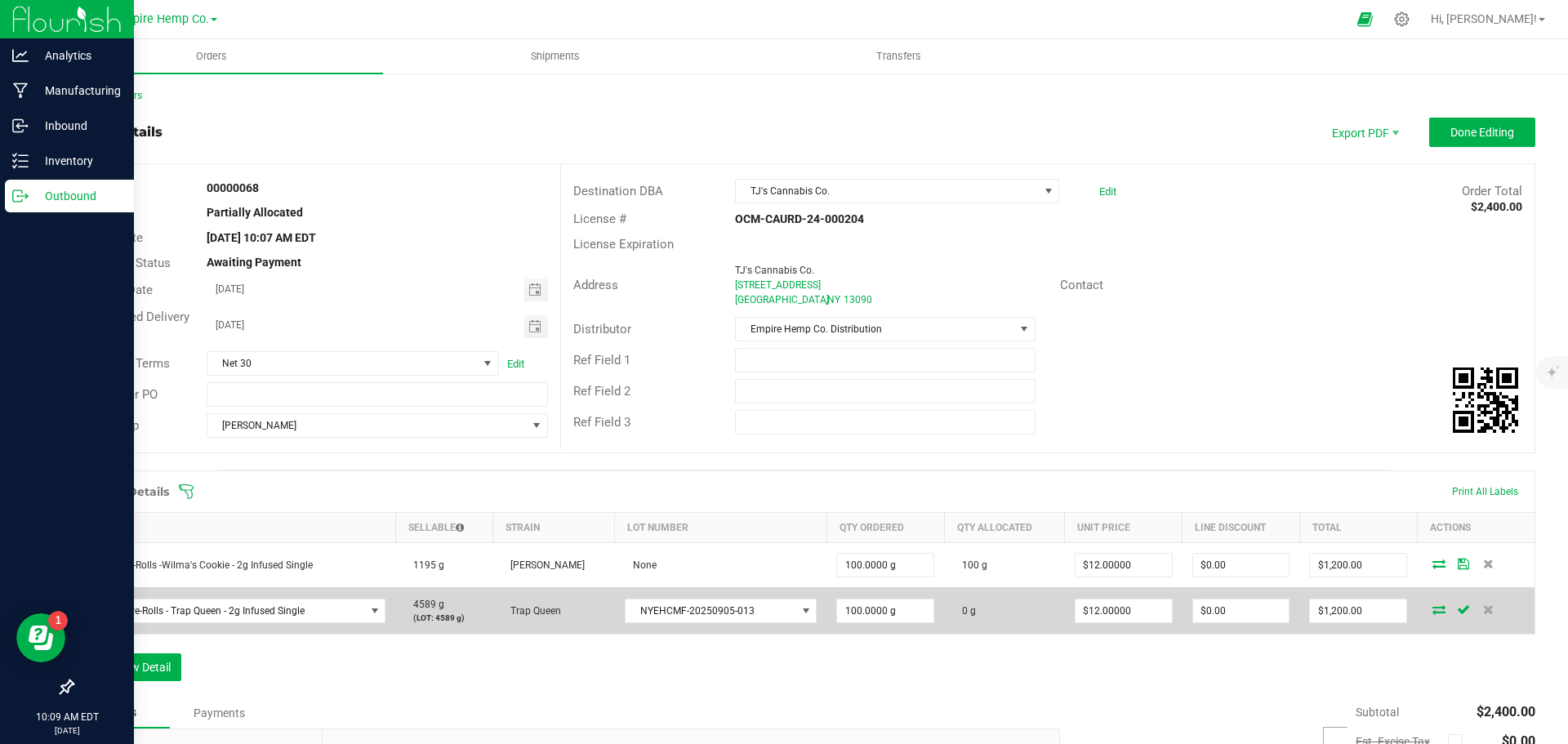
click at [1432, 612] on icon at bounding box center [1439, 609] width 13 height 10
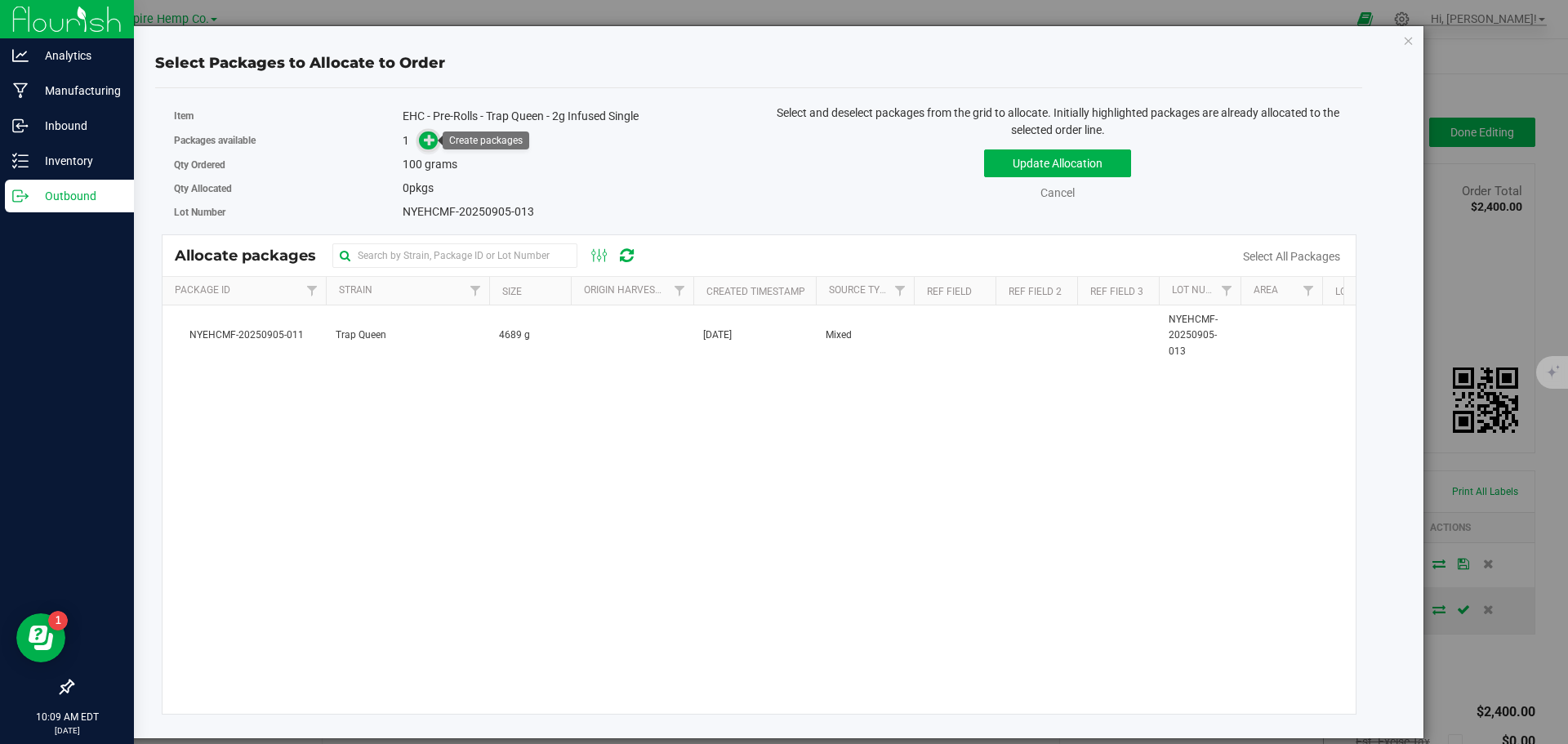
click at [425, 140] on icon at bounding box center [429, 139] width 11 height 11
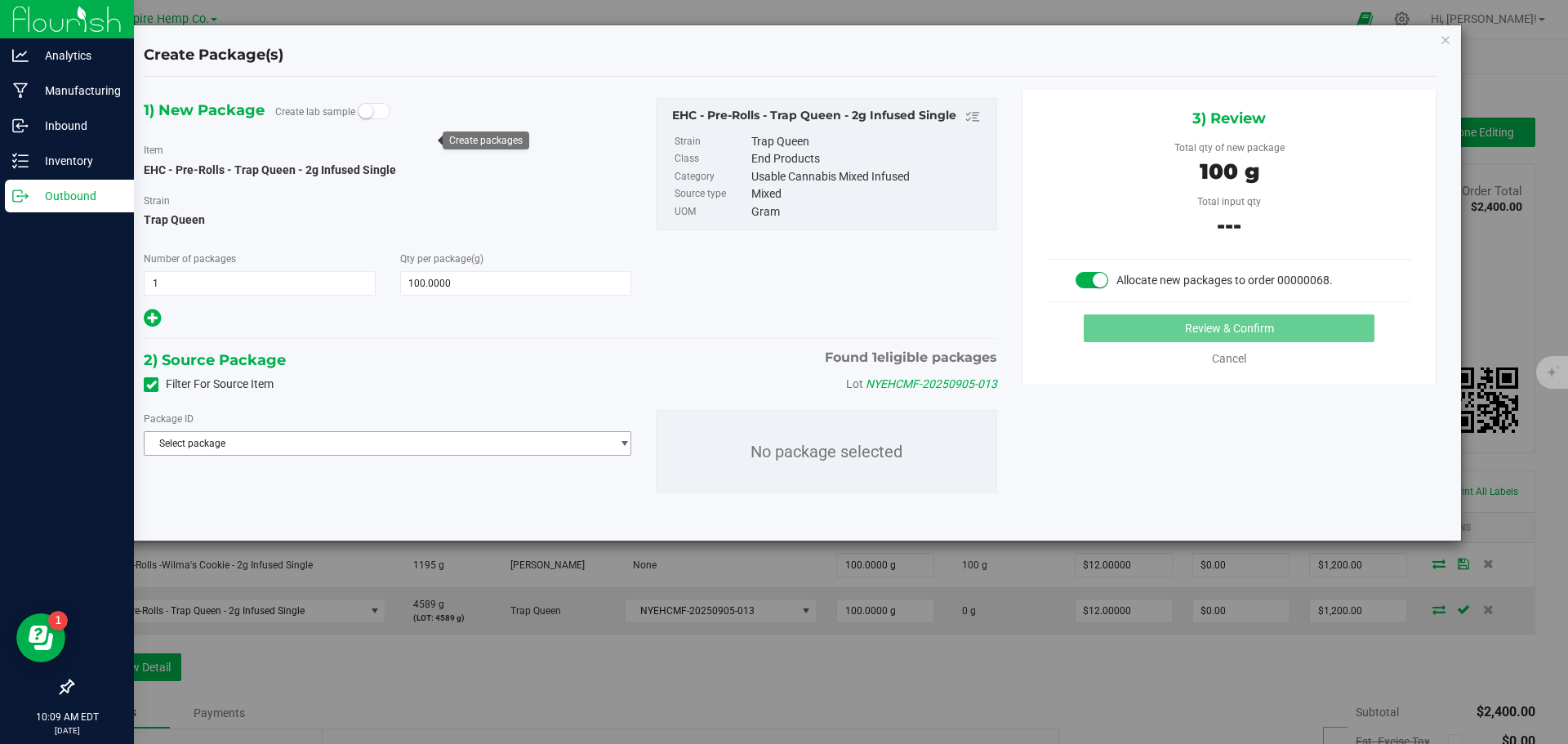
click at [378, 446] on span "Select package" at bounding box center [377, 443] width 465 height 23
click at [370, 512] on span "( EHC - Pre-Rolls - Trap Queen - 2g Infused Single )" at bounding box center [380, 510] width 218 height 11
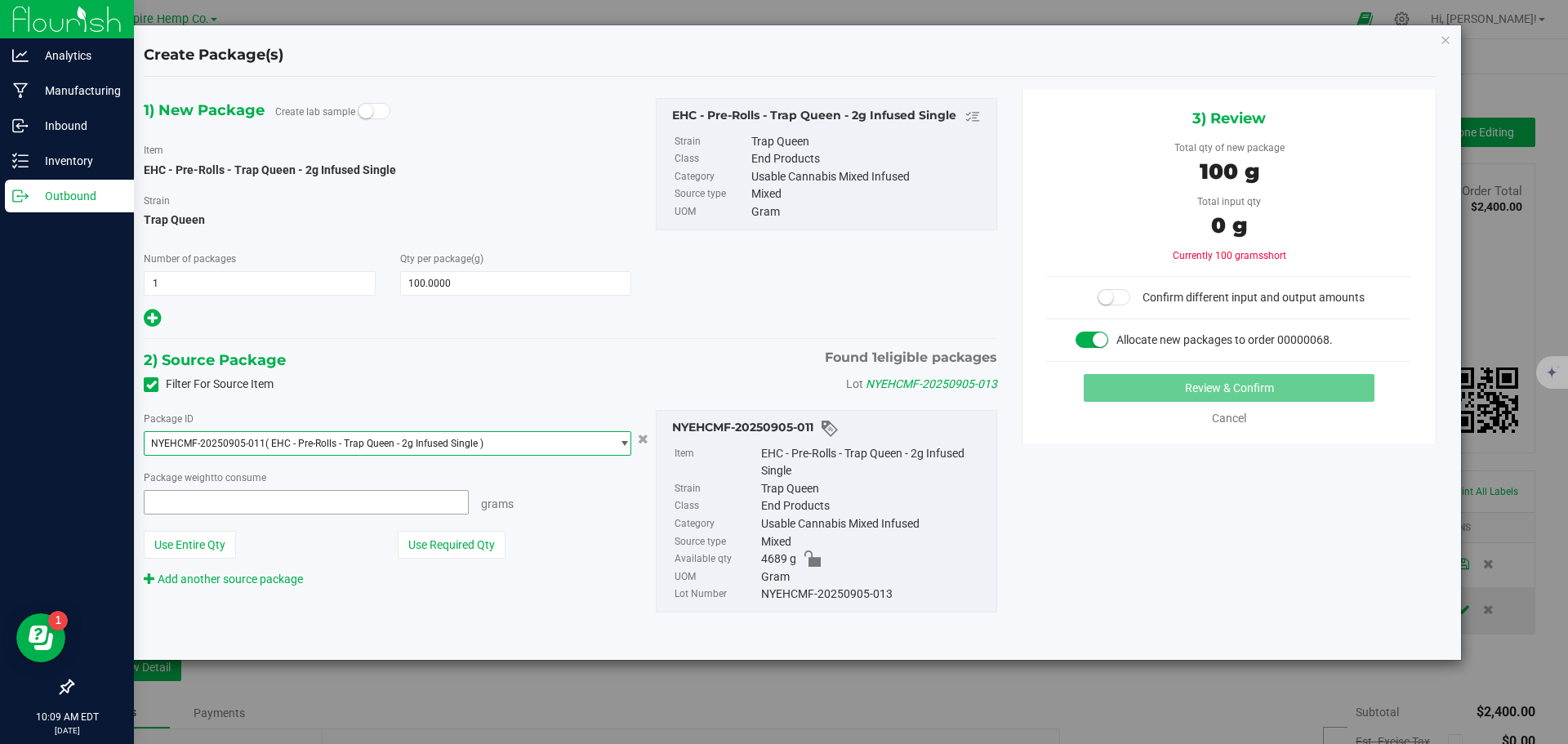
click at [371, 503] on span at bounding box center [306, 502] width 325 height 25
type input "100"
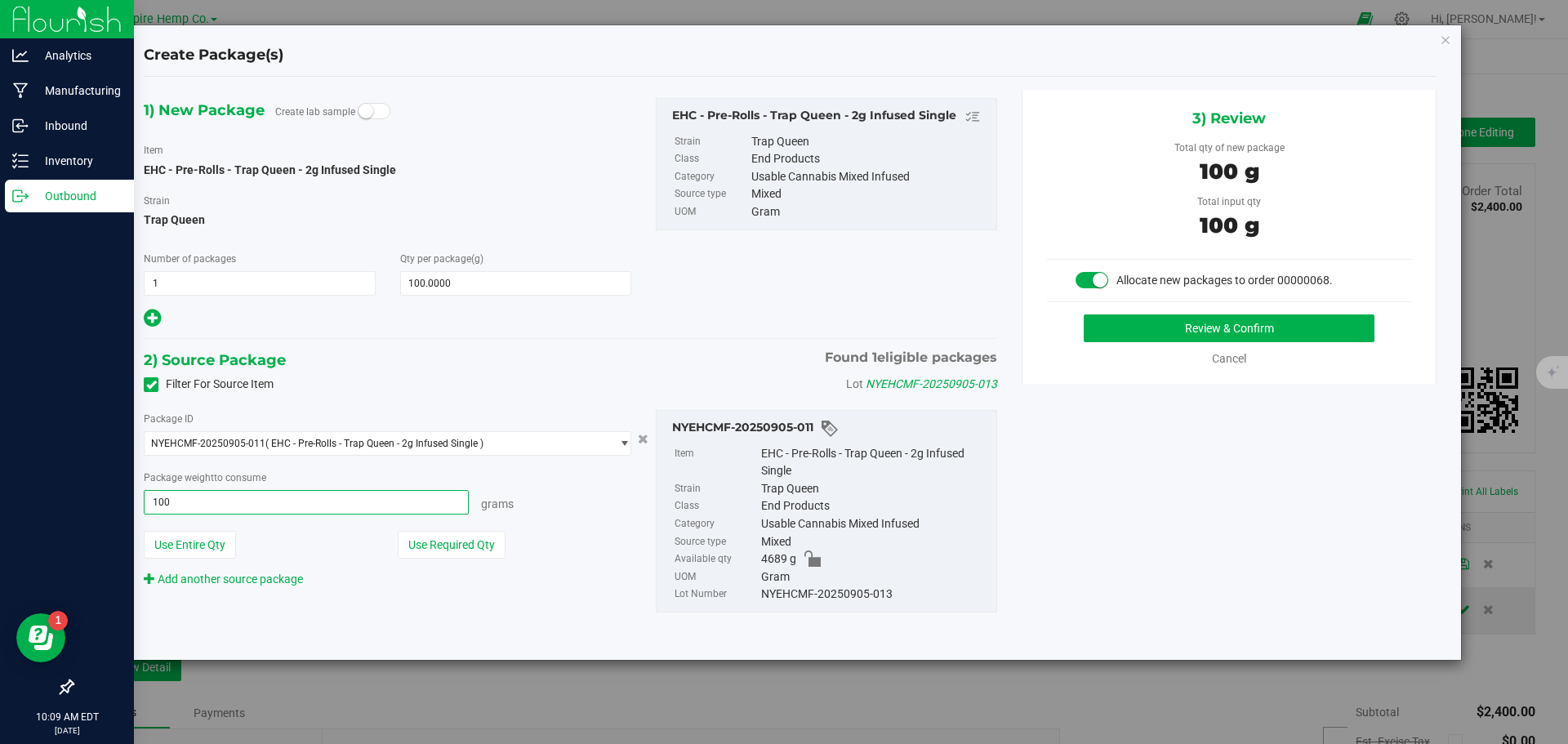
click at [1083, 315] on button "Review & Confirm" at bounding box center [1228, 329] width 291 height 28
type input "100.0000 g"
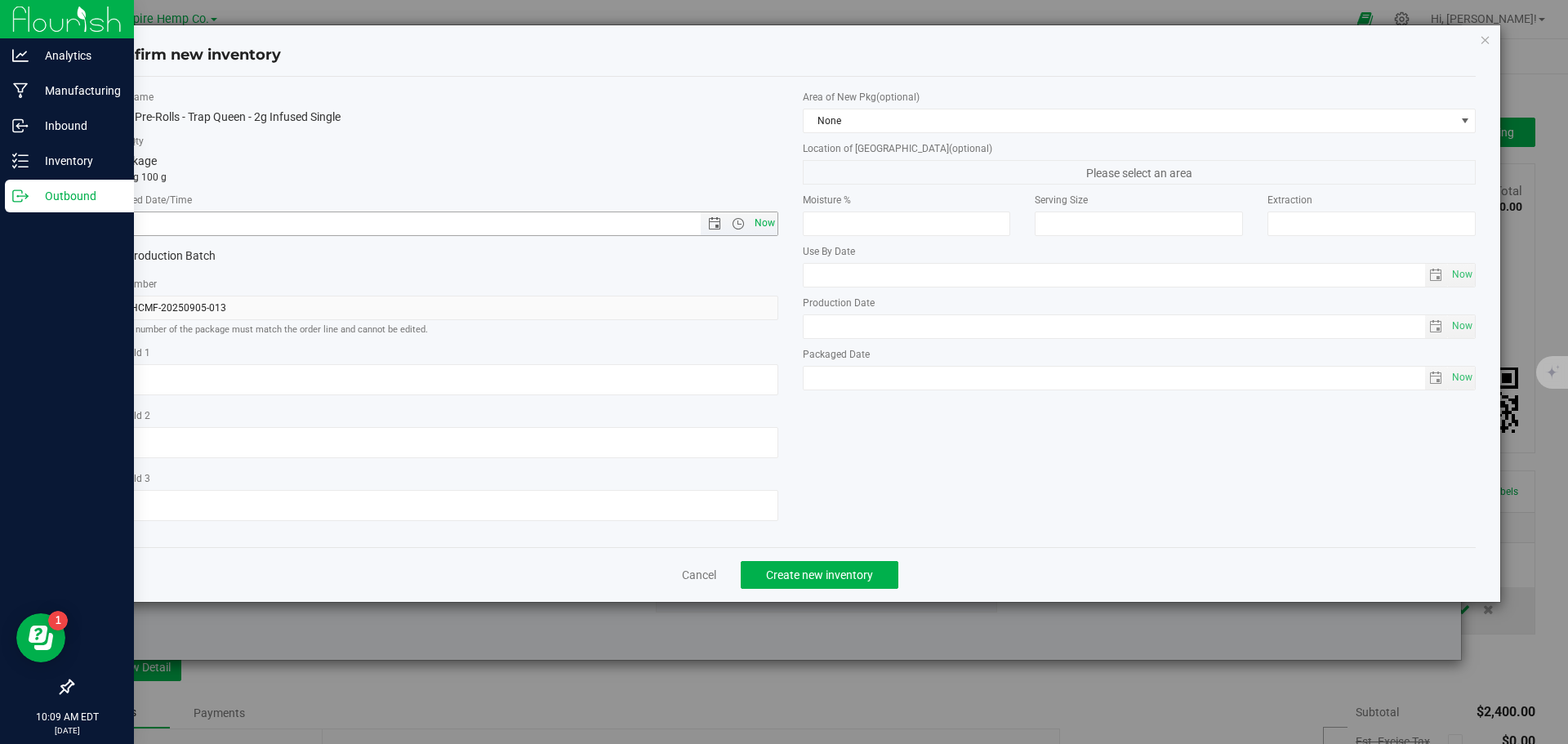
click at [760, 222] on span "Now" at bounding box center [764, 223] width 28 height 24
type input "9/24/2025 10:09 AM"
click at [838, 574] on span "Create new inventory" at bounding box center [820, 575] width 107 height 13
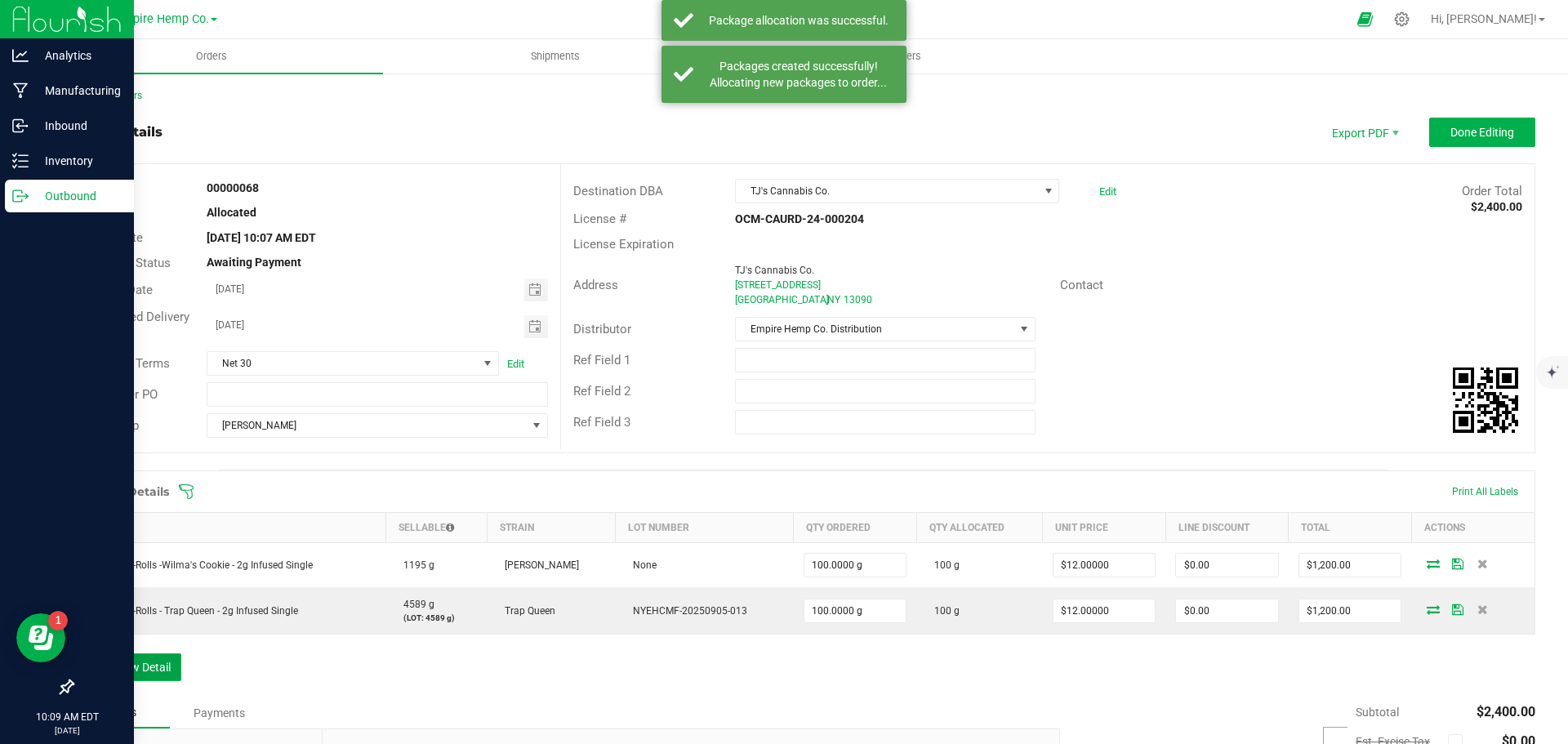
click at [142, 667] on button "Add New Detail" at bounding box center [126, 667] width 110 height 28
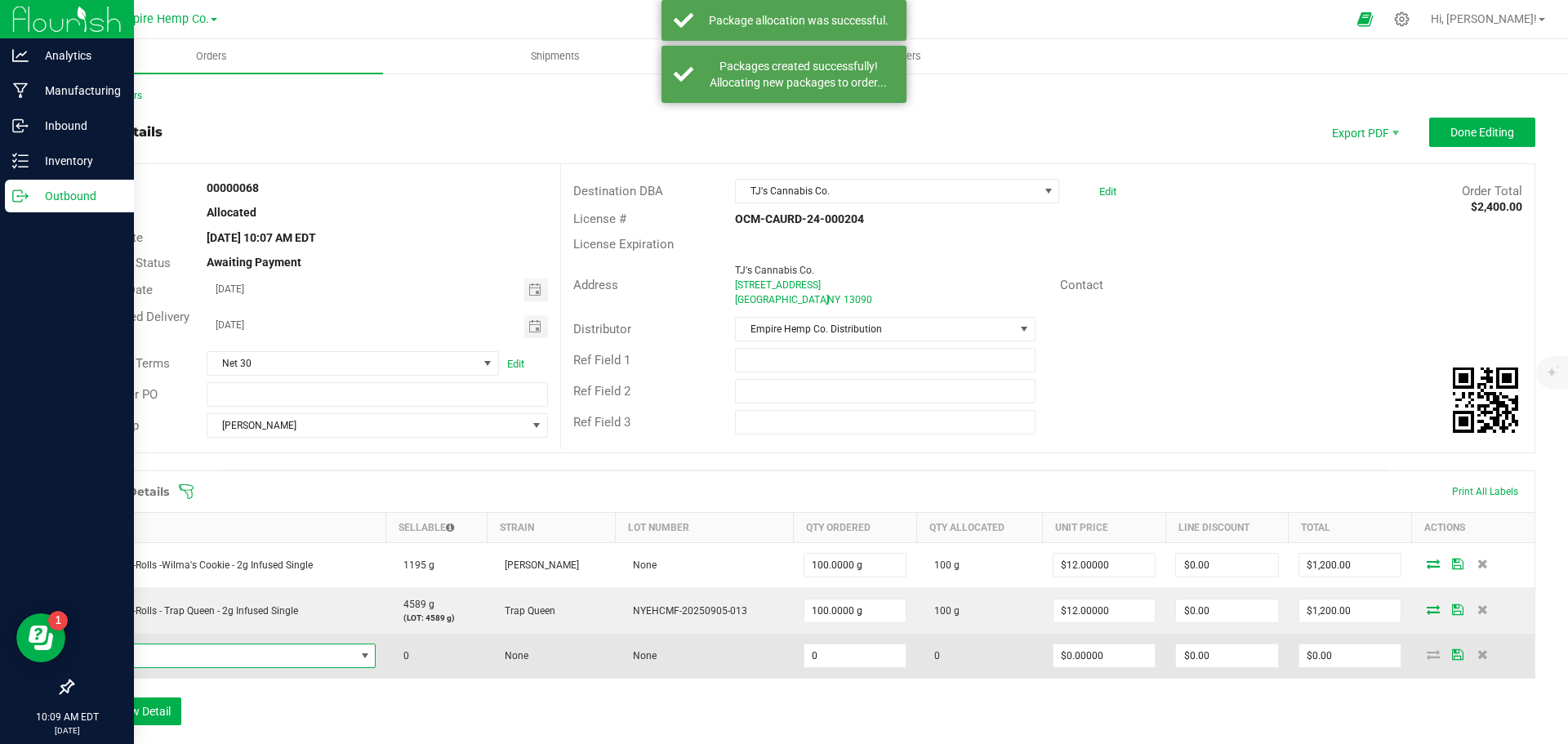
click at [153, 661] on span "NO DATA FOUND" at bounding box center [220, 655] width 271 height 23
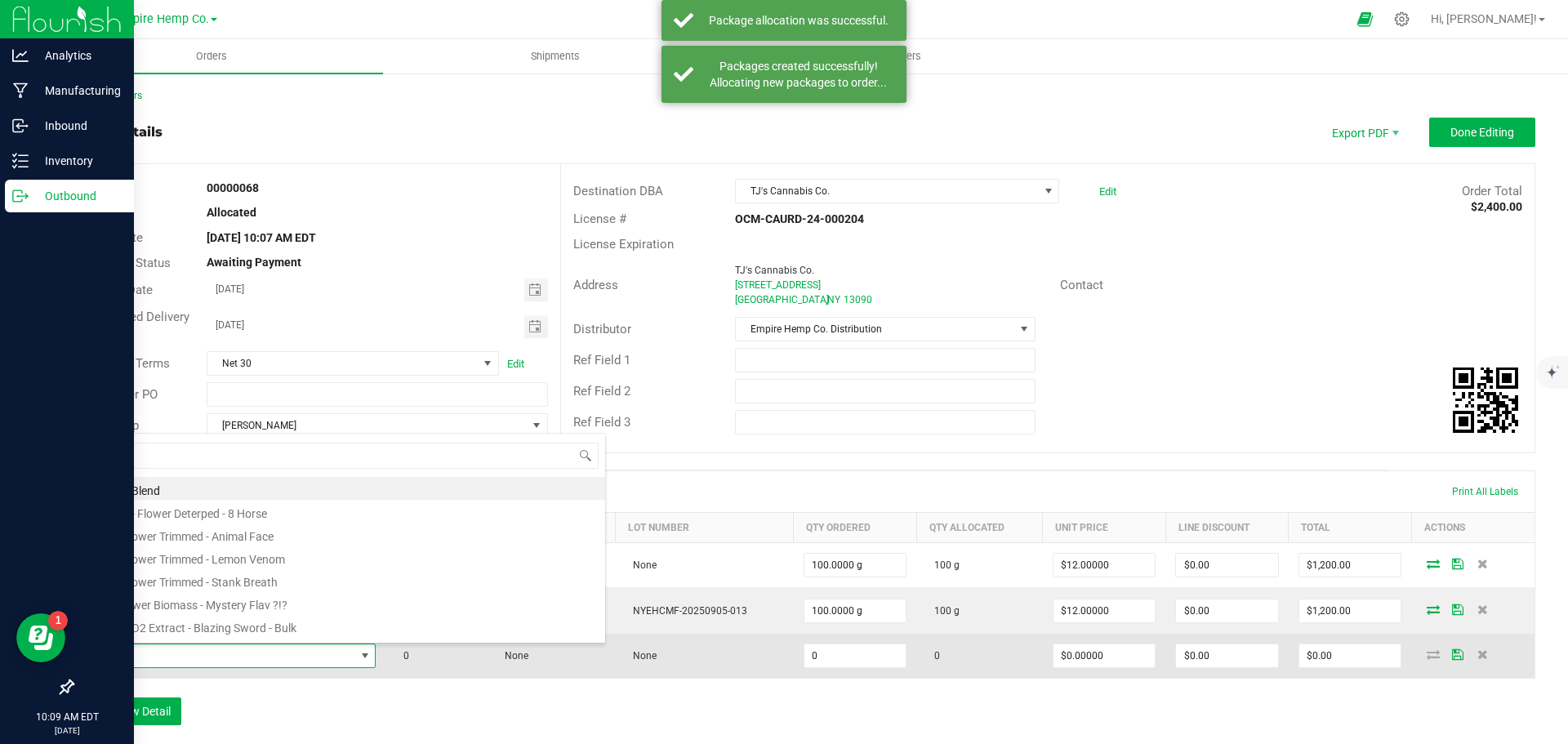
scroll to position [25, 287]
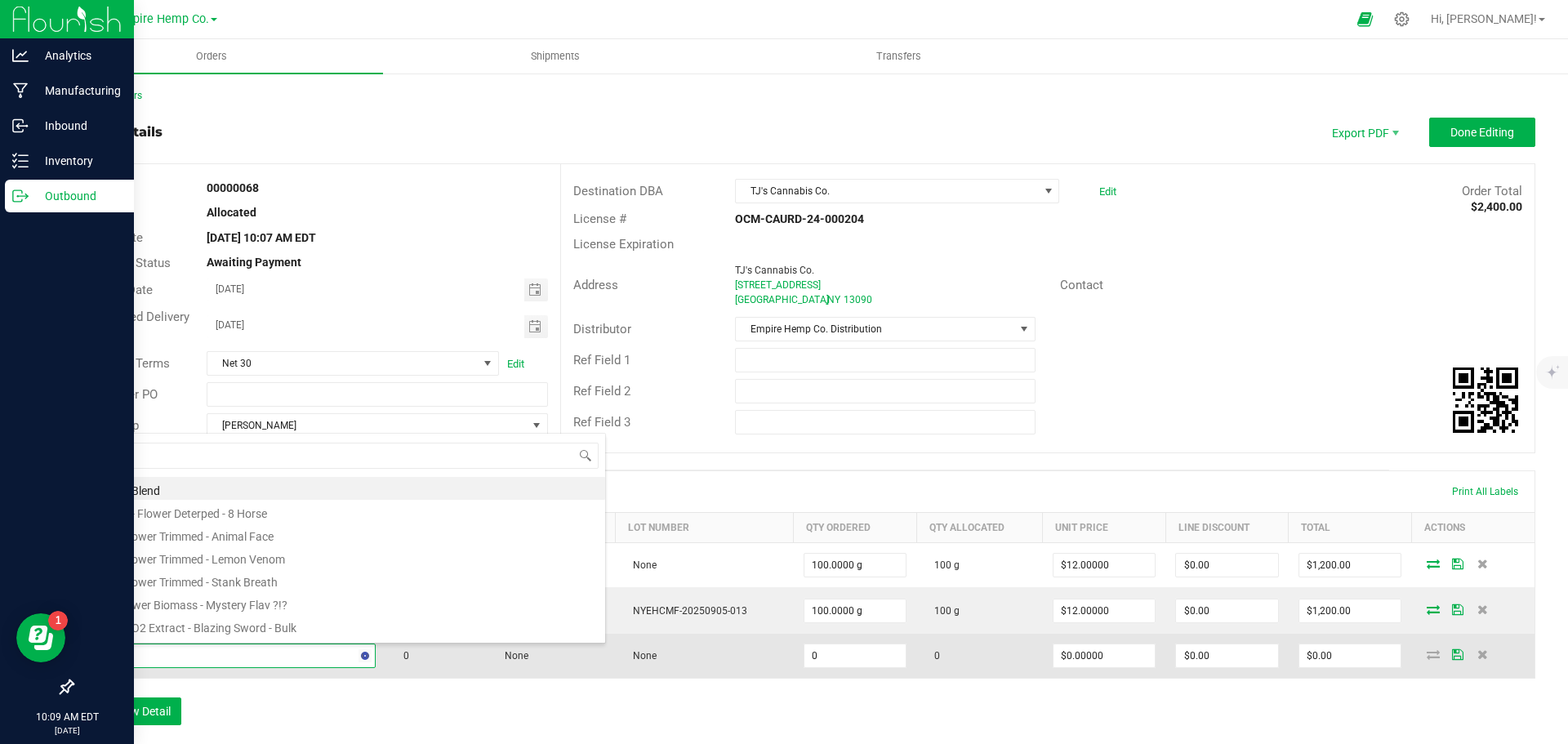
type input "lemon"
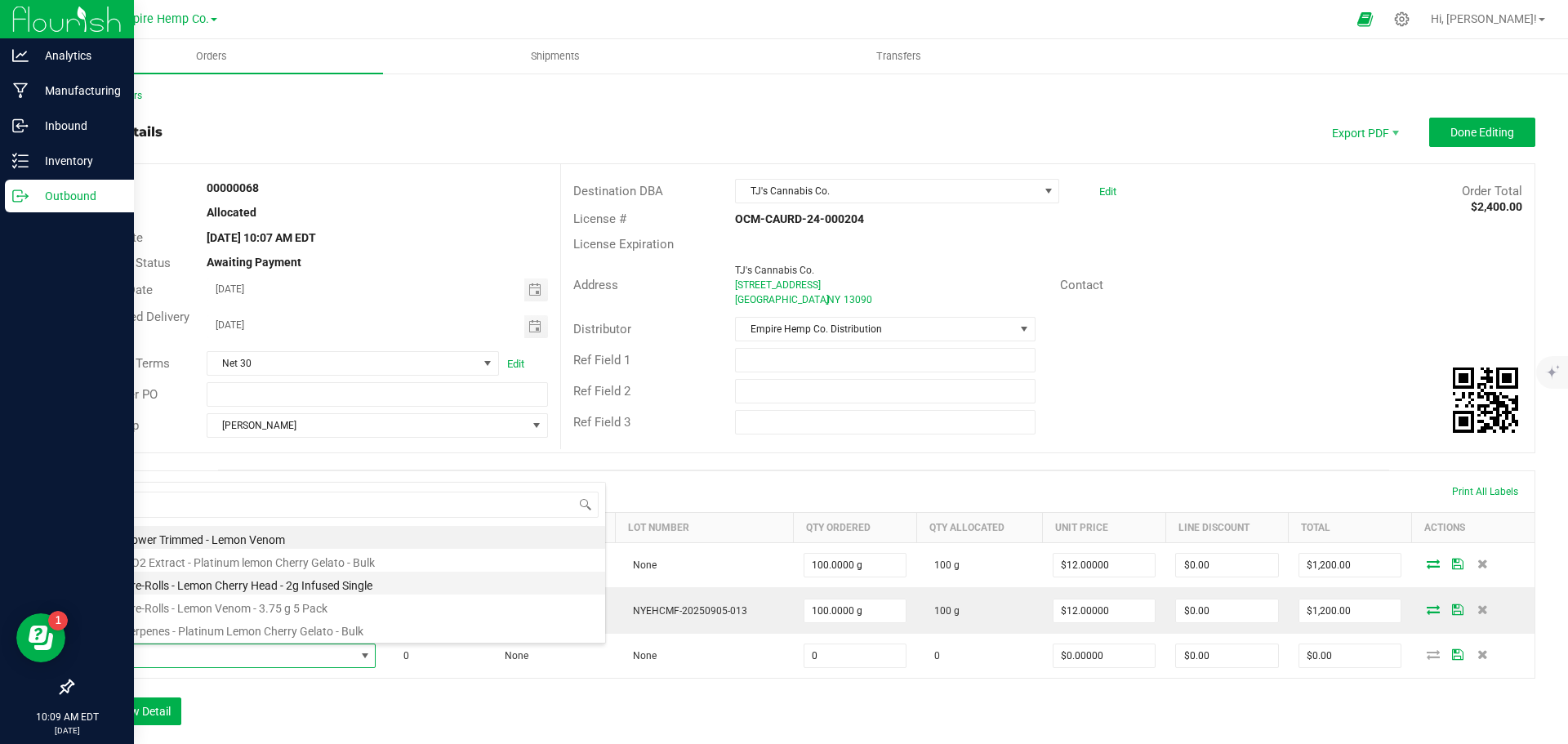
click at [270, 582] on li "EHC - Pre-Rolls - Lemon Cherry Head - 2g Infused Single" at bounding box center [344, 582] width 521 height 23
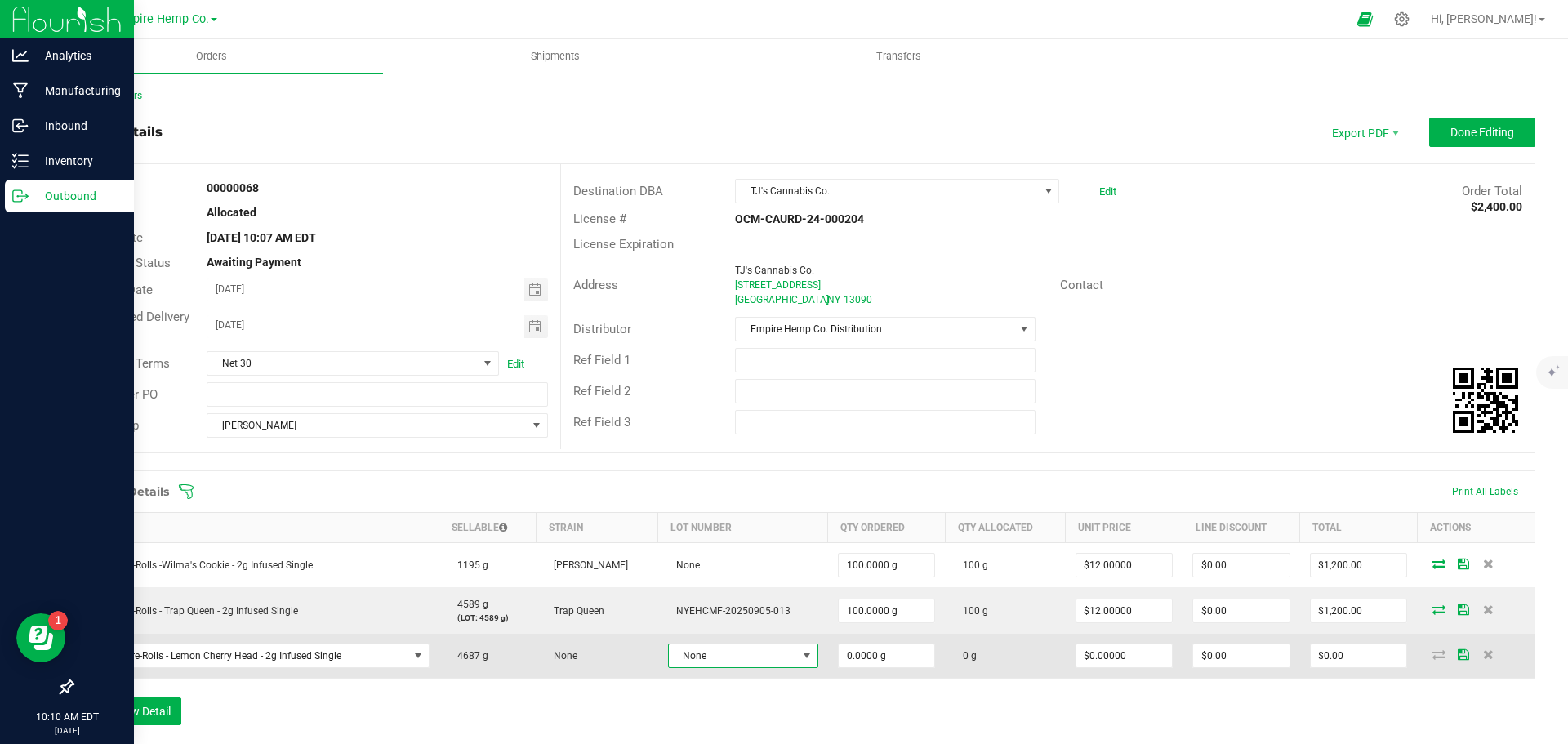
click at [725, 654] on span "None" at bounding box center [733, 655] width 128 height 23
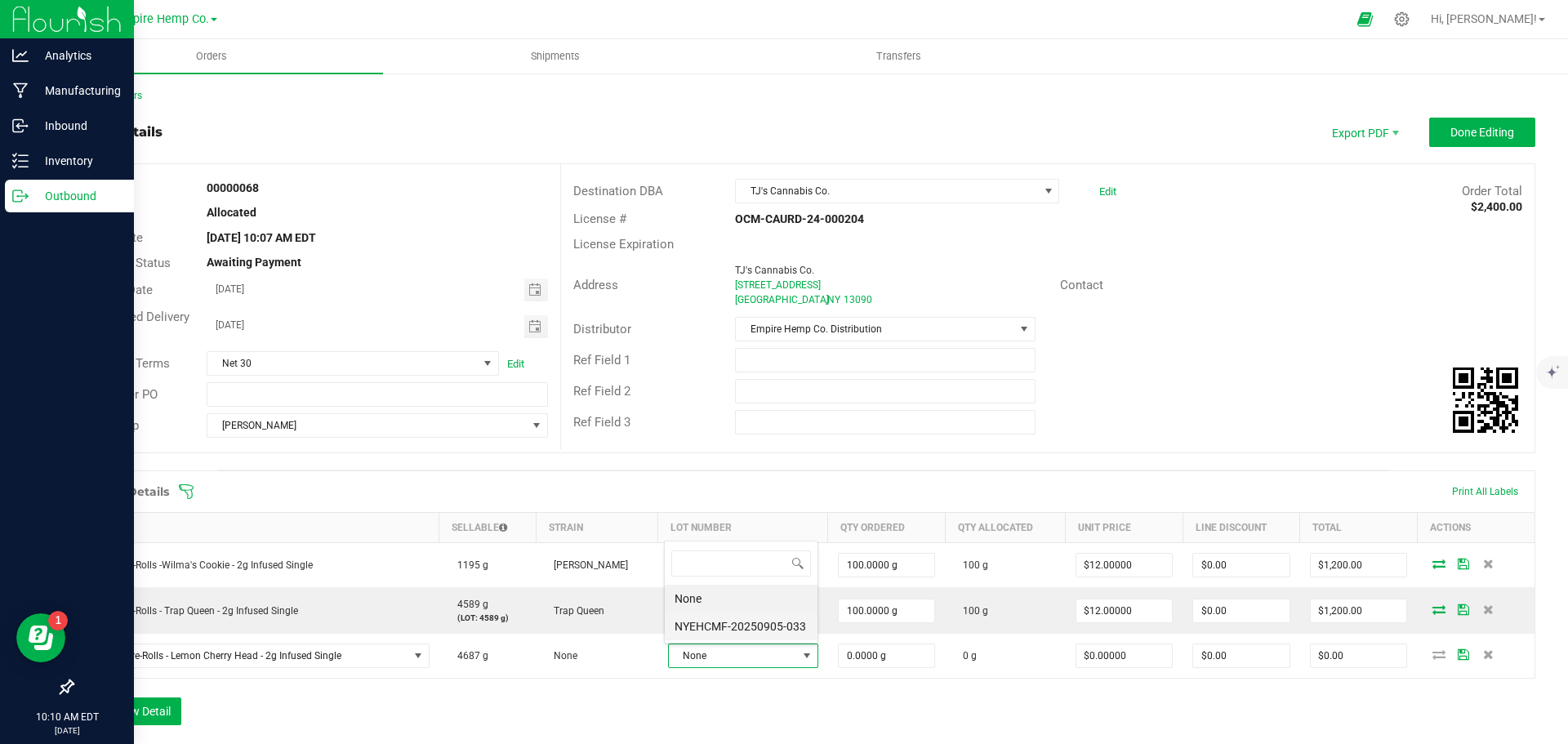
click at [758, 616] on li "NYEHCMF-20250905-033" at bounding box center [740, 627] width 152 height 28
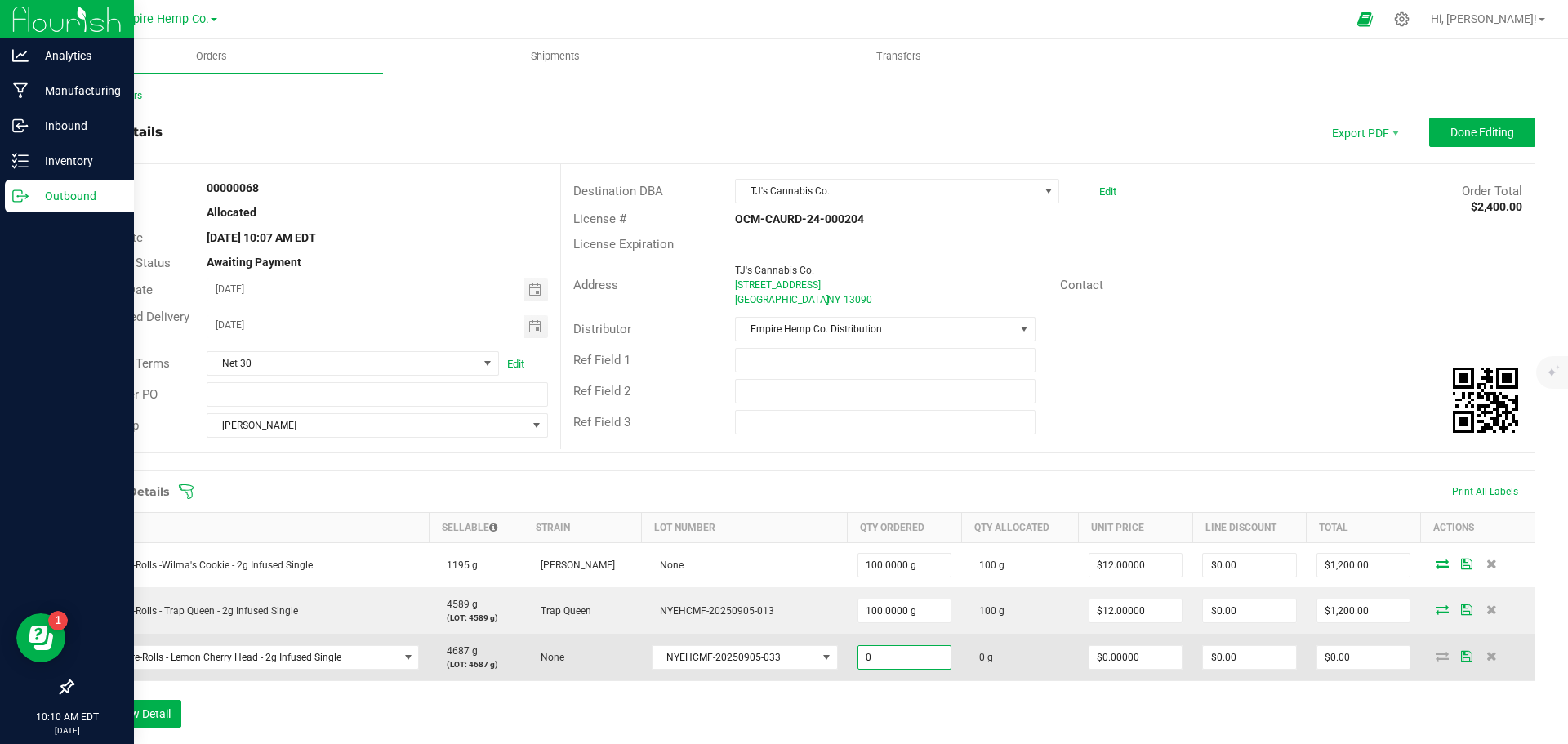
click at [888, 660] on input "0" at bounding box center [904, 657] width 93 height 23
type input "100.0000 g"
type input "0"
click at [1107, 656] on input "0" at bounding box center [1136, 657] width 93 height 23
type input "$12.00000"
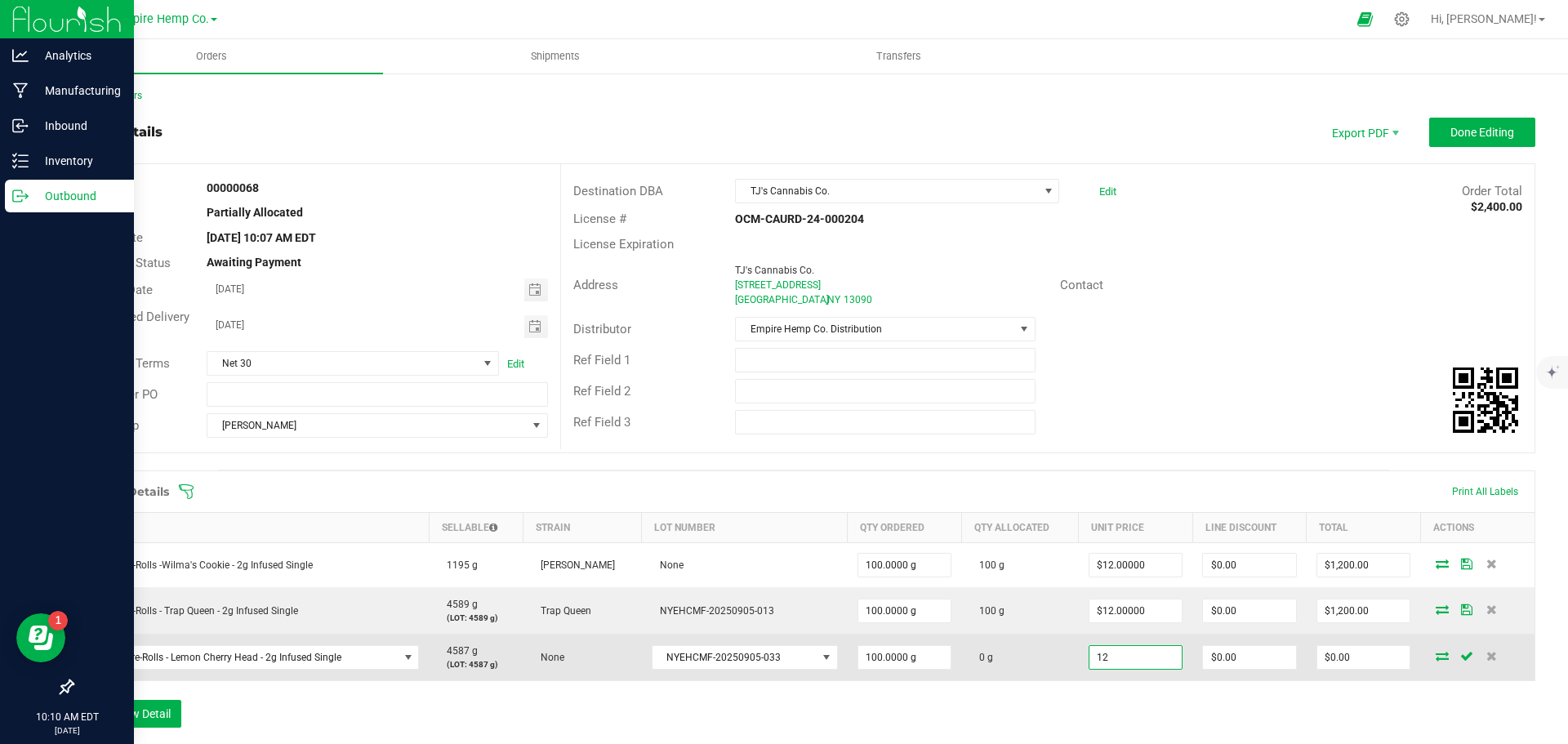
type input "0"
type input "$1,200.00"
click at [1436, 654] on icon at bounding box center [1442, 655] width 13 height 10
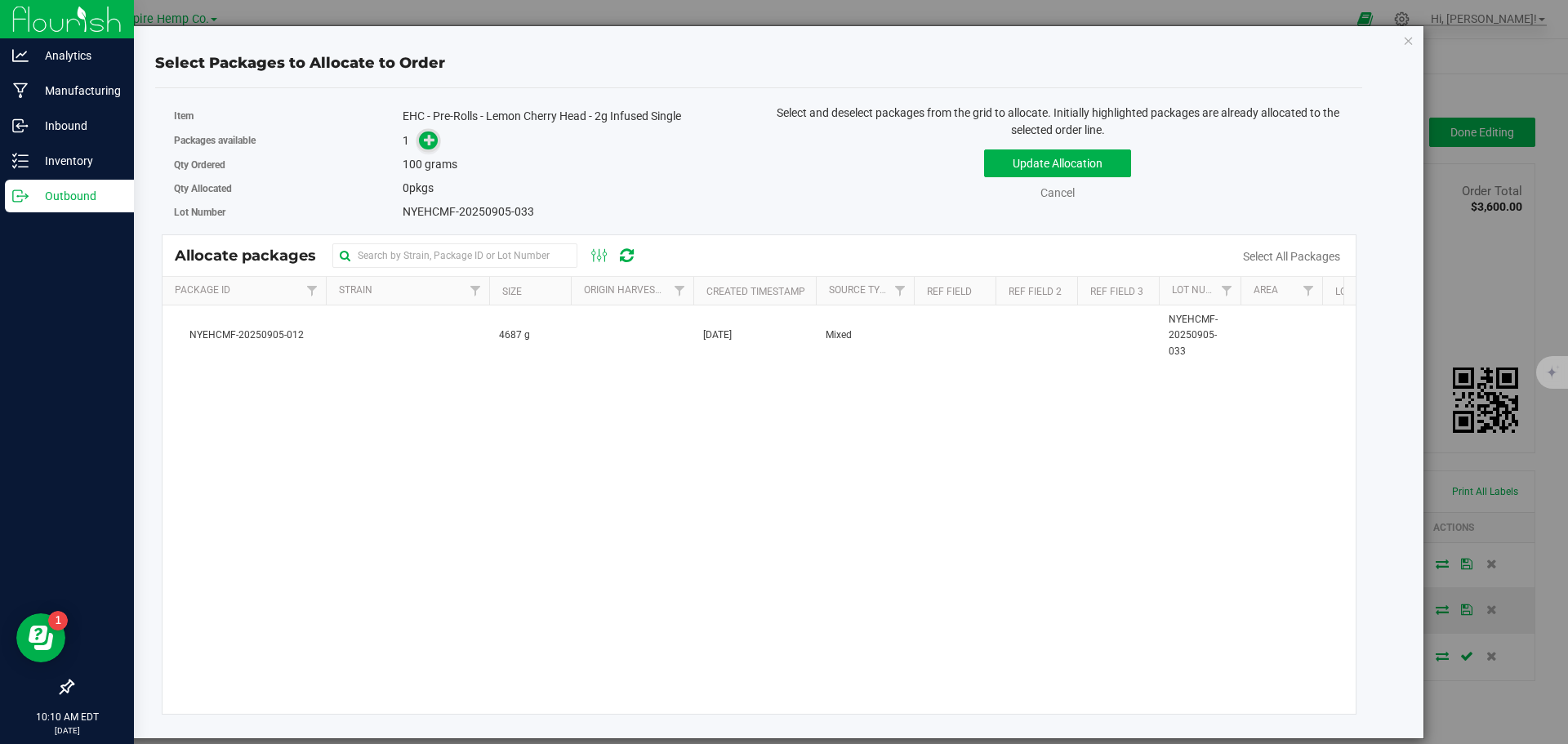
click at [431, 141] on icon at bounding box center [429, 139] width 11 height 11
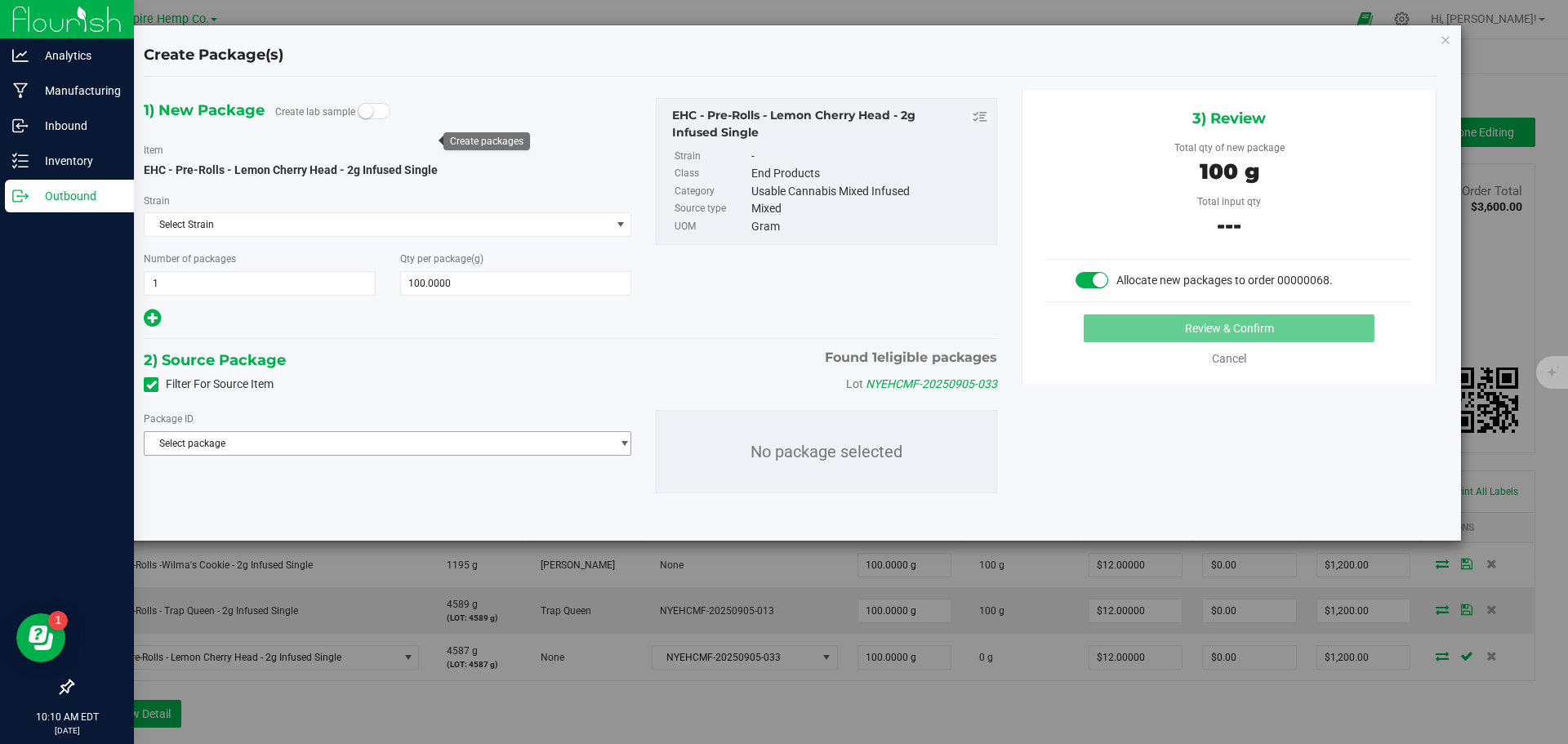
click at [319, 446] on span "Select package" at bounding box center [377, 443] width 465 height 23
click at [344, 513] on span "( EHC - Pre-Rolls - Lemon Cherry Head - 2g Infused Single )" at bounding box center [399, 510] width 255 height 11
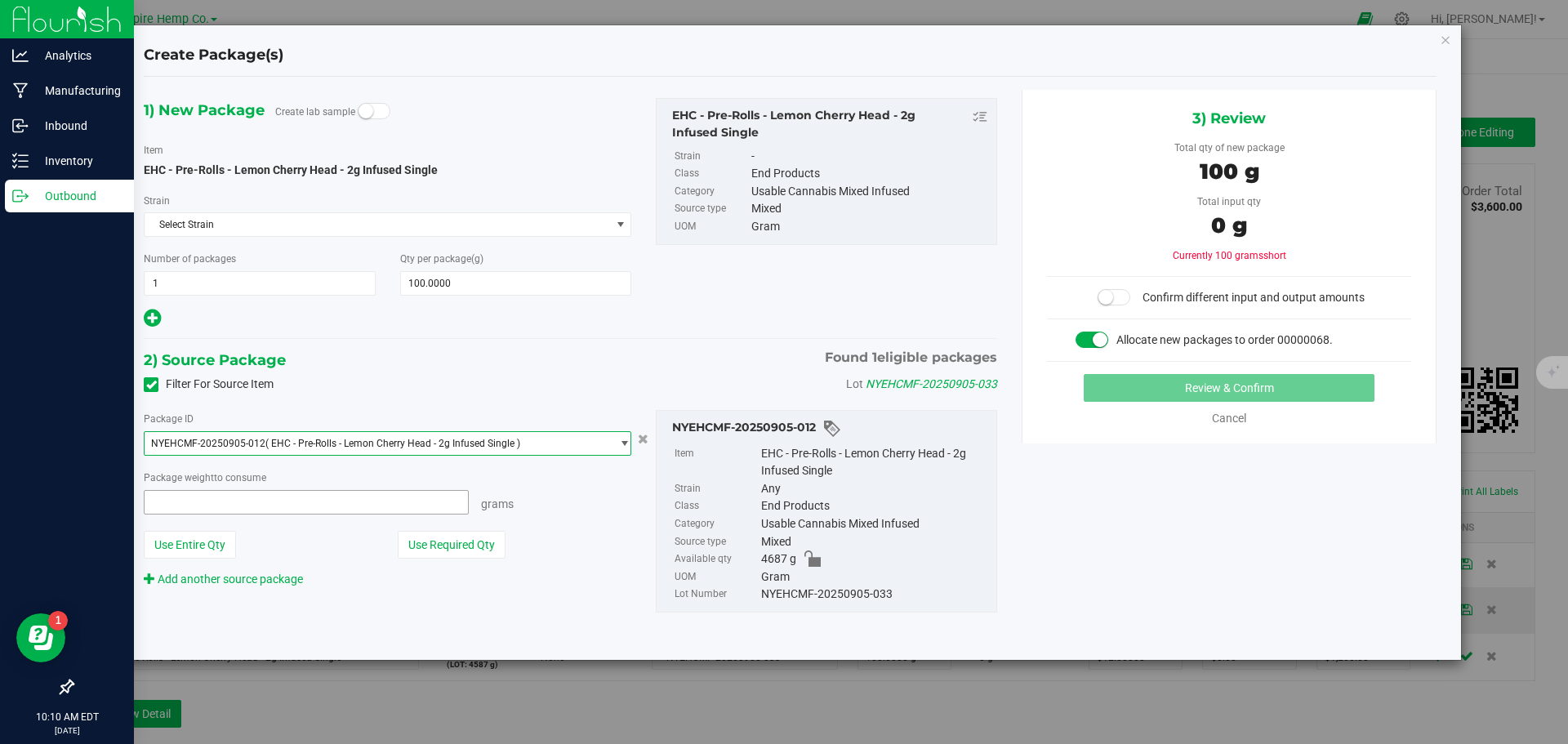
click at [344, 500] on span at bounding box center [306, 502] width 325 height 25
type input "100"
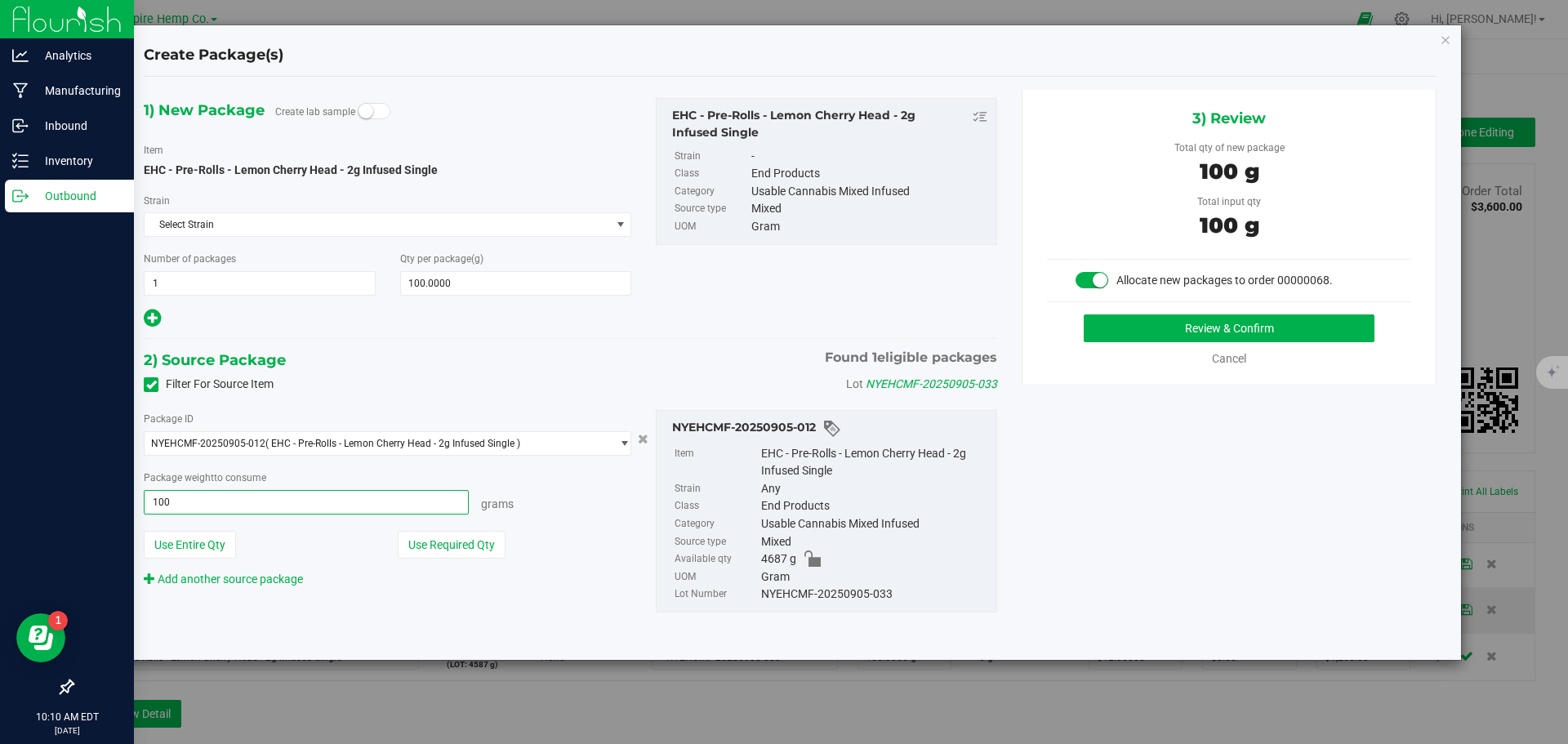
type input "100.0000 g"
click at [1286, 323] on button "Review & Confirm" at bounding box center [1228, 329] width 291 height 28
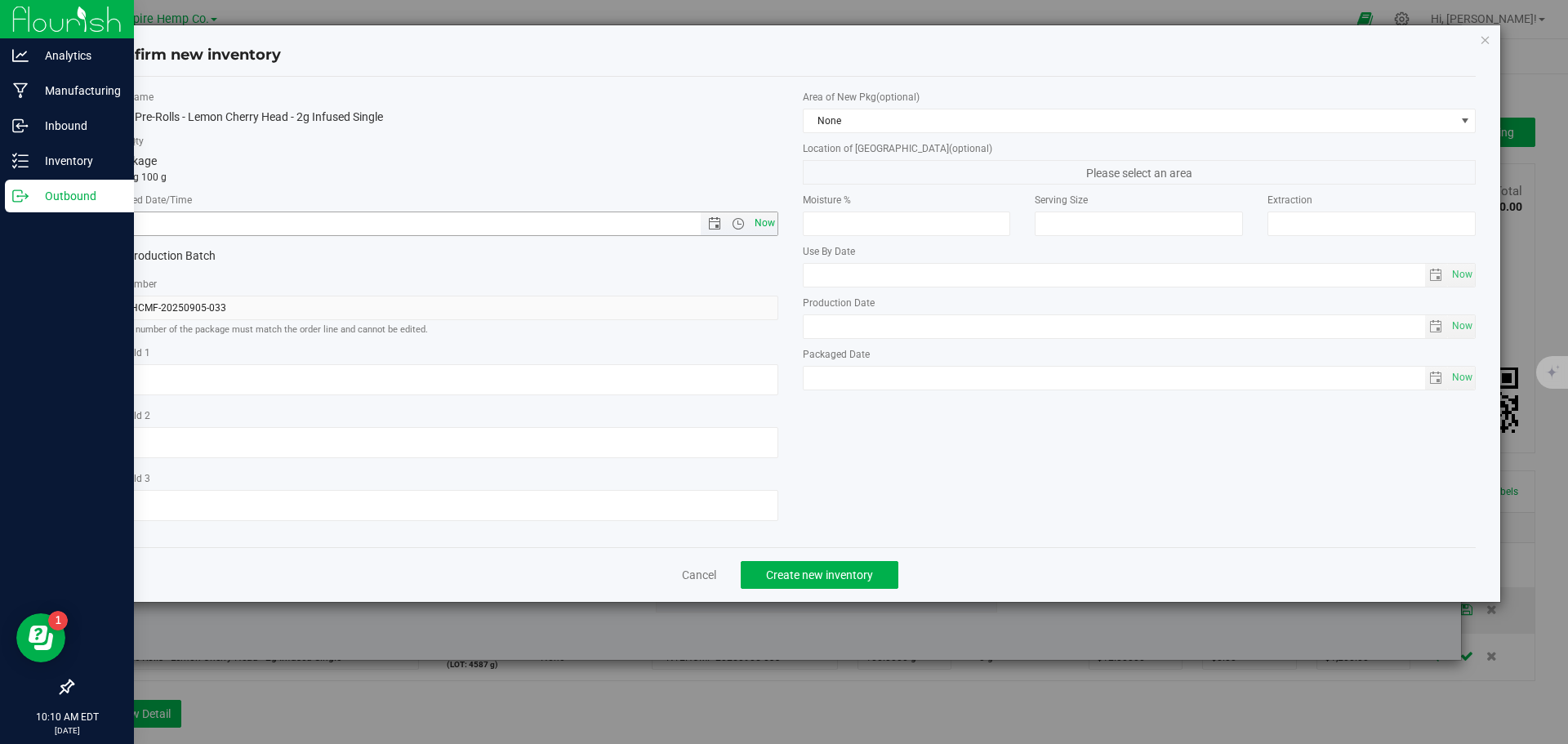
click at [766, 217] on span "Now" at bounding box center [764, 223] width 28 height 24
type input "9/24/2025 10:10 AM"
click at [839, 580] on span "Create new inventory" at bounding box center [820, 575] width 107 height 13
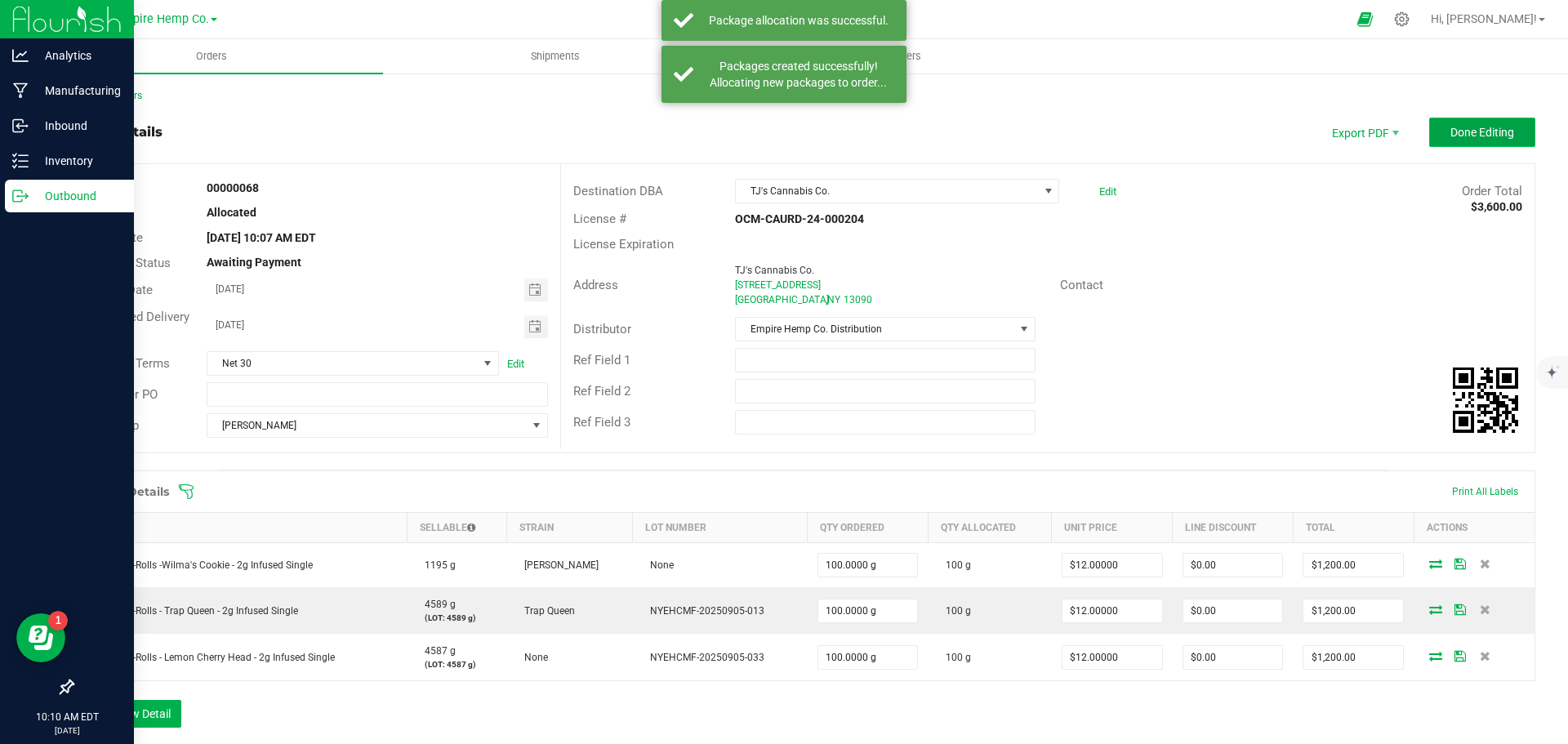
click at [1466, 132] on span "Done Editing" at bounding box center [1482, 132] width 64 height 13
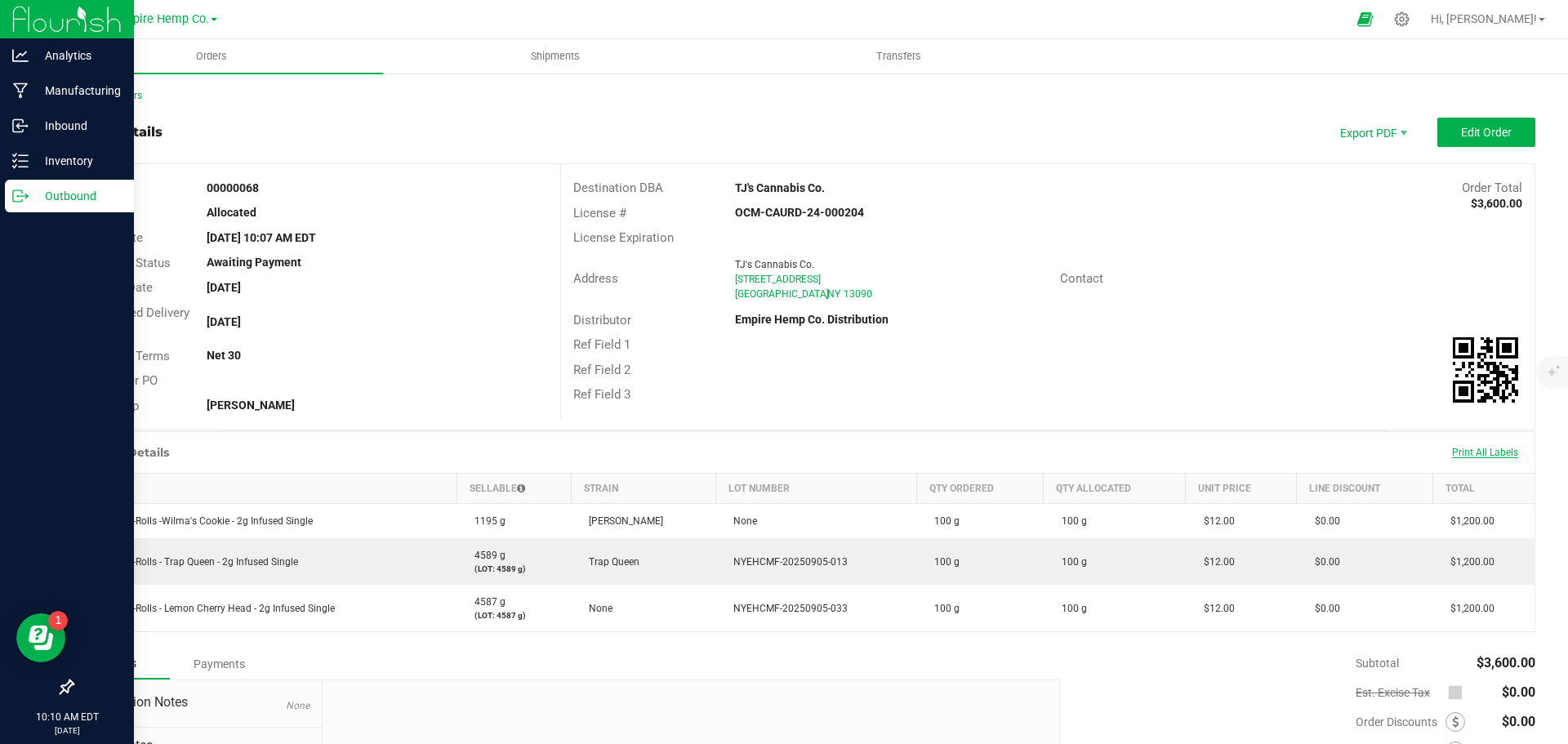
click at [1473, 449] on span "Print All Labels" at bounding box center [1485, 452] width 66 height 11
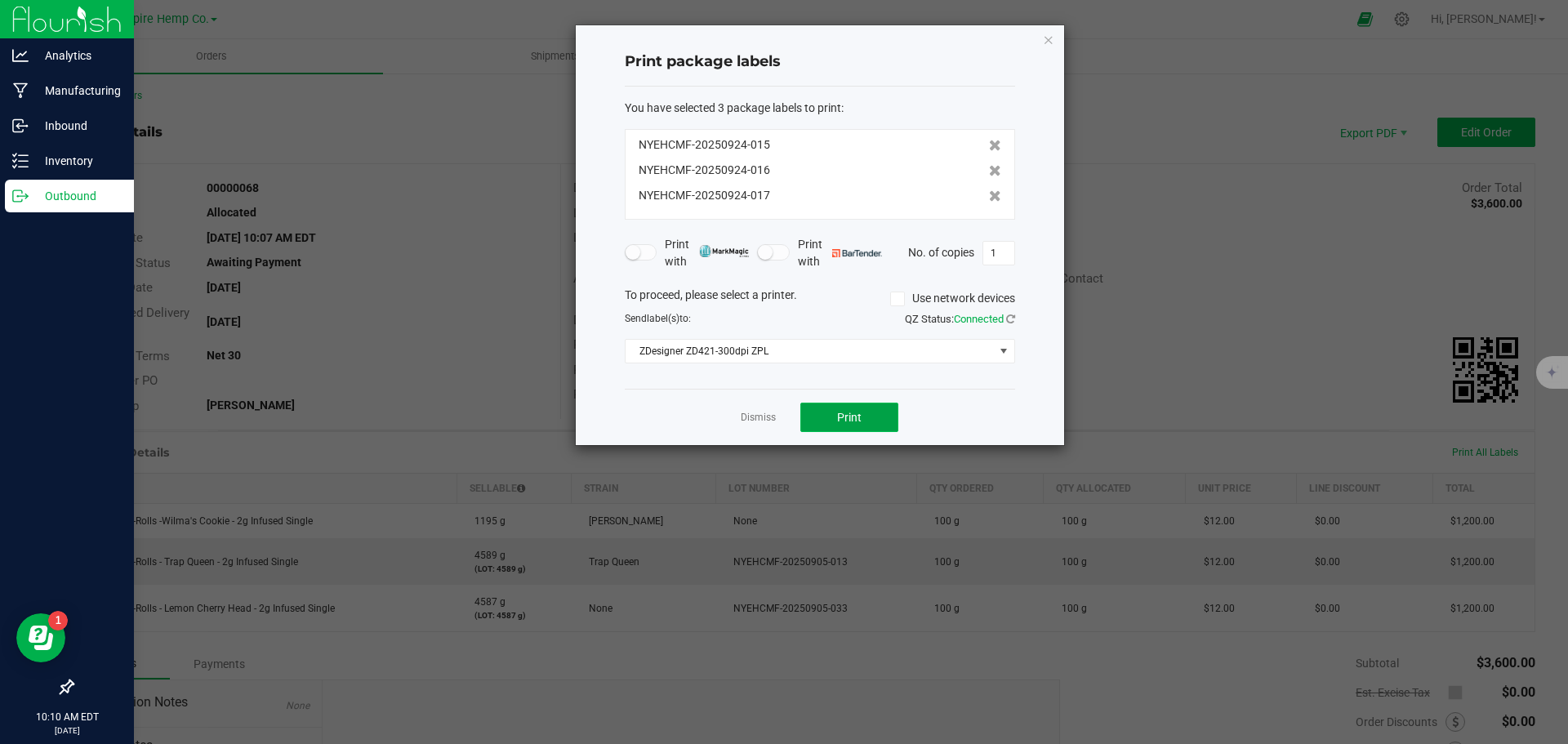
click at [832, 418] on button "Print" at bounding box center [849, 417] width 98 height 30
click at [762, 415] on link "Dismiss" at bounding box center [759, 417] width 35 height 14
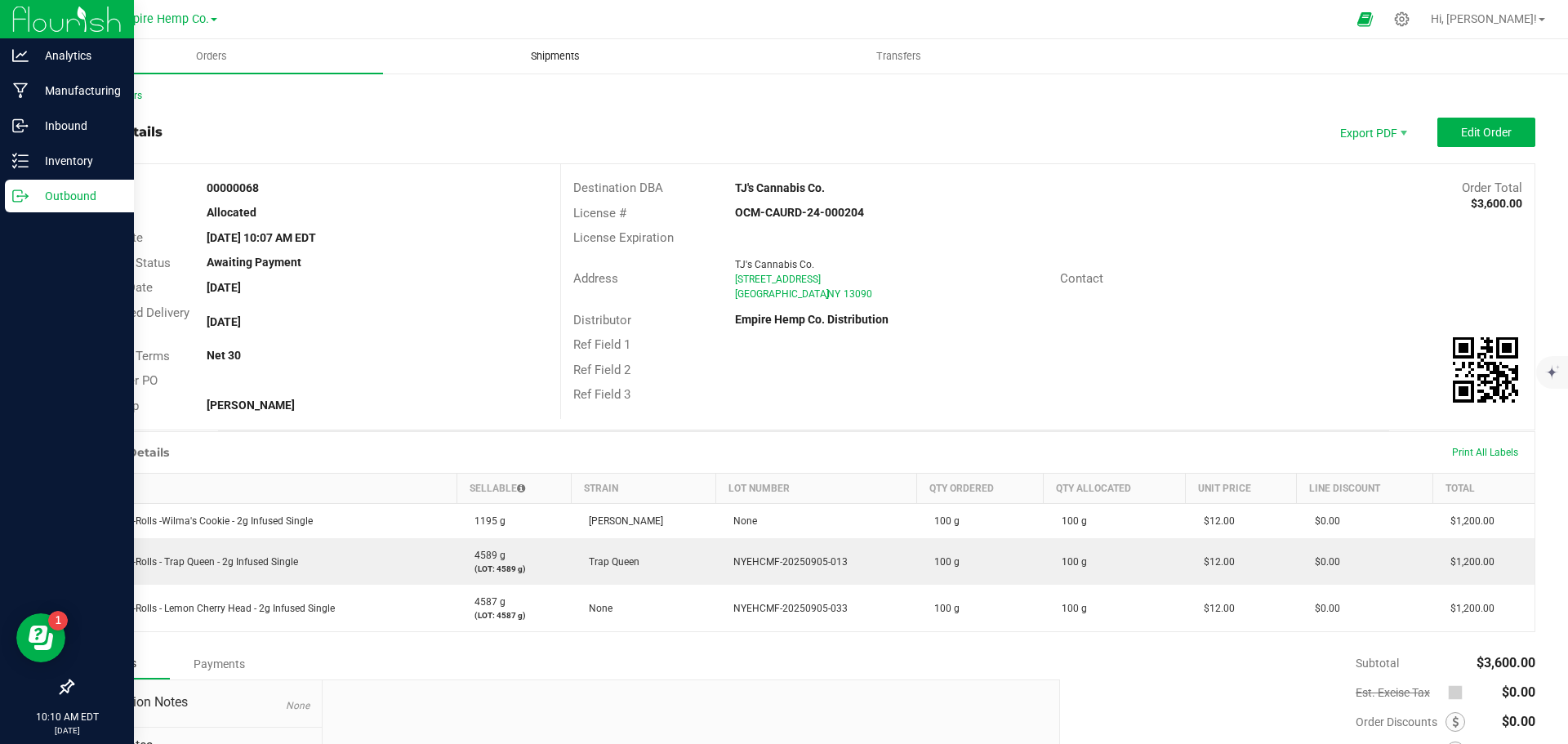
click at [526, 55] on span "Shipments" at bounding box center [555, 56] width 93 height 15
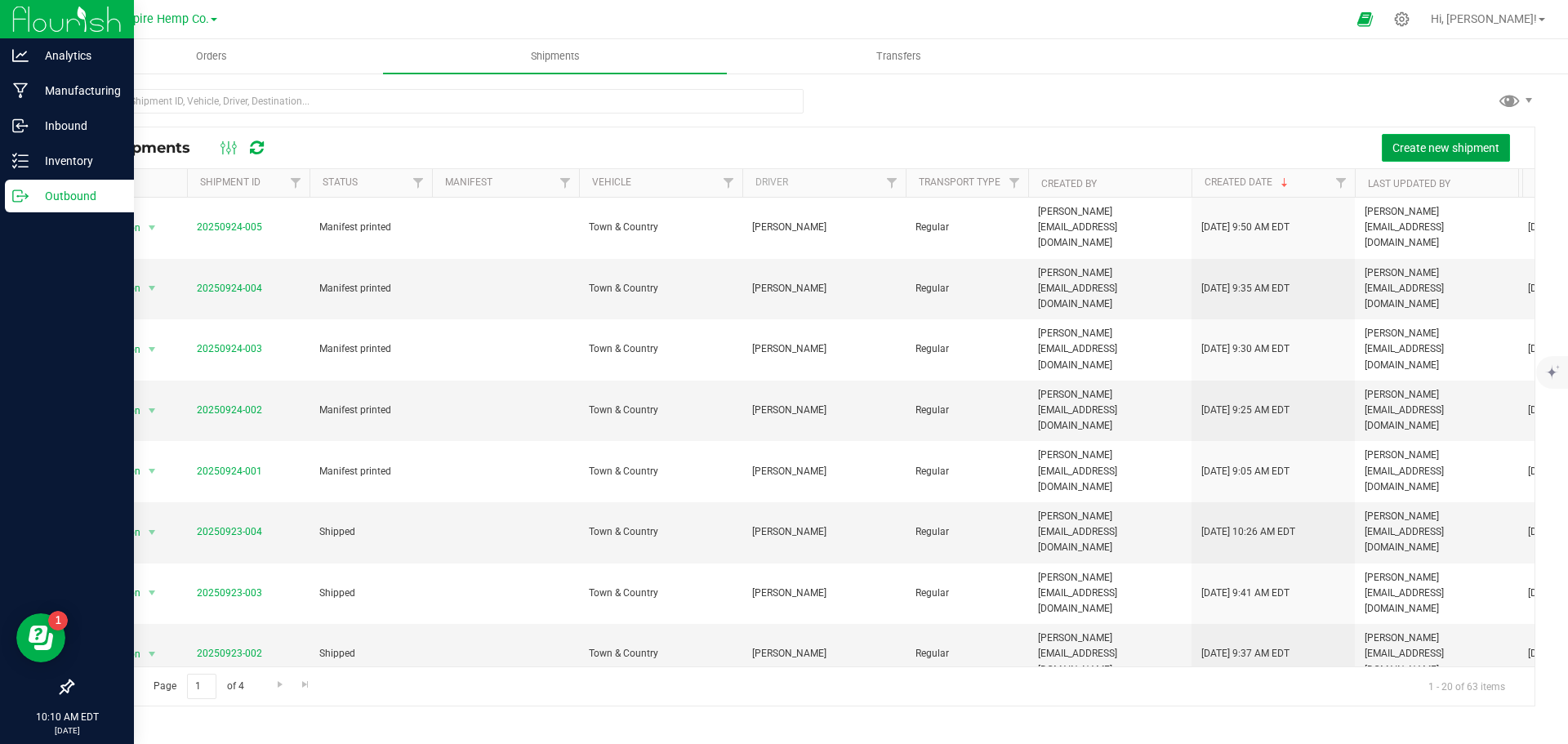
click at [1445, 143] on span "Create new shipment" at bounding box center [1446, 148] width 107 height 13
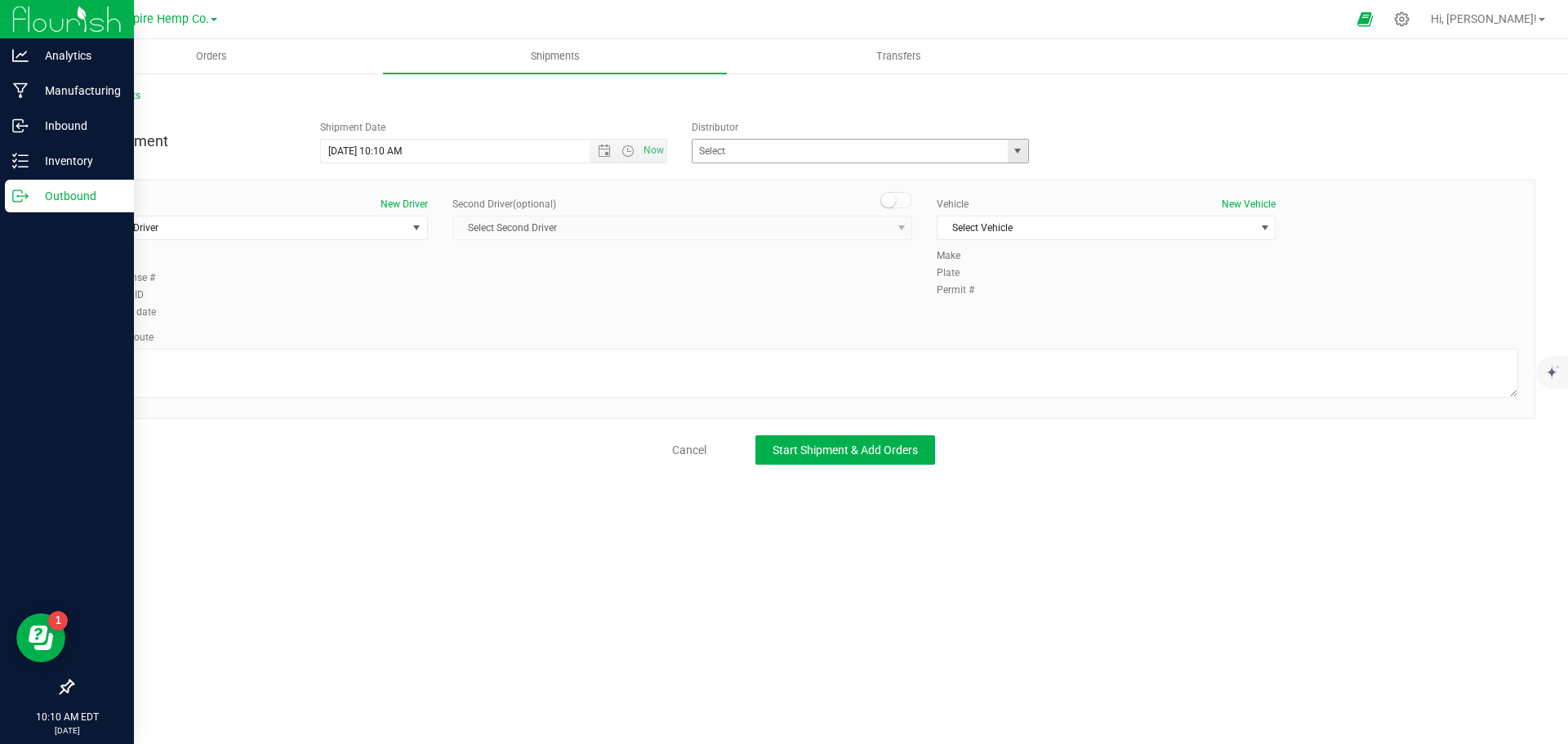
click at [1022, 152] on span "select" at bounding box center [1018, 151] width 13 height 13
click at [936, 200] on li "Empire Hemp Co. Distribution" at bounding box center [860, 203] width 336 height 25
type input "Empire Hemp Co. Distribution"
click at [397, 226] on span "Select Driver" at bounding box center [247, 228] width 317 height 23
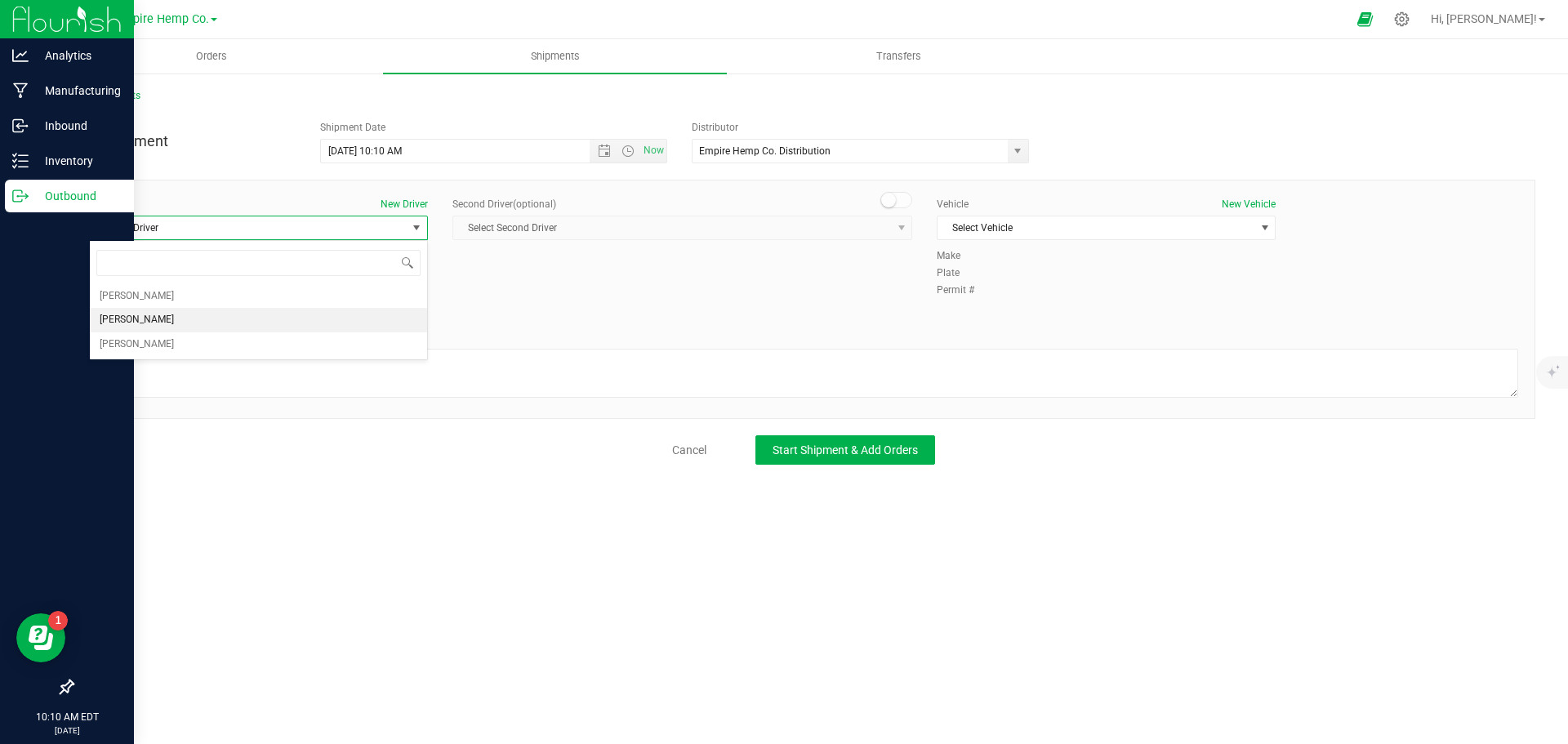
click at [281, 319] on li "[PERSON_NAME]" at bounding box center [257, 320] width 337 height 25
click at [993, 232] on span "Select Vehicle" at bounding box center [1095, 228] width 317 height 23
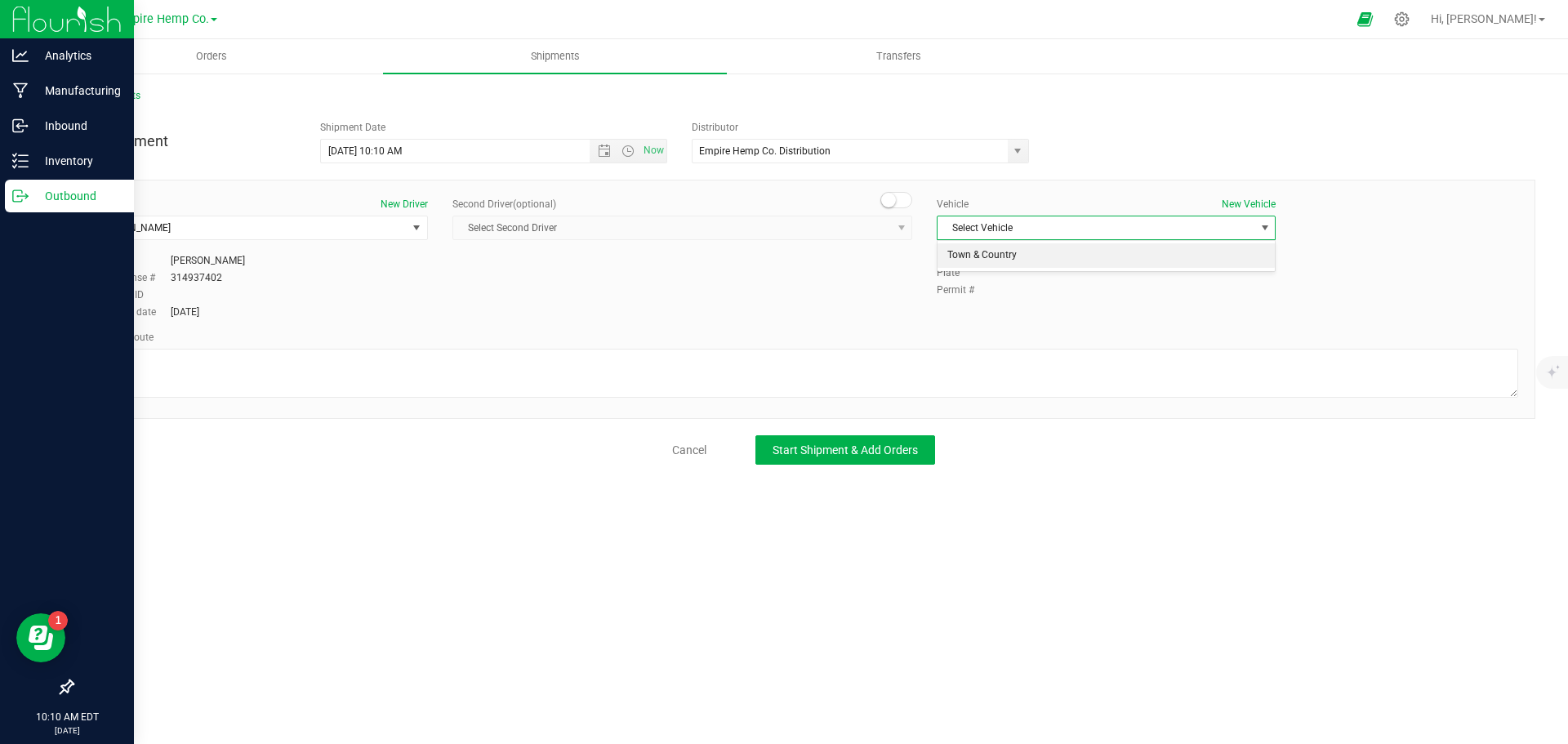
click at [1001, 252] on li "Town & Country" at bounding box center [1106, 256] width 337 height 25
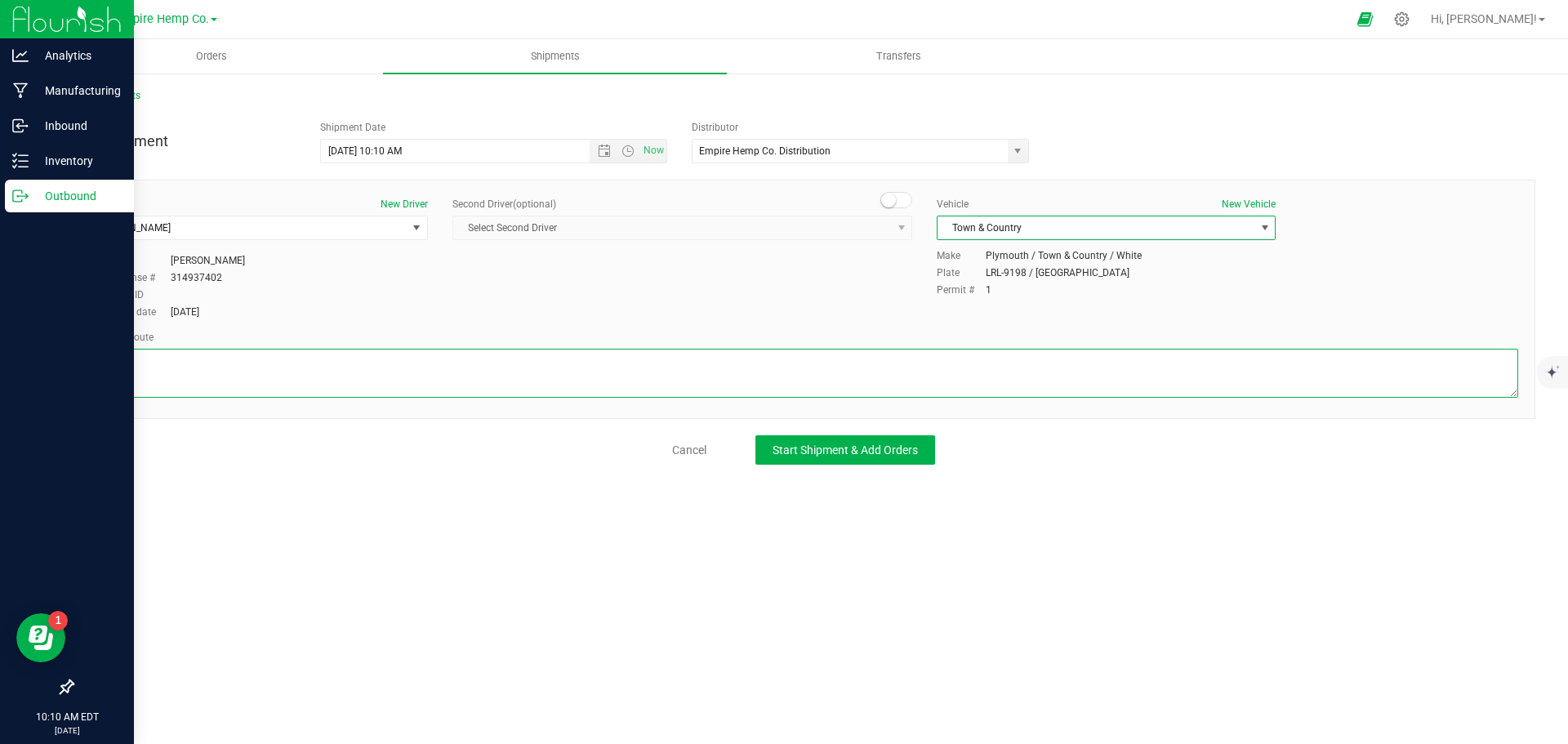
click at [794, 383] on textarea at bounding box center [803, 373] width 1430 height 49
type textarea "i90"
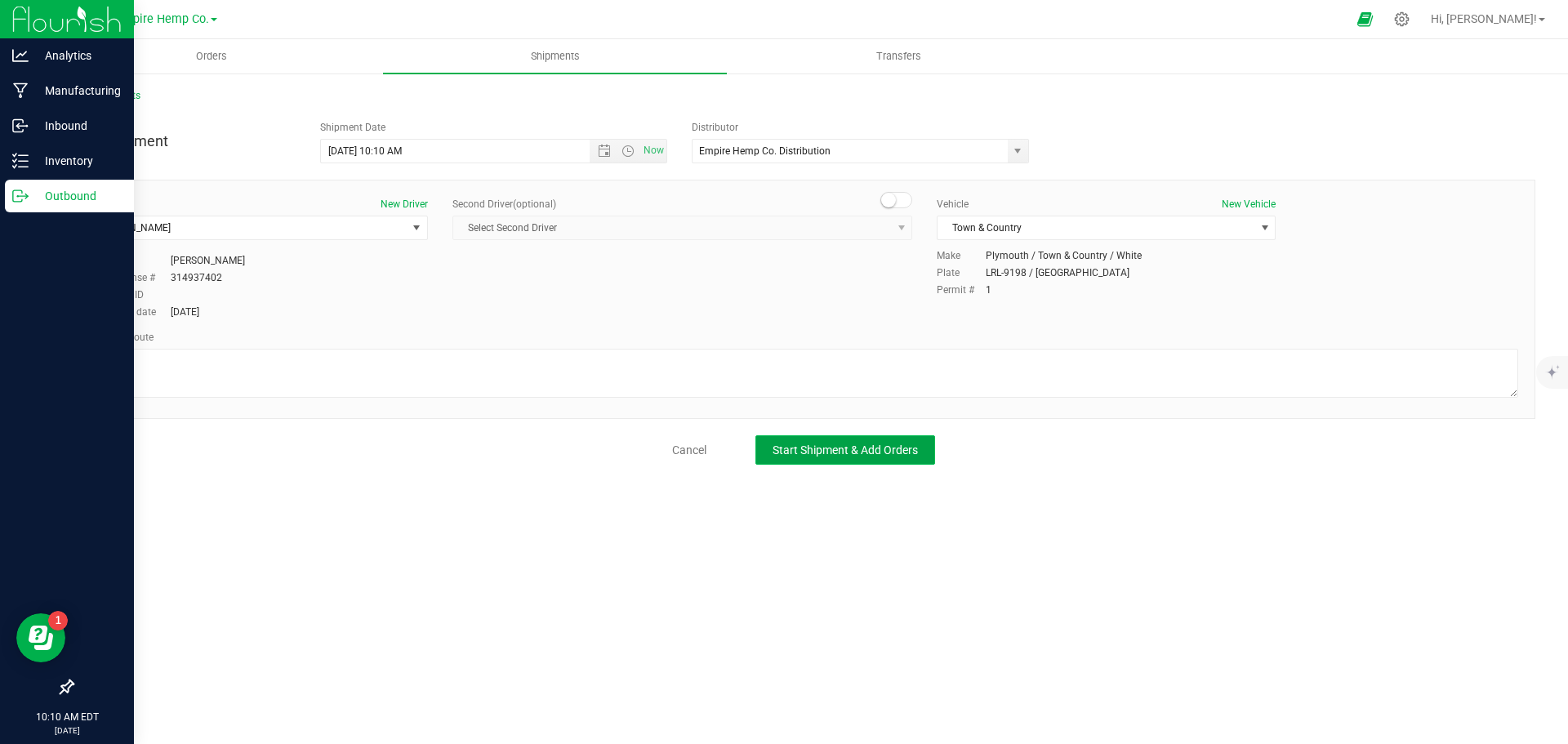
click at [844, 444] on span "Start Shipment & Add Orders" at bounding box center [845, 450] width 146 height 13
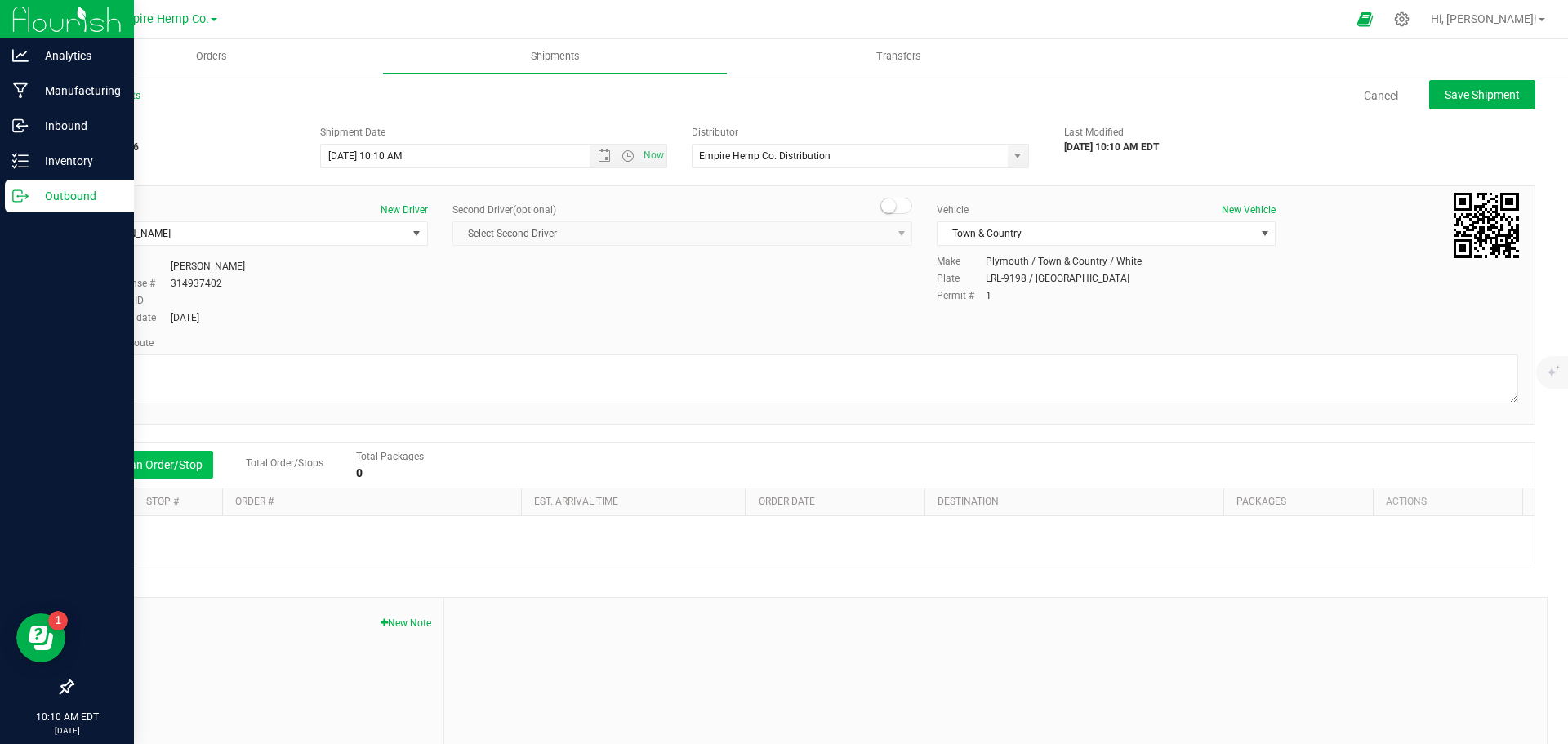
click at [152, 459] on button "Add an Order/Stop" at bounding box center [149, 465] width 128 height 28
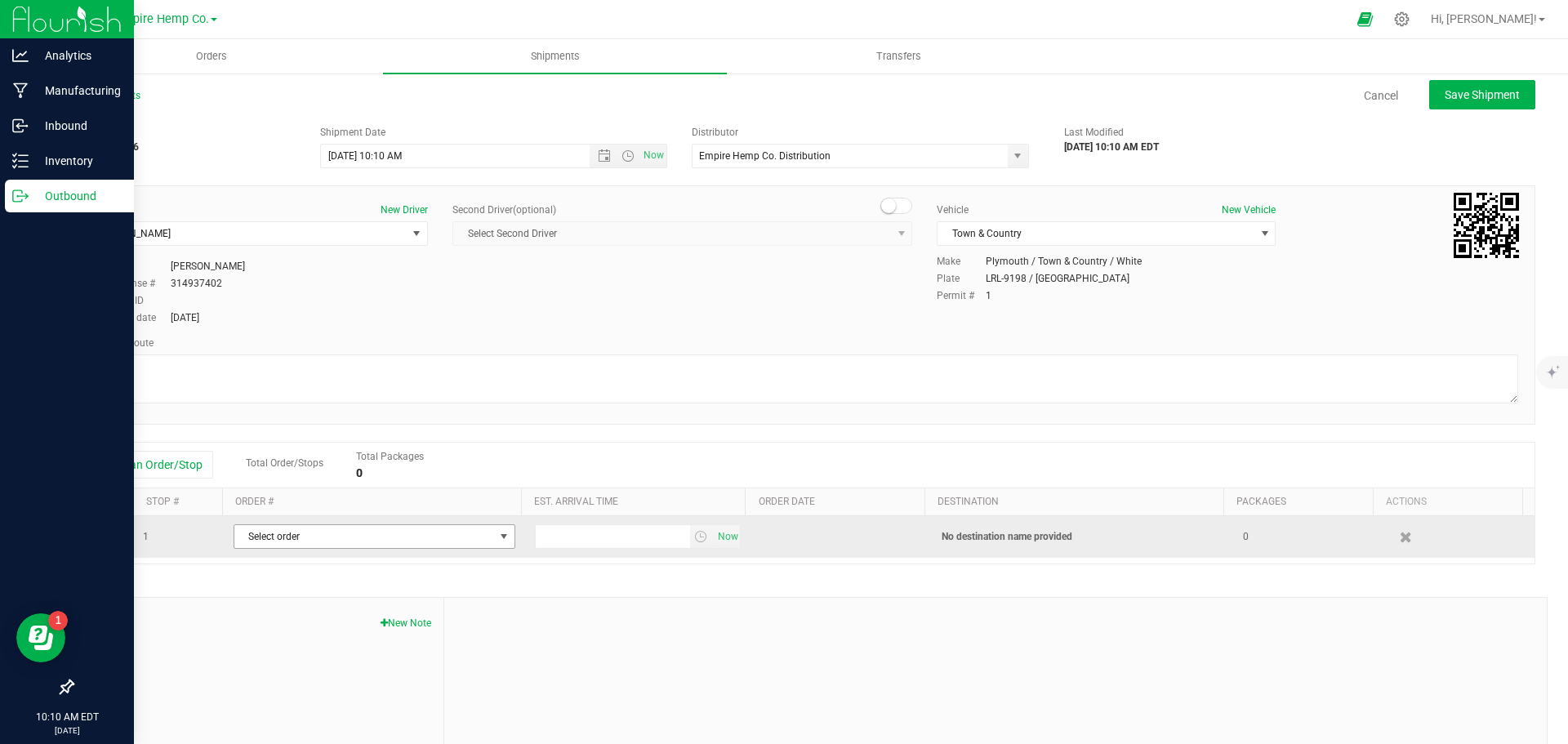
click at [257, 544] on span "Select order" at bounding box center [364, 536] width 259 height 23
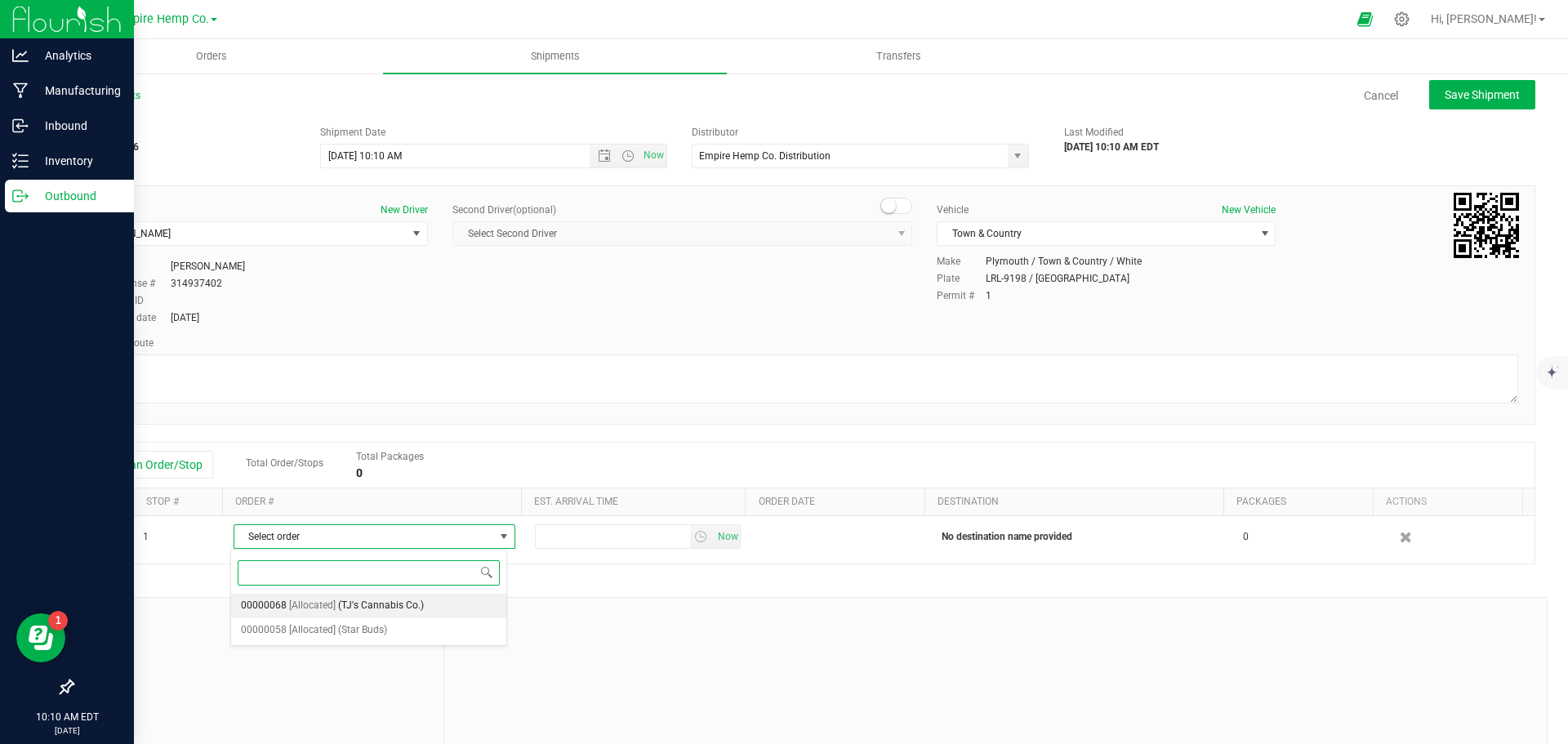
click at [308, 614] on span "[Allocated]" at bounding box center [312, 606] width 46 height 21
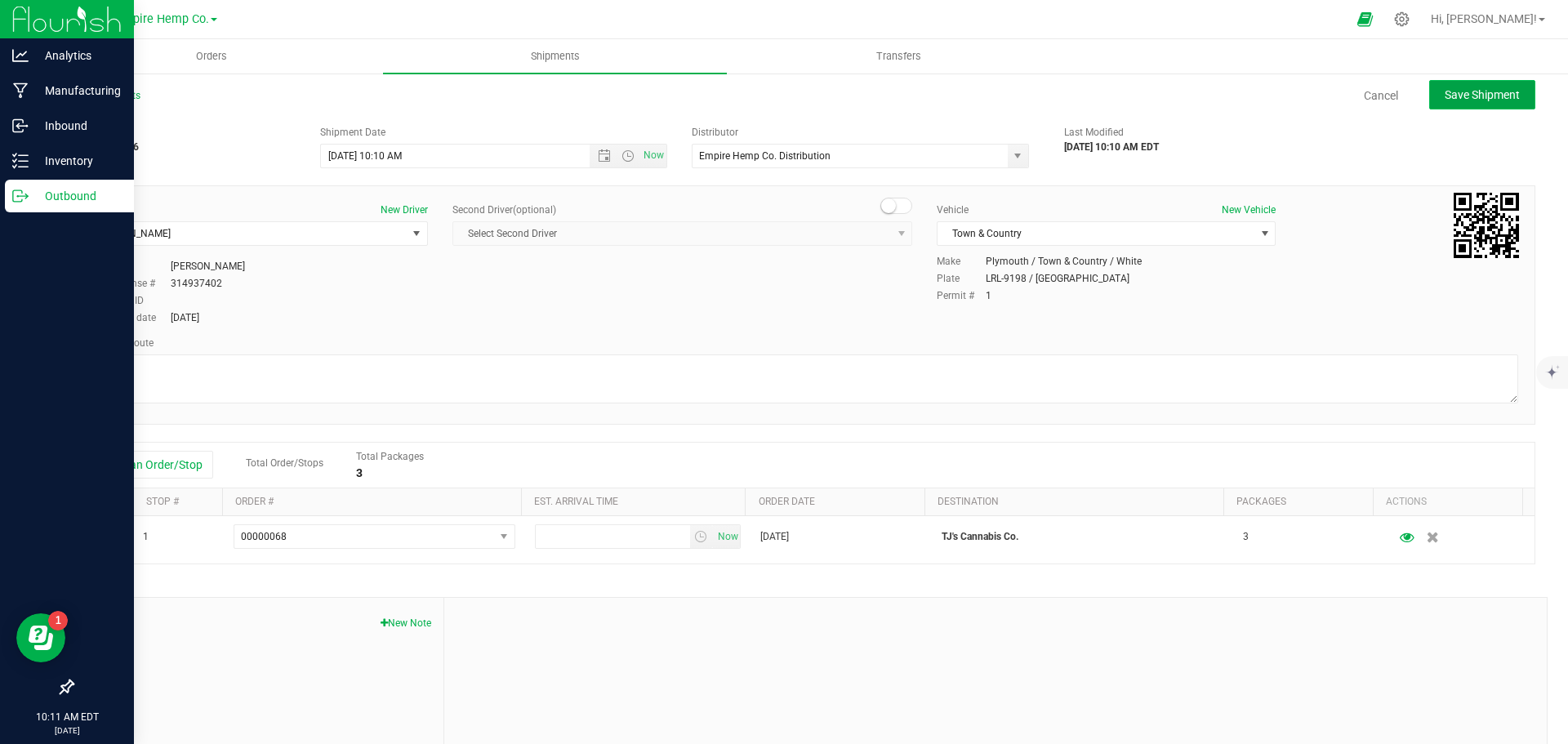
click at [1473, 96] on span "Save Shipment" at bounding box center [1482, 95] width 75 height 13
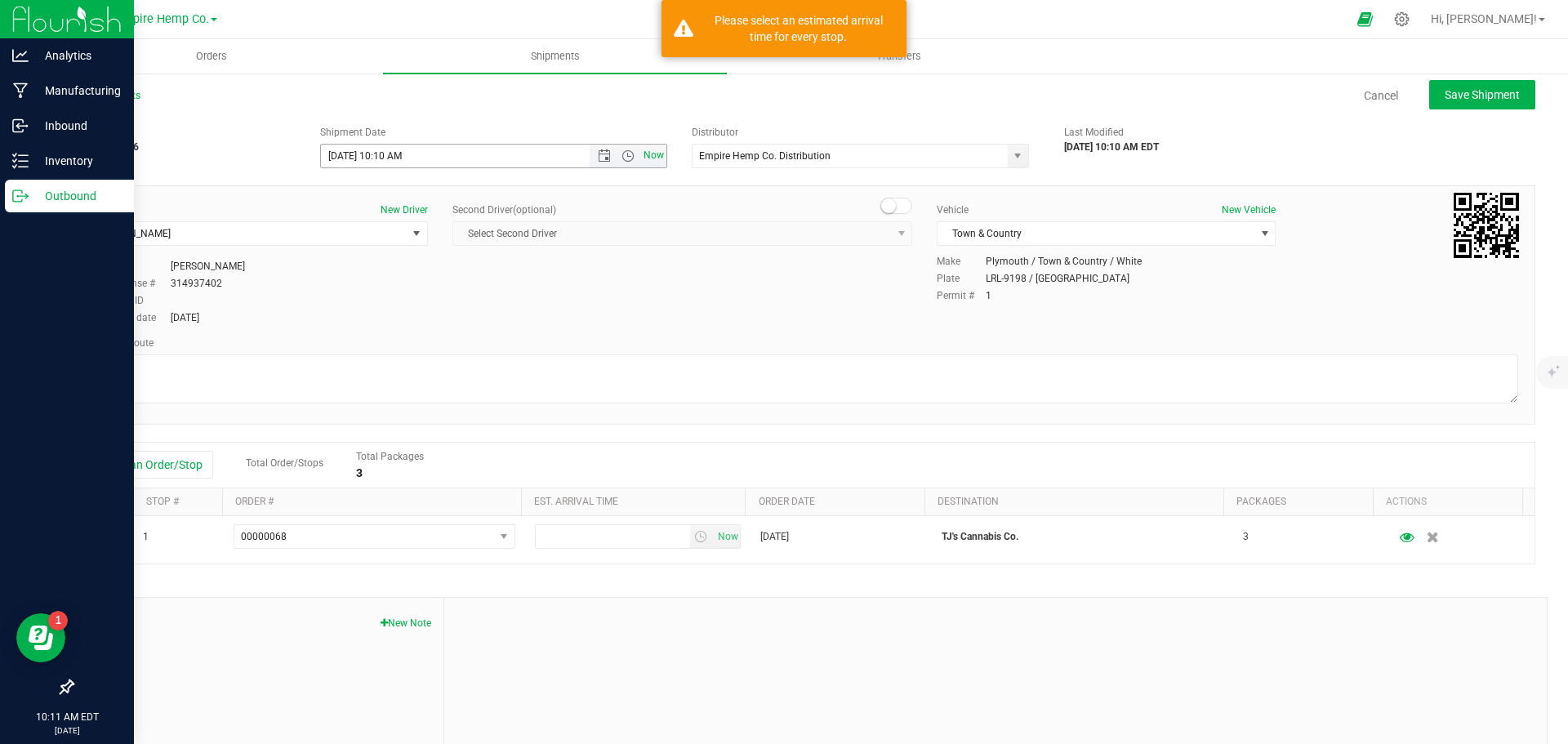
click at [650, 154] on span "Now" at bounding box center [654, 156] width 28 height 24
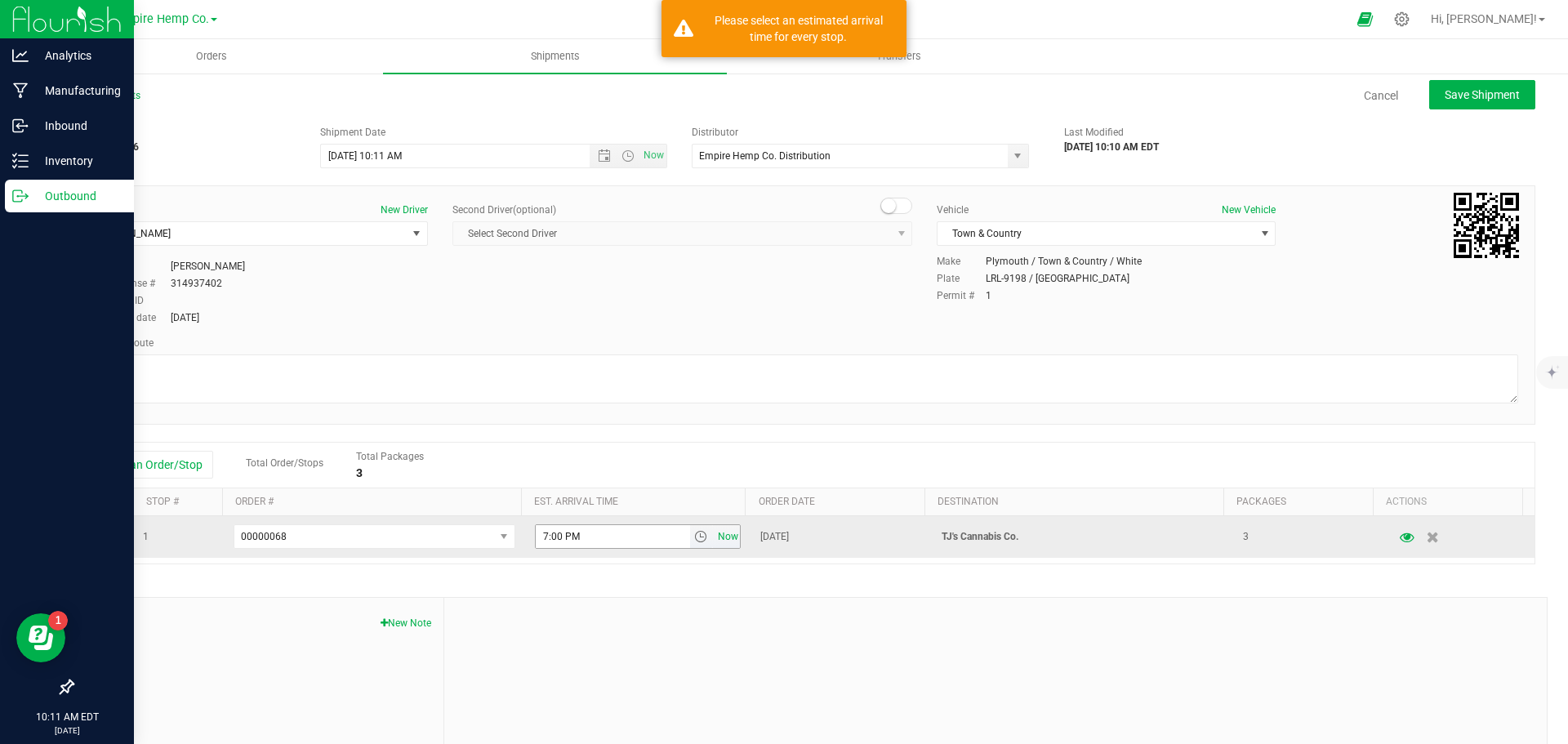
click at [721, 534] on span "Now" at bounding box center [727, 537] width 28 height 24
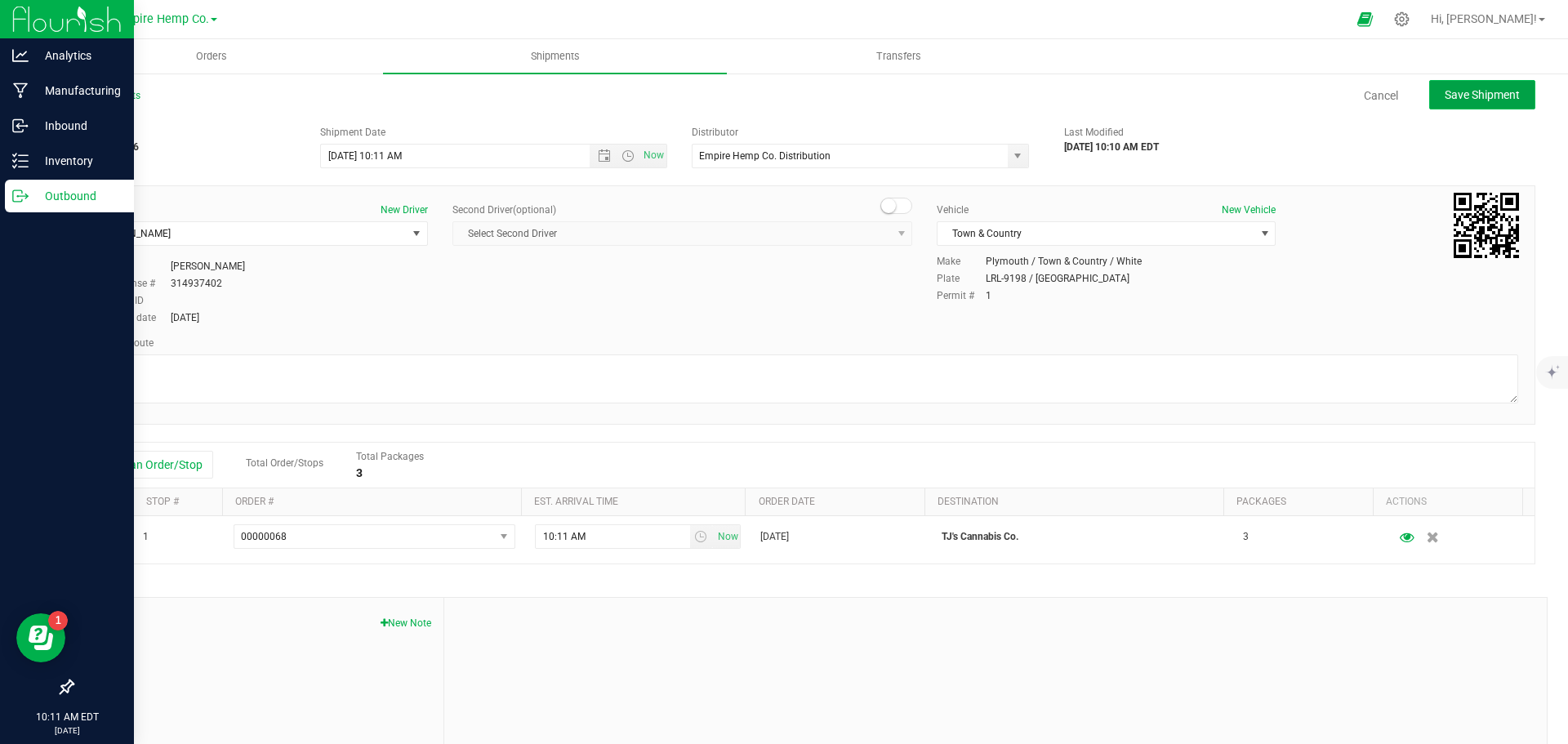
click at [1458, 102] on span "Save Shipment" at bounding box center [1482, 95] width 75 height 13
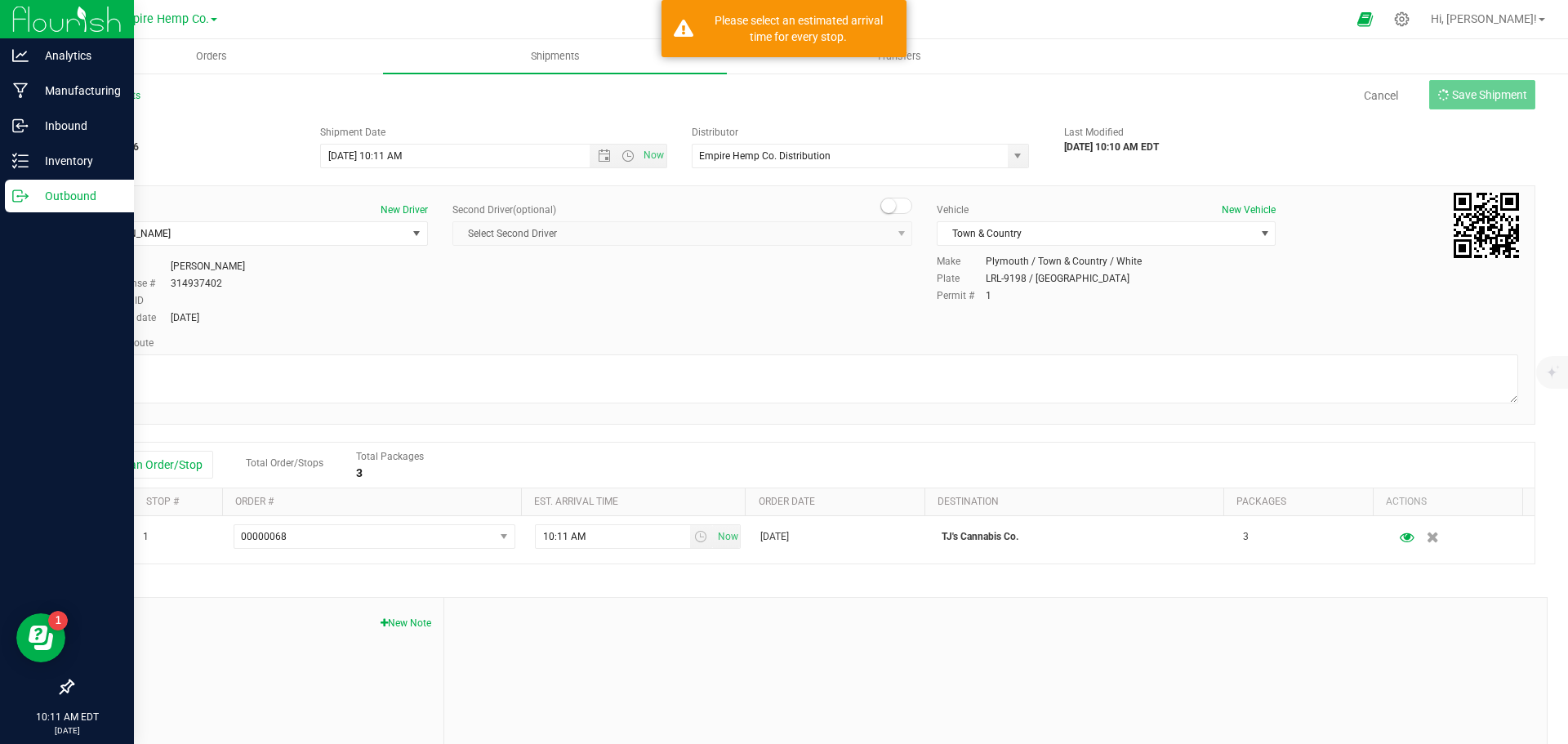
type input "9/24/2025 2:11 PM"
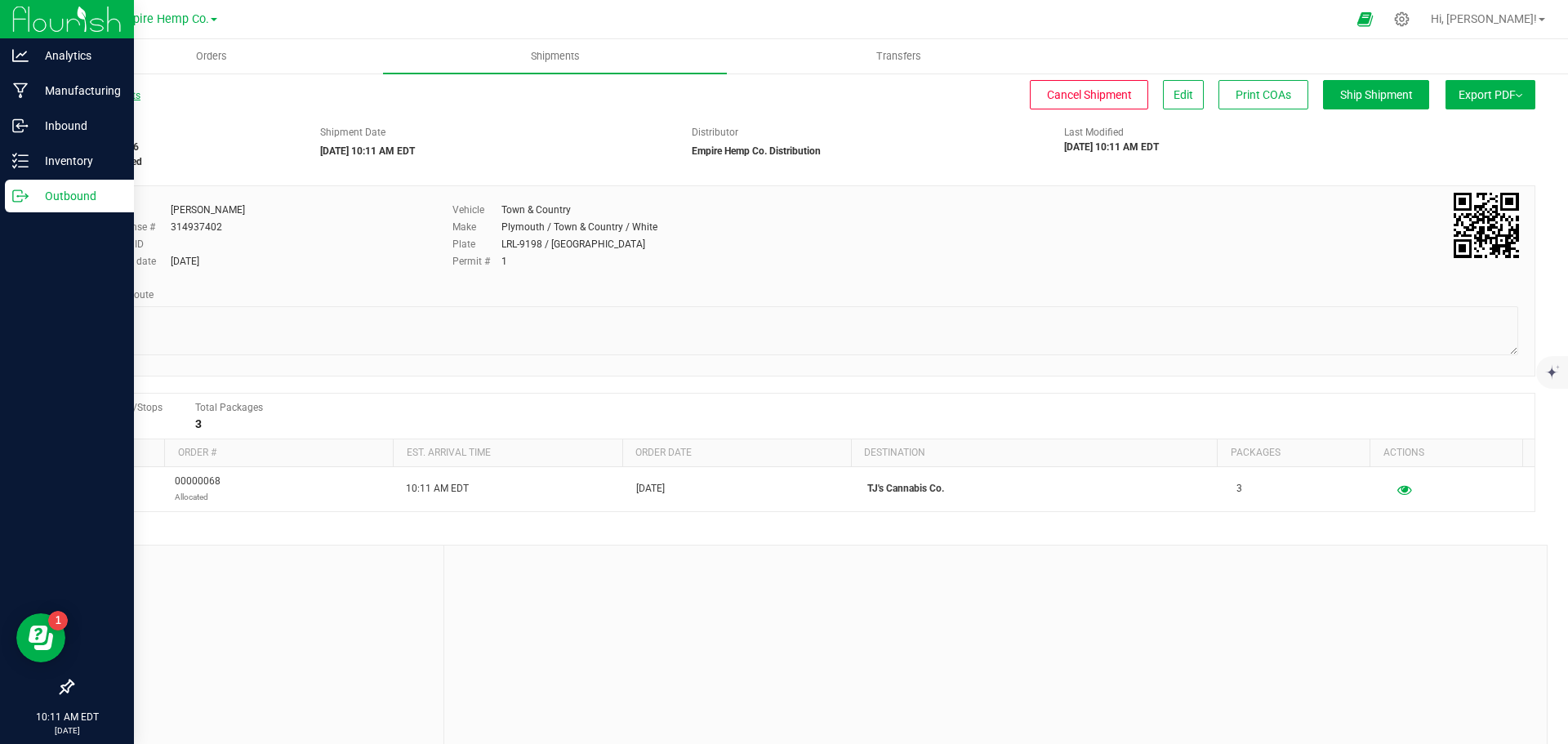
click at [127, 96] on link "All Shipments" at bounding box center [106, 95] width 68 height 11
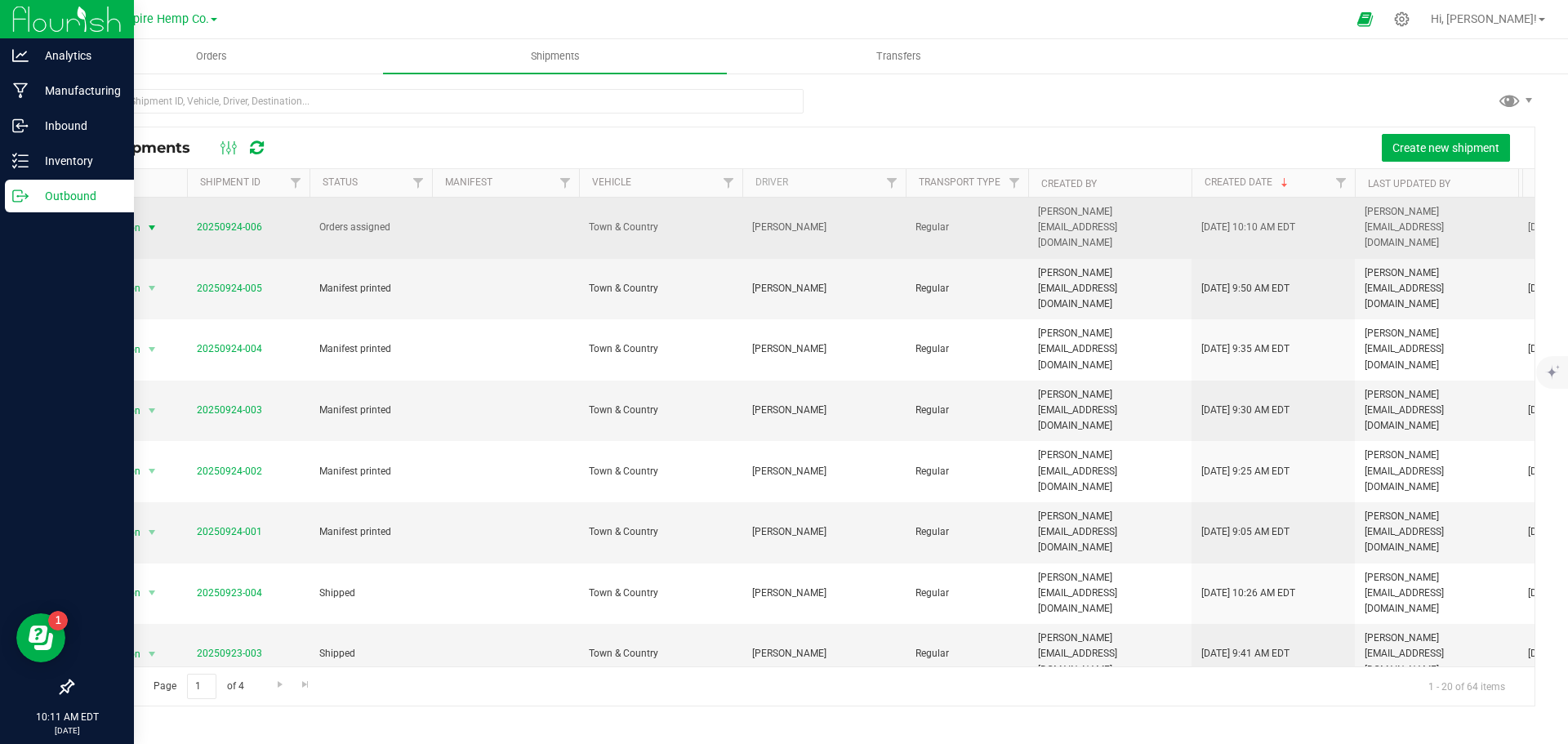
click at [156, 222] on span "select" at bounding box center [152, 228] width 13 height 13
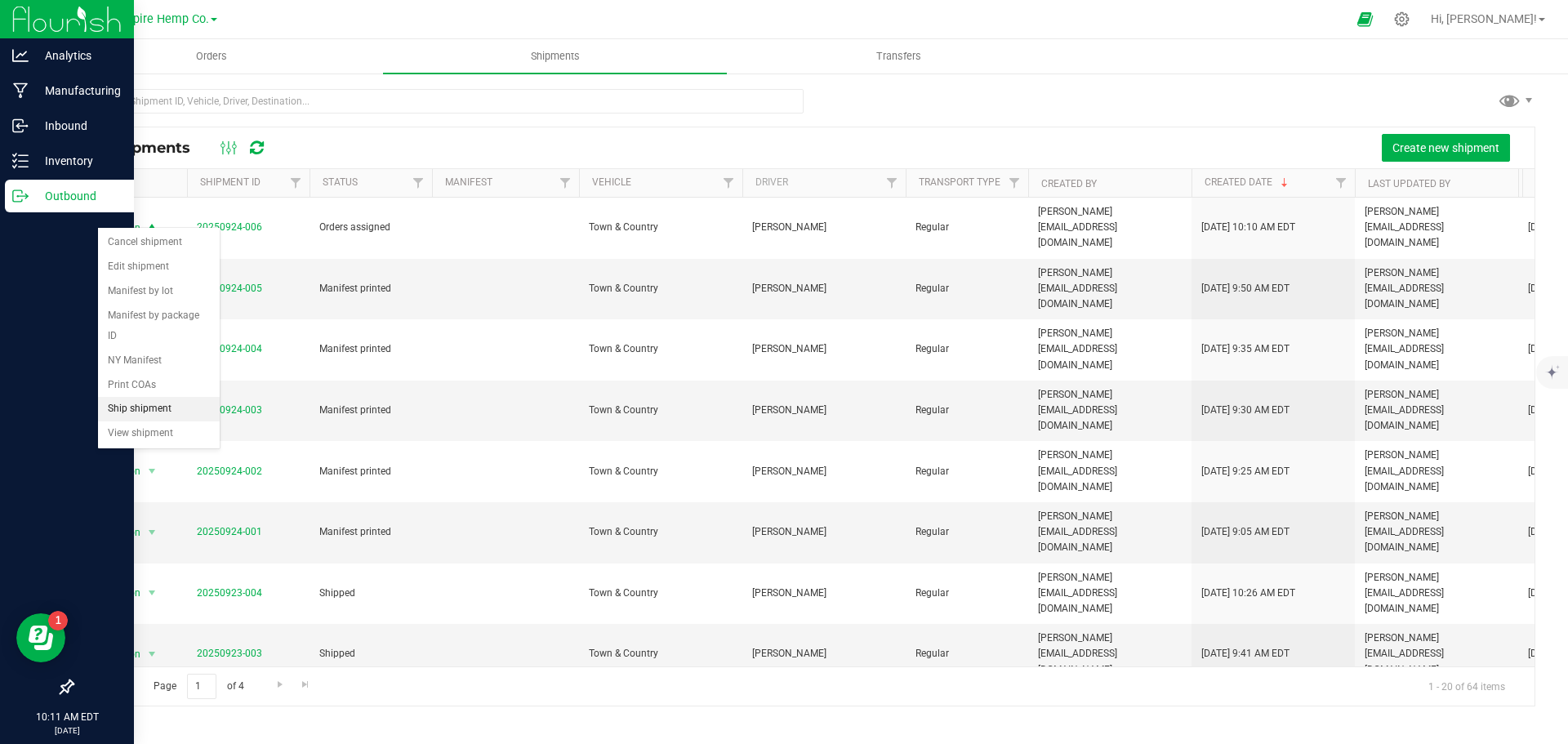
click at [155, 397] on li "Ship shipment" at bounding box center [159, 409] width 122 height 25
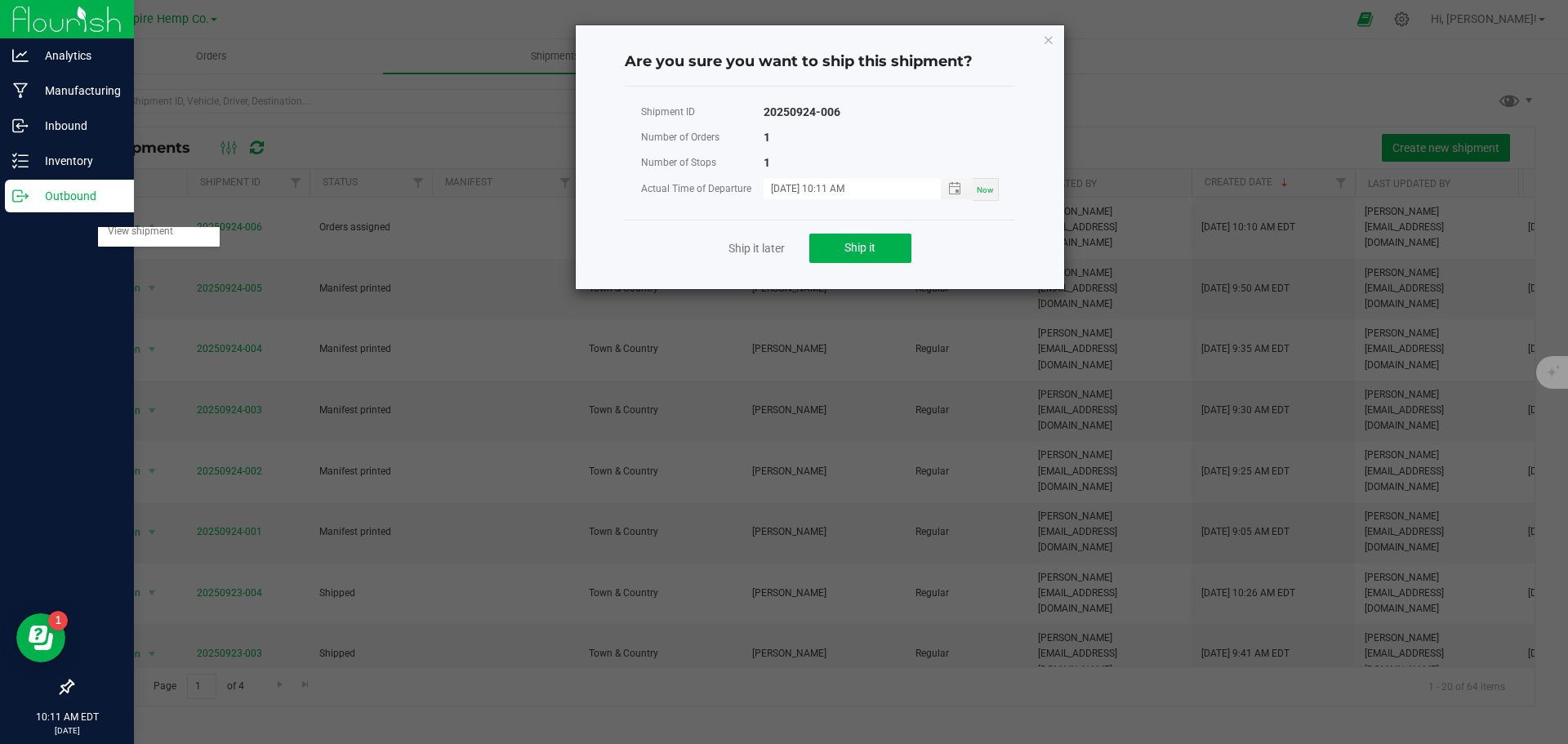
click at [155, 386] on body "Analytics Manufacturing Inbound Inventory Outbound 10:11 AM EDT 09/24/2025 09/2…" at bounding box center [784, 372] width 1568 height 744
click at [1048, 38] on icon "Close" at bounding box center [1048, 39] width 11 height 19
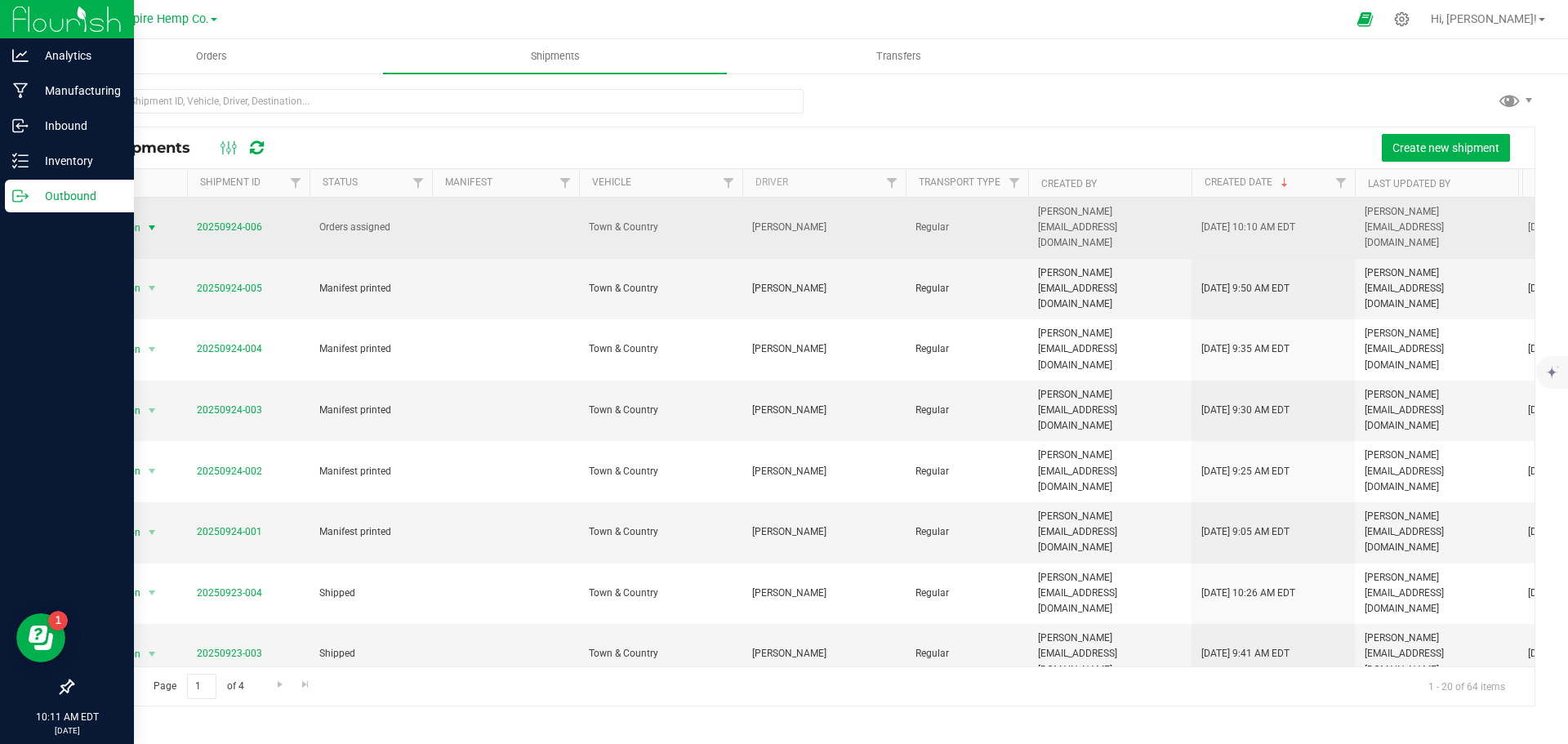
click at [148, 222] on span "select" at bounding box center [152, 228] width 13 height 13
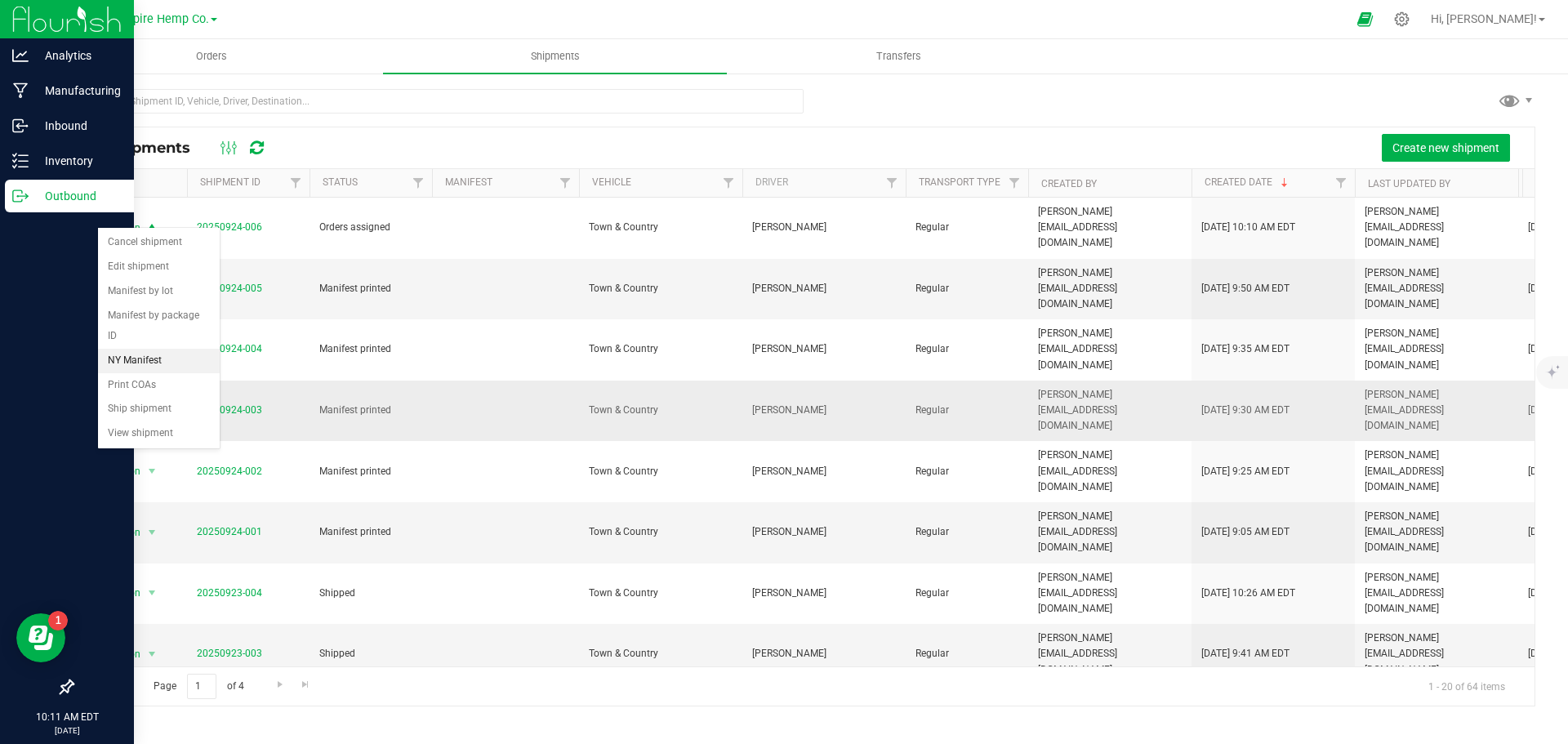
click at [141, 349] on li "NY Manifest" at bounding box center [159, 361] width 122 height 25
